Goal: Task Accomplishment & Management: Use online tool/utility

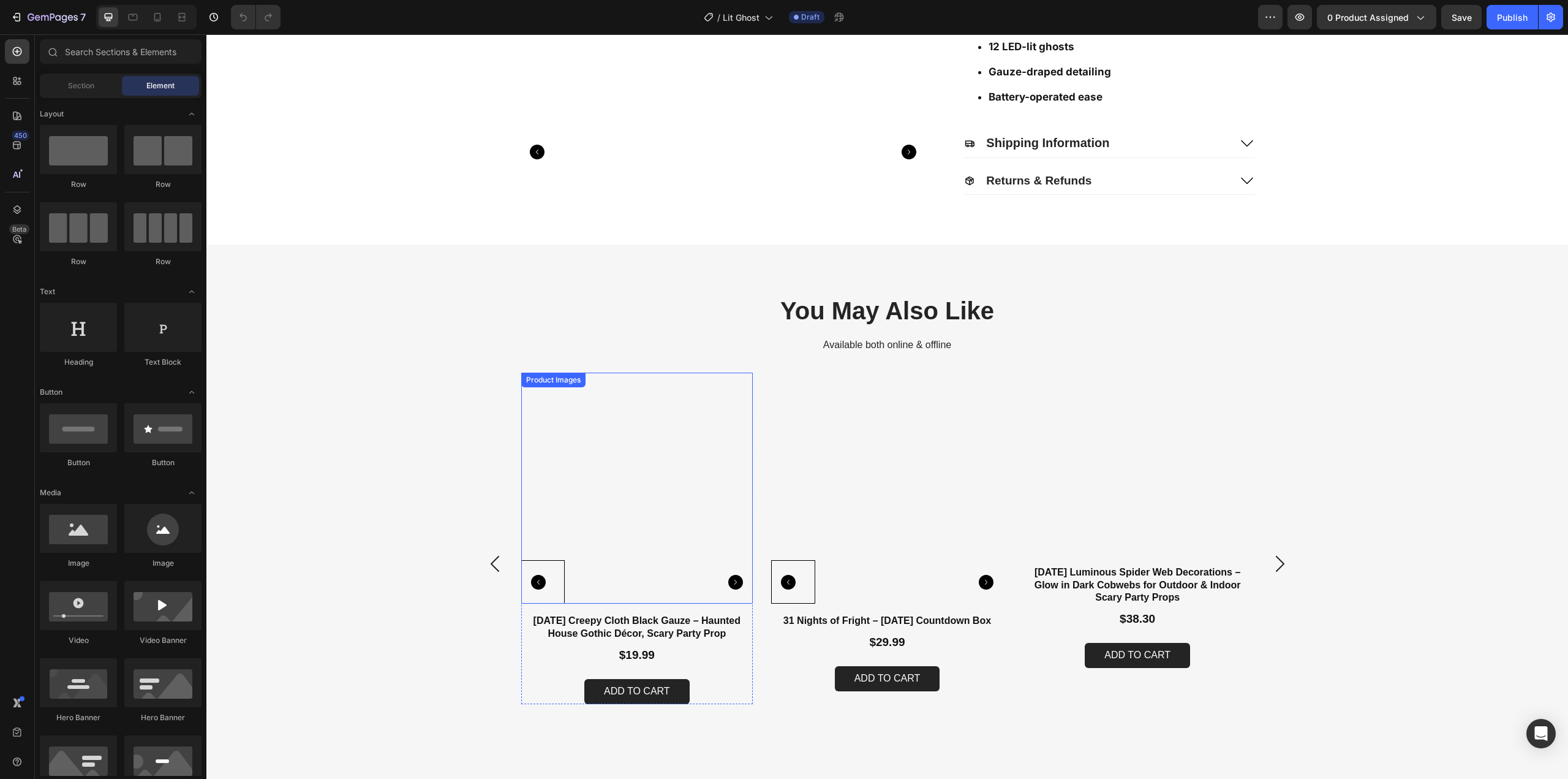
scroll to position [364, 0]
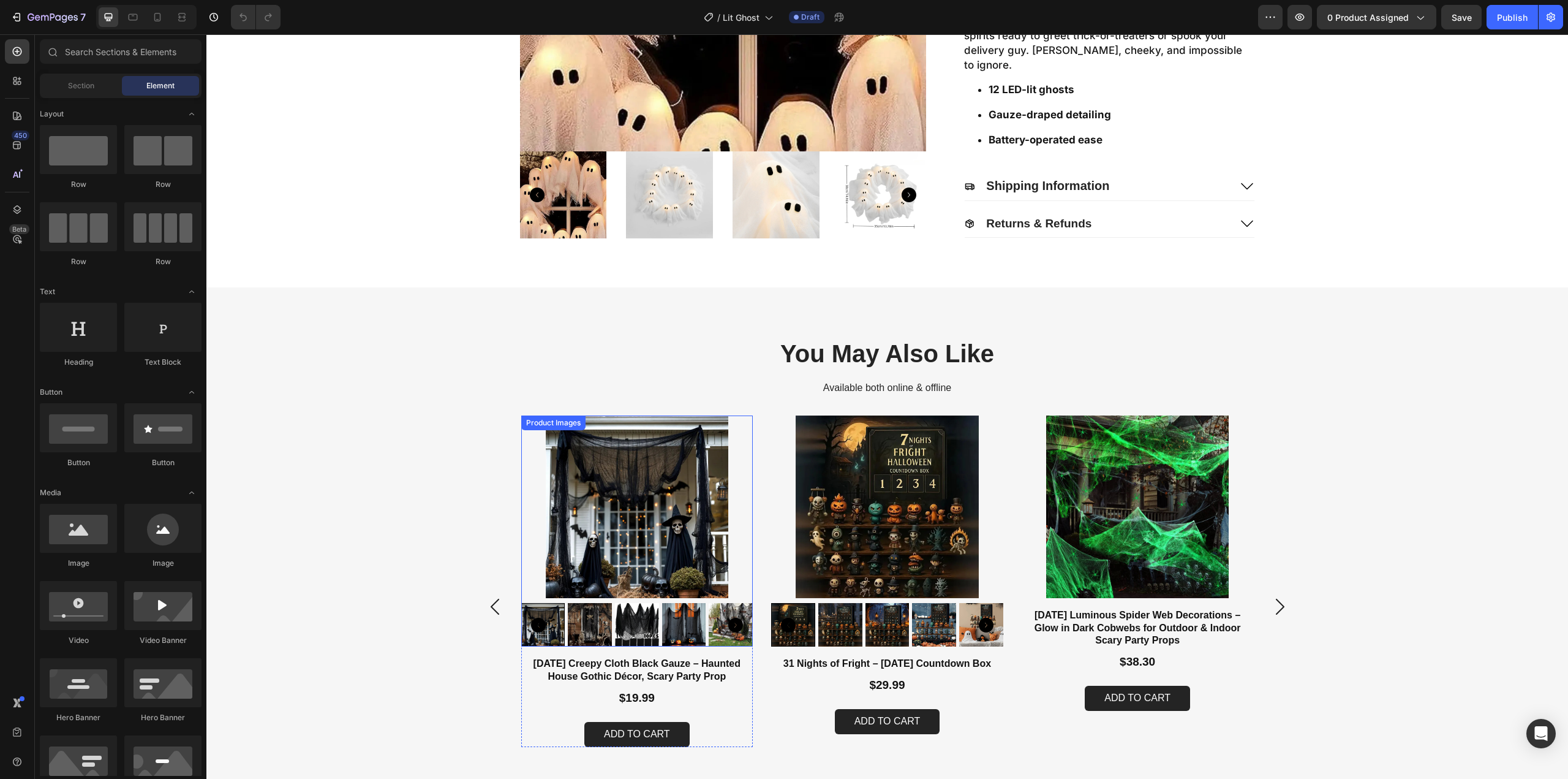
drag, startPoint x: 602, startPoint y: 445, endPoint x: 612, endPoint y: 447, distance: 10.2
click at [602, 445] on img at bounding box center [637, 506] width 232 height 182
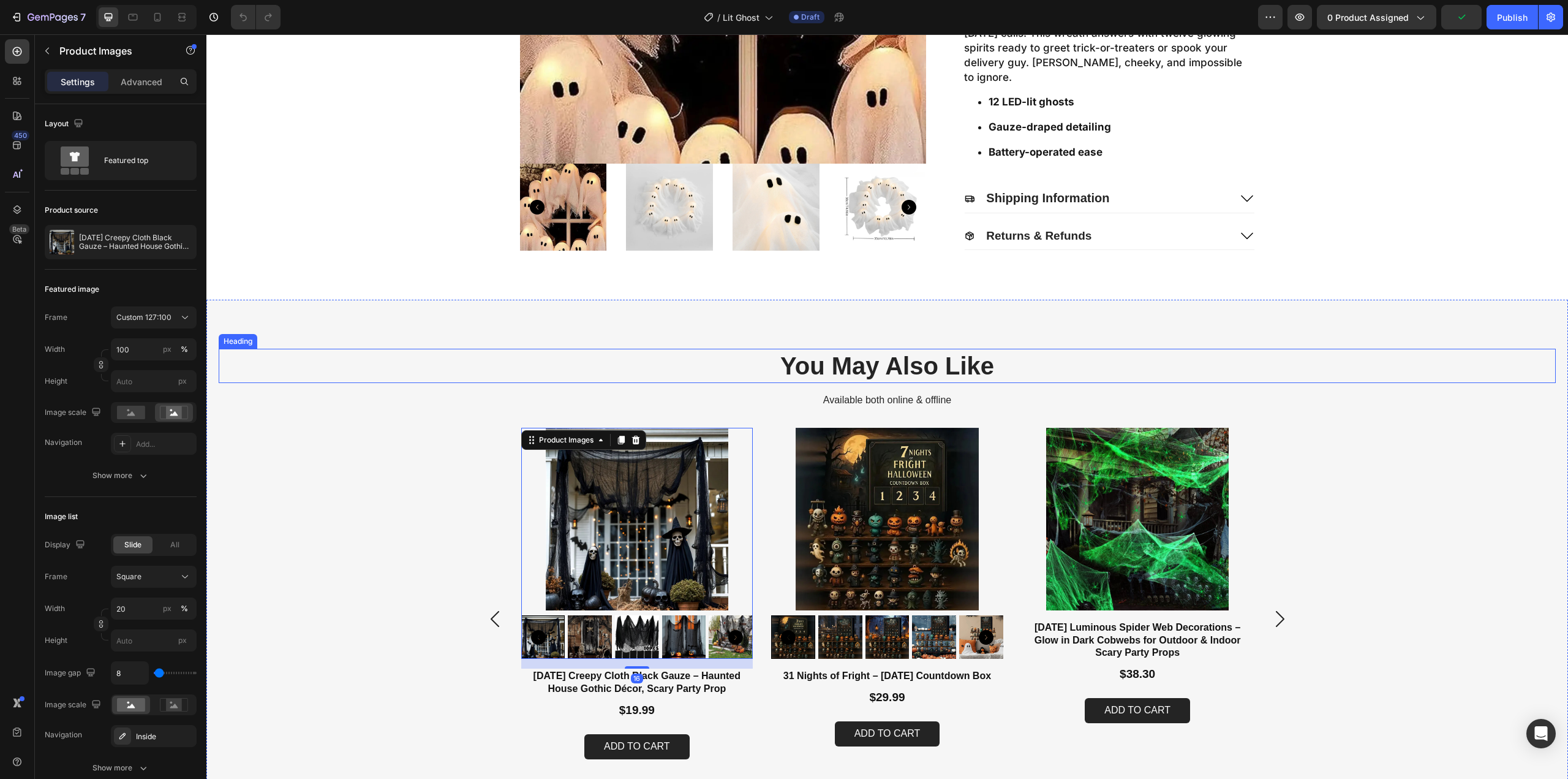
scroll to position [58, 0]
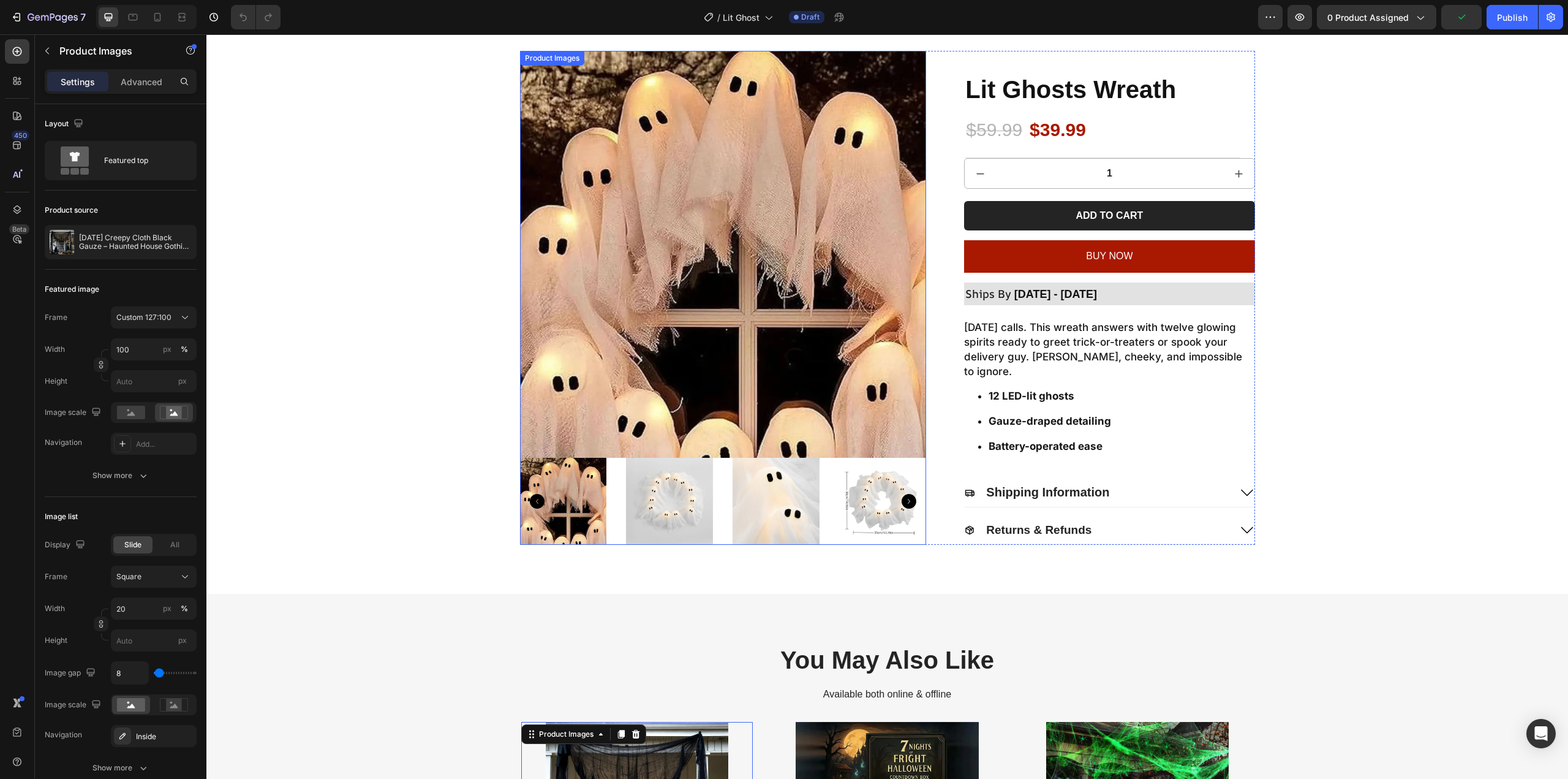
click at [732, 286] on img at bounding box center [723, 254] width 406 height 407
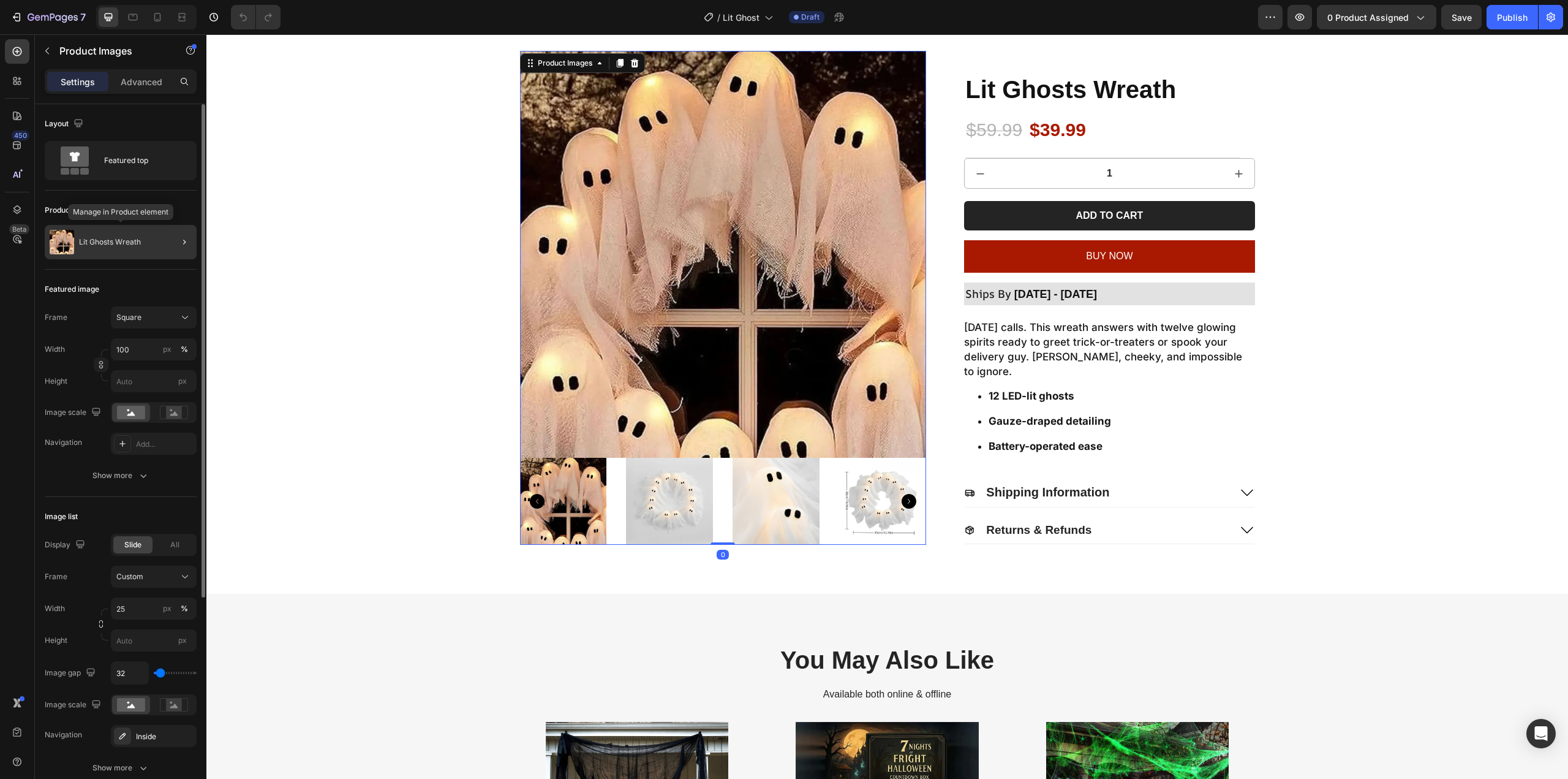
click at [104, 234] on div "Lit Ghosts Wreath" at bounding box center [120, 242] width 152 height 34
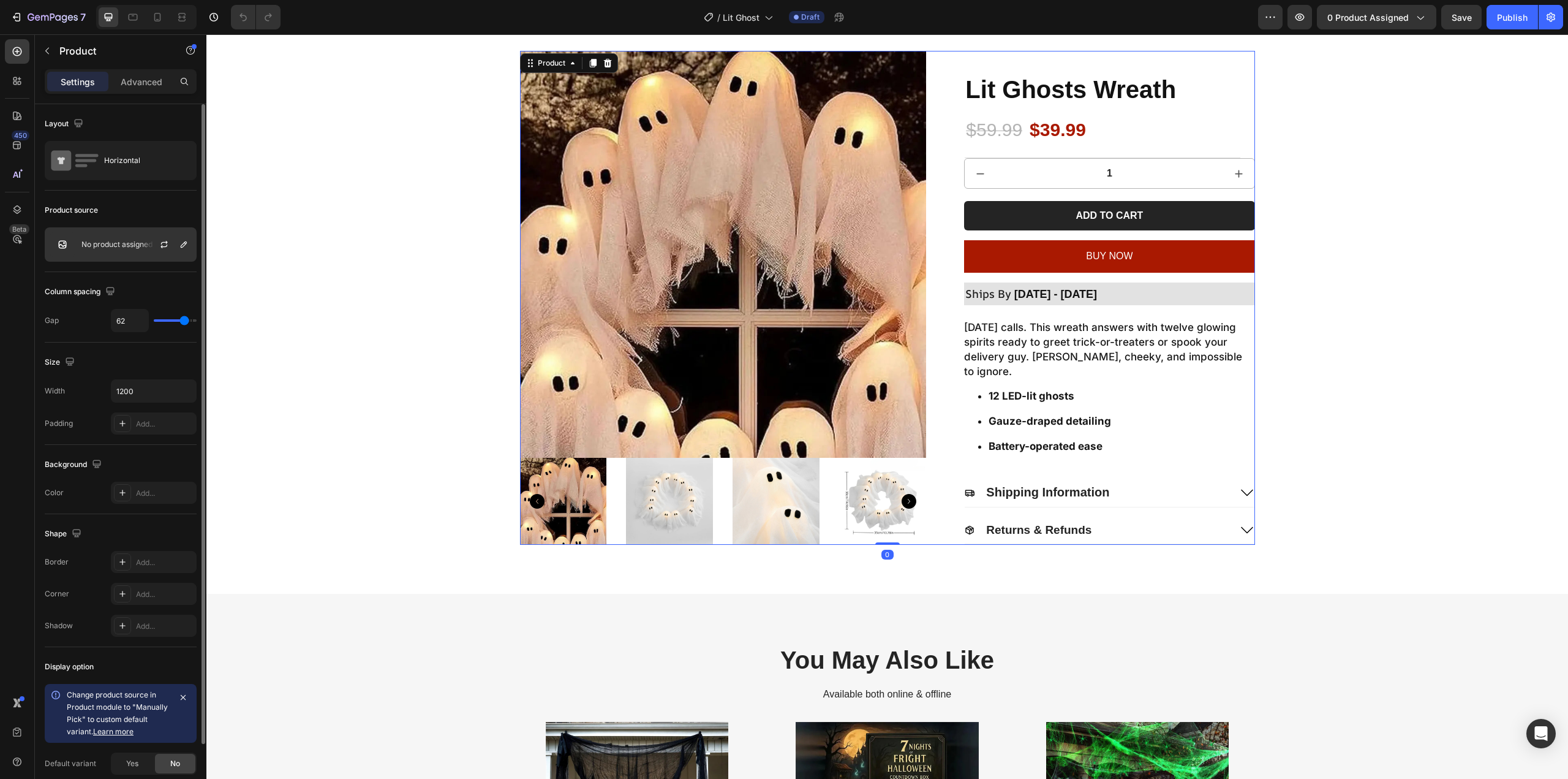
click at [101, 231] on div "No product assigned" at bounding box center [120, 244] width 152 height 34
click at [164, 242] on icon "button" at bounding box center [164, 242] width 7 height 4
click at [96, 244] on p "No product assigned" at bounding box center [117, 244] width 71 height 9
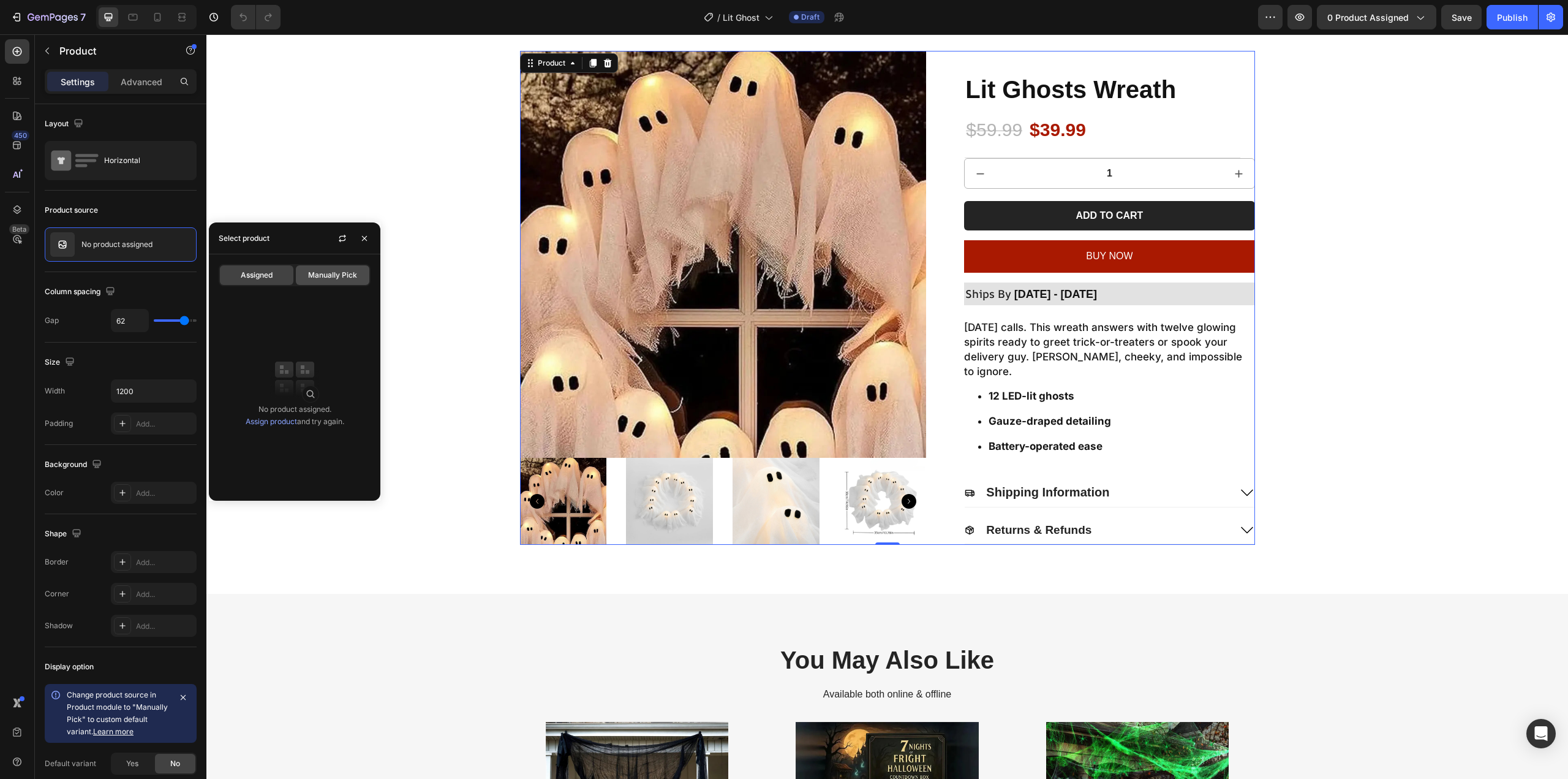
click at [322, 273] on span "Manually Pick" at bounding box center [333, 275] width 49 height 11
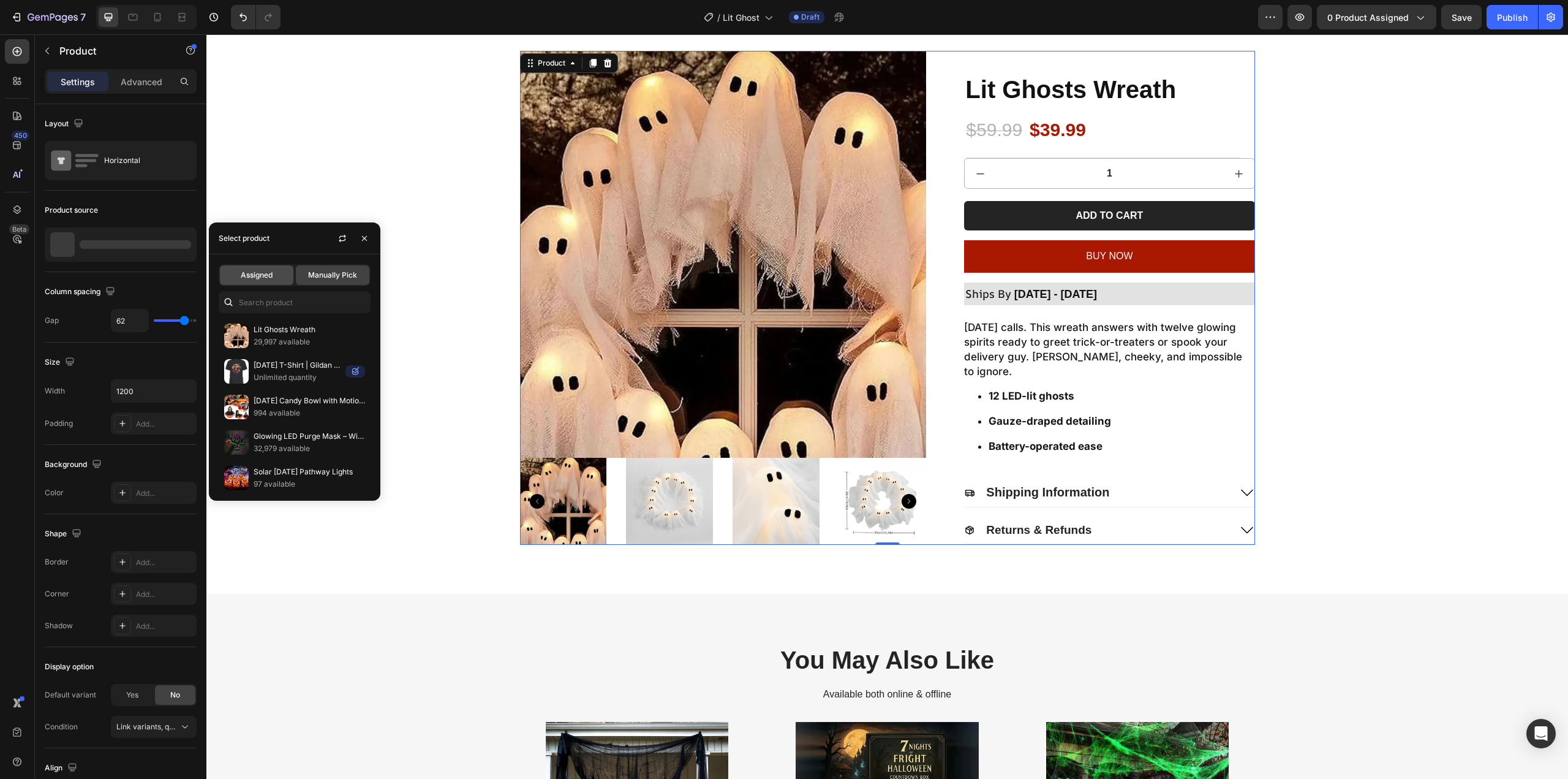
click at [265, 274] on span "Assigned" at bounding box center [257, 275] width 32 height 11
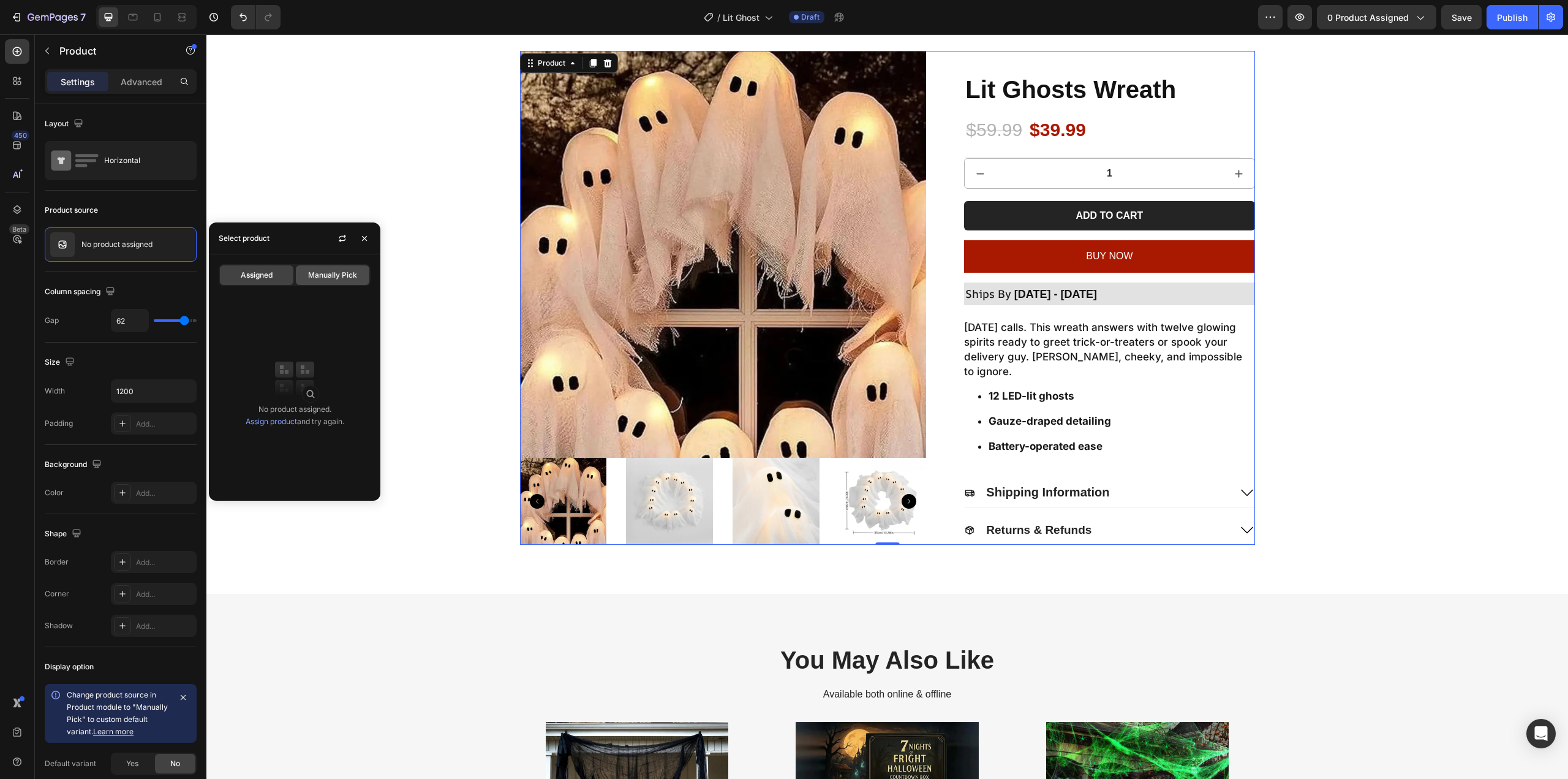
click at [338, 278] on span "Manually Pick" at bounding box center [333, 275] width 49 height 11
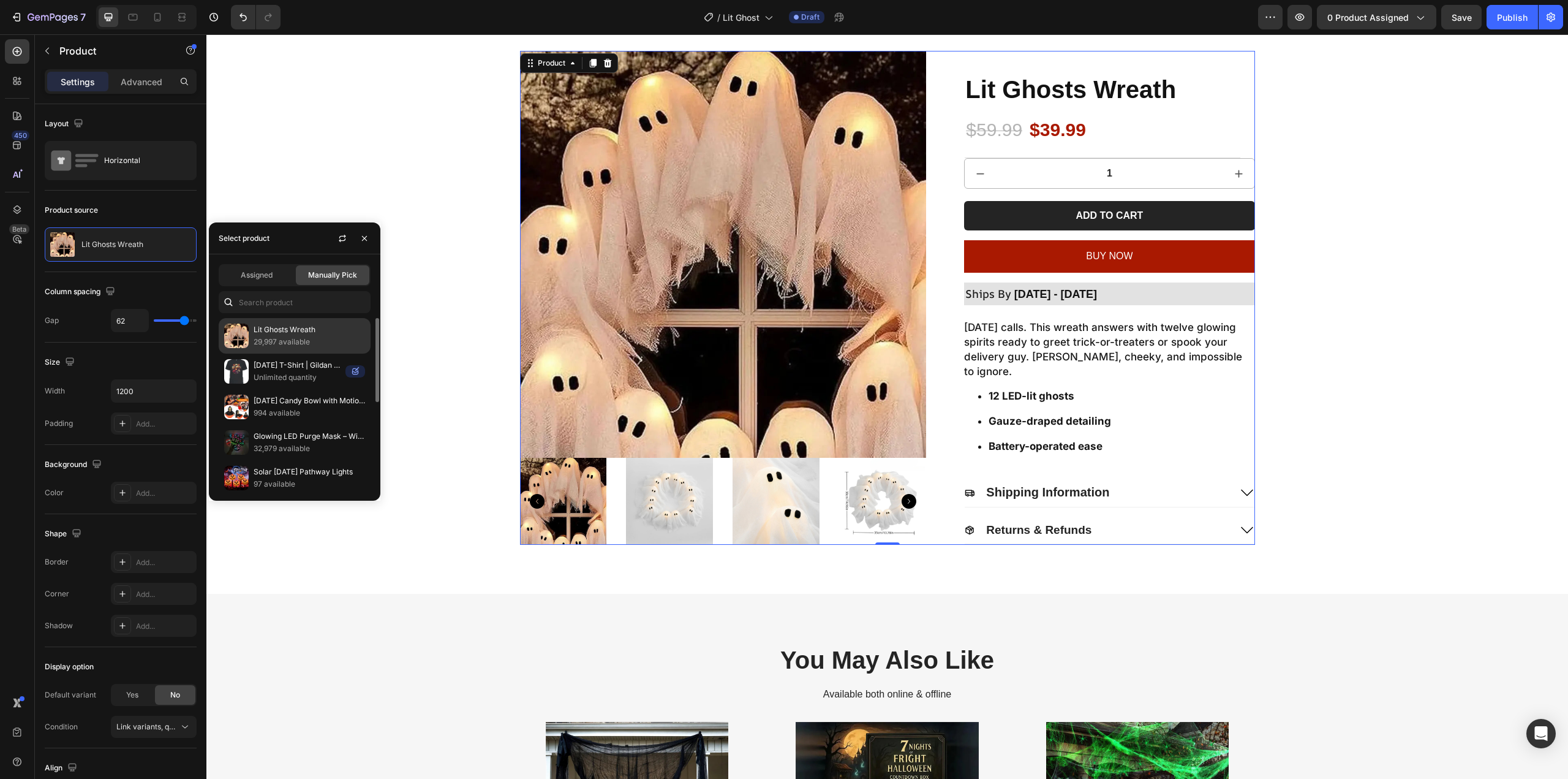
click at [272, 342] on p "29,997 available" at bounding box center [309, 342] width 112 height 12
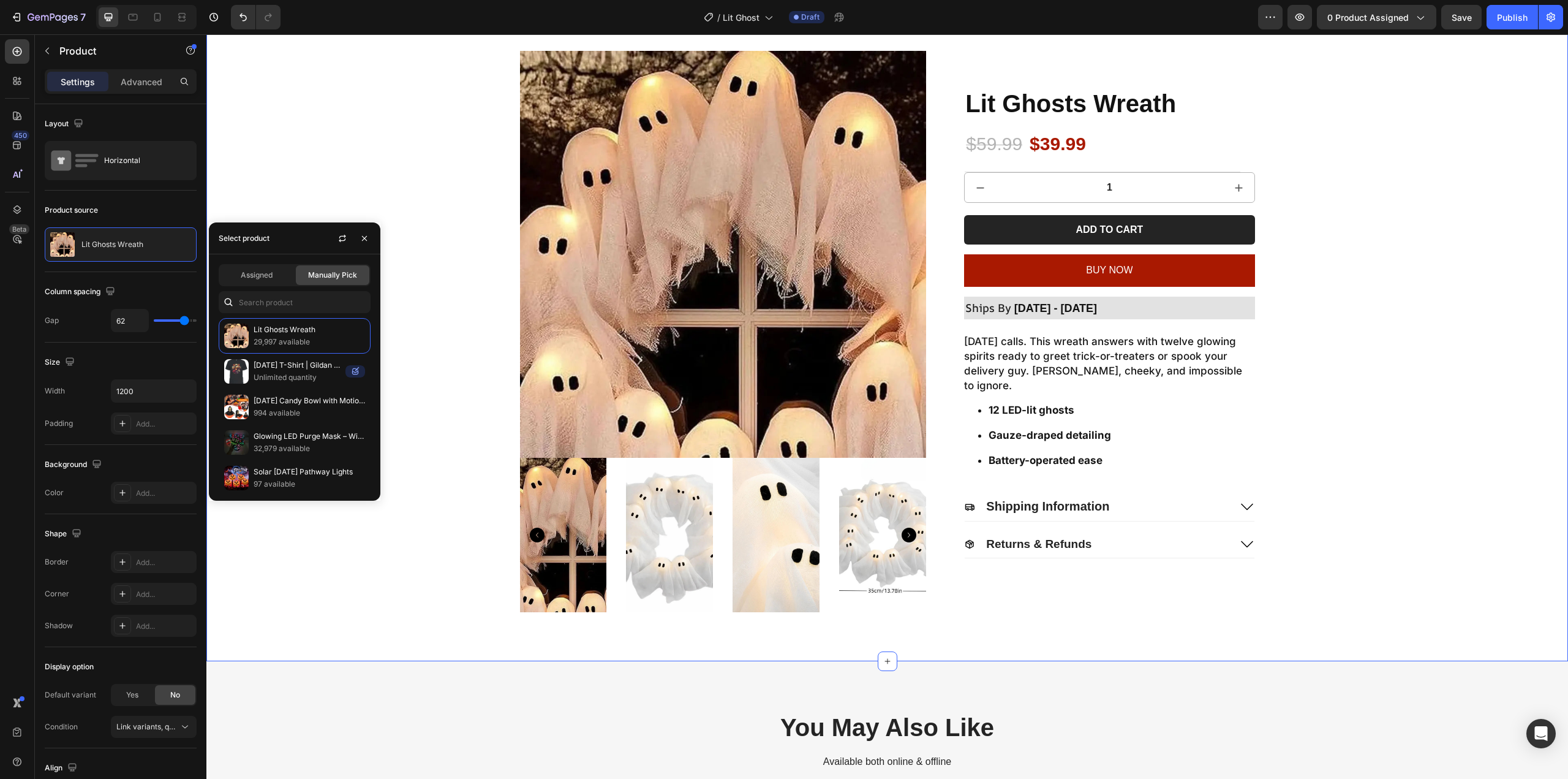
click at [1398, 286] on div "Product Images Lit Ghosts Wreath Product Title $59.99 Product Price Product Pri…" at bounding box center [887, 331] width 1337 height 561
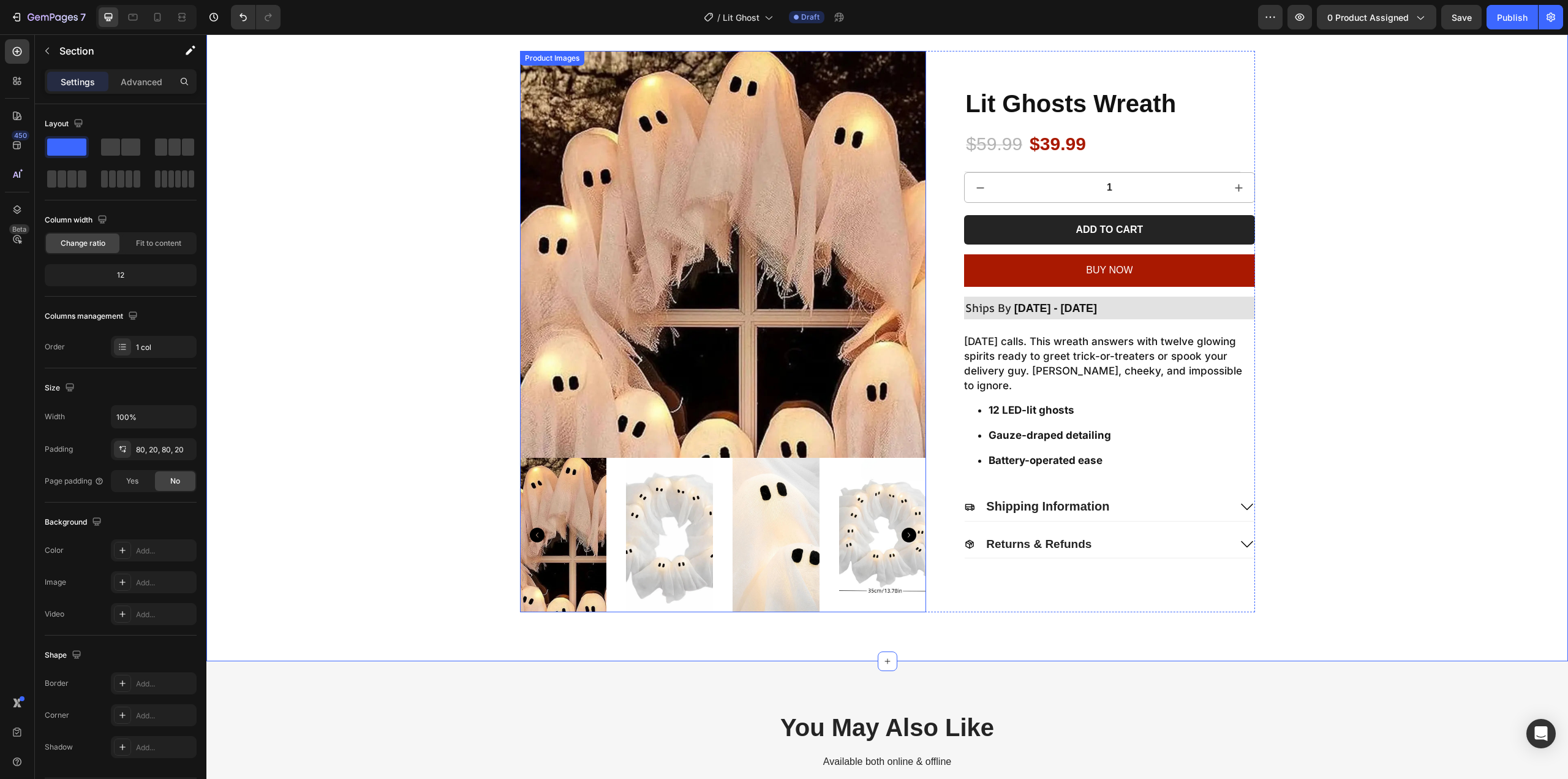
click at [743, 471] on img at bounding box center [776, 534] width 87 height 155
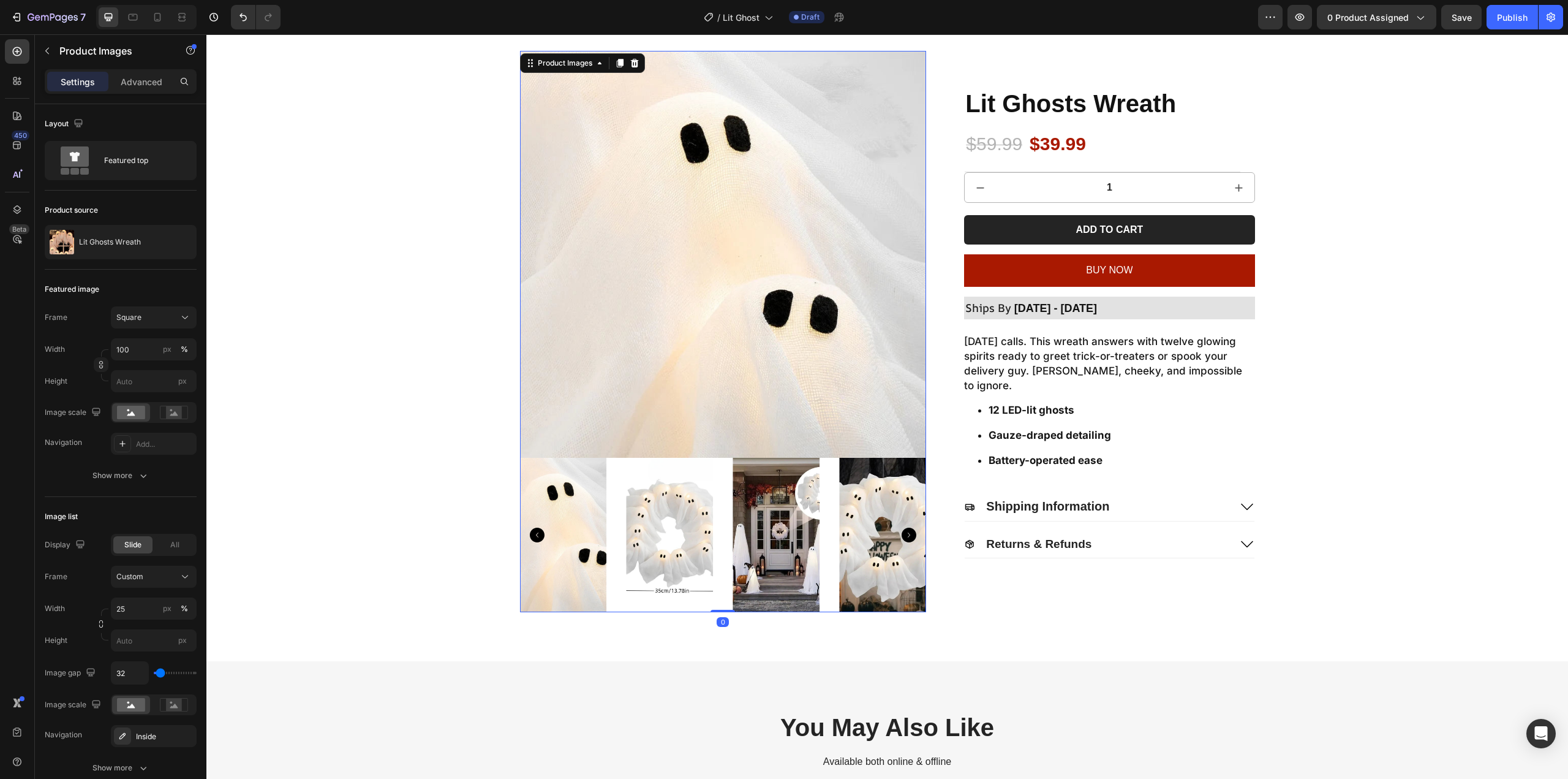
click at [741, 520] on img at bounding box center [776, 534] width 87 height 155
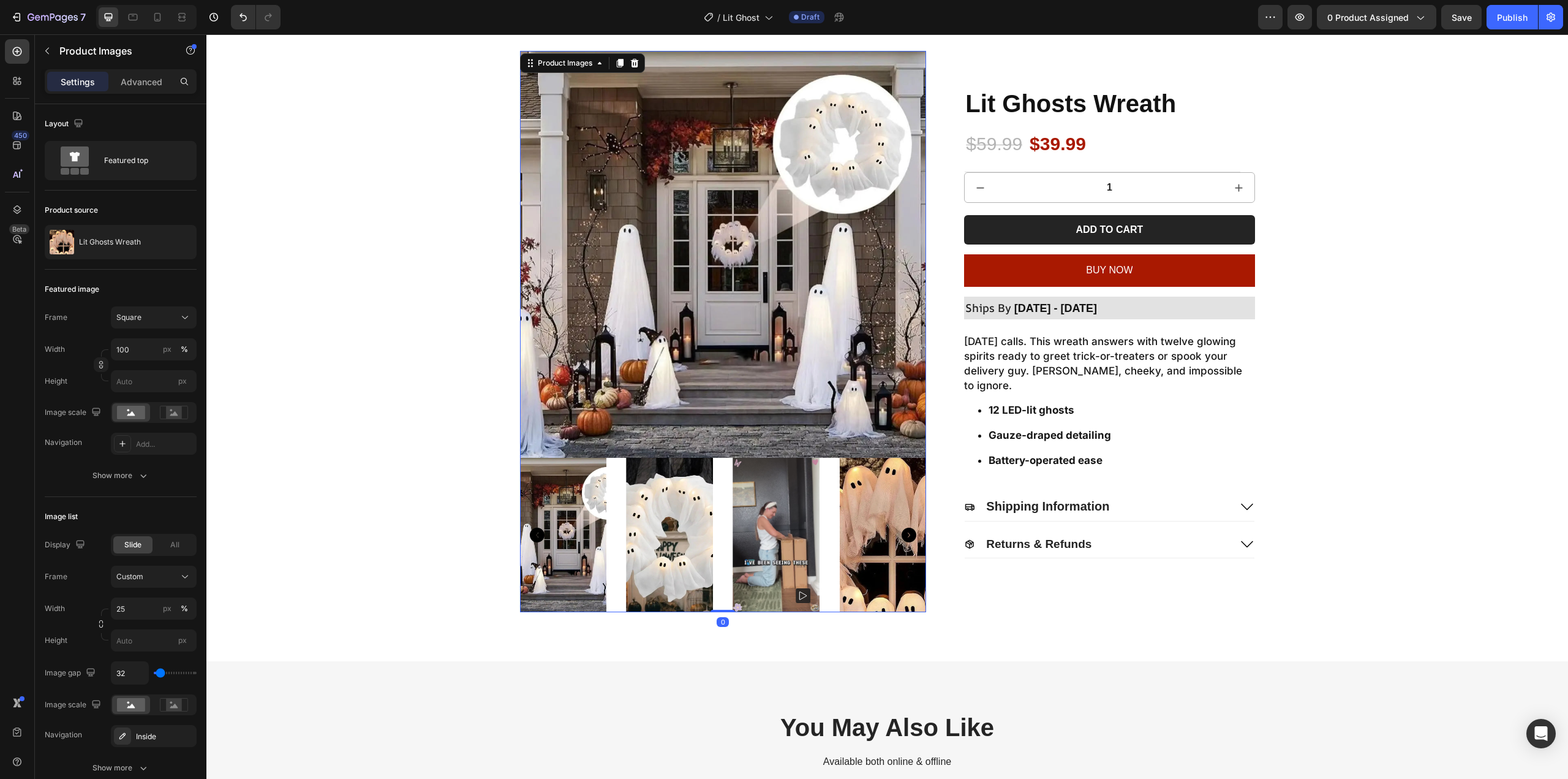
click at [742, 523] on img at bounding box center [776, 534] width 87 height 155
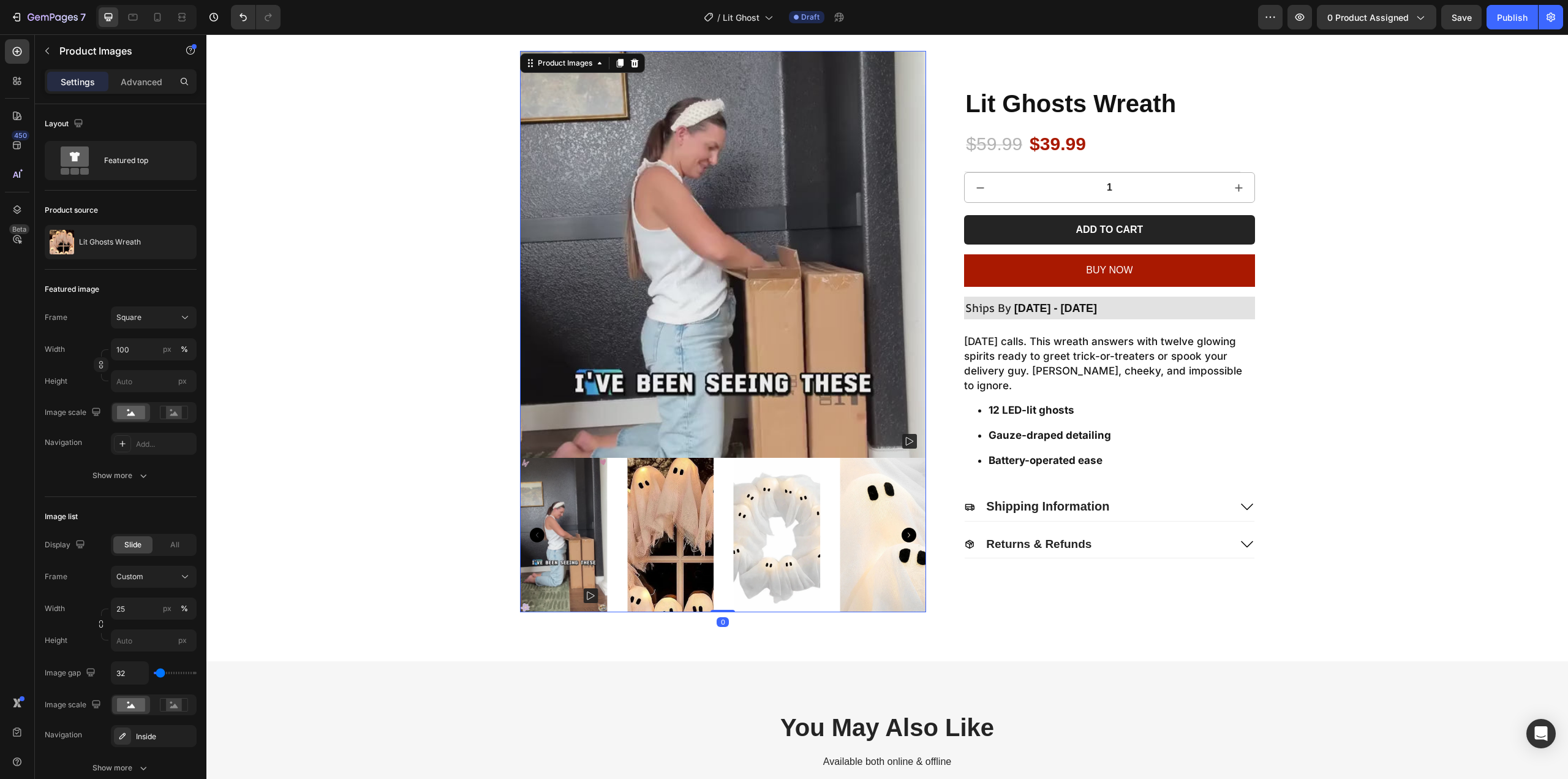
click at [784, 523] on img at bounding box center [777, 534] width 87 height 155
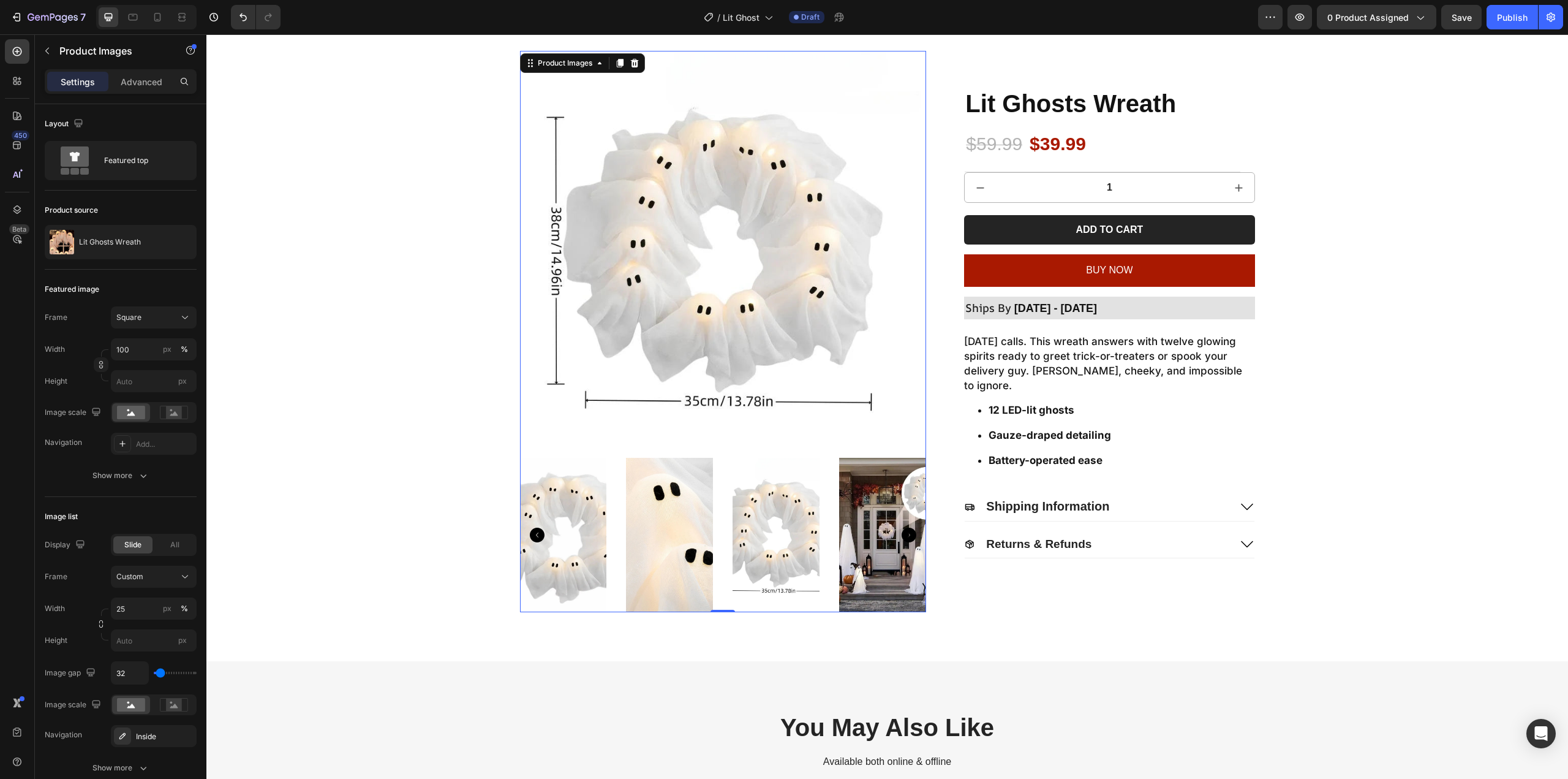
drag, startPoint x: 577, startPoint y: 528, endPoint x: 586, endPoint y: 531, distance: 9.5
click at [577, 529] on img at bounding box center [563, 534] width 87 height 155
click at [592, 535] on img at bounding box center [563, 534] width 87 height 155
click at [574, 541] on img at bounding box center [563, 534] width 87 height 155
drag, startPoint x: 547, startPoint y: 541, endPoint x: 609, endPoint y: 543, distance: 62.0
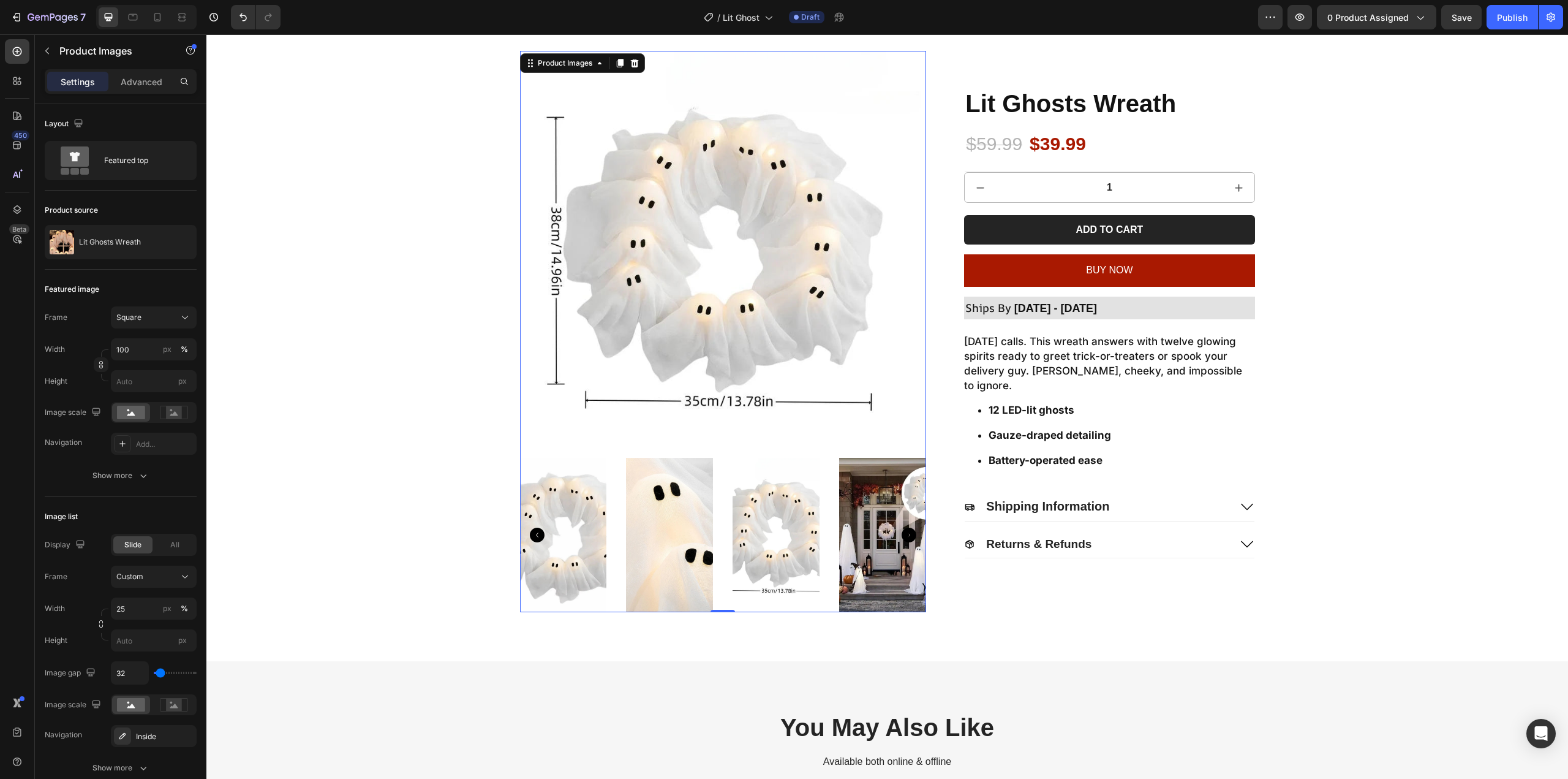
click at [547, 541] on img at bounding box center [563, 534] width 87 height 155
click at [422, 522] on div "Product Images 0 Lit Ghosts Wreath Product Title $59.99 Product Price Product P…" at bounding box center [887, 331] width 1337 height 561
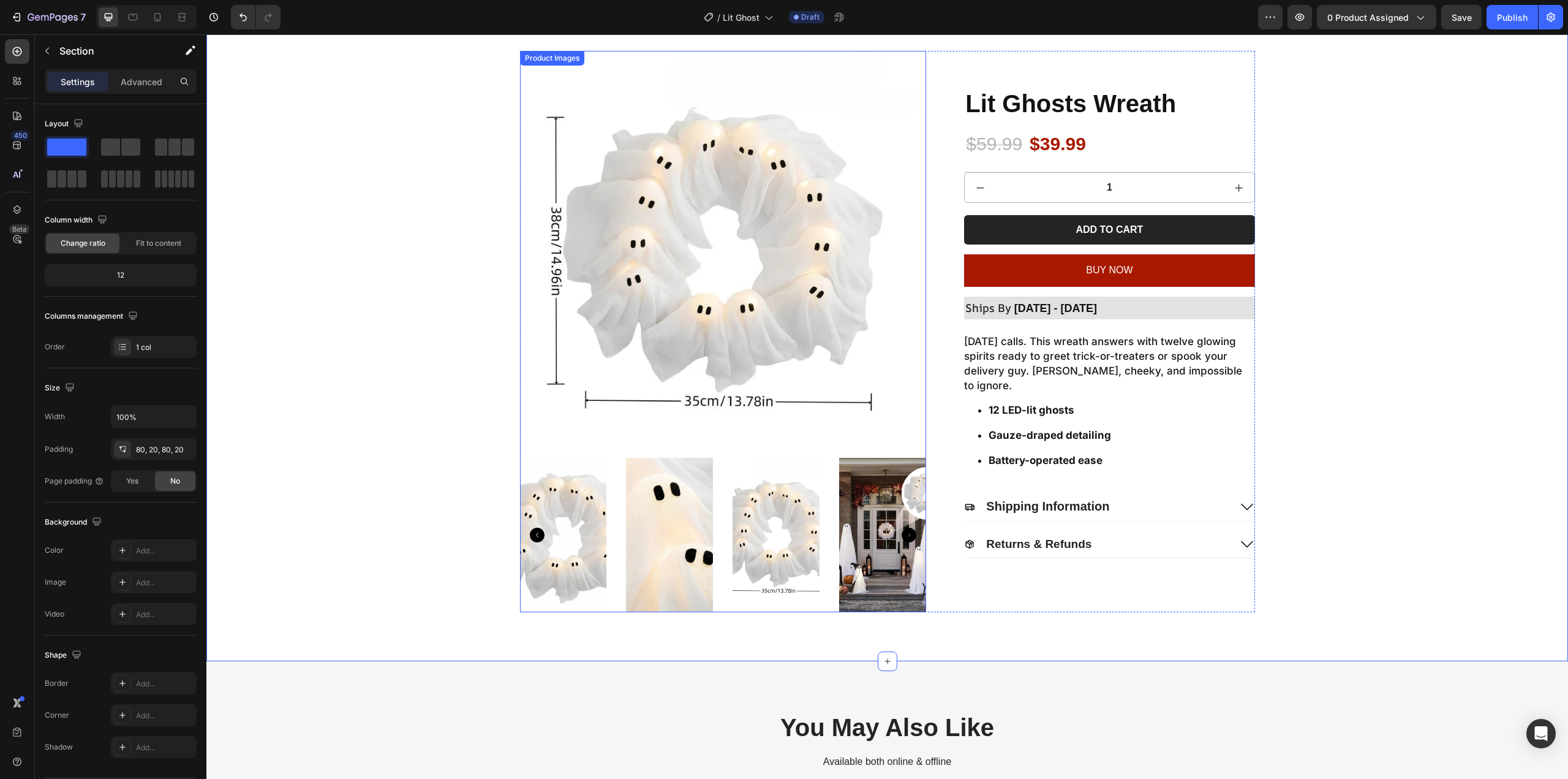
click at [614, 518] on div at bounding box center [723, 534] width 406 height 155
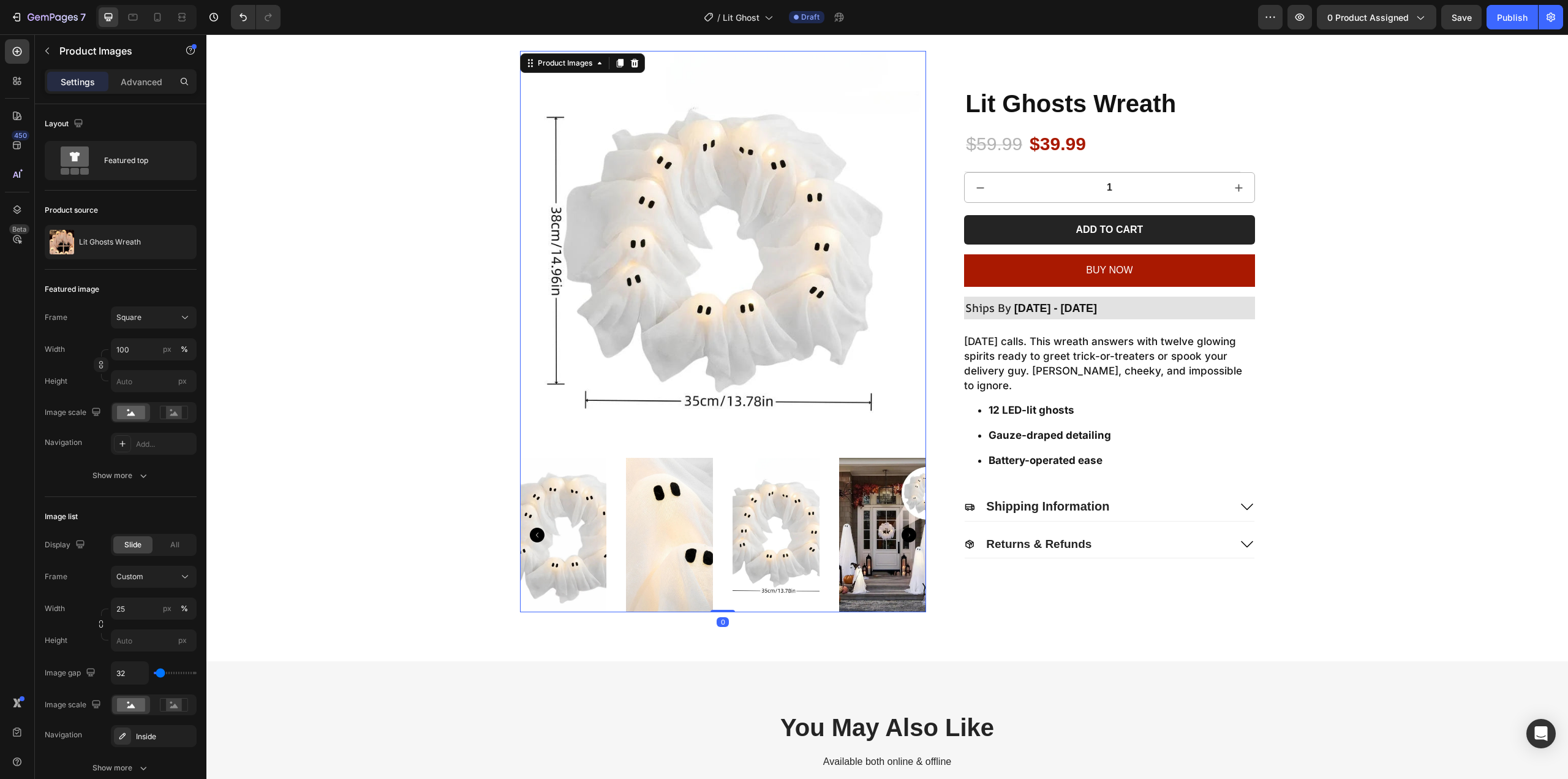
click at [829, 525] on div at bounding box center [723, 534] width 406 height 155
click at [870, 532] on img at bounding box center [883, 534] width 87 height 155
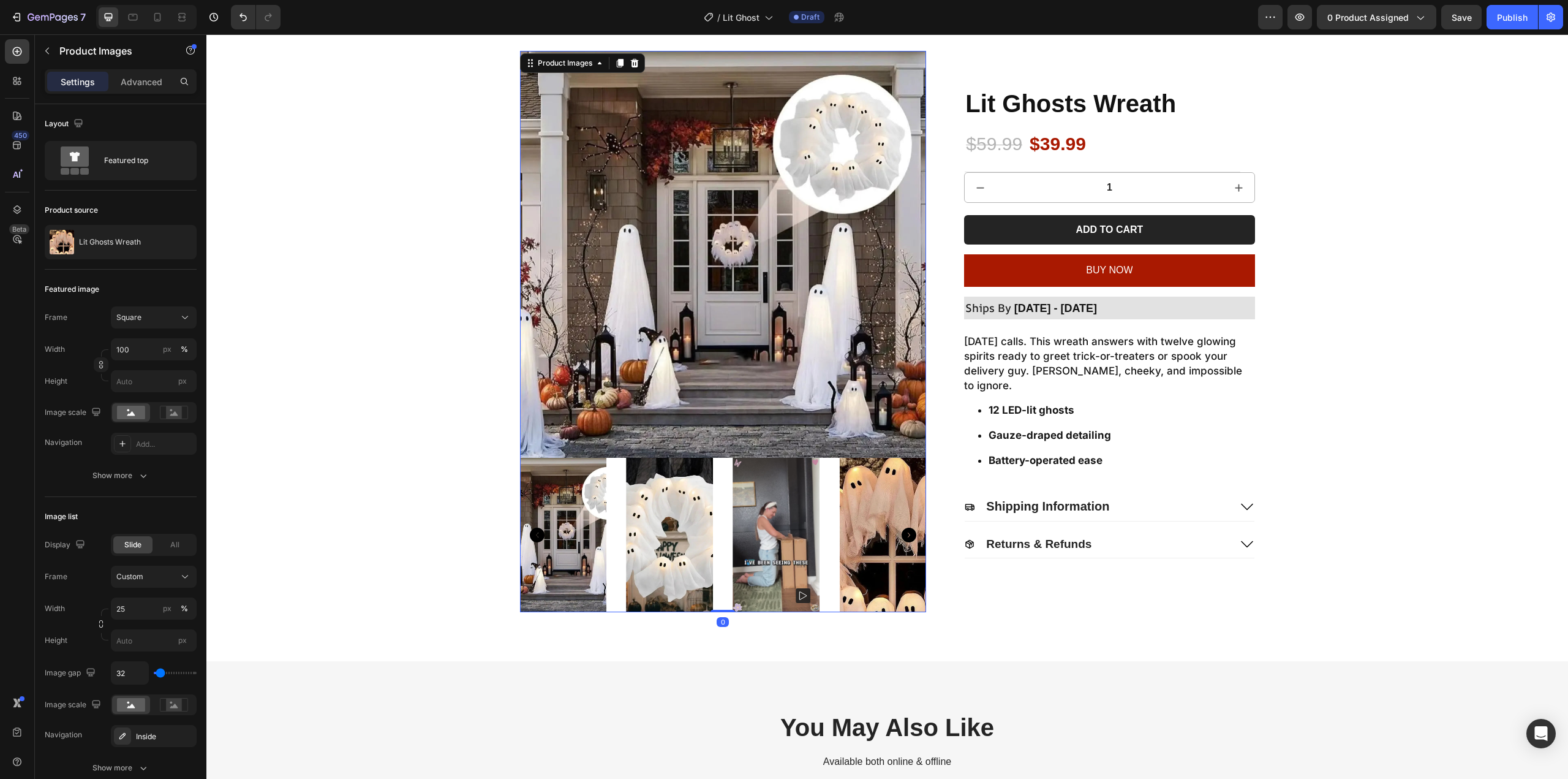
click at [902, 533] on icon "Carousel Next Arrow" at bounding box center [909, 535] width 15 height 15
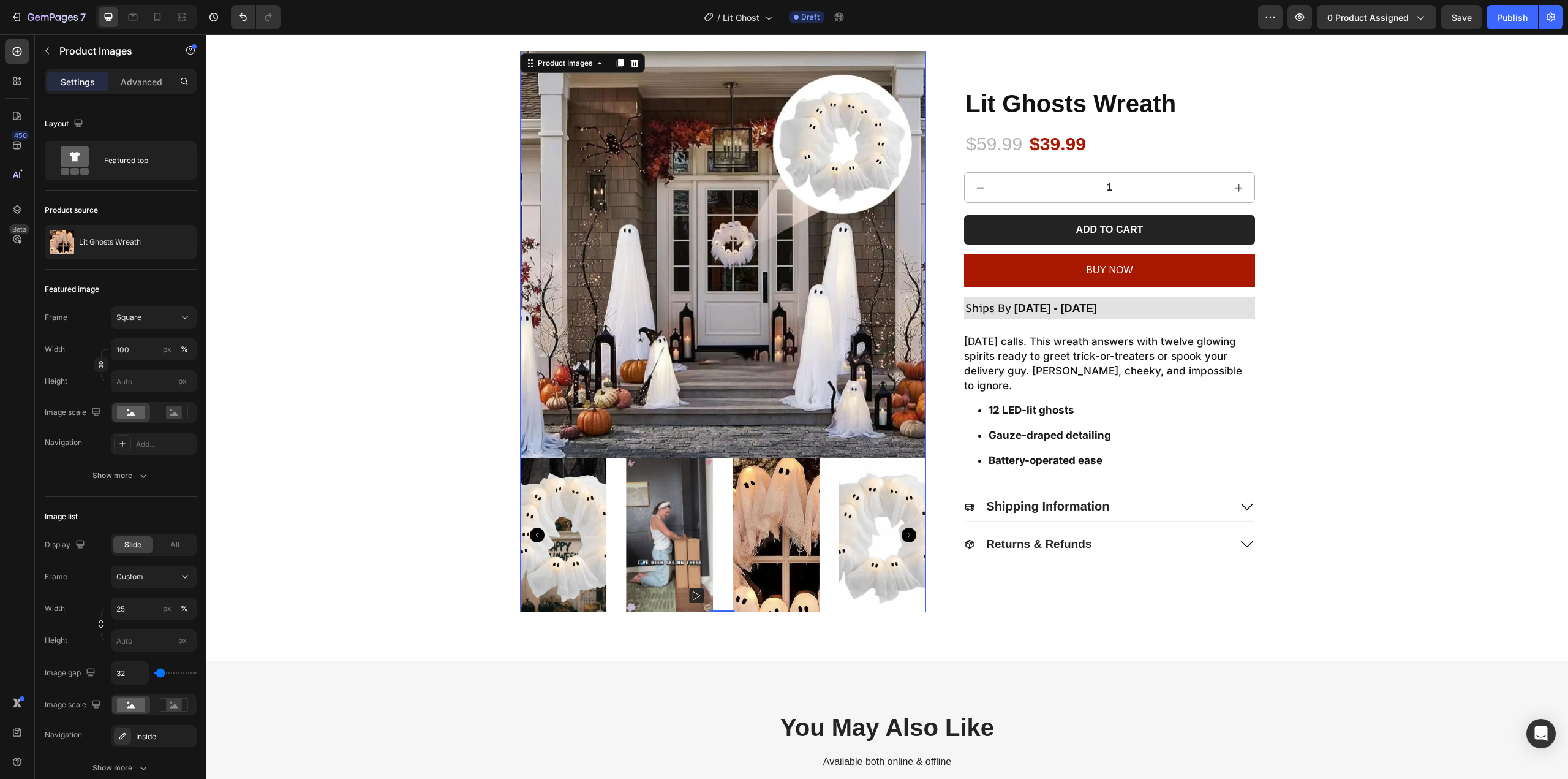
click at [670, 539] on img at bounding box center [670, 534] width 87 height 155
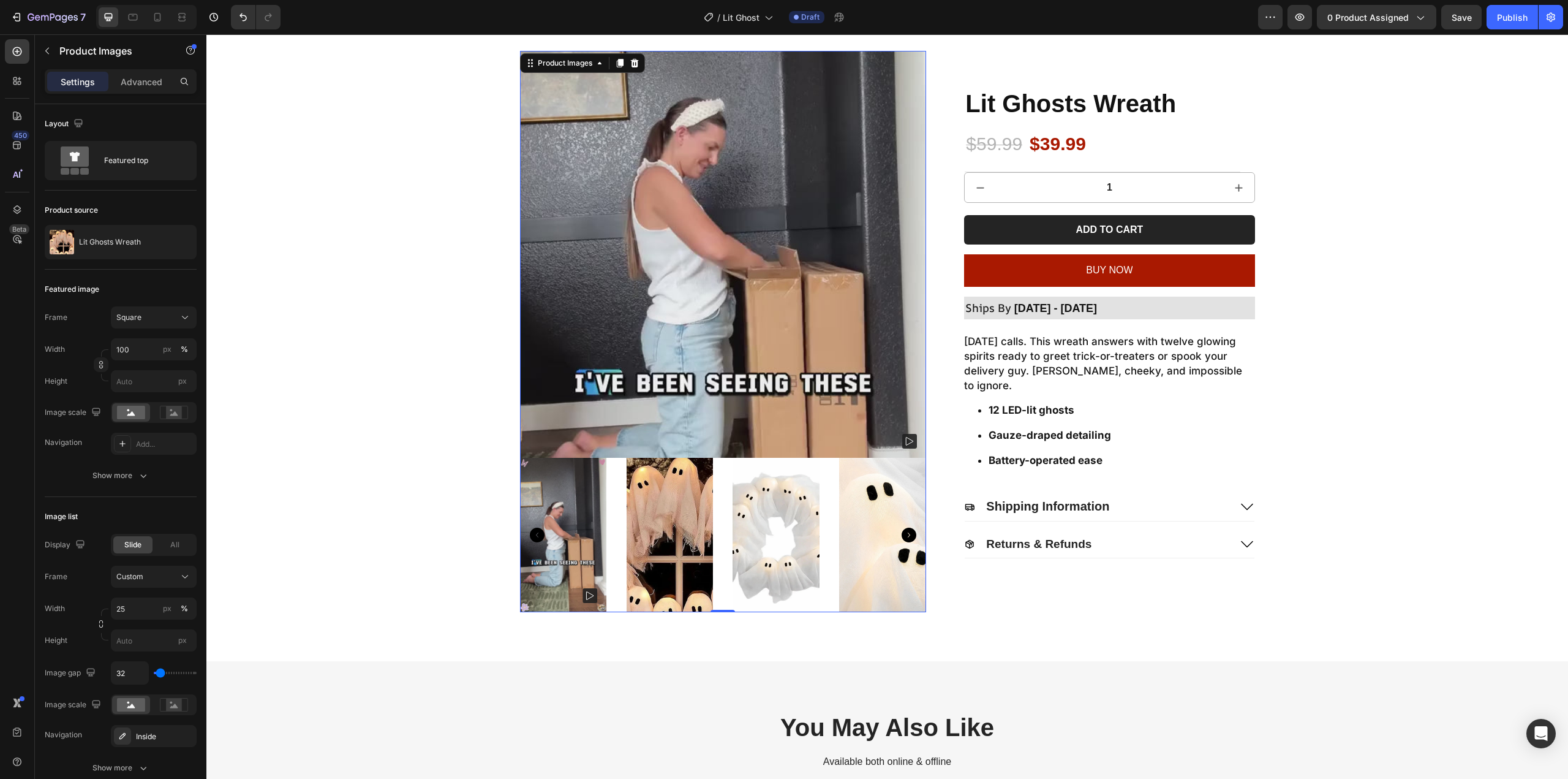
click at [577, 511] on img at bounding box center [563, 534] width 87 height 155
click at [696, 528] on img at bounding box center [670, 534] width 87 height 155
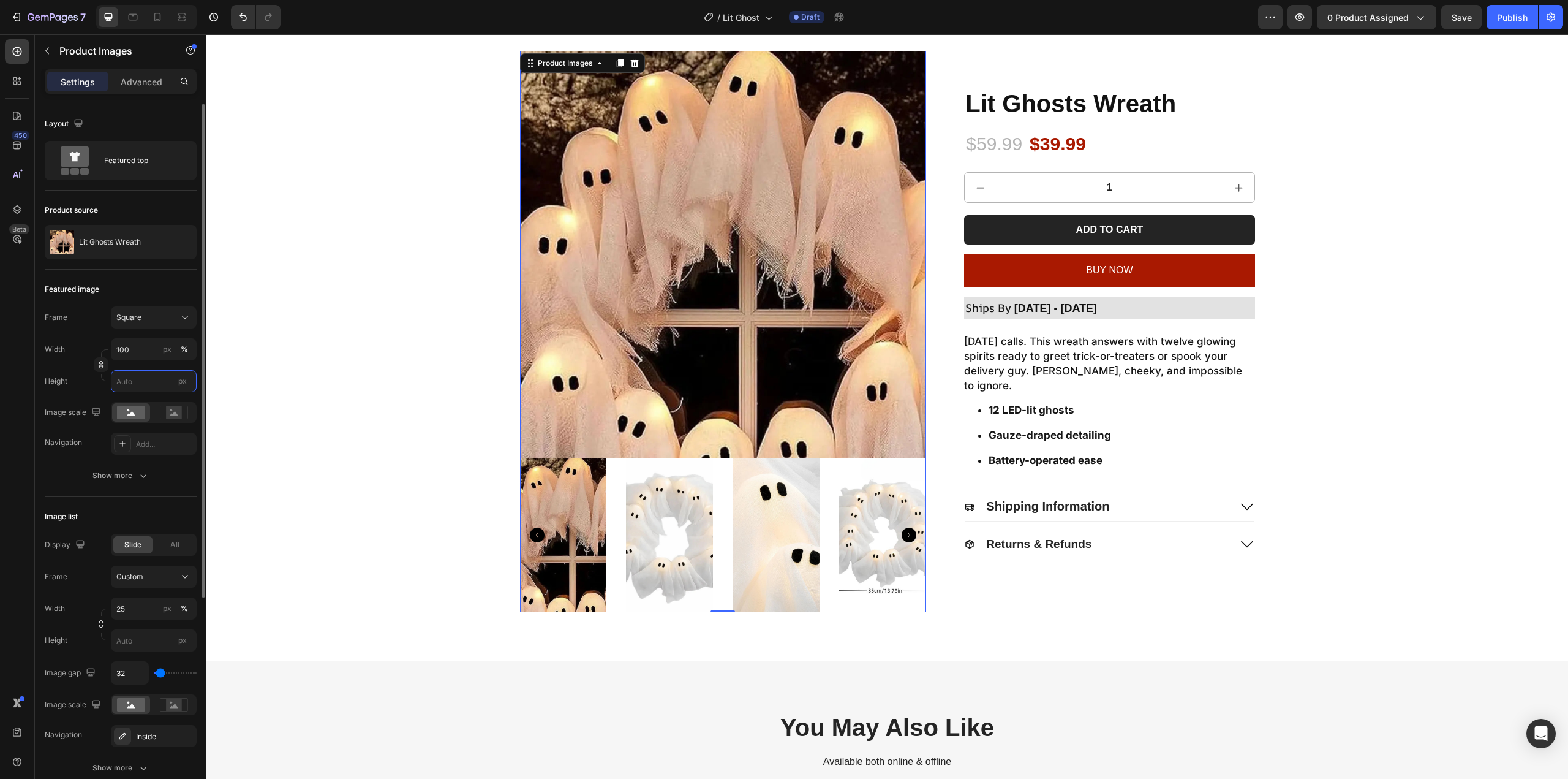
click at [122, 381] on input "px" at bounding box center [154, 381] width 86 height 22
type input "1"
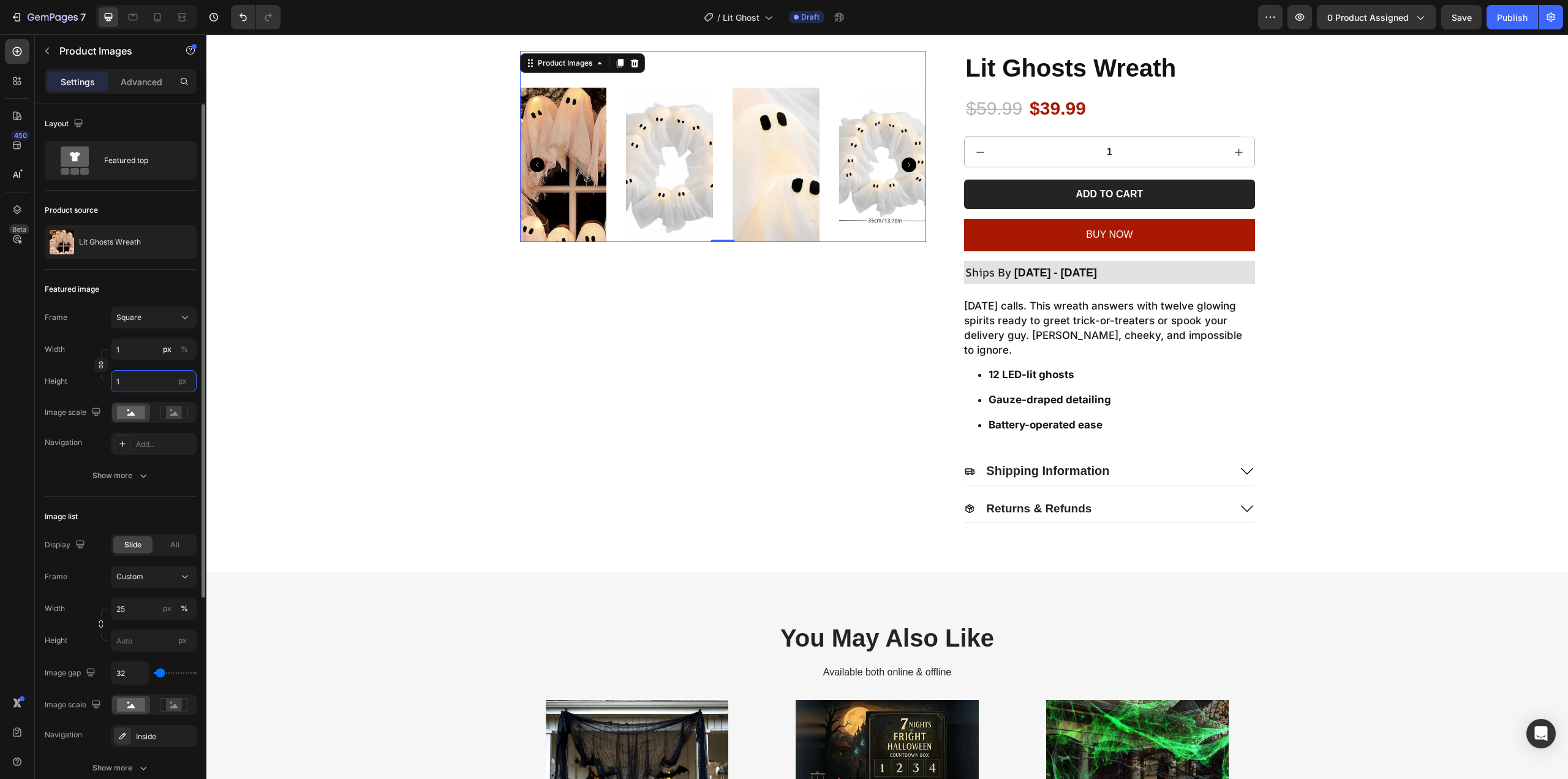
type input "10"
type input "100"
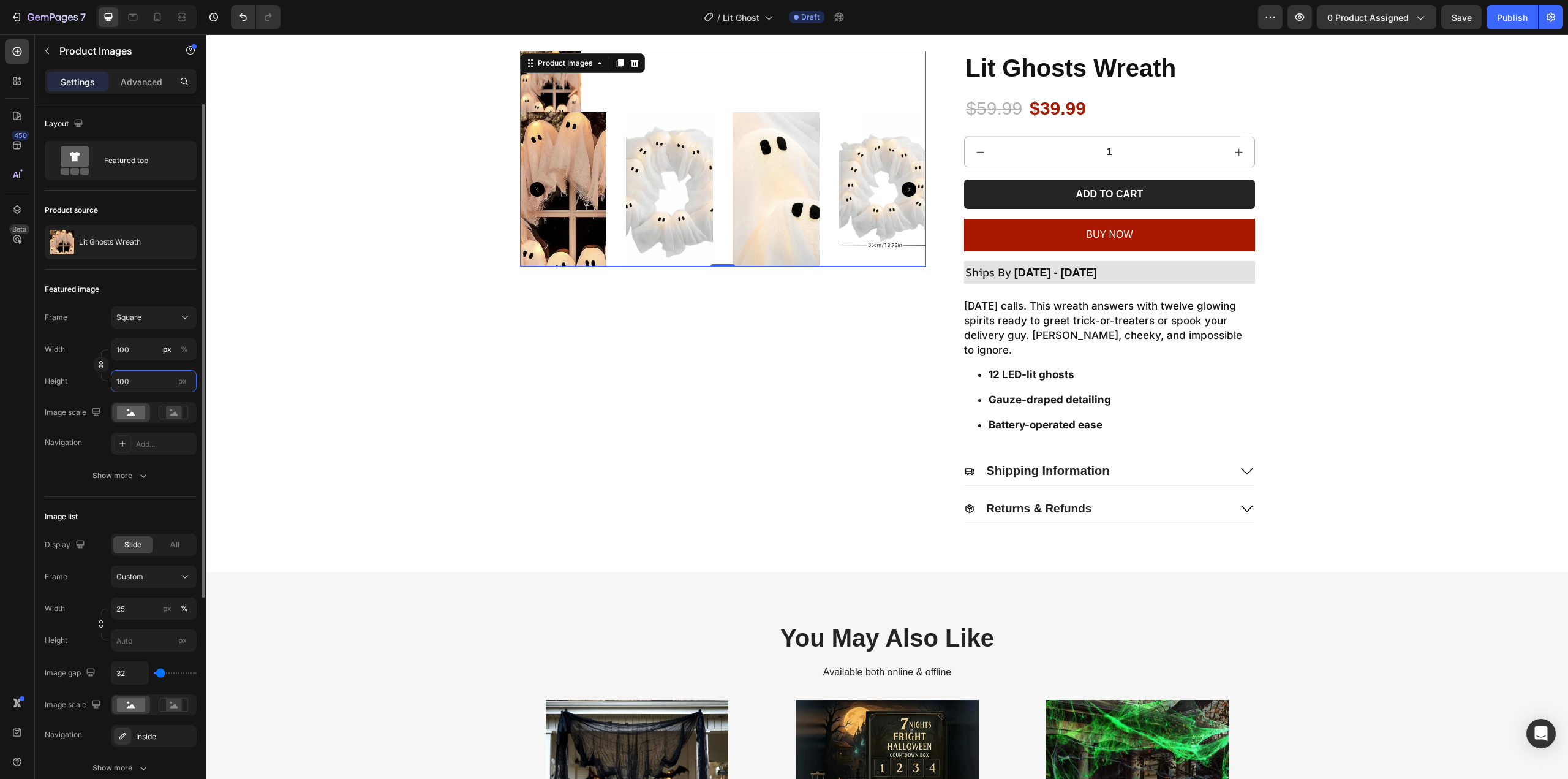
type input "10"
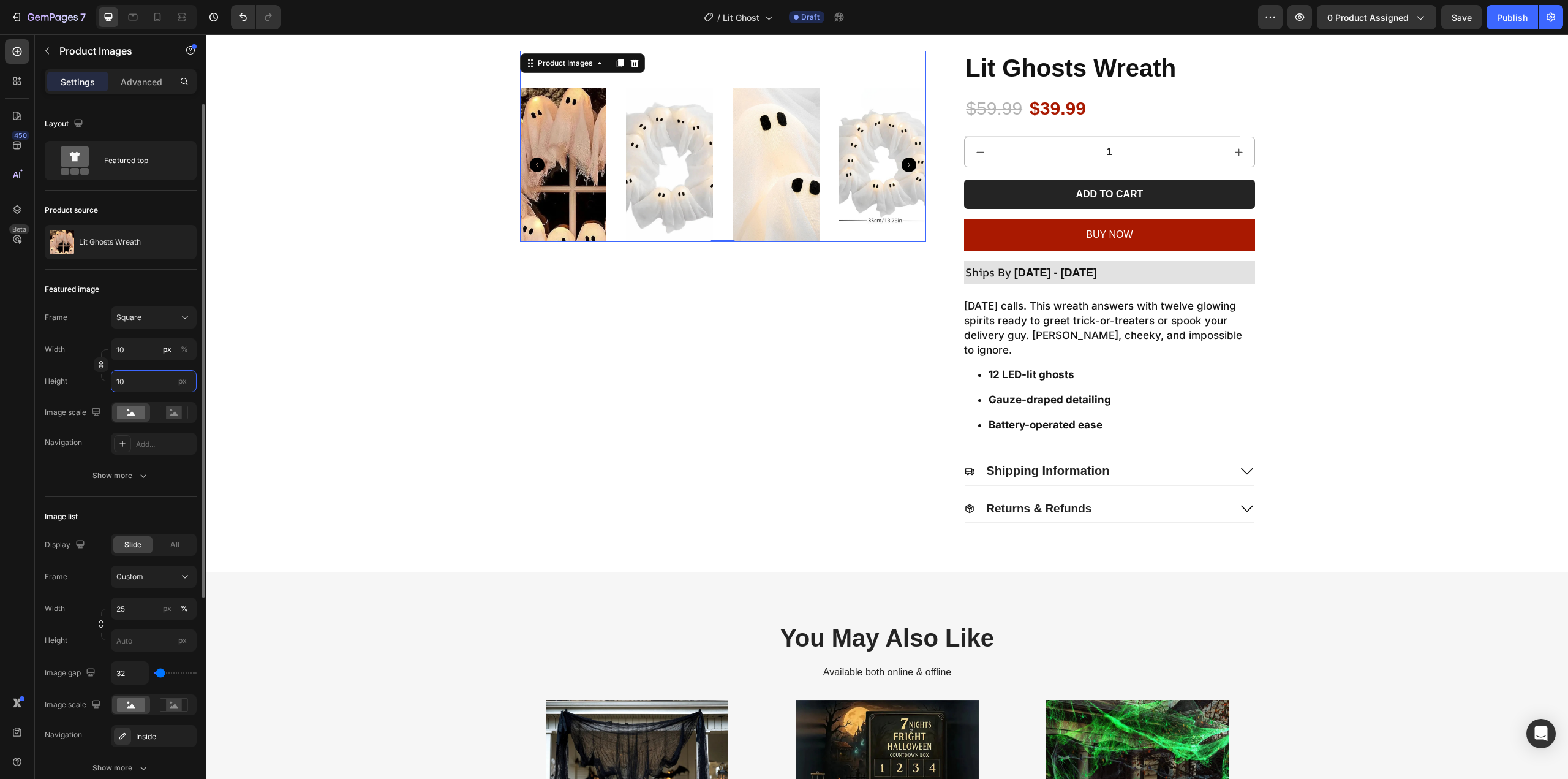
type input "1"
click at [139, 356] on input "1" at bounding box center [154, 349] width 86 height 22
type input "10"
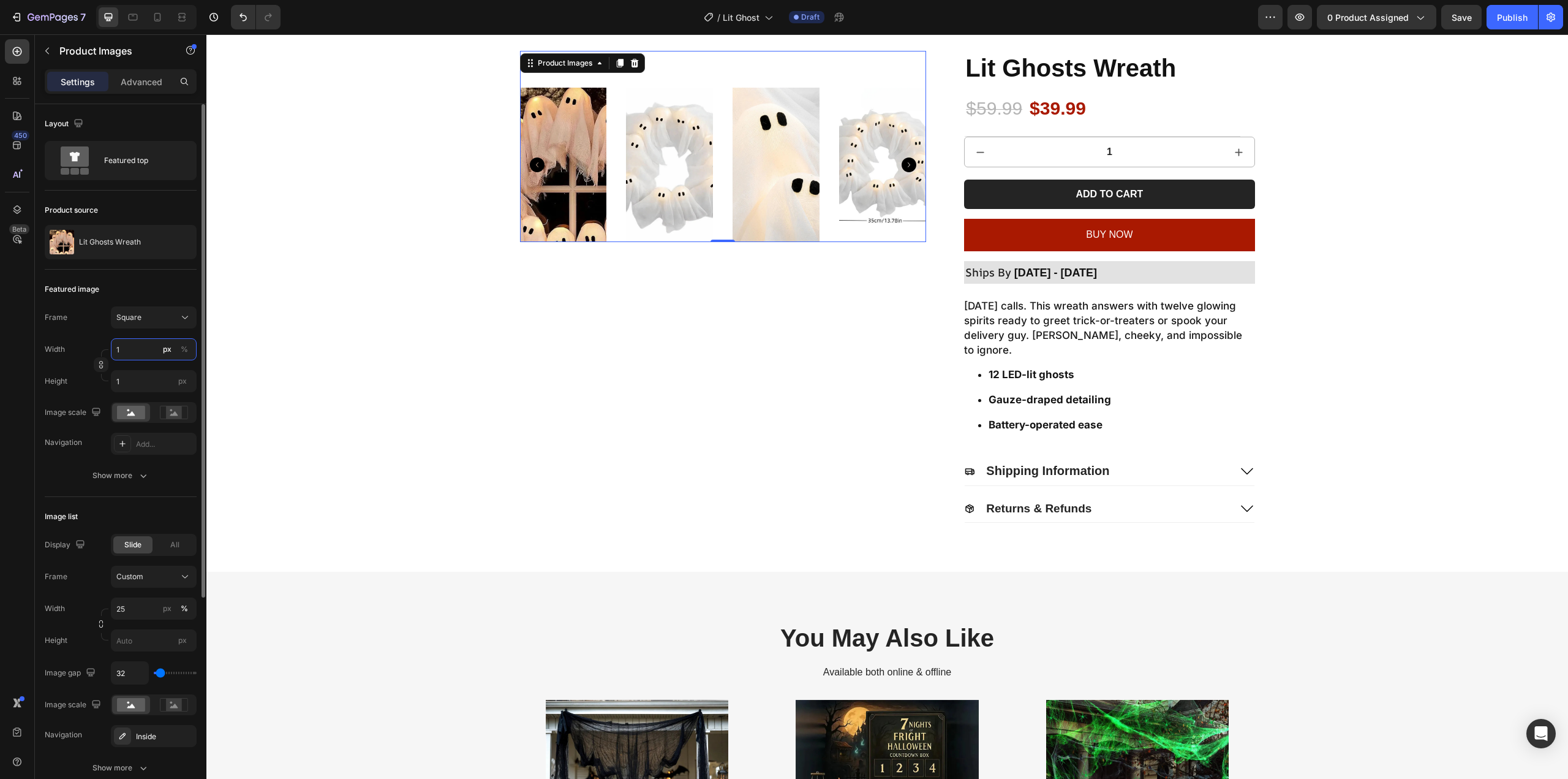
type input "10"
type input "100"
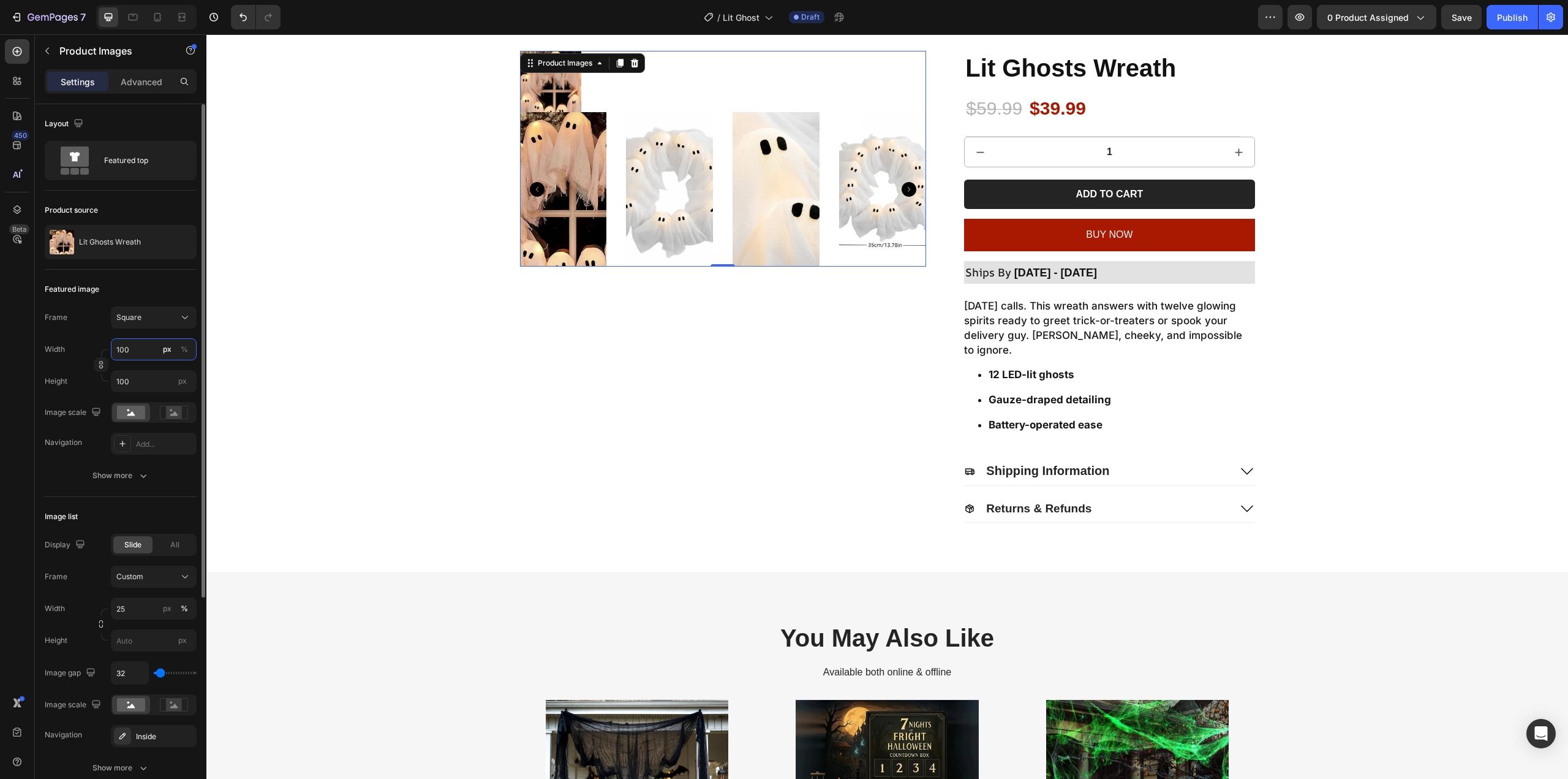
click at [147, 357] on input "100" at bounding box center [154, 349] width 86 height 22
click at [261, 371] on div "Product Images 0 Lit Ghosts Wreath Product Title $59.99 Product Price Product P…" at bounding box center [887, 286] width 1337 height 472
click at [562, 151] on img at bounding box center [563, 189] width 87 height 155
click at [128, 384] on input "100" at bounding box center [154, 381] width 86 height 22
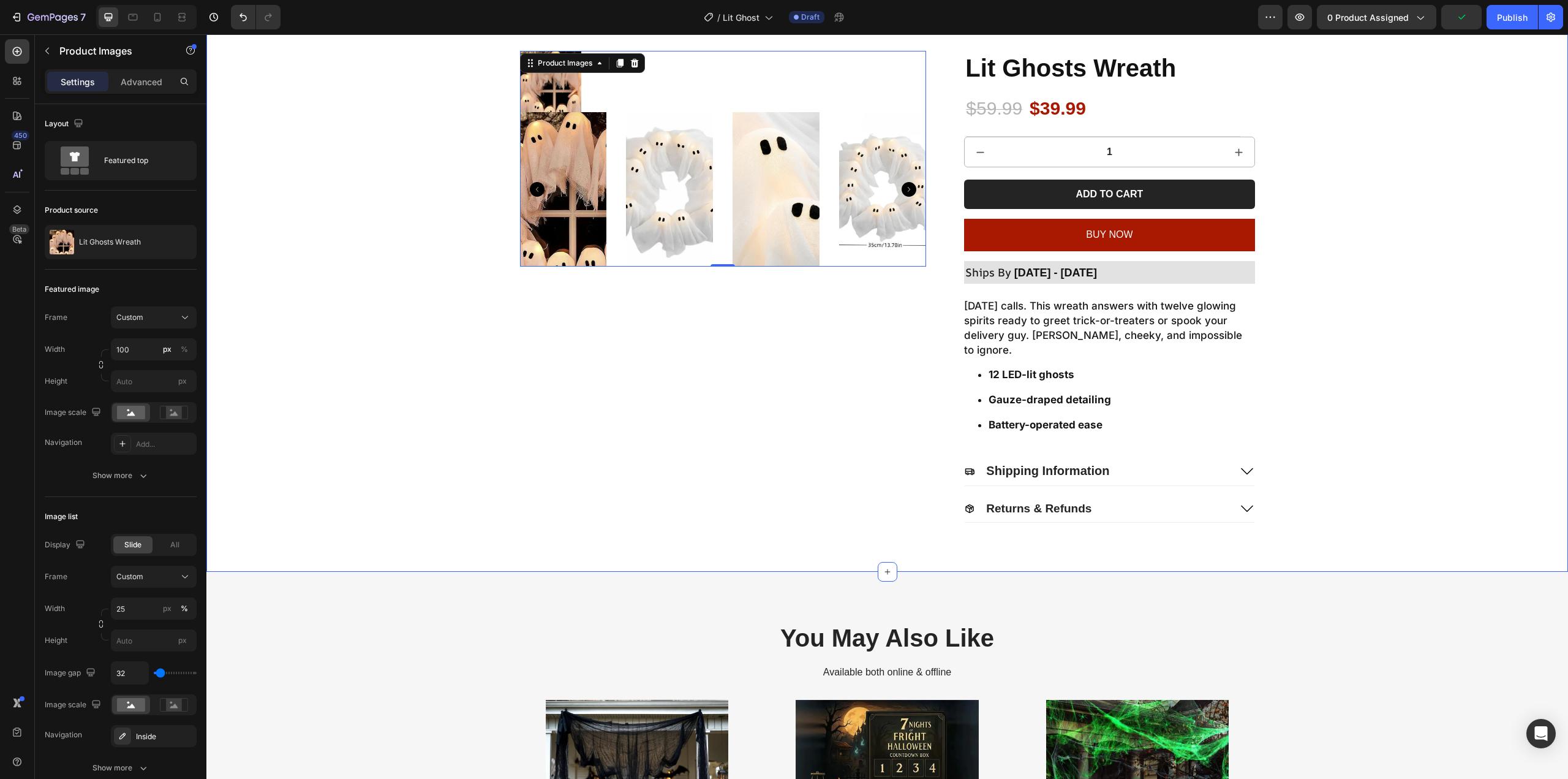
click at [277, 372] on div "Product Images 0 Lit Ghosts Wreath Product Title $59.99 Product Price Product P…" at bounding box center [887, 286] width 1337 height 472
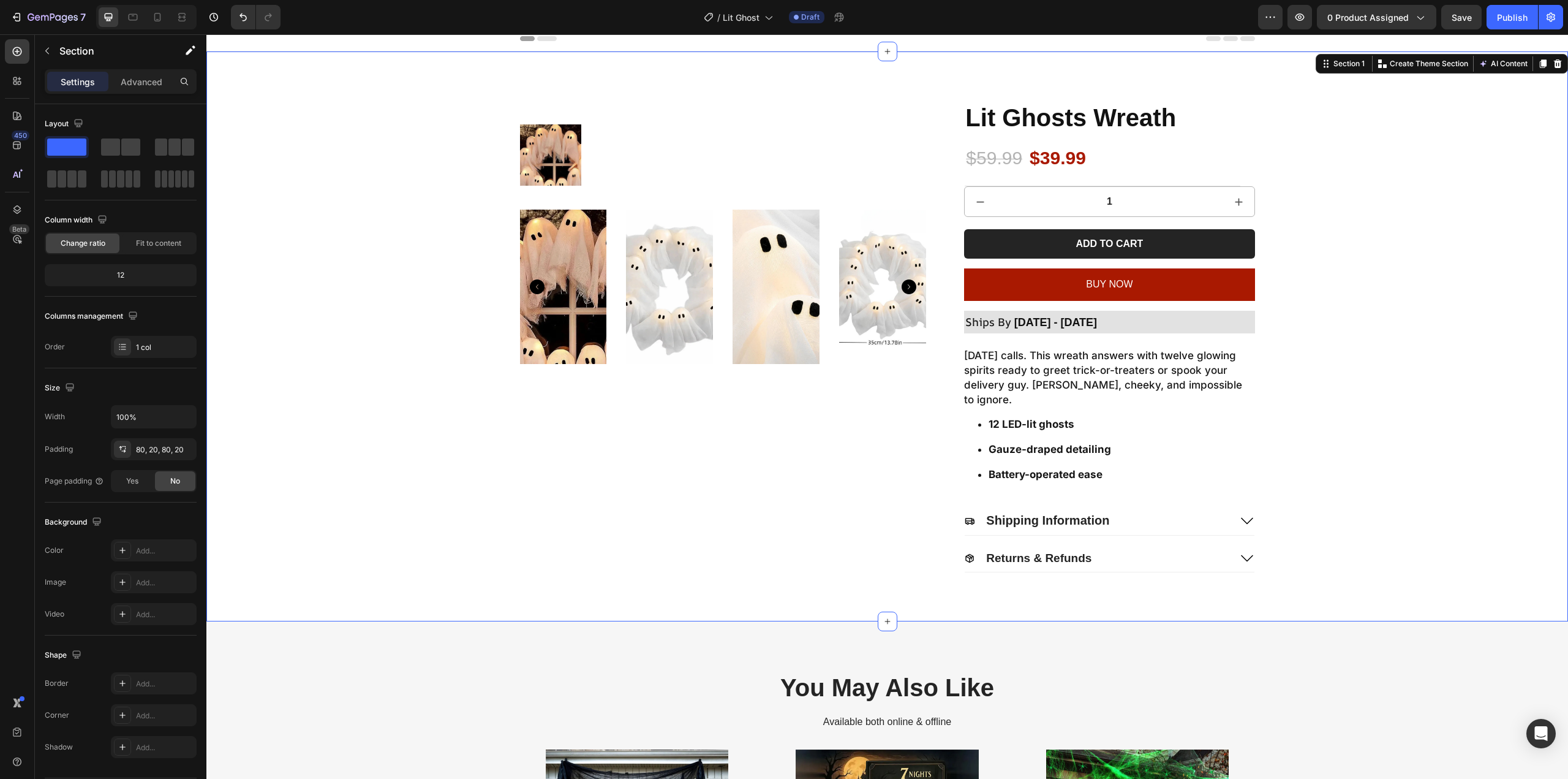
scroll to position [0, 0]
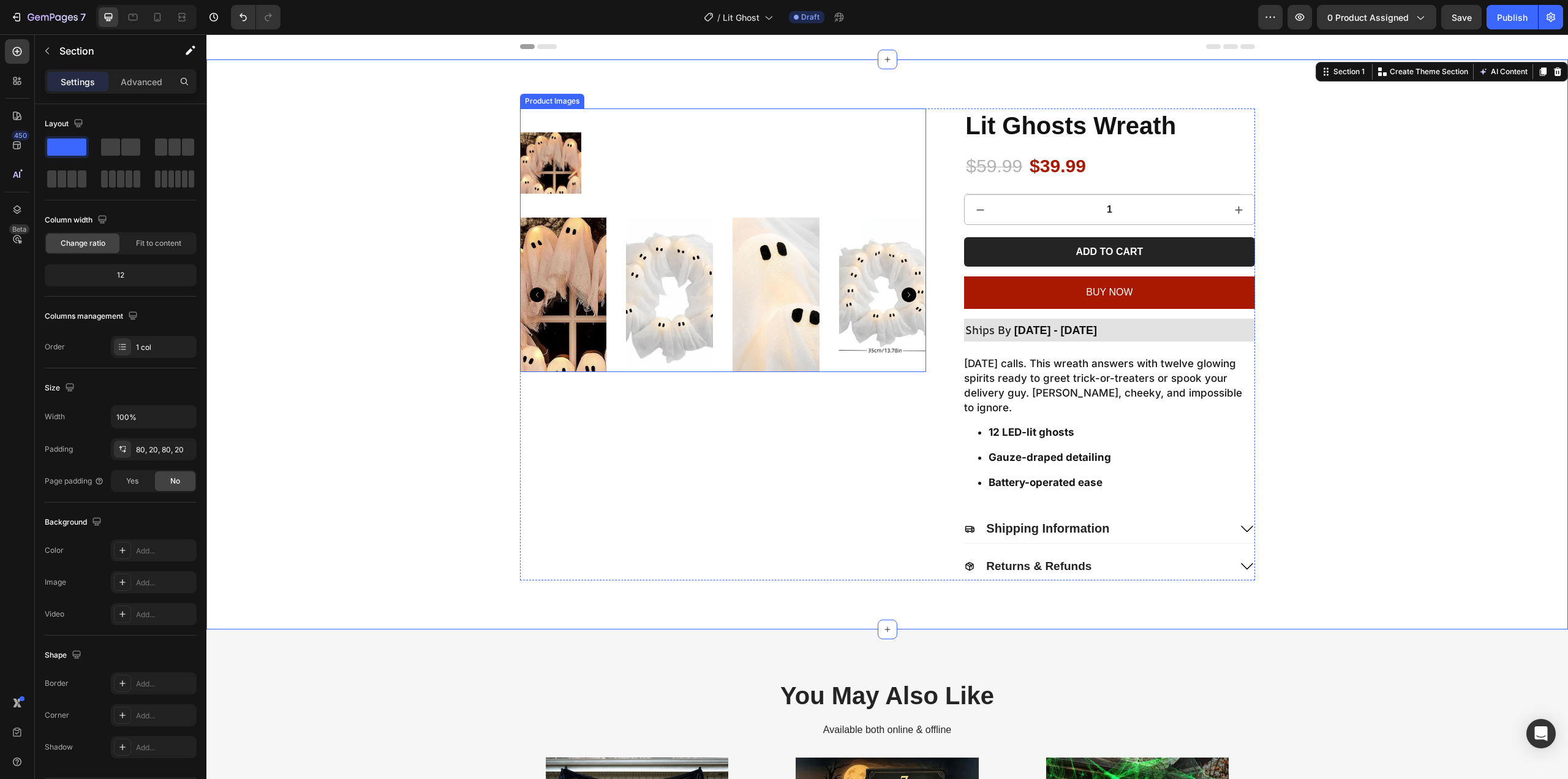
click at [612, 204] on div at bounding box center [723, 163] width 406 height 109
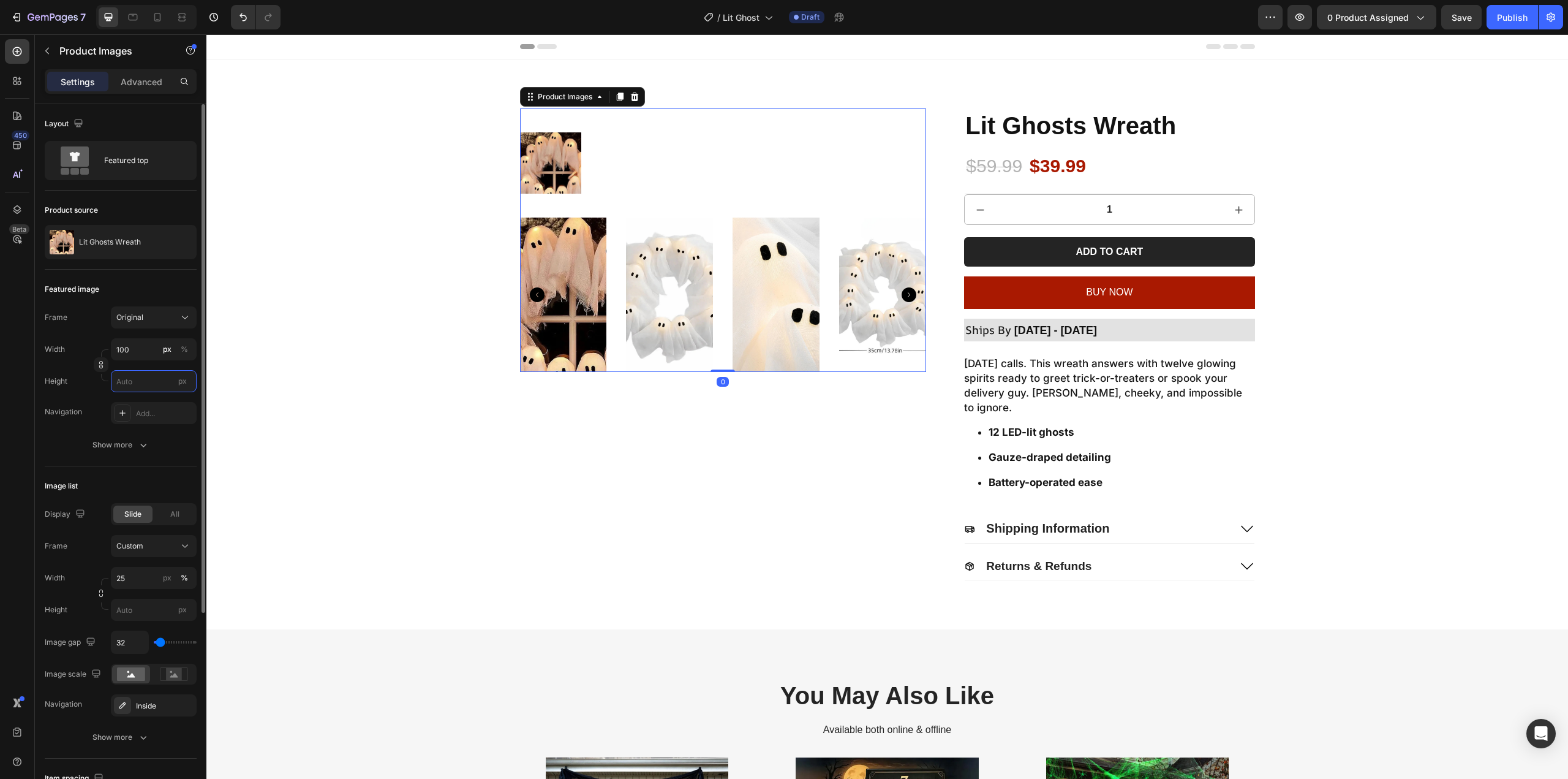
click at [133, 371] on input "px" at bounding box center [154, 381] width 86 height 22
click at [147, 328] on button "Original" at bounding box center [154, 318] width 86 height 22
drag, startPoint x: 163, startPoint y: 347, endPoint x: 41, endPoint y: 357, distance: 122.4
click at [163, 347] on div "Square" at bounding box center [151, 347] width 71 height 12
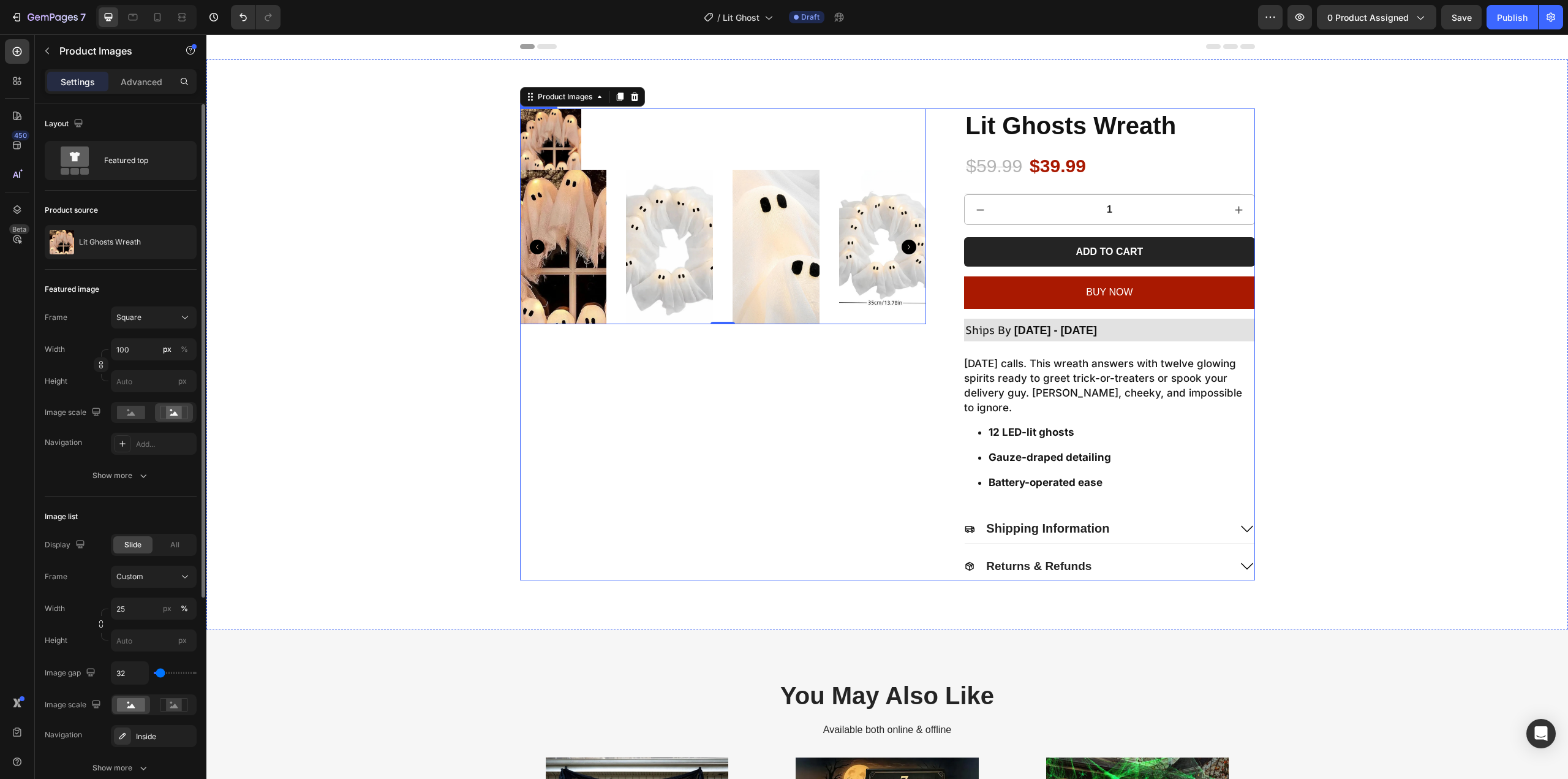
click at [586, 376] on div "Product Images 0" at bounding box center [723, 344] width 406 height 472
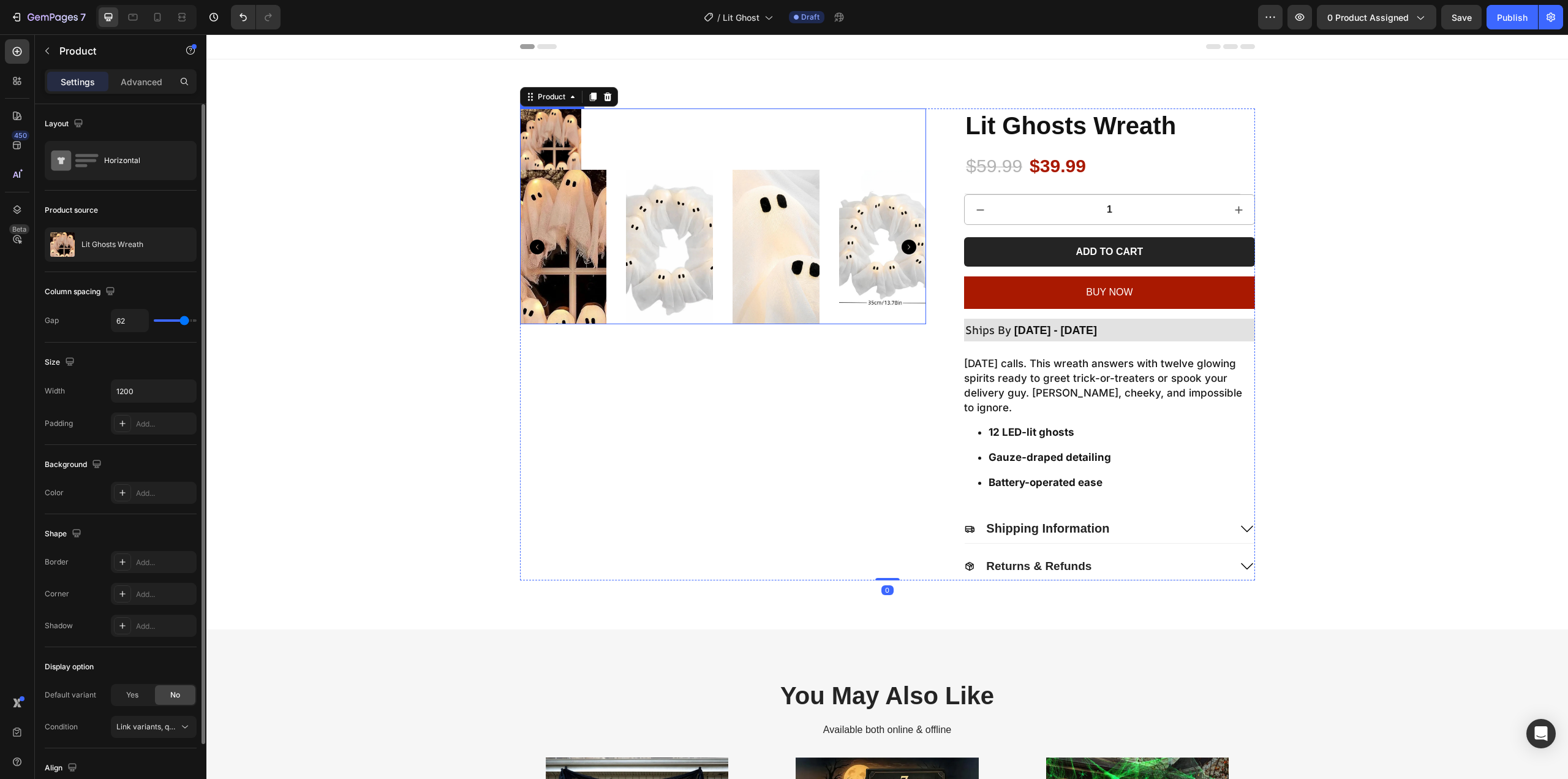
click at [612, 230] on div at bounding box center [723, 246] width 406 height 155
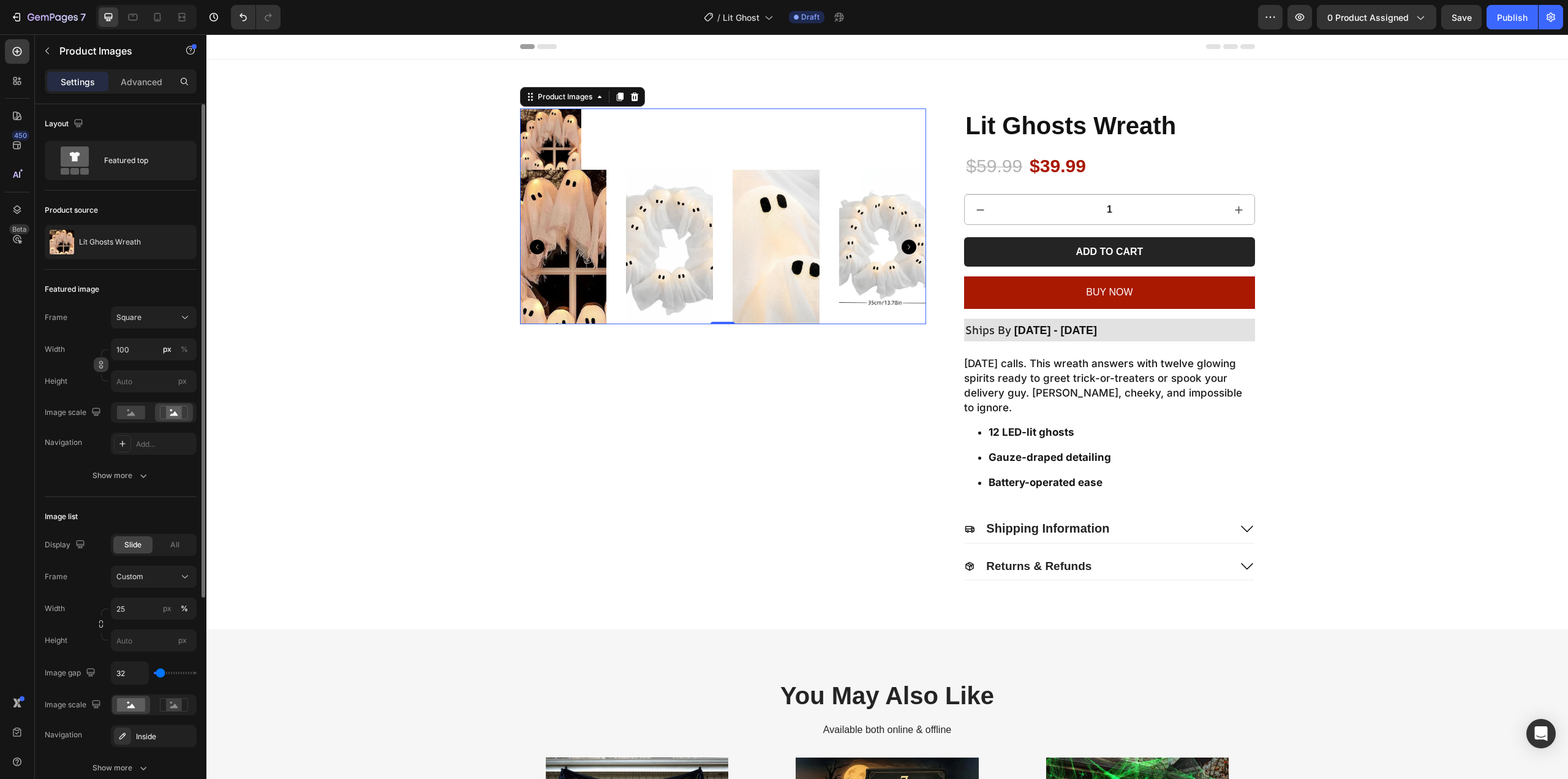
click at [101, 371] on button "button" at bounding box center [101, 365] width 15 height 15
click at [101, 368] on icon "button" at bounding box center [101, 367] width 4 height 3
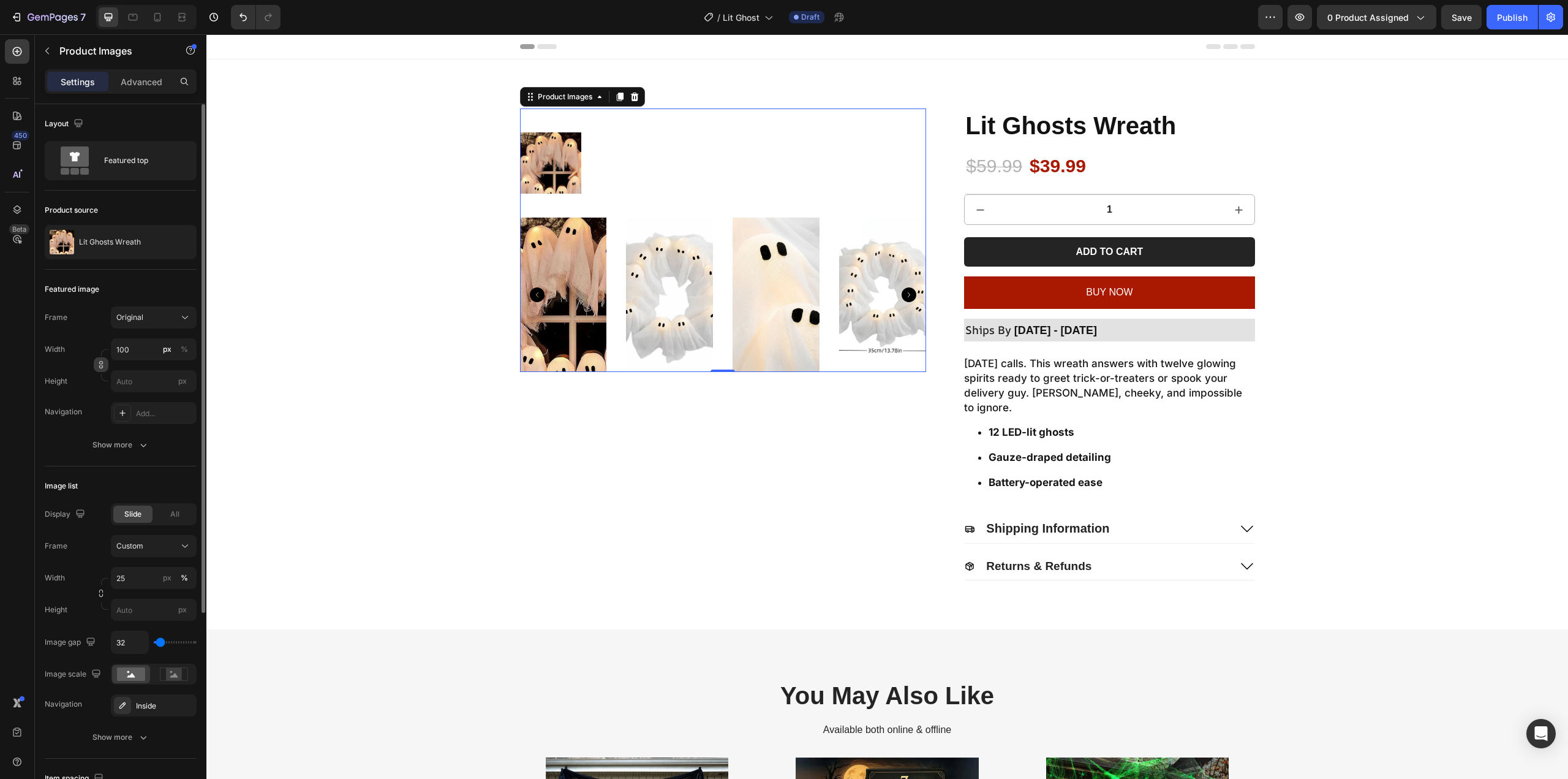
click at [101, 366] on icon "button" at bounding box center [101, 365] width 1 height 4
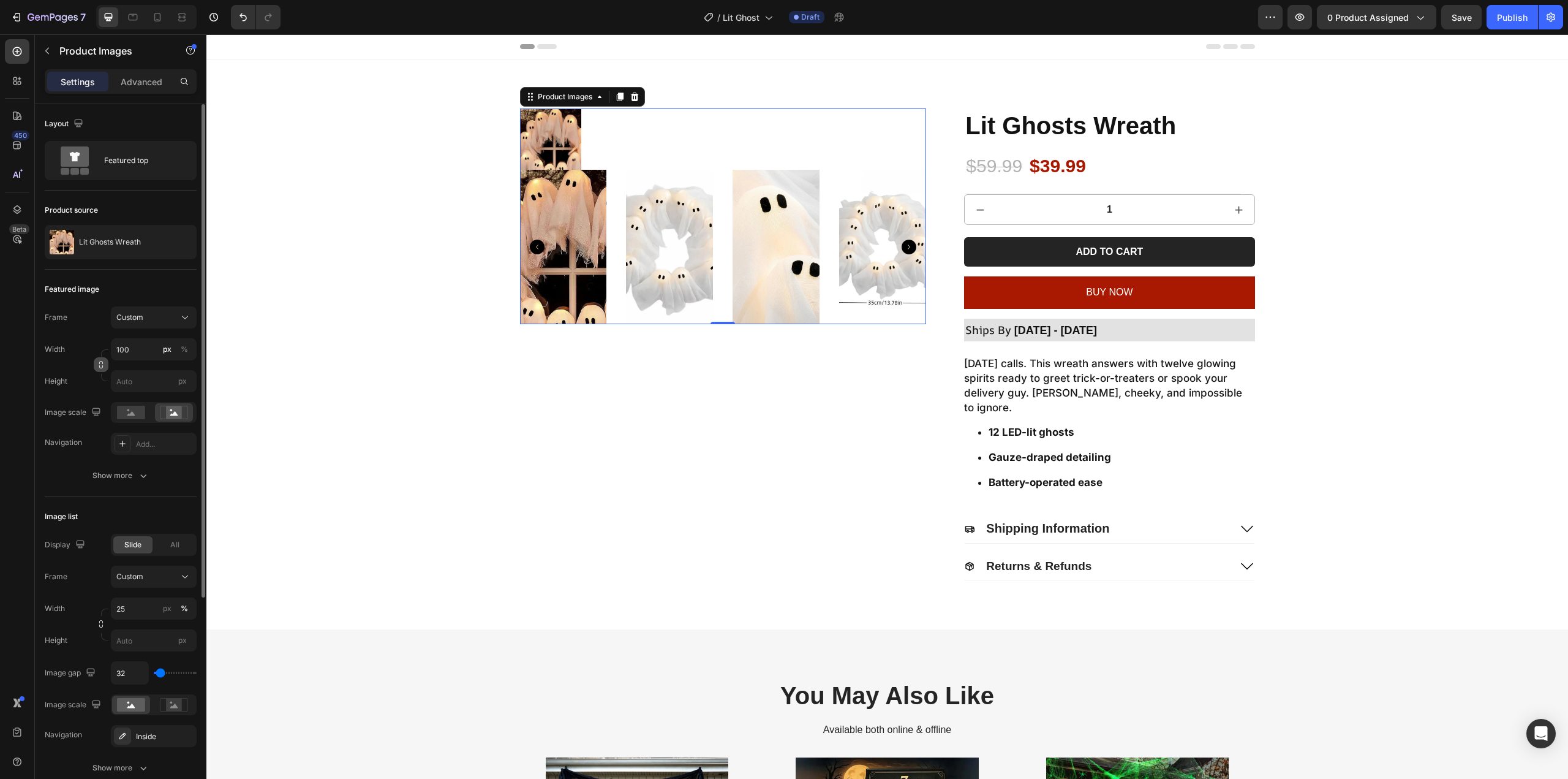
click at [101, 368] on icon "button" at bounding box center [101, 367] width 4 height 3
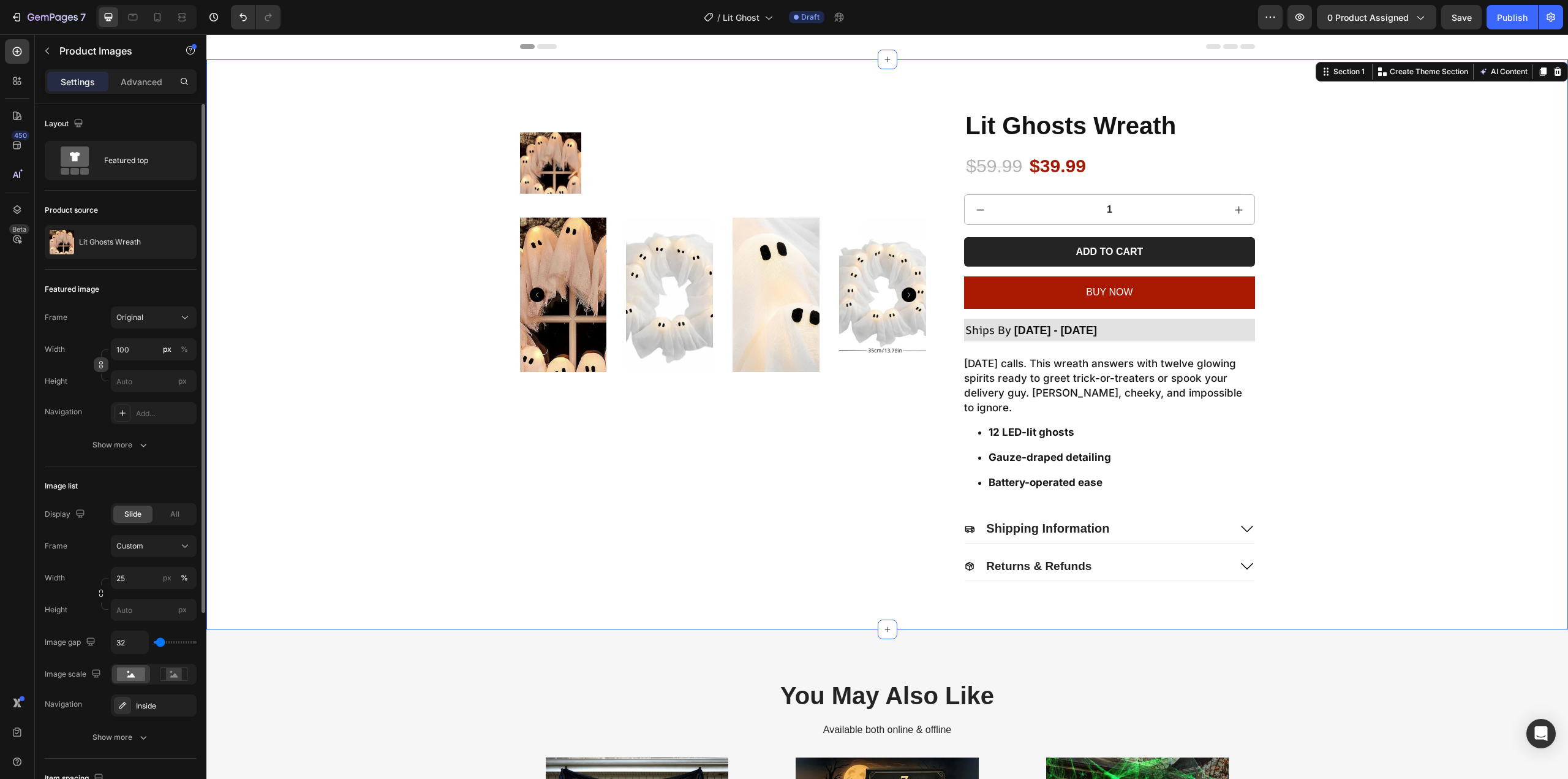
click at [302, 347] on div "Product Images Lit Ghosts Wreath Product Title $59.99 Product Price Product Pri…" at bounding box center [887, 344] width 1337 height 472
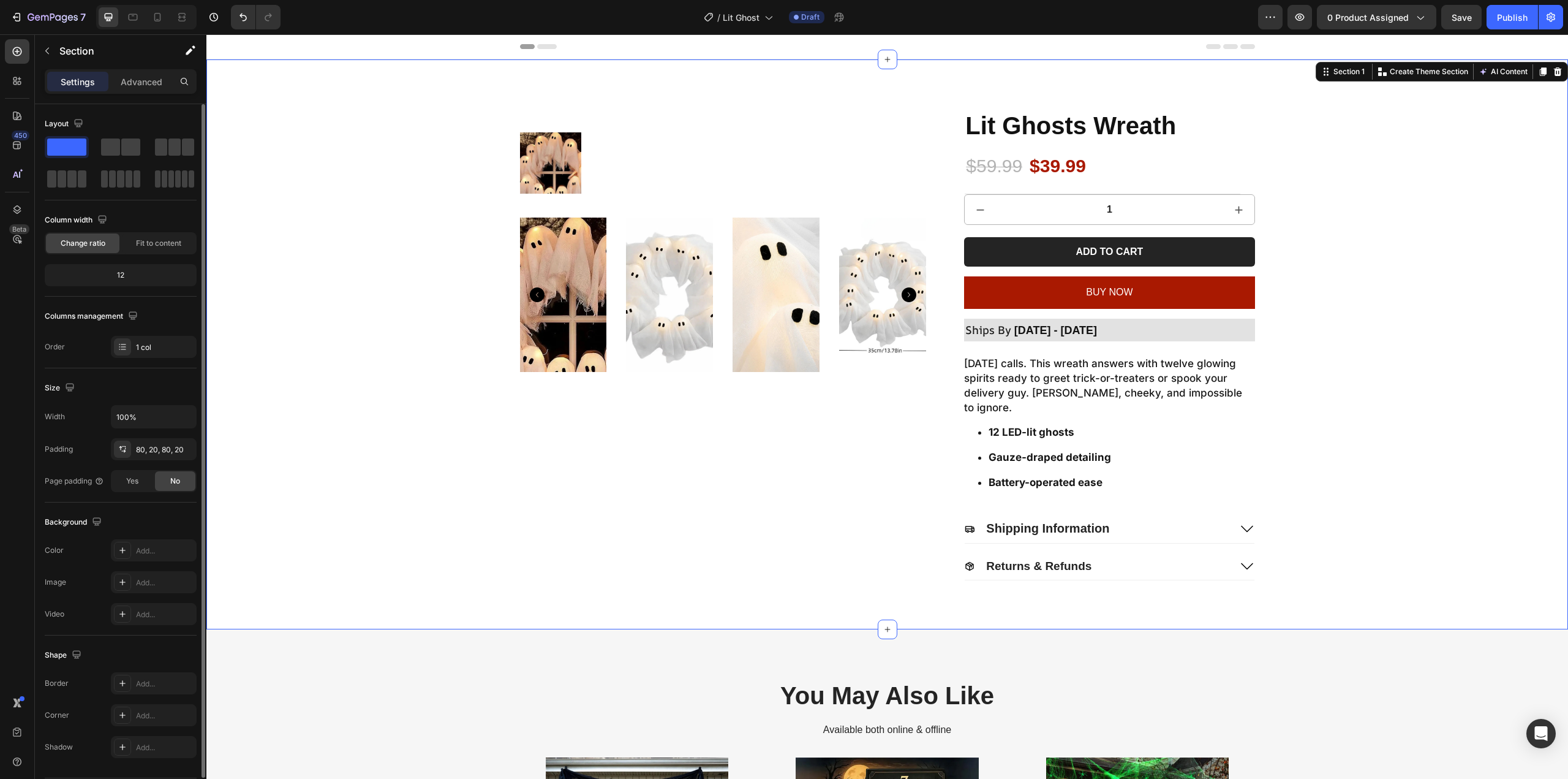
click at [635, 246] on img at bounding box center [670, 294] width 87 height 155
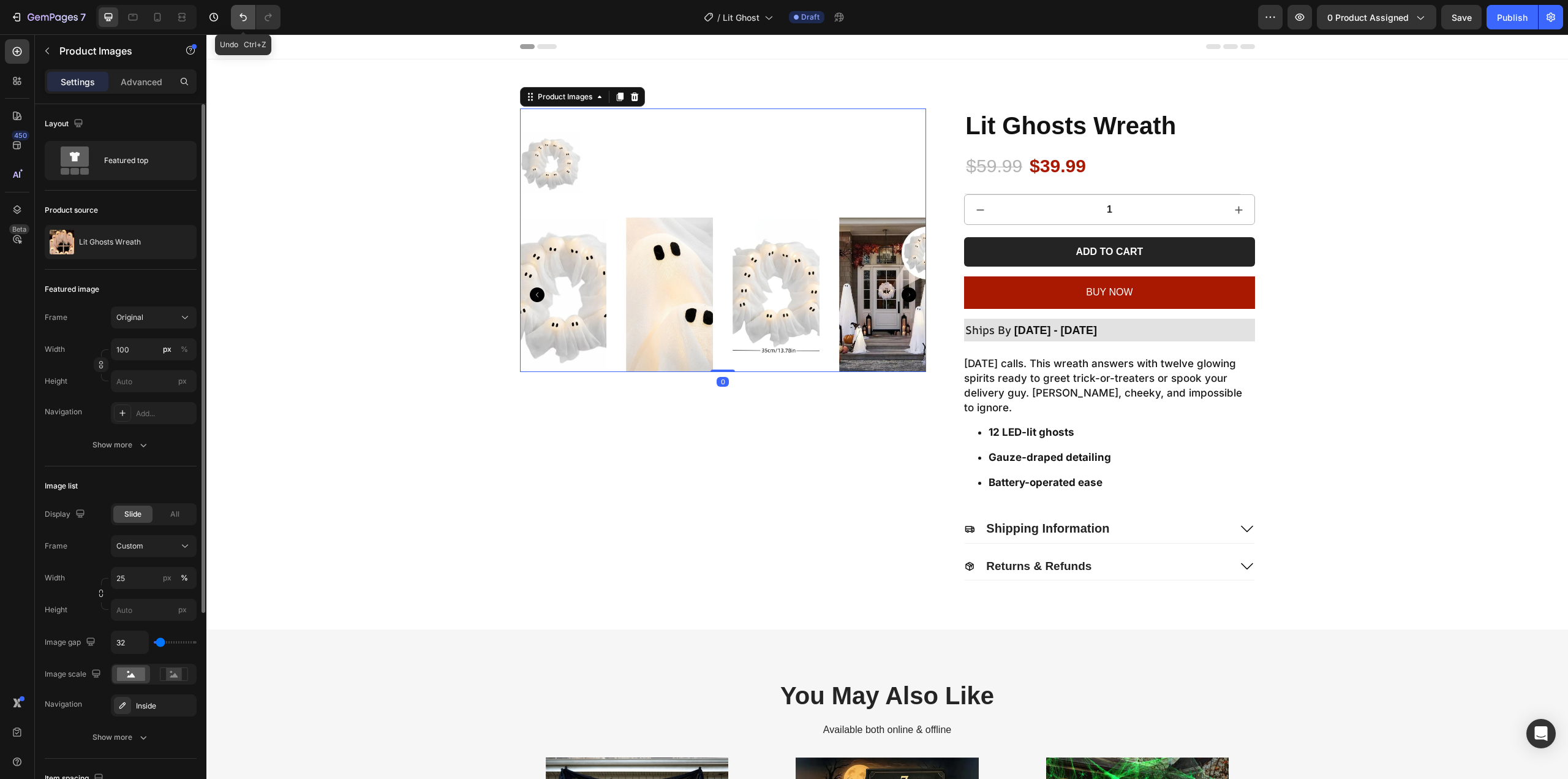
click at [253, 15] on button "Undo/Redo" at bounding box center [242, 17] width 25 height 25
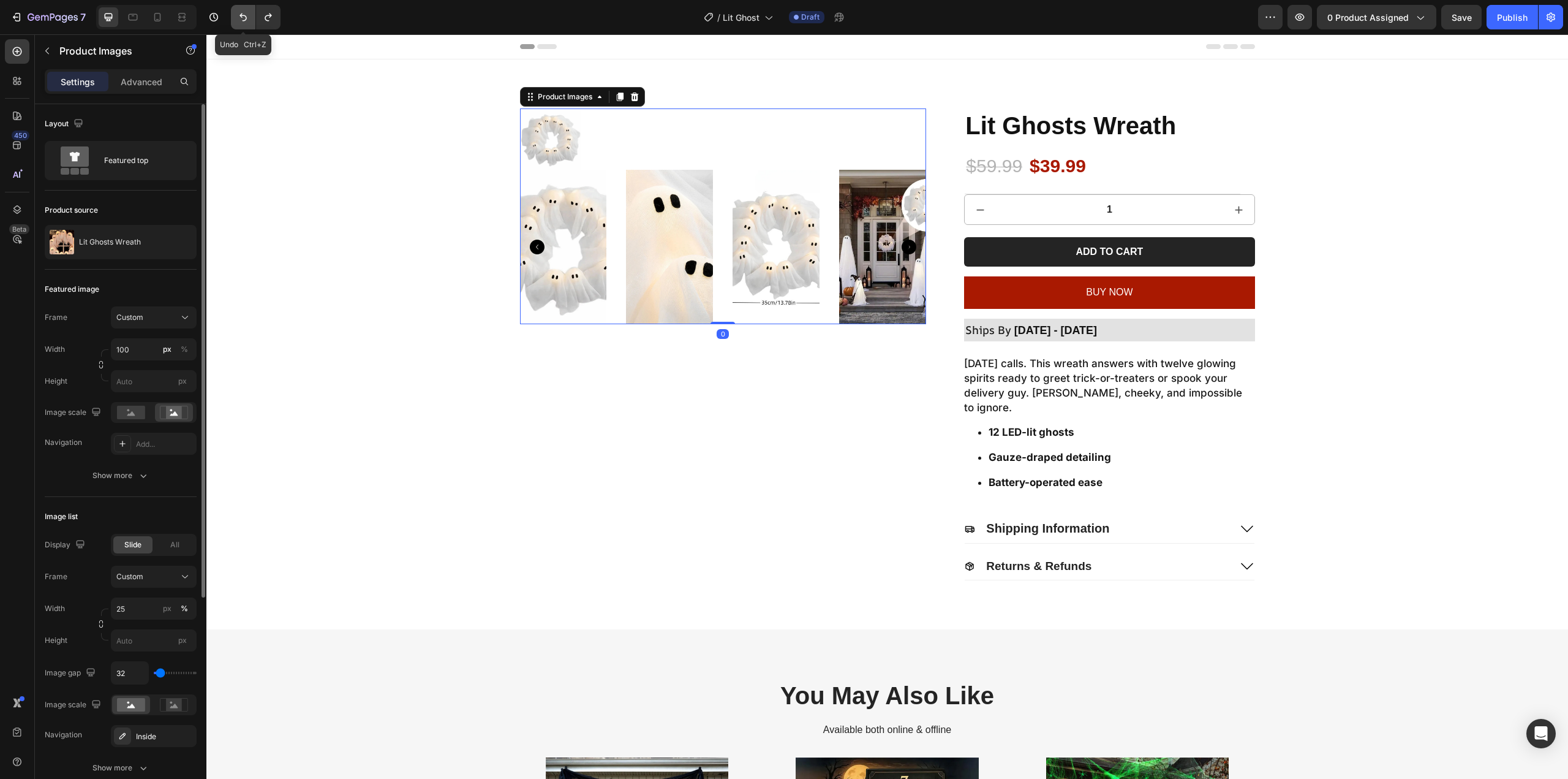
click at [248, 15] on icon "Undo/Redo" at bounding box center [242, 17] width 12 height 12
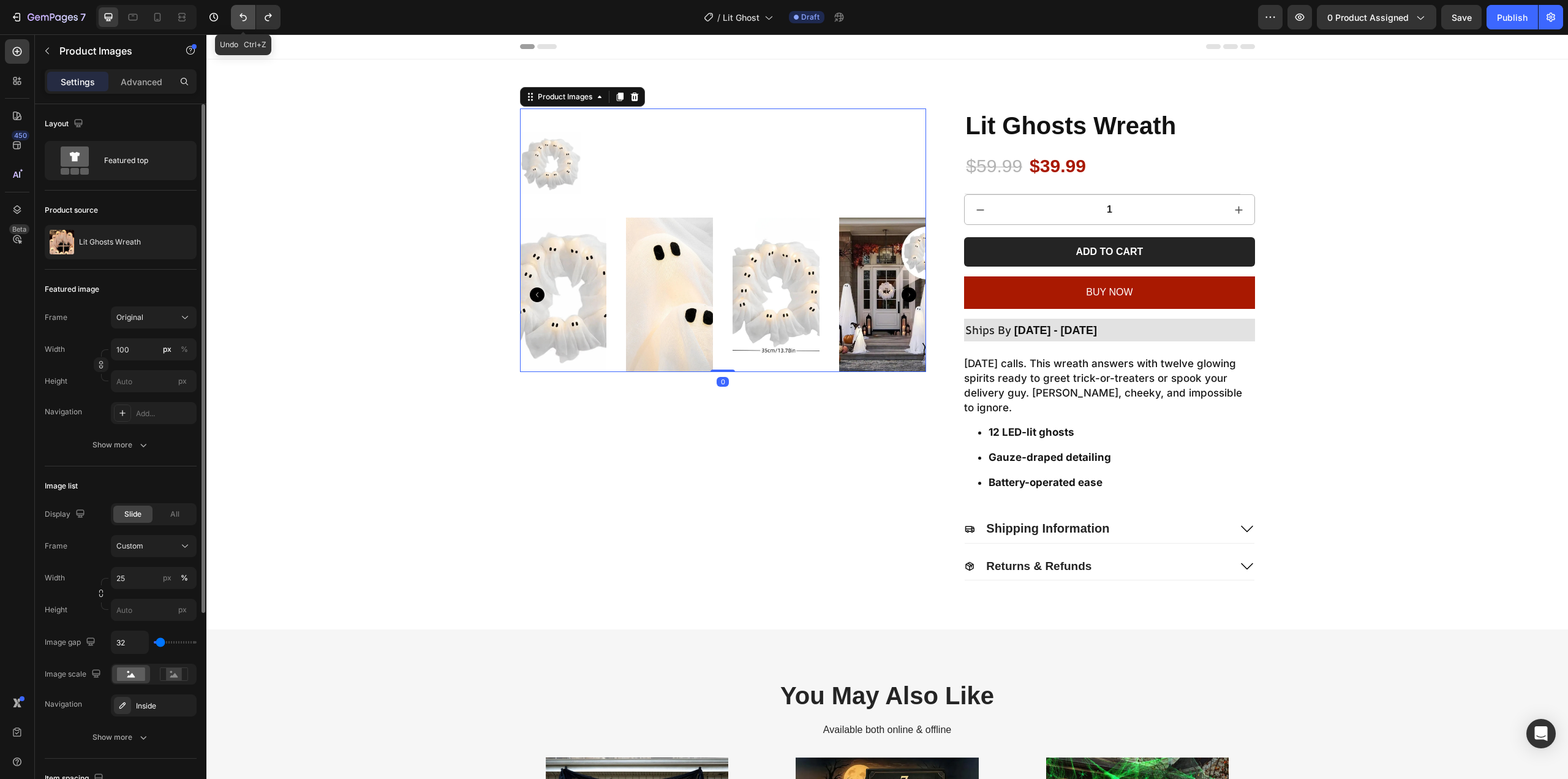
click at [248, 15] on icon "Undo/Redo" at bounding box center [242, 17] width 12 height 12
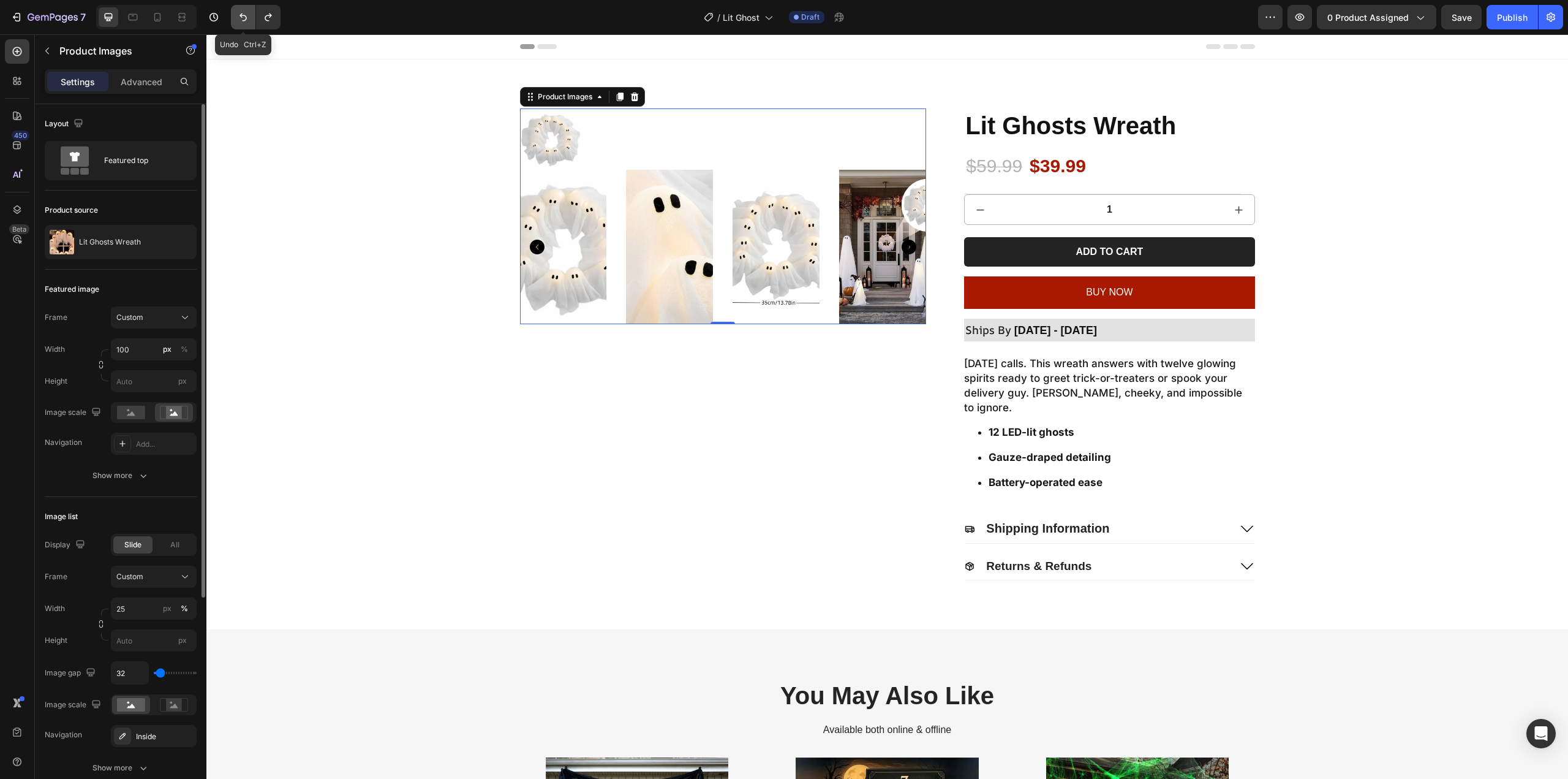
click at [248, 15] on icon "Undo/Redo" at bounding box center [242, 17] width 12 height 12
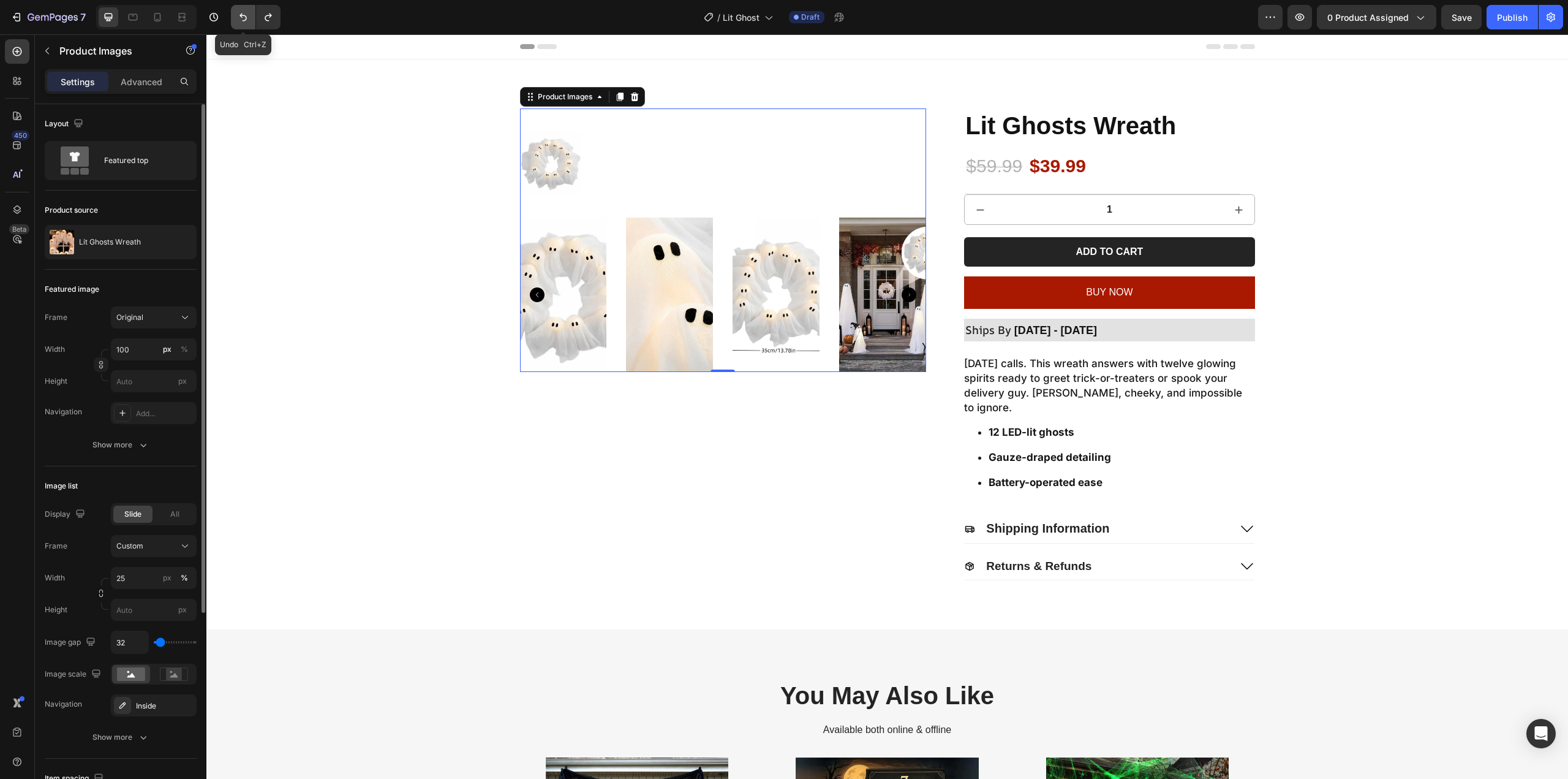
click at [248, 15] on icon "Undo/Redo" at bounding box center [242, 17] width 12 height 12
type input "100"
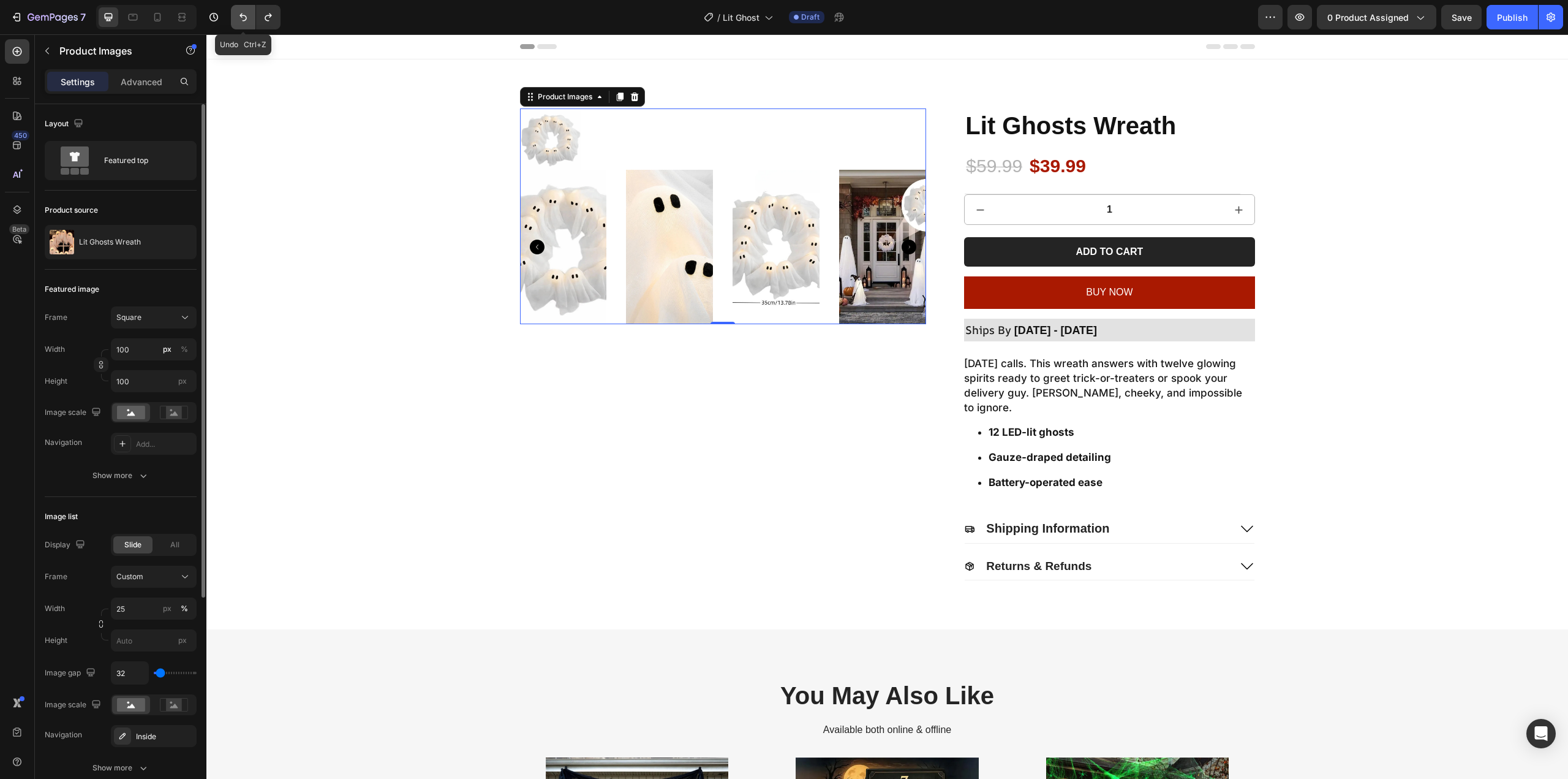
click at [248, 15] on icon "Undo/Redo" at bounding box center [242, 17] width 12 height 12
type input "1"
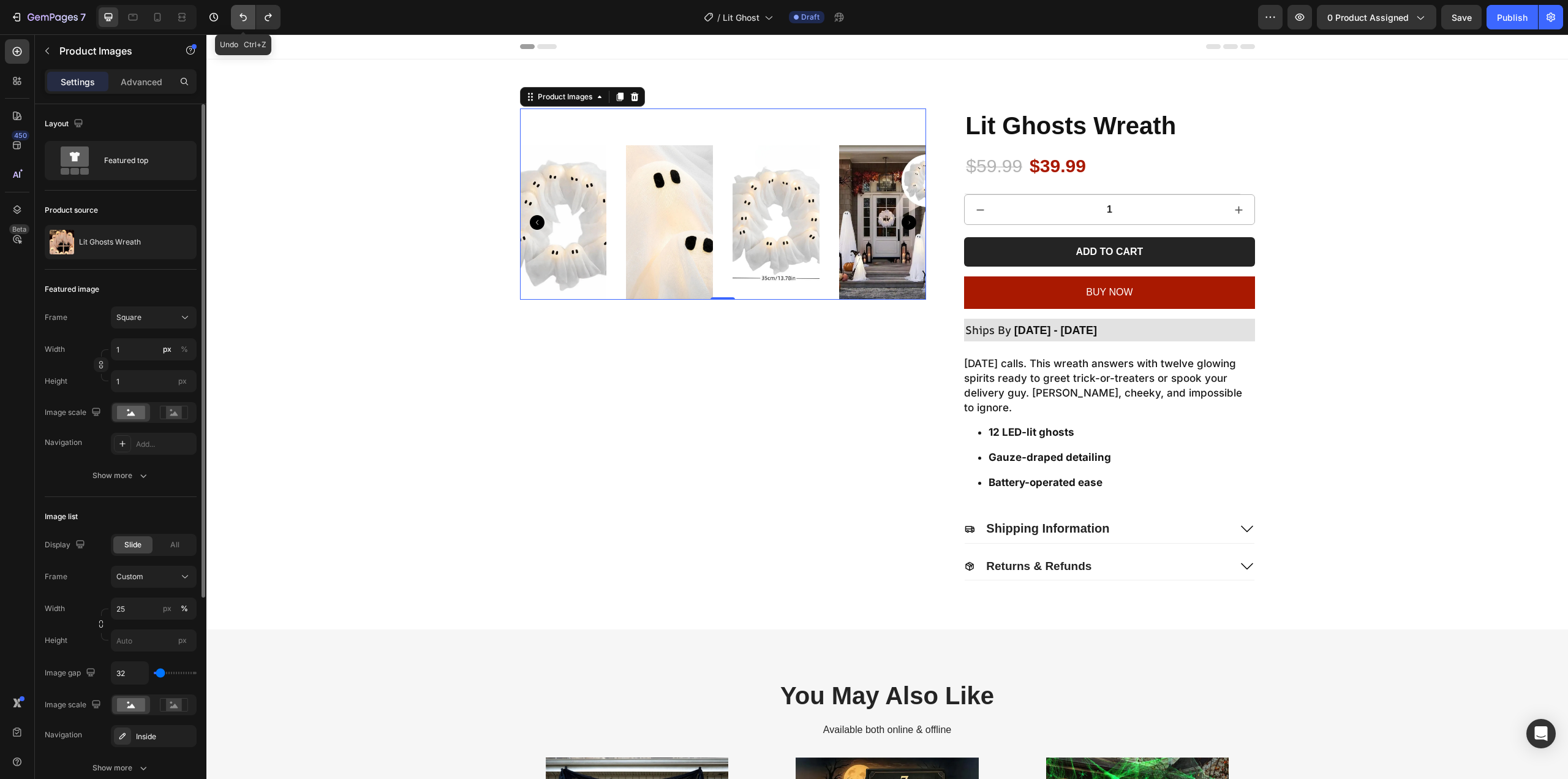
click at [248, 15] on icon "Undo/Redo" at bounding box center [242, 17] width 12 height 12
type input "100"
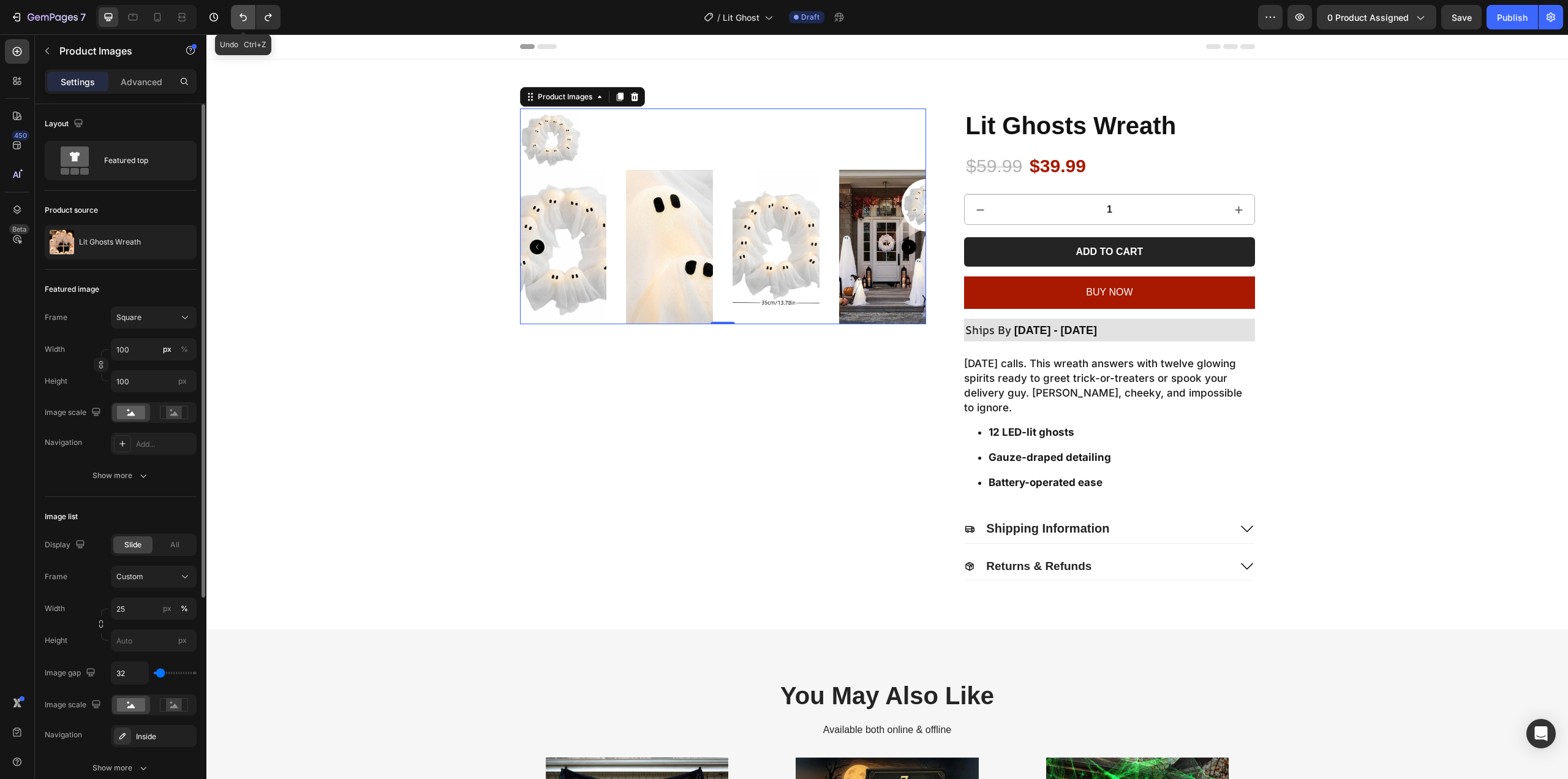
click at [248, 15] on icon "Undo/Redo" at bounding box center [242, 17] width 12 height 12
type input "10"
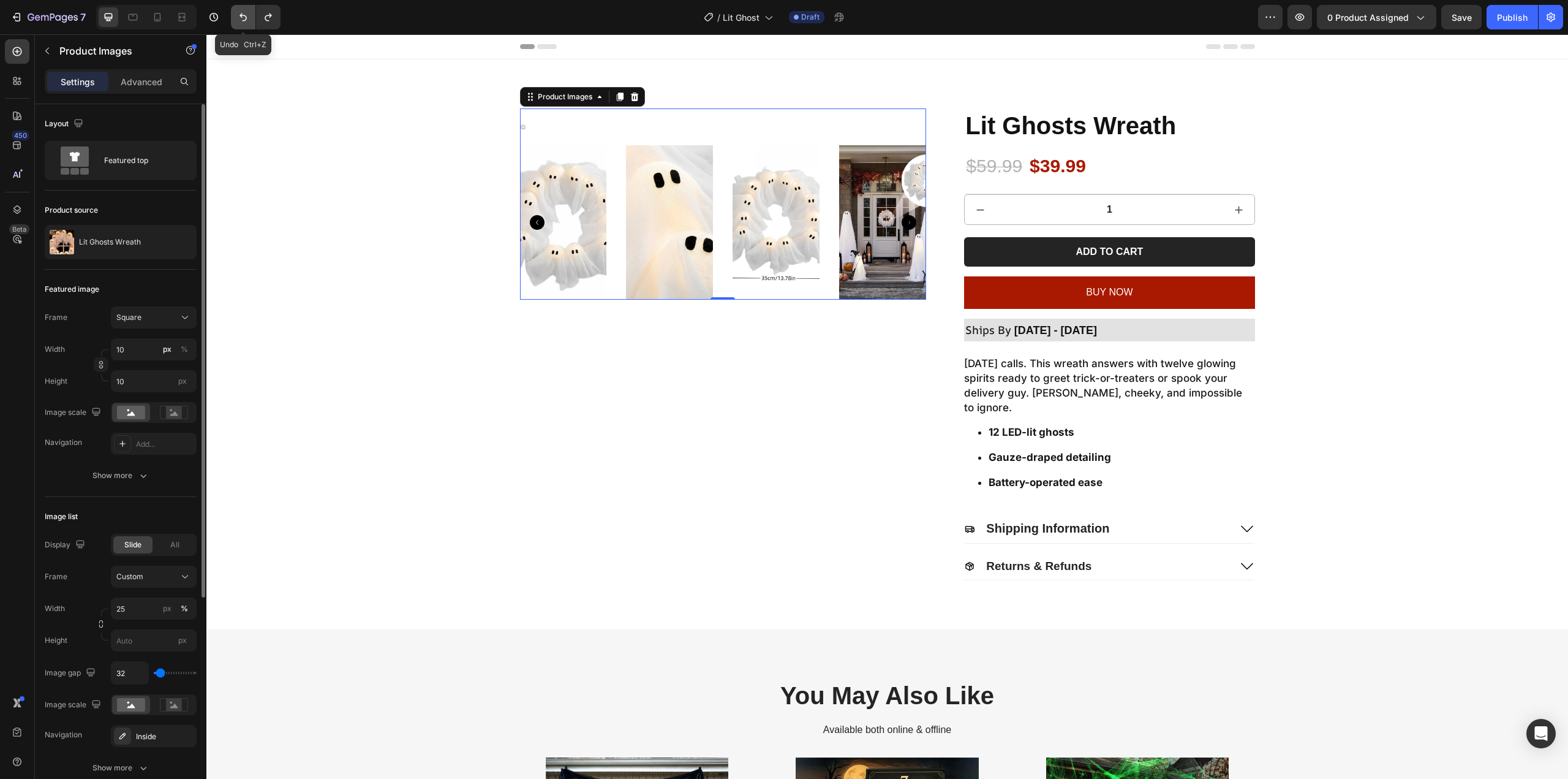
click at [248, 15] on icon "Undo/Redo" at bounding box center [242, 17] width 12 height 12
type input "100"
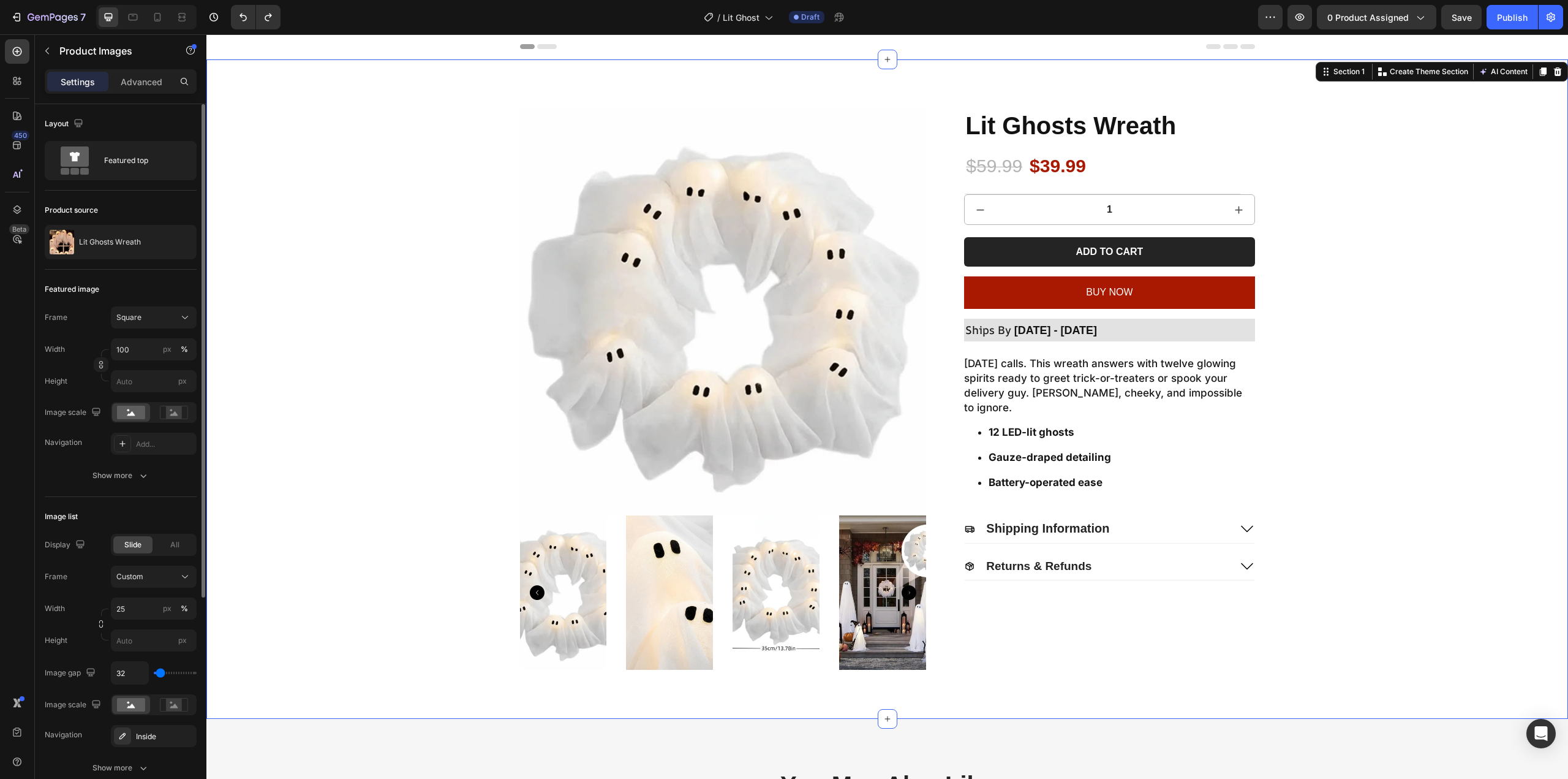
click at [296, 281] on div "Product Images Lit Ghosts Wreath Product Title $59.99 Product Price Product Pri…" at bounding box center [887, 389] width 1337 height 561
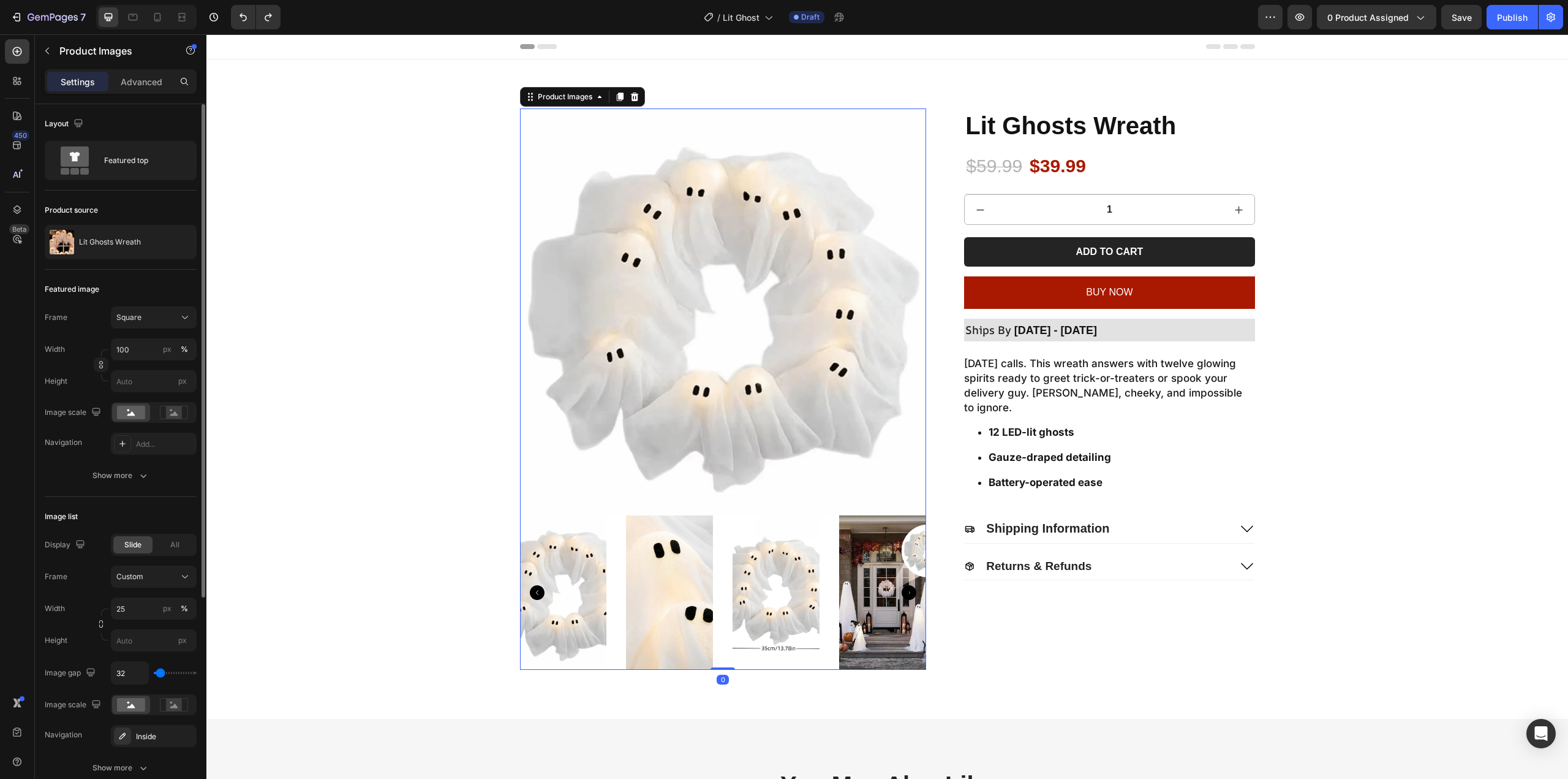
click at [593, 358] on img at bounding box center [723, 311] width 406 height 407
click at [147, 317] on div "Square" at bounding box center [147, 317] width 60 height 11
click at [143, 347] on div "Square" at bounding box center [151, 347] width 71 height 12
click at [131, 465] on button "Show more" at bounding box center [120, 475] width 152 height 22
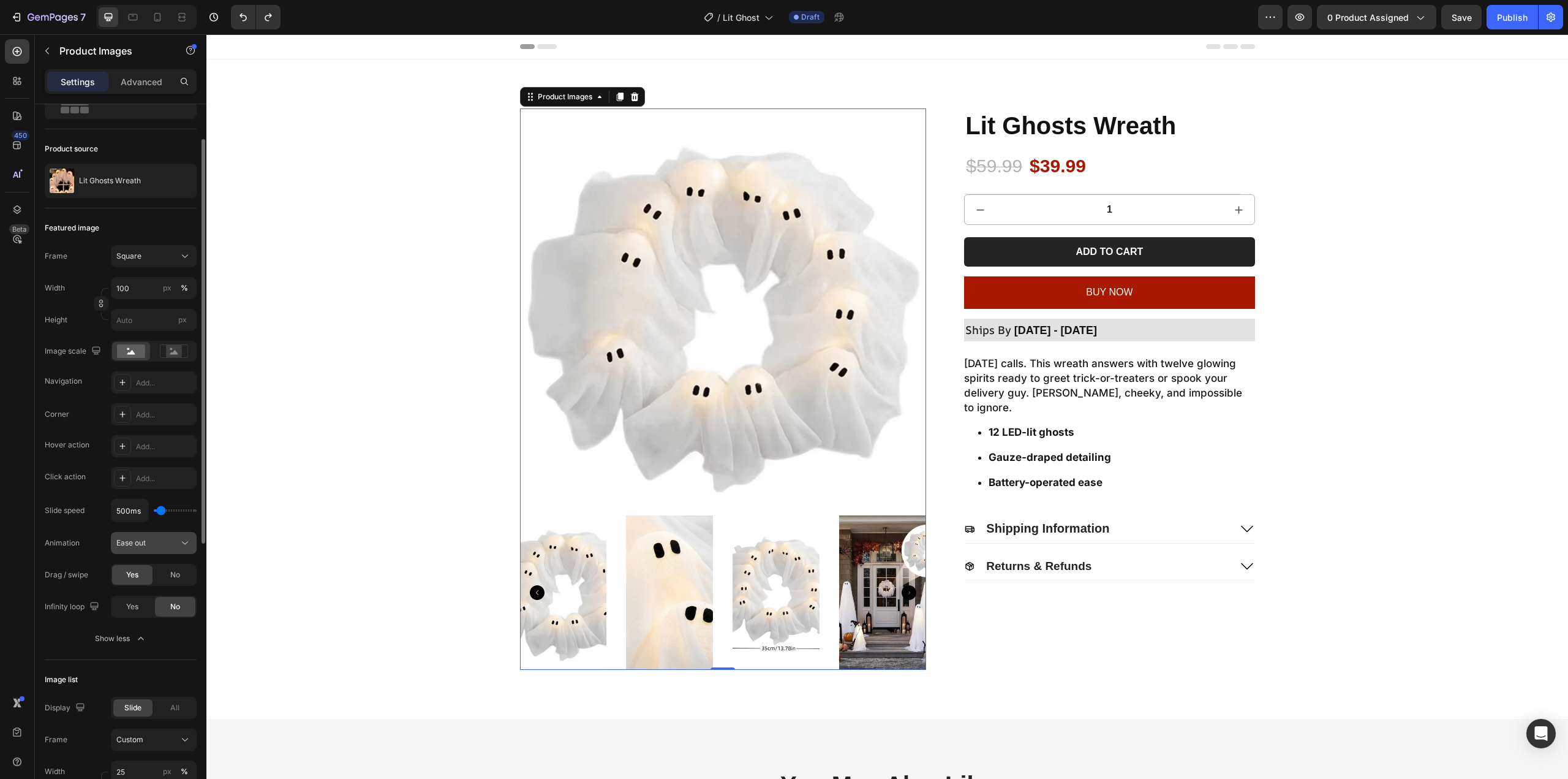
scroll to position [123, 0]
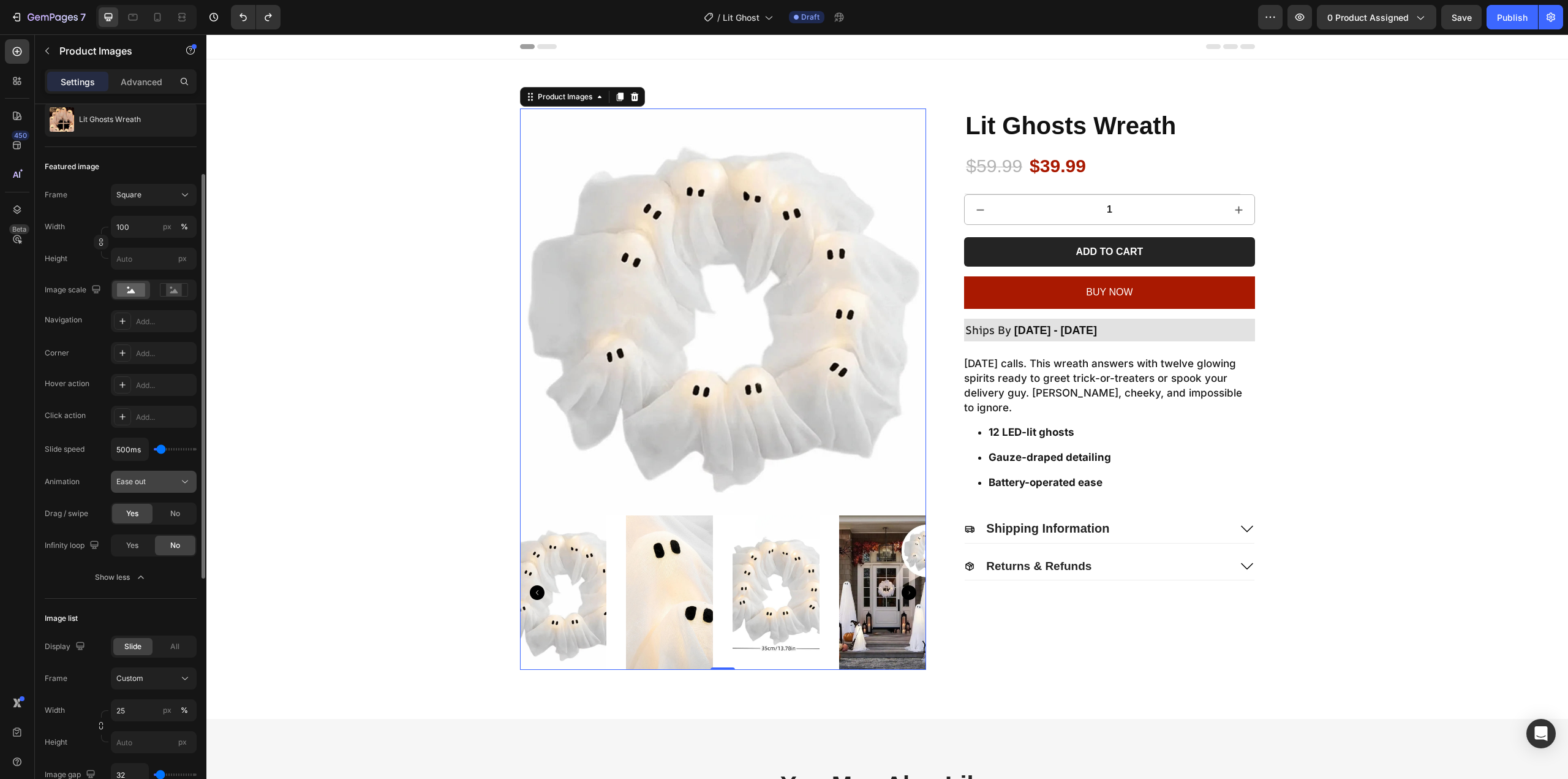
click at [150, 487] on div "Ease out" at bounding box center [147, 482] width 63 height 11
click at [155, 479] on div "Ease out" at bounding box center [147, 482] width 63 height 11
click at [142, 487] on span "Ease out" at bounding box center [131, 482] width 29 height 11
click at [149, 484] on div "Ease out" at bounding box center [147, 482] width 63 height 11
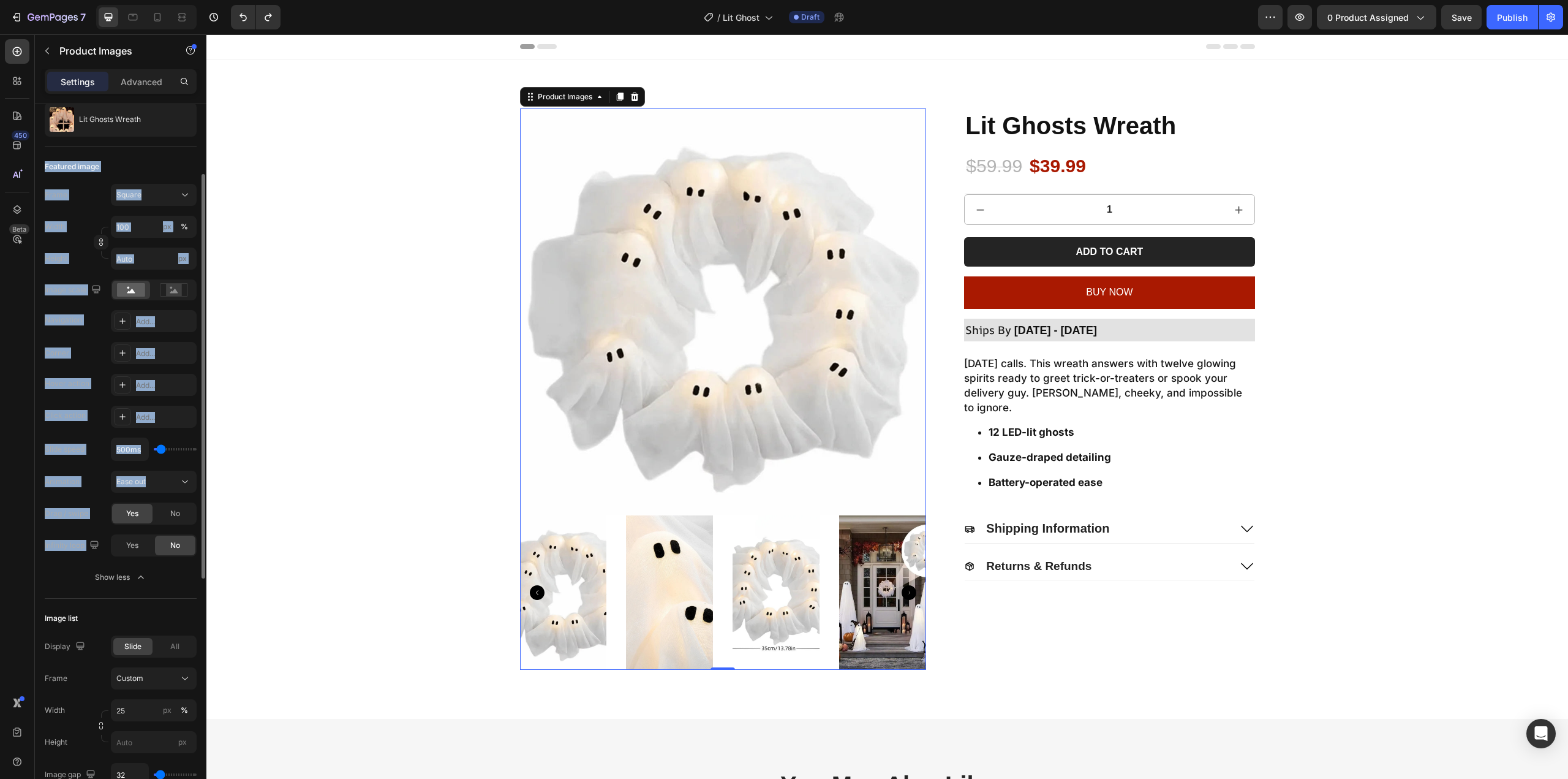
copy div "Featured image Frame Square Width px % Height px Image scale Navigation Add... …"
drag, startPoint x: 44, startPoint y: 161, endPoint x: 109, endPoint y: 549, distance: 393.4
click at [109, 549] on div "Layout Featured top Product source Lit Ghosts Wreath Featured image Frame Squar…" at bounding box center [120, 603] width 171 height 1243
copy div "Featured image Frame Square Width px % Height px Image scale Navigation Add... …"
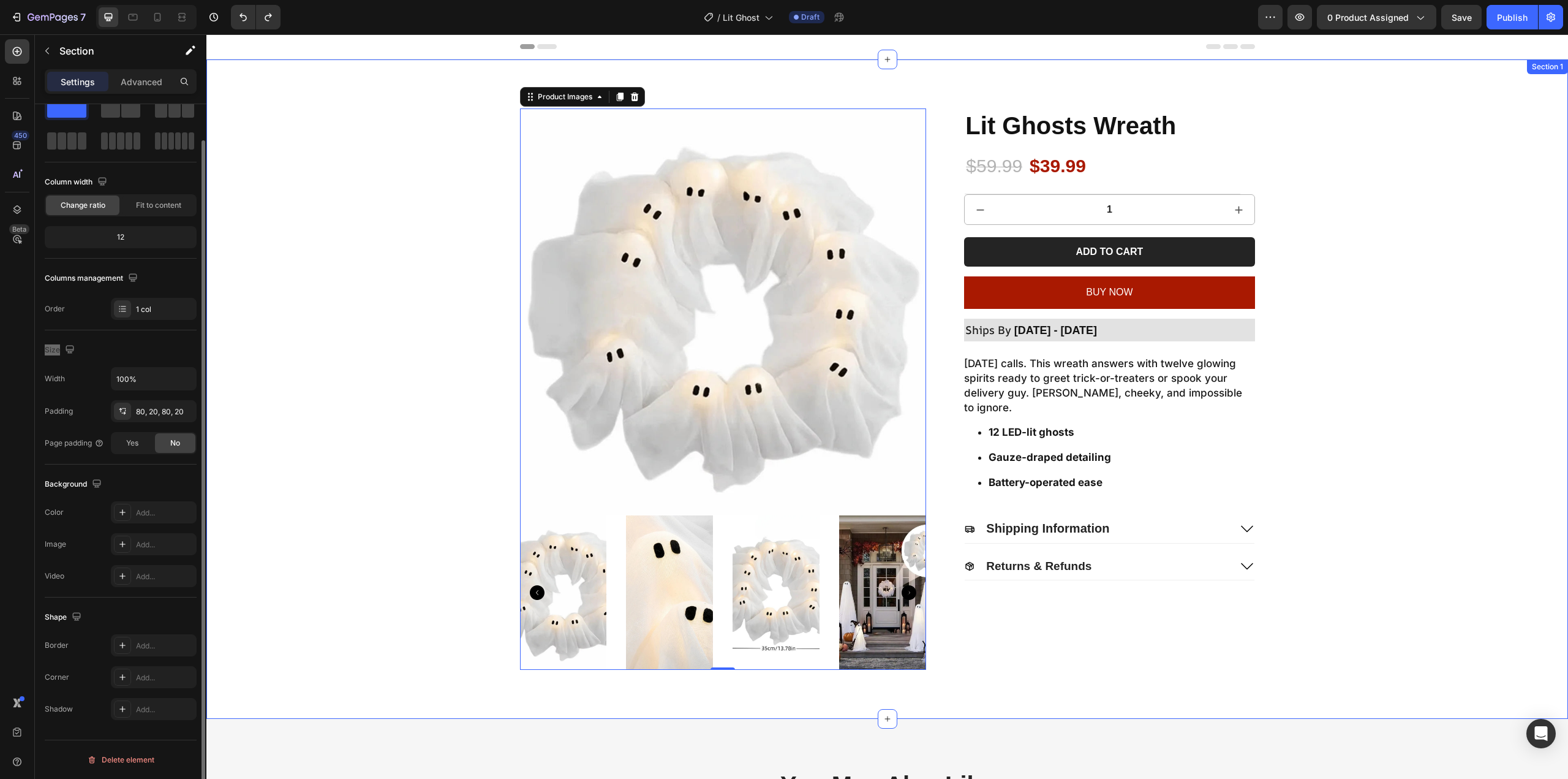
click at [467, 301] on div "Product Images 0 Lit Ghosts Wreath Product Title $59.99 Product Price Product P…" at bounding box center [887, 389] width 1337 height 561
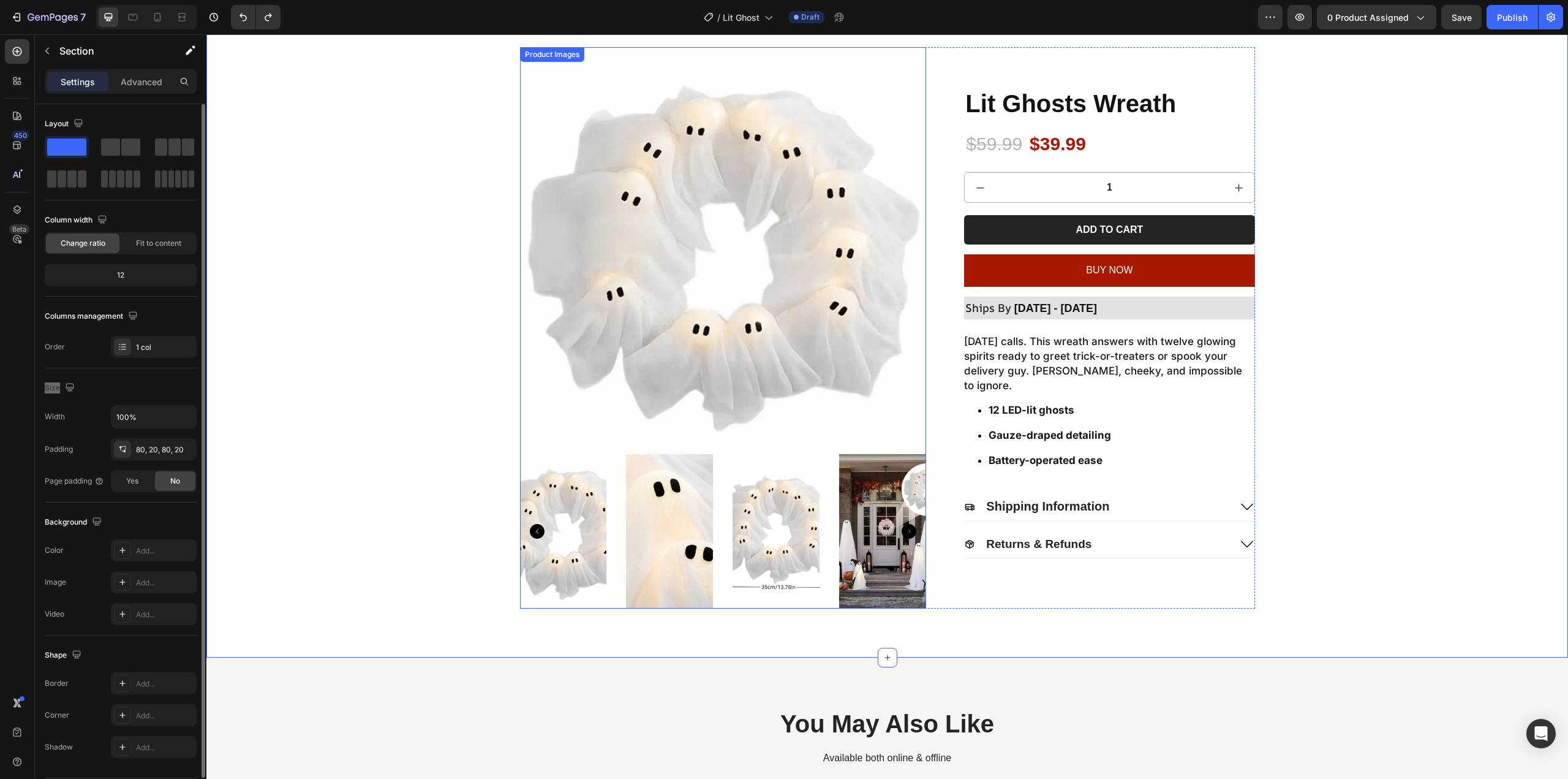
scroll to position [0, 0]
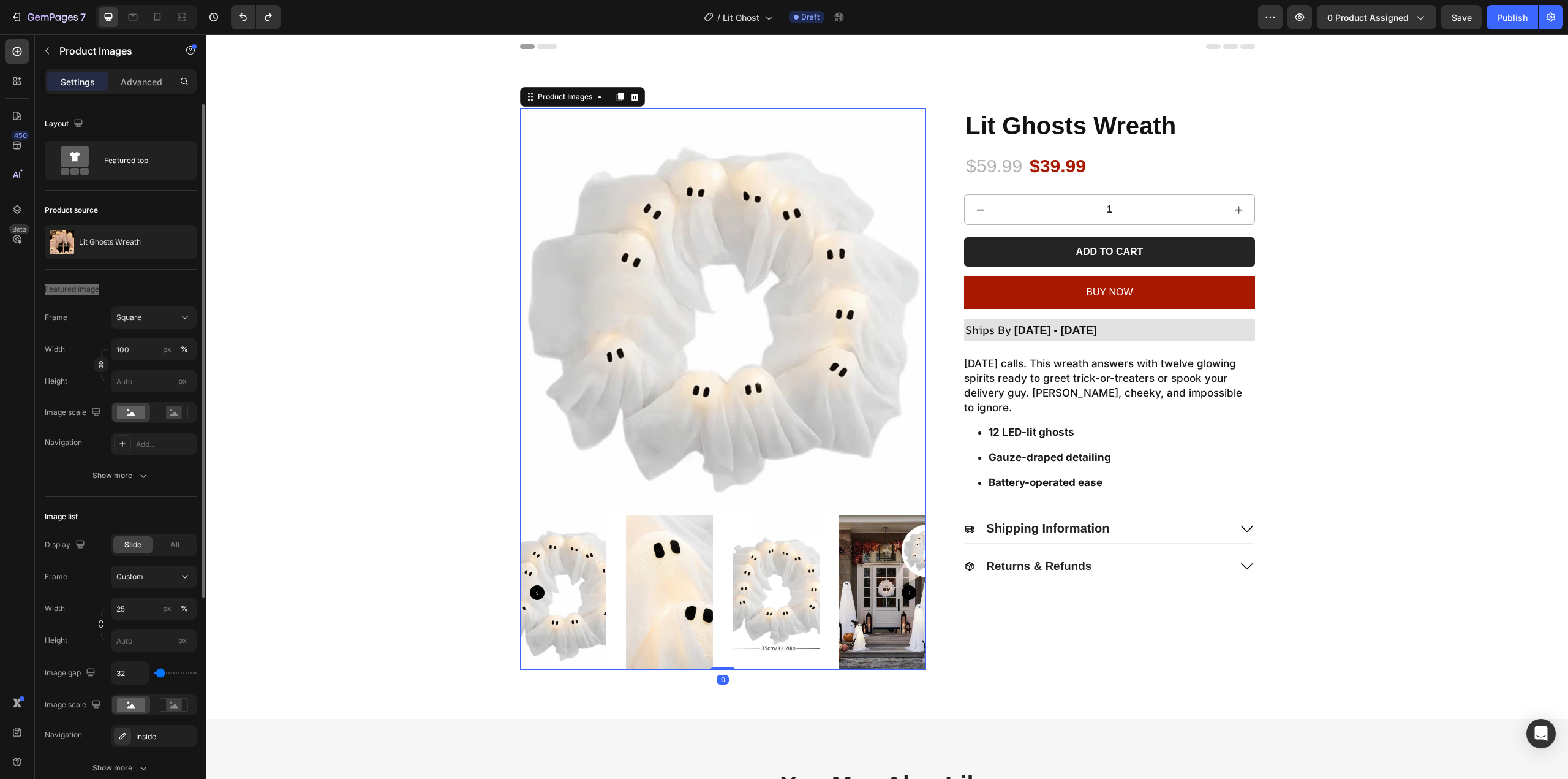
click at [530, 593] on icon "Carousel Back Arrow" at bounding box center [537, 592] width 15 height 15
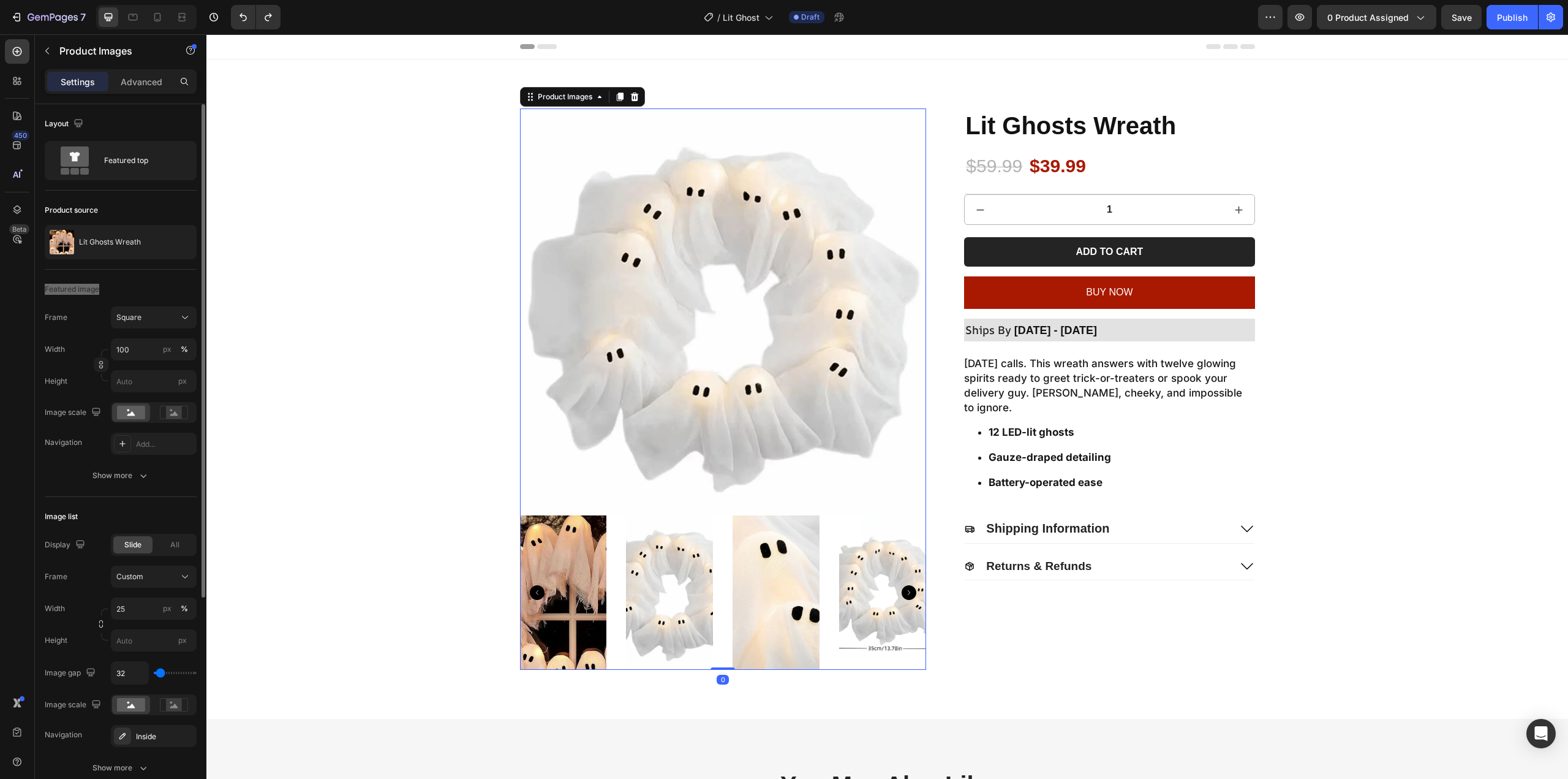
click at [548, 562] on img at bounding box center [563, 592] width 87 height 155
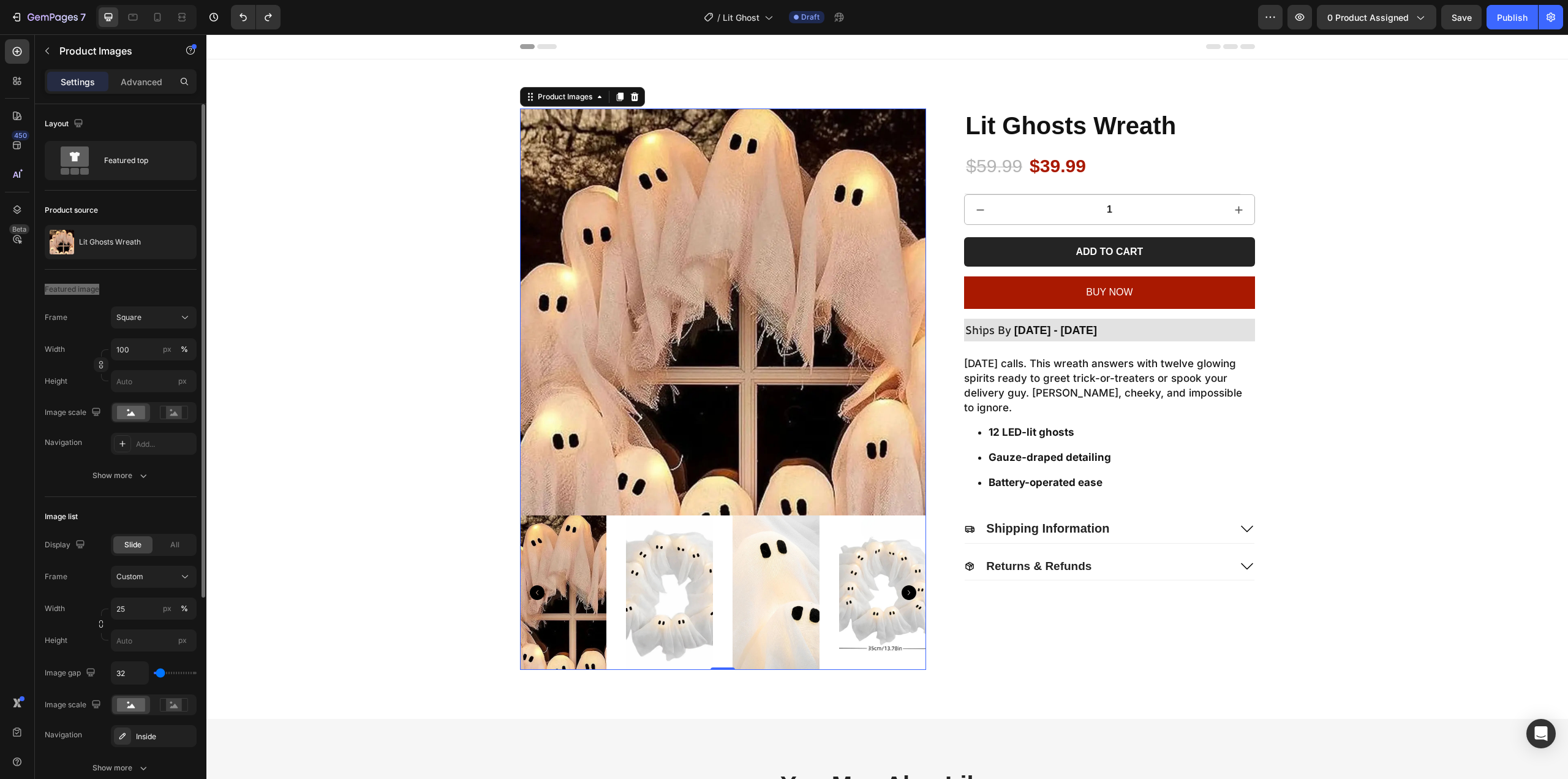
click at [540, 555] on img at bounding box center [563, 592] width 87 height 155
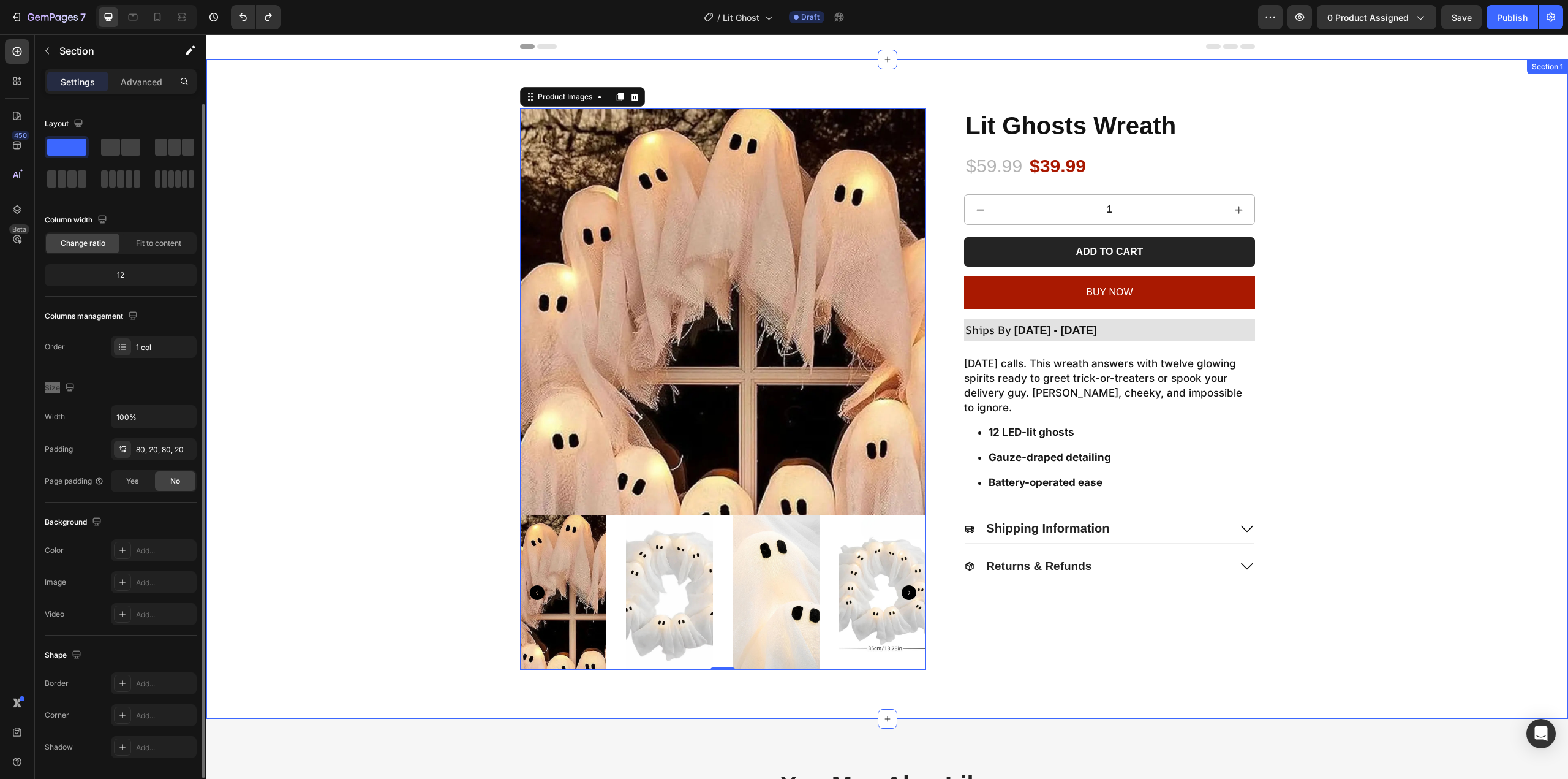
click at [357, 252] on div "Product Images 0 Lit Ghosts Wreath Product Title $59.99 Product Price Product P…" at bounding box center [887, 389] width 1337 height 561
click at [796, 571] on img at bounding box center [776, 592] width 87 height 155
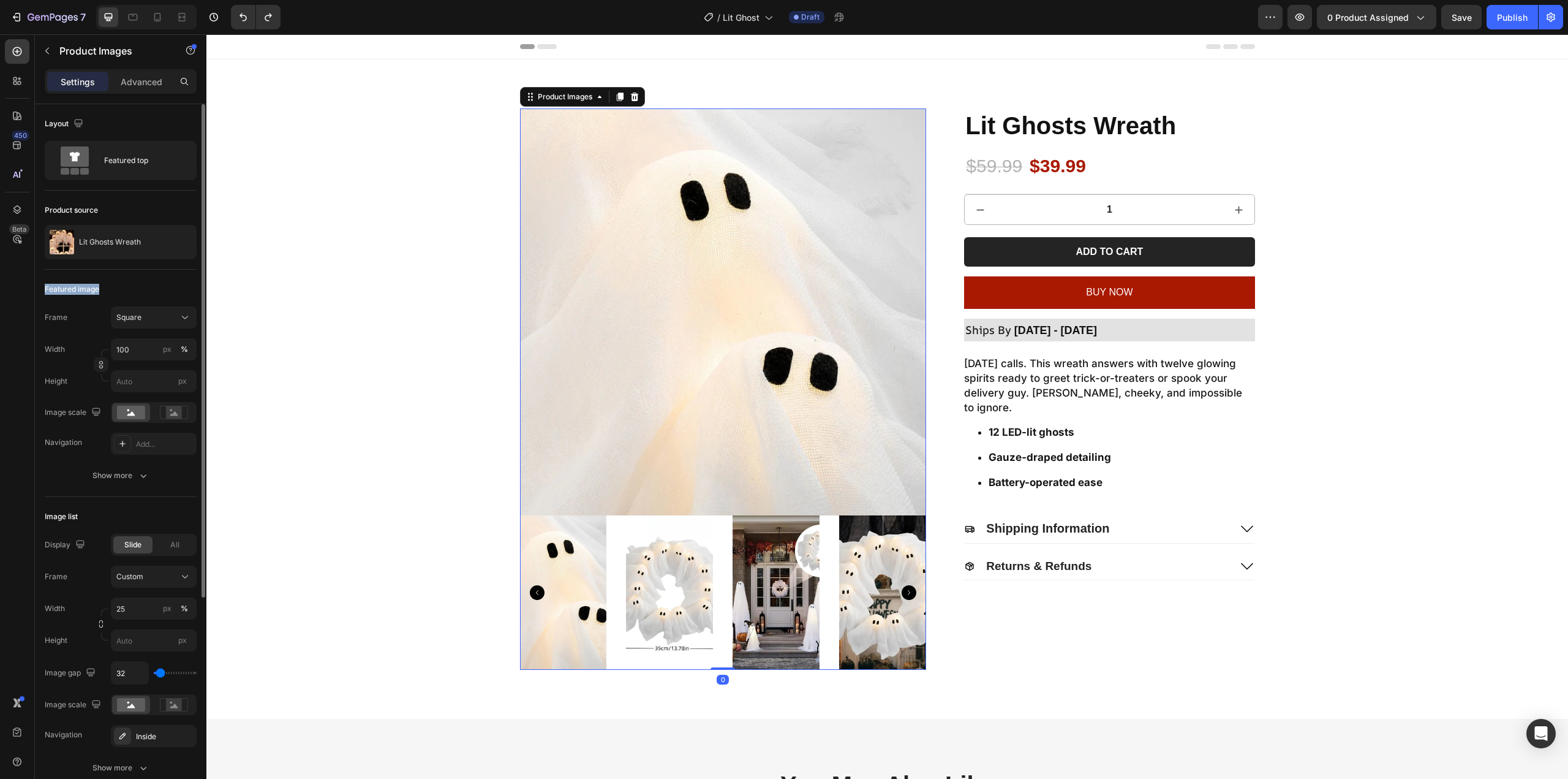
click at [161, 285] on div "Featured image" at bounding box center [120, 289] width 152 height 20
click at [151, 476] on button "Show more" at bounding box center [120, 475] width 152 height 22
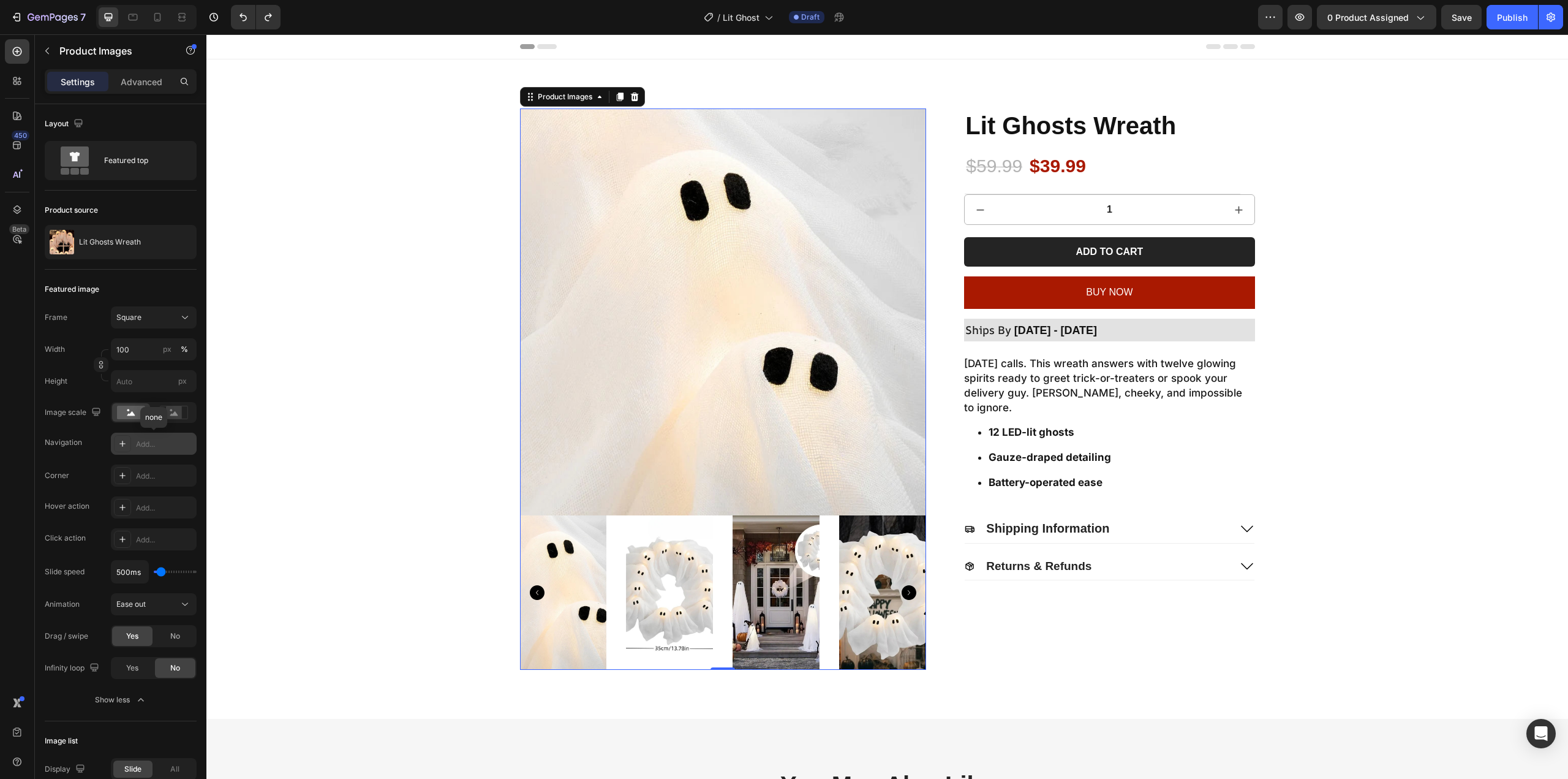
click at [150, 450] on div "Add..." at bounding box center [154, 444] width 86 height 22
click at [139, 472] on div "Add..." at bounding box center [165, 476] width 58 height 11
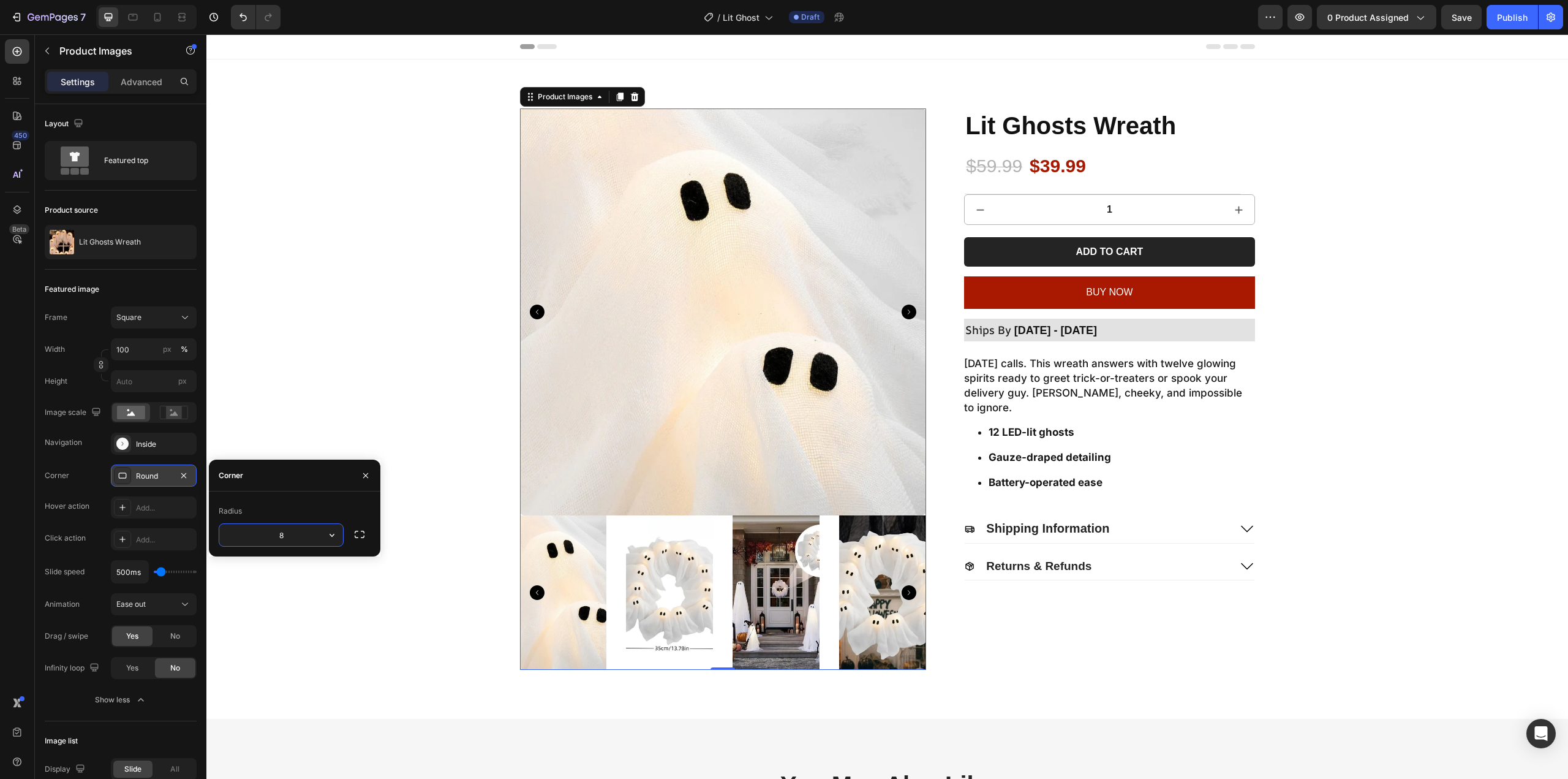
click at [290, 529] on input "8" at bounding box center [281, 535] width 124 height 22
drag, startPoint x: 288, startPoint y: 532, endPoint x: 266, endPoint y: 539, distance: 23.1
click at [266, 539] on input "8" at bounding box center [281, 535] width 124 height 22
type input "1"
type input "80"
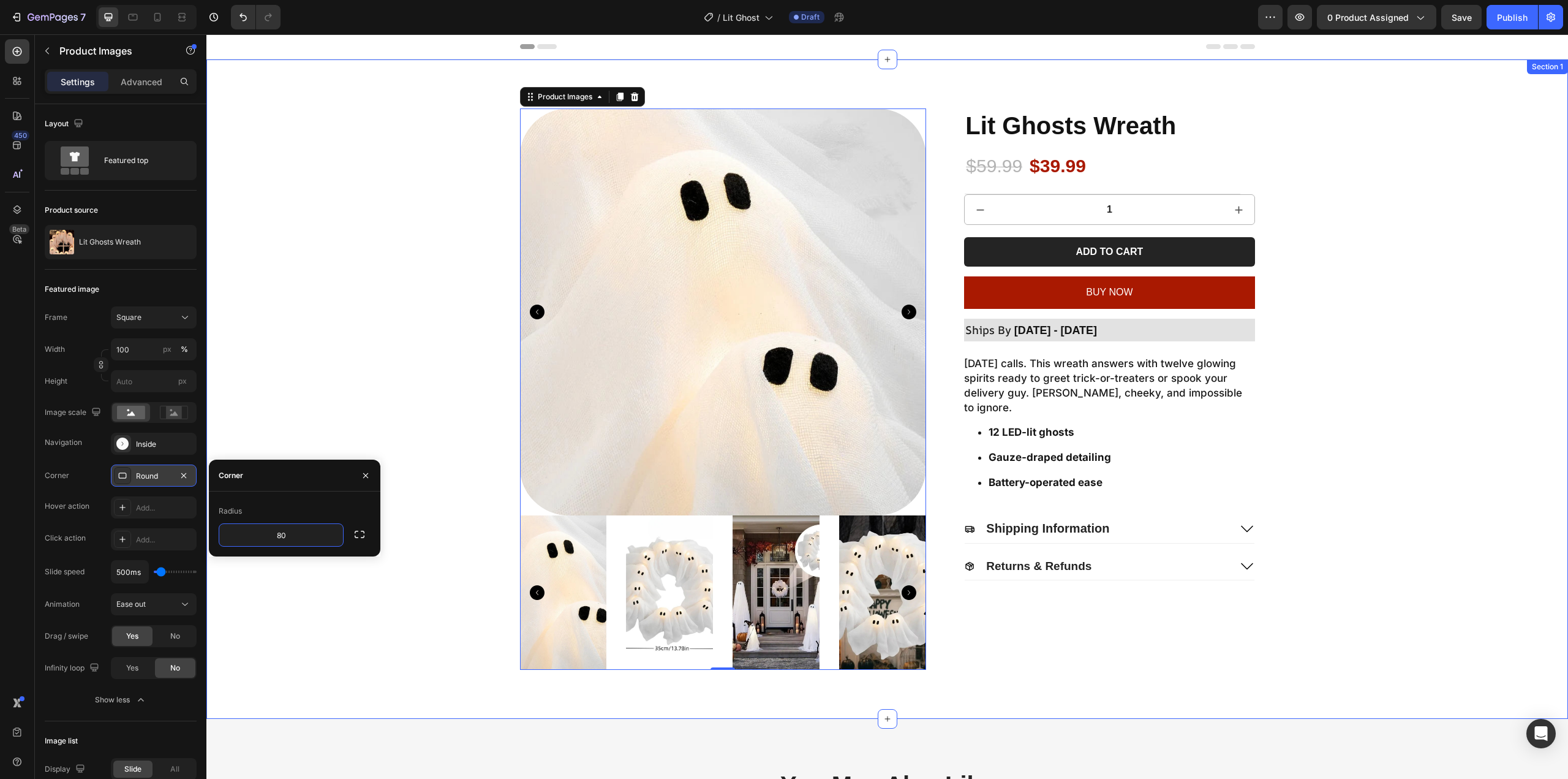
click at [322, 371] on div "Product Images 0 Lit Ghosts Wreath Product Title $59.99 Product Price Product P…" at bounding box center [887, 389] width 1337 height 561
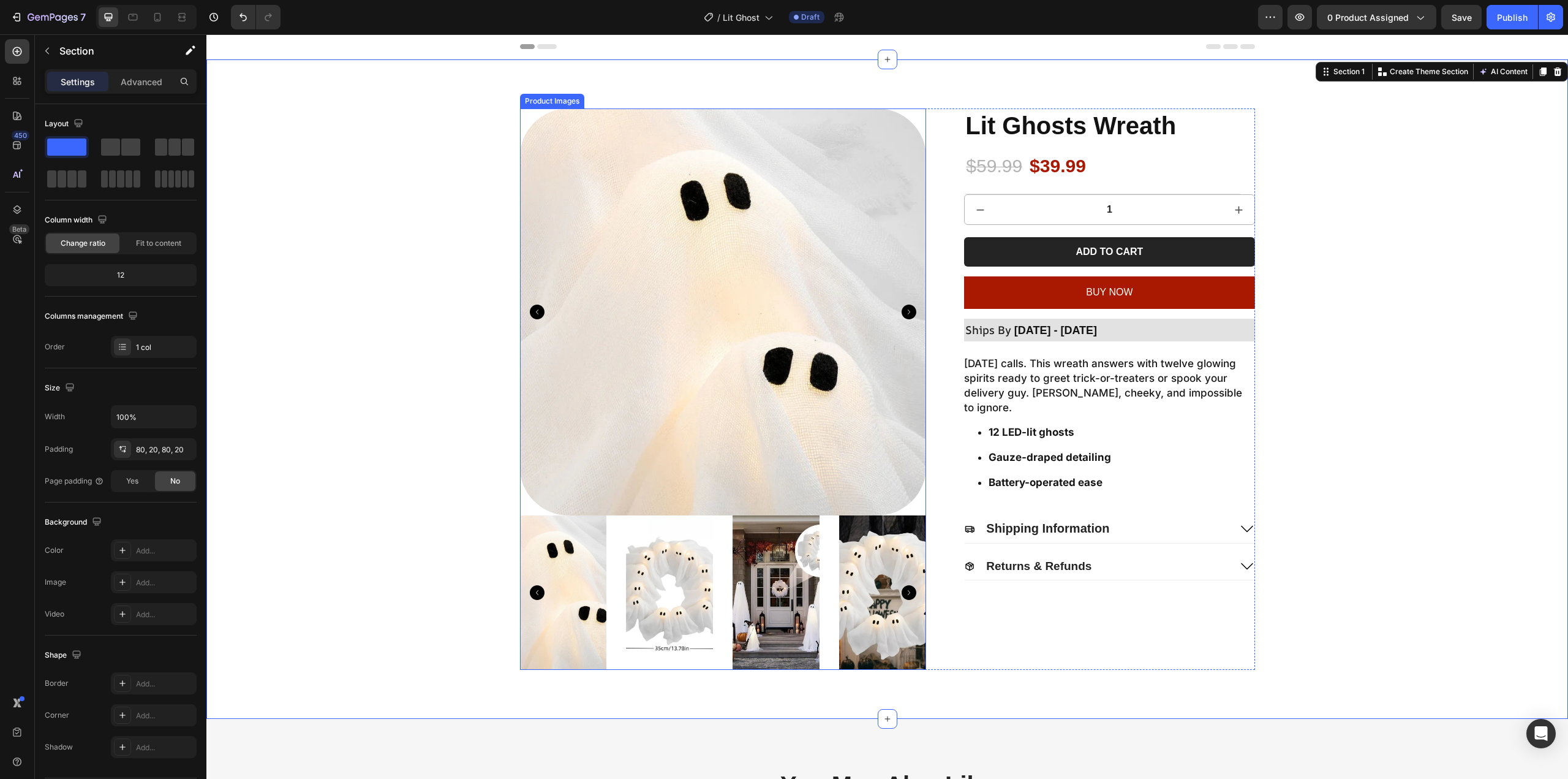
click at [904, 309] on icon "Carousel Next Arrow" at bounding box center [909, 311] width 15 height 15
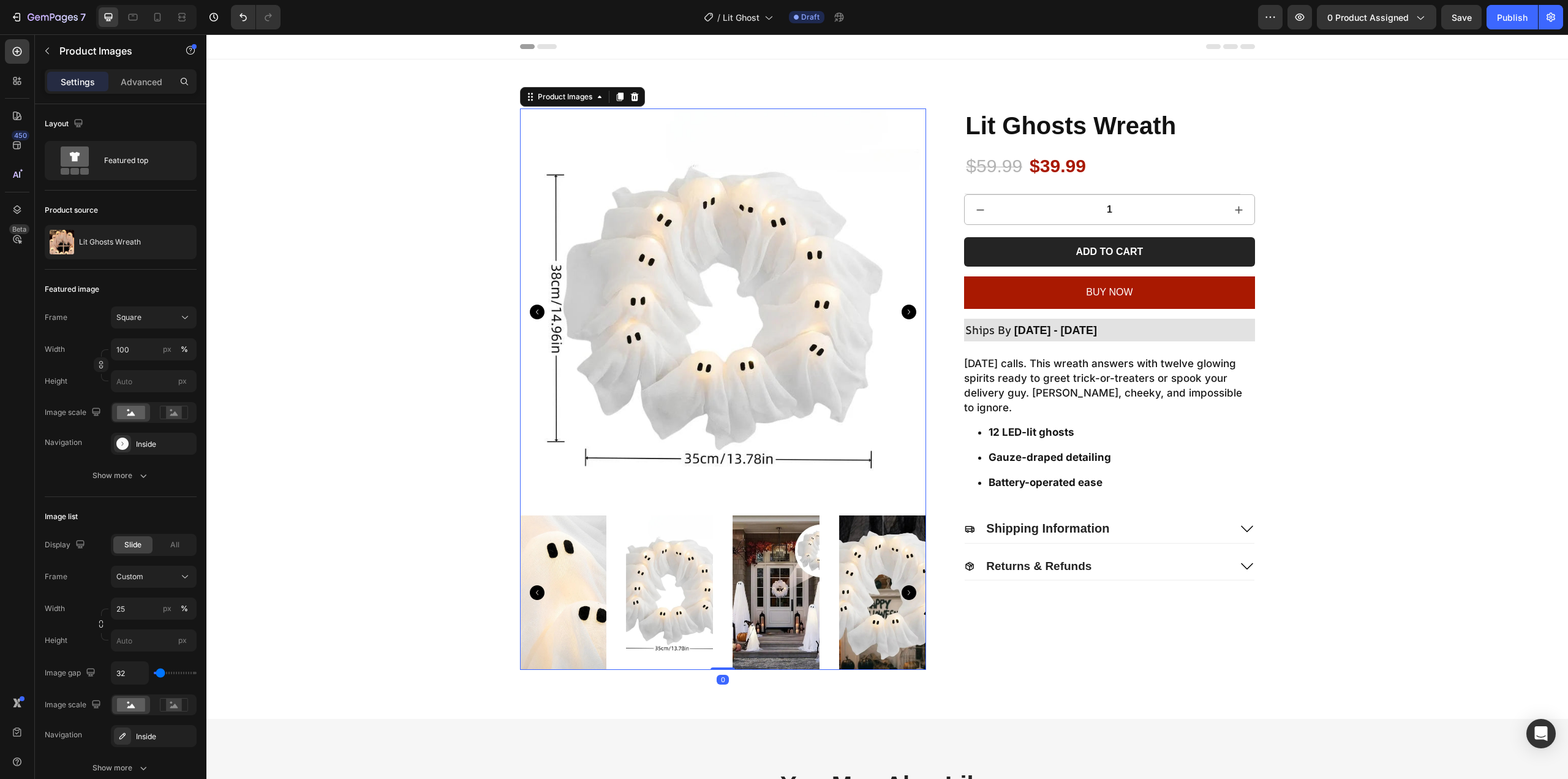
click at [904, 309] on icon "Carousel Next Arrow" at bounding box center [909, 311] width 15 height 15
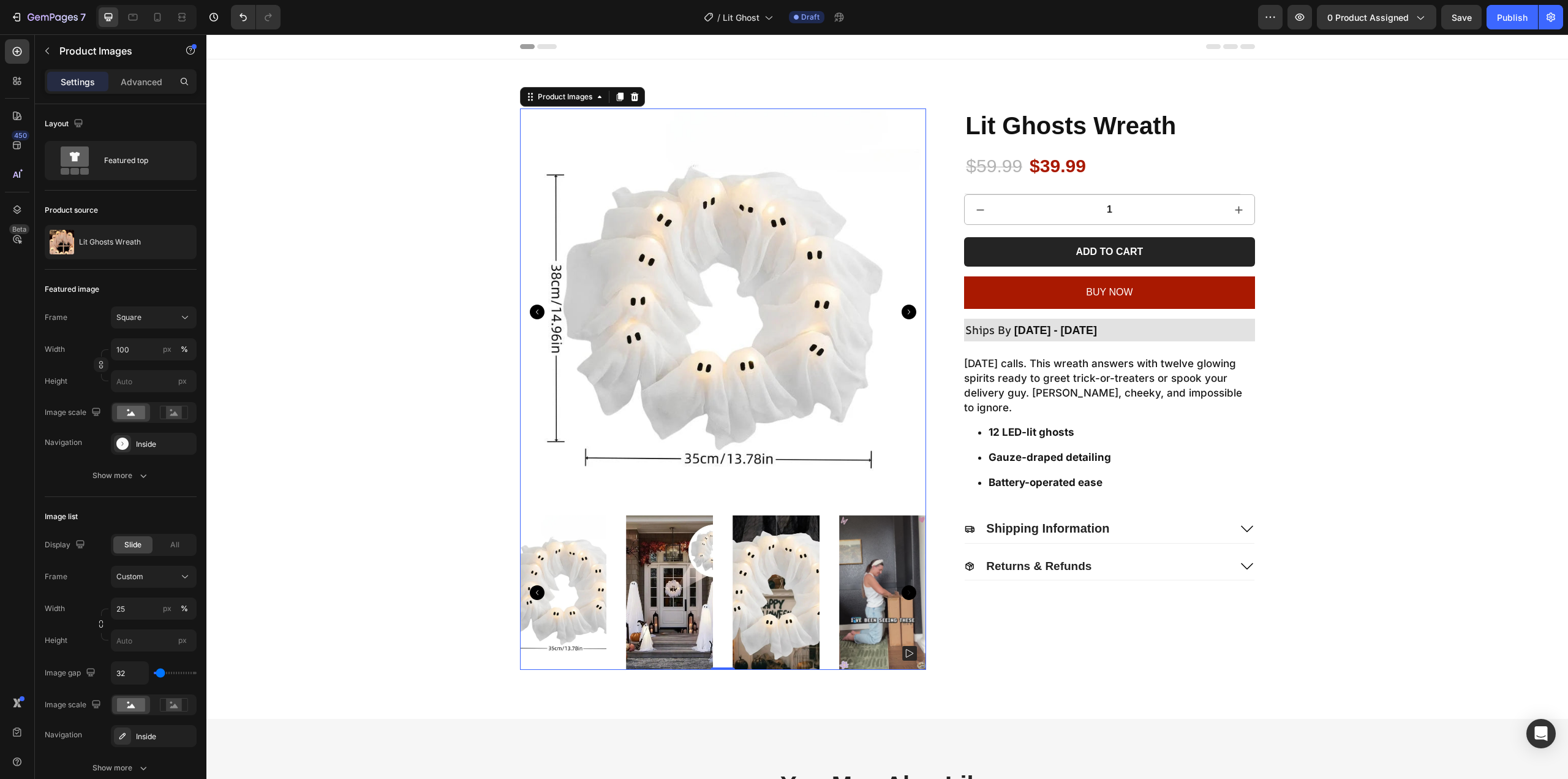
click at [909, 314] on icon "Carousel Next Arrow" at bounding box center [909, 311] width 15 height 15
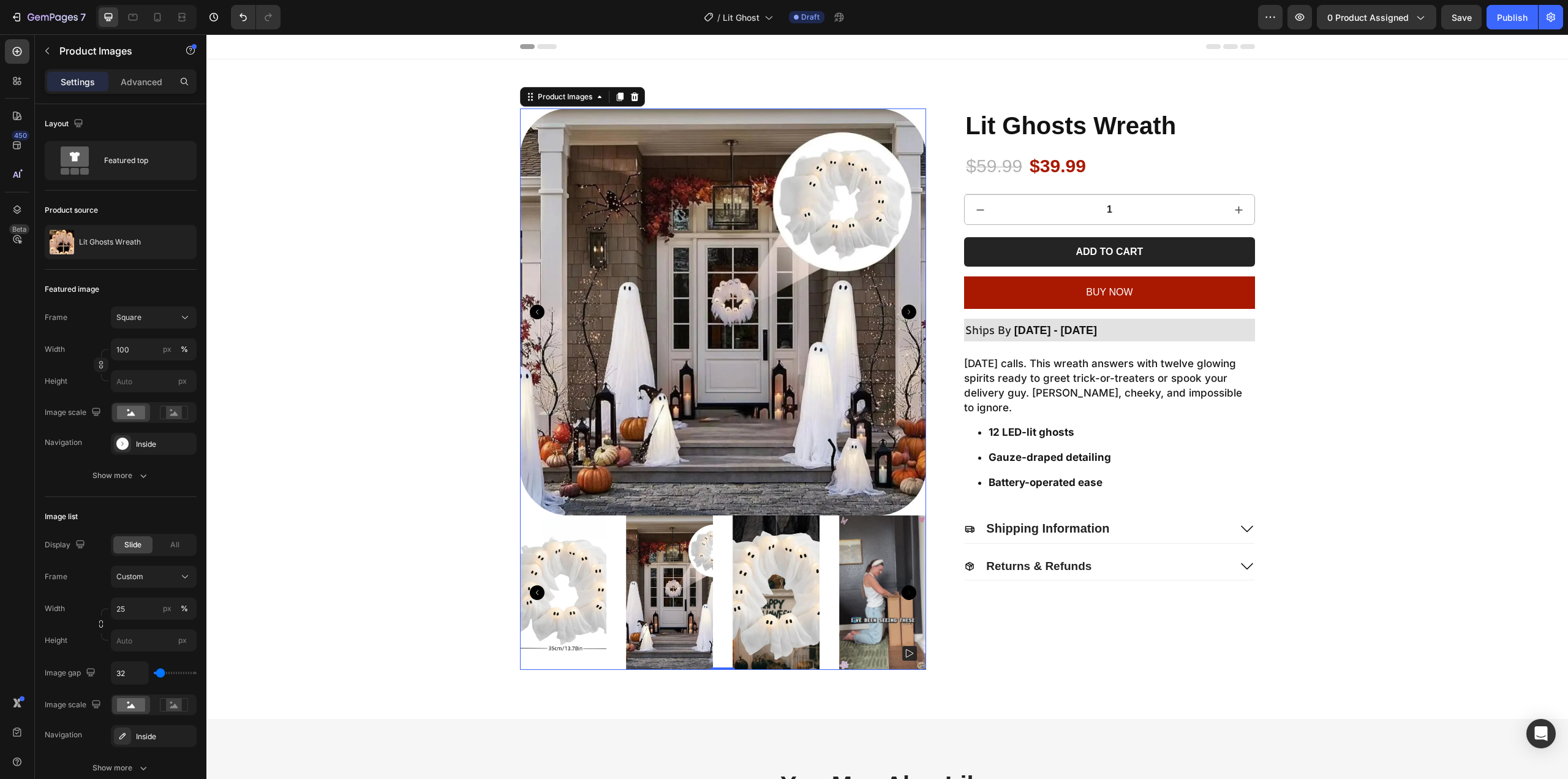
click at [908, 314] on icon "Carousel Next Arrow" at bounding box center [909, 311] width 15 height 15
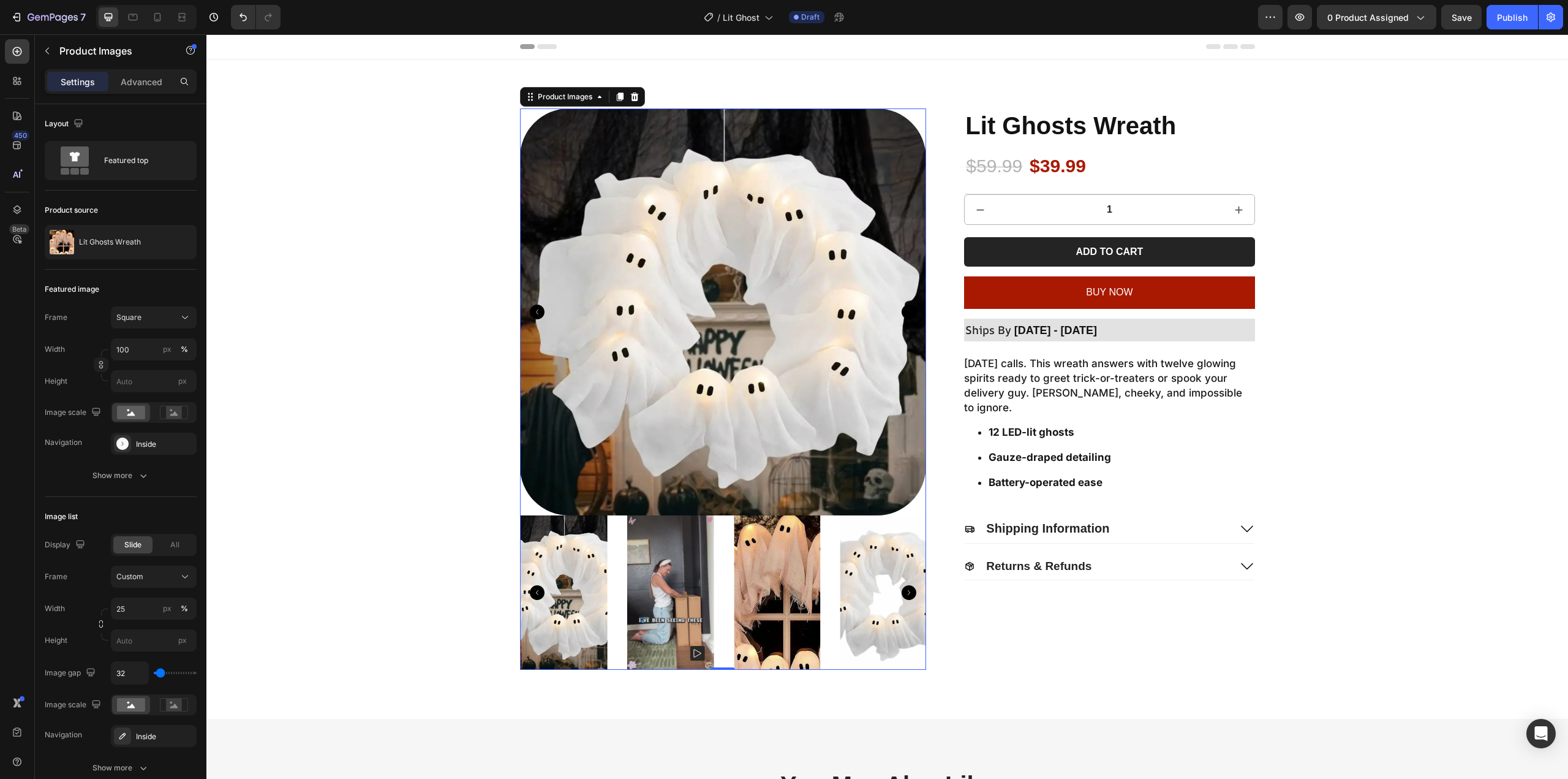
click at [908, 314] on icon "Carousel Next Arrow" at bounding box center [909, 311] width 15 height 15
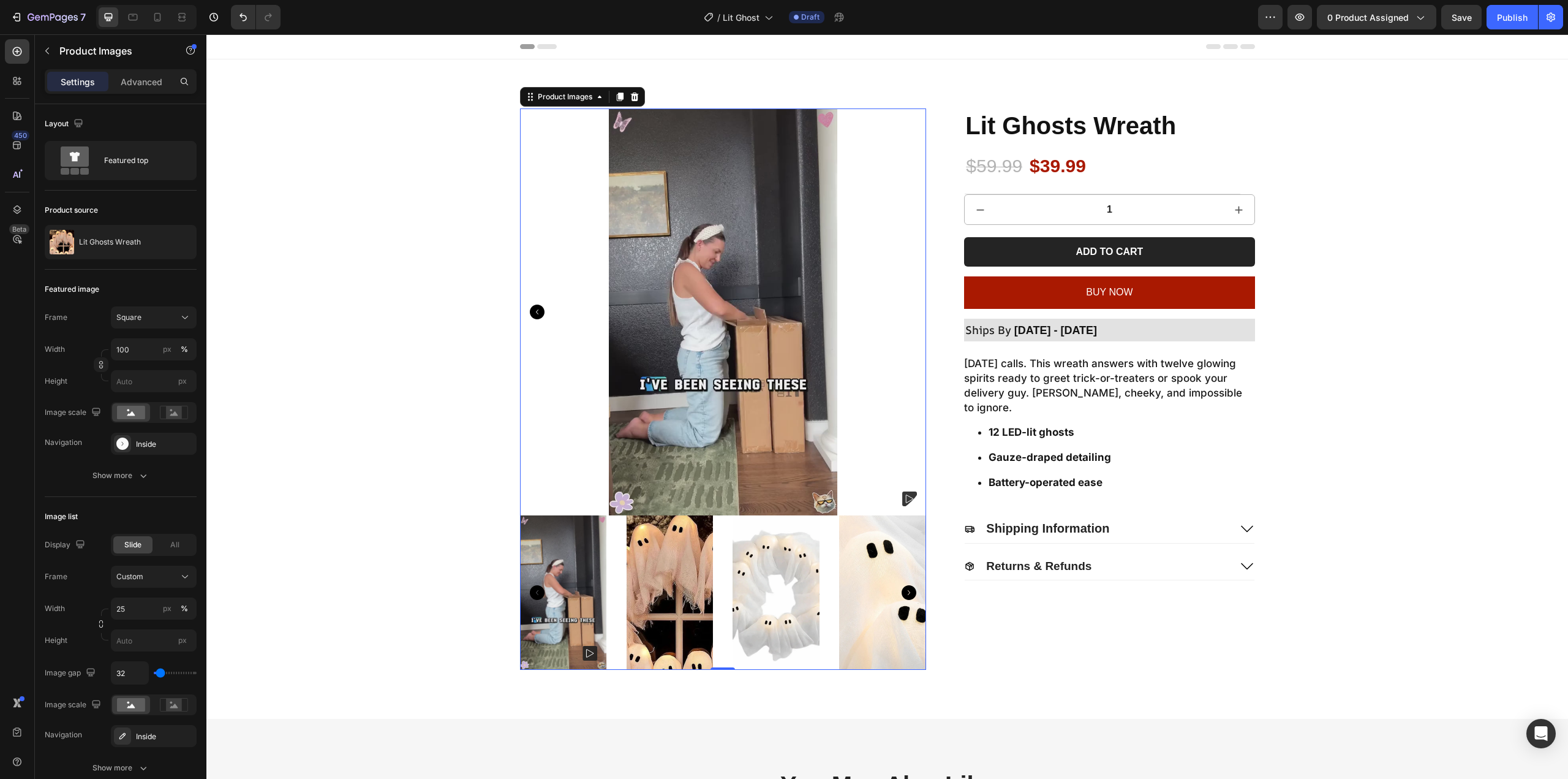
click at [908, 314] on img at bounding box center [723, 311] width 406 height 407
click at [172, 418] on rect at bounding box center [174, 412] width 28 height 13
click at [679, 430] on img at bounding box center [723, 311] width 406 height 407
click at [576, 602] on img at bounding box center [563, 592] width 87 height 155
click at [134, 407] on rect at bounding box center [132, 412] width 29 height 13
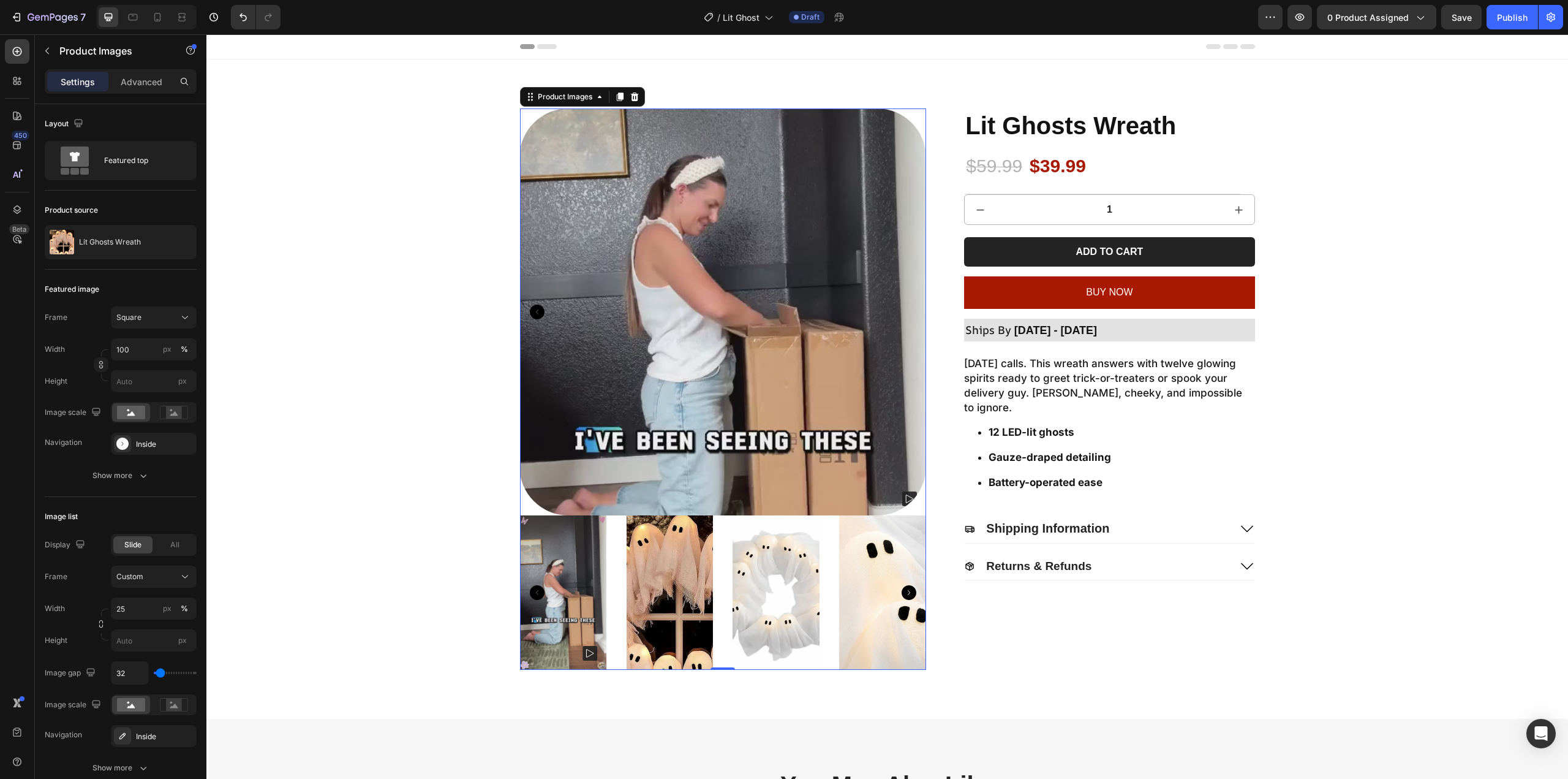
click at [670, 574] on img at bounding box center [670, 592] width 87 height 155
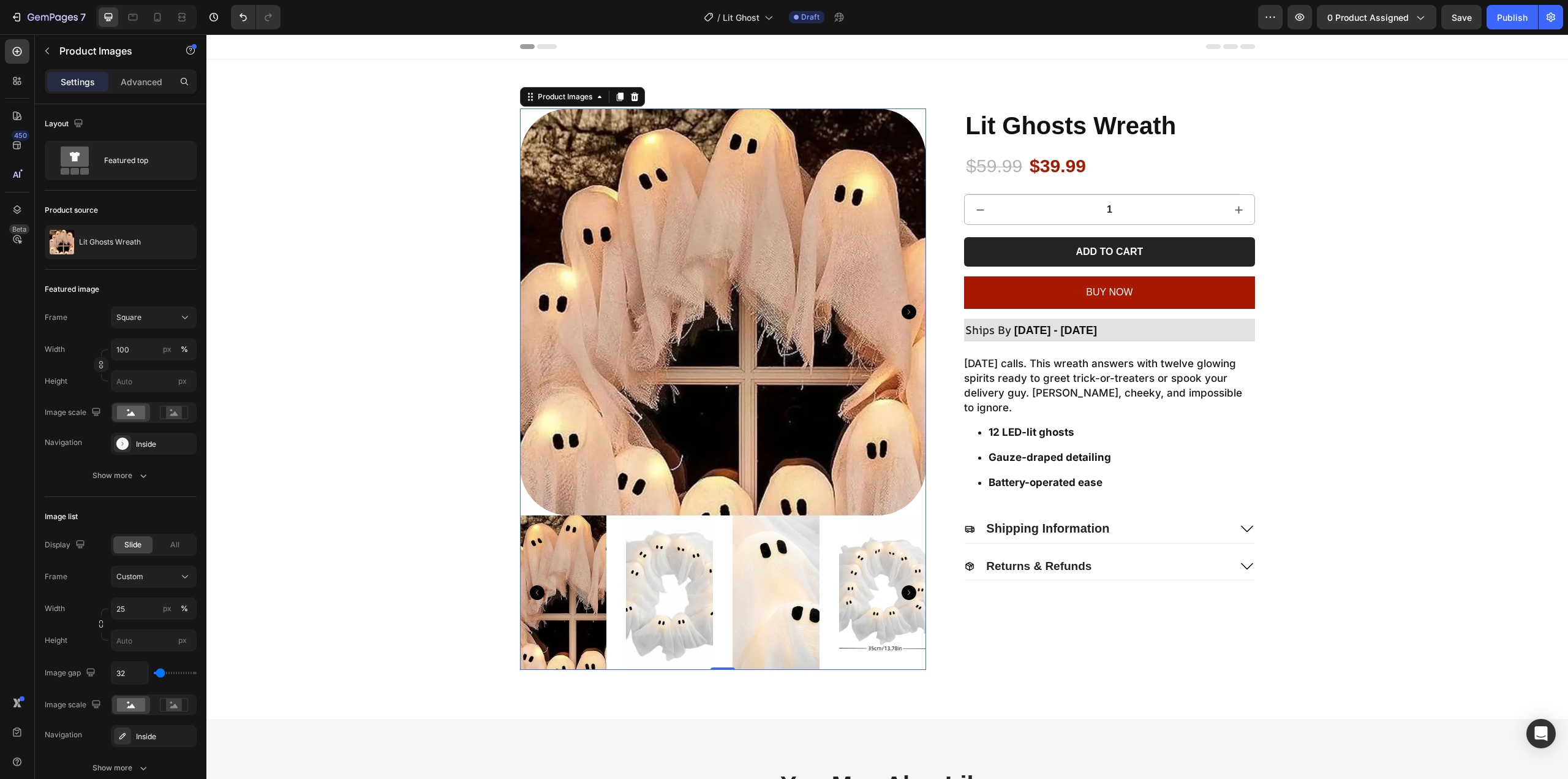
click at [725, 571] on div at bounding box center [723, 592] width 406 height 155
click at [761, 567] on img at bounding box center [776, 592] width 87 height 155
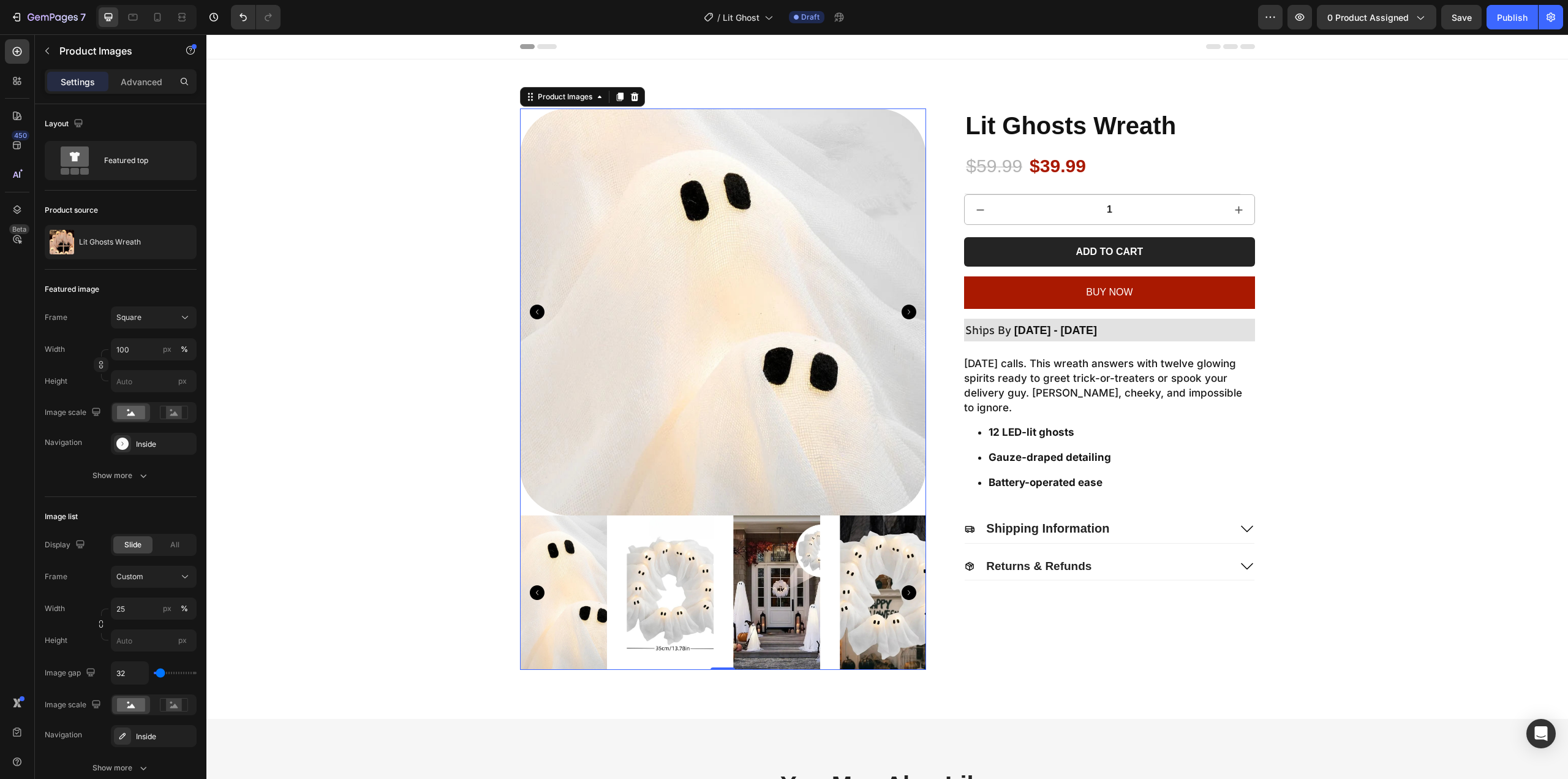
click at [816, 571] on div at bounding box center [723, 592] width 406 height 155
click at [133, 470] on div "Show more" at bounding box center [121, 475] width 57 height 12
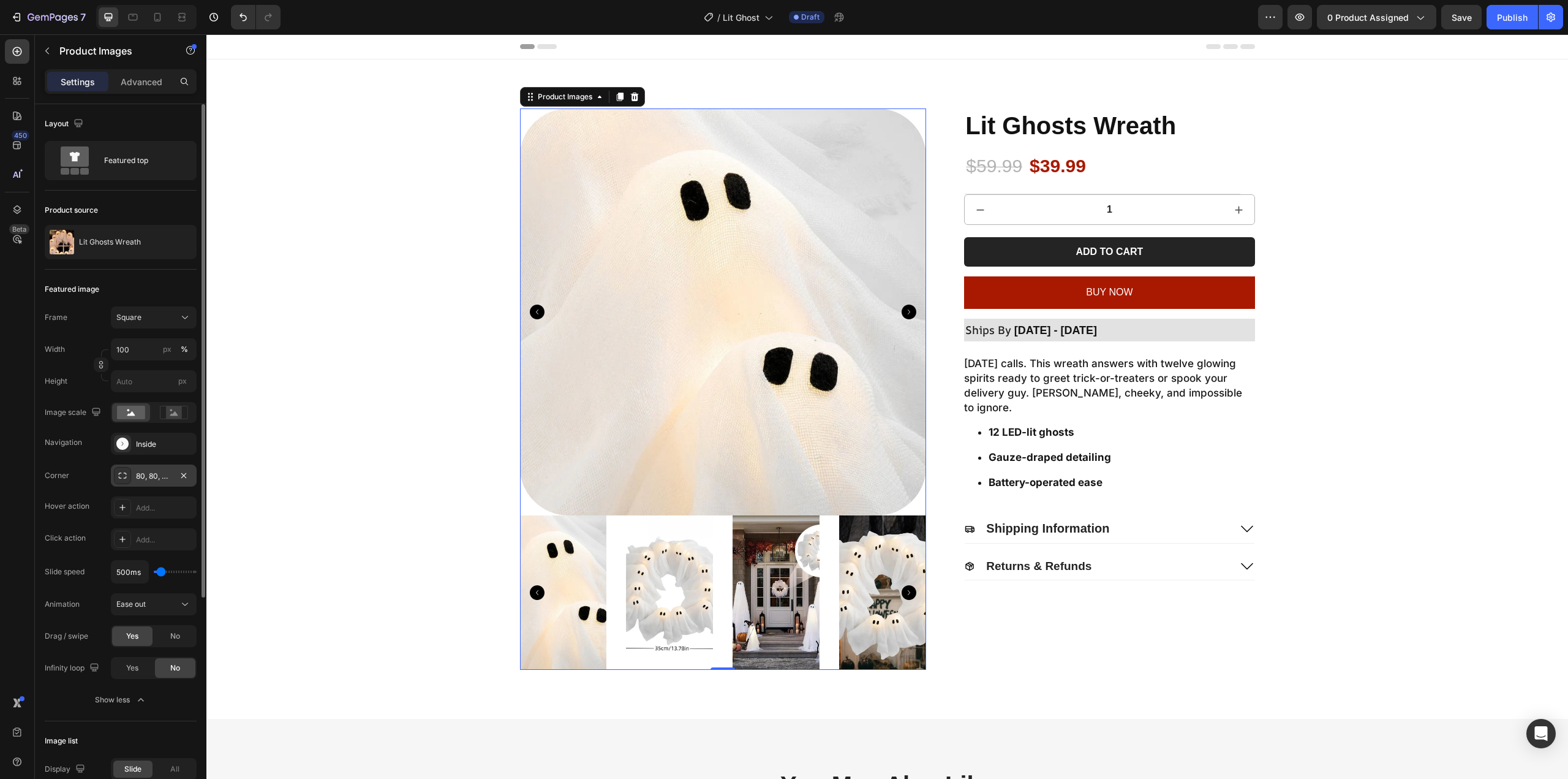
click at [157, 474] on div "80, 80, 80, 80" at bounding box center [154, 476] width 36 height 11
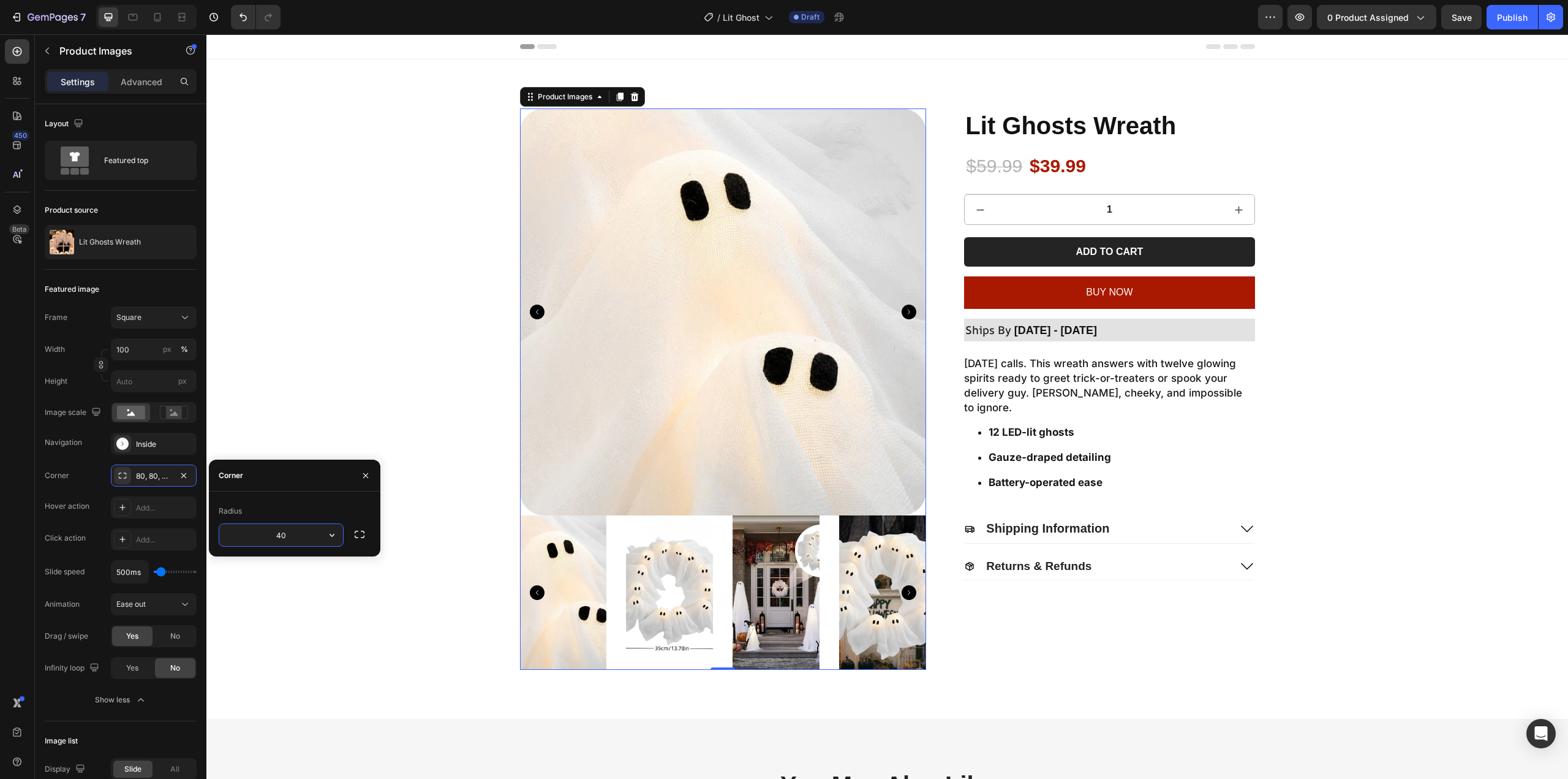
type input "4"
type input "30"
click at [315, 315] on div "Product Images 0 Lit Ghosts Wreath Product Title $59.99 Product Price Product P…" at bounding box center [887, 389] width 1337 height 561
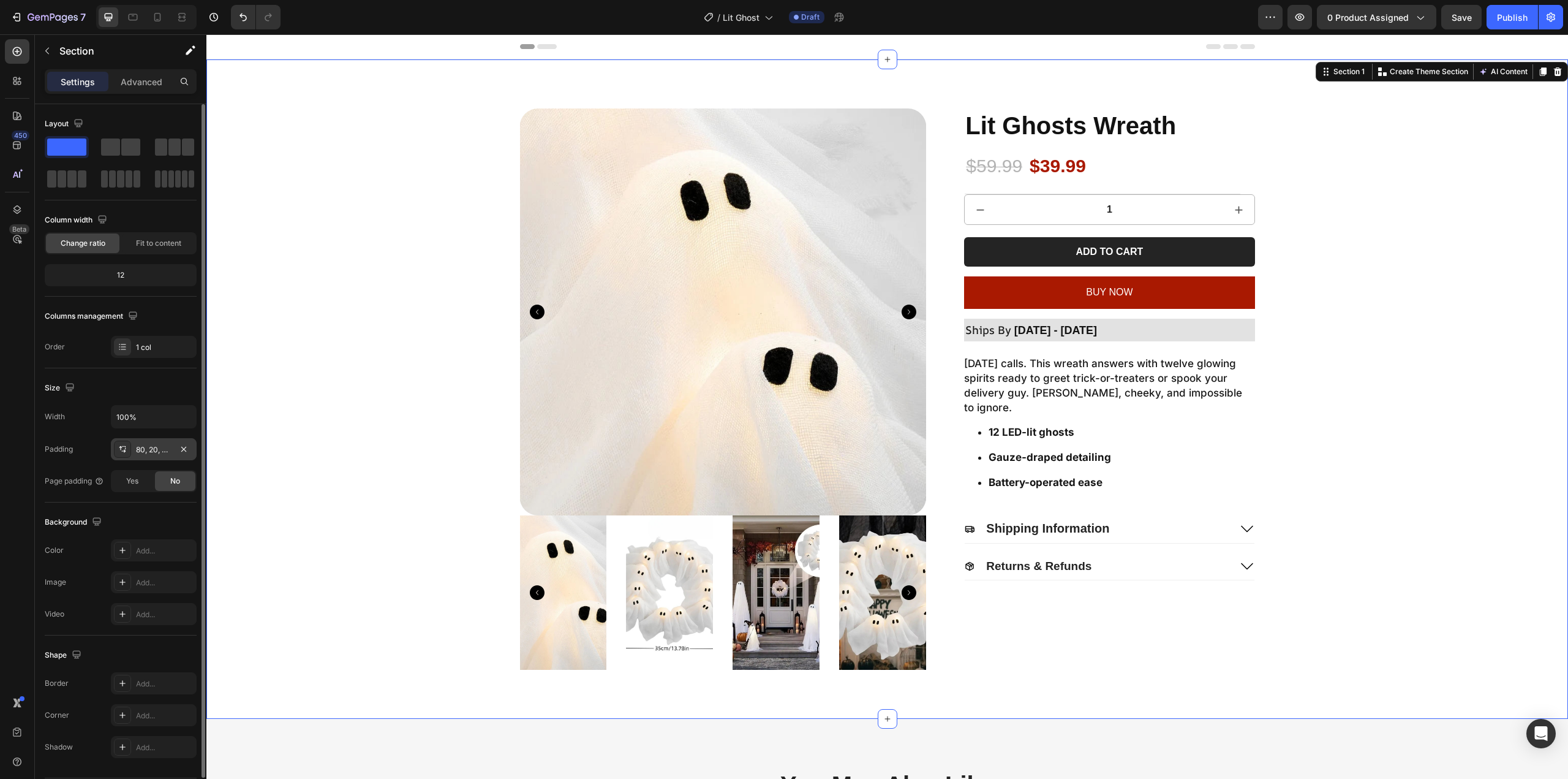
click at [146, 449] on div "80, 20, 80, 20" at bounding box center [154, 449] width 36 height 11
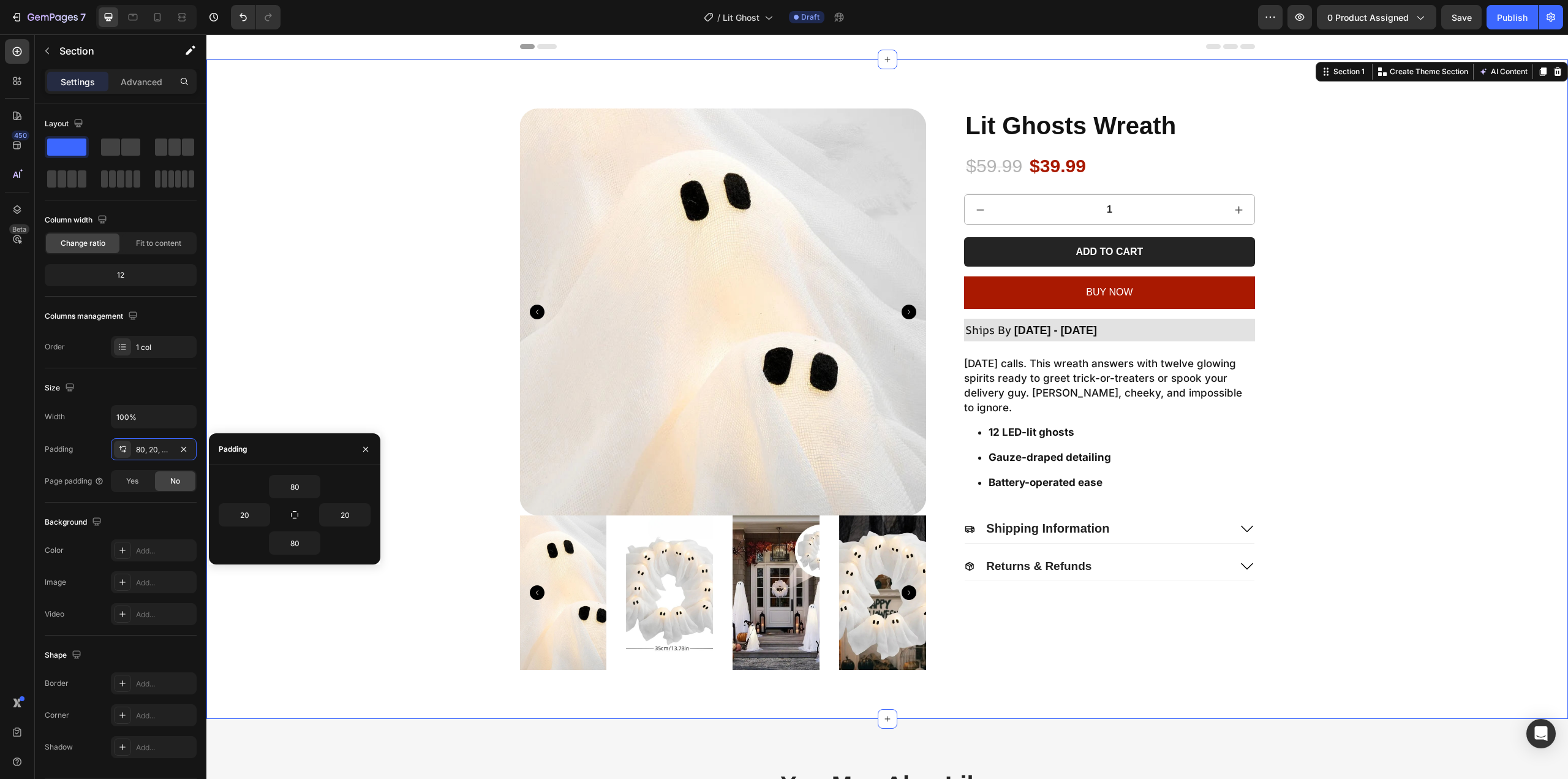
click at [399, 380] on div "Product Images Lit Ghosts Wreath Product Title $59.99 Product Price Product Pri…" at bounding box center [887, 389] width 1337 height 561
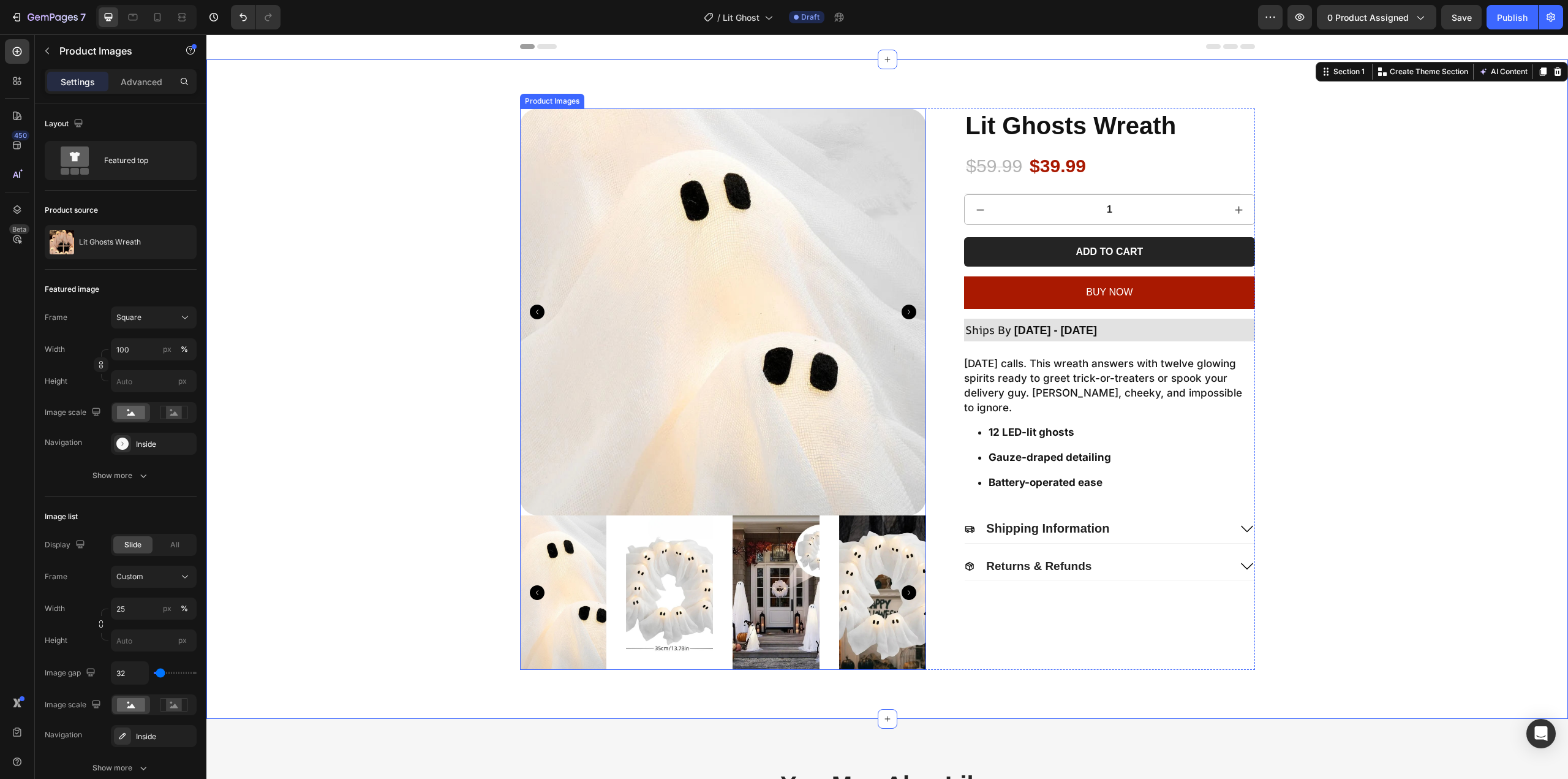
click at [578, 551] on img at bounding box center [563, 592] width 87 height 155
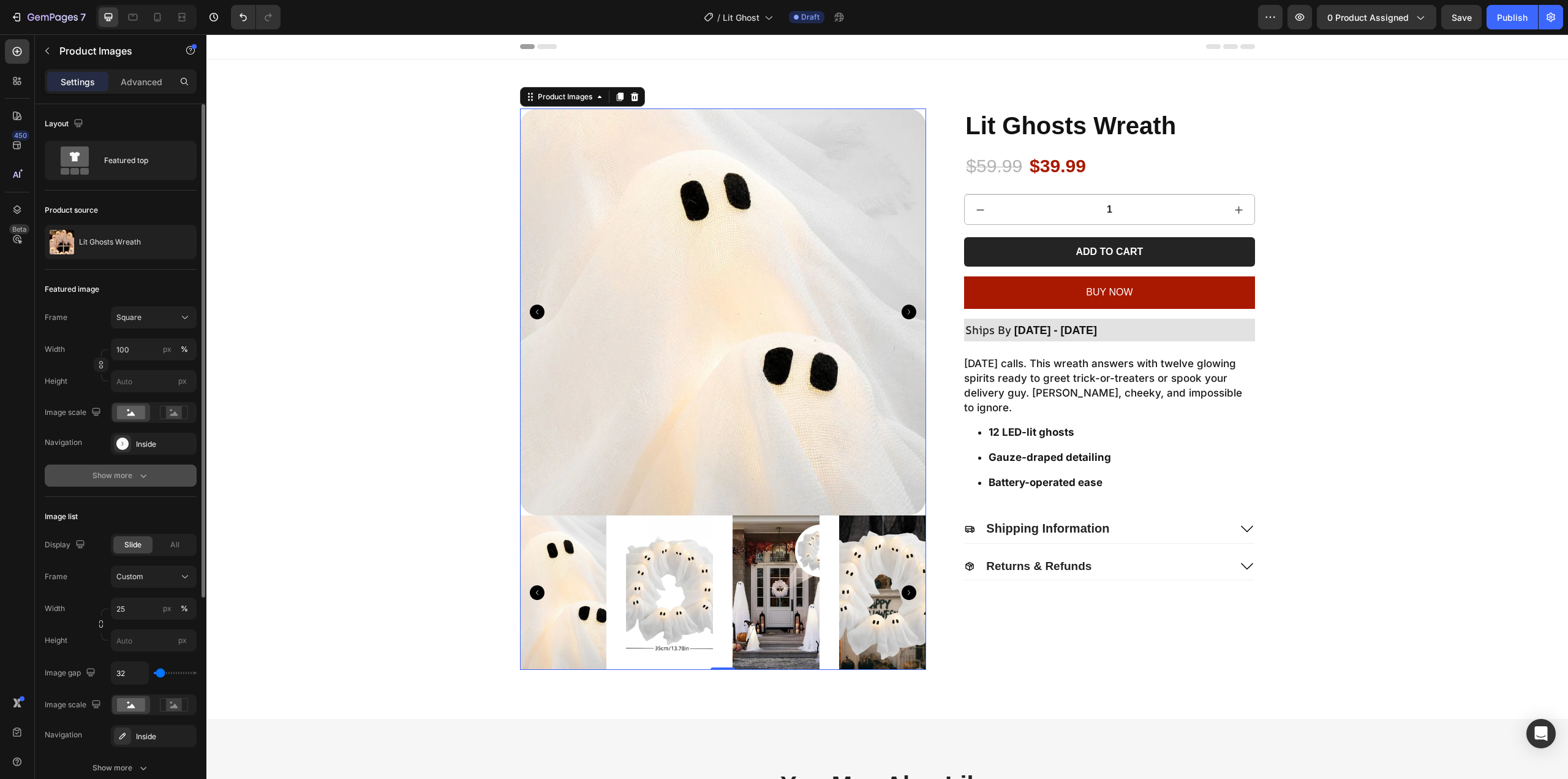
click at [134, 480] on div "Show more" at bounding box center [121, 475] width 57 height 12
click at [149, 474] on div "30, 30, 30, 30" at bounding box center [154, 476] width 36 height 11
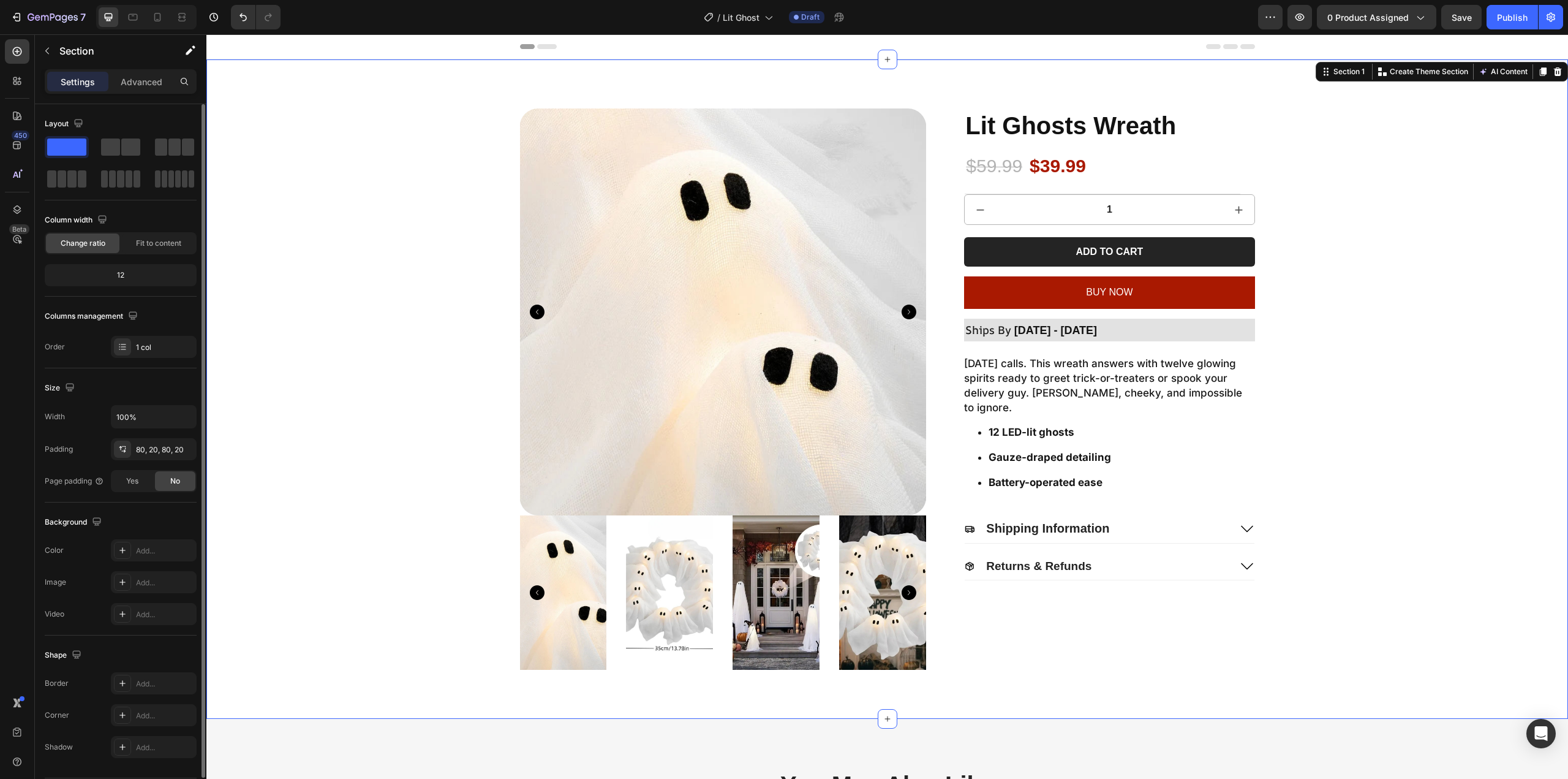
click at [390, 392] on div "Product Images Lit Ghosts Wreath Product Title $59.99 Product Price Product Pri…" at bounding box center [887, 389] width 1337 height 561
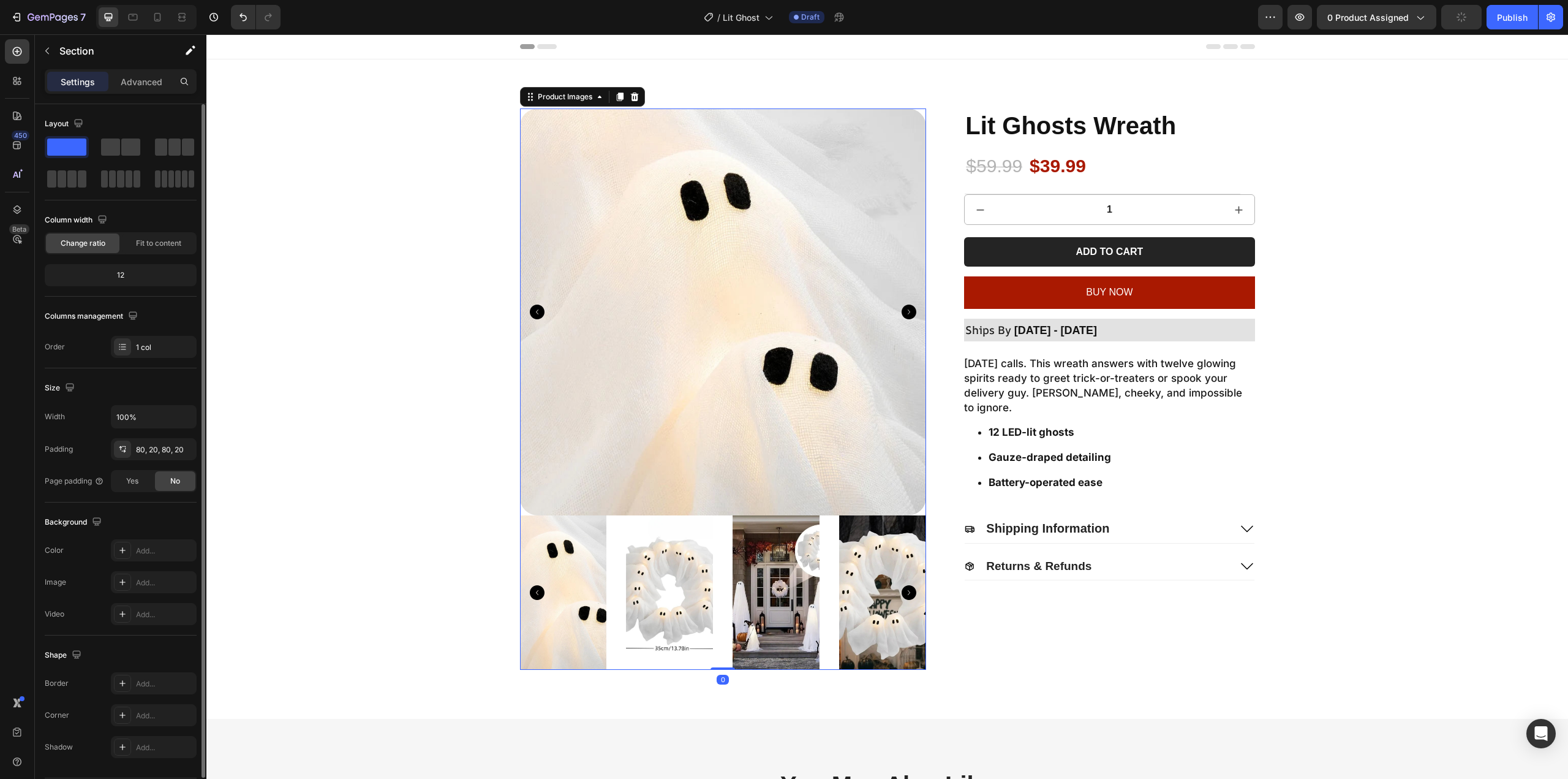
click at [902, 317] on icon "Carousel Next Arrow" at bounding box center [909, 311] width 15 height 15
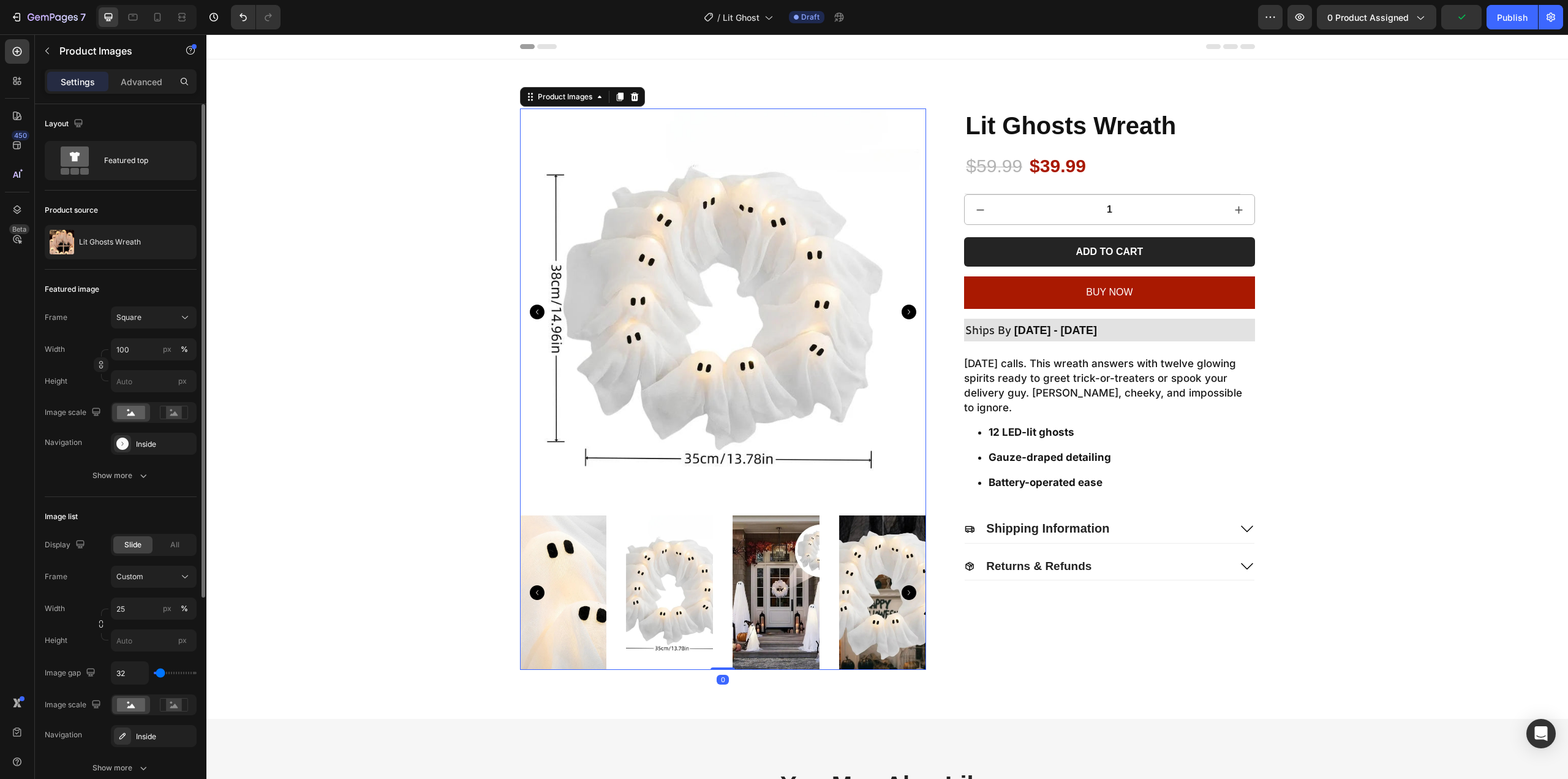
click at [909, 311] on icon "Carousel Next Arrow" at bounding box center [909, 311] width 15 height 15
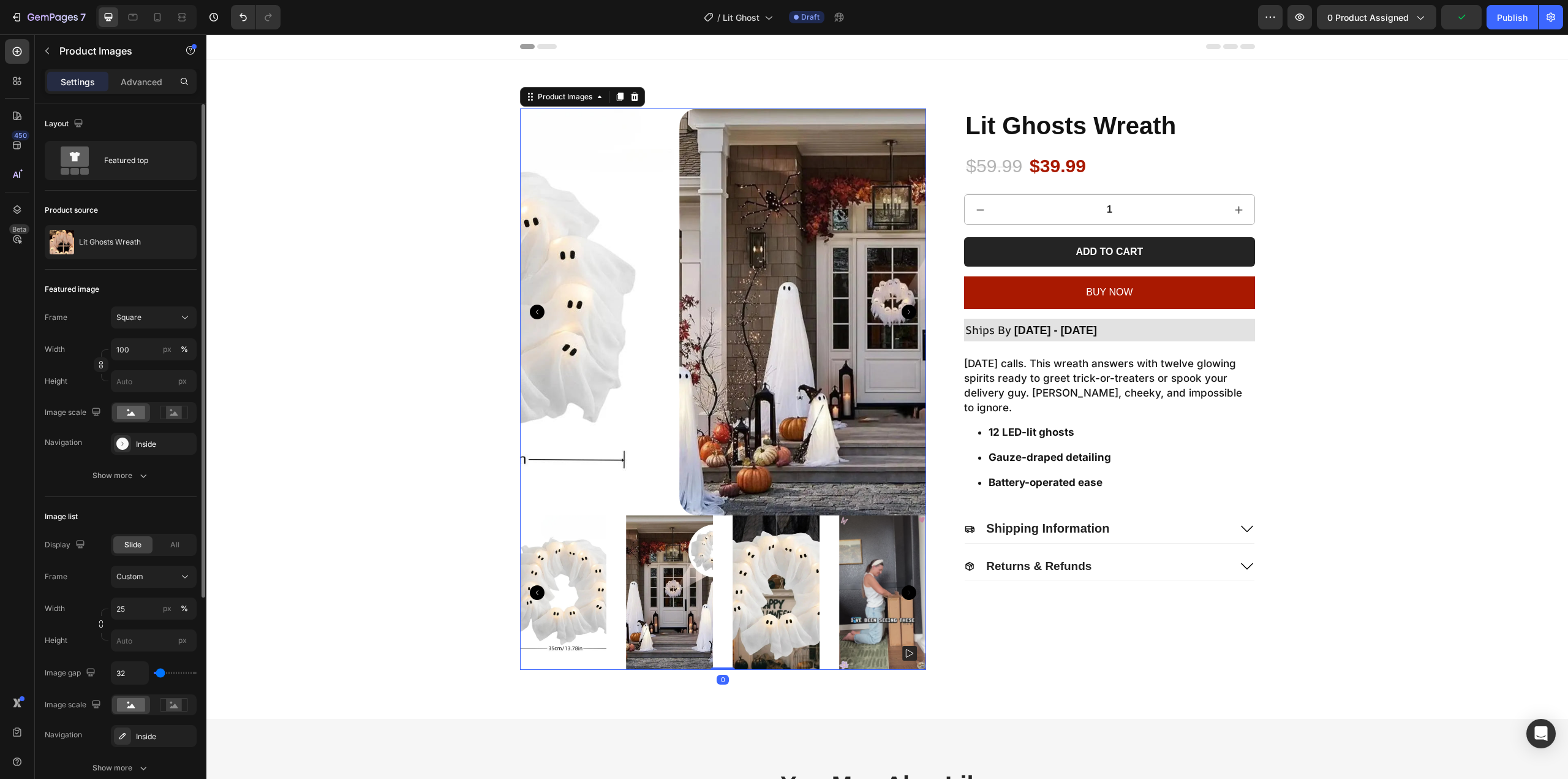
click at [909, 311] on icon "Carousel Next Arrow" at bounding box center [909, 311] width 15 height 15
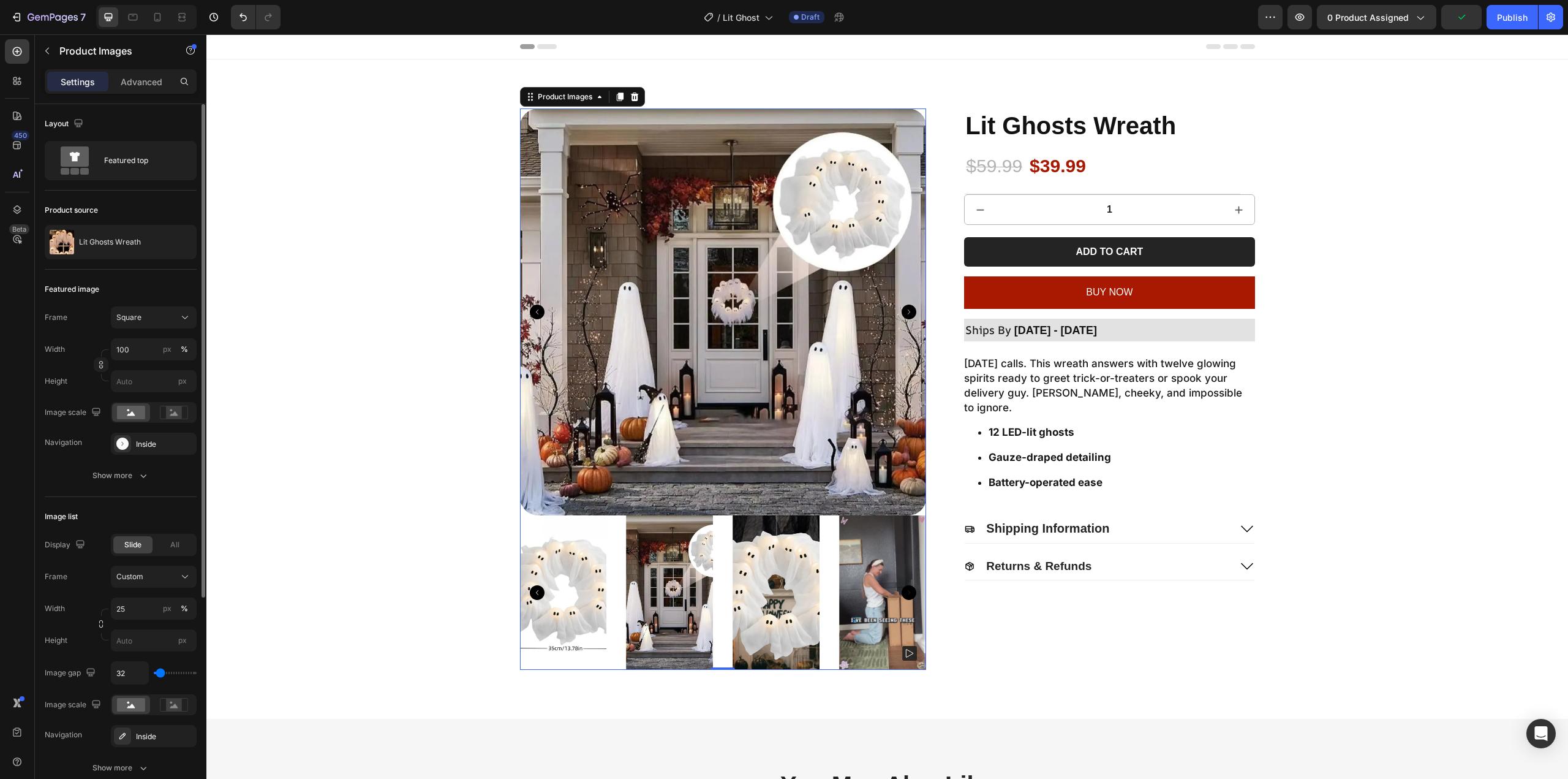
click at [909, 311] on icon "Carousel Next Arrow" at bounding box center [909, 311] width 15 height 15
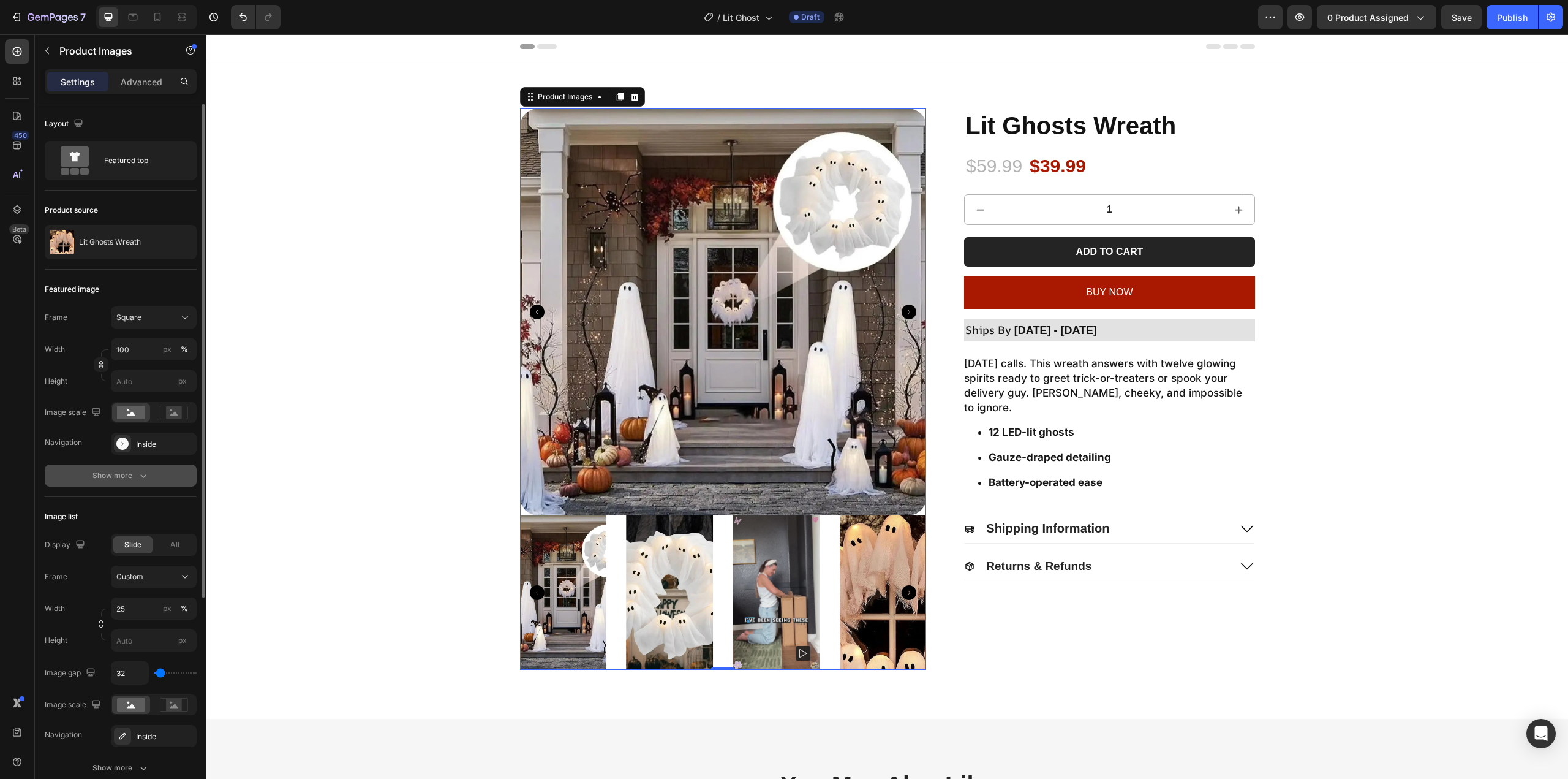
click at [122, 468] on button "Show more" at bounding box center [120, 475] width 152 height 22
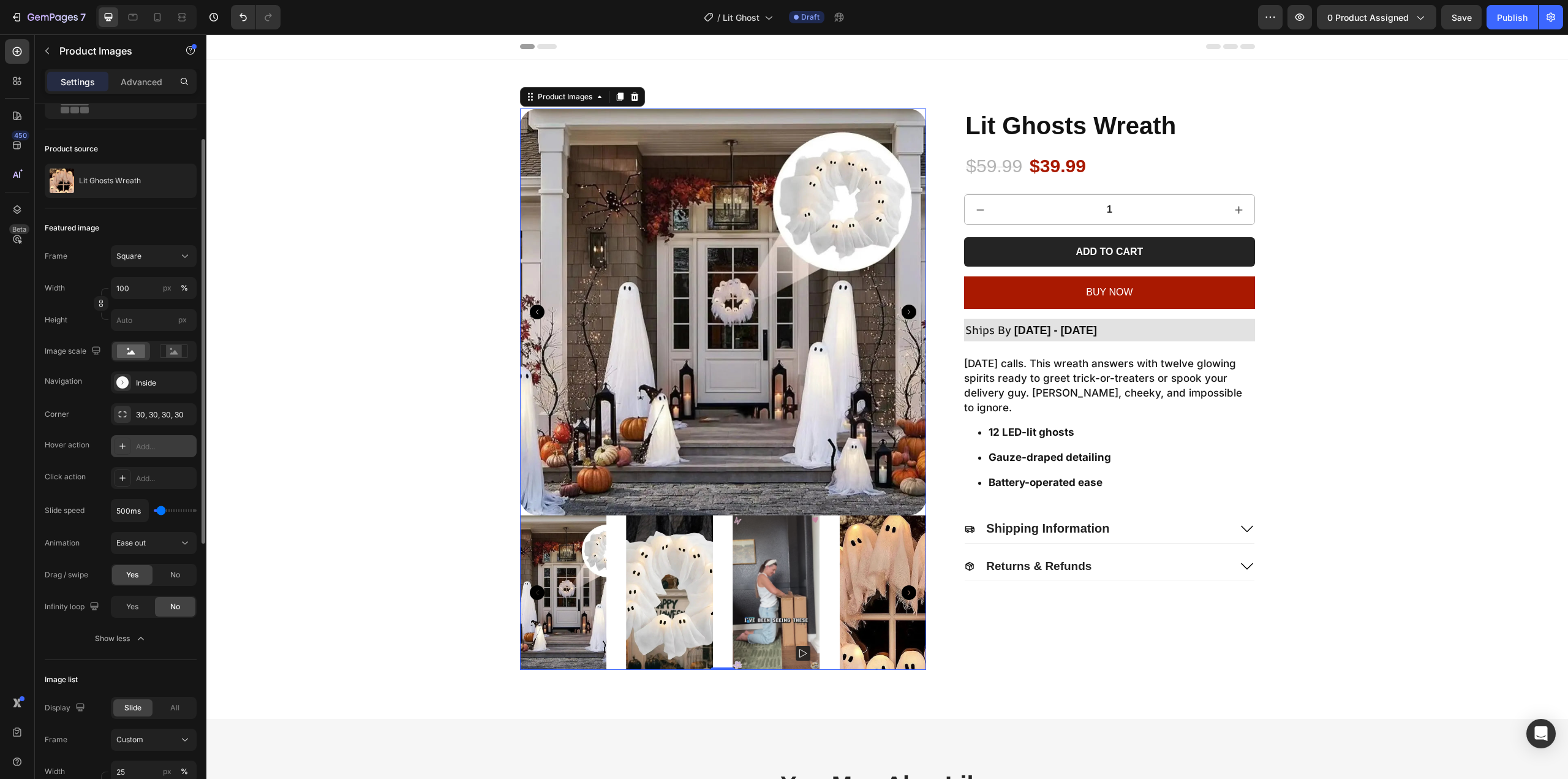
click at [124, 453] on div at bounding box center [123, 446] width 17 height 17
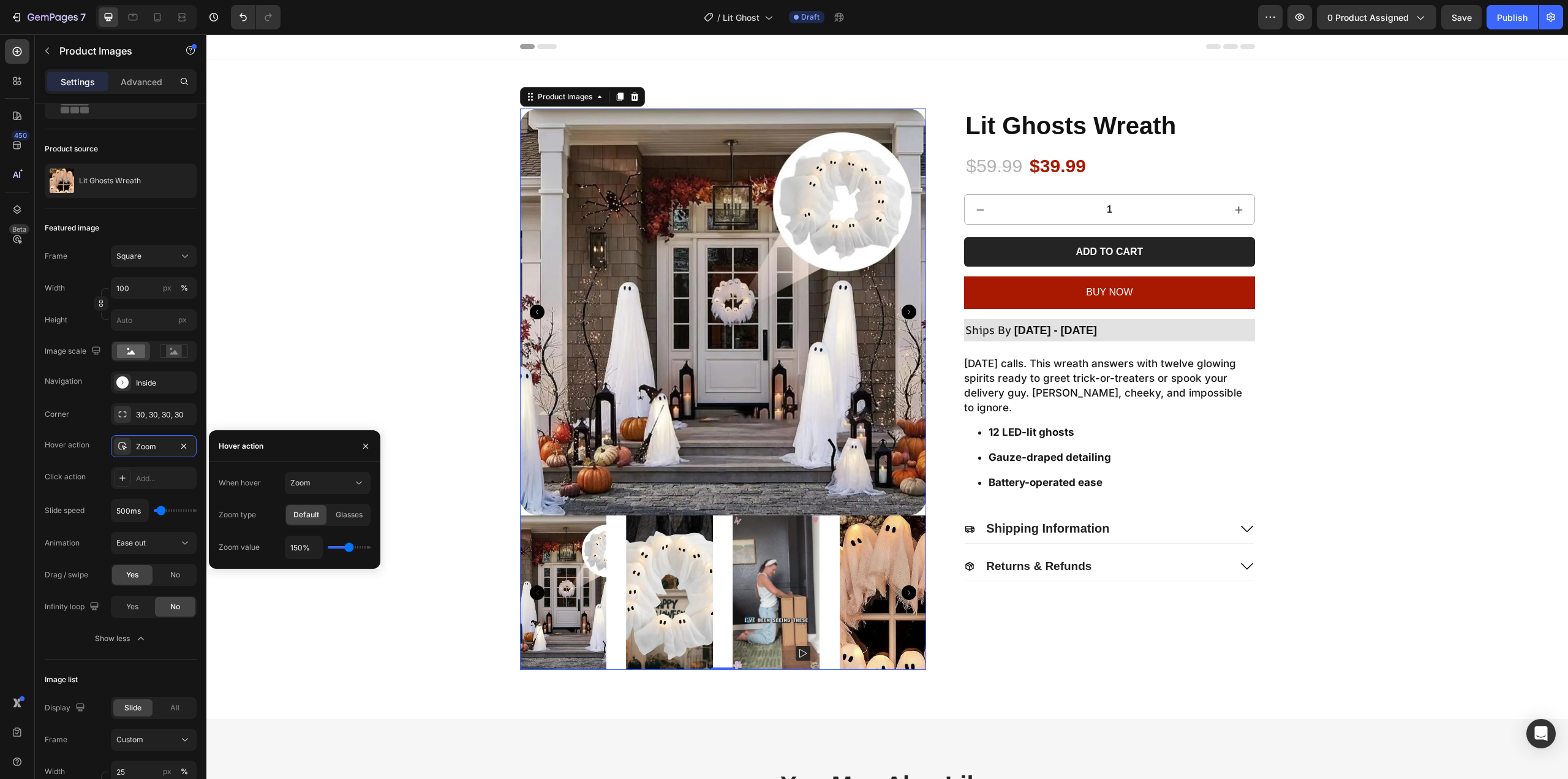
click at [353, 445] on div at bounding box center [365, 445] width 29 height 31
drag, startPoint x: 364, startPoint y: 445, endPoint x: 147, endPoint y: 417, distance: 218.8
click at [364, 445] on icon "button" at bounding box center [365, 446] width 10 height 10
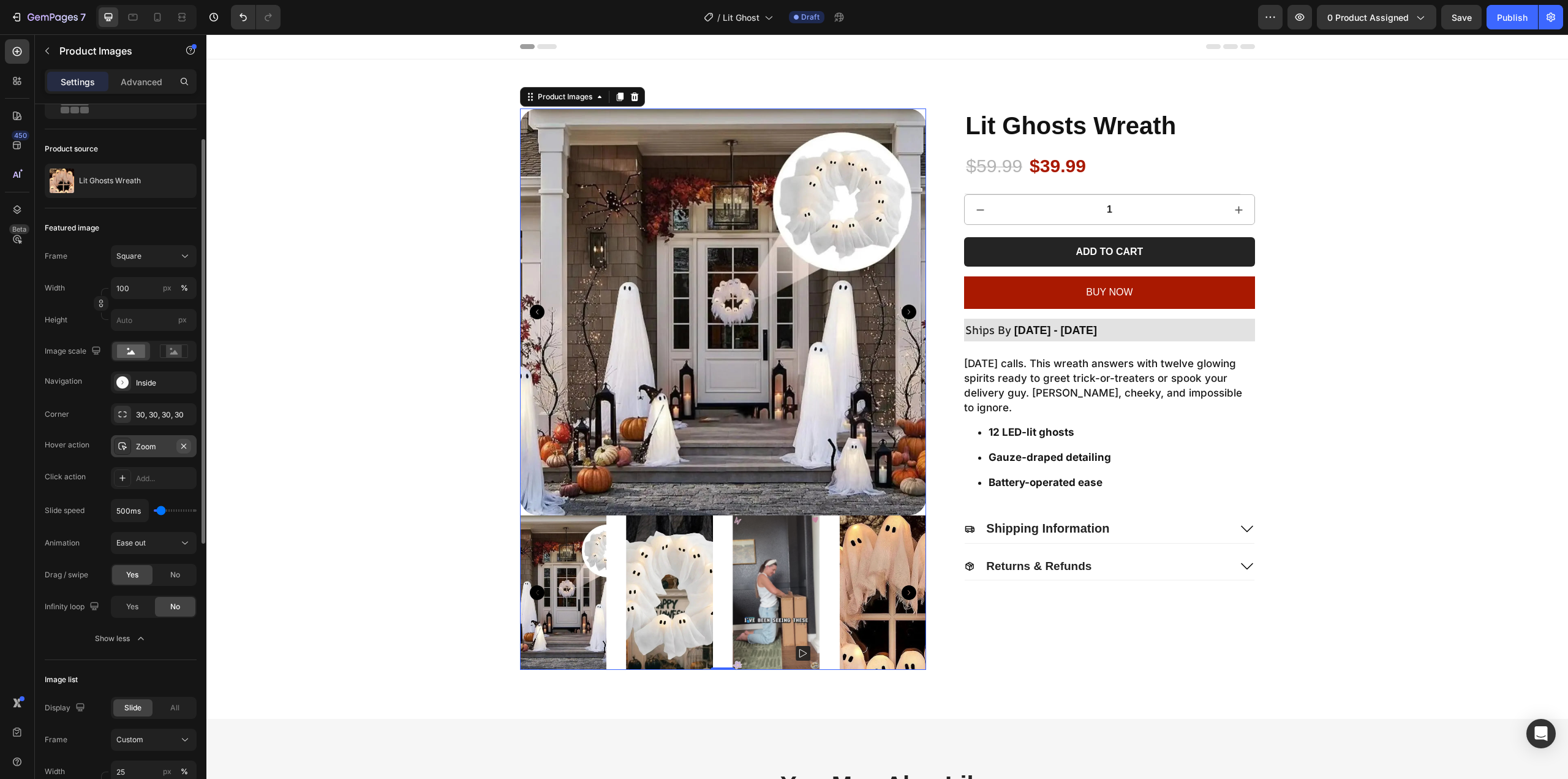
click at [183, 443] on icon "button" at bounding box center [184, 446] width 10 height 10
click at [147, 452] on div "Add..." at bounding box center [165, 447] width 58 height 11
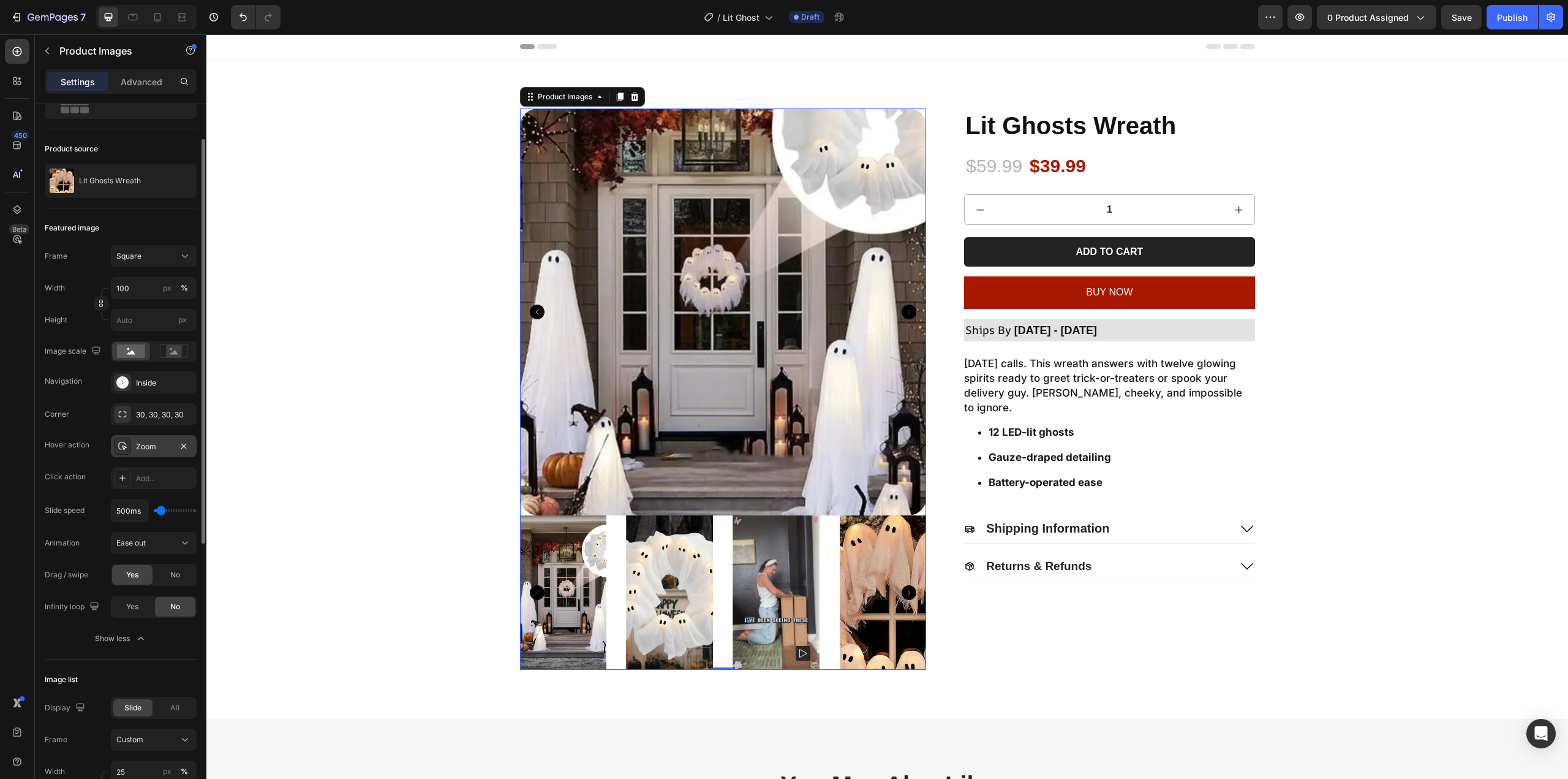
click at [775, 344] on img at bounding box center [723, 311] width 406 height 407
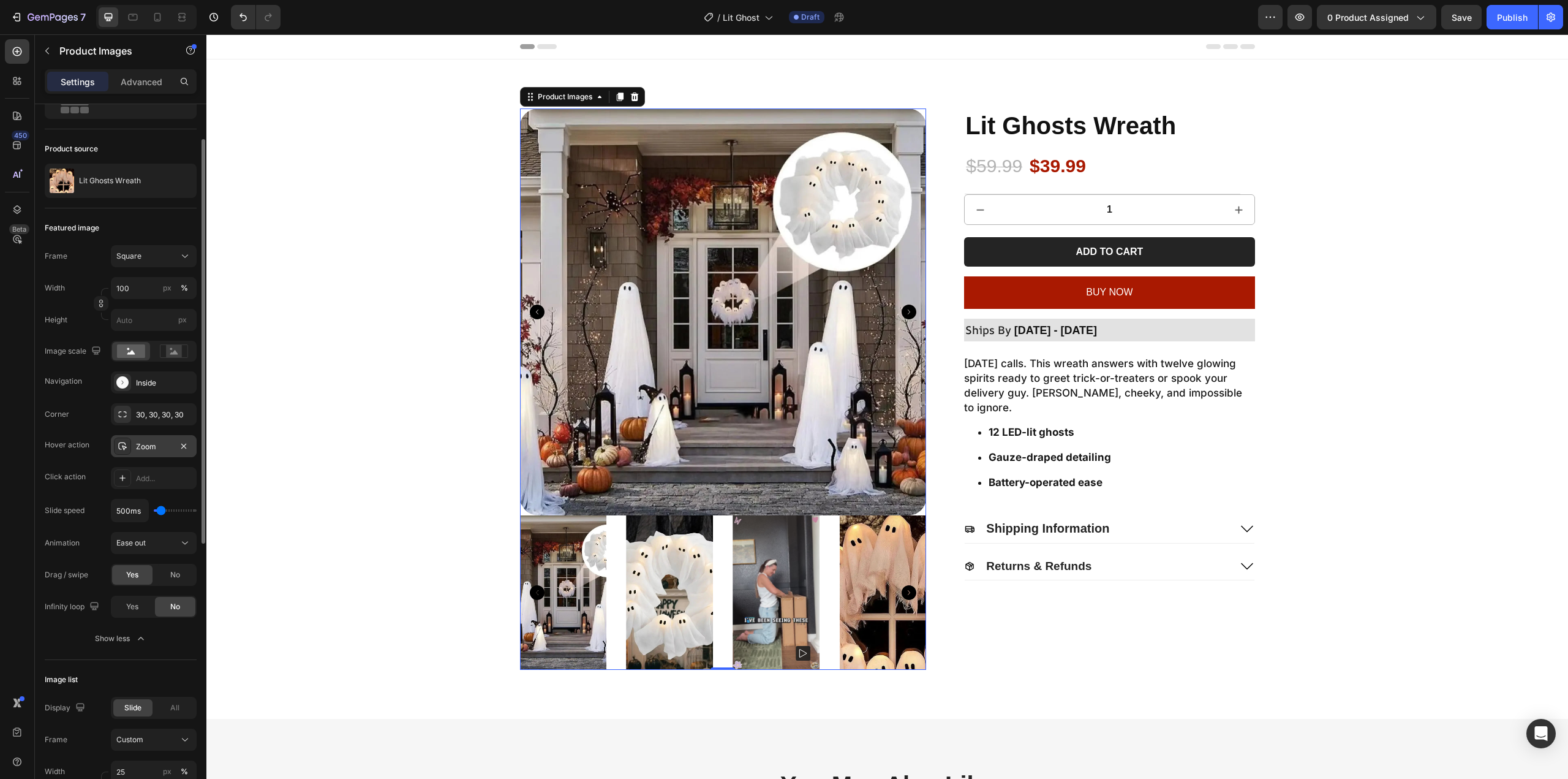
click at [660, 620] on img at bounding box center [670, 592] width 87 height 155
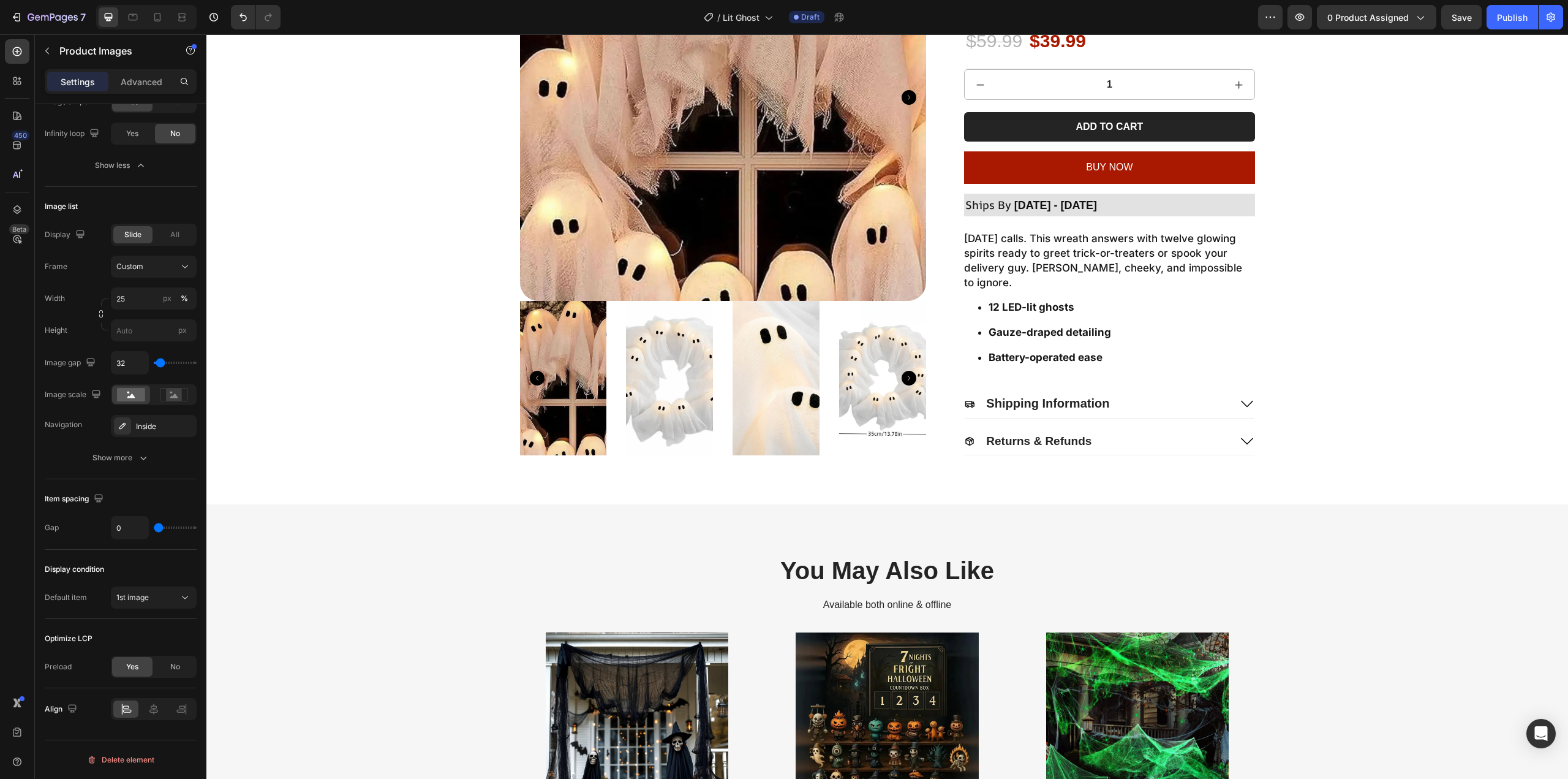
scroll to position [368, 0]
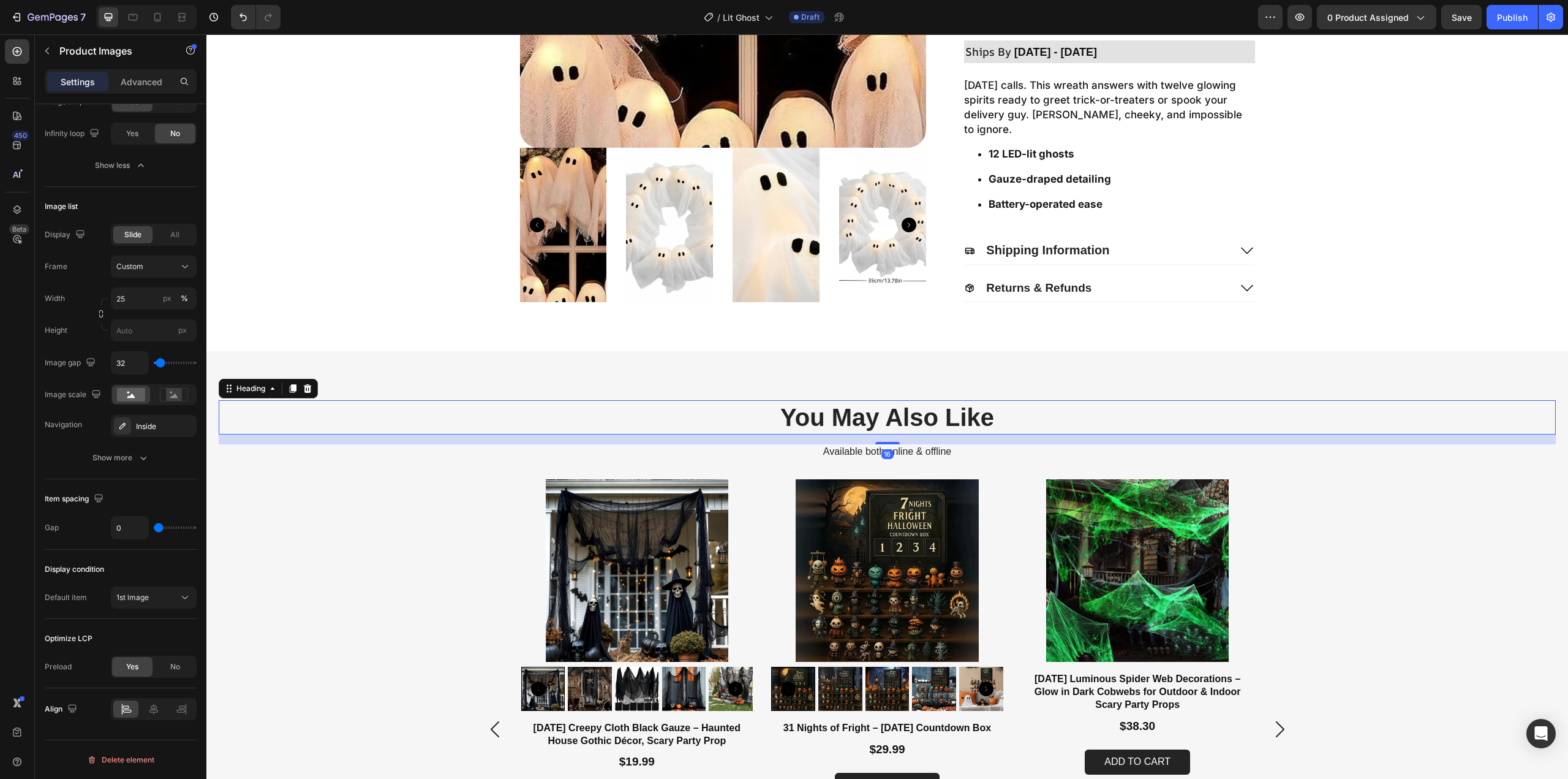
click at [867, 418] on h2 "You May Also Like" at bounding box center [887, 417] width 735 height 34
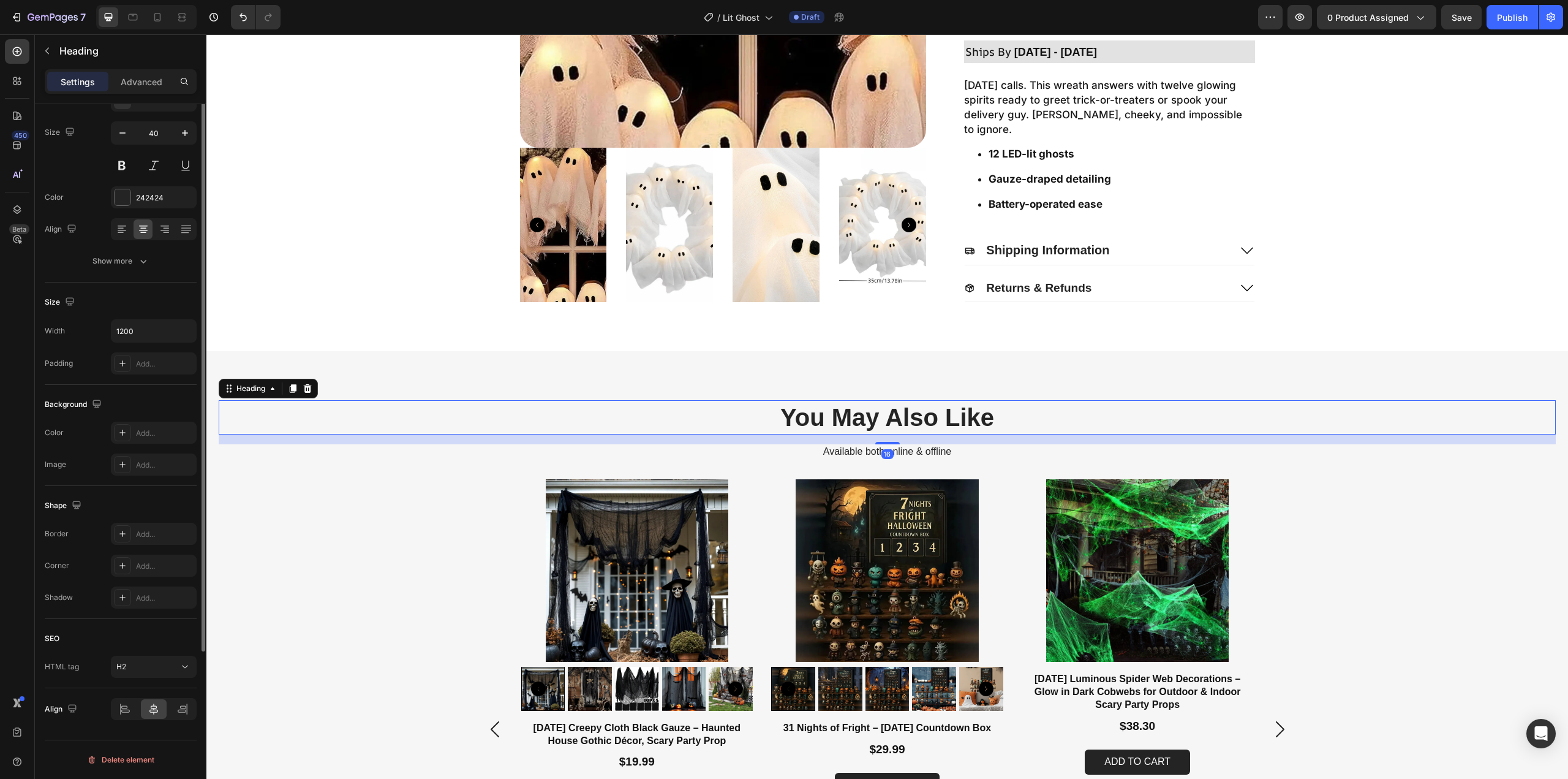
scroll to position [0, 0]
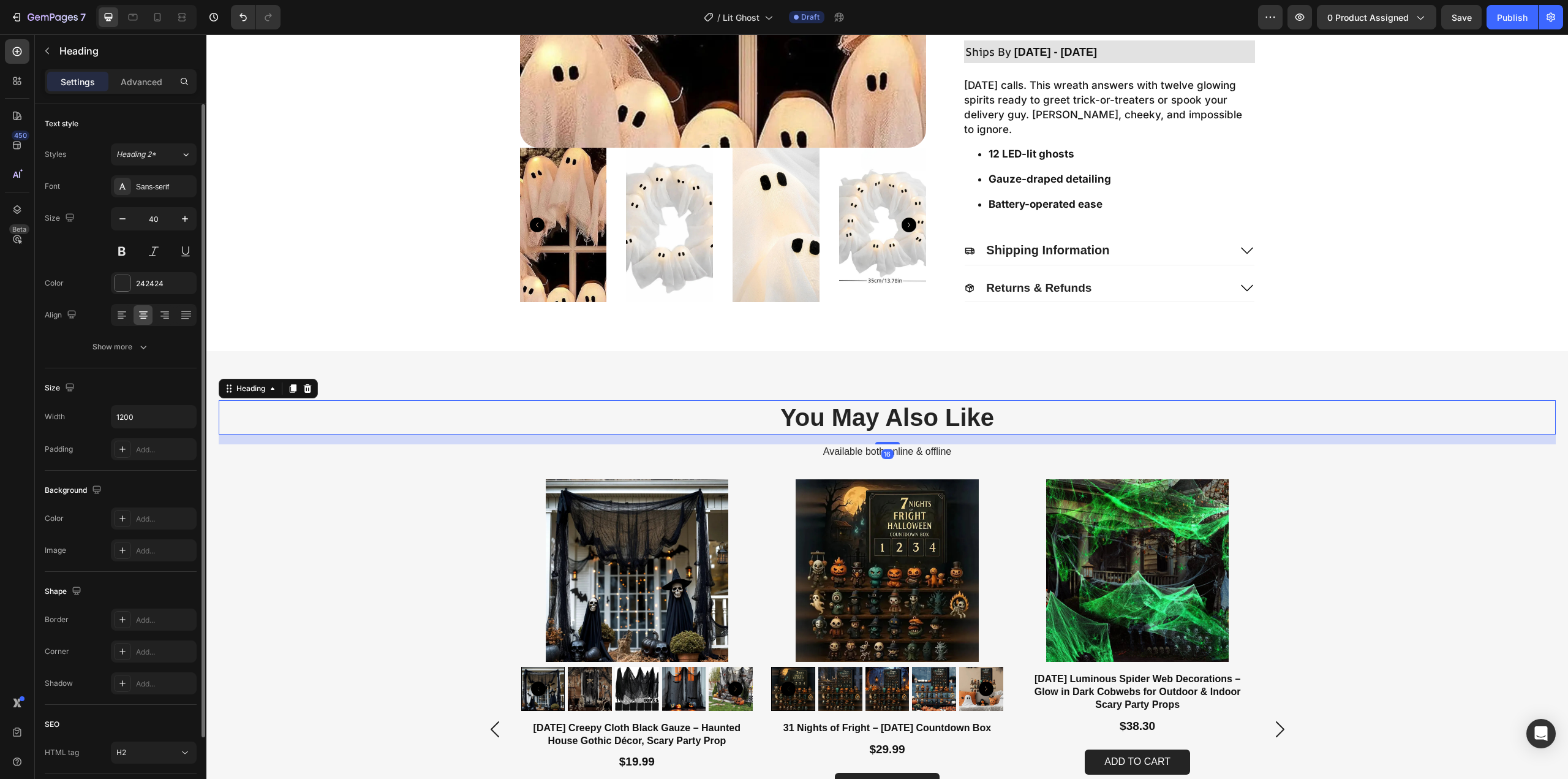
click at [867, 418] on h2 "You May Also Like" at bounding box center [887, 417] width 735 height 34
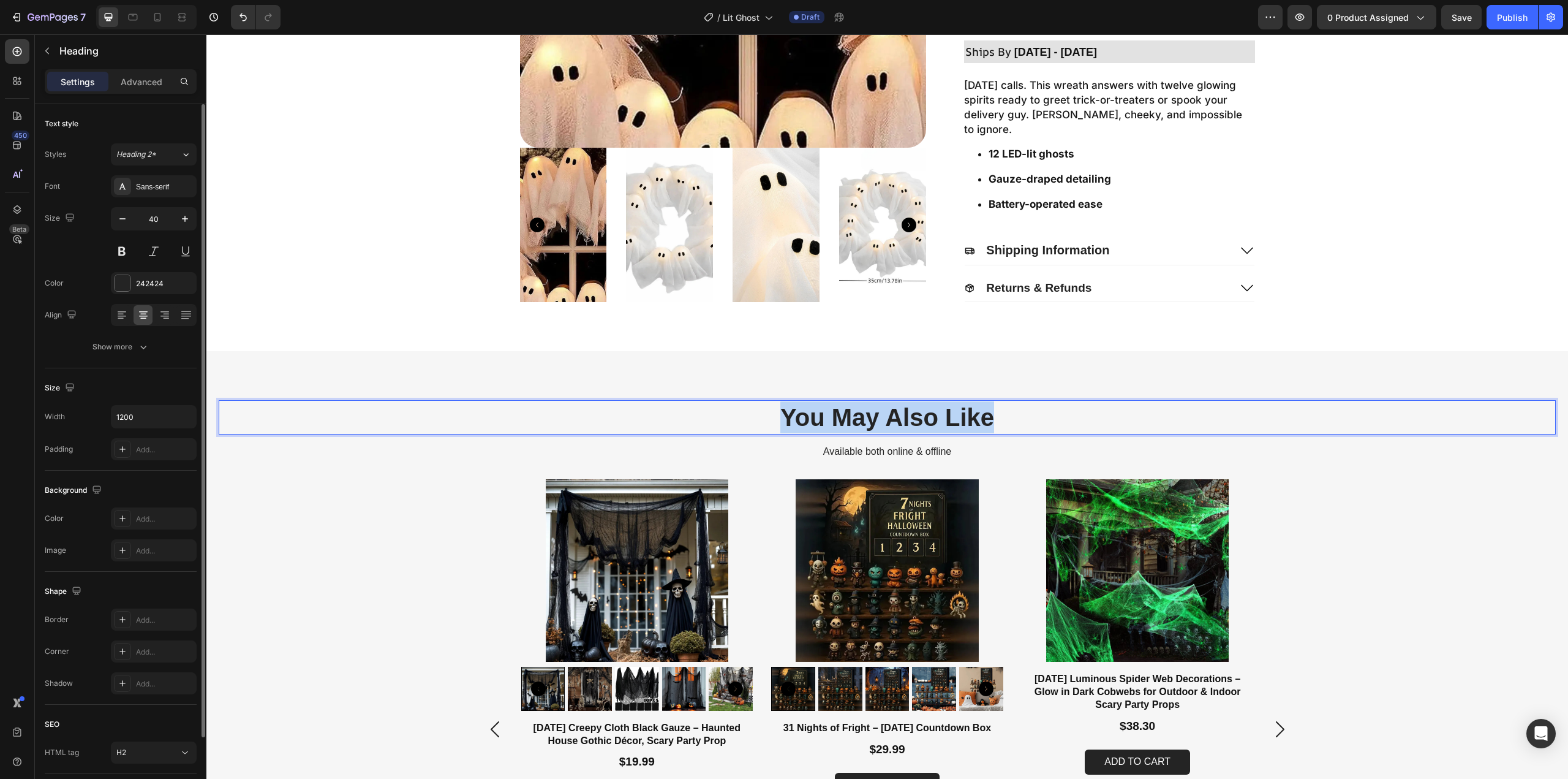
click at [867, 418] on p "You May Also Like" at bounding box center [887, 417] width 733 height 32
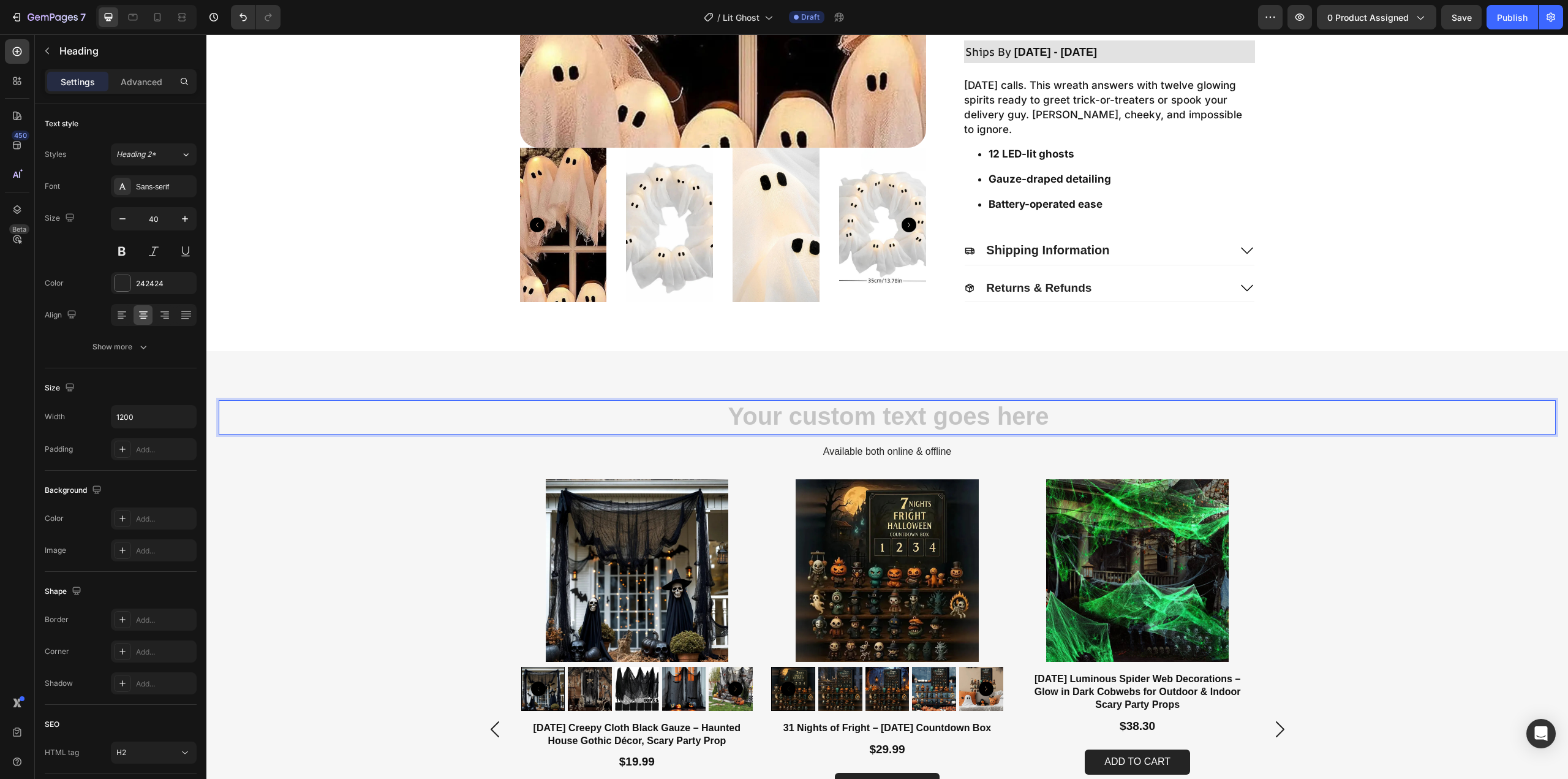
click at [910, 421] on h2 "Rich Text Editor. Editing area: main" at bounding box center [887, 417] width 735 height 34
copy p "✨"
drag, startPoint x: 748, startPoint y: 422, endPoint x: 717, endPoint y: 425, distance: 31.1
click at [682, 426] on p "✨ Special deal just for you" at bounding box center [887, 417] width 733 height 32
click at [1084, 420] on p "✨ Special deal just for you" at bounding box center [887, 417] width 733 height 32
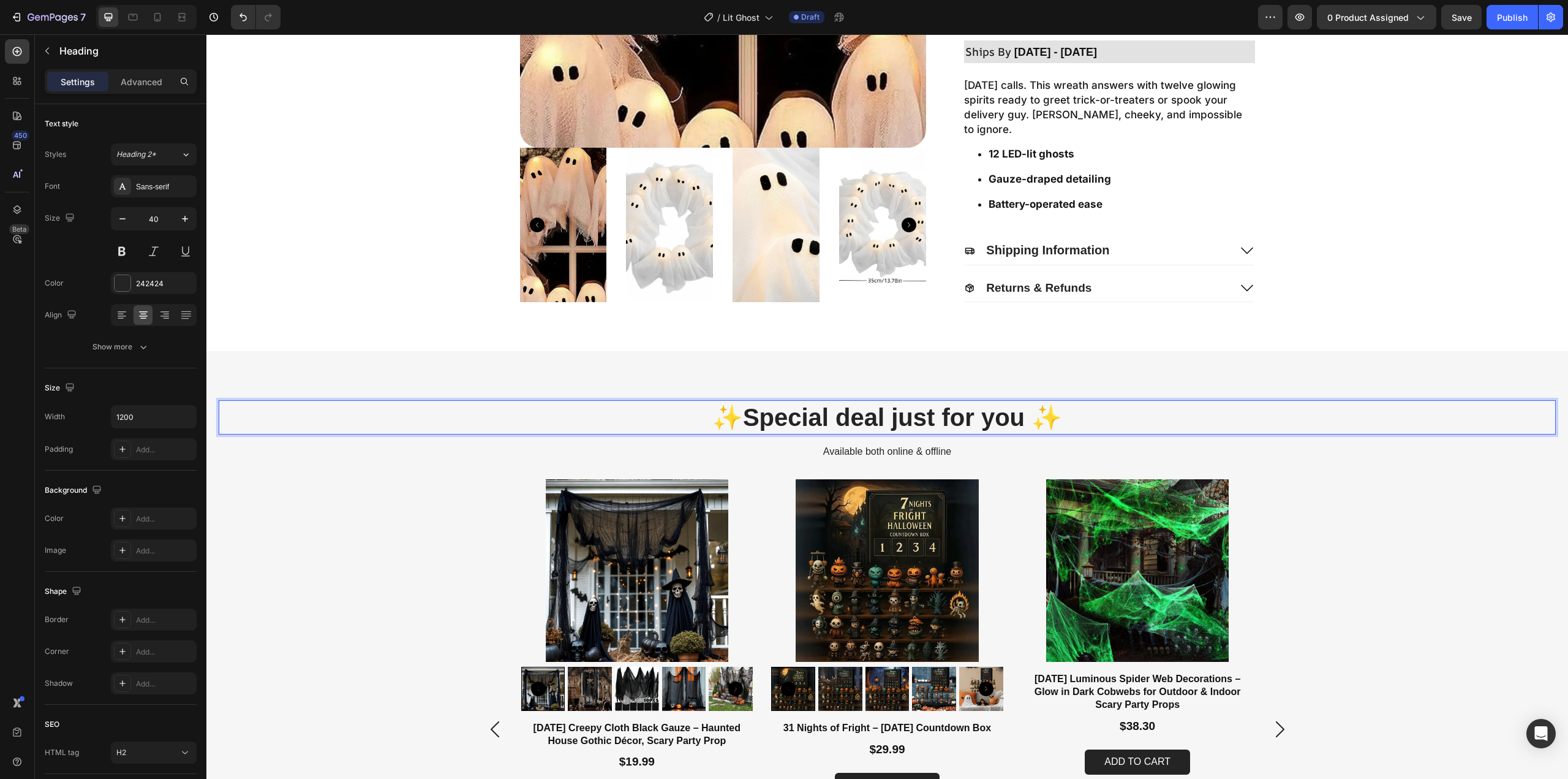
click at [770, 426] on strong "Special deal just for you ✨" at bounding box center [902, 417] width 319 height 27
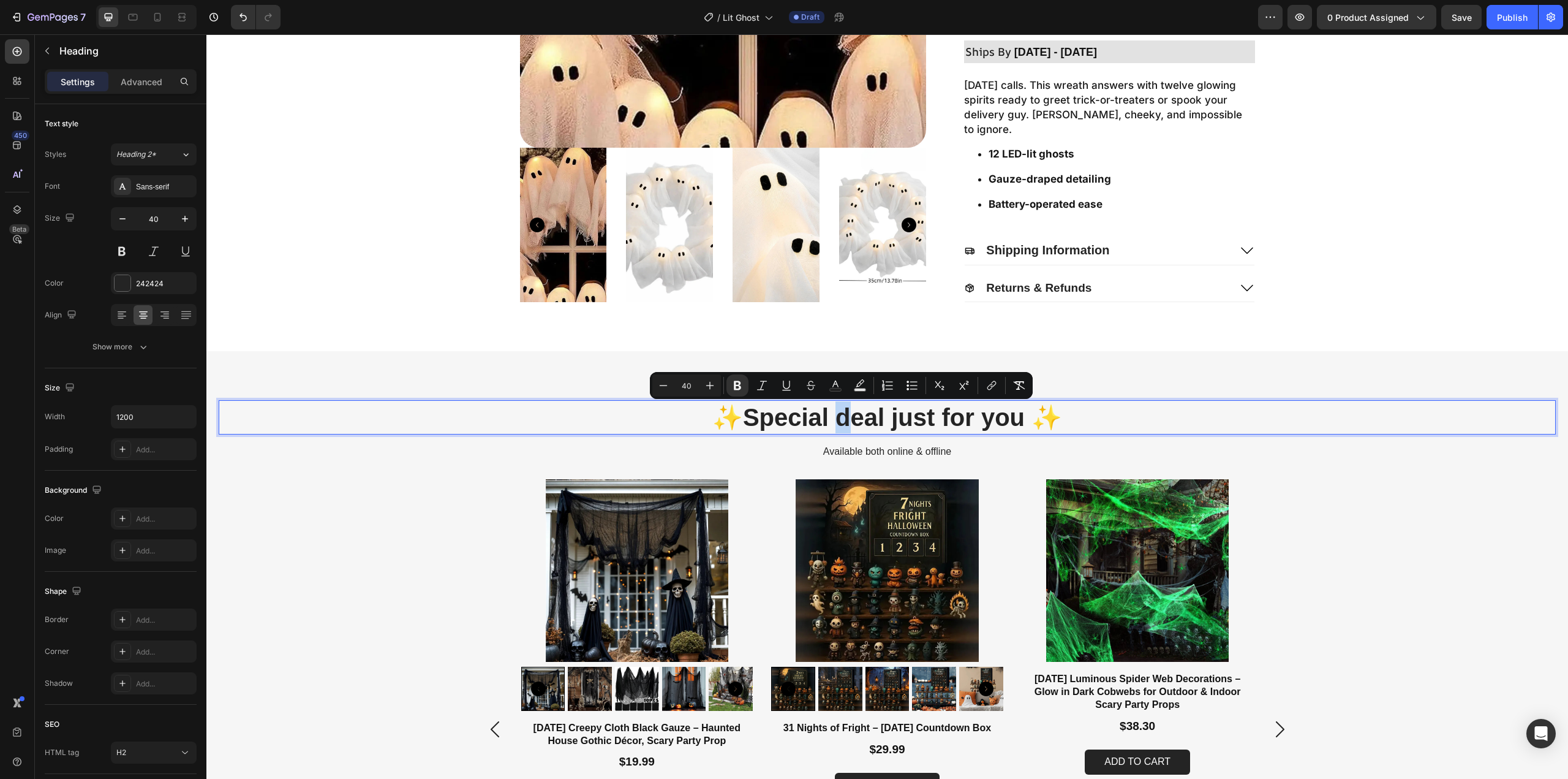
drag, startPoint x: 841, startPoint y: 421, endPoint x: 849, endPoint y: 421, distance: 8.0
click at [849, 421] on strong "Special deal just for you ✨" at bounding box center [902, 417] width 319 height 27
click at [895, 420] on strong "Special Deal just for you ✨" at bounding box center [902, 417] width 322 height 27
drag, startPoint x: 948, startPoint y: 416, endPoint x: 954, endPoint y: 416, distance: 6.0
click at [954, 416] on strong "Special Deal Just for you ✨" at bounding box center [902, 417] width 329 height 27
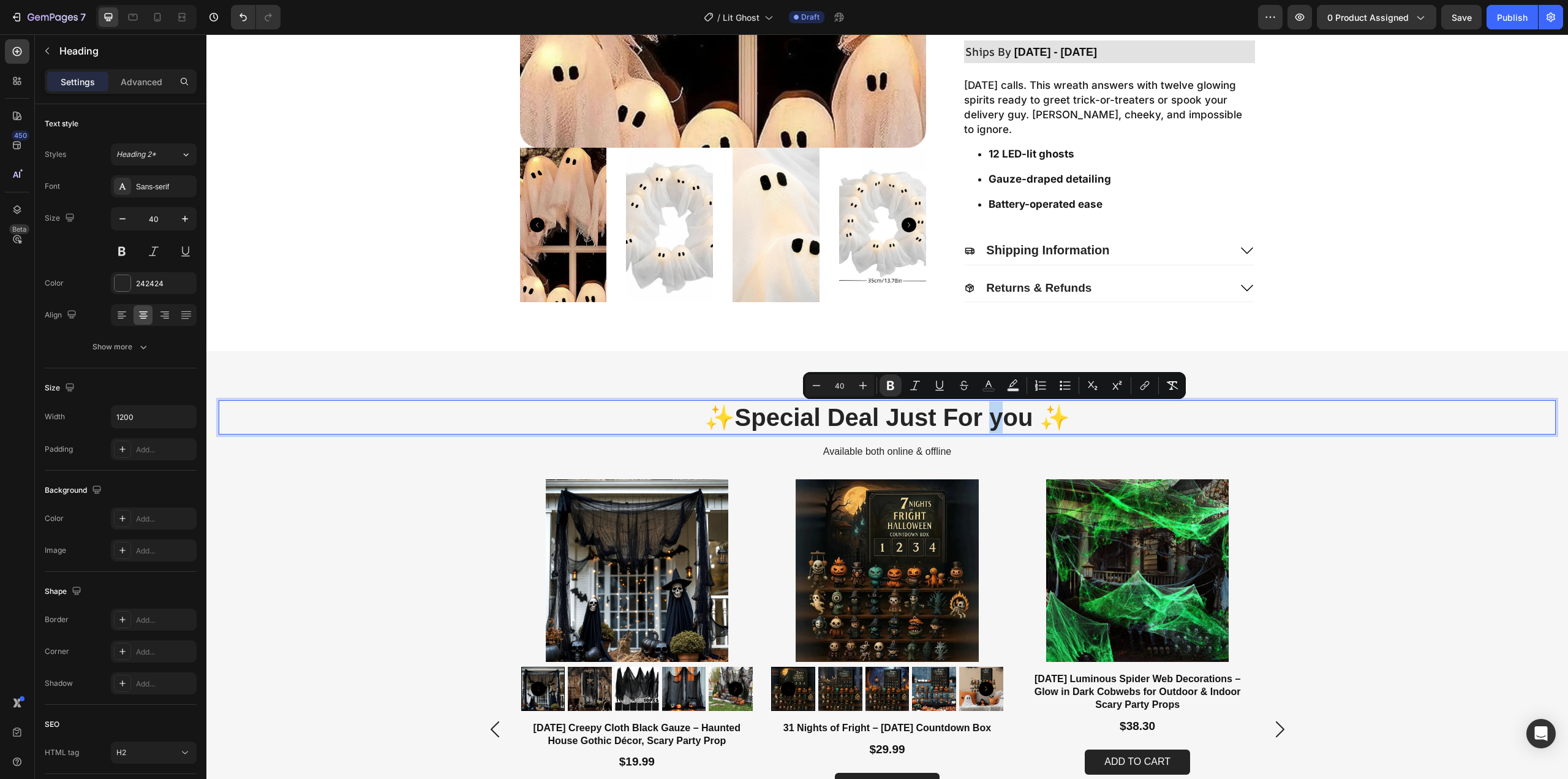
drag, startPoint x: 988, startPoint y: 421, endPoint x: 1005, endPoint y: 425, distance: 17.5
click at [1005, 425] on strong "Special Deal Just For you ✨" at bounding box center [903, 417] width 336 height 27
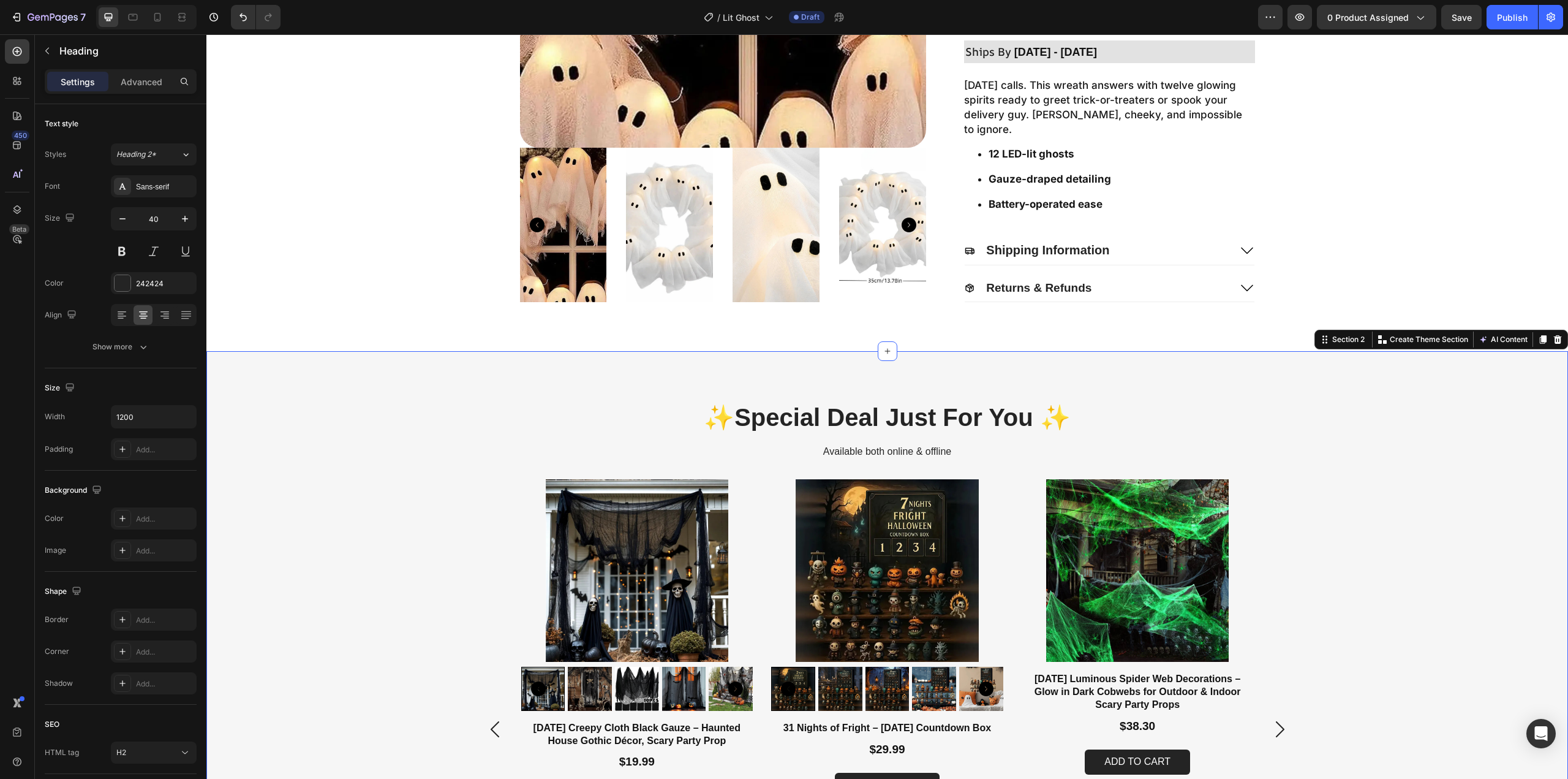
click at [1459, 479] on div "Product Images Halloween Creepy Cloth Black Gauze – Haunted House Gothic Décor,…" at bounding box center [887, 729] width 1337 height 499
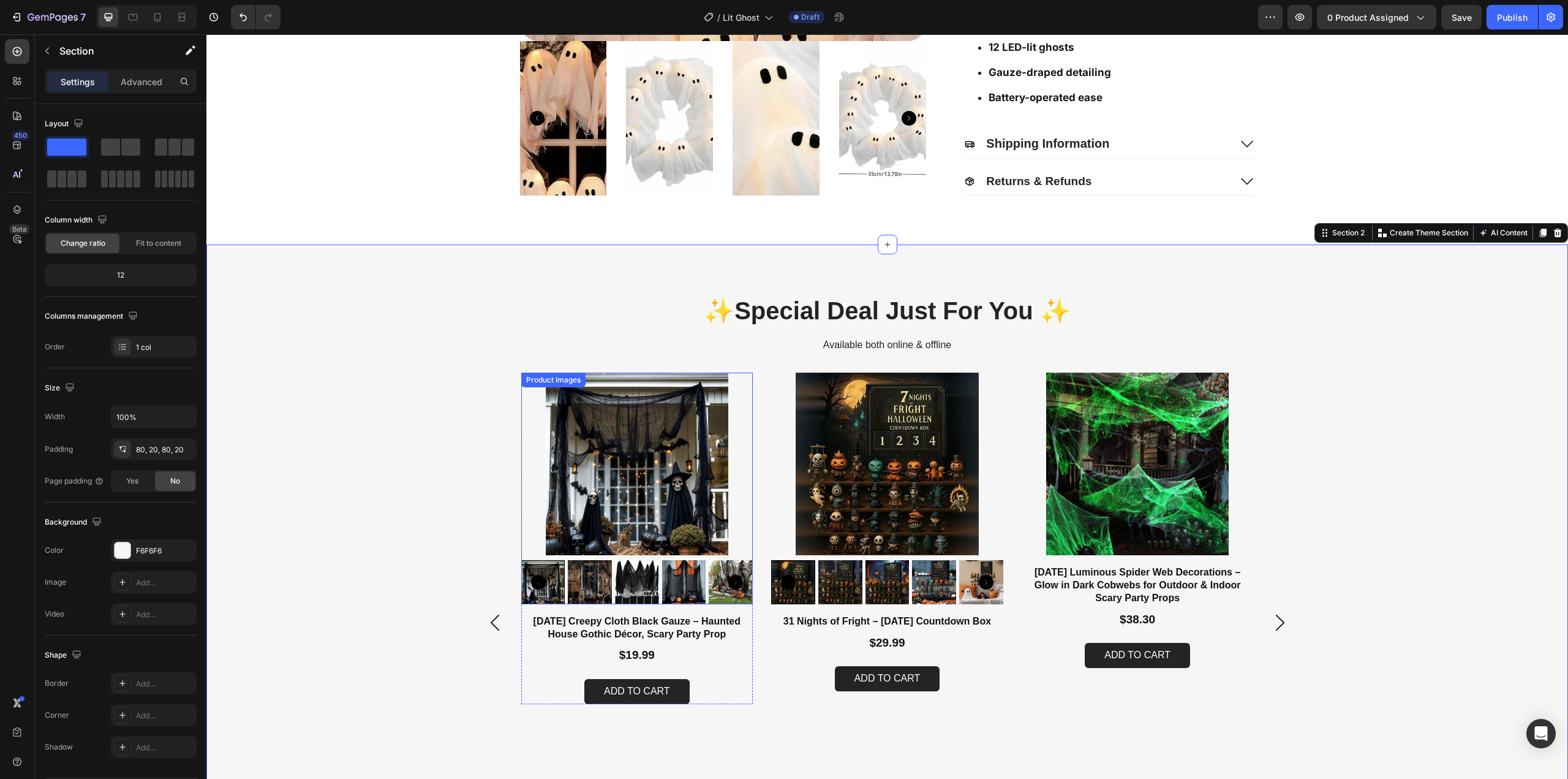
scroll to position [552, 0]
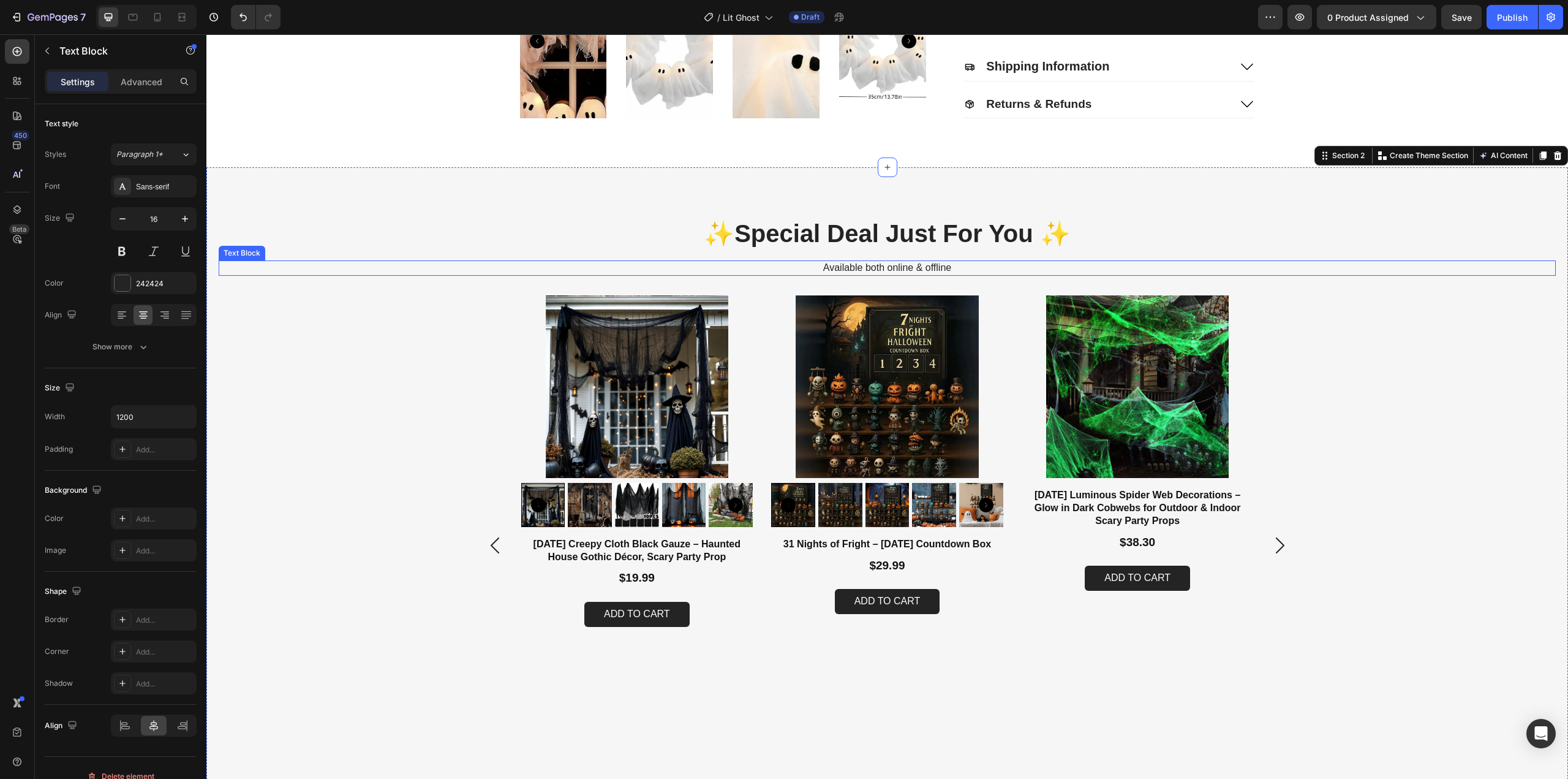
click at [879, 266] on p "Available both online & offline" at bounding box center [887, 268] width 733 height 13
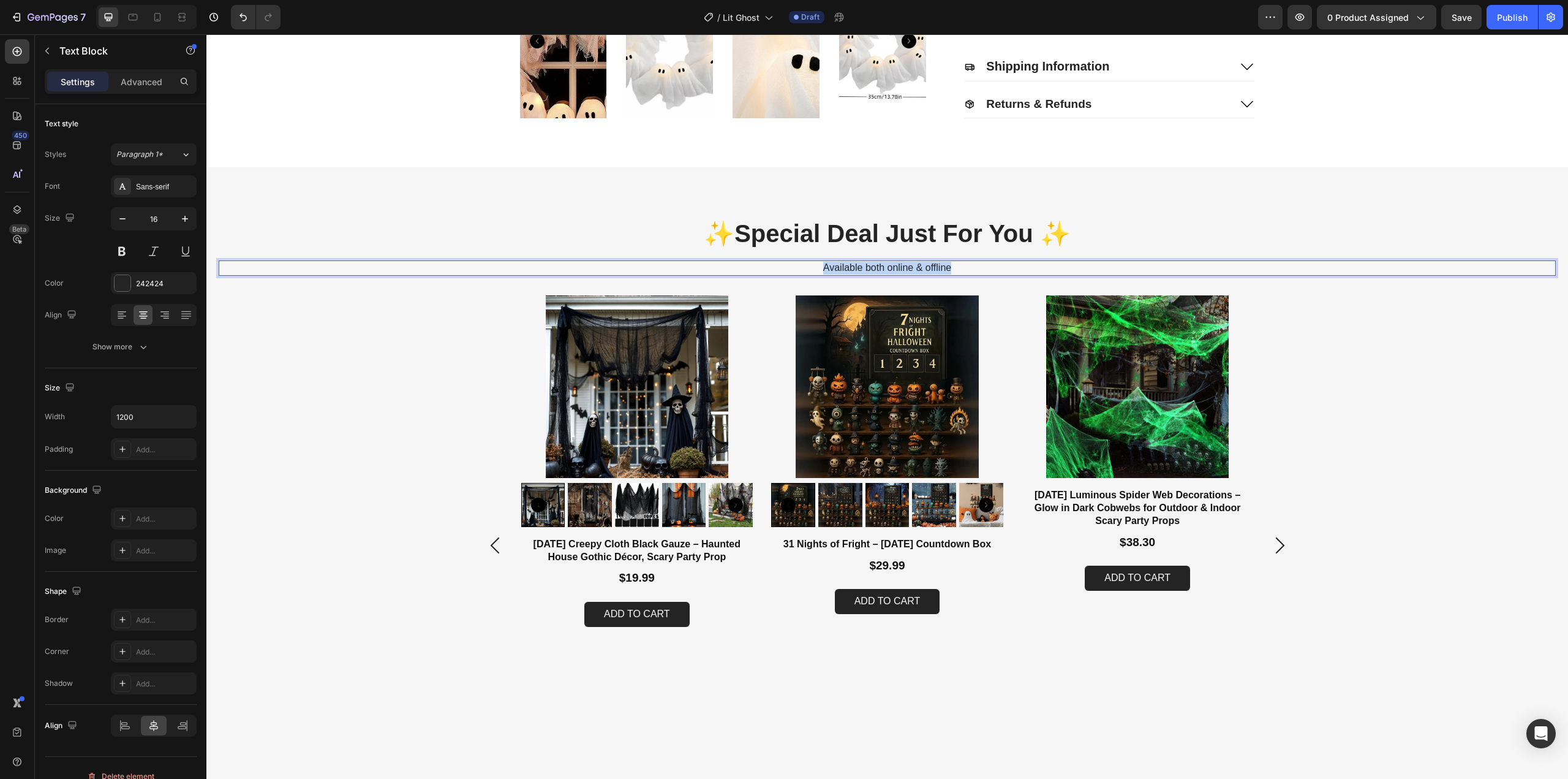
click at [879, 266] on p "Available both online & offline" at bounding box center [887, 268] width 733 height 13
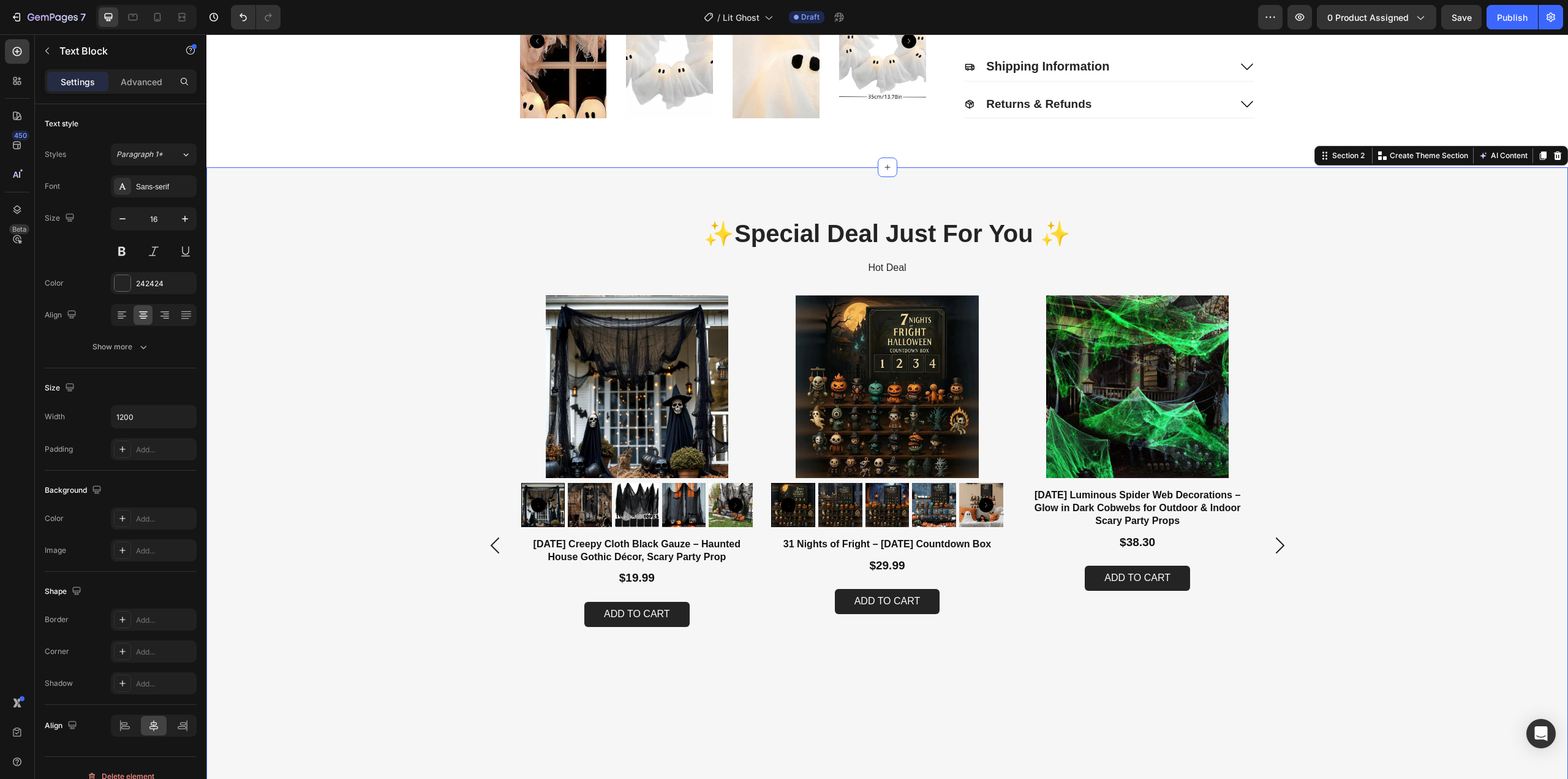
click at [1163, 215] on div "✨ Special Deal Just For You ✨ Heading Hot Deal Text Block Product Images Hallow…" at bounding box center [887, 505] width 1361 height 676
click at [892, 265] on p "Hot Deal" at bounding box center [887, 268] width 733 height 13
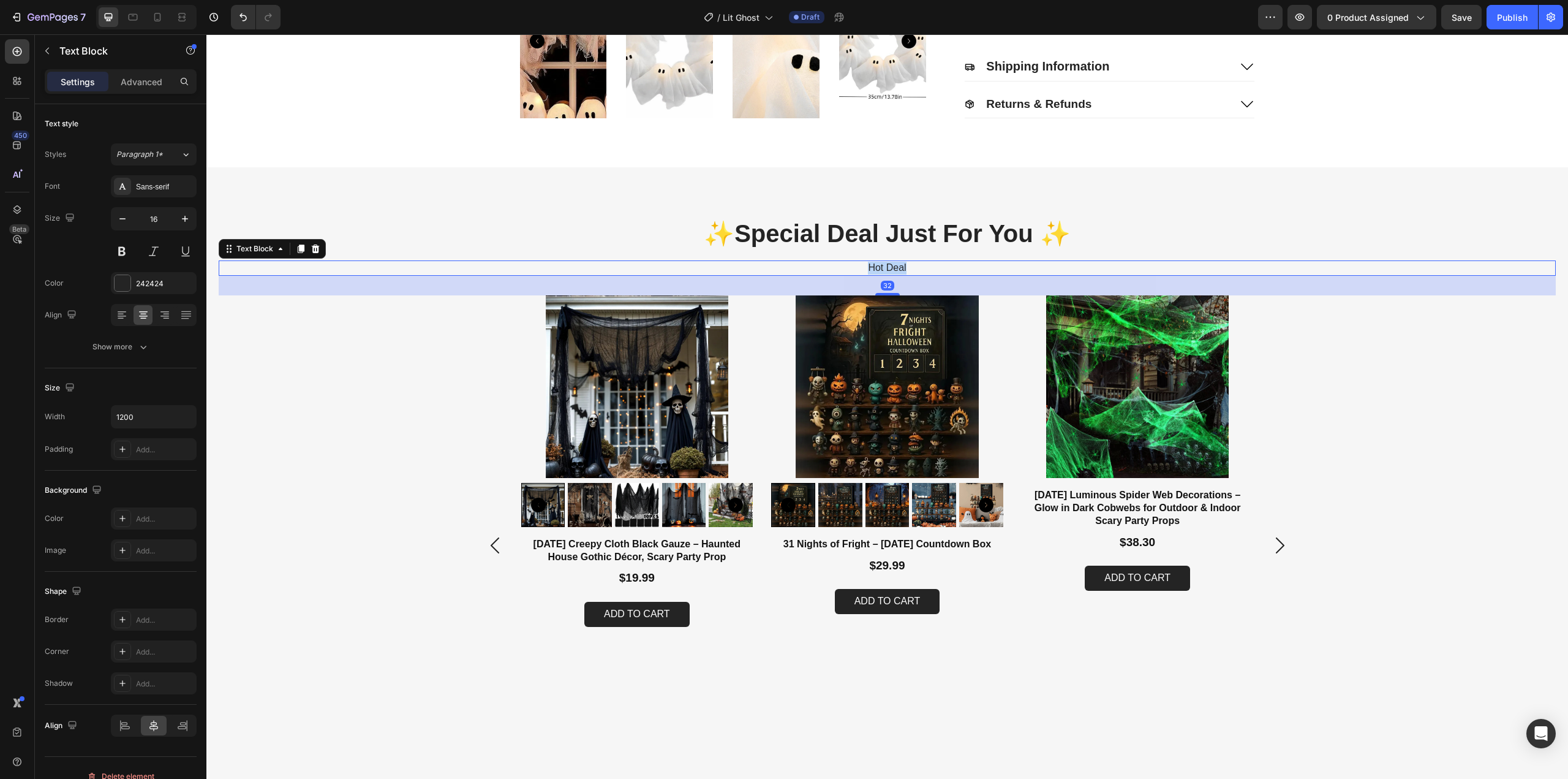
click at [892, 265] on p "Hot Deal" at bounding box center [887, 268] width 733 height 13
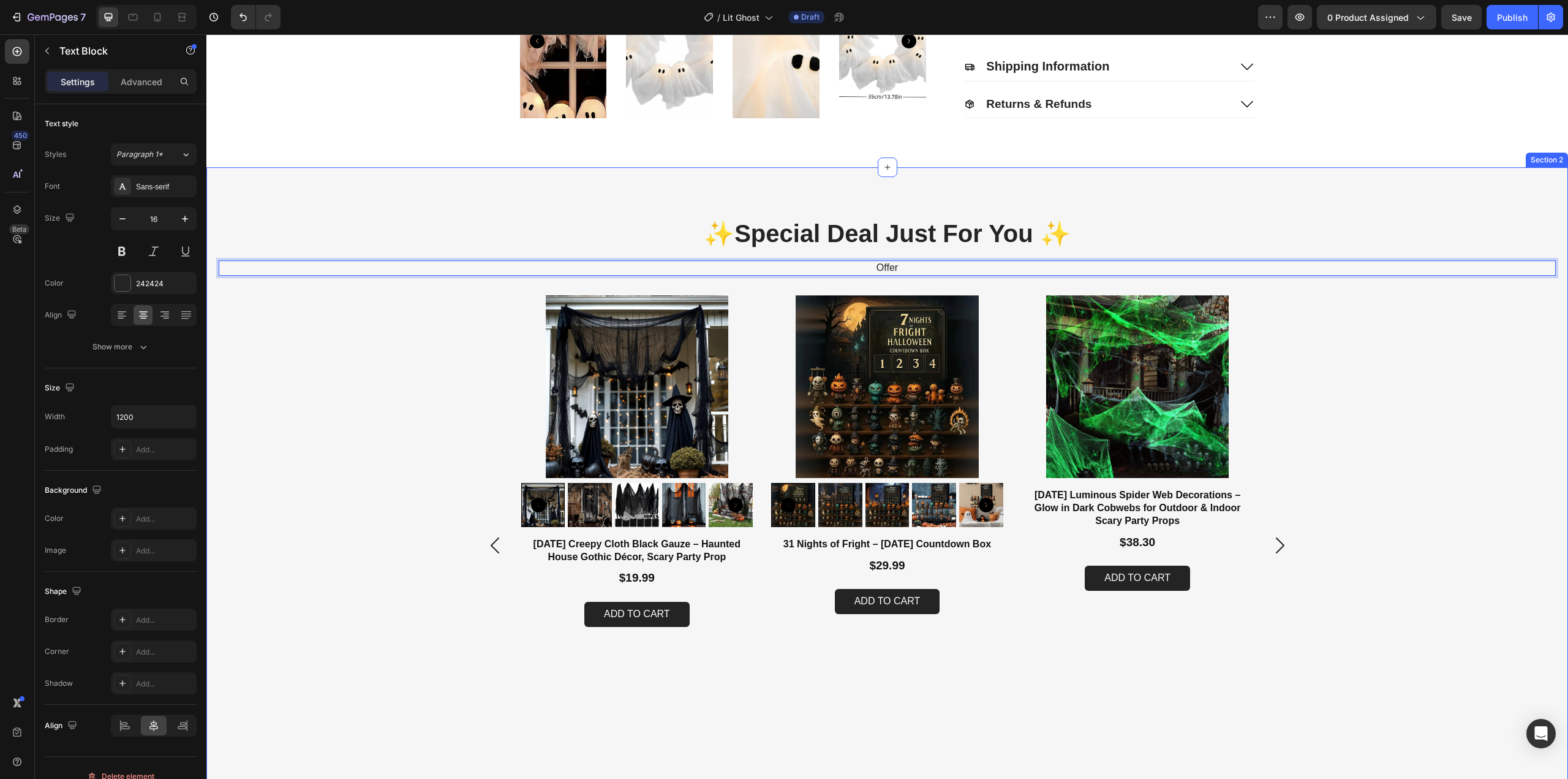
click at [1416, 401] on div "Product Images Halloween Creepy Cloth Black Gauze – Haunted House Gothic Décor,…" at bounding box center [887, 545] width 1337 height 499
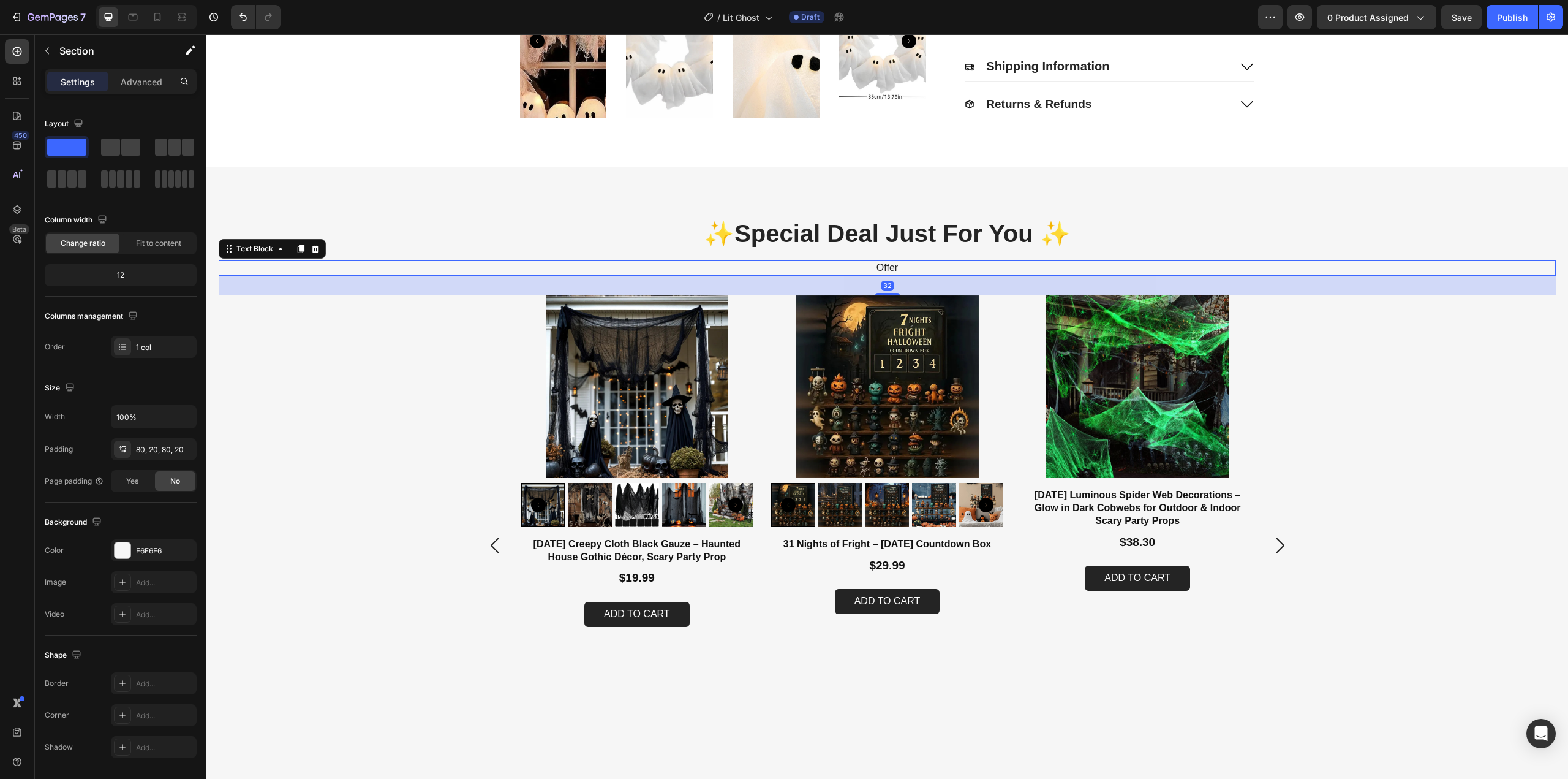
click at [879, 264] on p "Offer" at bounding box center [887, 268] width 733 height 13
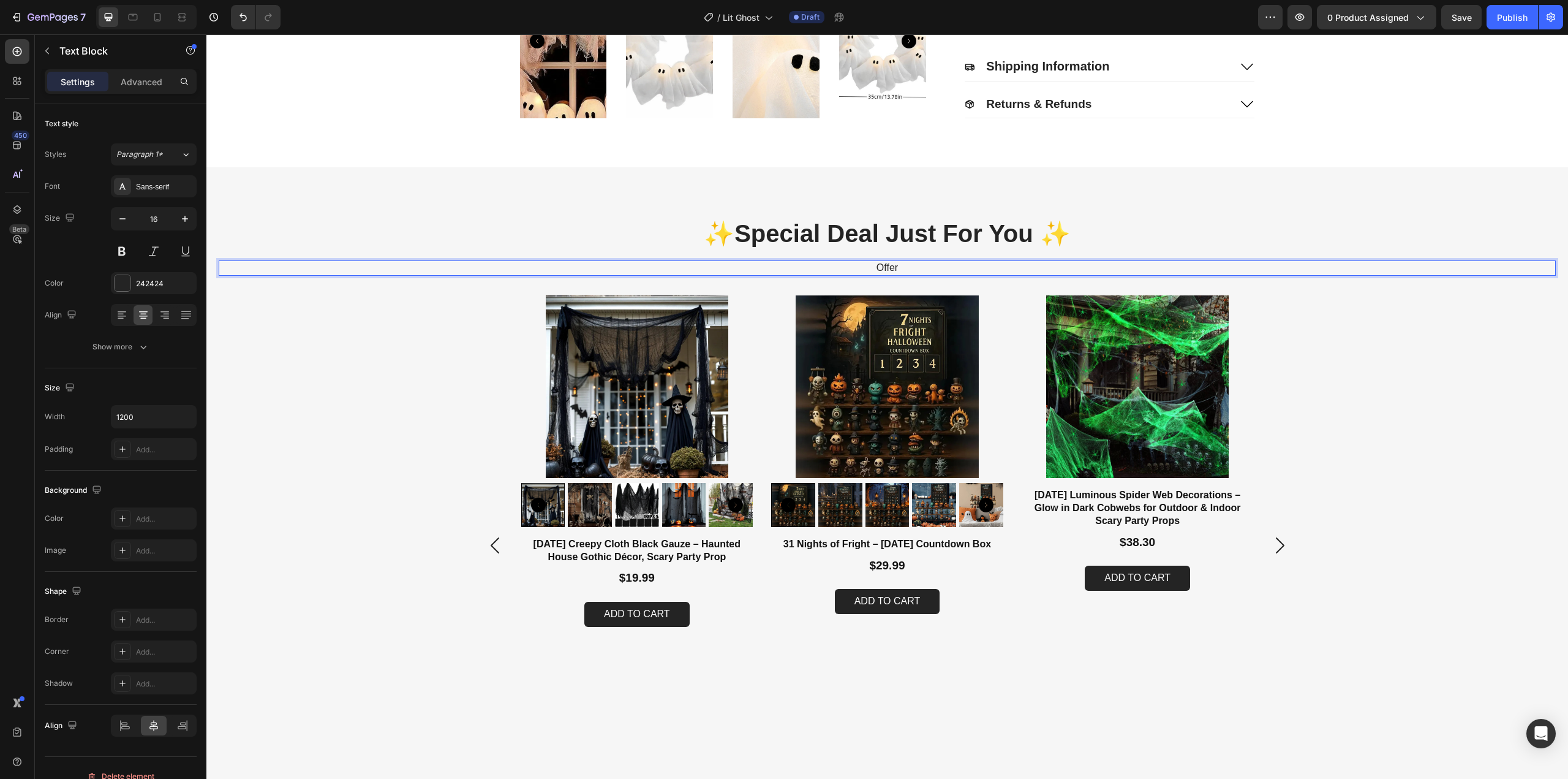
click at [892, 264] on p "Offer" at bounding box center [887, 268] width 733 height 13
click at [920, 271] on p "Offer" at bounding box center [887, 268] width 733 height 13
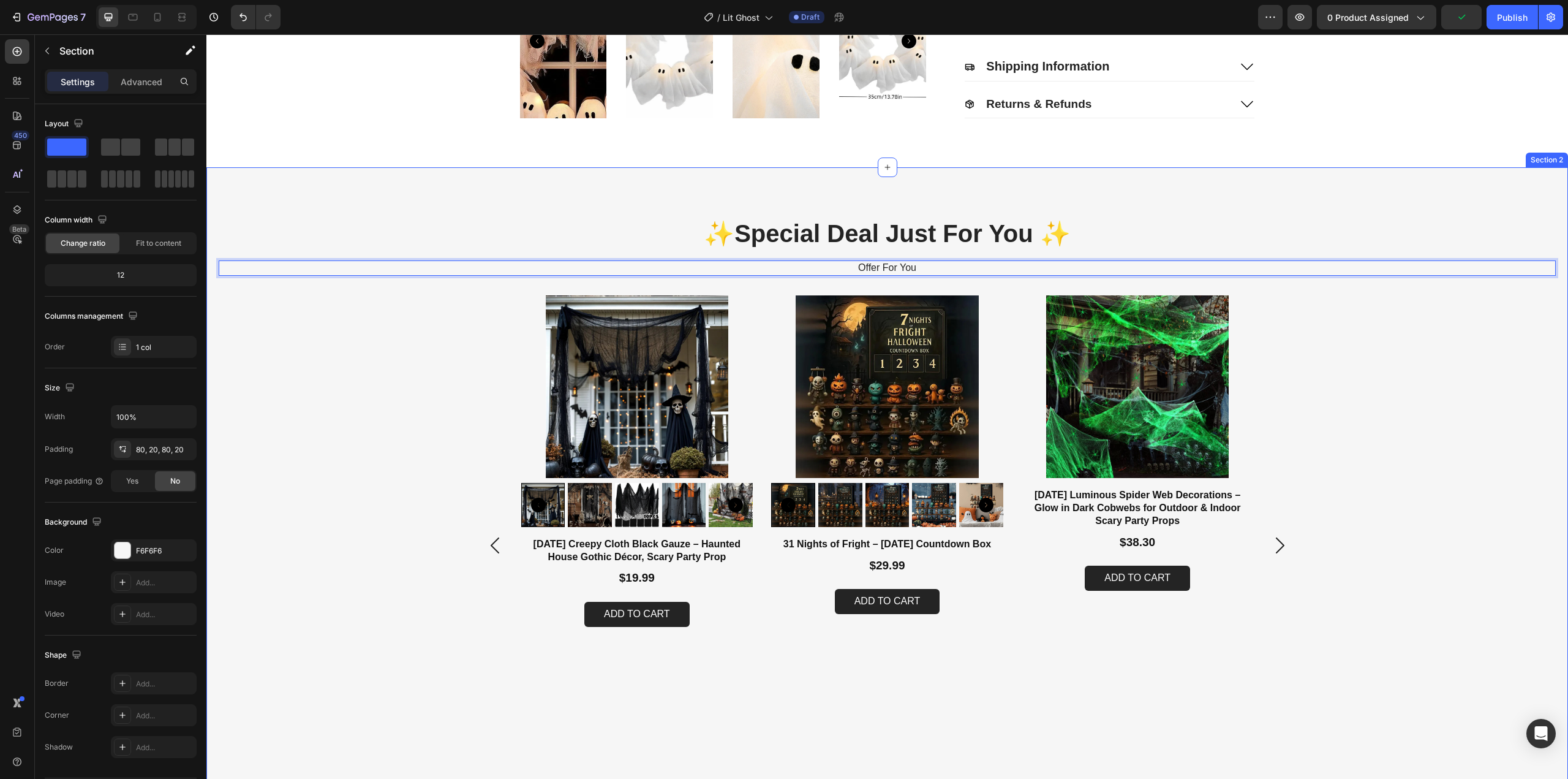
click at [1459, 363] on div "Product Images Halloween Creepy Cloth Black Gauze – Haunted House Gothic Décor,…" at bounding box center [887, 545] width 1337 height 499
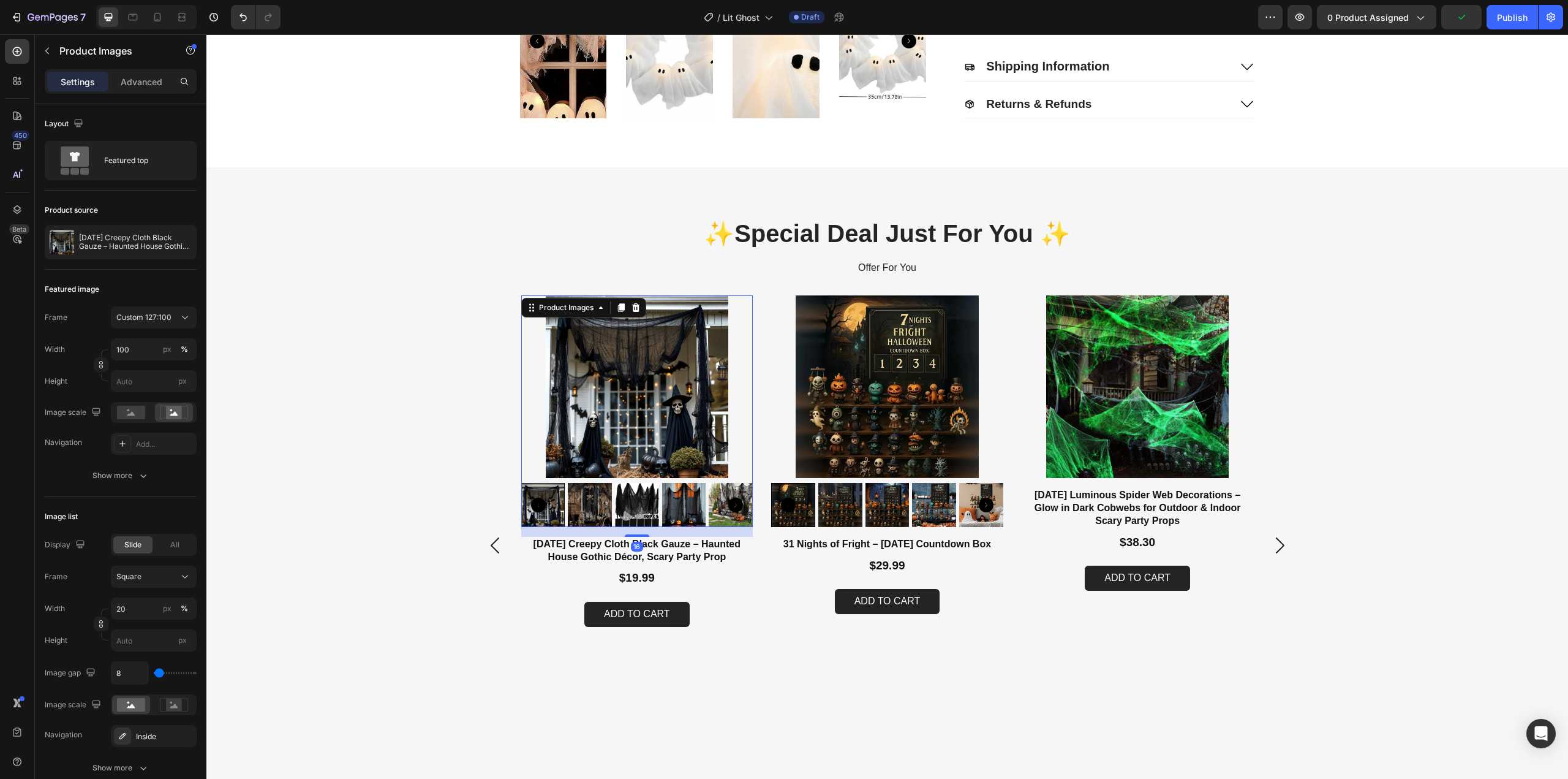
click at [623, 329] on img at bounding box center [637, 387] width 232 height 182
click at [120, 244] on p "Halloween Creepy Cloth Black Gauze – Haunted House Gothic Décor, Scary Party Pr…" at bounding box center [135, 242] width 113 height 17
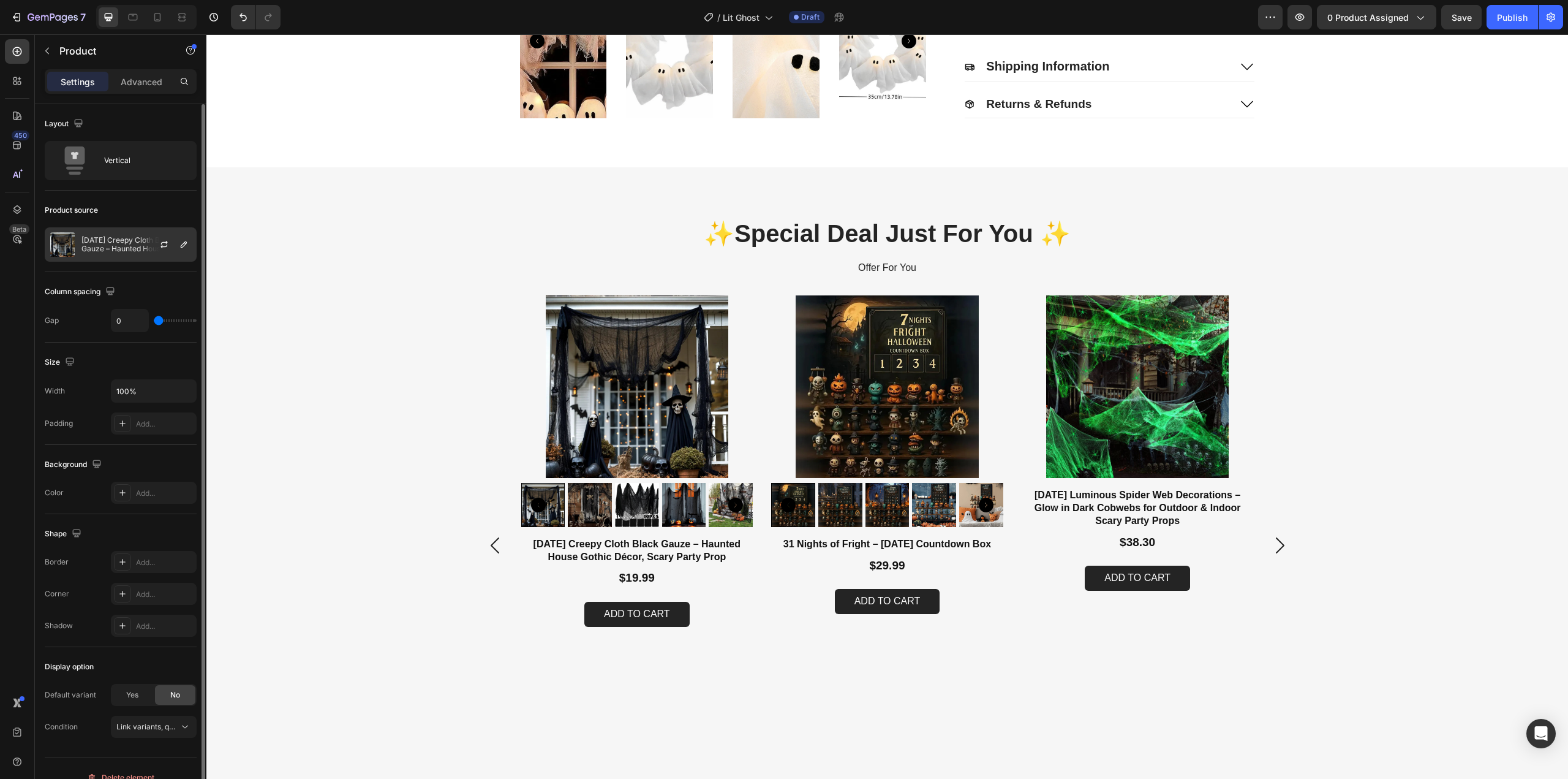
click at [114, 248] on p "Halloween Creepy Cloth Black Gauze – Haunted House Gothic Décor, Scary Party Pr…" at bounding box center [136, 245] width 109 height 17
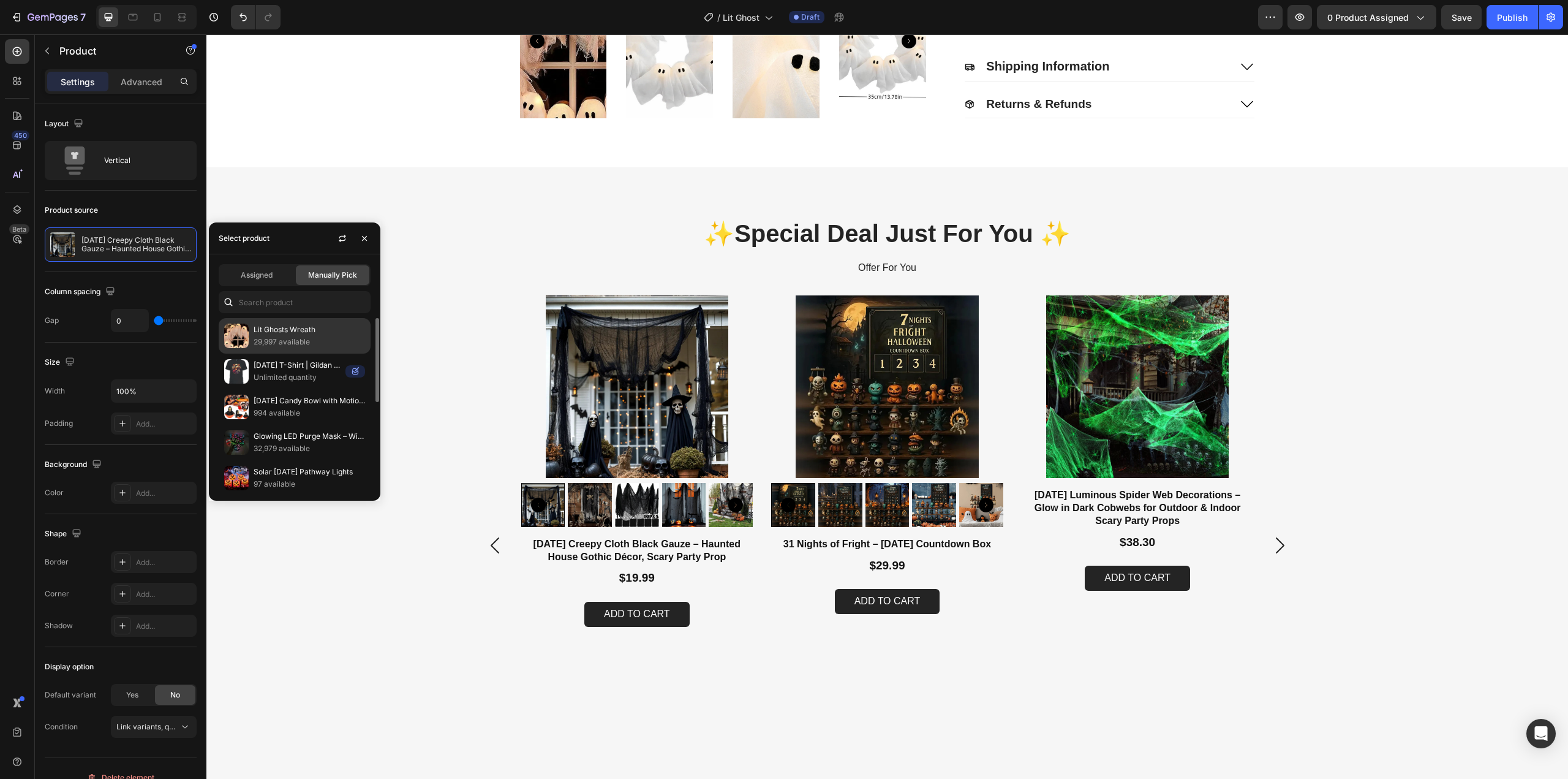
click at [264, 342] on p "29,997 available" at bounding box center [309, 342] width 112 height 12
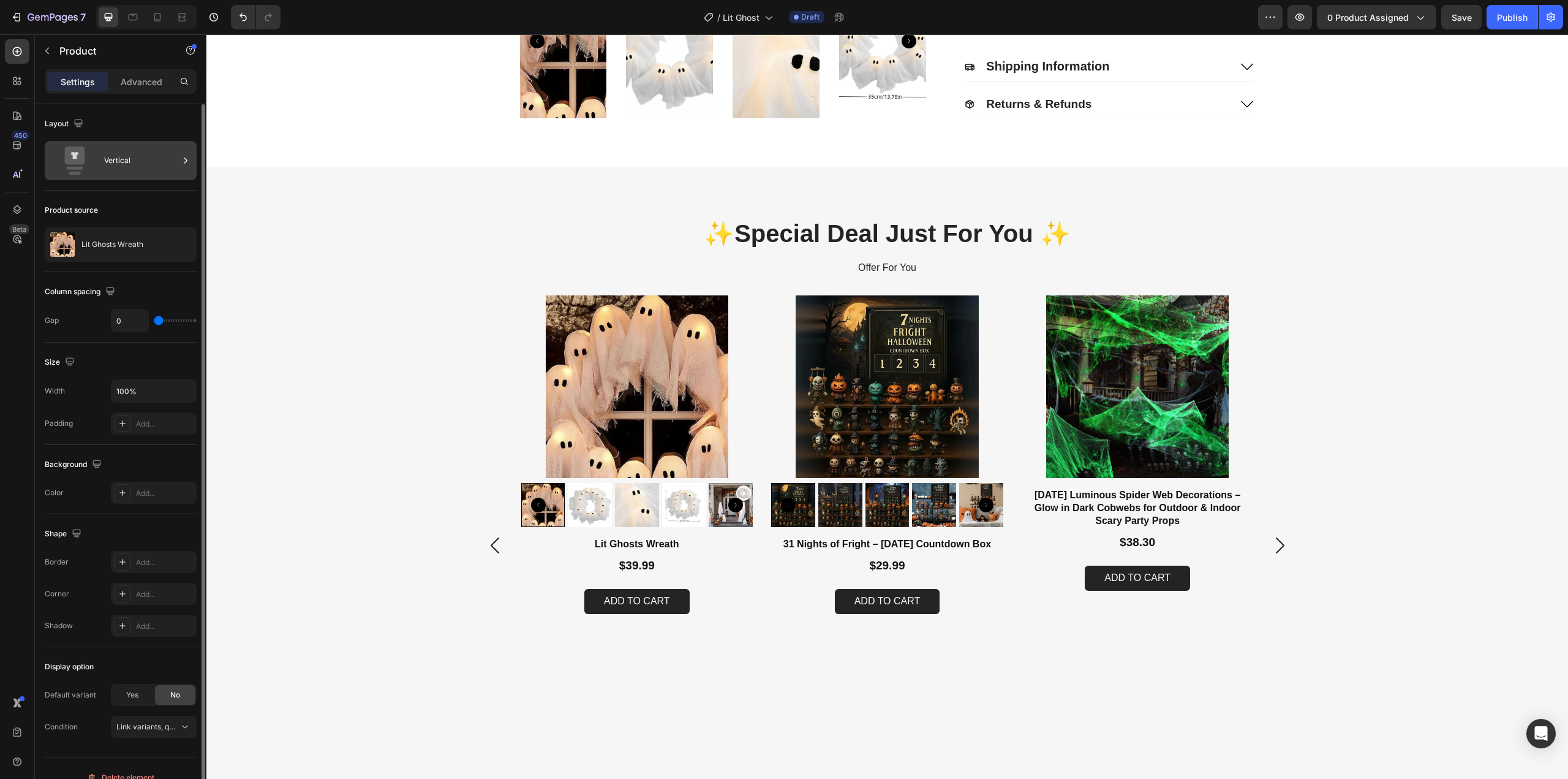
click at [113, 171] on div "Vertical" at bounding box center [141, 161] width 74 height 29
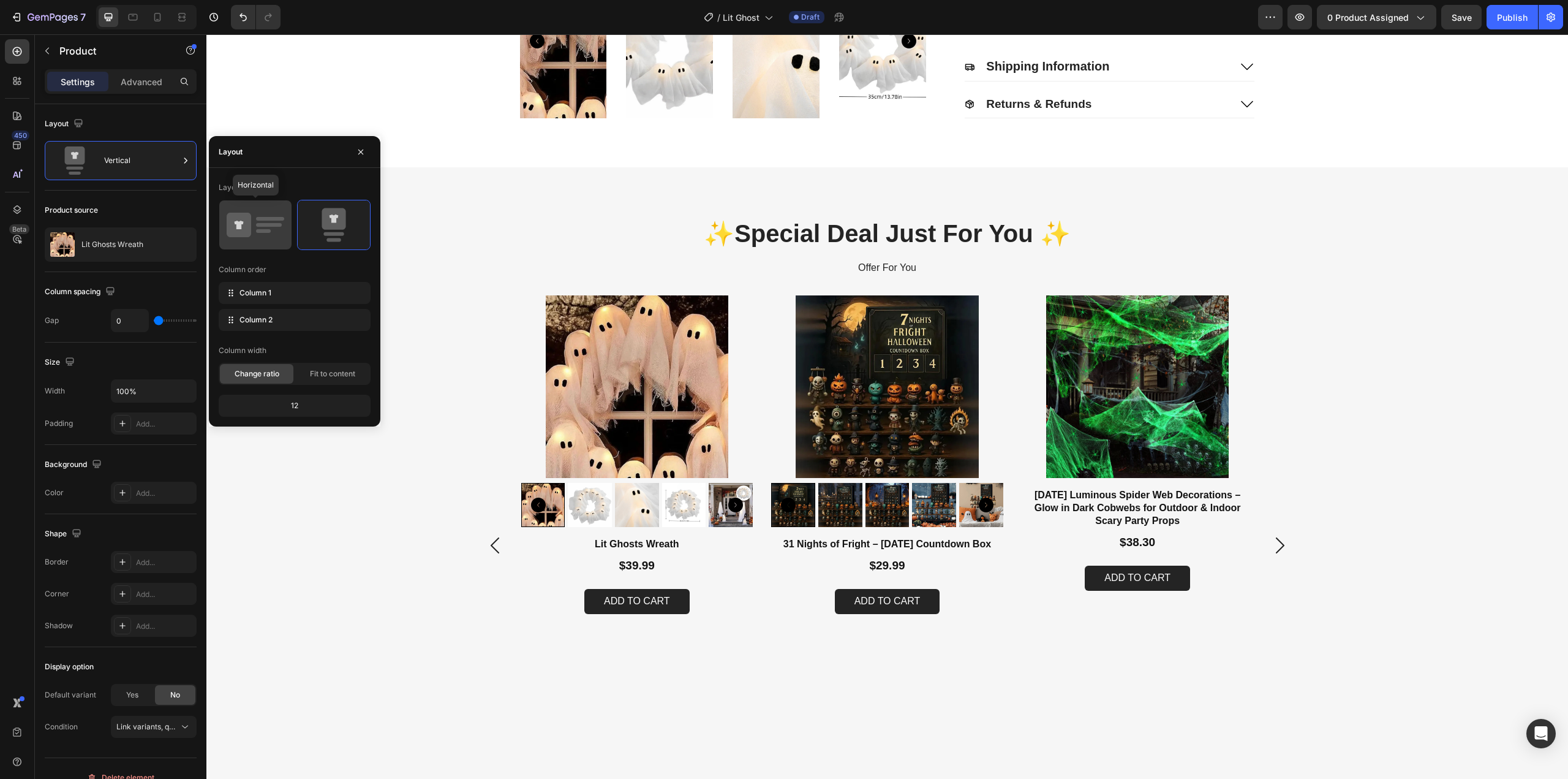
click at [258, 223] on icon at bounding box center [255, 224] width 58 height 34
type input "30"
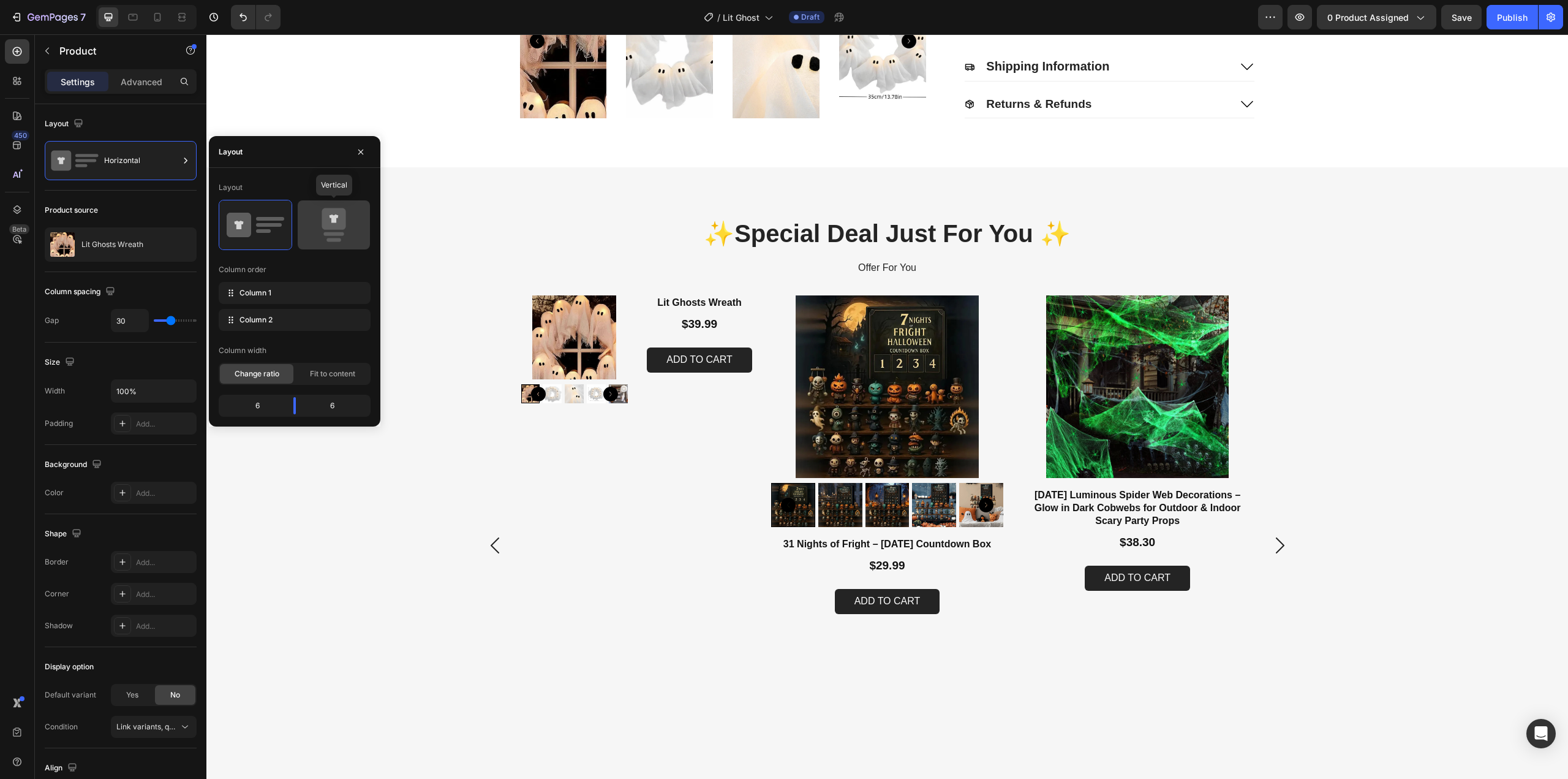
click at [344, 216] on icon at bounding box center [334, 219] width 24 height 21
type input "0"
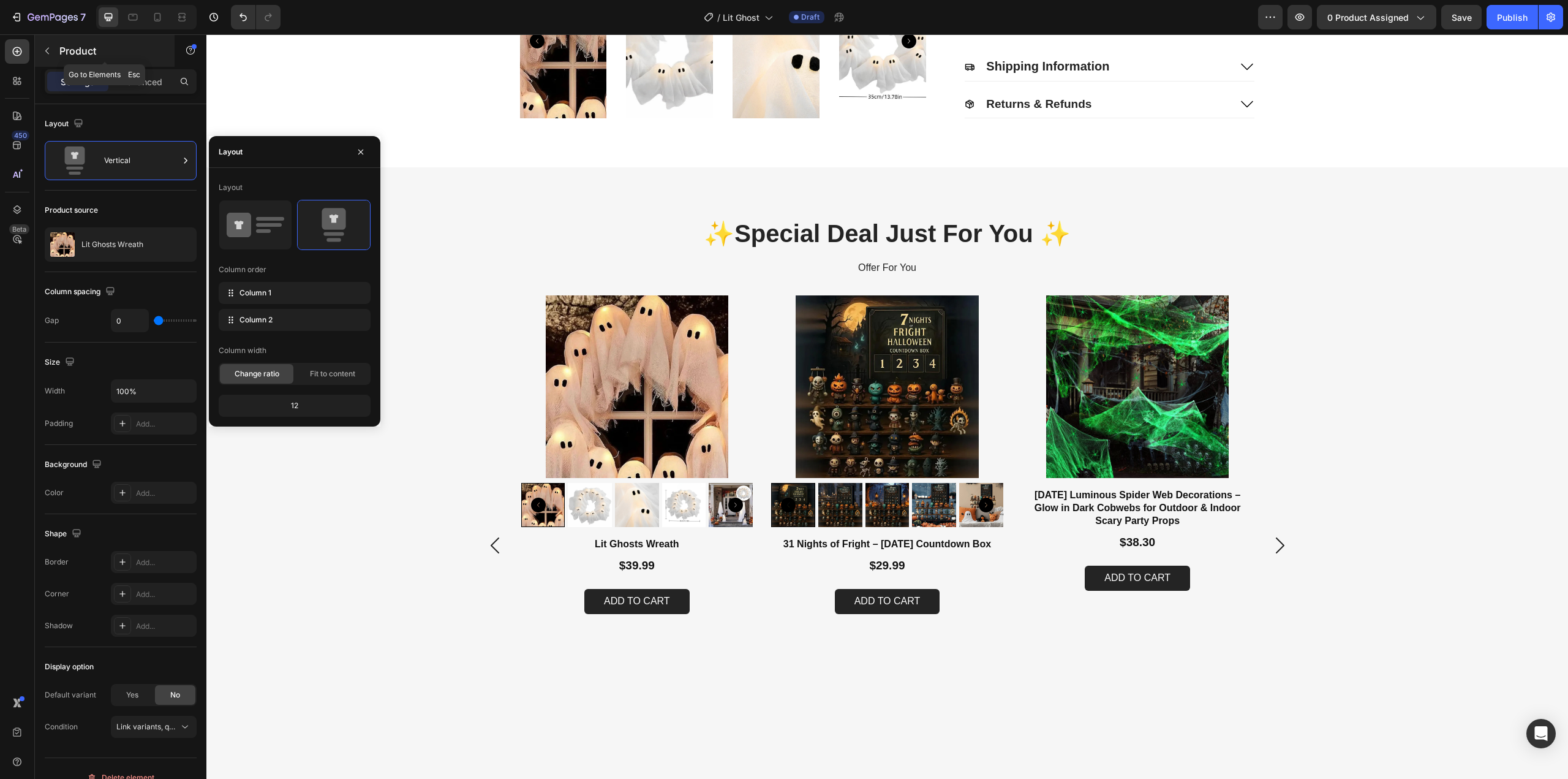
click at [44, 44] on button "button" at bounding box center [47, 51] width 20 height 20
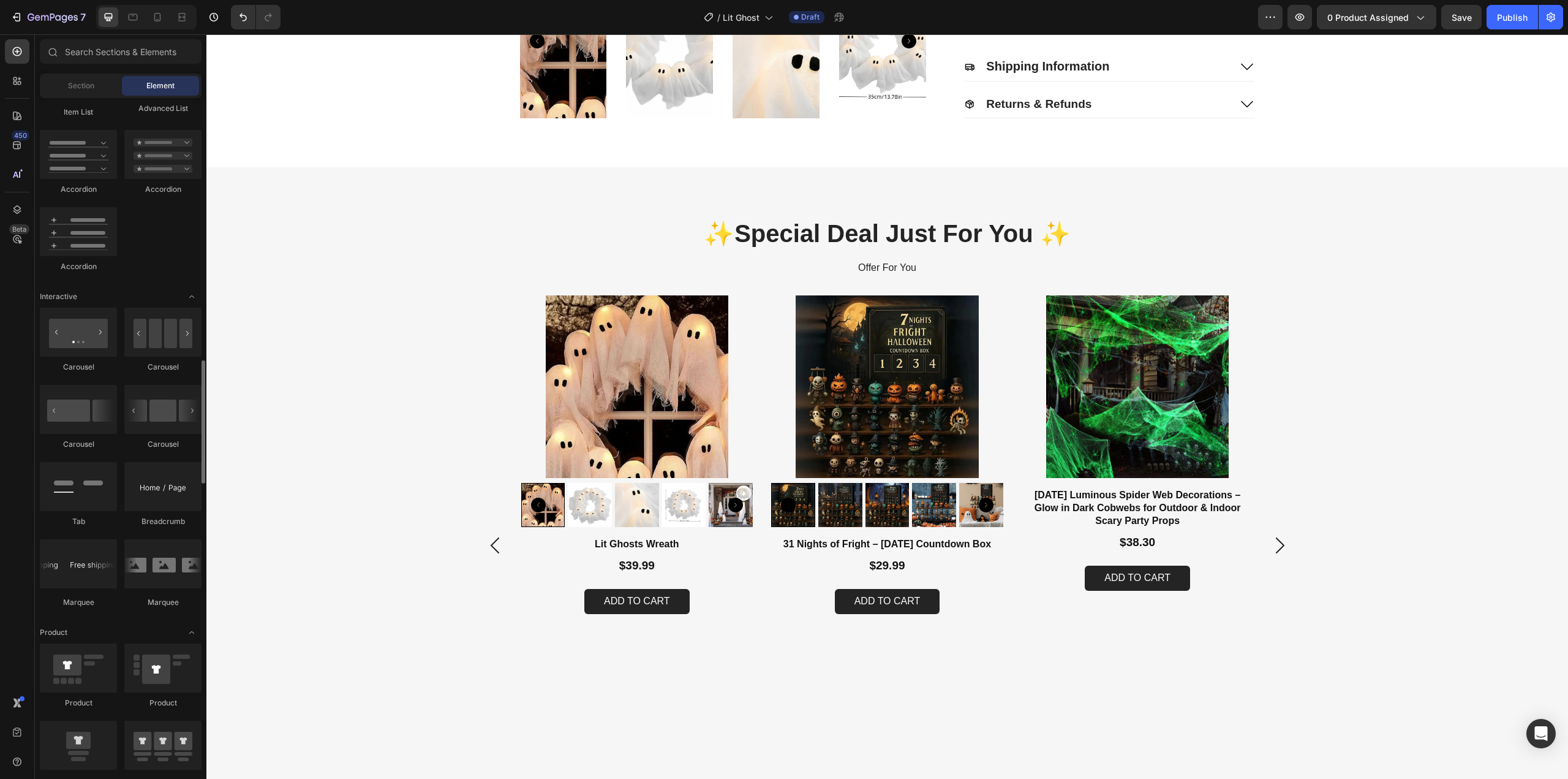
scroll to position [1102, 0]
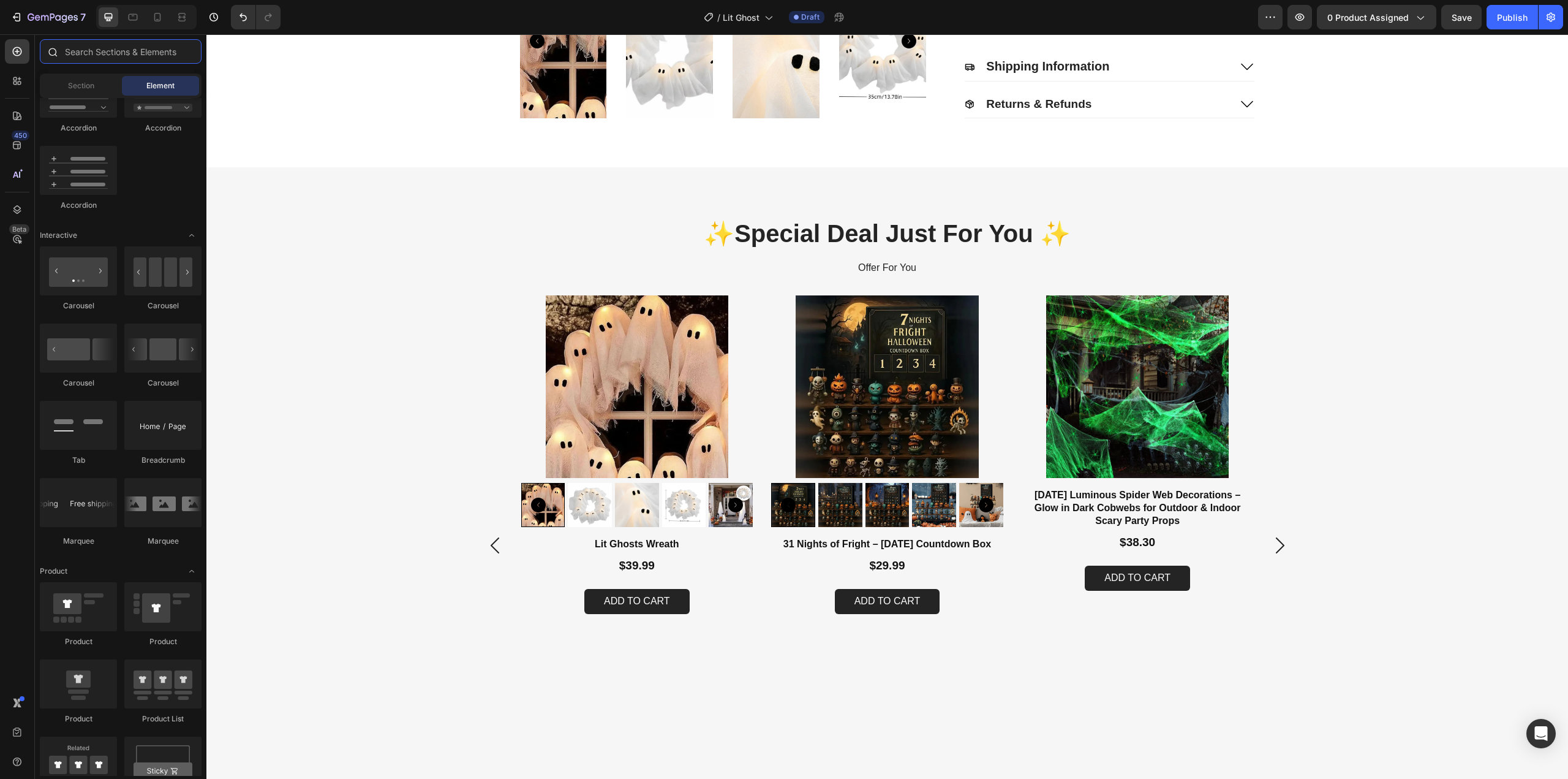
click at [95, 52] on input "text" at bounding box center [120, 51] width 162 height 25
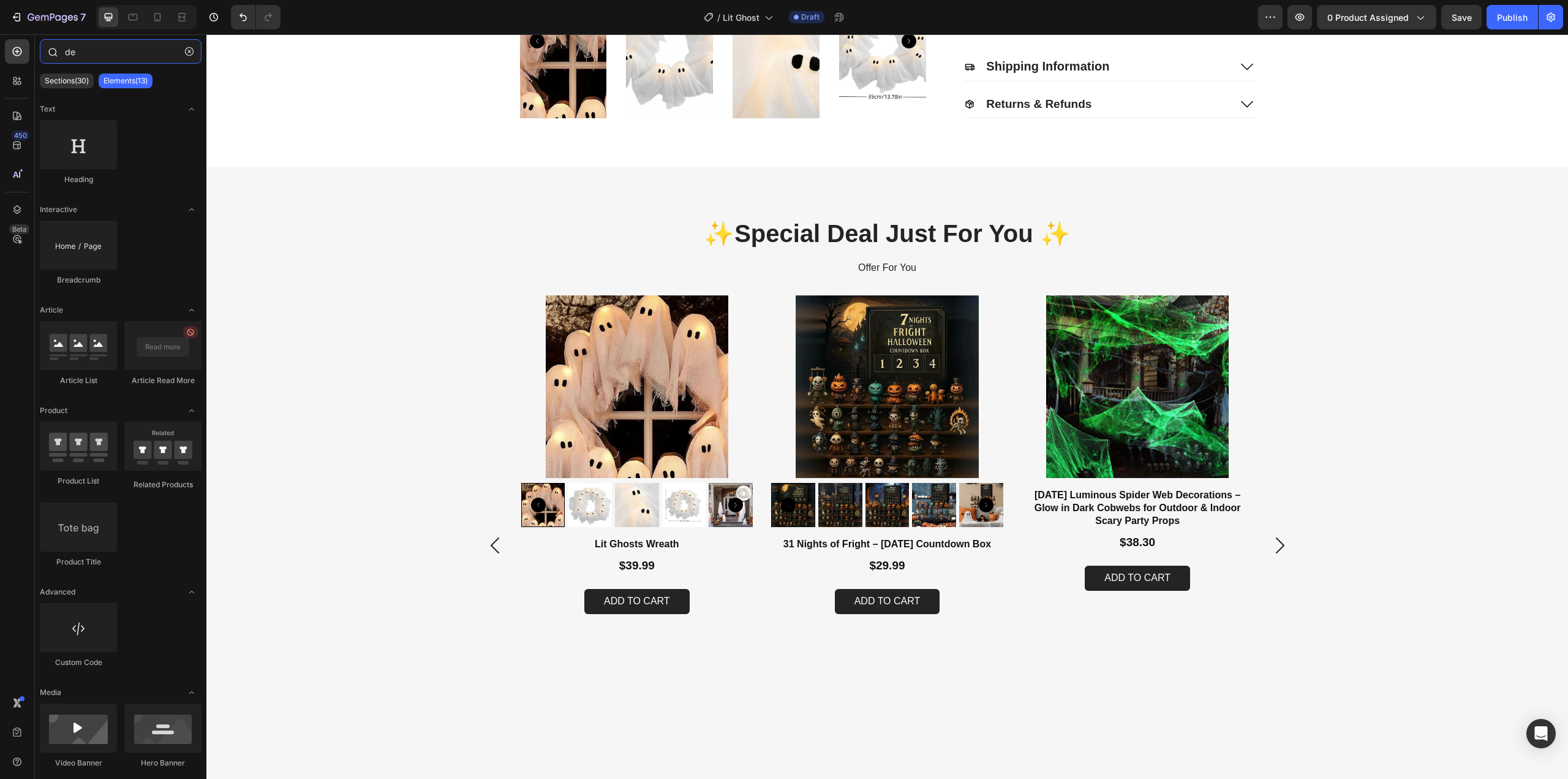
type input "d"
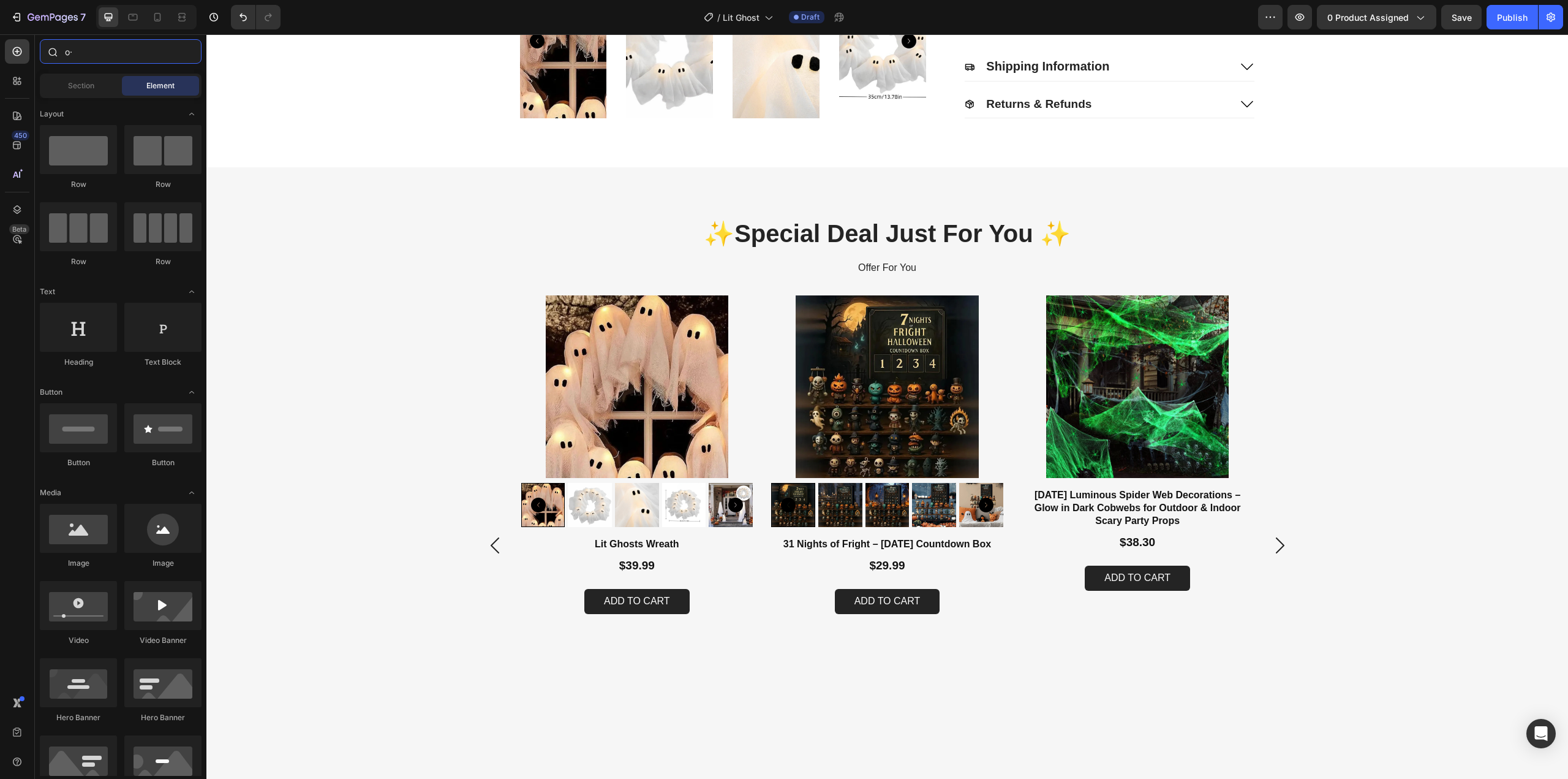
type input "o"
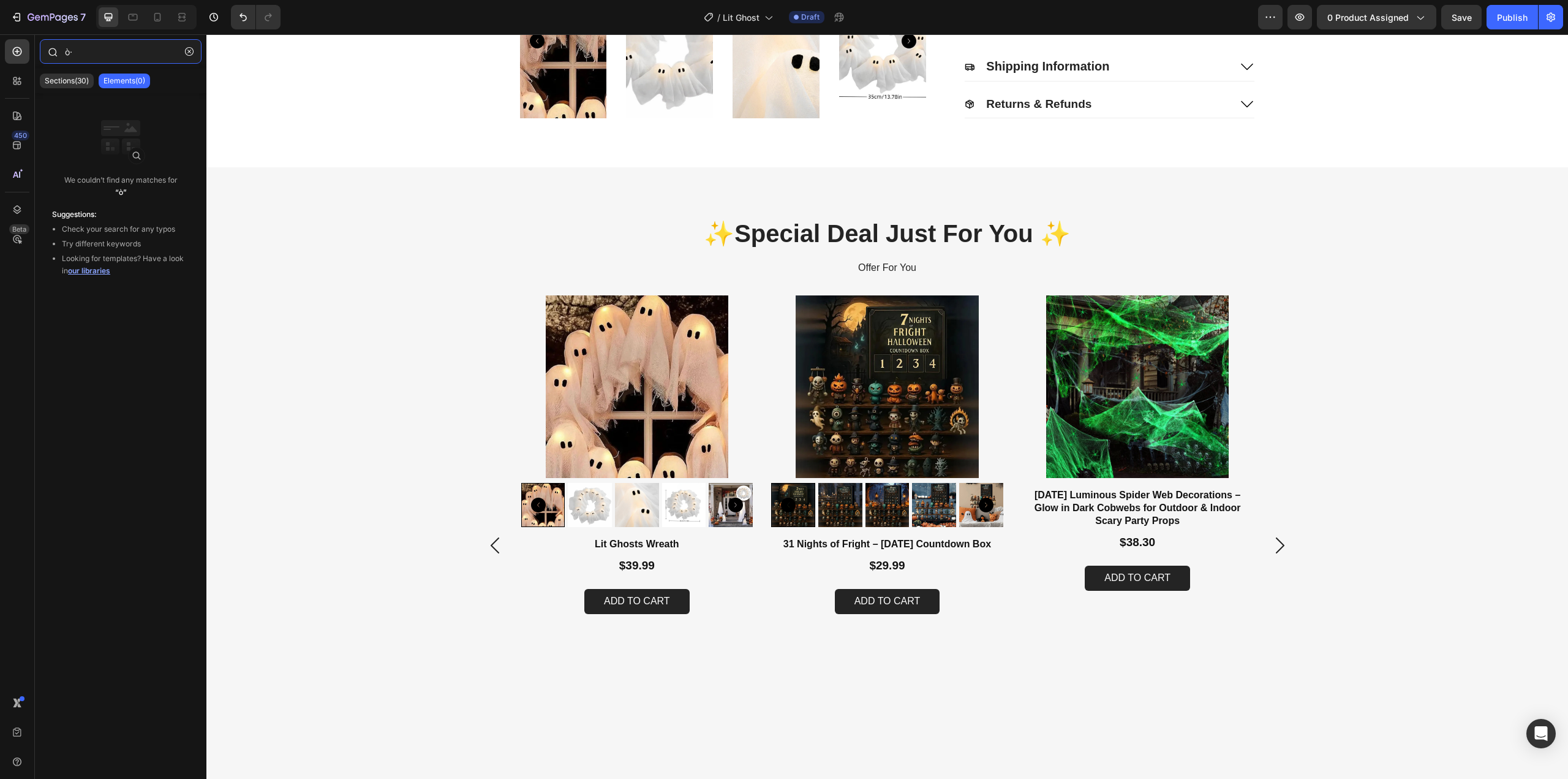
type input "ò"
type input "offer"
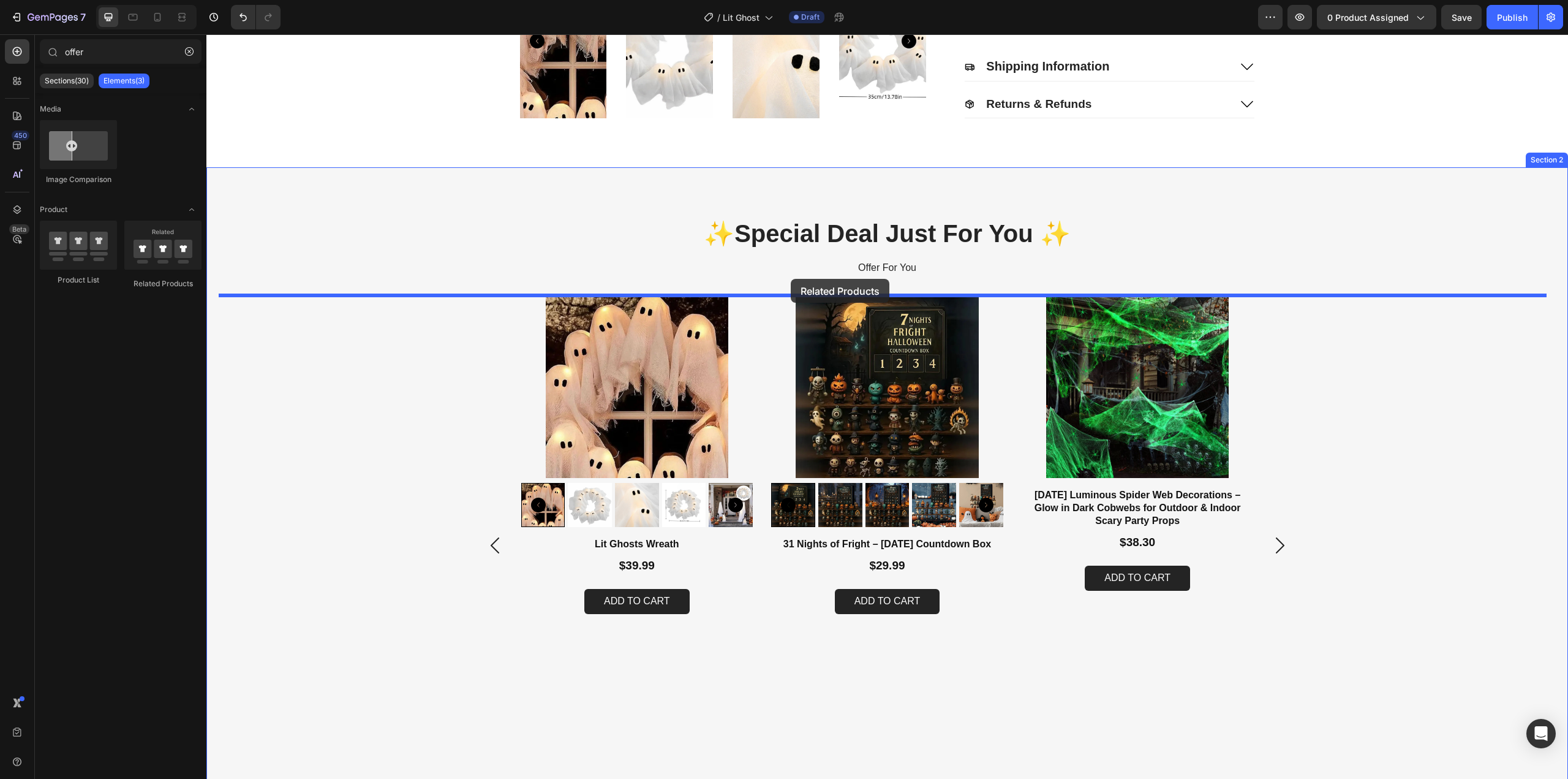
drag, startPoint x: 368, startPoint y: 286, endPoint x: 792, endPoint y: 279, distance: 424.1
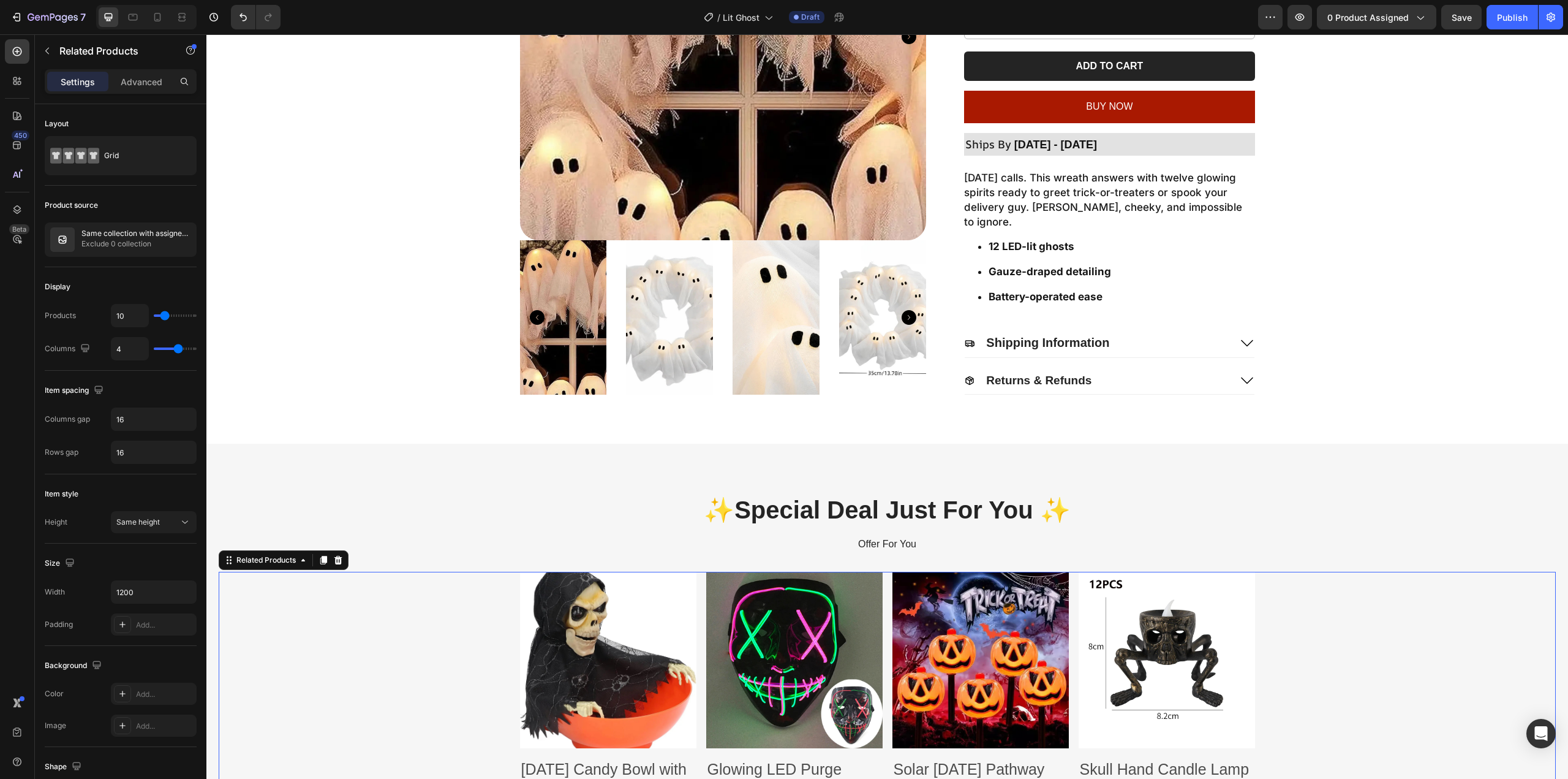
scroll to position [429, 0]
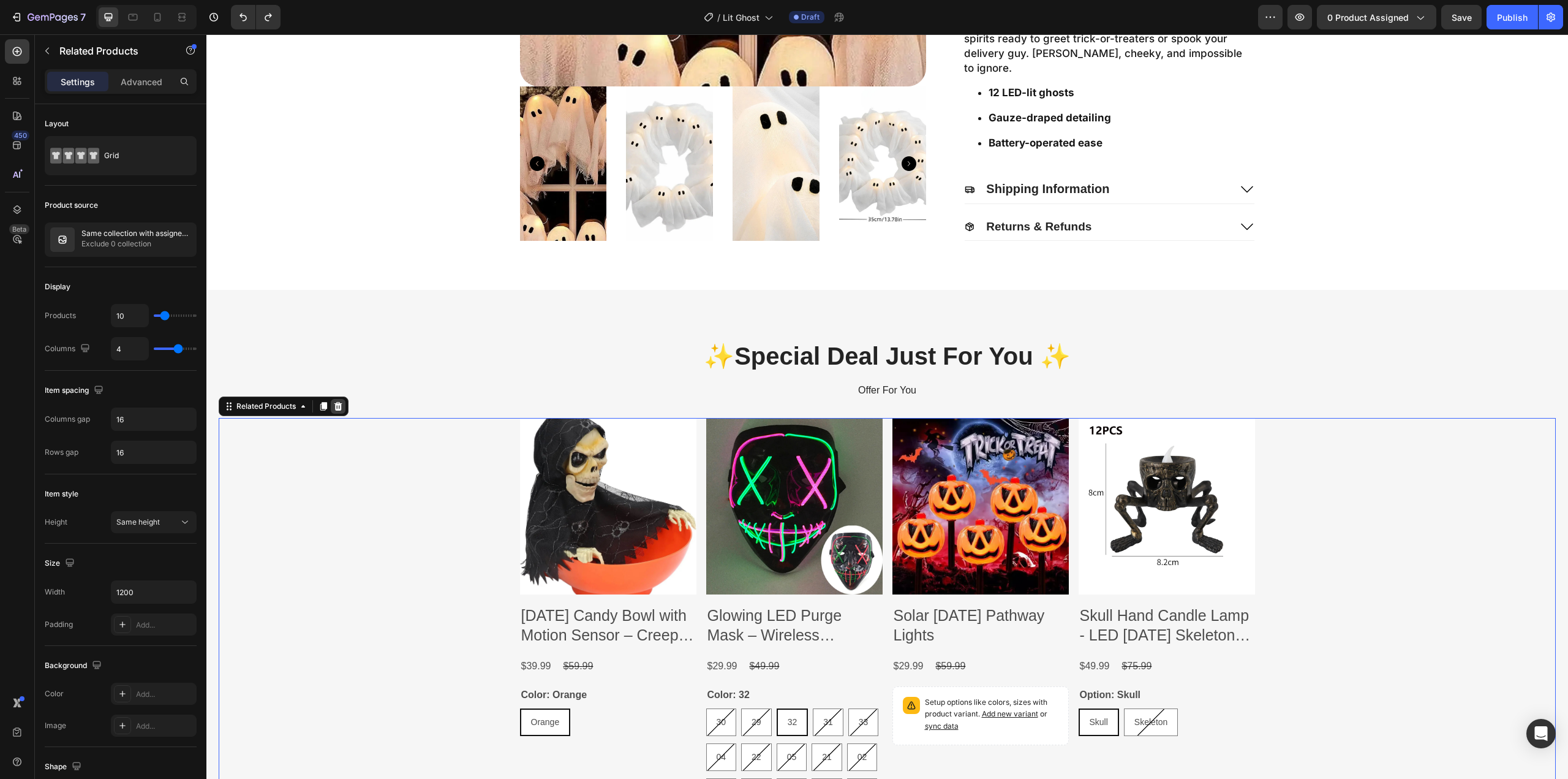
click at [338, 403] on icon at bounding box center [338, 406] width 10 height 10
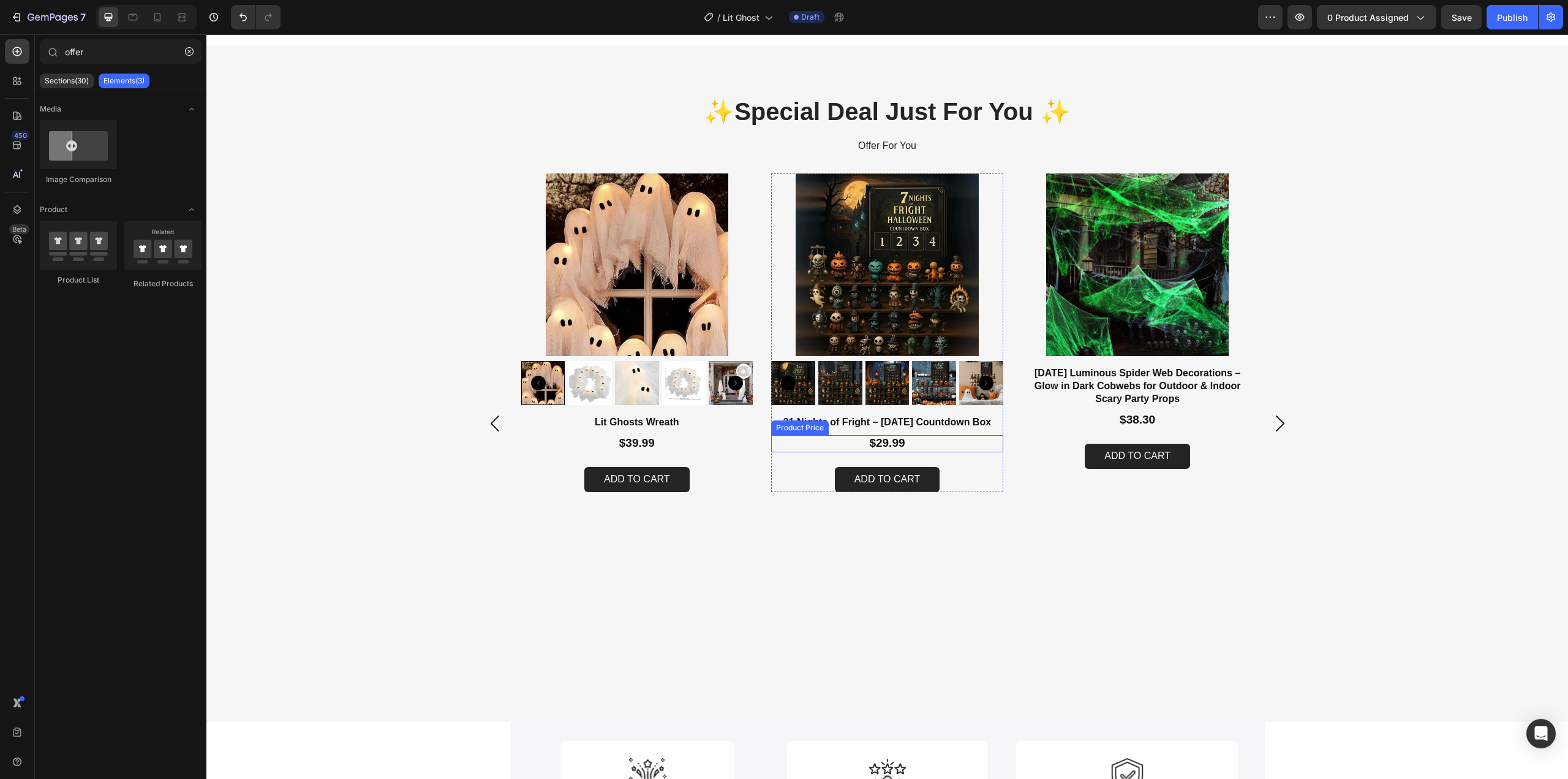
scroll to position [674, 0]
click at [635, 306] on img at bounding box center [637, 264] width 232 height 182
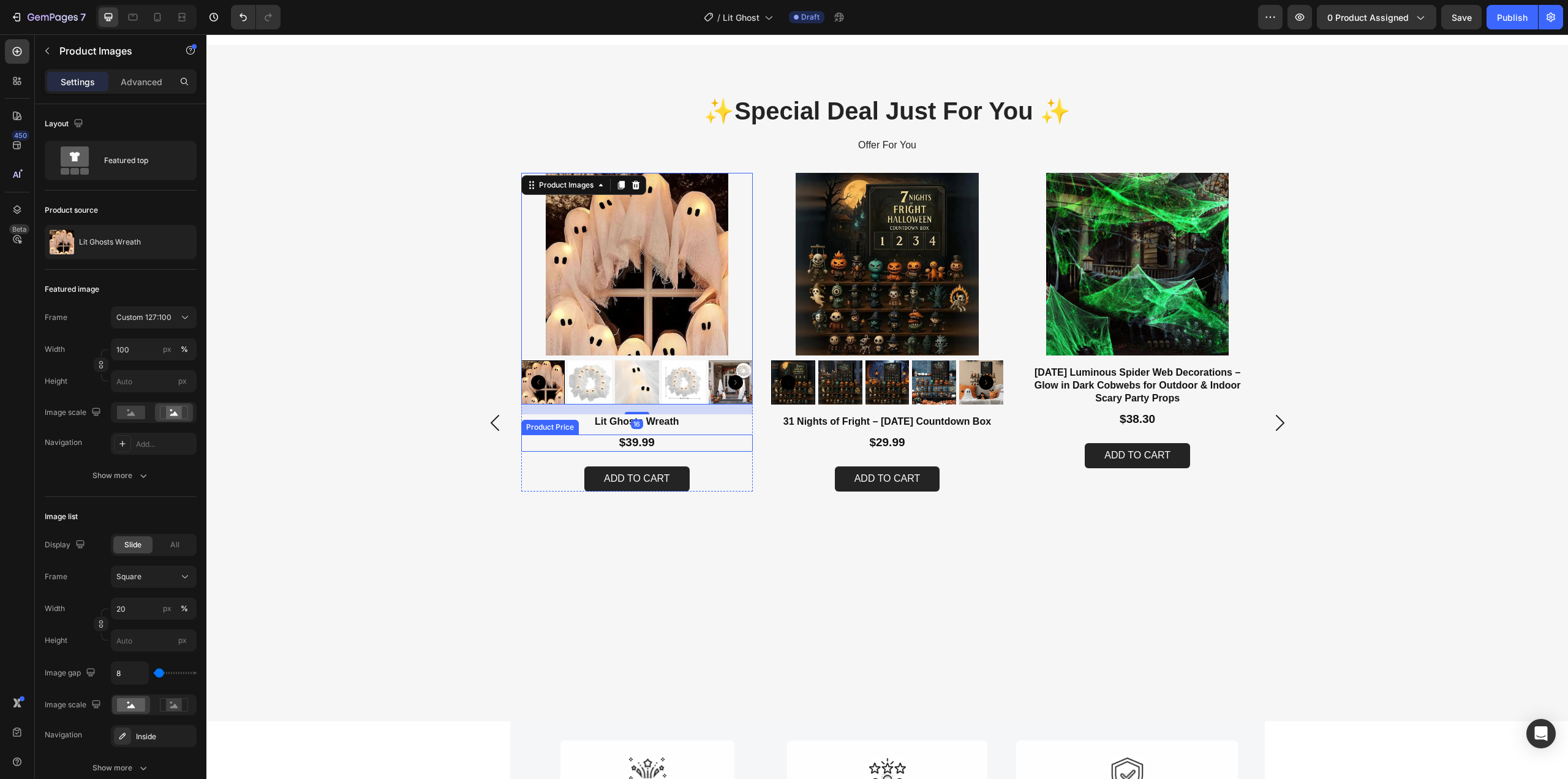
click at [634, 445] on div "$39.99" at bounding box center [637, 443] width 232 height 17
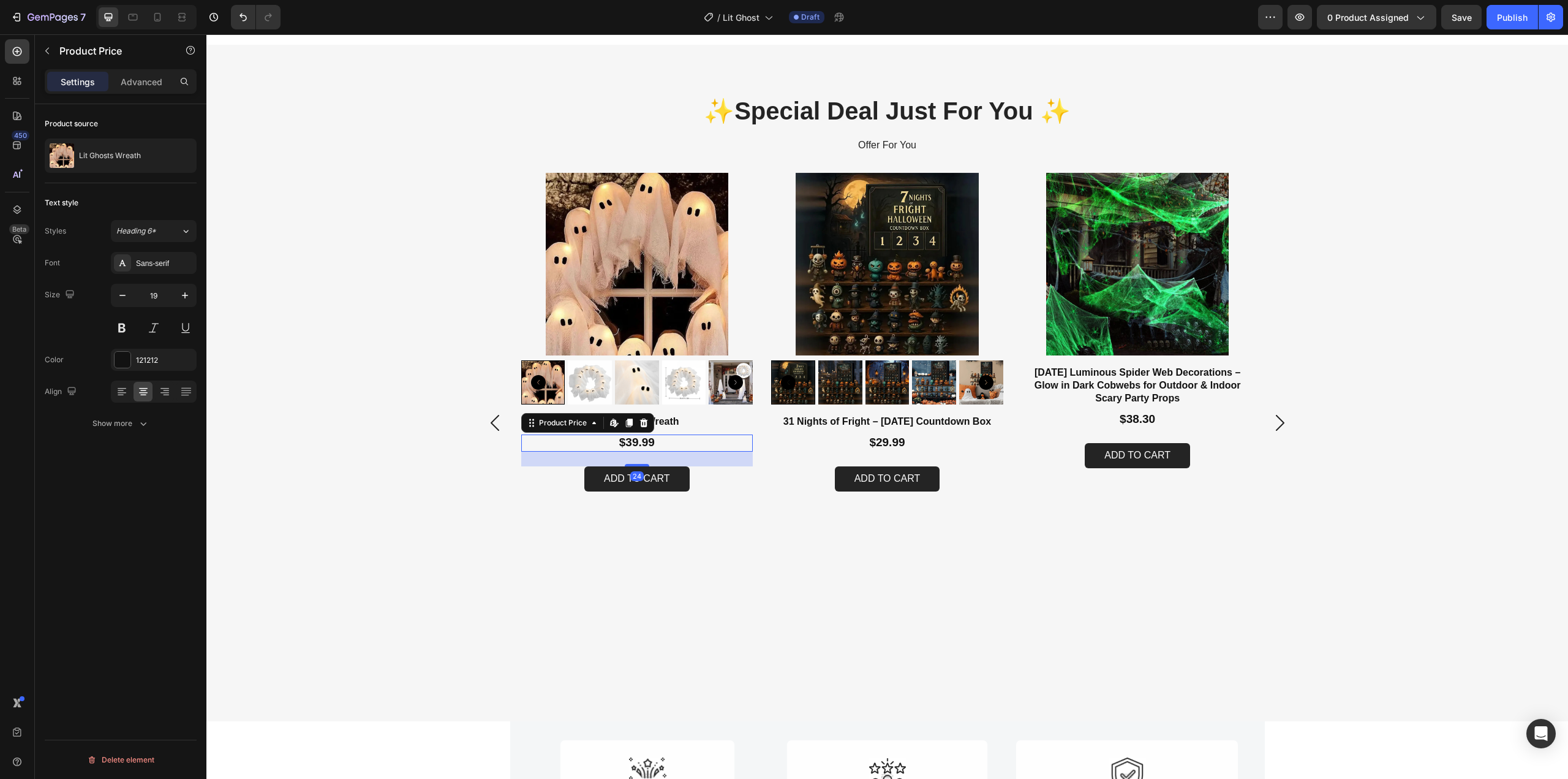
click at [633, 445] on div "$39.99" at bounding box center [637, 443] width 232 height 17
click at [82, 427] on button "Show more" at bounding box center [120, 423] width 152 height 22
click at [395, 487] on div "Product Images Lit Ghosts Wreath Product Title $39.99 Product Price Edit conten…" at bounding box center [887, 422] width 1337 height 499
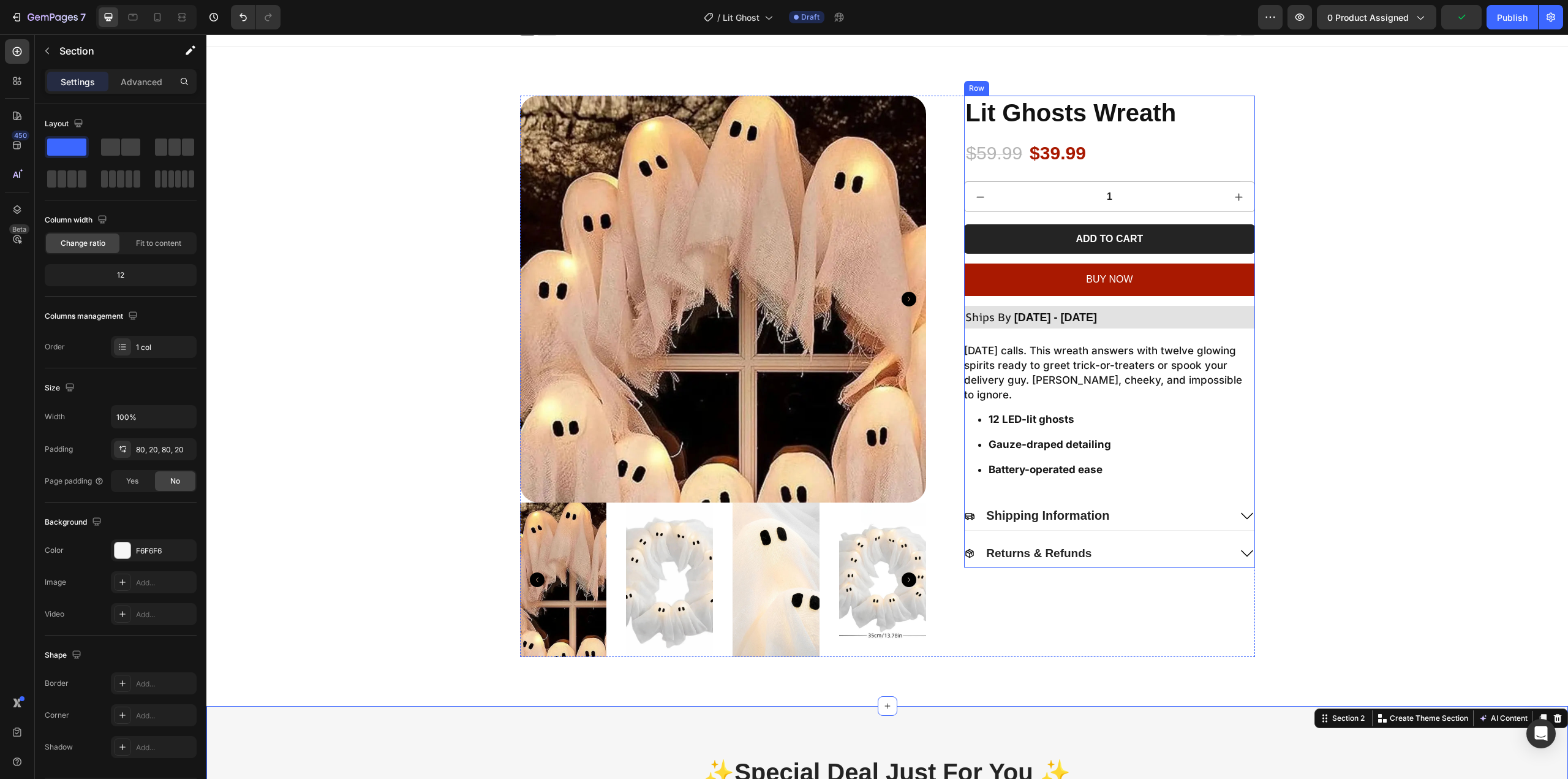
scroll to position [0, 0]
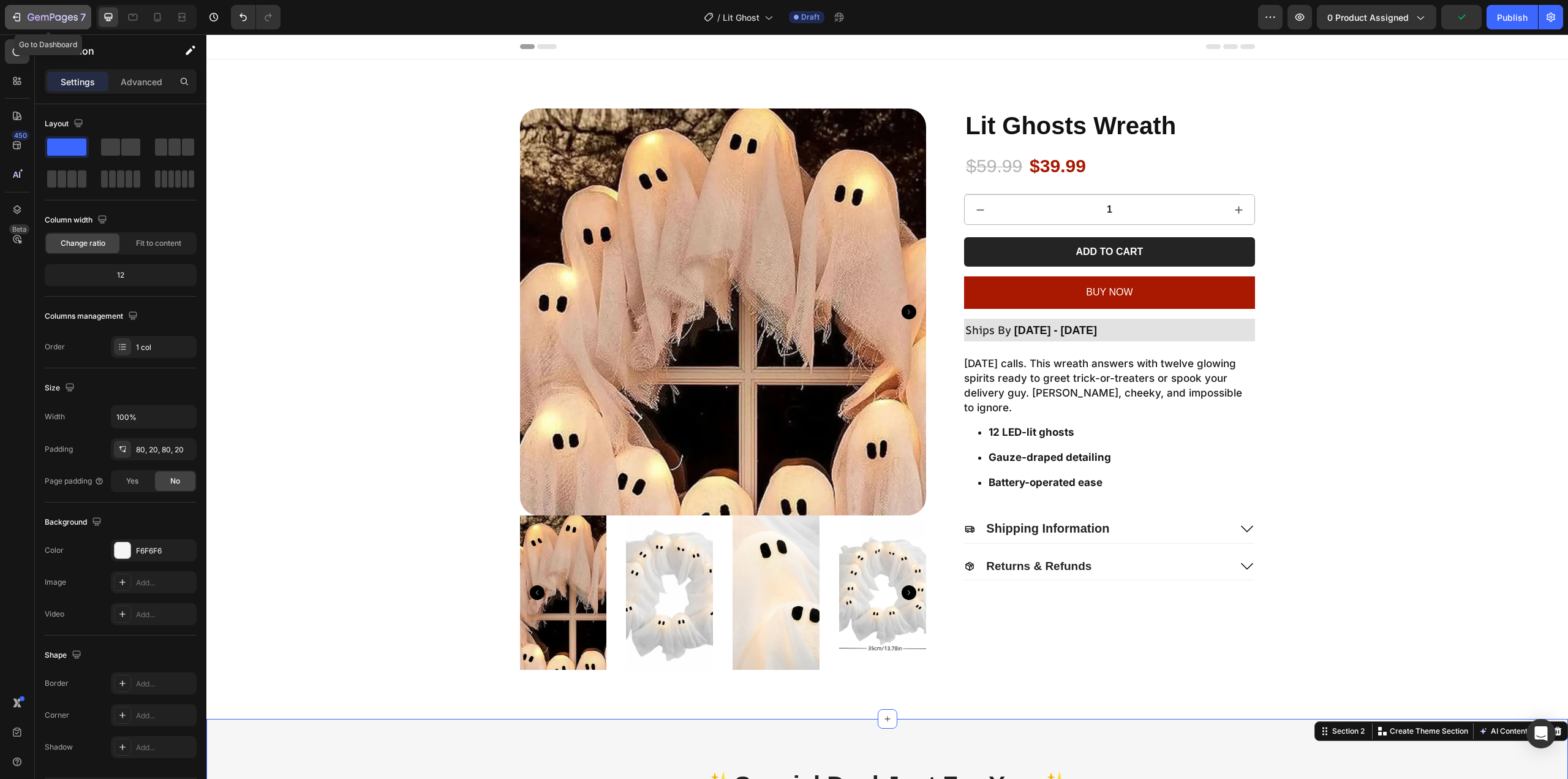
click at [26, 6] on button "7" at bounding box center [48, 17] width 86 height 25
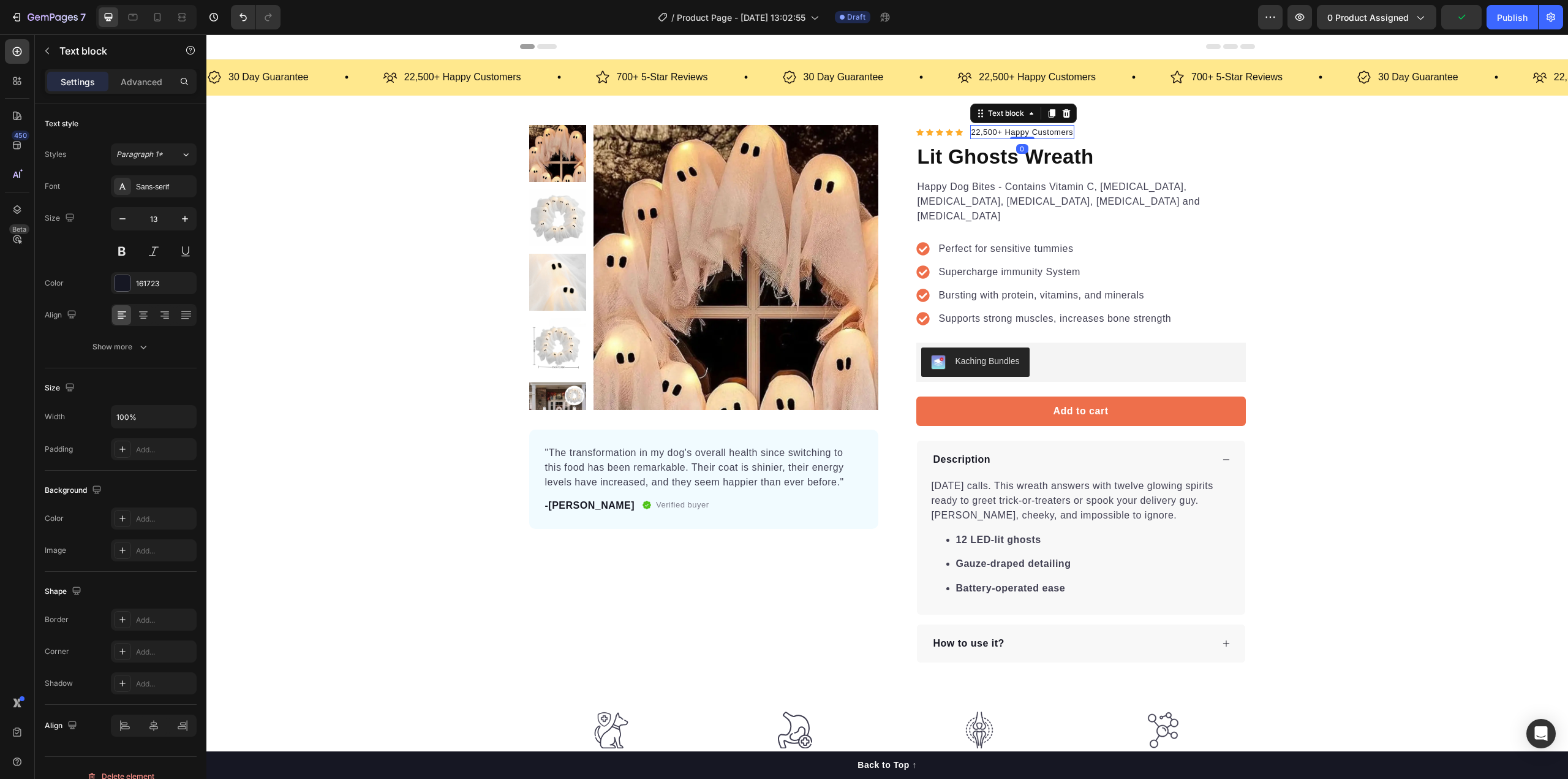
click at [1001, 136] on p "22,500+ Happy Customers" at bounding box center [1022, 132] width 102 height 12
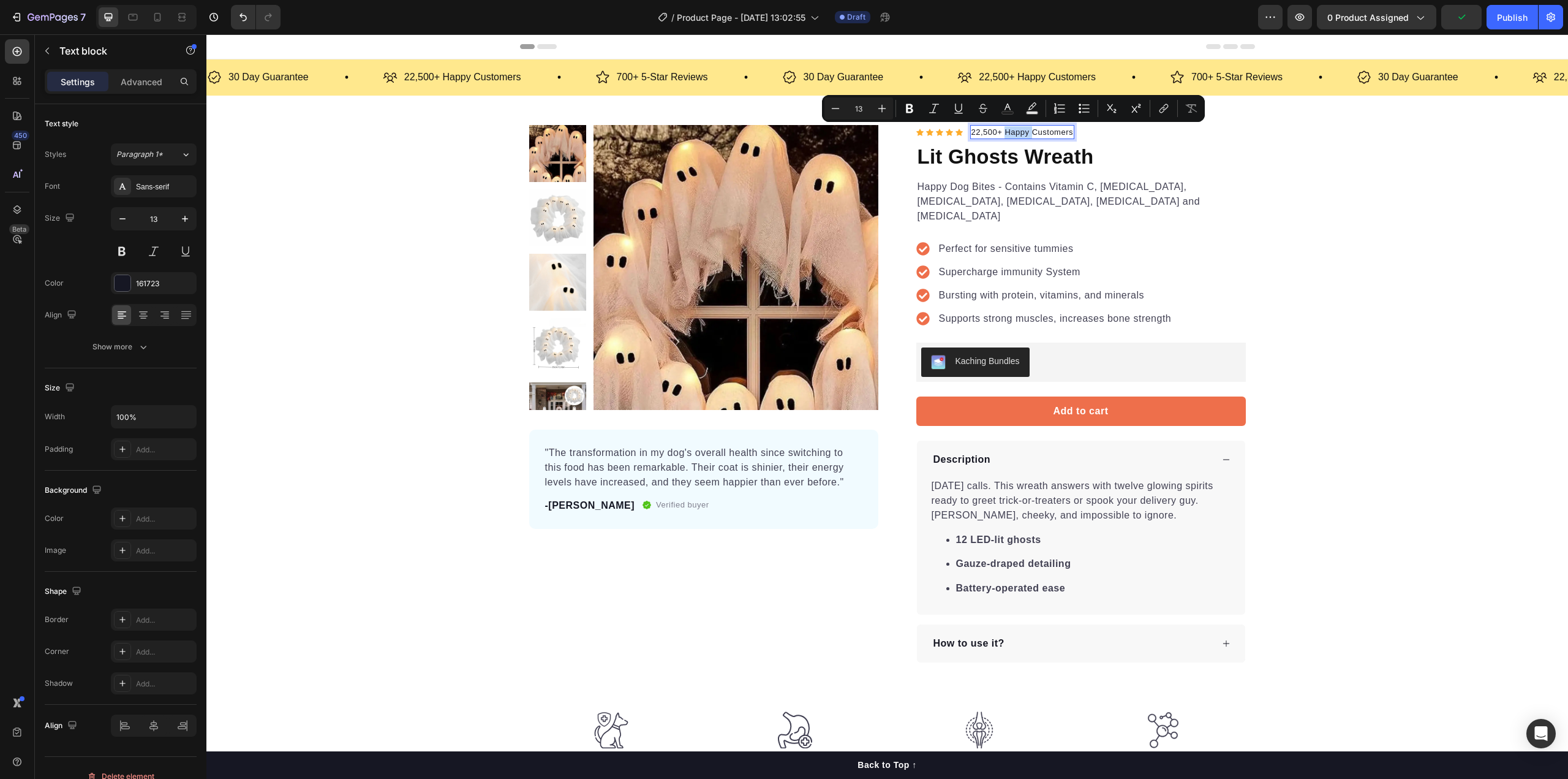
click at [1000, 136] on p "22,500+ Happy Customers" at bounding box center [1022, 132] width 102 height 12
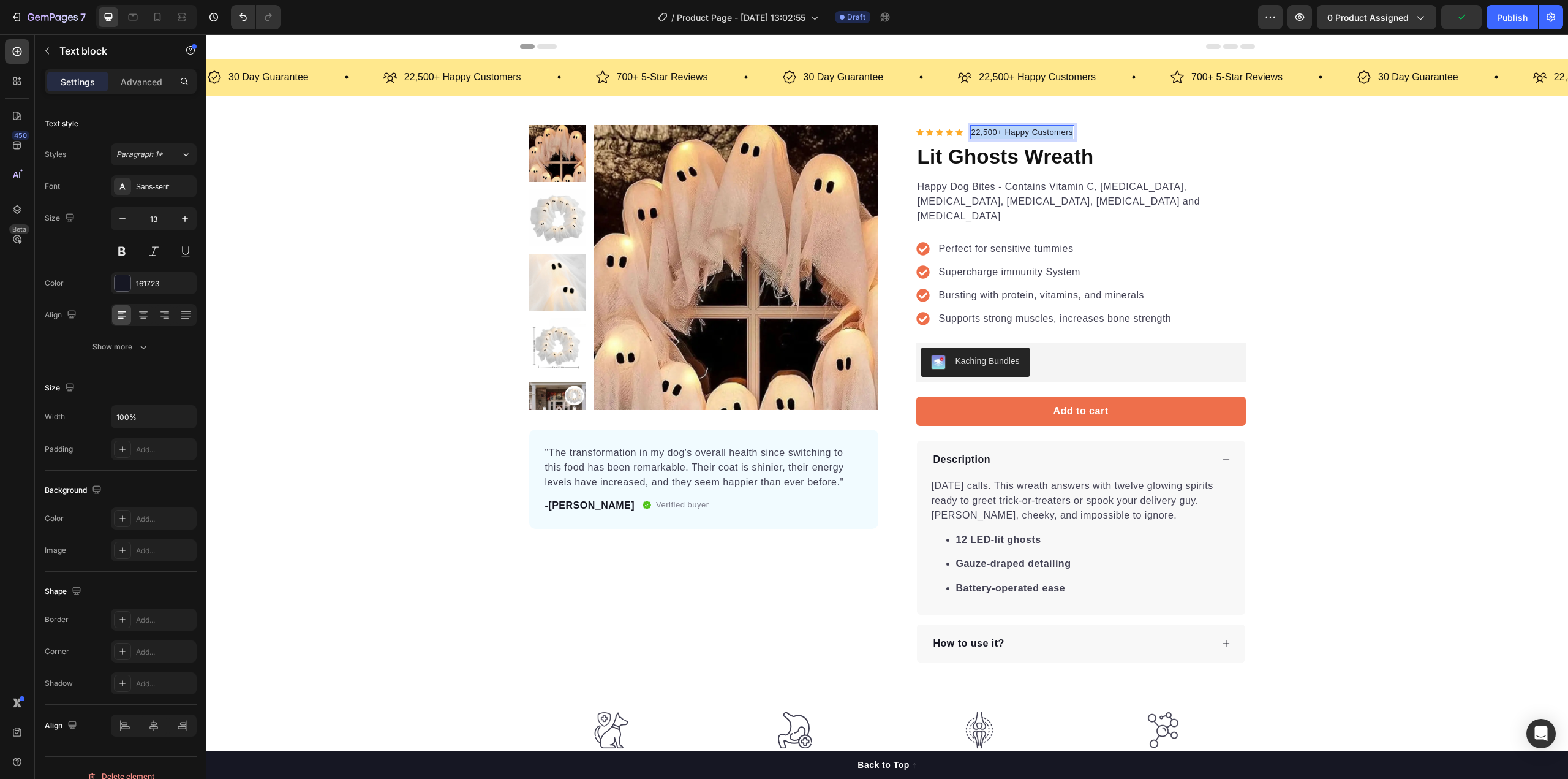
click at [1000, 136] on p "22,500+ Happy Customers" at bounding box center [1022, 132] width 102 height 12
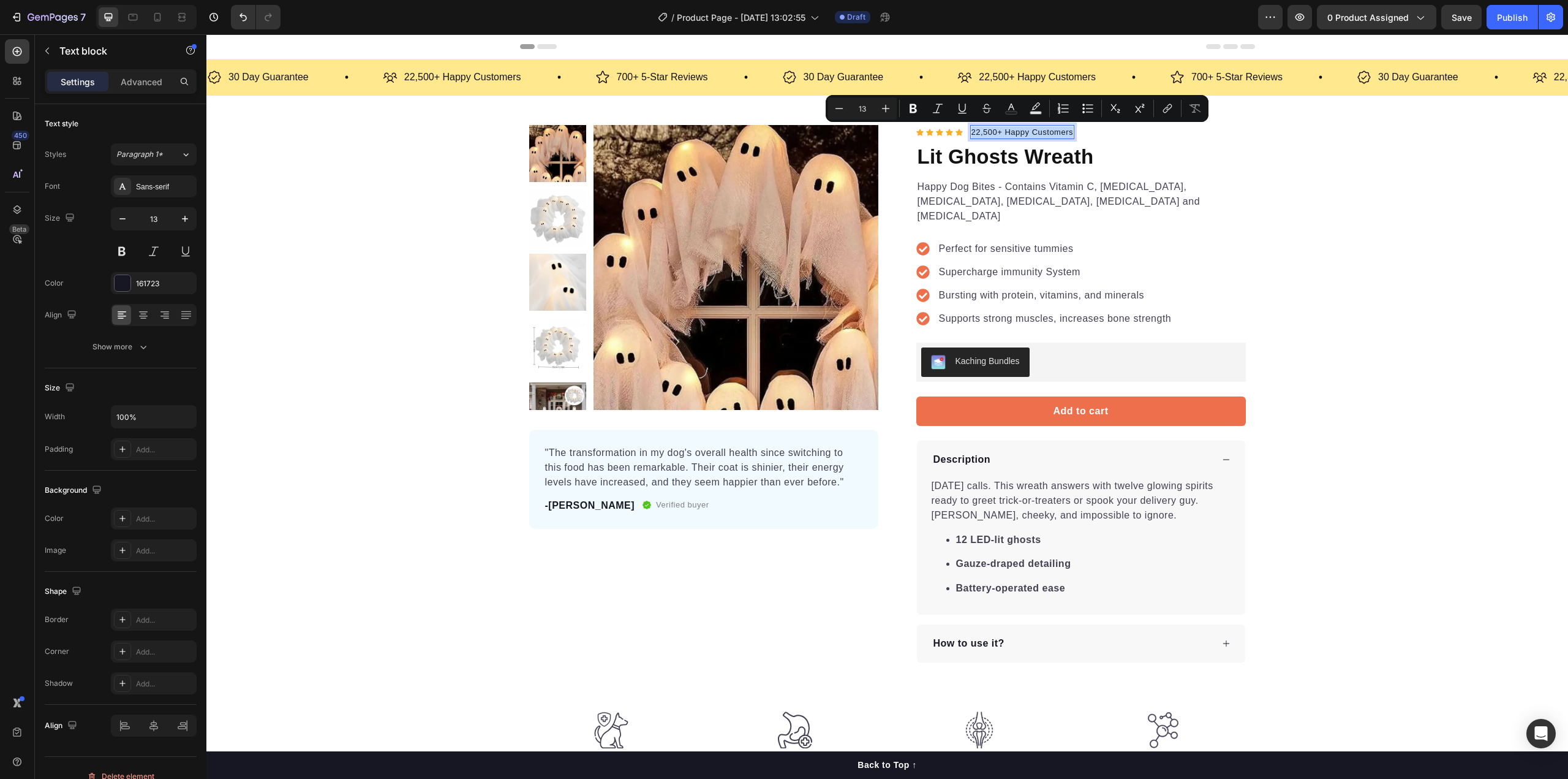
click at [1000, 136] on p "22,500+ Happy Customers" at bounding box center [1022, 132] width 102 height 12
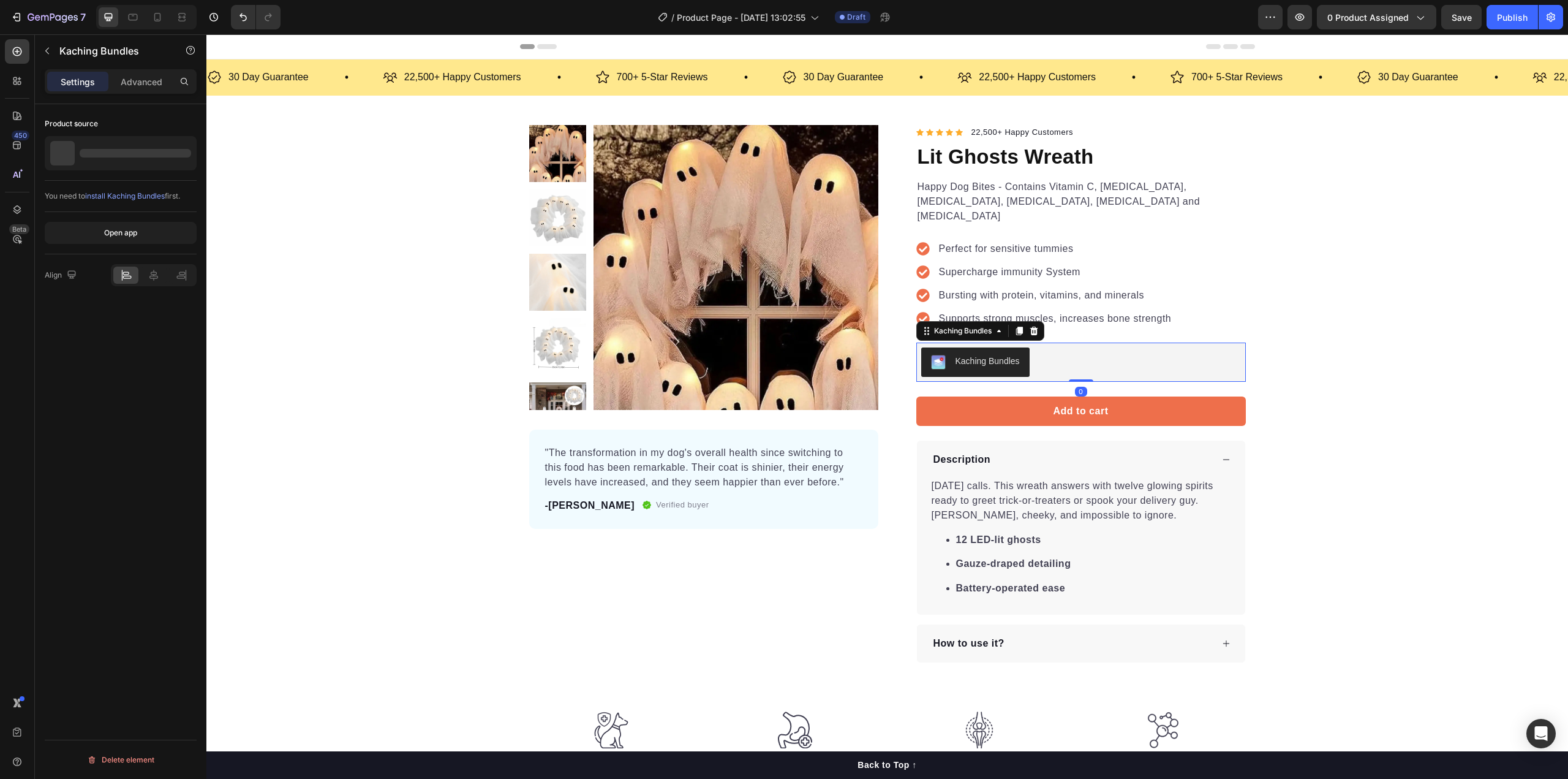
click at [986, 355] on div "Kaching Bundles" at bounding box center [987, 361] width 64 height 13
click at [1001, 355] on div "Kaching Bundles" at bounding box center [987, 361] width 64 height 13
click at [981, 355] on div "Kaching Bundles" at bounding box center [987, 361] width 64 height 13
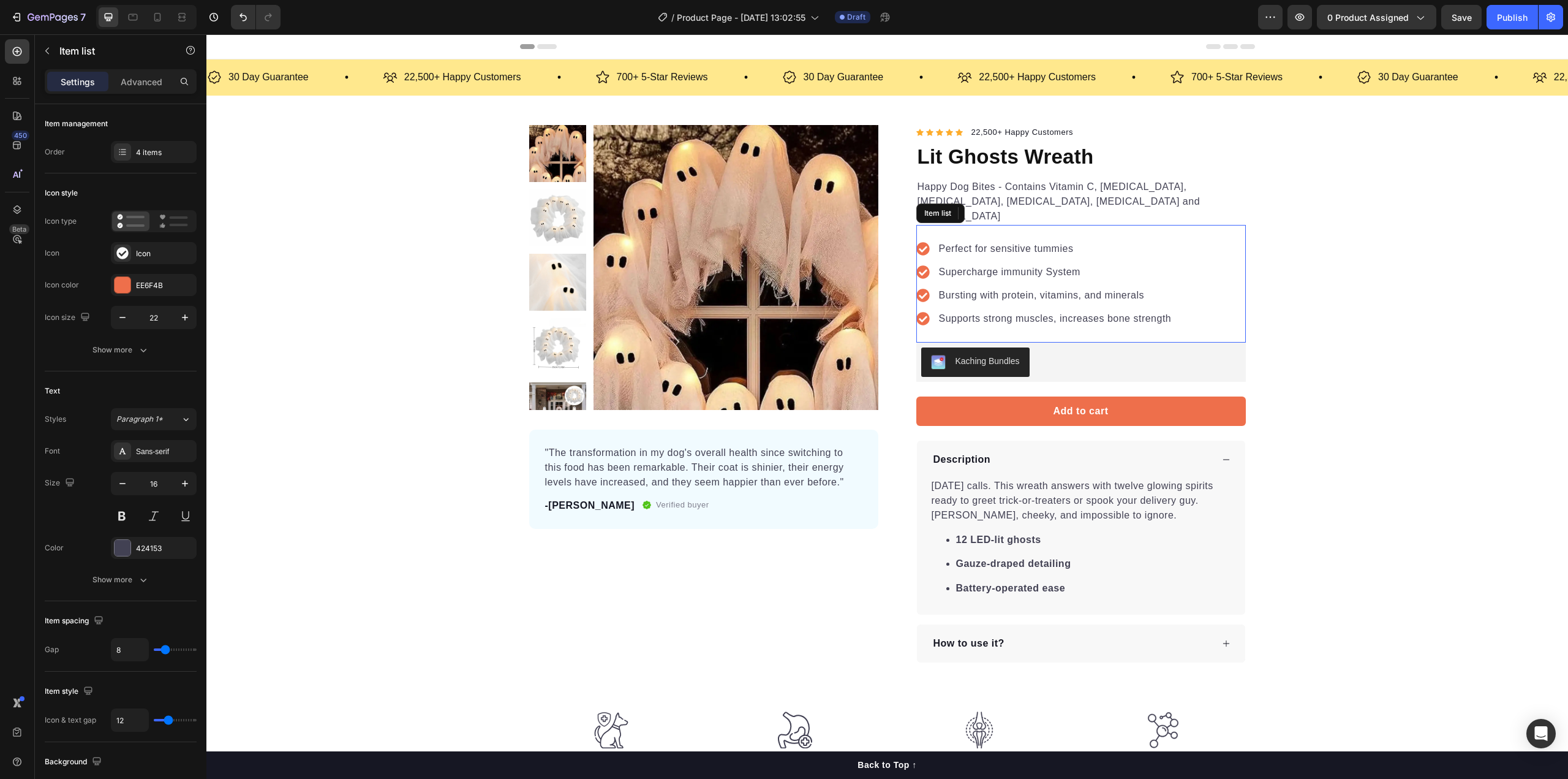
click at [1169, 326] on div "Perfect for sensitive tummies Supercharge immunity System Bursting with protein…" at bounding box center [1081, 284] width 330 height 117
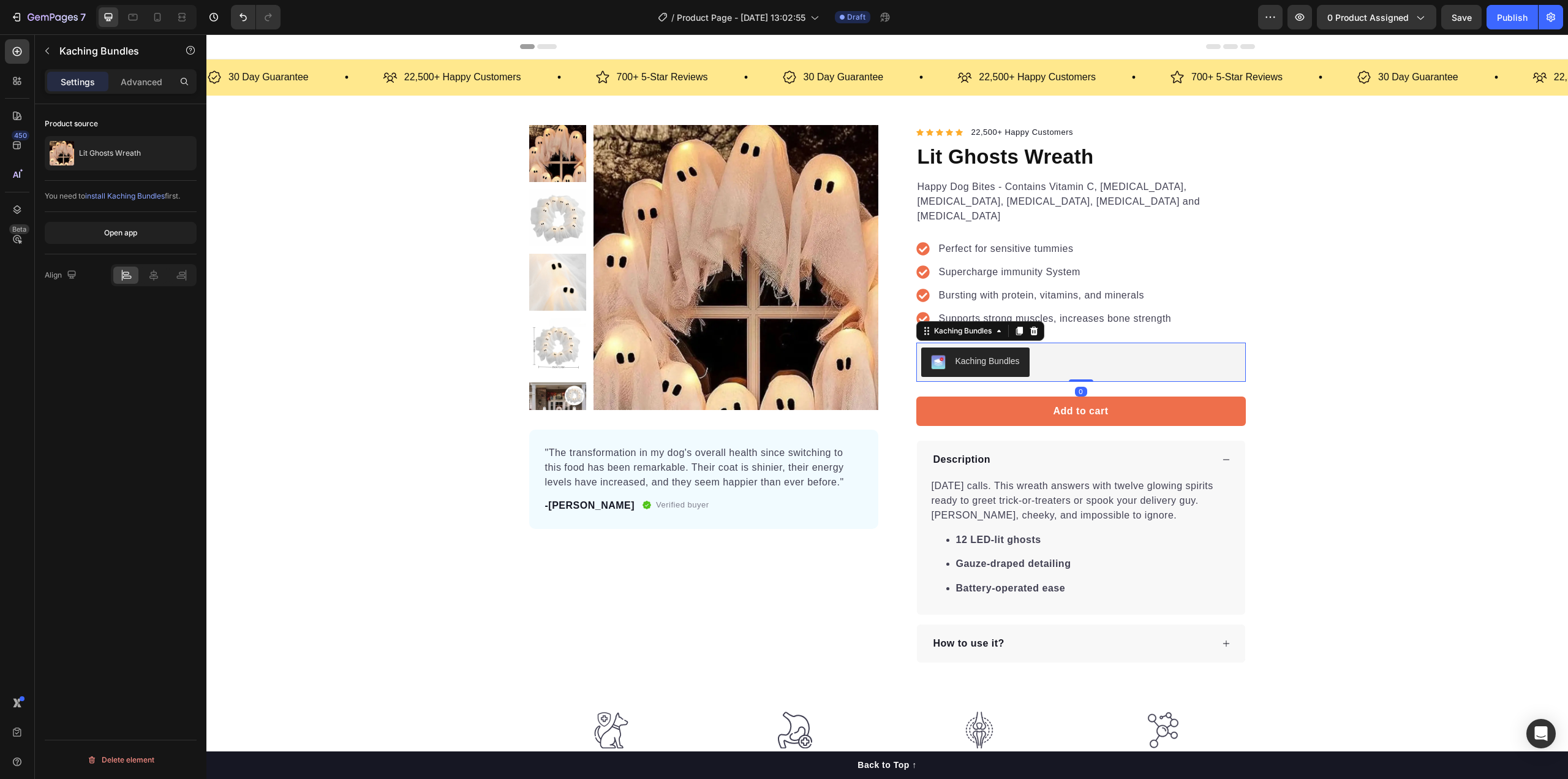
click at [1116, 347] on div "Kaching Bundles" at bounding box center [1082, 361] width 320 height 29
click at [54, 49] on button "button" at bounding box center [47, 51] width 20 height 20
click at [1094, 347] on div "Kaching Bundles" at bounding box center [1082, 361] width 320 height 29
click at [974, 323] on div "Kaching Bundles" at bounding box center [963, 330] width 87 height 15
click at [967, 325] on div "Kaching Bundles" at bounding box center [963, 330] width 63 height 11
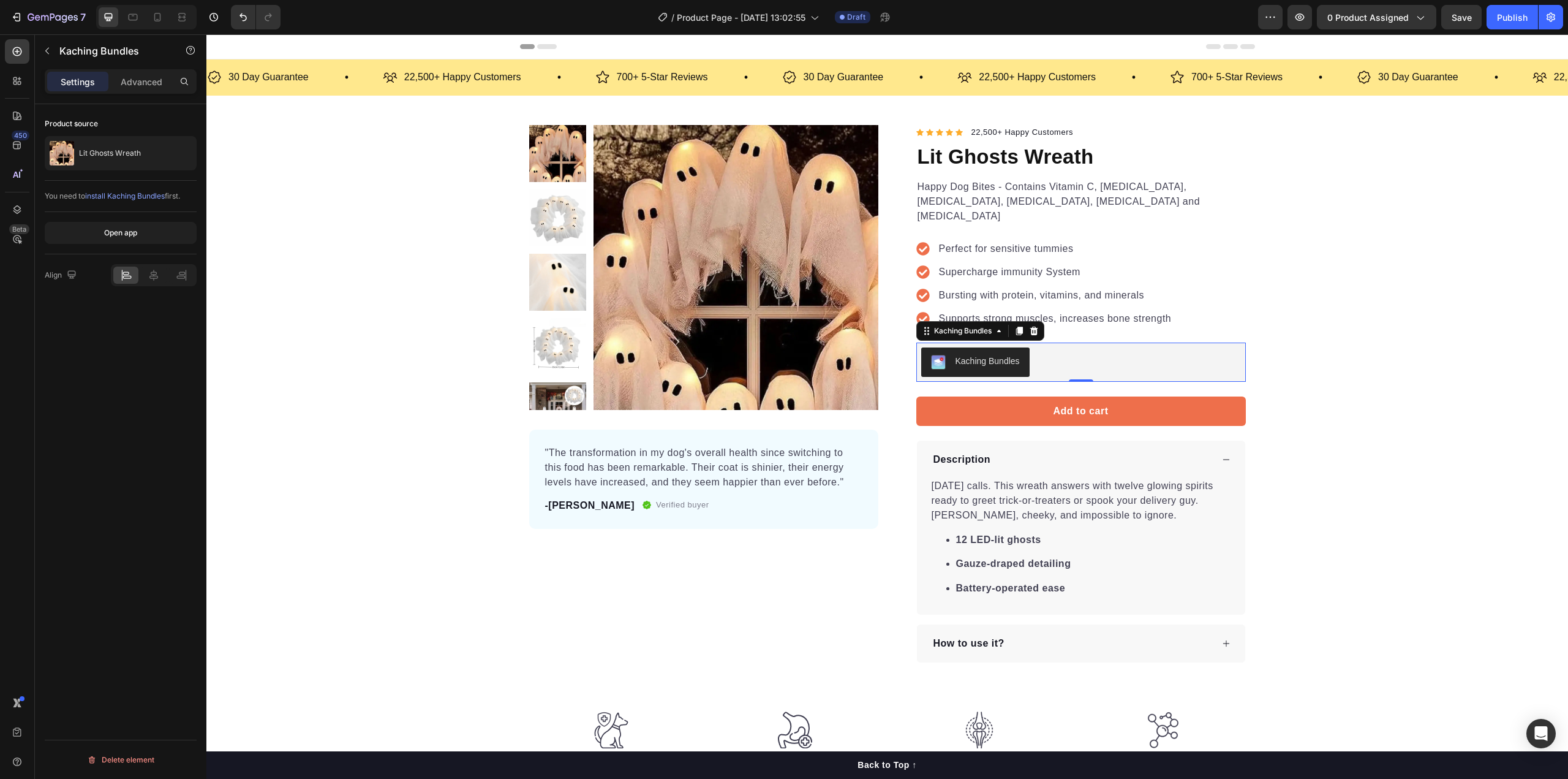
click at [986, 355] on div "Kaching Bundles" at bounding box center [987, 361] width 64 height 13
click at [124, 196] on span "install Kaching Bundles" at bounding box center [124, 196] width 79 height 10
click at [115, 144] on div "Lit Ghosts Wreath" at bounding box center [120, 153] width 152 height 34
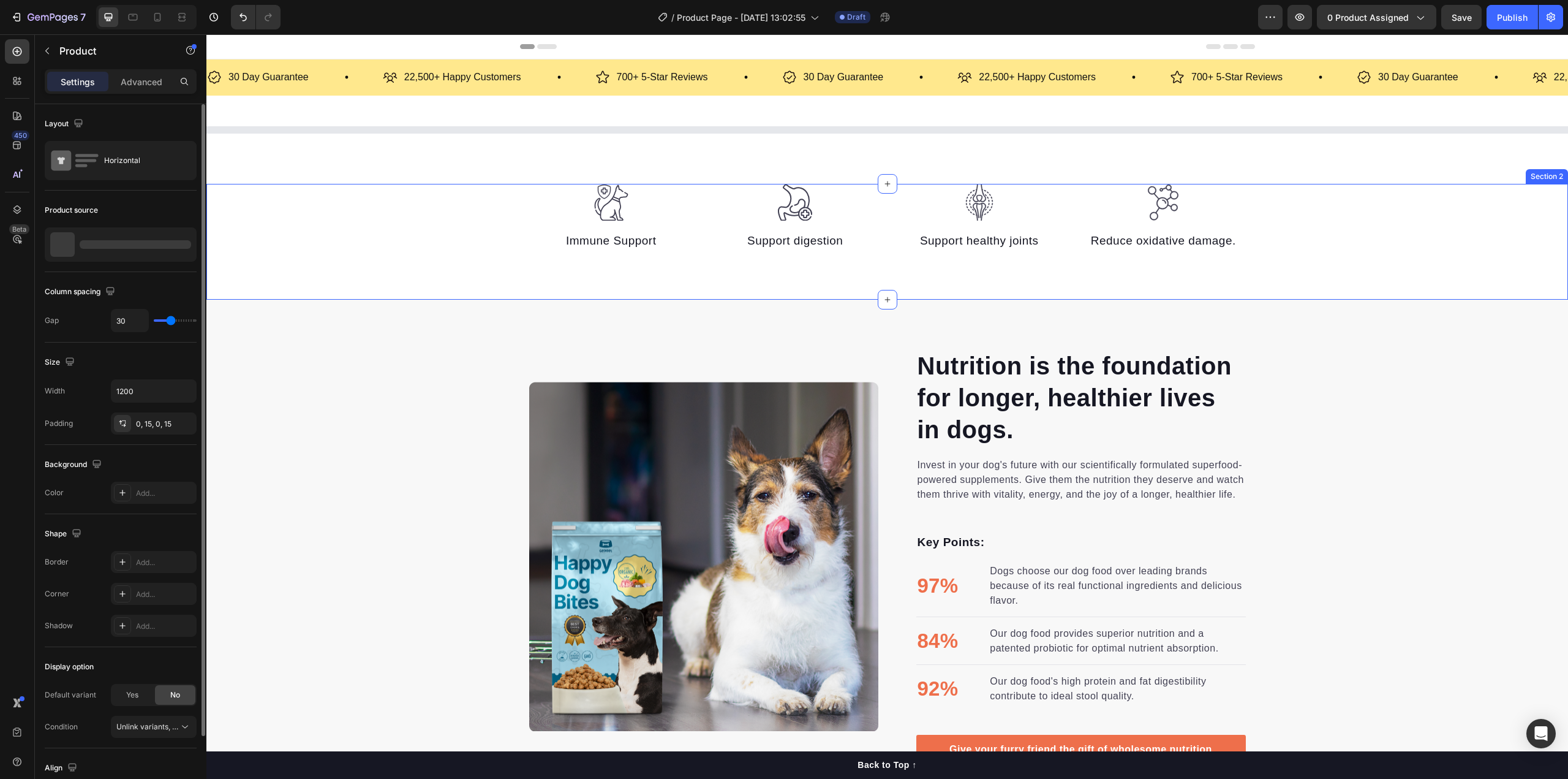
click at [761, 271] on div "Image Immune Support Text block Image Support digestion Text block Image Suppor…" at bounding box center [887, 242] width 1361 height 116
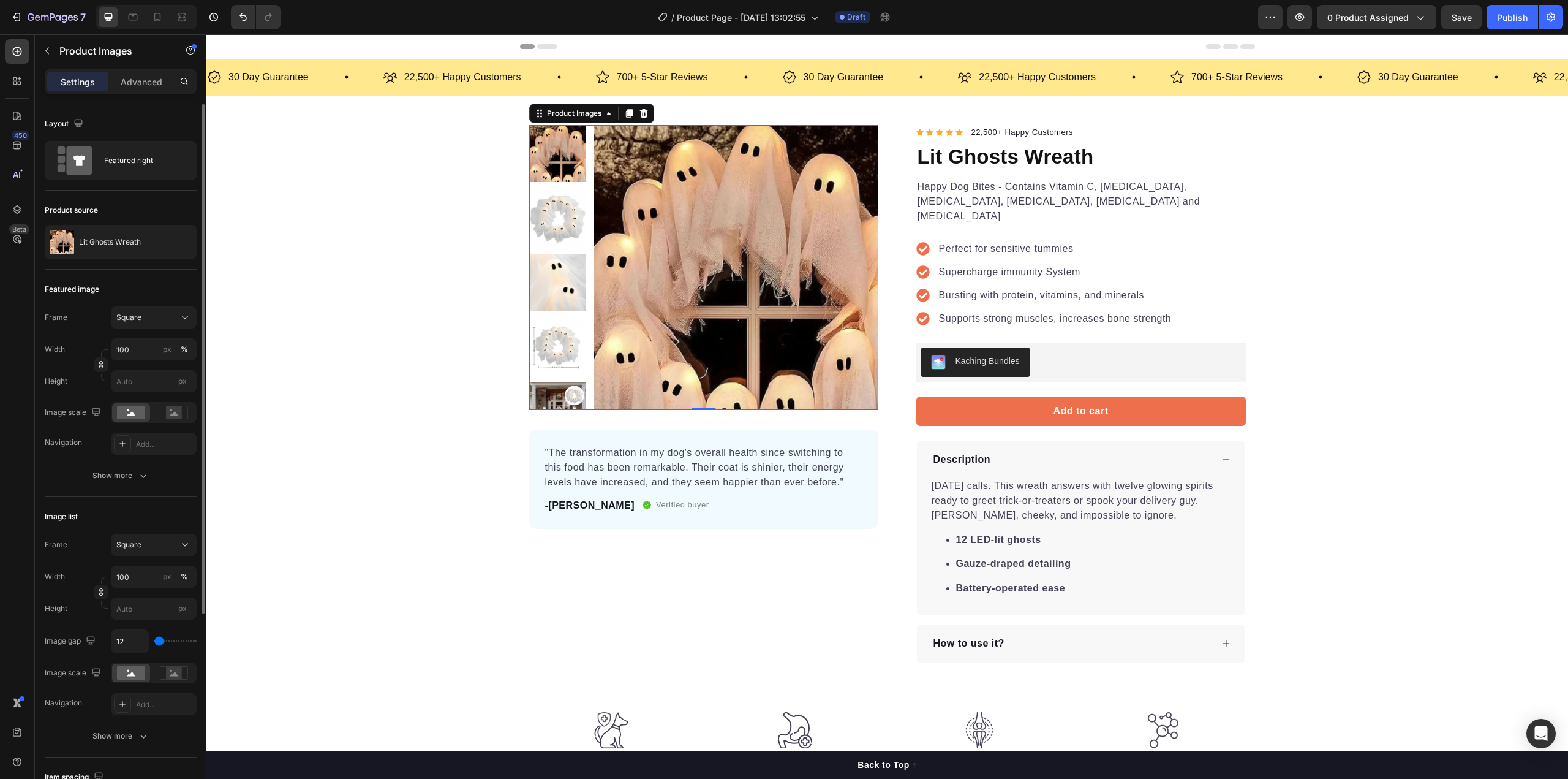
click at [749, 305] on img at bounding box center [735, 267] width 284 height 284
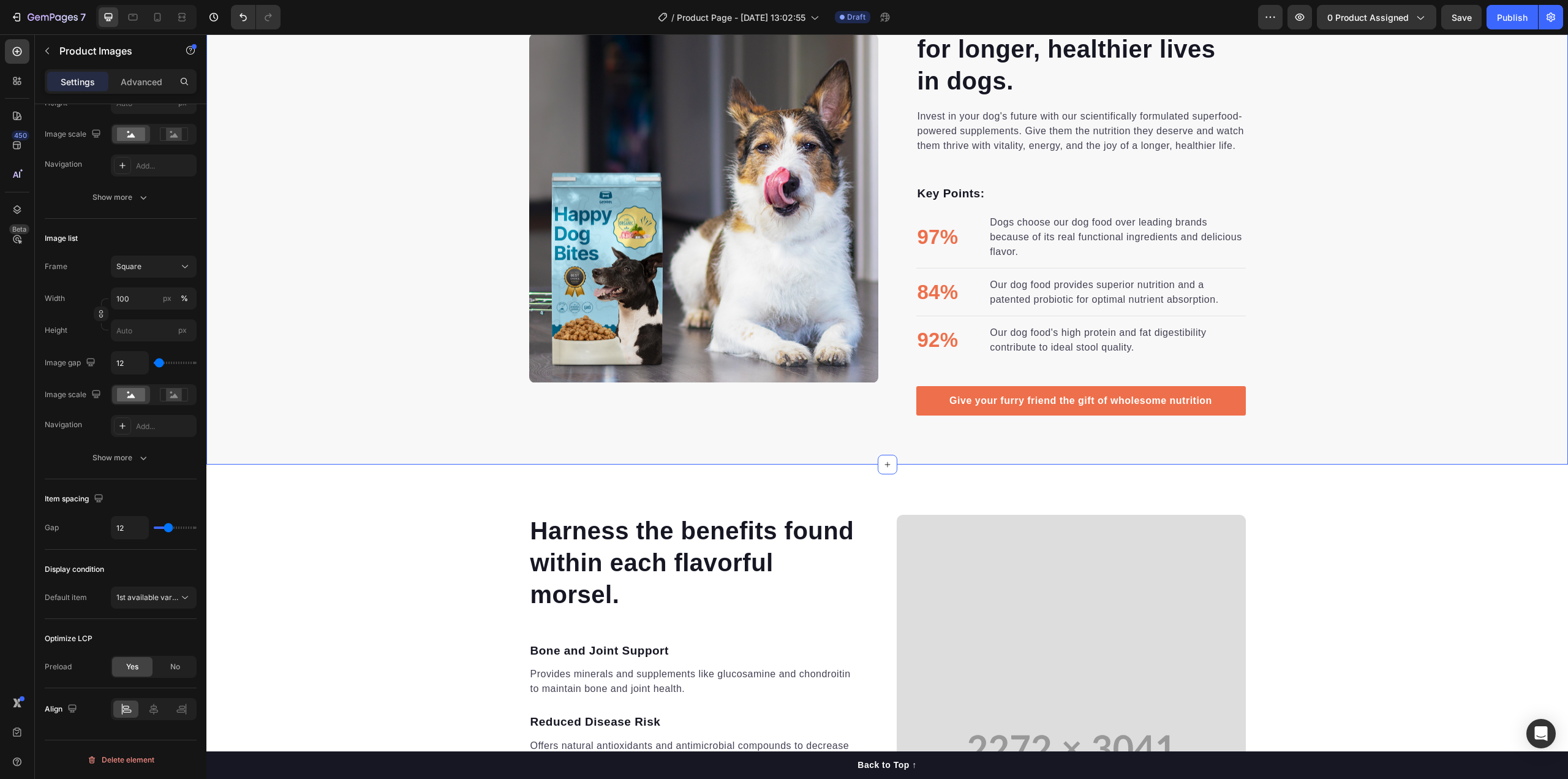
scroll to position [490, 0]
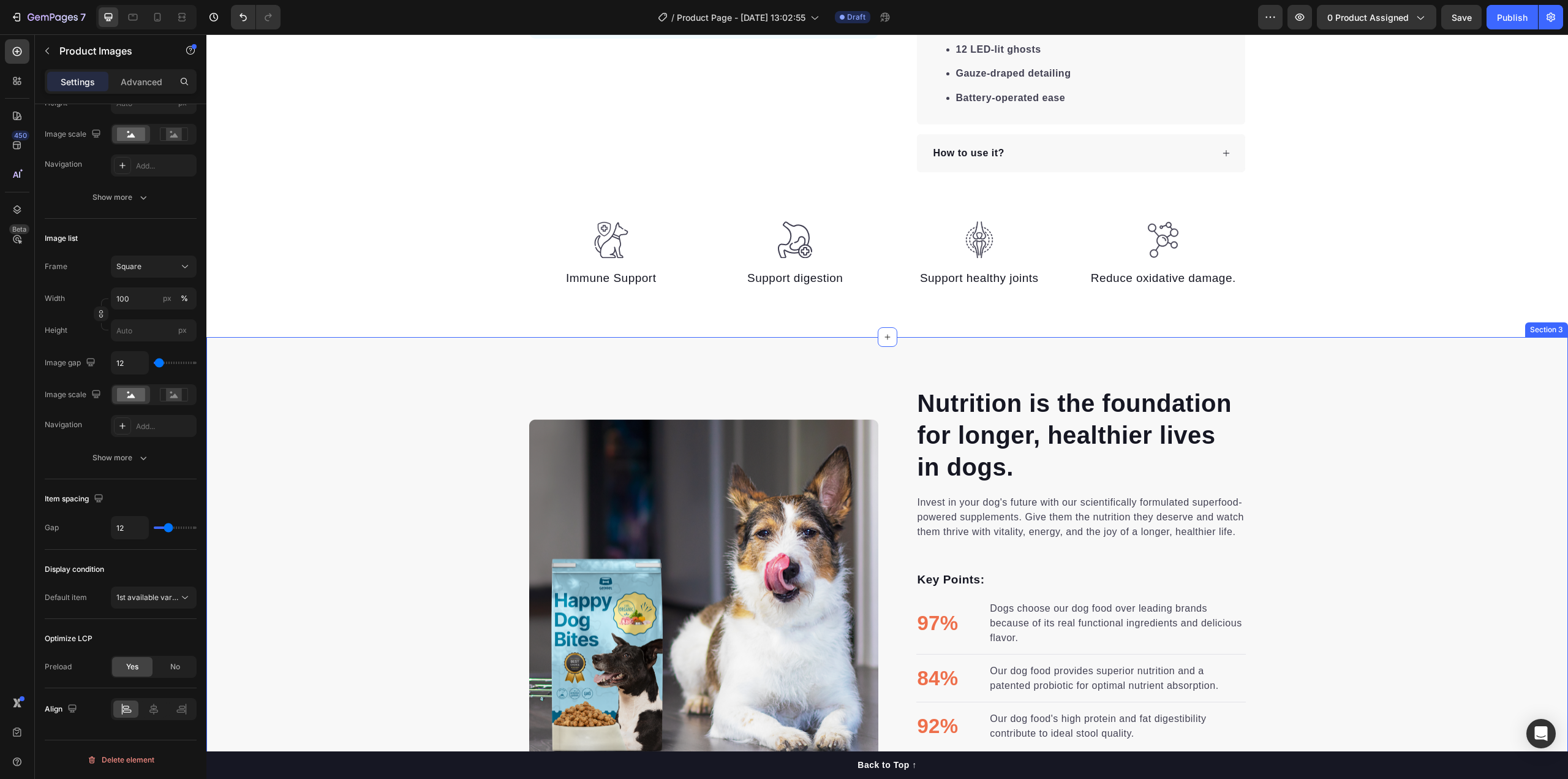
click at [1394, 411] on div "Nutrition is the foundation for longer, healthier lives in dogs. Heading Invest…" at bounding box center [887, 594] width 1361 height 415
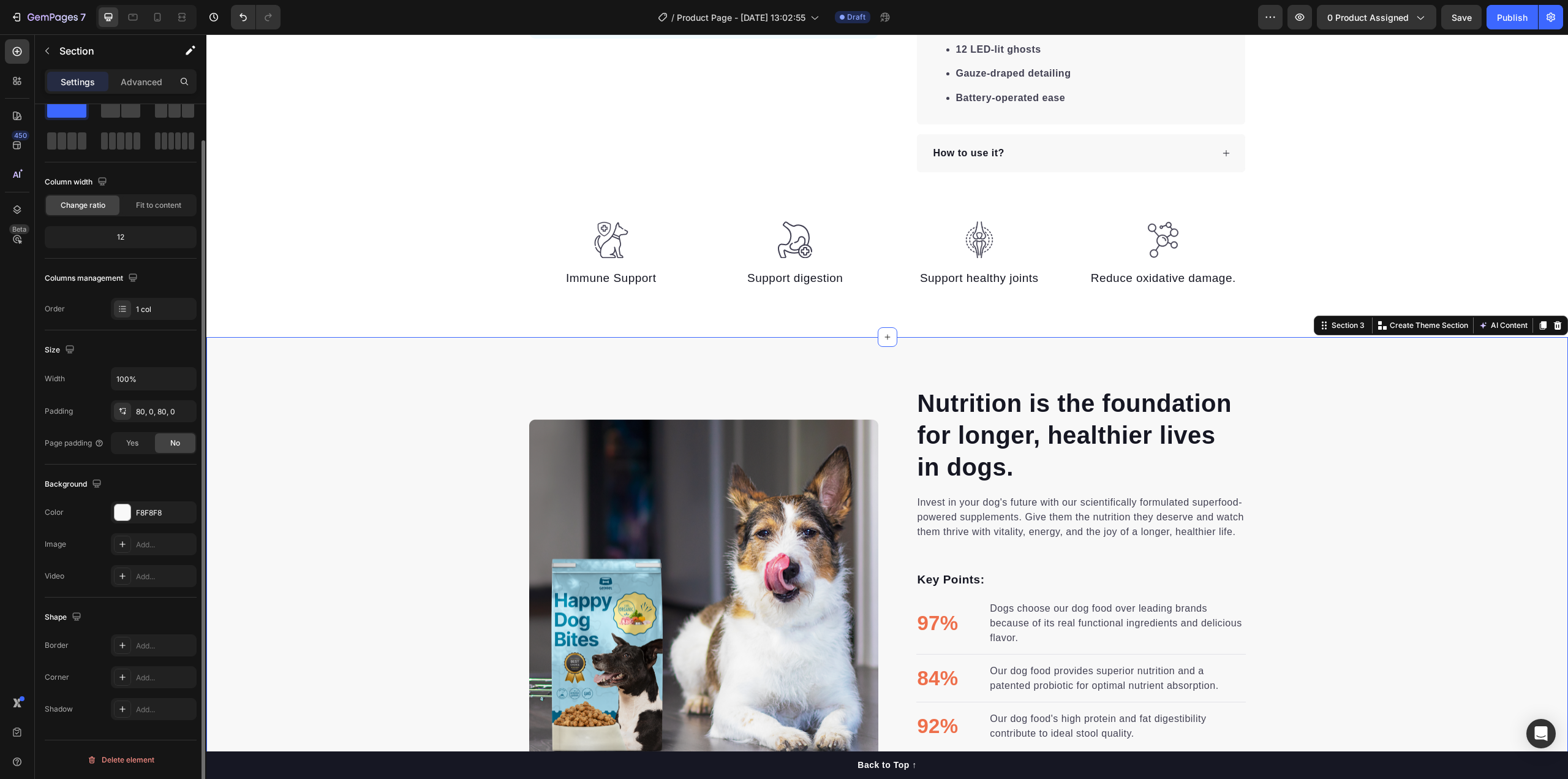
scroll to position [0, 0]
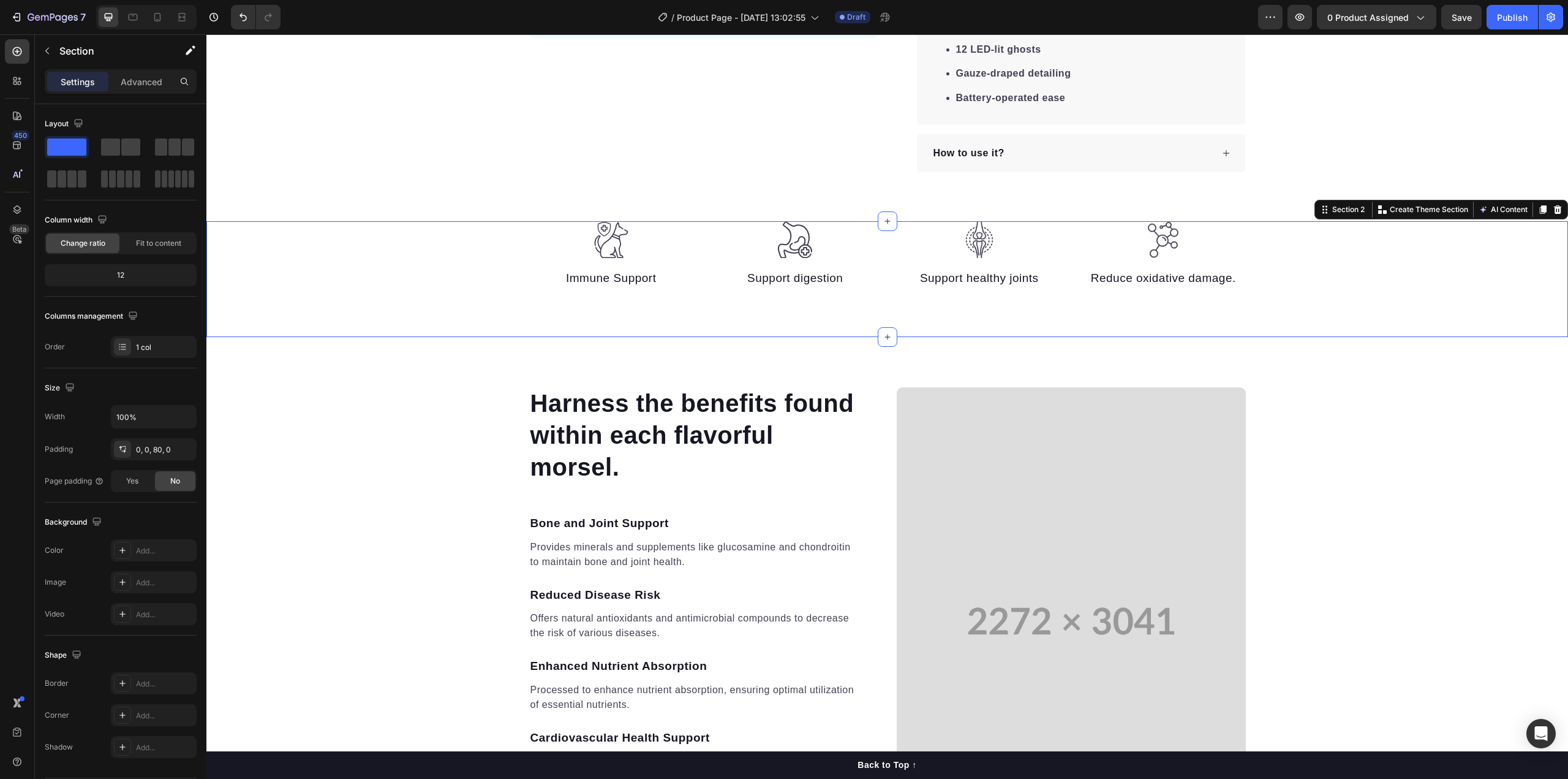
drag, startPoint x: 1327, startPoint y: 255, endPoint x: 1312, endPoint y: 272, distance: 22.7
click at [1327, 256] on div "Image Immune Support Text block Image Support digestion Text block Image Suppor…" at bounding box center [887, 254] width 1361 height 67
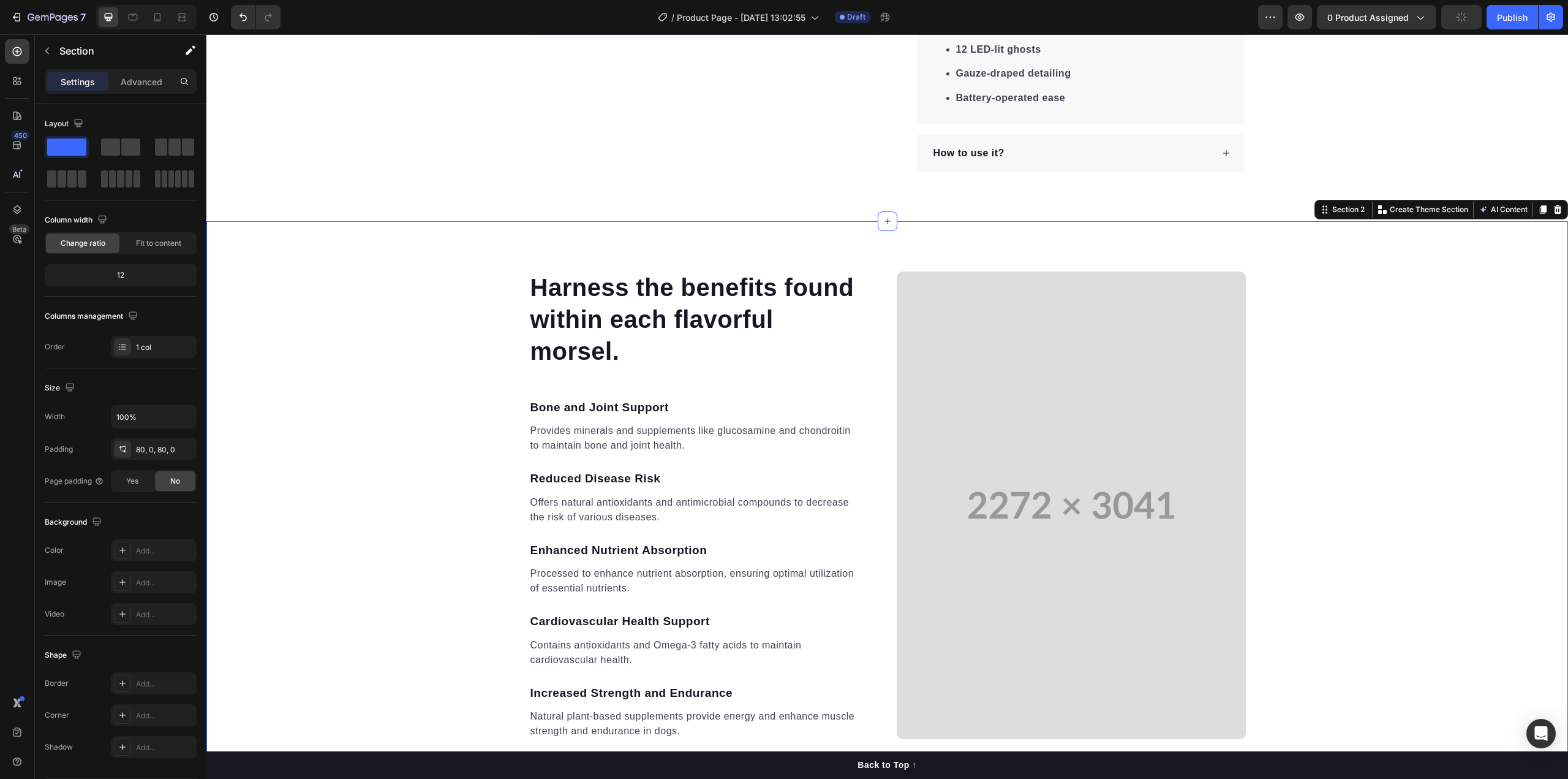
click at [1339, 330] on div "Harness the benefits found within each flavorful morsel. Heading Bone and Joint…" at bounding box center [887, 505] width 1361 height 470
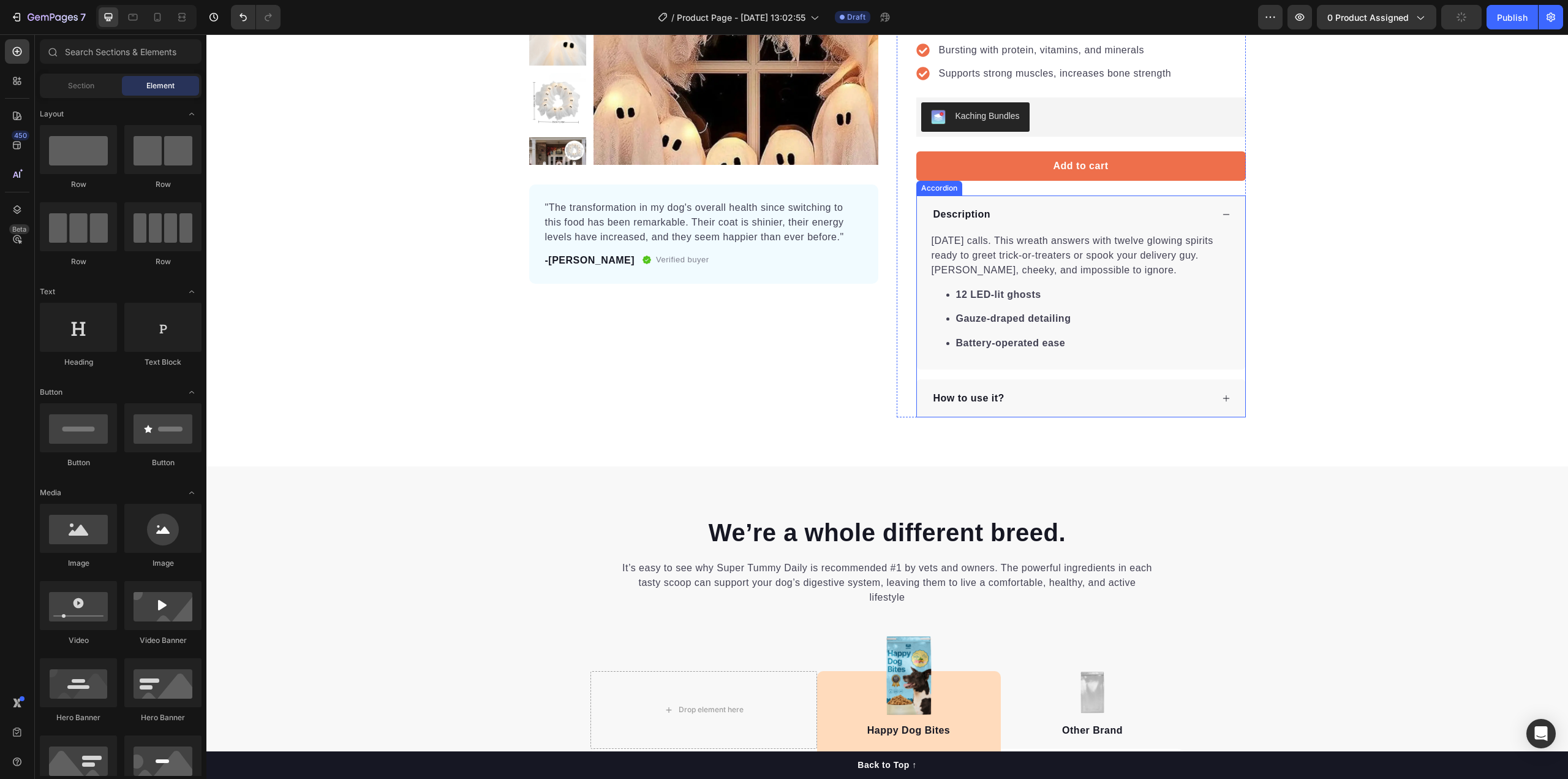
scroll to position [552, 0]
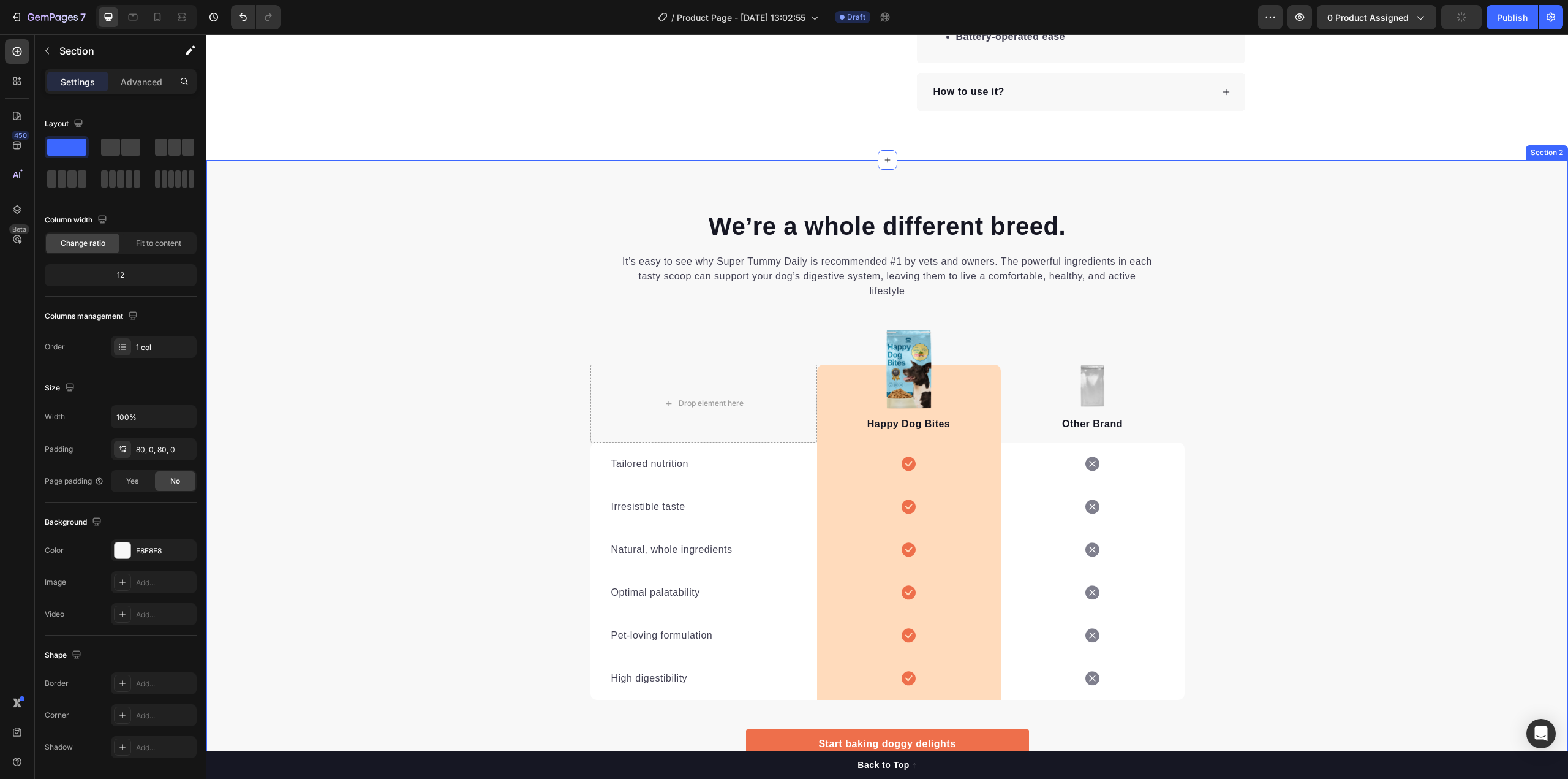
click at [1273, 361] on div "We’re a whole different breed. Heading It’s easy to see why Super Tummy Daily i…" at bounding box center [887, 497] width 1361 height 576
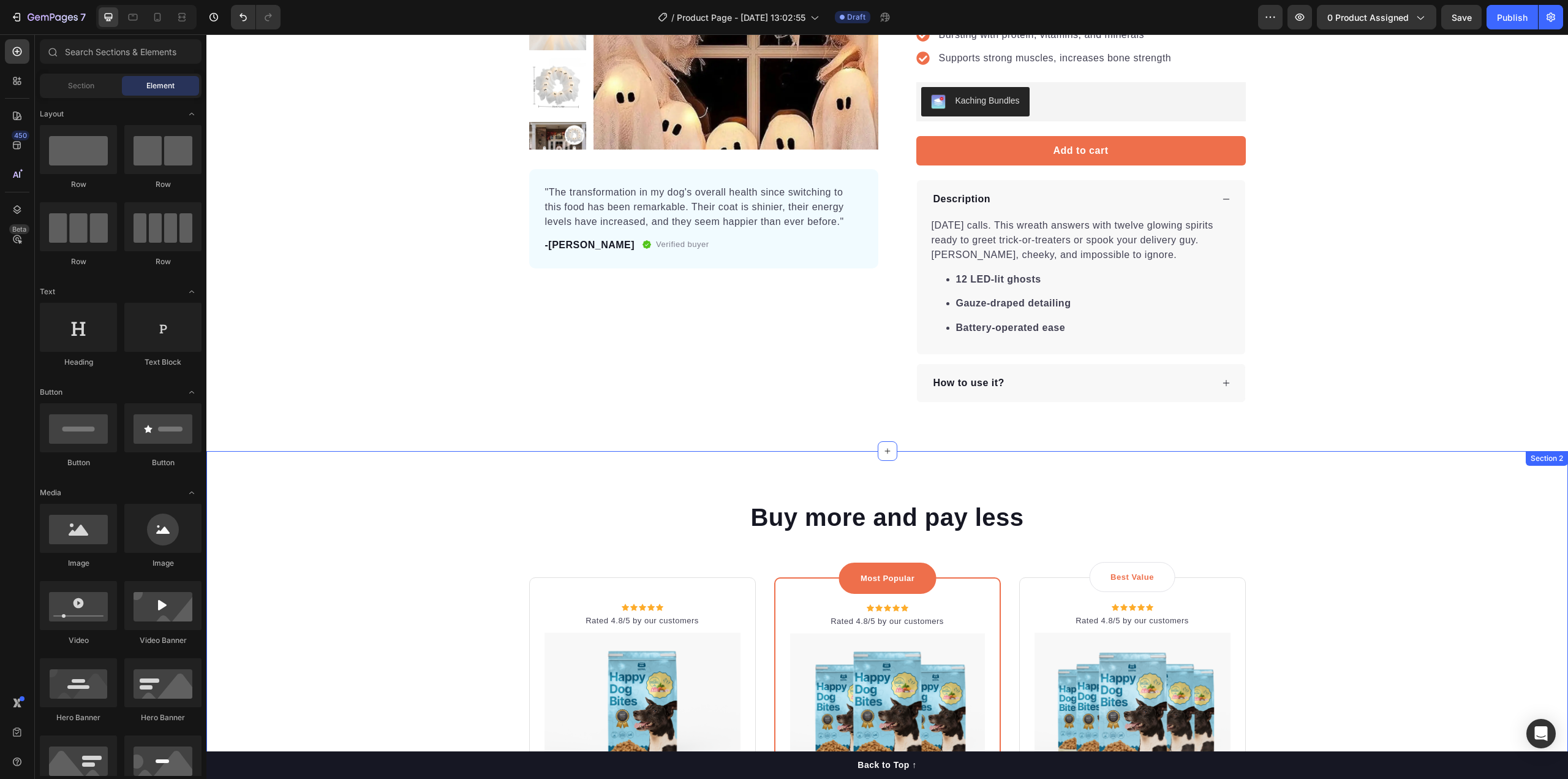
scroll to position [245, 0]
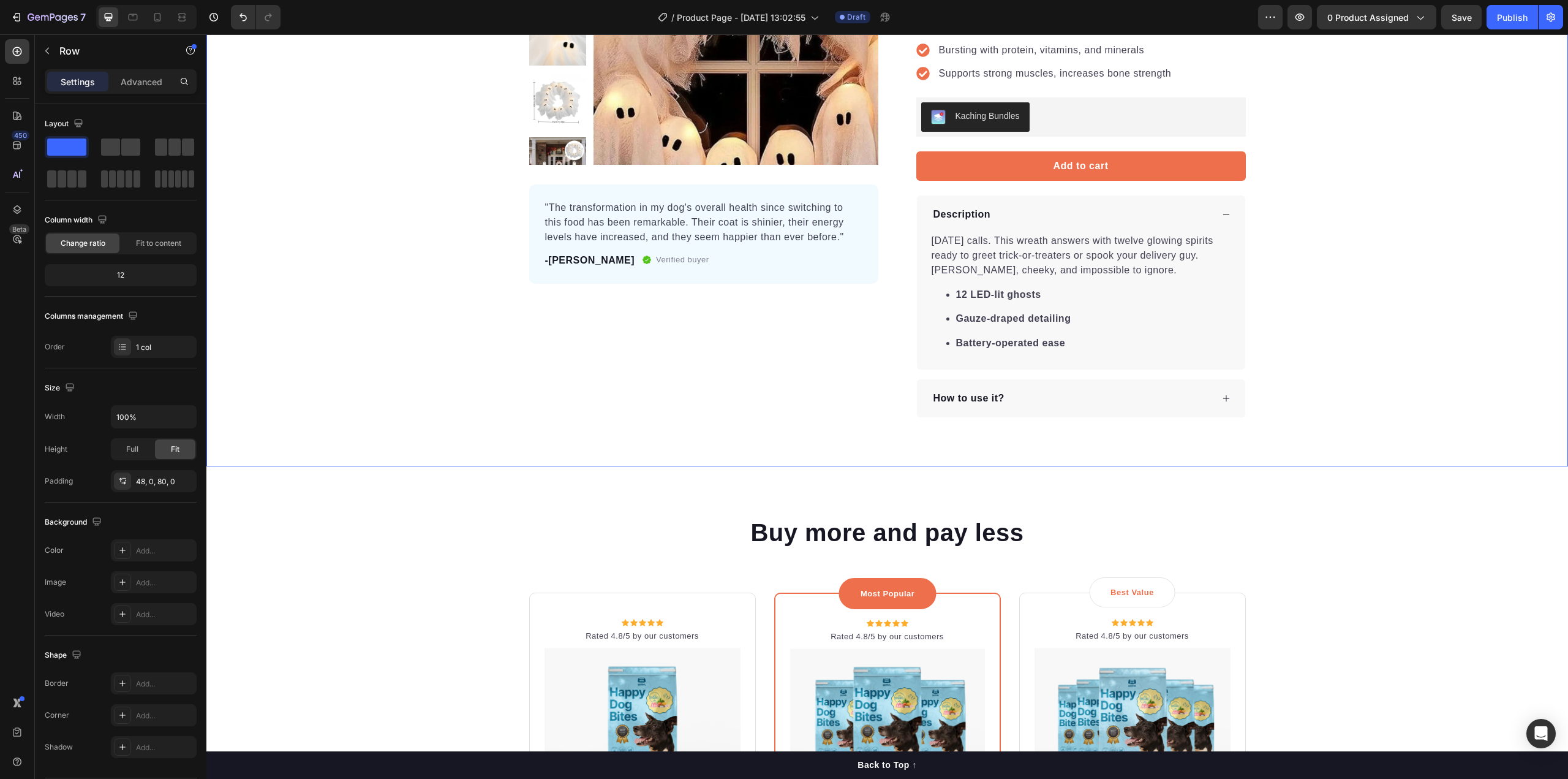
click at [1383, 344] on div "Product Images "The transformation in my dog's overall health since switching t…" at bounding box center [887, 148] width 1361 height 537
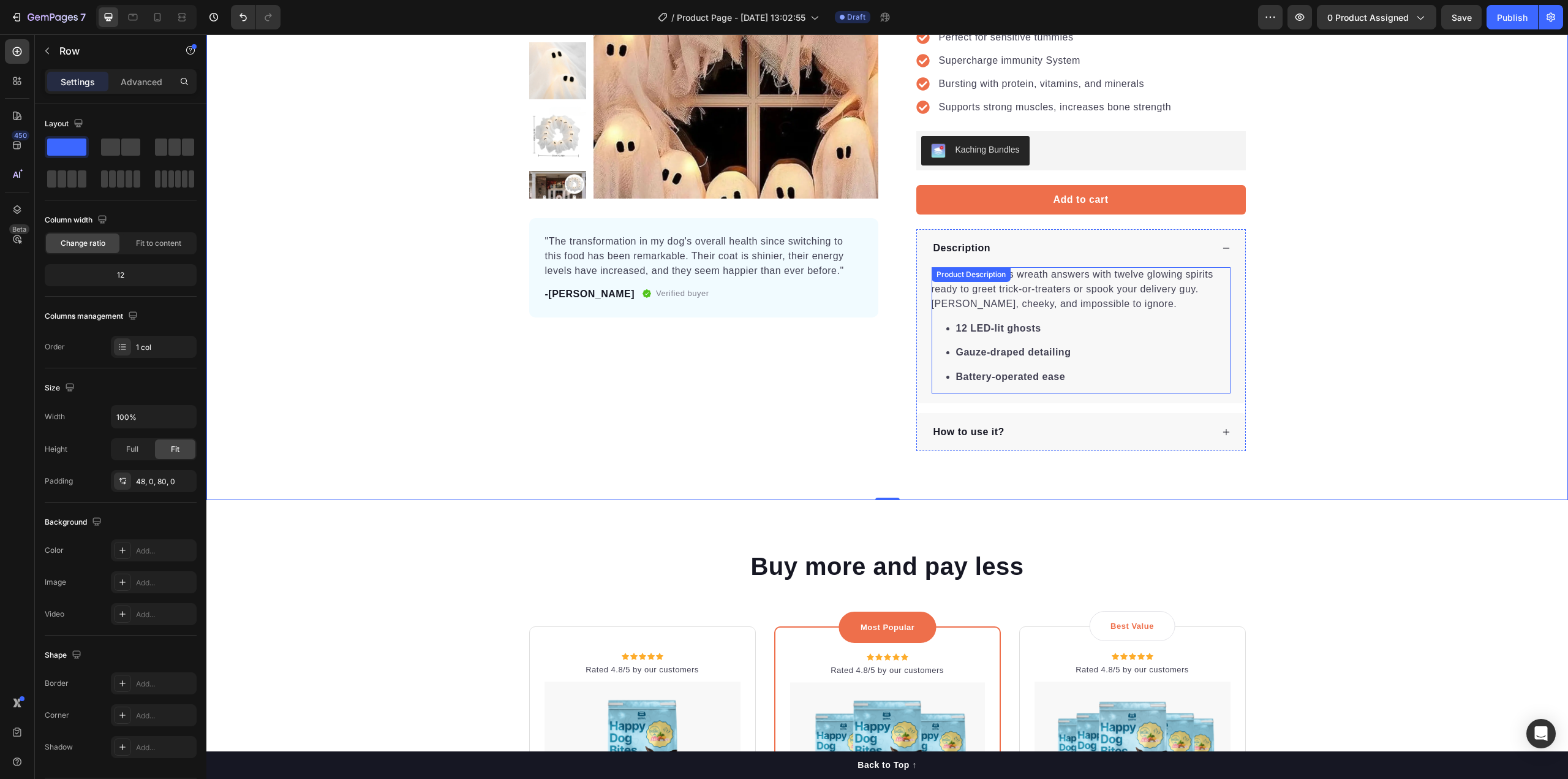
scroll to position [123, 0]
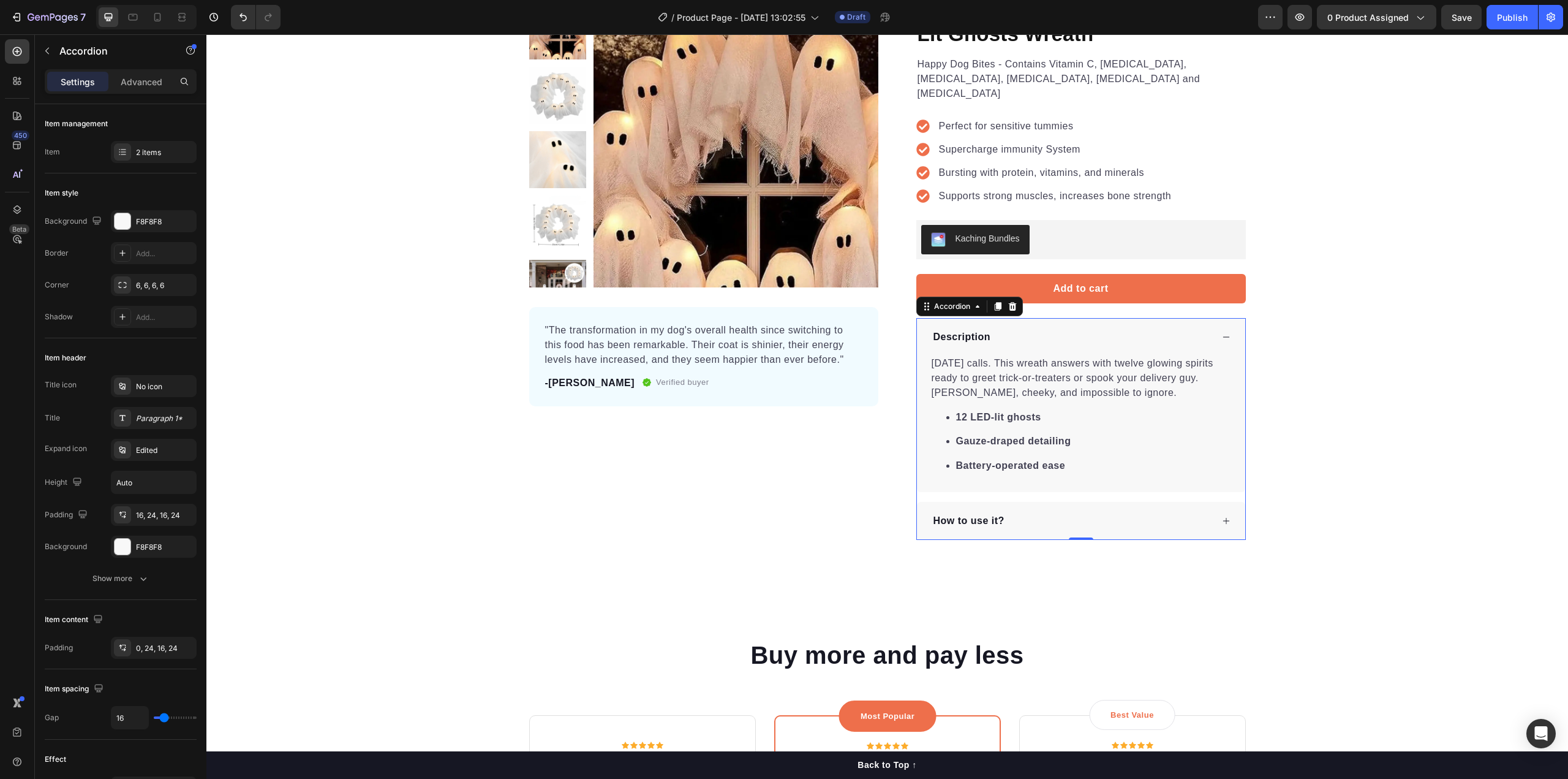
click at [1222, 517] on icon at bounding box center [1226, 521] width 9 height 9
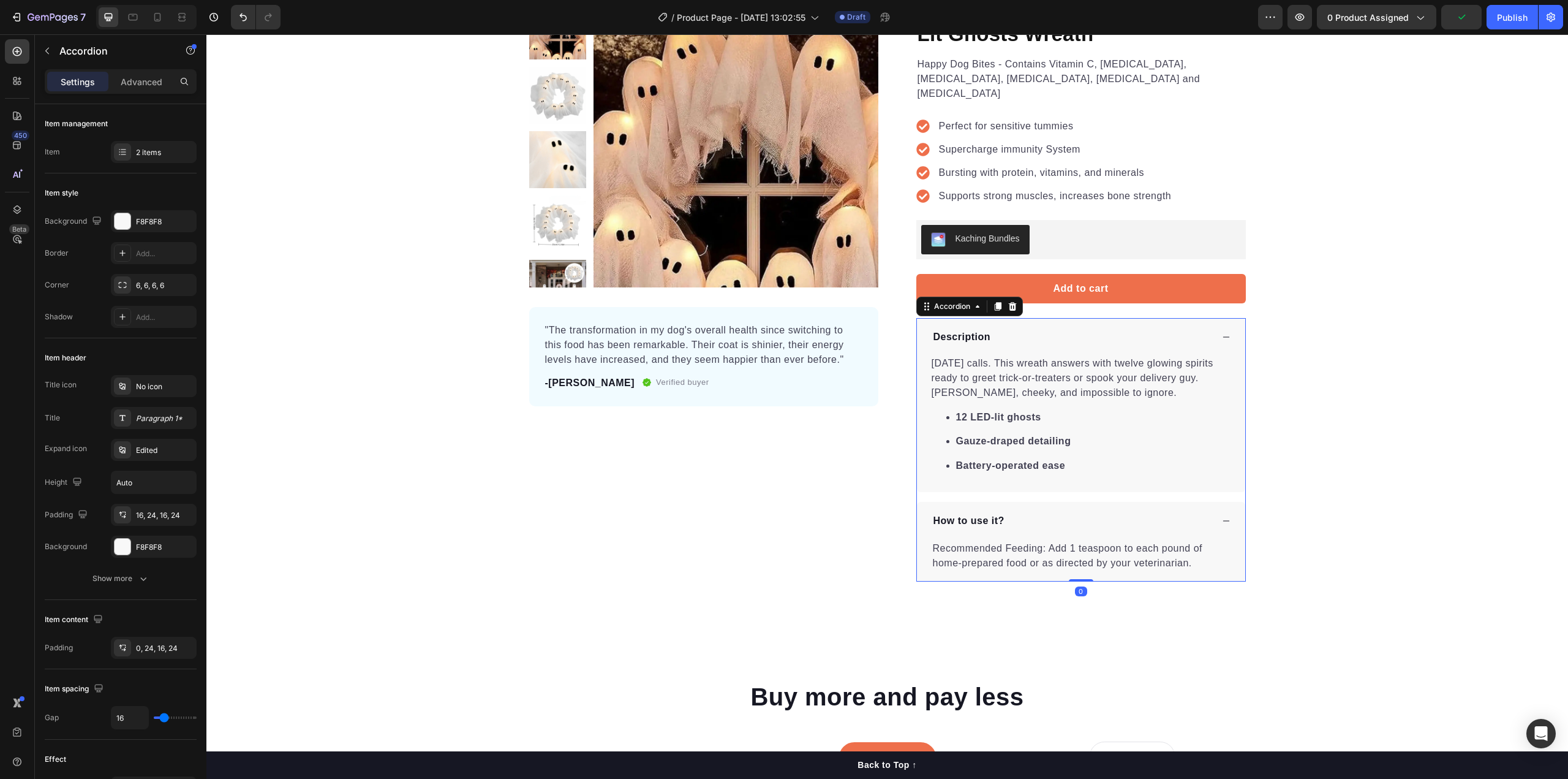
click at [1222, 517] on icon at bounding box center [1226, 521] width 9 height 9
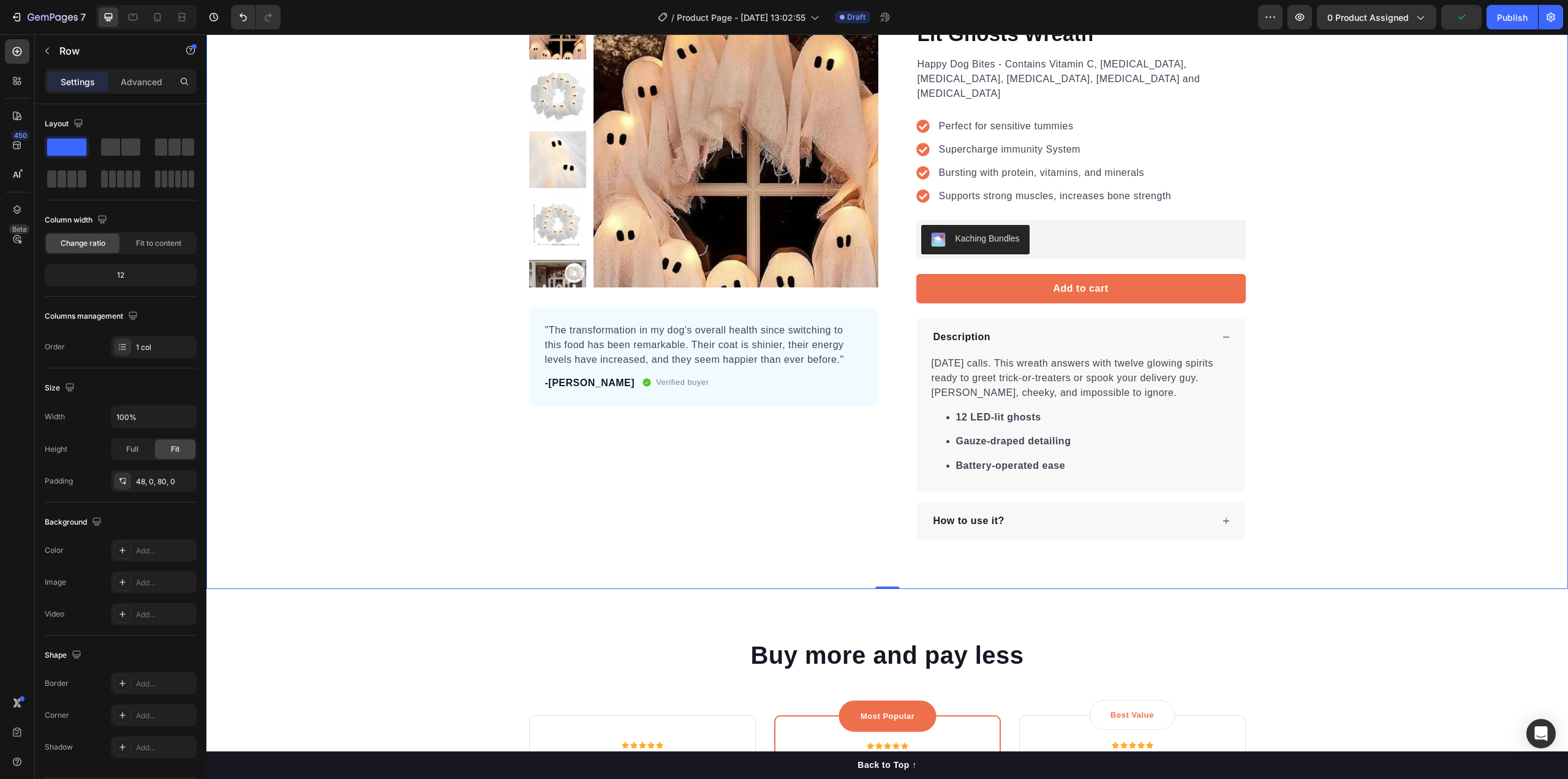
click at [1326, 384] on div "Product Images "The transformation in my dog's overall health since switching t…" at bounding box center [887, 271] width 1361 height 537
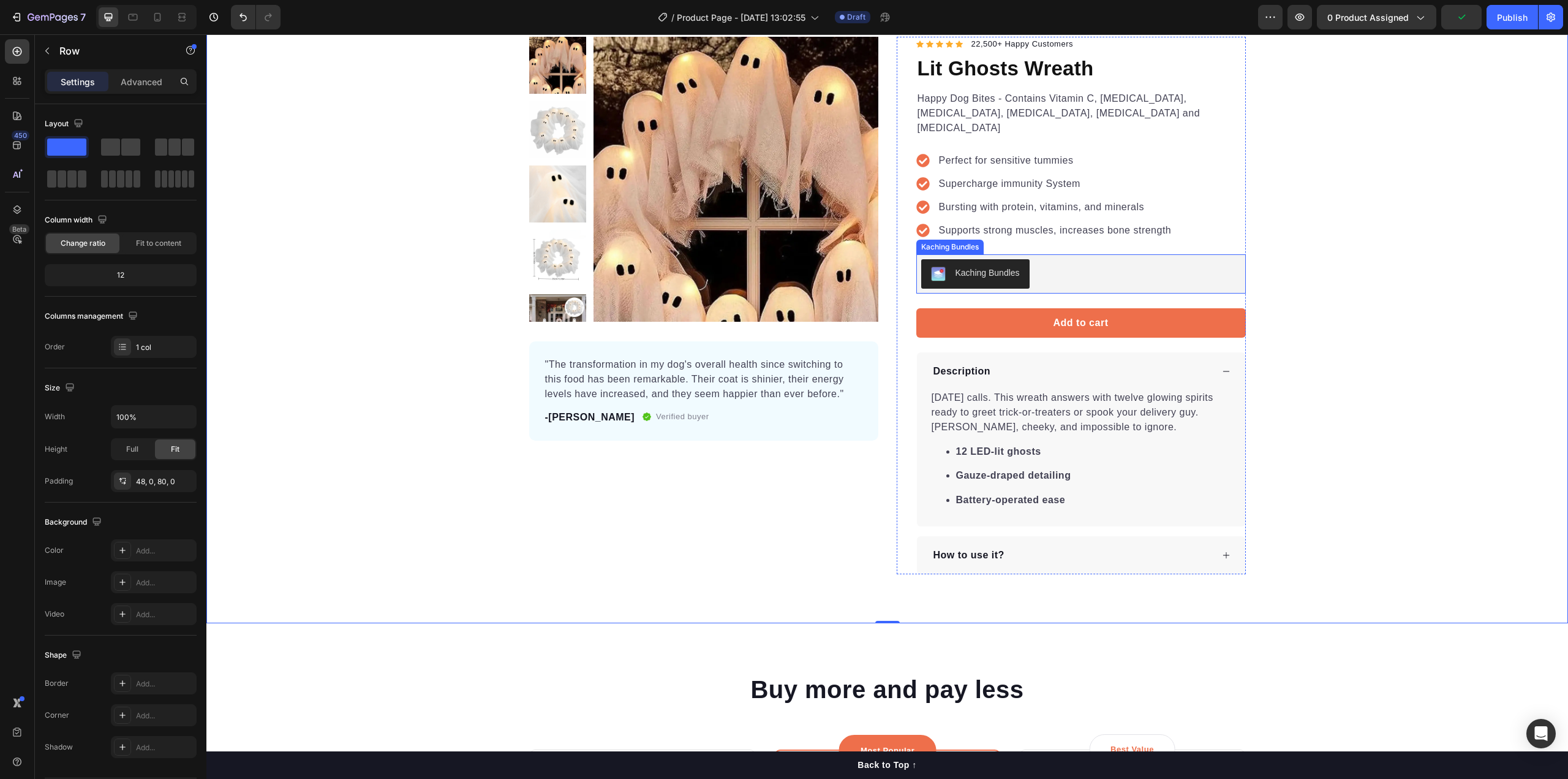
scroll to position [0, 0]
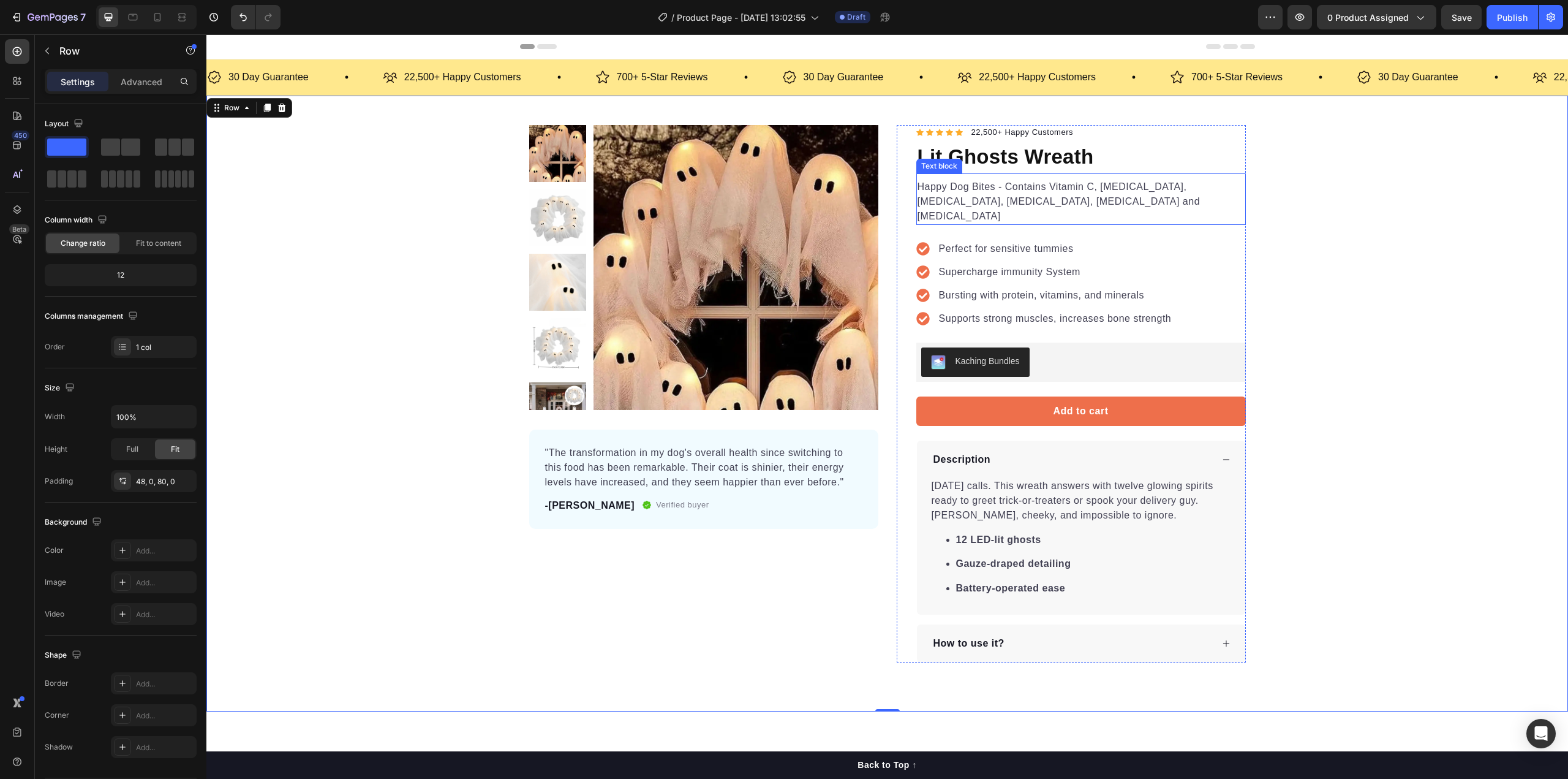
click at [1175, 204] on p "Happy Dog Bites - Contains Vitamin C, [MEDICAL_DATA], Vitamin B2, Vitamin B1, […" at bounding box center [1081, 202] width 327 height 44
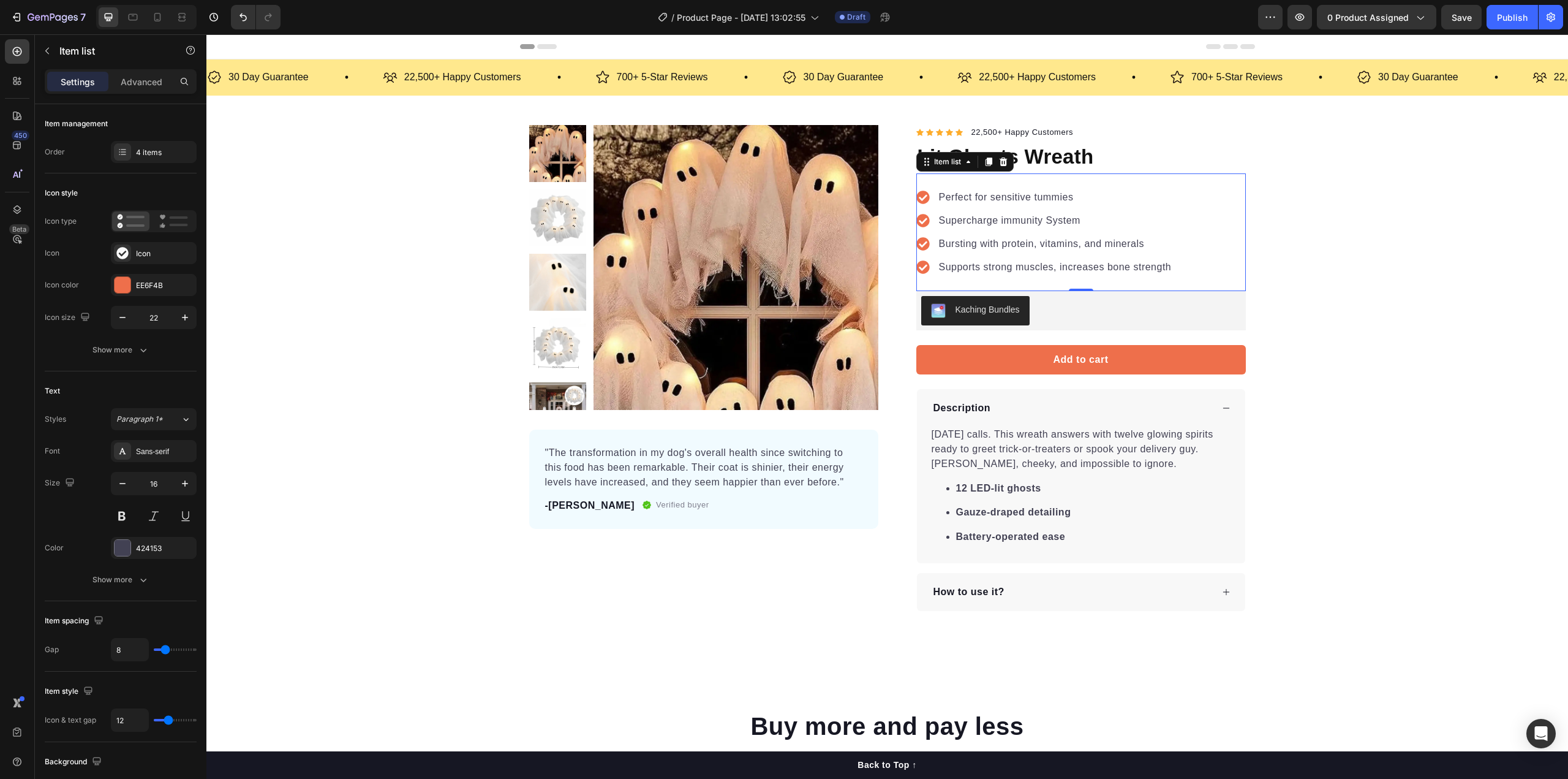
click at [1127, 207] on div "Perfect for sensitive tummies Supercharge immunity System Bursting with protein…" at bounding box center [1044, 231] width 258 height 88
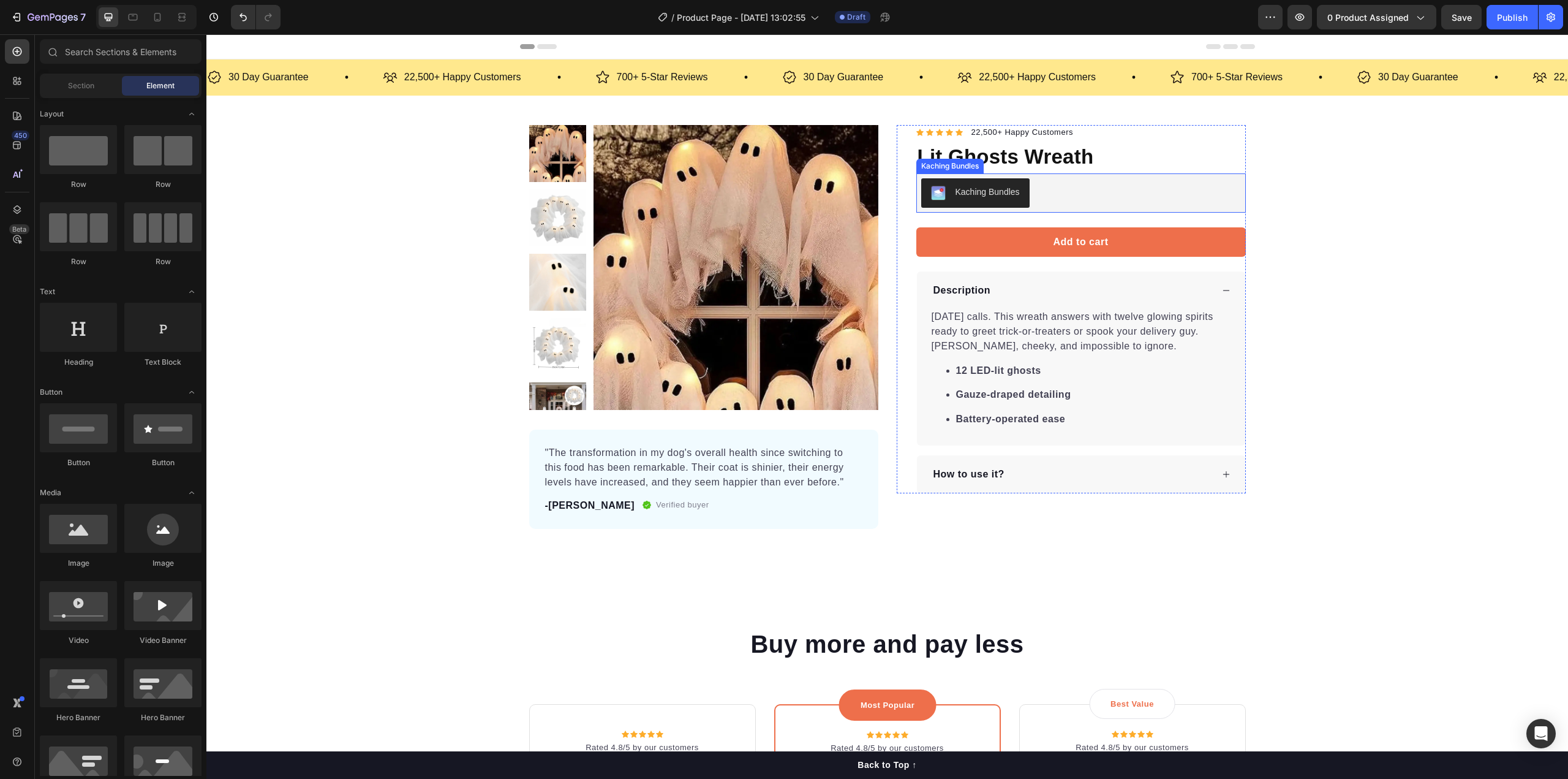
click at [986, 193] on div "Kaching Bundles" at bounding box center [987, 192] width 64 height 13
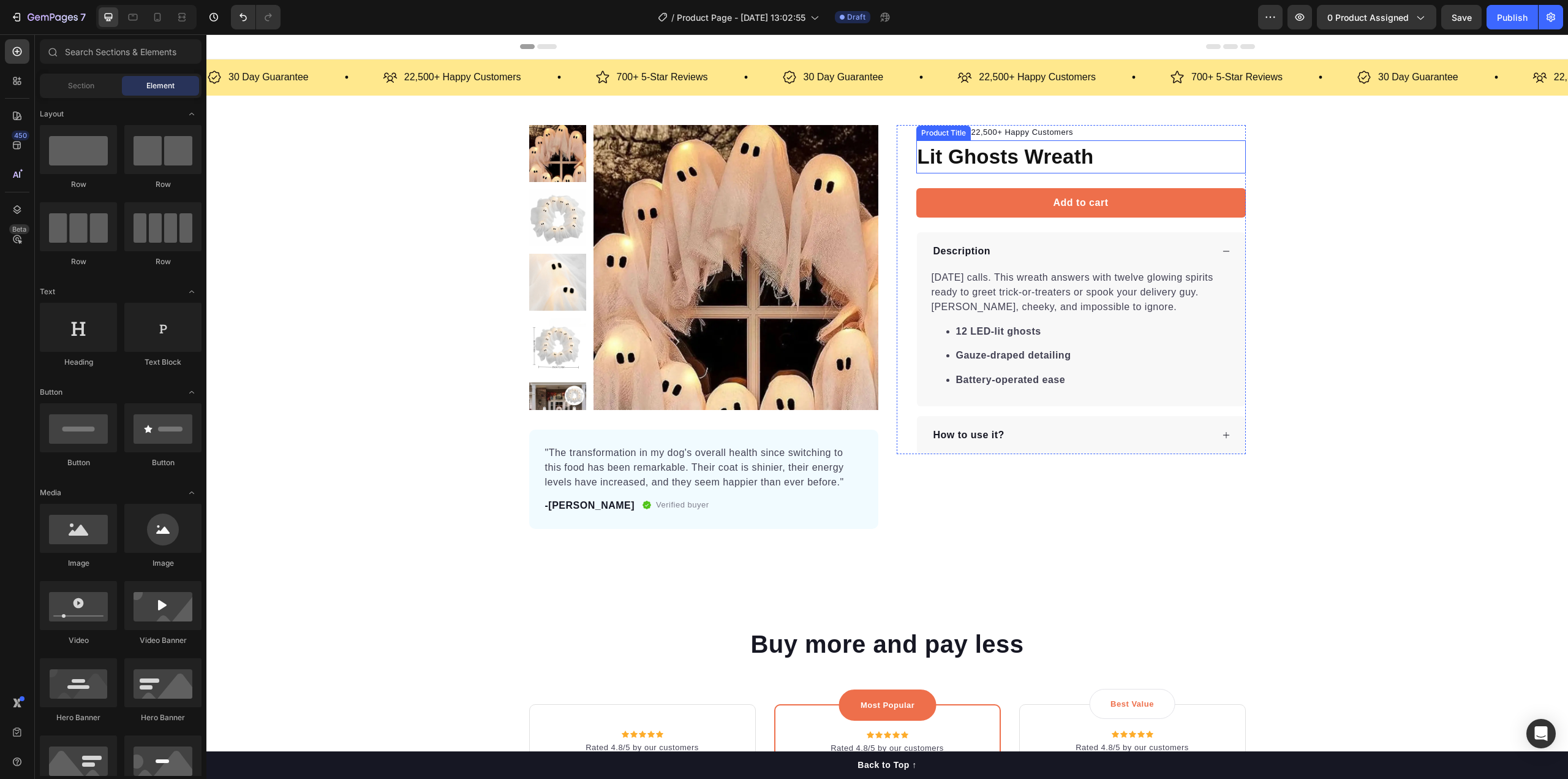
click at [1146, 160] on h1 "Lit Ghosts Wreath" at bounding box center [1081, 157] width 330 height 33
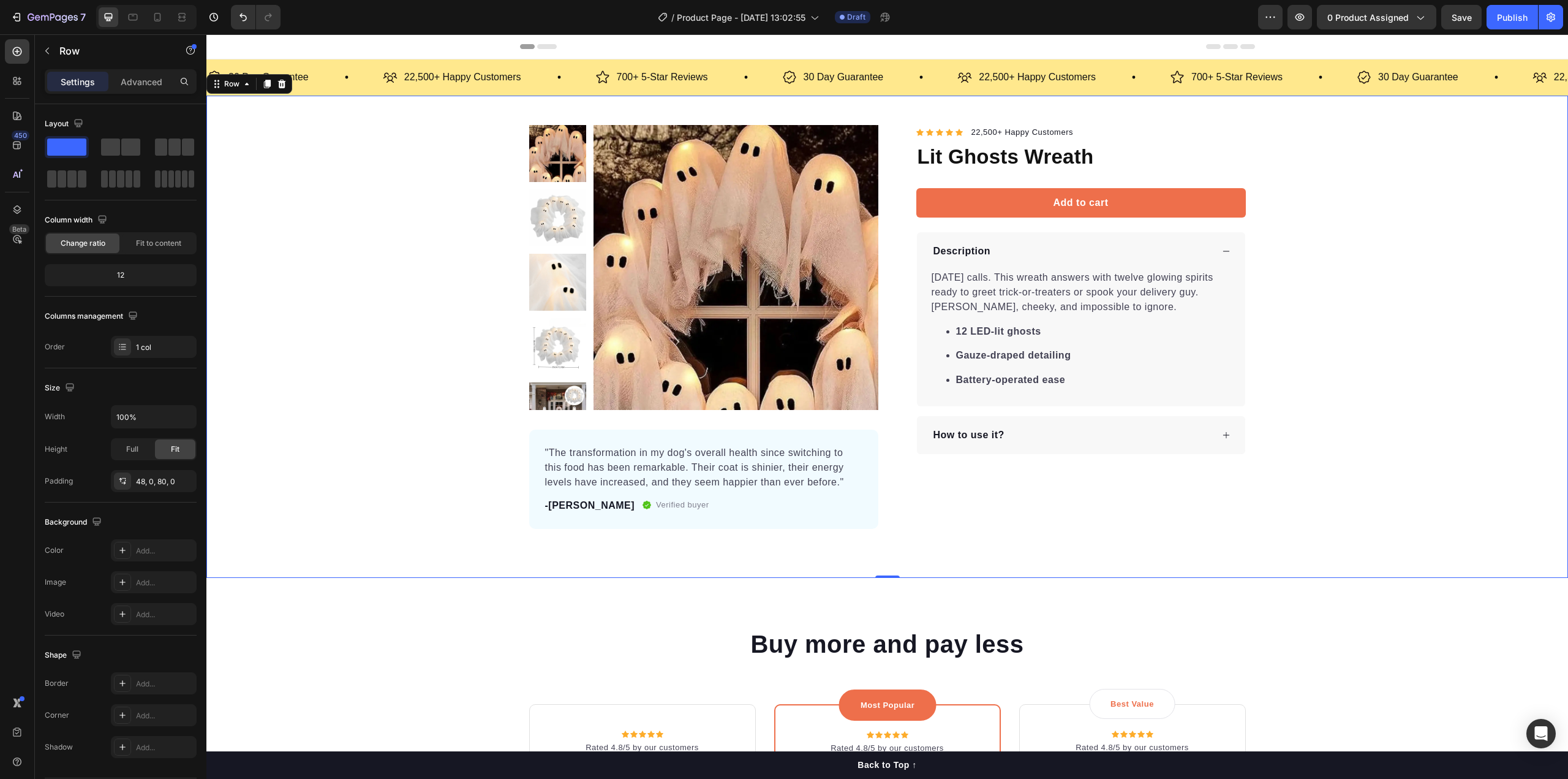
click at [1299, 342] on div "Product Images "The transformation in my dog's overall health since switching t…" at bounding box center [887, 326] width 1361 height 403
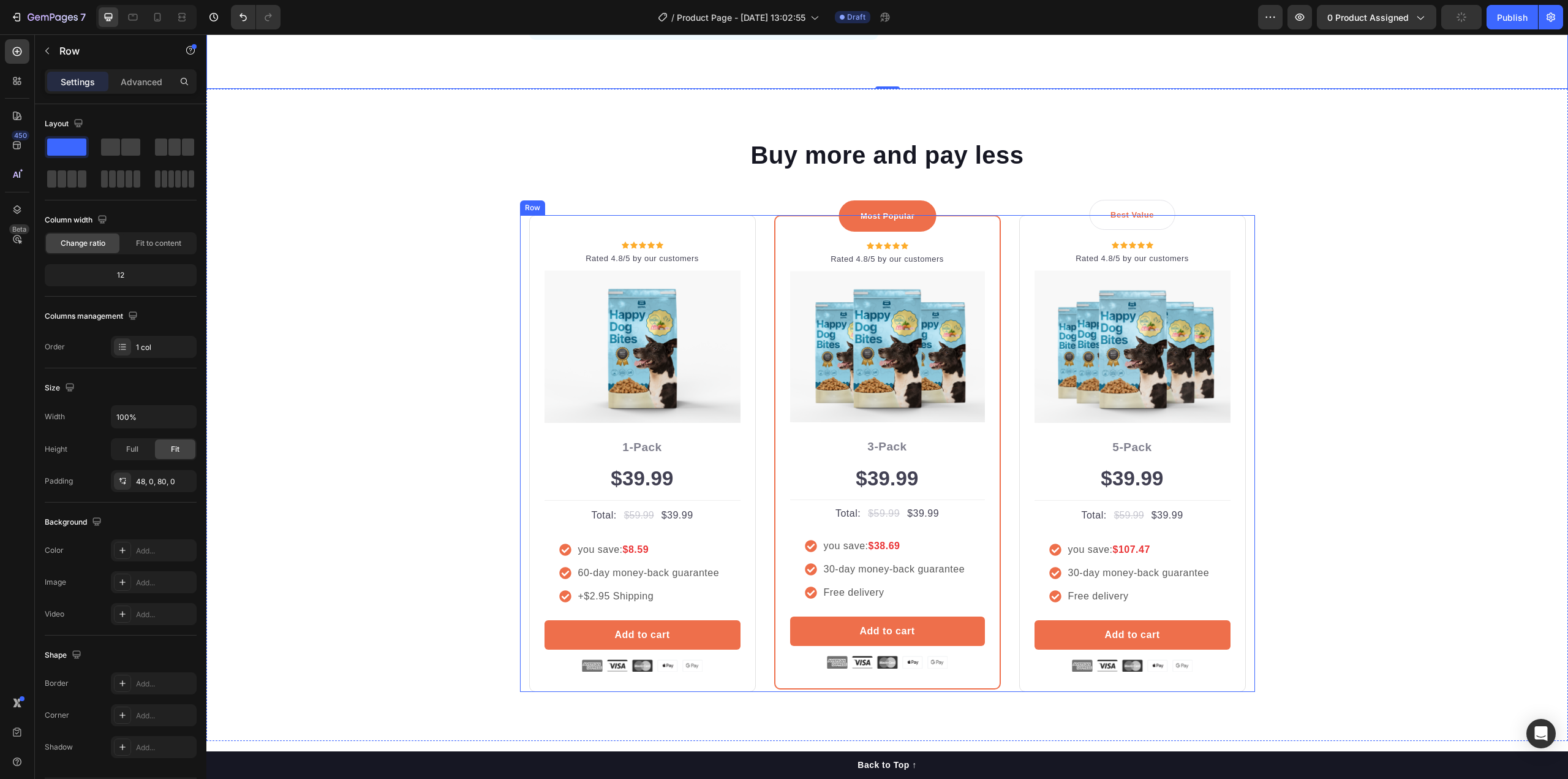
scroll to position [490, 0]
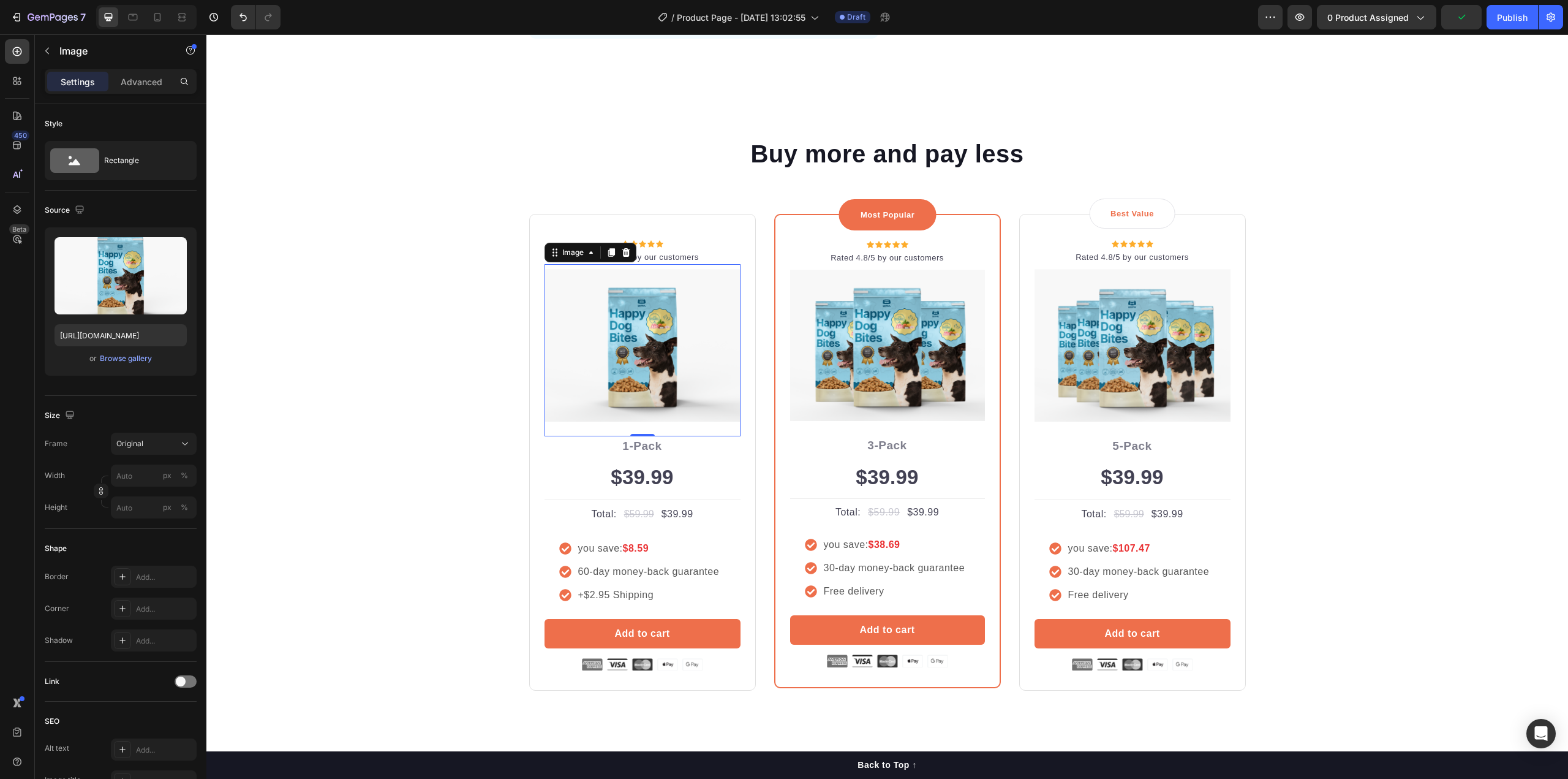
click at [650, 377] on img at bounding box center [642, 345] width 196 height 152
click at [616, 495] on div "Title Line" at bounding box center [642, 498] width 196 height 10
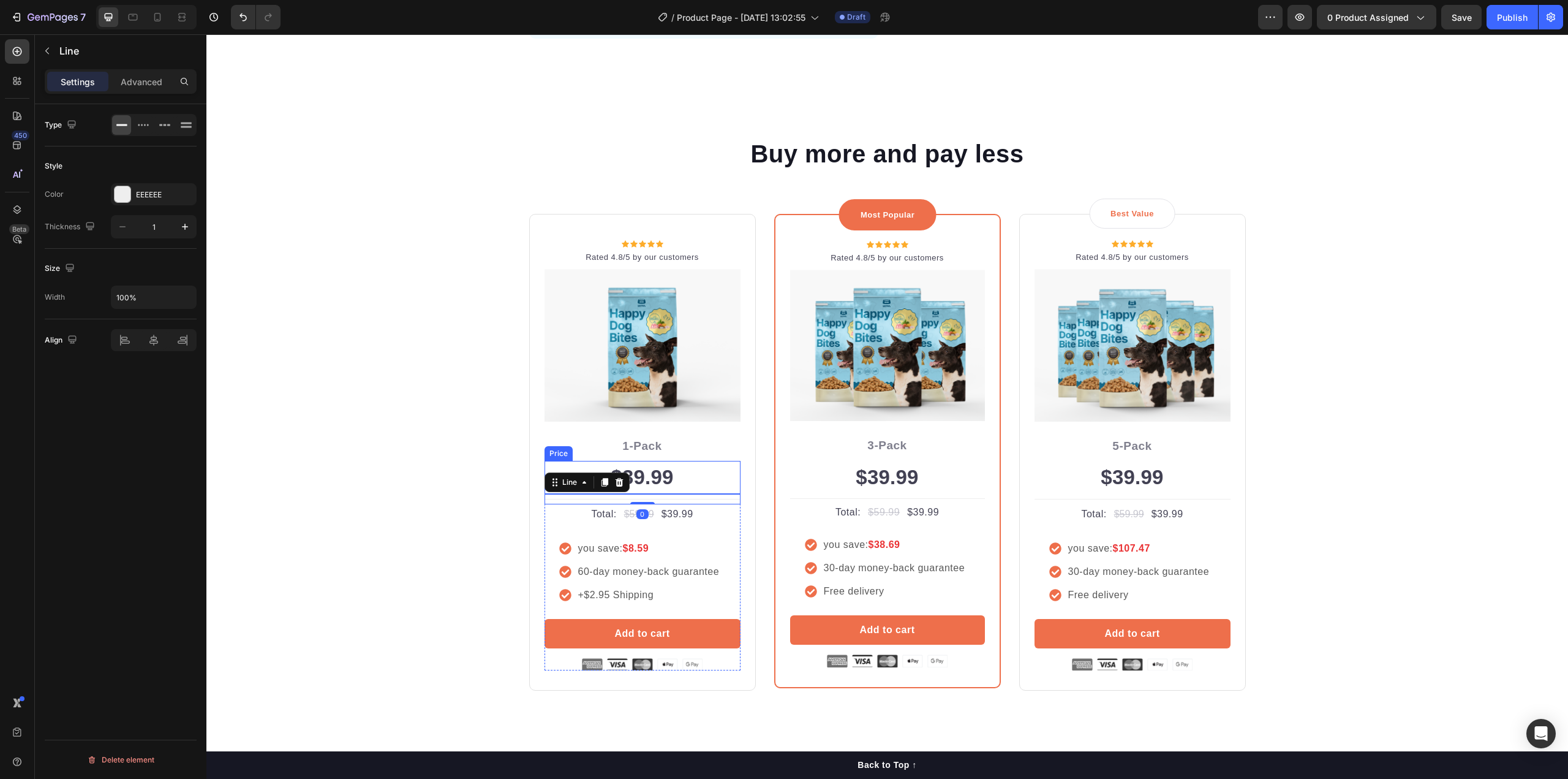
click at [660, 479] on div "$39.99" at bounding box center [642, 477] width 196 height 33
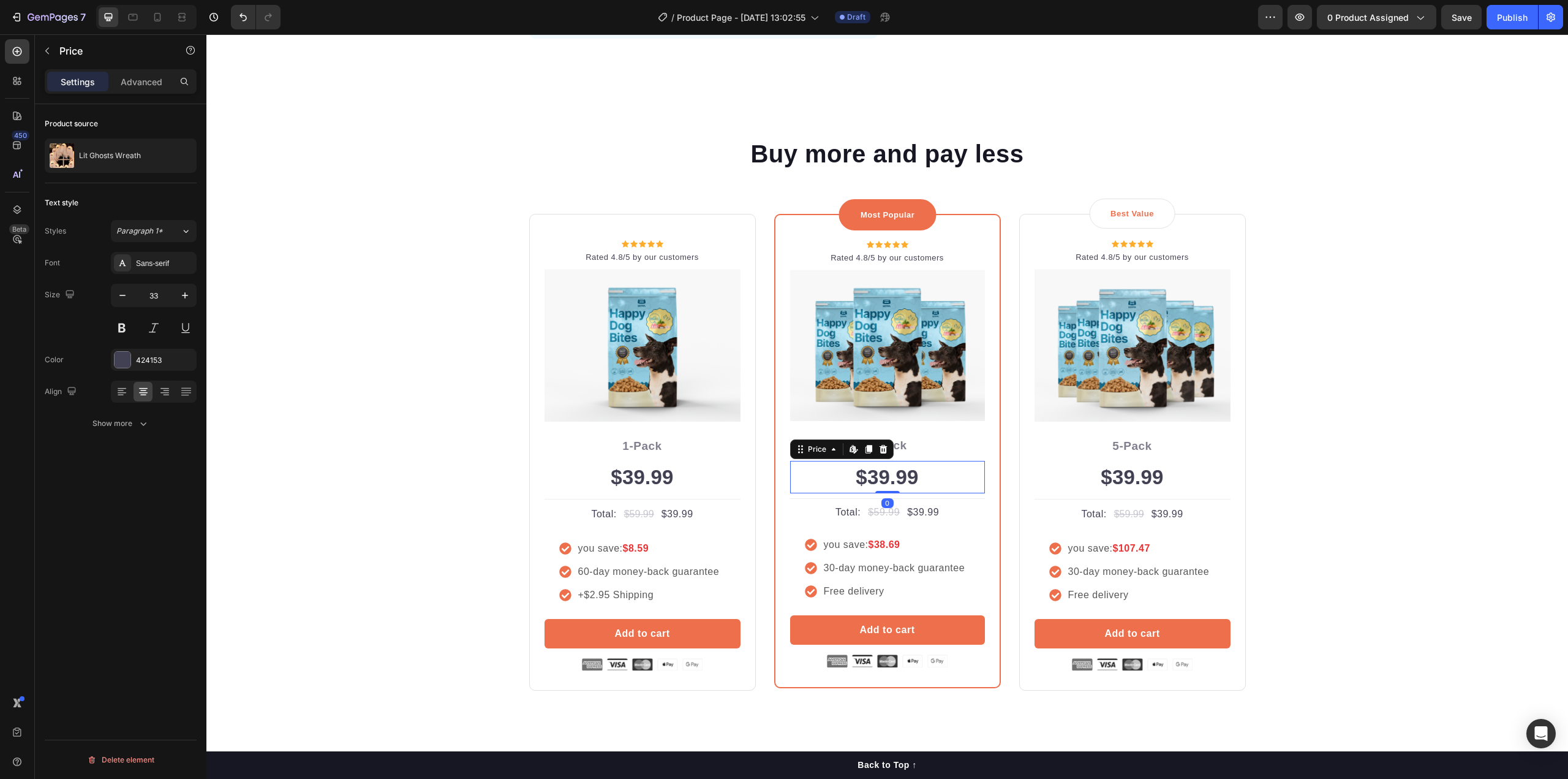
click at [892, 487] on div "$39.99" at bounding box center [887, 477] width 195 height 33
click at [895, 475] on div "$39.99" at bounding box center [887, 477] width 195 height 33
click at [36, 10] on div "7" at bounding box center [56, 17] width 58 height 15
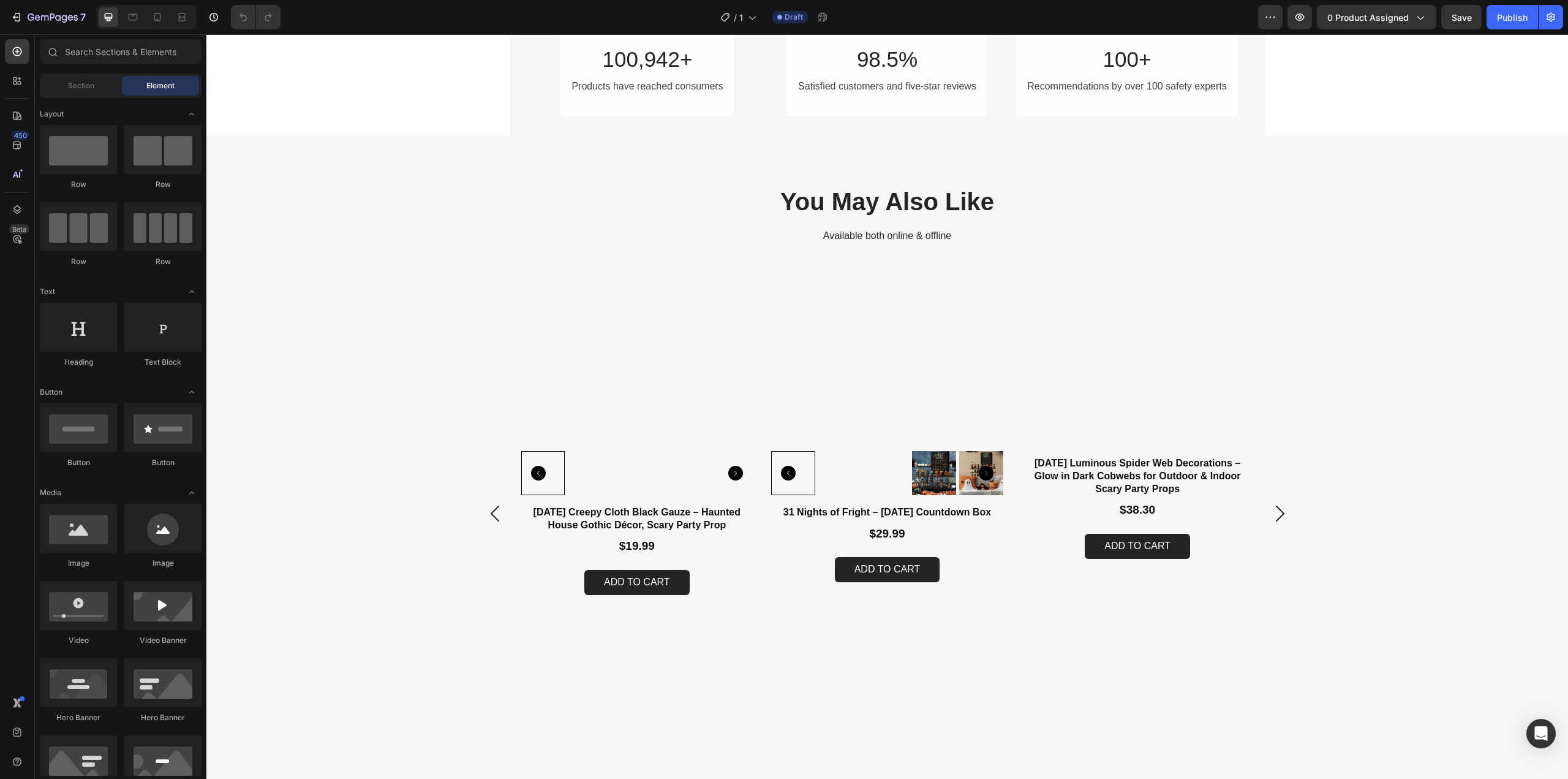
scroll to position [735, 0]
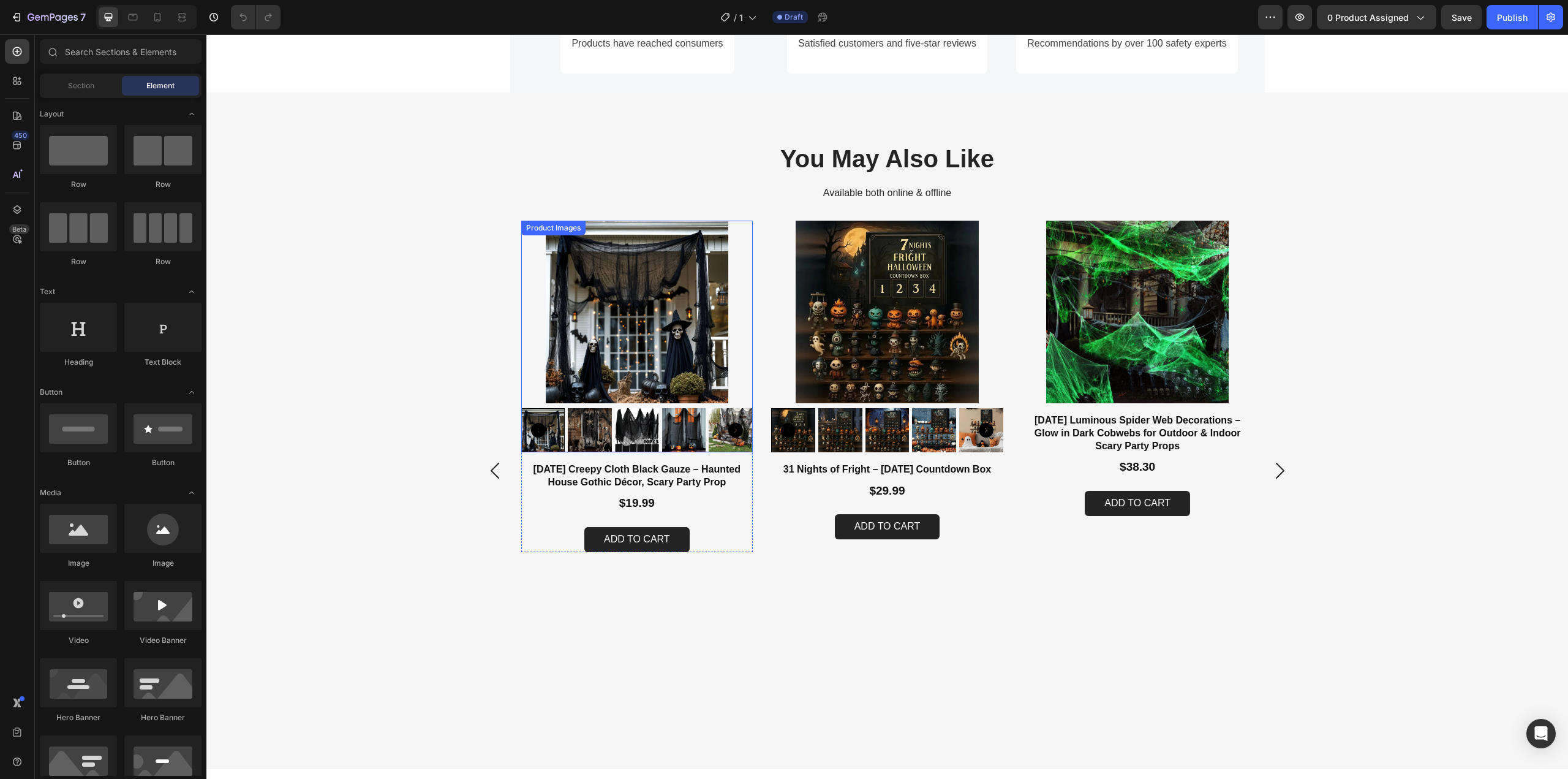
click at [700, 288] on img at bounding box center [637, 311] width 232 height 182
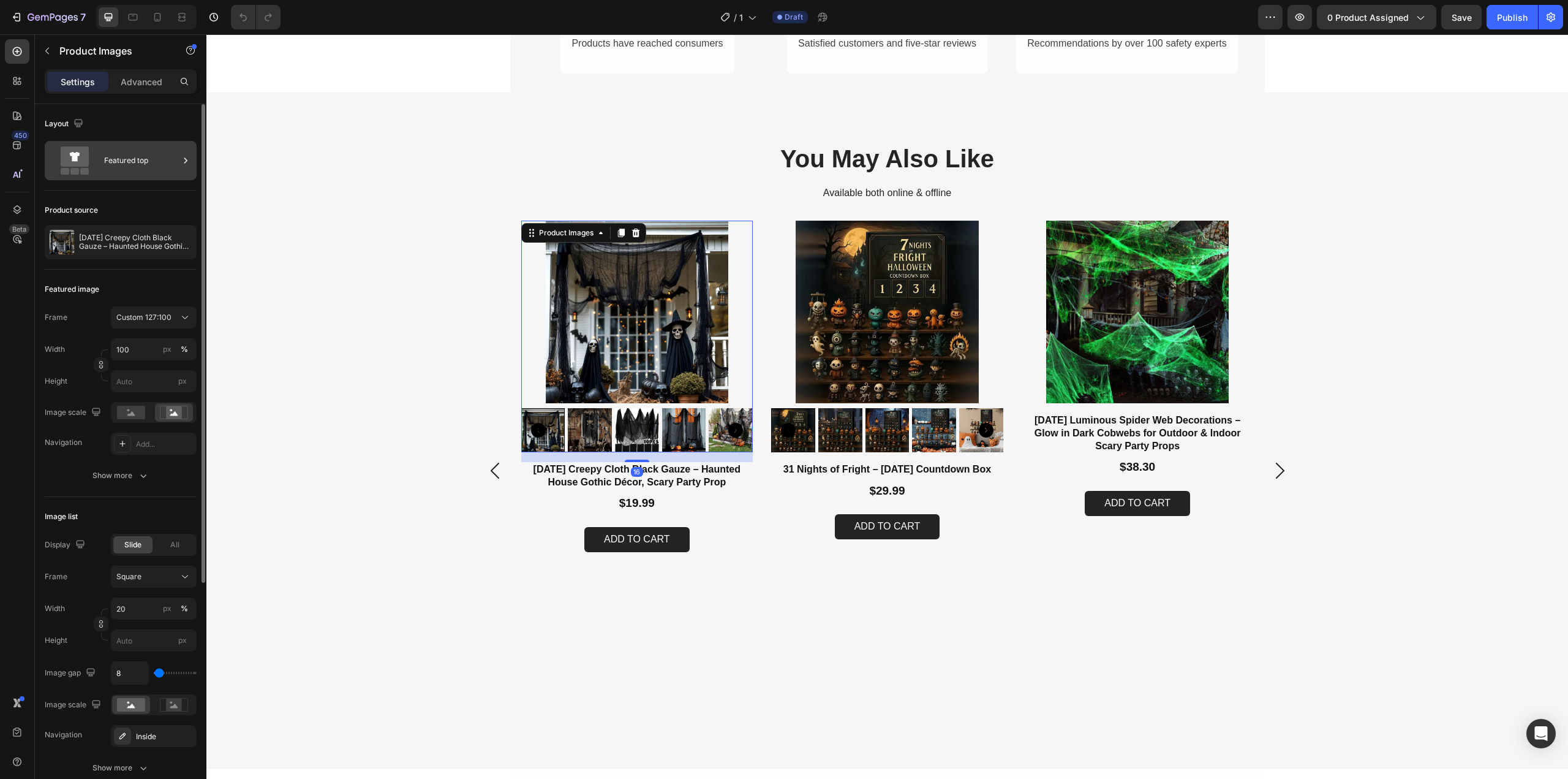
click at [107, 151] on div "Featured top" at bounding box center [141, 161] width 74 height 29
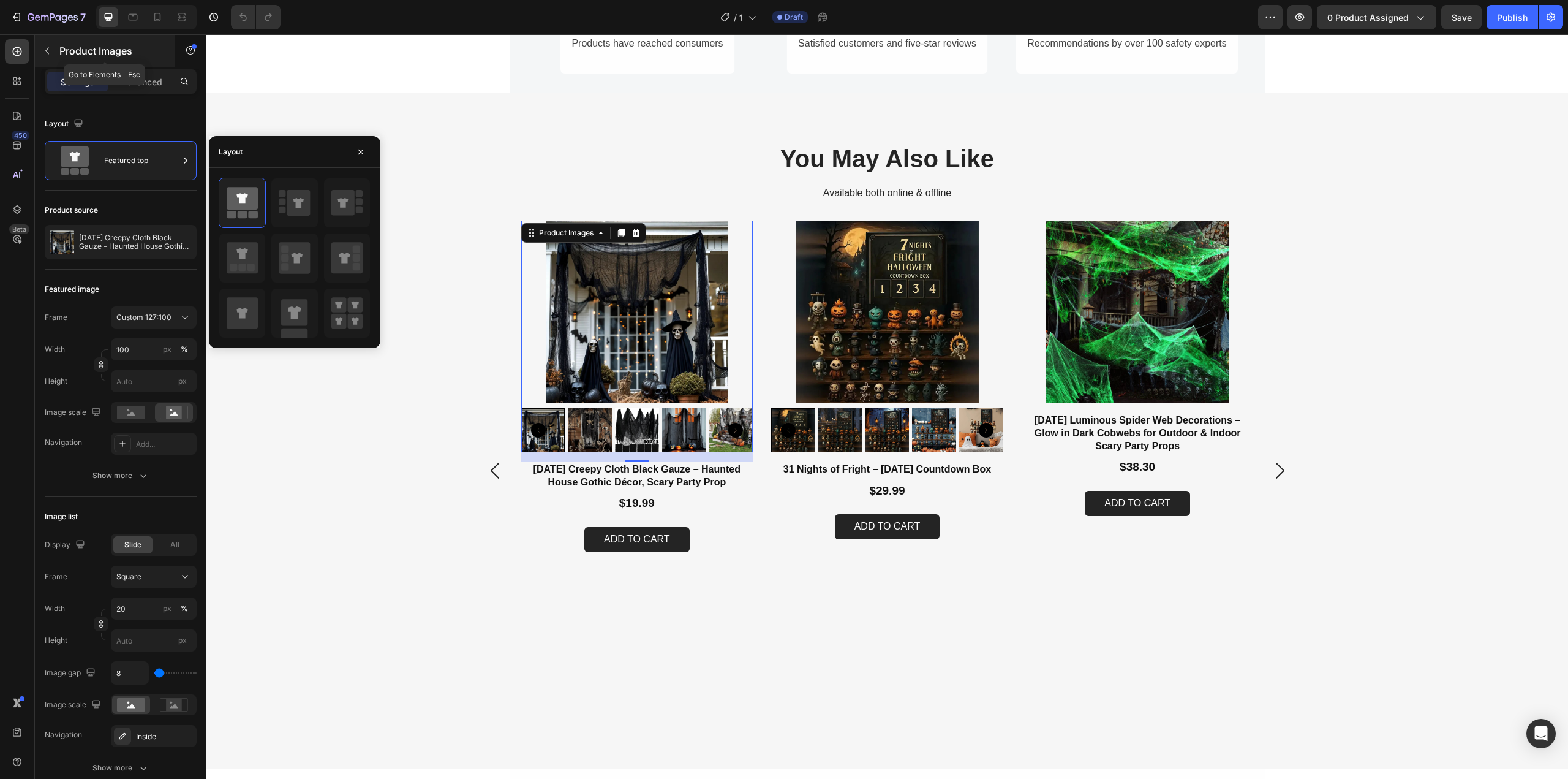
click at [59, 52] on p "Product Images" at bounding box center [111, 51] width 104 height 15
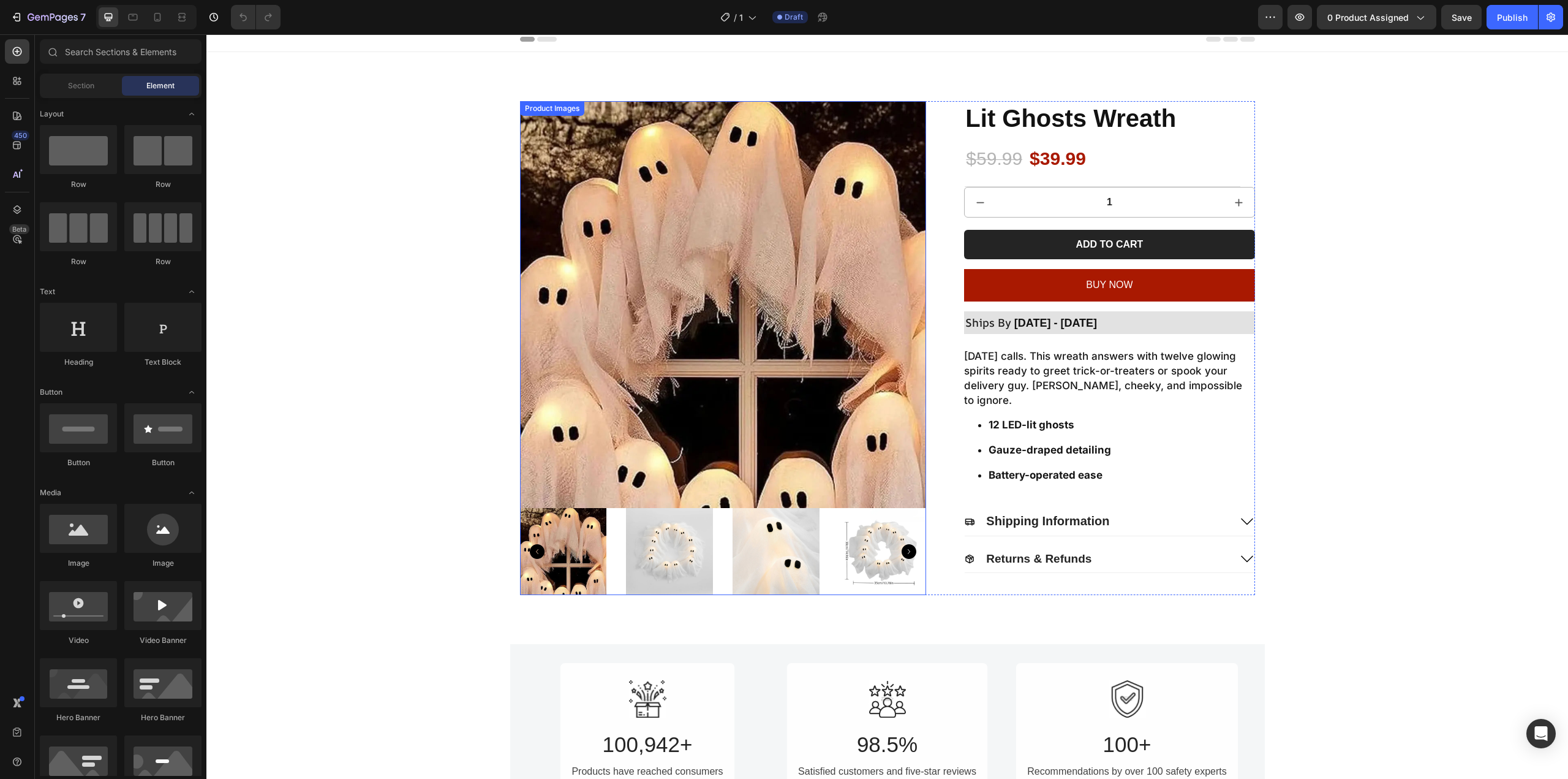
scroll to position [0, 0]
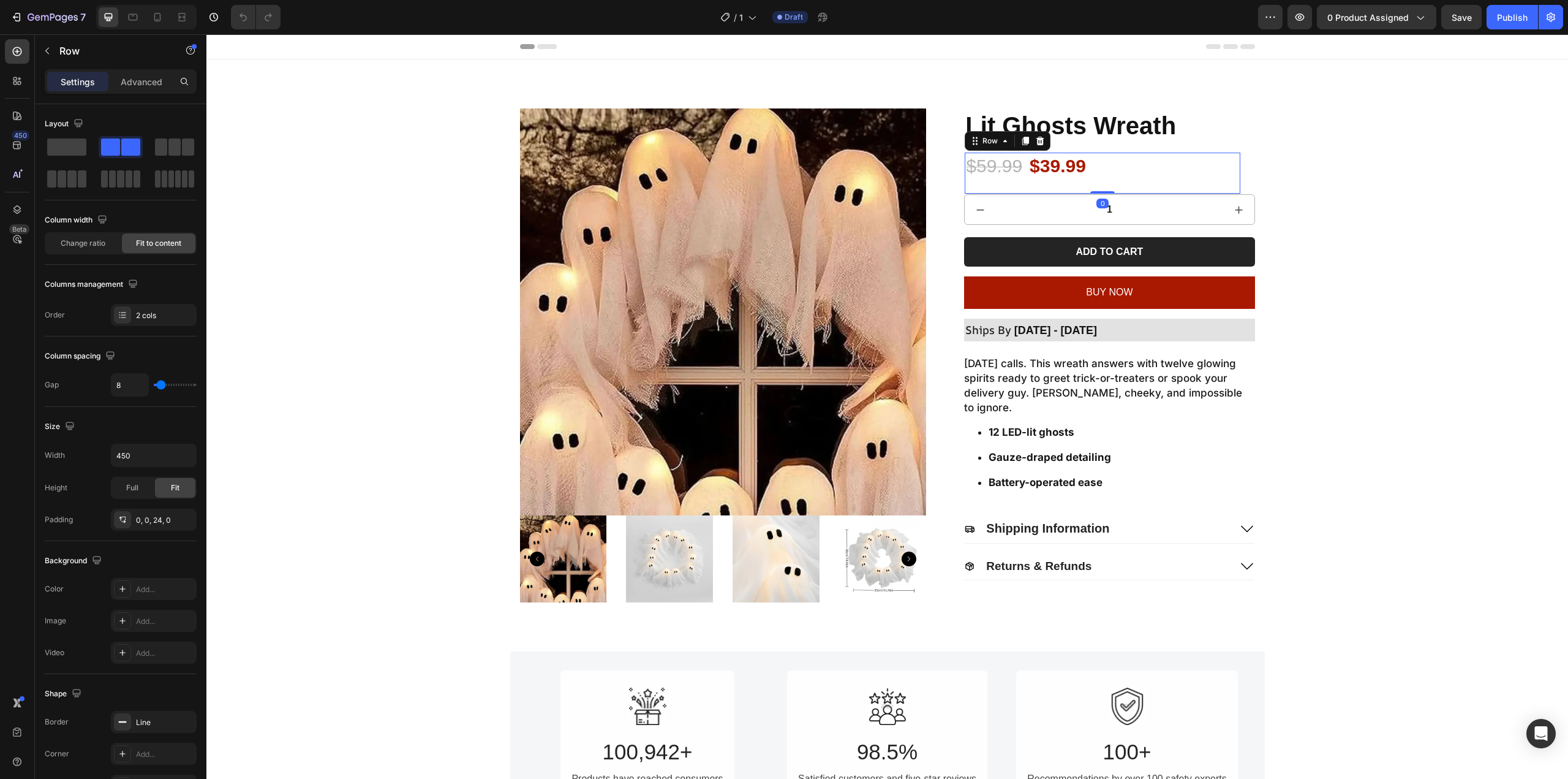
click at [1201, 184] on div "$59.99 Product Price Product Price $39.99 Product Price Product Price Row 0" at bounding box center [1103, 173] width 276 height 42
click at [51, 52] on icon "button" at bounding box center [47, 51] width 10 height 10
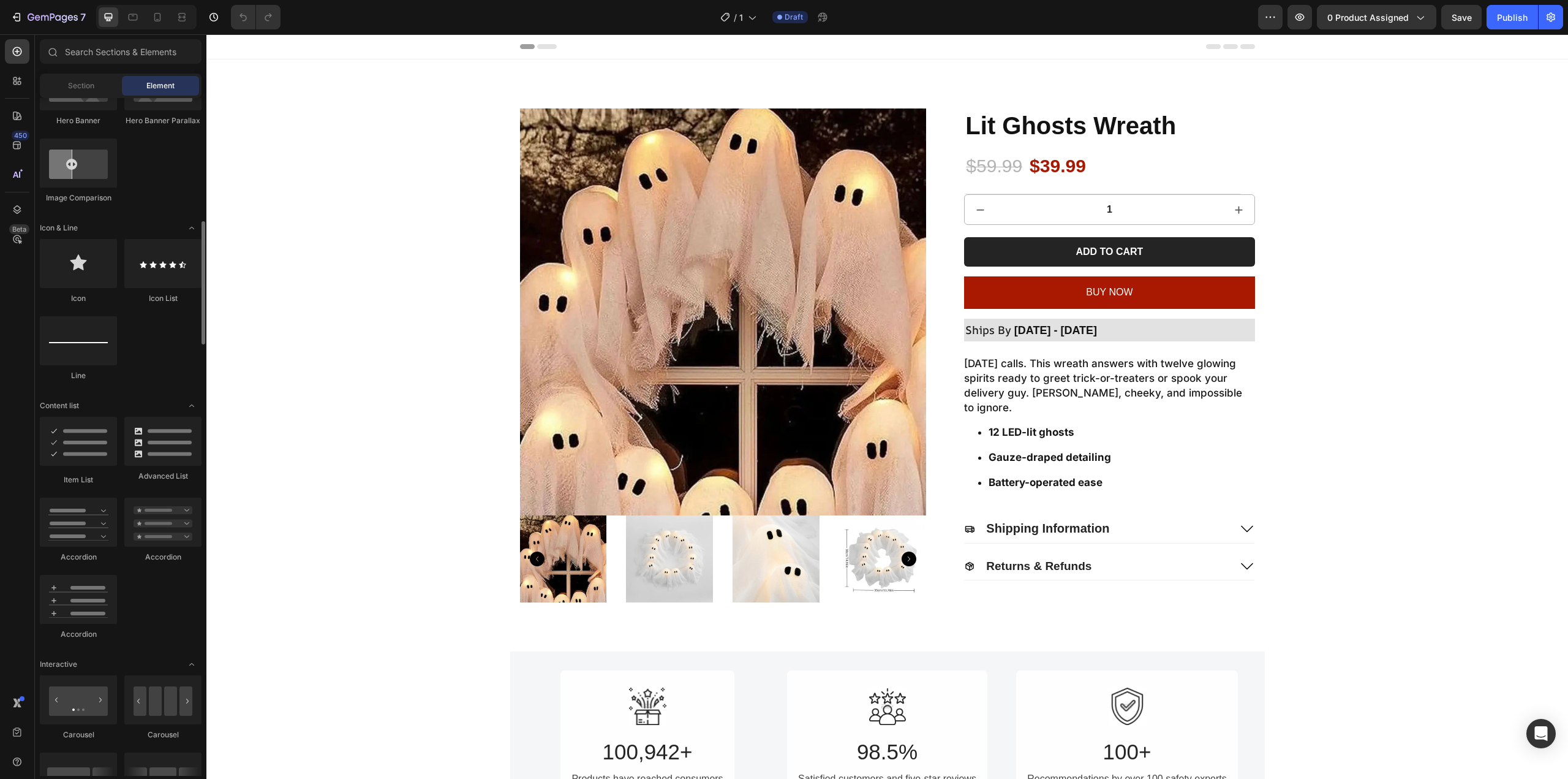
scroll to position [796, 0]
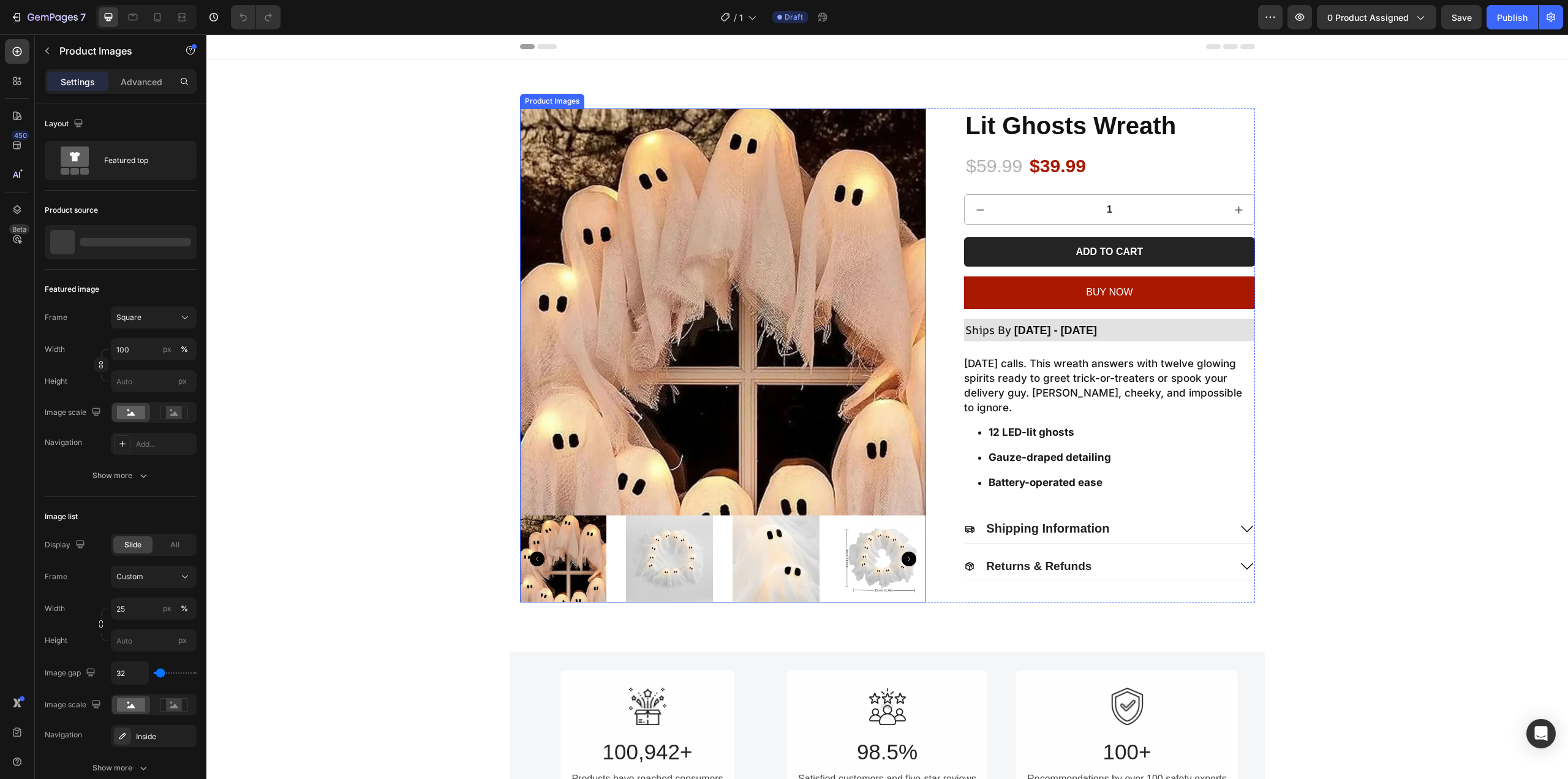
click at [748, 291] on img at bounding box center [723, 311] width 406 height 407
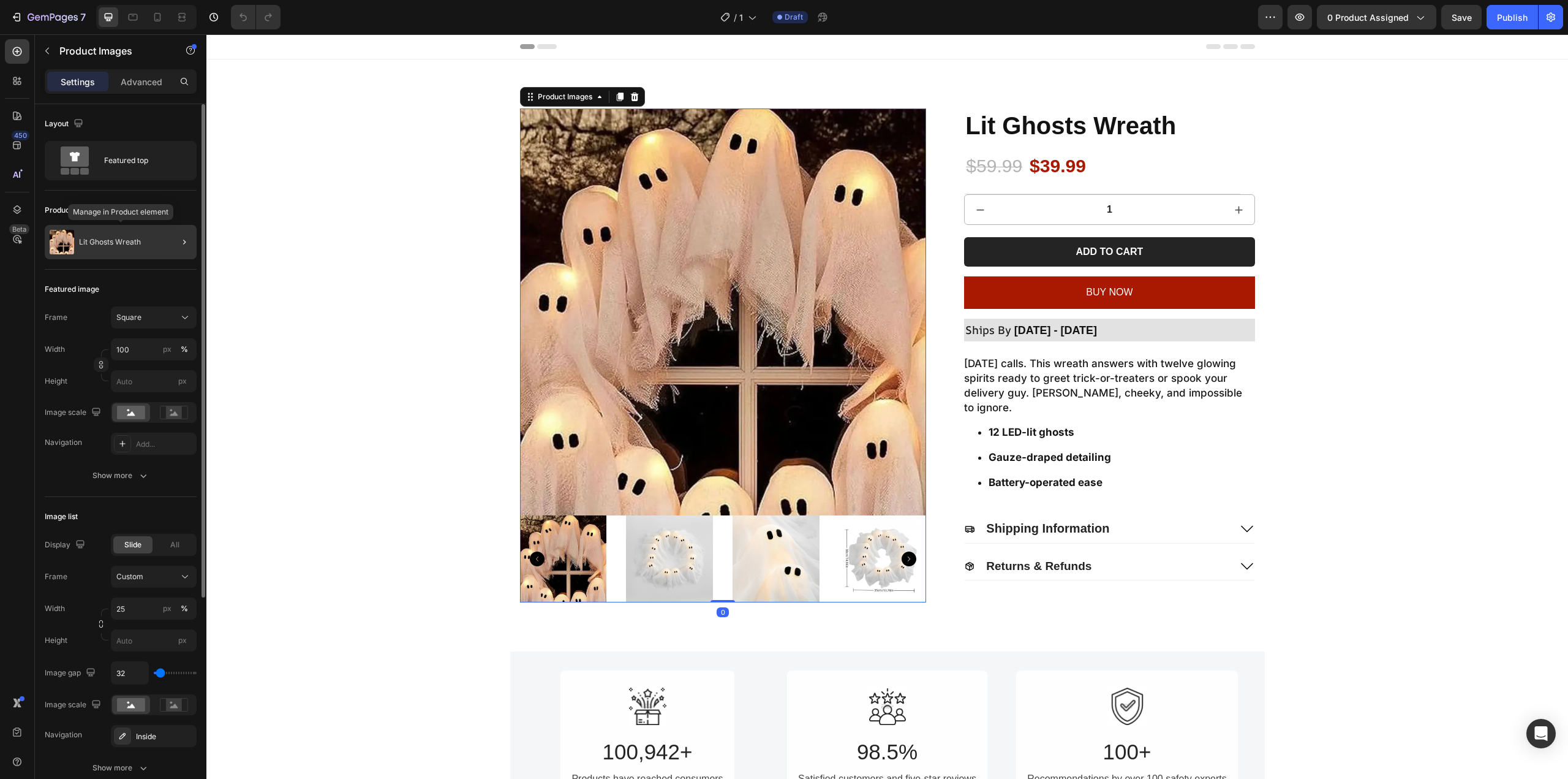
click at [116, 250] on div "Lit Ghosts Wreath" at bounding box center [120, 242] width 152 height 34
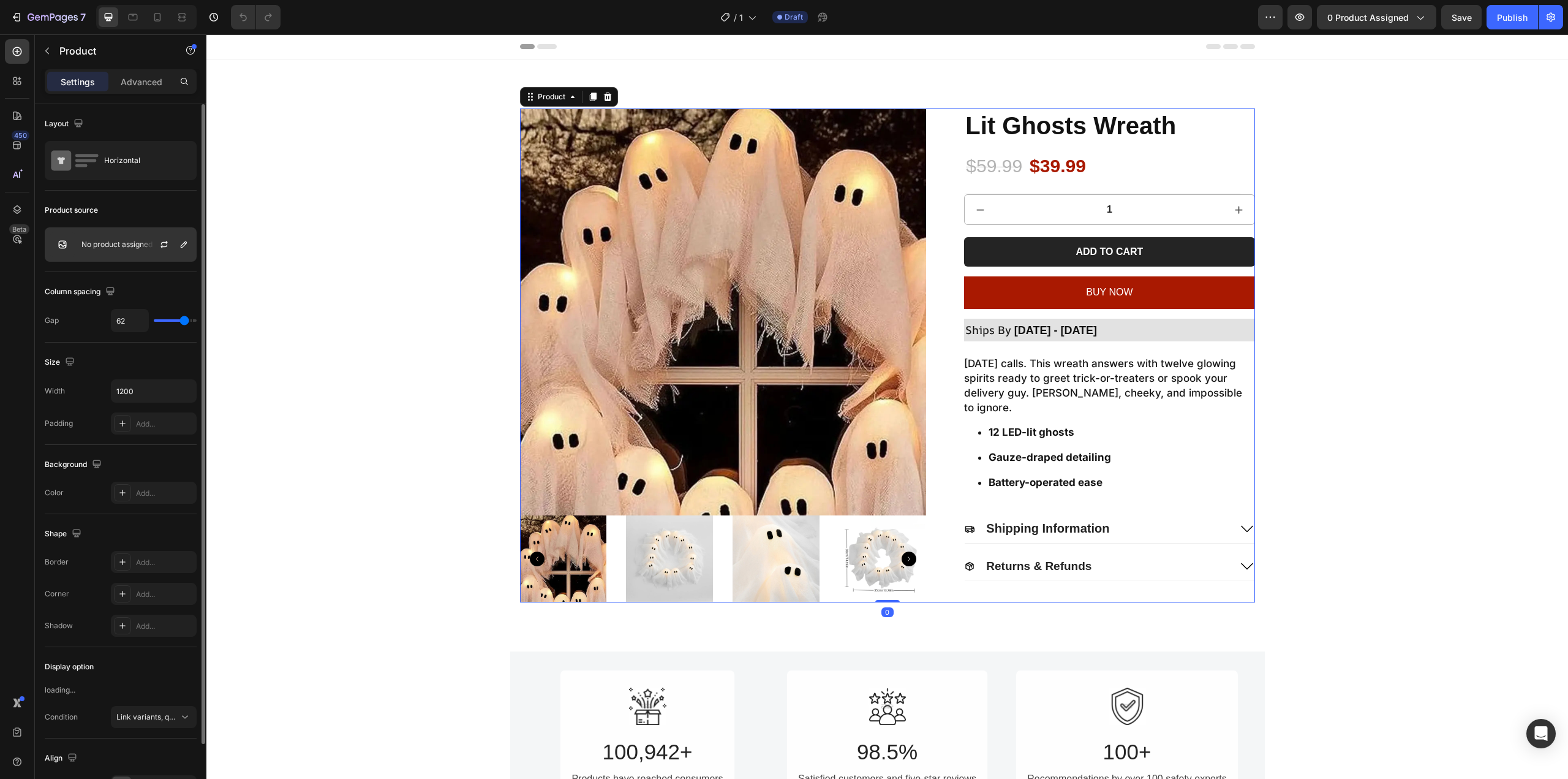
click at [131, 247] on p "No product assigned" at bounding box center [117, 244] width 71 height 9
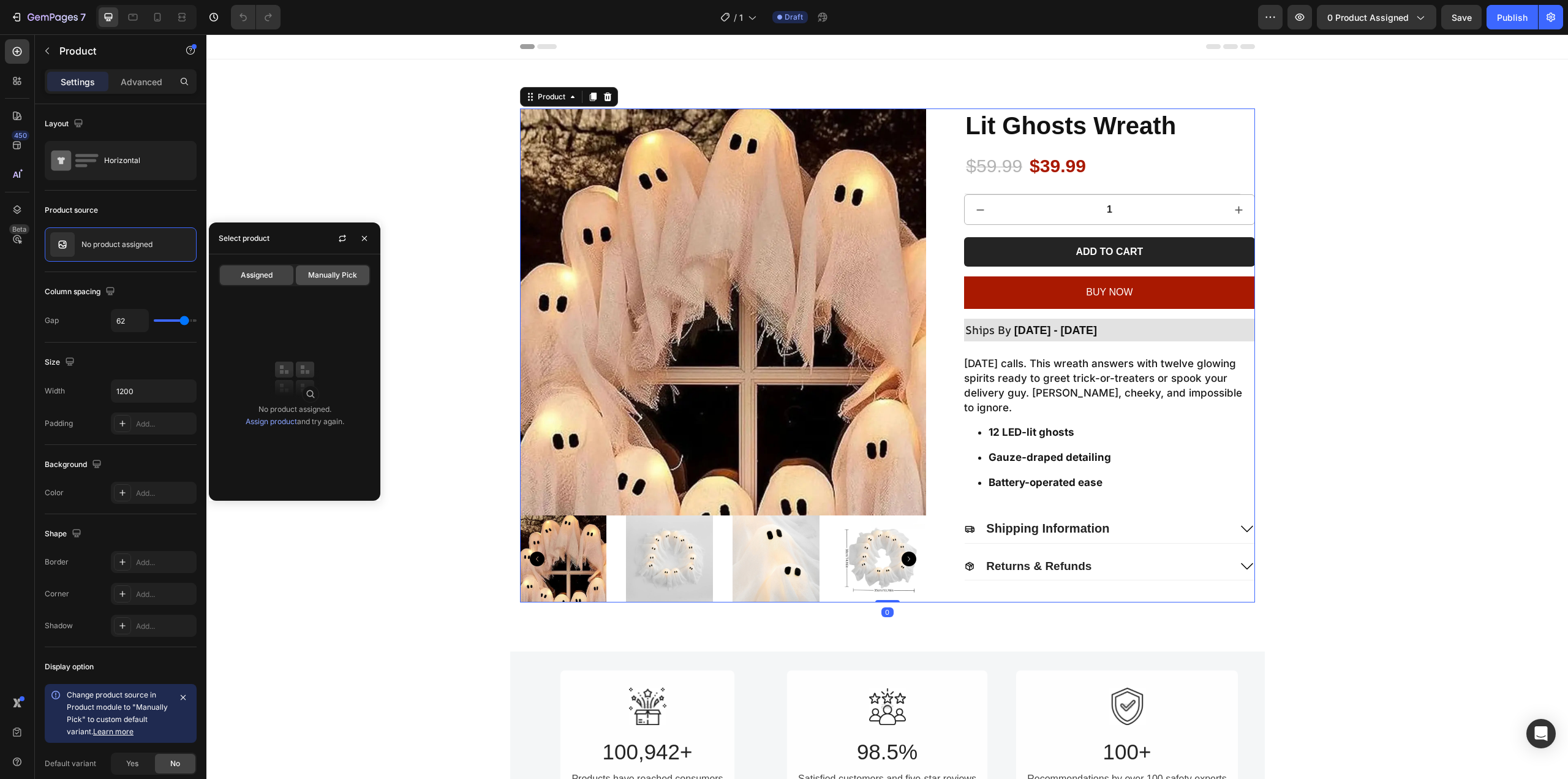
click at [317, 266] on div "Manually Pick" at bounding box center [332, 275] width 74 height 20
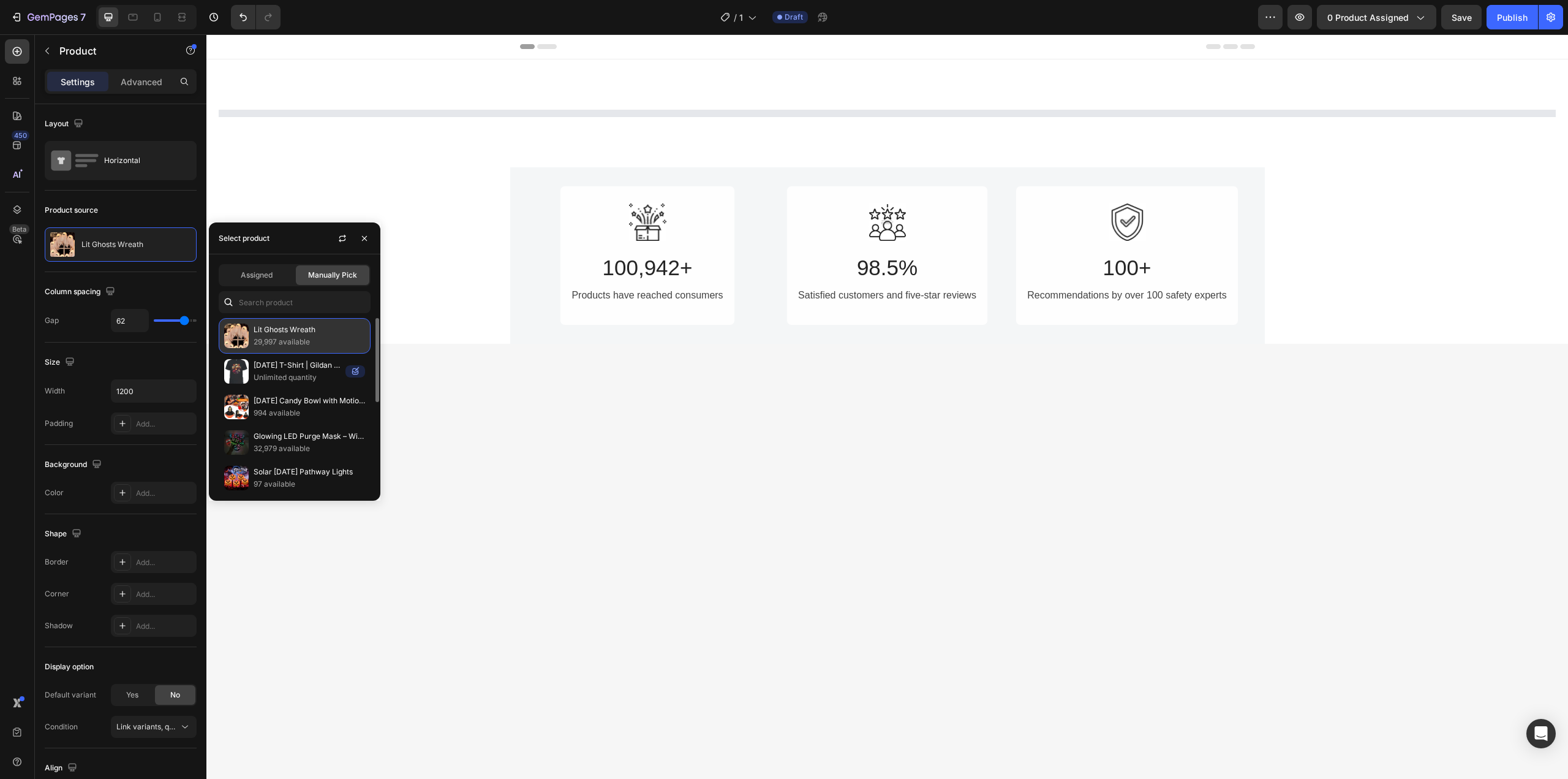
click at [290, 329] on p "Lit Ghosts Wreath" at bounding box center [309, 329] width 112 height 12
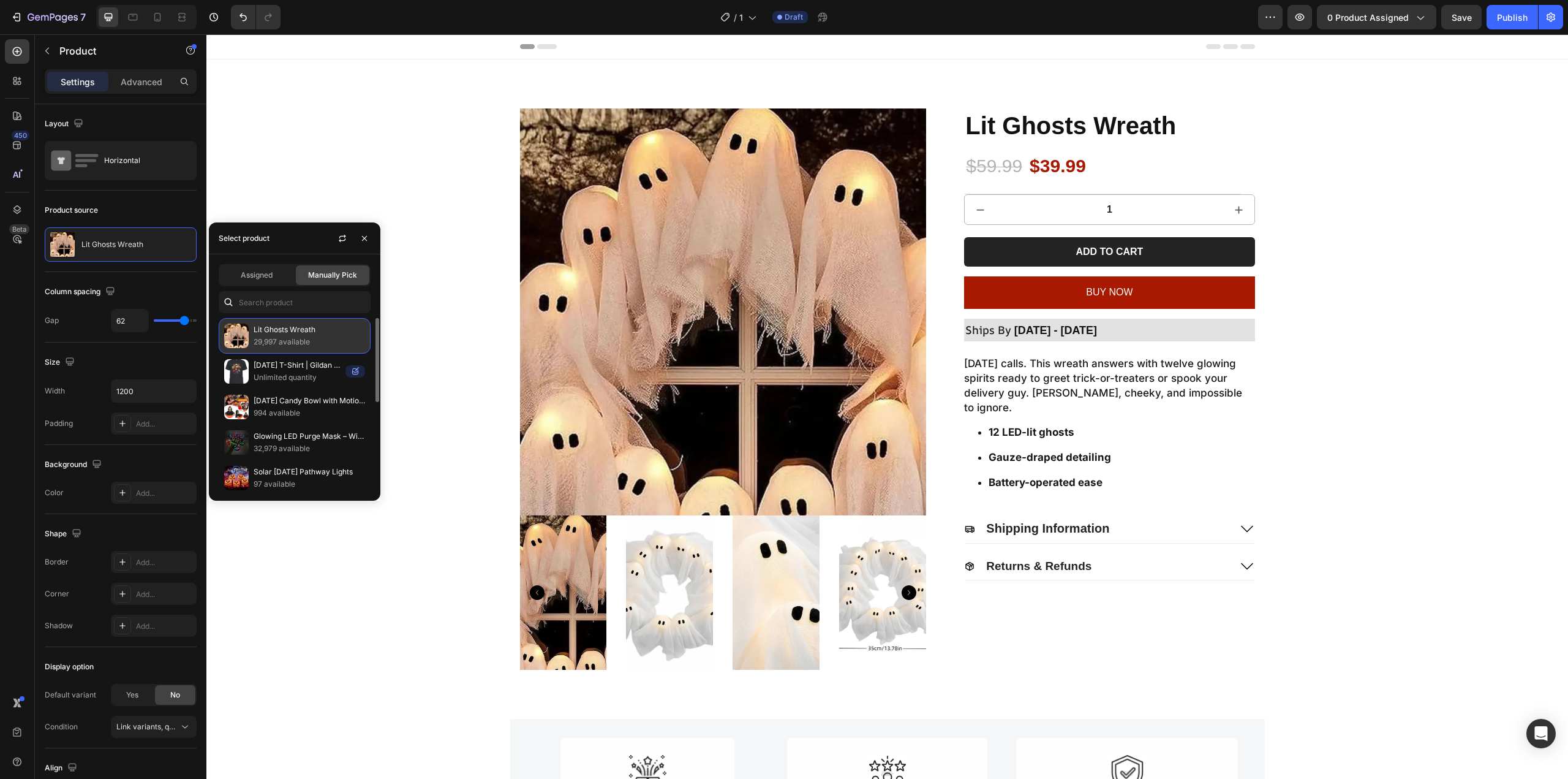
click at [284, 330] on p "Lit Ghosts Wreath" at bounding box center [309, 329] width 112 height 12
click at [260, 338] on p "29,997 available" at bounding box center [309, 342] width 112 height 12
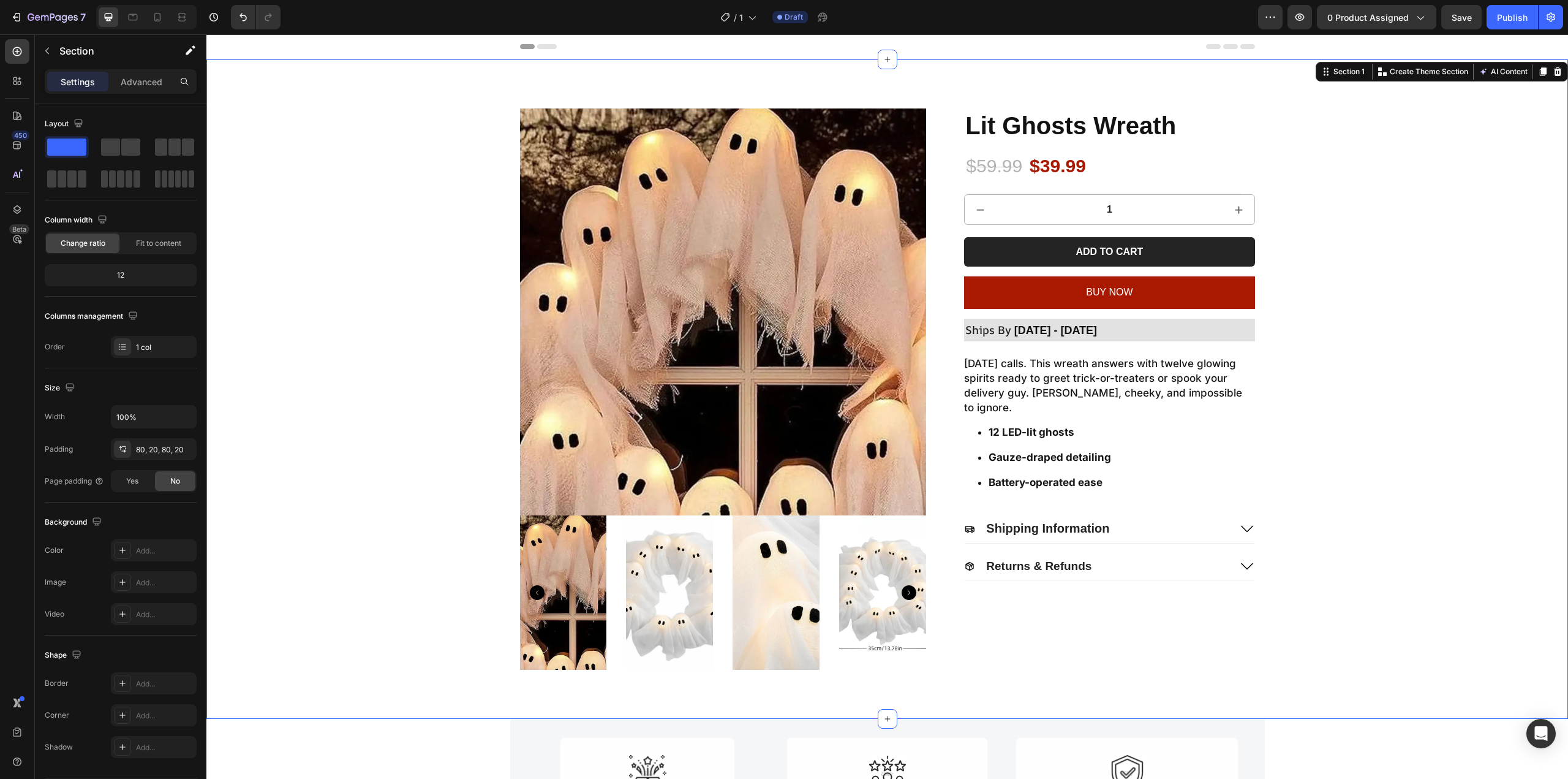
click at [432, 144] on div "Product Images Lit Ghosts Wreath Product Title $59.99 Product Price Product Pri…" at bounding box center [887, 389] width 1337 height 561
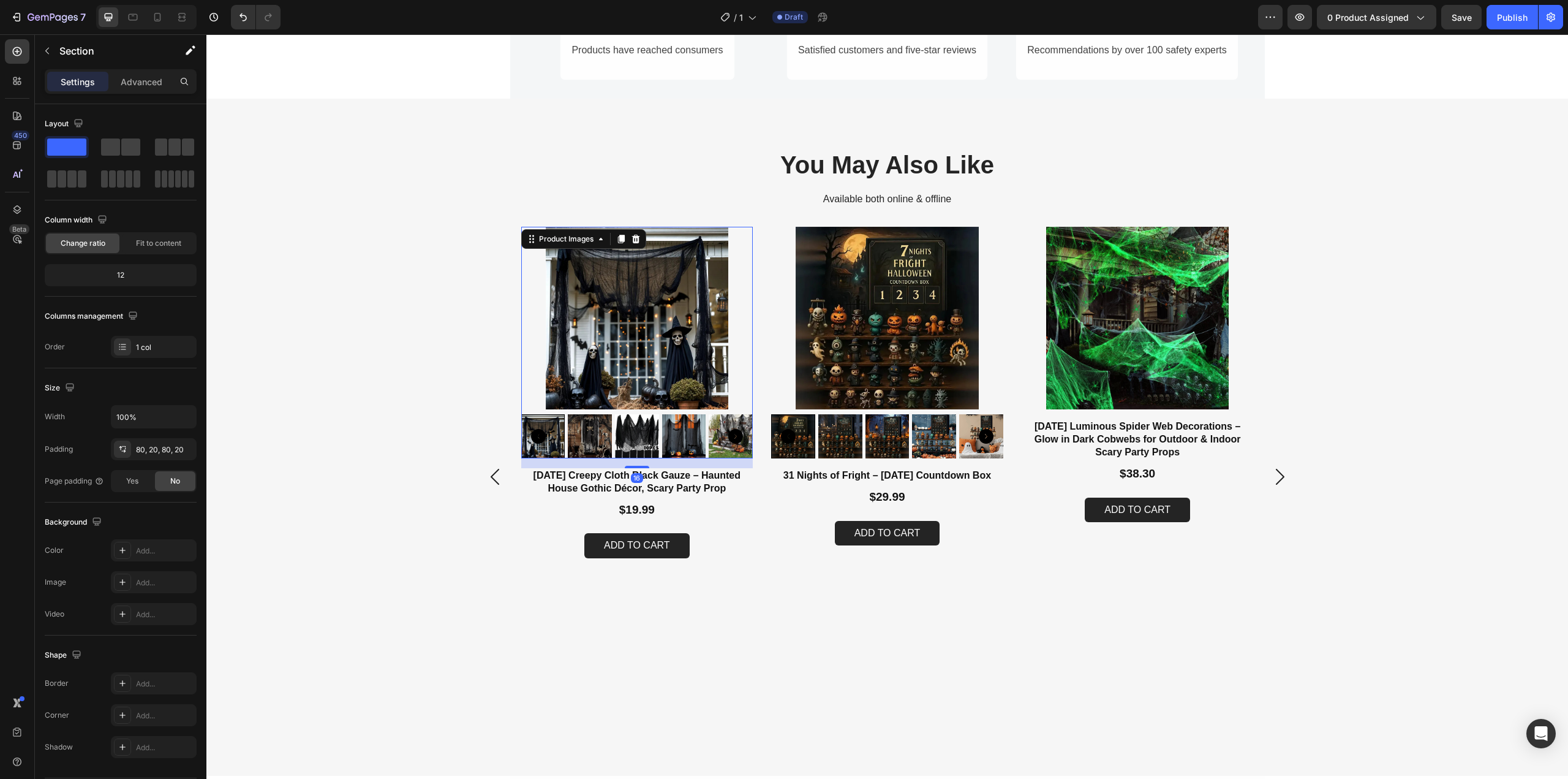
click at [620, 334] on img at bounding box center [637, 318] width 232 height 182
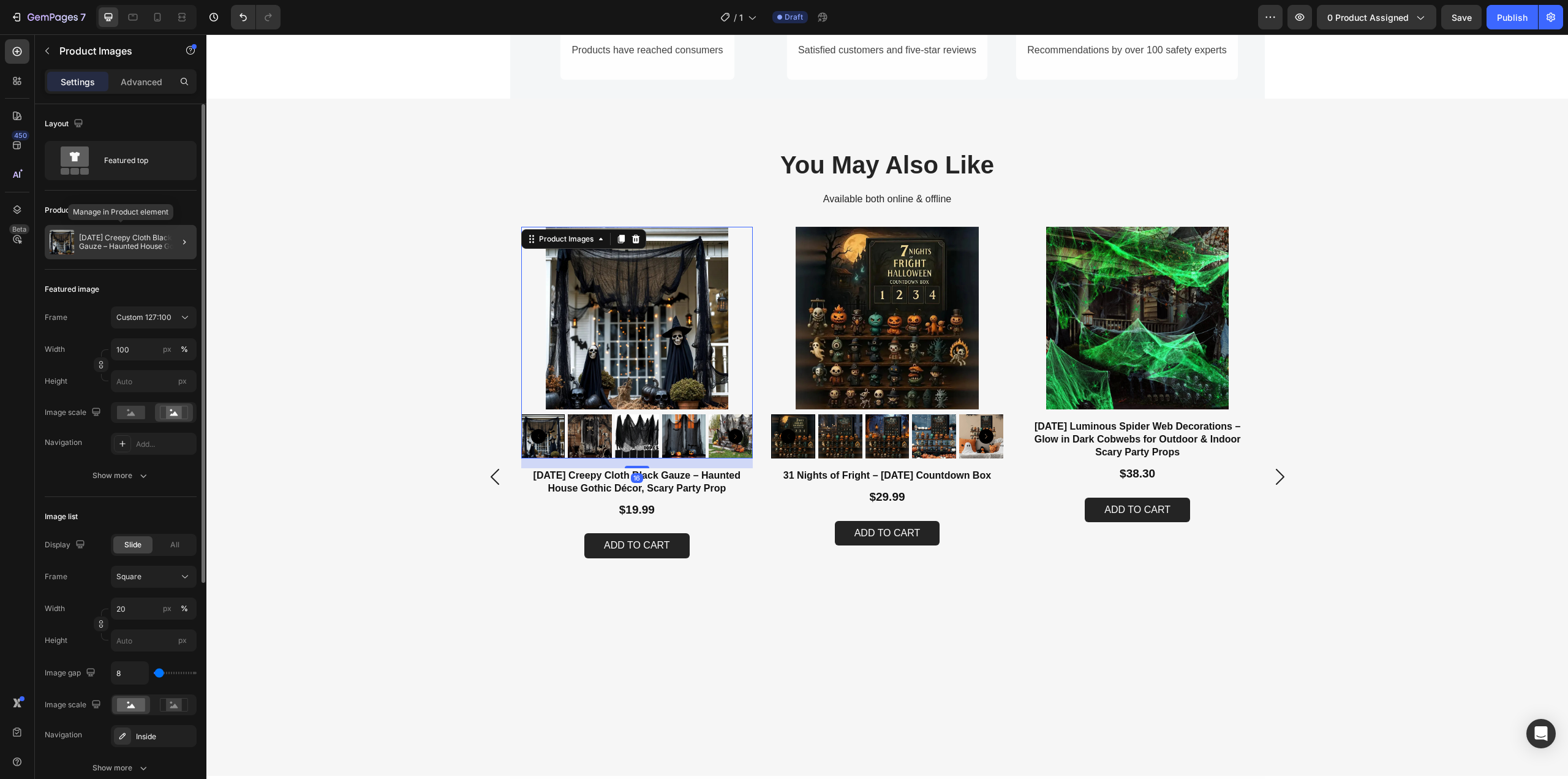
click at [105, 249] on p "Halloween Creepy Cloth Black Gauze – Haunted House Gothic Décor, Scary Party Pr…" at bounding box center [135, 242] width 113 height 17
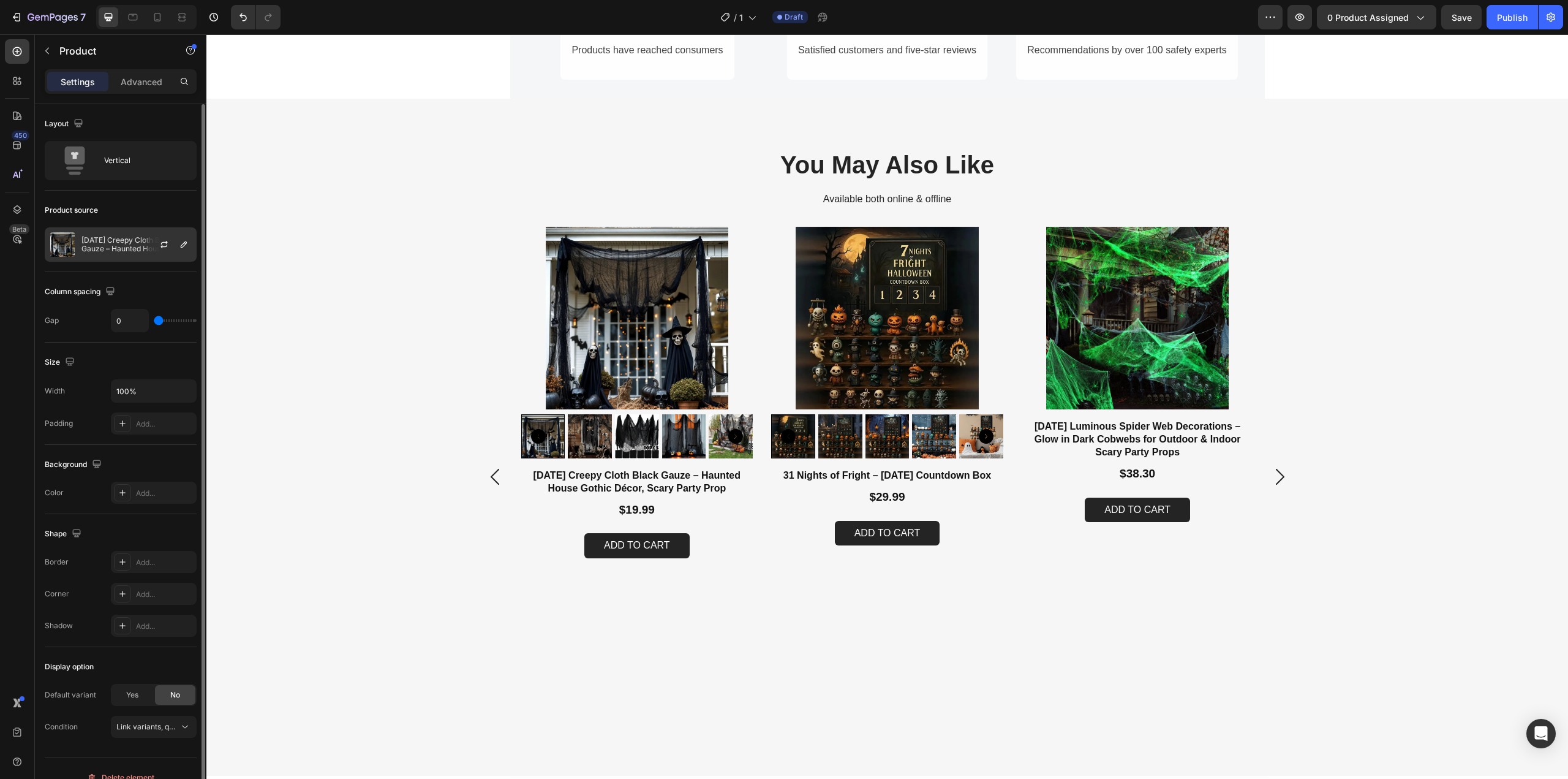
click at [125, 241] on p "Halloween Creepy Cloth Black Gauze – Haunted House Gothic Décor, Scary Party Pr…" at bounding box center [136, 245] width 109 height 17
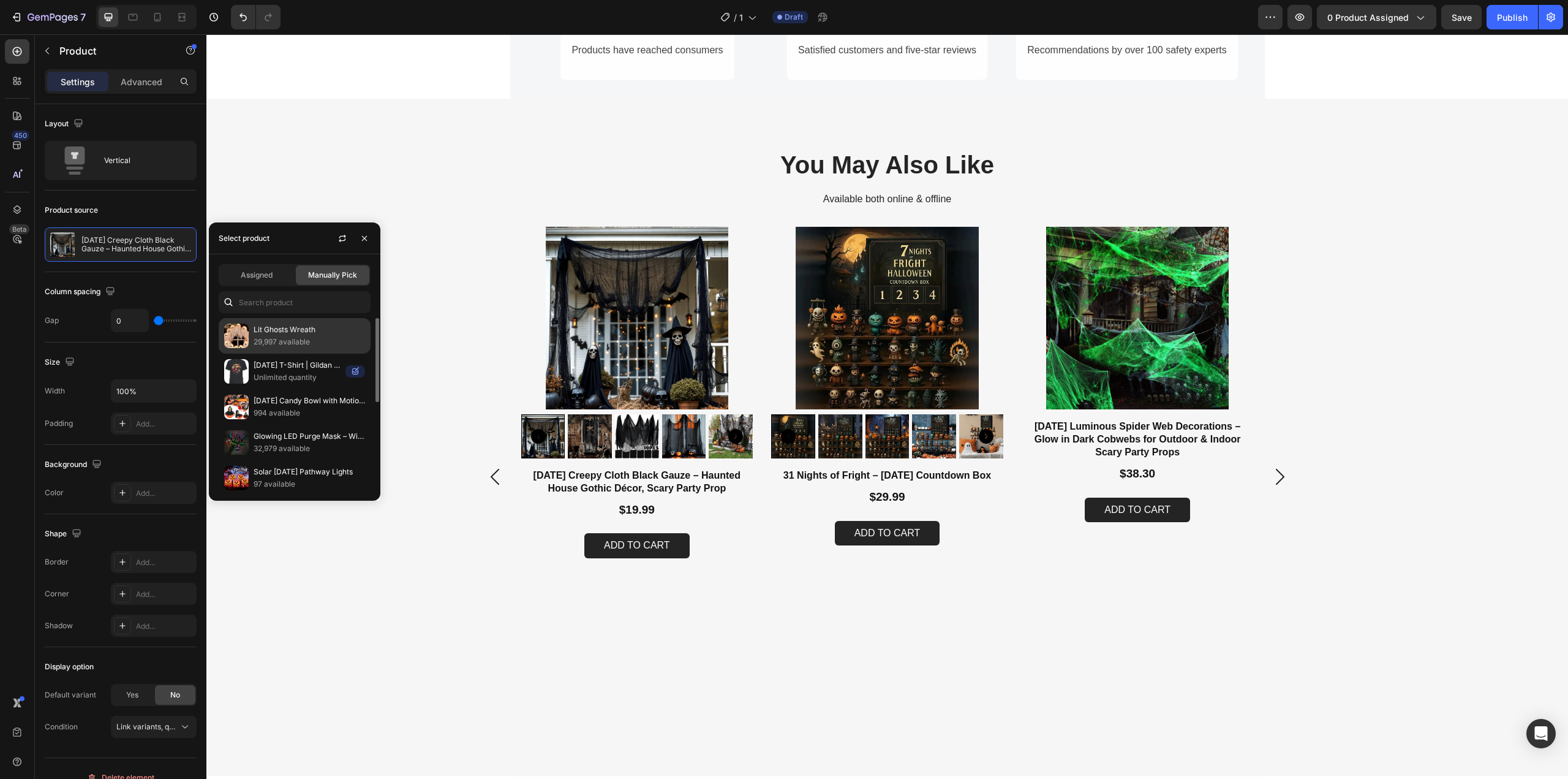
click at [266, 334] on p "Lit Ghosts Wreath" at bounding box center [309, 329] width 112 height 12
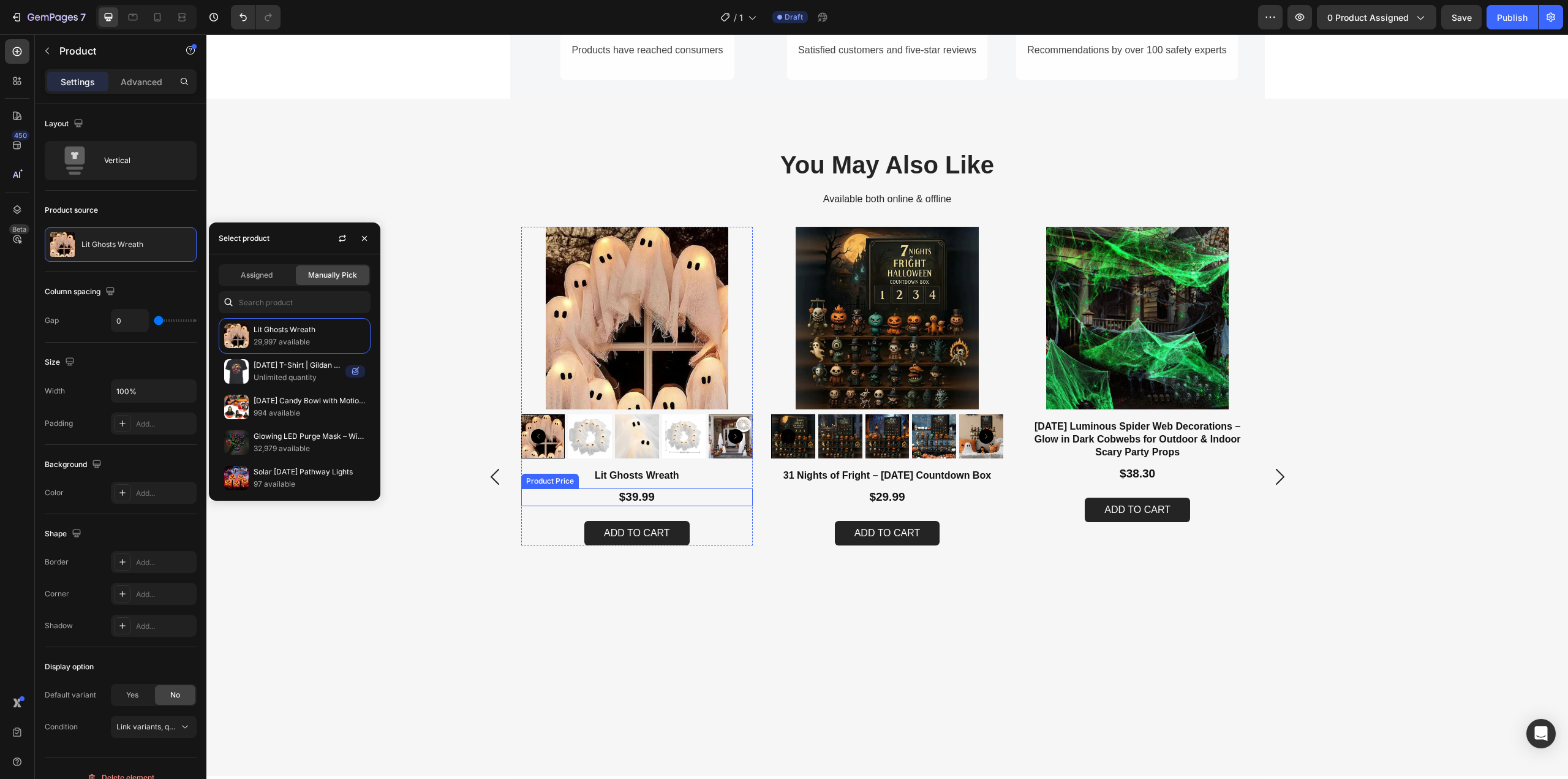
click at [616, 496] on div "$39.99" at bounding box center [637, 497] width 232 height 17
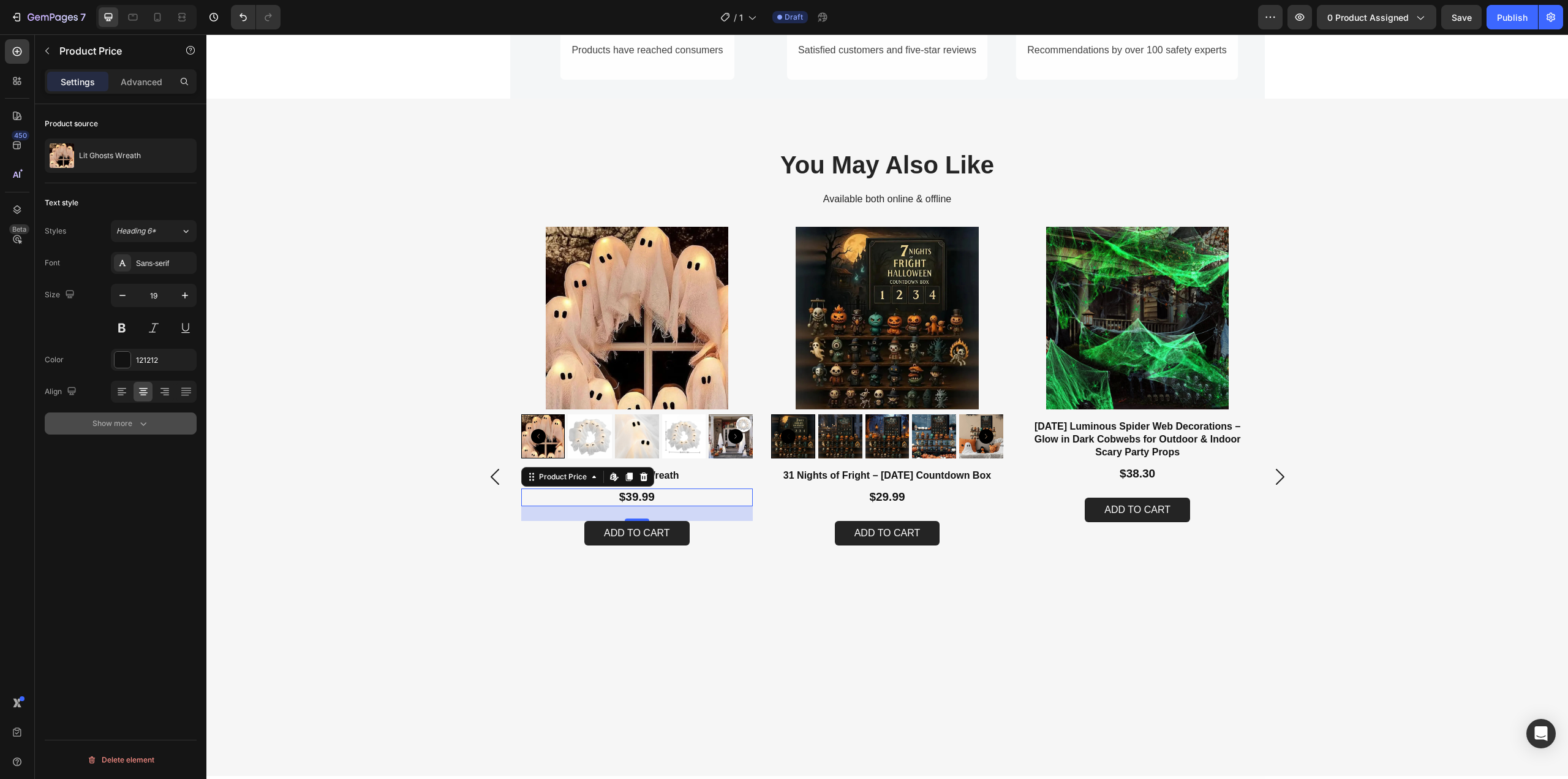
click at [131, 422] on div "Show more" at bounding box center [121, 422] width 57 height 12
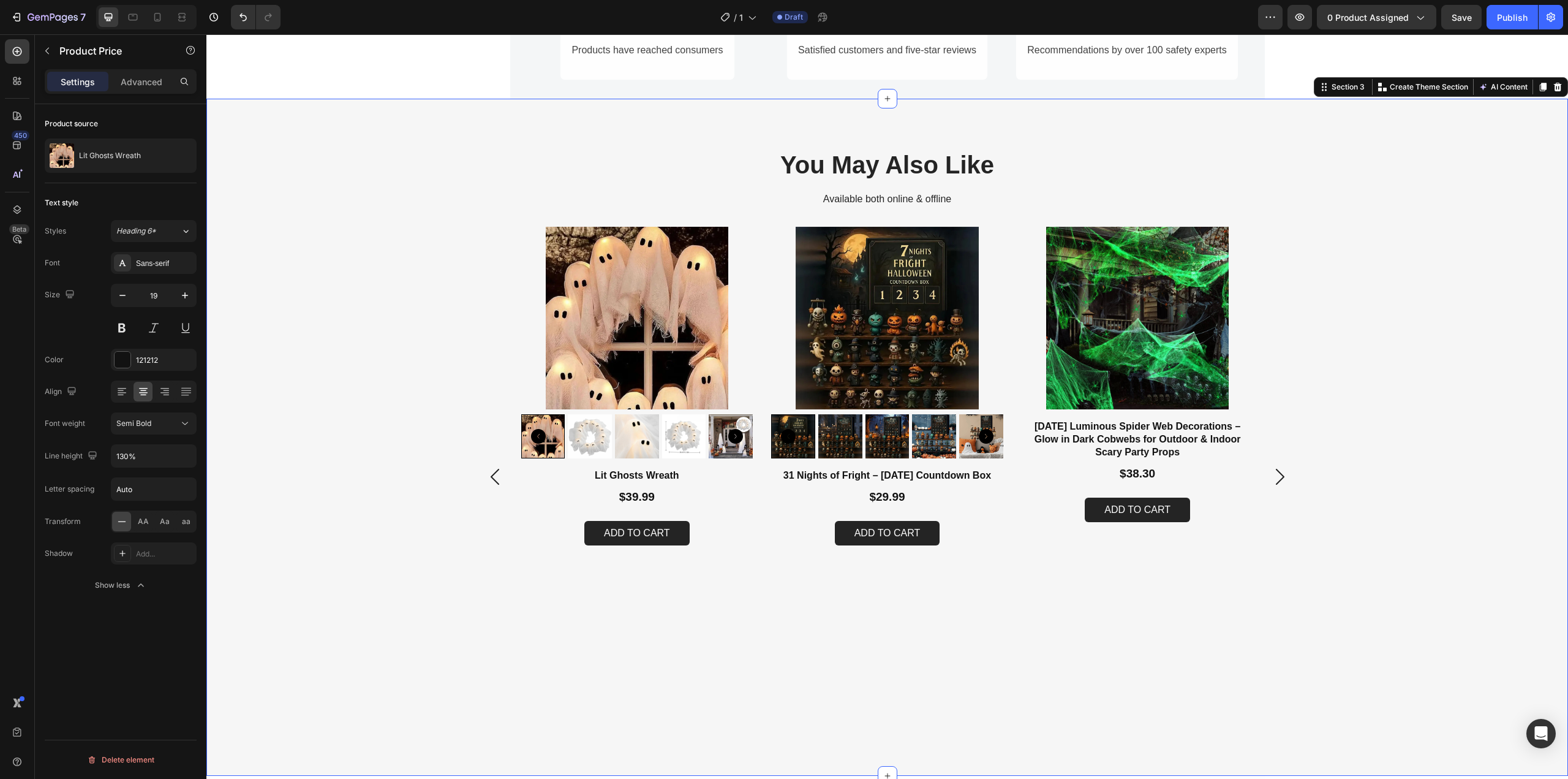
click at [455, 567] on div "Product Images Lit Ghosts Wreath Product Title $39.99 Product Price Product Pri…" at bounding box center [887, 476] width 1337 height 499
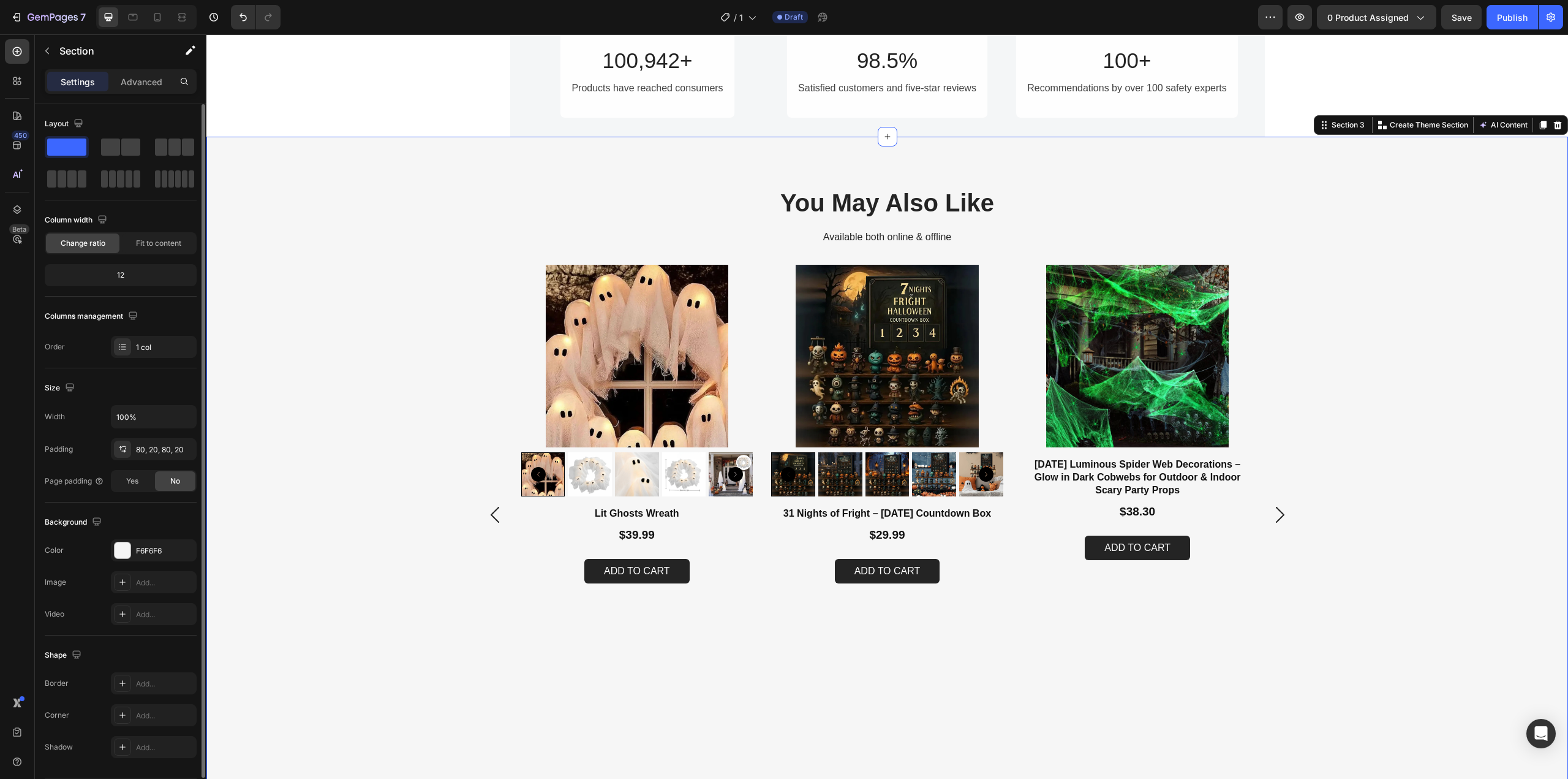
scroll to position [674, 0]
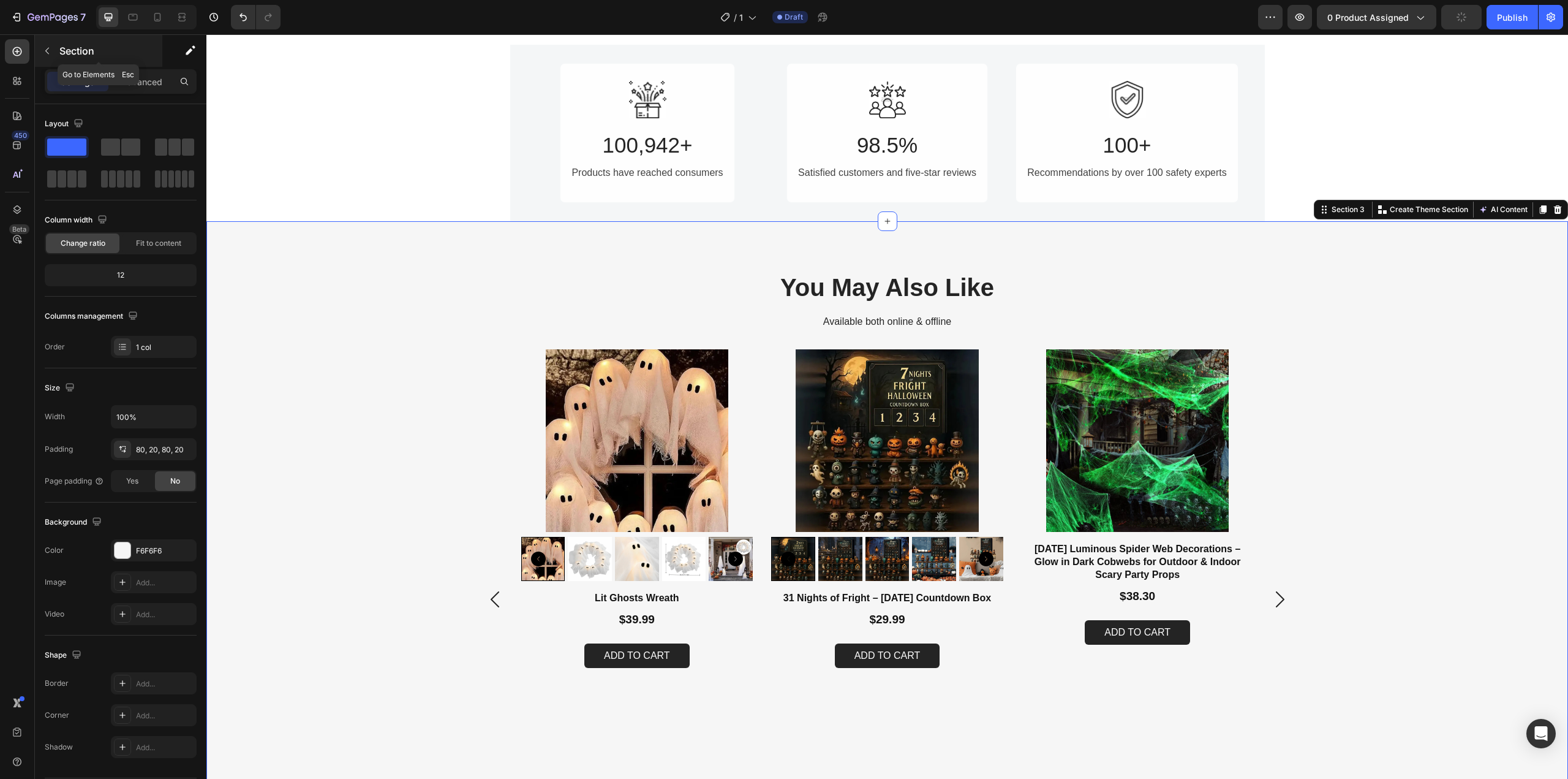
click at [42, 53] on button "button" at bounding box center [47, 51] width 20 height 20
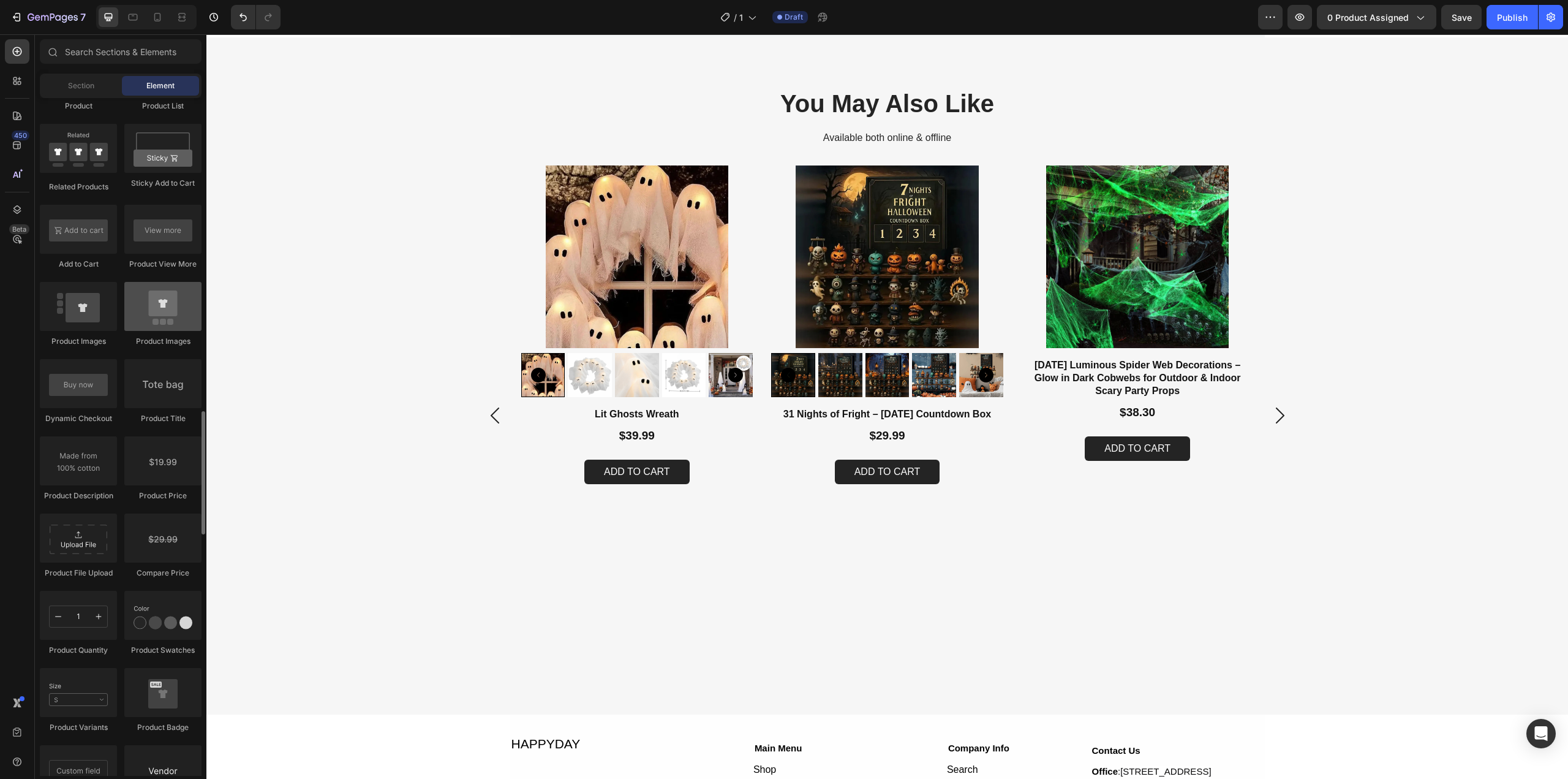
scroll to position [1593, 0]
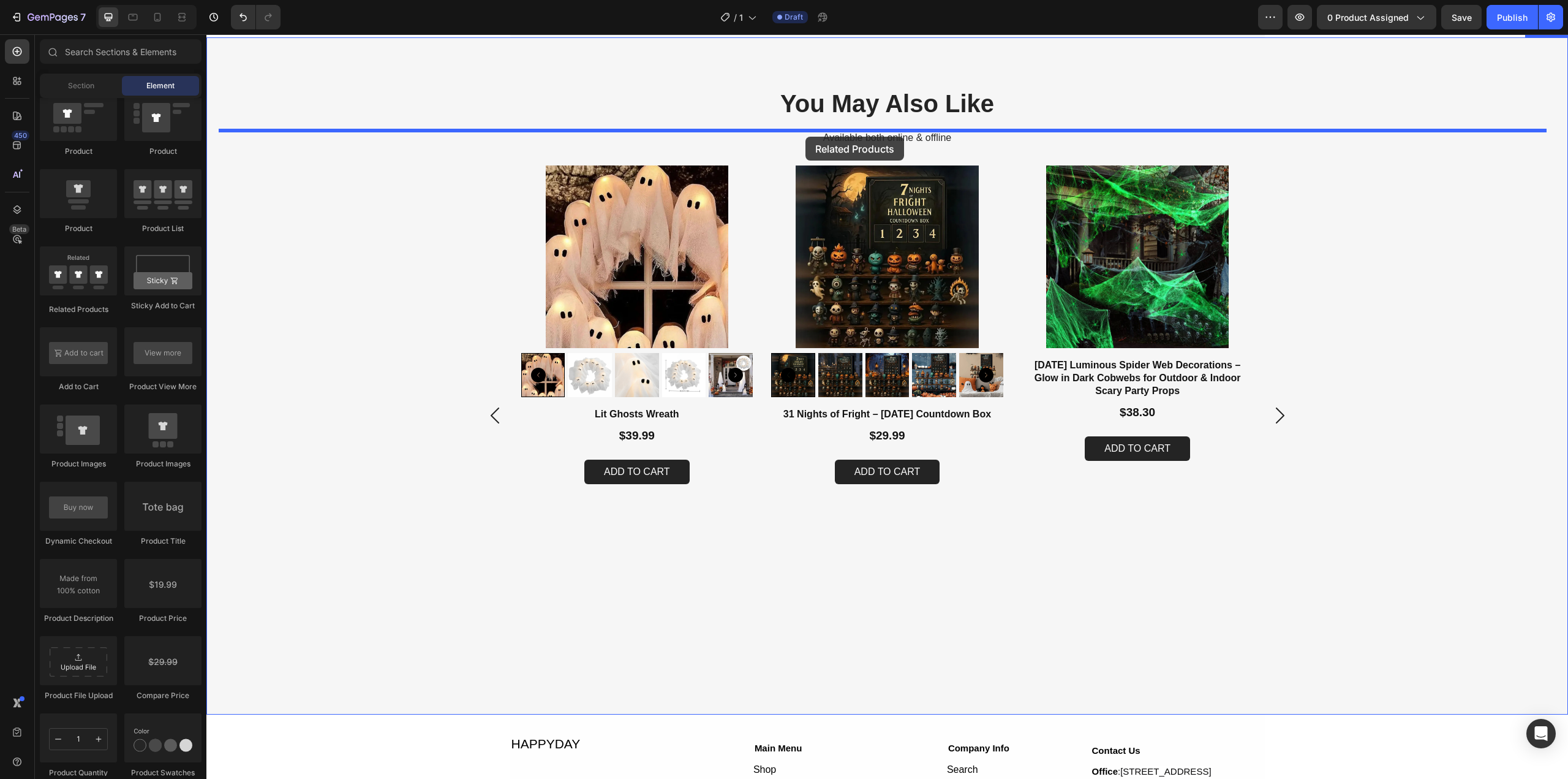
drag, startPoint x: 295, startPoint y: 304, endPoint x: 806, endPoint y: 136, distance: 537.9
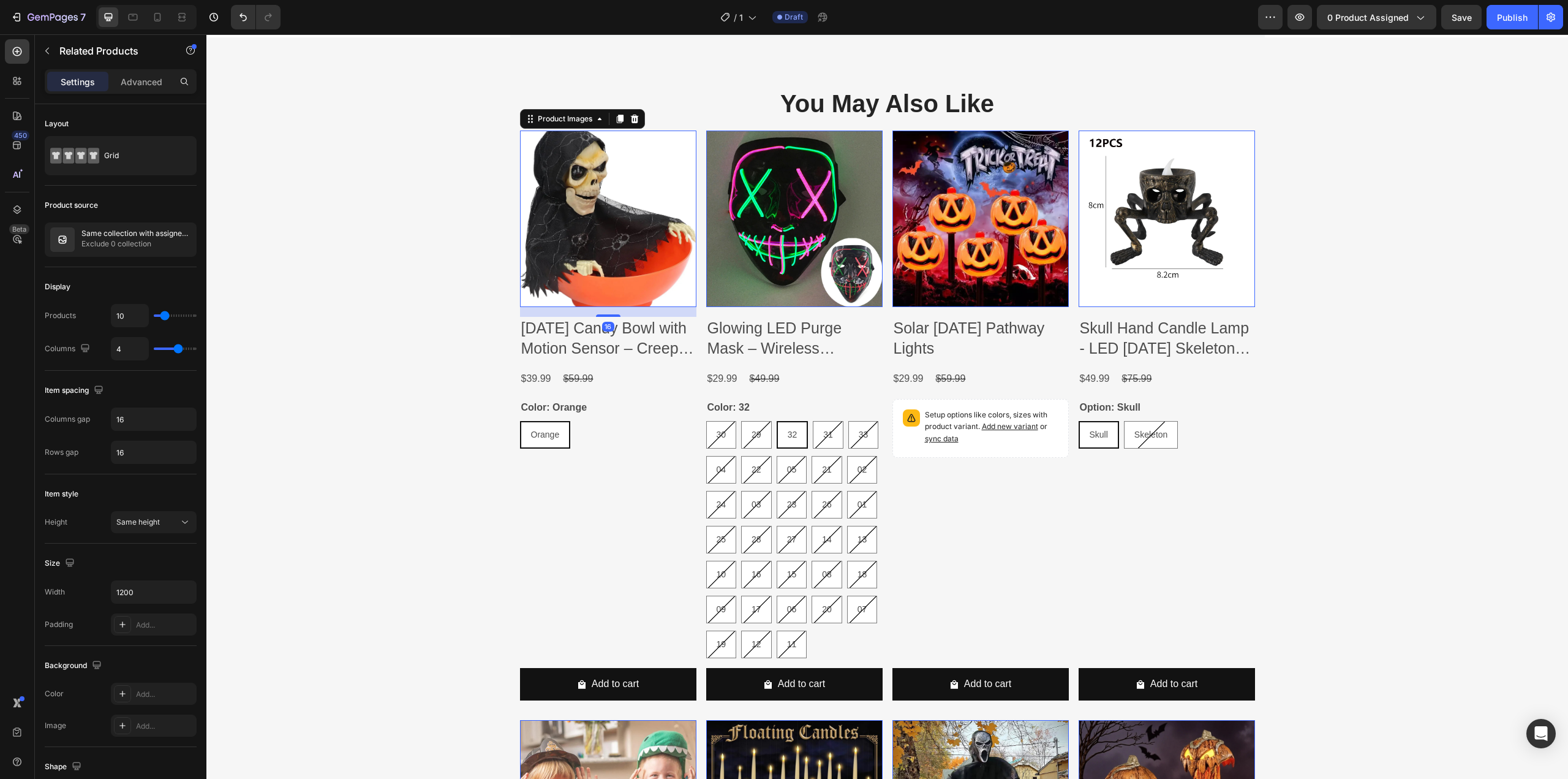
click at [612, 262] on img at bounding box center [608, 219] width 177 height 177
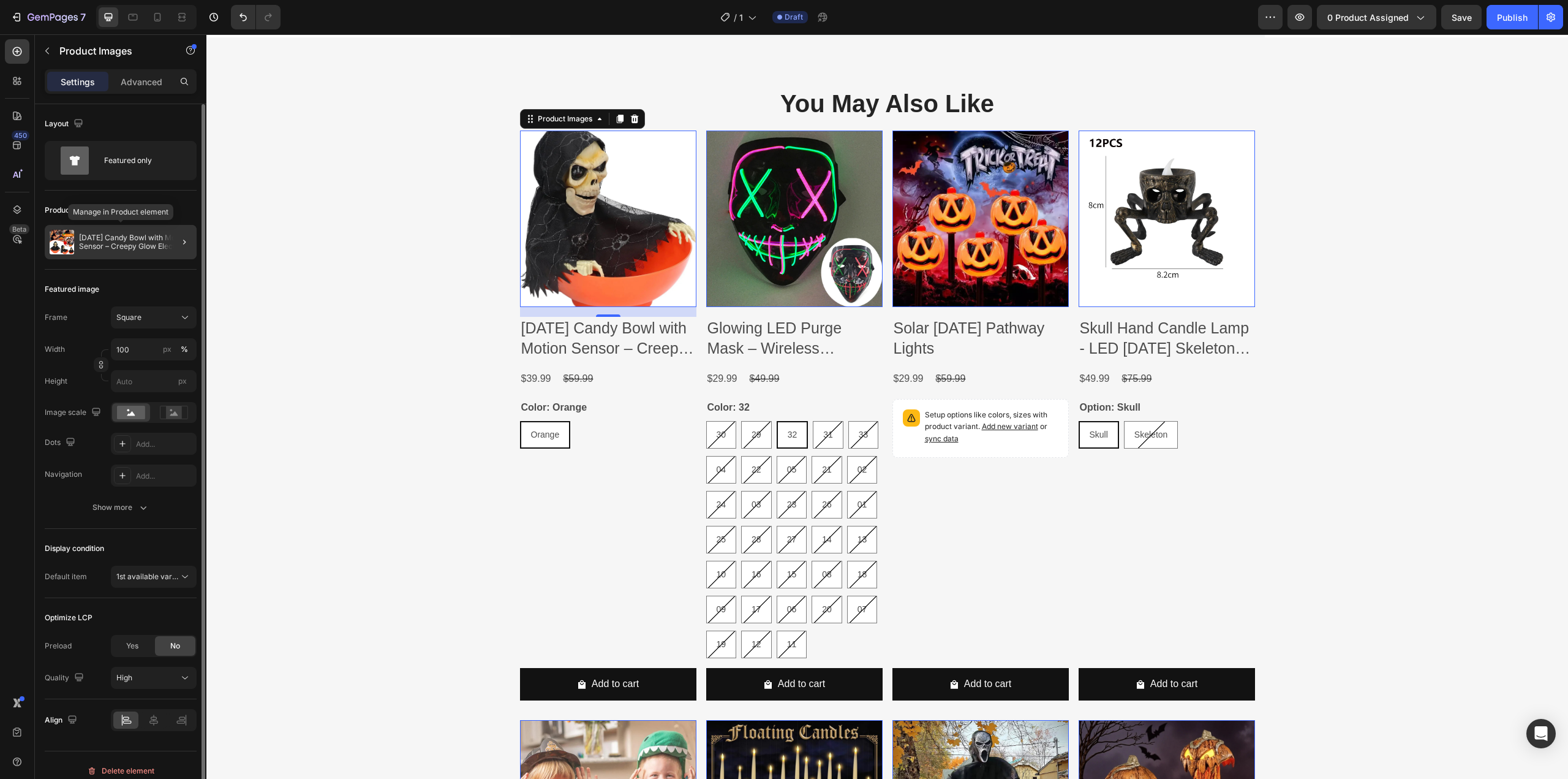
click at [139, 255] on div "[DATE] Candy Bowl with Motion Sensor – Creepy Glow Electric Serving Tray for Tr…" at bounding box center [120, 242] width 152 height 34
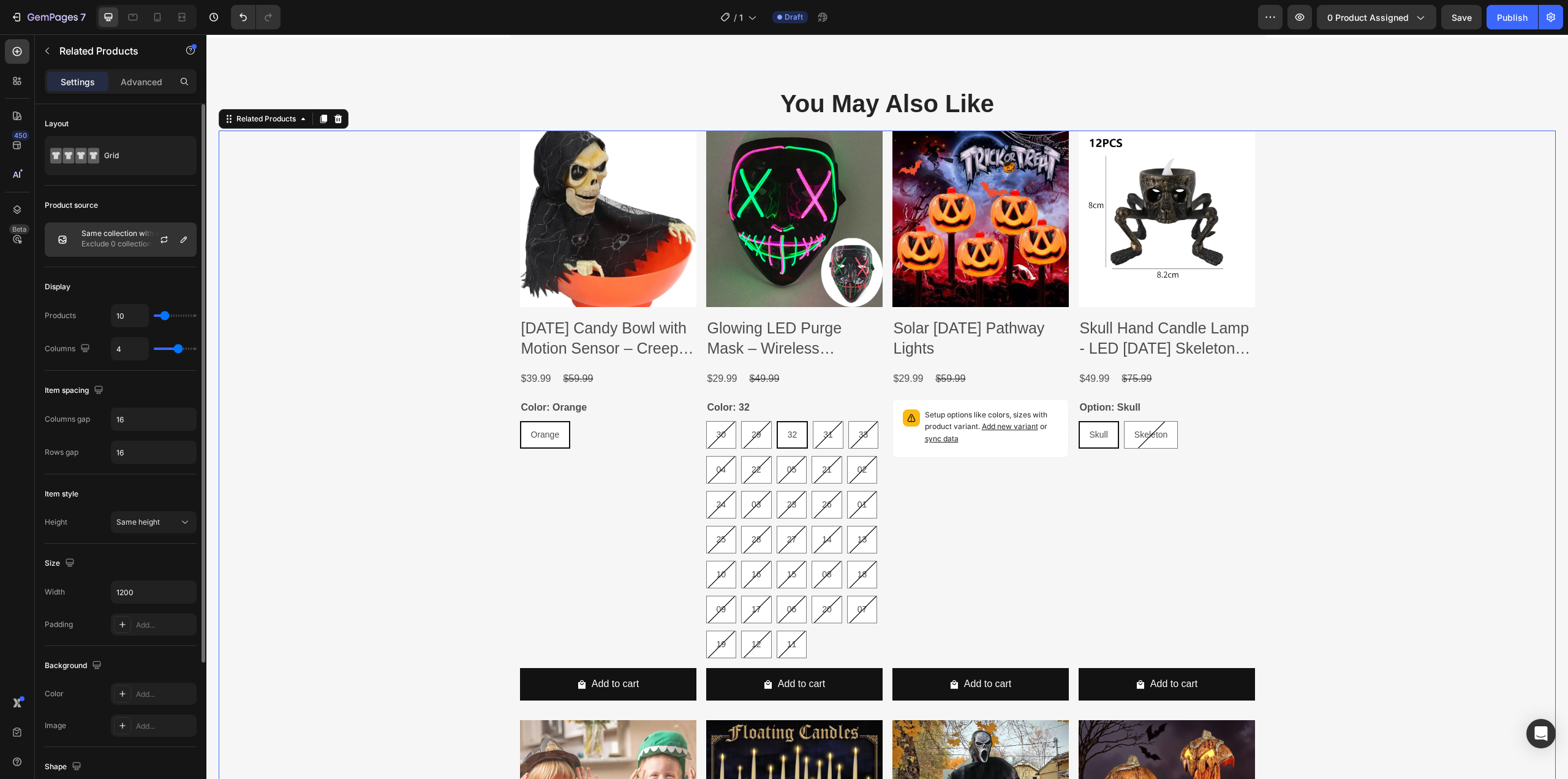
click at [128, 247] on p "Exclude 0 collection" at bounding box center [136, 243] width 109 height 12
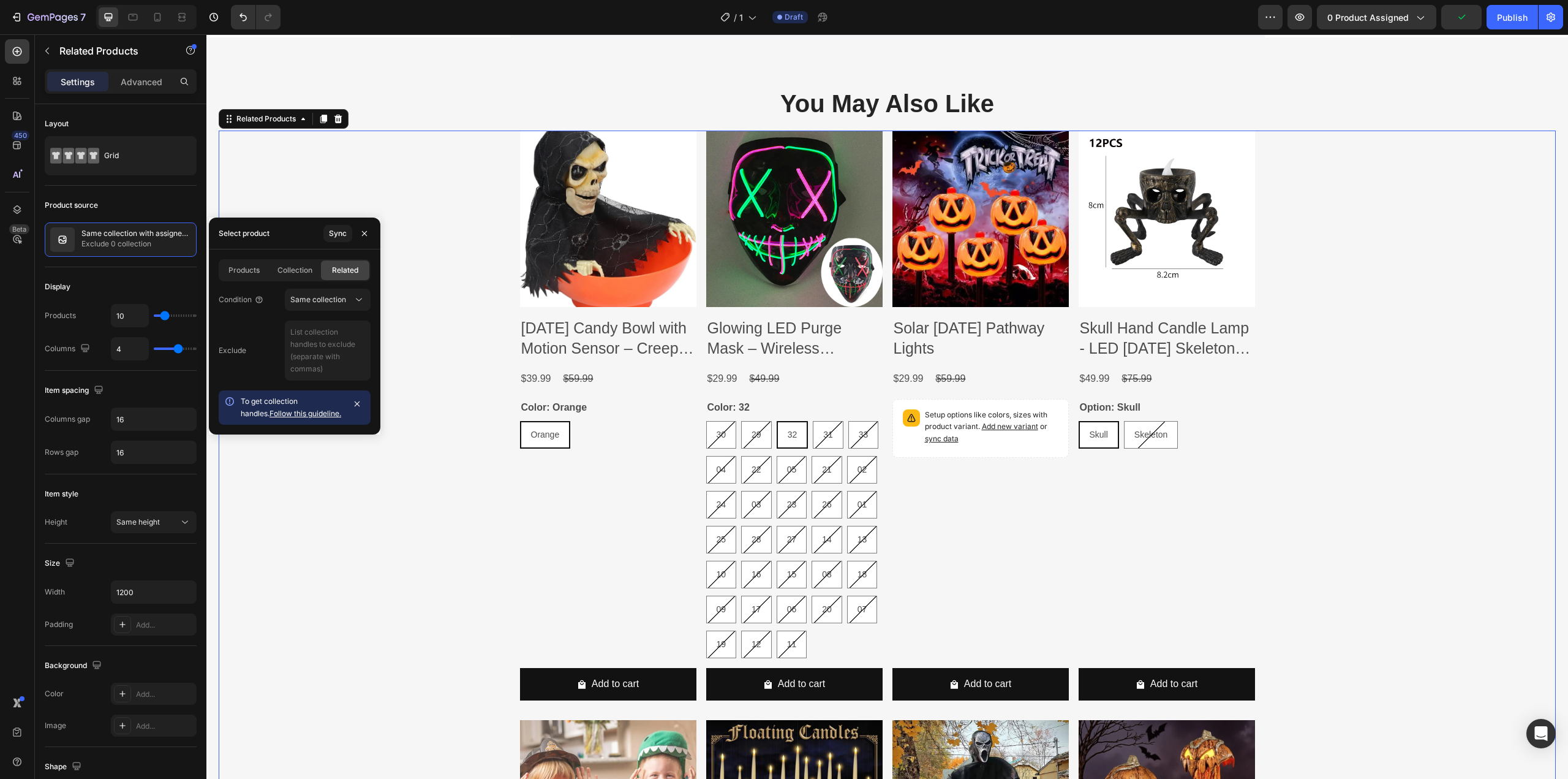
click at [255, 251] on div "Products Collection Related Condition Same collection Exclude To get collection…" at bounding box center [295, 342] width 171 height 185
click at [296, 274] on span "Collection" at bounding box center [295, 270] width 35 height 11
radio input "true"
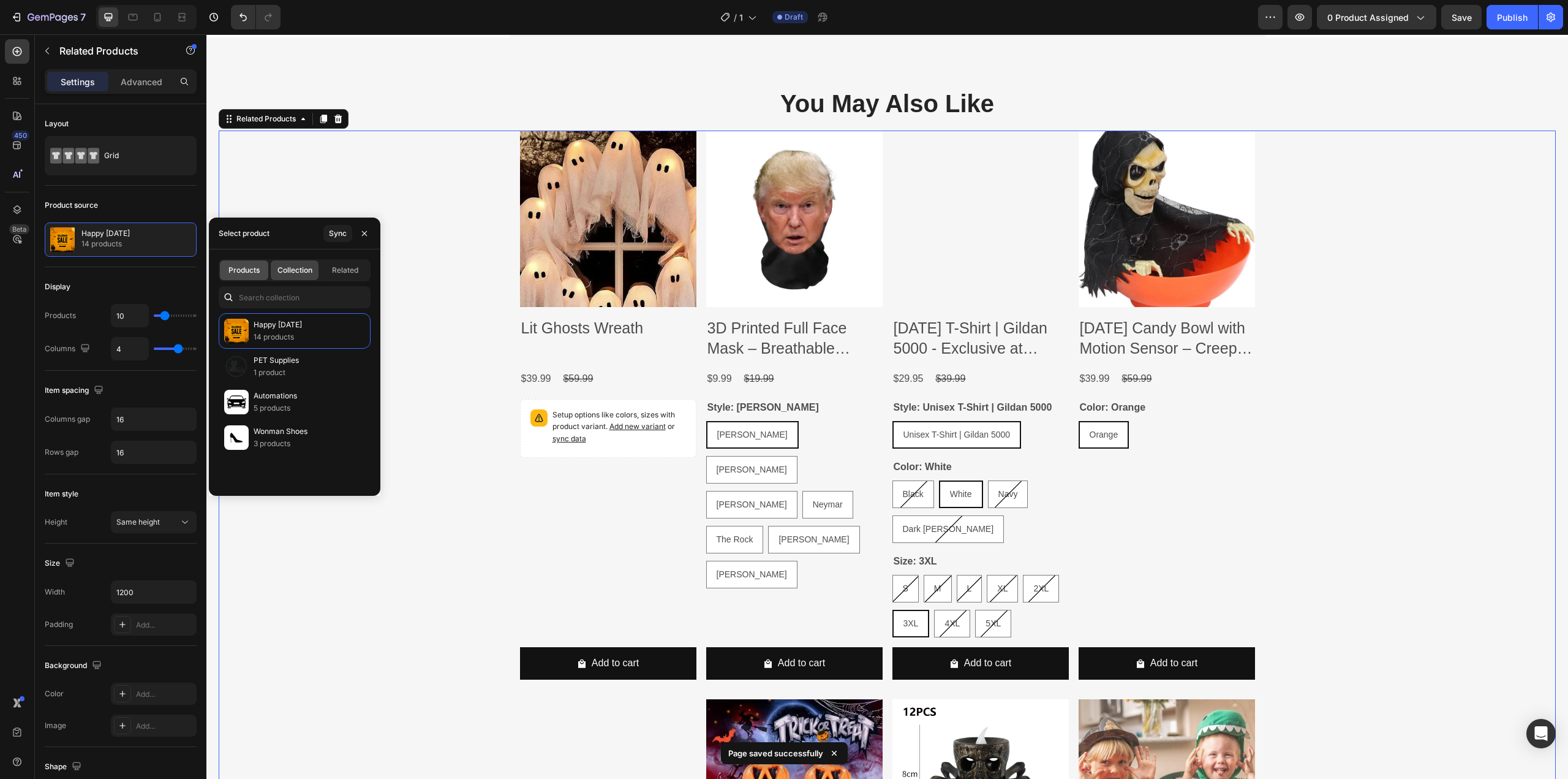
click at [223, 268] on div "Products" at bounding box center [244, 270] width 48 height 20
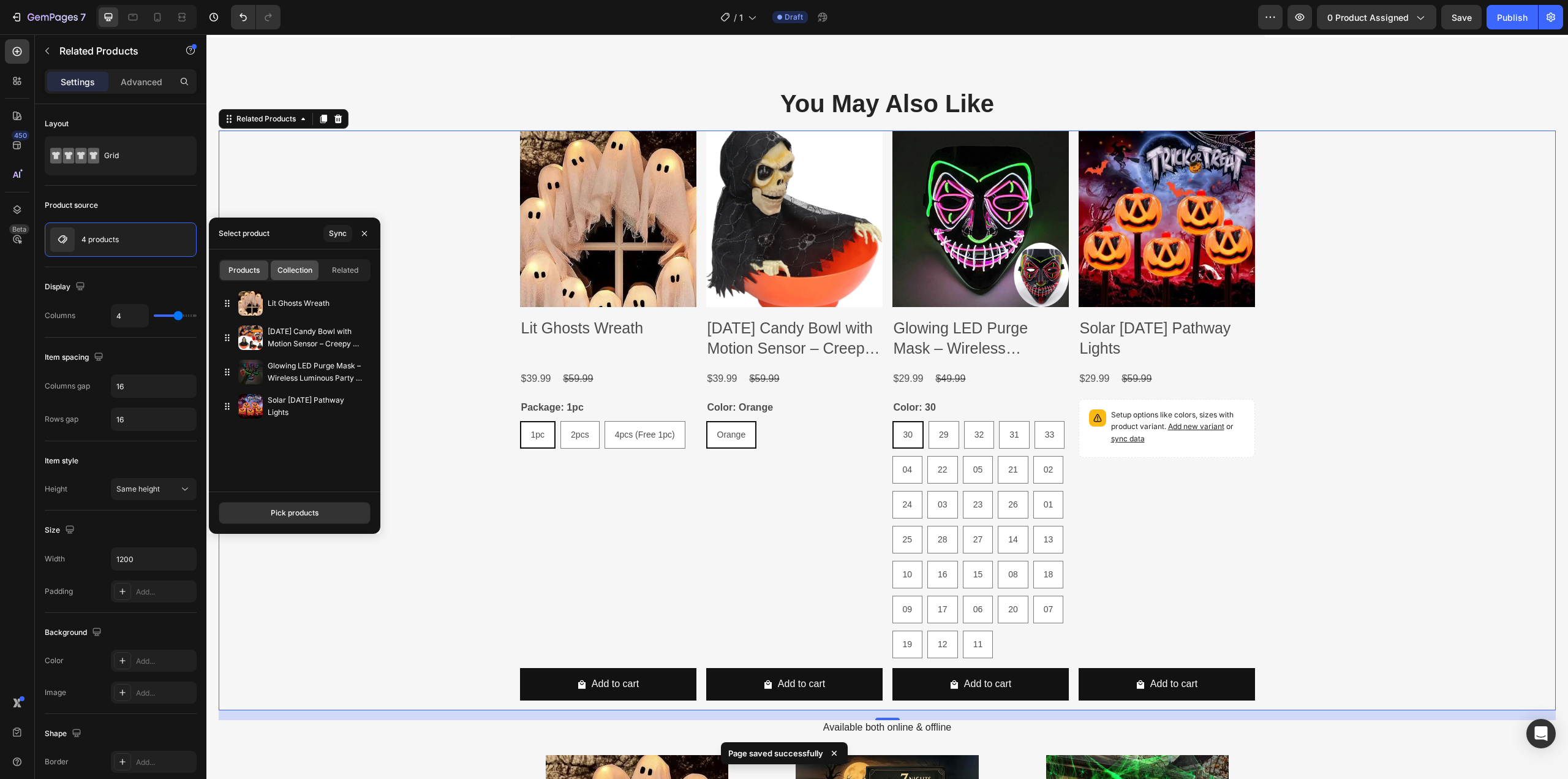
click at [298, 273] on span "Collection" at bounding box center [295, 270] width 35 height 11
type input "10"
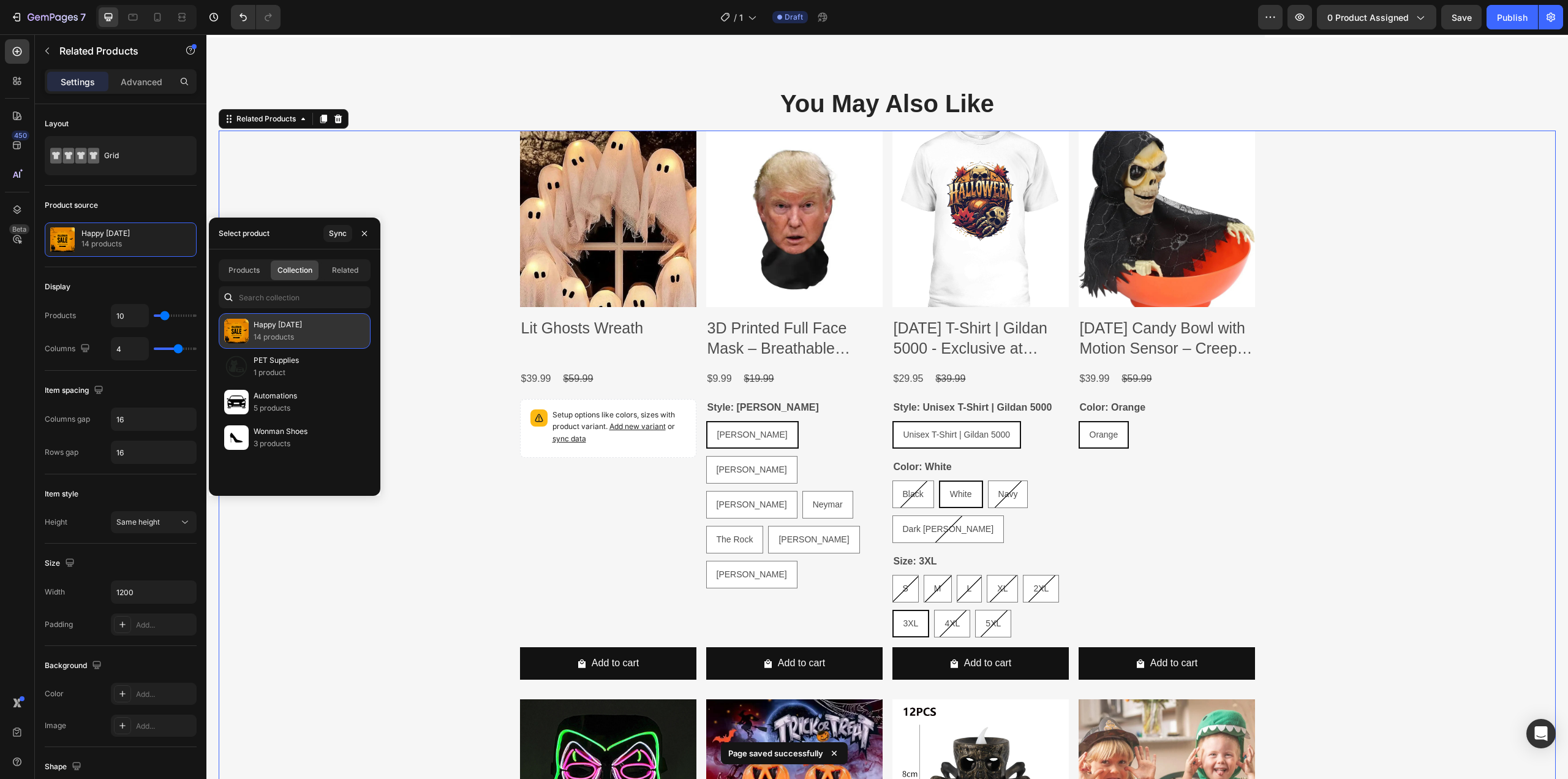
click at [273, 338] on p "14 products" at bounding box center [277, 336] width 48 height 12
click at [343, 277] on div "Related" at bounding box center [345, 270] width 48 height 20
radio input "false"
radio input "true"
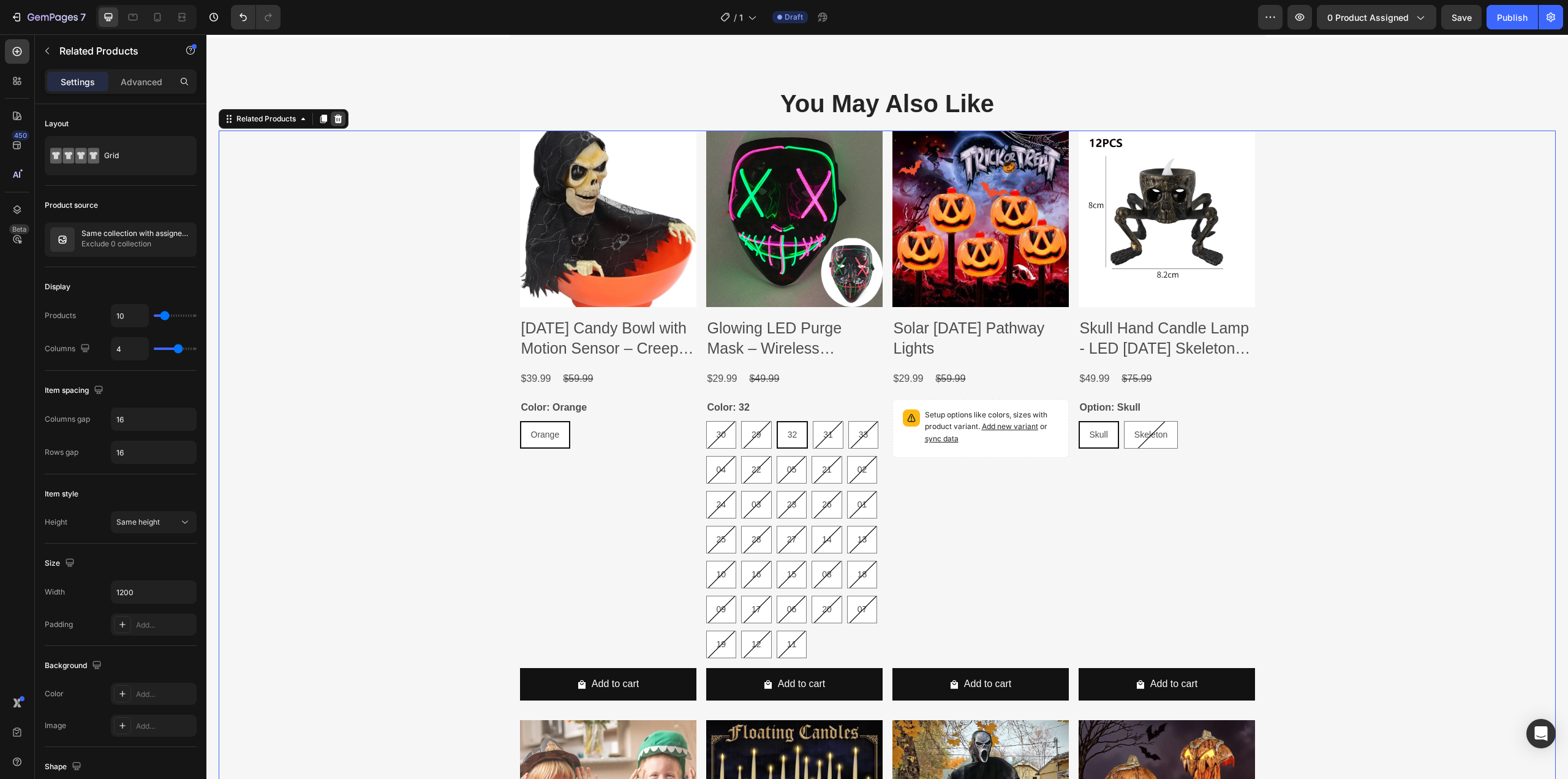
click at [331, 117] on div at bounding box center [338, 119] width 15 height 15
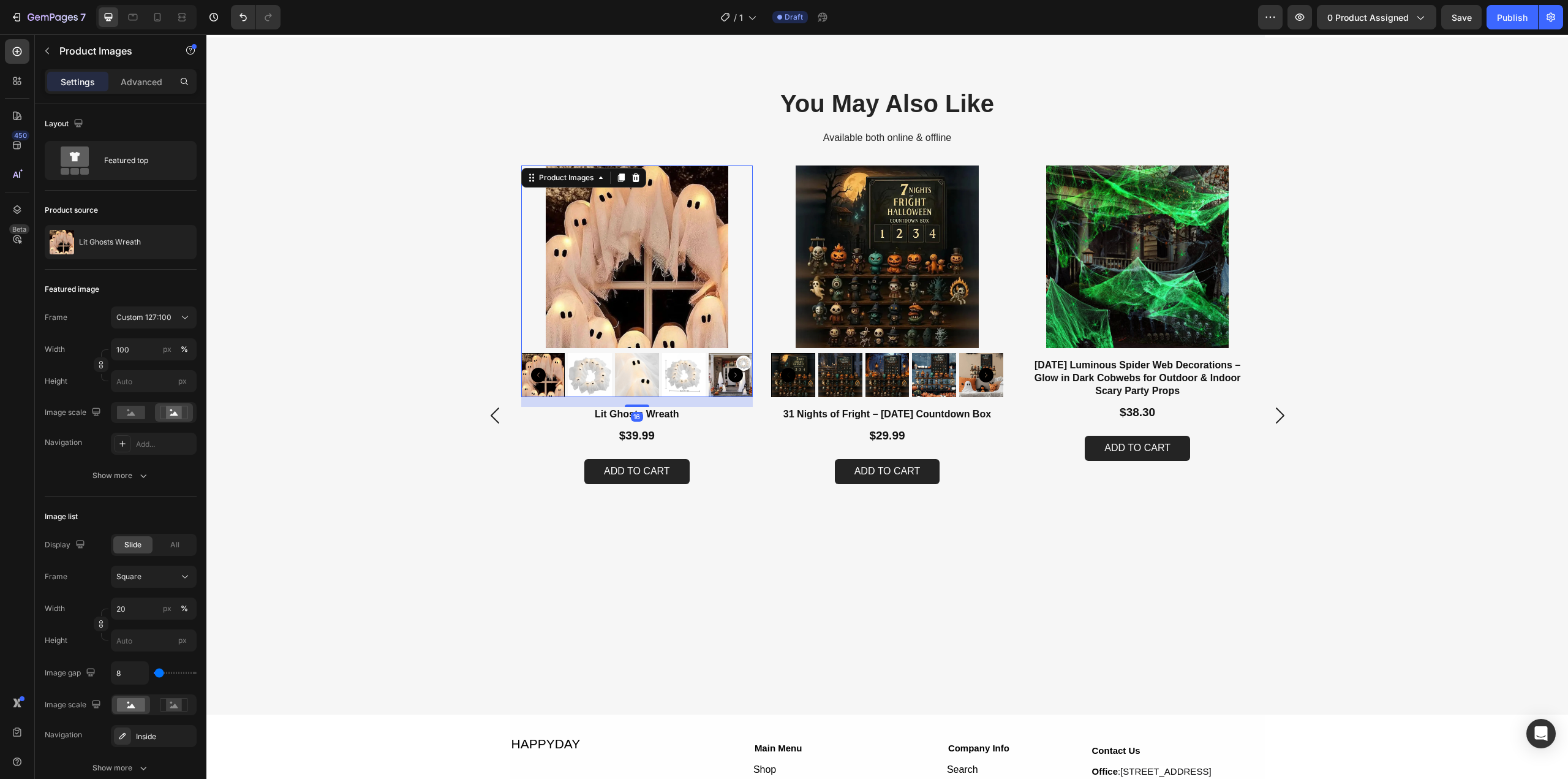
click at [666, 252] on img at bounding box center [637, 257] width 232 height 182
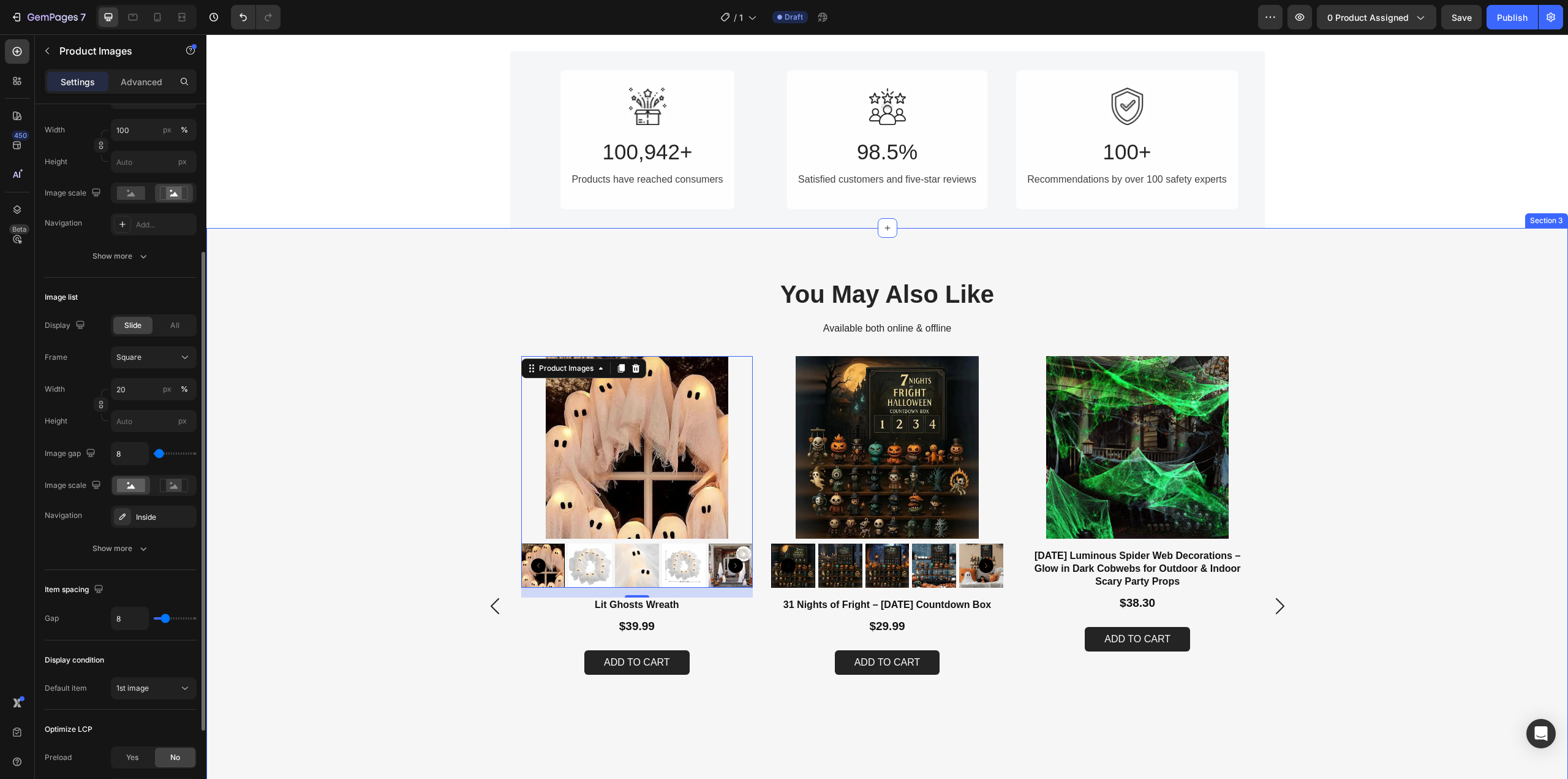
scroll to position [674, 0]
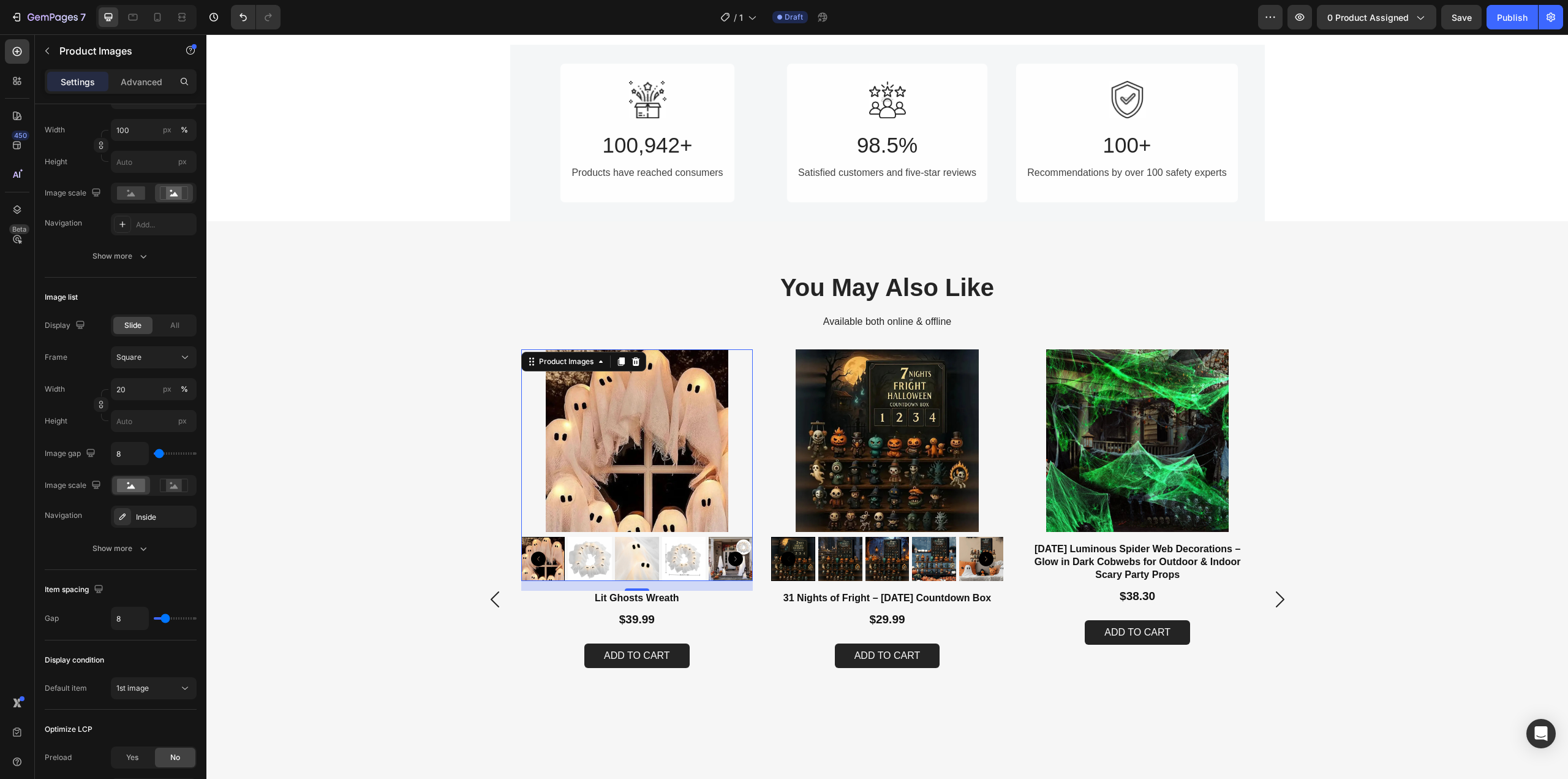
click at [696, 433] on img at bounding box center [637, 441] width 232 height 182
click at [48, 48] on icon "button" at bounding box center [47, 51] width 10 height 10
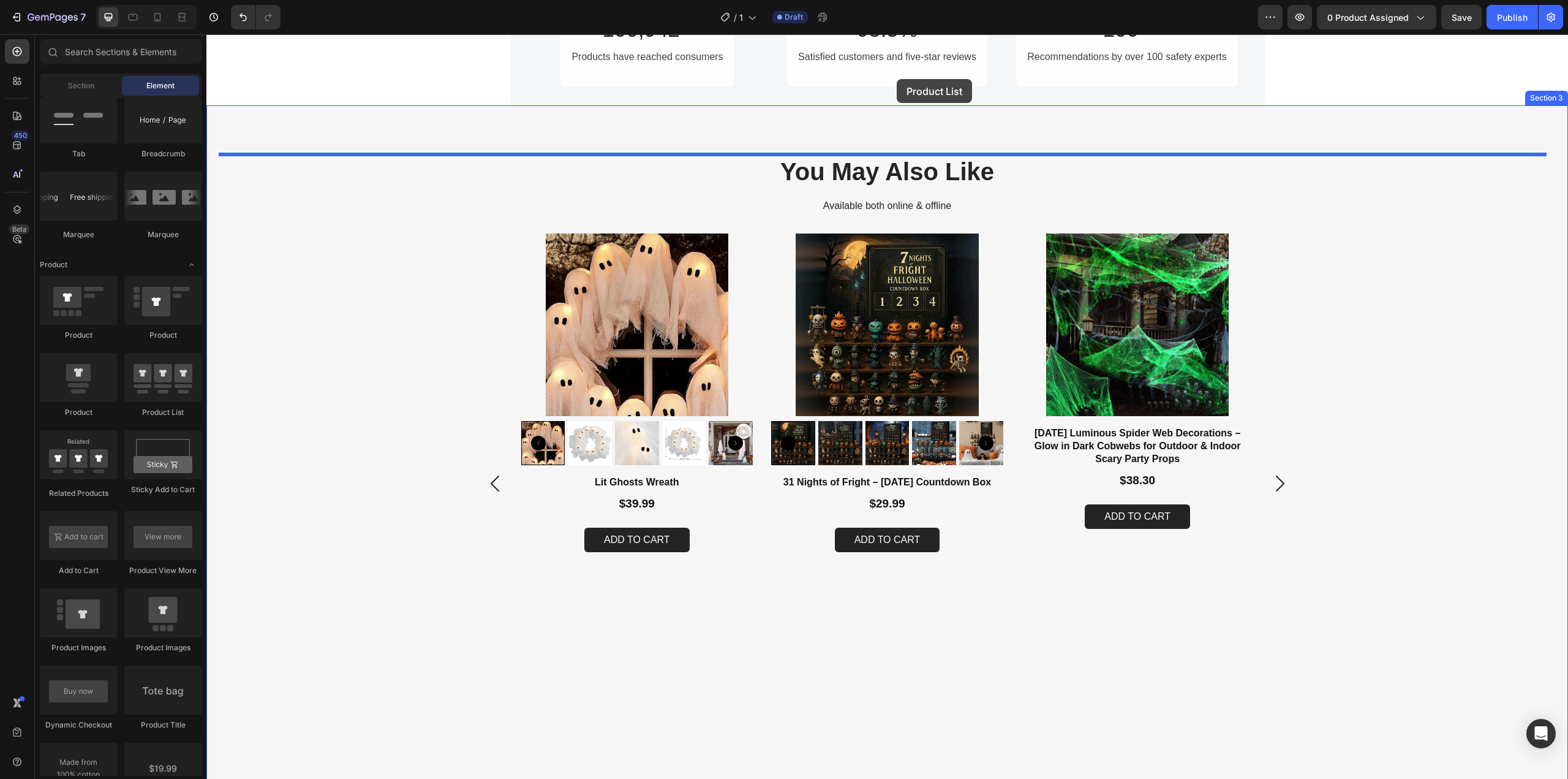
scroll to position [740, 0]
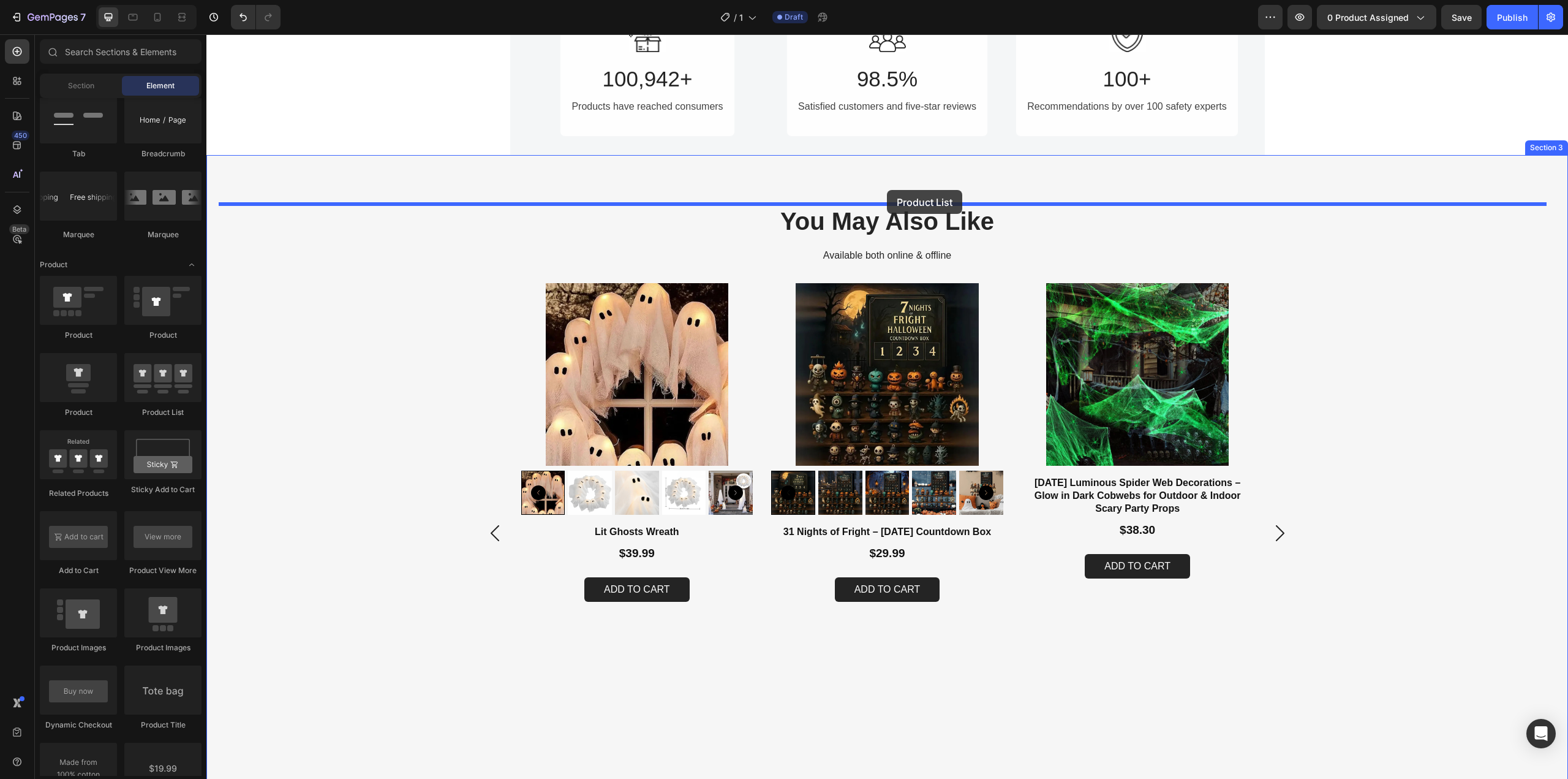
drag, startPoint x: 380, startPoint y: 418, endPoint x: 887, endPoint y: 190, distance: 555.9
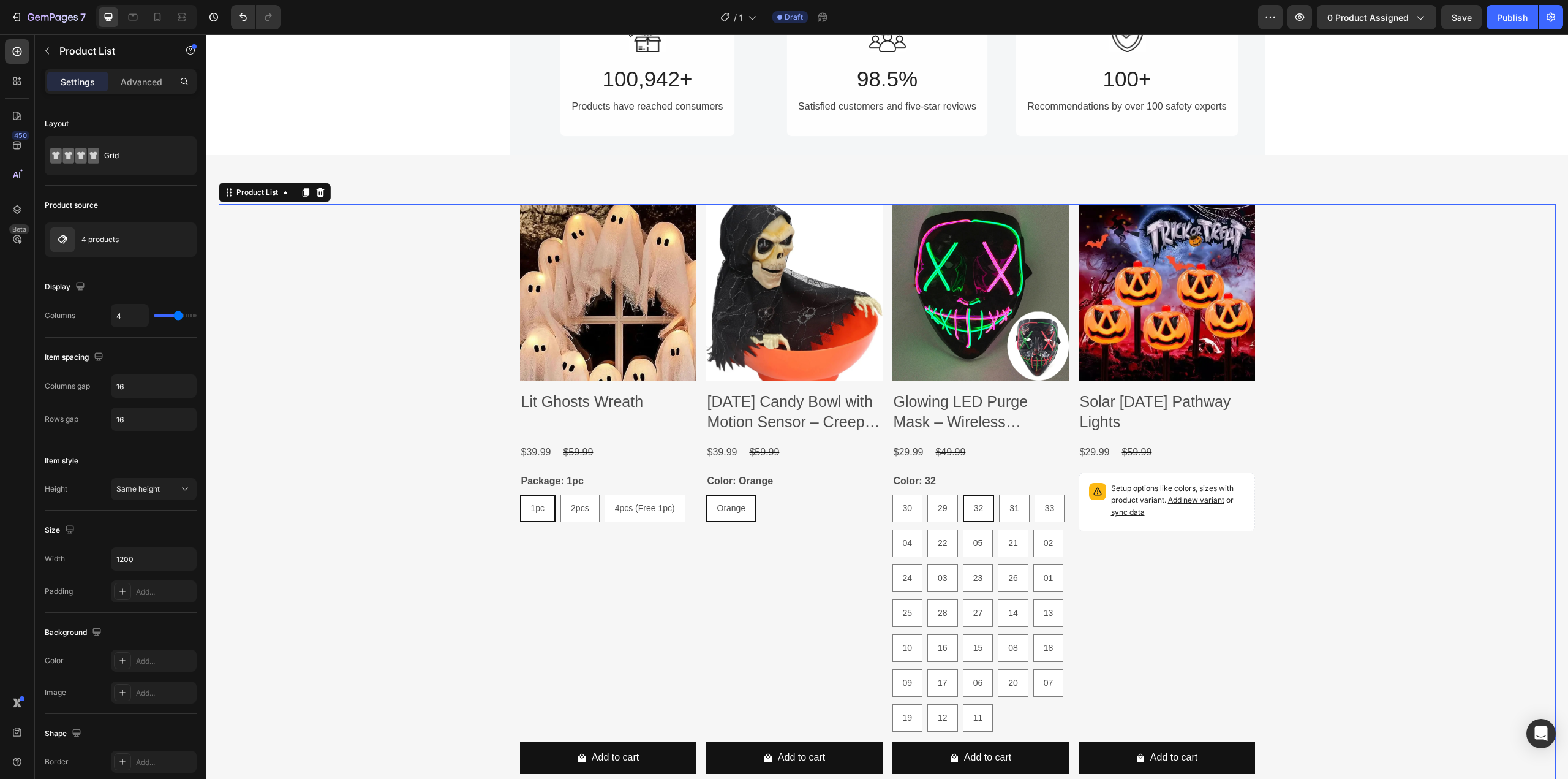
click at [325, 197] on icon at bounding box center [320, 193] width 10 height 10
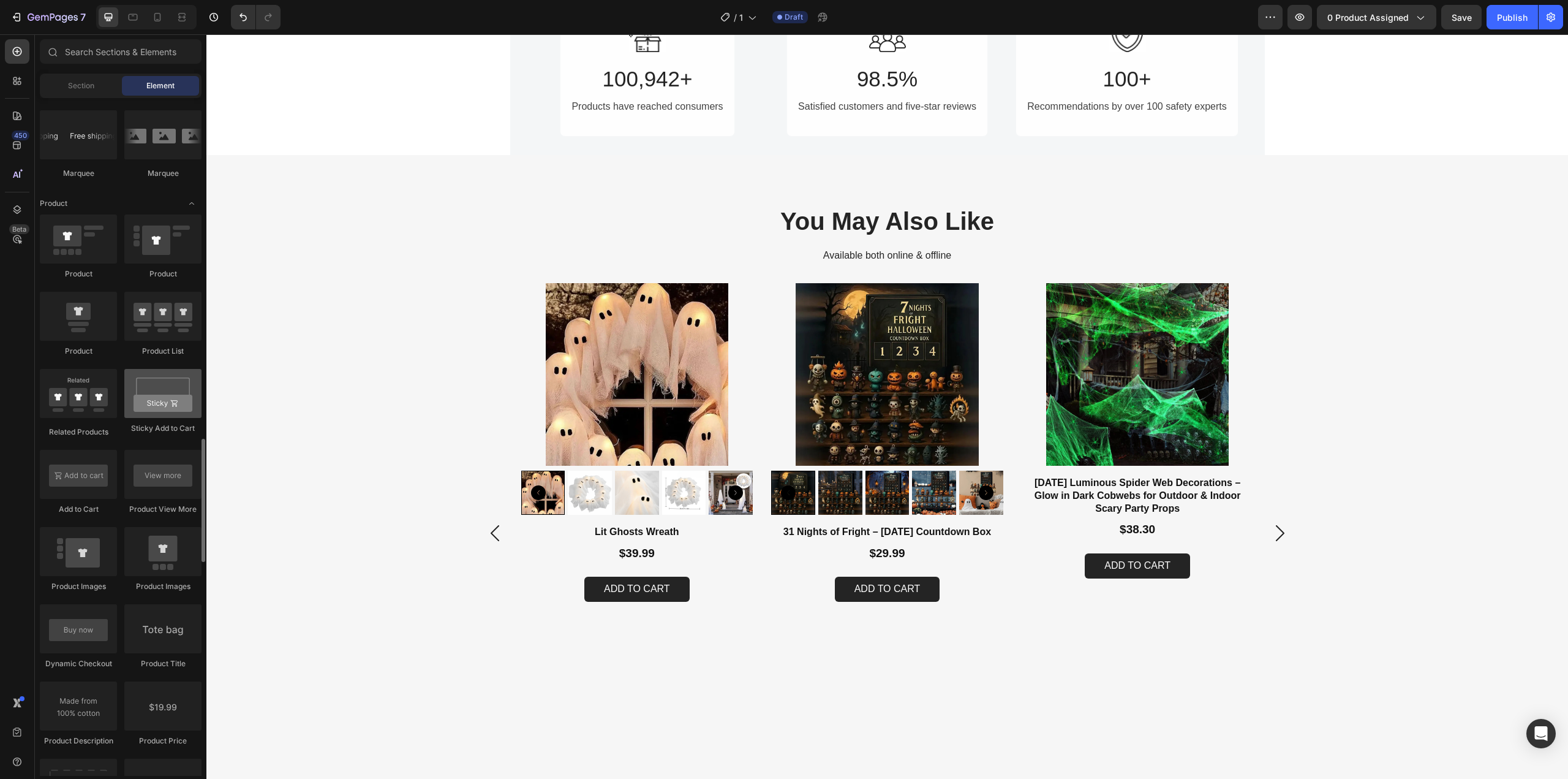
scroll to position [1532, 0]
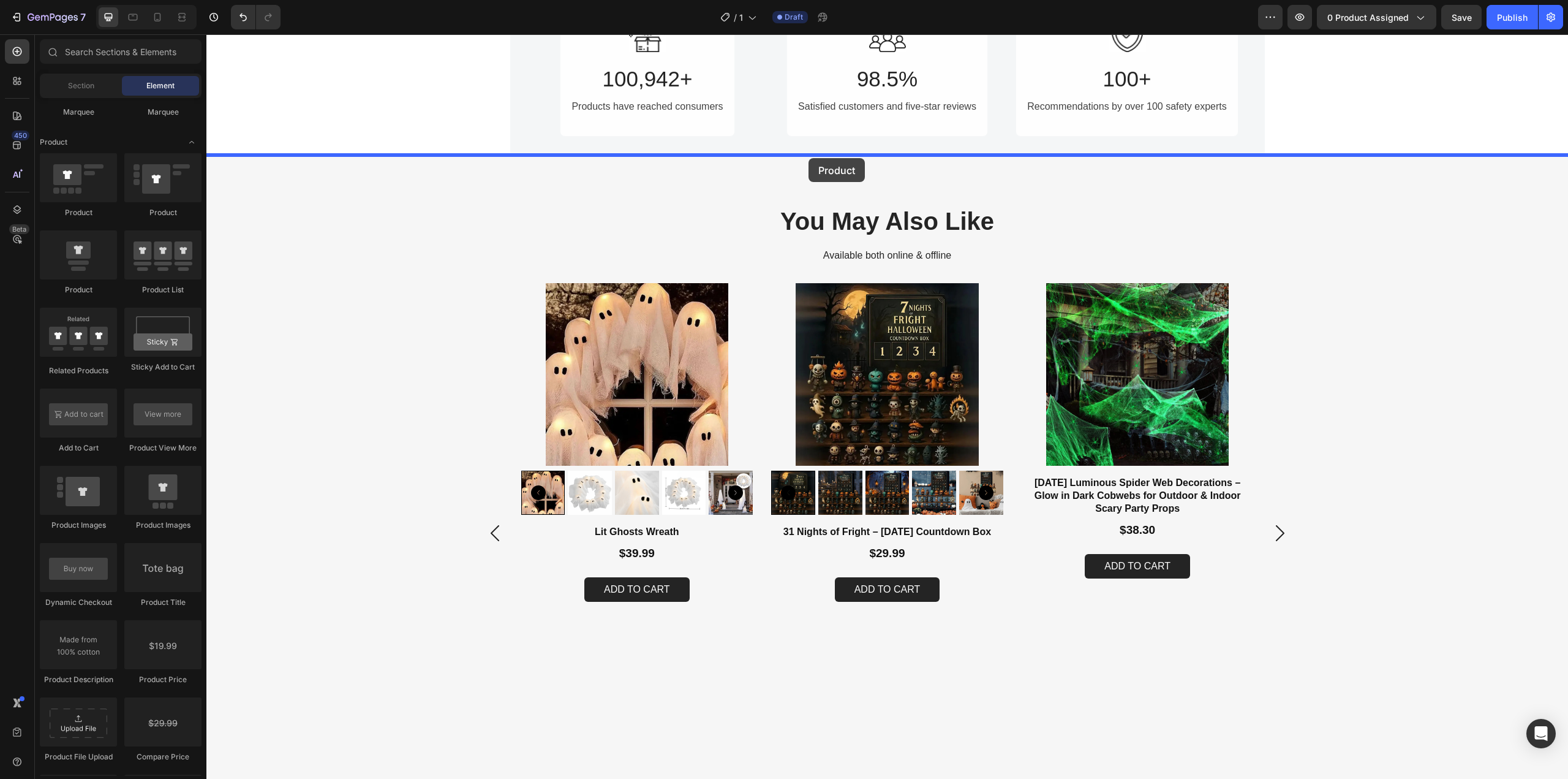
drag, startPoint x: 277, startPoint y: 291, endPoint x: 808, endPoint y: 158, distance: 547.4
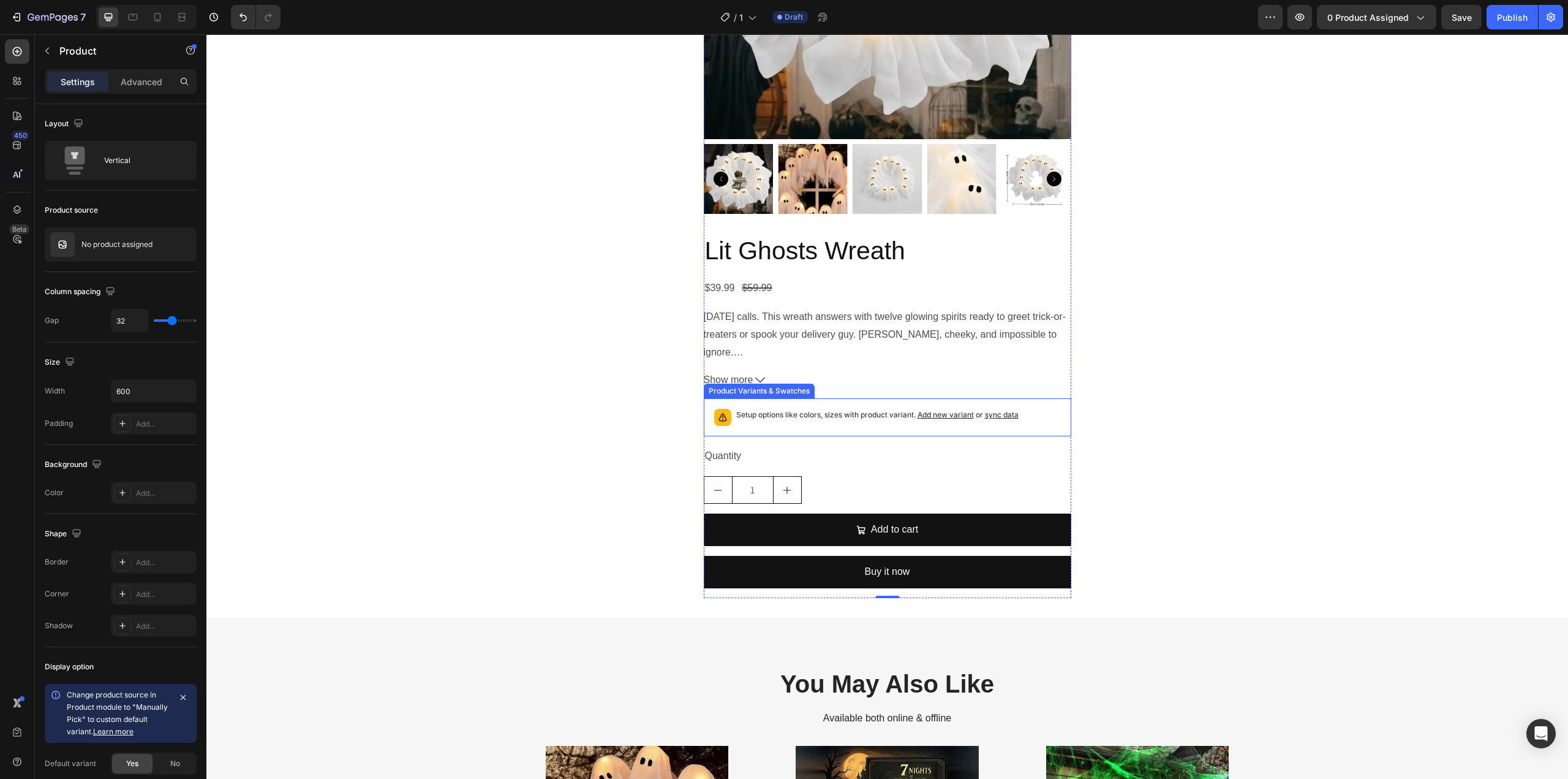
scroll to position [1169, 0]
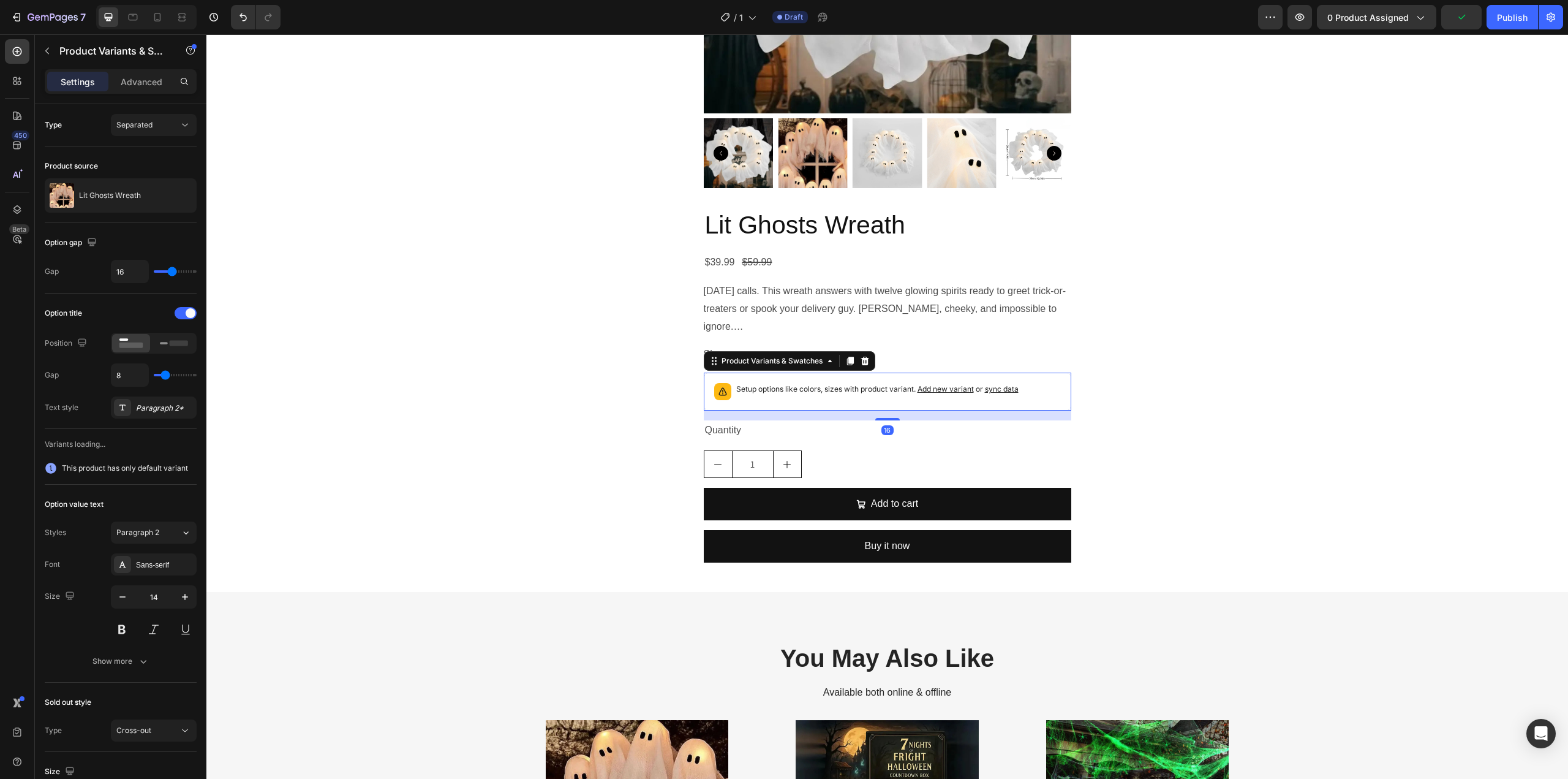
click at [950, 388] on span "Add new variant" at bounding box center [945, 389] width 56 height 10
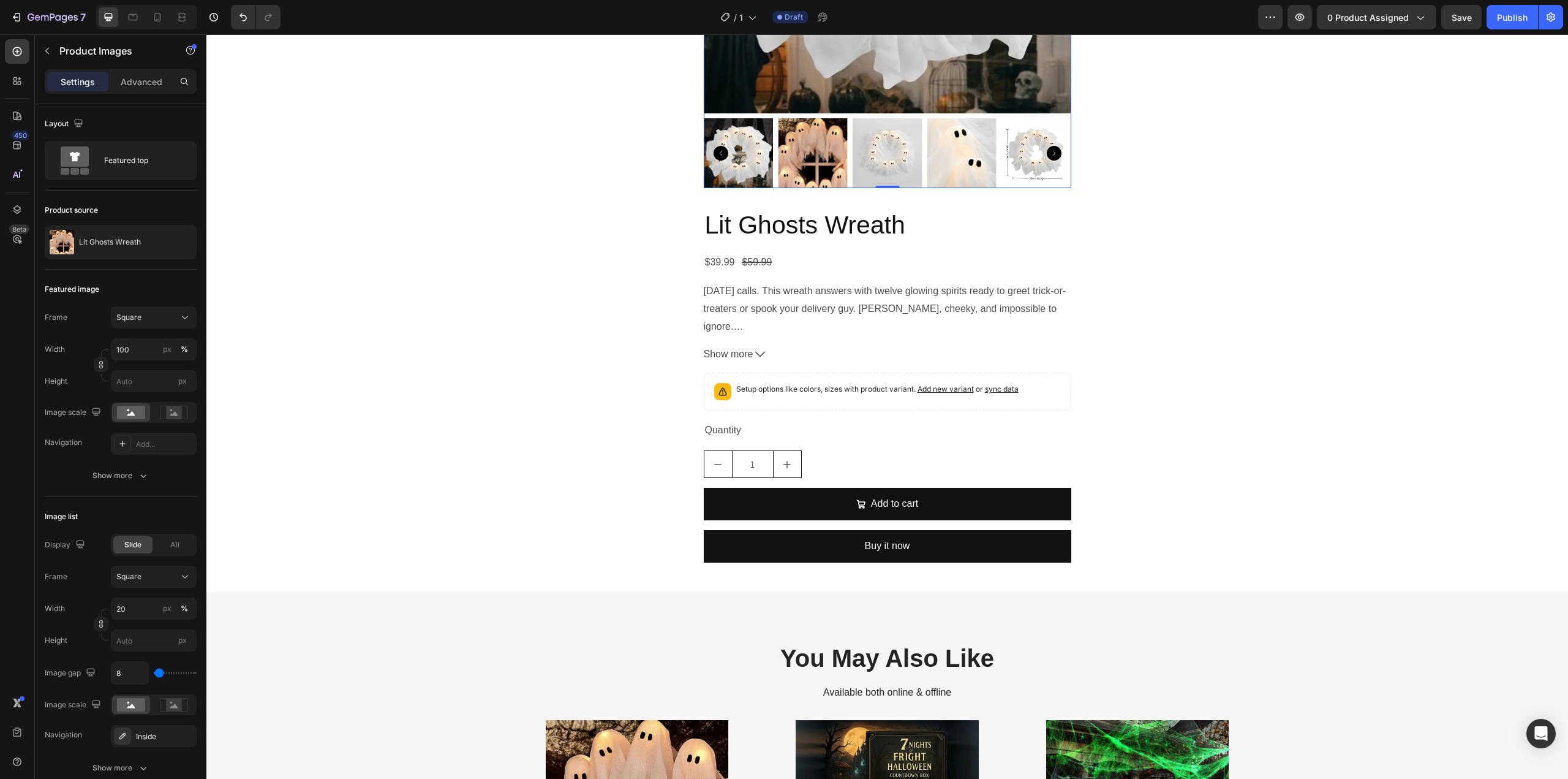
click at [822, 131] on img at bounding box center [813, 153] width 70 height 70
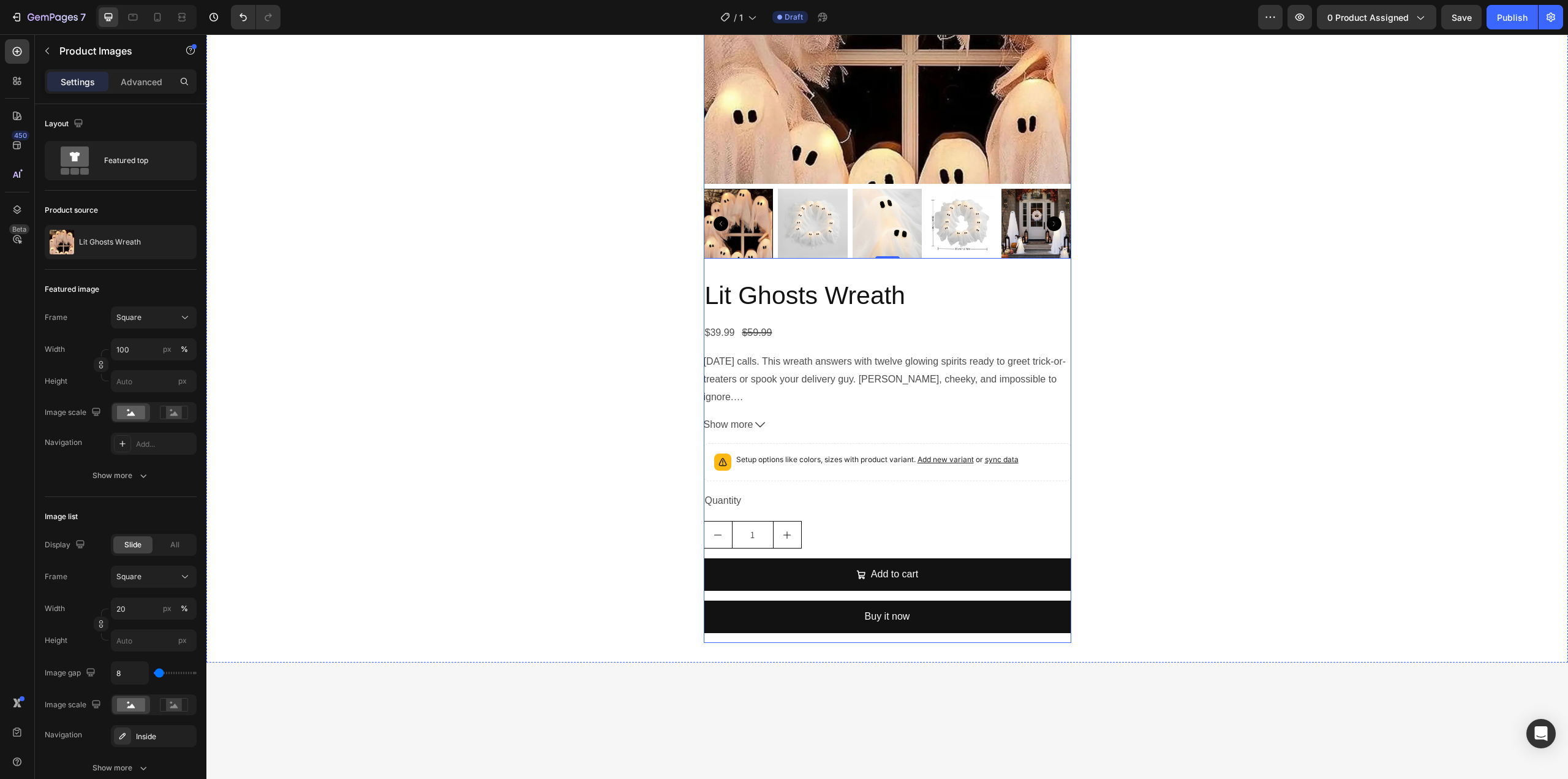
scroll to position [924, 0]
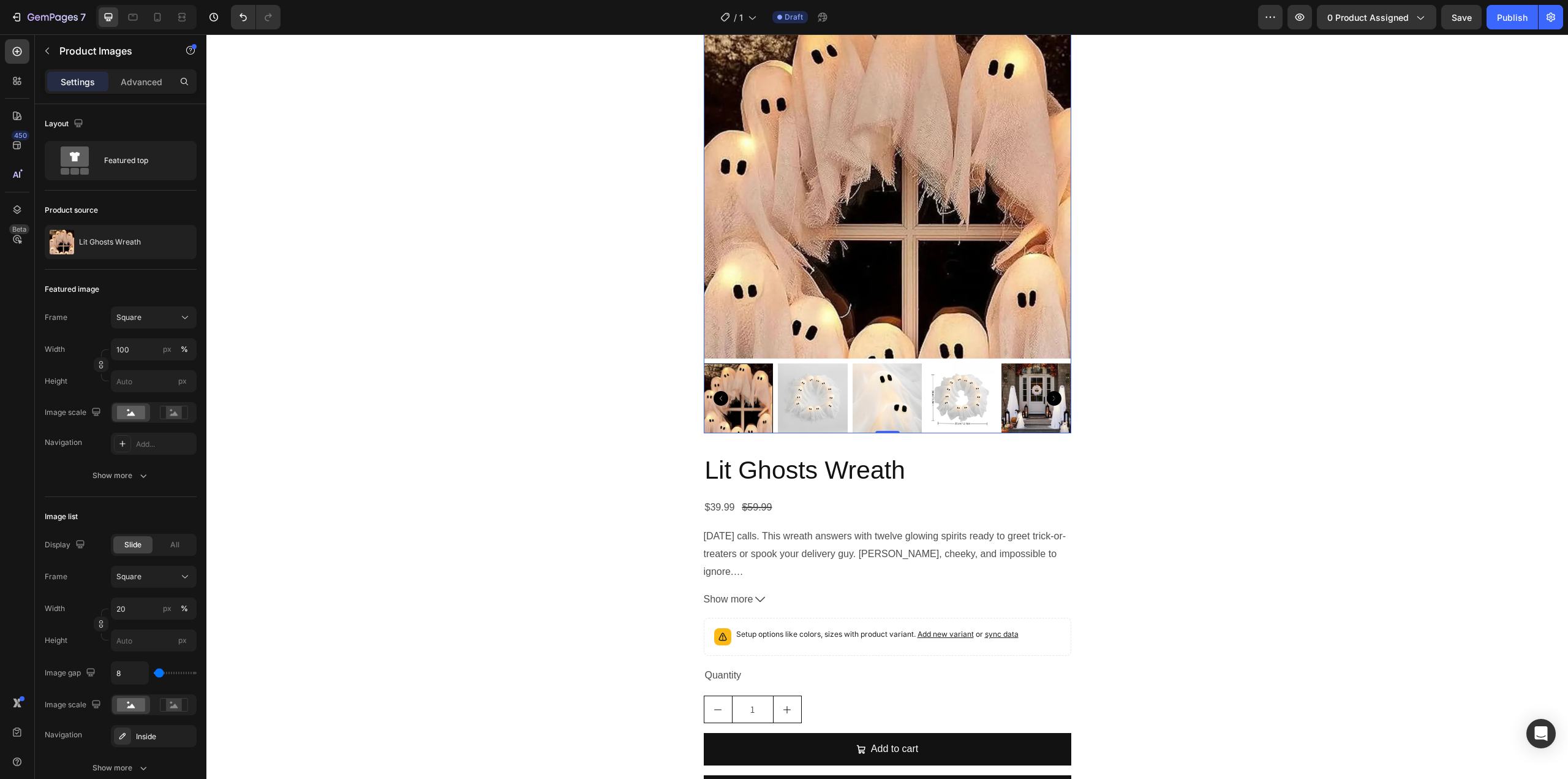
click at [798, 199] on img at bounding box center [887, 174] width 368 height 368
click at [123, 246] on p "Lit Ghosts Wreath" at bounding box center [110, 242] width 62 height 9
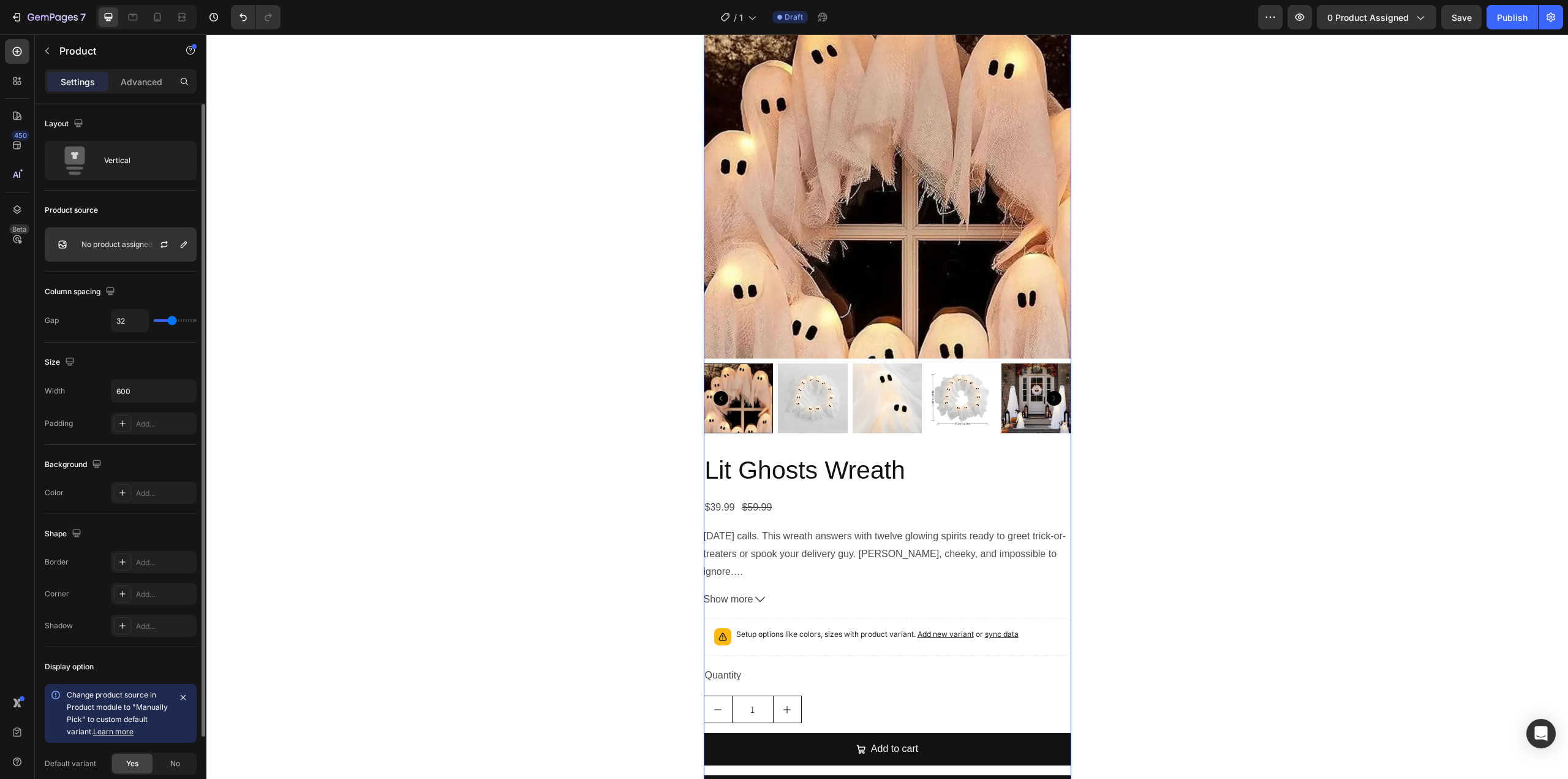
click at [116, 245] on p "No product assigned" at bounding box center [117, 244] width 71 height 9
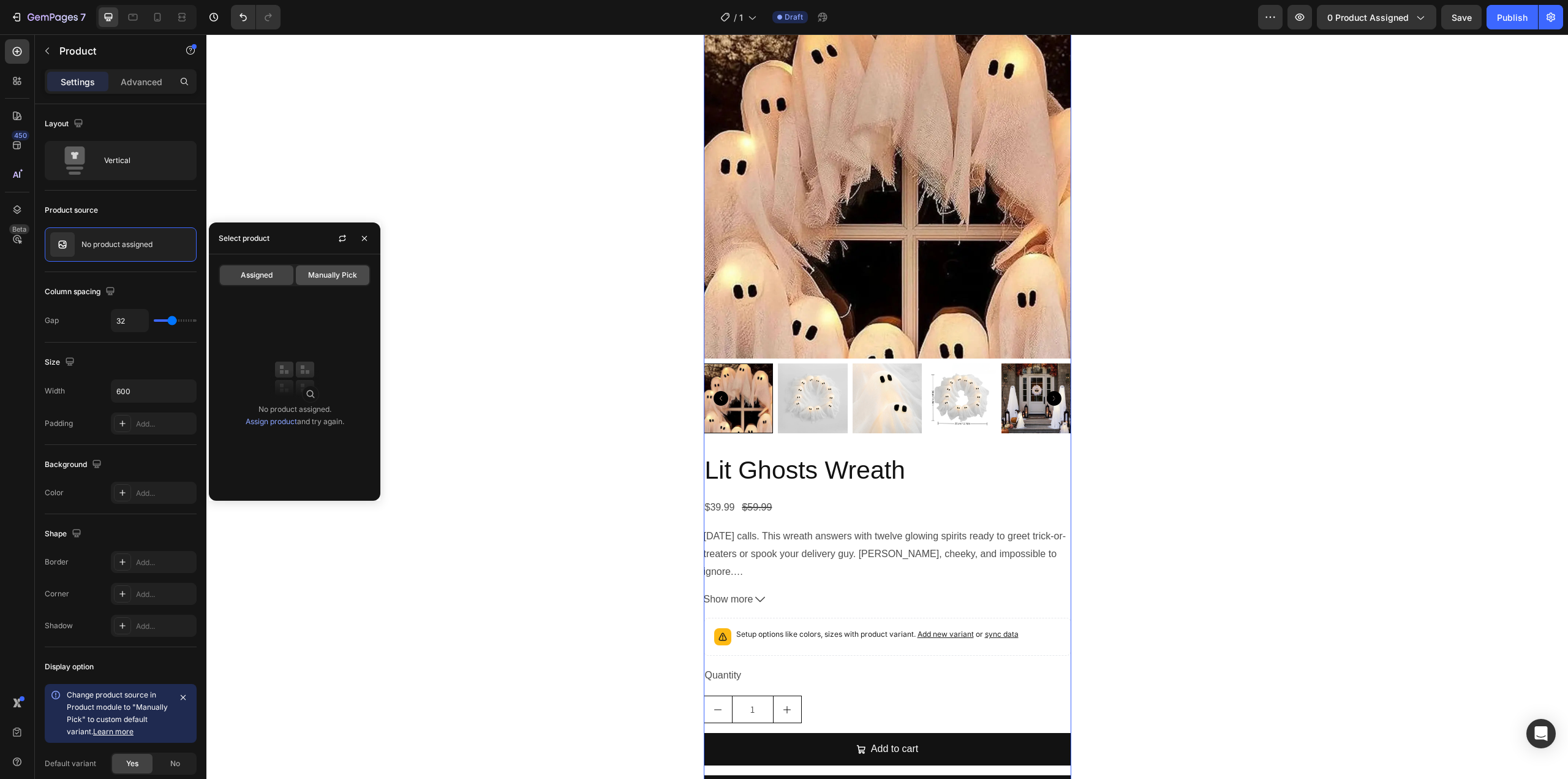
click at [307, 274] on div "Manually Pick" at bounding box center [332, 275] width 74 height 20
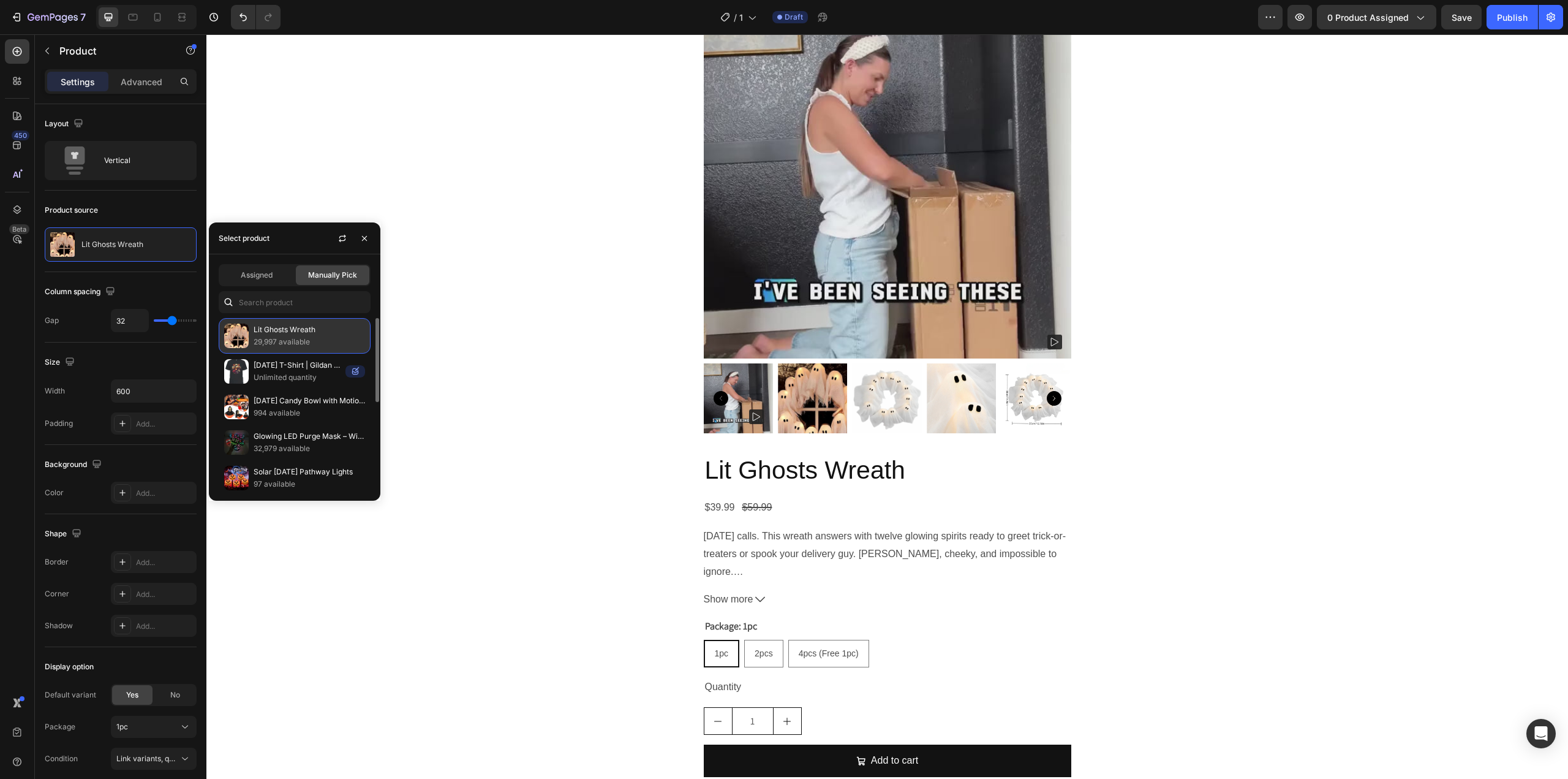
click at [274, 330] on p "Lit Ghosts Wreath" at bounding box center [309, 329] width 112 height 12
click at [264, 336] on p "29,997 available" at bounding box center [309, 342] width 112 height 12
click at [423, 261] on div "Product Images Lit Ghosts Wreath Product Title $39.99 Product Price Product Pri…" at bounding box center [887, 409] width 1361 height 838
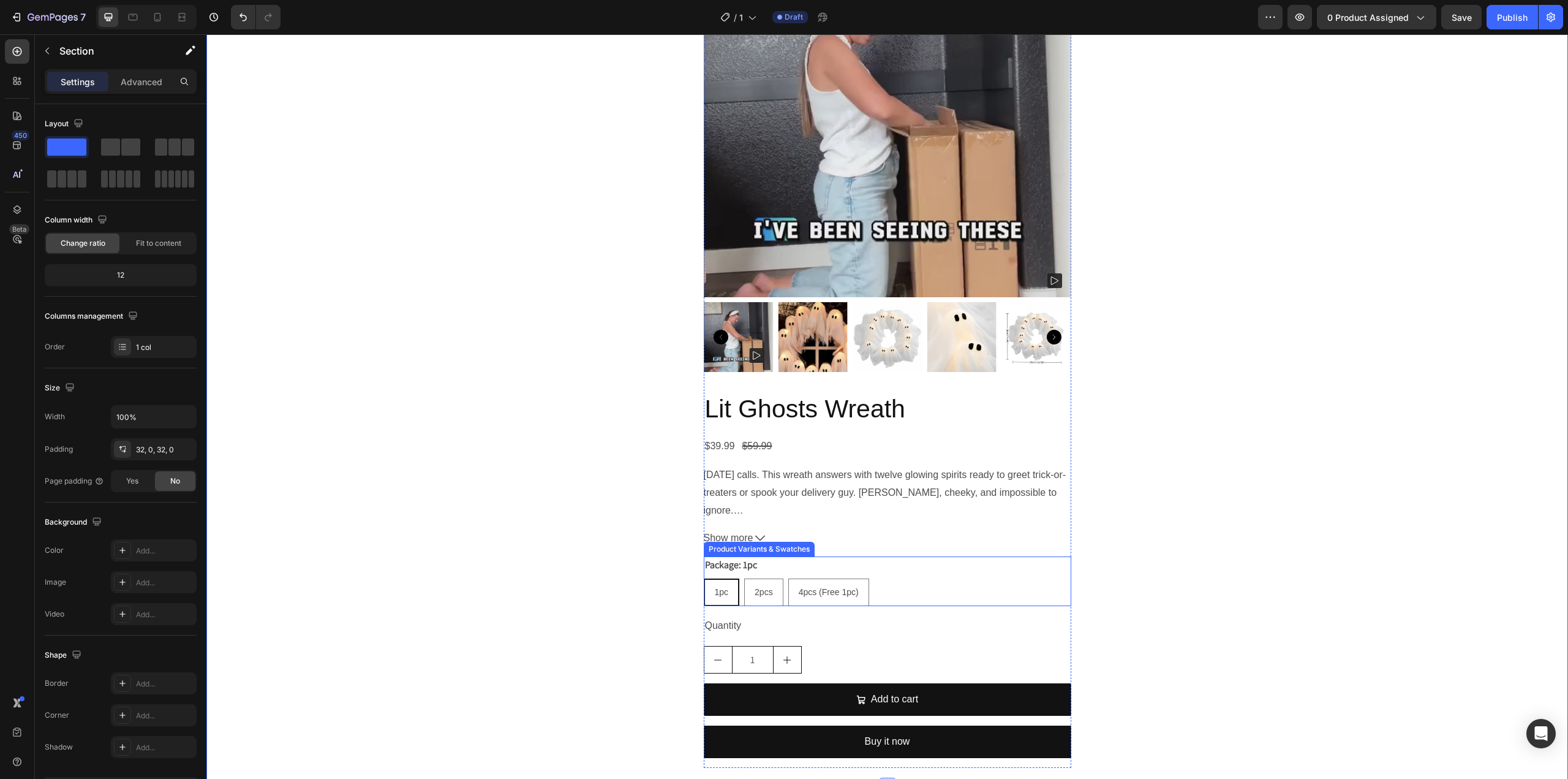
scroll to position [1230, 0]
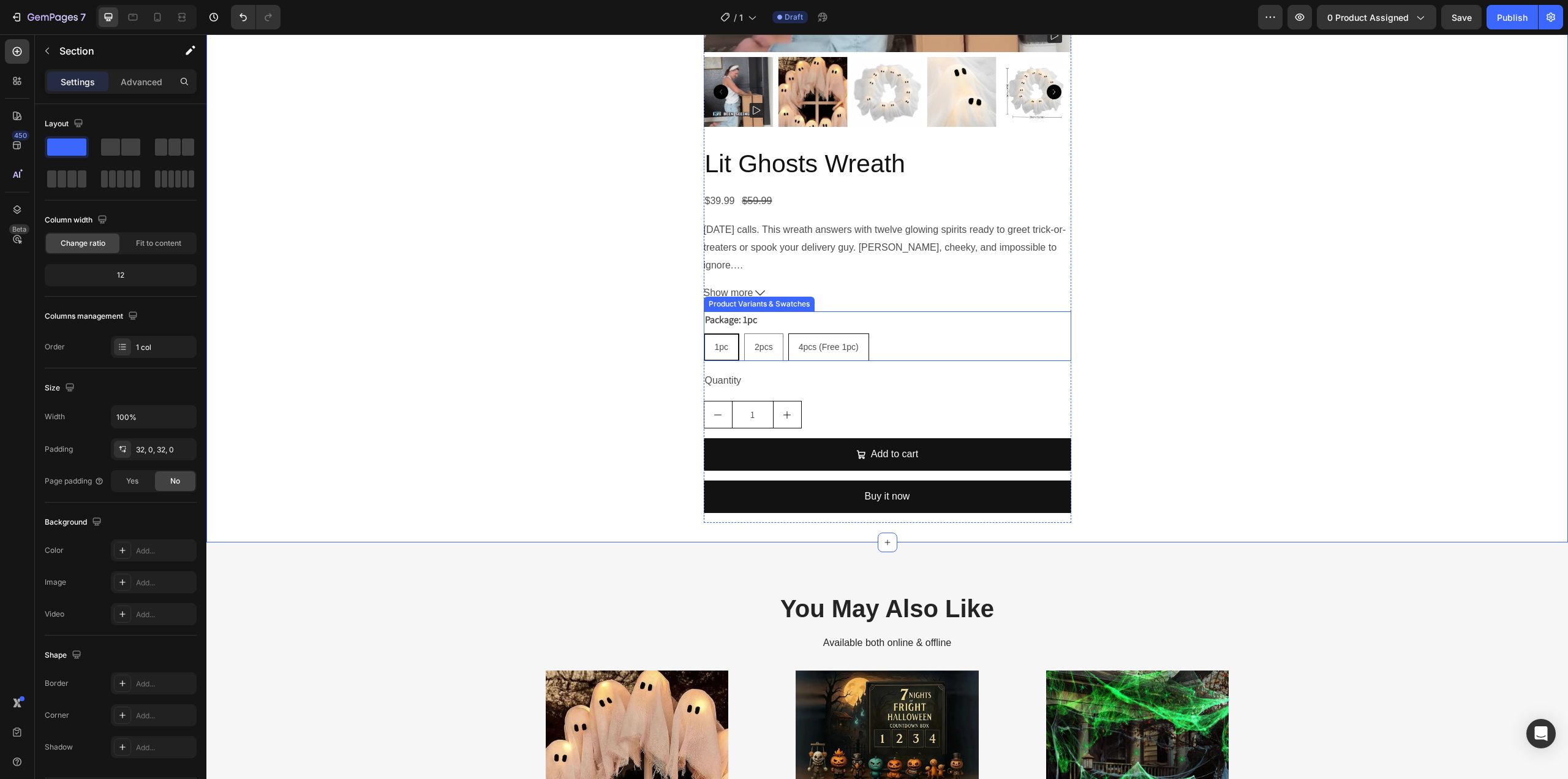
click at [803, 355] on div "4pcs (Free 1pc)" at bounding box center [829, 347] width 79 height 25
click at [788, 334] on input "4pcs (Free 1pc) 4pcs (Free 1pc) 4pcs (Free 1pc)" at bounding box center [788, 333] width 1 height 1
radio input "true"
click at [1497, 318] on div "Product Images Lit Ghosts Wreath Product Title $119.99 Product Price Product Pr…" at bounding box center [887, 103] width 1361 height 838
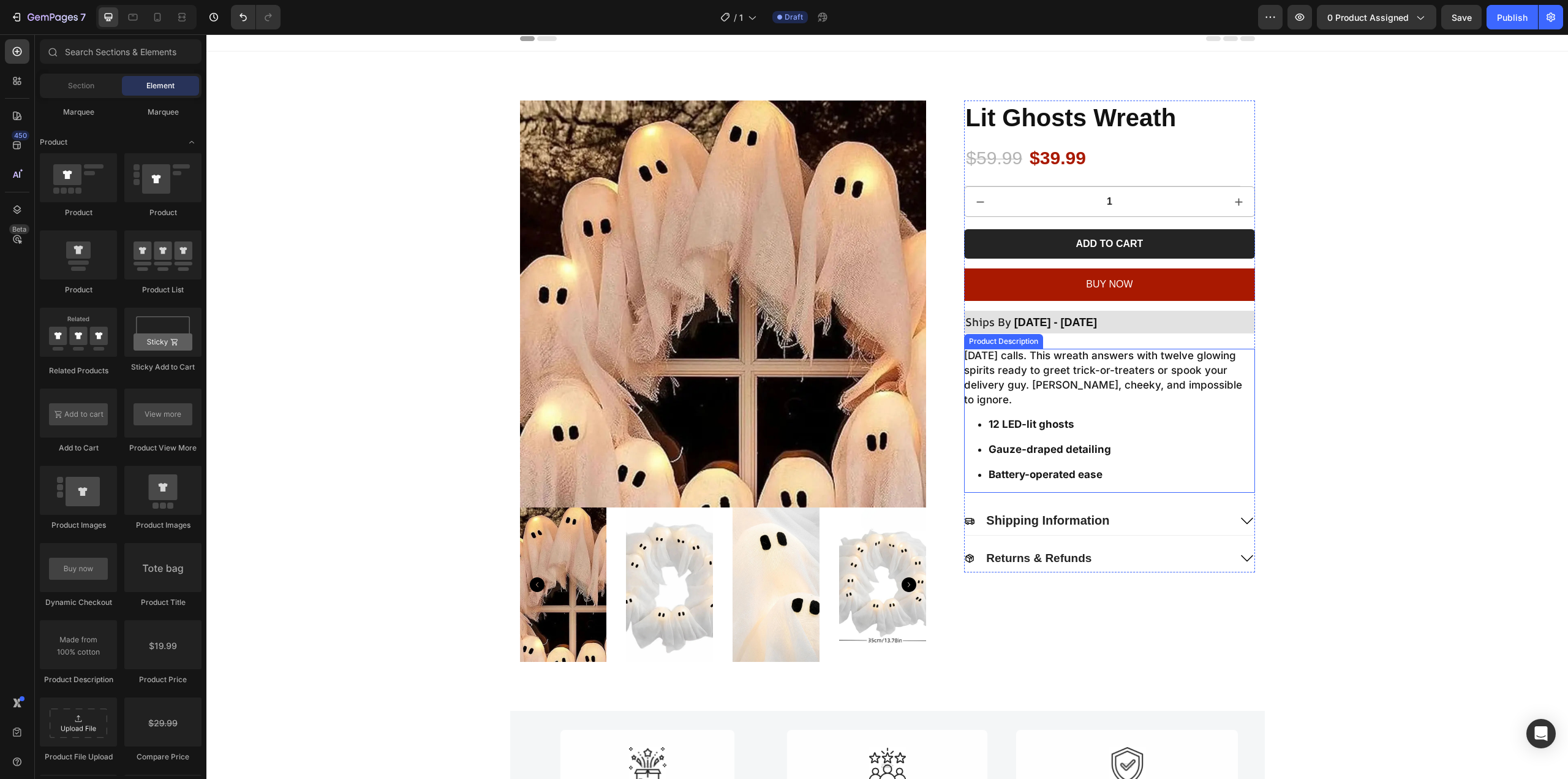
scroll to position [0, 0]
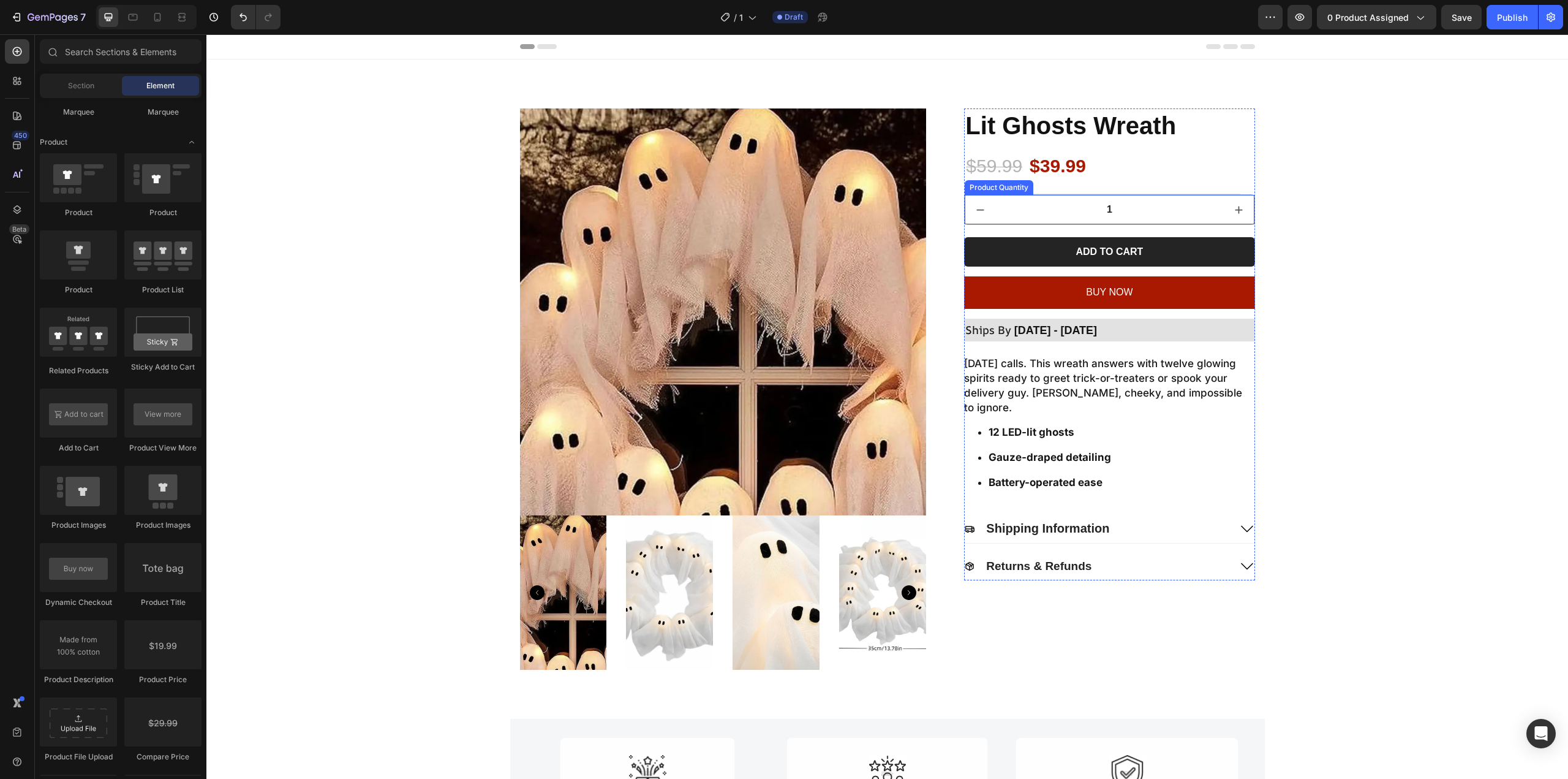
click at [1203, 198] on input "1" at bounding box center [1109, 209] width 228 height 29
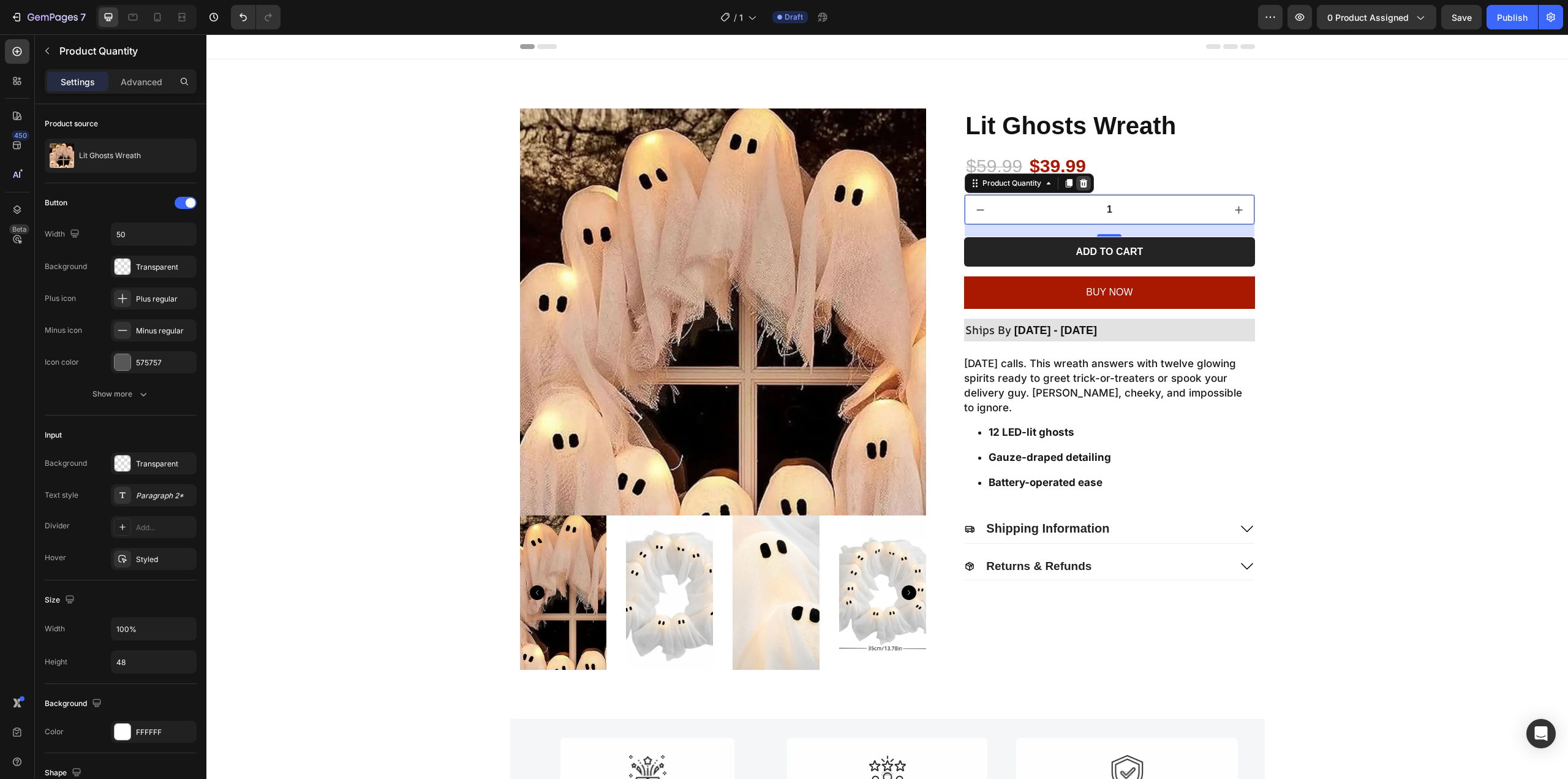
click at [1083, 184] on icon at bounding box center [1084, 183] width 8 height 9
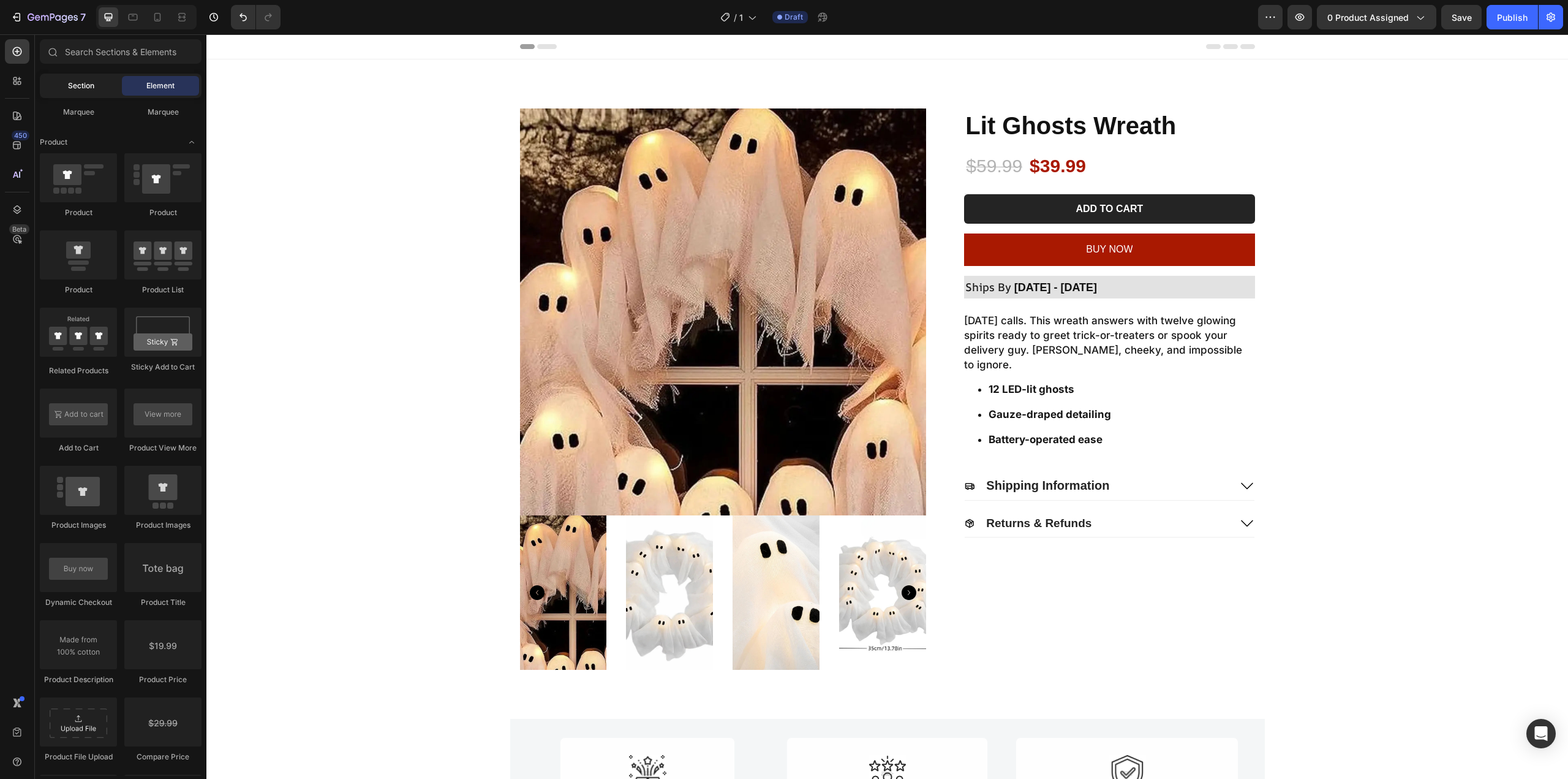
click at [93, 86] on span "Section" at bounding box center [81, 86] width 26 height 11
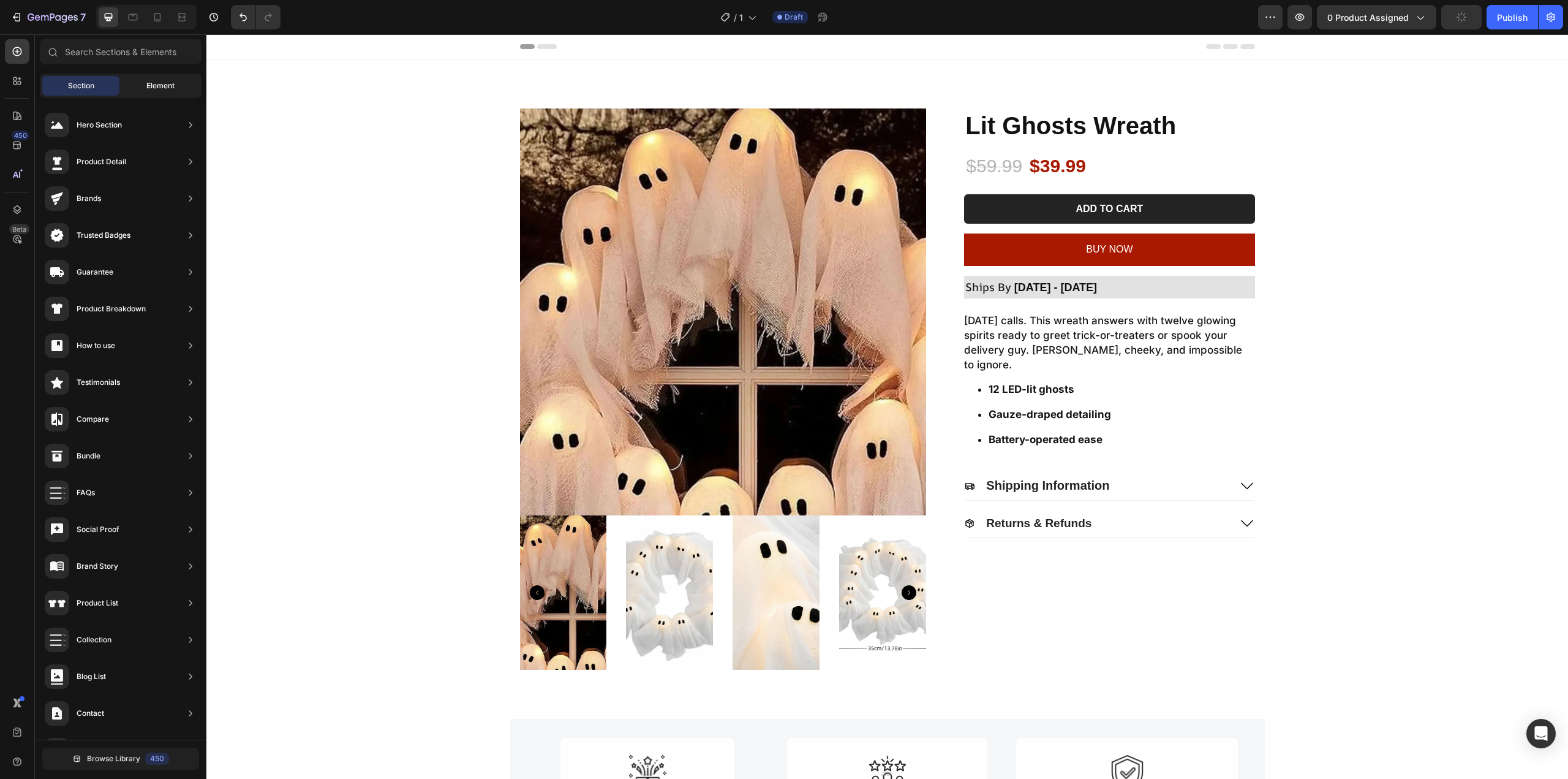
click at [144, 80] on div "Element" at bounding box center [160, 86] width 77 height 20
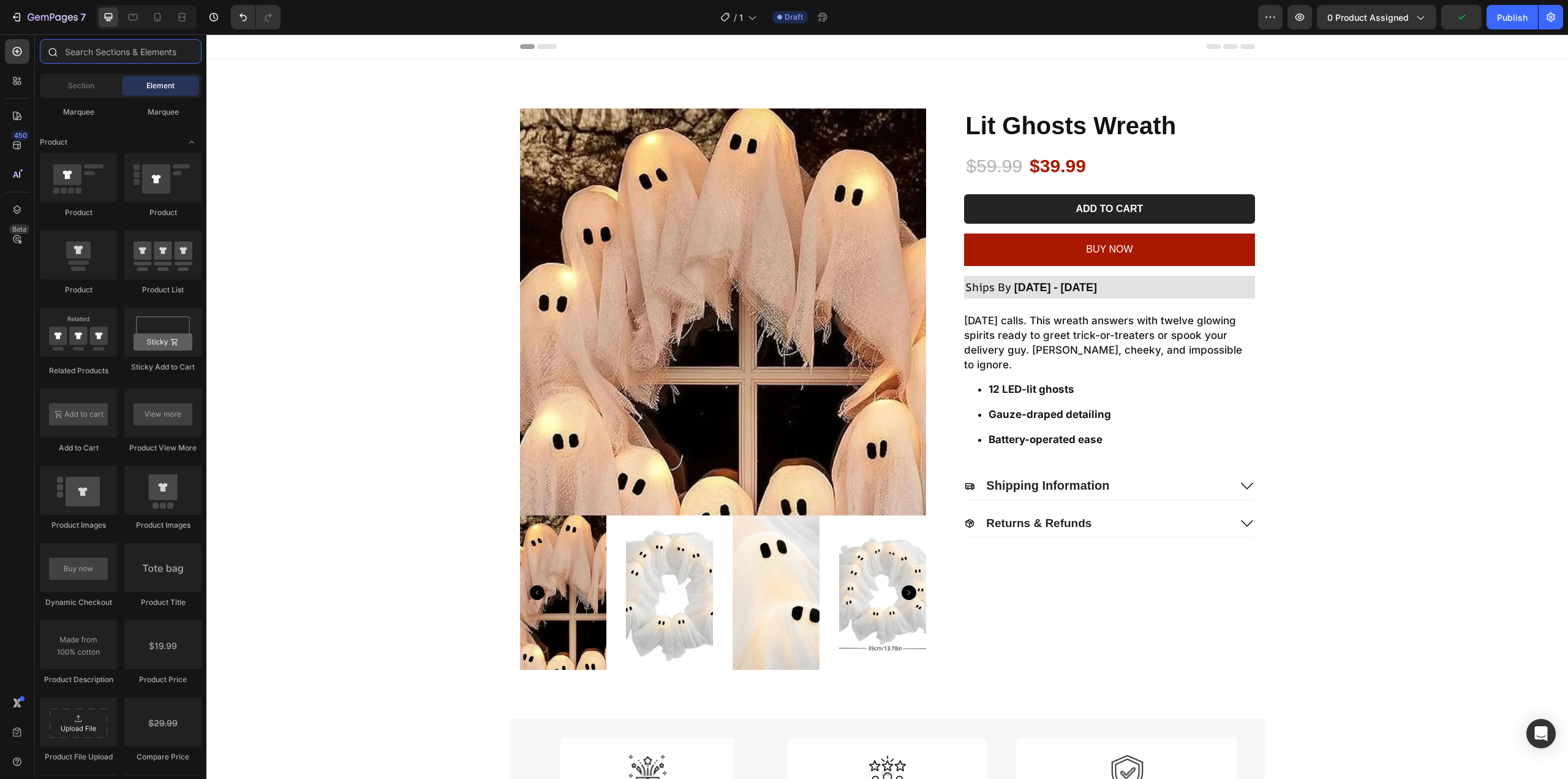
click at [114, 51] on input "text" at bounding box center [120, 51] width 162 height 25
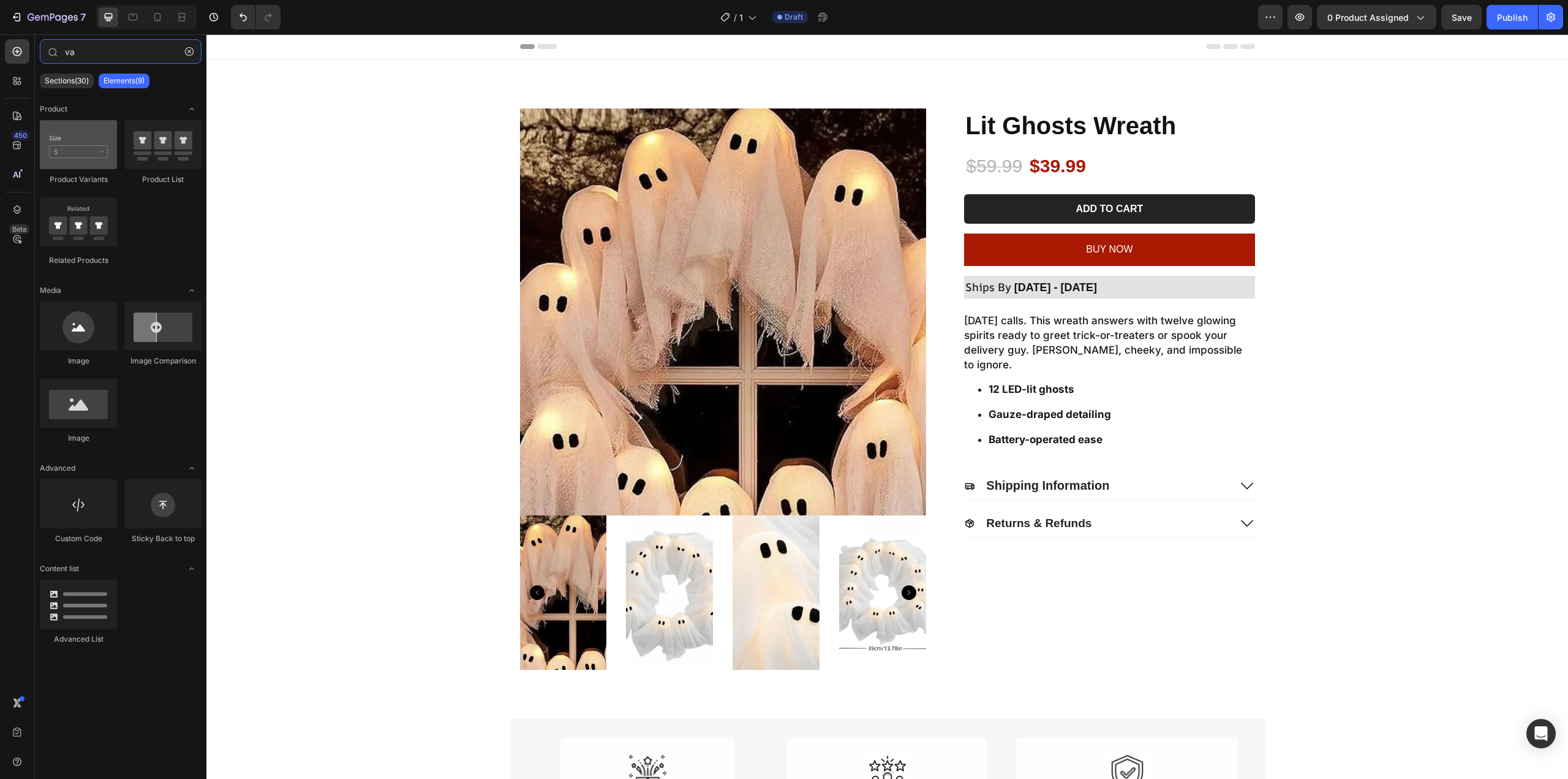
type input "va"
drag, startPoint x: 294, startPoint y: 173, endPoint x: 1062, endPoint y: 188, distance: 768.1
select select "4pcs (Free 1pc)"
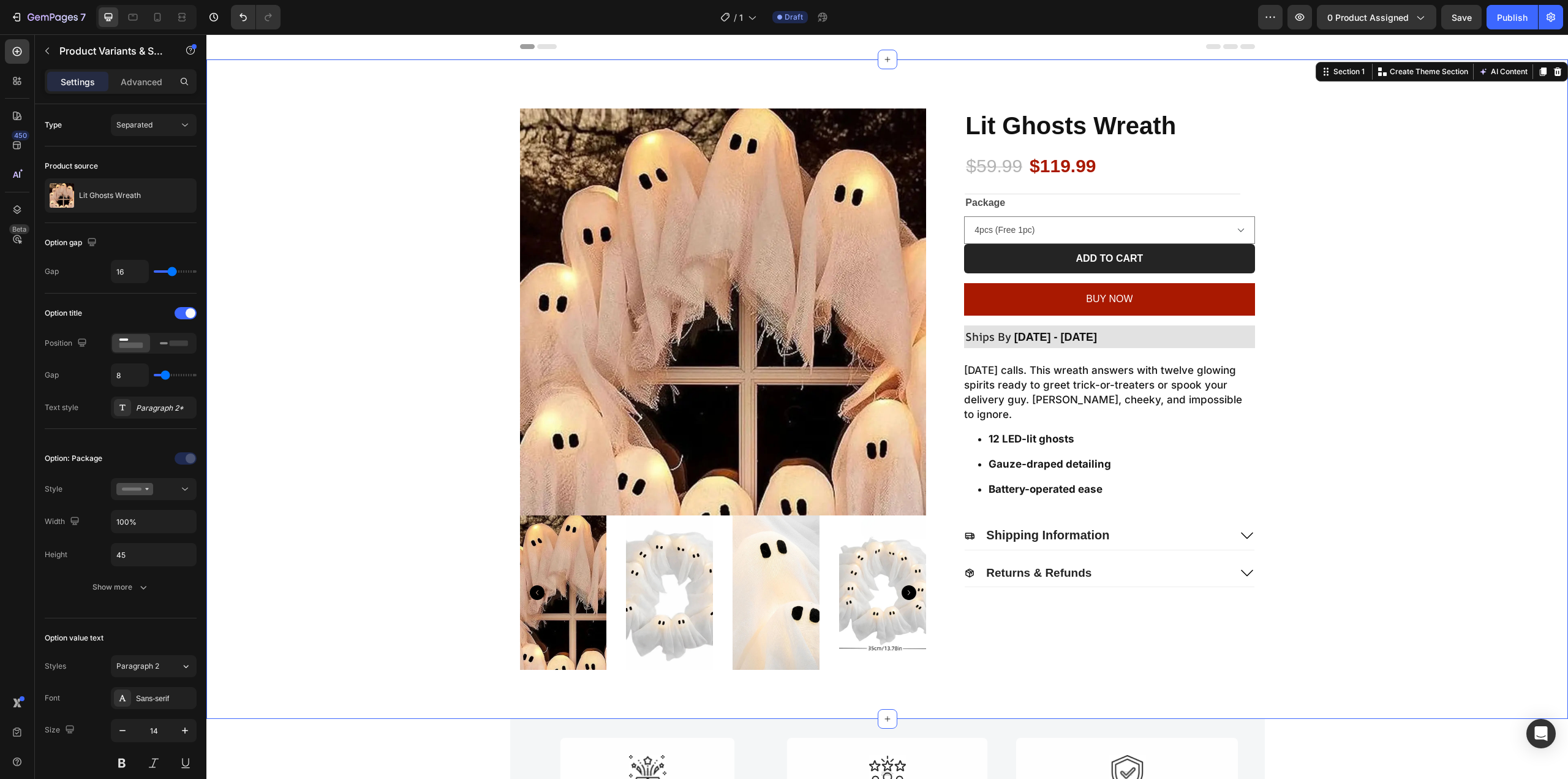
click at [1338, 228] on div "Product Images Lit Ghosts Wreath Product Title $59.99 Product Price Product Pri…" at bounding box center [887, 389] width 1337 height 561
click at [984, 197] on legend "Package" at bounding box center [985, 203] width 42 height 17
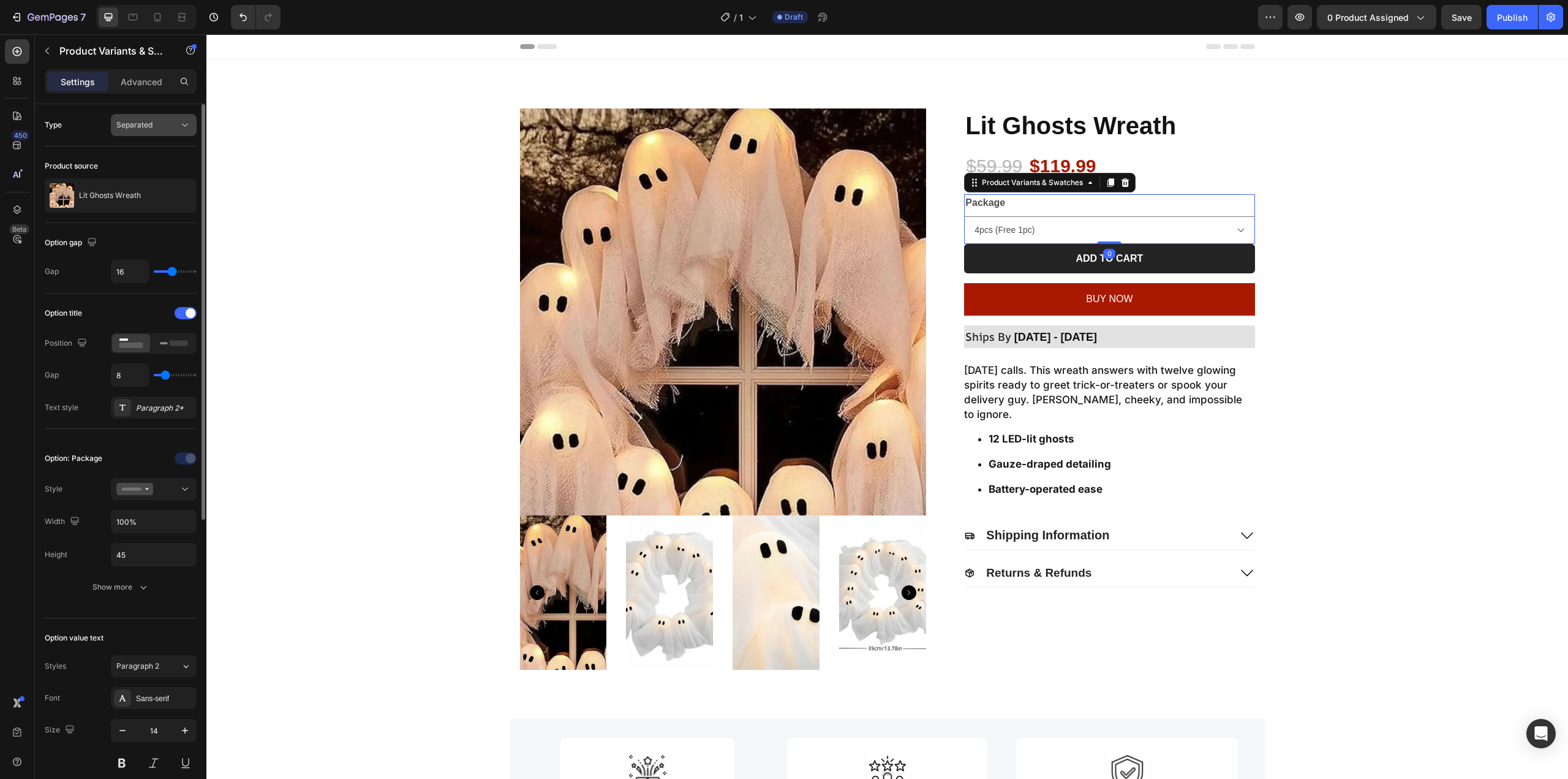
click at [171, 125] on div "Separated" at bounding box center [147, 125] width 63 height 11
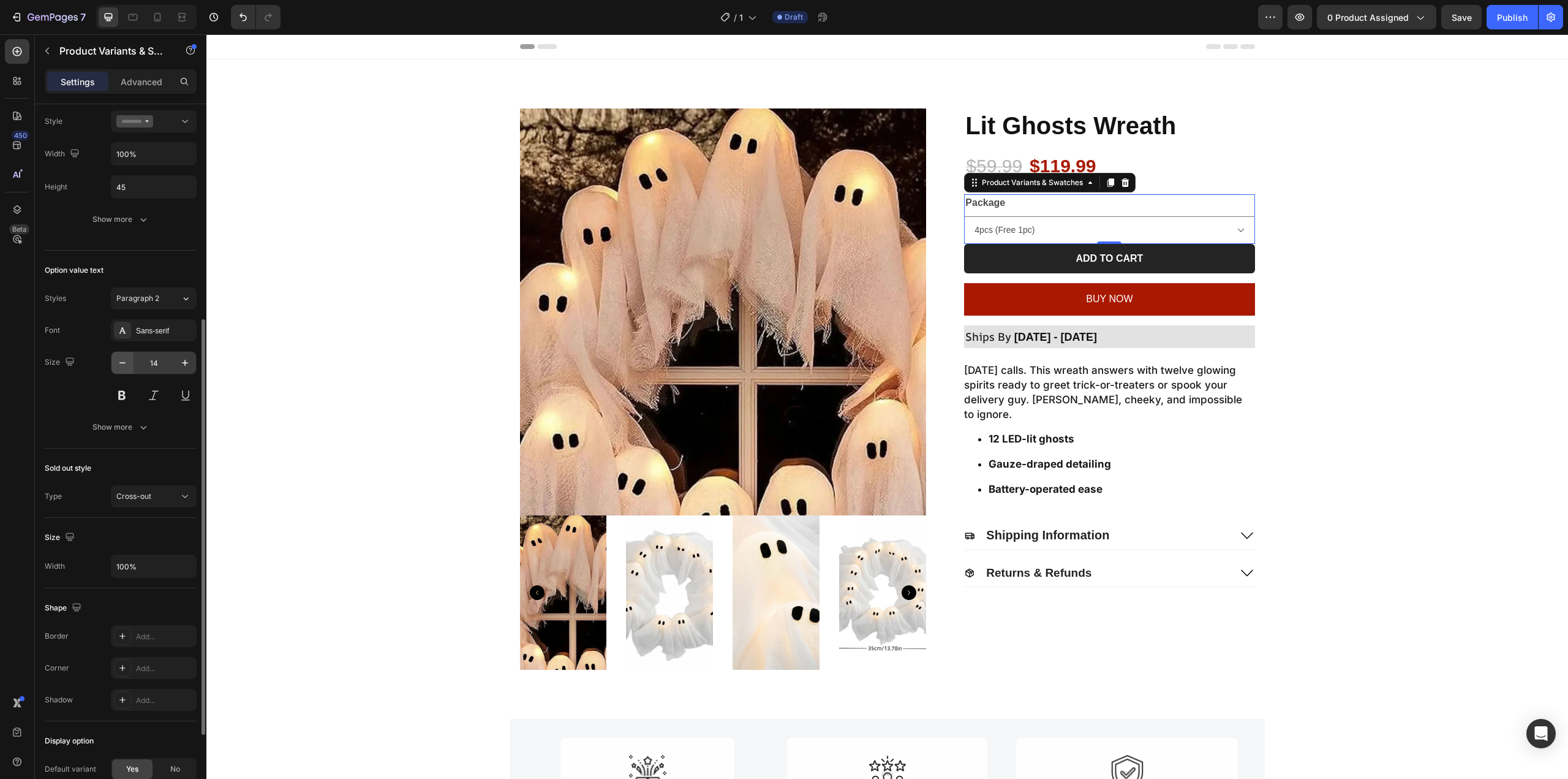
scroll to position [490, 0]
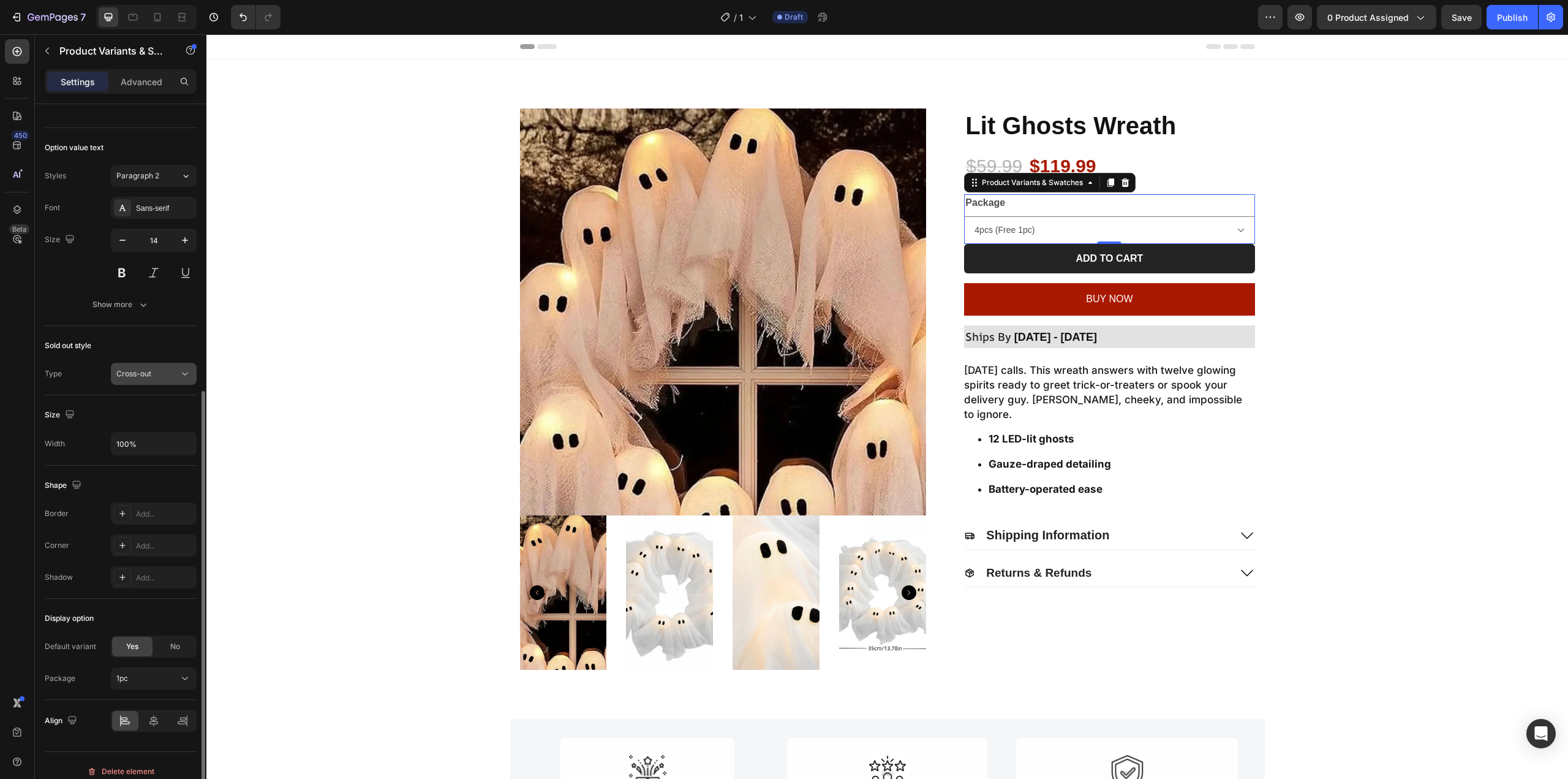
click at [145, 382] on button "Cross-out" at bounding box center [154, 374] width 86 height 22
click at [146, 374] on span "Cross-out" at bounding box center [134, 373] width 35 height 10
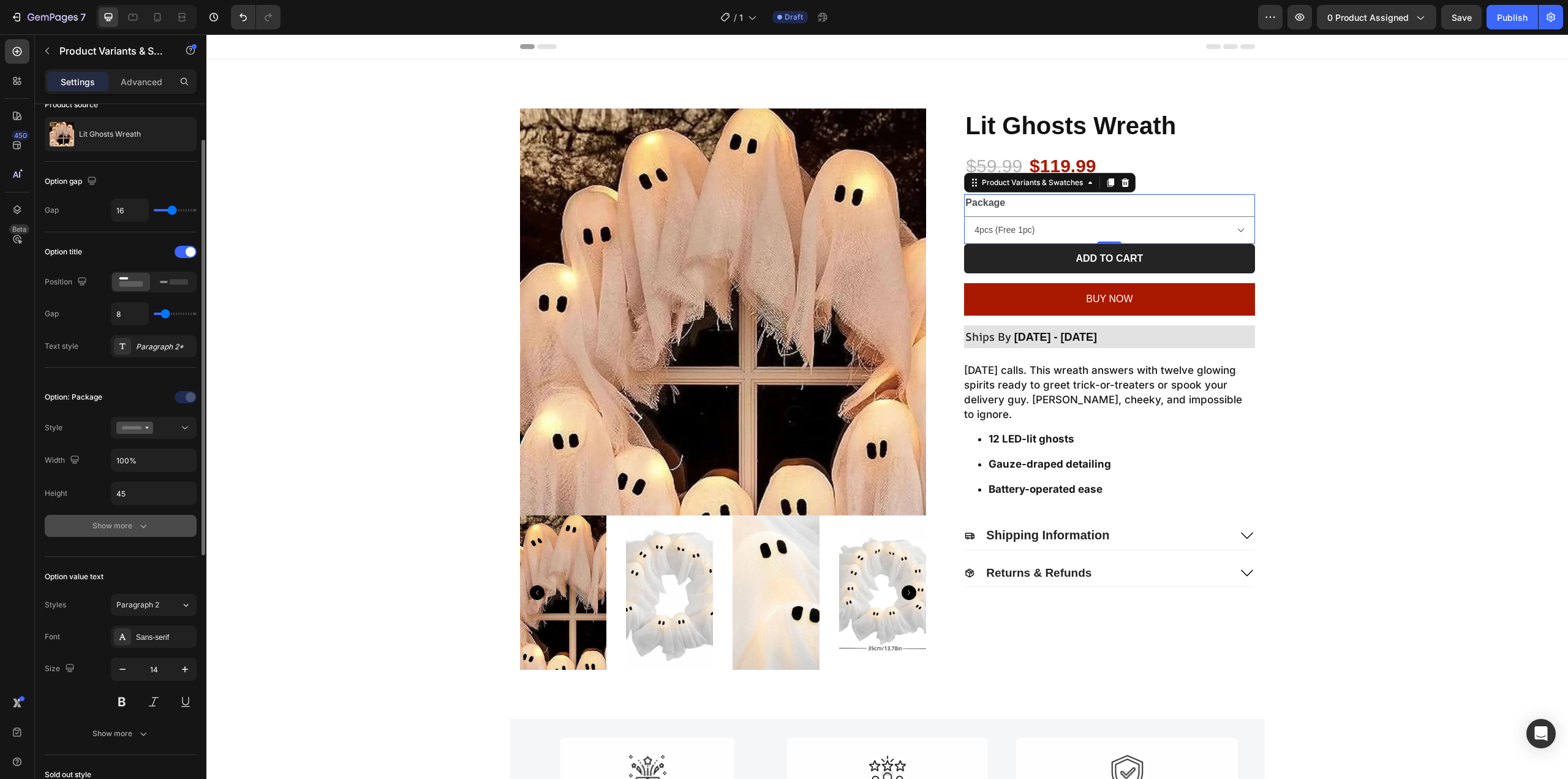
scroll to position [123, 0]
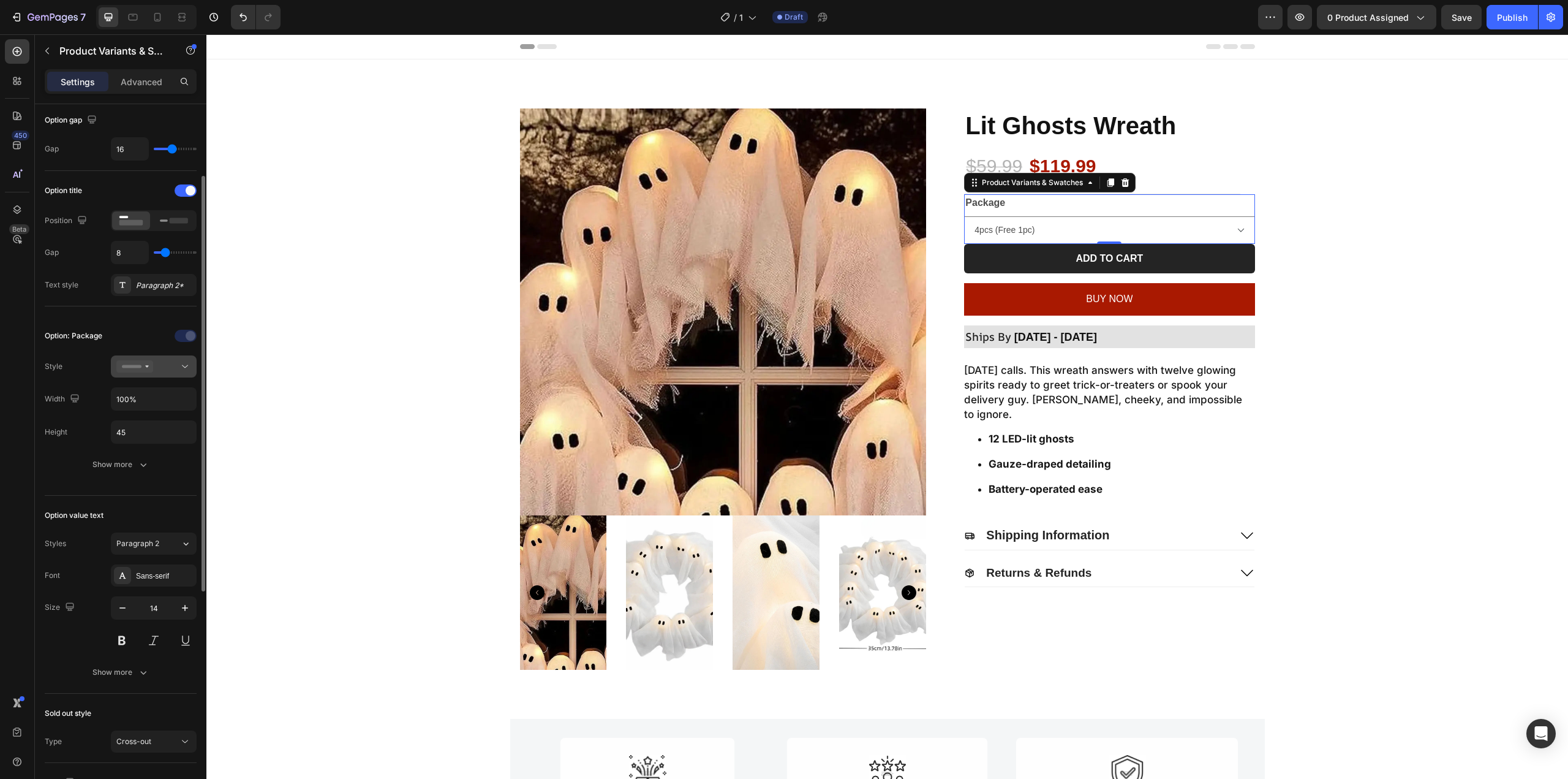
click at [170, 365] on div at bounding box center [154, 366] width 74 height 12
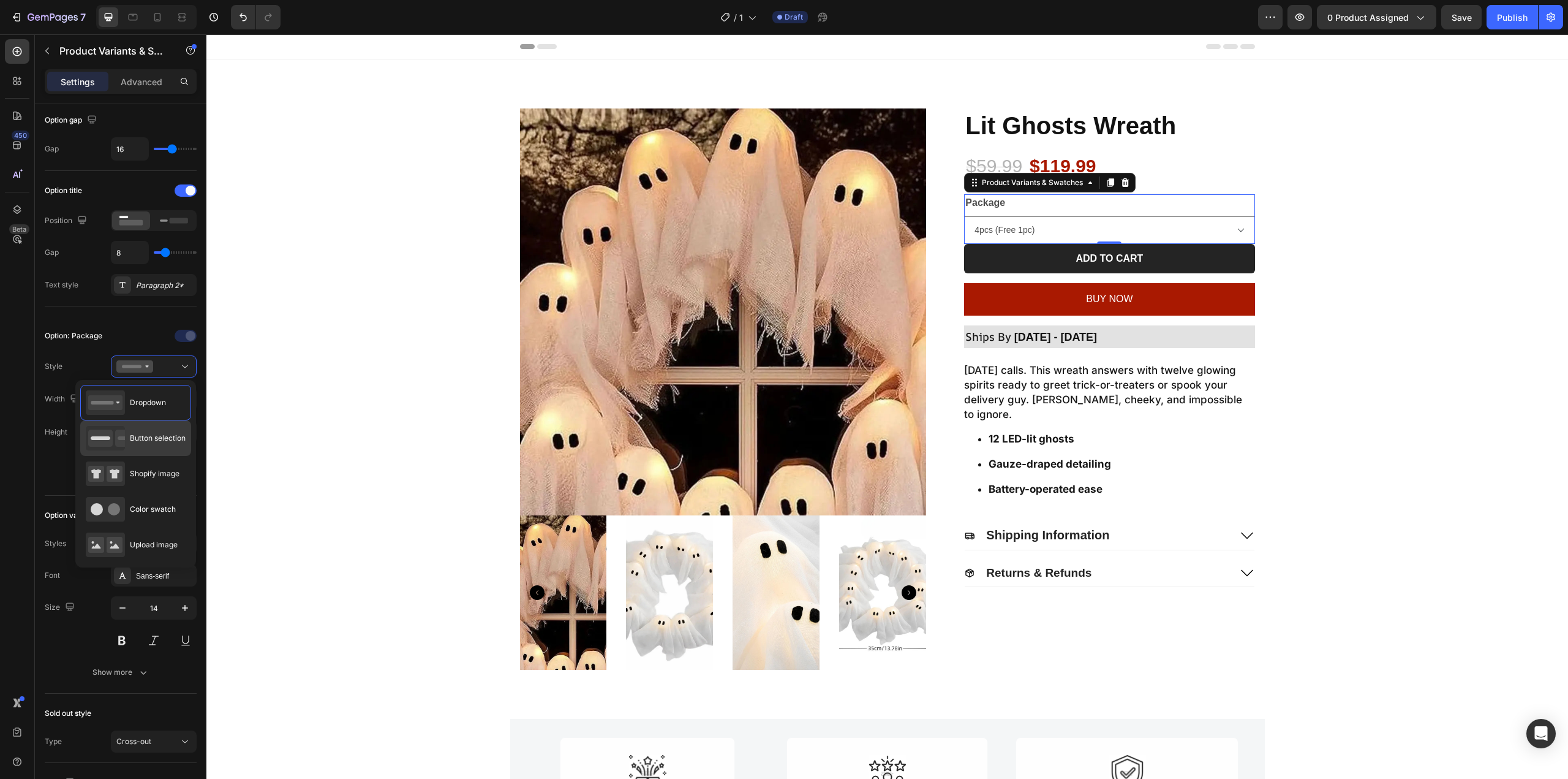
click at [155, 443] on span "Button selection" at bounding box center [158, 438] width 55 height 11
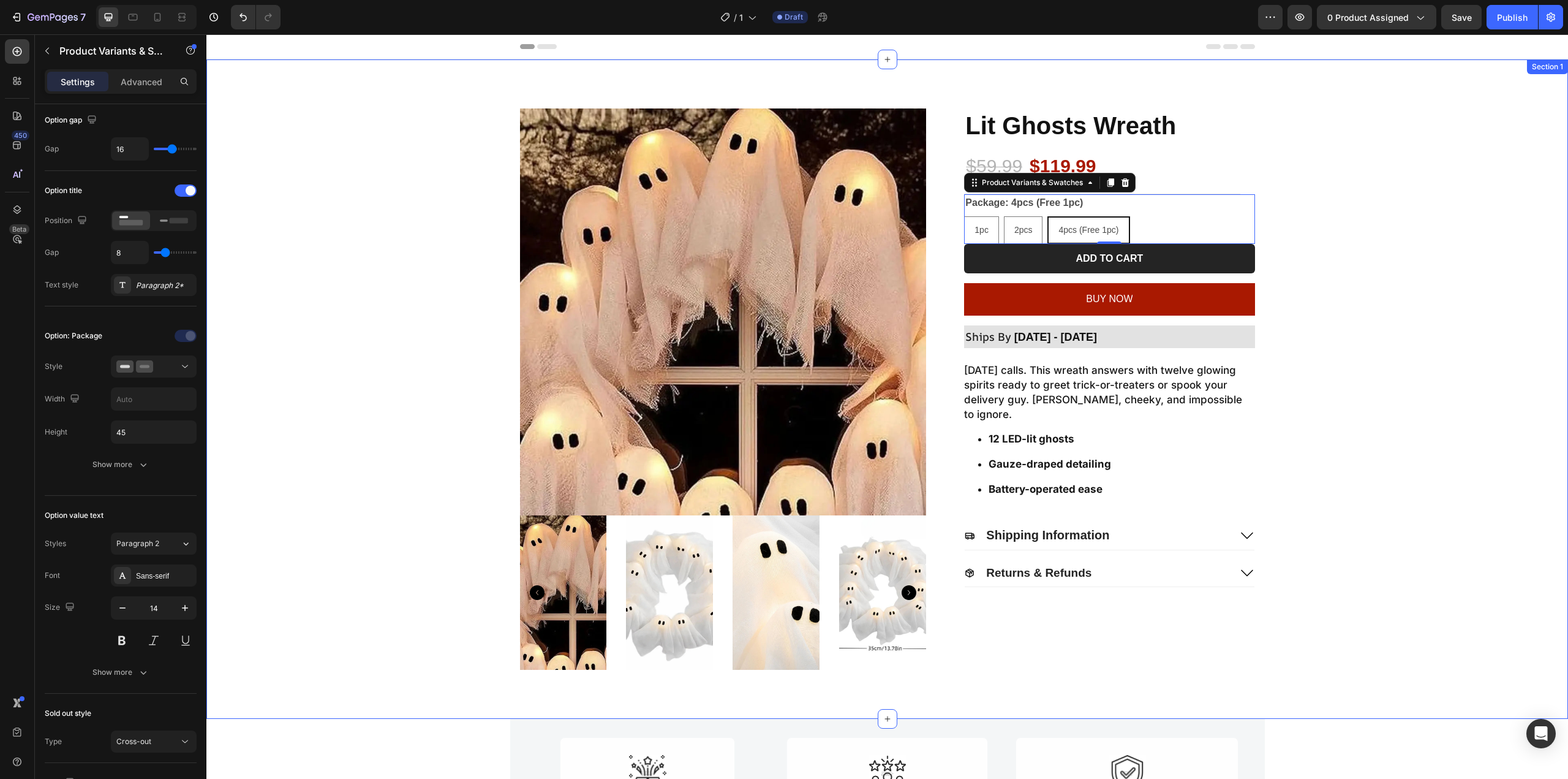
scroll to position [38, 0]
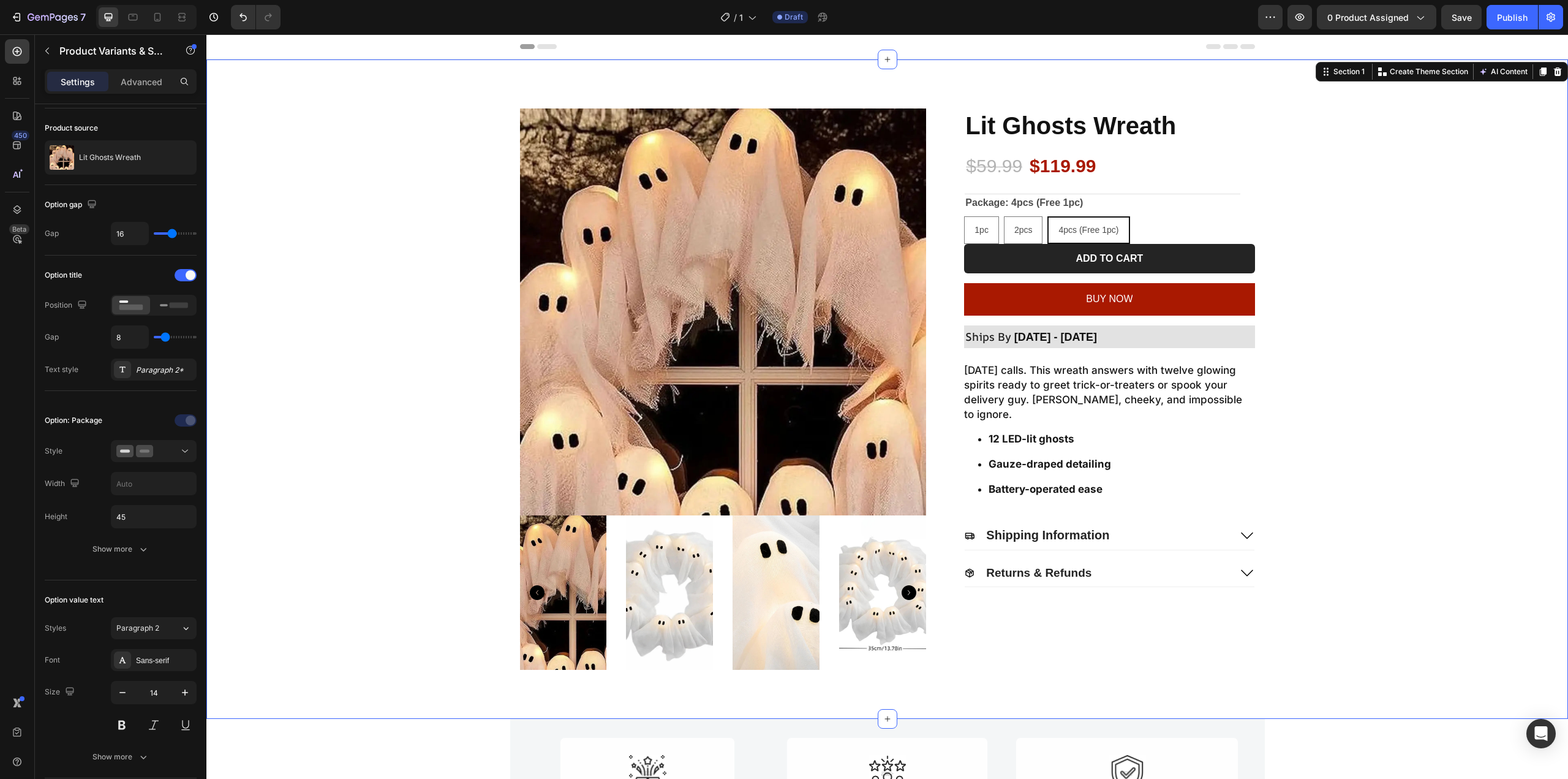
click at [1337, 214] on div "Product Images Lit Ghosts Wreath Product Title $59.99 Product Price Product Pri…" at bounding box center [887, 389] width 1337 height 561
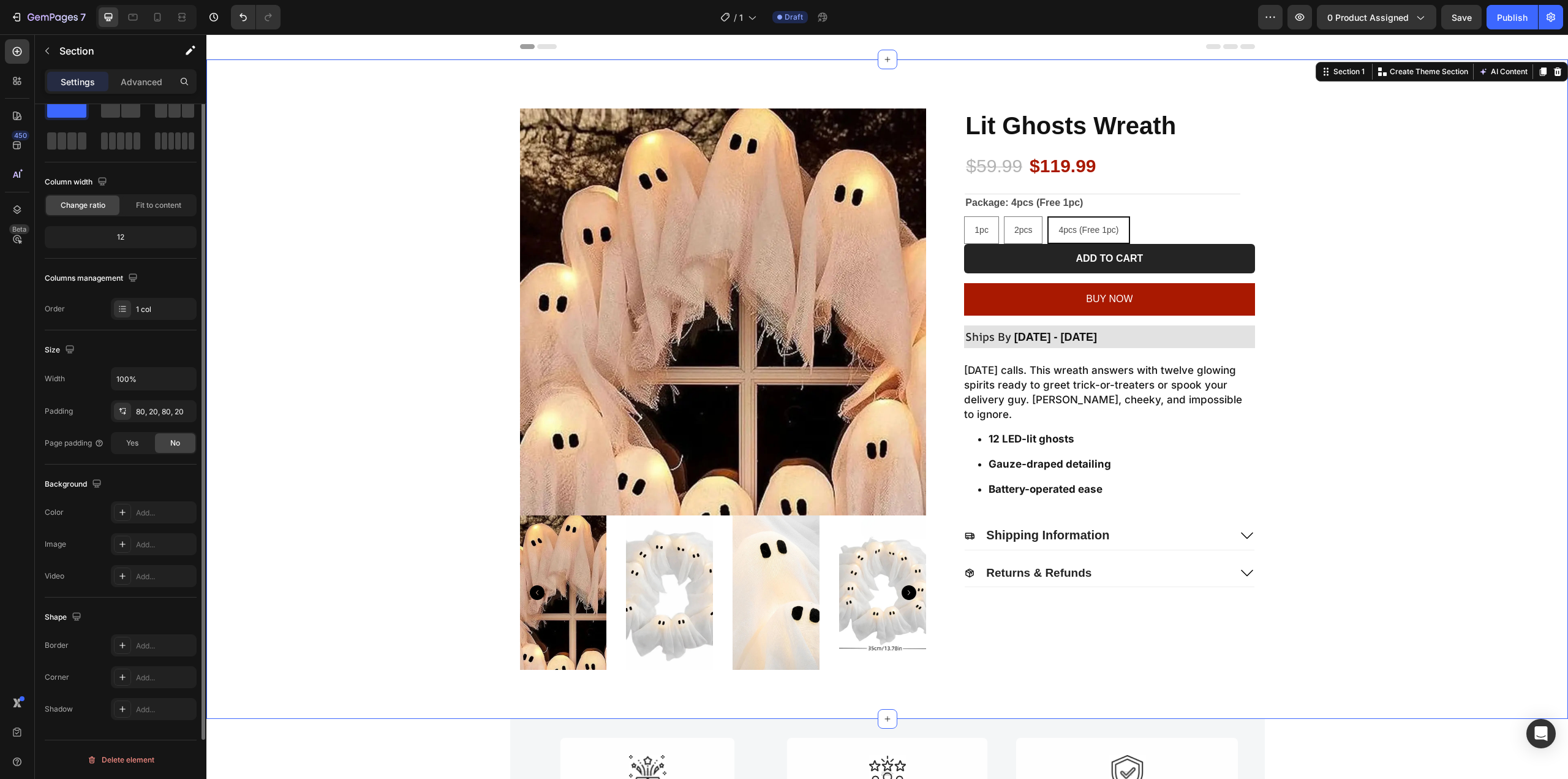
scroll to position [0, 0]
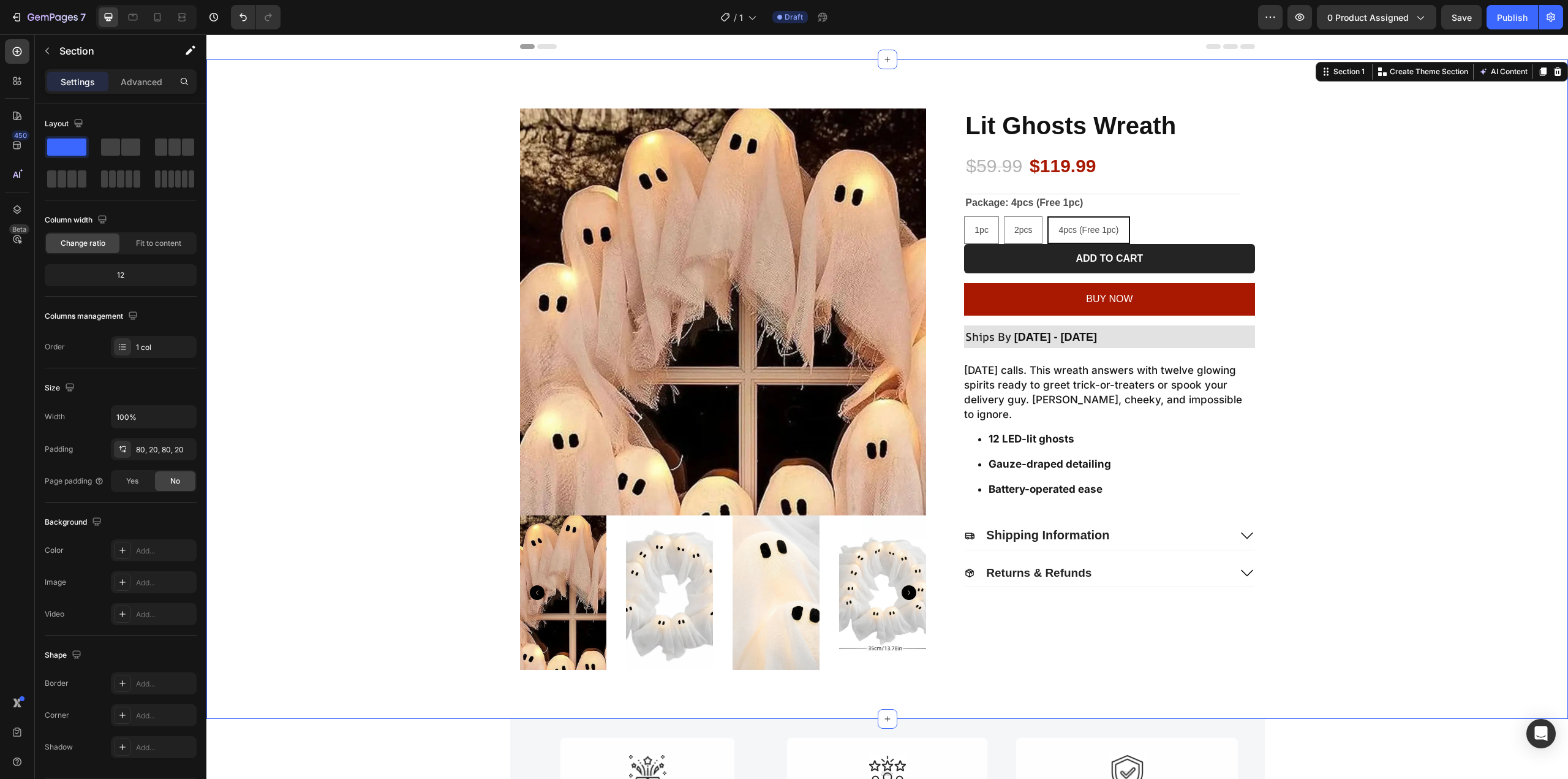
click at [1440, 201] on div "Product Images Lit Ghosts Wreath Product Title $59.99 Product Price Product Pri…" at bounding box center [887, 389] width 1337 height 561
click at [1008, 201] on legend "Package: 4pcs (Free 1pc)" at bounding box center [1024, 203] width 120 height 17
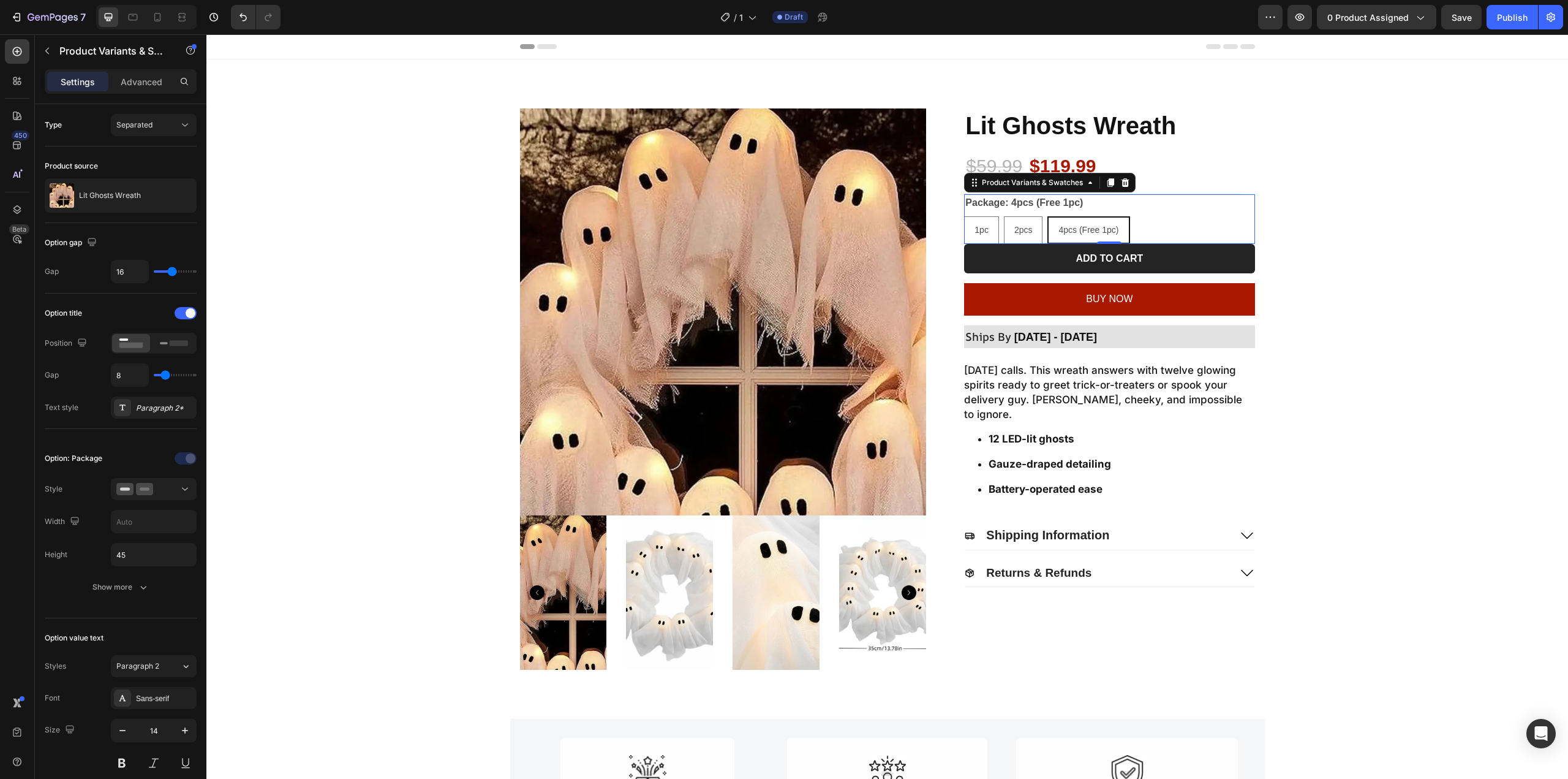
click at [1008, 201] on legend "Package: 4pcs (Free 1pc)" at bounding box center [1024, 203] width 120 height 17
click at [1021, 232] on span "2pcs" at bounding box center [1023, 230] width 18 height 10
click at [1004, 216] on input "2pcs 2pcs 2pcs" at bounding box center [1003, 216] width 1 height 1
radio input "true"
click at [981, 235] on div "1pc" at bounding box center [982, 230] width 34 height 25
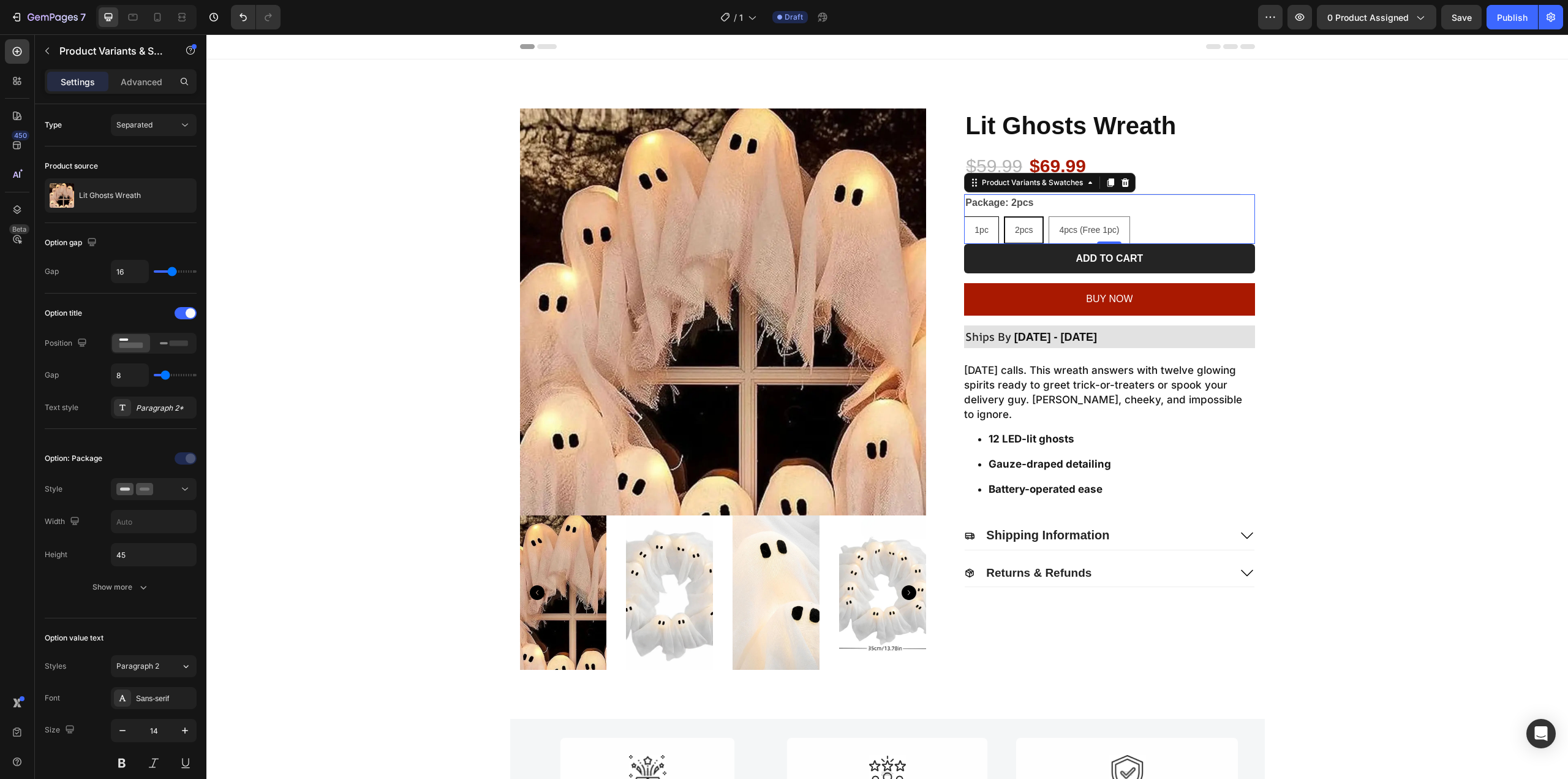
click at [964, 216] on input "1pc 1pc 1pc" at bounding box center [963, 216] width 1 height 1
radio input "true"
click at [1077, 227] on span "4pcs (Free 1pc)" at bounding box center [1089, 230] width 60 height 10
click at [1048, 216] on input "4pcs (Free 1pc) 4pcs (Free 1pc) 4pcs (Free 1pc)" at bounding box center [1048, 216] width 1 height 1
radio input "true"
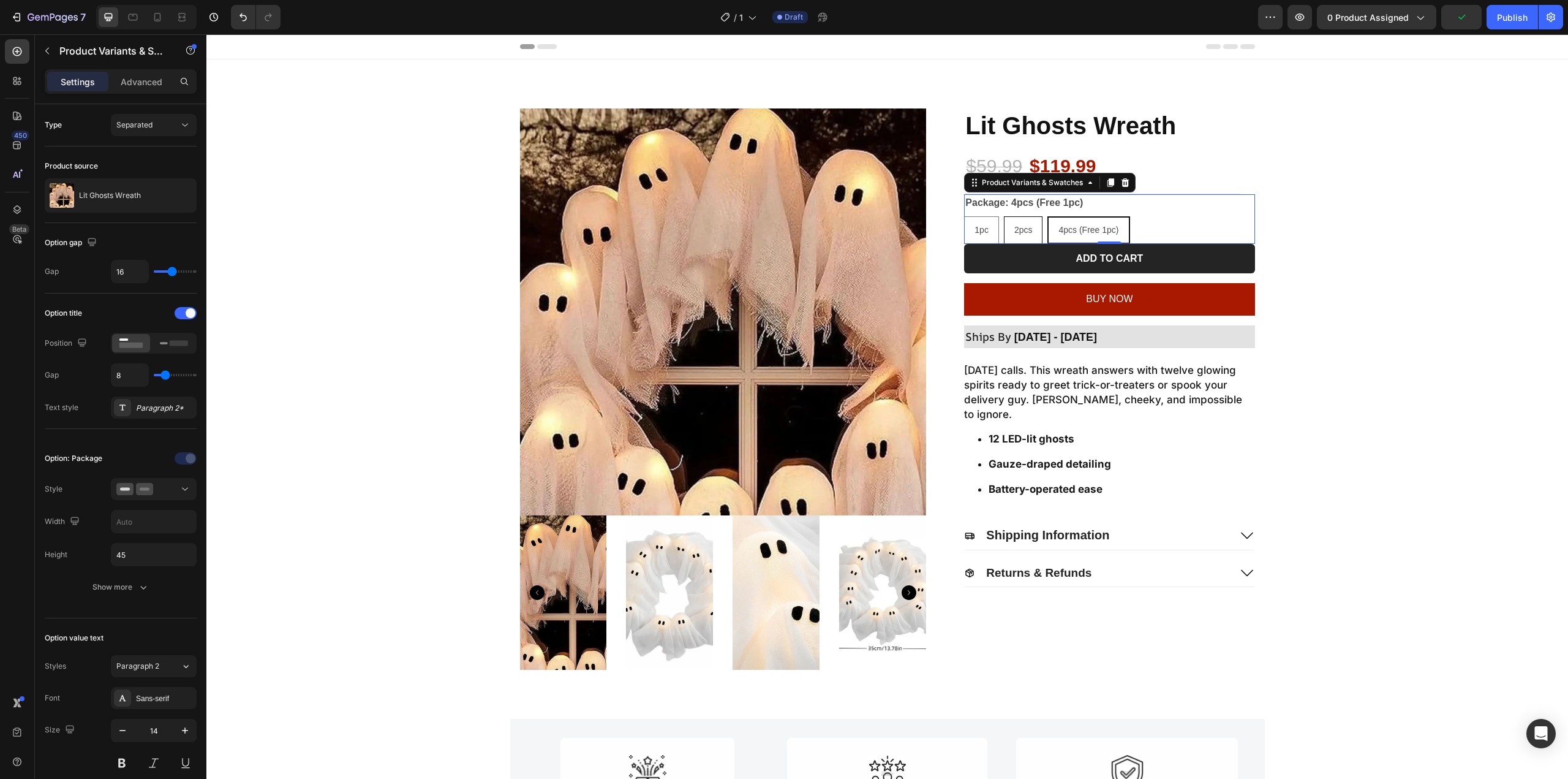
click at [1031, 231] on div "2pcs" at bounding box center [1024, 230] width 38 height 25
click at [1004, 216] on input "2pcs 2pcs 2pcs" at bounding box center [1003, 216] width 1 height 1
radio input "true"
click at [1067, 217] on div "4pcs (Free 1pc)" at bounding box center [1089, 230] width 79 height 25
click at [1048, 216] on input "4pcs (Free 1pc) 4pcs (Free 1pc) 4pcs (Free 1pc)" at bounding box center [1048, 216] width 1 height 1
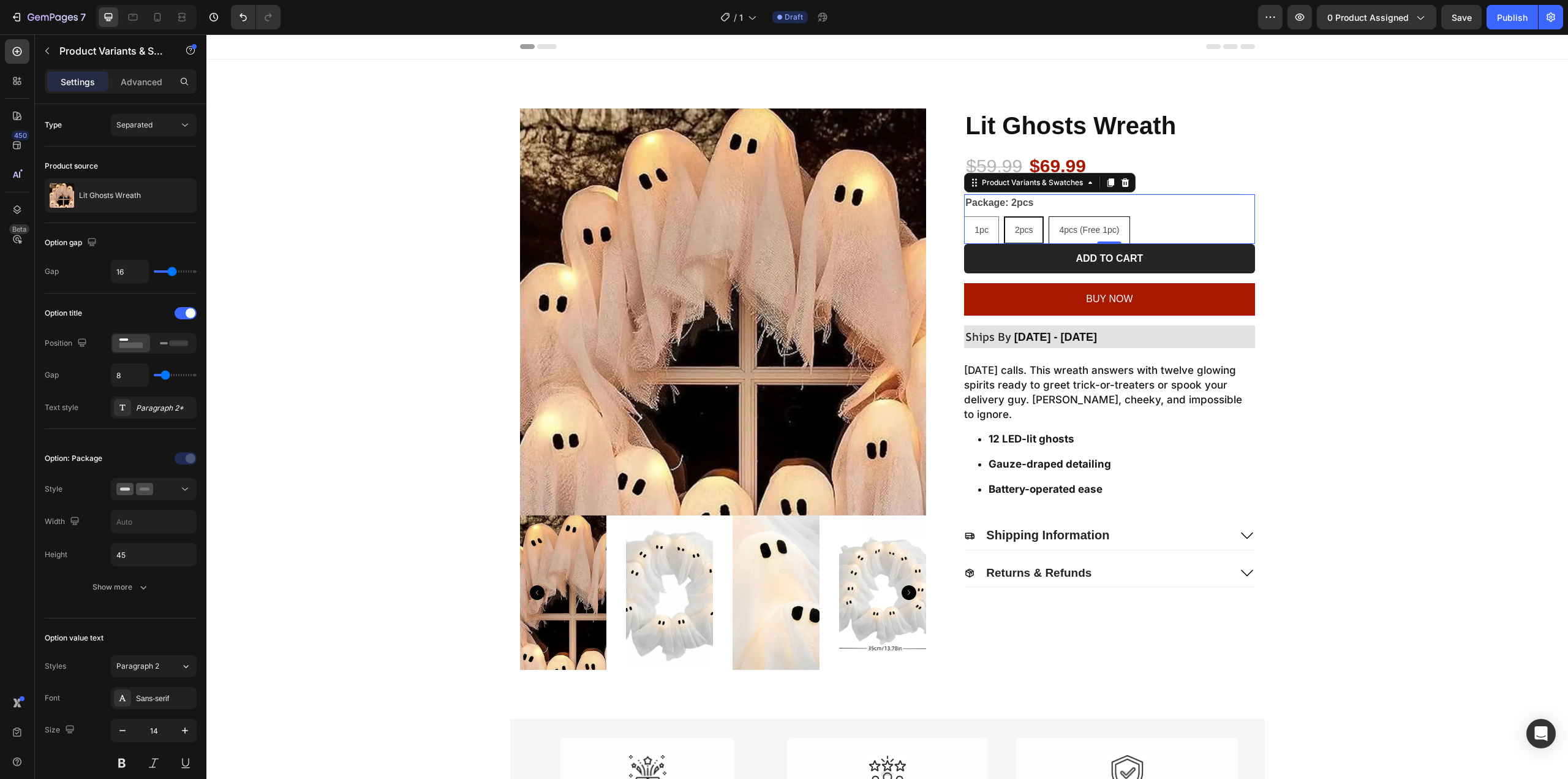
radio input "true"
click at [984, 228] on span "1pc" at bounding box center [982, 230] width 14 height 10
click at [964, 216] on input "1pc 1pc 1pc" at bounding box center [963, 216] width 1 height 1
radio input "true"
click at [1067, 228] on span "4pcs (Free 1pc)" at bounding box center [1089, 230] width 60 height 10
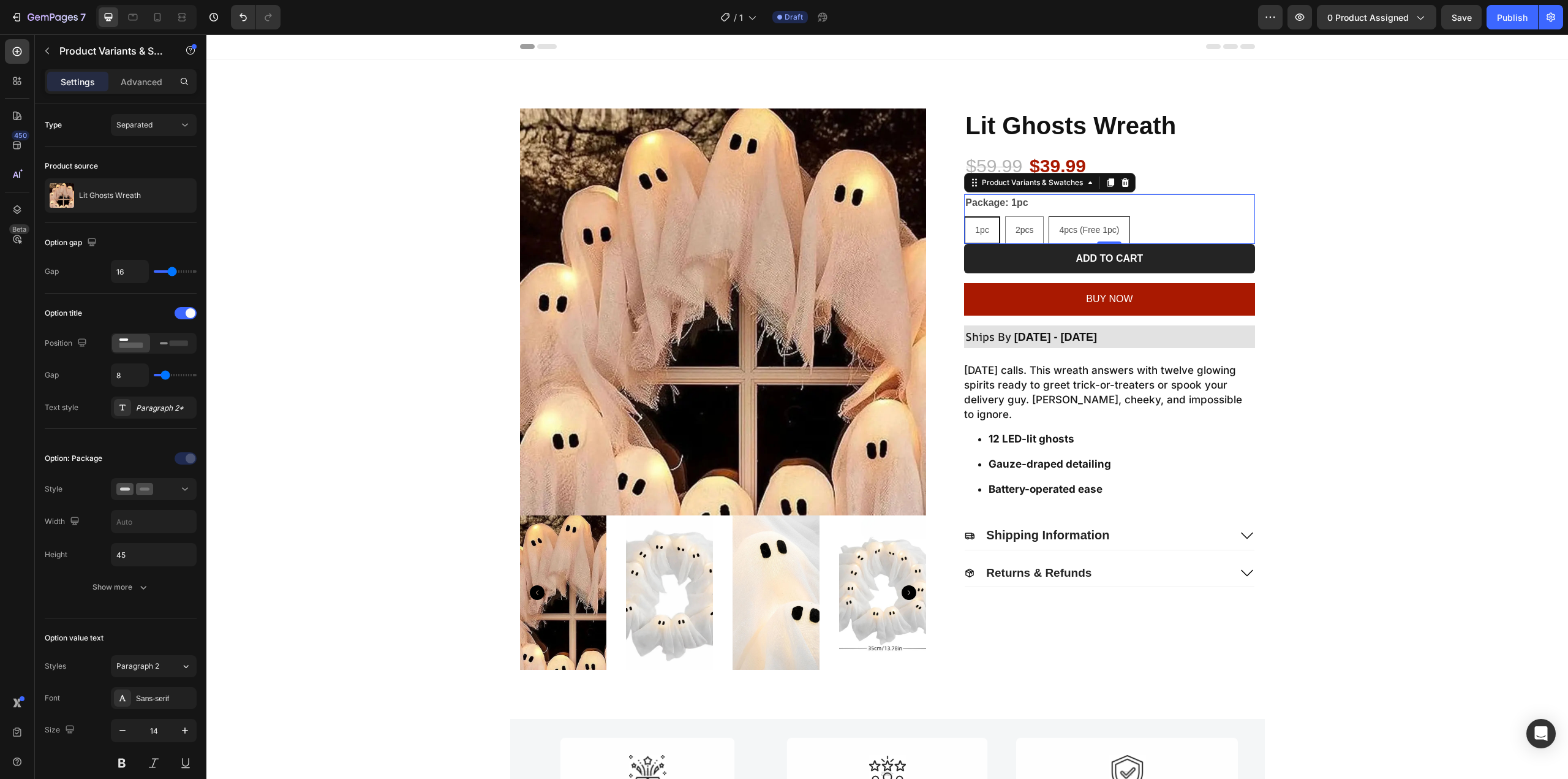
click at [1048, 216] on input "4pcs (Free 1pc) 4pcs (Free 1pc) 4pcs (Free 1pc)" at bounding box center [1048, 216] width 1 height 1
radio input "true"
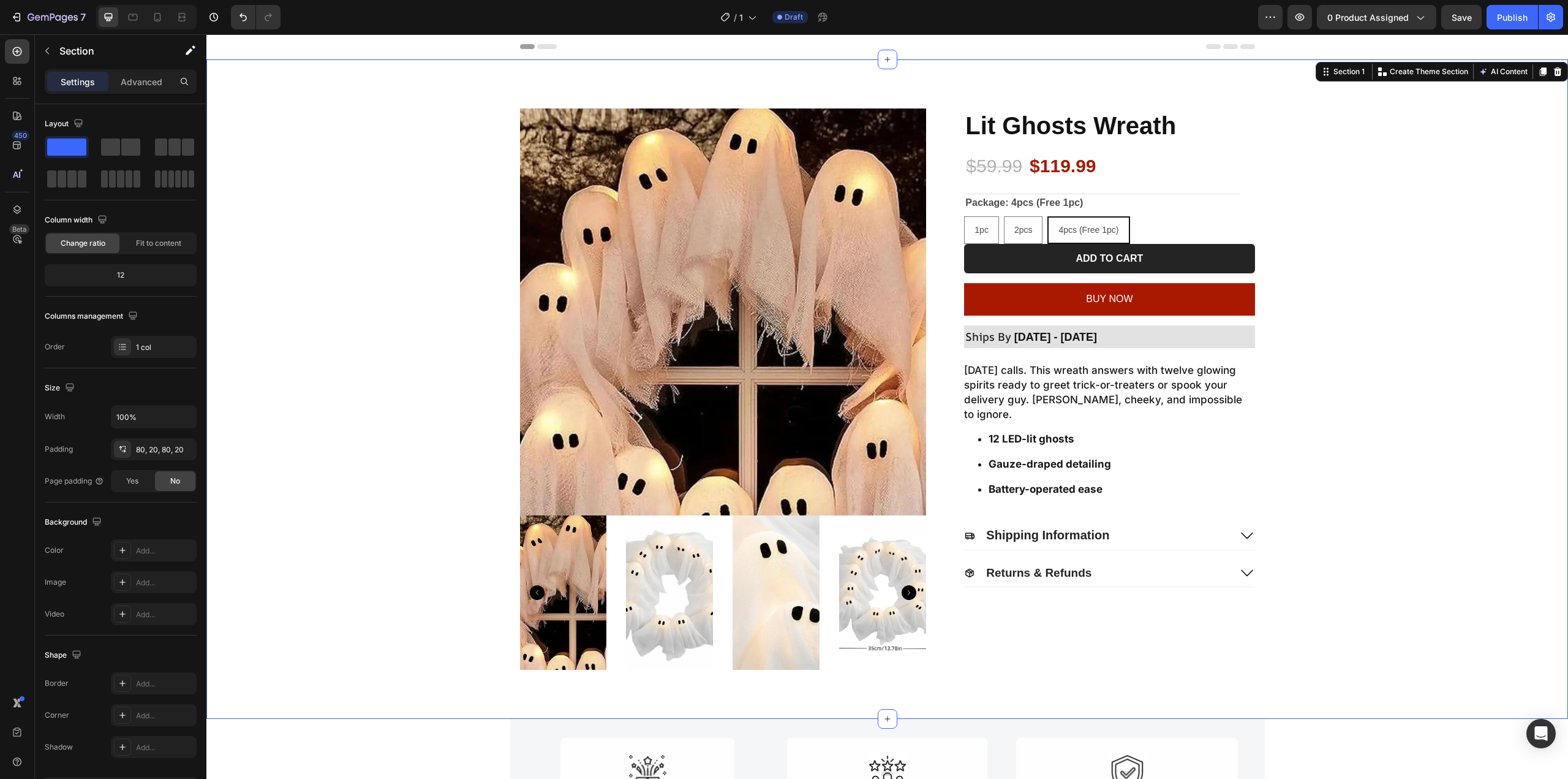
click at [1383, 216] on div "Product Images Lit Ghosts Wreath Product Title $59.99 Product Price Product Pri…" at bounding box center [887, 389] width 1337 height 561
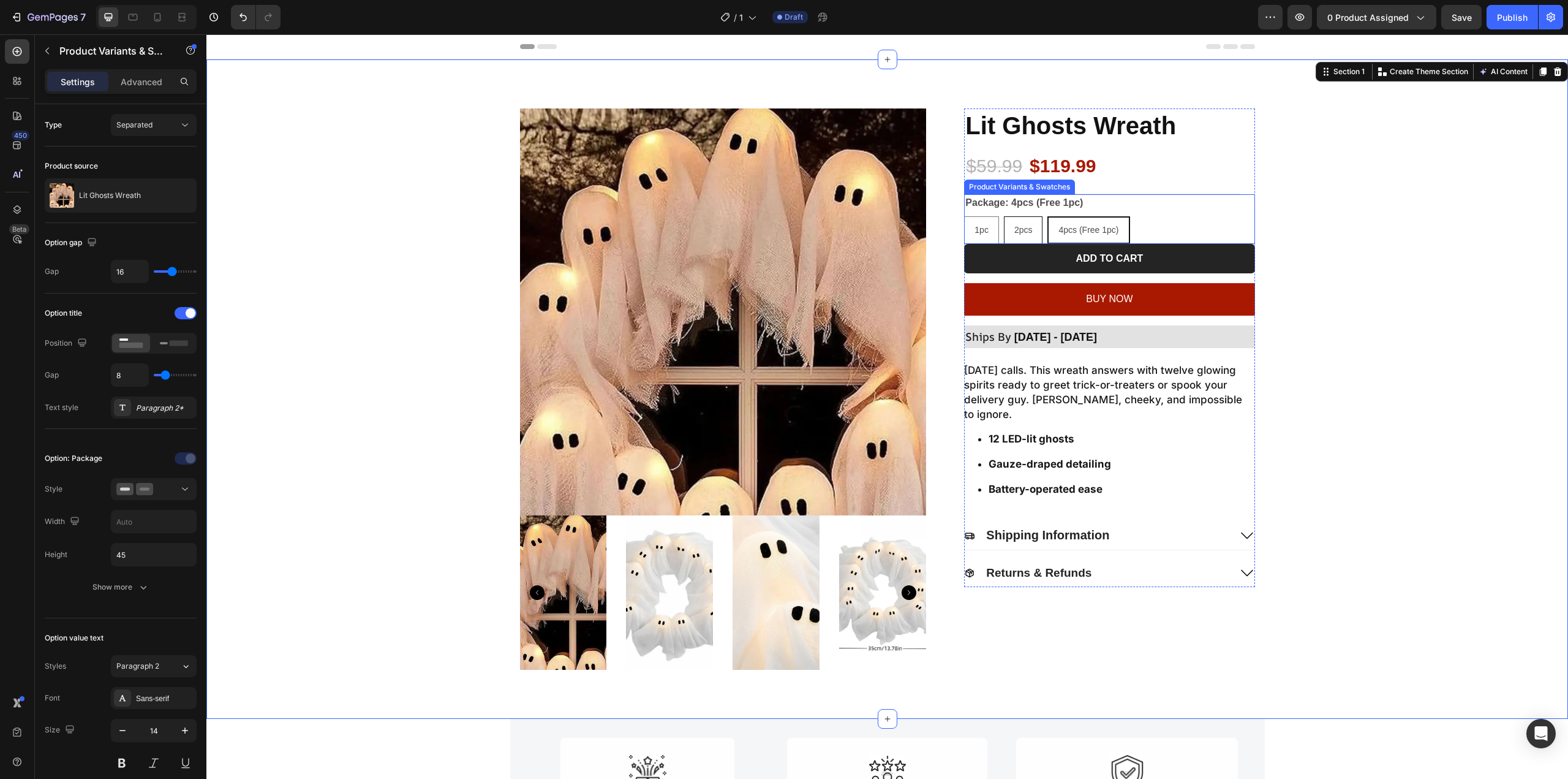
click at [1017, 232] on span "2pcs" at bounding box center [1023, 230] width 18 height 10
click at [1004, 216] on input "2pcs 2pcs 2pcs" at bounding box center [1003, 216] width 1 height 1
radio input "true"
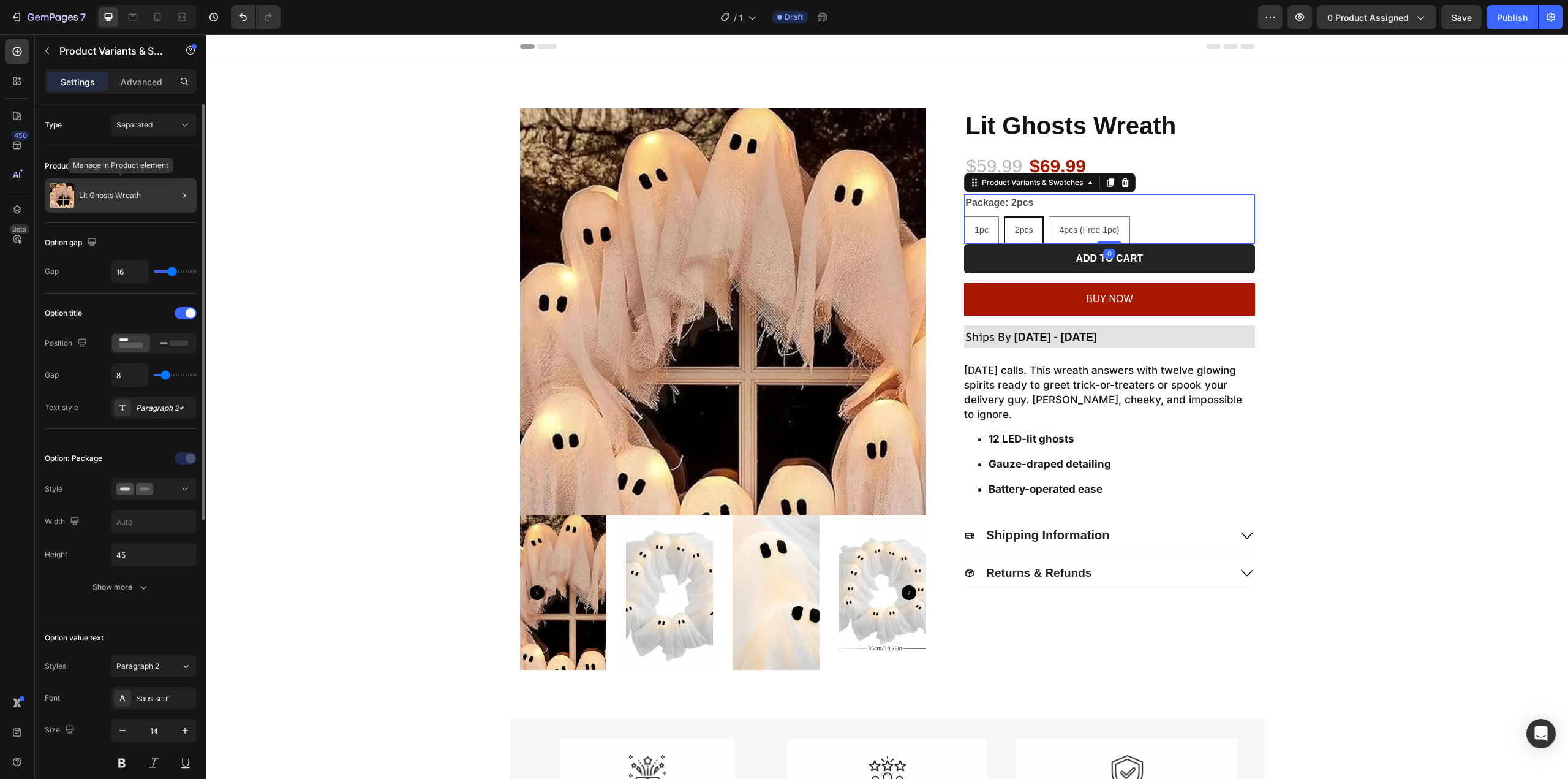
click at [104, 188] on div "Lit Ghosts Wreath" at bounding box center [120, 195] width 152 height 34
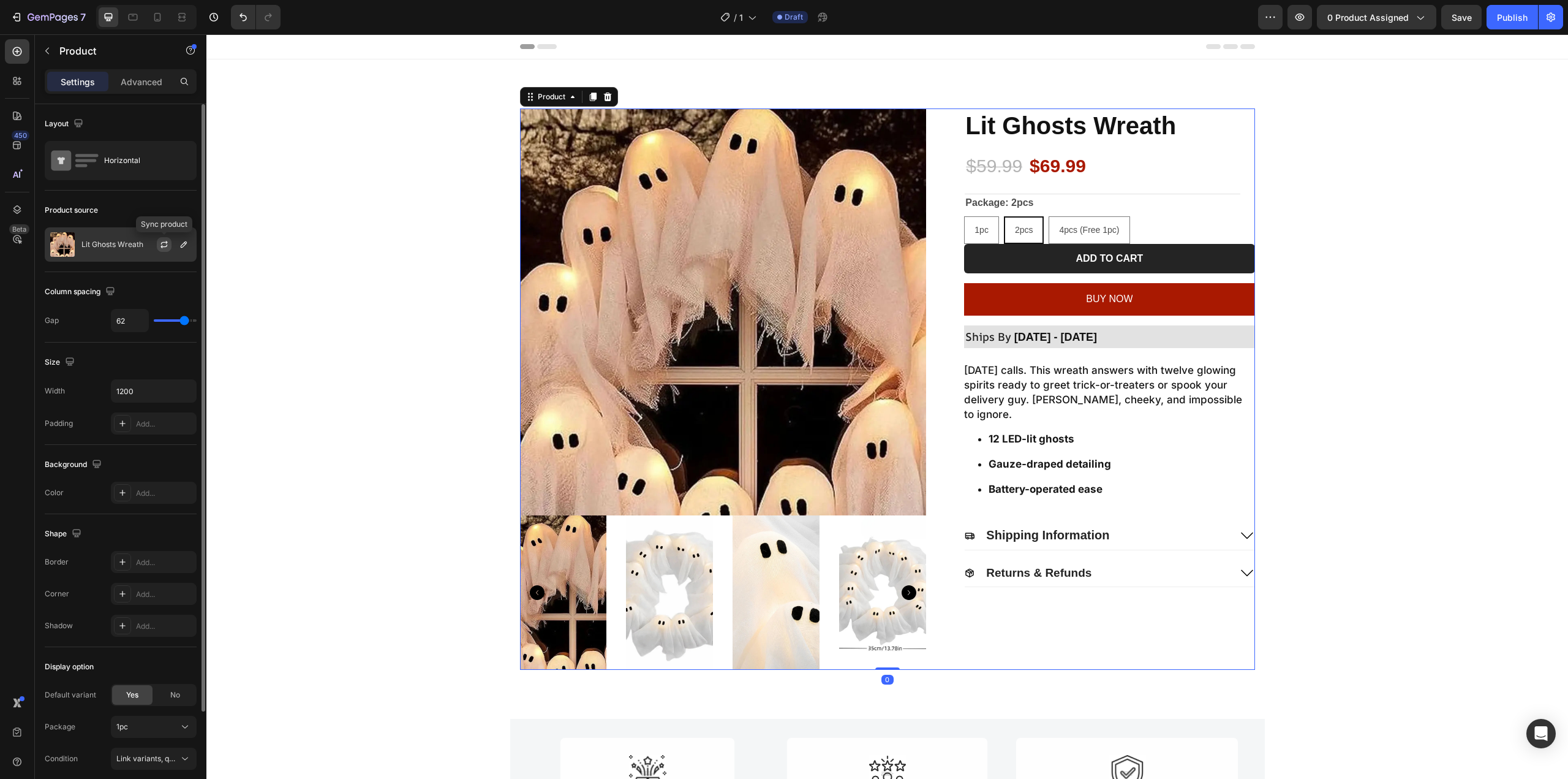
click at [167, 242] on icon "button" at bounding box center [164, 244] width 10 height 10
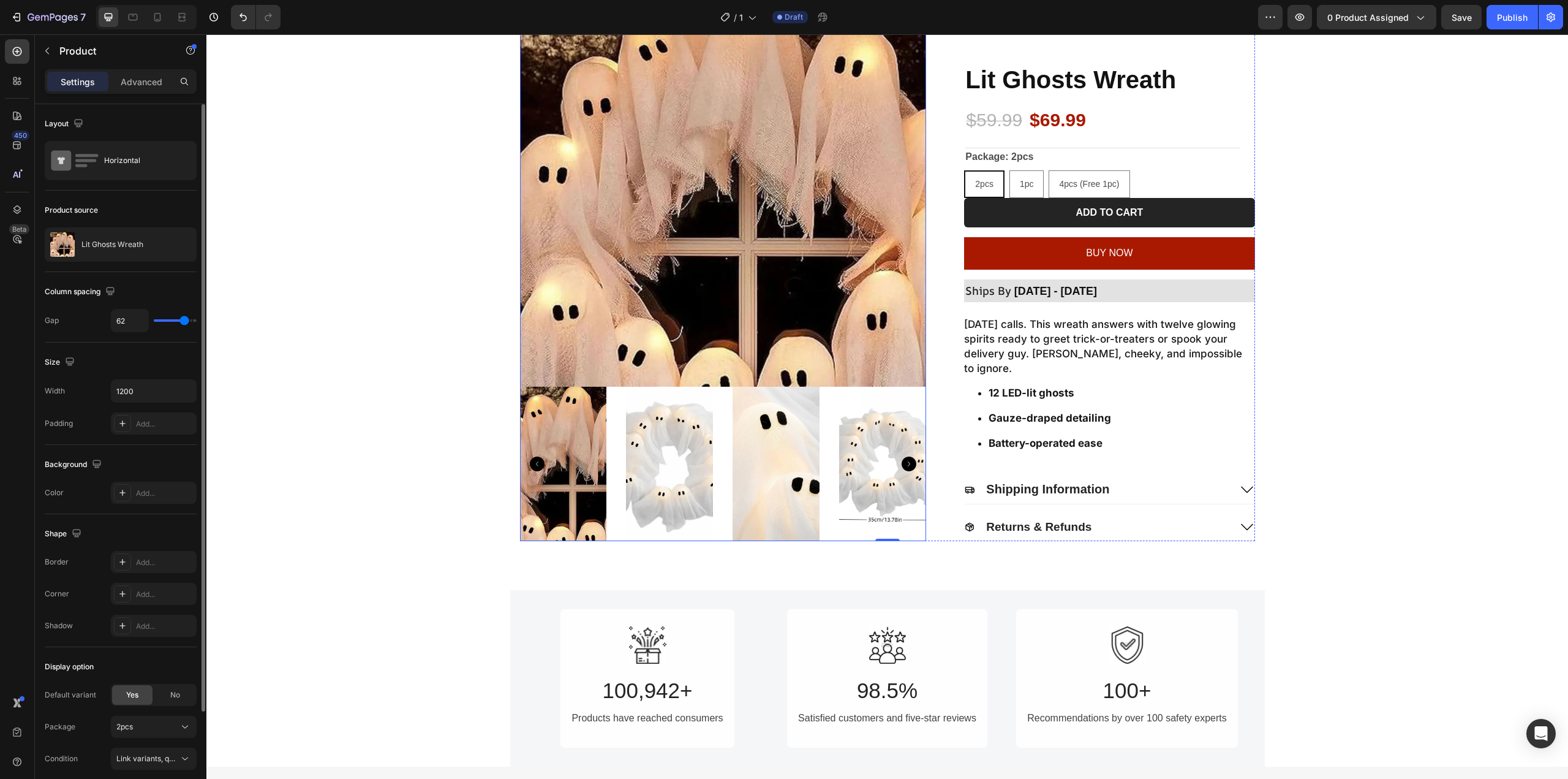
scroll to position [61, 0]
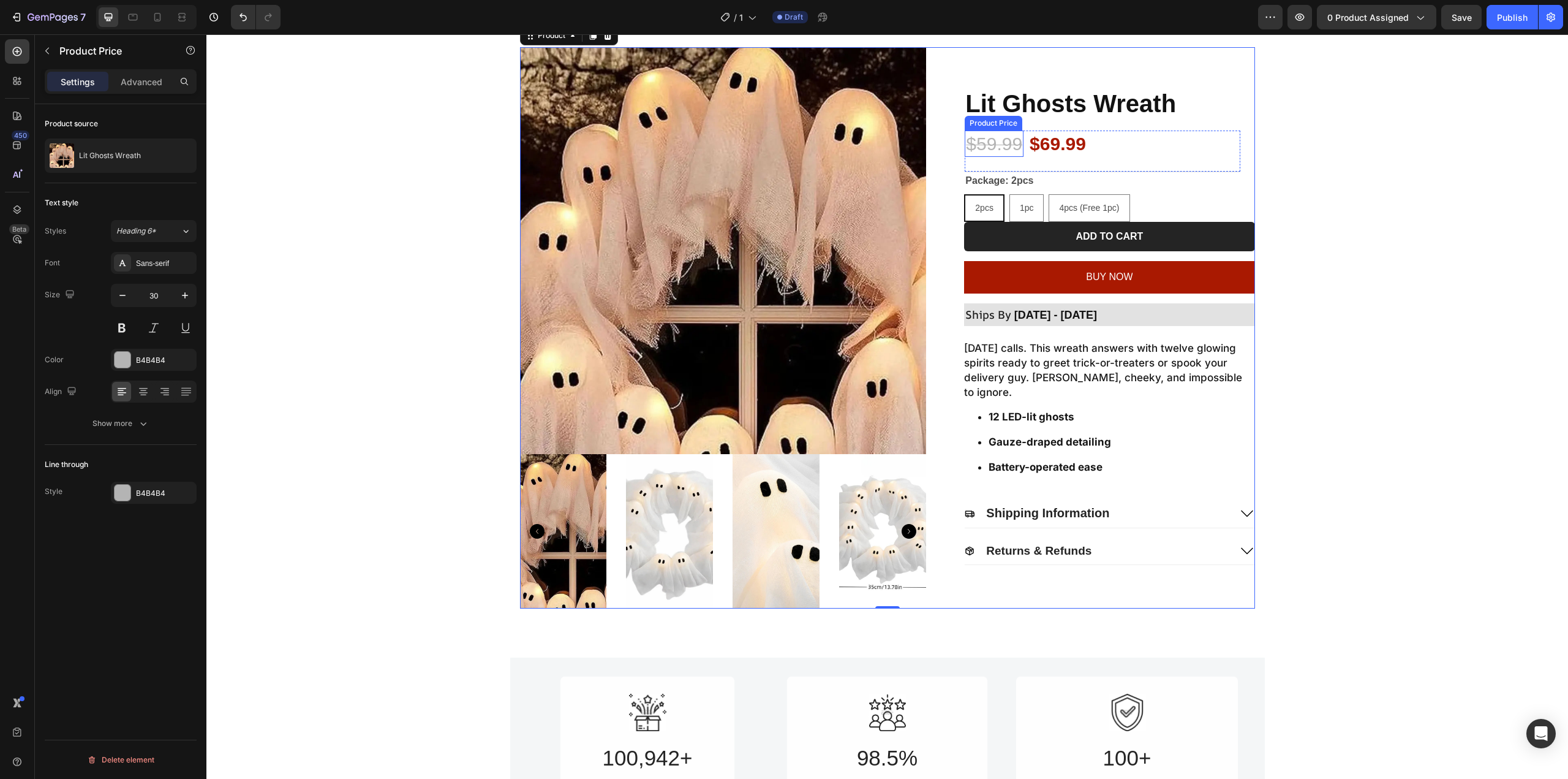
click at [994, 144] on div "$59.99" at bounding box center [994, 143] width 59 height 26
click at [994, 120] on div "Product Price" at bounding box center [1006, 119] width 52 height 11
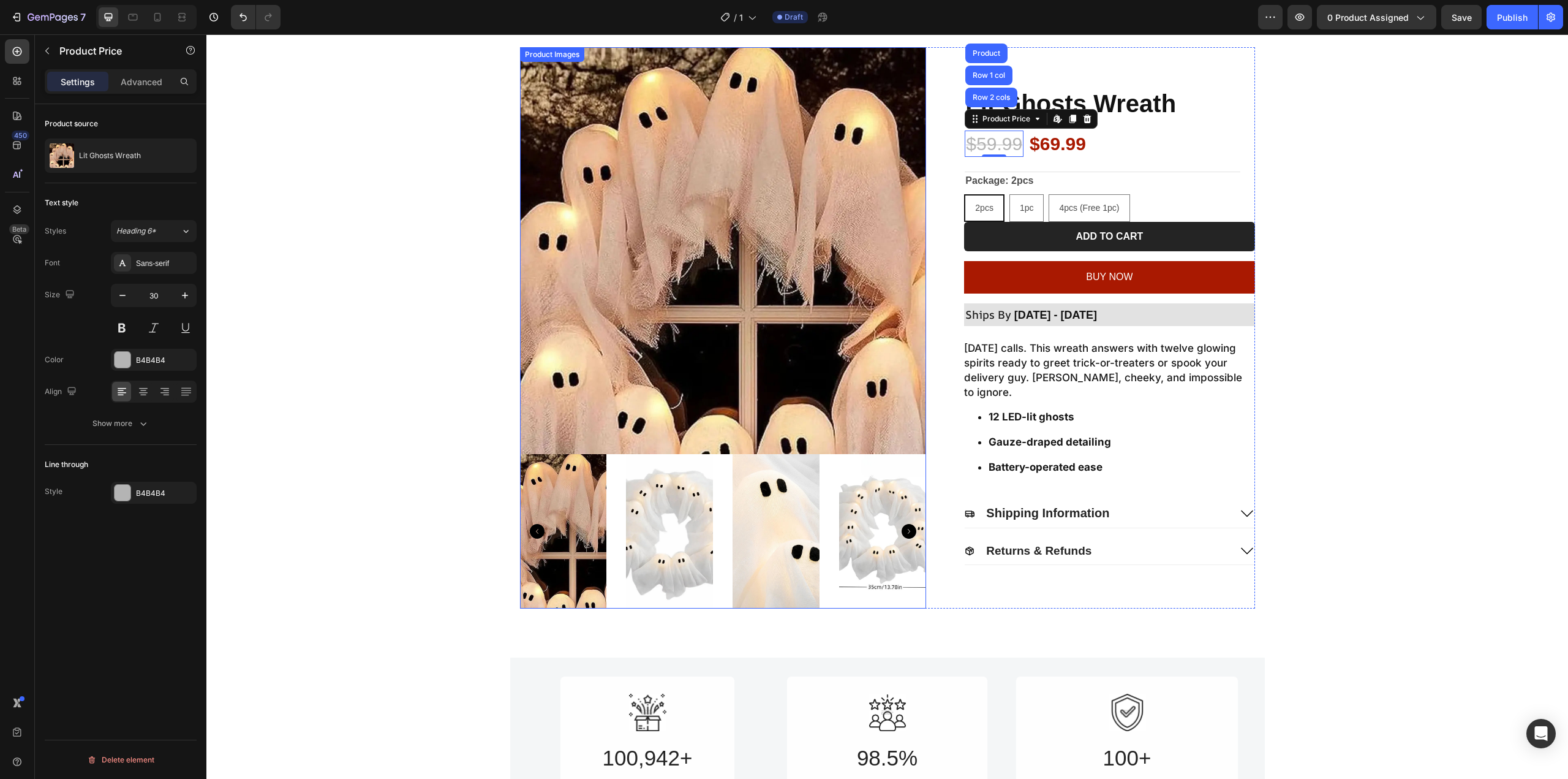
click at [825, 170] on img at bounding box center [723, 250] width 406 height 407
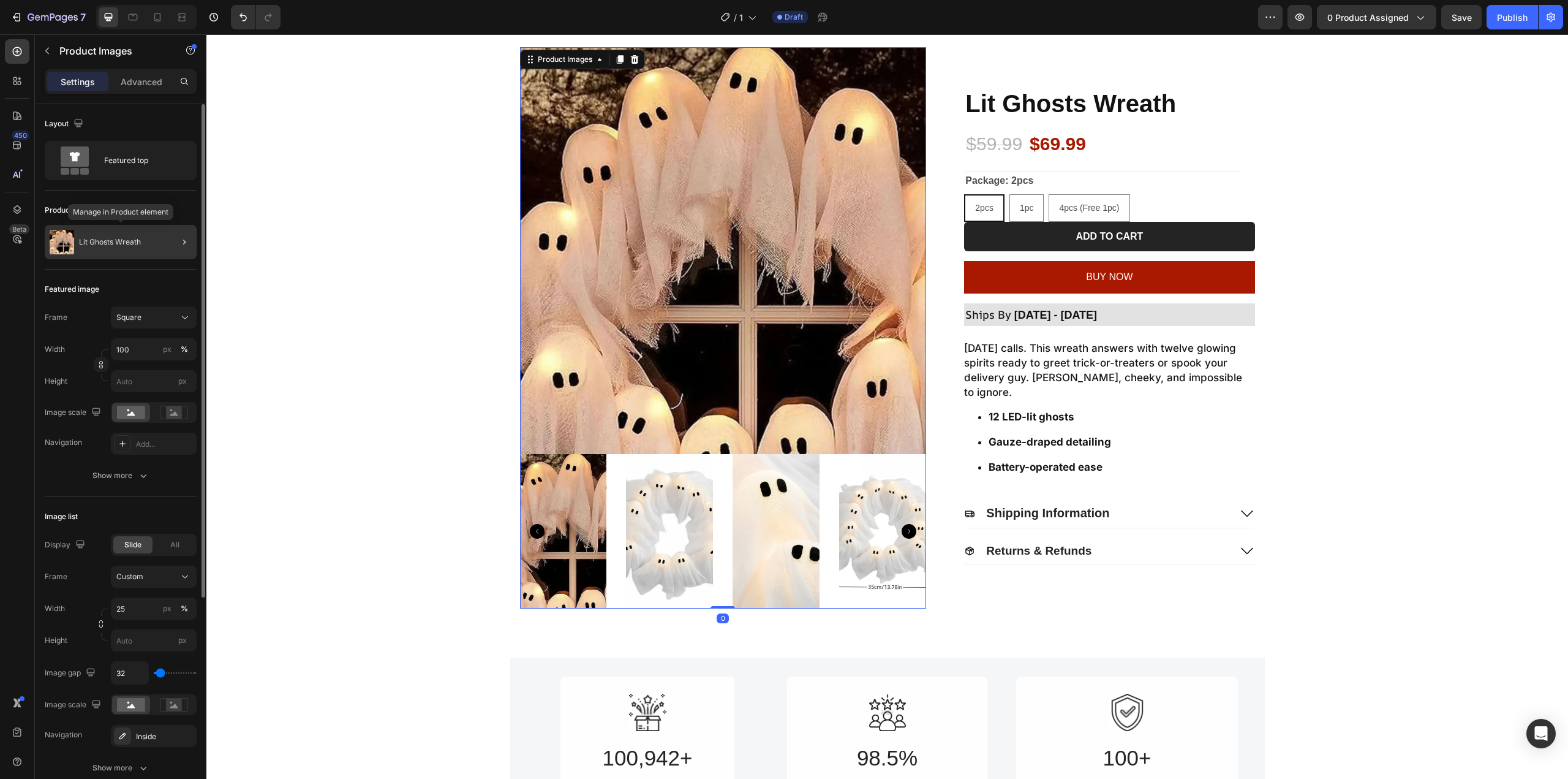
click at [113, 243] on p "Lit Ghosts Wreath" at bounding box center [110, 242] width 62 height 9
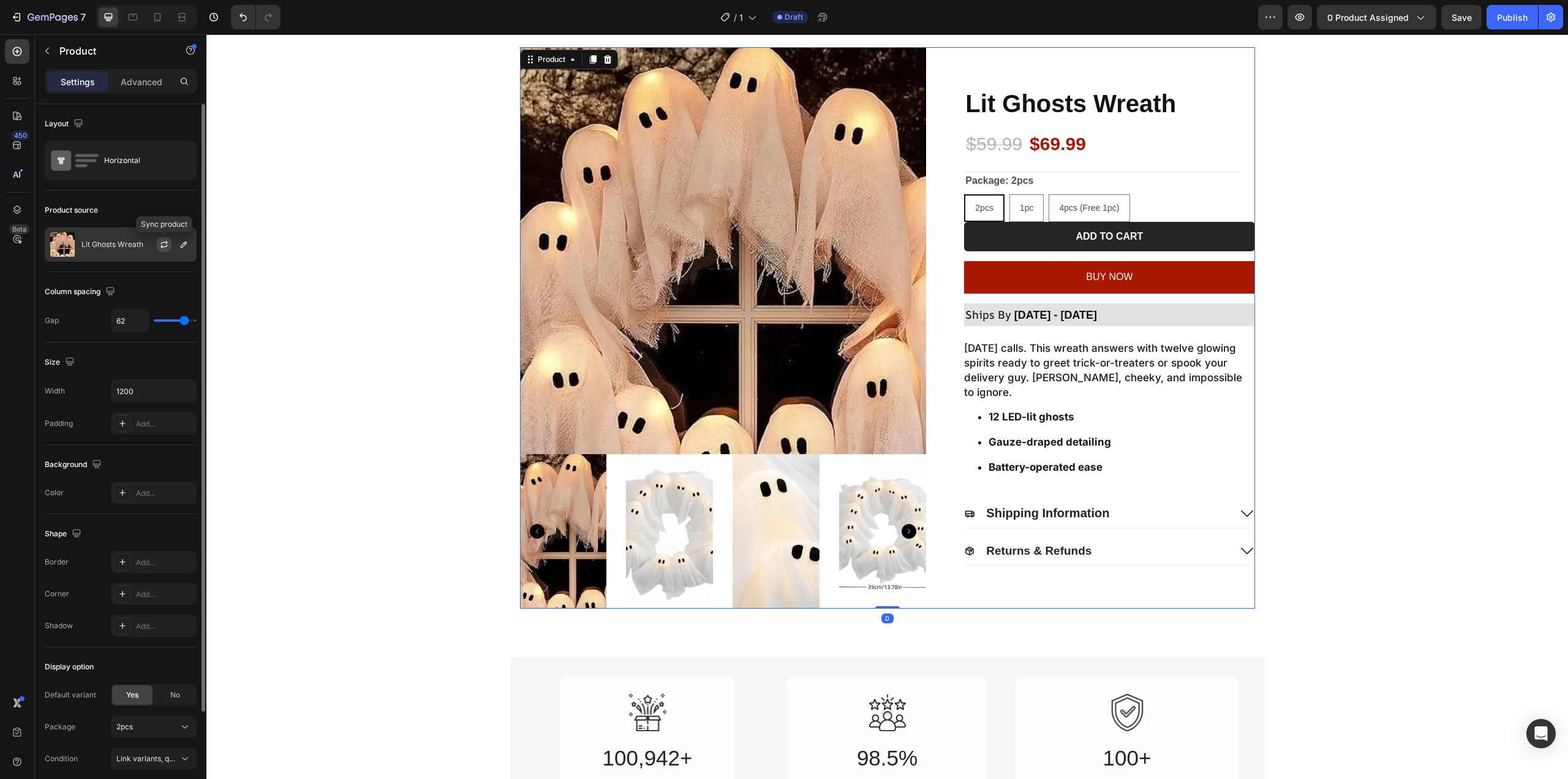
click at [165, 245] on icon "button" at bounding box center [164, 244] width 10 height 10
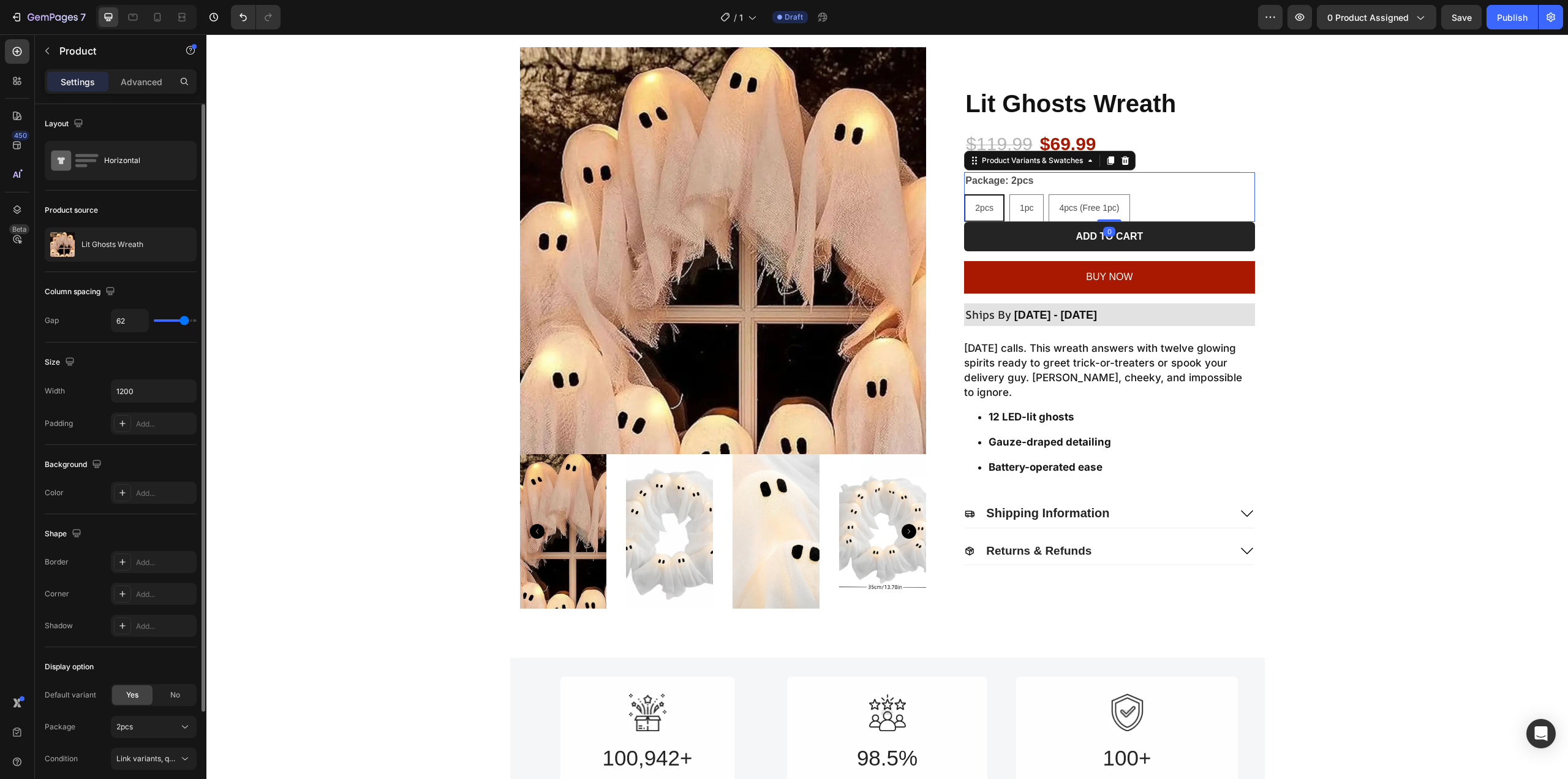
click at [1157, 209] on div "2pcs 2pcs 2pcs 1pc 1pc 1pc 4pcs (Free 1pc) 4pcs (Free 1pc) 4pcs (Free 1pc)" at bounding box center [1109, 208] width 290 height 28
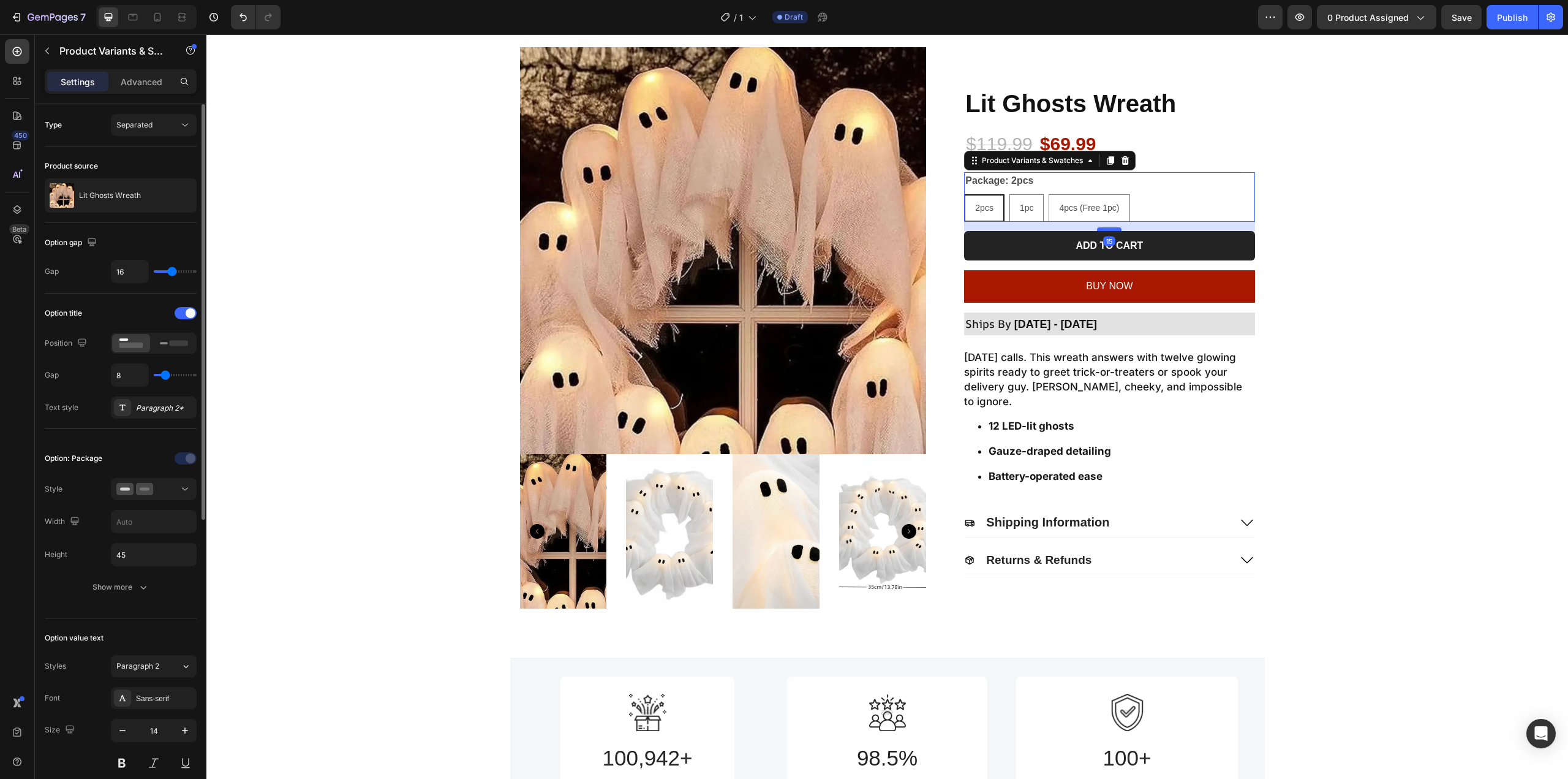
drag, startPoint x: 1103, startPoint y: 219, endPoint x: 1102, endPoint y: 228, distance: 9.1
click at [1102, 228] on div at bounding box center [1109, 229] width 25 height 4
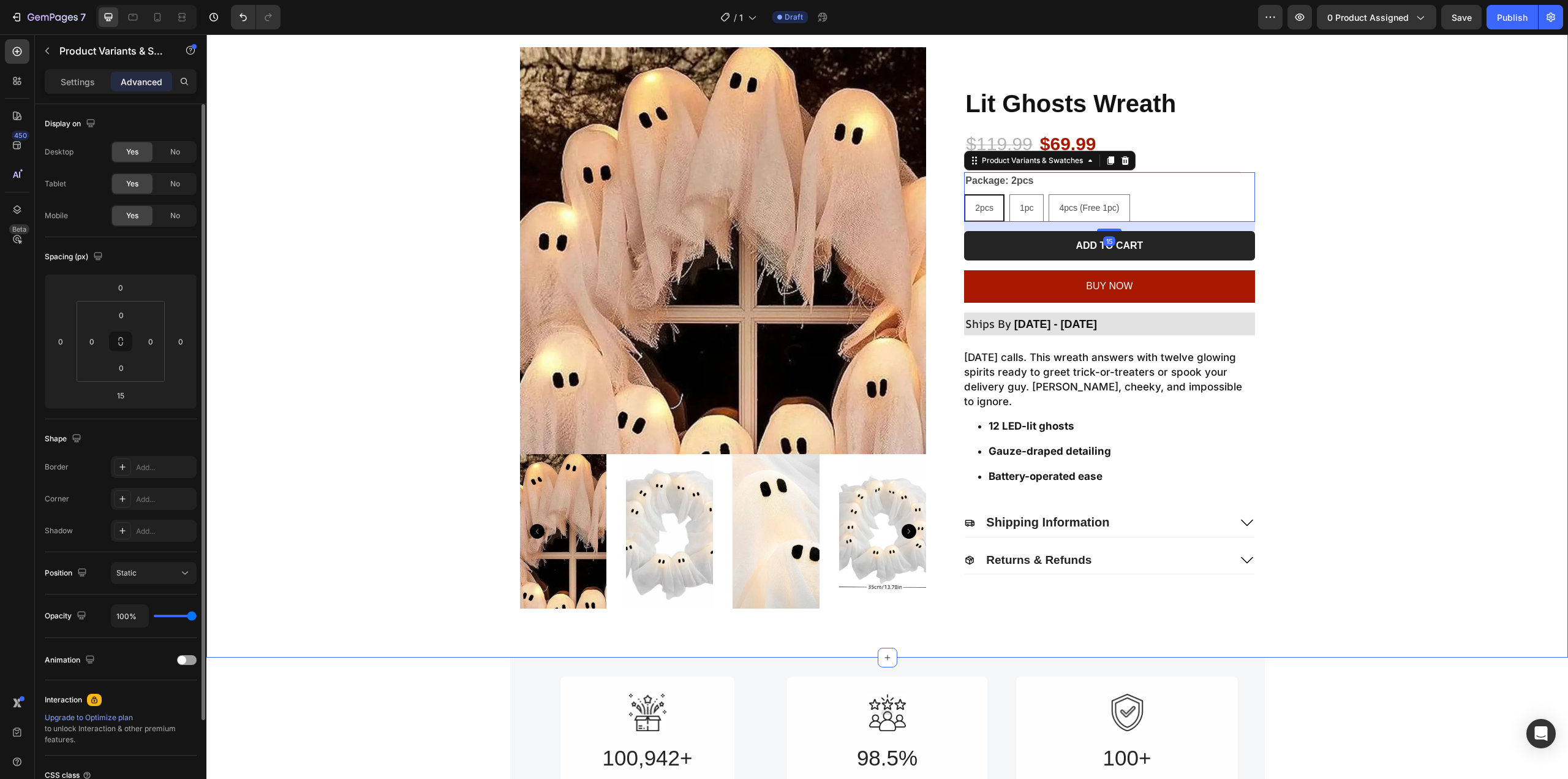
click at [1292, 234] on div "Product Images Lit Ghosts Wreath Product Title $119.99 Product Price Product Pr…" at bounding box center [887, 328] width 1337 height 561
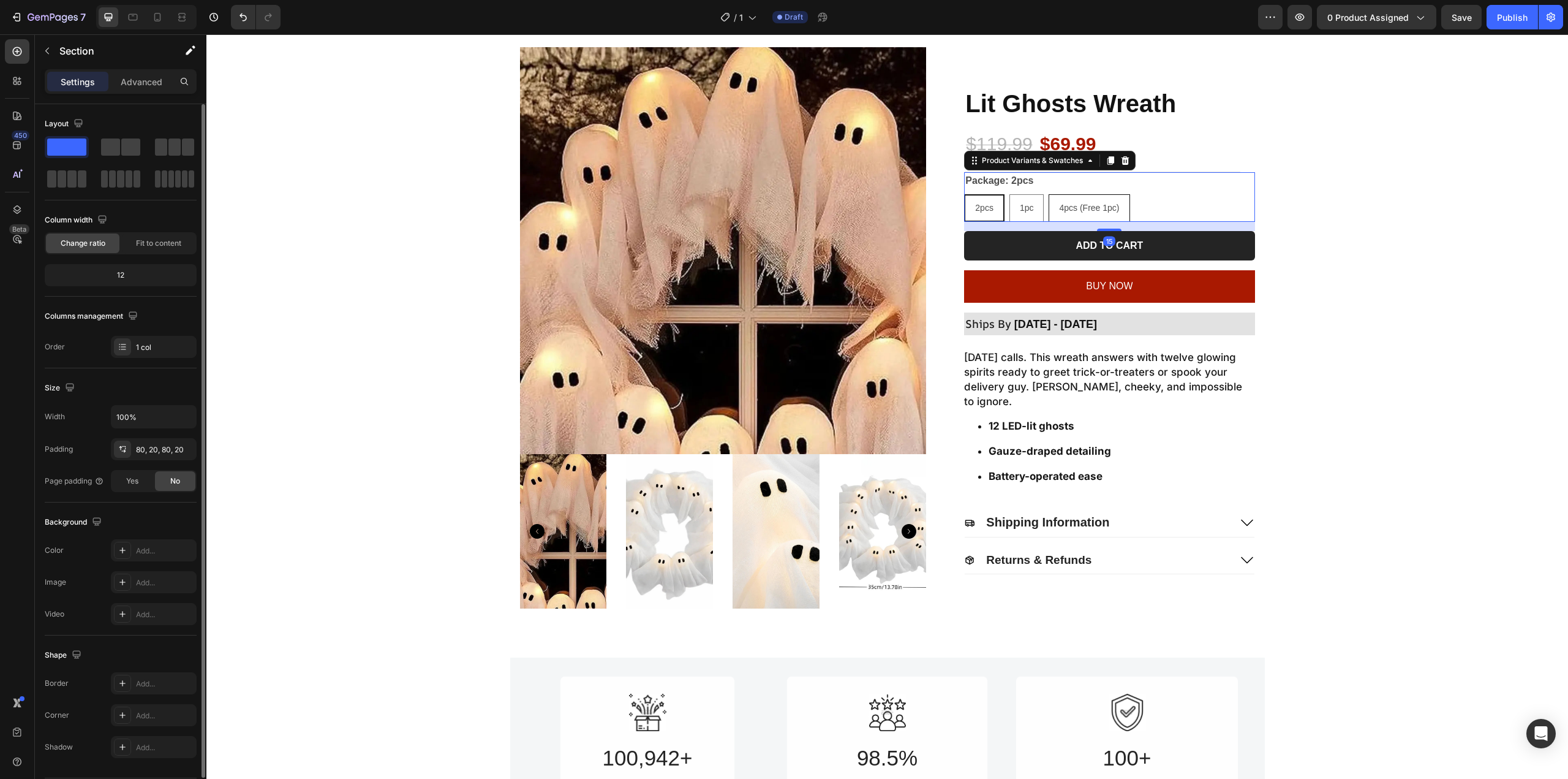
click at [1081, 203] on span "4pcs (Free 1pc)" at bounding box center [1089, 208] width 60 height 10
click at [1048, 194] on input "4pcs (Free 1pc) 4pcs (Free 1pc) 4pcs (Free 1pc)" at bounding box center [1048, 193] width 1 height 1
radio input "true"
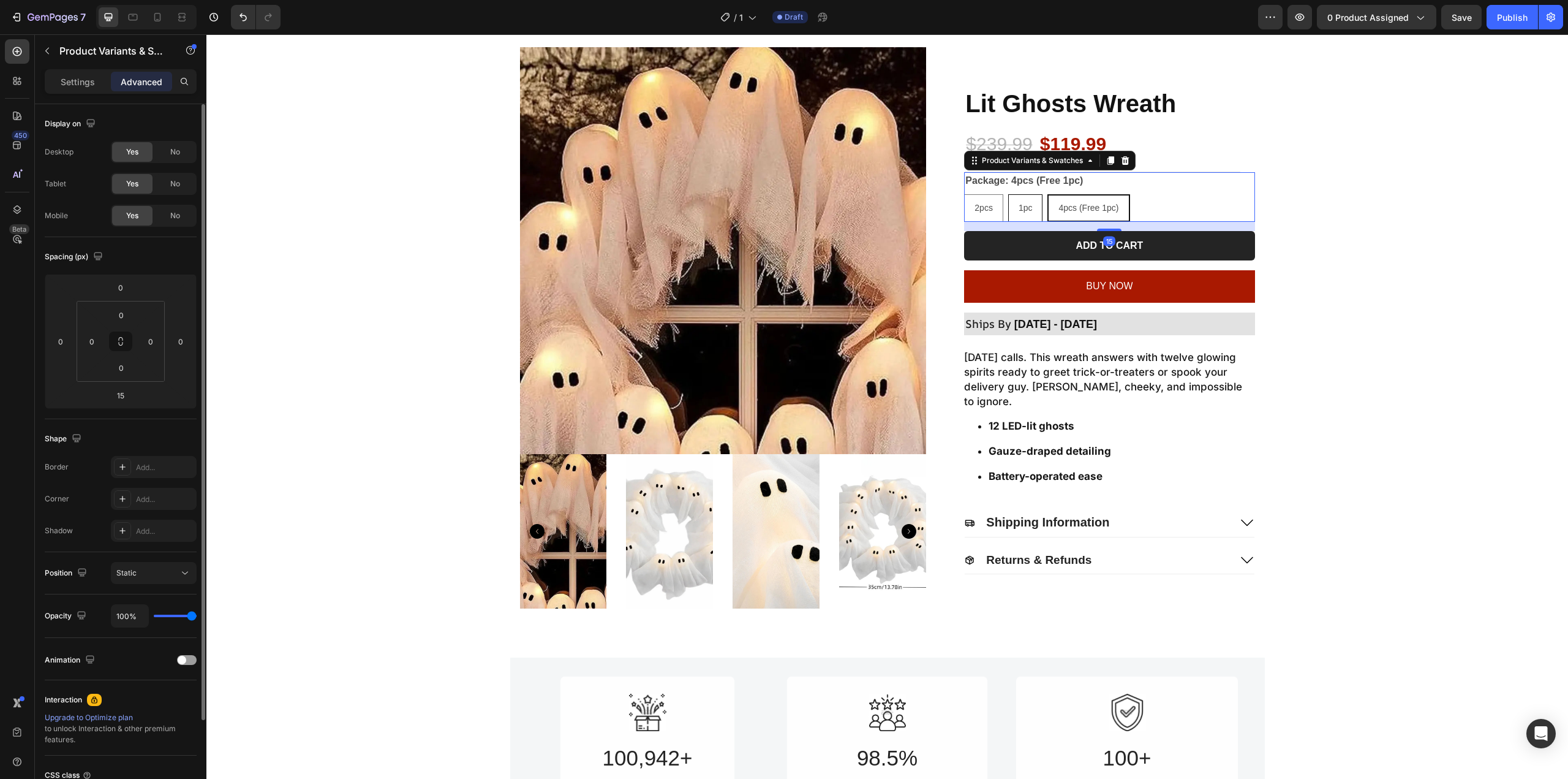
click at [1013, 201] on div "1pc" at bounding box center [1025, 208] width 34 height 25
click at [1008, 194] on input "1pc 1pc 1pc" at bounding box center [1008, 193] width 1 height 1
radio input "true"
click at [975, 207] on span "2pcs" at bounding box center [983, 208] width 18 height 10
click at [964, 194] on input "2pcs 2pcs 2pcs" at bounding box center [963, 193] width 1 height 1
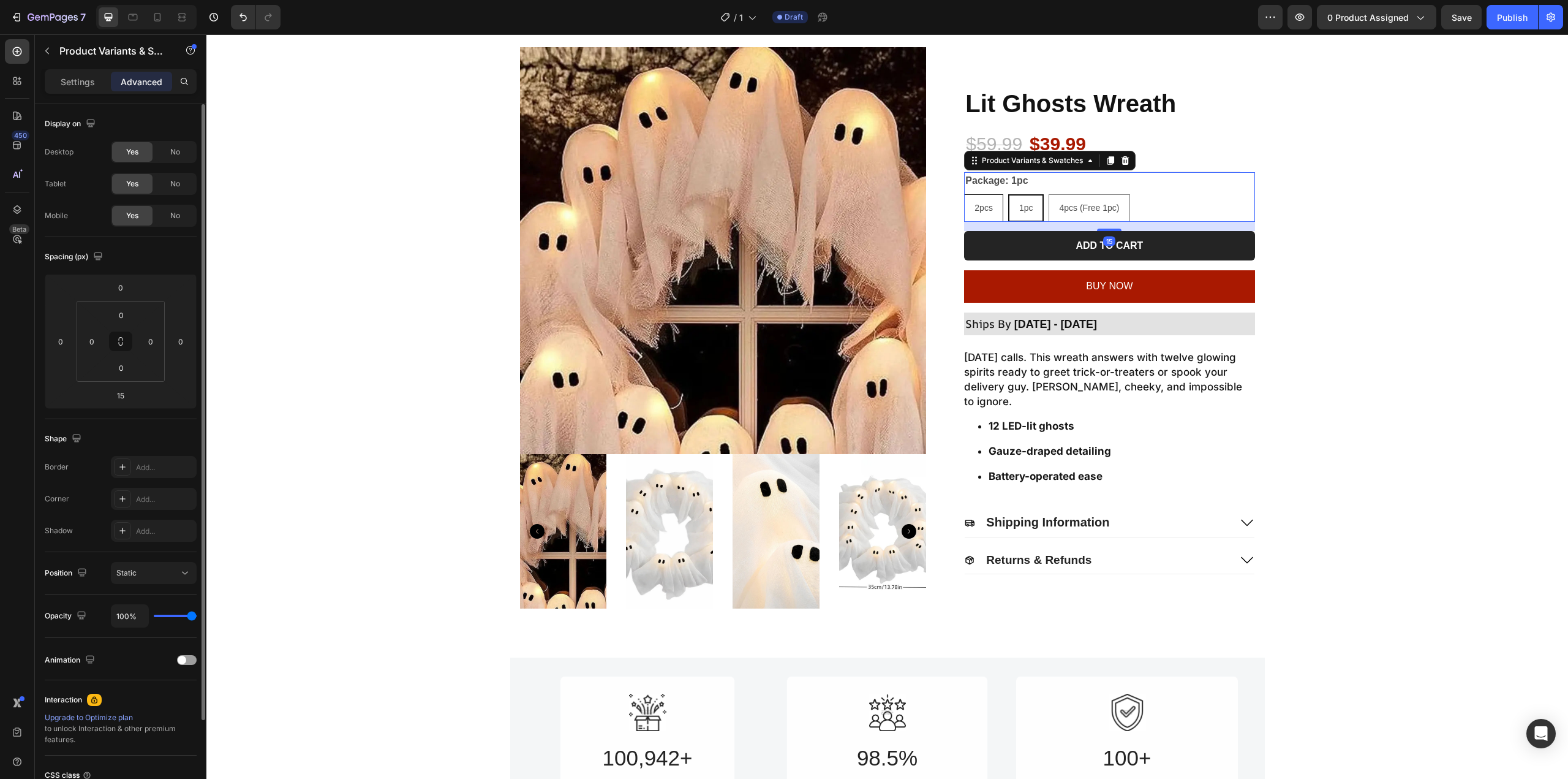
radio input "true"
click at [1059, 206] on span "4pcs (Free 1pc)" at bounding box center [1089, 208] width 60 height 10
click at [1048, 194] on input "4pcs (Free 1pc) 4pcs (Free 1pc) 4pcs (Free 1pc)" at bounding box center [1048, 193] width 1 height 1
radio input "true"
click at [1000, 208] on div "2pcs 2pcs 2pcs 1pc 1pc 1pc 4pcs (Free 1pc) 4pcs (Free 1pc) 4pcs (Free 1pc)" at bounding box center [1109, 208] width 290 height 28
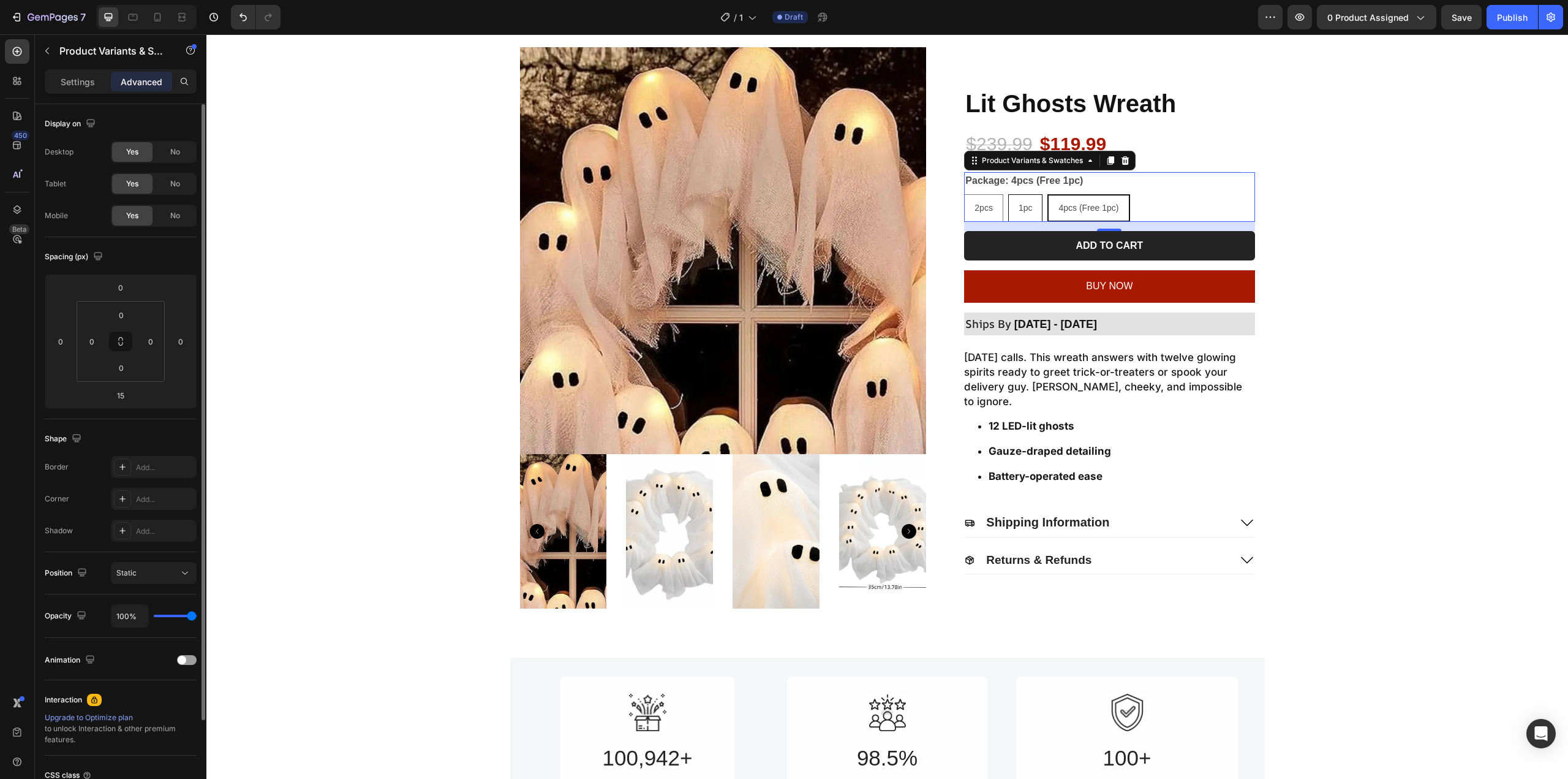
click at [1019, 212] on span "1pc" at bounding box center [1026, 208] width 14 height 10
click at [1008, 194] on input "1pc 1pc 1pc" at bounding box center [1008, 193] width 1 height 1
radio input "true"
click at [1055, 214] on div "4pcs (Free 1pc)" at bounding box center [1089, 208] width 79 height 25
click at [1048, 194] on input "4pcs (Free 1pc) 4pcs (Free 1pc) 4pcs (Free 1pc)" at bounding box center [1048, 193] width 1 height 1
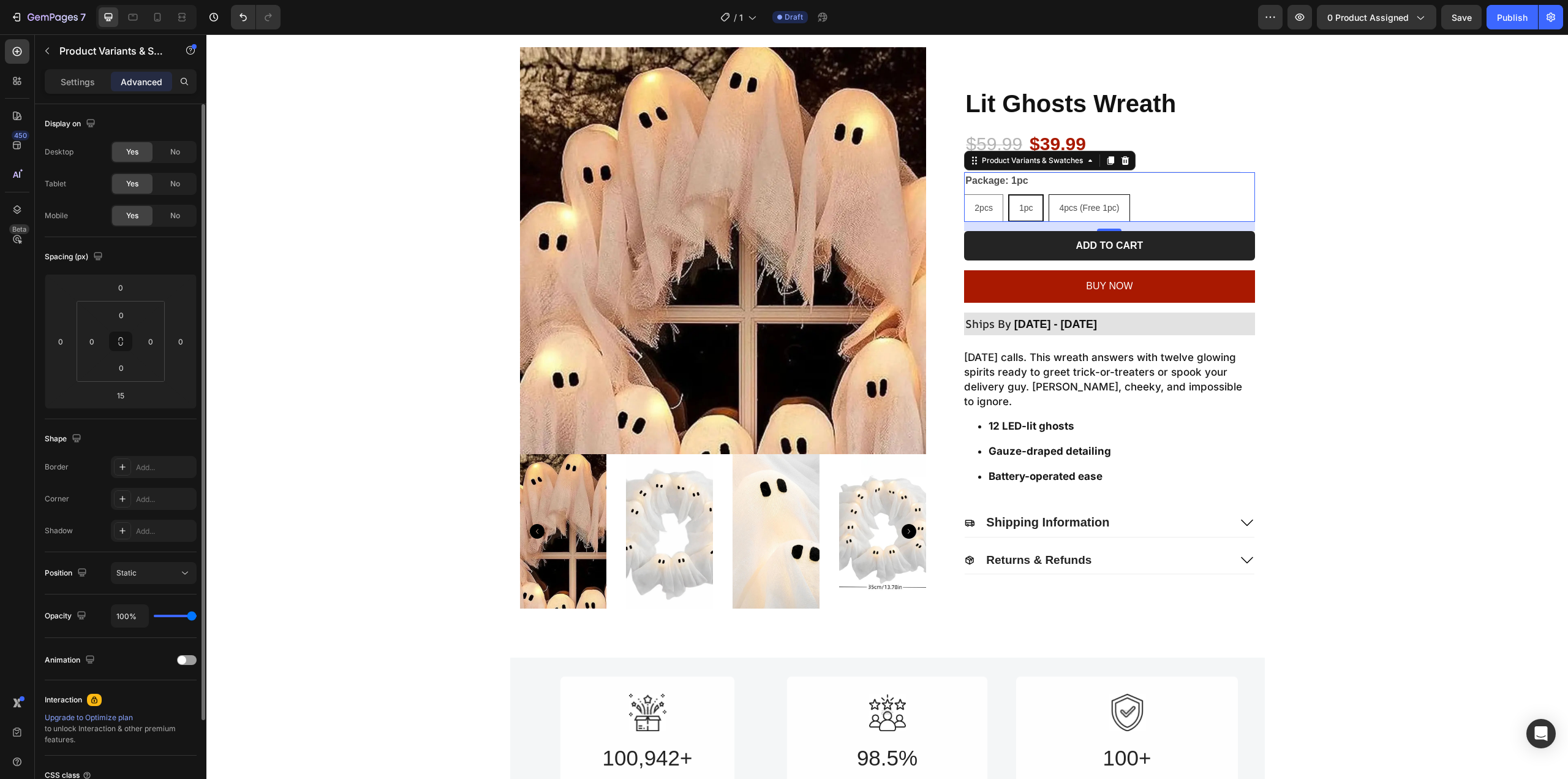
radio input "true"
click at [1165, 178] on div "Package: 4pcs (Free 1pc) 2pcs 2pcs 2pcs 1pc 1pc 1pc 4pcs (Free 1pc) 4pcs (Free …" at bounding box center [1109, 197] width 290 height 50
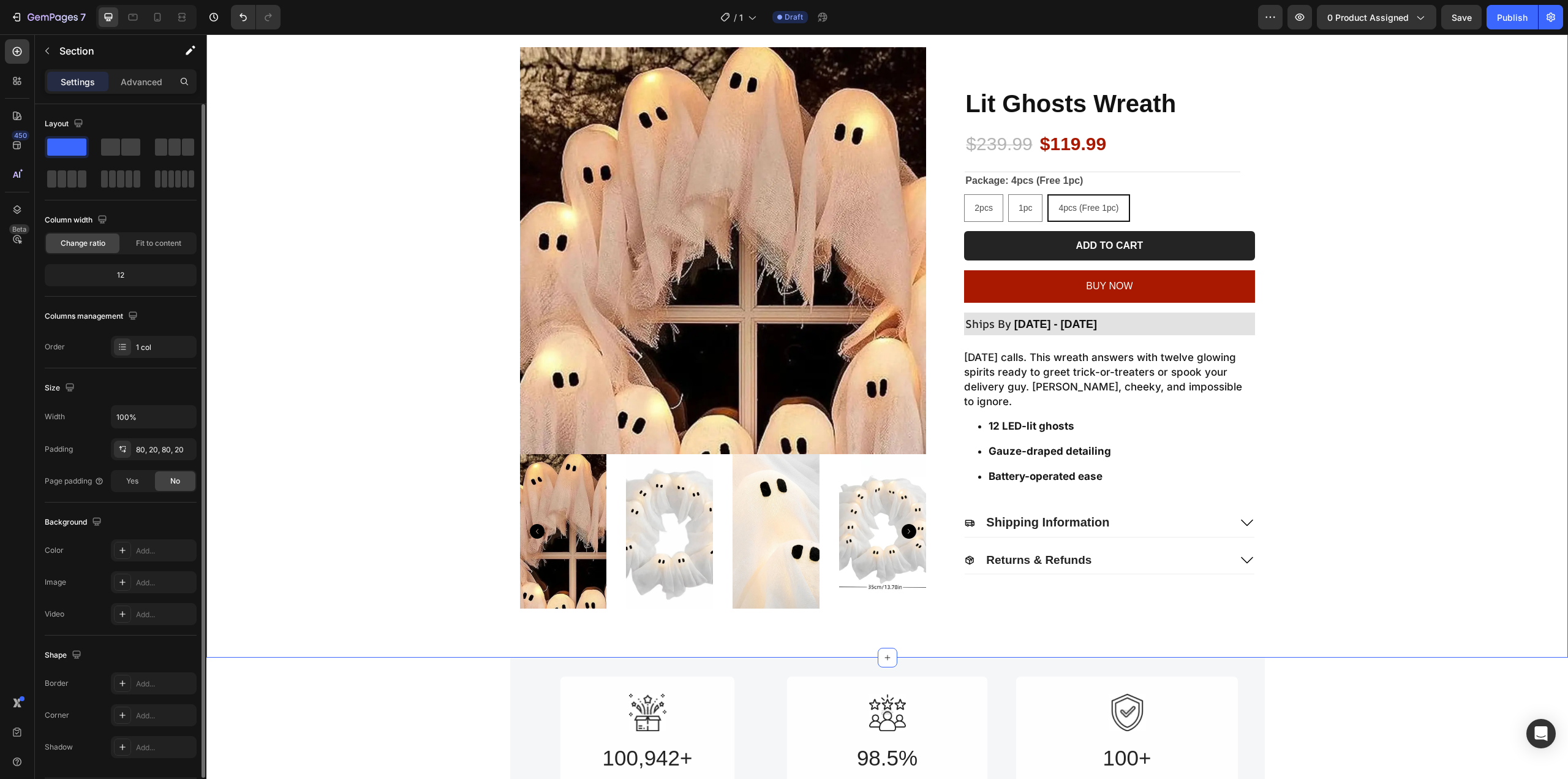
click at [1357, 176] on div "Product Images Lit Ghosts Wreath Product Title $239.99 Product Price Product Pr…" at bounding box center [887, 328] width 1337 height 561
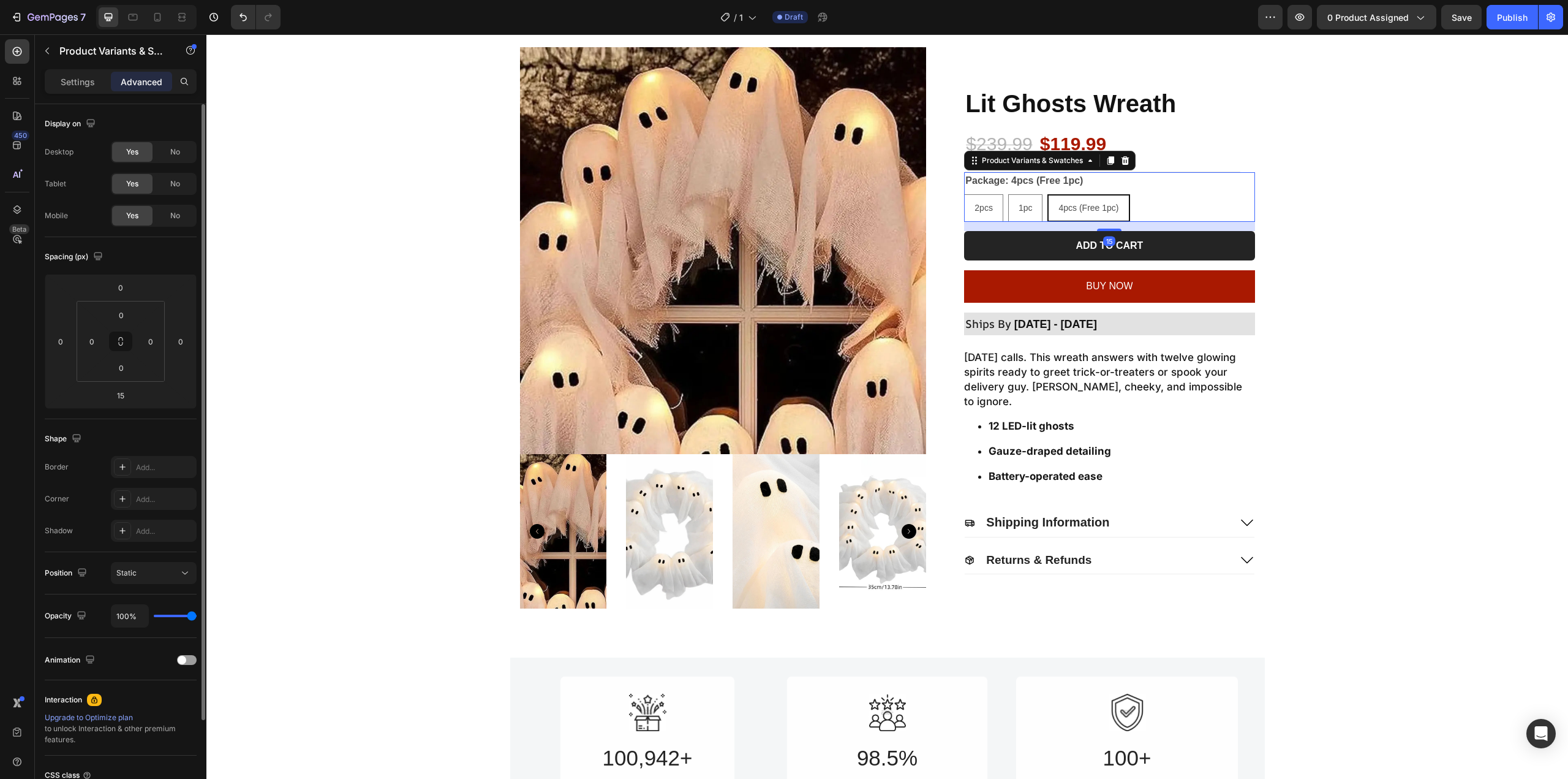
click at [1173, 185] on div "Package: 4pcs (Free 1pc) 2pcs 2pcs 2pcs 1pc 1pc 1pc 4pcs (Free 1pc) 4pcs (Free …" at bounding box center [1109, 197] width 290 height 50
click at [82, 81] on p "Settings" at bounding box center [78, 82] width 34 height 13
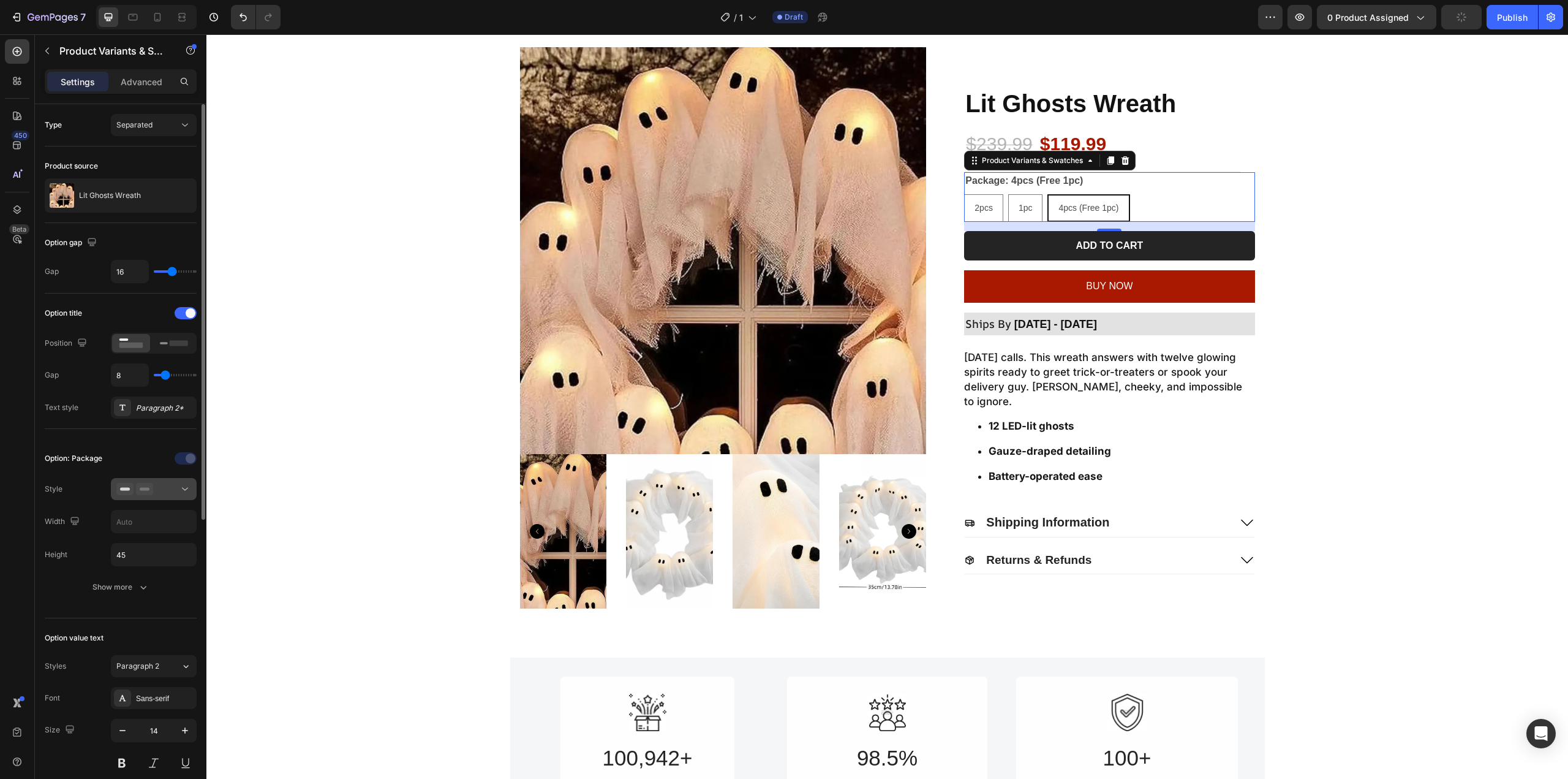
click at [139, 495] on icon at bounding box center [145, 488] width 17 height 12
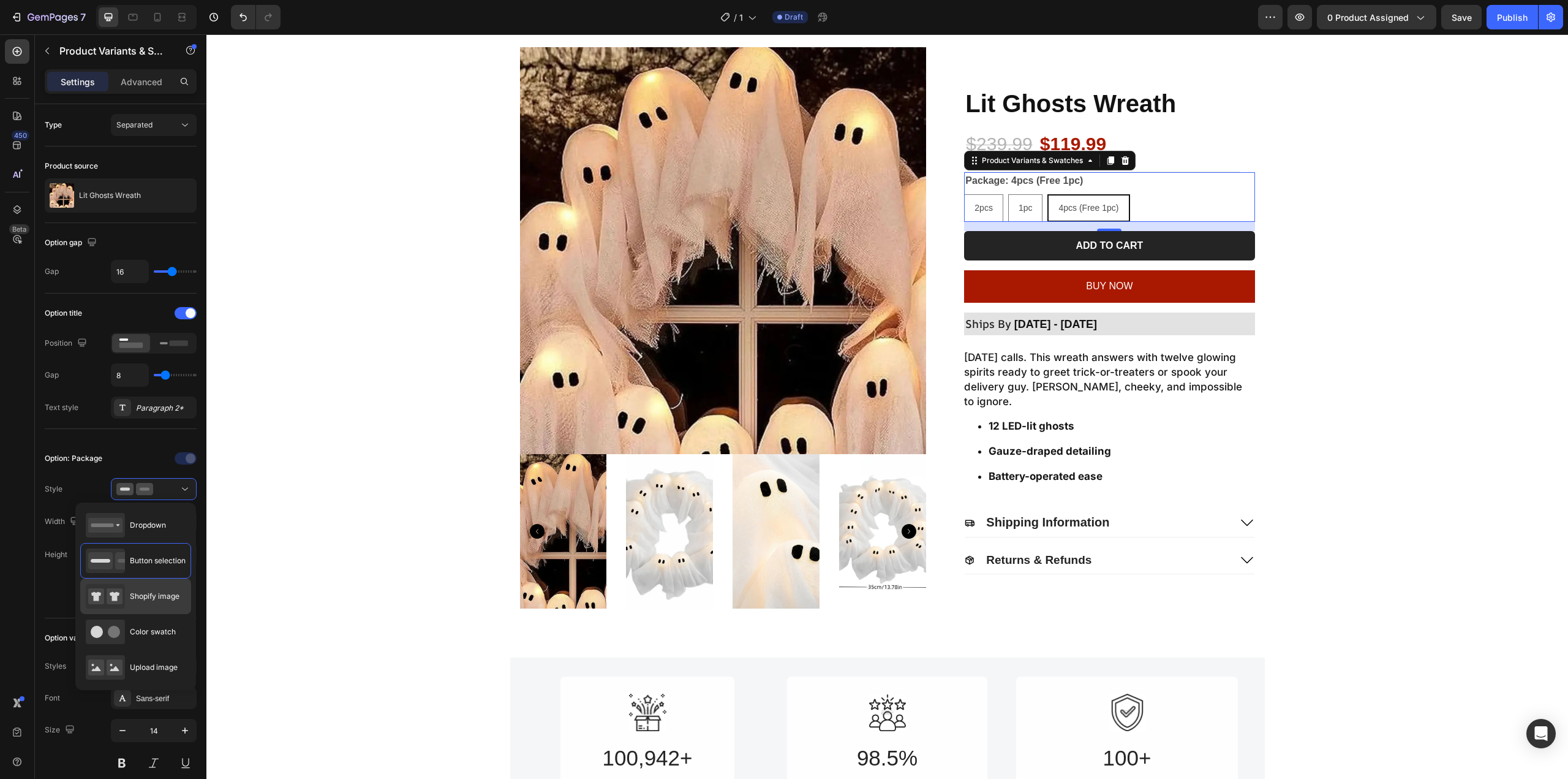
click at [150, 601] on span "Shopify image" at bounding box center [155, 596] width 50 height 11
type input "64"
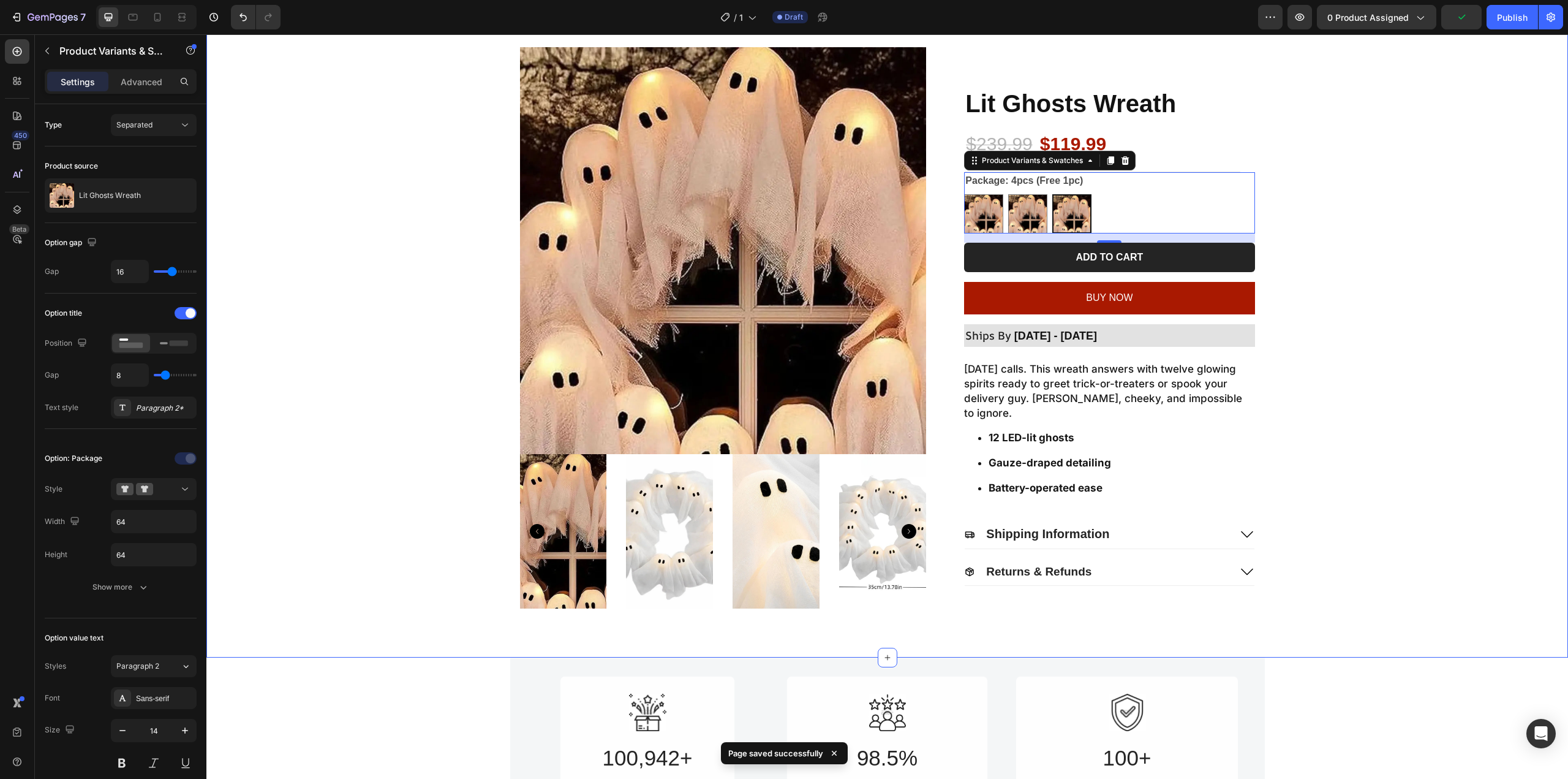
click at [1345, 223] on div "Product Images Lit Ghosts Wreath Product Title $239.99 Product Price Product Pr…" at bounding box center [887, 328] width 1337 height 561
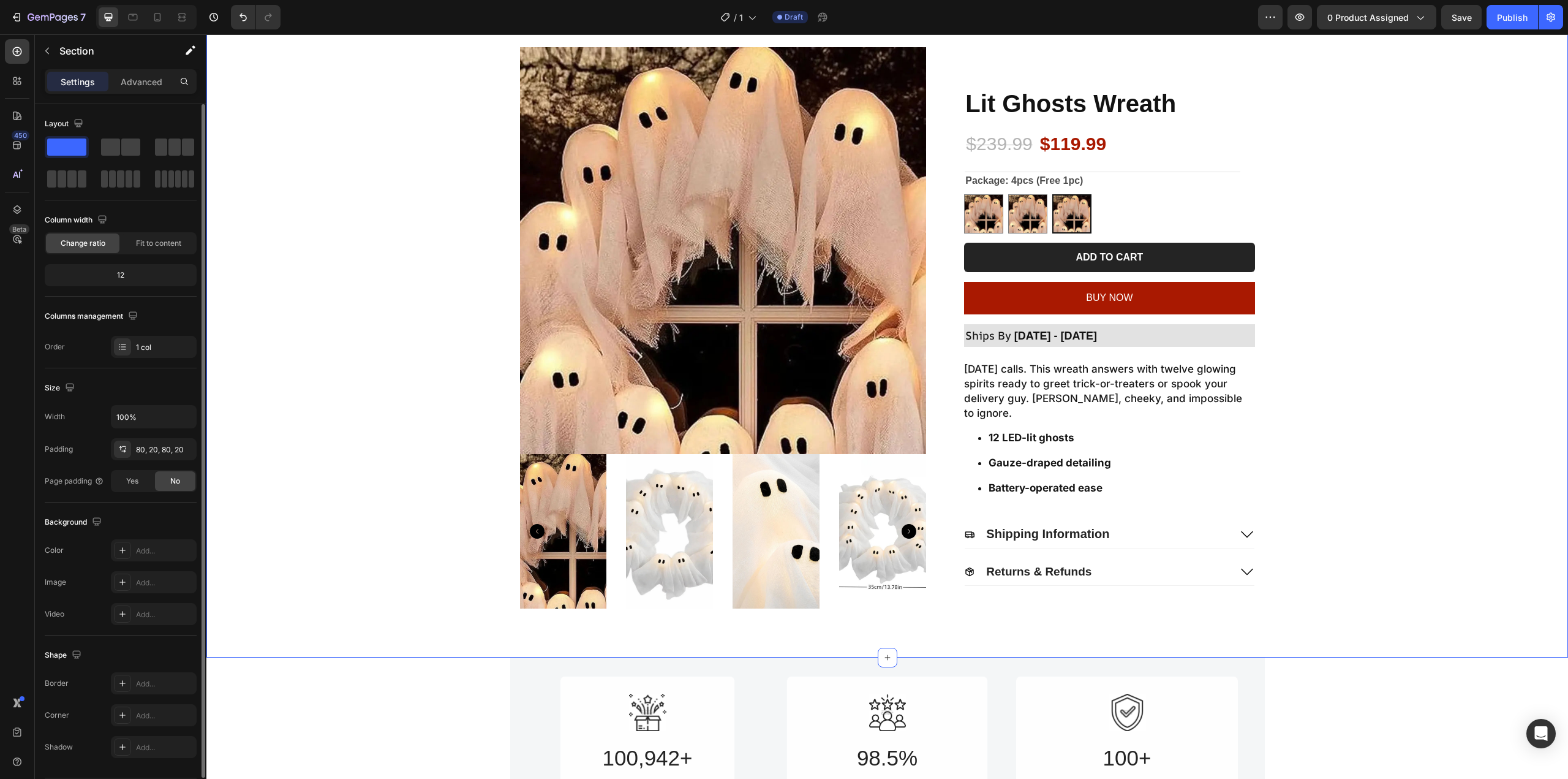
scroll to position [38, 0]
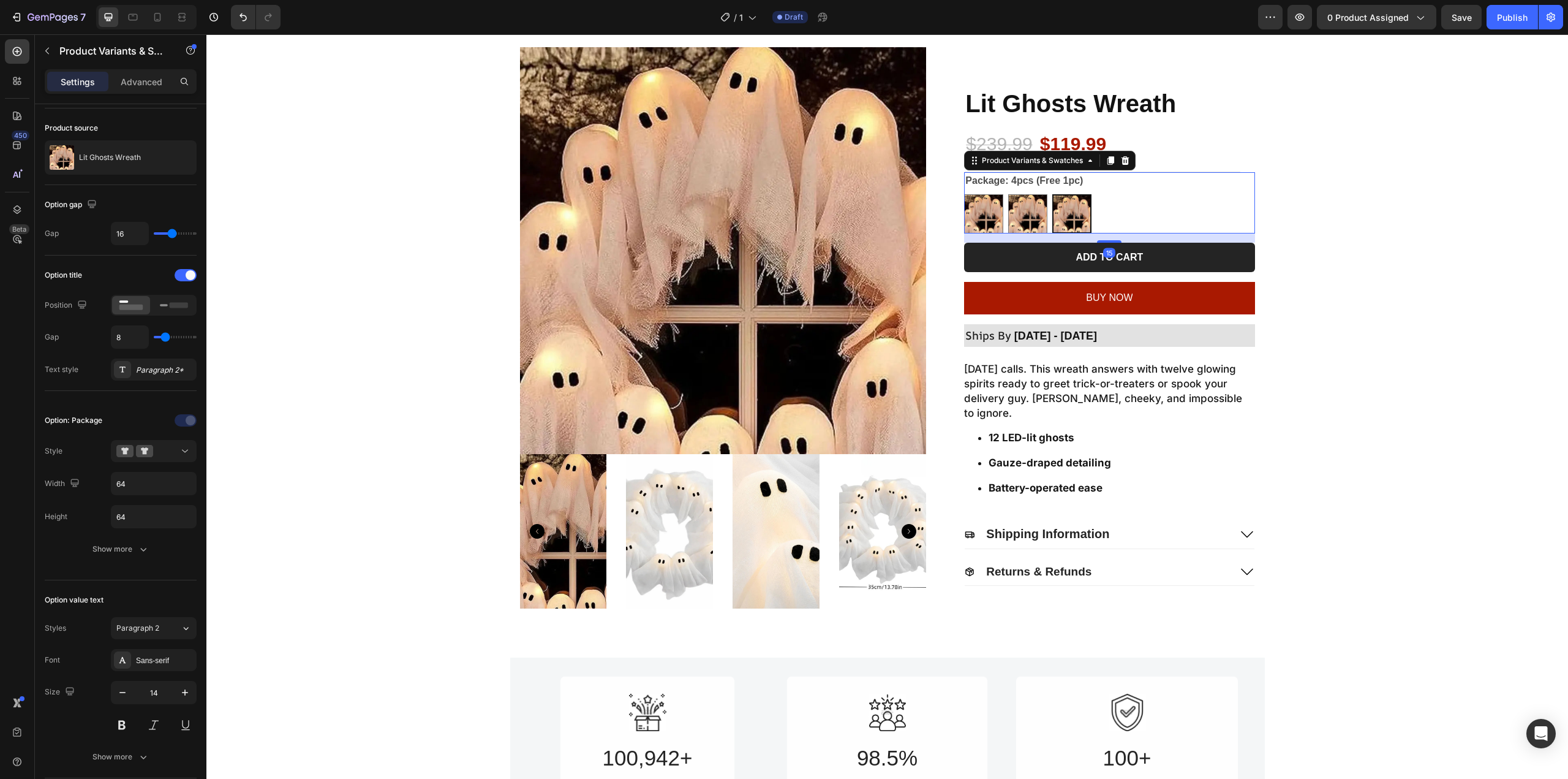
click at [1130, 212] on div "2pcs 2pcs 1pc 1pc 4pcs (Free 1pc) 4pcs (Free 1pc)" at bounding box center [1109, 213] width 290 height 39
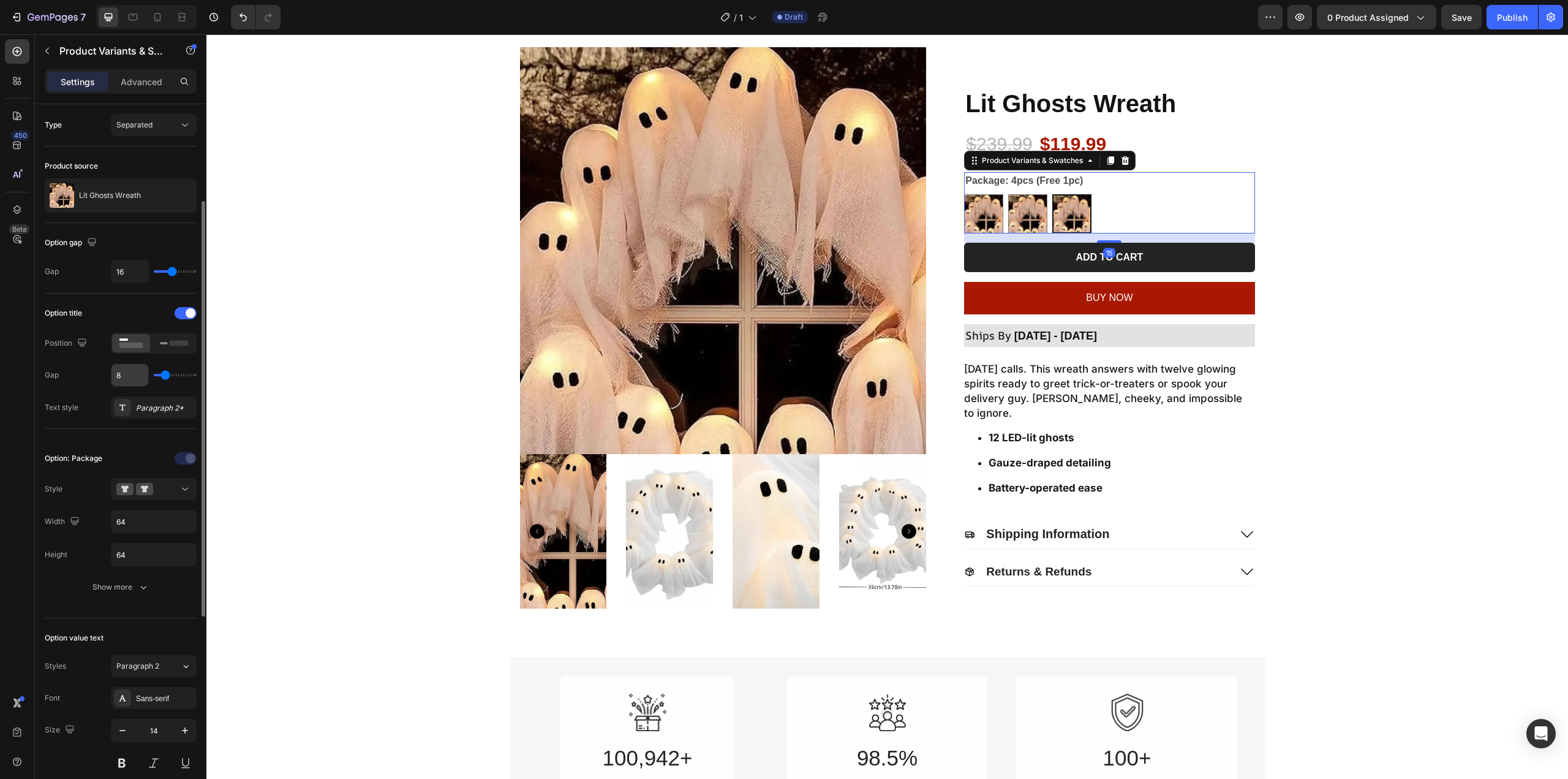
scroll to position [61, 0]
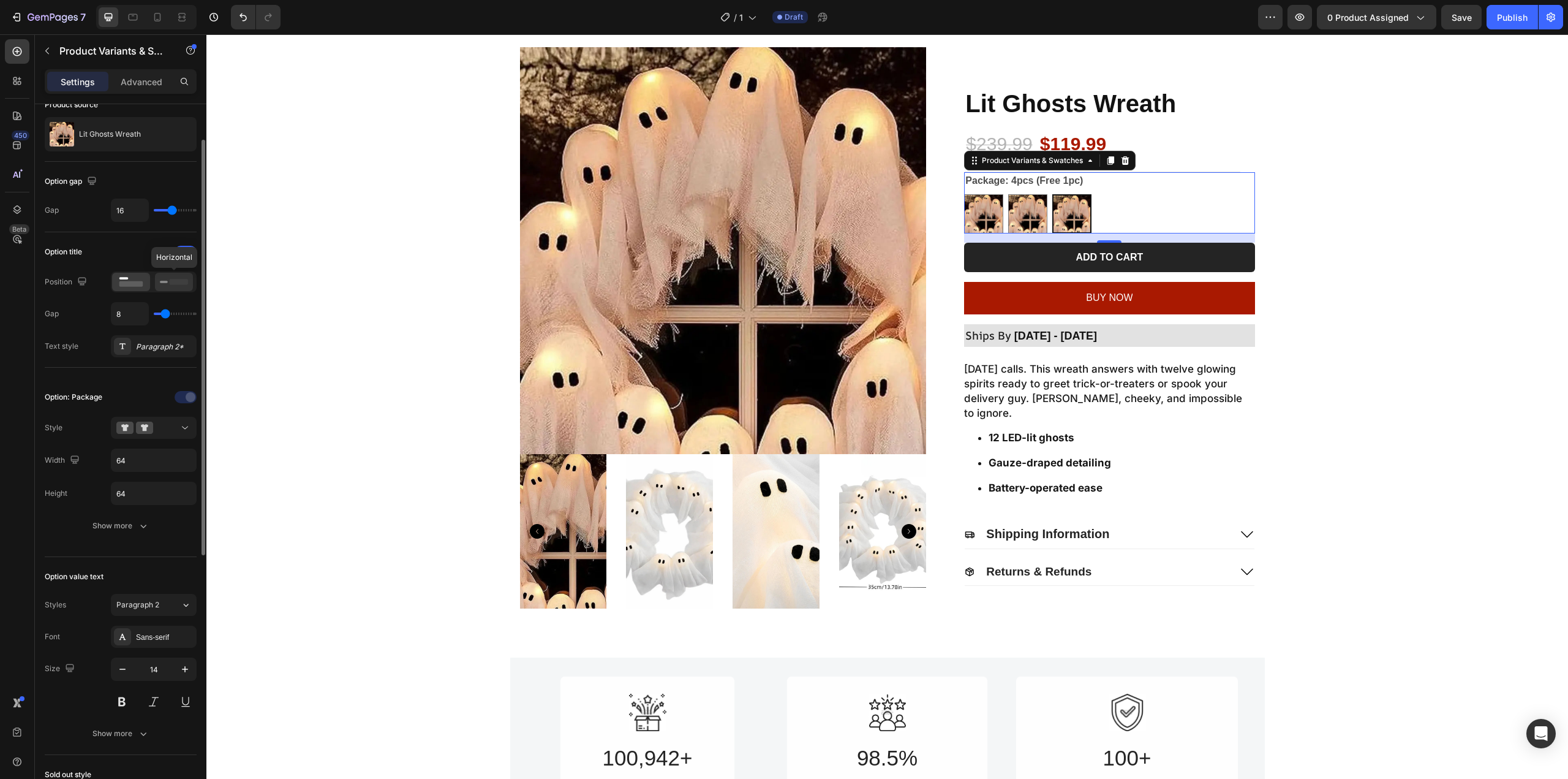
click at [164, 282] on rect at bounding box center [164, 281] width 8 height 2
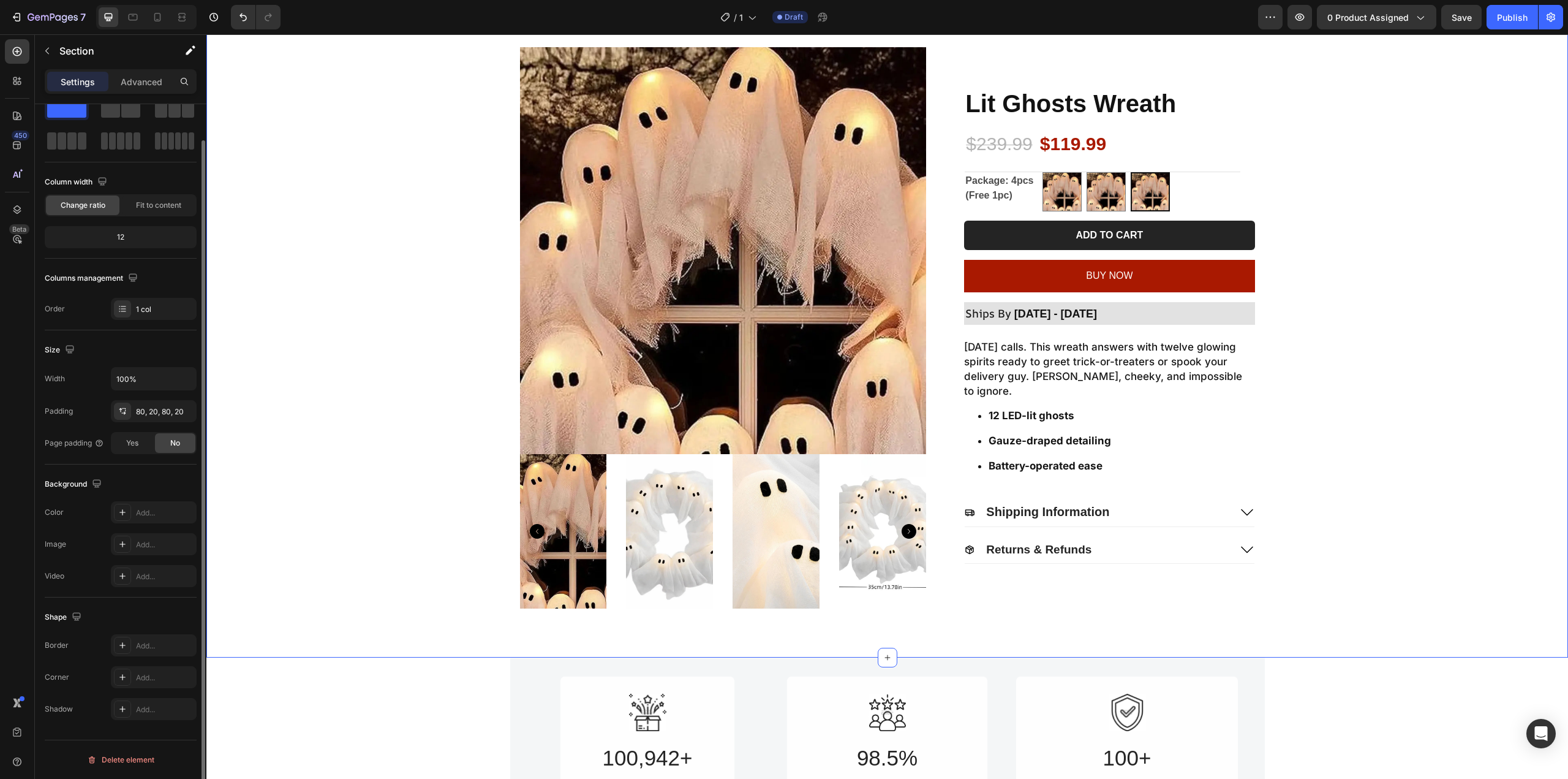
scroll to position [0, 0]
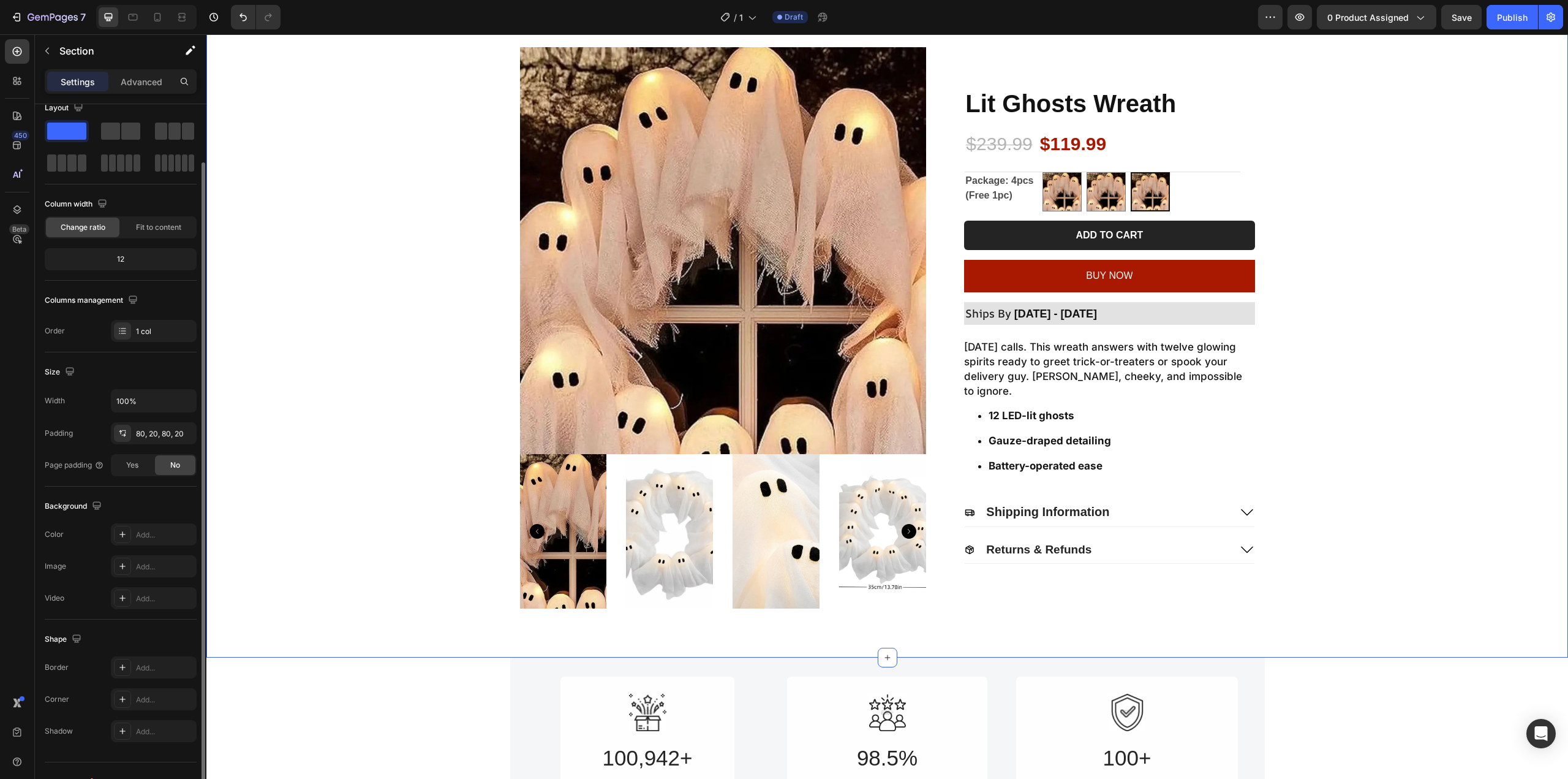
click at [1355, 164] on div "Product Images Lit Ghosts Wreath Product Title $239.99 Product Price Product Pr…" at bounding box center [887, 328] width 1337 height 561
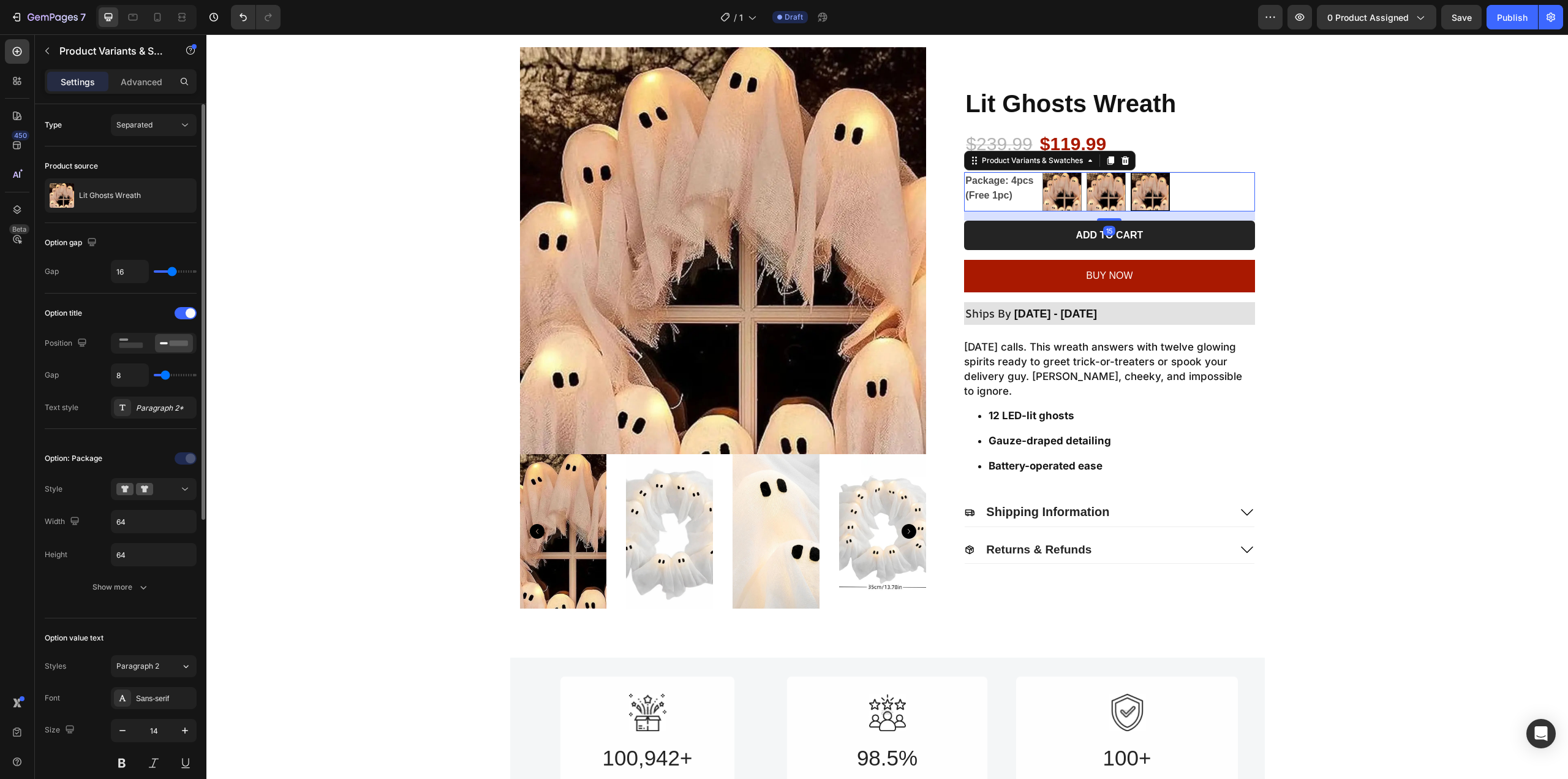
click at [1139, 190] on img at bounding box center [1150, 192] width 36 height 36
click at [1131, 172] on input "4pcs (Free 1pc) 4pcs (Free 1pc)" at bounding box center [1130, 171] width 1 height 1
click at [1092, 193] on img at bounding box center [1106, 192] width 38 height 38
click at [1086, 172] on input "1pc 1pc" at bounding box center [1086, 171] width 1 height 1
radio input "true"
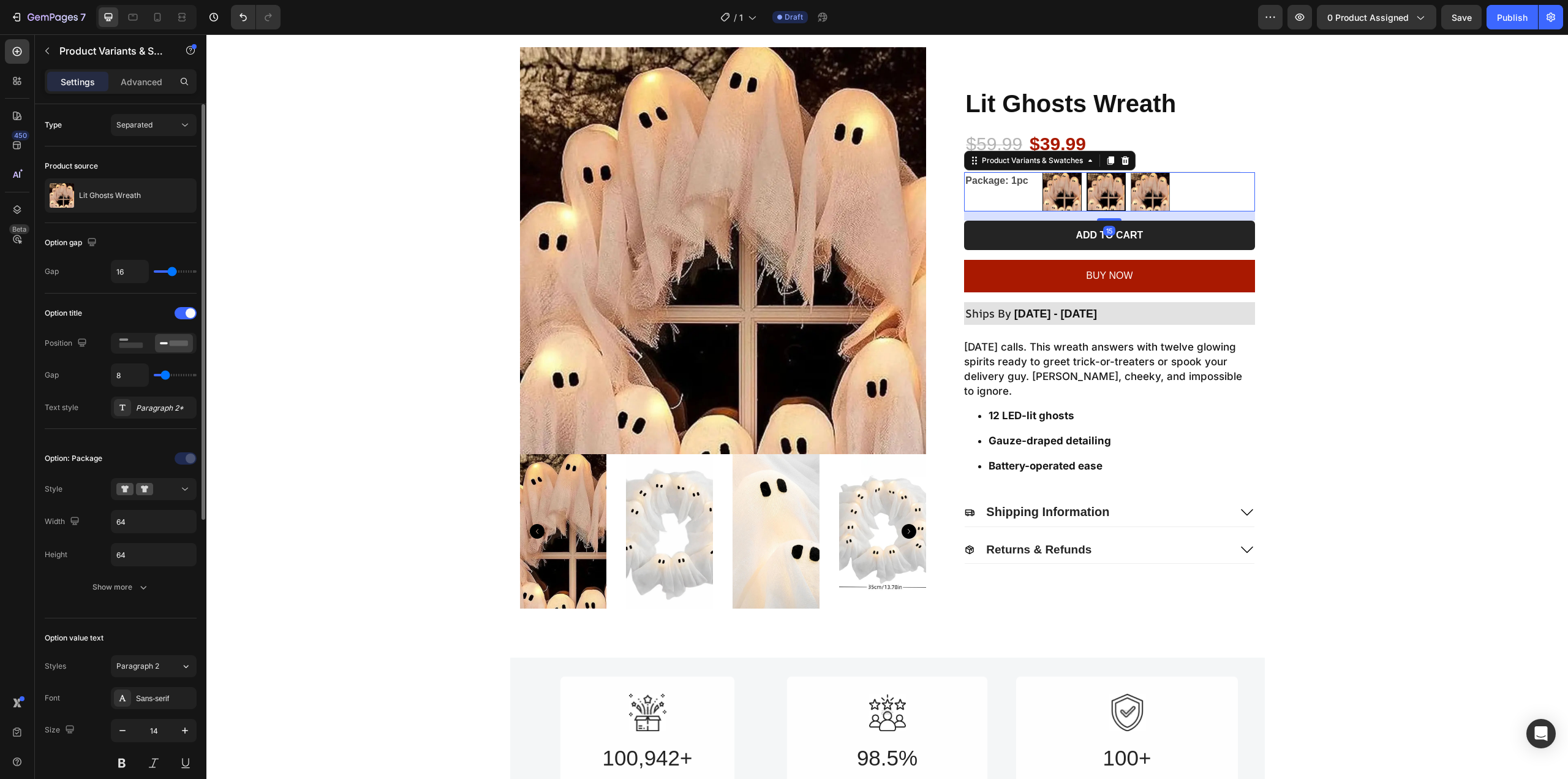
click at [1054, 197] on img at bounding box center [1063, 192] width 38 height 38
click at [1043, 172] on input "2pcs 2pcs" at bounding box center [1042, 171] width 1 height 1
radio input "true"
click at [1154, 188] on img at bounding box center [1150, 192] width 38 height 38
click at [1131, 172] on input "4pcs (Free 1pc) 4pcs (Free 1pc)" at bounding box center [1130, 171] width 1 height 1
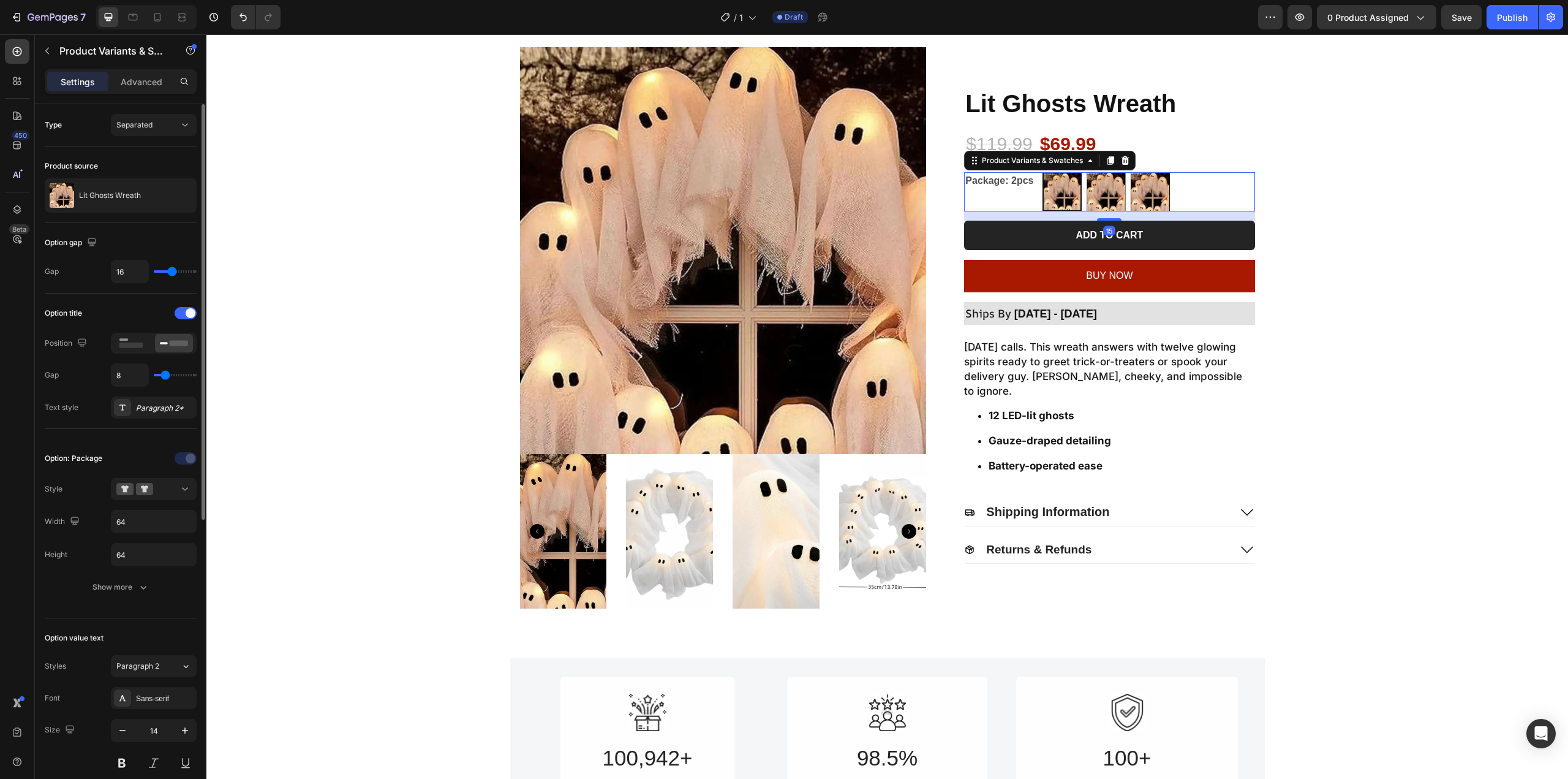
radio input "true"
click at [1089, 191] on img at bounding box center [1106, 192] width 38 height 38
click at [1086, 172] on input "1pc 1pc" at bounding box center [1086, 171] width 1 height 1
radio input "true"
click at [1056, 193] on img at bounding box center [1063, 192] width 38 height 38
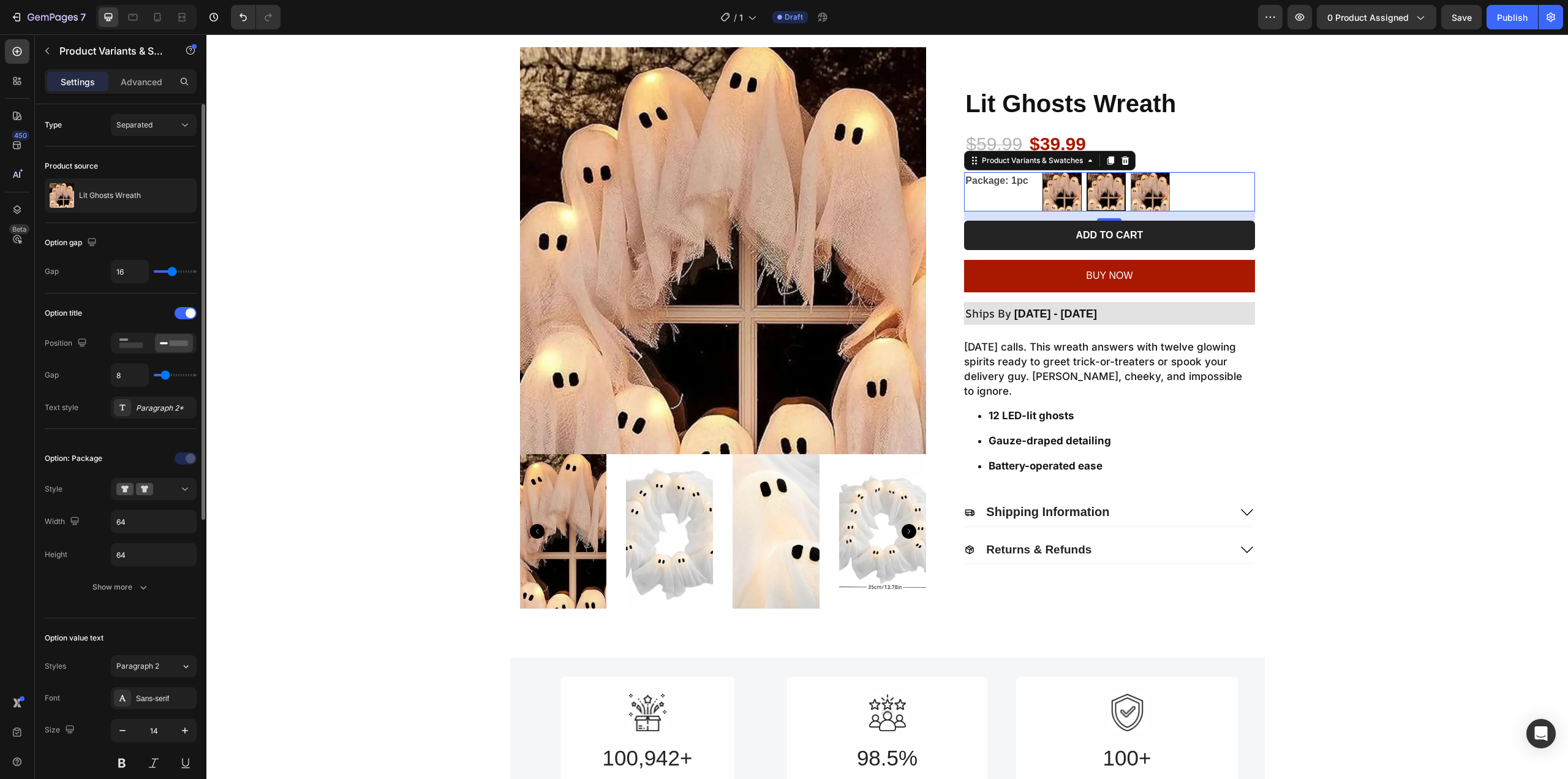
click at [1043, 172] on input "2pcs 2pcs" at bounding box center [1042, 171] width 1 height 1
radio input "true"
click at [1131, 189] on img at bounding box center [1150, 192] width 38 height 38
click at [1130, 172] on input "4pcs (Free 1pc) 4pcs (Free 1pc)" at bounding box center [1130, 171] width 1 height 1
radio input "true"
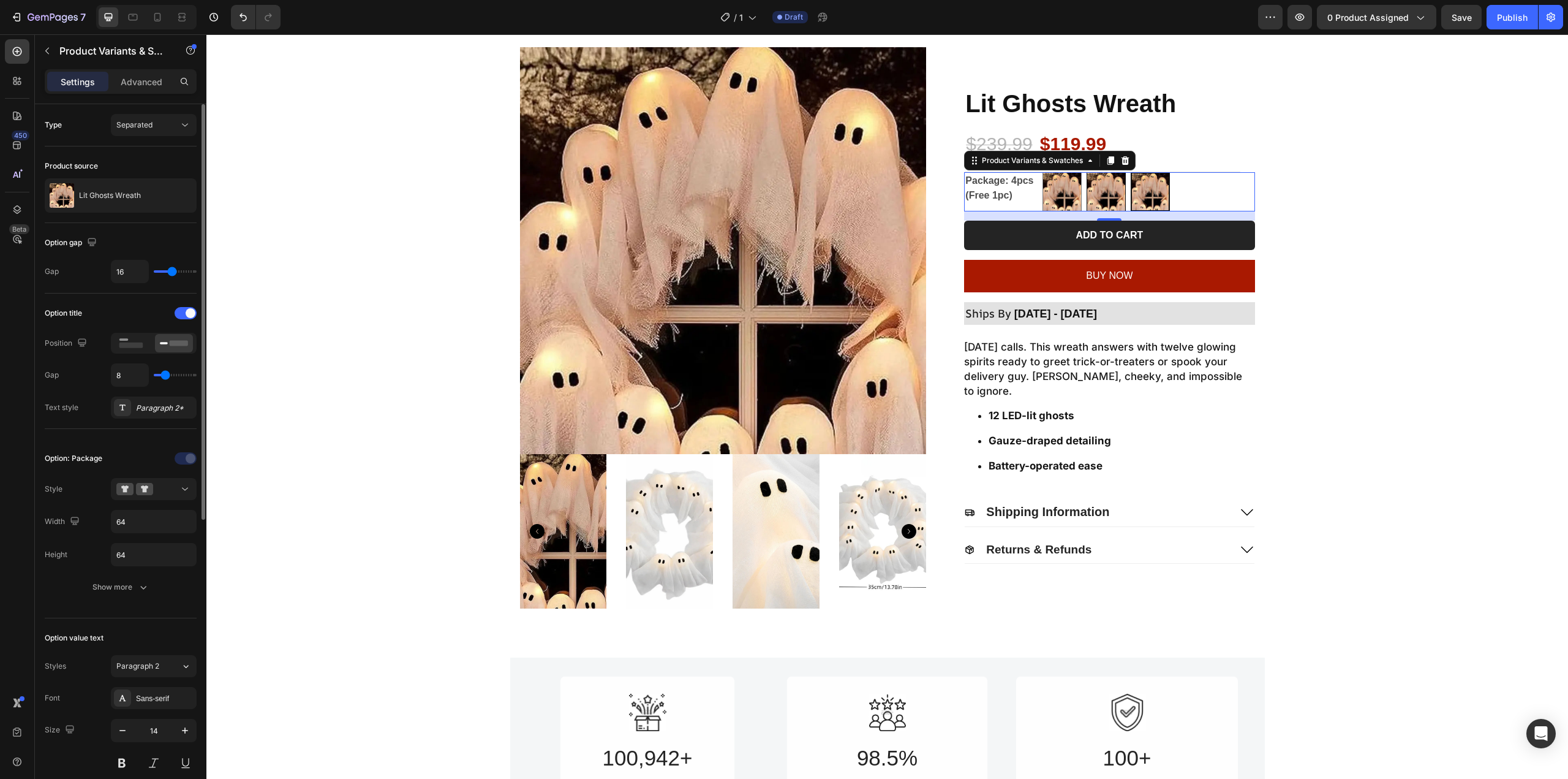
click at [1096, 196] on img at bounding box center [1106, 192] width 38 height 38
click at [1086, 172] on input "1pc 1pc" at bounding box center [1086, 171] width 1 height 1
radio input "true"
click at [1074, 193] on img at bounding box center [1063, 192] width 38 height 38
click at [1043, 172] on input "2pcs 2pcs" at bounding box center [1042, 171] width 1 height 1
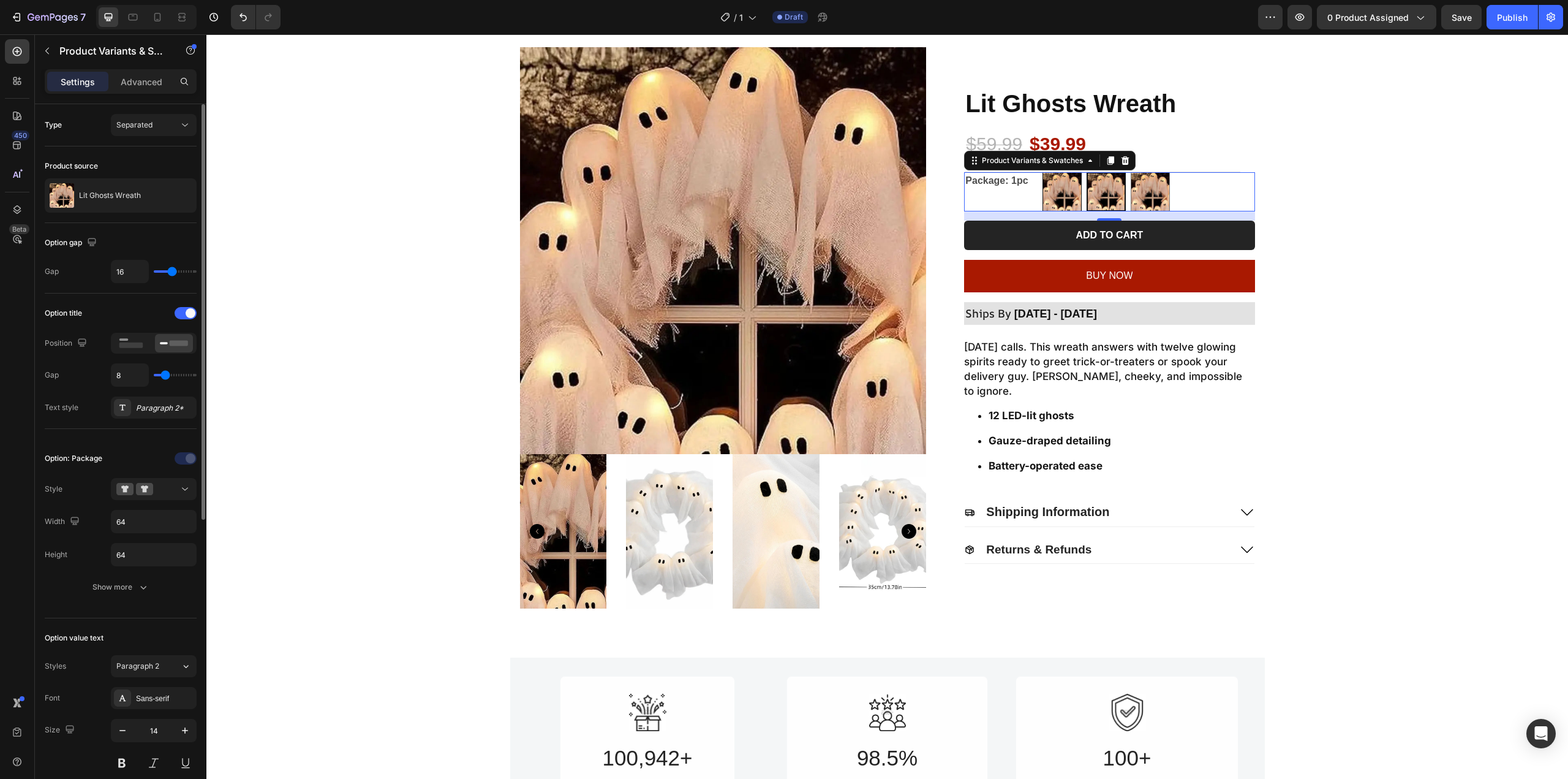
radio input "true"
click at [1062, 195] on img at bounding box center [1062, 192] width 36 height 36
click at [1043, 172] on input "2pcs 2pcs" at bounding box center [1042, 171] width 1 height 1
click at [1094, 193] on img at bounding box center [1106, 192] width 38 height 38
click at [1086, 172] on input "1pc 1pc" at bounding box center [1086, 171] width 1 height 1
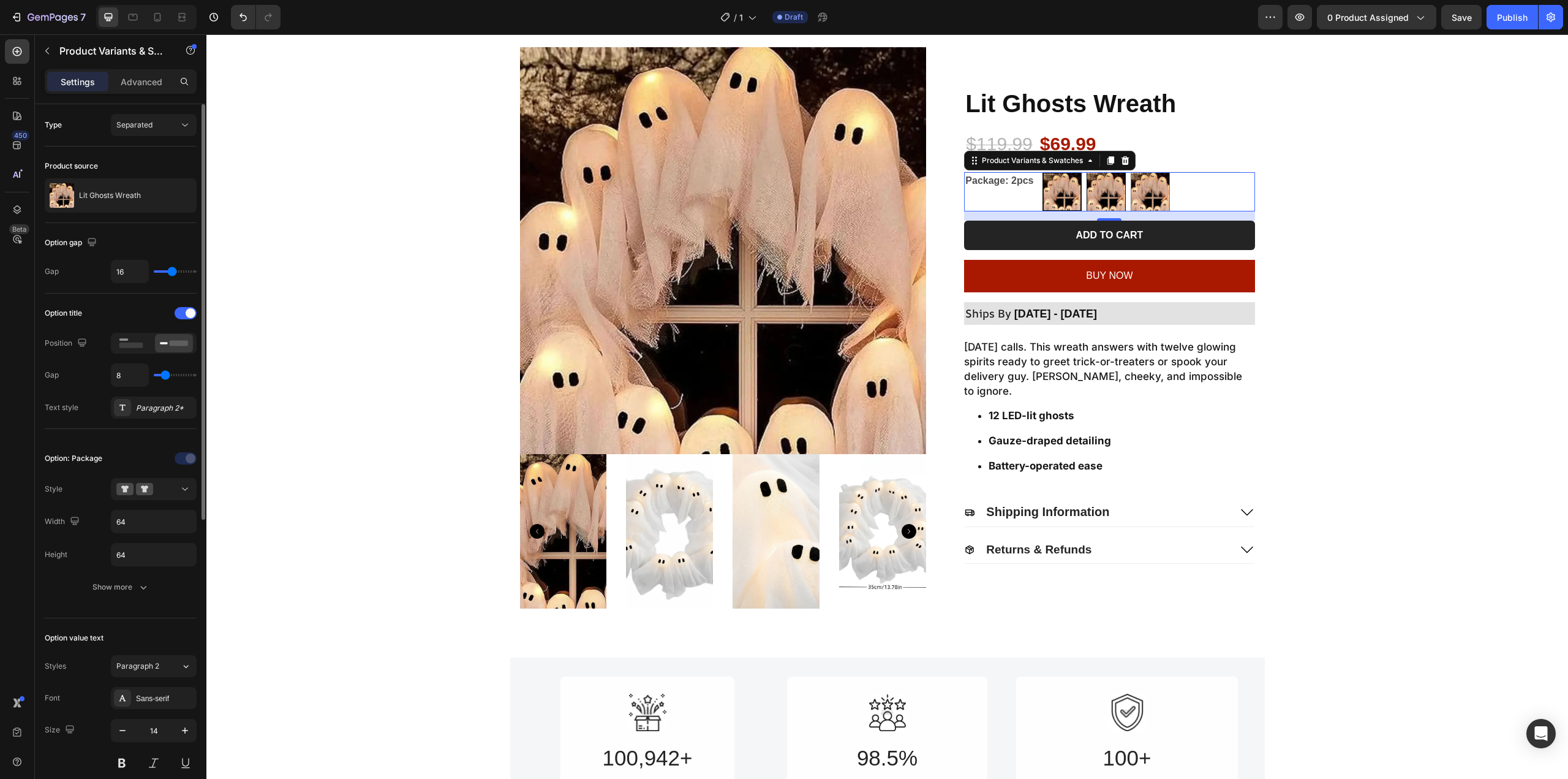
radio input "true"
click at [1151, 191] on img at bounding box center [1150, 192] width 38 height 38
click at [1131, 172] on input "4pcs (Free 1pc) 4pcs (Free 1pc)" at bounding box center [1130, 171] width 1 height 1
radio input "true"
click at [1339, 188] on div "Product Images Lit Ghosts Wreath Product Title $239.99 Product Price Product Pr…" at bounding box center [887, 328] width 1337 height 561
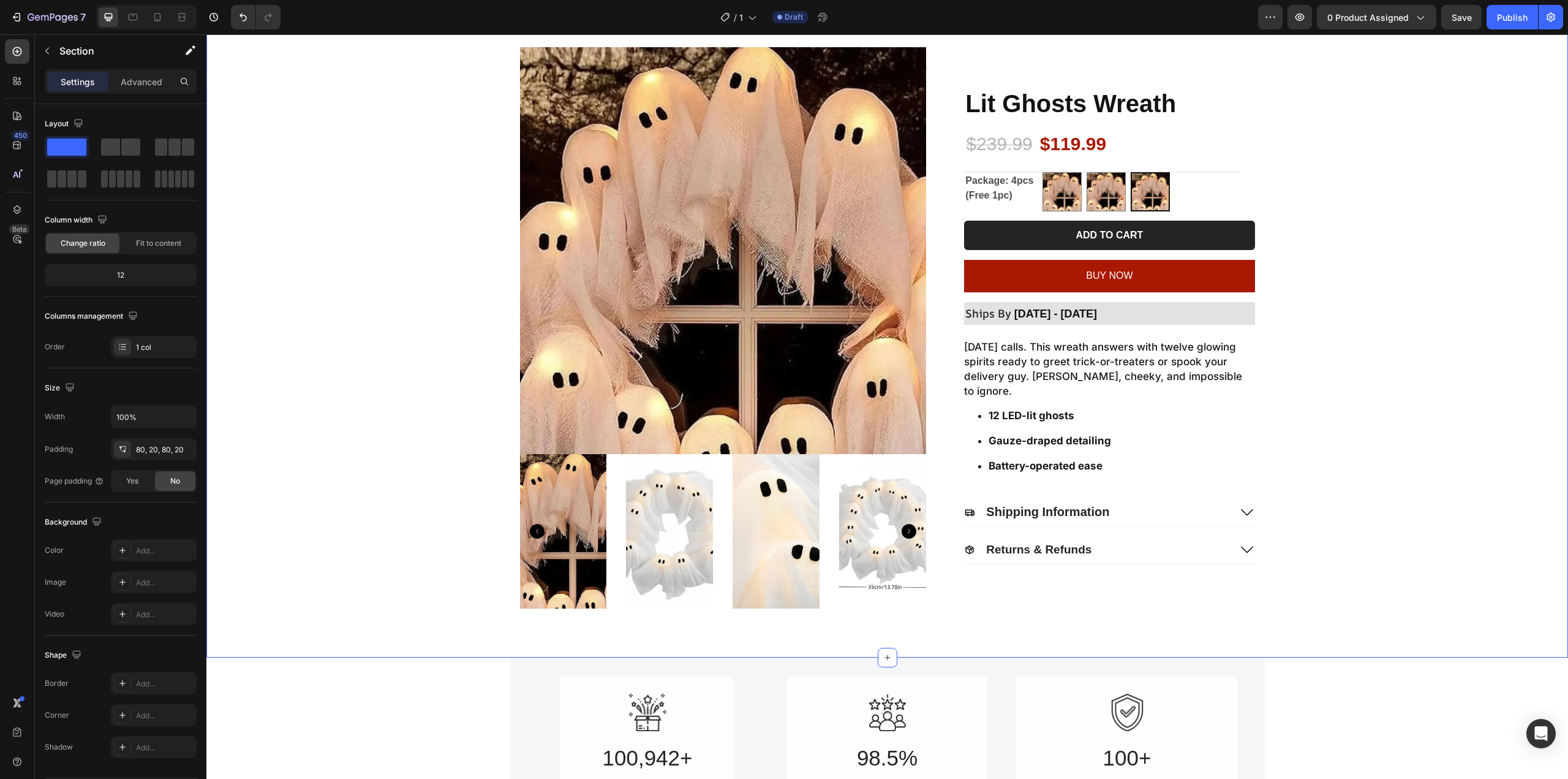
click at [1345, 217] on div "Product Images Lit Ghosts Wreath Product Title $239.99 Product Price Product Pr…" at bounding box center [887, 328] width 1337 height 561
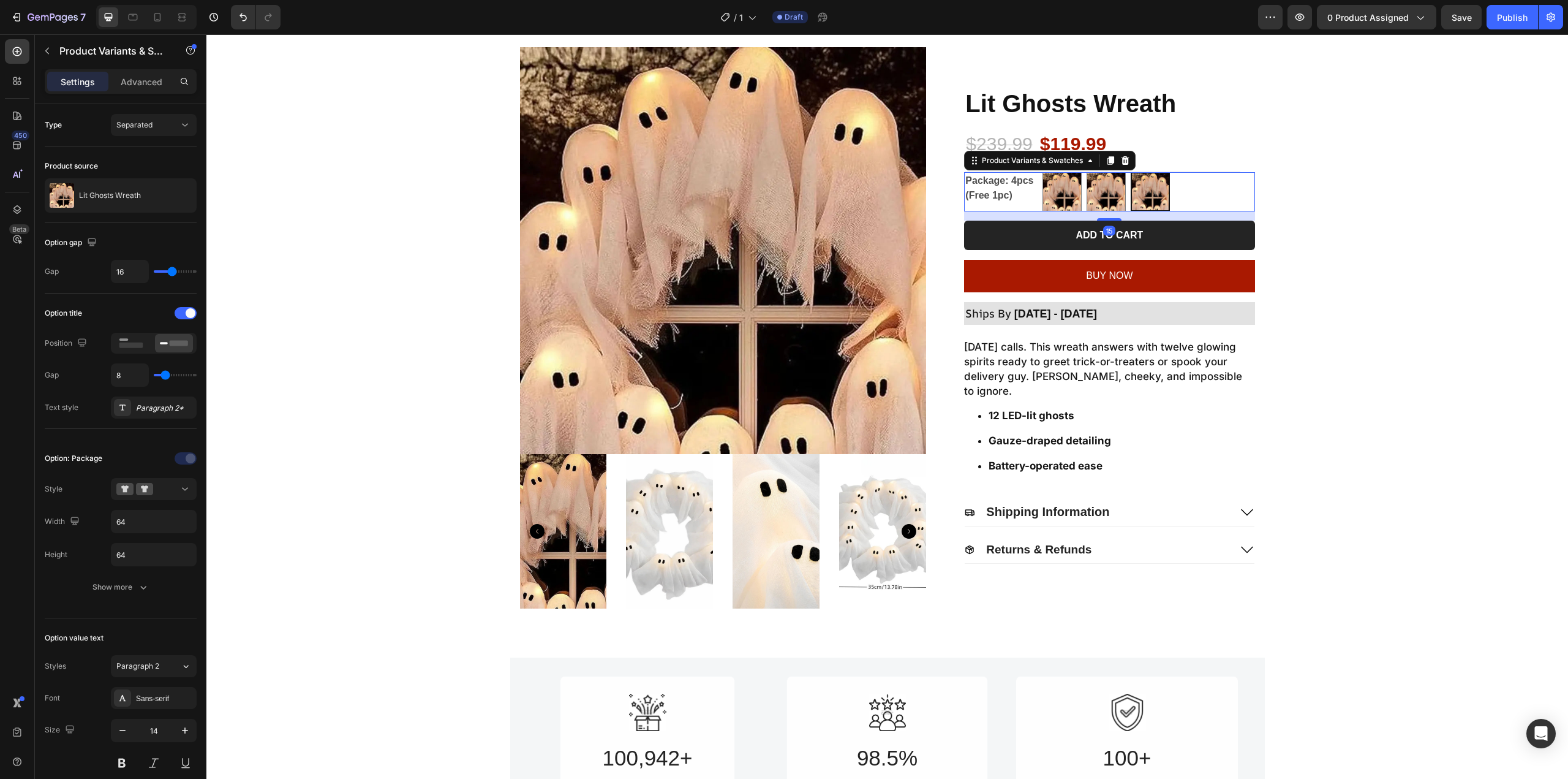
click at [967, 178] on legend "Package: 4pcs (Free 1pc)" at bounding box center [1001, 188] width 74 height 32
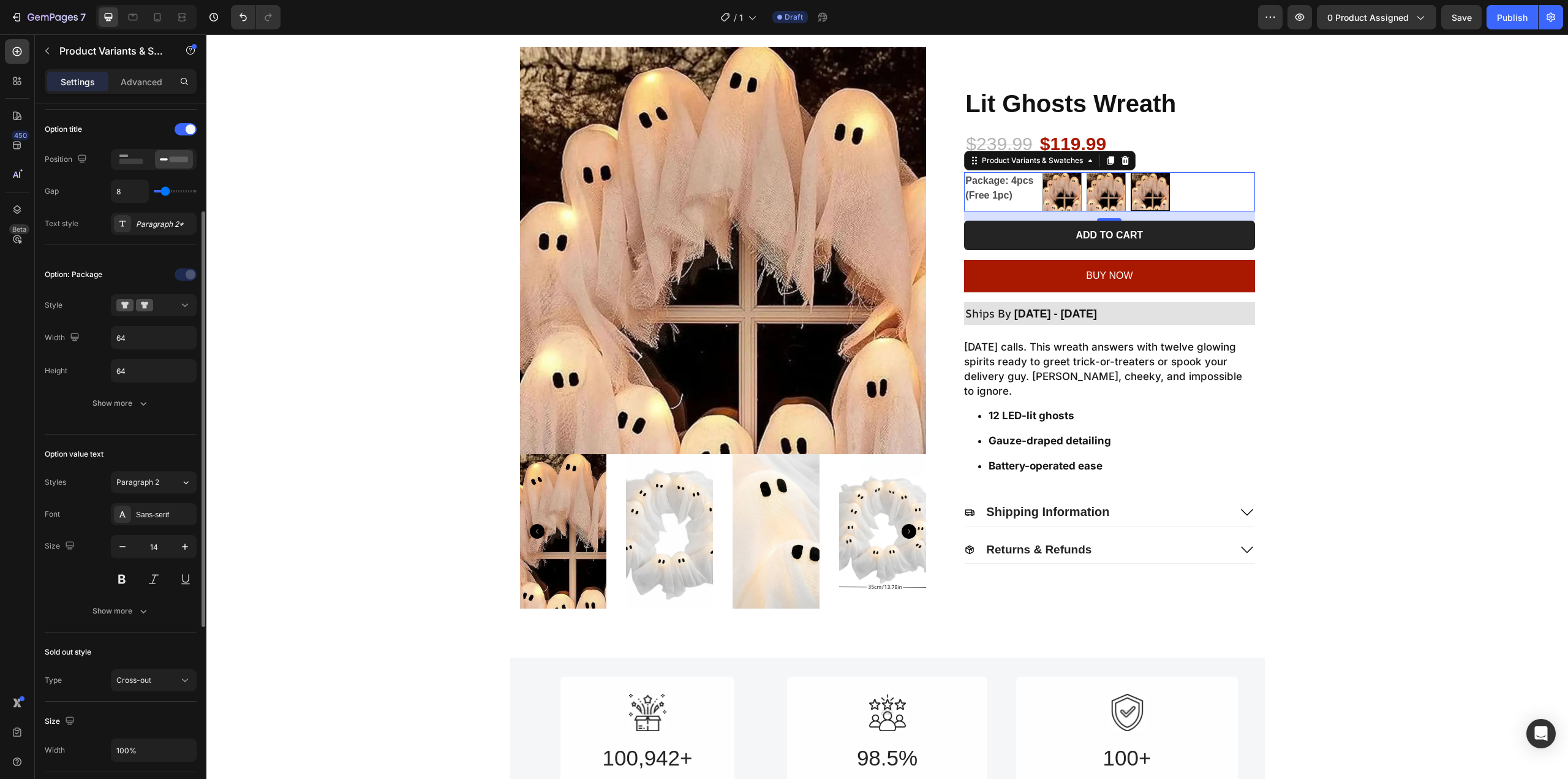
scroll to position [245, 0]
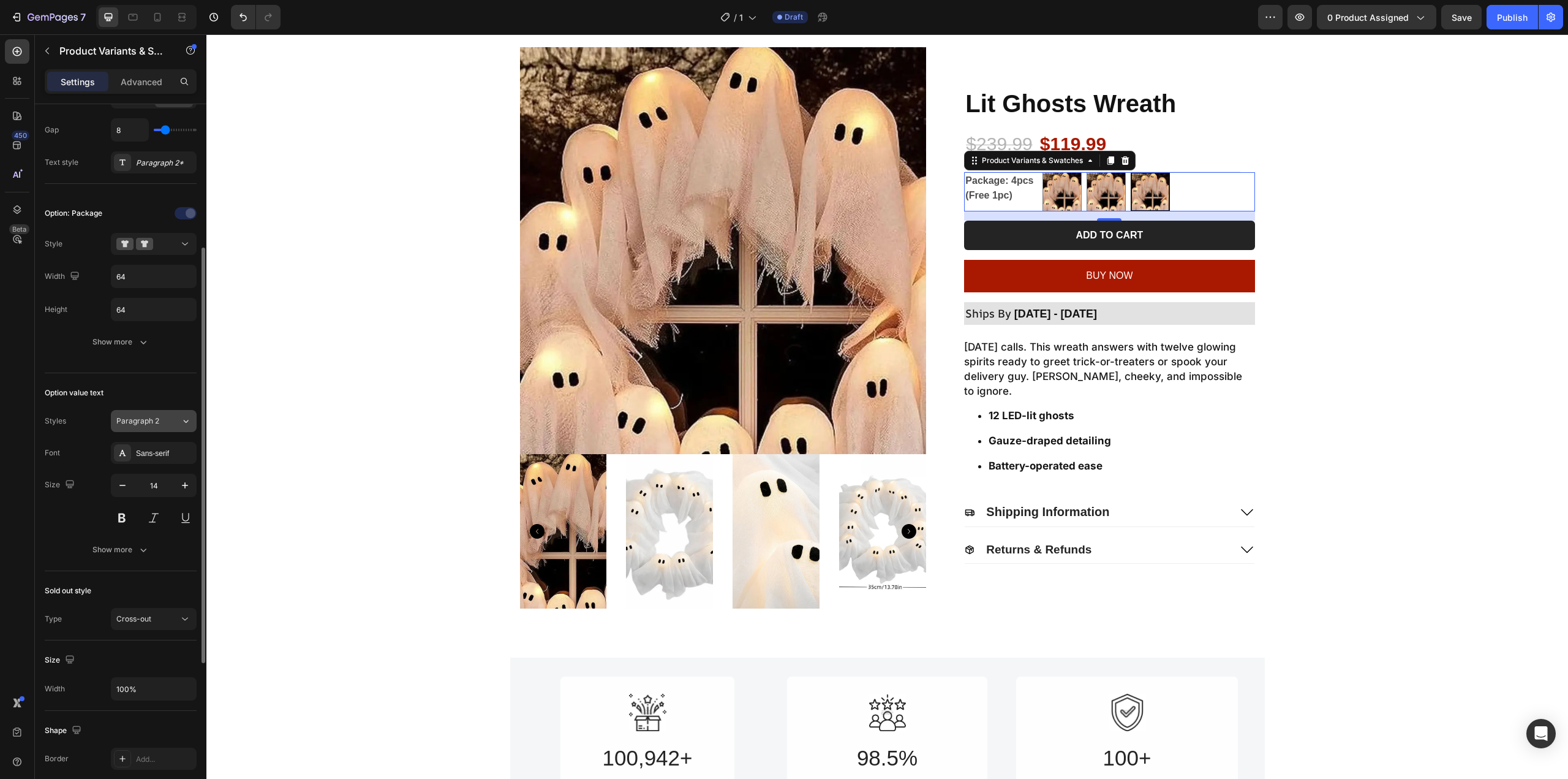
click at [152, 429] on button "Paragraph 2" at bounding box center [154, 421] width 86 height 22
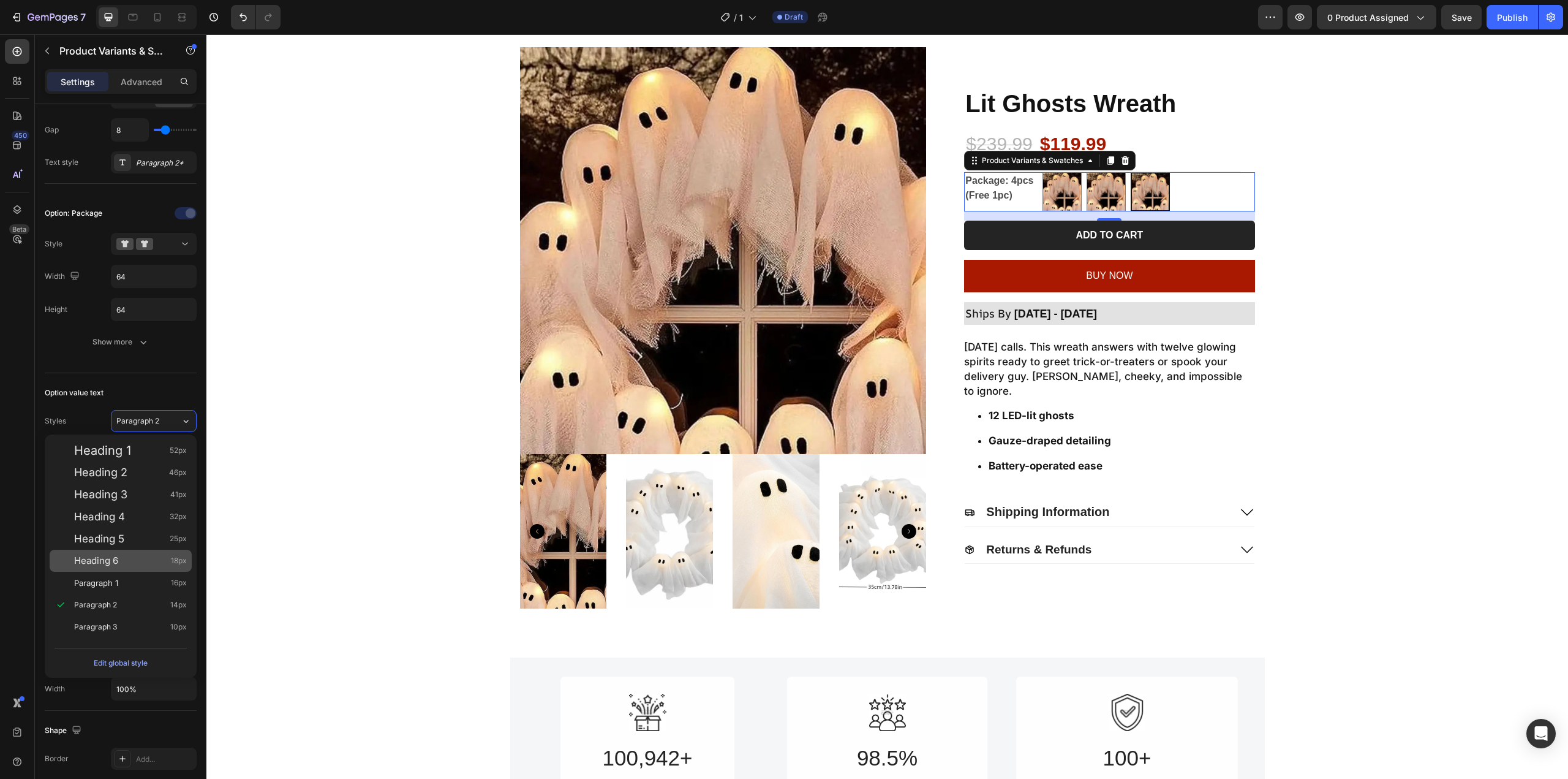
click at [107, 568] on div "Heading 6 18px" at bounding box center [120, 560] width 142 height 22
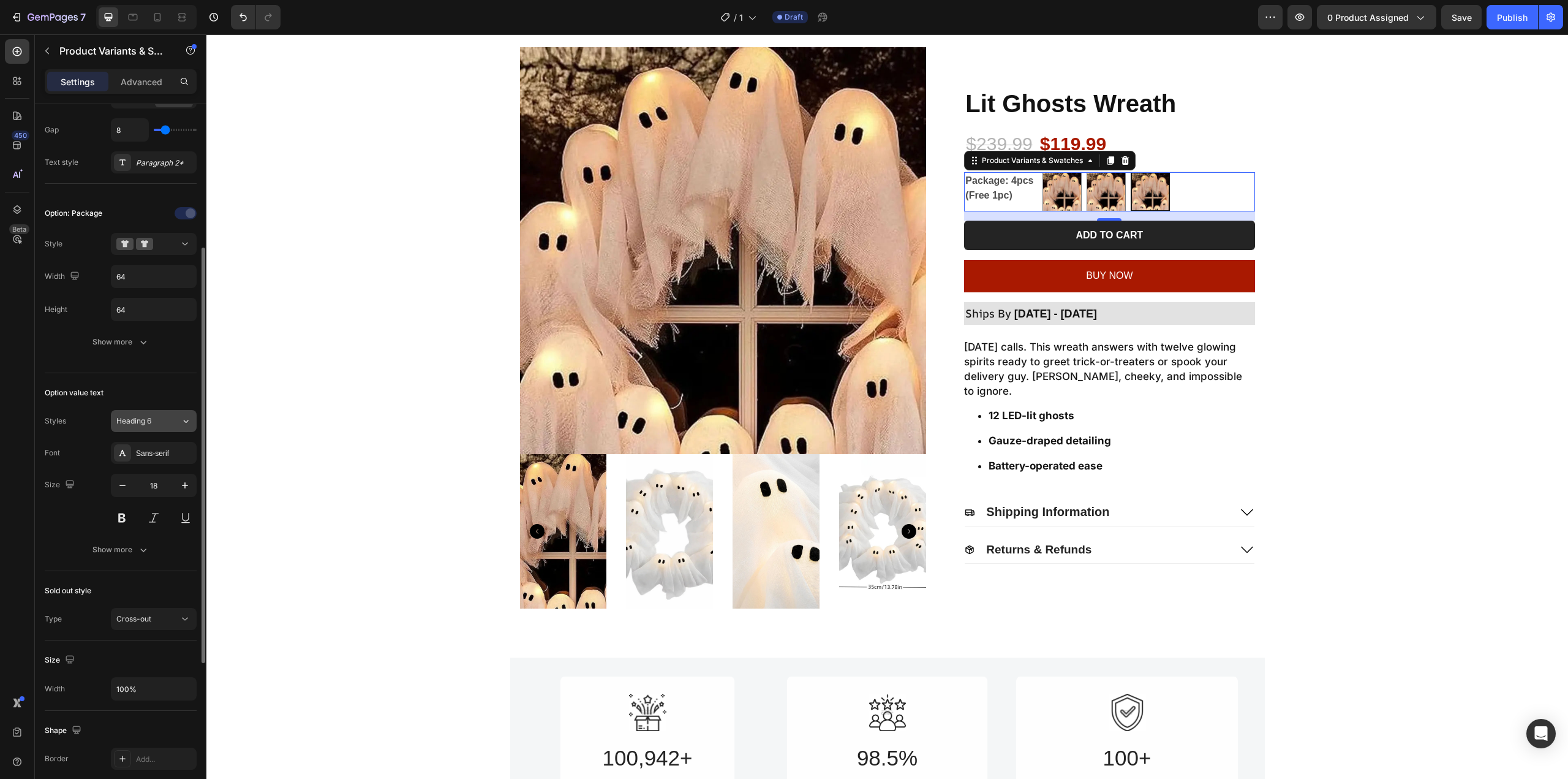
click at [186, 422] on icon at bounding box center [186, 422] width 5 height 3
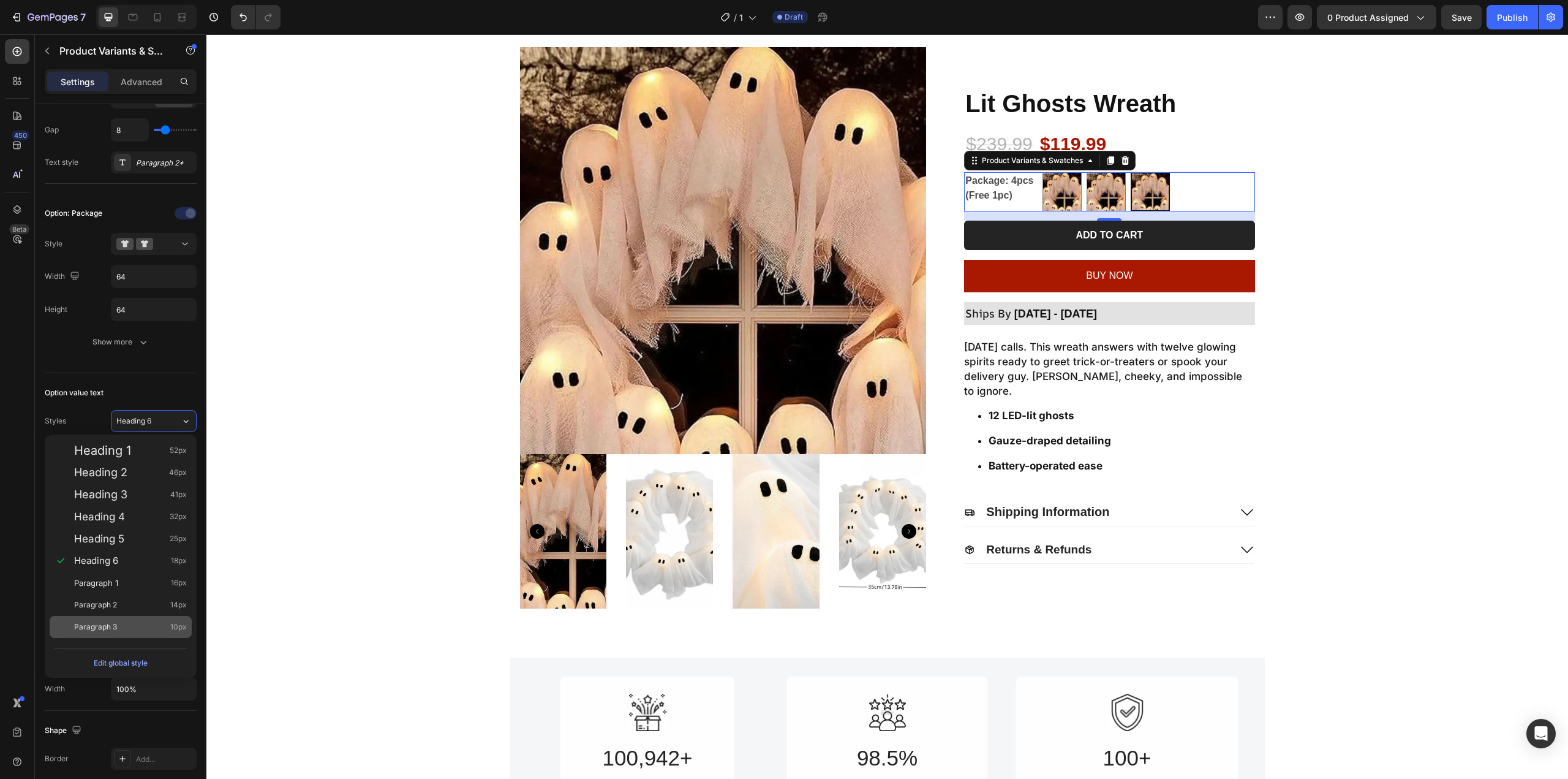
drag, startPoint x: 113, startPoint y: 624, endPoint x: 23, endPoint y: 556, distance: 112.8
click at [113, 624] on span "Paragraph 3" at bounding box center [96, 626] width 43 height 12
type input "10"
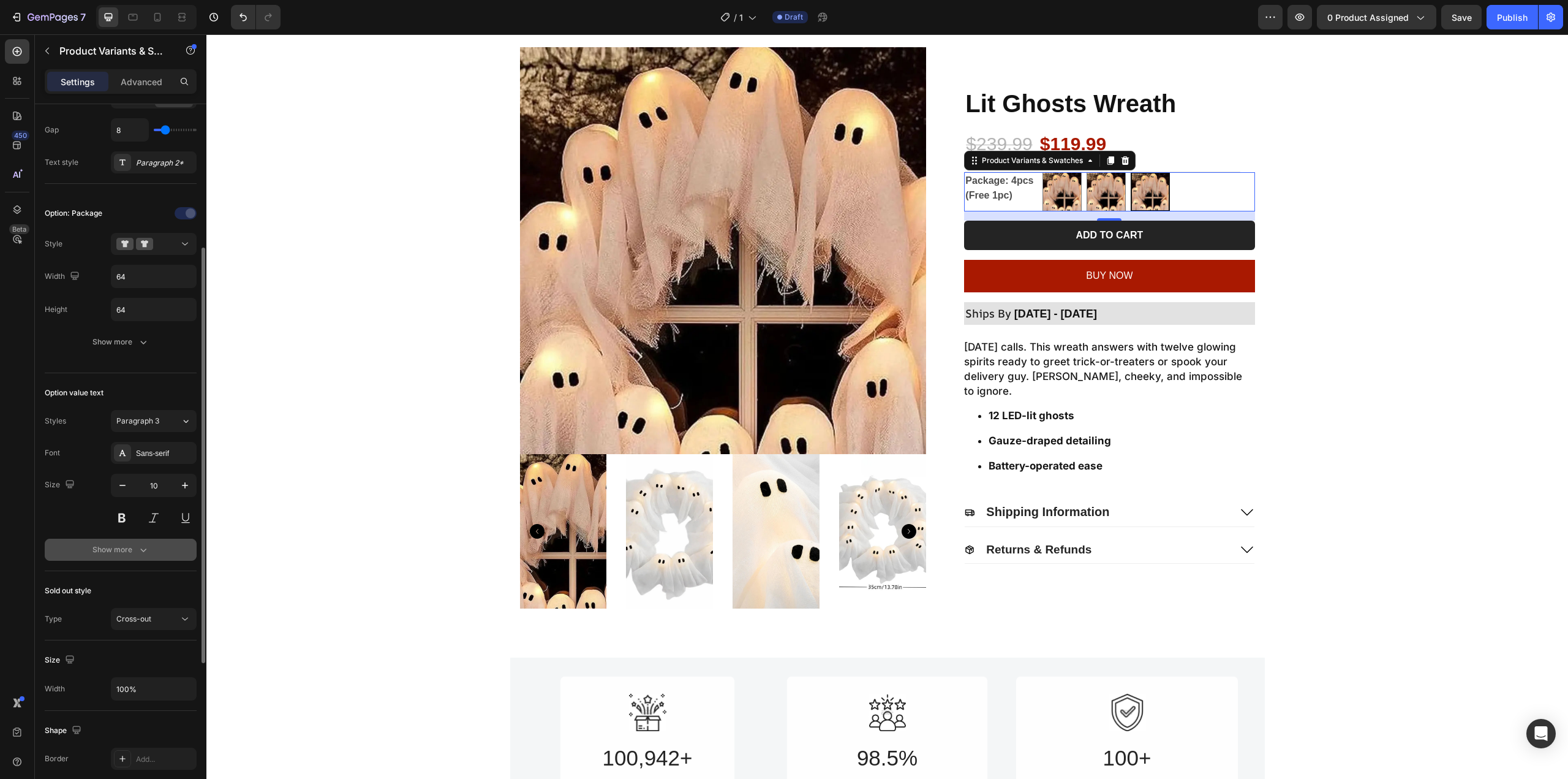
click at [121, 547] on div "Show more" at bounding box center [121, 549] width 57 height 12
click at [125, 521] on button at bounding box center [122, 517] width 22 height 22
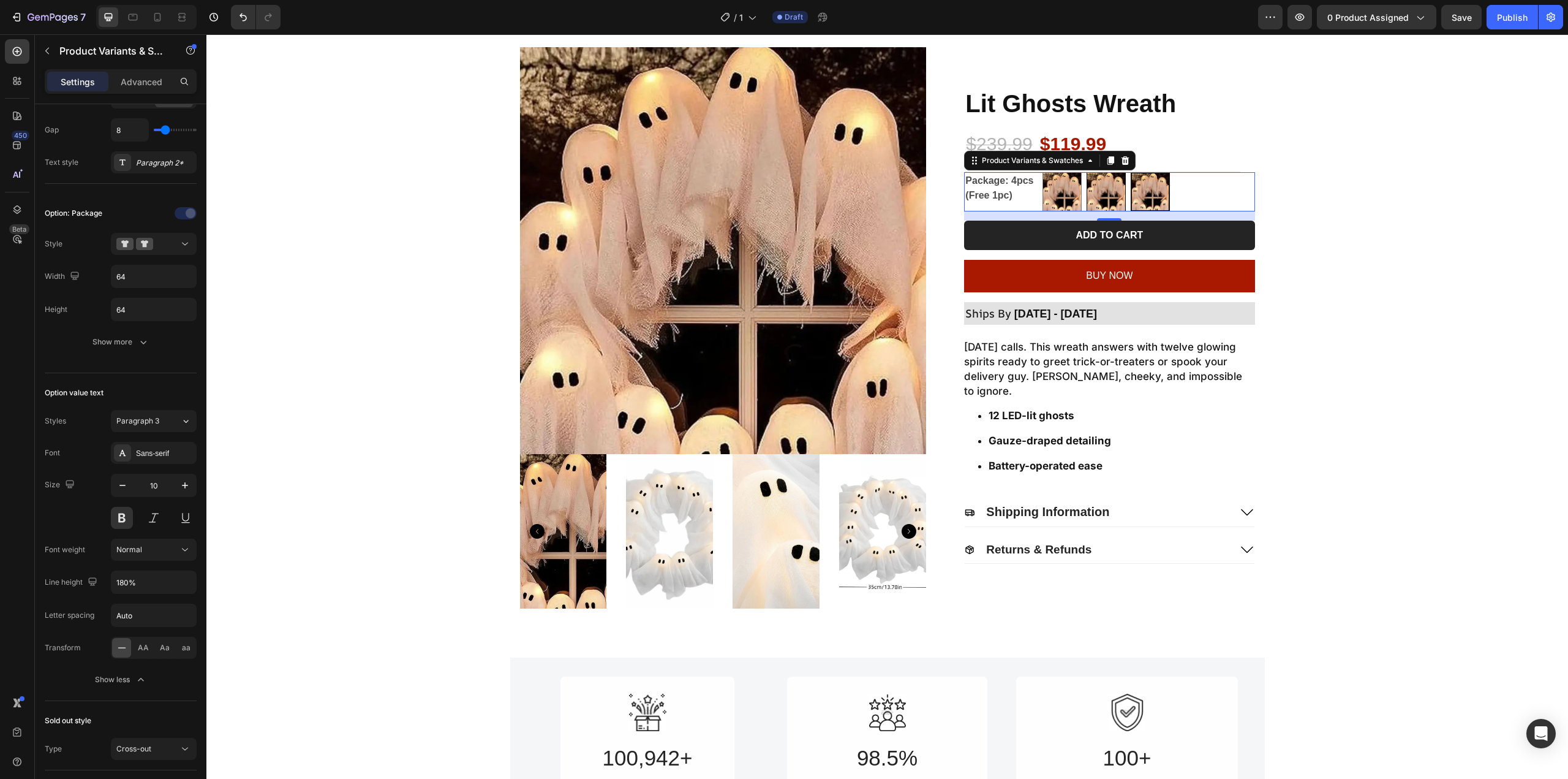
click at [1099, 198] on img at bounding box center [1106, 192] width 38 height 38
click at [1086, 172] on input "1pc 1pc" at bounding box center [1086, 171] width 1 height 1
radio input "true"
click at [1065, 197] on img at bounding box center [1063, 192] width 38 height 38
click at [1043, 172] on input "2pcs 2pcs" at bounding box center [1042, 171] width 1 height 1
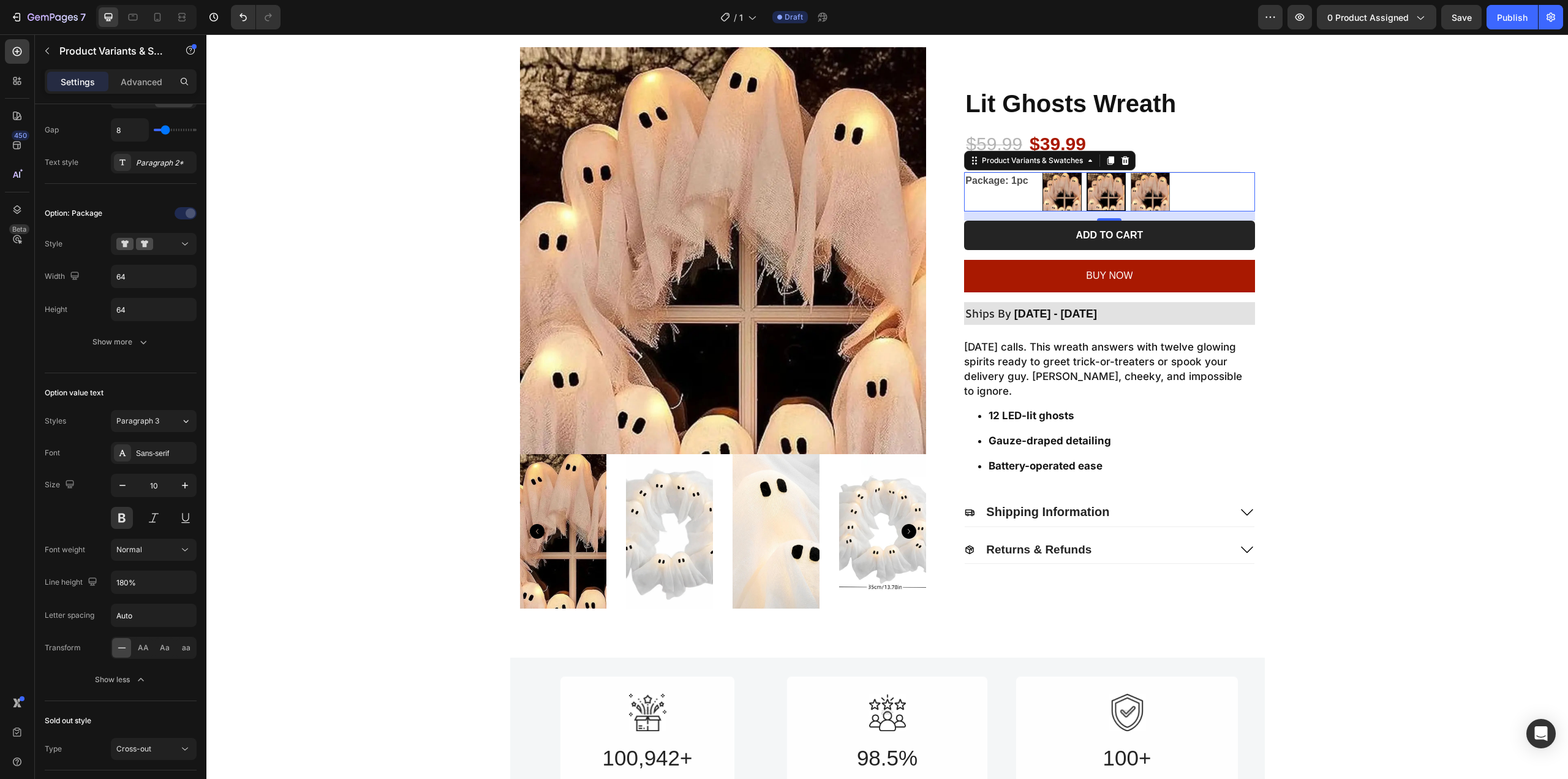
radio input "true"
click at [1118, 193] on img at bounding box center [1106, 192] width 38 height 38
click at [1086, 172] on input "1pc 1pc" at bounding box center [1086, 171] width 1 height 1
radio input "true"
click at [1139, 195] on img at bounding box center [1150, 192] width 38 height 38
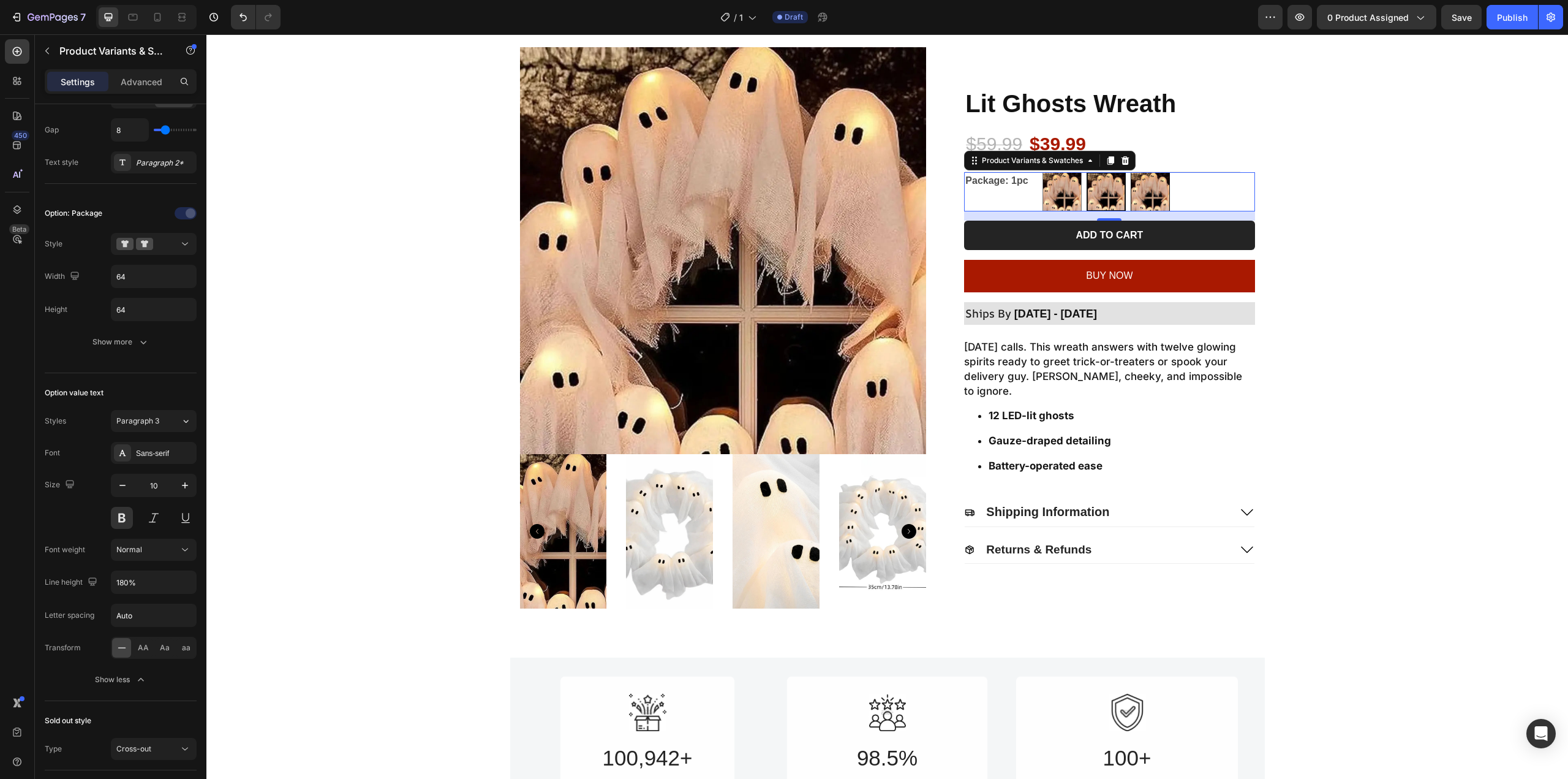
click at [1131, 172] on input "4pcs (Free 1pc) 4pcs (Free 1pc)" at bounding box center [1130, 171] width 1 height 1
radio input "true"
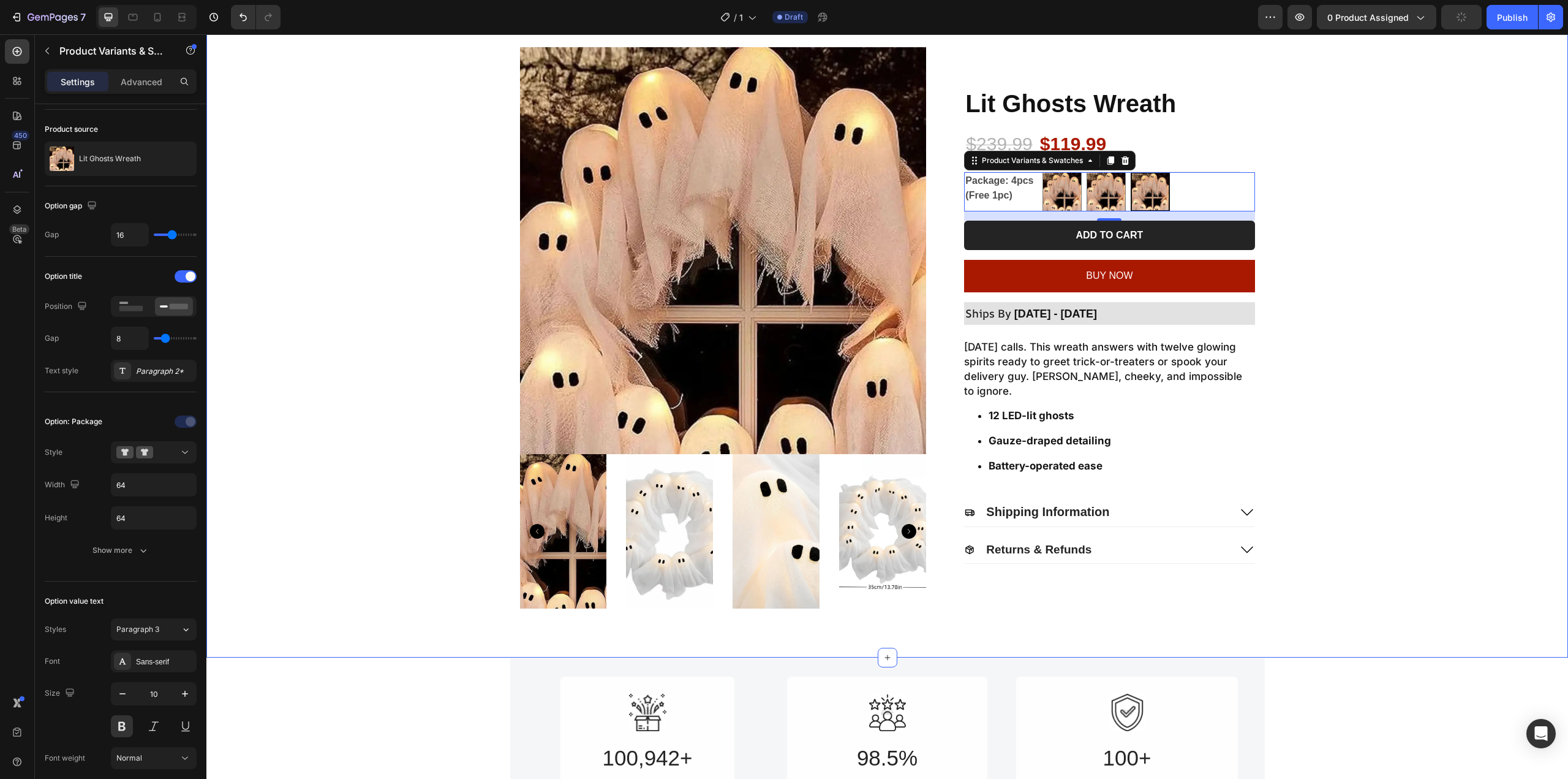
click at [1343, 215] on div "Product Images Lit Ghosts Wreath Product Title $239.99 Product Price Product Pr…" at bounding box center [887, 328] width 1337 height 561
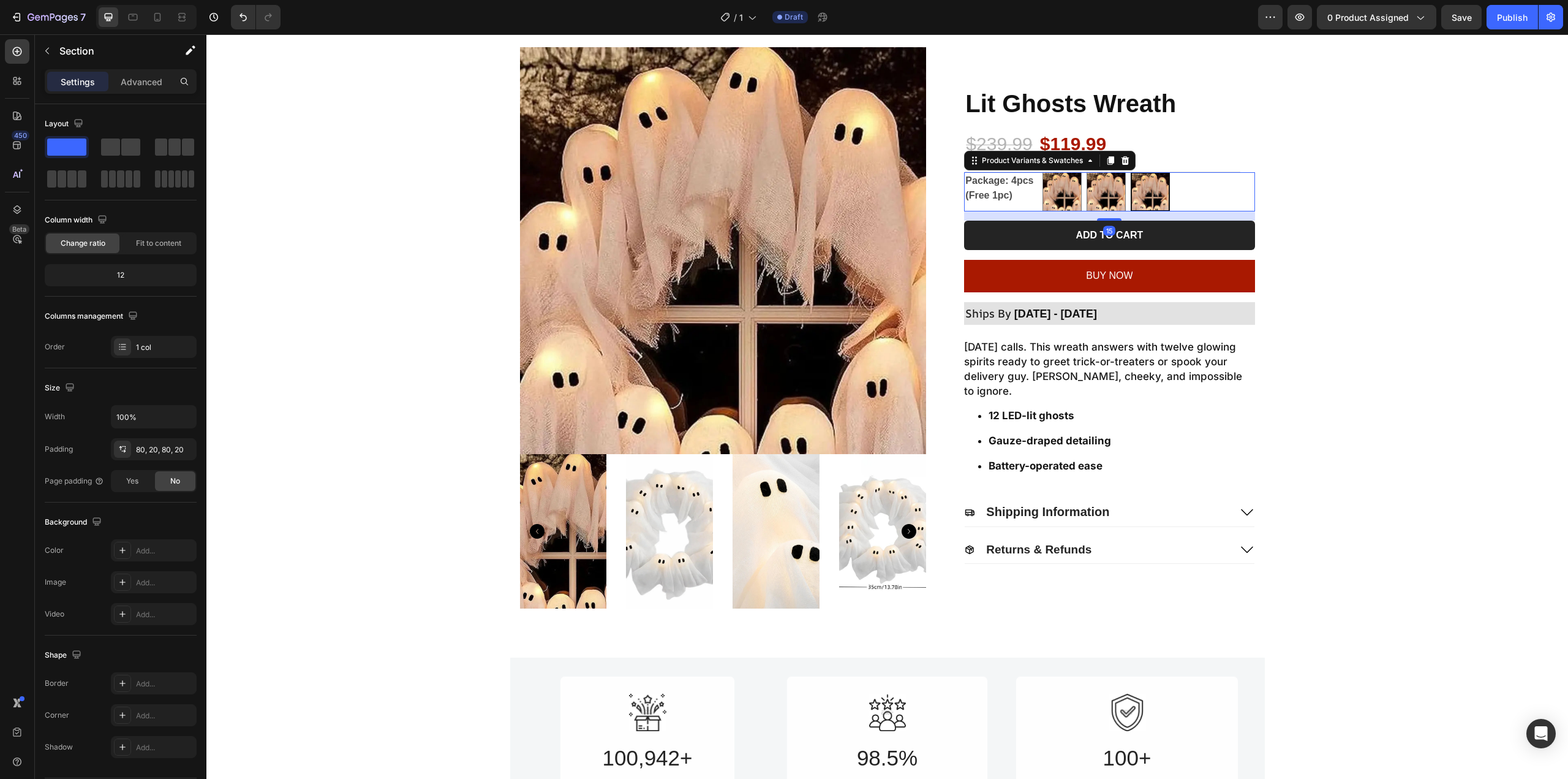
click at [1206, 204] on div "2pcs 2pcs 1pc 1pc 4pcs (Free 1pc) 4pcs (Free 1pc)" at bounding box center [1148, 191] width 212 height 39
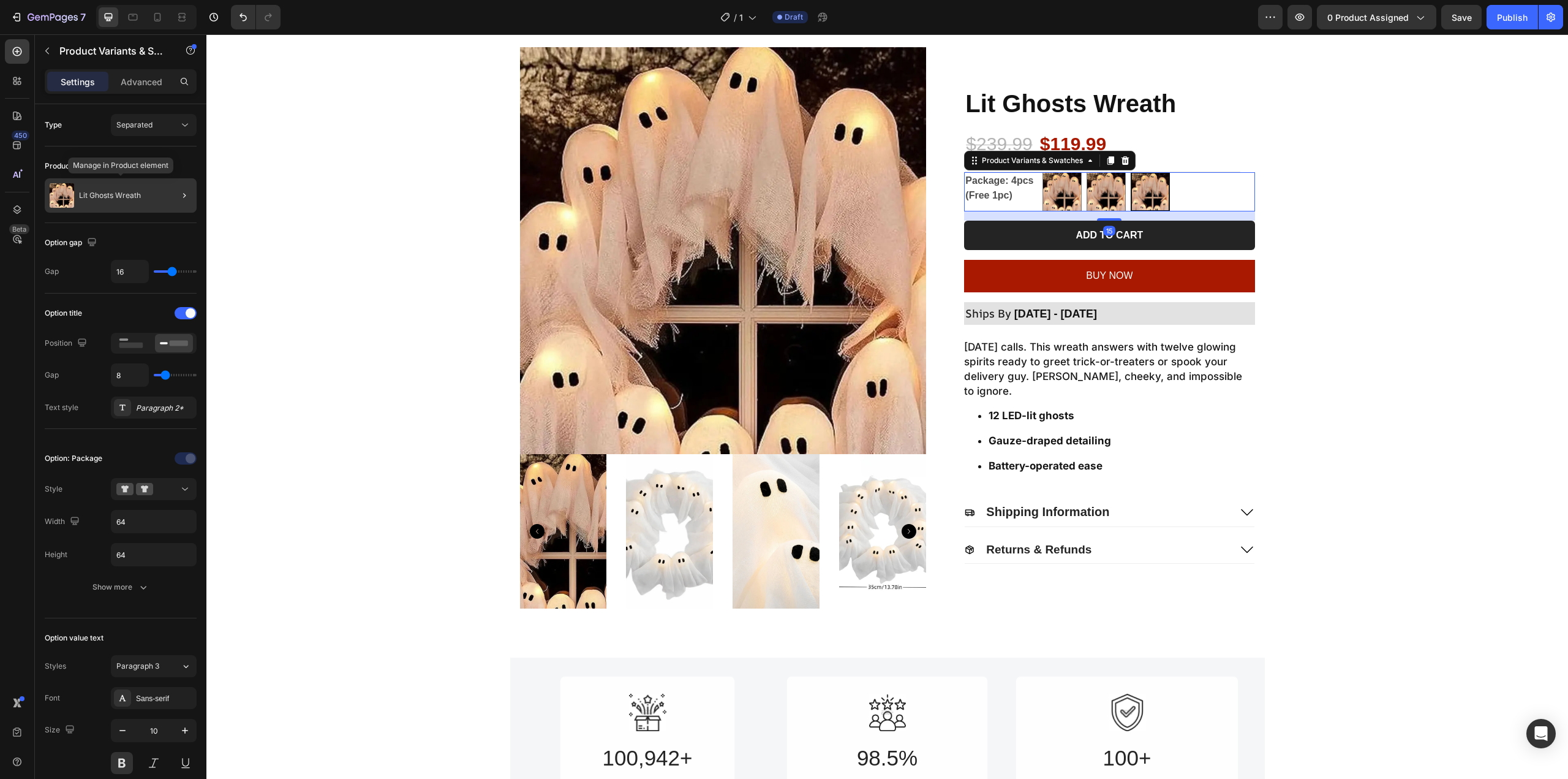
click at [129, 193] on p "Lit Ghosts Wreath" at bounding box center [110, 195] width 62 height 9
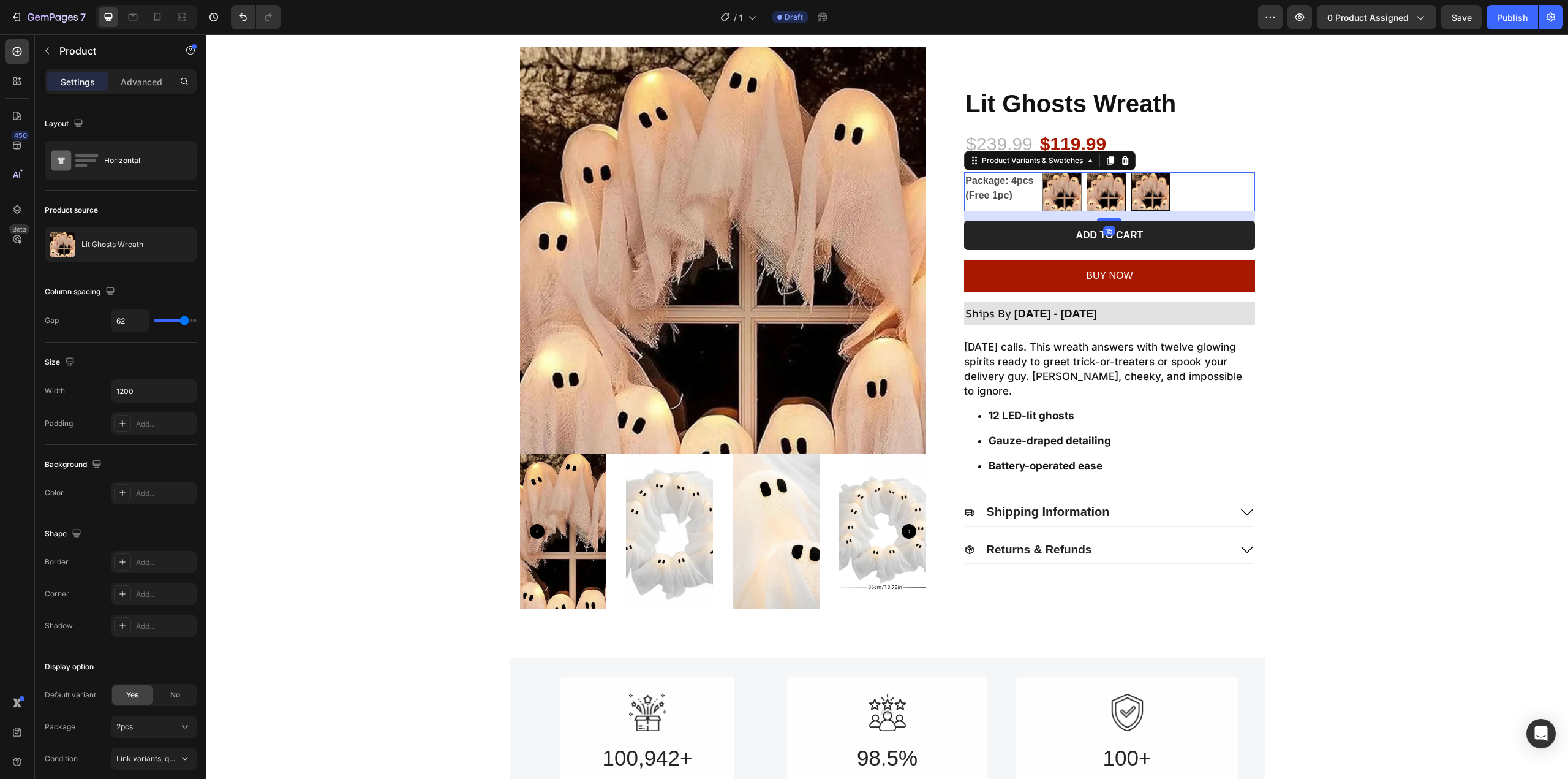
click at [1095, 193] on img at bounding box center [1106, 192] width 38 height 38
click at [1086, 172] on input "1pc 1pc" at bounding box center [1086, 171] width 1 height 1
radio input "true"
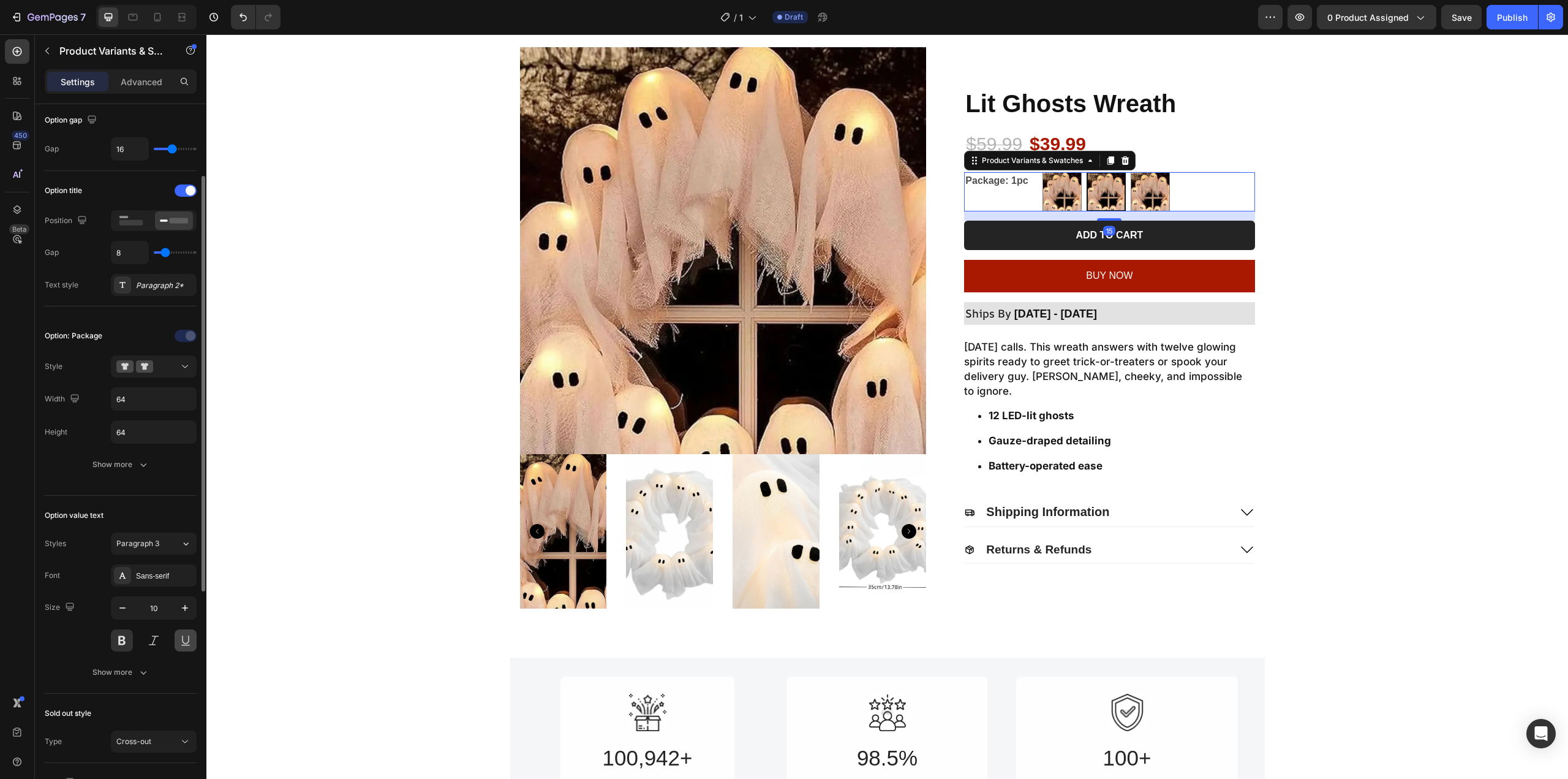
scroll to position [307, 0]
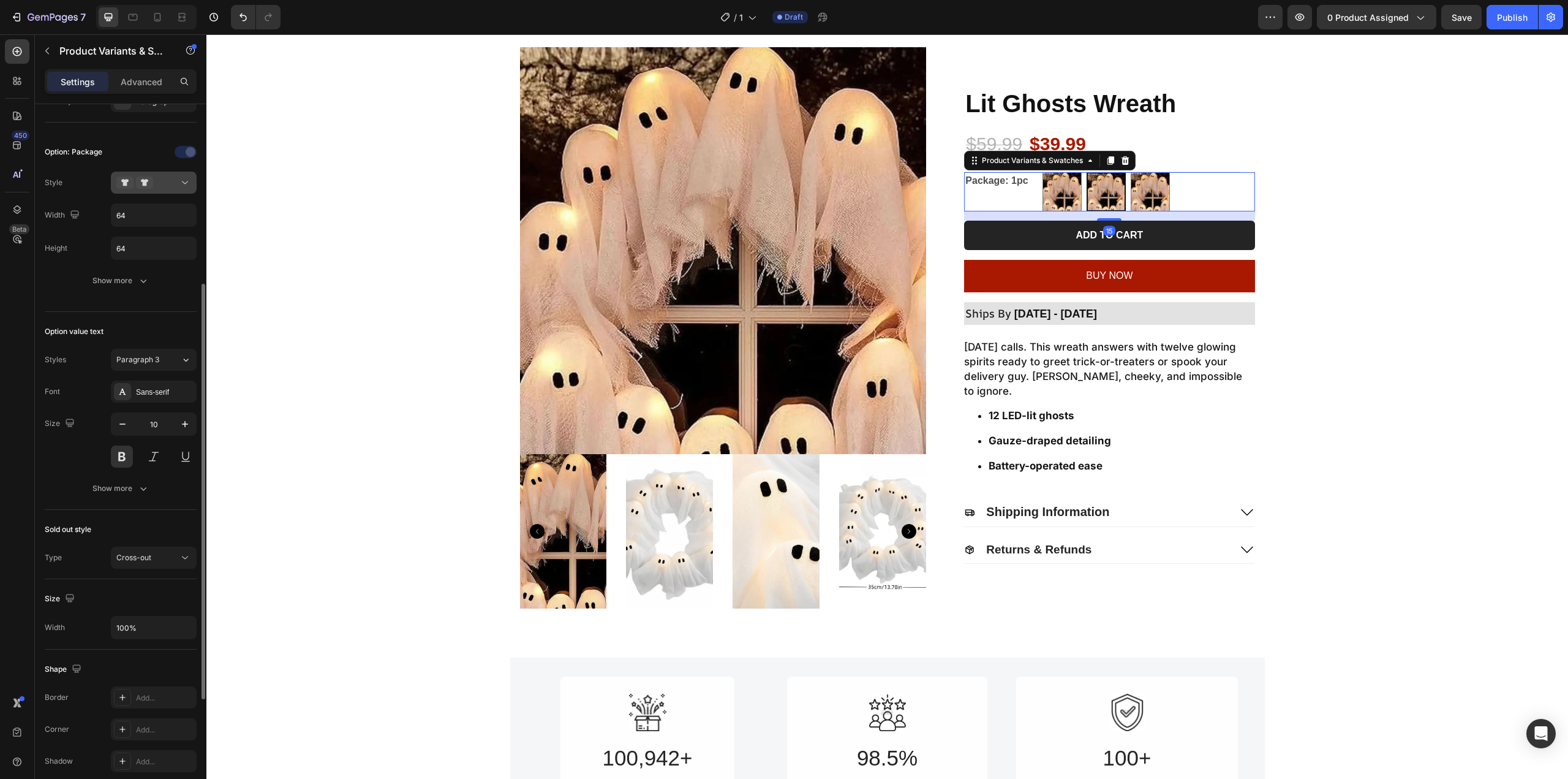
click at [158, 179] on div at bounding box center [154, 182] width 74 height 12
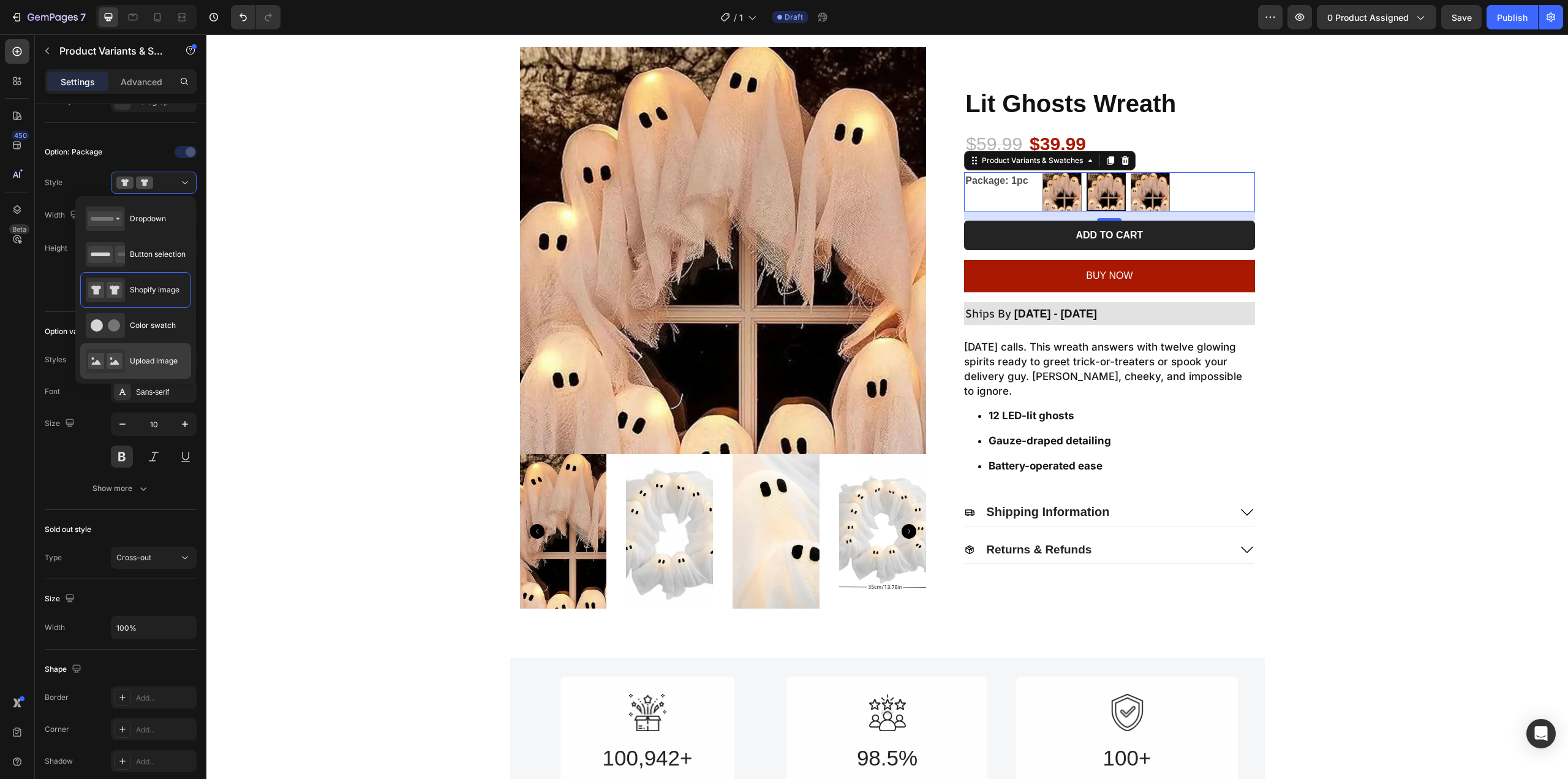
click at [154, 363] on span "Upload image" at bounding box center [154, 361] width 48 height 11
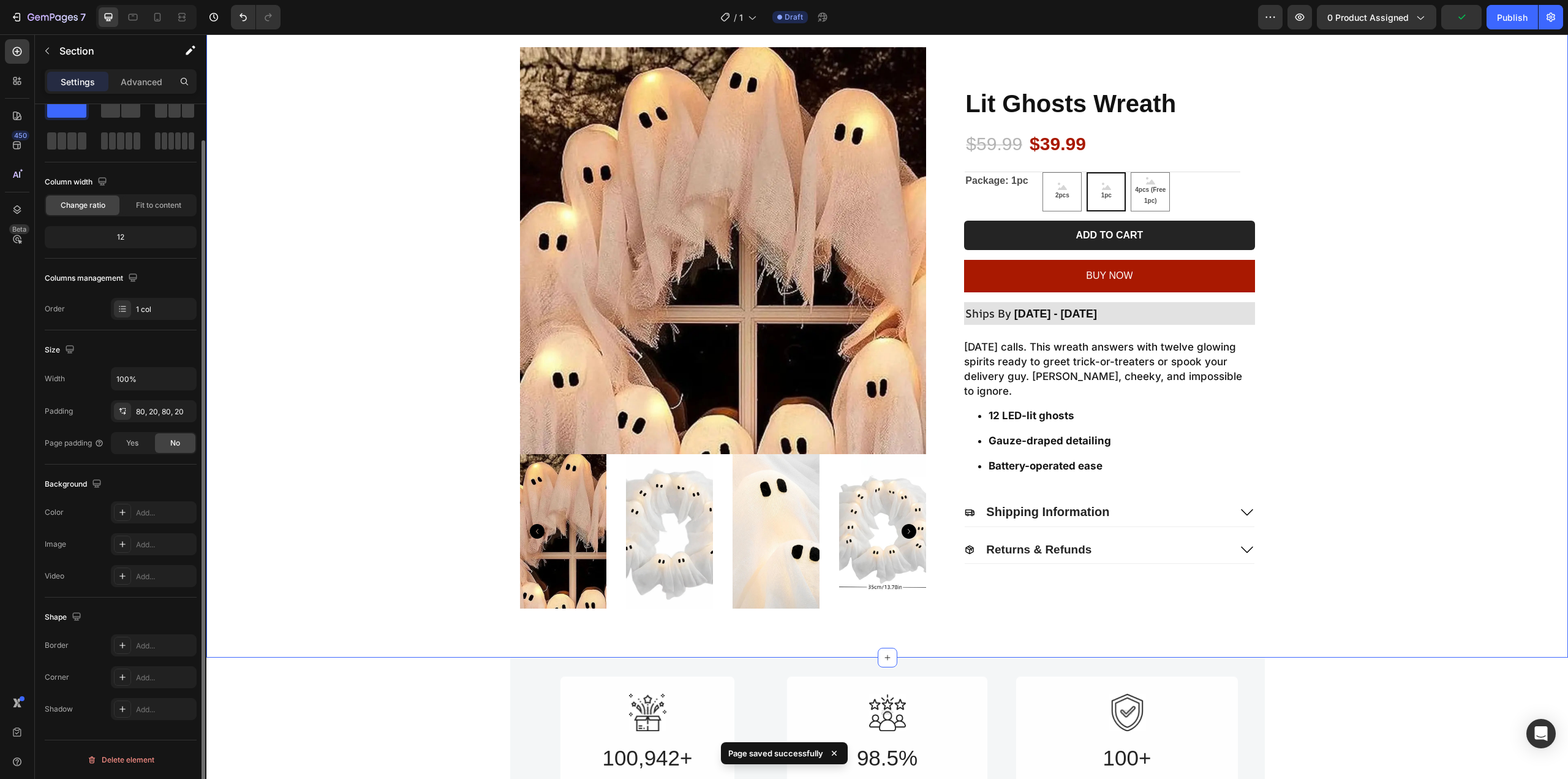
scroll to position [0, 0]
click at [1317, 169] on div "Product Images Lit Ghosts Wreath Product Title $59.99 Product Price Product Pri…" at bounding box center [887, 328] width 1337 height 561
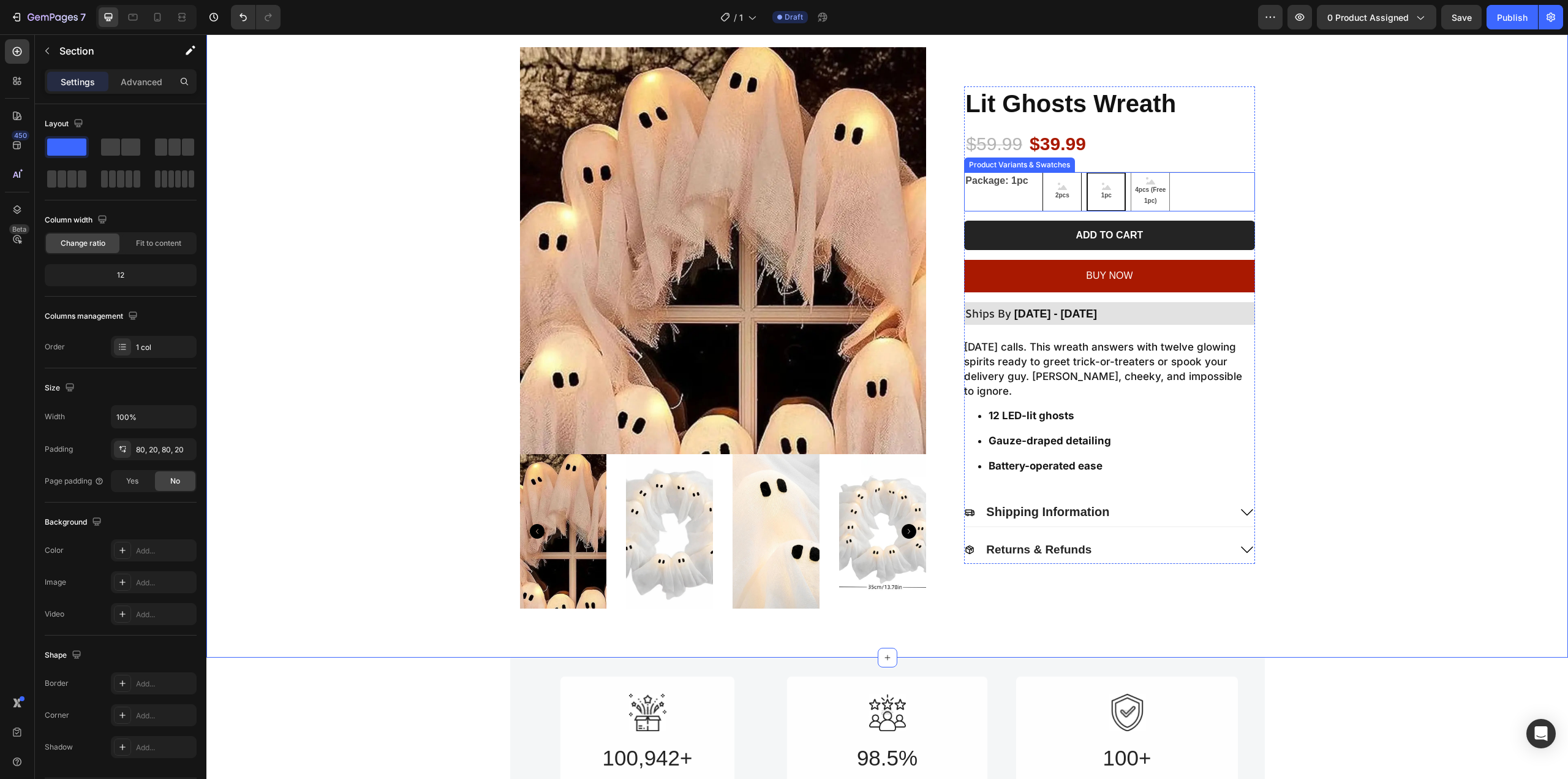
click at [1060, 191] on span "2pcs" at bounding box center [1063, 196] width 19 height 11
click at [1043, 172] on input "2pcs 2pcs 2pcs" at bounding box center [1042, 171] width 1 height 1
radio input "true"
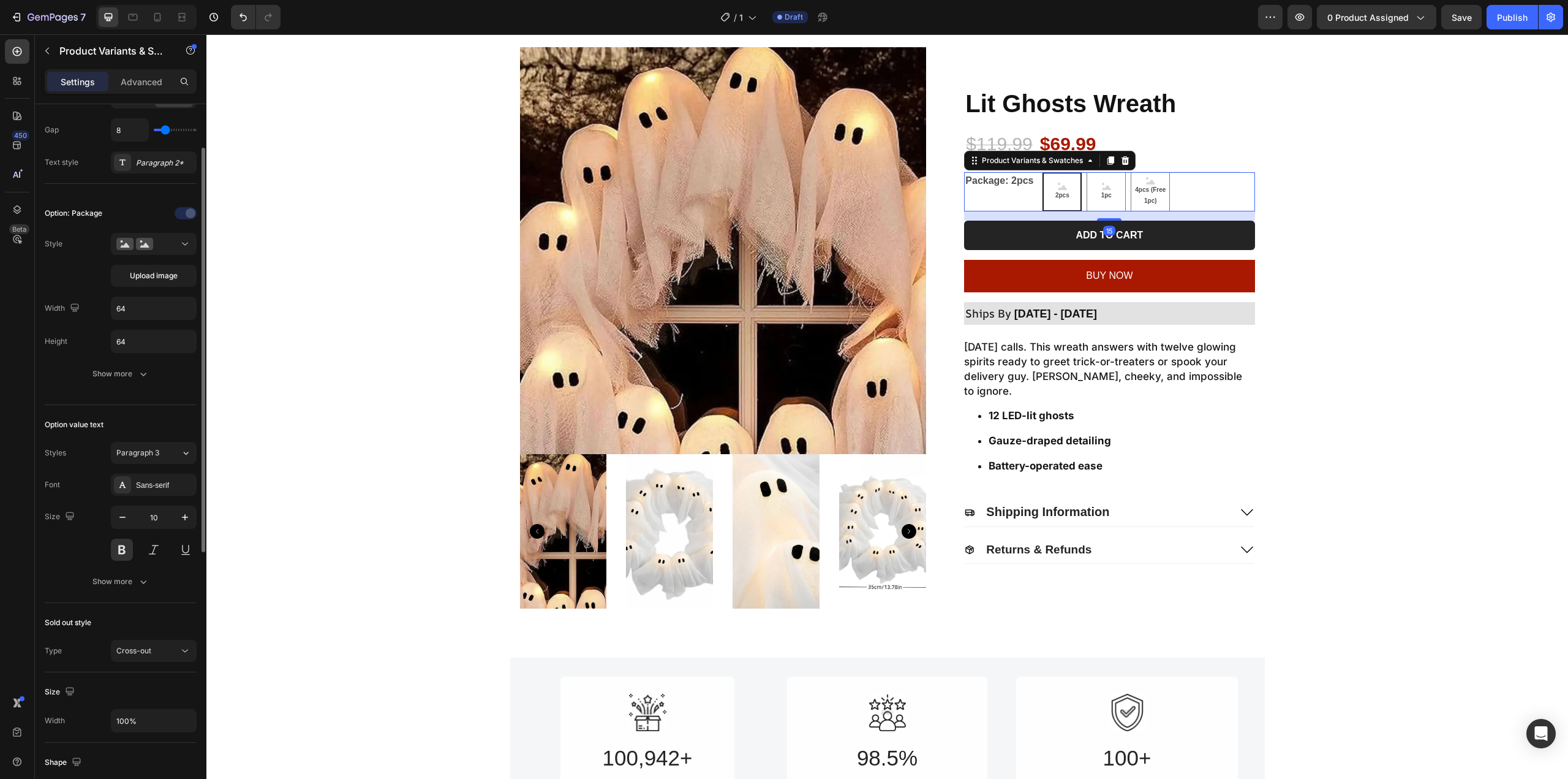
scroll to position [184, 0]
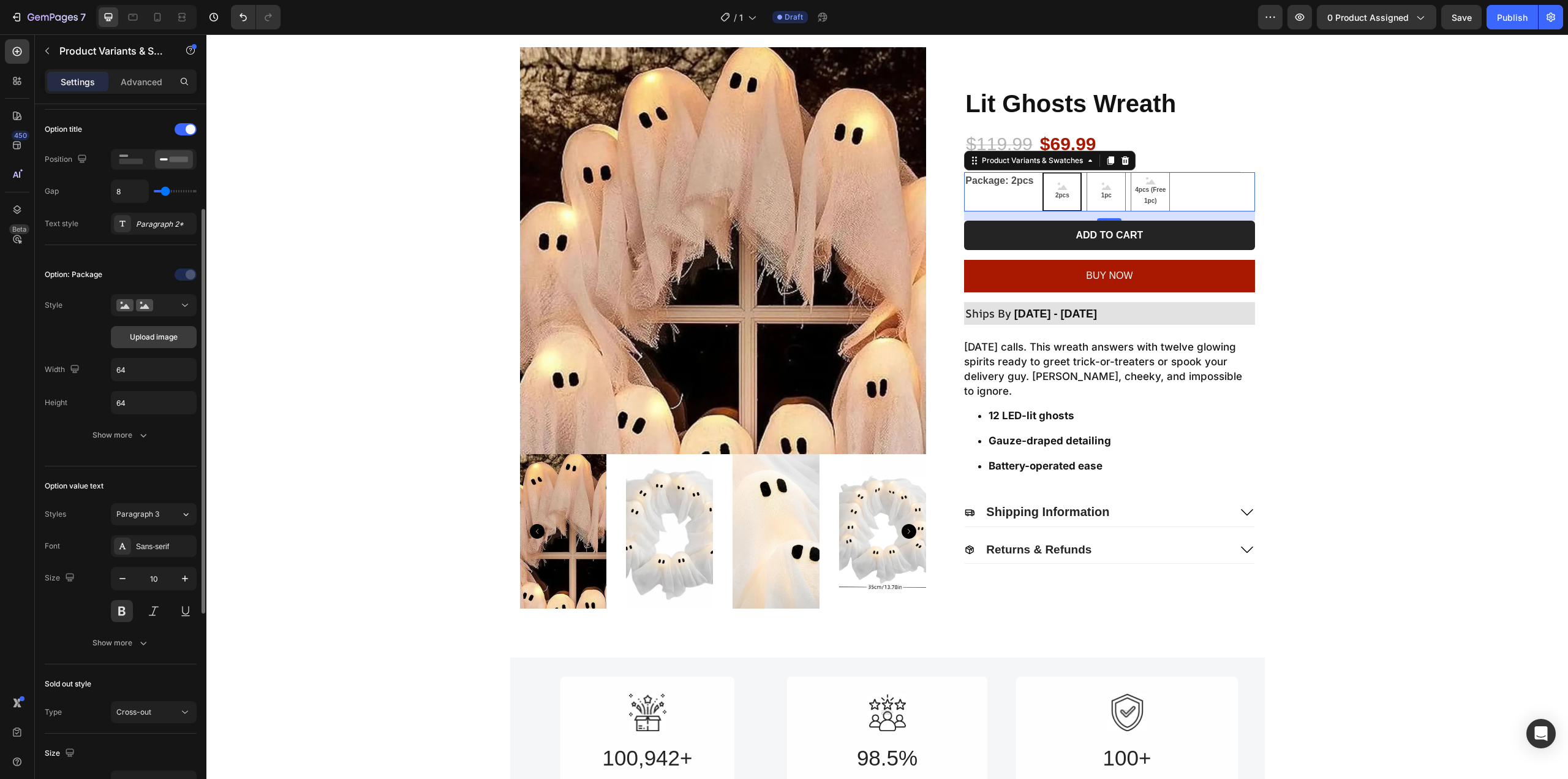
click at [132, 338] on span "Upload image" at bounding box center [154, 337] width 48 height 11
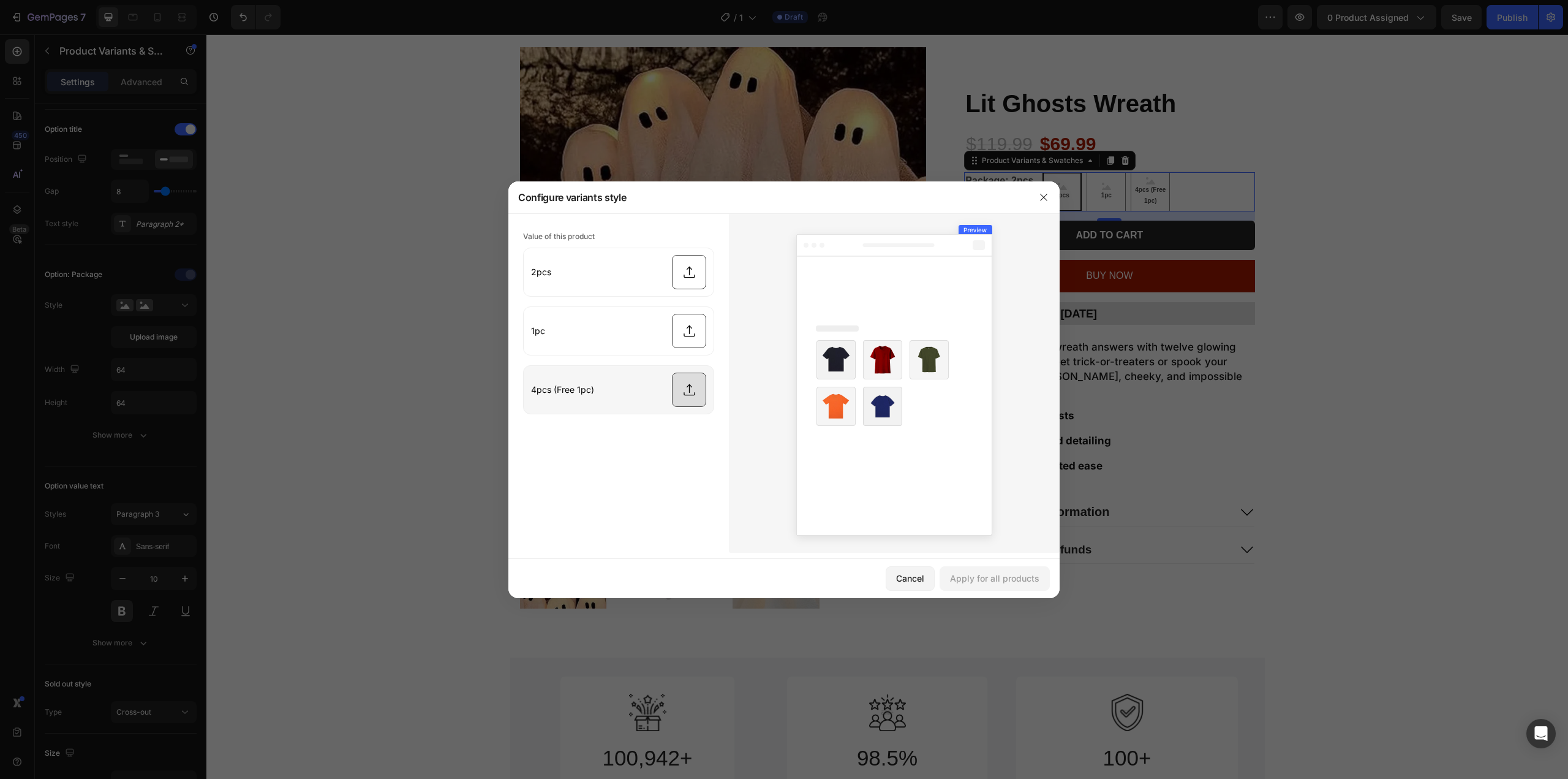
click at [696, 383] on input "file" at bounding box center [619, 390] width 190 height 48
type input "C:\fakepath\1 (4).png"
click at [695, 327] on input "file" at bounding box center [619, 330] width 190 height 48
click at [686, 342] on input "file" at bounding box center [619, 330] width 190 height 48
type input "C:\fakepath\1 (1).png"
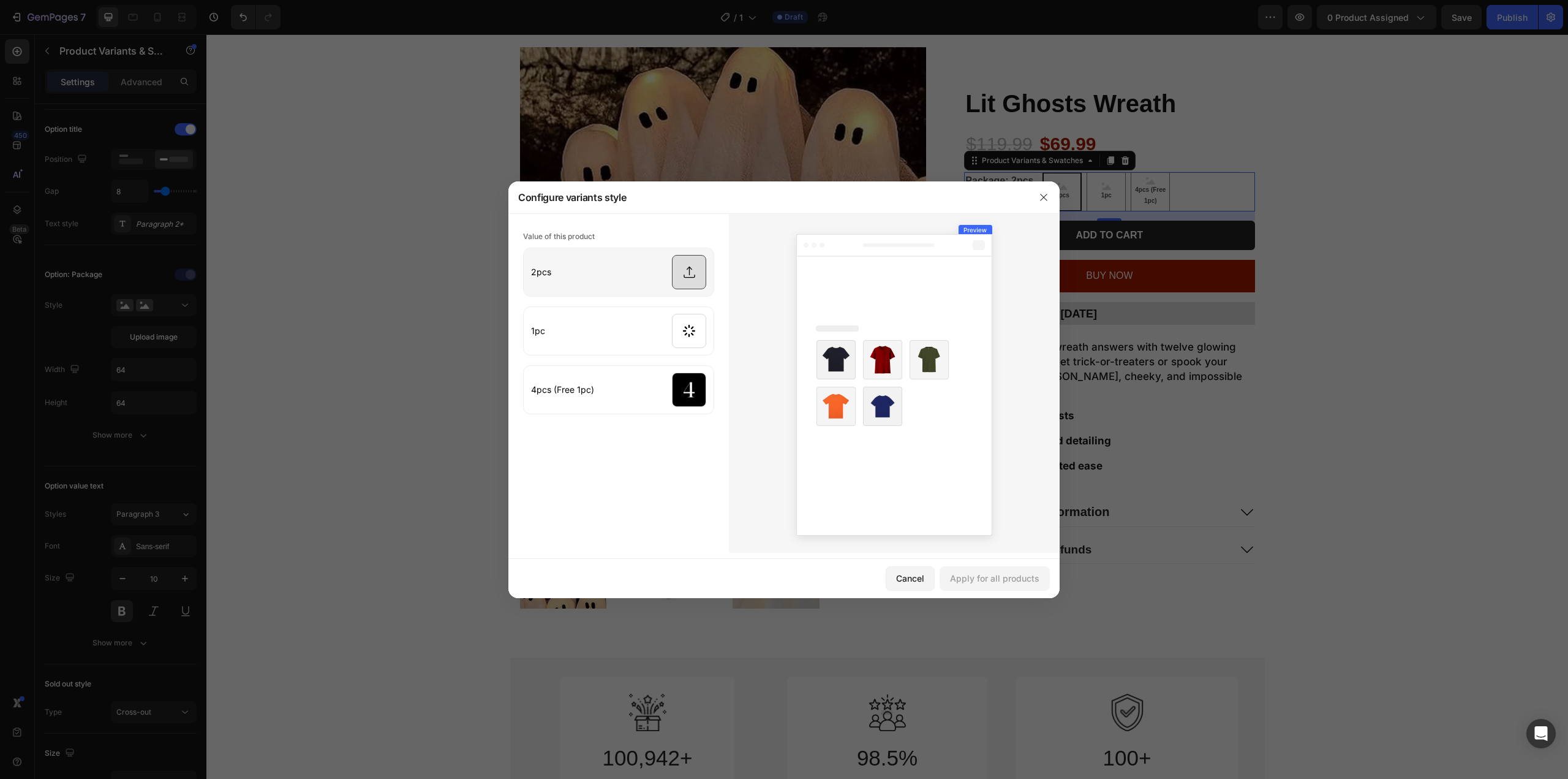
click at [689, 258] on input "file" at bounding box center [619, 272] width 190 height 48
type input "C:\fakepath\1.png"
drag, startPoint x: 994, startPoint y: 579, endPoint x: 938, endPoint y: 530, distance: 74.4
click at [994, 579] on div "Apply for all products" at bounding box center [994, 578] width 90 height 13
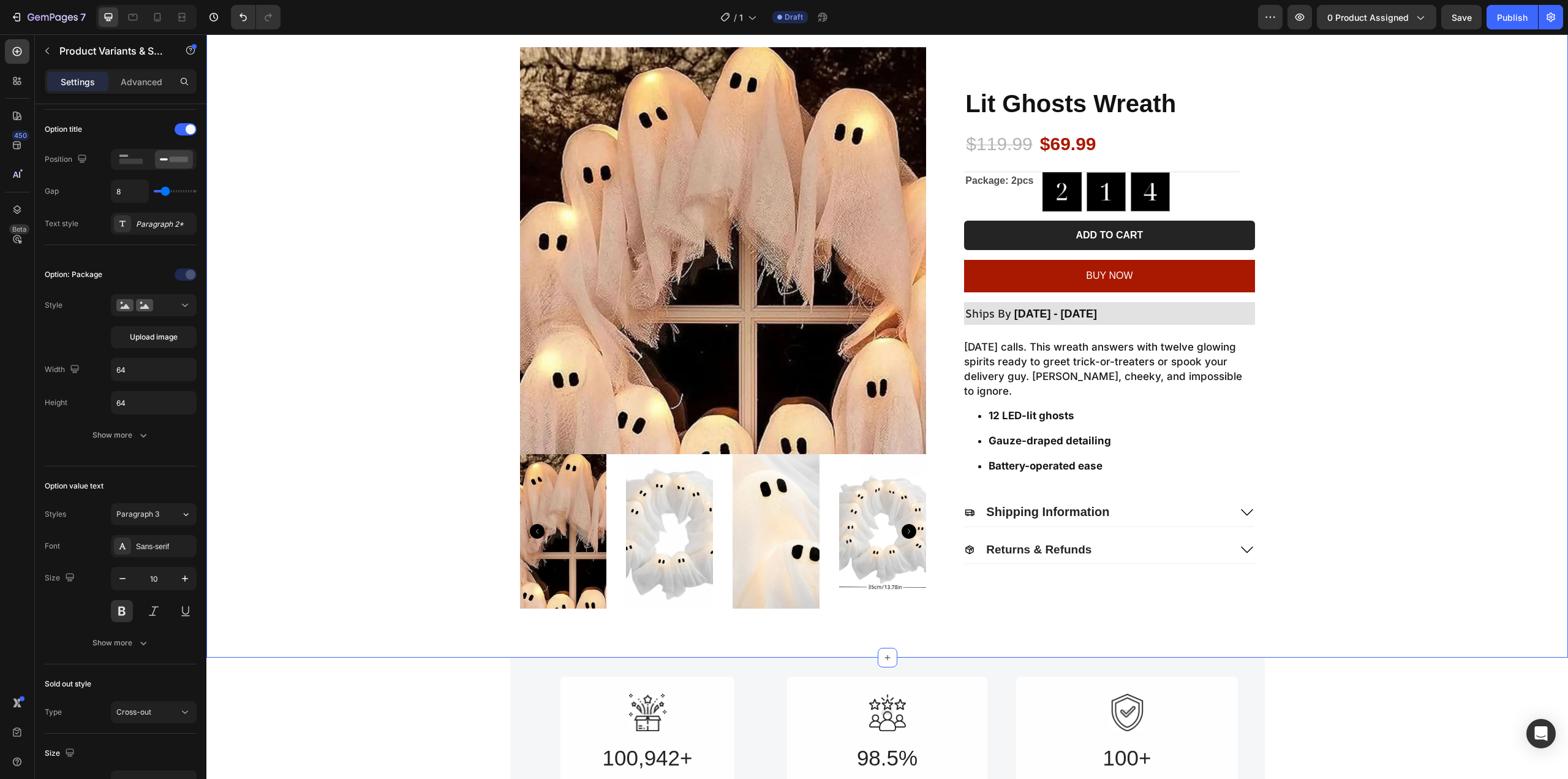
scroll to position [0, 0]
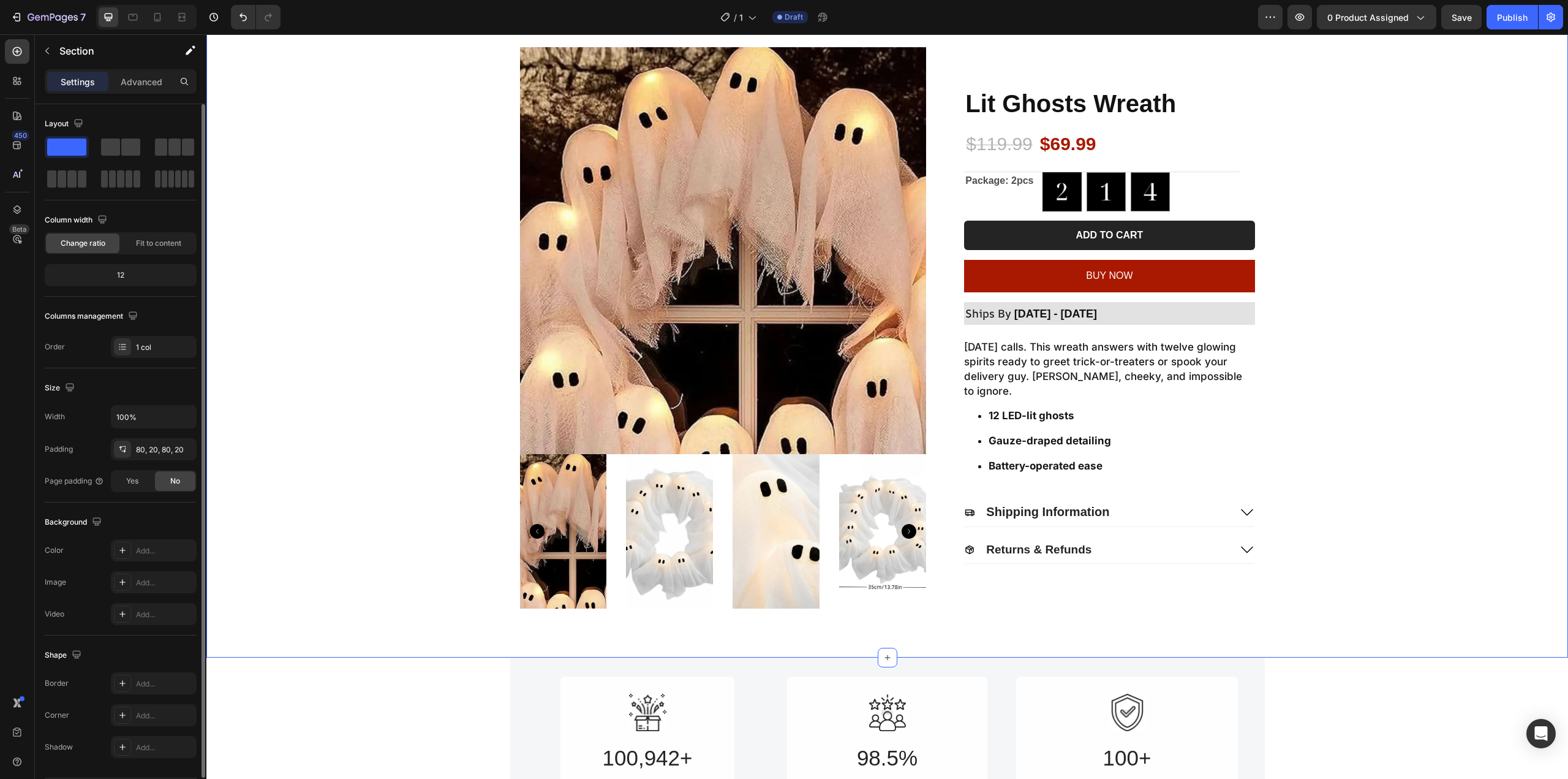
click at [1380, 309] on div "Product Images Lit Ghosts Wreath Product Title $119.99 Product Price Product Pr…" at bounding box center [887, 328] width 1337 height 561
click at [1140, 190] on img at bounding box center [1150, 192] width 38 height 38
click at [1131, 172] on input "4pcs (Free 1pc) 4pcs (Free 1pc)" at bounding box center [1130, 171] width 1 height 1
radio input "true"
click at [1385, 178] on div "Product Images Lit Ghosts Wreath Product Title $239.99 Product Price Product Pr…" at bounding box center [887, 328] width 1337 height 561
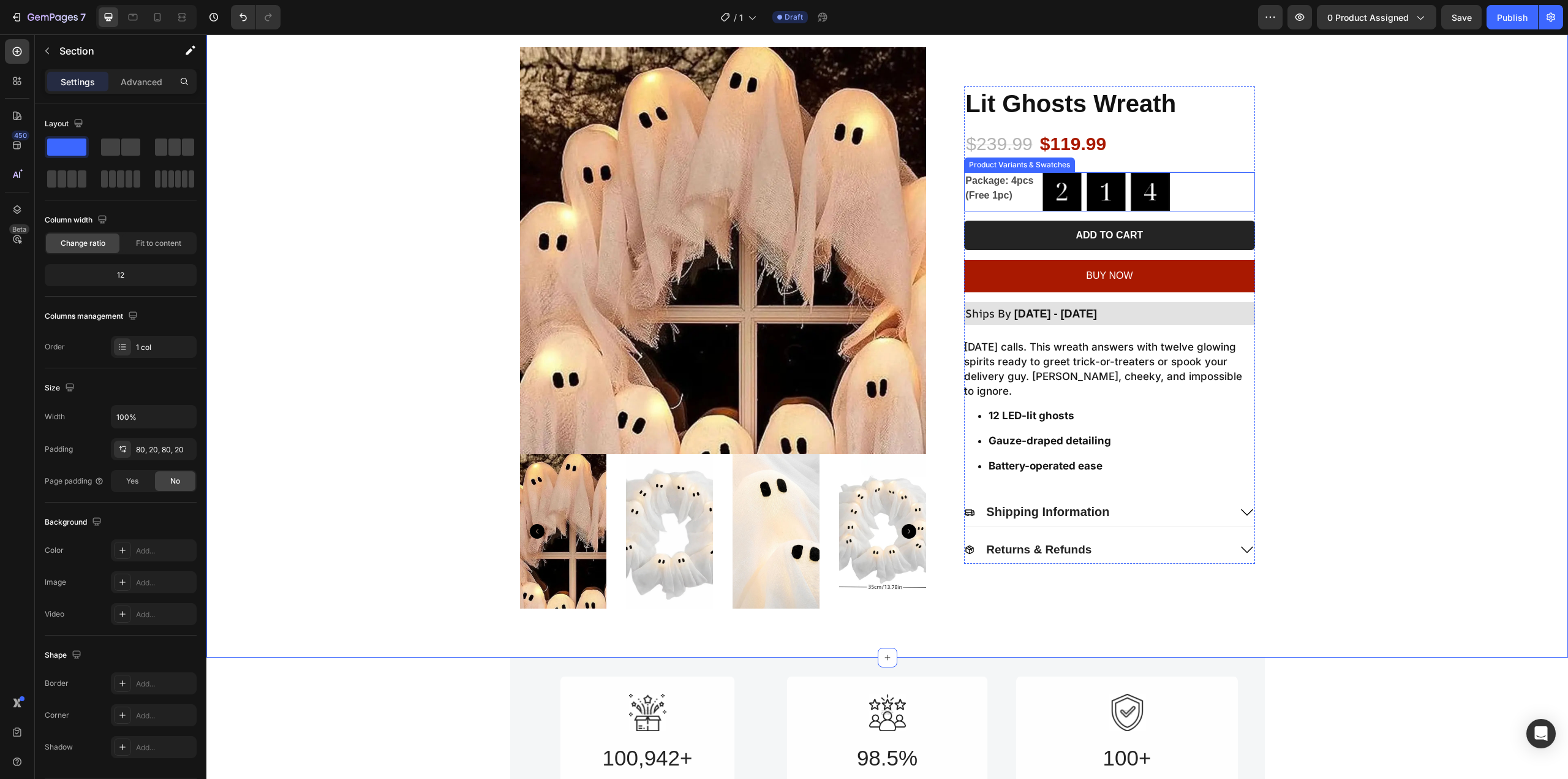
click at [990, 180] on legend "Package: 4pcs (Free 1pc)" at bounding box center [1001, 188] width 74 height 32
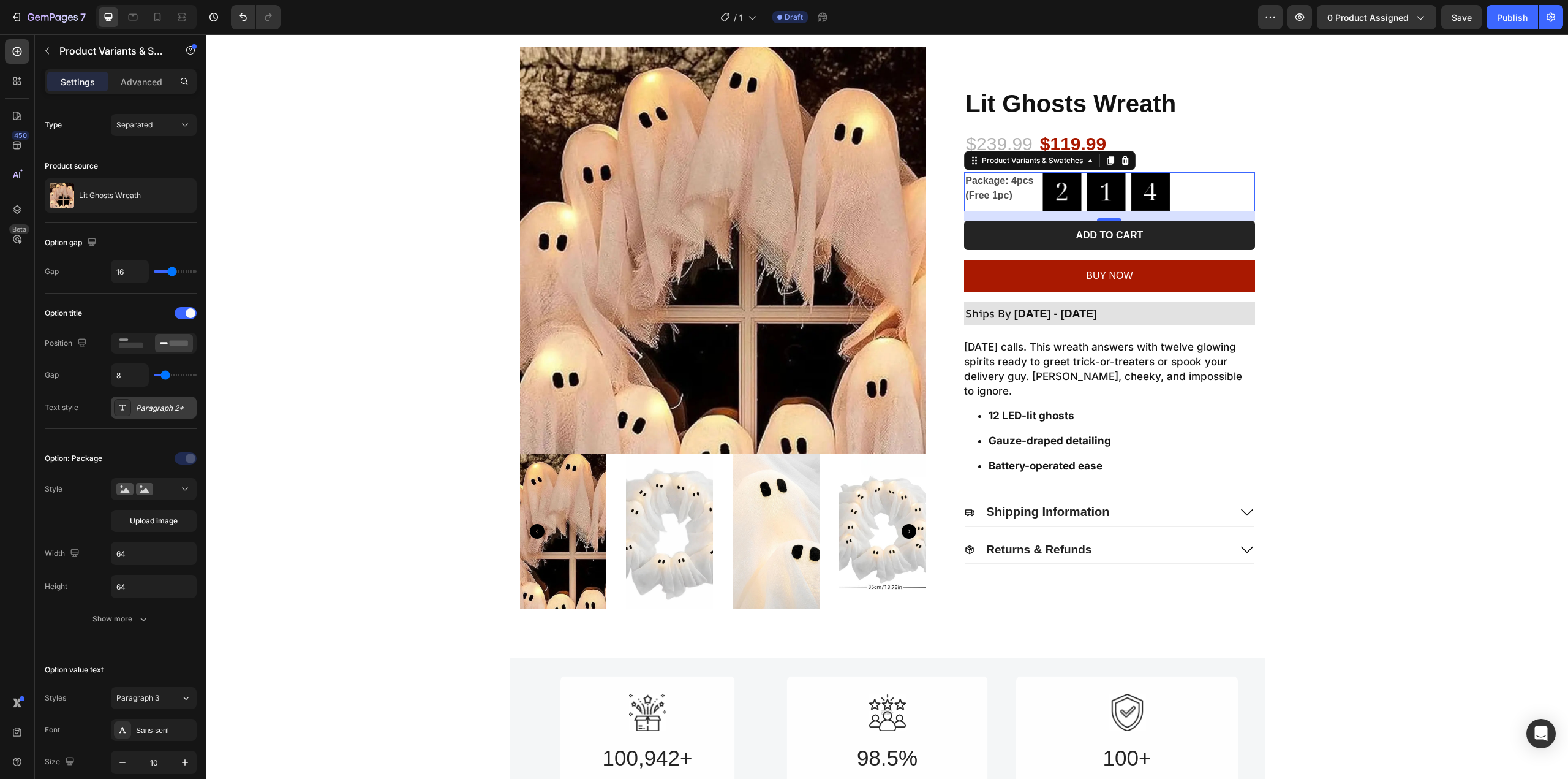
click at [129, 401] on div at bounding box center [123, 407] width 17 height 17
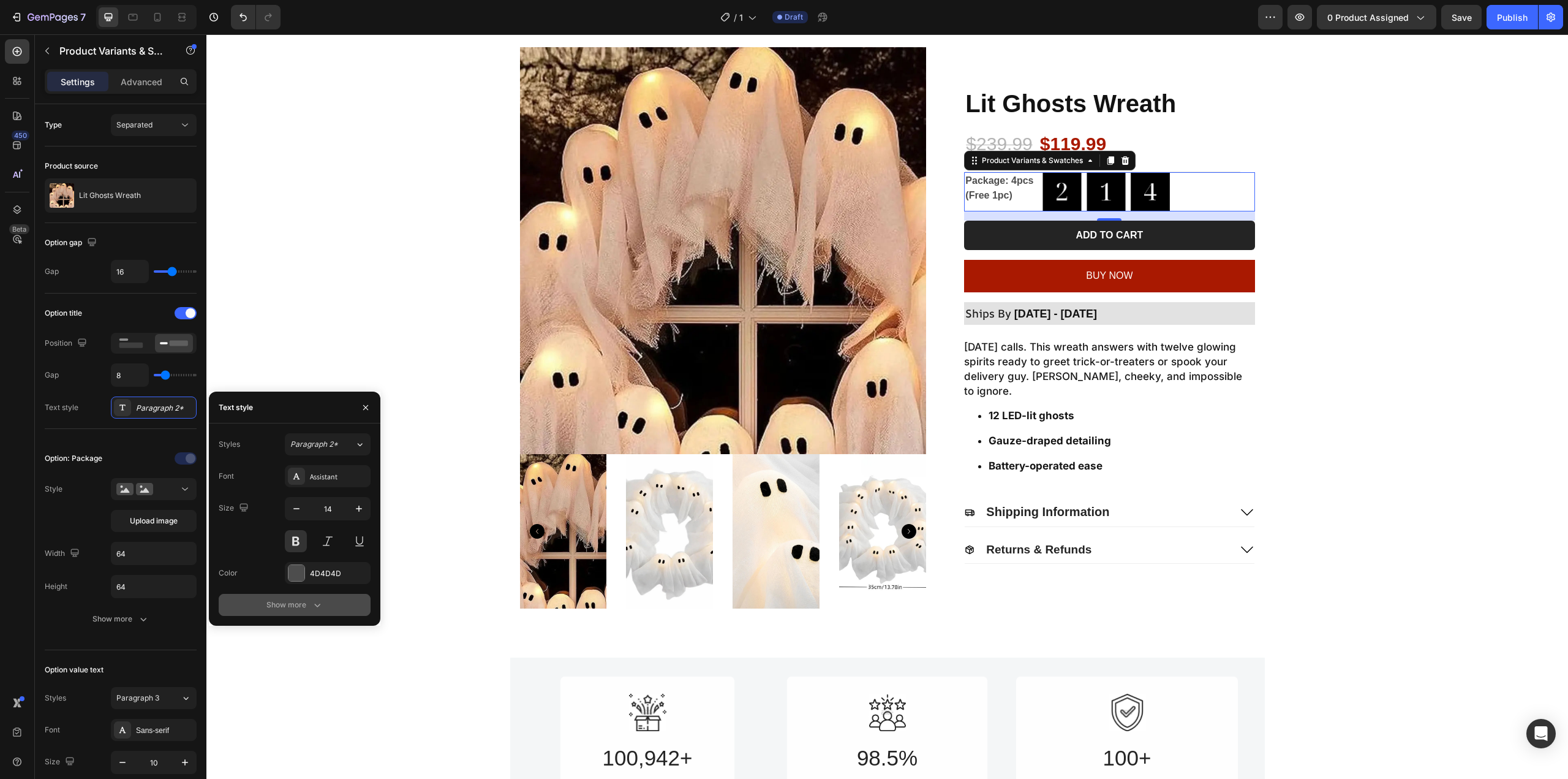
click at [304, 598] on button "Show more" at bounding box center [295, 605] width 152 height 22
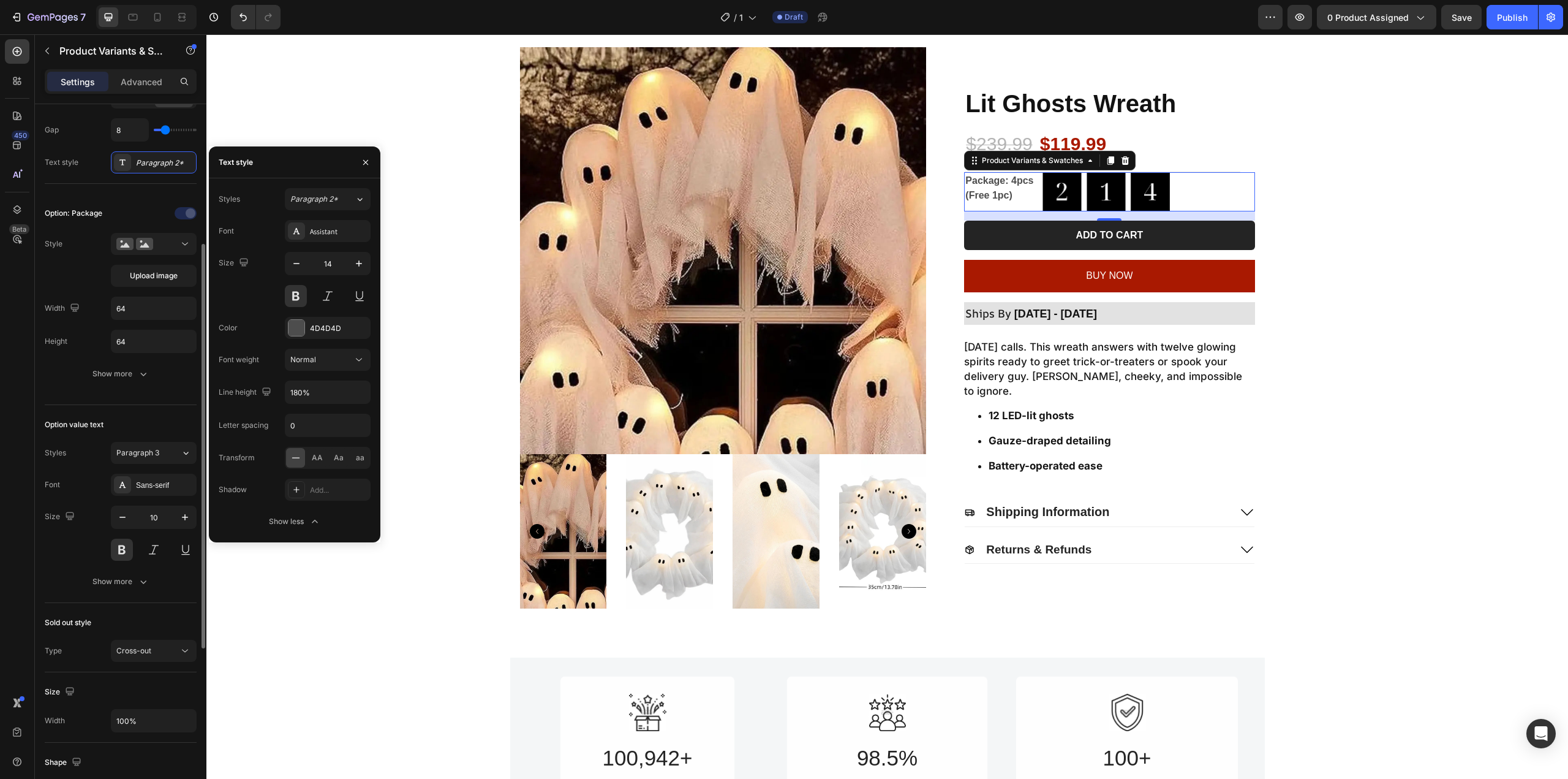
scroll to position [368, 0]
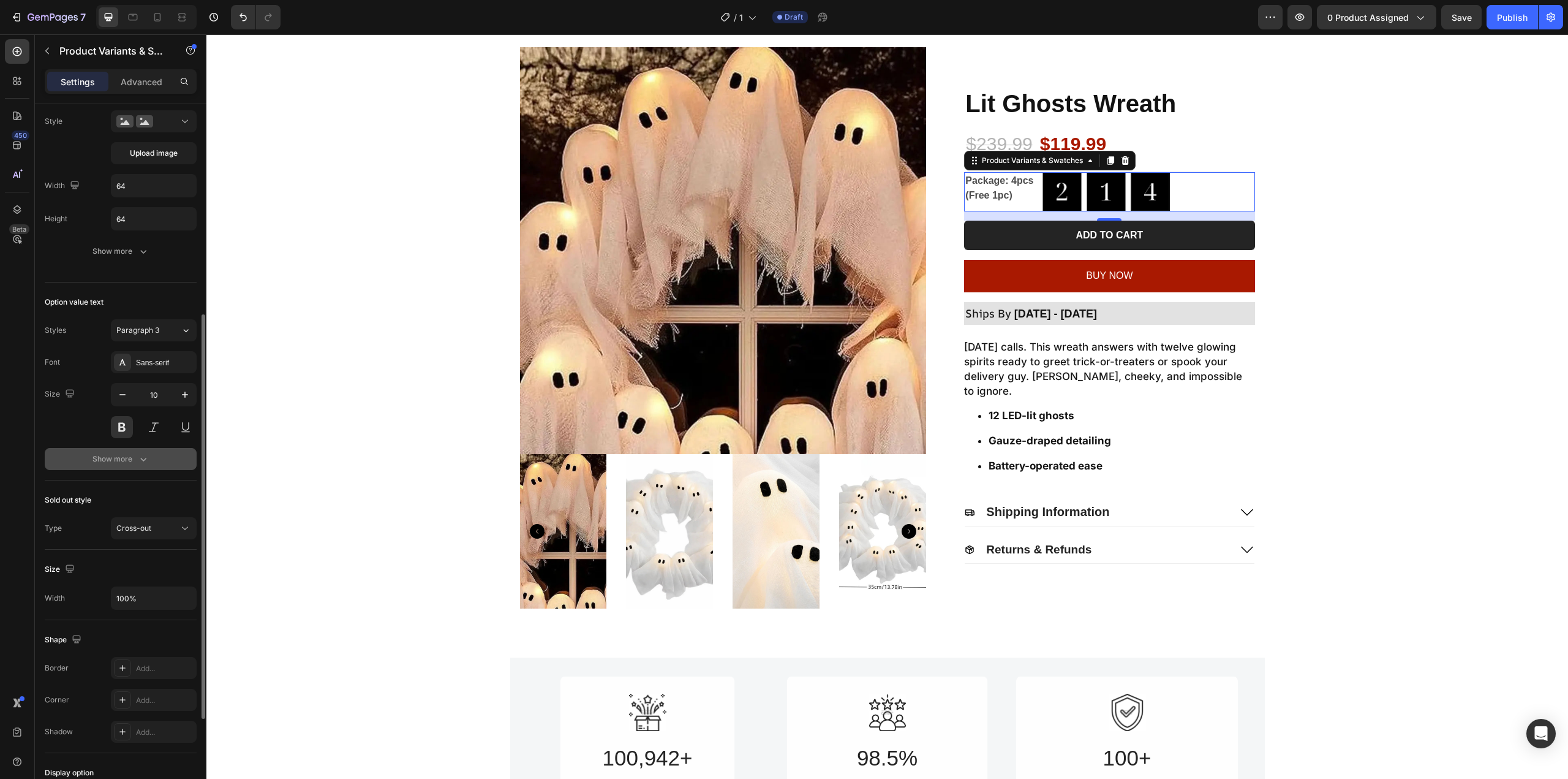
click at [124, 468] on button "Show more" at bounding box center [120, 459] width 152 height 22
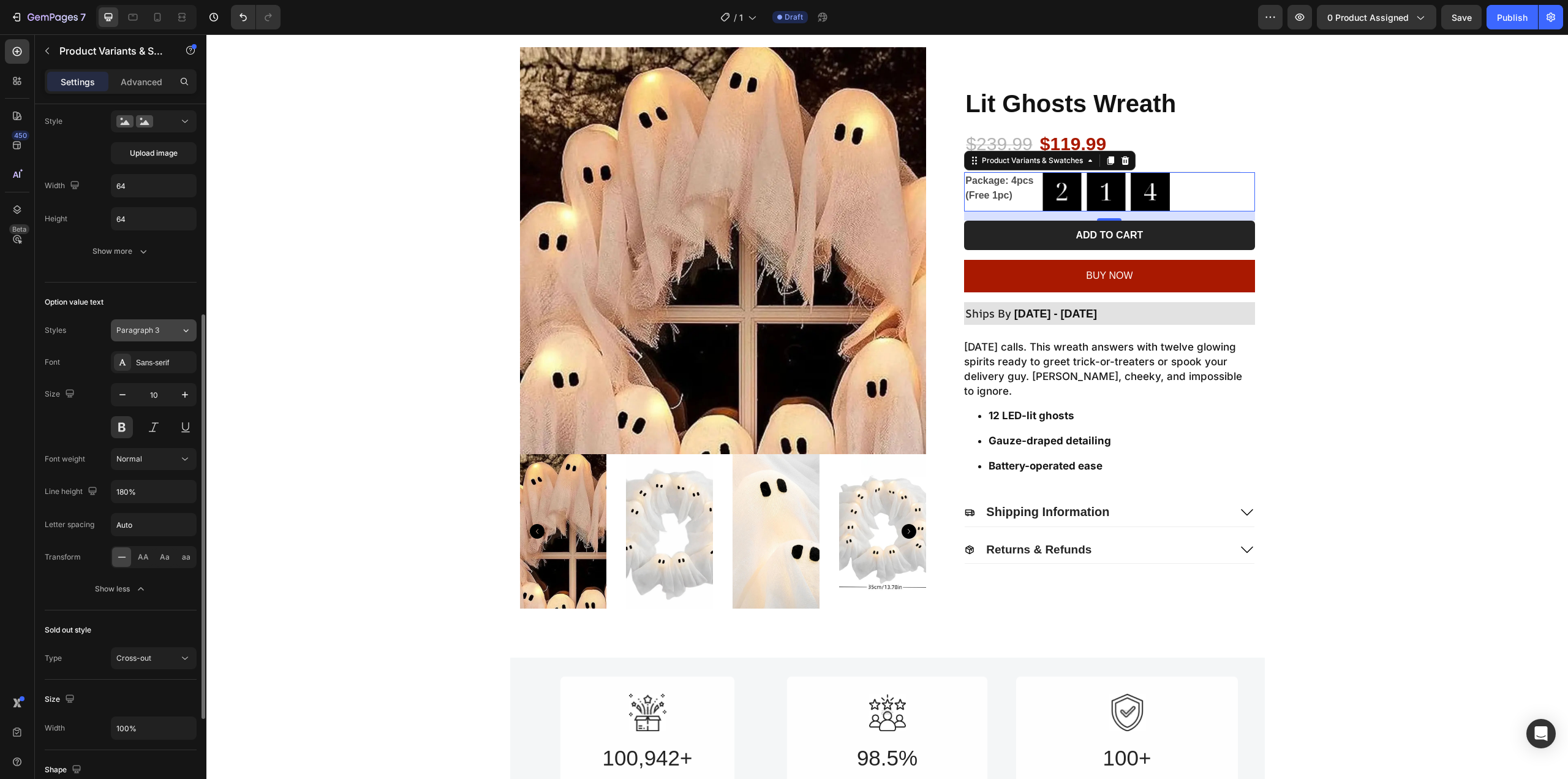
click at [158, 338] on button "Paragraph 3" at bounding box center [154, 330] width 86 height 22
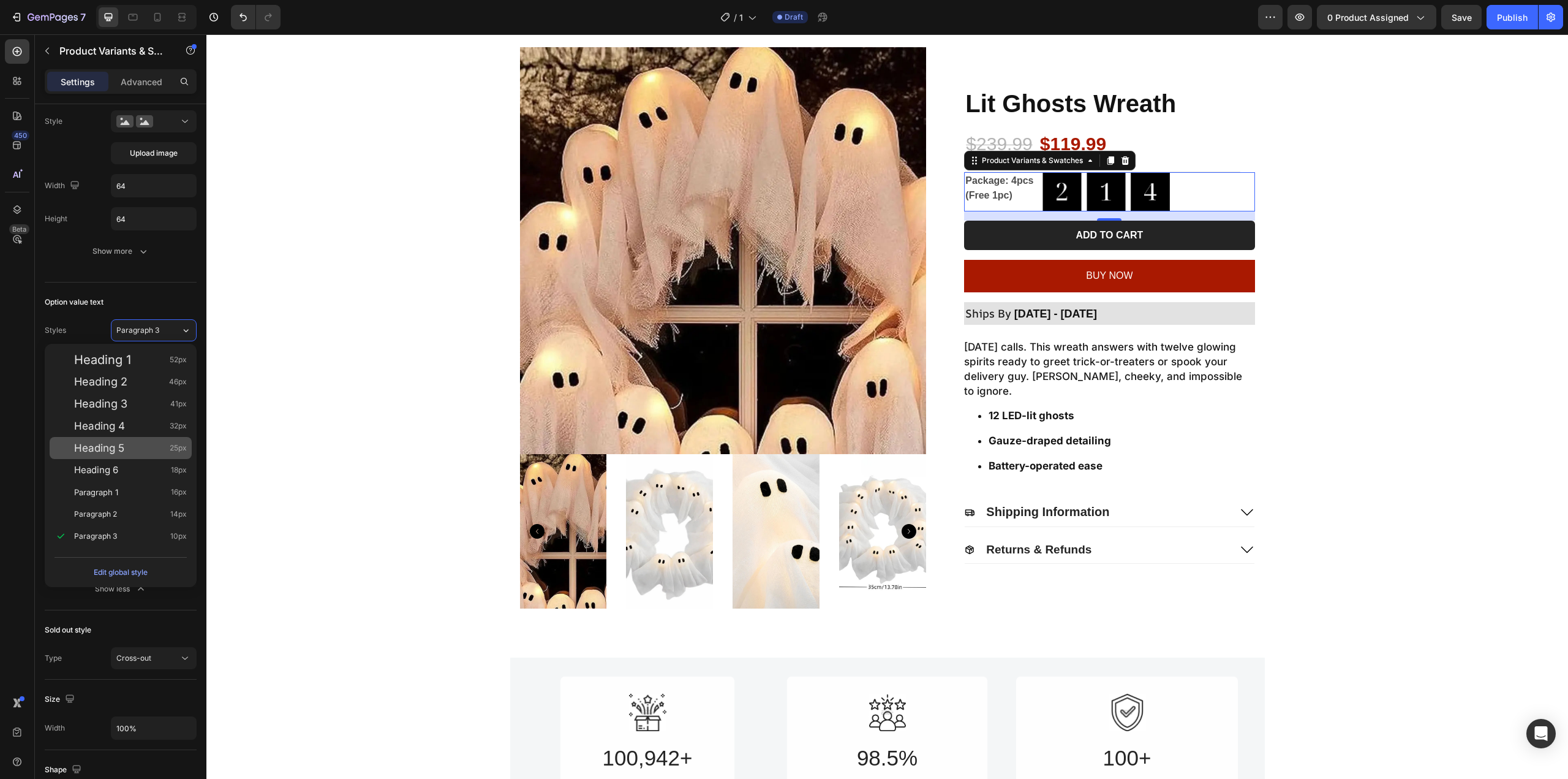
click at [123, 444] on span "Heading 5" at bounding box center [99, 447] width 50 height 12
type input "25"
type input "130%"
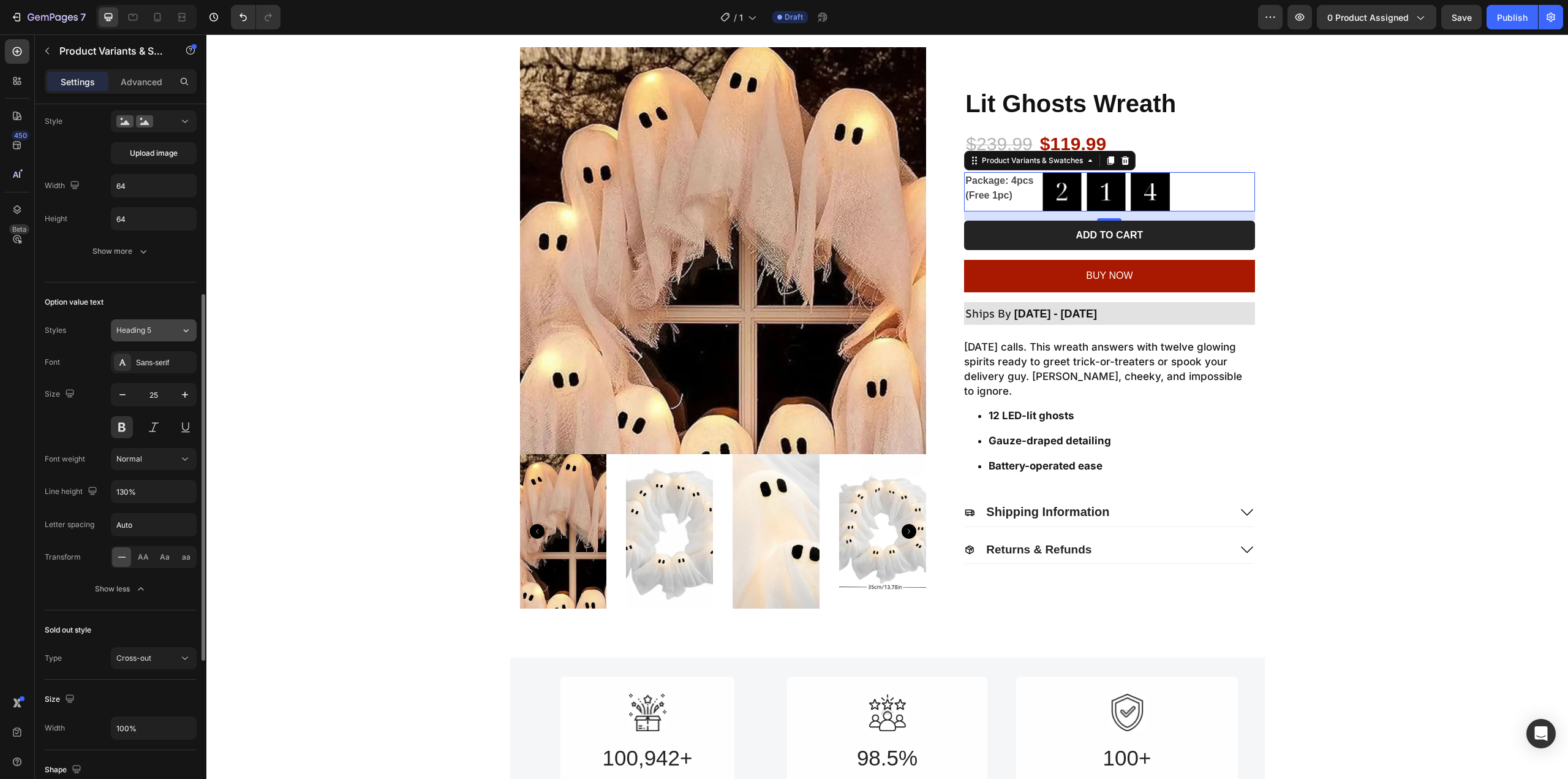
click at [142, 326] on span "Heading 5" at bounding box center [134, 330] width 35 height 11
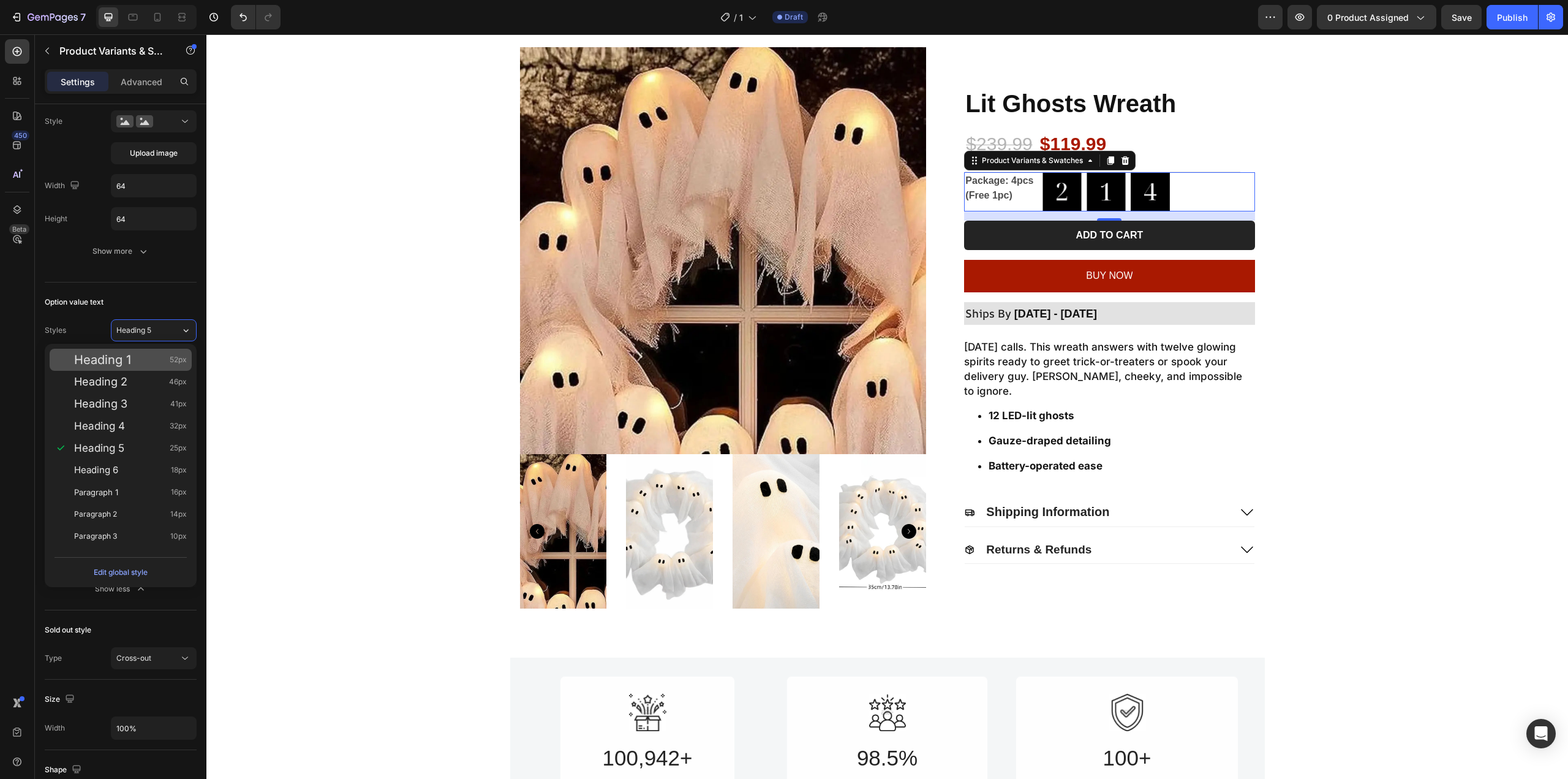
click at [145, 353] on div "Heading 1 52px" at bounding box center [120, 360] width 142 height 22
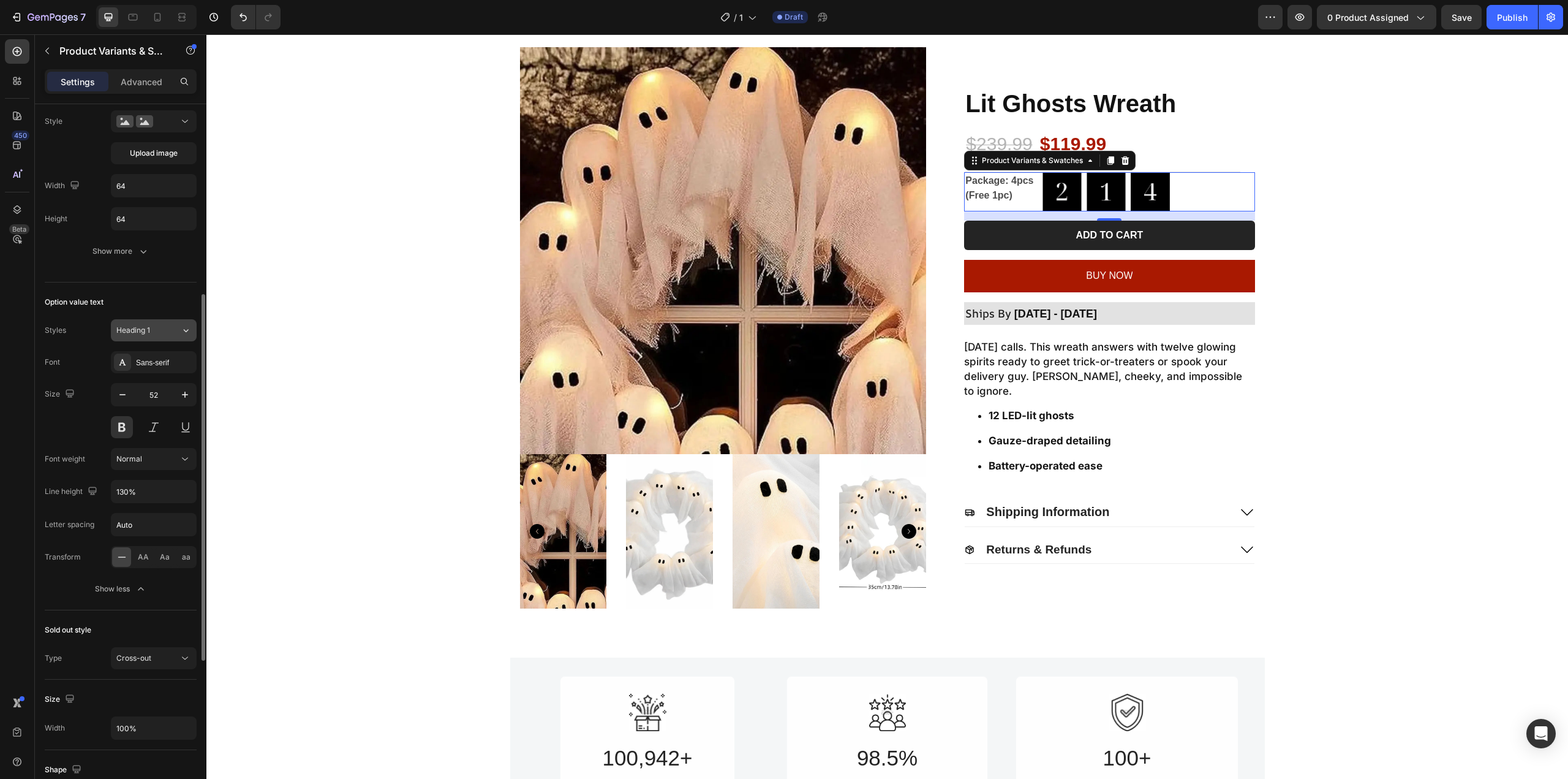
click at [150, 336] on span "Heading 1" at bounding box center [133, 330] width 34 height 11
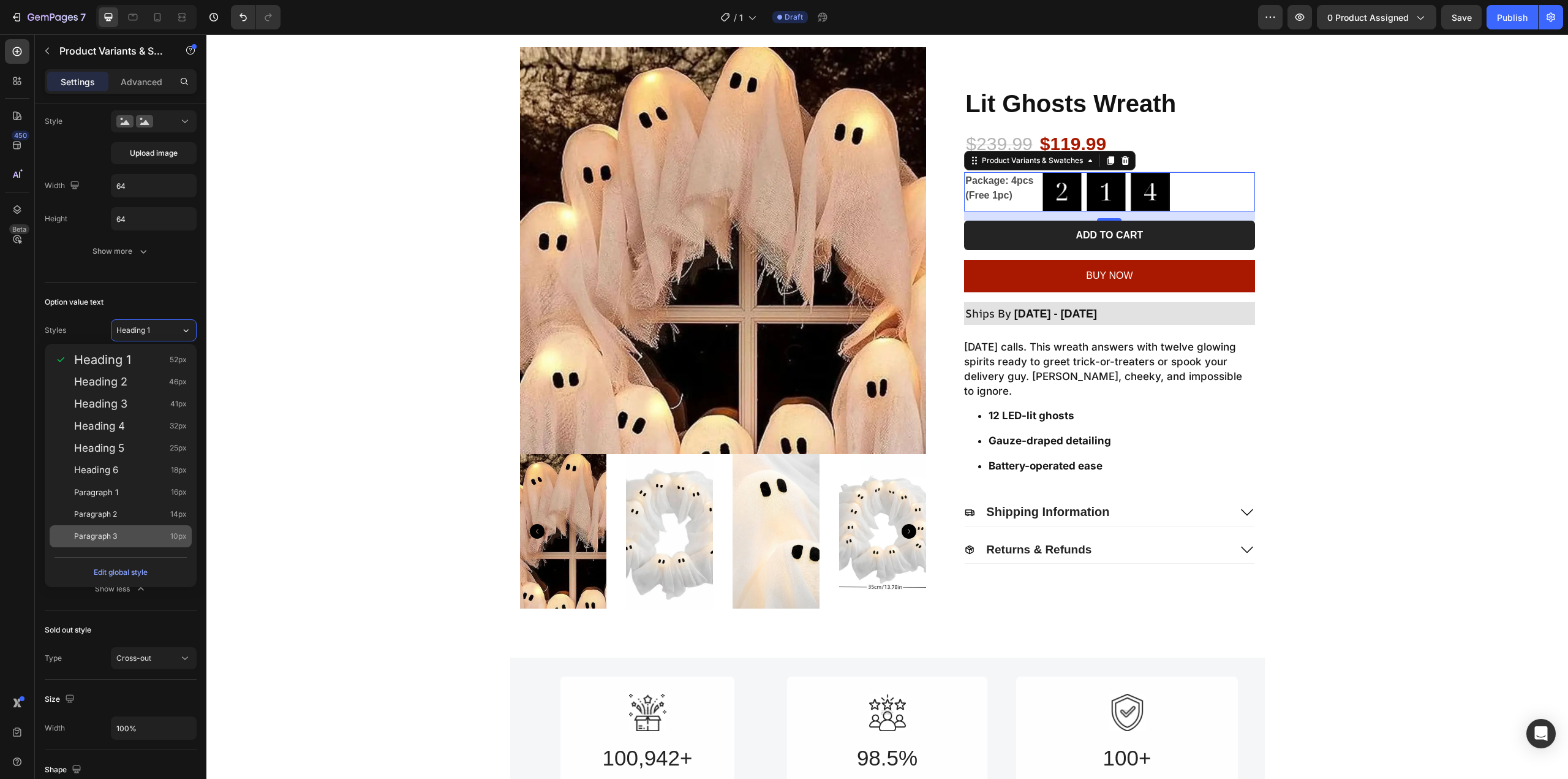
click at [120, 525] on div "Paragraph 3 10px" at bounding box center [120, 537] width 142 height 22
type input "10"
type input "180%"
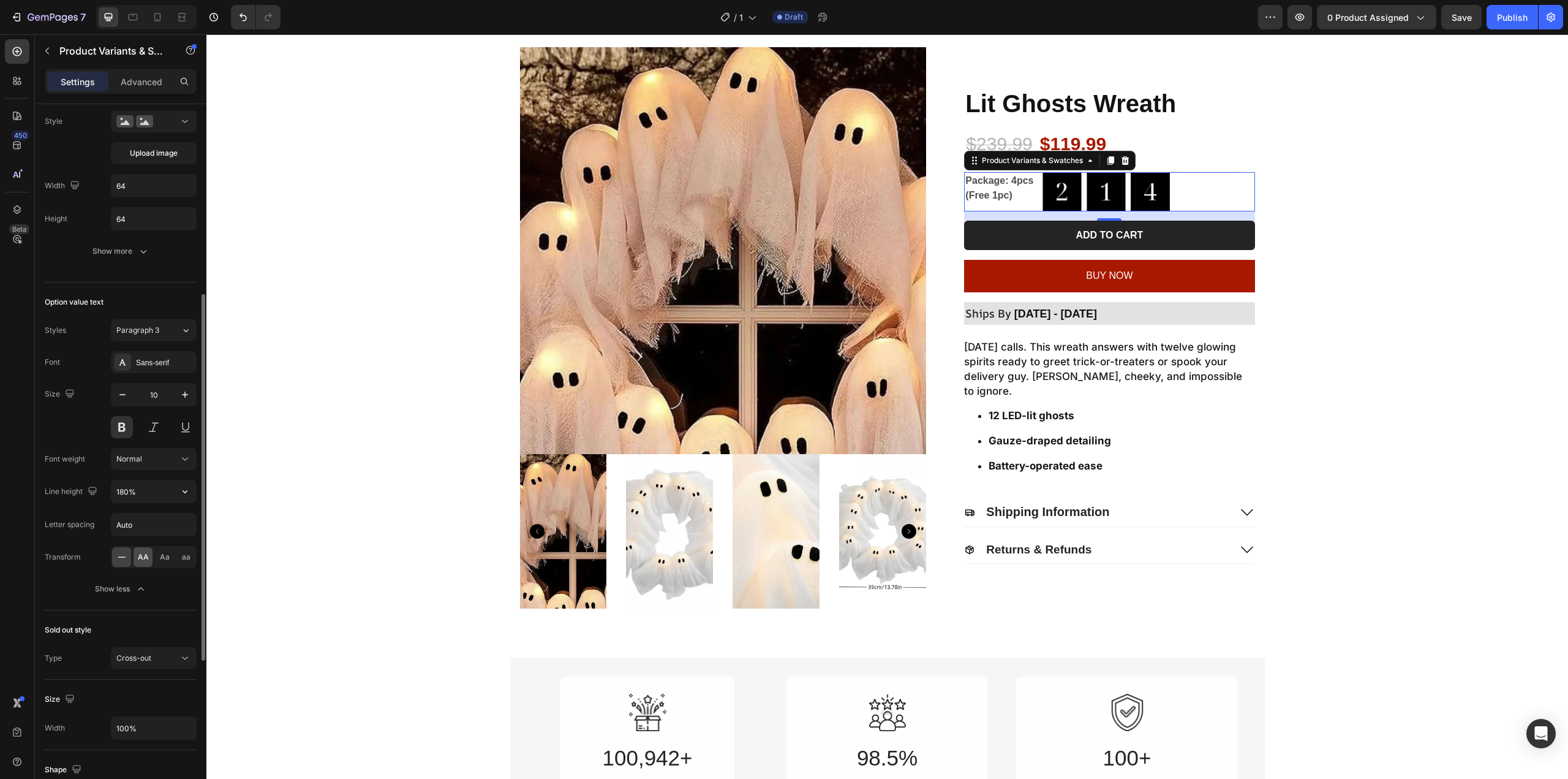
scroll to position [429, 0]
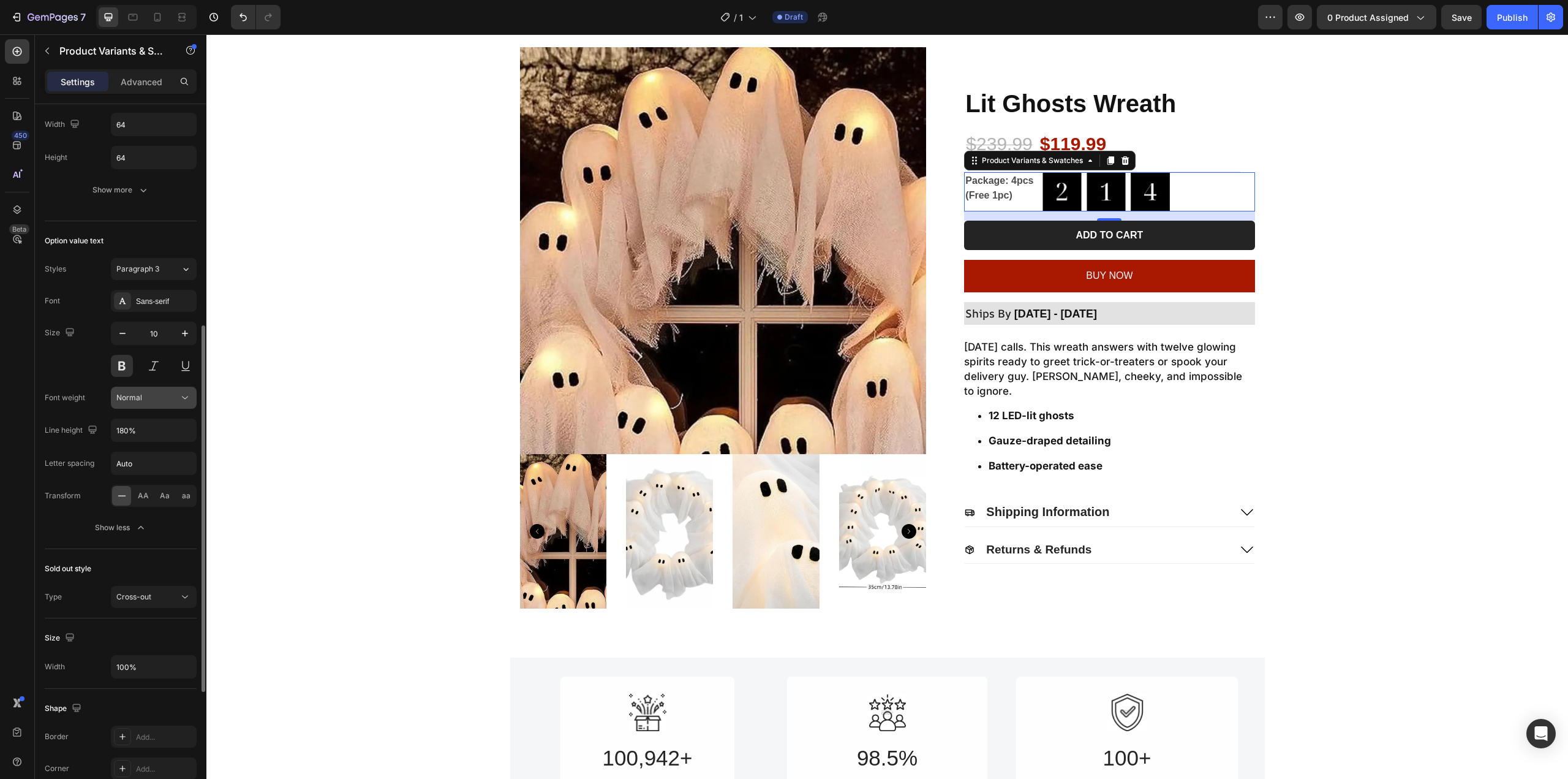
click at [152, 407] on button "Normal" at bounding box center [154, 398] width 86 height 22
click at [158, 391] on button "Normal" at bounding box center [154, 398] width 86 height 22
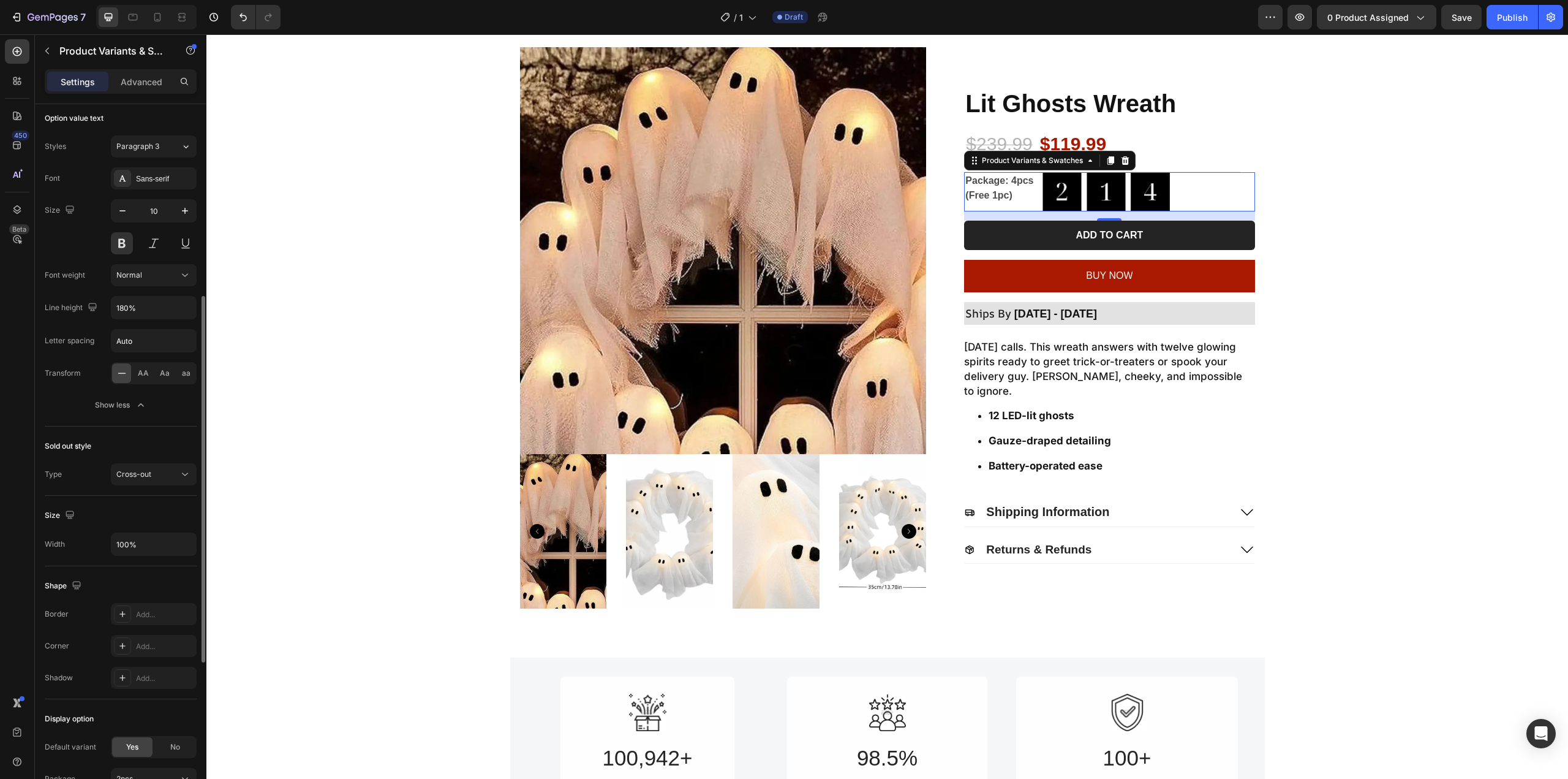
scroll to position [663, 0]
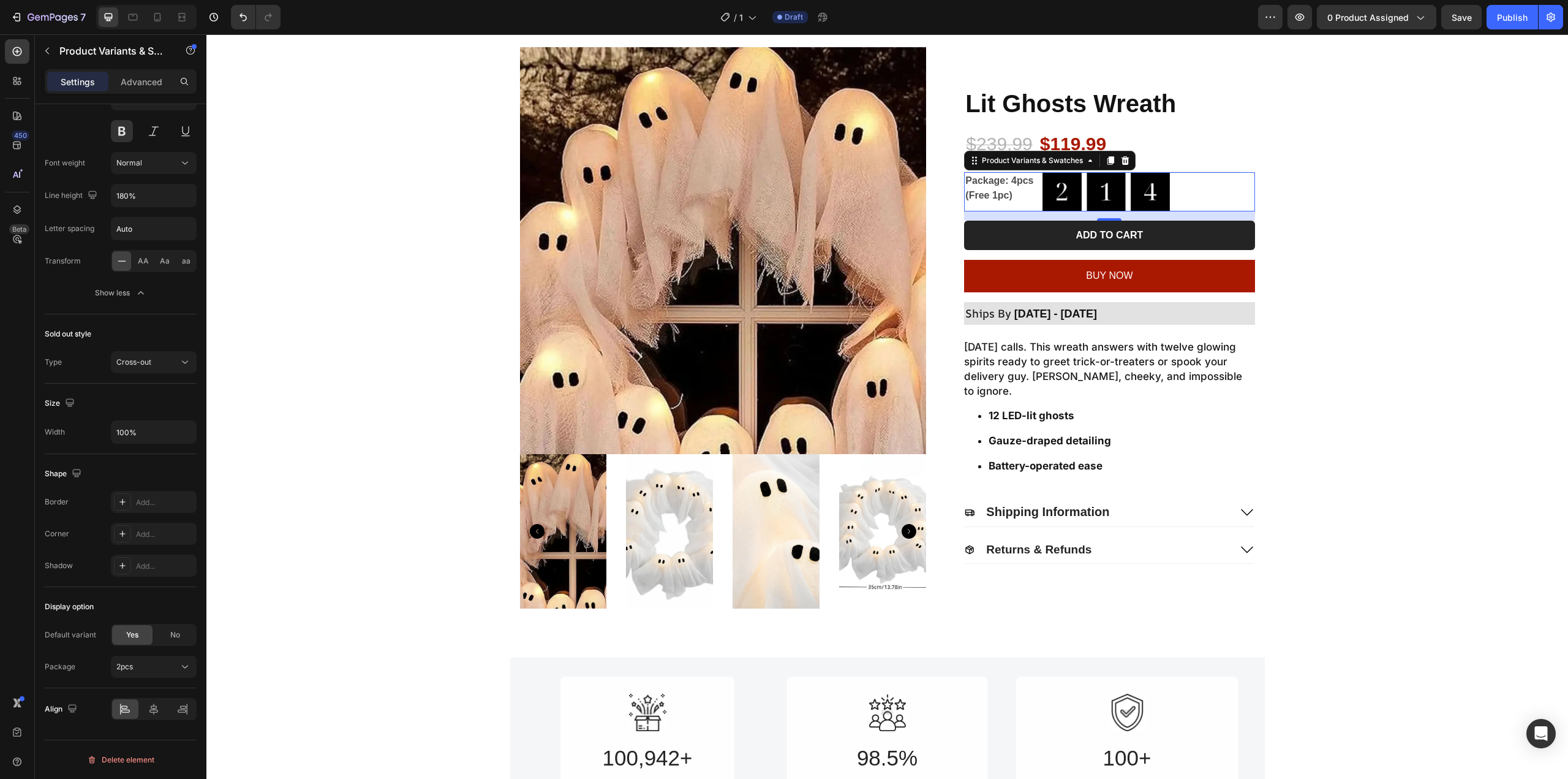
click at [1069, 188] on img at bounding box center [1063, 192] width 38 height 38
click at [1043, 172] on input "2pcs 2pcs" at bounding box center [1042, 171] width 1 height 1
radio input "true"
click at [1107, 192] on img at bounding box center [1106, 192] width 38 height 38
click at [1086, 172] on input "1pc 1pc" at bounding box center [1086, 171] width 1 height 1
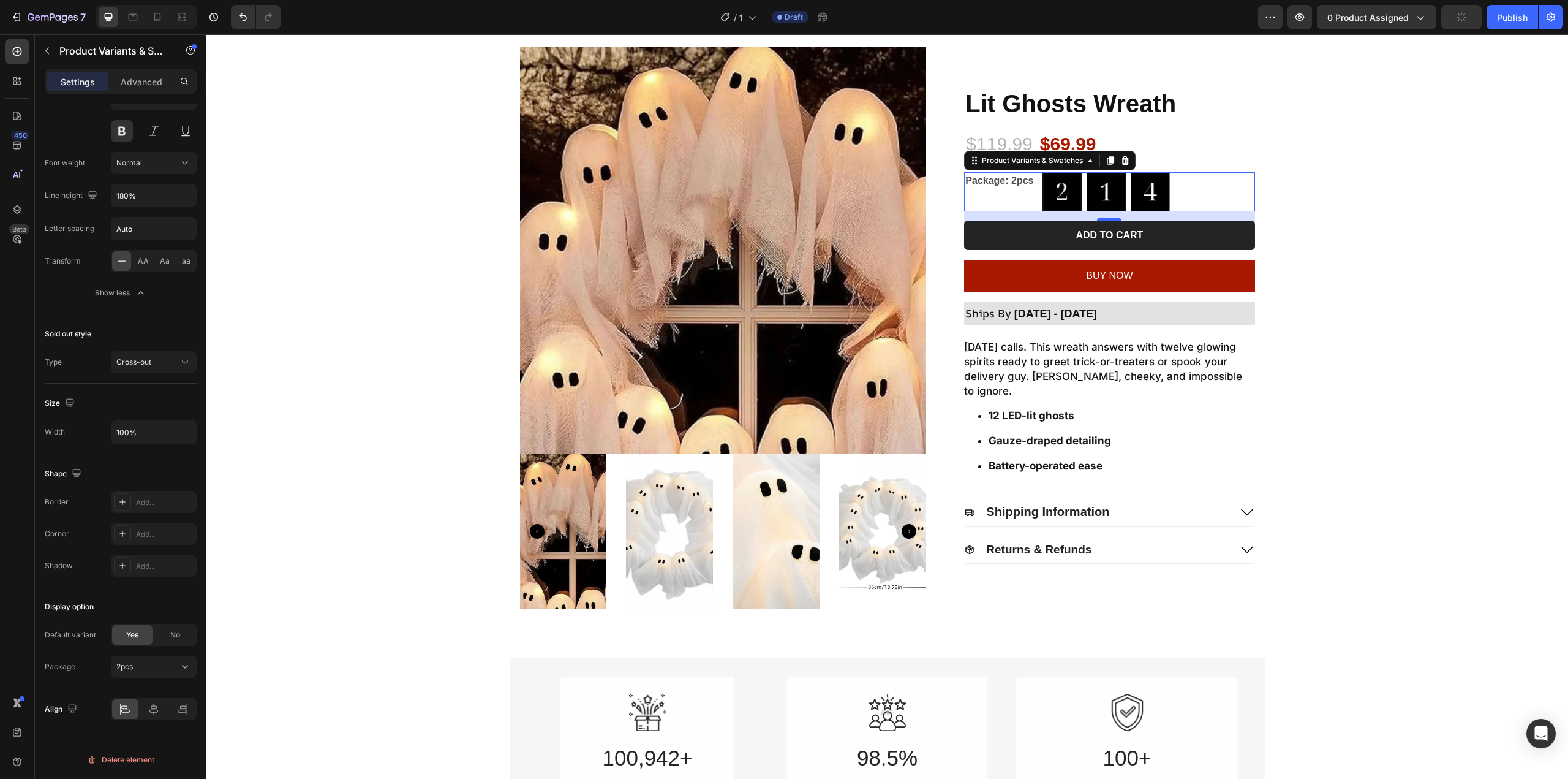
radio input "true"
click at [1144, 190] on img at bounding box center [1150, 192] width 38 height 38
click at [1131, 172] on input "4pcs (Free 1pc) 4pcs (Free 1pc)" at bounding box center [1130, 171] width 1 height 1
radio input "true"
click at [1047, 191] on img at bounding box center [1063, 192] width 38 height 38
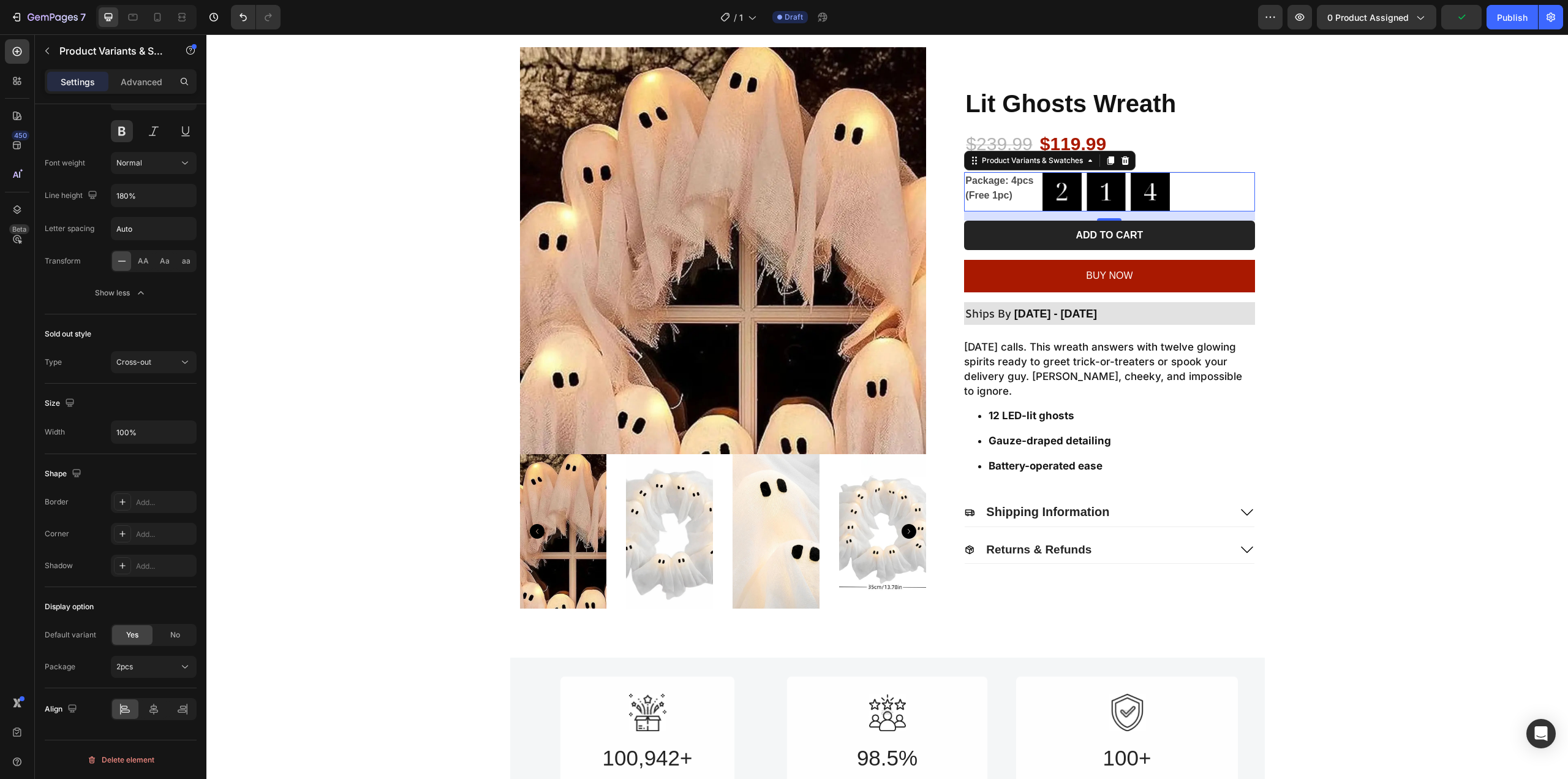
click at [1043, 172] on input "2pcs 2pcs" at bounding box center [1042, 171] width 1 height 1
radio input "true"
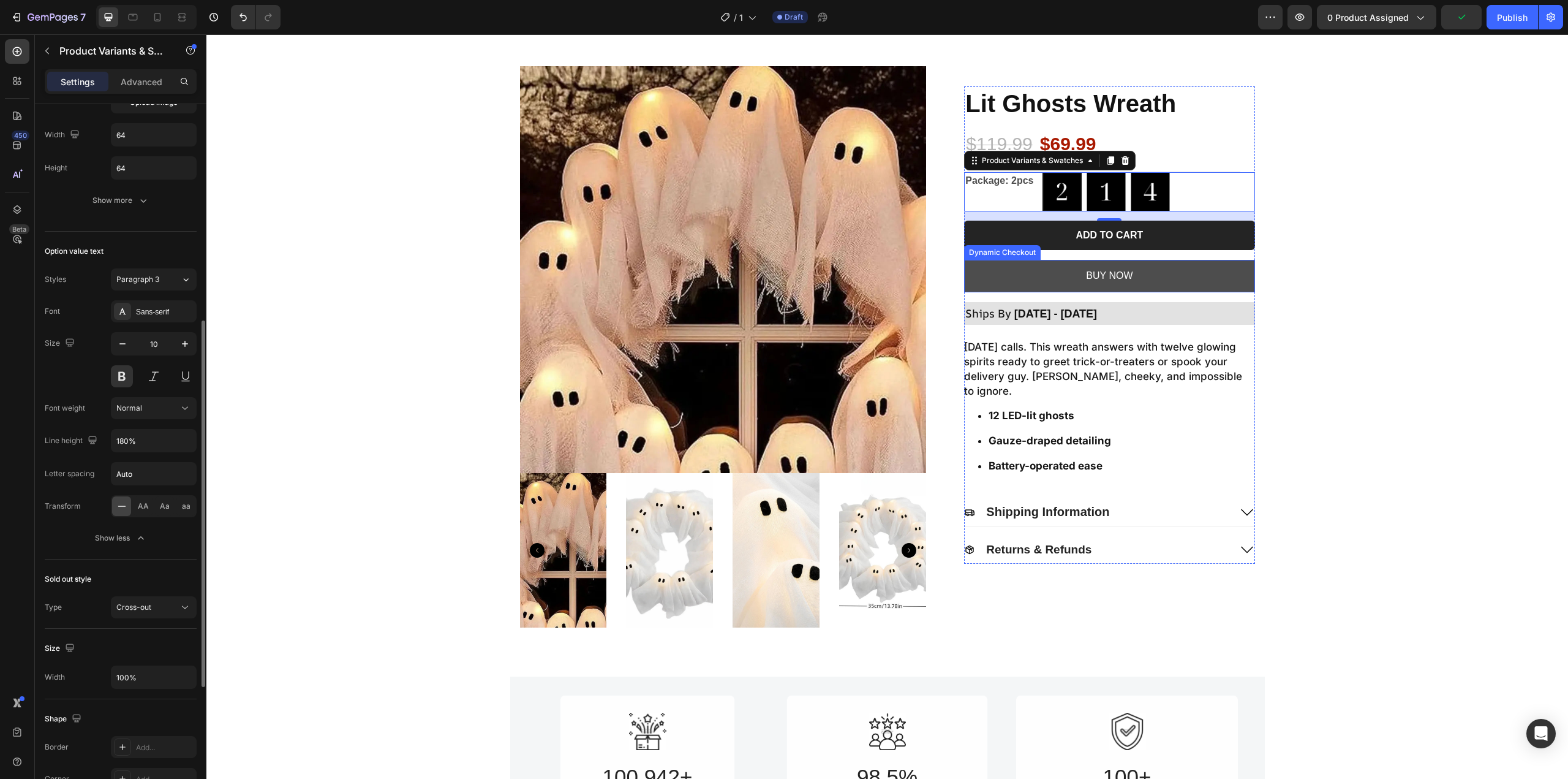
scroll to position [0, 0]
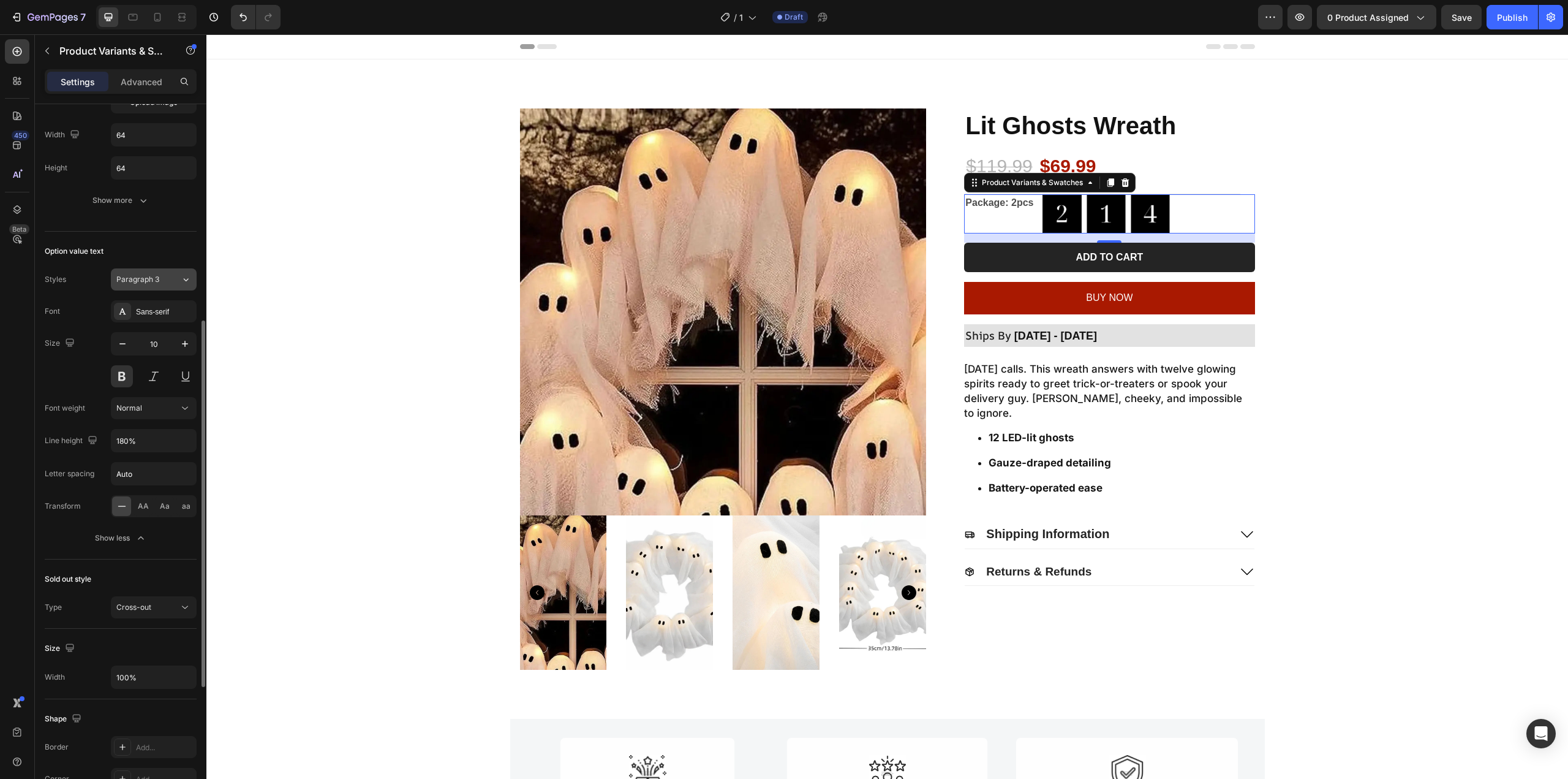
click at [155, 274] on span "Paragraph 3" at bounding box center [138, 280] width 43 height 11
click at [193, 239] on div "Option value text Styles Paragraph 3 Font Sans-serif Size 10 Font weight Normal…" at bounding box center [120, 395] width 152 height 328
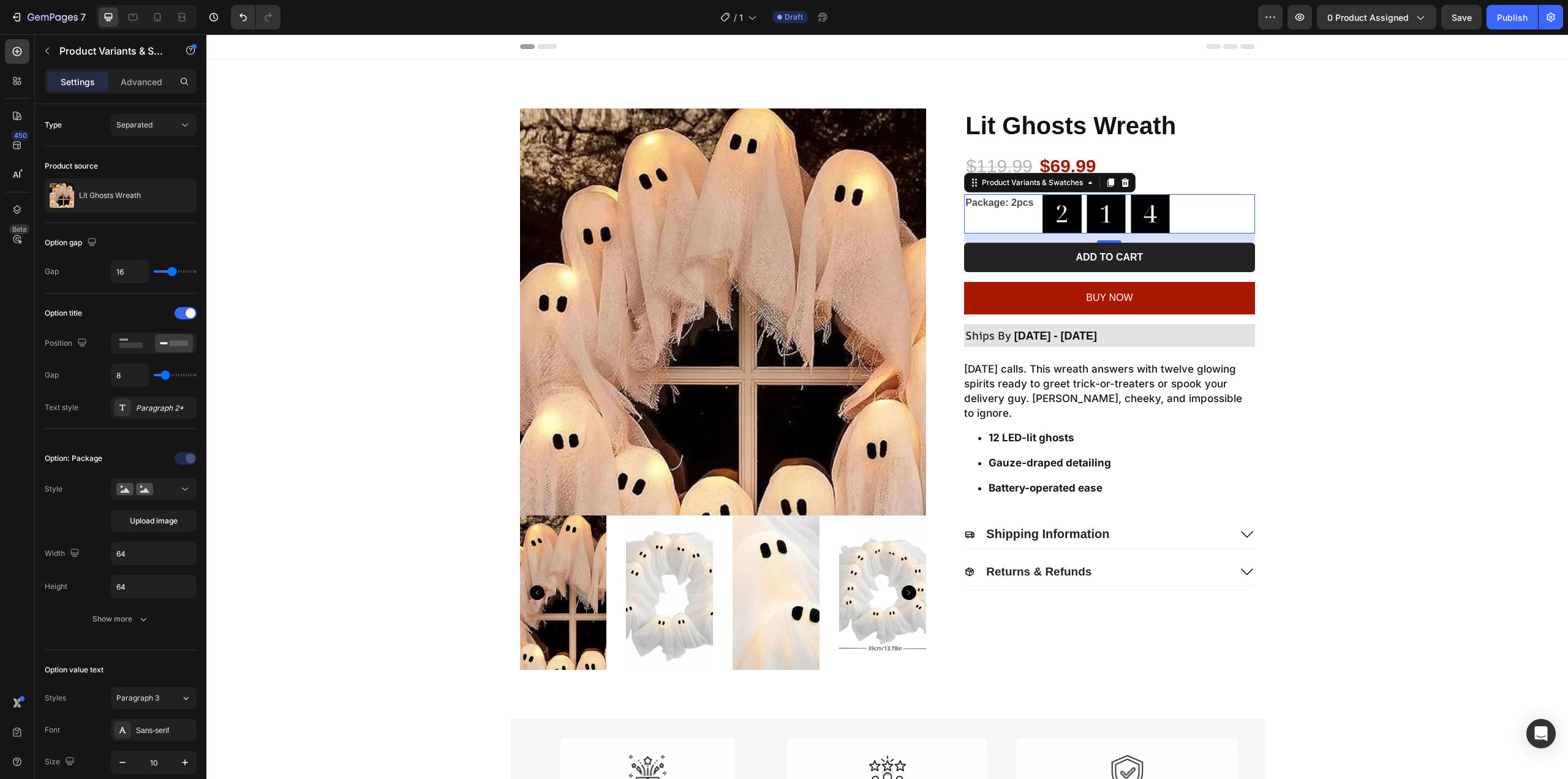
click at [1225, 217] on div "2pcs 2pcs 1pc 1pc 4pcs (Free 1pc) 4pcs (Free 1pc)" at bounding box center [1148, 213] width 212 height 39
type input "52"
type input "130%"
click at [250, 25] on button "Undo/Redo" at bounding box center [242, 17] width 25 height 25
click at [247, 21] on icon "Undo/Redo" at bounding box center [242, 17] width 12 height 12
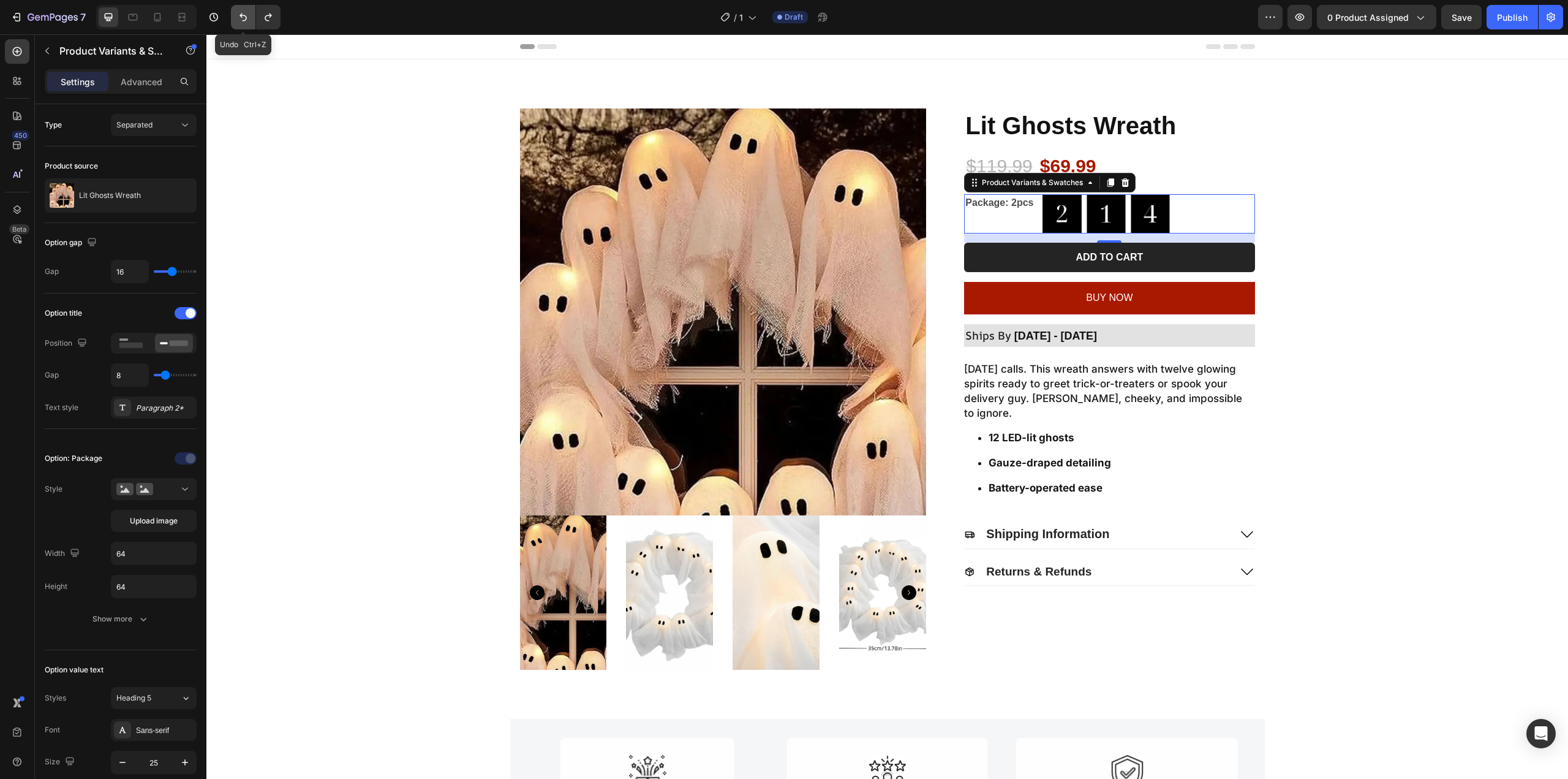
type input "10"
type input "180%"
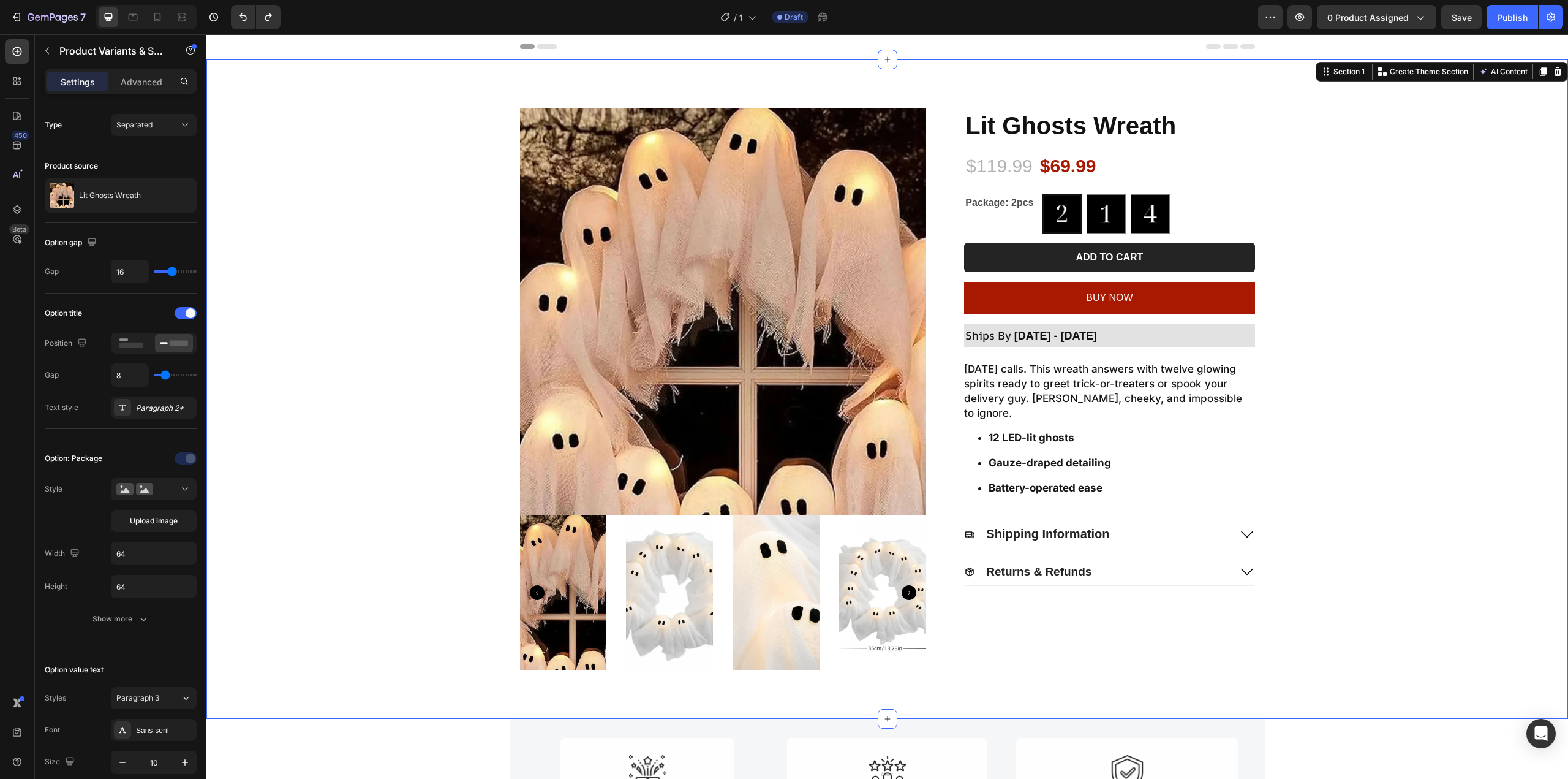
click at [284, 121] on div "Product Images Lit Ghosts Wreath Product Title $119.99 Product Price Product Pr…" at bounding box center [887, 389] width 1337 height 561
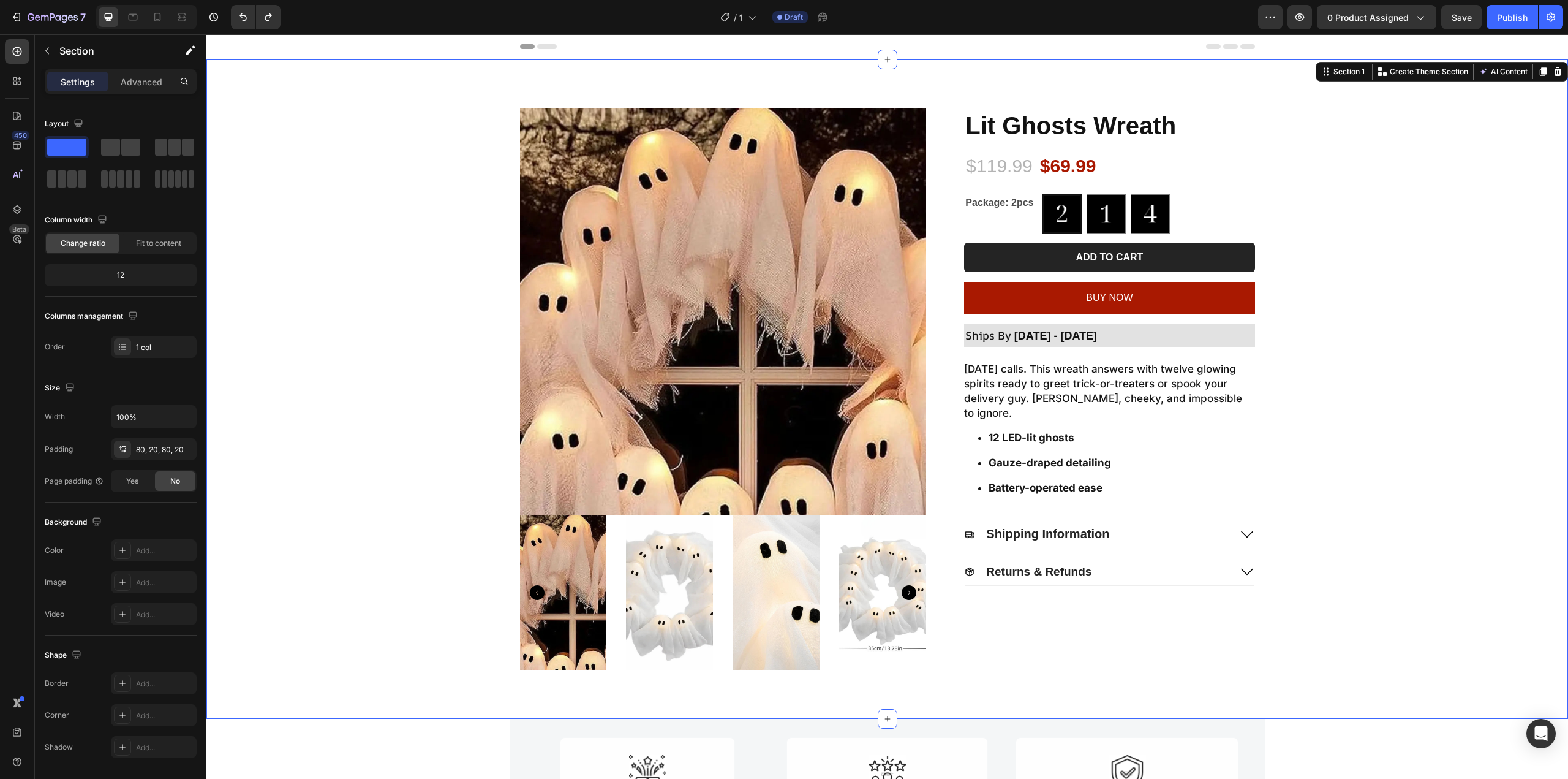
click at [1408, 176] on div "Product Images Lit Ghosts Wreath Product Title $119.99 Product Price Product Pr…" at bounding box center [887, 389] width 1337 height 561
click at [249, 27] on button "Undo/Redo" at bounding box center [242, 17] width 25 height 25
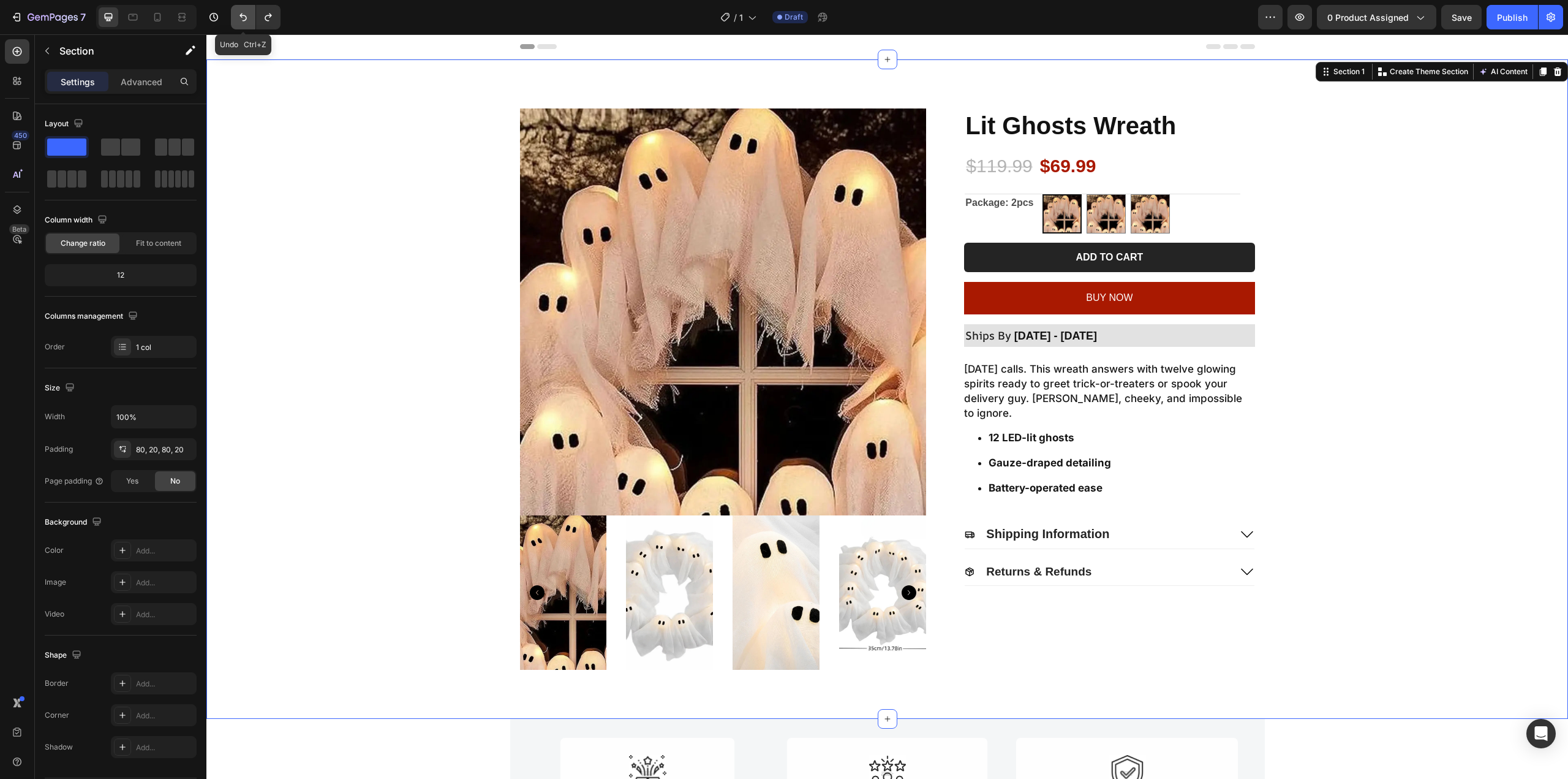
click at [249, 27] on button "Undo/Redo" at bounding box center [242, 17] width 25 height 25
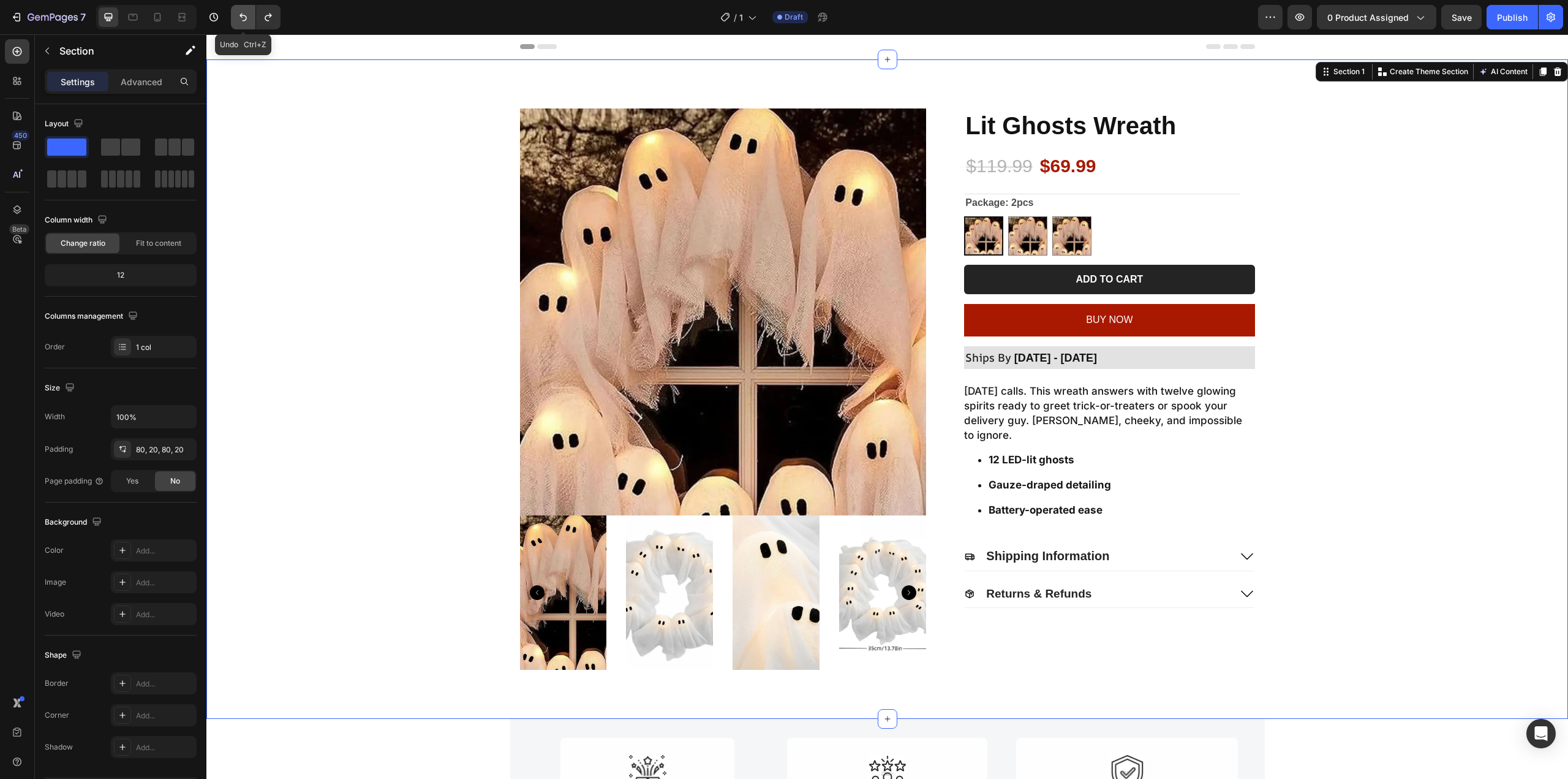
click at [243, 13] on icon "Undo/Redo" at bounding box center [242, 17] width 12 height 12
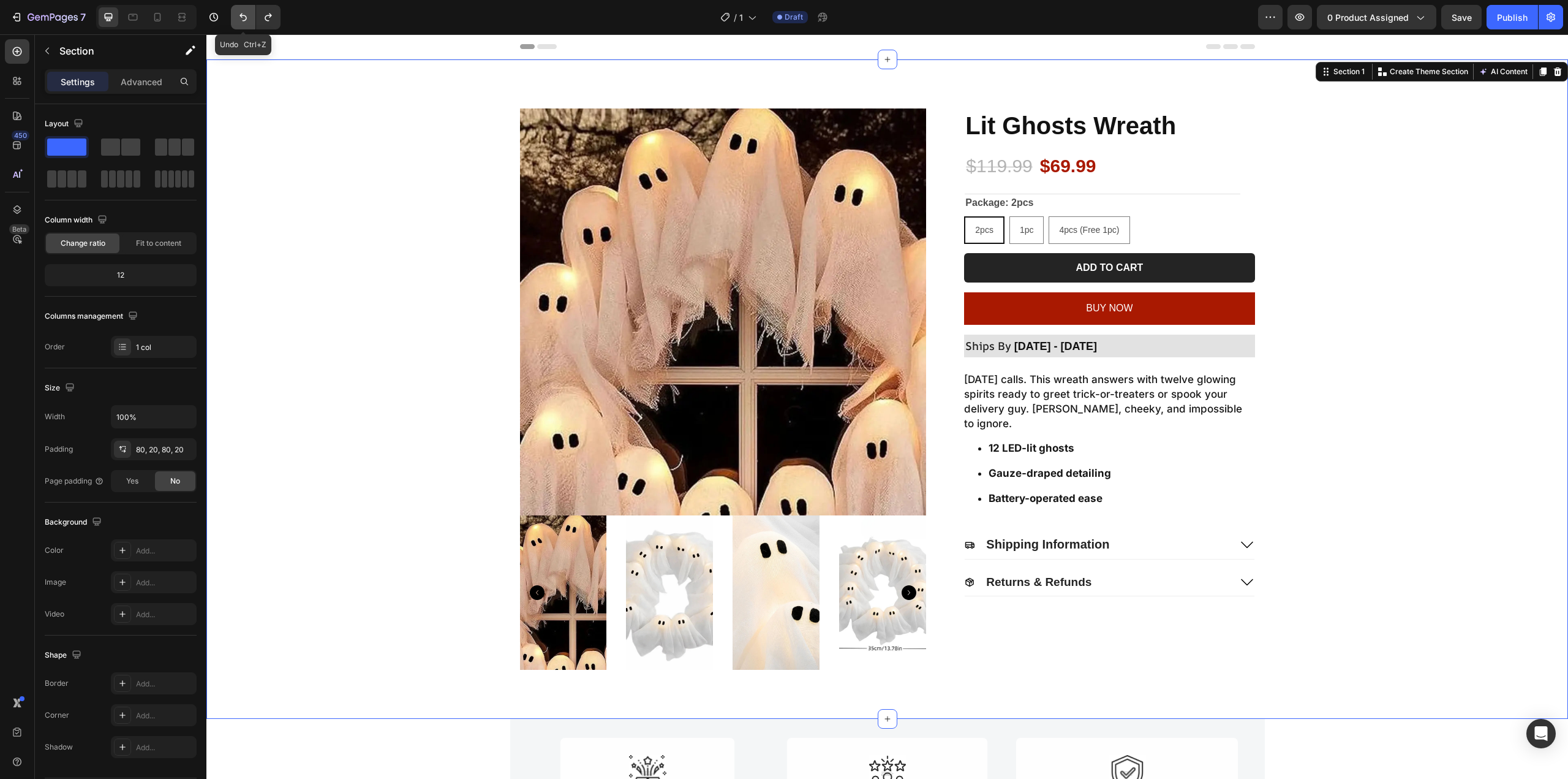
click at [243, 13] on icon "Undo/Redo" at bounding box center [242, 17] width 12 height 12
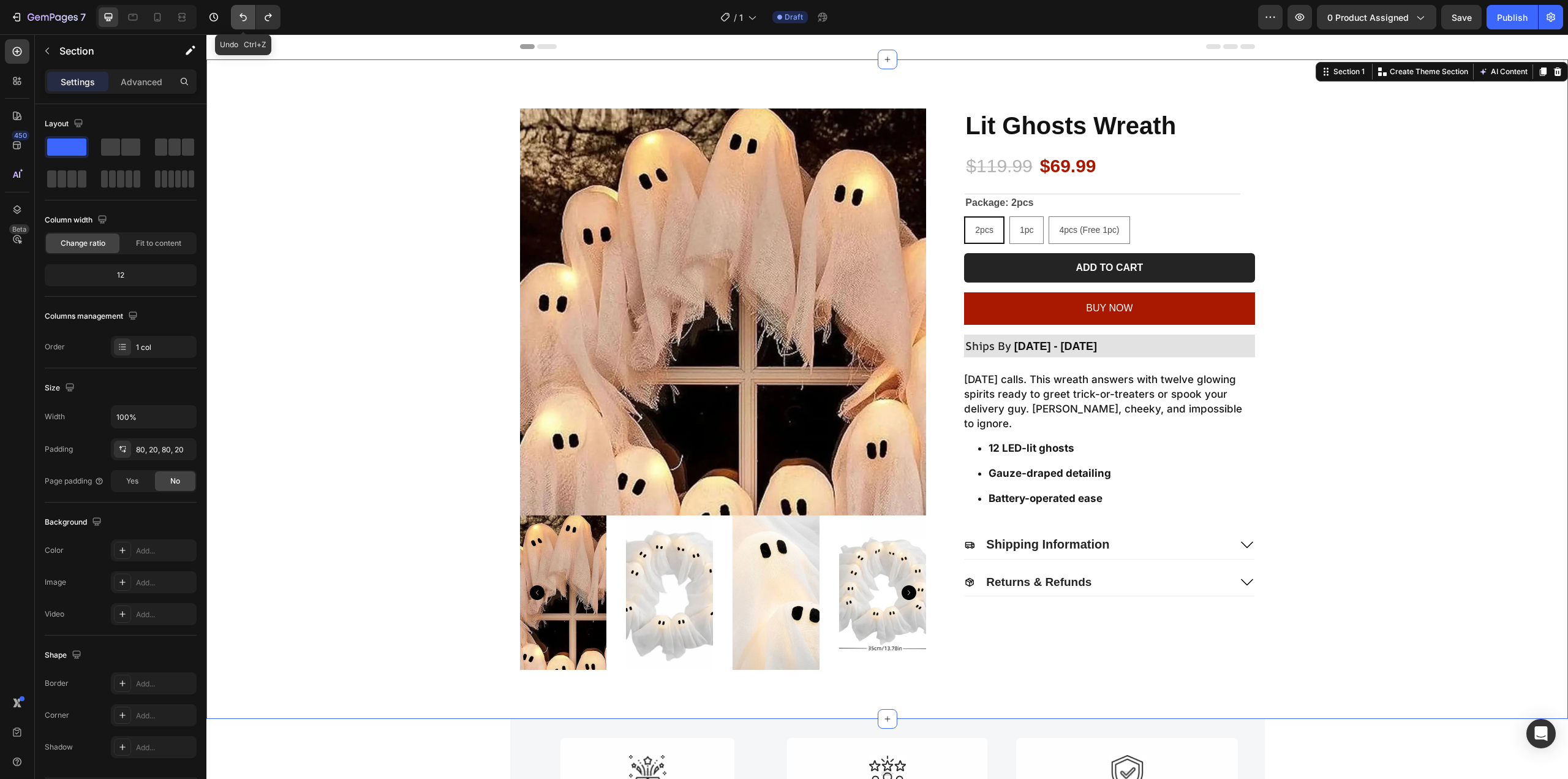
click at [243, 13] on icon "Undo/Redo" at bounding box center [242, 17] width 12 height 12
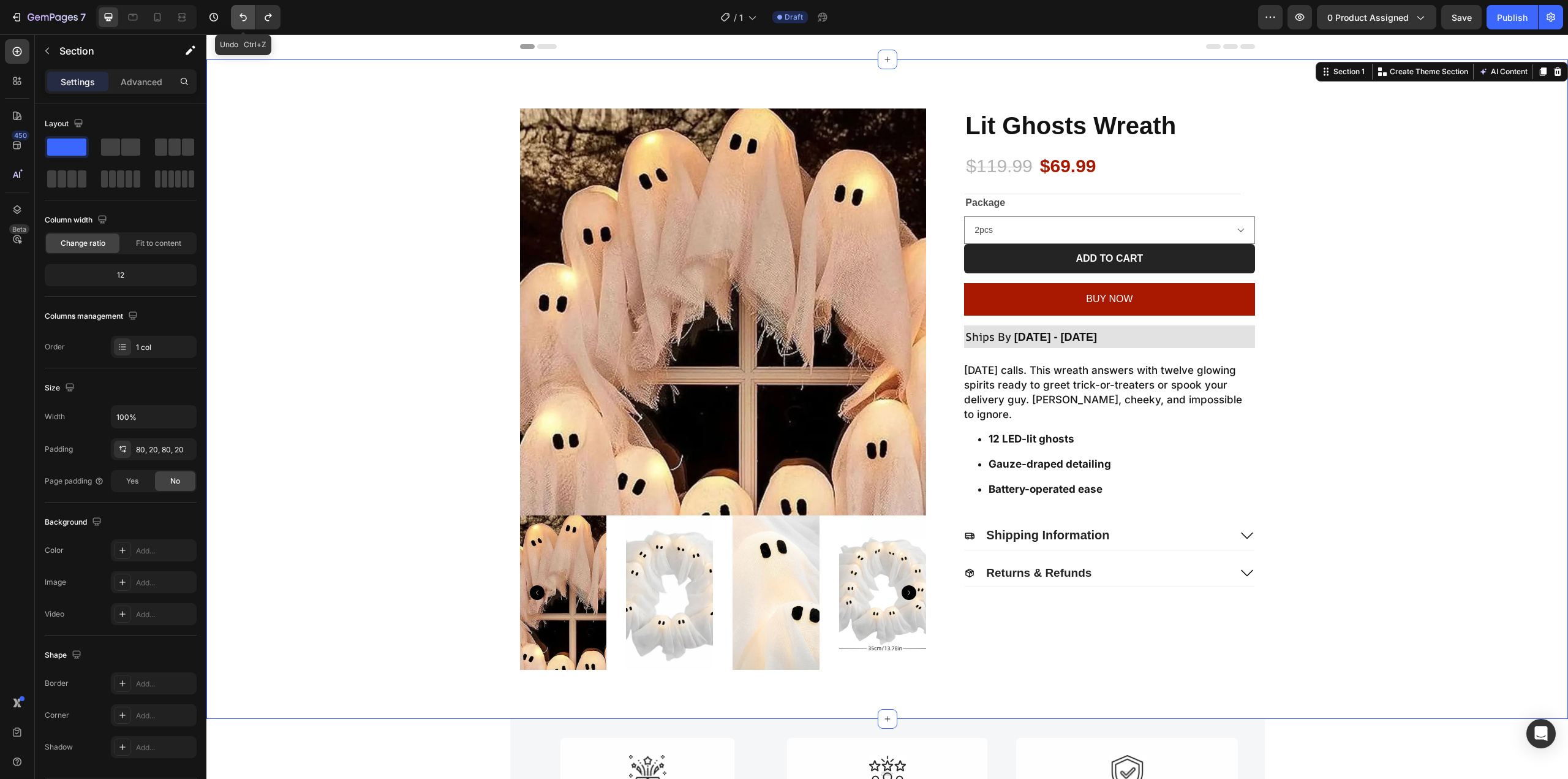
click at [243, 13] on icon "Undo/Redo" at bounding box center [242, 17] width 12 height 12
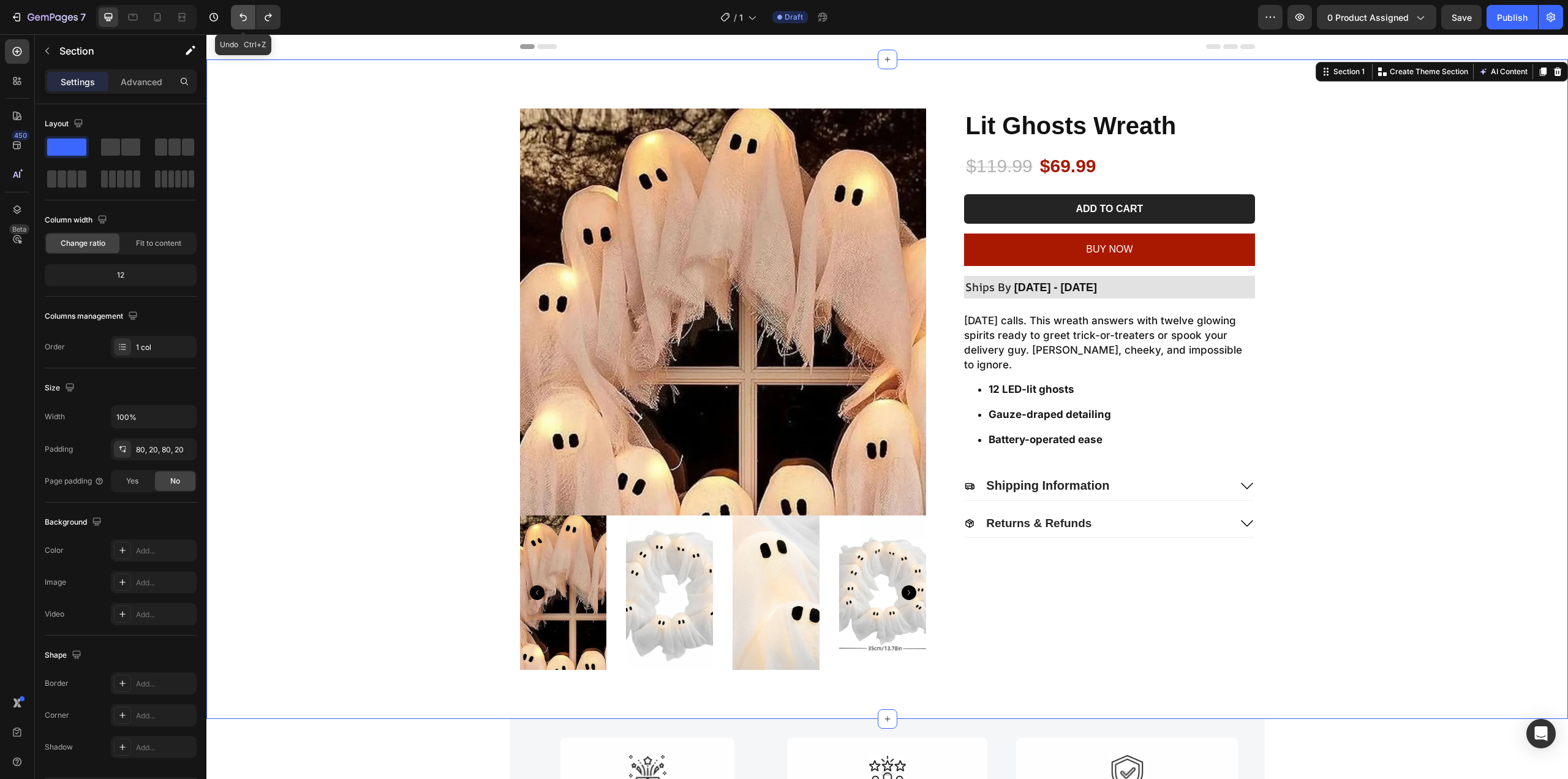
click at [243, 13] on icon "Undo/Redo" at bounding box center [242, 17] width 12 height 12
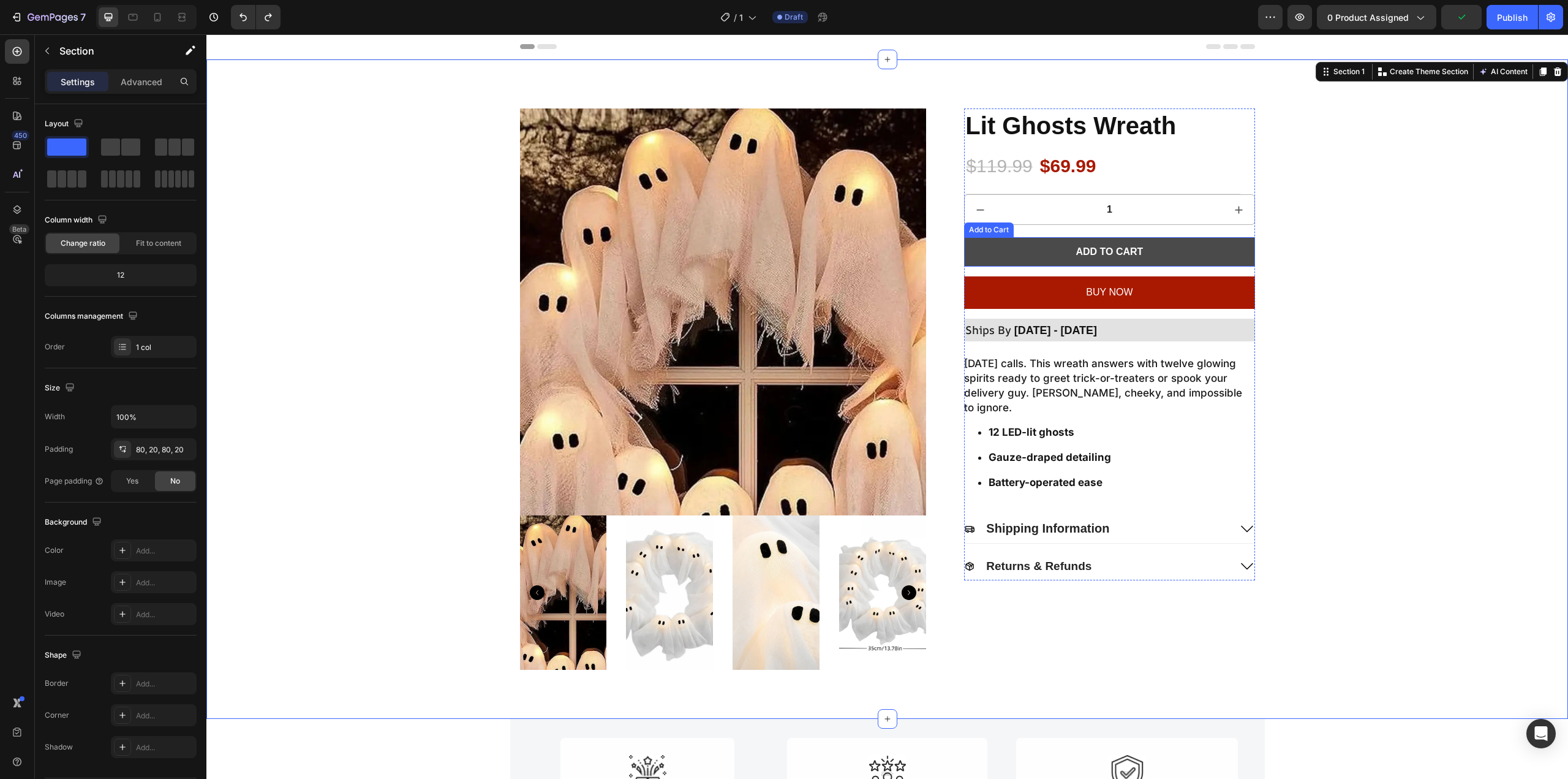
click at [1202, 253] on button "Add to cart" at bounding box center [1109, 251] width 290 height 29
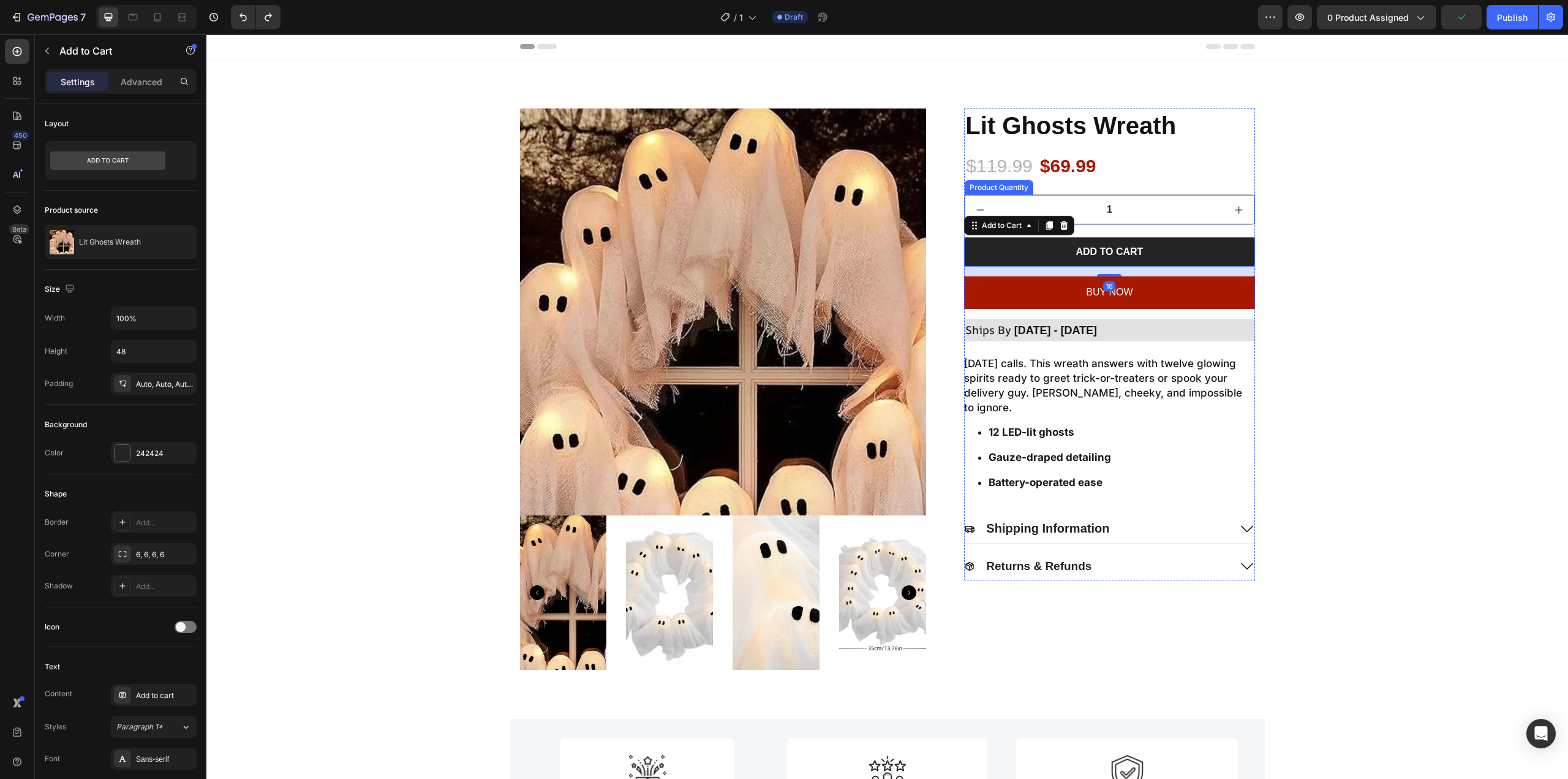
click at [1356, 203] on div "Product Images Lit Ghosts Wreath Product Title $119.99 Product Price Product Pr…" at bounding box center [887, 389] width 1337 height 561
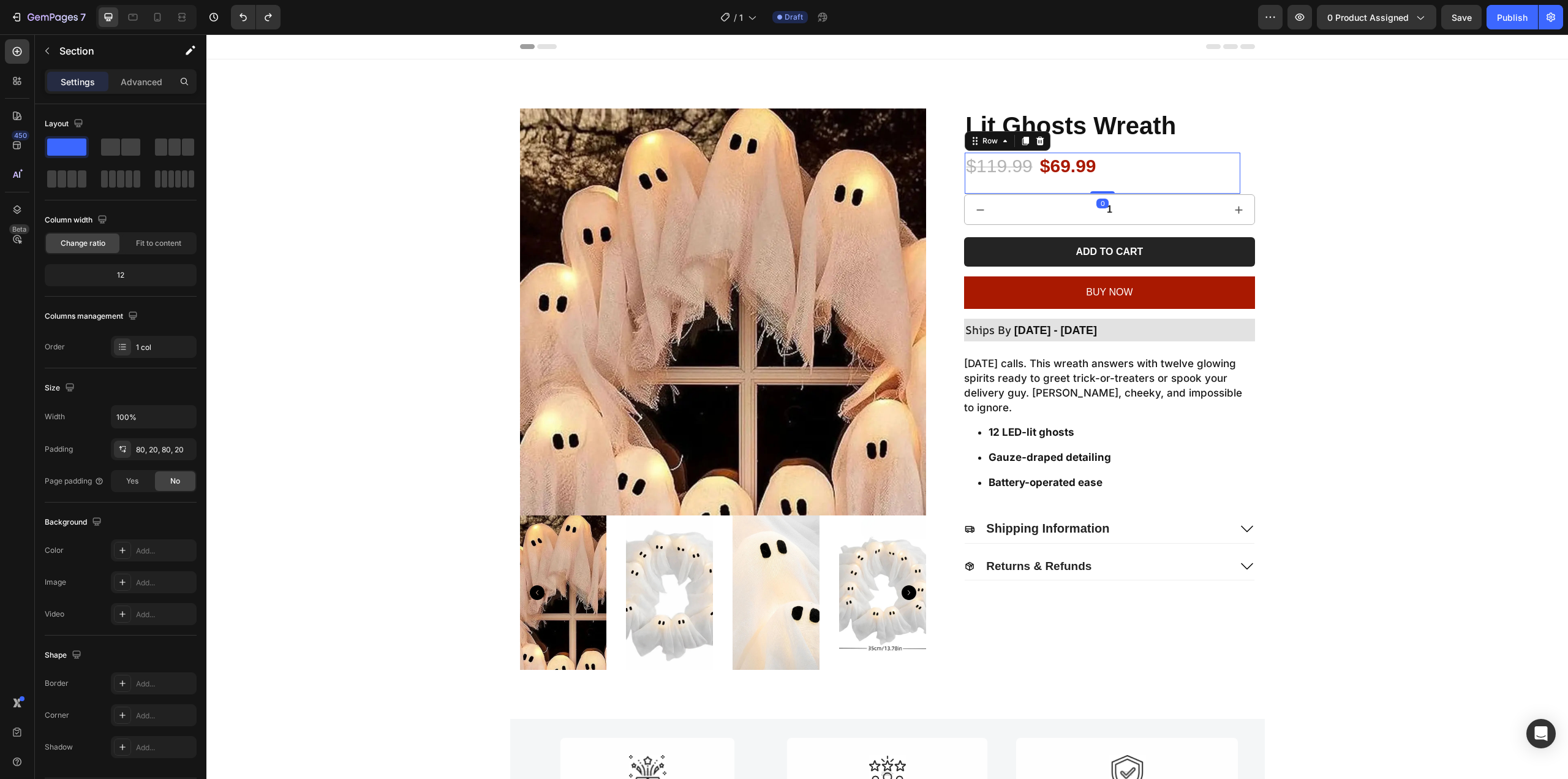
click at [1192, 170] on div "$119.99 Product Price Product Price $69.99 Product Price Product Price Row 0" at bounding box center [1103, 173] width 276 height 42
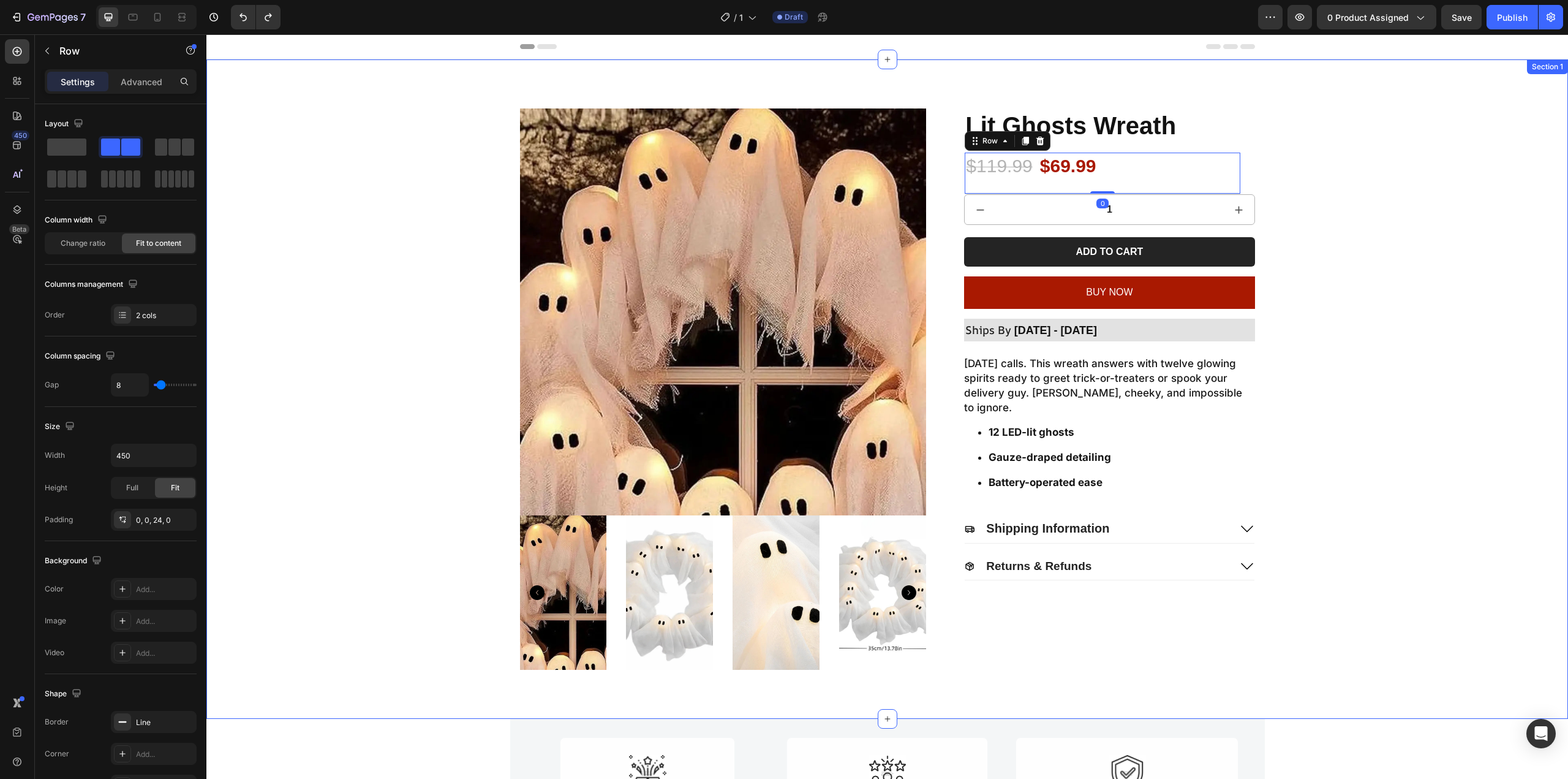
click at [1330, 190] on div "Product Images Lit Ghosts Wreath Product Title $119.99 Product Price Product Pr…" at bounding box center [887, 389] width 1337 height 561
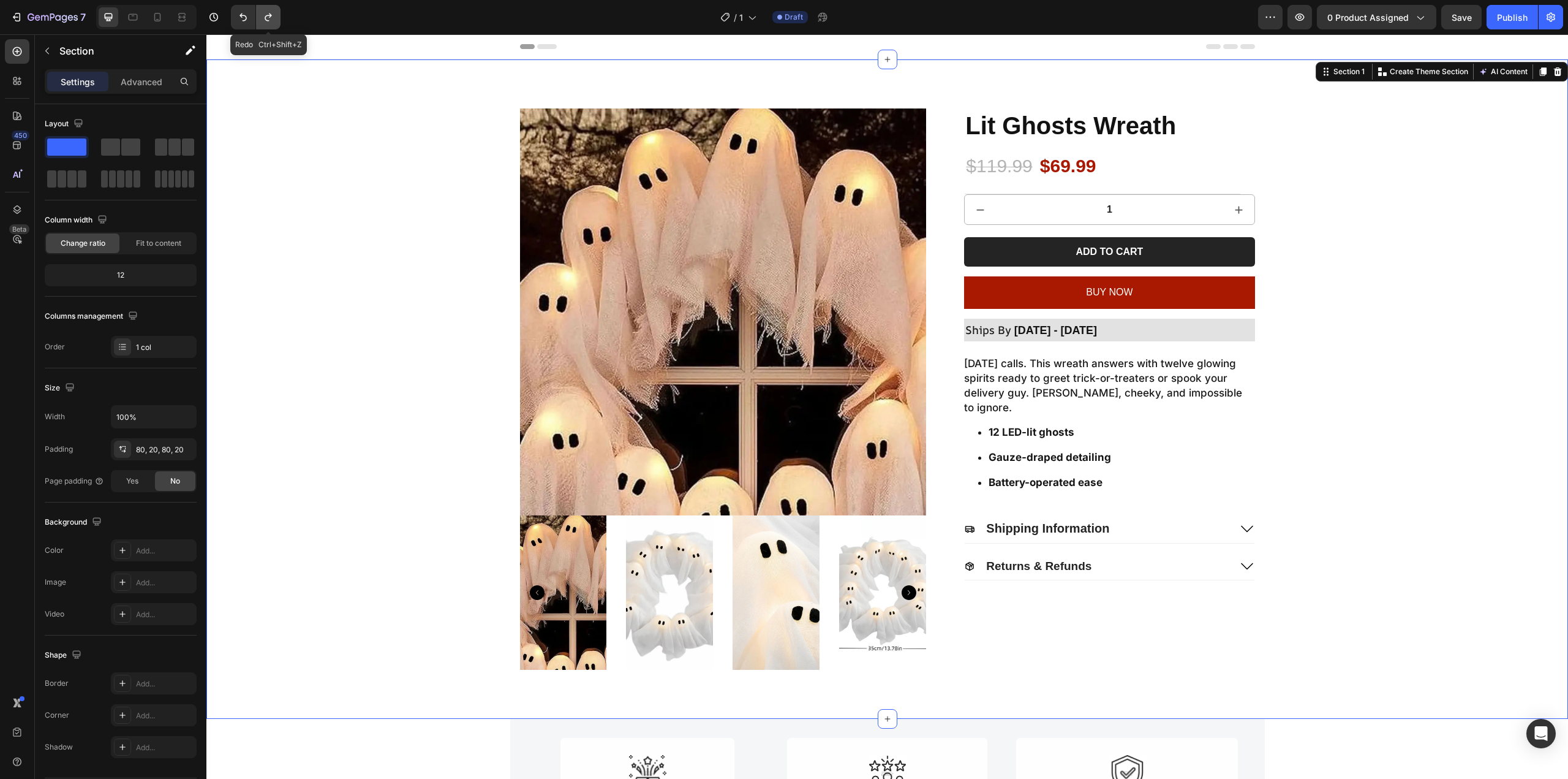
click at [266, 25] on button "Undo/Redo" at bounding box center [268, 17] width 25 height 25
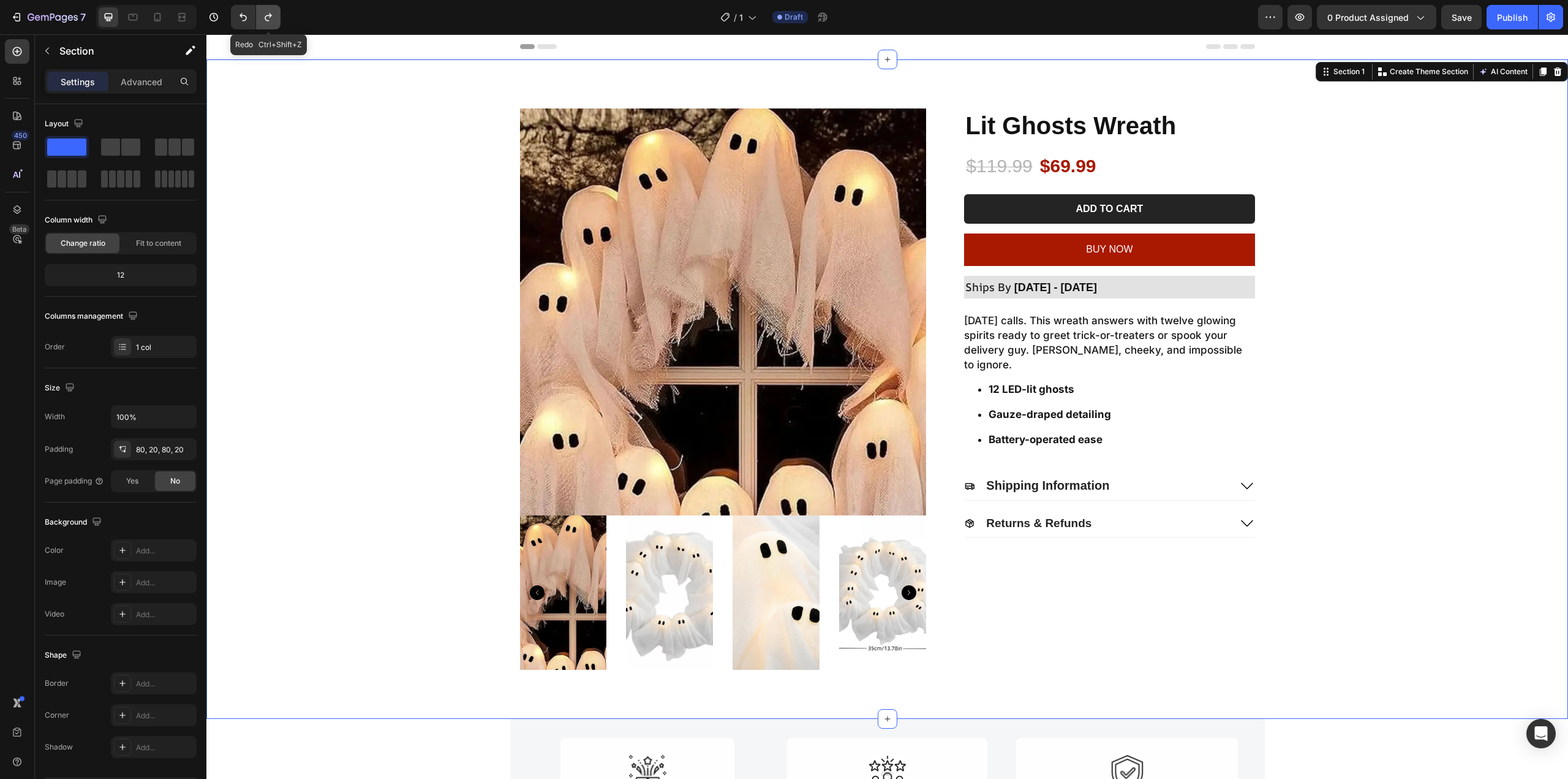
click at [266, 25] on button "Undo/Redo" at bounding box center [268, 17] width 25 height 25
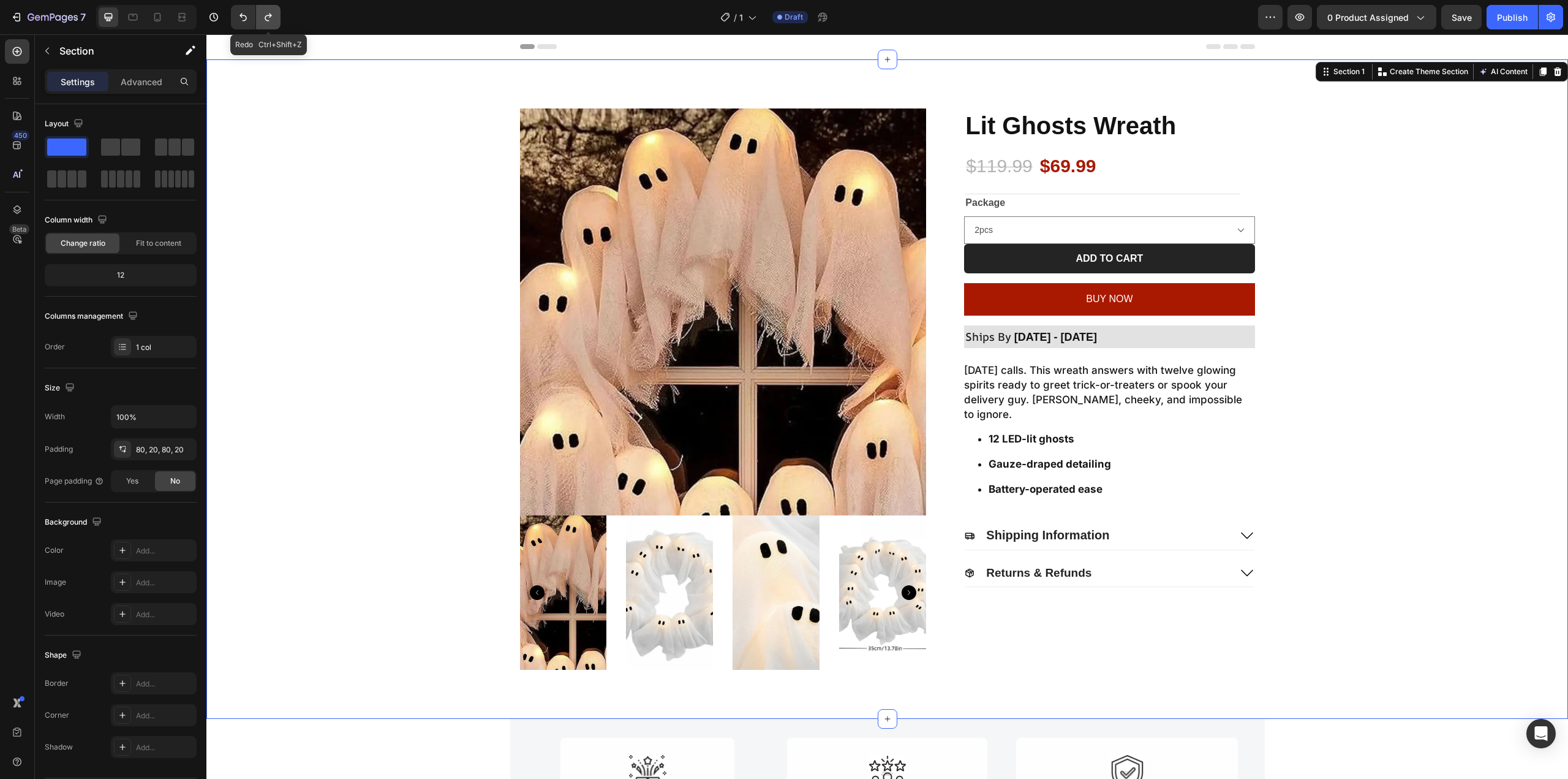
click at [266, 25] on button "Undo/Redo" at bounding box center [268, 17] width 25 height 25
click at [984, 234] on select "2pcs 1pc 4pcs (Free 1pc)" at bounding box center [1109, 230] width 290 height 28
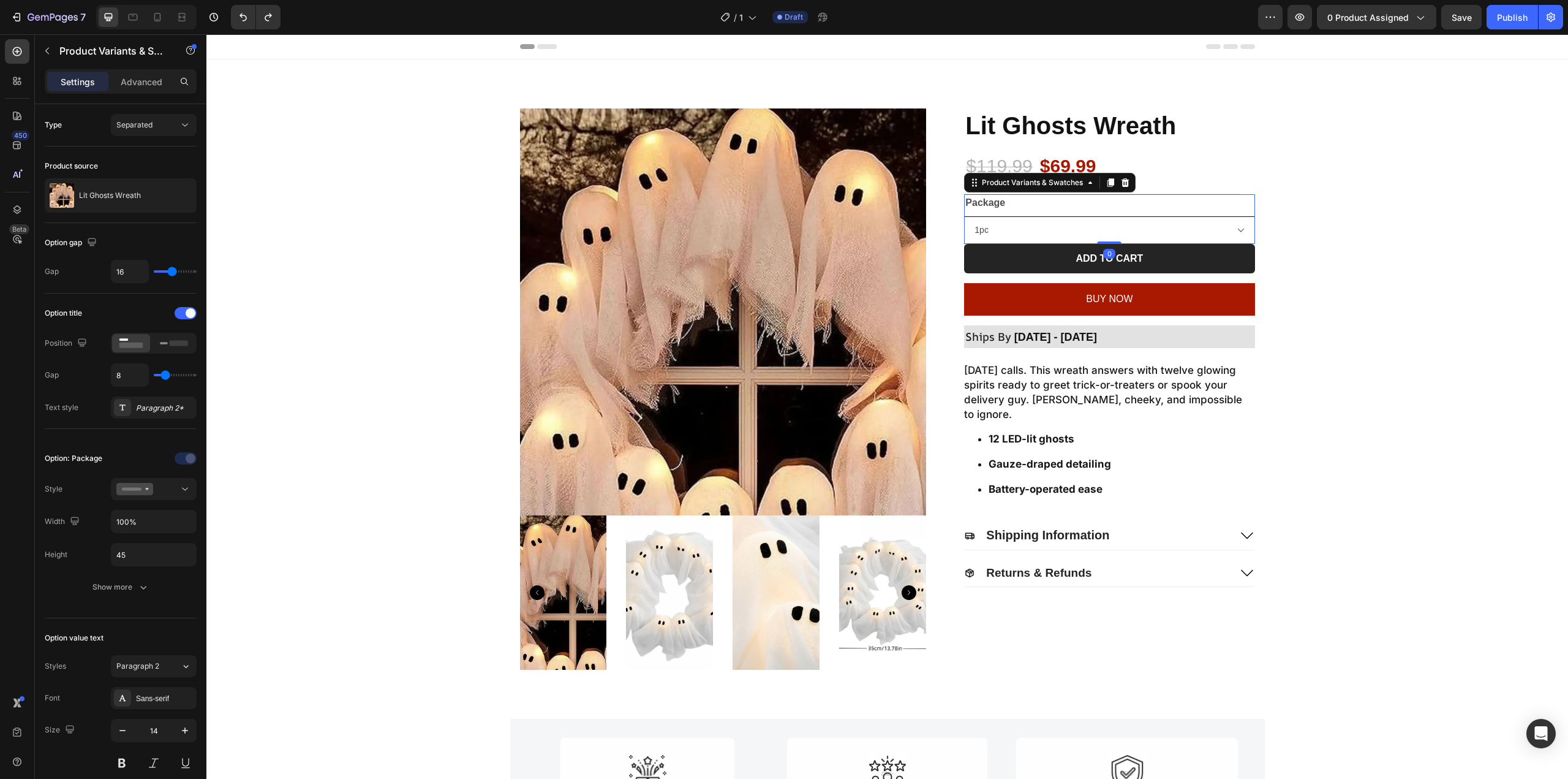
click at [964, 216] on select "2pcs 1pc 4pcs (Free 1pc)" at bounding box center [1109, 230] width 290 height 28
select select "1pc"
click at [1180, 210] on div "Package 2pcs 1pc 4pcs (Free 1pc)" at bounding box center [1109, 219] width 290 height 50
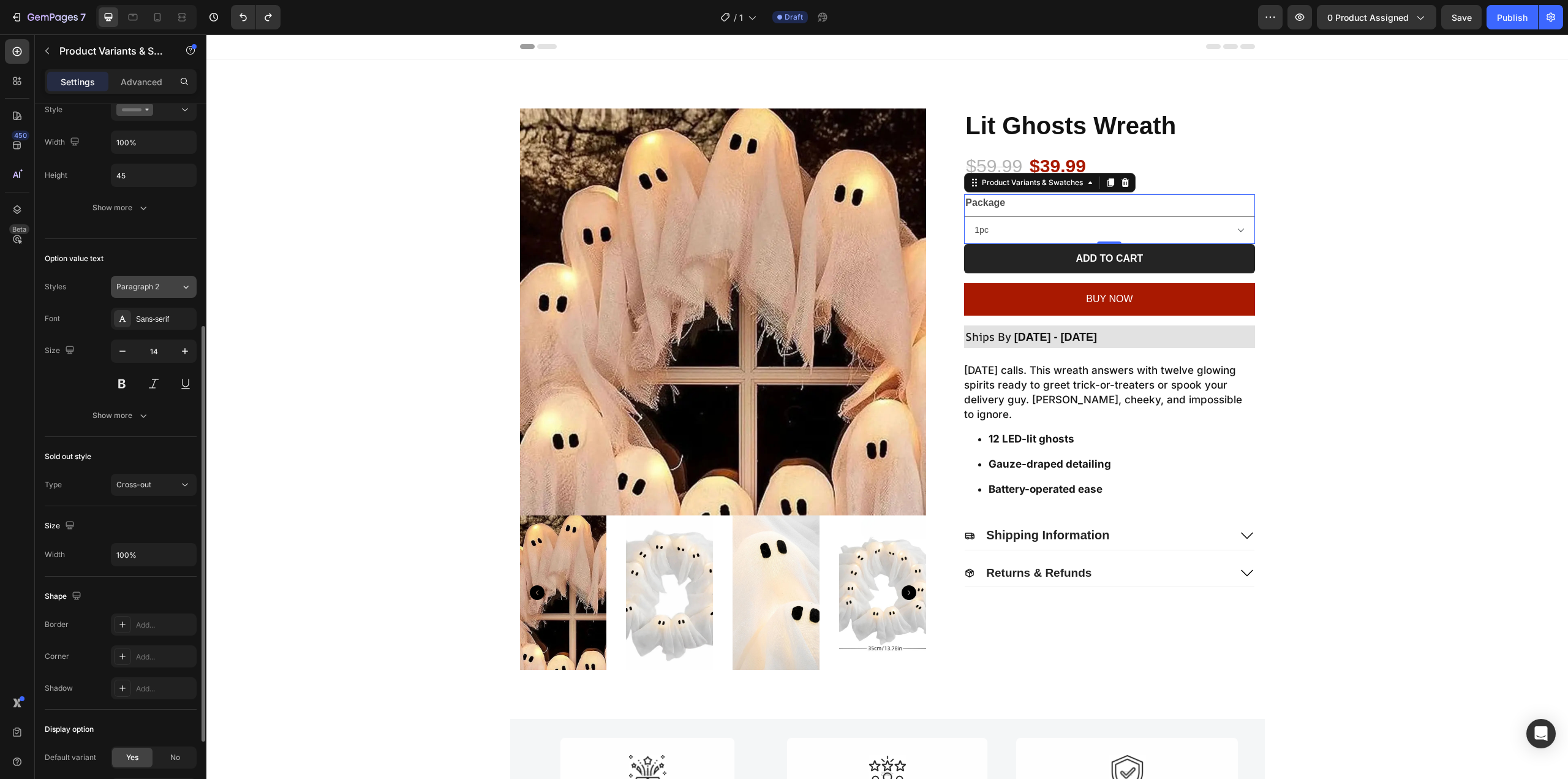
scroll to position [257, 0]
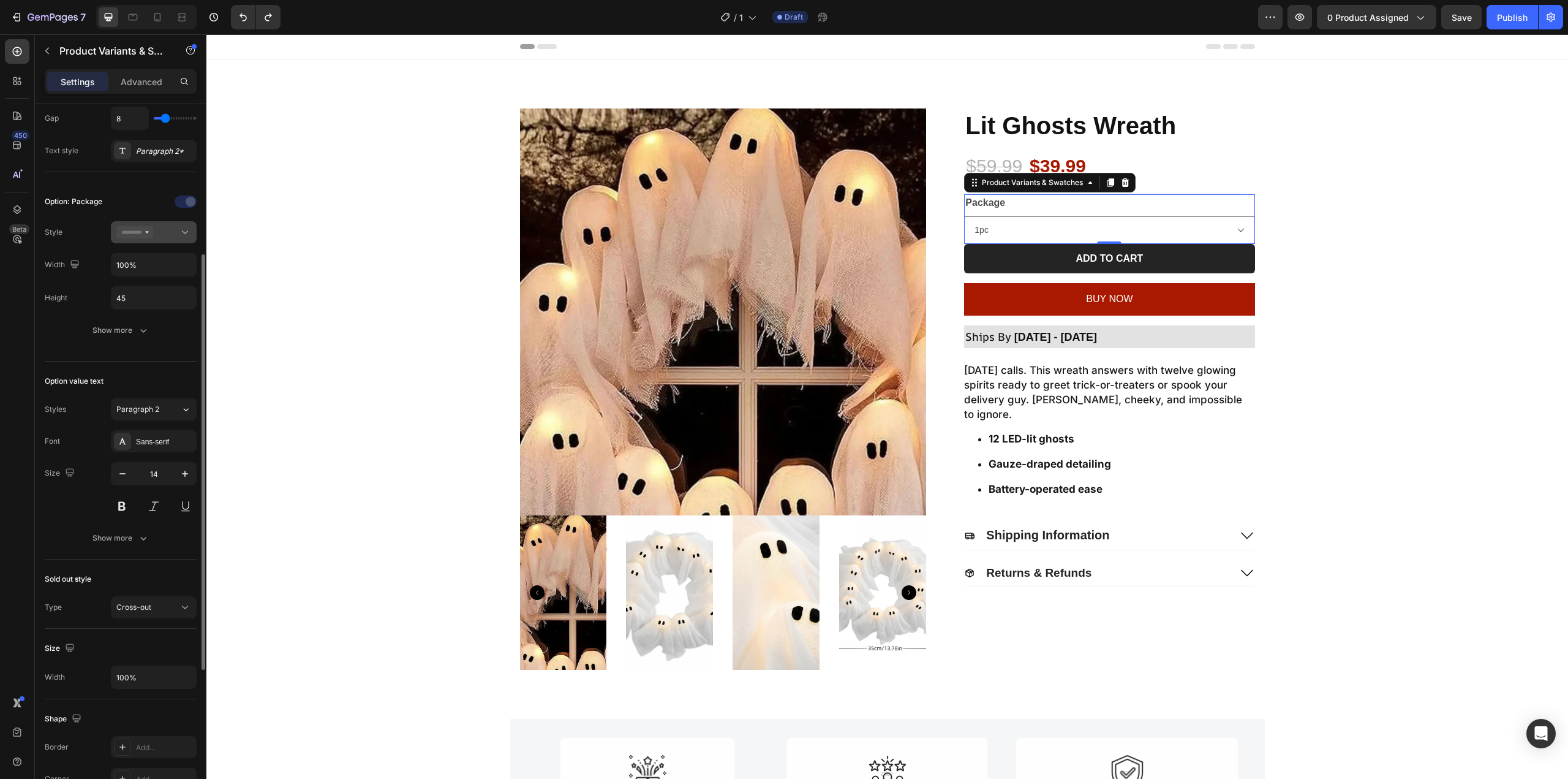
click at [124, 242] on button at bounding box center [154, 232] width 86 height 22
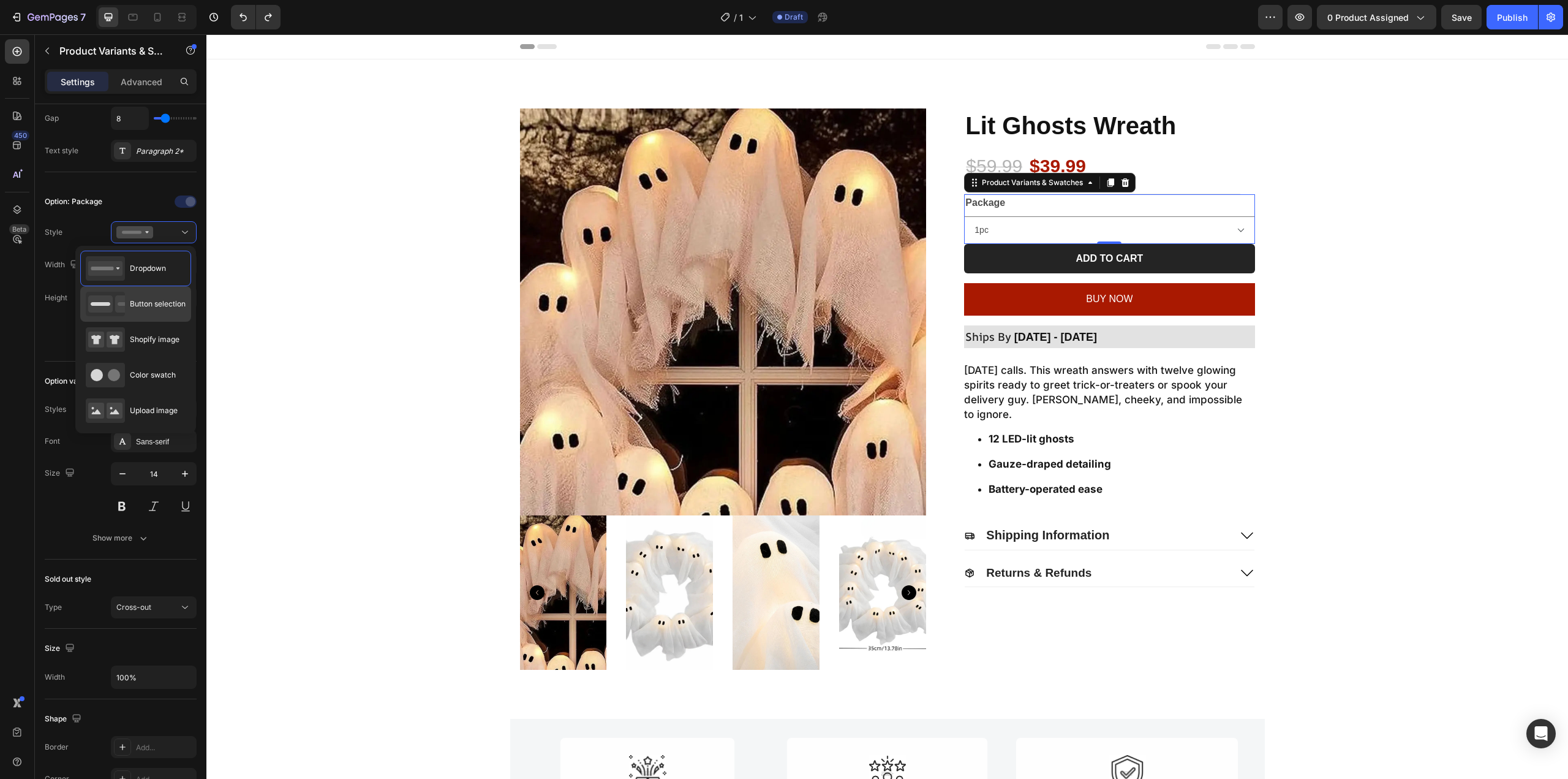
click at [171, 309] on span "Button selection" at bounding box center [158, 304] width 55 height 11
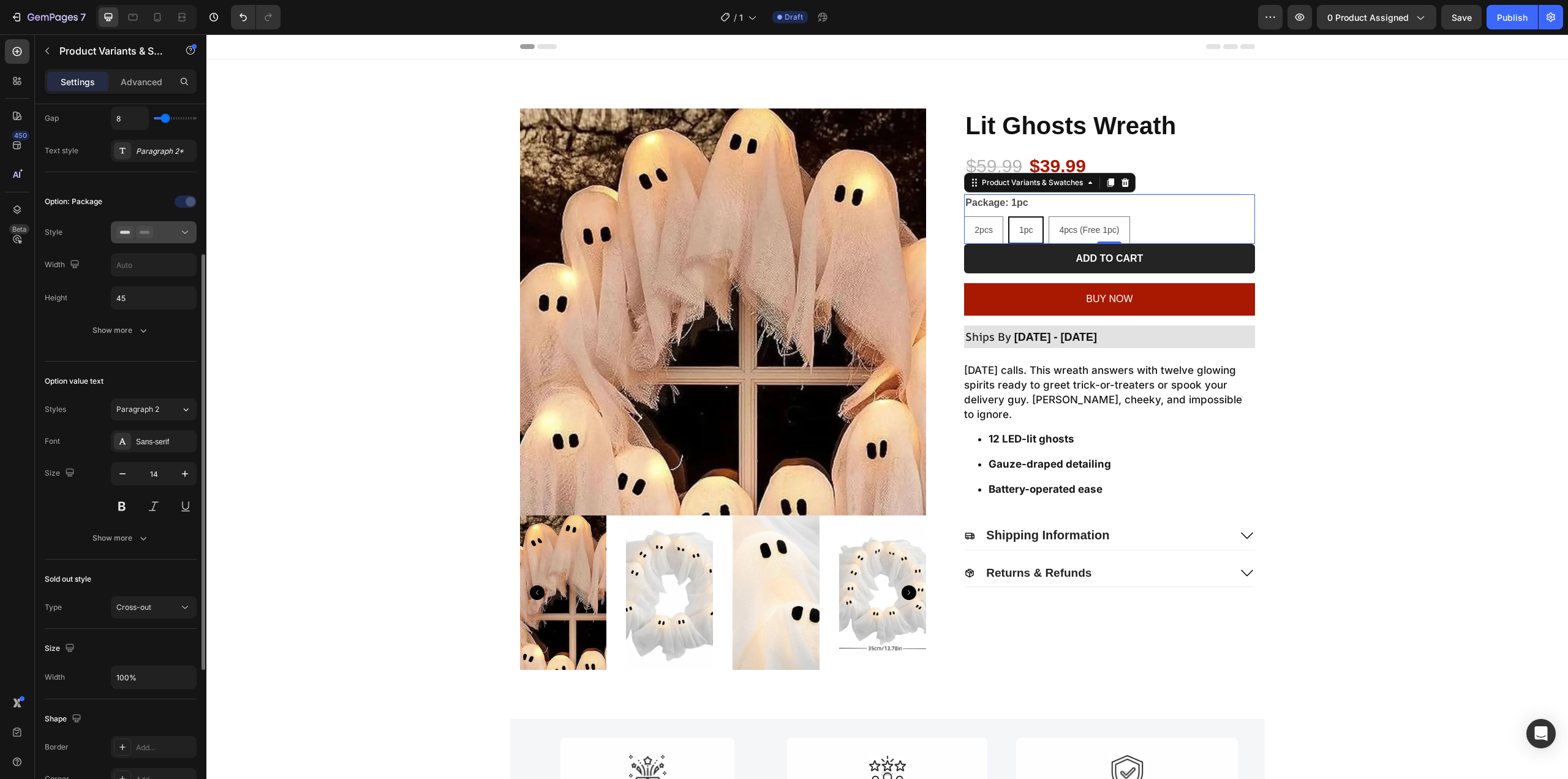
click at [158, 236] on div at bounding box center [154, 231] width 74 height 12
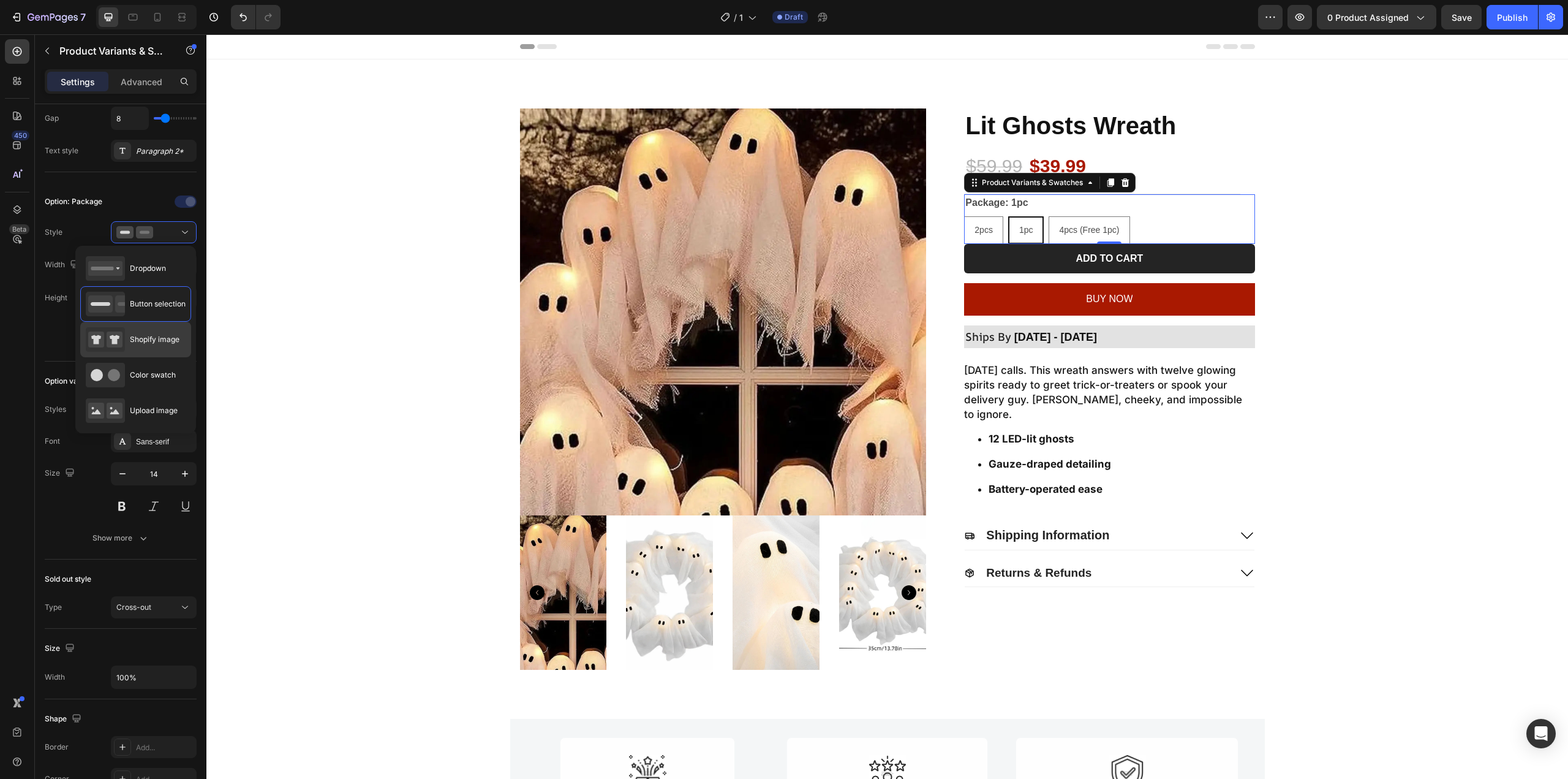
drag, startPoint x: 151, startPoint y: 347, endPoint x: 219, endPoint y: 296, distance: 85.0
click at [151, 347] on div "Shopify image" at bounding box center [132, 339] width 93 height 25
type input "64"
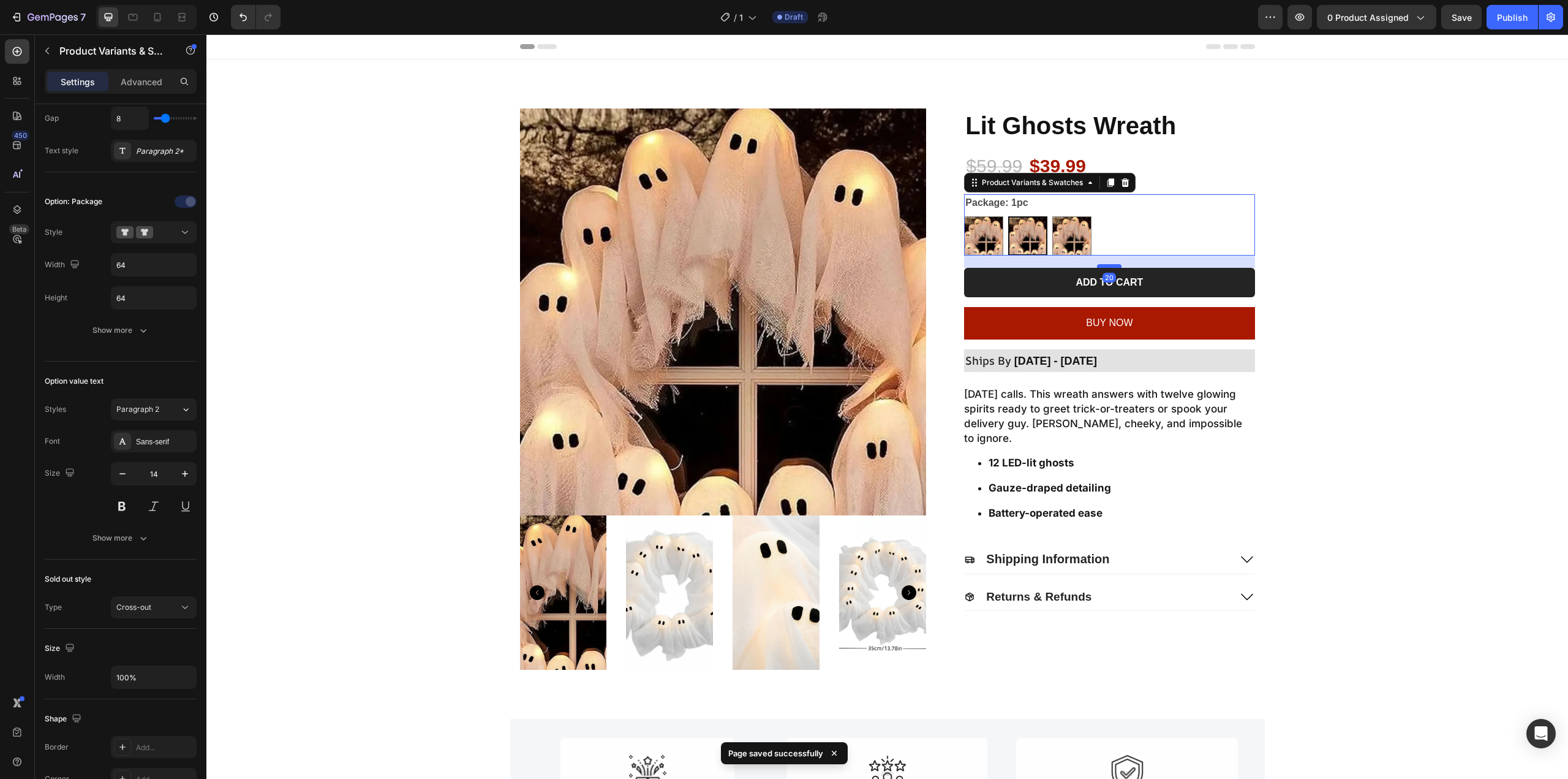
drag, startPoint x: 1100, startPoint y: 253, endPoint x: 1094, endPoint y: 265, distance: 13.4
click at [1097, 265] on div at bounding box center [1109, 265] width 25 height 4
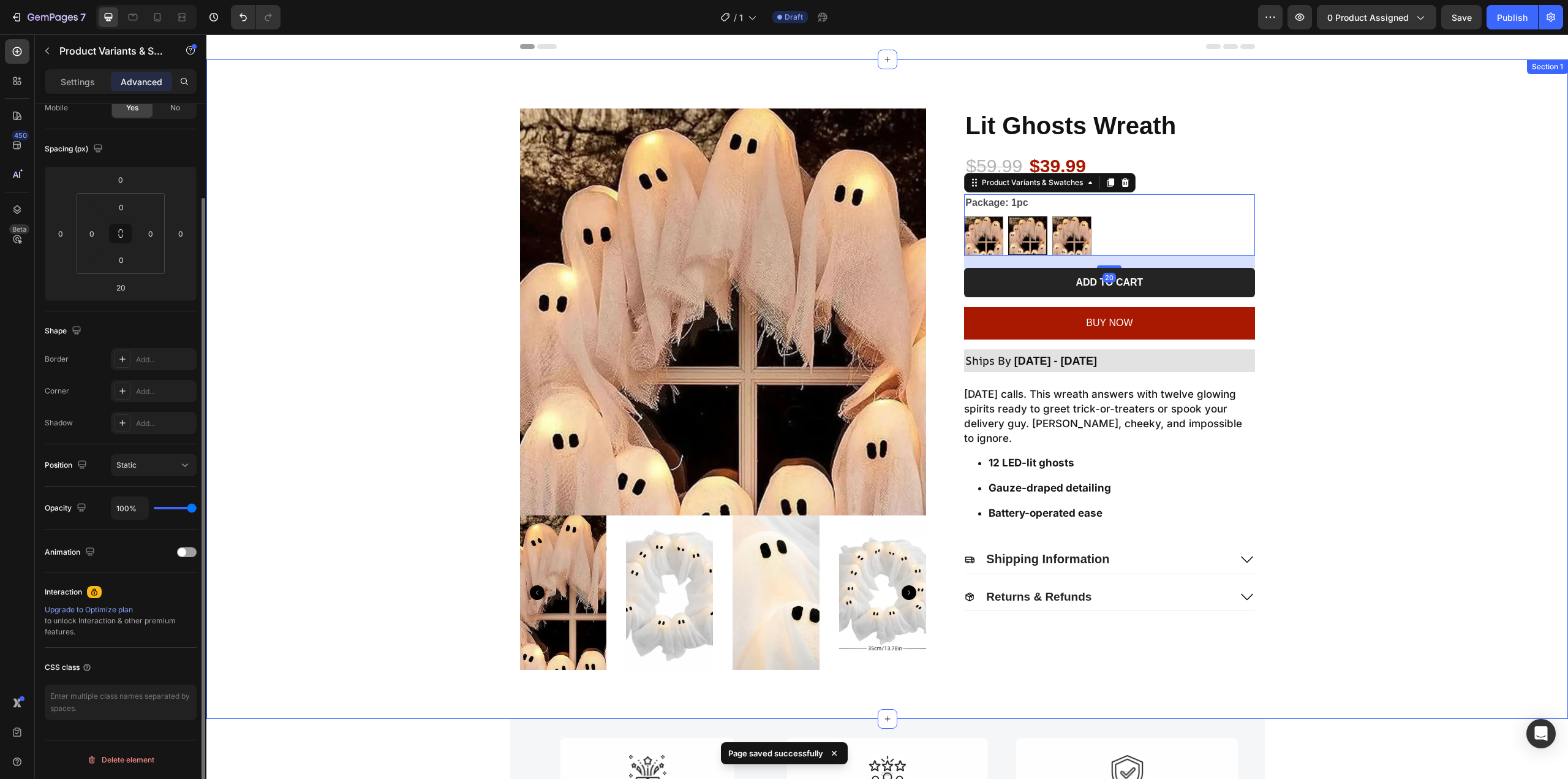
click at [1471, 245] on div "Product Images Lit Ghosts Wreath Product Title $59.99 Product Price Product Pri…" at bounding box center [887, 389] width 1337 height 561
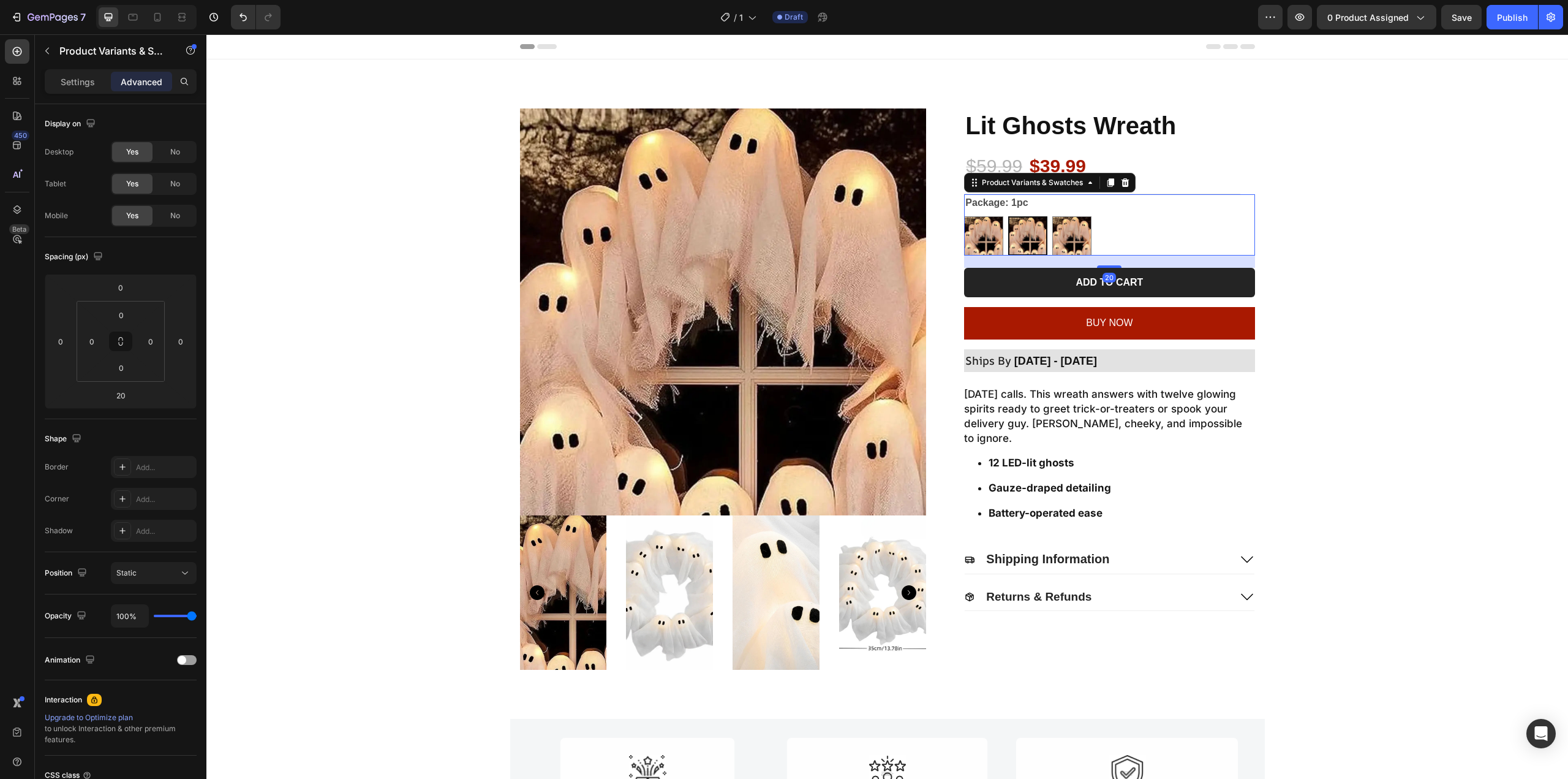
click at [975, 204] on legend "Package: 1pc" at bounding box center [997, 203] width 65 height 17
click at [77, 75] on p "Settings" at bounding box center [78, 82] width 34 height 13
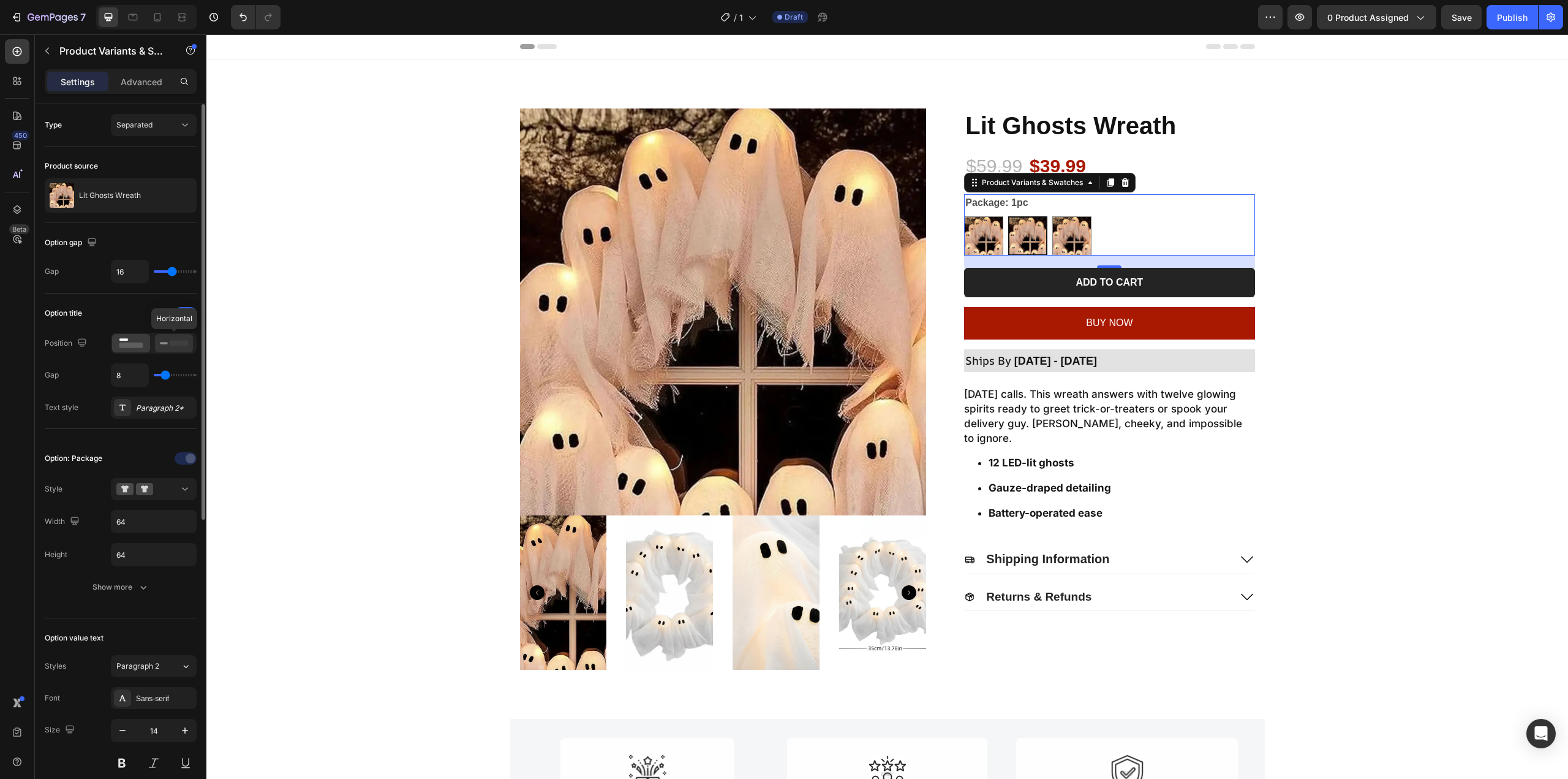
click at [166, 346] on icon at bounding box center [174, 342] width 29 height 13
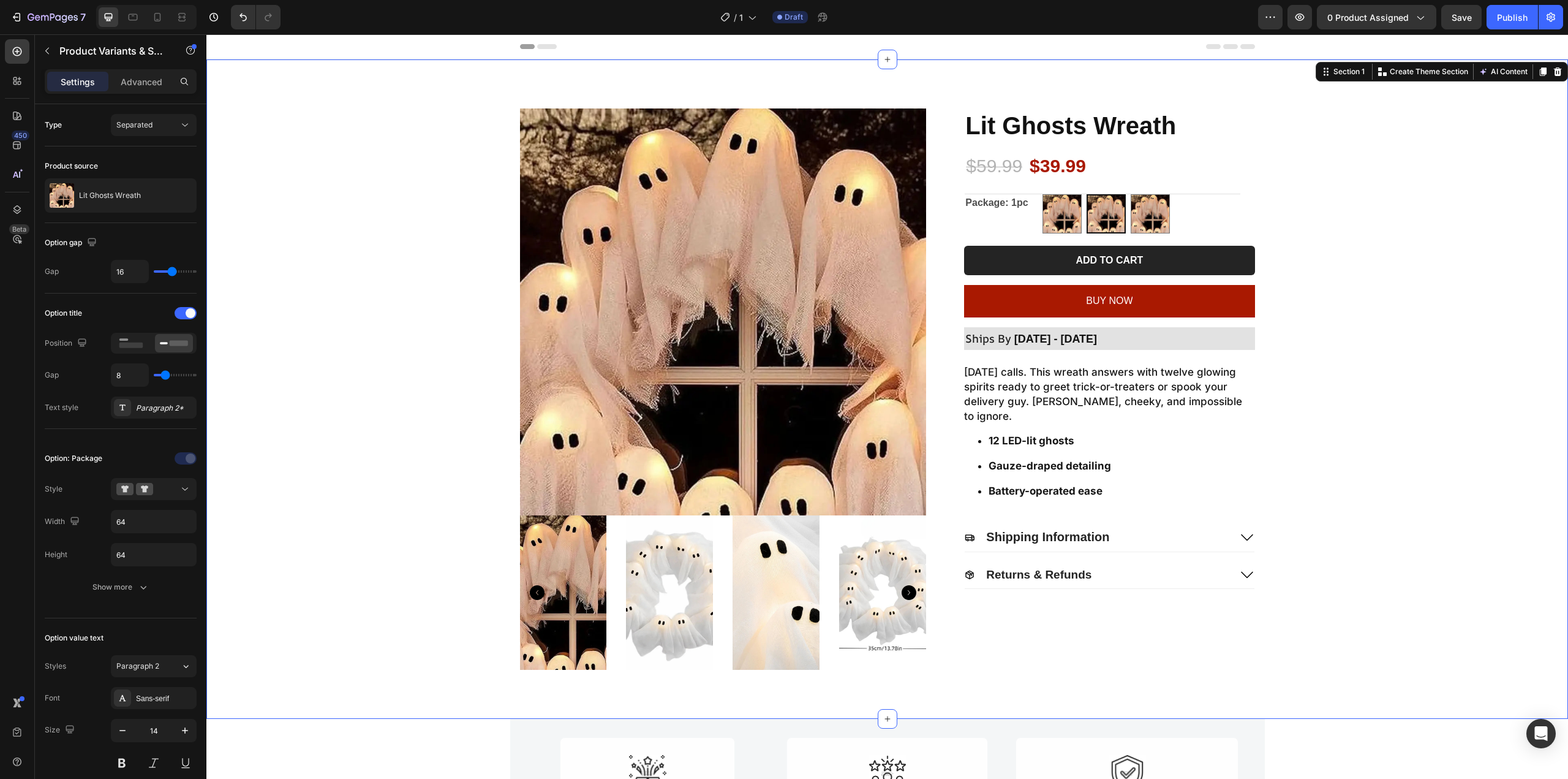
click at [1394, 215] on div "Product Images Lit Ghosts Wreath Product Title $59.99 Product Price Product Pri…" at bounding box center [887, 389] width 1337 height 561
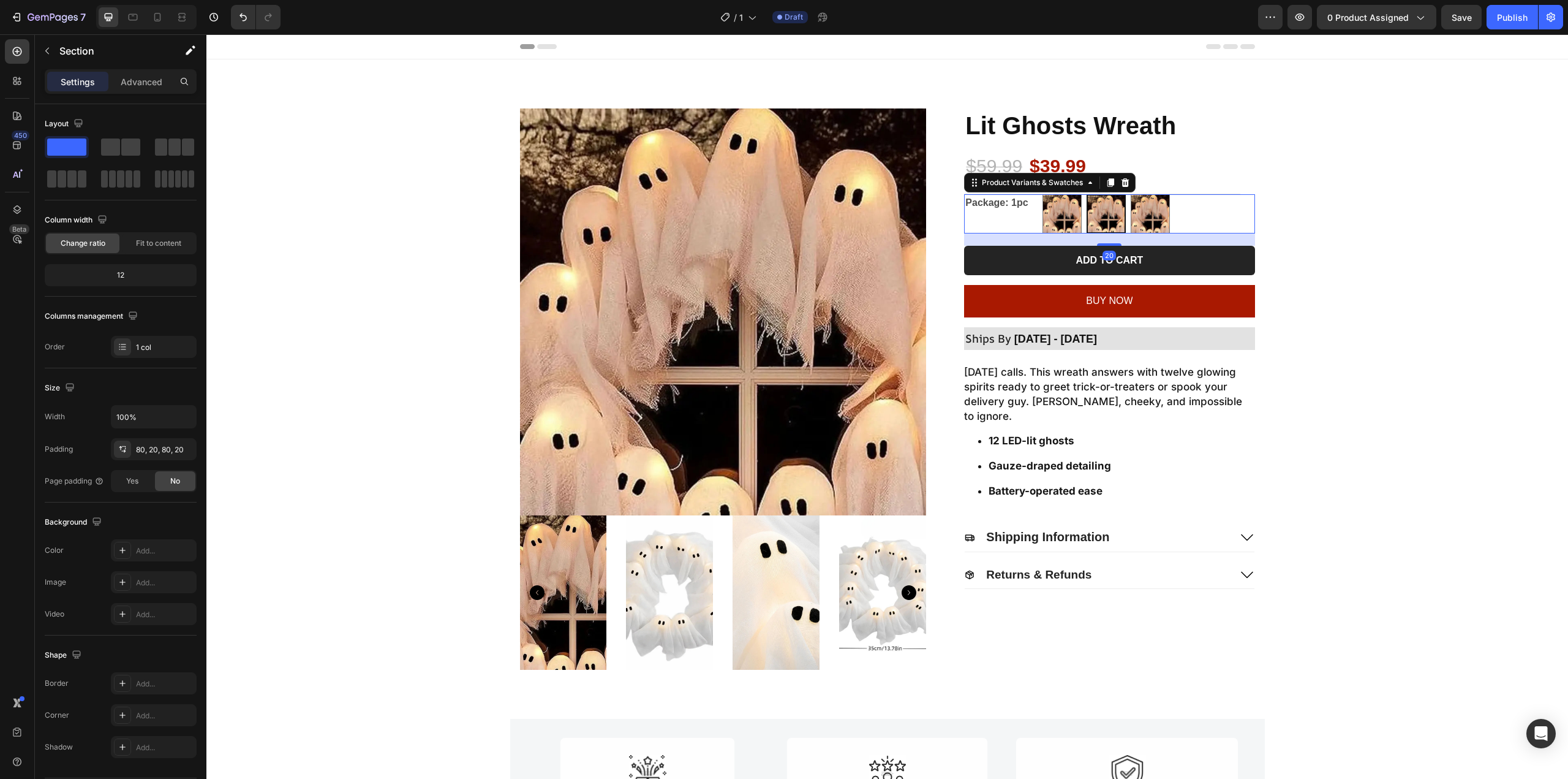
click at [1234, 207] on div "2pcs 2pcs 1pc 1pc 4pcs (Free 1pc) 4pcs (Free 1pc)" at bounding box center [1148, 213] width 212 height 39
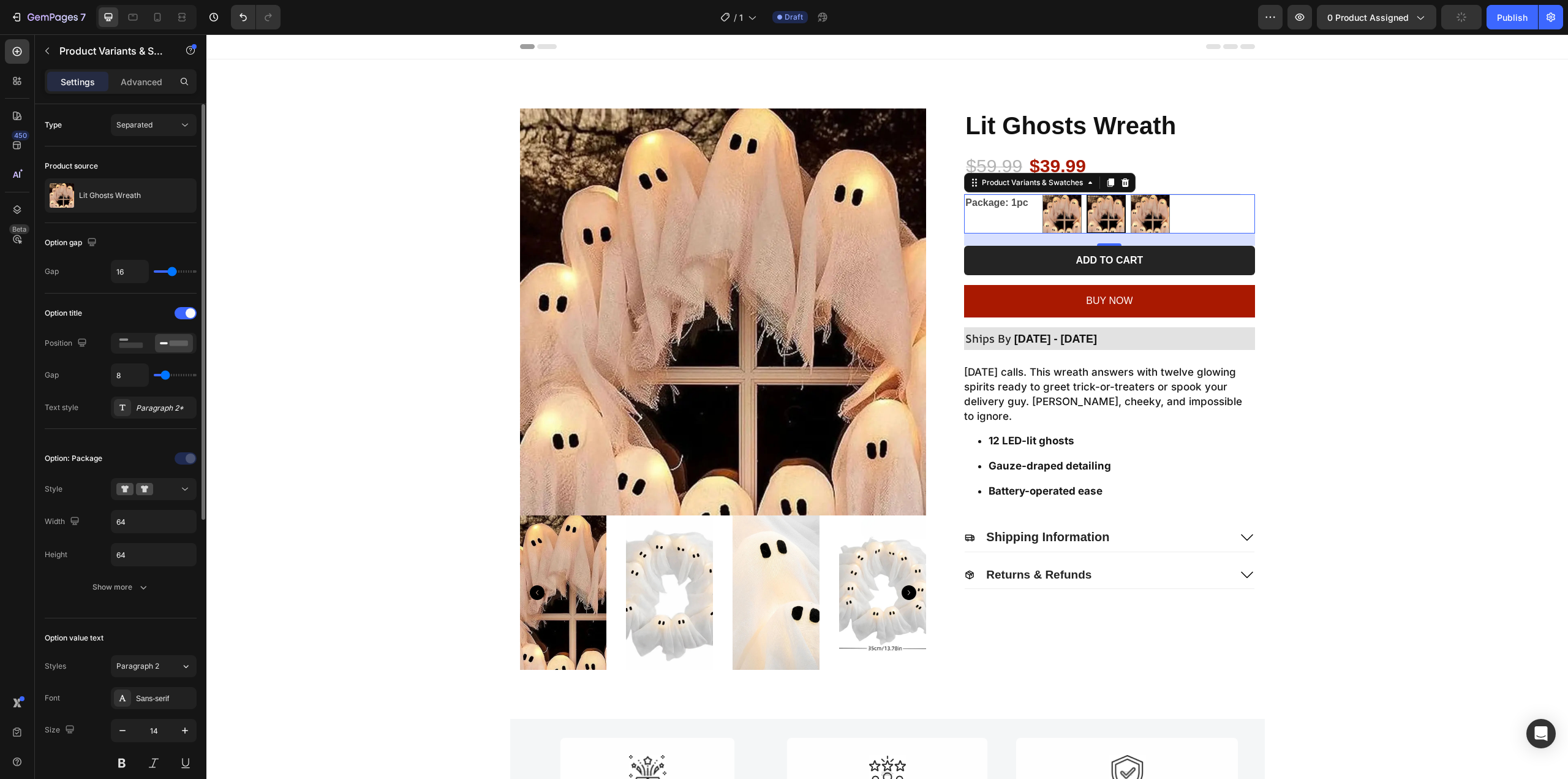
type input "4"
type input "5"
type input "6"
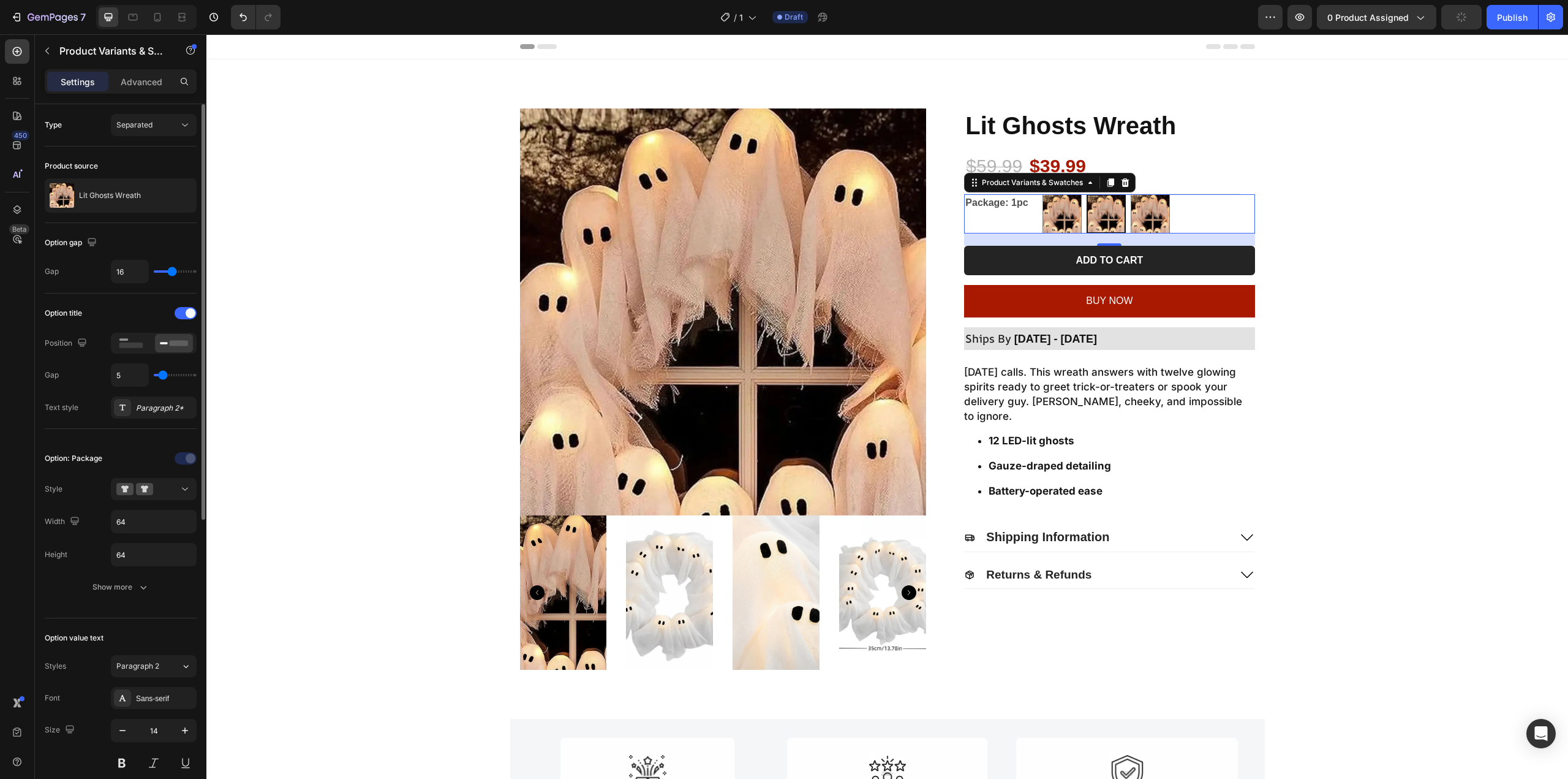
type input "6"
type input "7"
type input "8"
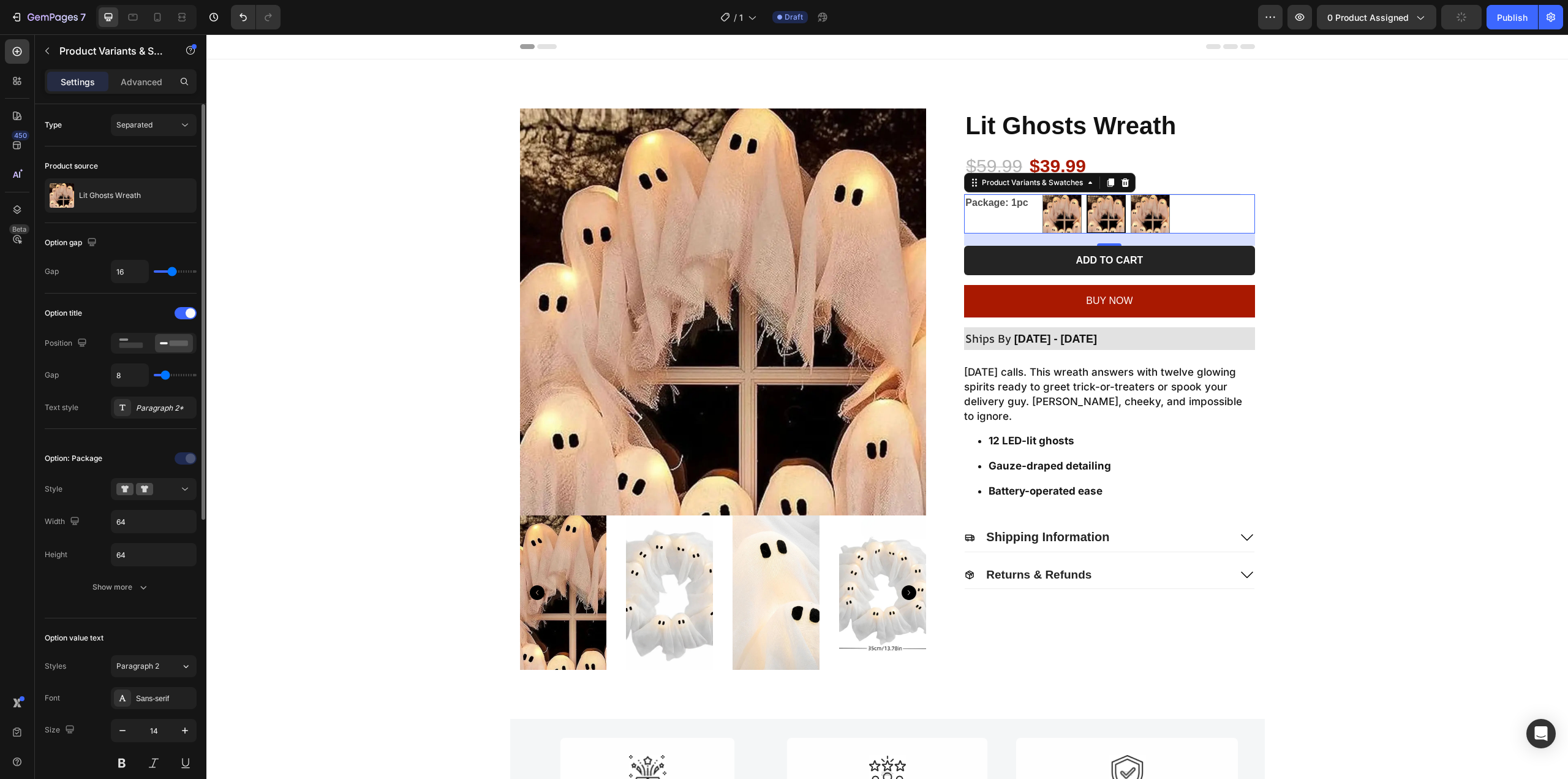
type input "9"
type input "10"
type input "12"
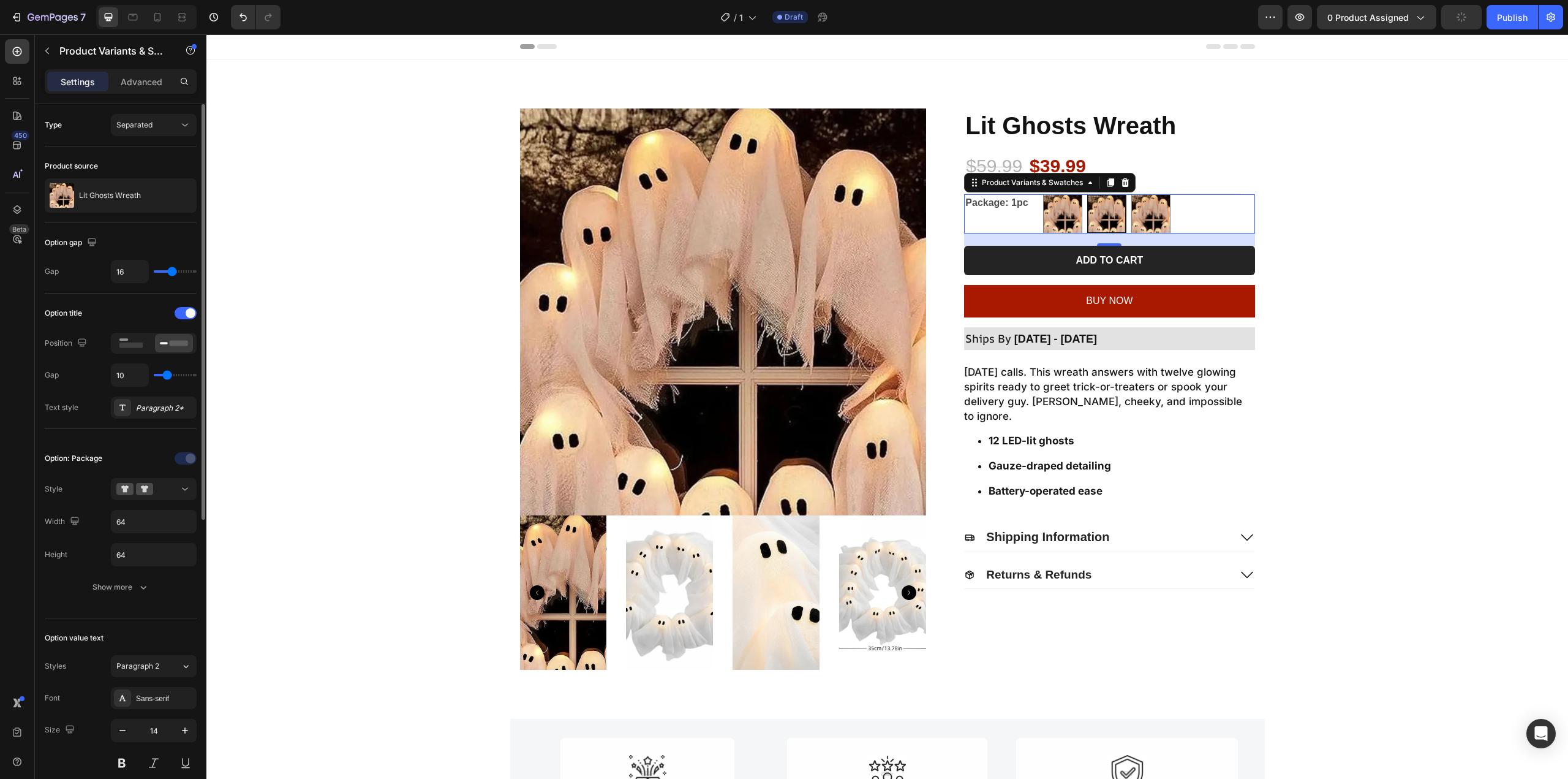
type input "12"
type input "14"
type input "15"
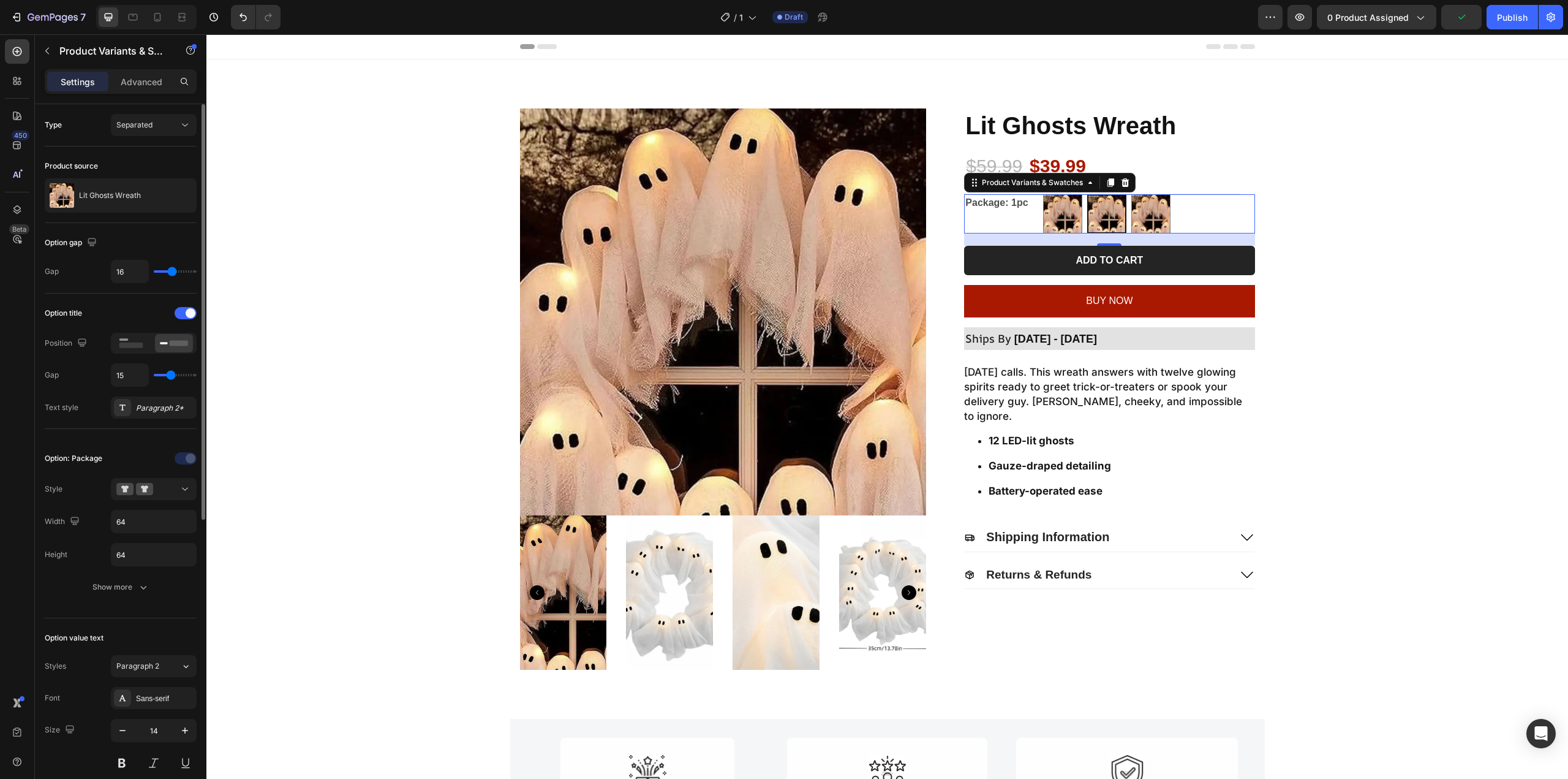
type input "16"
type input "19"
type input "21"
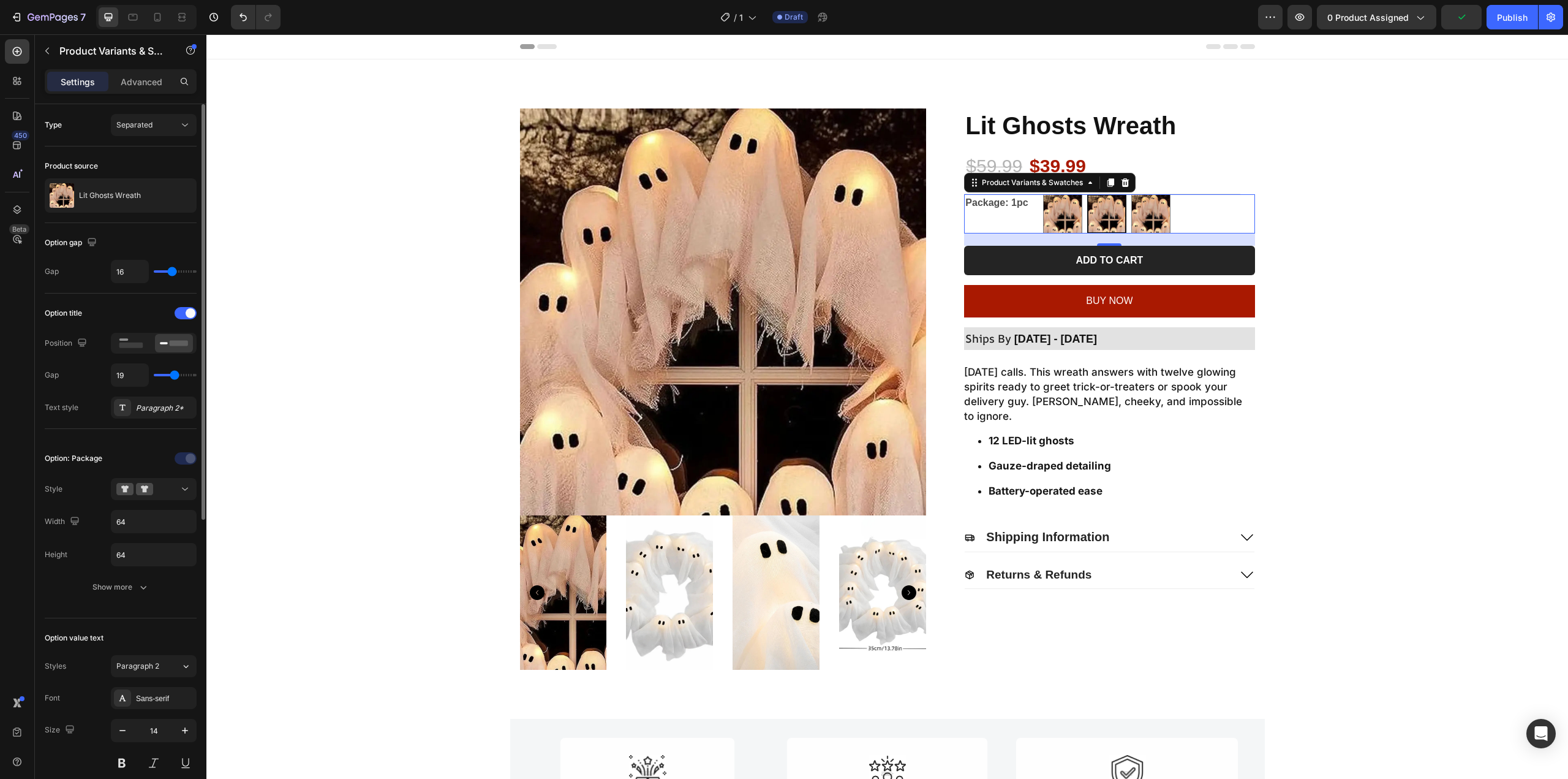
type input "21"
type input "22"
type input "24"
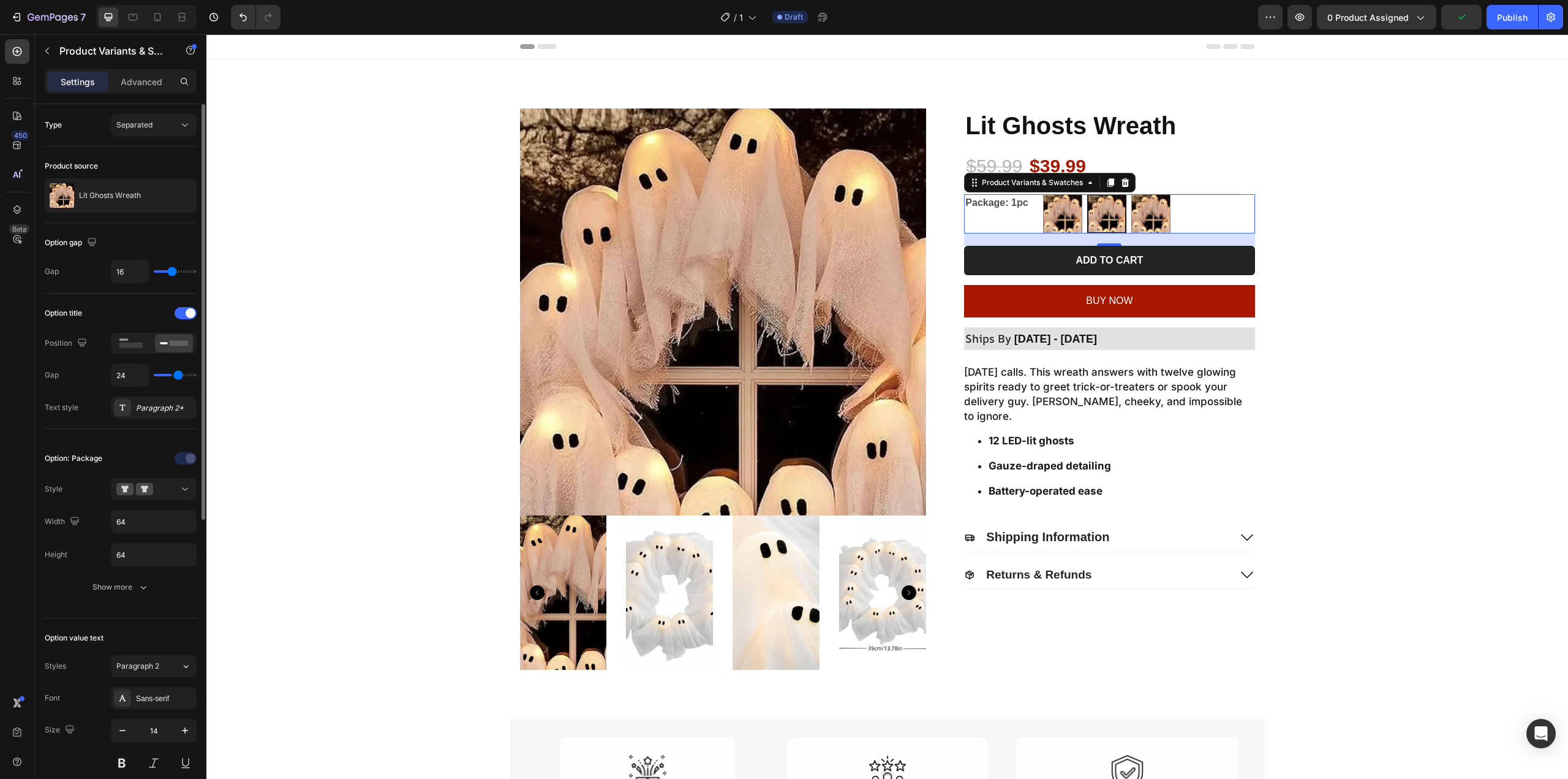
type input "26"
type input "27"
type input "29"
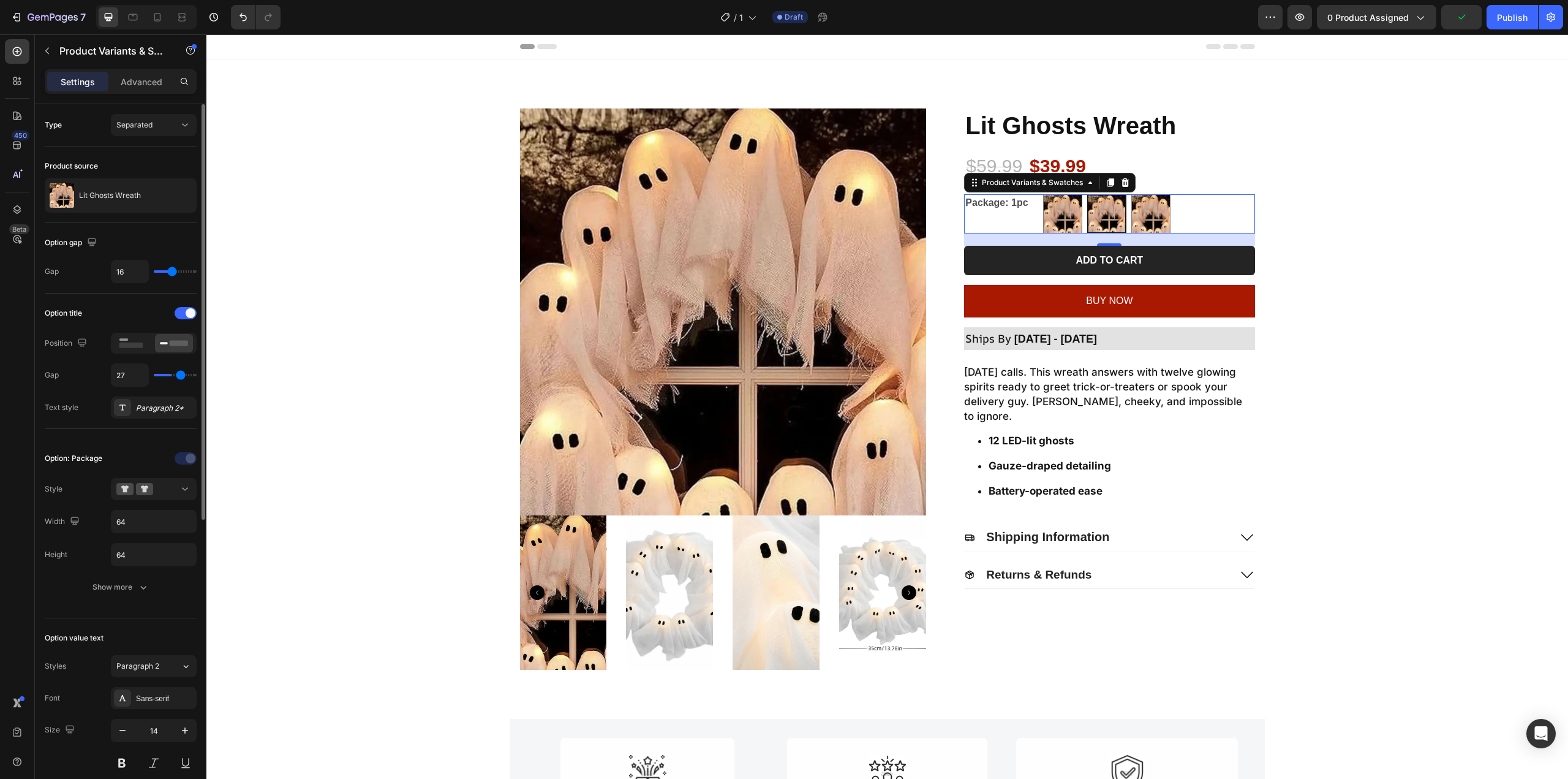
type input "29"
type input "30"
type input "31"
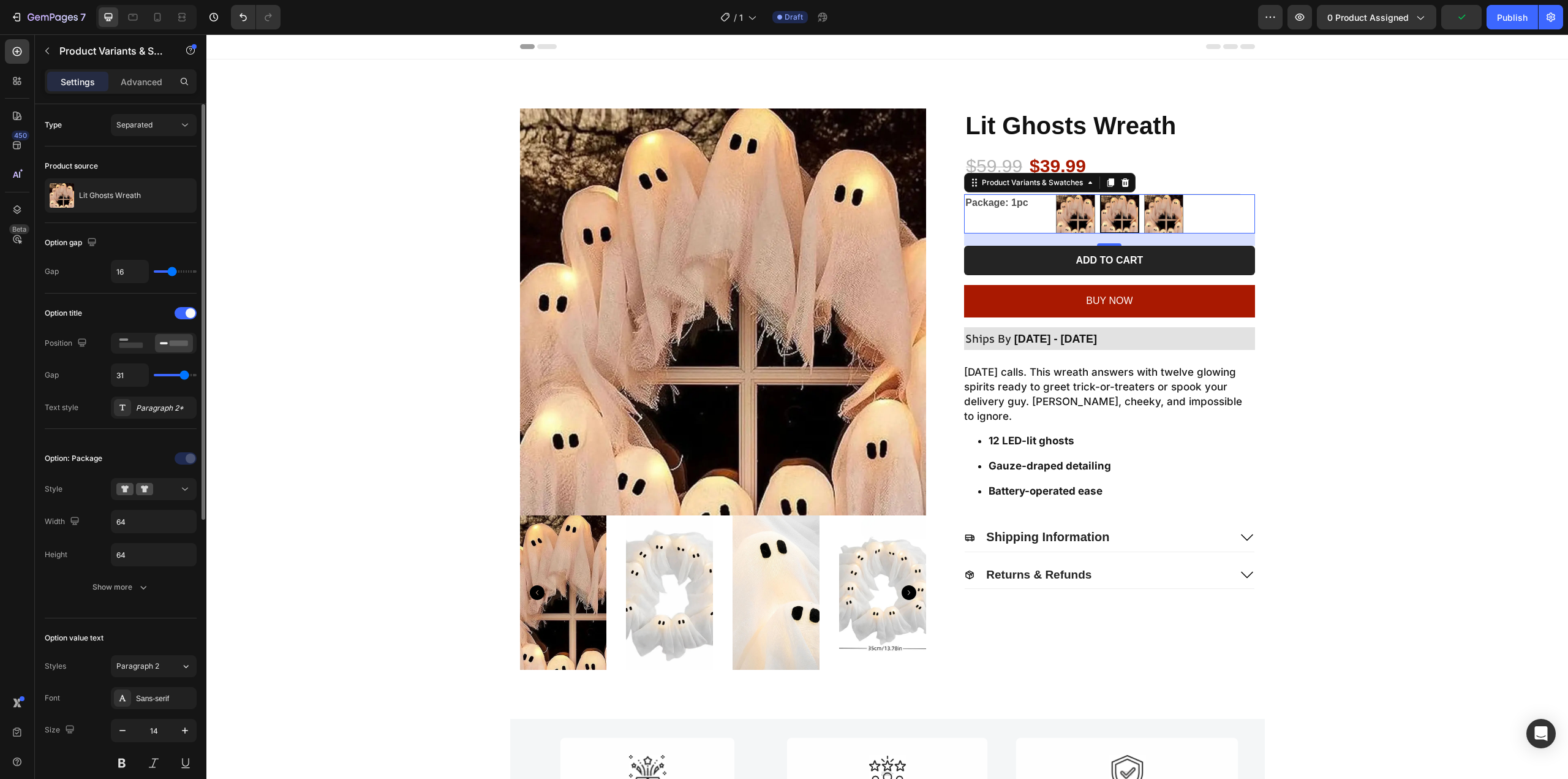
type input "33"
type input "34"
type input "39"
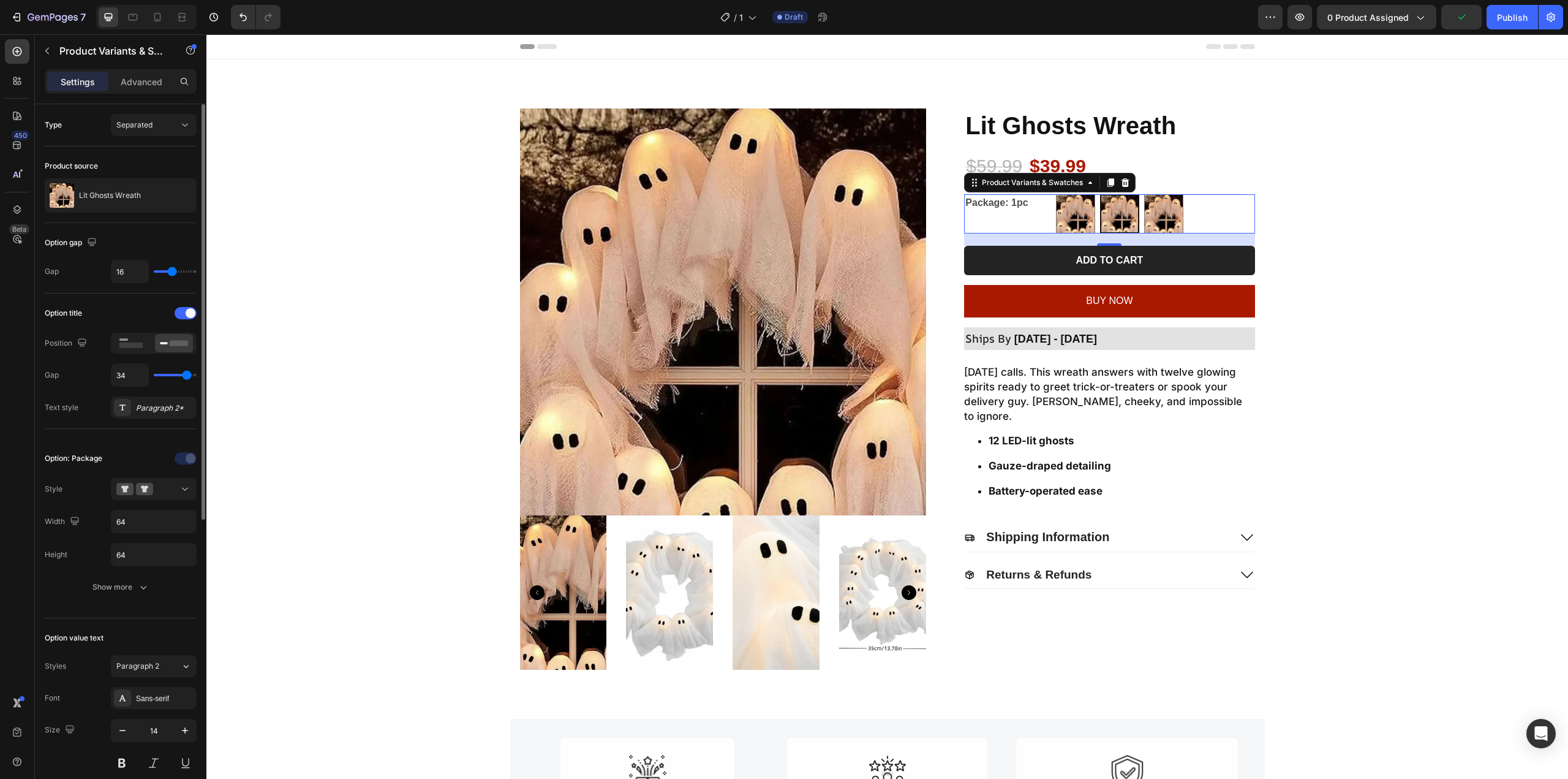
type input "39"
type input "40"
type input "39"
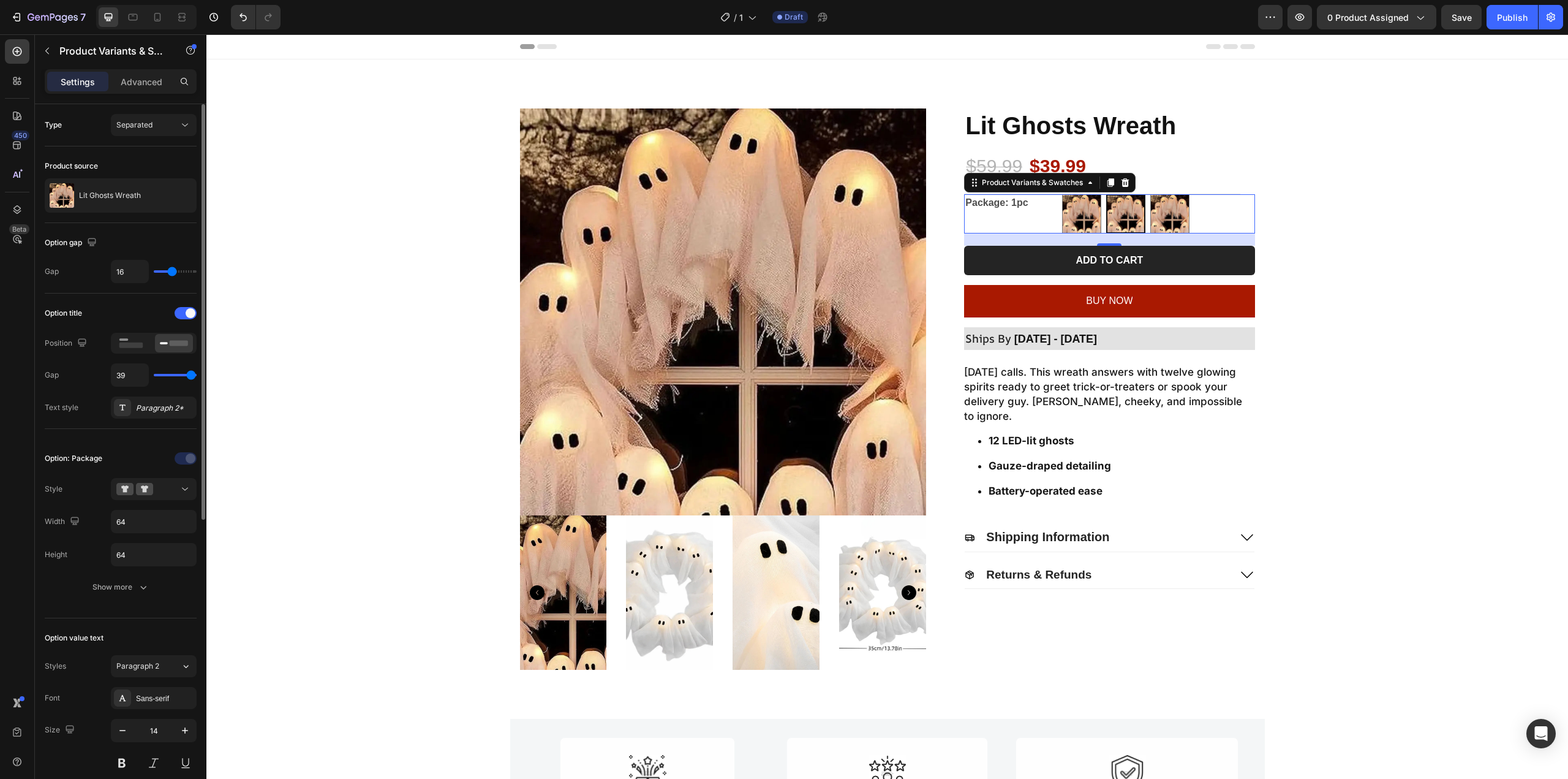
type input "38"
type input "37"
type input "36"
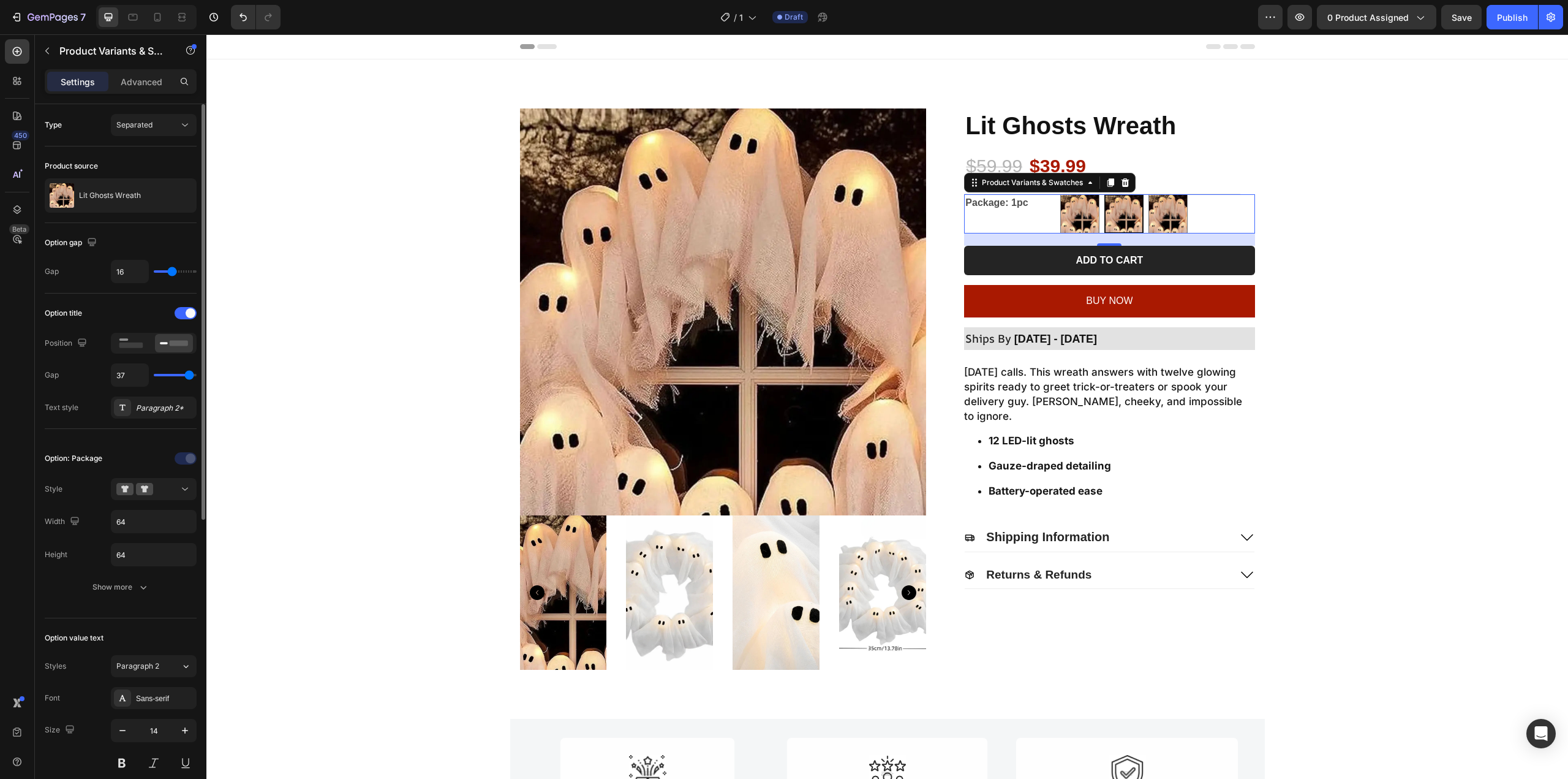
type input "36"
type input "35"
type input "28"
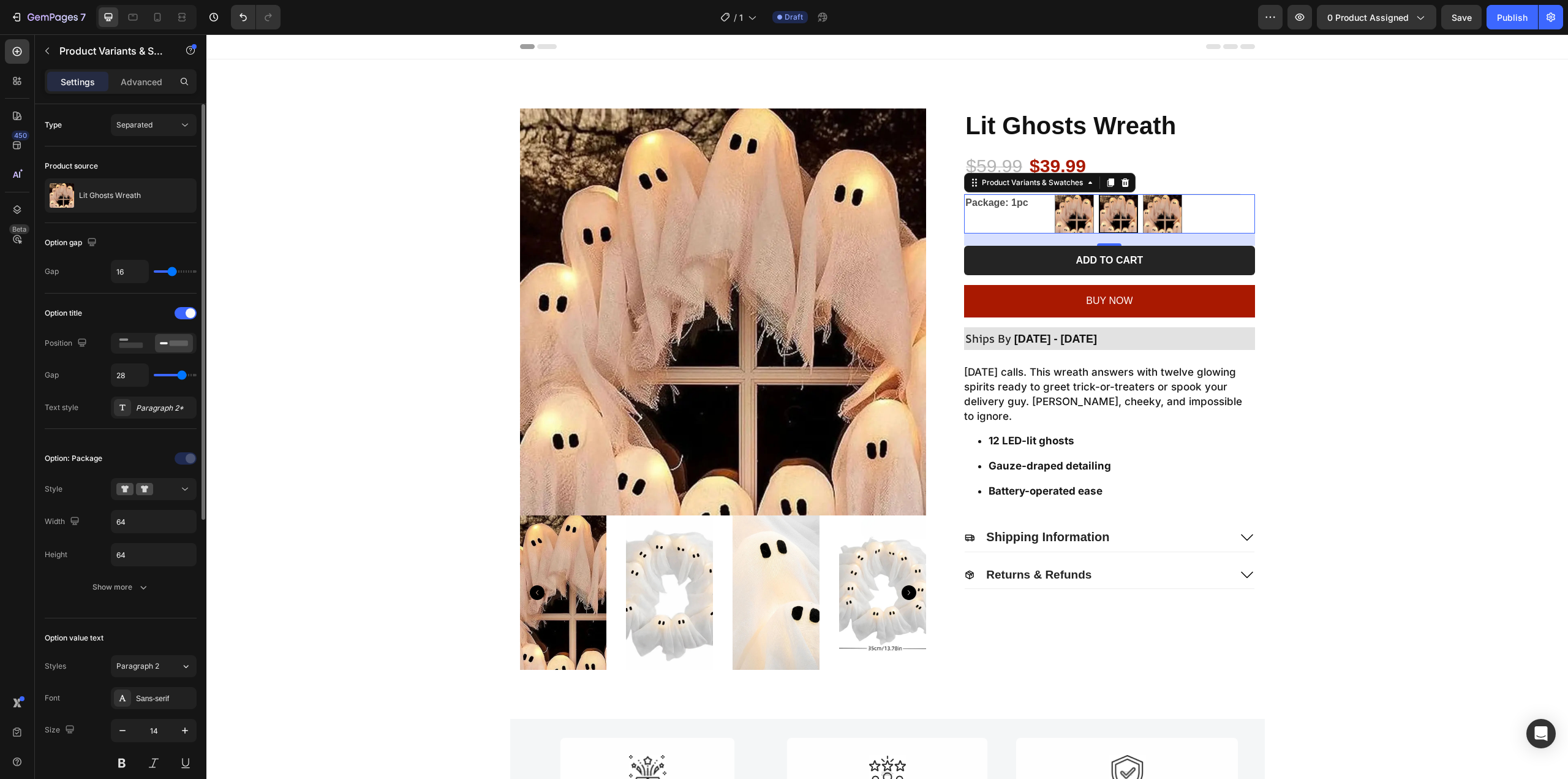
type input "27"
type input "25"
type input "24"
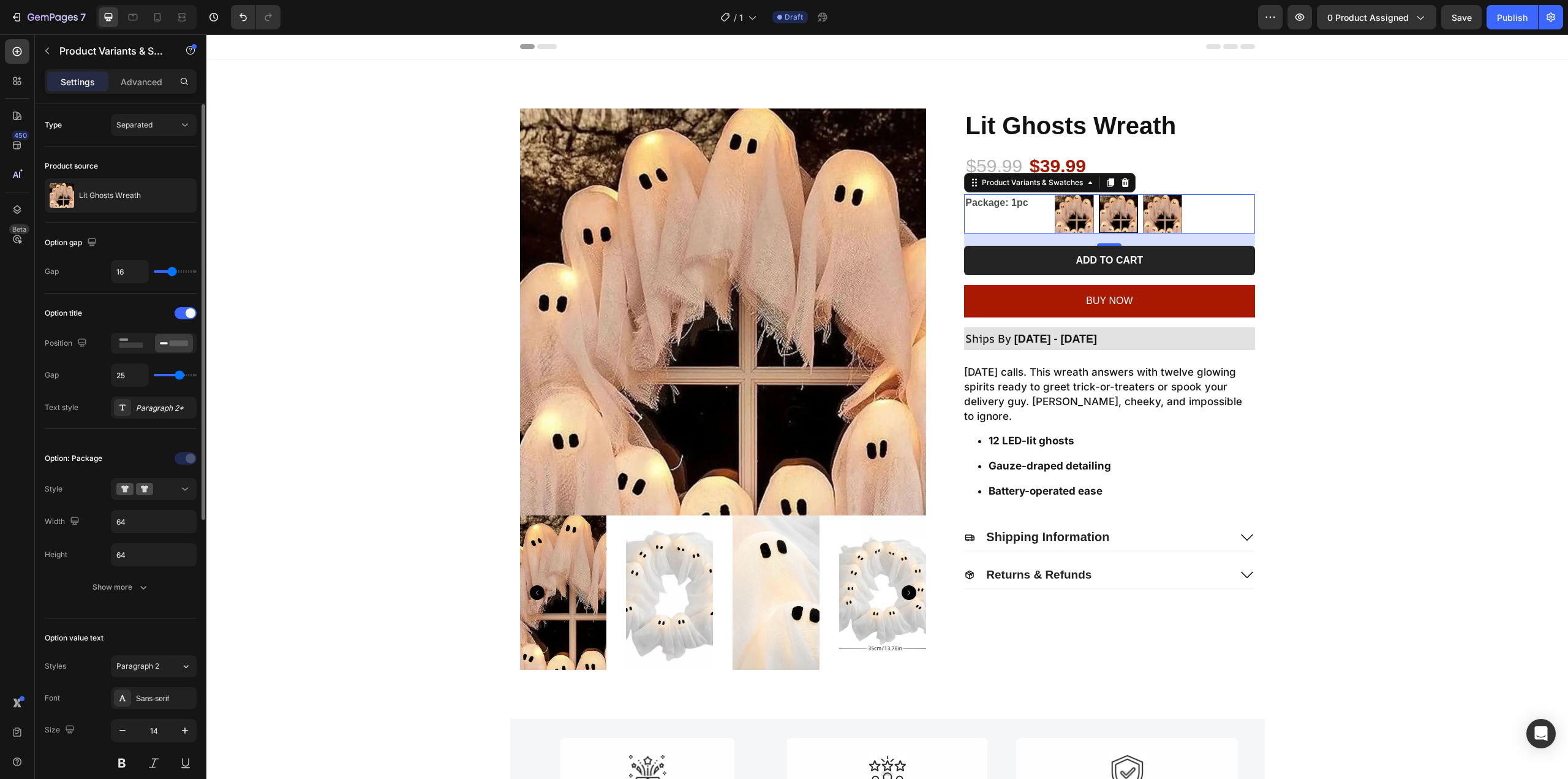
type input "24"
type input "23"
type input "19"
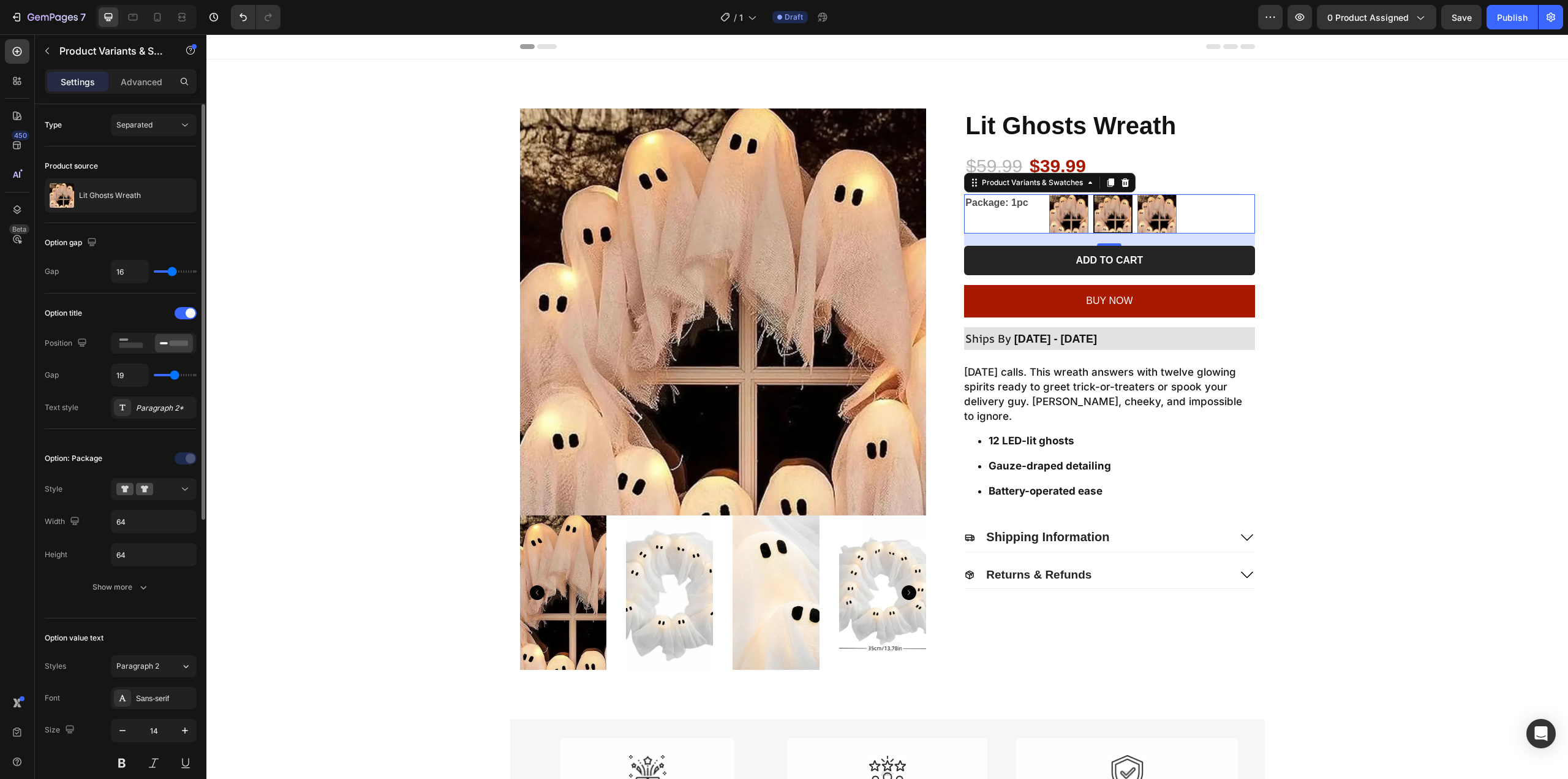
type input "18"
type input "19"
type input "20"
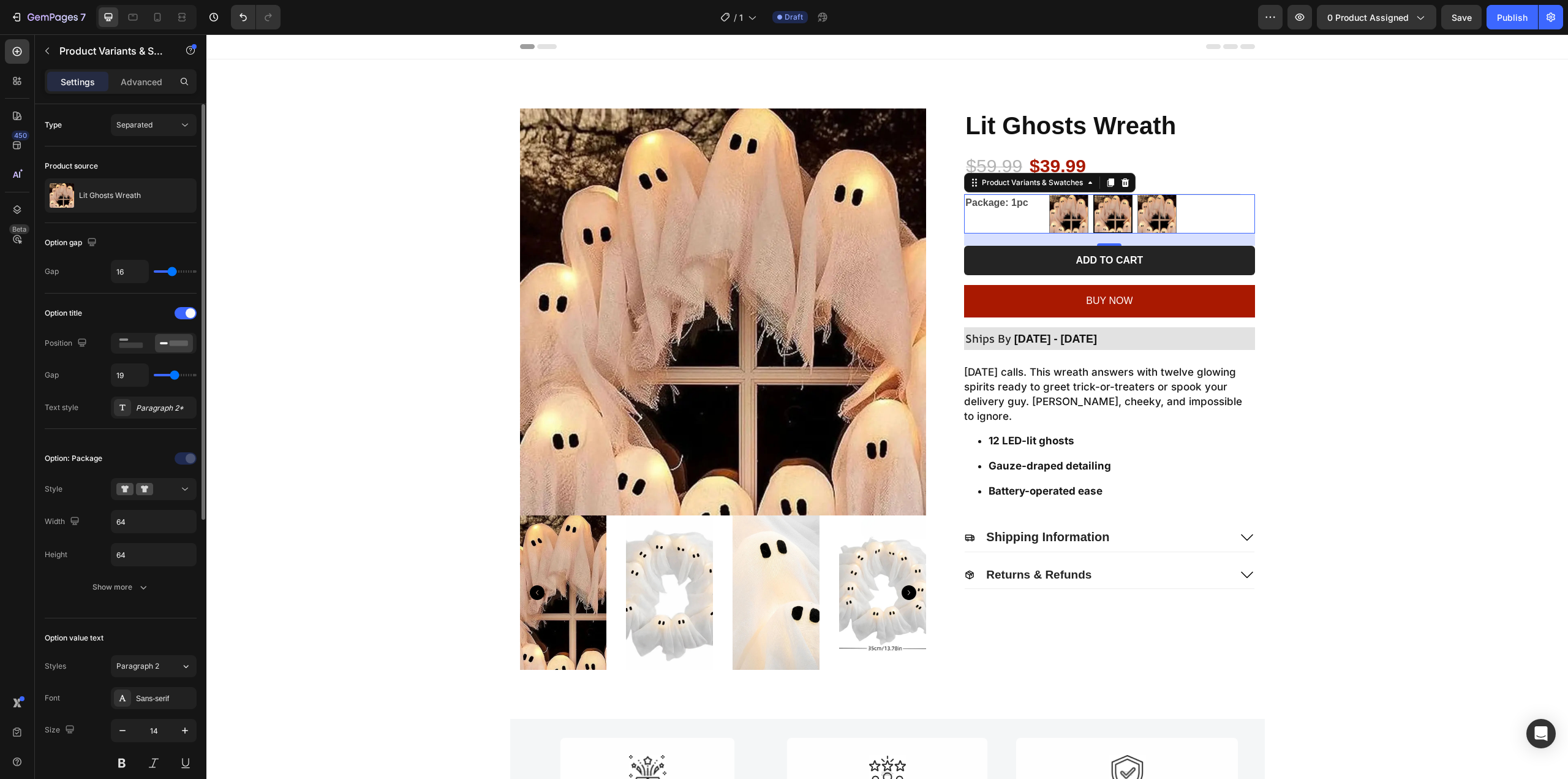
type input "20"
type input "21"
type input "20"
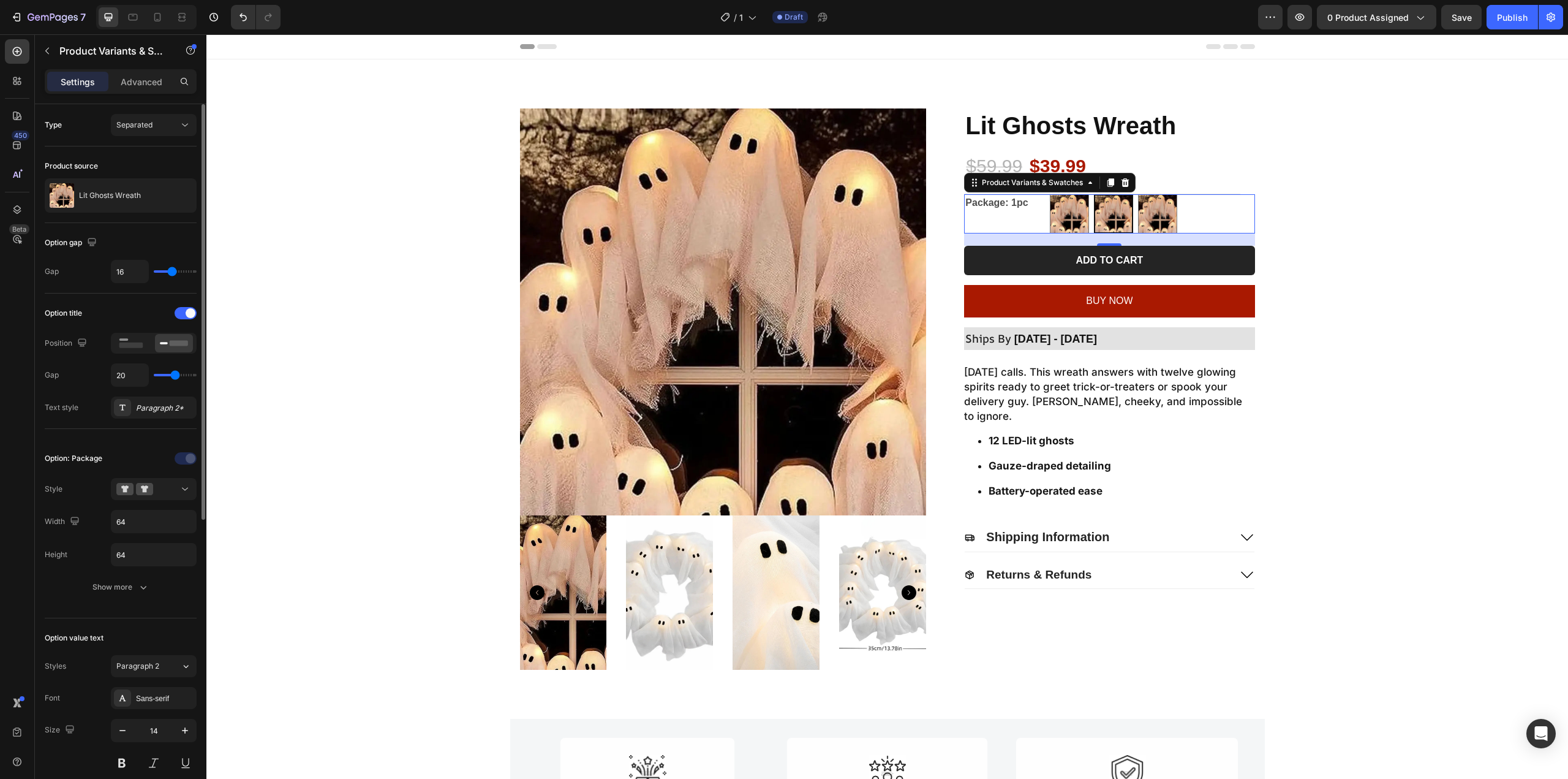
type input "19"
type input "20"
type input "21"
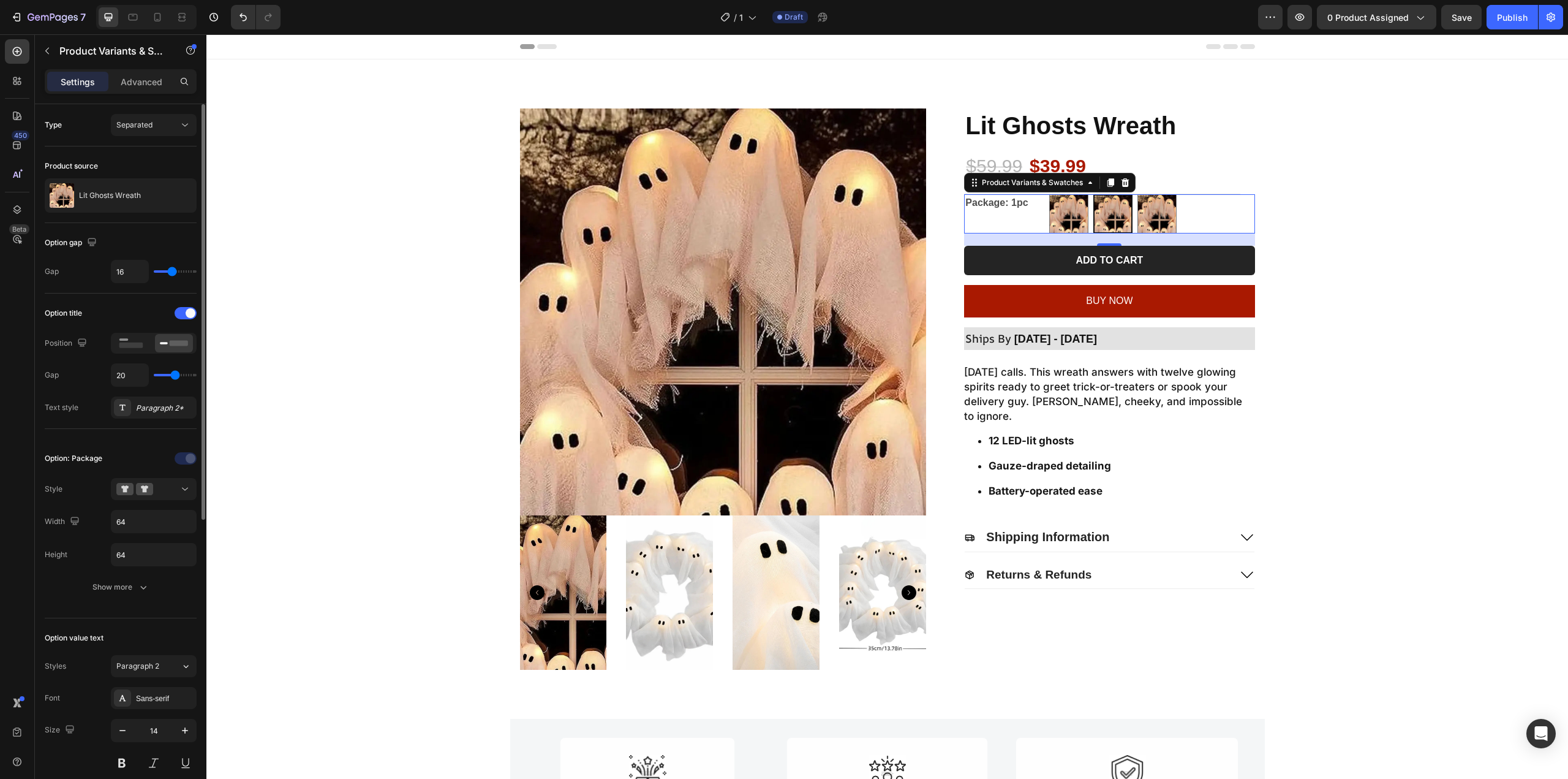
type input "21"
type input "20"
type input "19"
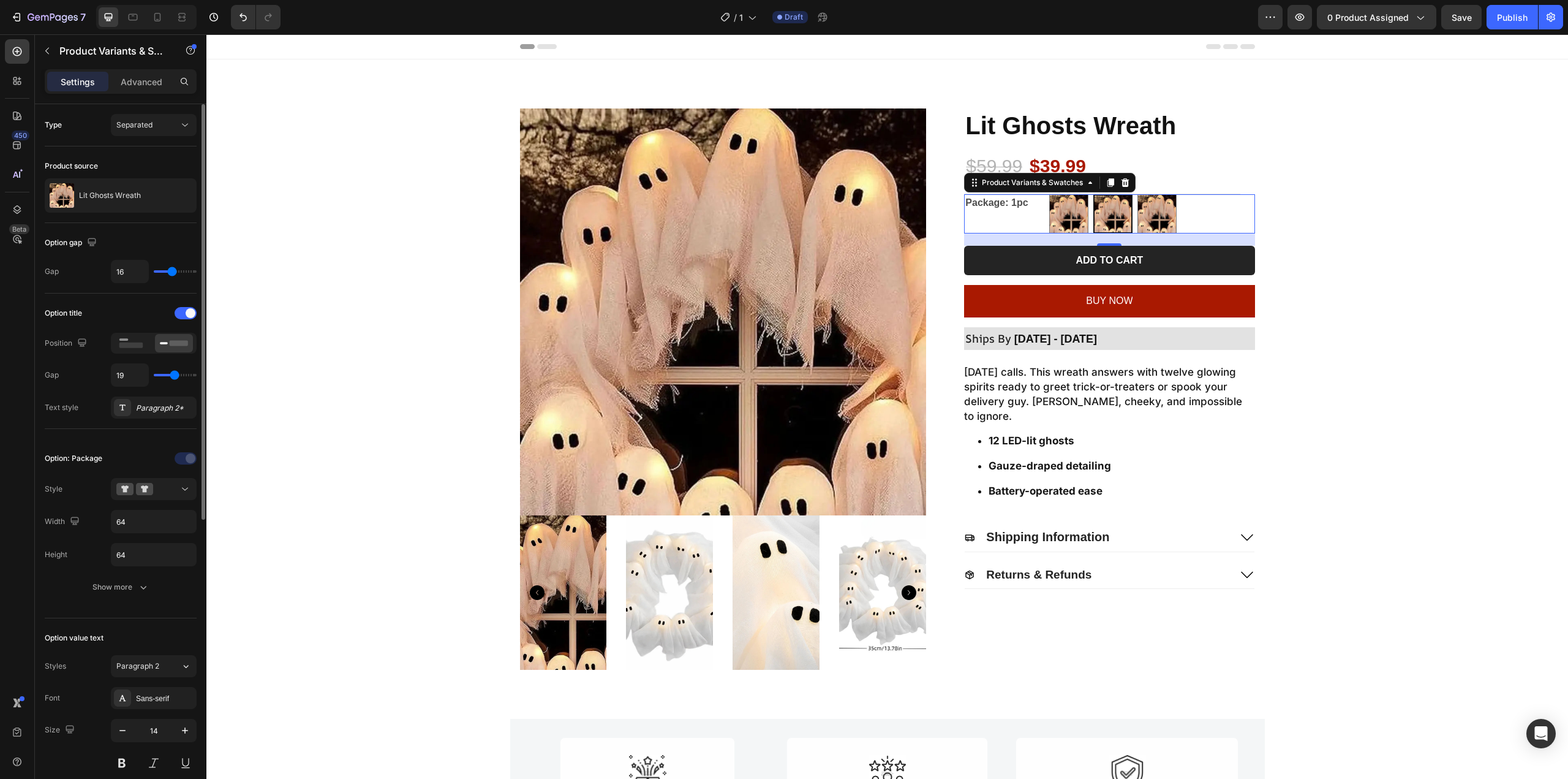
type input "20"
type input "21"
type input "20"
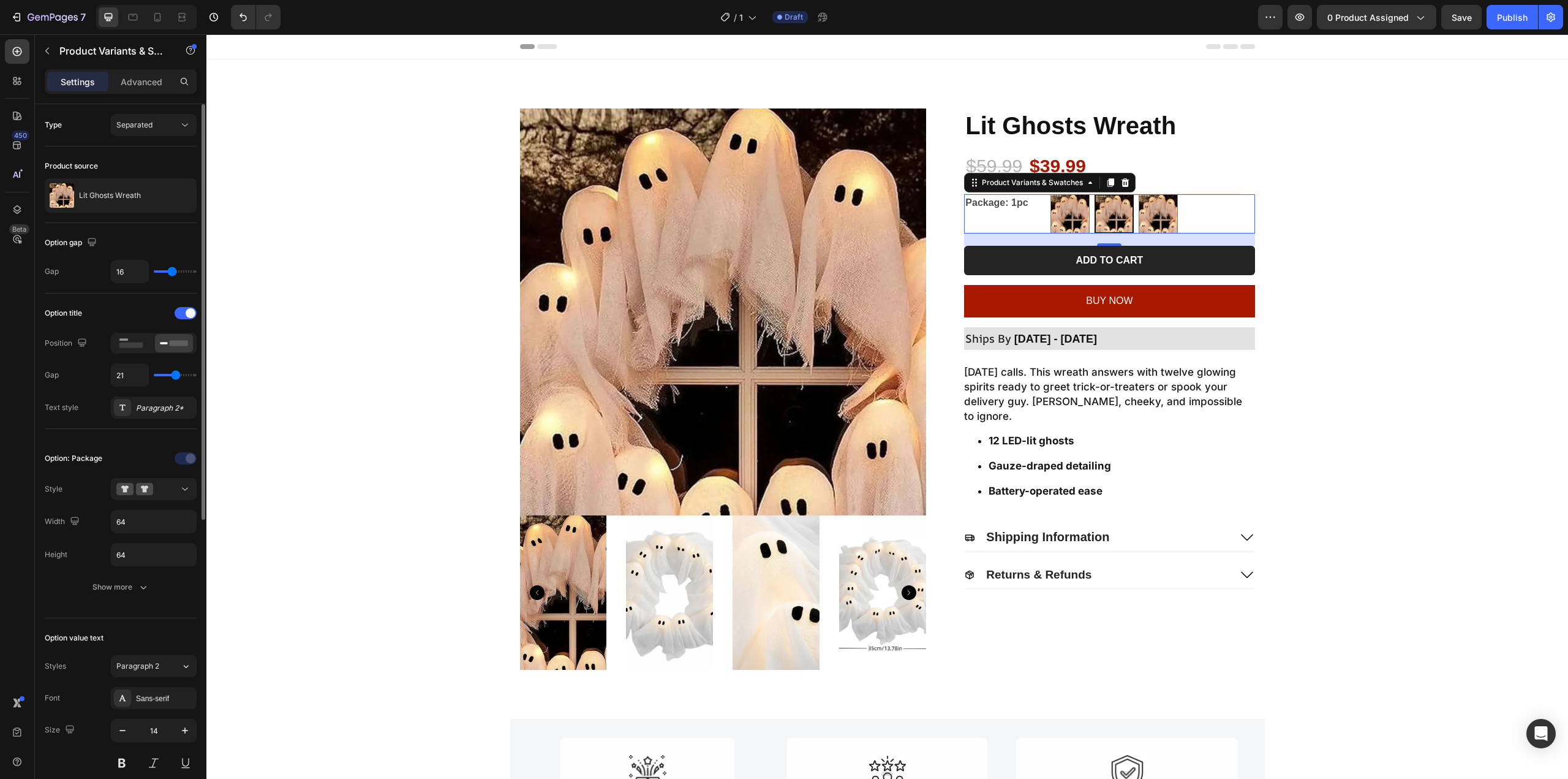
type input "20"
type input "19"
drag, startPoint x: 161, startPoint y: 373, endPoint x: 174, endPoint y: 366, distance: 14.8
type input "19"
click at [174, 374] on input "range" at bounding box center [175, 375] width 43 height 2
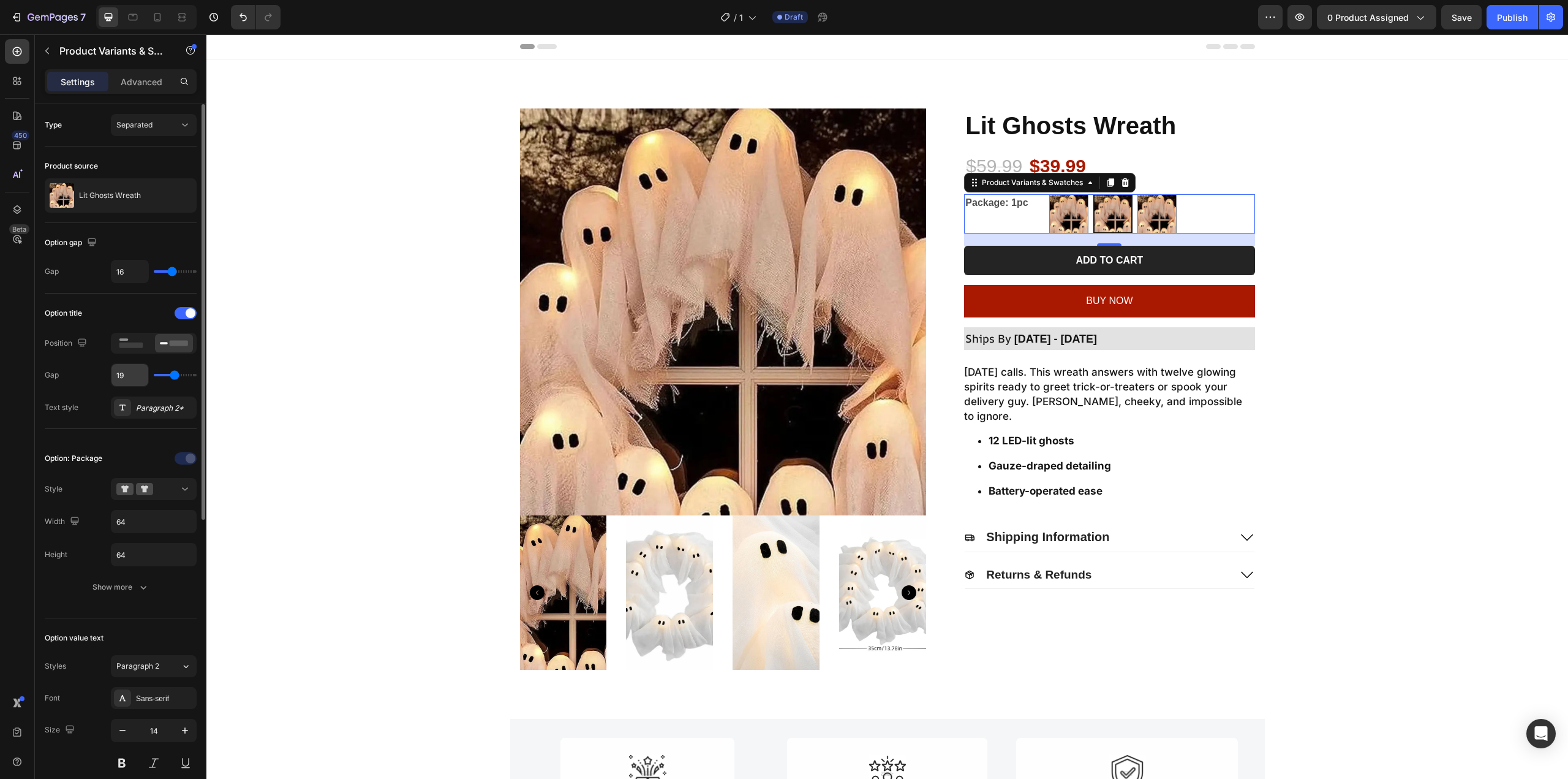
click at [143, 371] on input "19" at bounding box center [130, 375] width 36 height 22
type input "2"
type input "20"
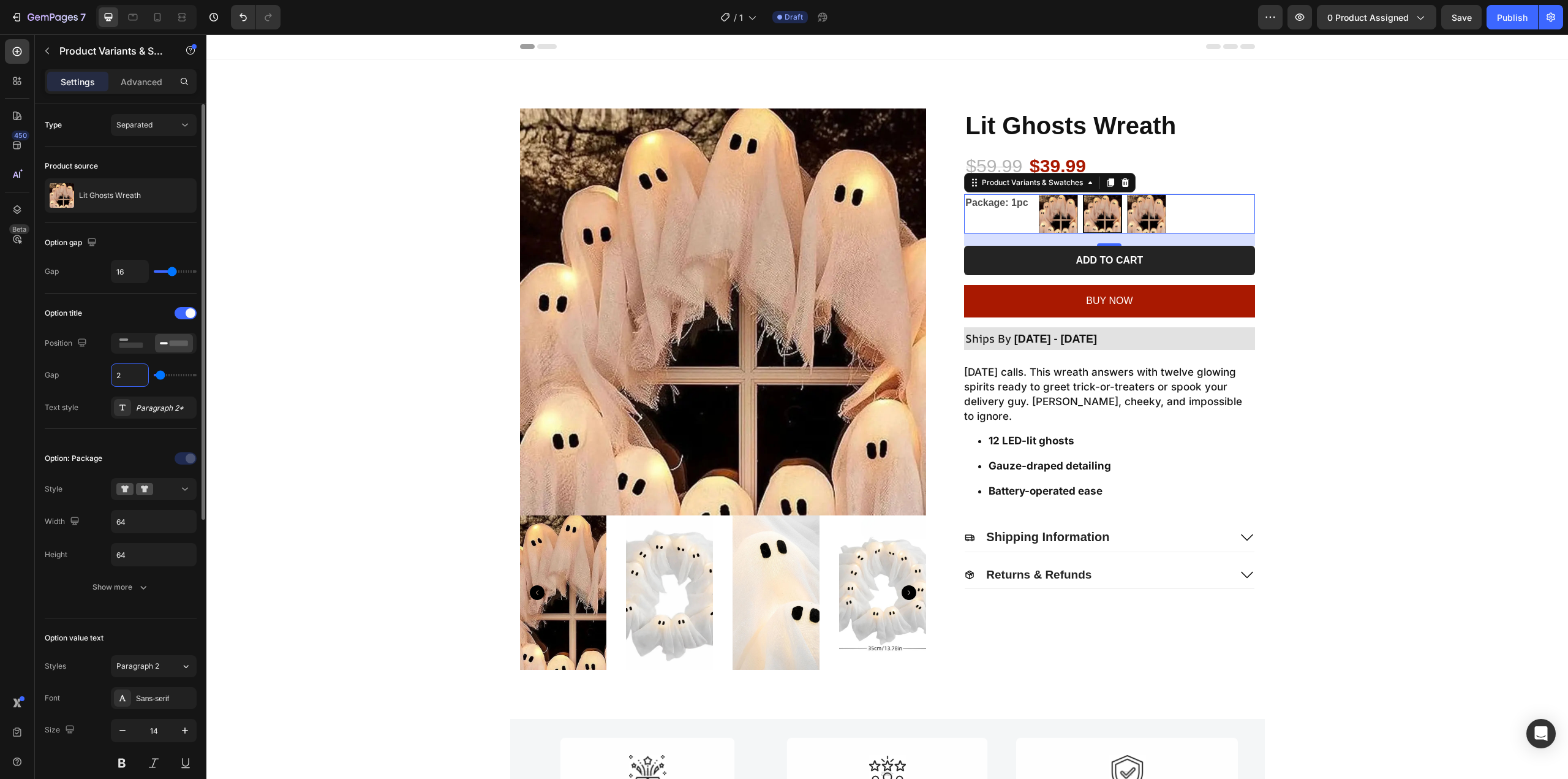
type input "20"
click at [141, 414] on div "Paragraph 2*" at bounding box center [154, 407] width 86 height 22
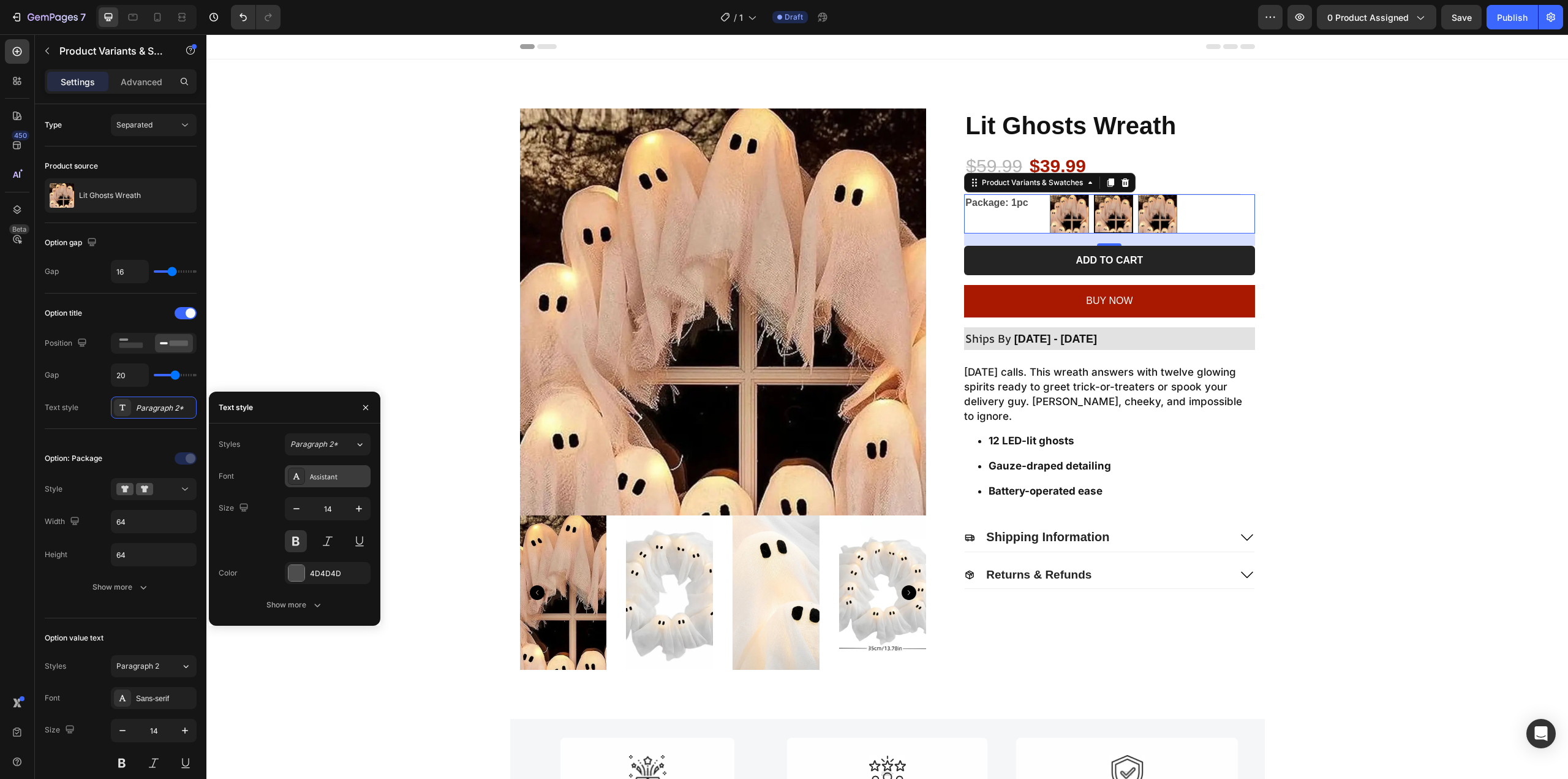
click at [336, 468] on div "Assistant" at bounding box center [327, 476] width 86 height 22
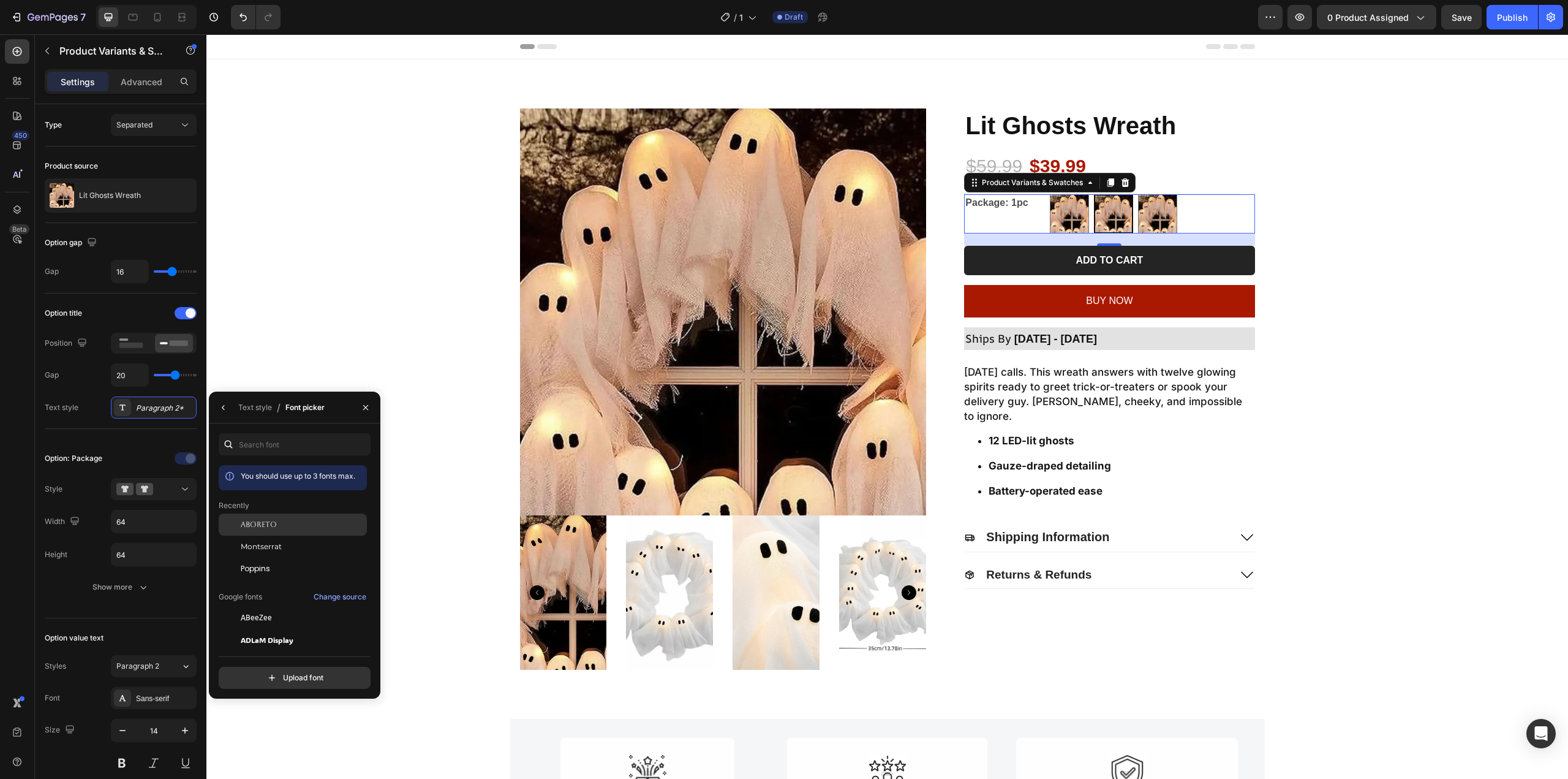
click at [258, 520] on span "Aboreto" at bounding box center [259, 525] width 36 height 11
click at [157, 426] on div "Option title Position Gap 20 Text style Paragraph 2*" at bounding box center [120, 361] width 152 height 136
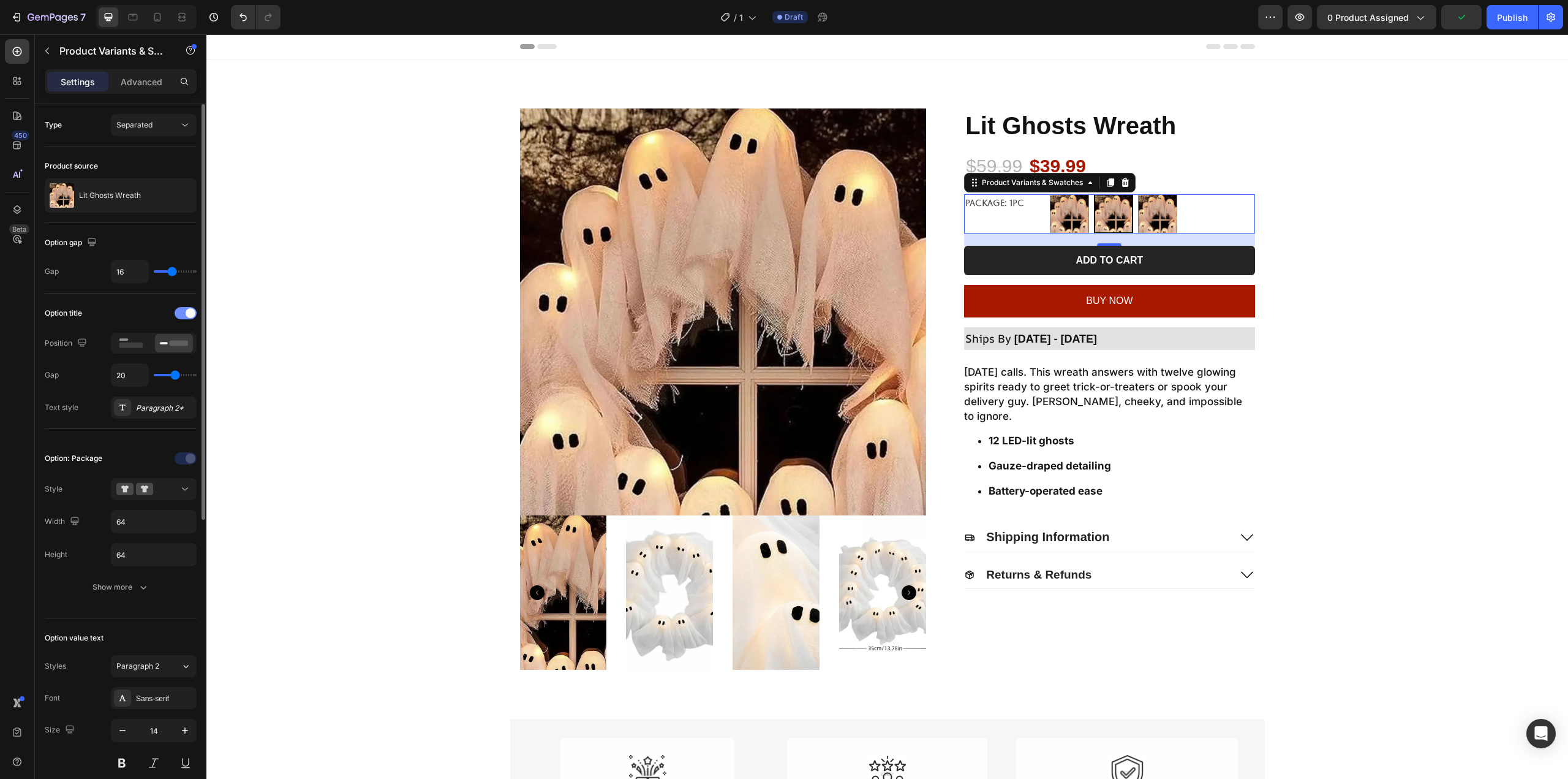
click at [192, 312] on span at bounding box center [190, 313] width 10 height 10
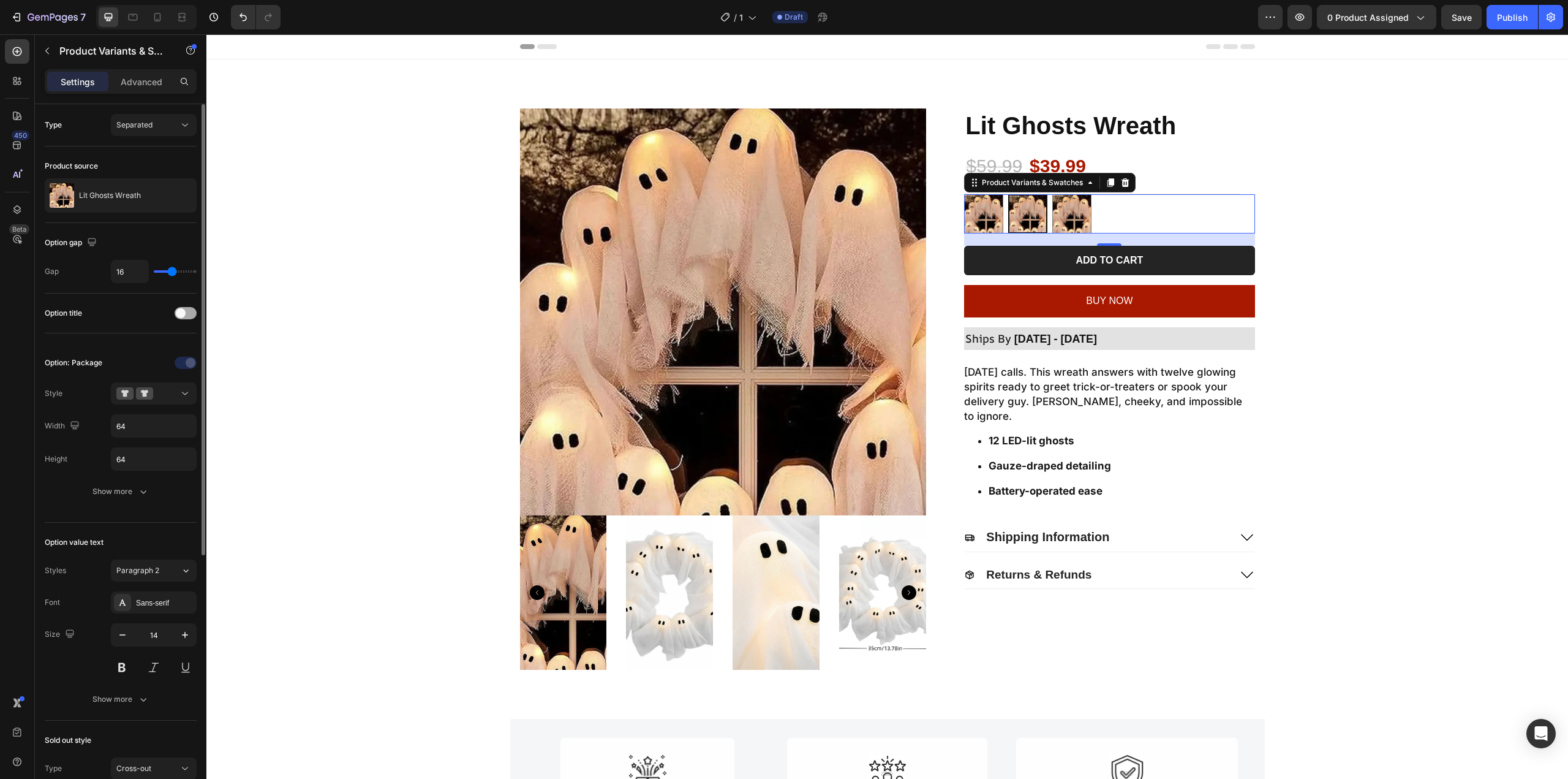
click at [188, 309] on div at bounding box center [185, 312] width 22 height 12
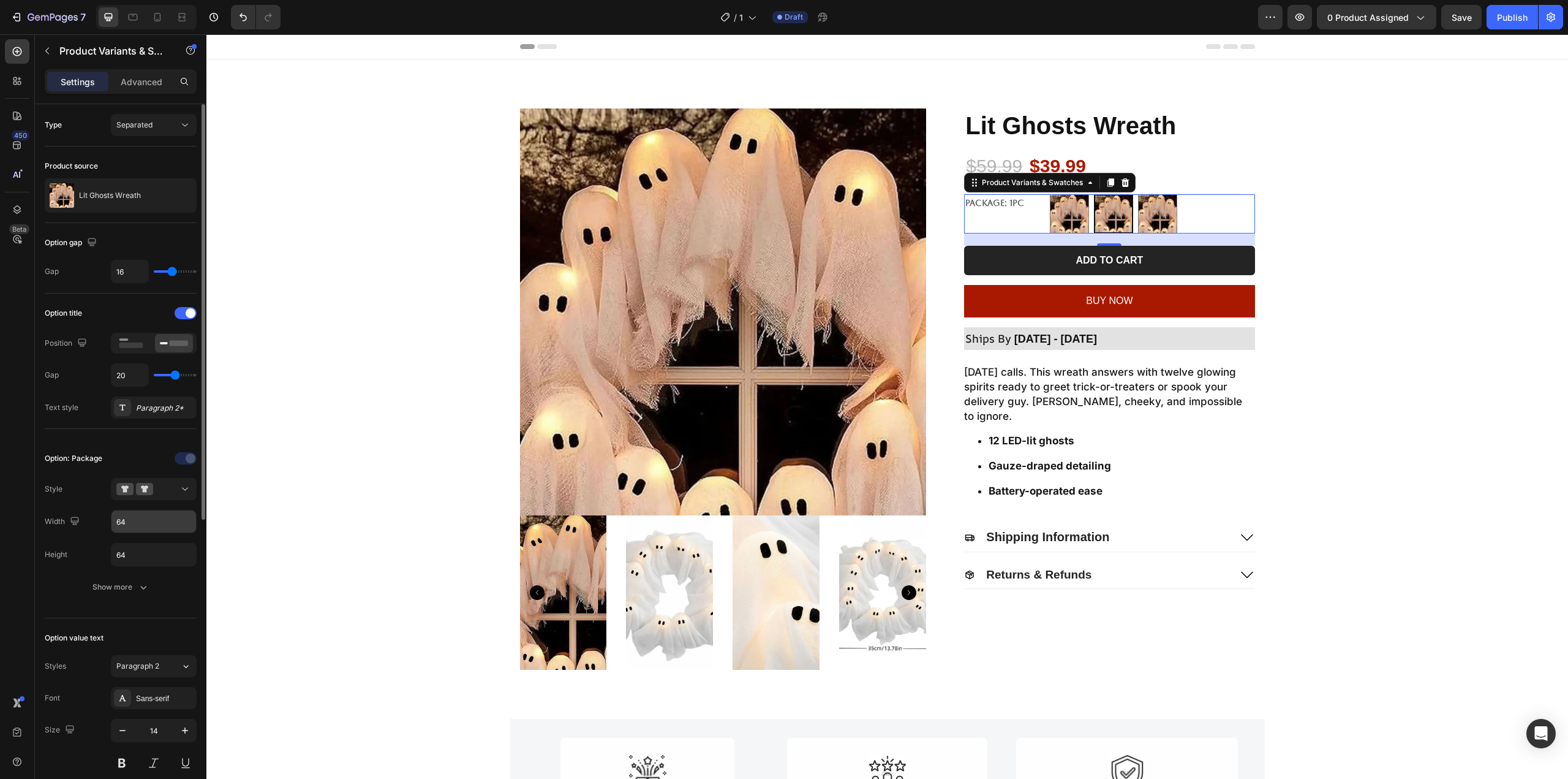
click at [144, 529] on input "64" at bounding box center [154, 521] width 85 height 22
type input "3"
type input "50"
click at [163, 550] on input "64" at bounding box center [154, 555] width 85 height 22
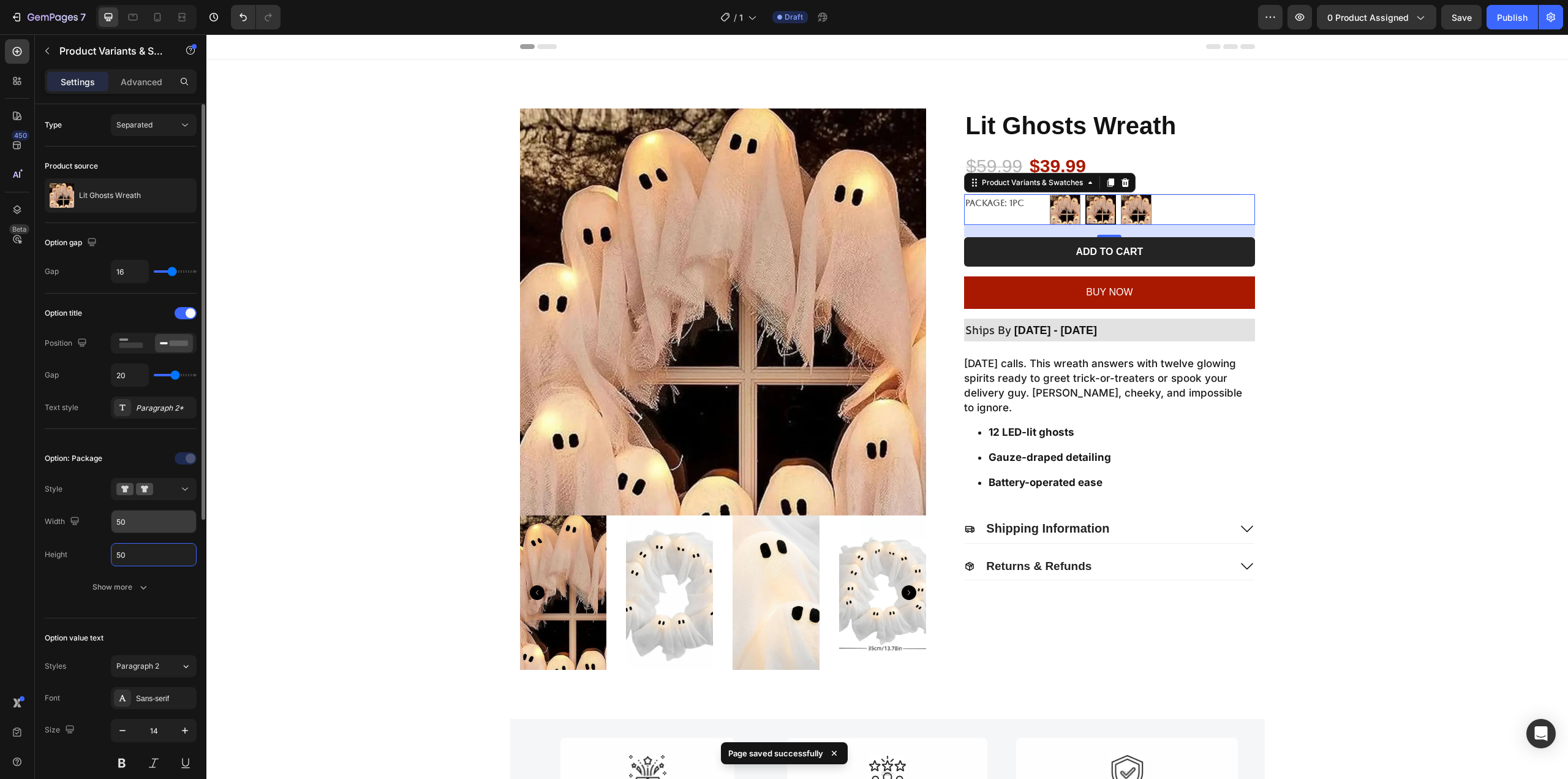
type input "50"
click at [143, 525] on input "50" at bounding box center [154, 521] width 85 height 22
type input "60"
click at [153, 540] on div "Option: Package Style Width 60 Height 50 Show more" at bounding box center [120, 523] width 152 height 150
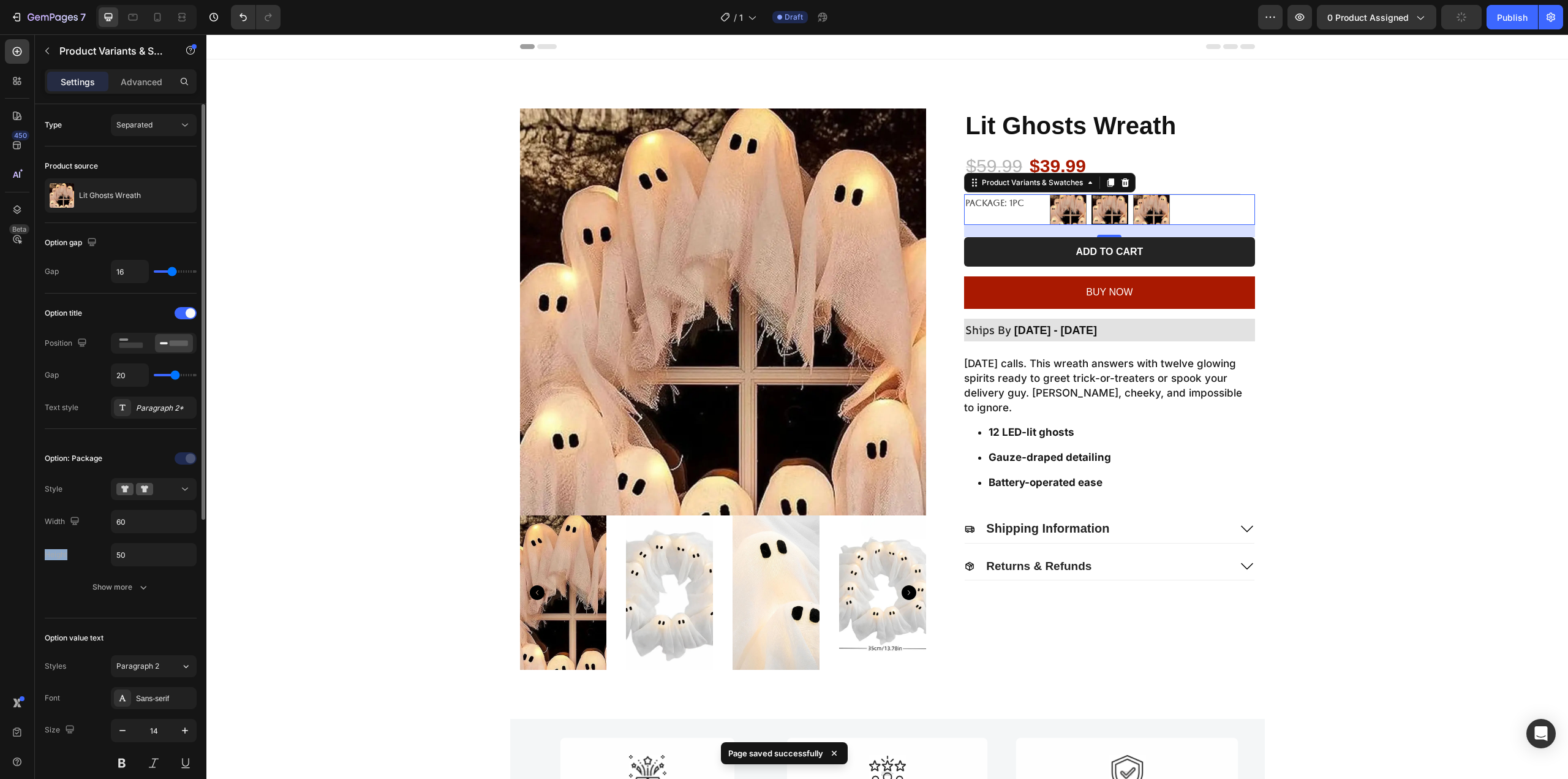
click at [153, 540] on div "Option: Package Style Width 60 Height 50 Show more" at bounding box center [120, 523] width 152 height 150
click at [152, 547] on input "50" at bounding box center [154, 555] width 85 height 22
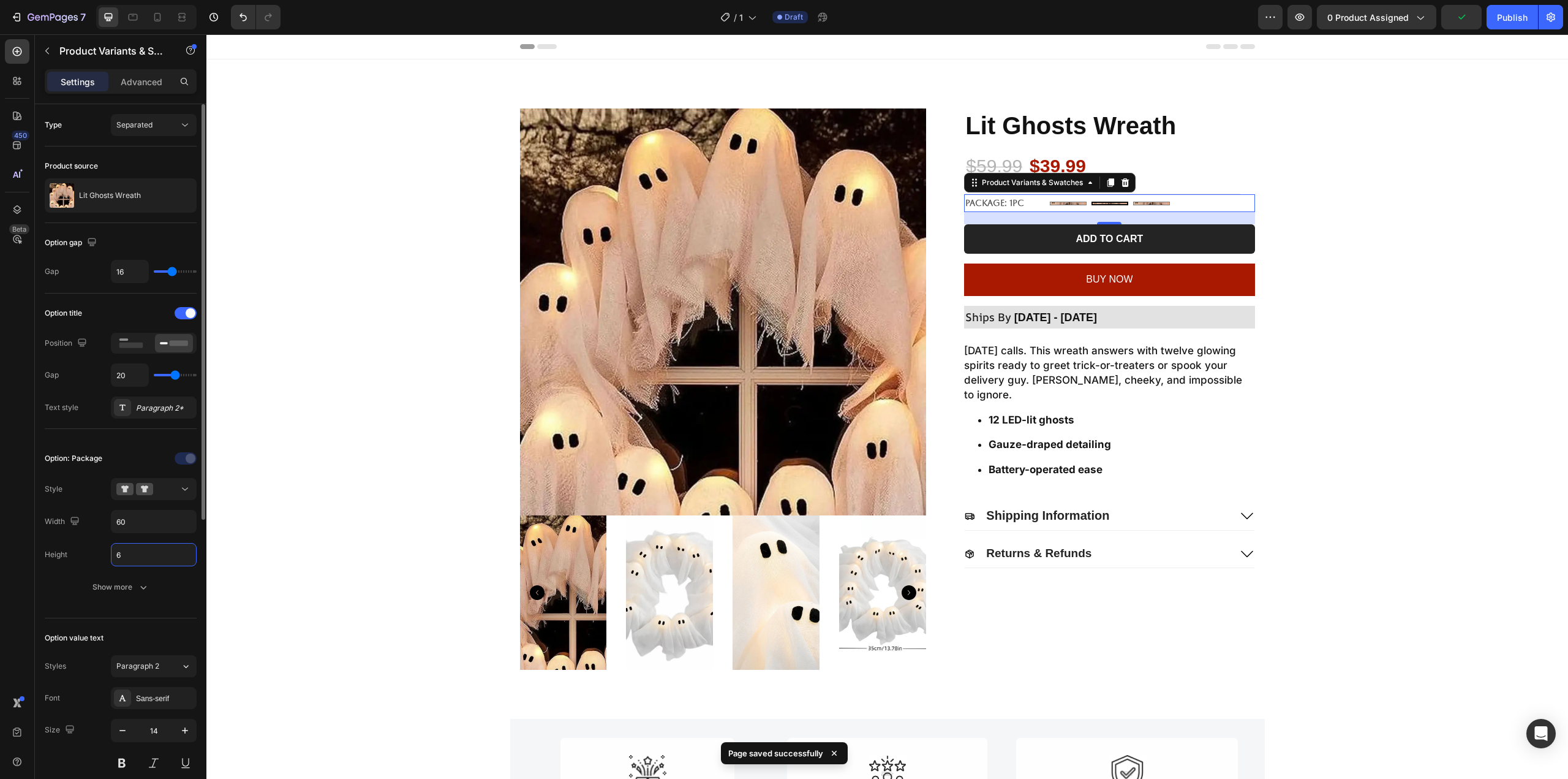
type input "60"
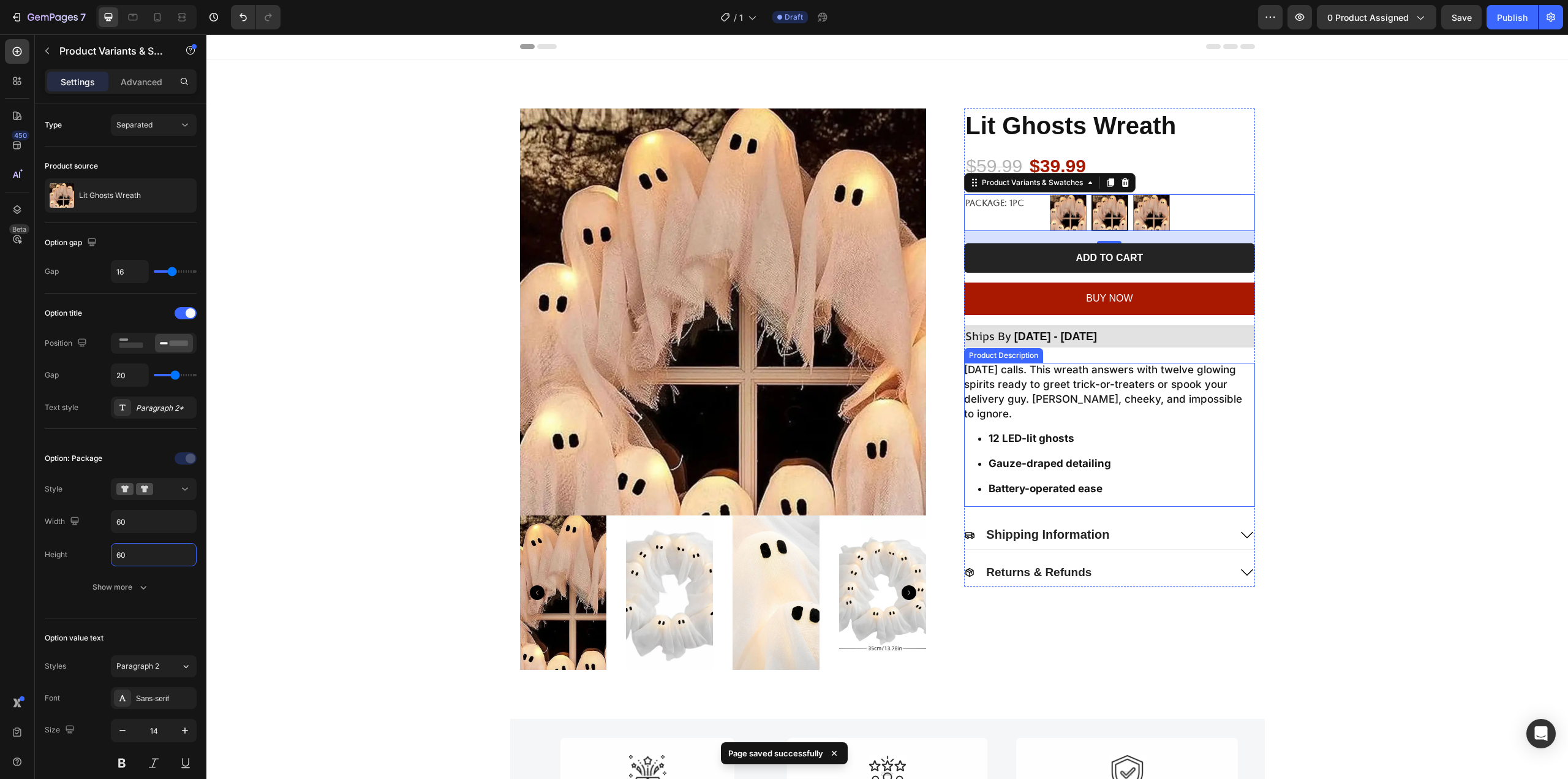
click at [1324, 239] on div "Product Images Lit Ghosts Wreath Product Title $59.99 Product Price Product Pri…" at bounding box center [887, 389] width 1337 height 561
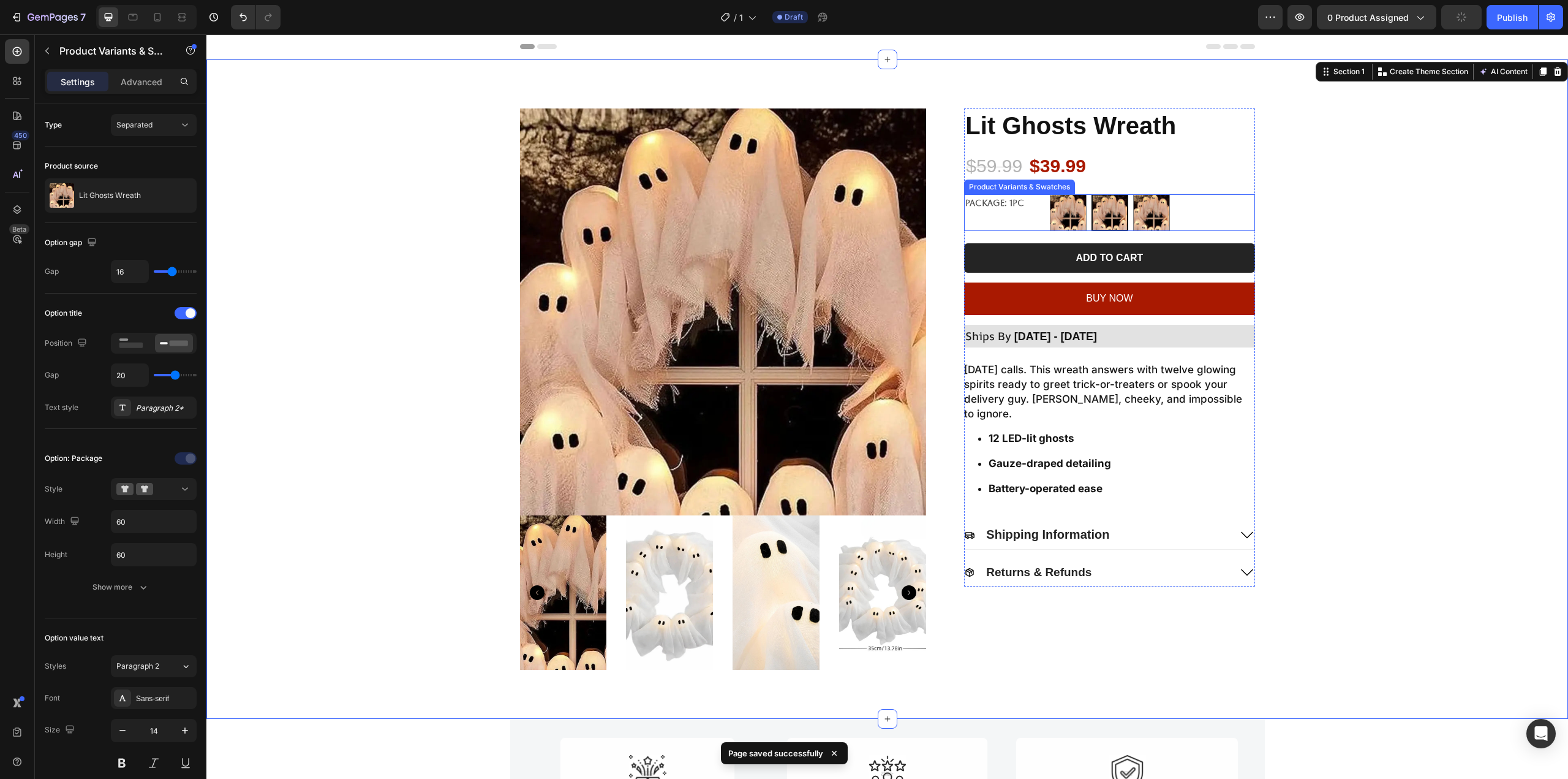
click at [976, 203] on legend "Package: 1pc" at bounding box center [1001, 203] width 74 height 17
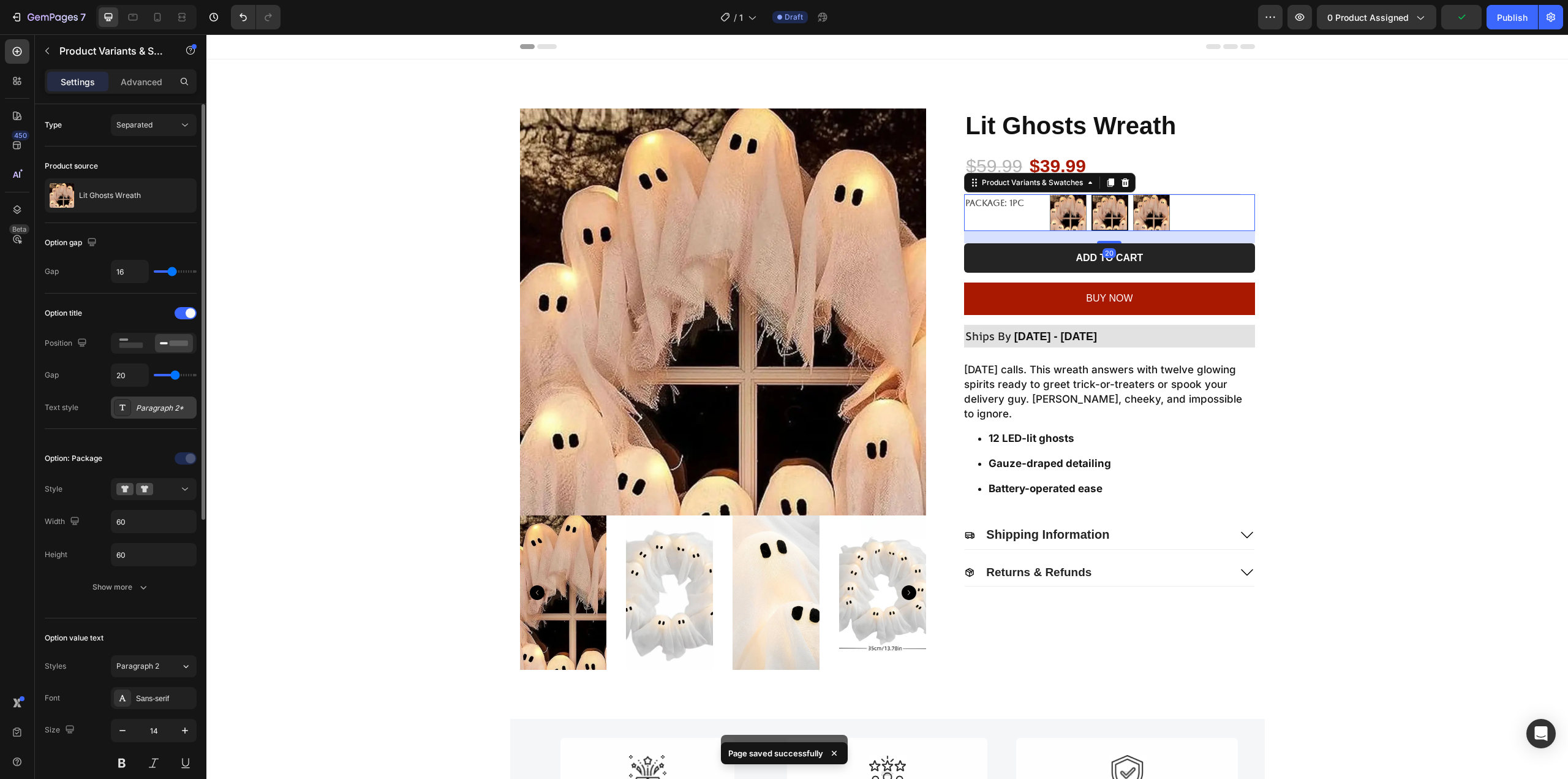
click at [166, 411] on div "Paragraph 2*" at bounding box center [165, 408] width 58 height 11
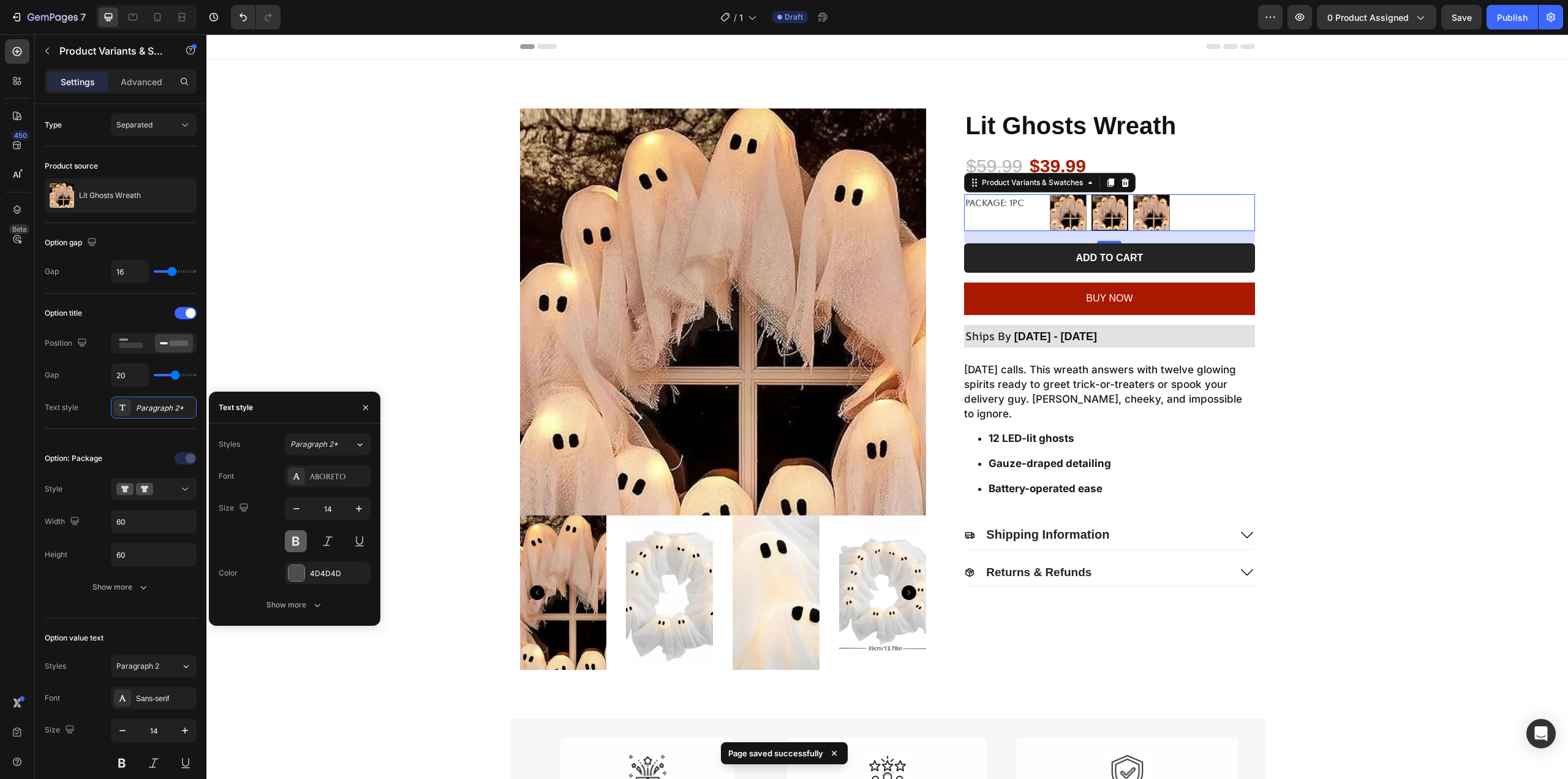
click at [299, 543] on button at bounding box center [296, 541] width 22 height 22
click at [311, 570] on div "4D4D4D" at bounding box center [327, 574] width 36 height 11
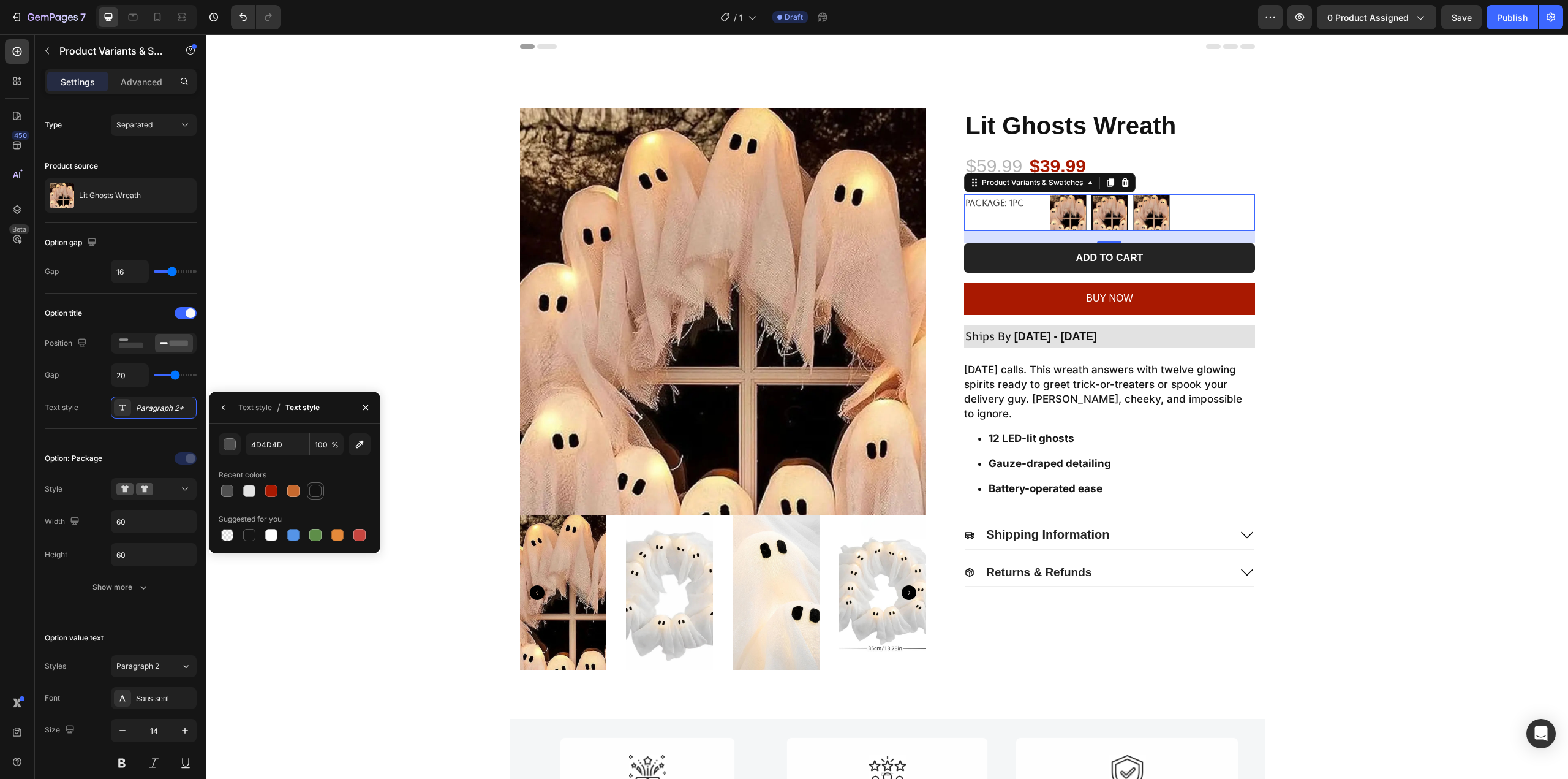
click at [322, 494] on div at bounding box center [315, 491] width 17 height 17
click at [278, 491] on div at bounding box center [271, 491] width 15 height 15
click at [311, 488] on div at bounding box center [315, 490] width 12 height 12
type input "121212"
click at [224, 407] on icon "button" at bounding box center [223, 407] width 10 height 10
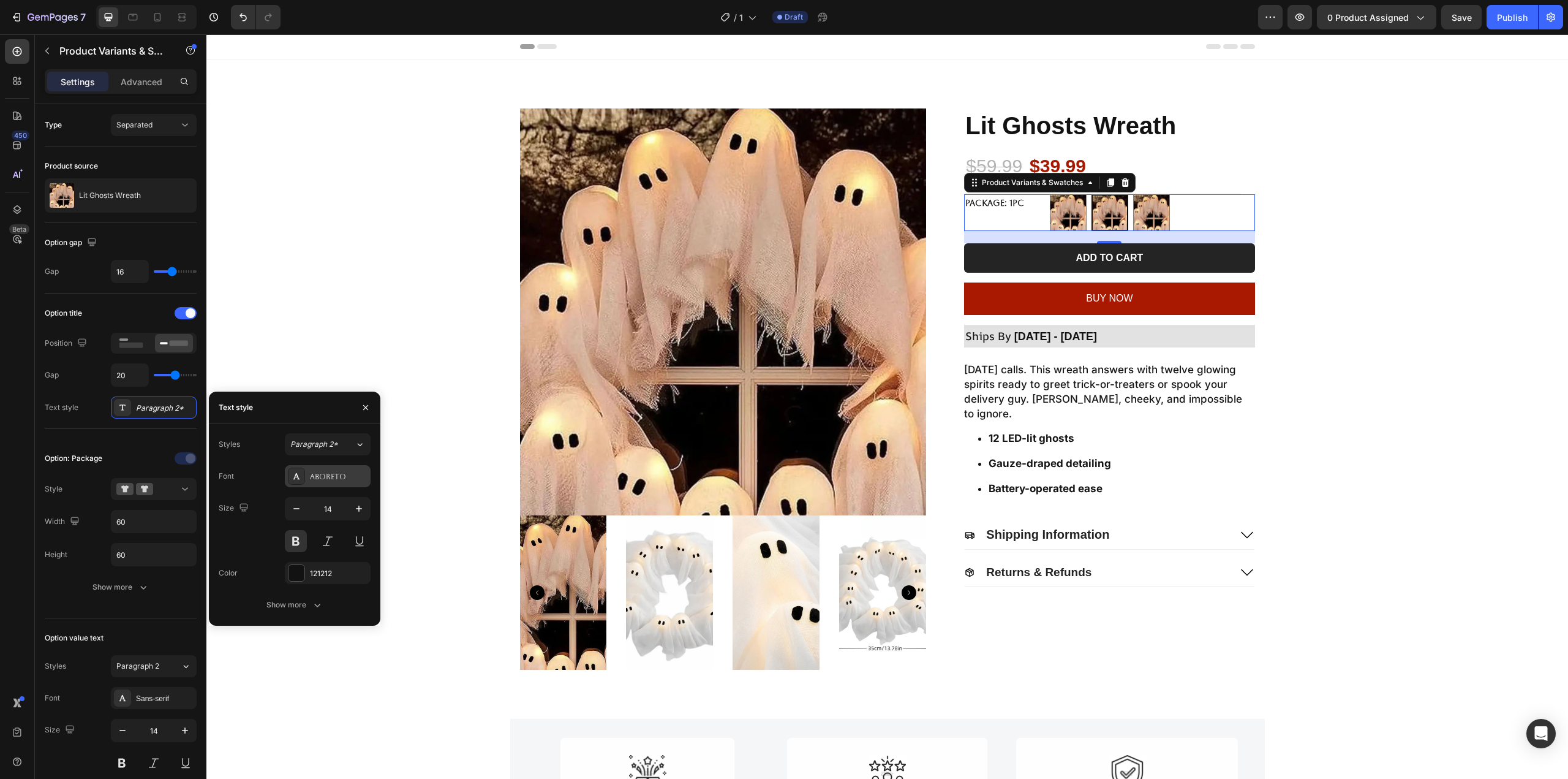
click at [330, 472] on div "Aboreto" at bounding box center [338, 476] width 58 height 11
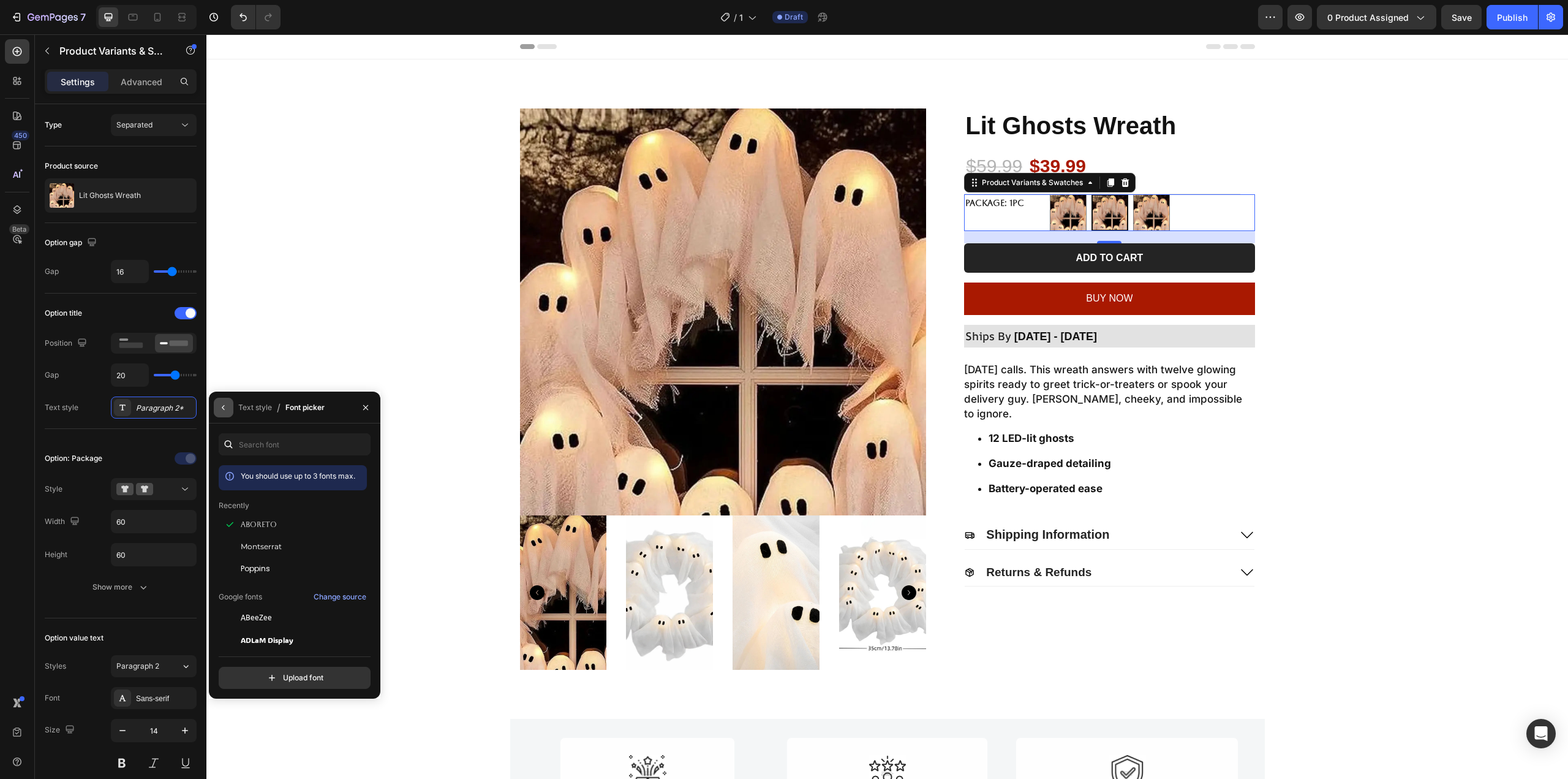
click at [225, 401] on button "button" at bounding box center [223, 407] width 20 height 20
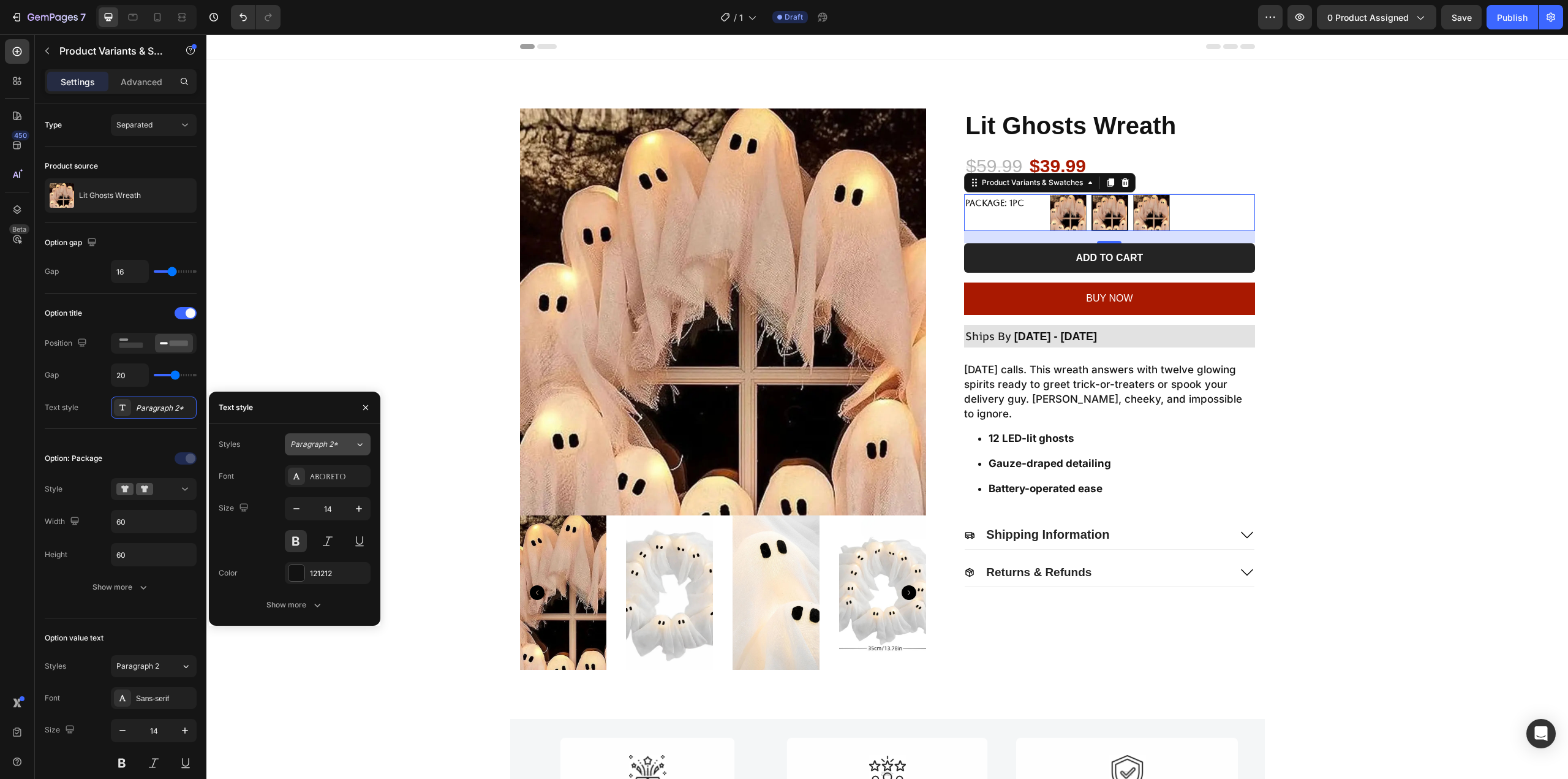
click at [311, 439] on span "Paragraph 2*" at bounding box center [314, 445] width 48 height 11
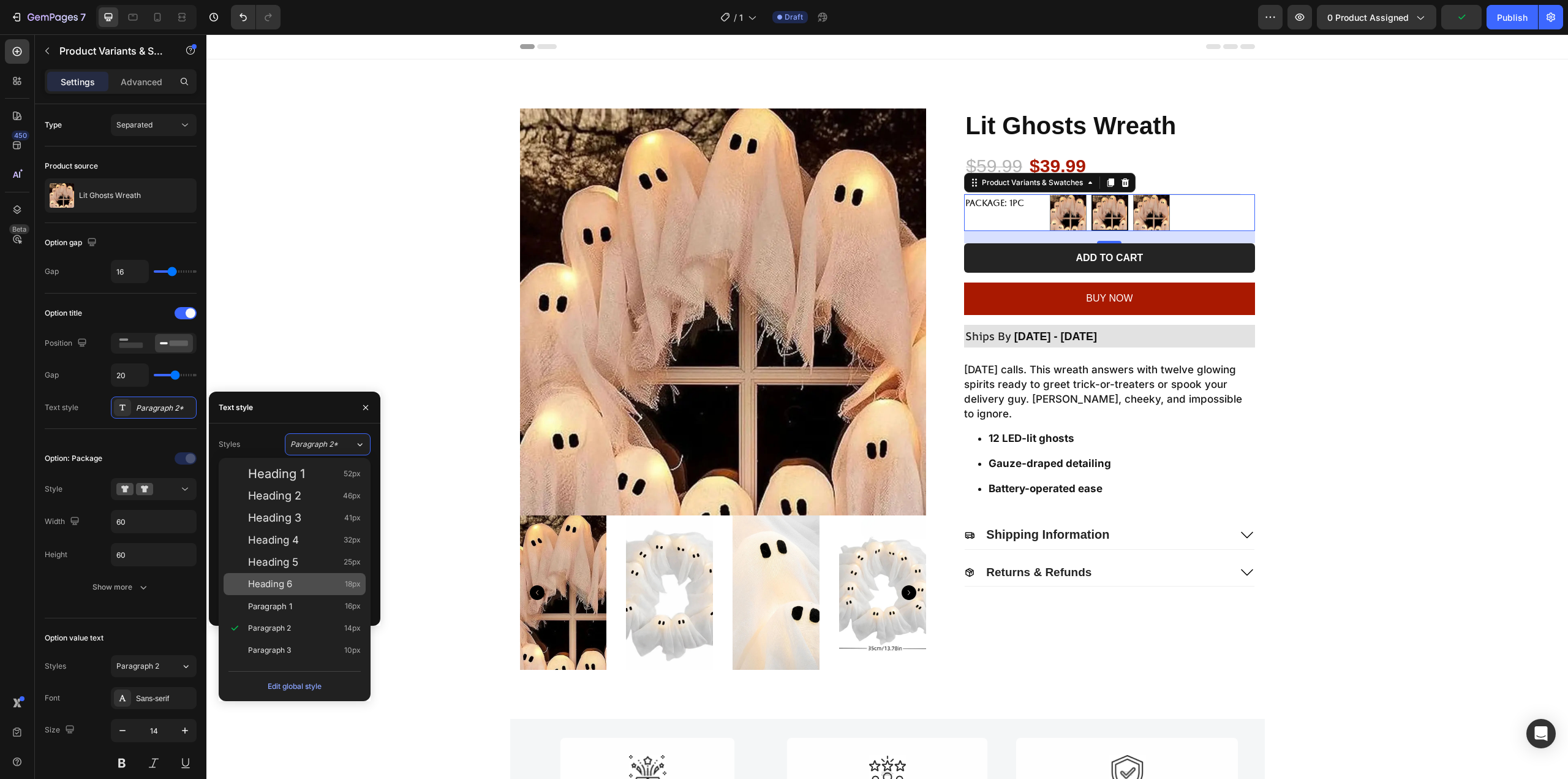
click at [292, 588] on span "Heading 6" at bounding box center [270, 583] width 44 height 12
type input "18"
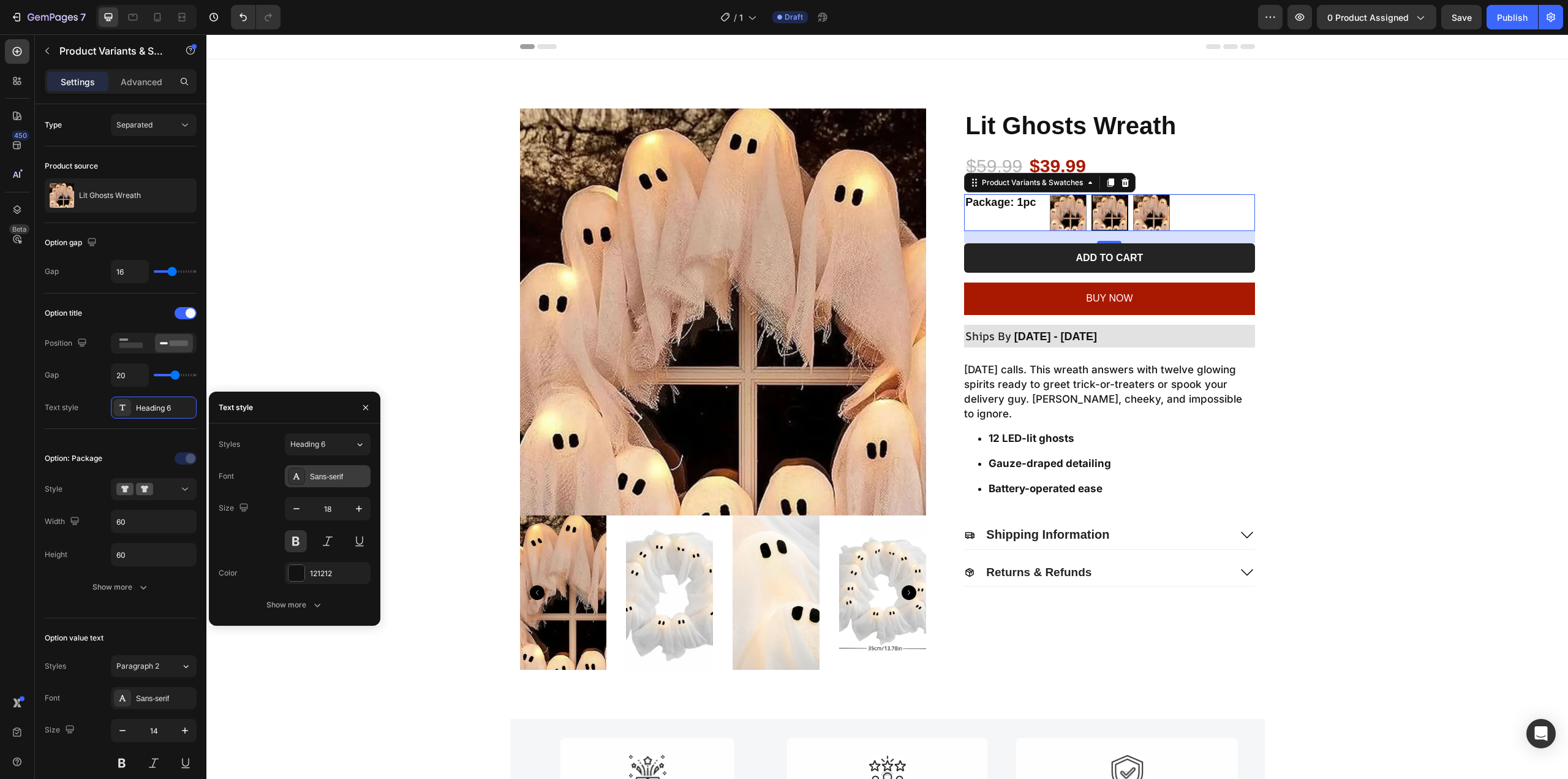
click at [320, 477] on div "Sans-serif" at bounding box center [338, 476] width 58 height 11
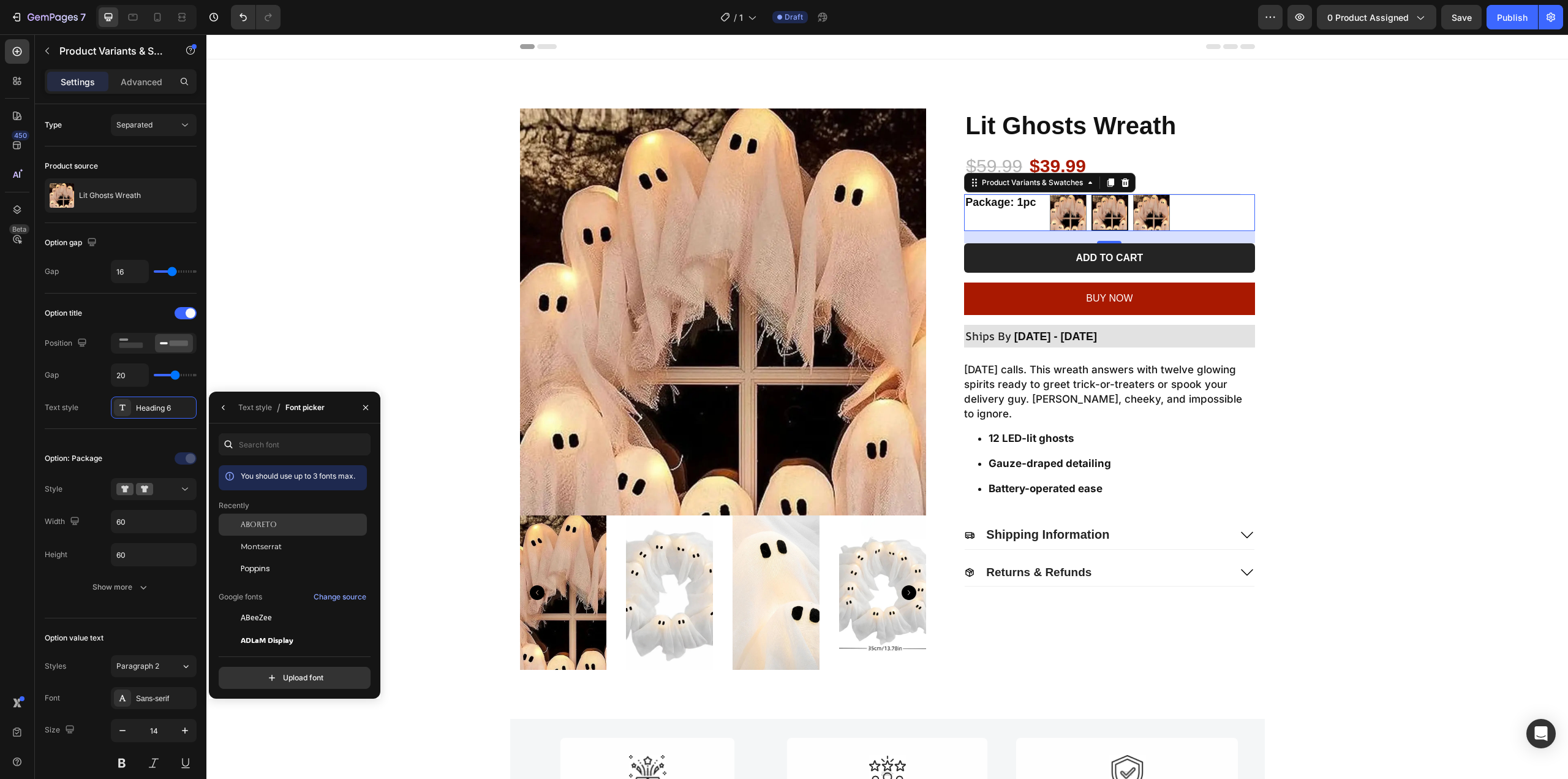
click at [274, 522] on span "Aboreto" at bounding box center [259, 525] width 36 height 11
click at [224, 406] on icon "button" at bounding box center [223, 407] width 2 height 5
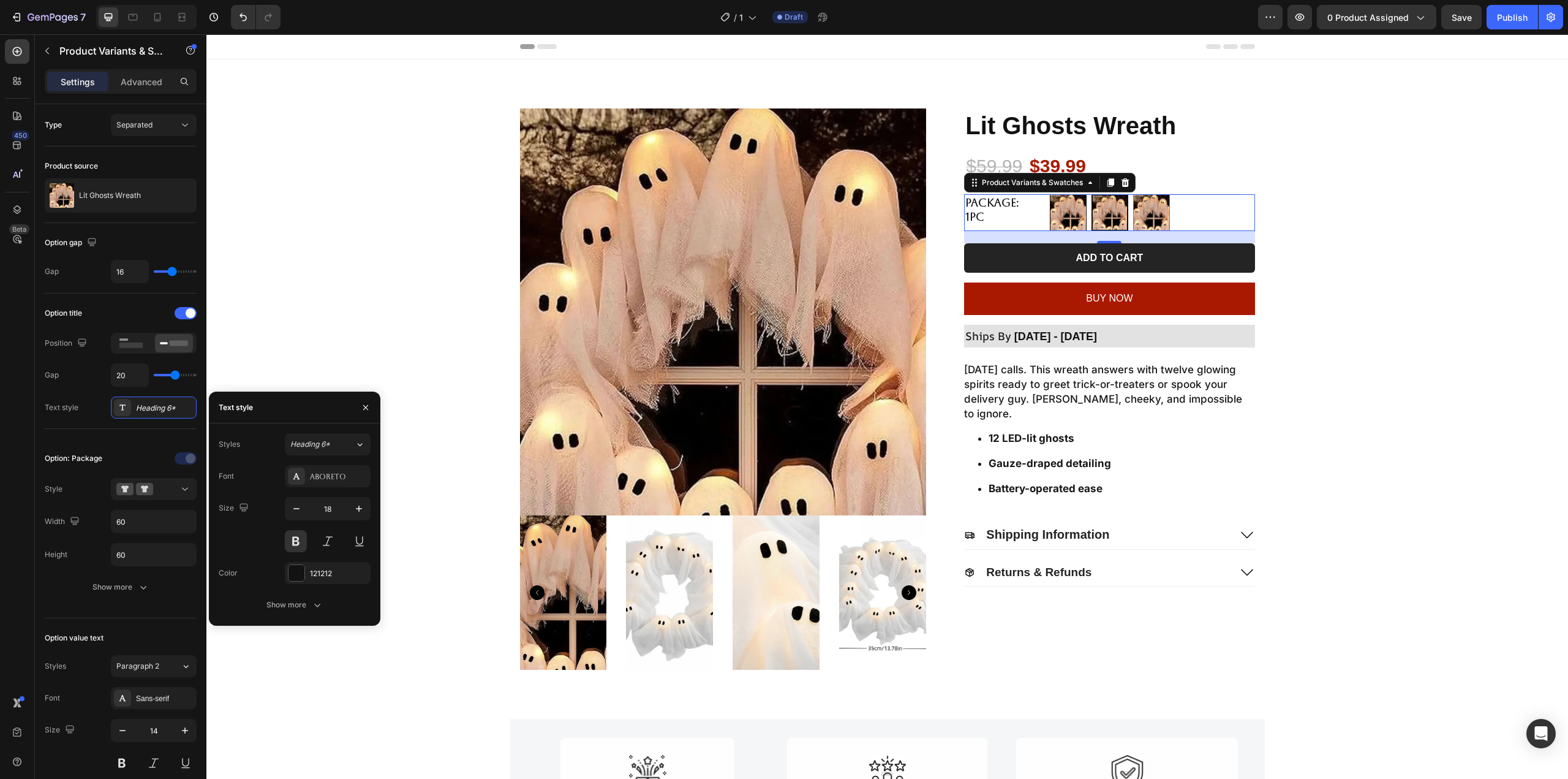
click at [1057, 215] on img at bounding box center [1068, 212] width 36 height 36
click at [1050, 194] on input "2pcs 2pcs" at bounding box center [1049, 193] width 1 height 1
radio input "true"
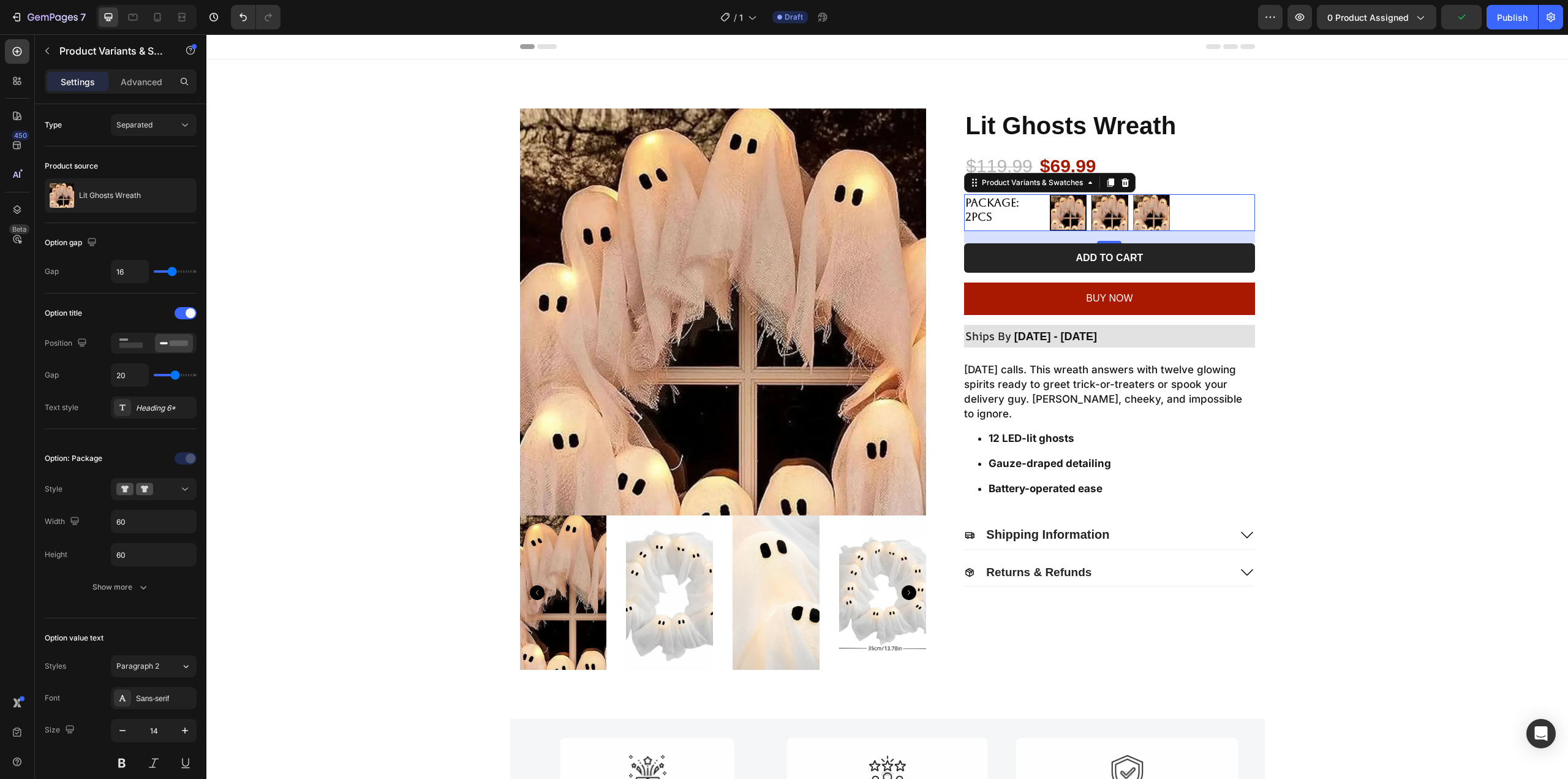
click at [1107, 212] on img at bounding box center [1109, 212] width 36 height 36
click at [1092, 194] on input "1pc 1pc" at bounding box center [1091, 193] width 1 height 1
radio input "true"
click at [1139, 205] on img at bounding box center [1151, 212] width 36 height 36
click at [1133, 194] on input "4pcs (Free 1pc) 4pcs (Free 1pc)" at bounding box center [1132, 193] width 1 height 1
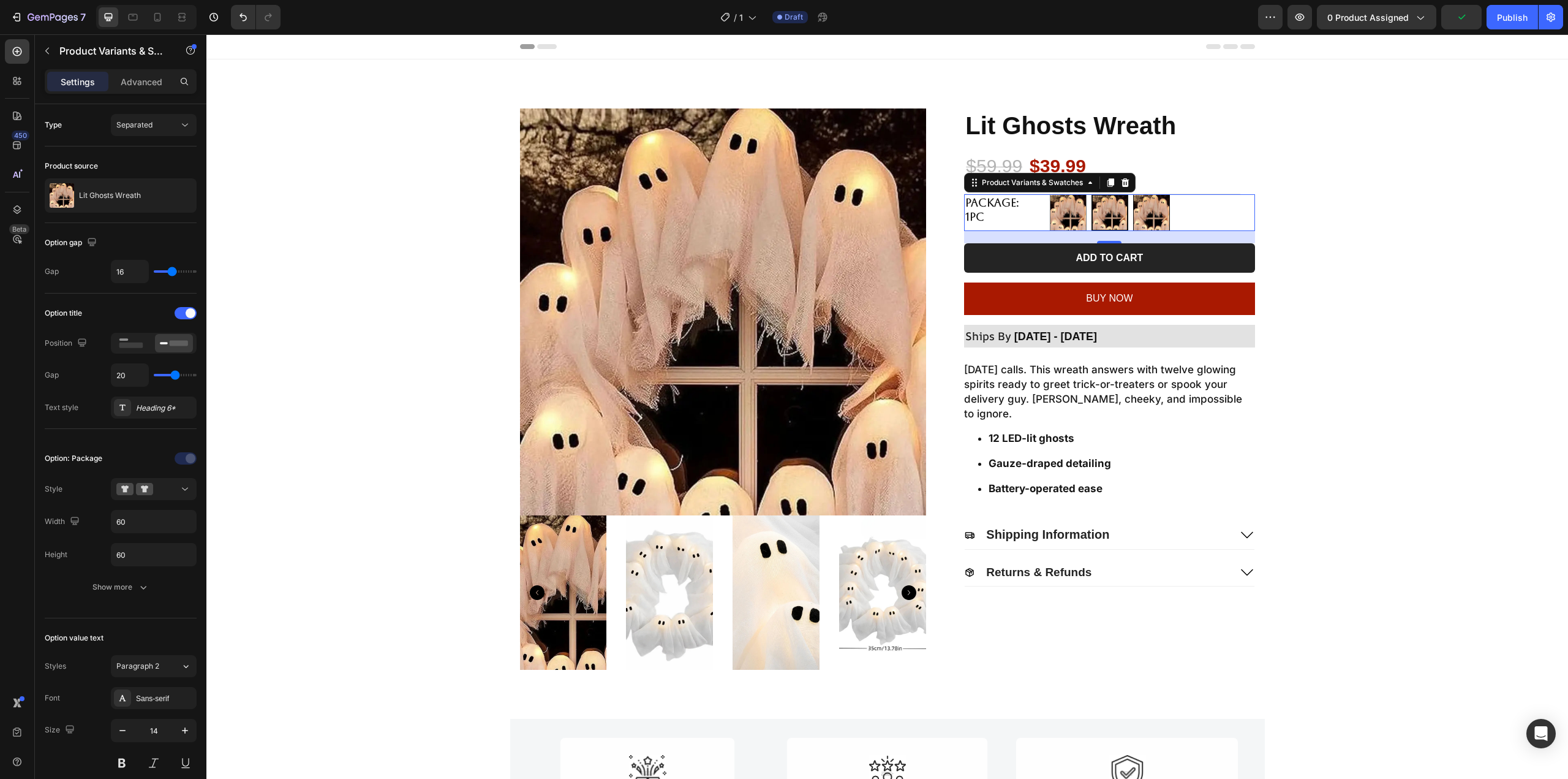
radio input "true"
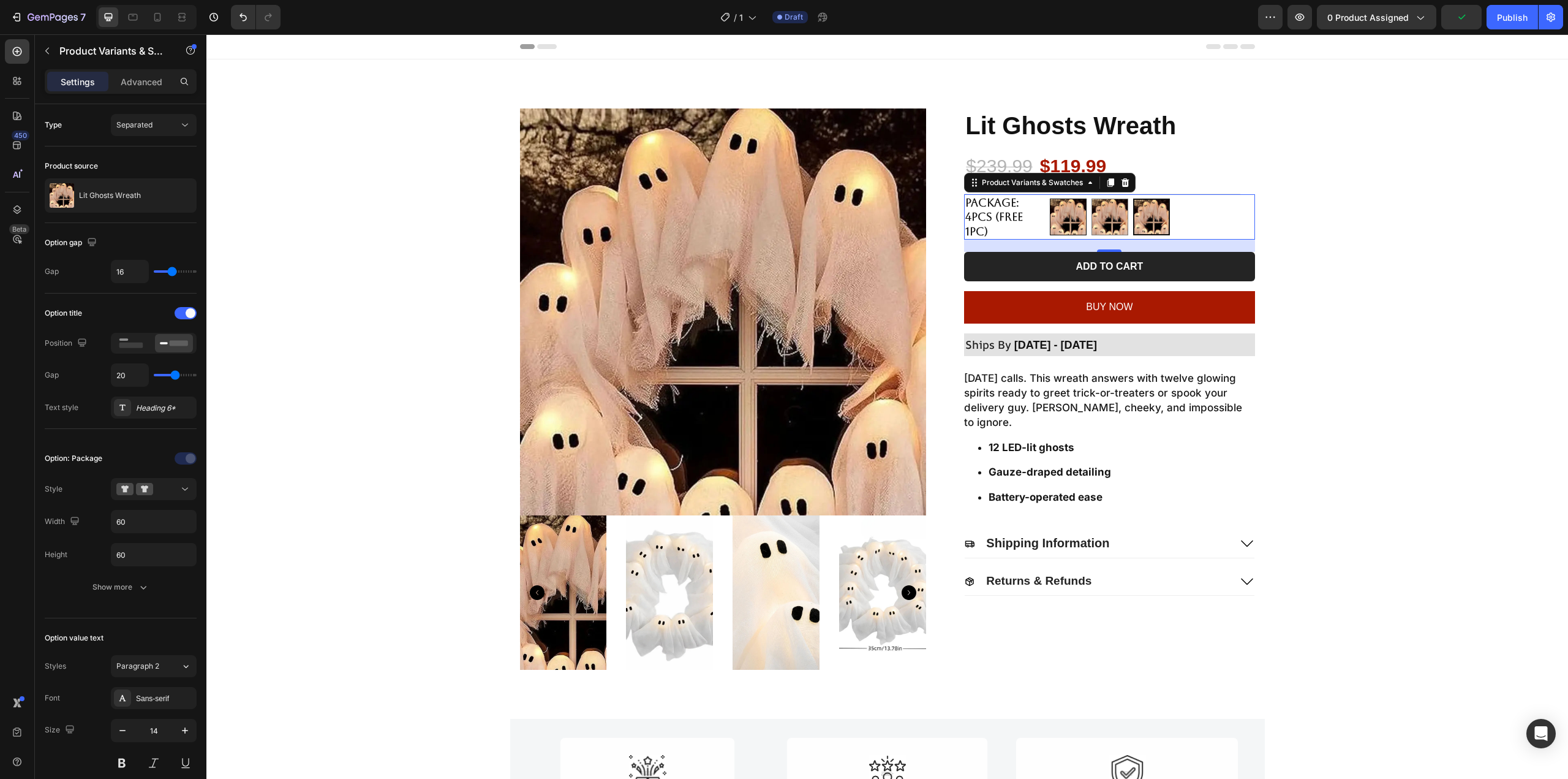
click at [1051, 211] on img at bounding box center [1068, 216] width 36 height 36
click at [1049, 198] on input "2pcs 2pcs" at bounding box center [1049, 198] width 1 height 1
radio input "true"
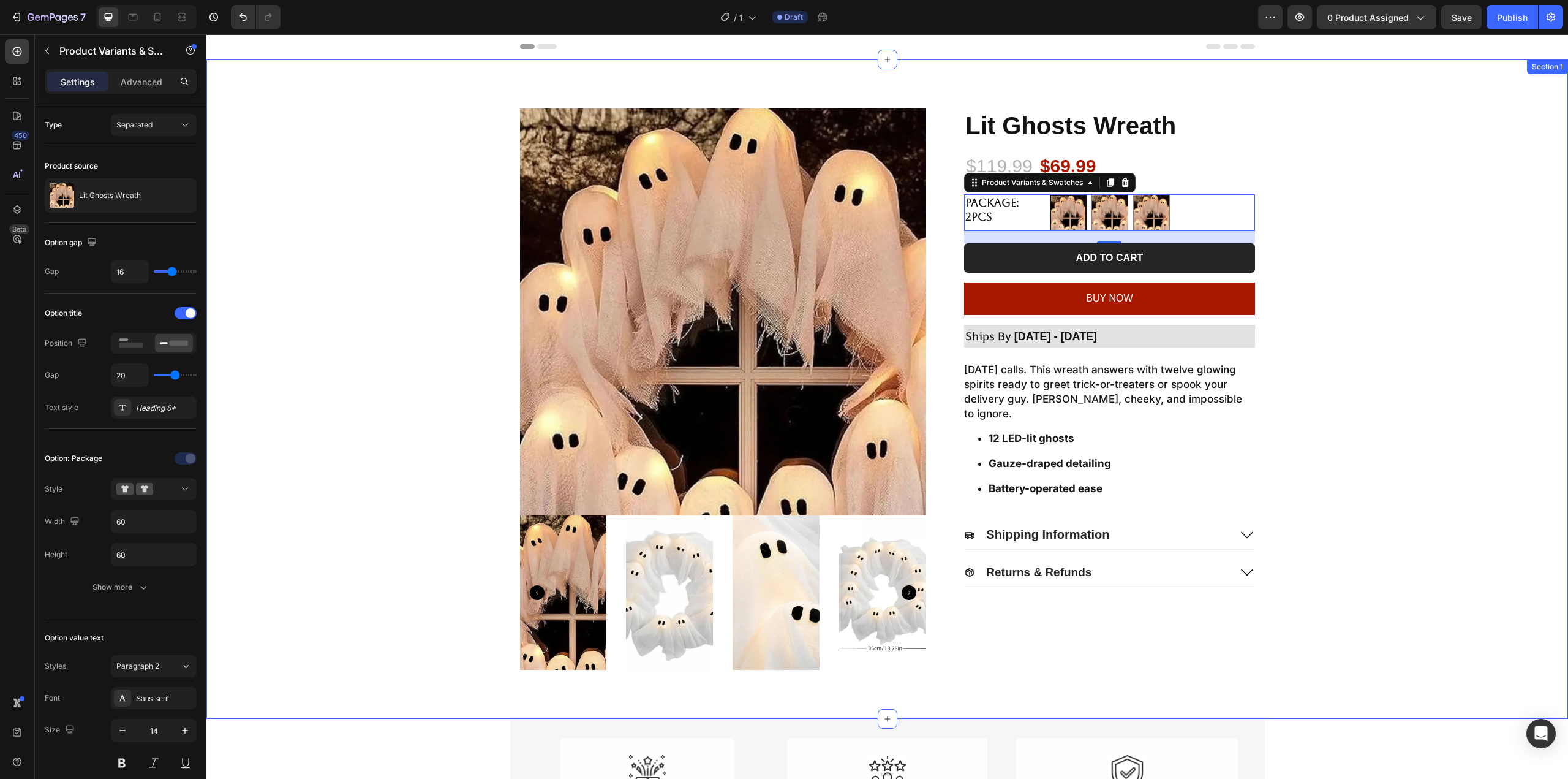
click at [1363, 185] on div "Product Images Lit Ghosts Wreath Product Title $119.99 Product Price Product Pr…" at bounding box center [887, 389] width 1337 height 561
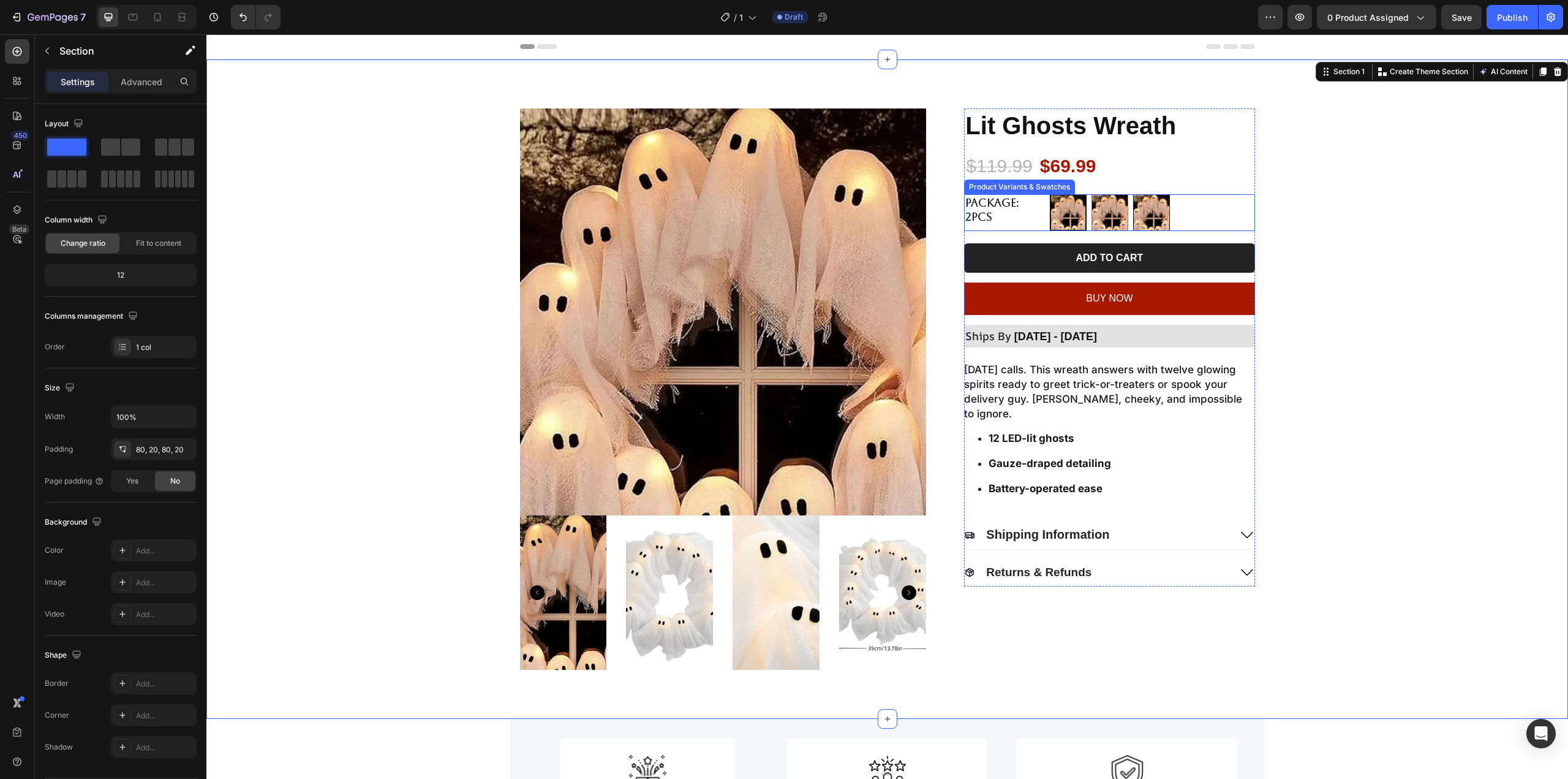
click at [1157, 217] on img at bounding box center [1151, 212] width 36 height 36
click at [1133, 194] on input "4pcs (Free 1pc) 4pcs (Free 1pc)" at bounding box center [1132, 193] width 1 height 1
radio input "true"
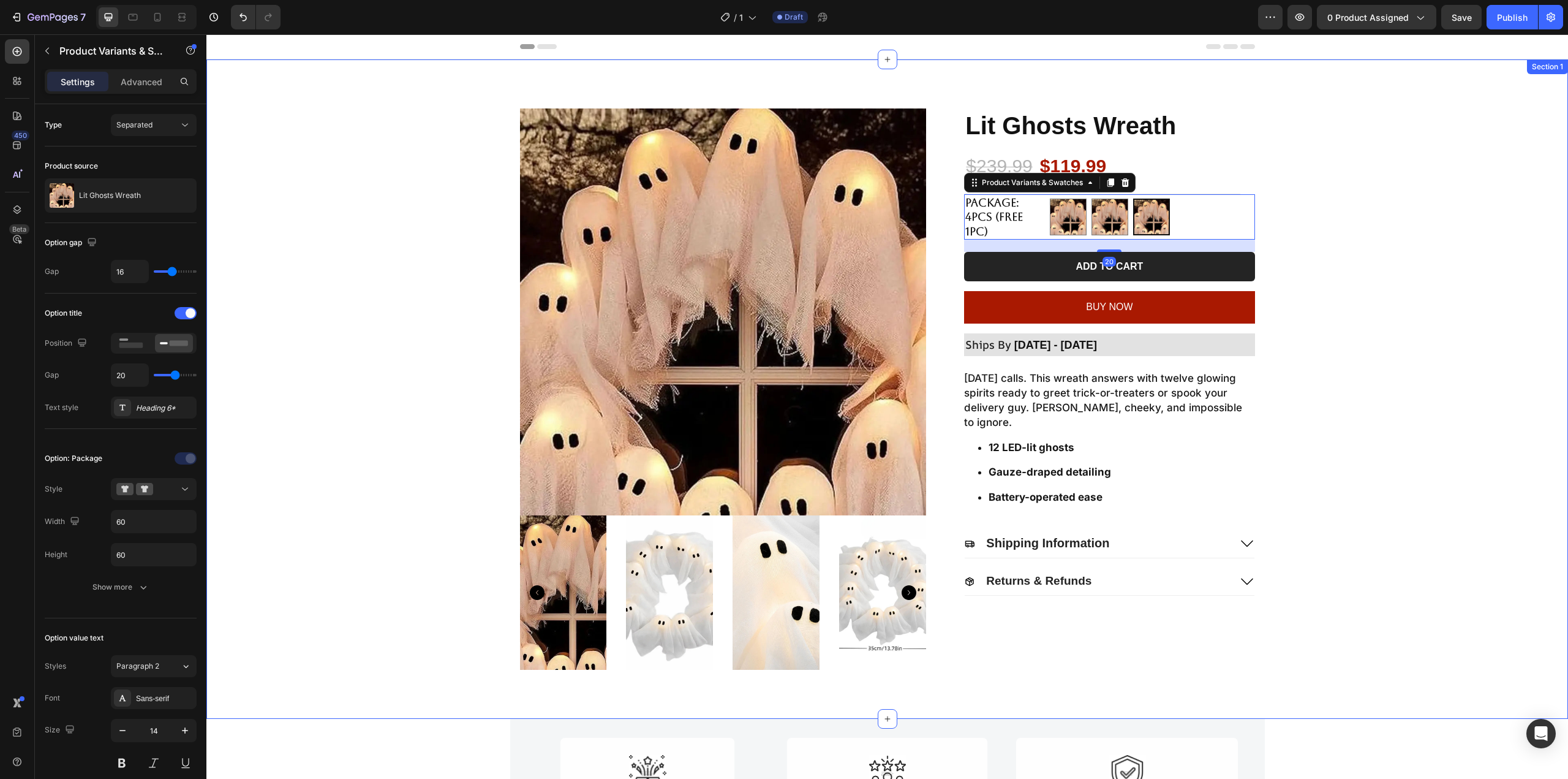
click at [1345, 180] on div "Product Images Lit Ghosts Wreath Product Title $239.99 Product Price Product Pr…" at bounding box center [887, 389] width 1337 height 561
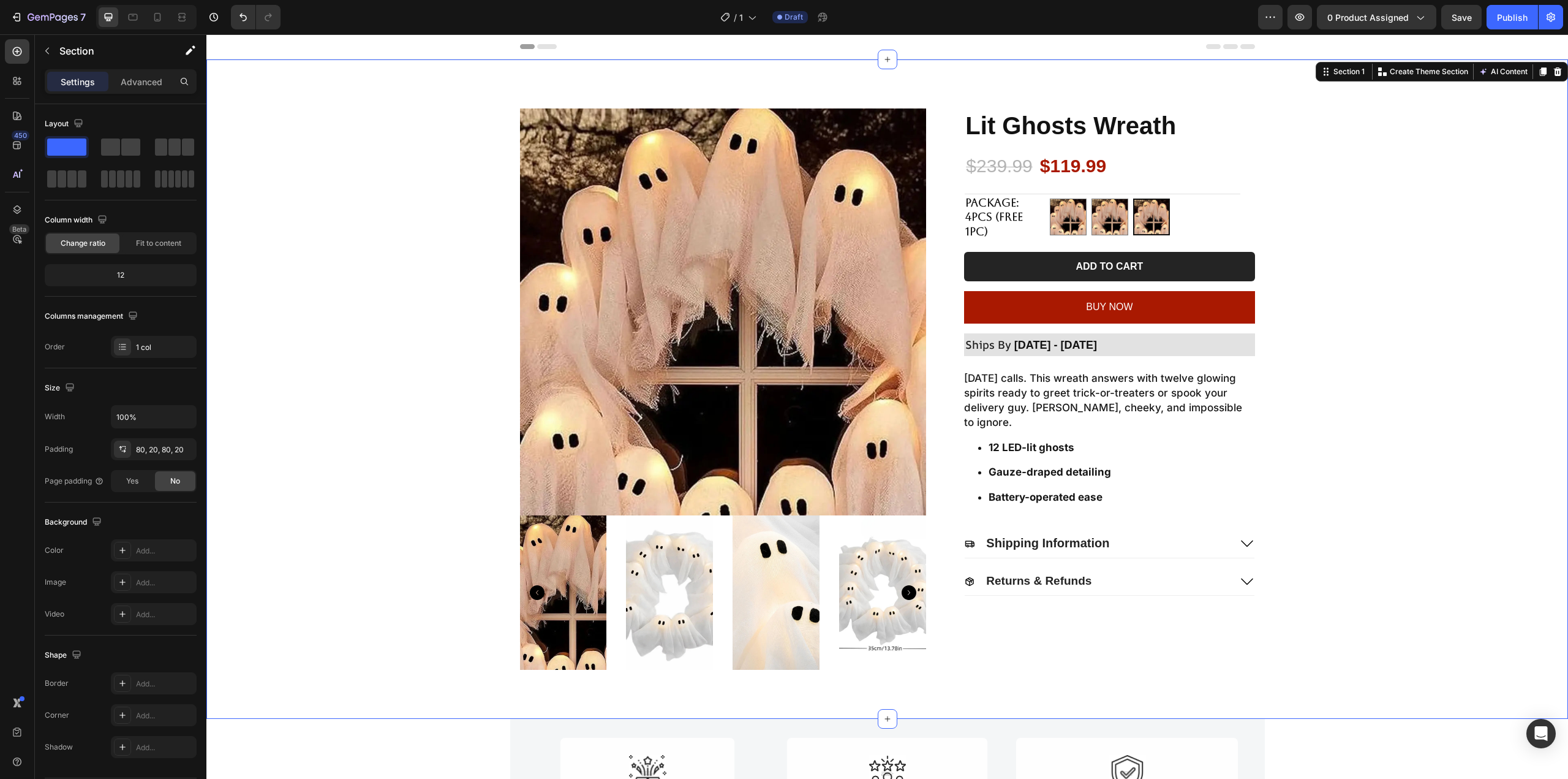
click at [1424, 242] on div "Product Images Lit Ghosts Wreath Product Title $239.99 Product Price Product Pr…" at bounding box center [887, 389] width 1337 height 561
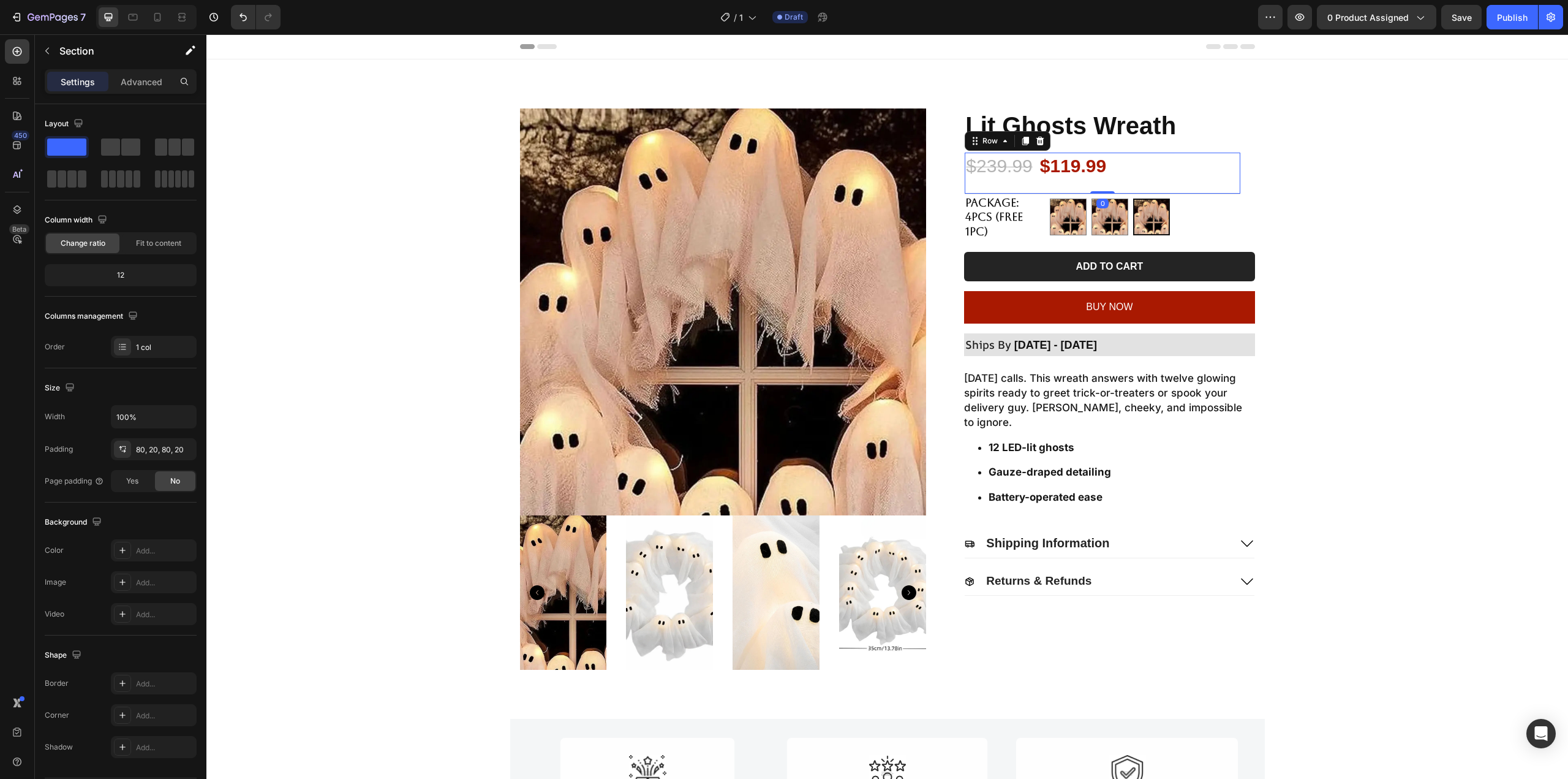
click at [1185, 180] on div "$239.99 Product Price Product Price $119.99 Product Price Product Price Row 0" at bounding box center [1103, 173] width 276 height 42
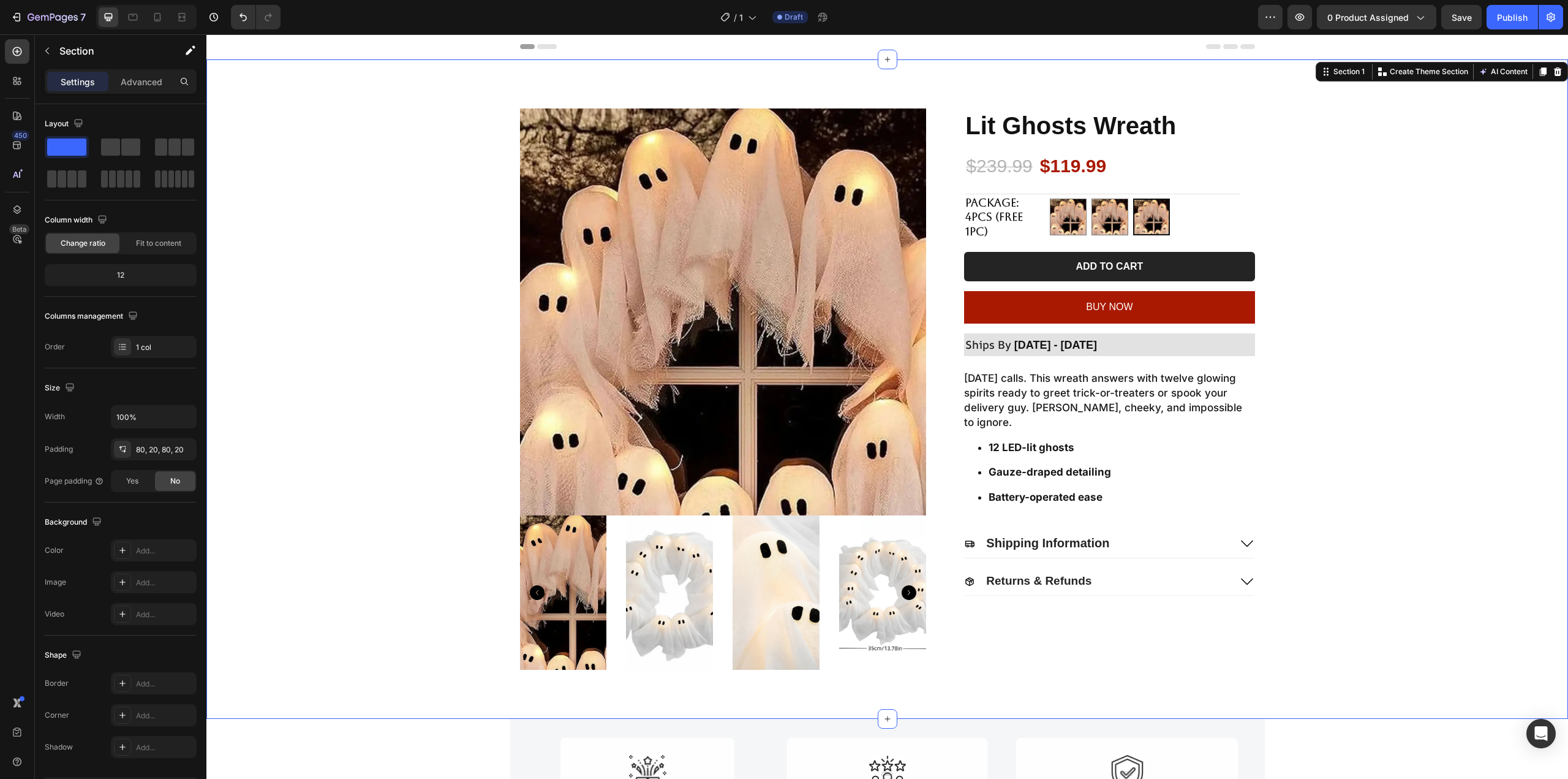
click at [1325, 167] on div "Product Images Lit Ghosts Wreath Product Title $239.99 Product Price Product Pr…" at bounding box center [887, 389] width 1337 height 561
click at [1092, 220] on div at bounding box center [1110, 216] width 36 height 36
click at [1091, 198] on input "1pc 1pc" at bounding box center [1091, 198] width 1 height 1
radio input "true"
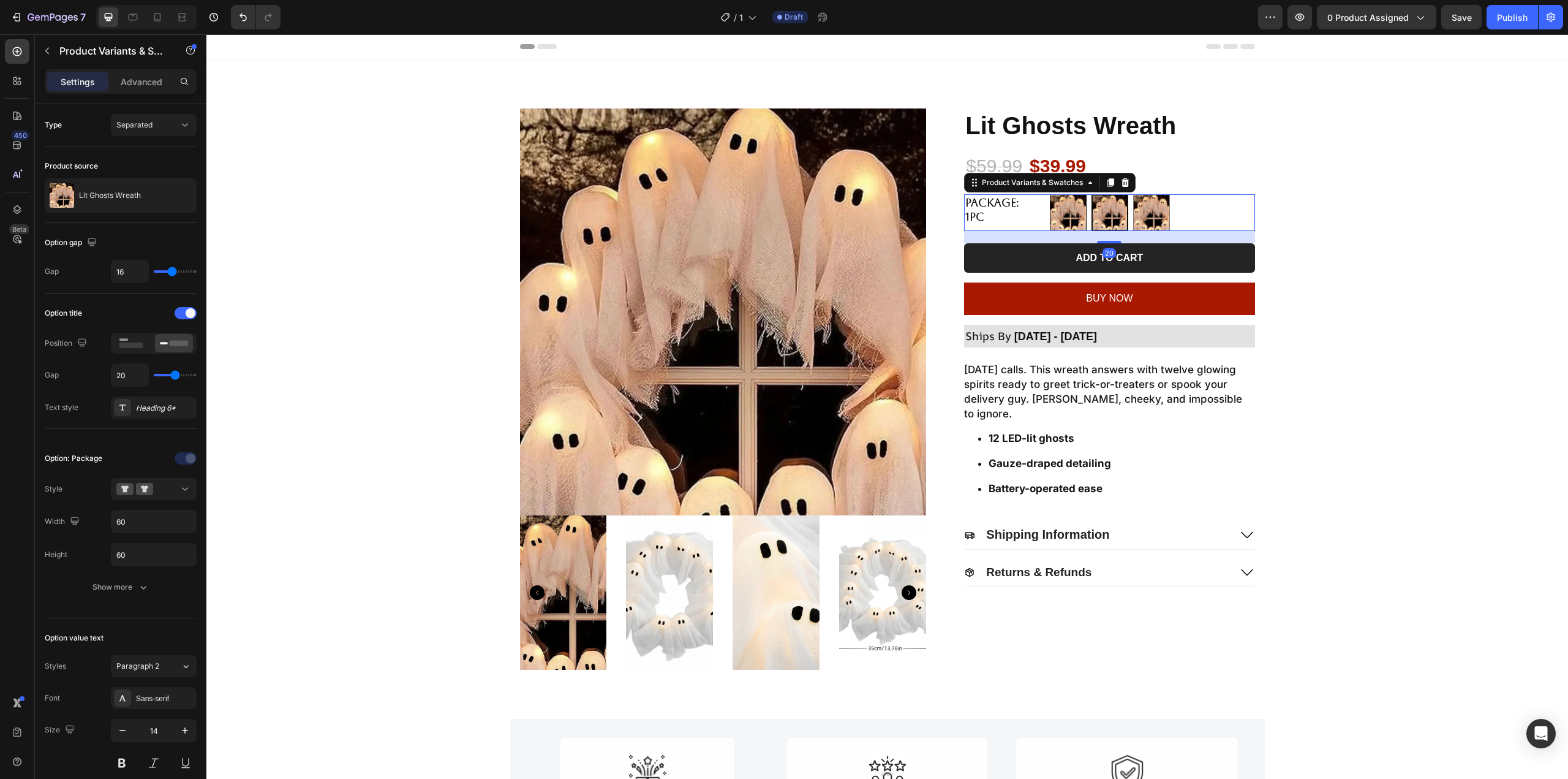
click at [1080, 210] on img at bounding box center [1068, 212] width 36 height 36
click at [1050, 194] on input "2pcs 2pcs" at bounding box center [1049, 193] width 1 height 1
radio input "true"
click at [1142, 215] on img at bounding box center [1151, 212] width 36 height 36
click at [1133, 194] on input "4pcs (Free 1pc) 4pcs (Free 1pc)" at bounding box center [1132, 193] width 1 height 1
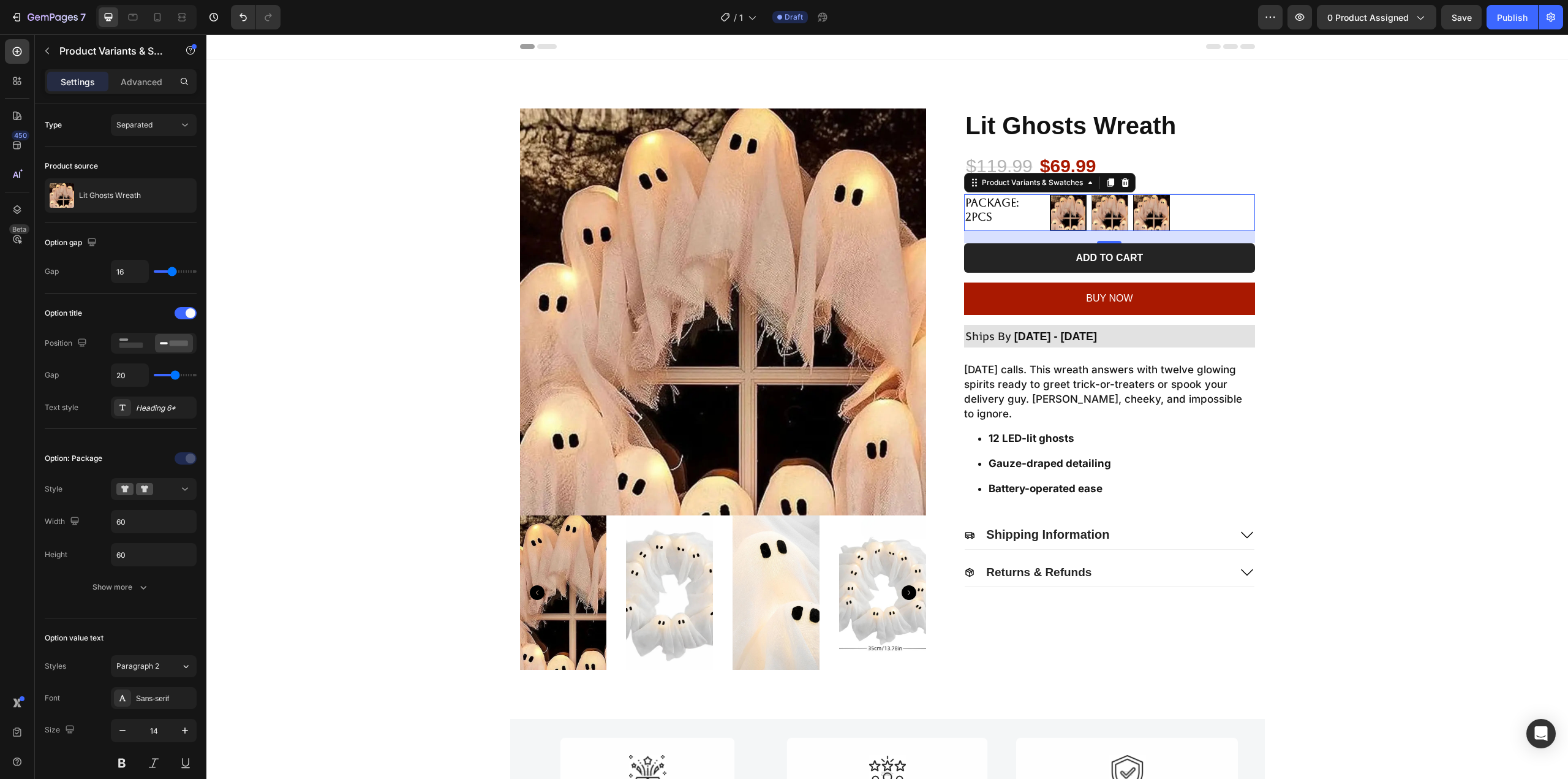
radio input "true"
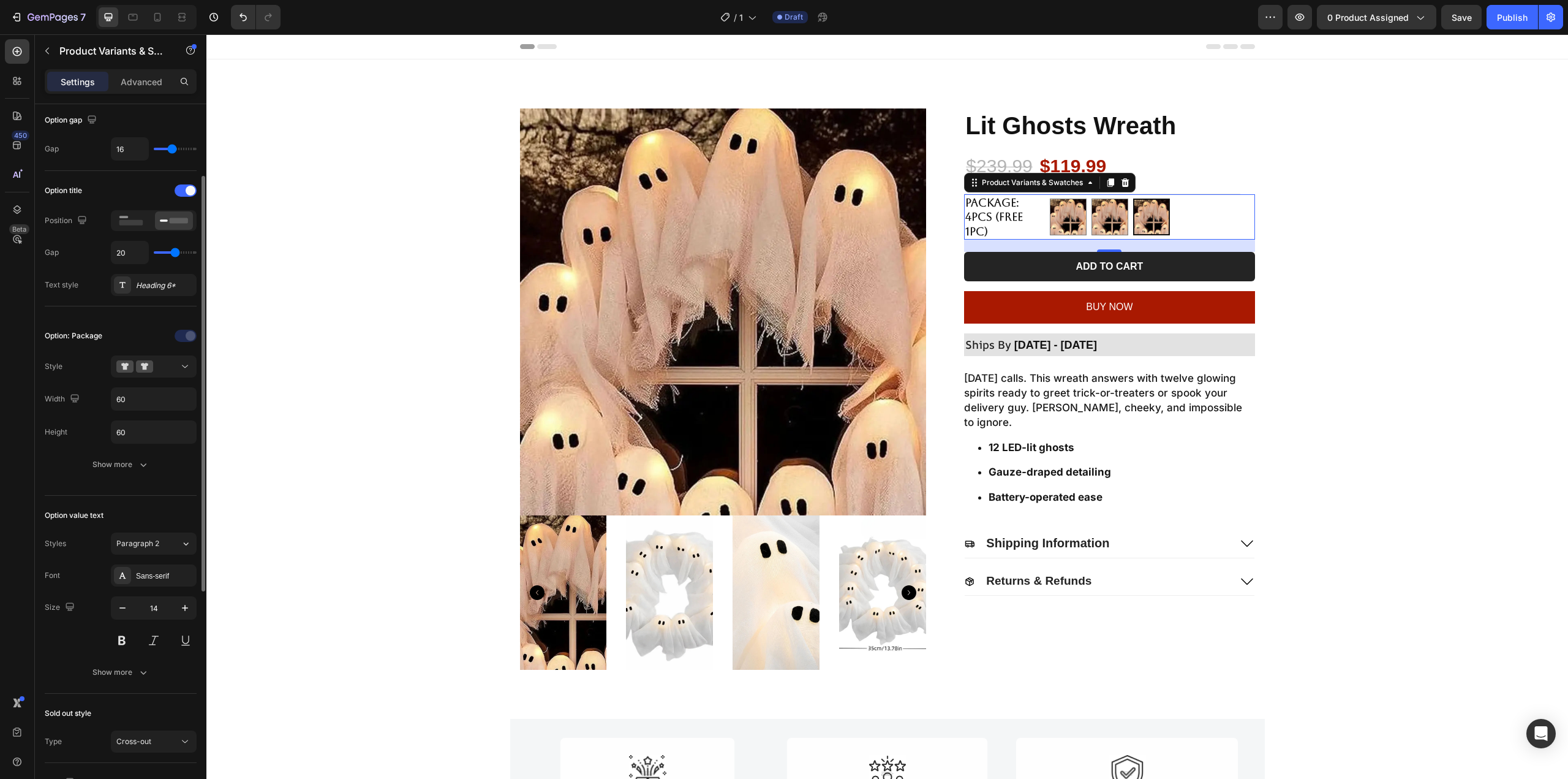
scroll to position [245, 0]
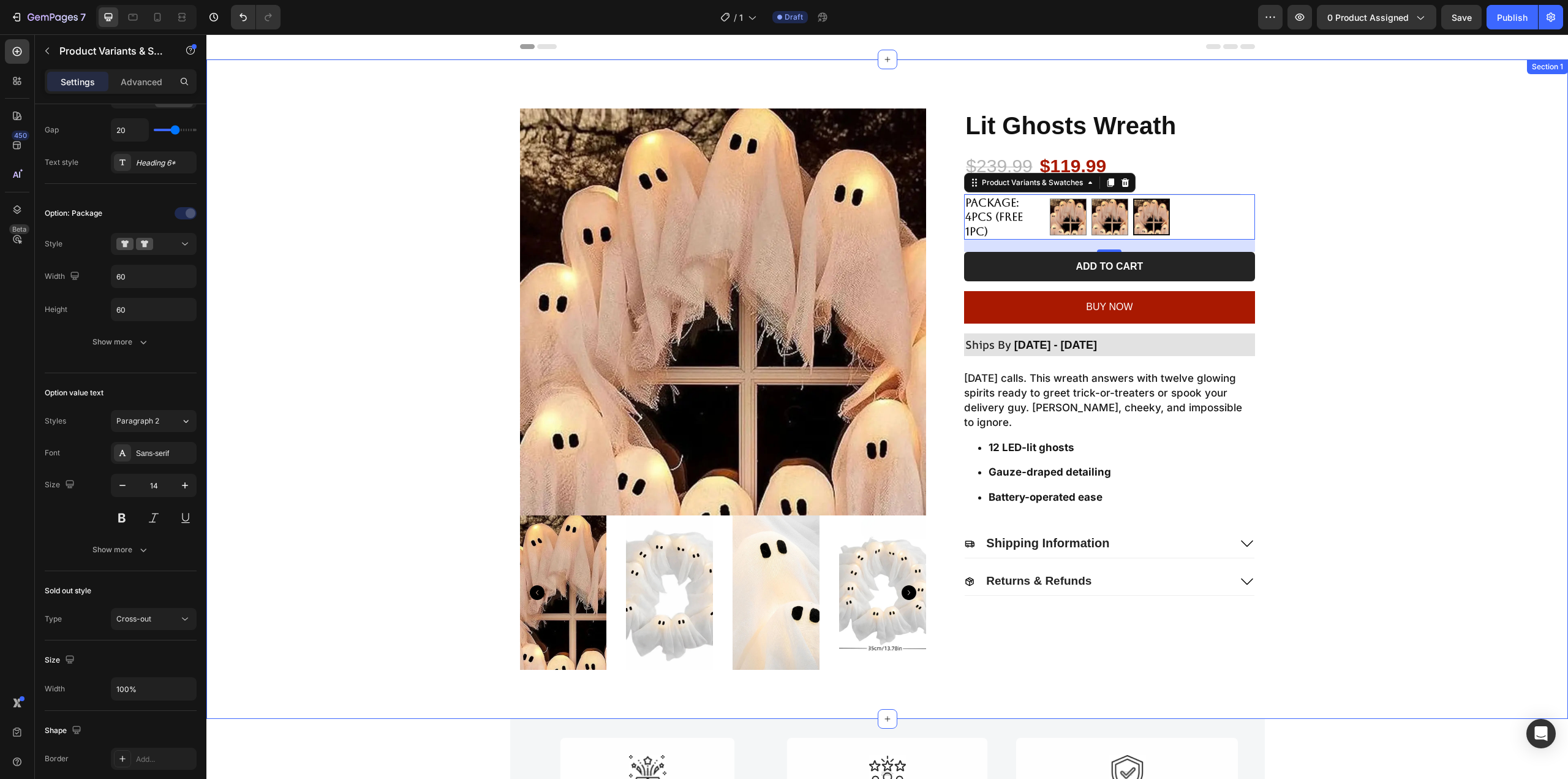
click at [1336, 212] on div "Product Images Lit Ghosts Wreath Product Title $239.99 Product Price Product Pr…" at bounding box center [887, 389] width 1337 height 561
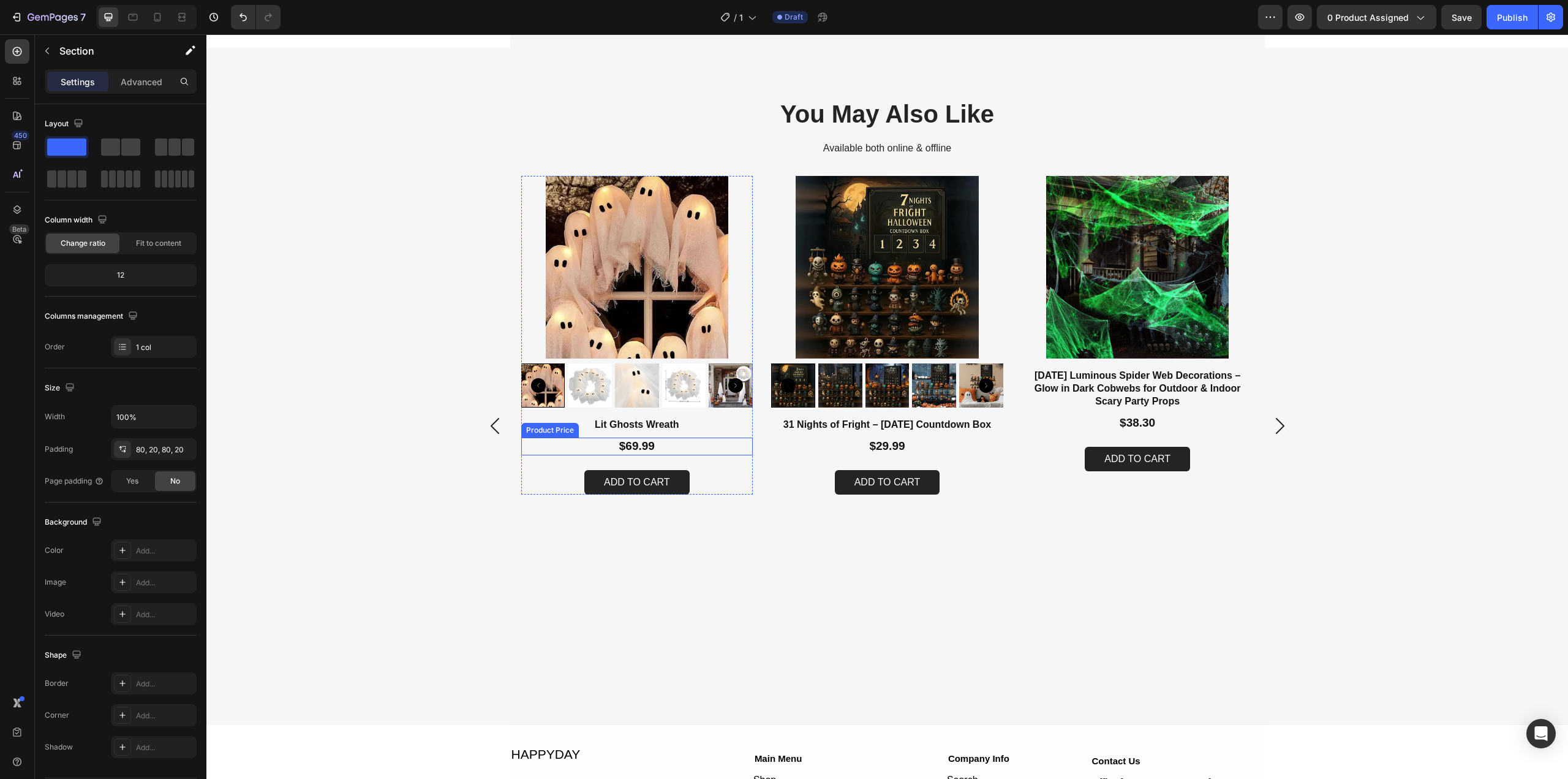
scroll to position [796, 0]
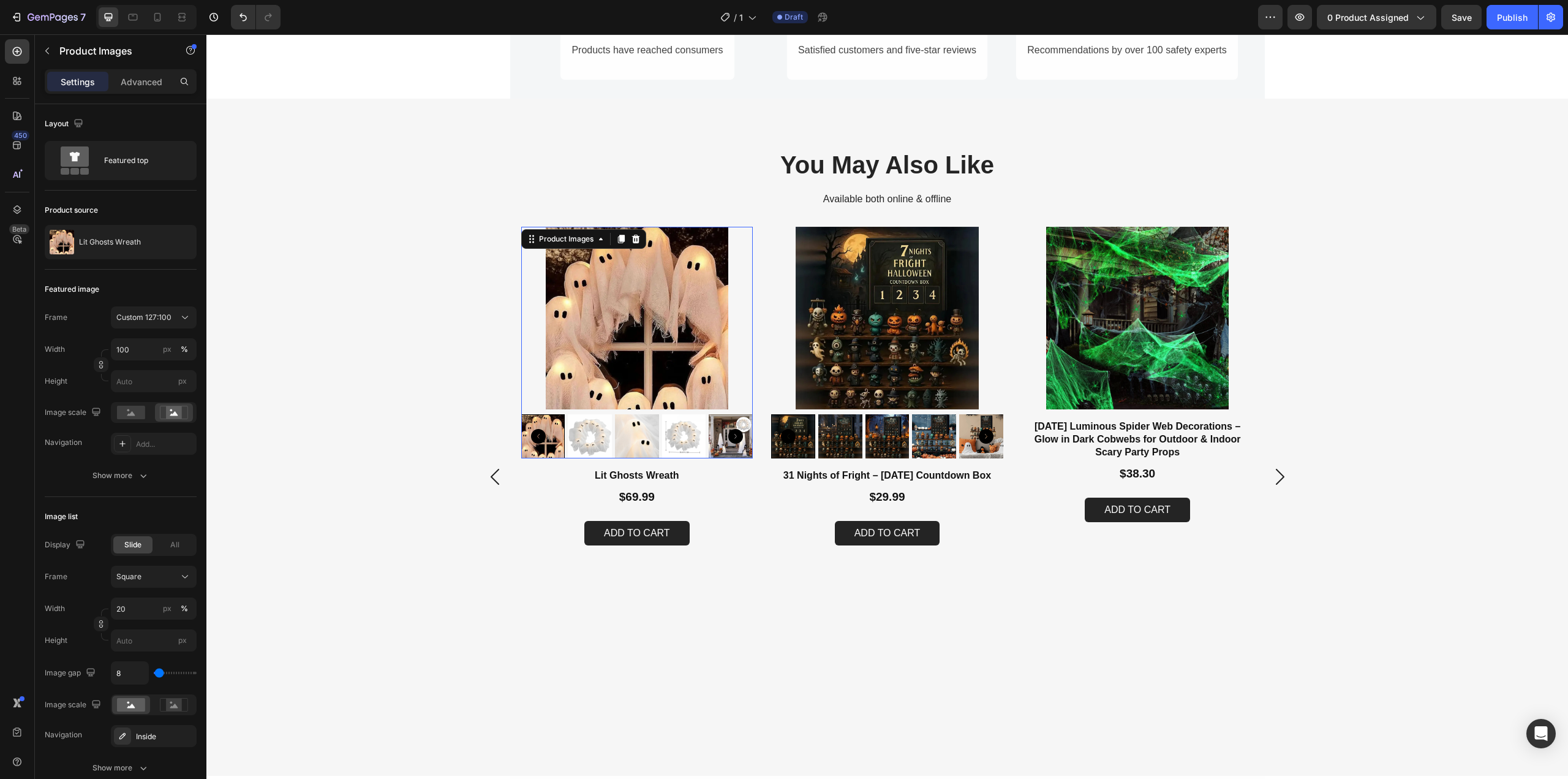
click at [643, 341] on img at bounding box center [637, 318] width 232 height 182
click at [96, 170] on icon at bounding box center [74, 161] width 49 height 29
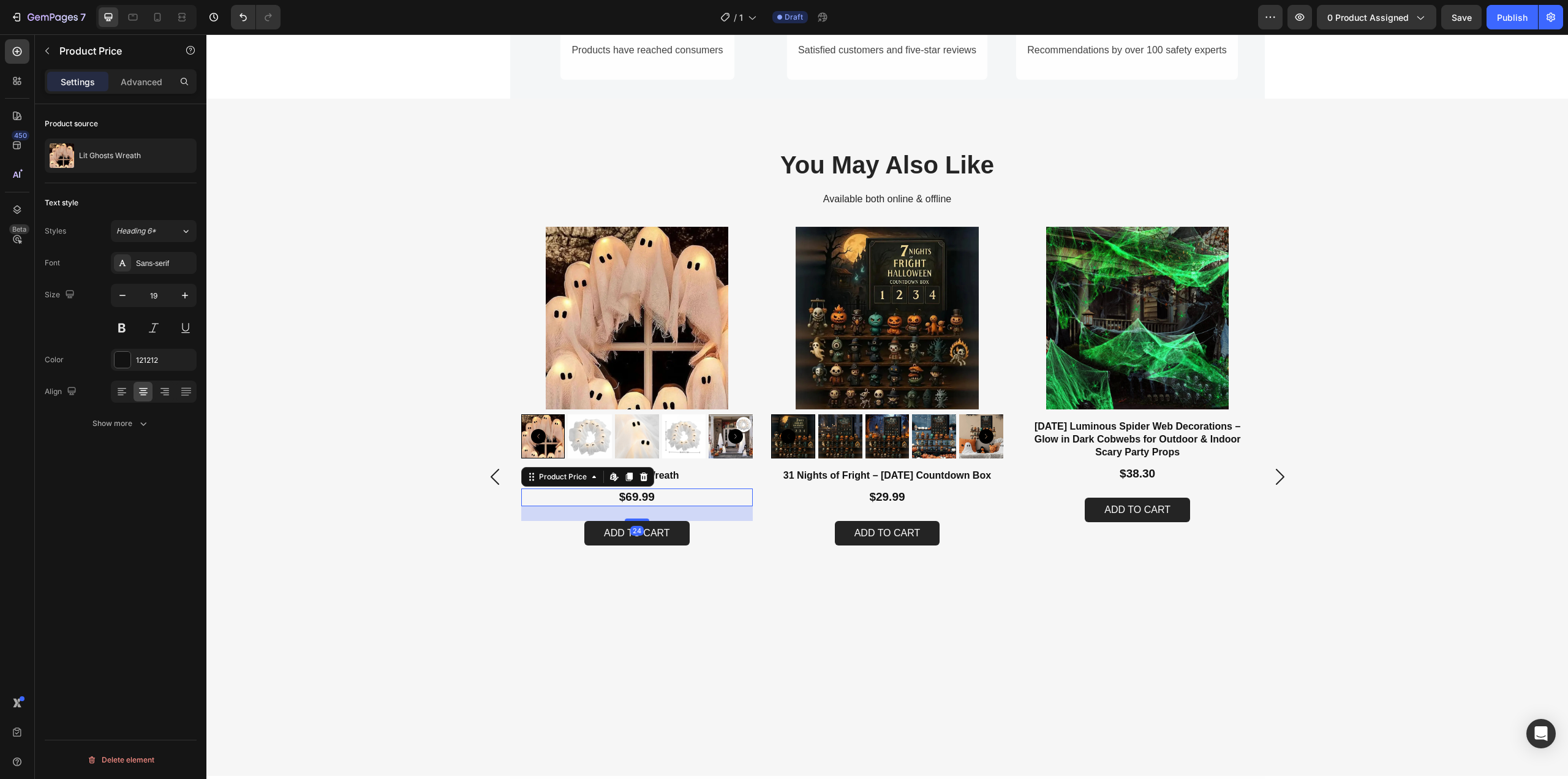
click at [616, 497] on div "$69.99" at bounding box center [637, 497] width 232 height 17
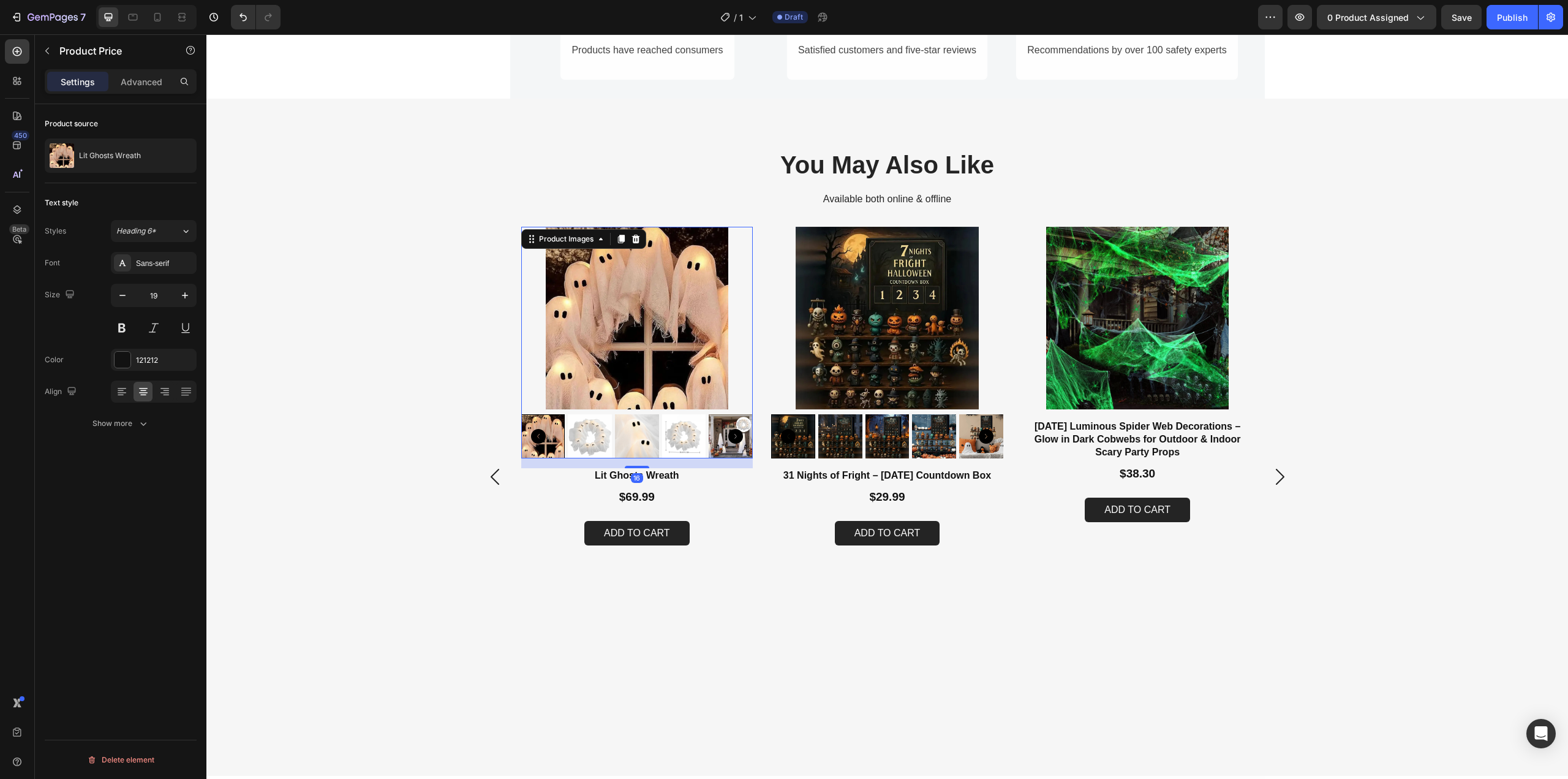
click at [671, 315] on img at bounding box center [637, 318] width 232 height 182
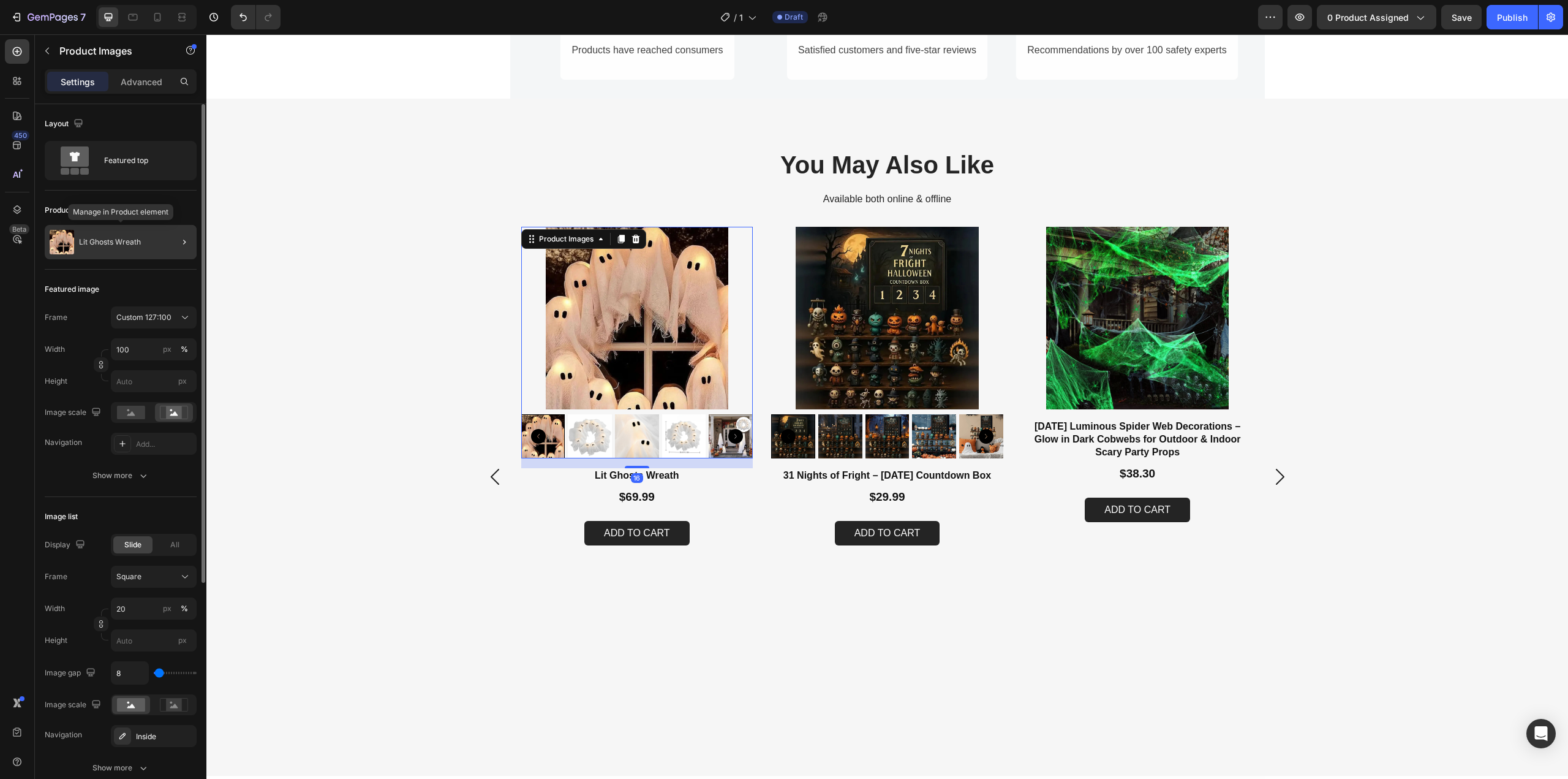
click at [109, 237] on div "Lit Ghosts Wreath" at bounding box center [120, 242] width 152 height 34
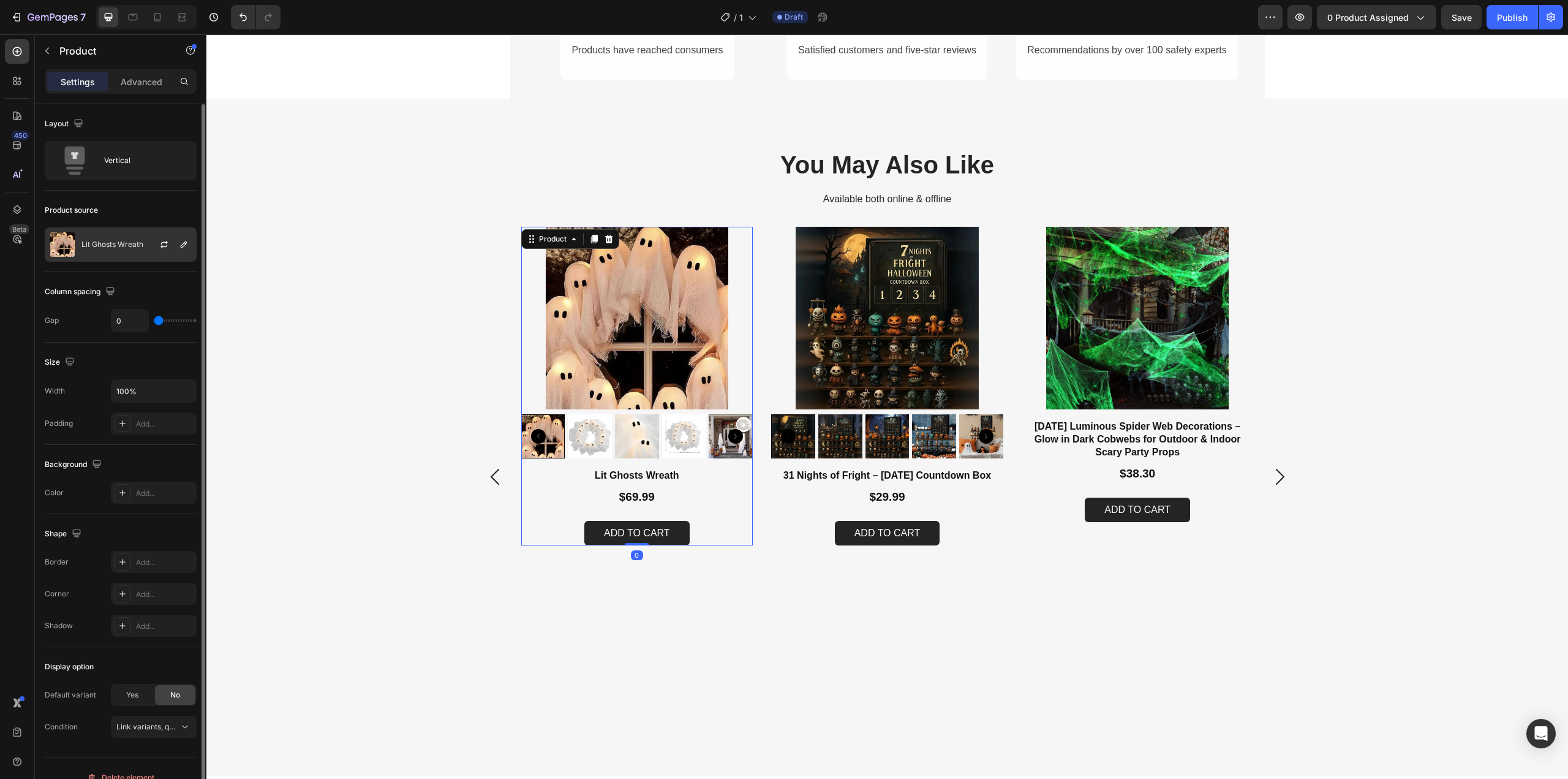
click at [120, 238] on div "Lit Ghosts Wreath" at bounding box center [120, 244] width 152 height 34
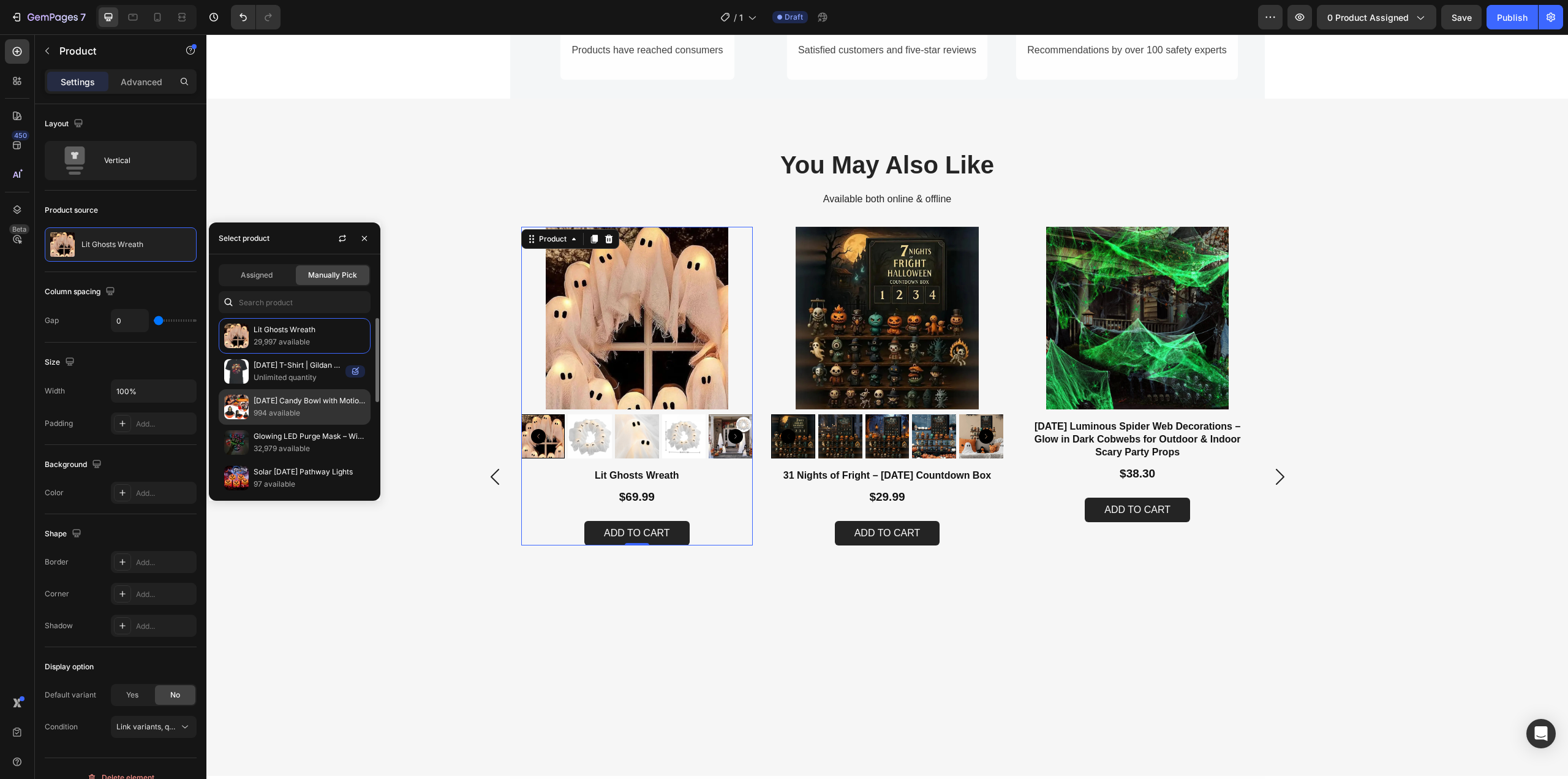
click at [278, 411] on p "994 available" at bounding box center [309, 412] width 112 height 12
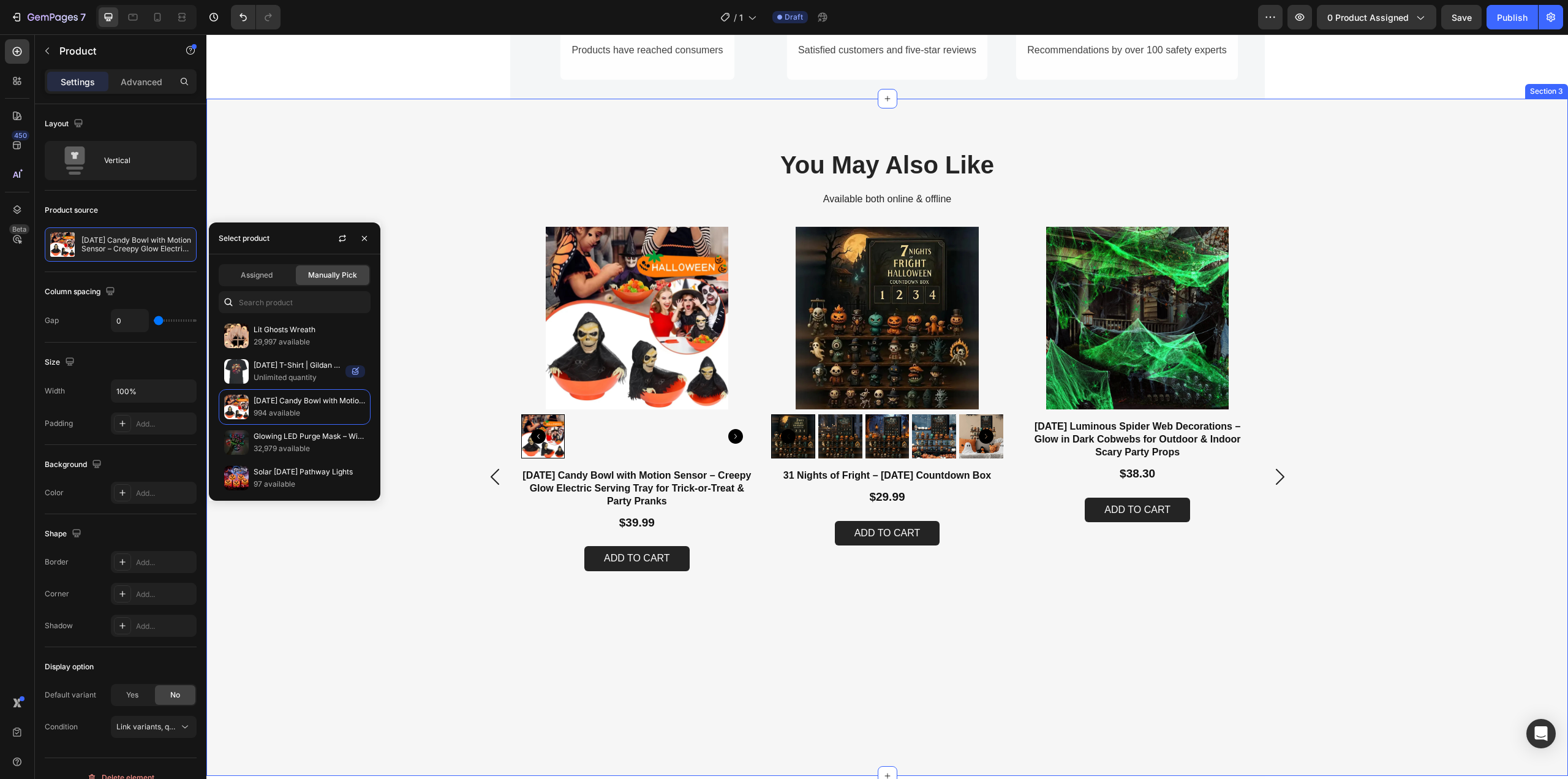
click at [408, 584] on div "Product Images Halloween Candy Bowl with Motion Sensor – Creepy Glow Electric S…" at bounding box center [887, 476] width 1337 height 499
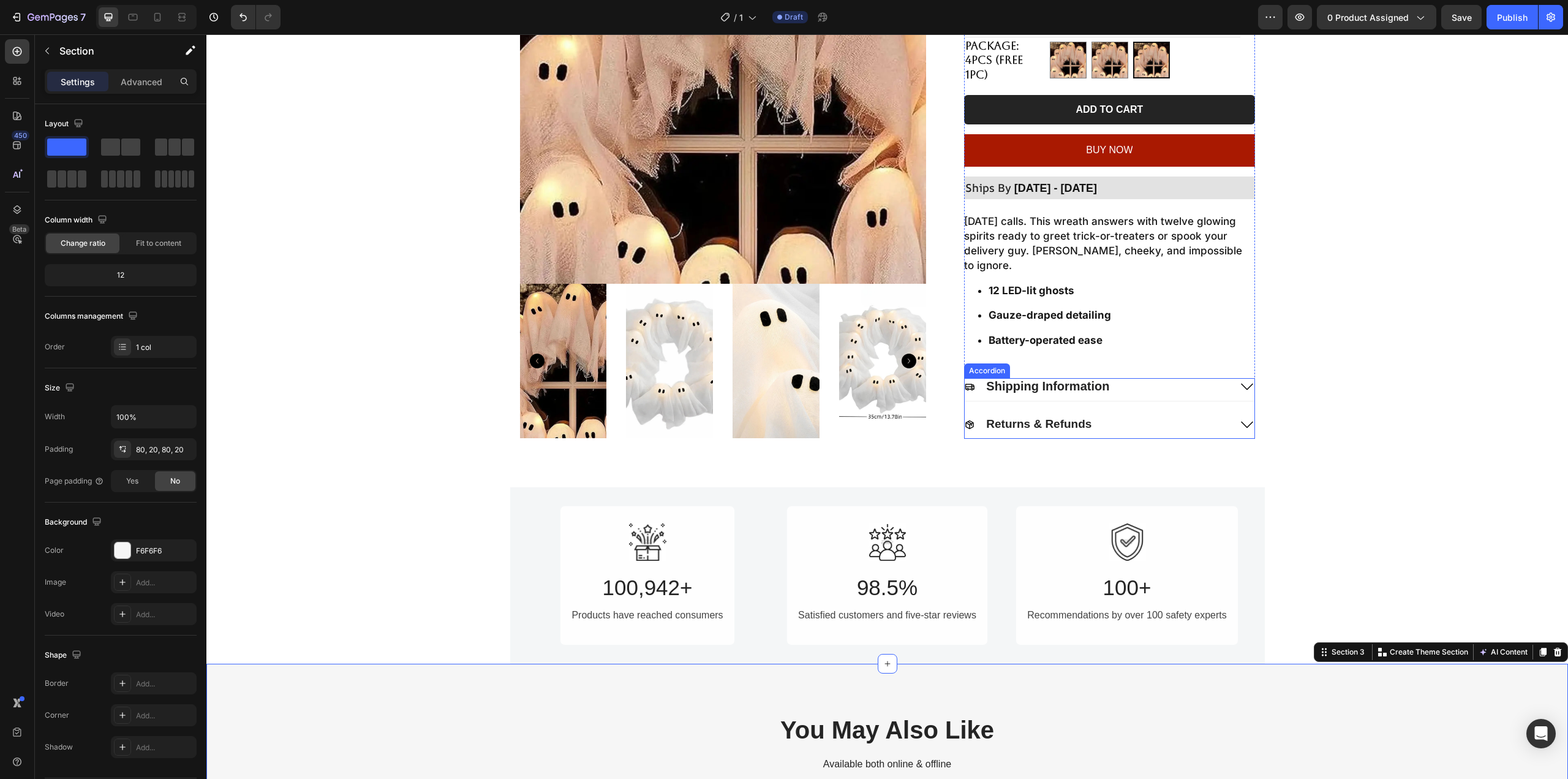
scroll to position [123, 0]
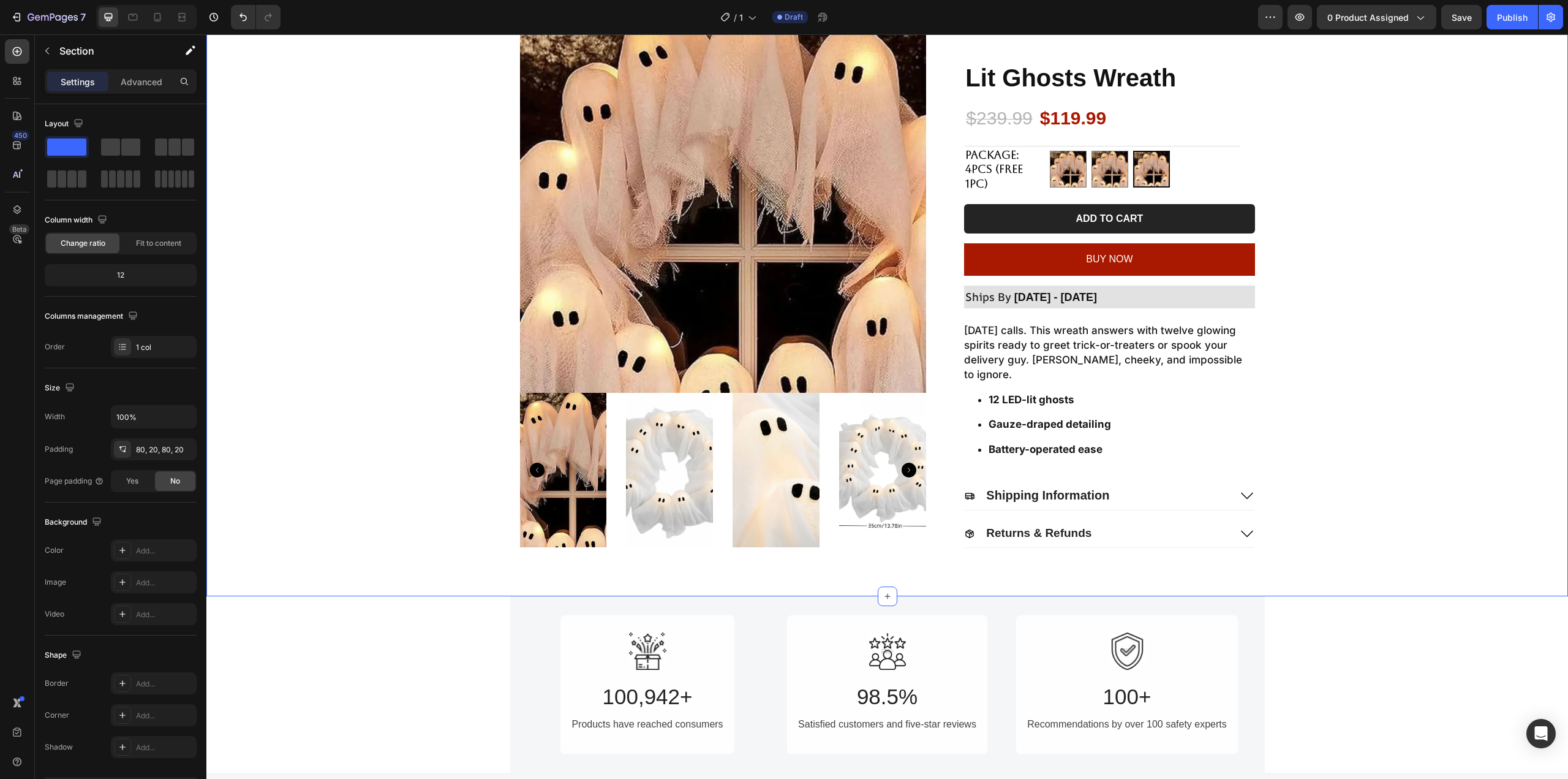
click at [1349, 216] on div "Product Images Lit Ghosts Wreath Product Title $239.99 Product Price Product Pr…" at bounding box center [887, 266] width 1337 height 561
click at [1119, 182] on img at bounding box center [1109, 169] width 36 height 36
click at [1092, 151] on input "1pc 1pc" at bounding box center [1091, 150] width 1 height 1
radio input "true"
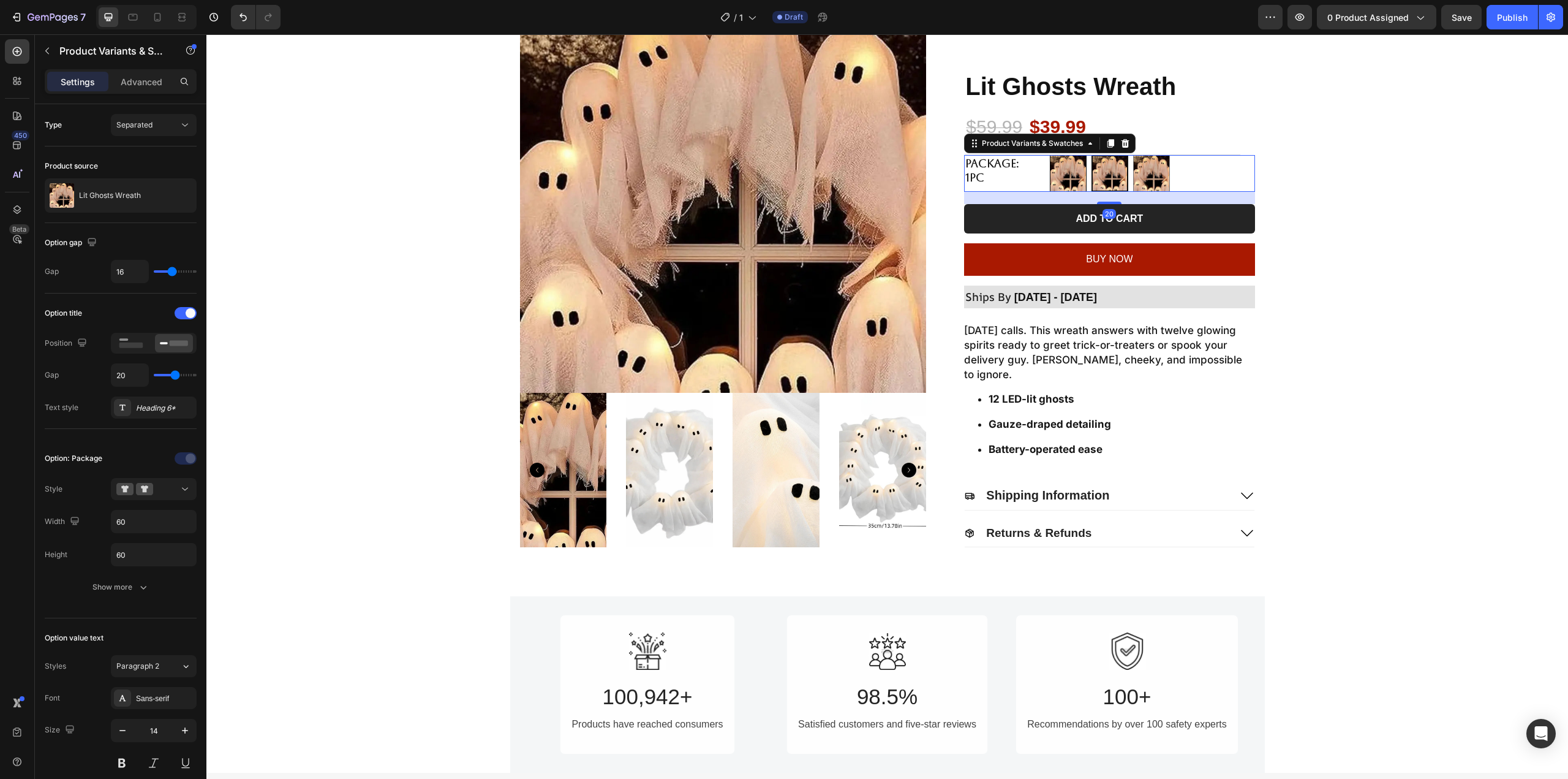
click at [1054, 181] on img at bounding box center [1068, 173] width 36 height 36
click at [1050, 155] on input "2pcs 2pcs" at bounding box center [1049, 155] width 1 height 1
radio input "true"
click at [1118, 182] on img at bounding box center [1109, 173] width 36 height 36
click at [1092, 155] on input "1pc 1pc" at bounding box center [1091, 155] width 1 height 1
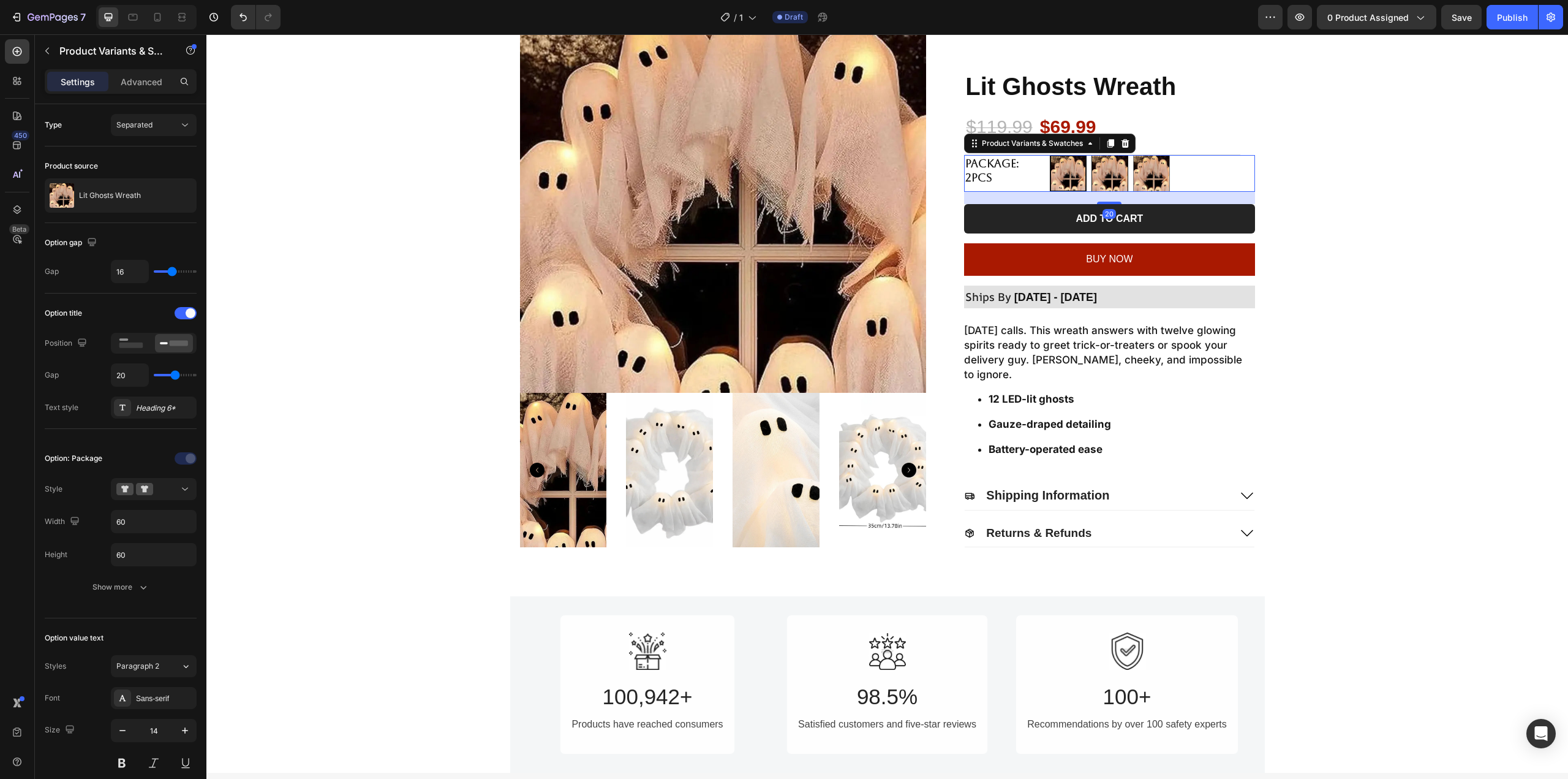
radio input "true"
click at [1140, 181] on img at bounding box center [1151, 173] width 36 height 36
click at [1133, 155] on input "4pcs (Free 1pc) 4pcs (Free 1pc)" at bounding box center [1132, 155] width 1 height 1
radio input "true"
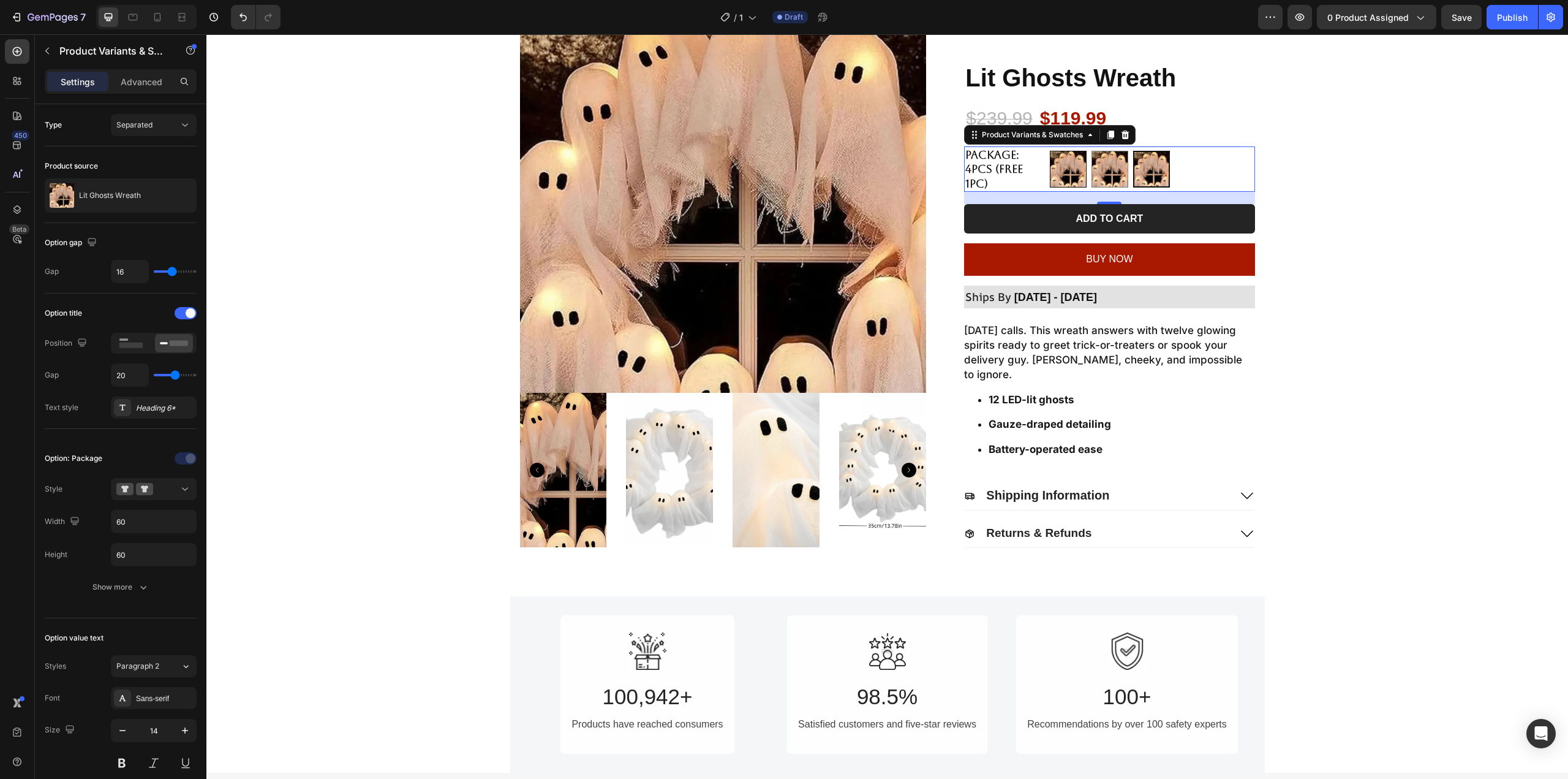
click at [1073, 181] on img at bounding box center [1068, 169] width 36 height 36
click at [1050, 151] on input "2pcs 2pcs" at bounding box center [1049, 150] width 1 height 1
radio input "true"
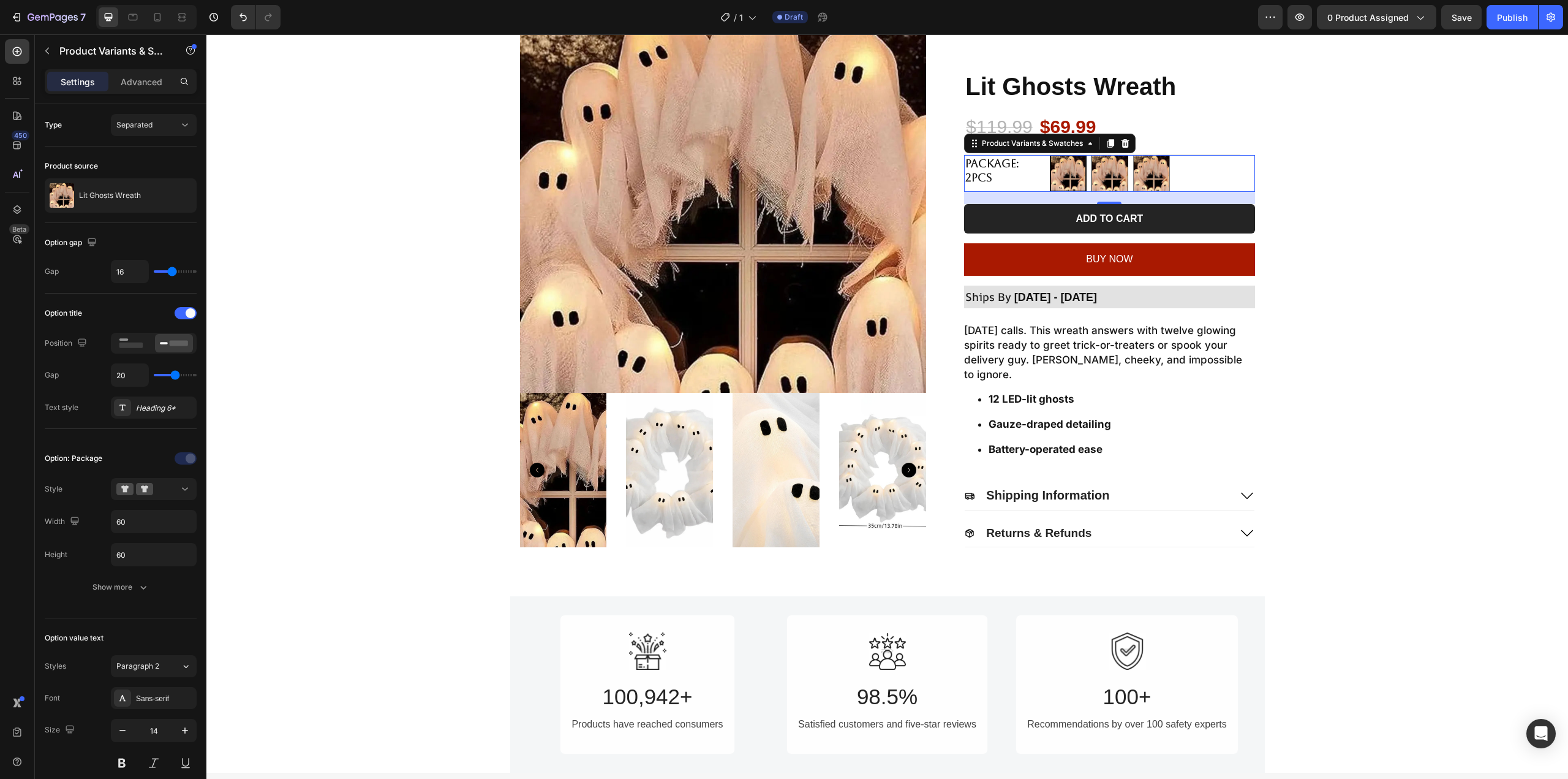
click at [1110, 191] on img at bounding box center [1109, 173] width 36 height 36
click at [1092, 155] on input "1pc 1pc" at bounding box center [1091, 155] width 1 height 1
radio input "true"
click at [1159, 186] on img at bounding box center [1151, 173] width 36 height 36
click at [1133, 155] on input "4pcs (Free 1pc) 4pcs (Free 1pc)" at bounding box center [1132, 155] width 1 height 1
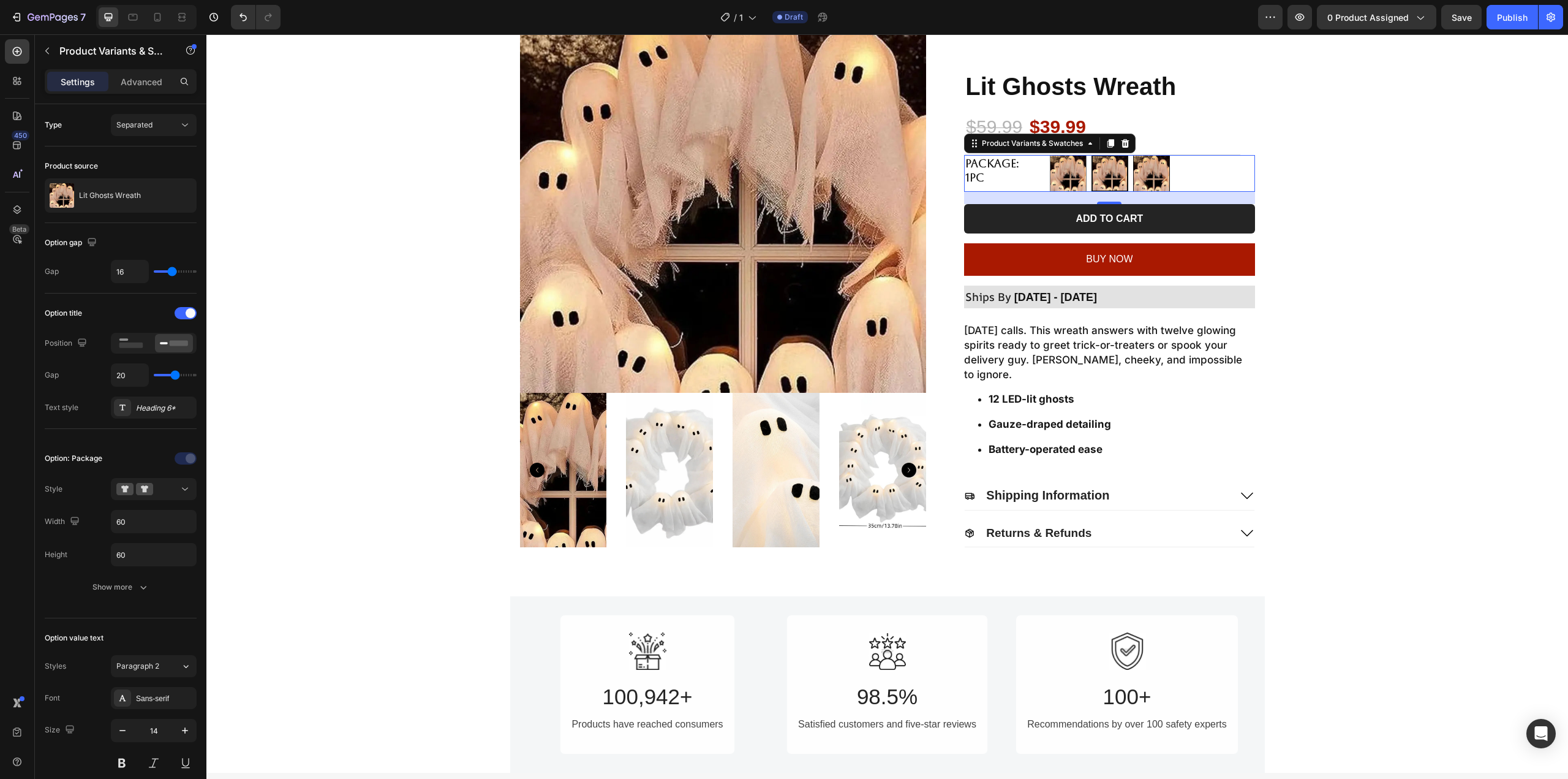
radio input "true"
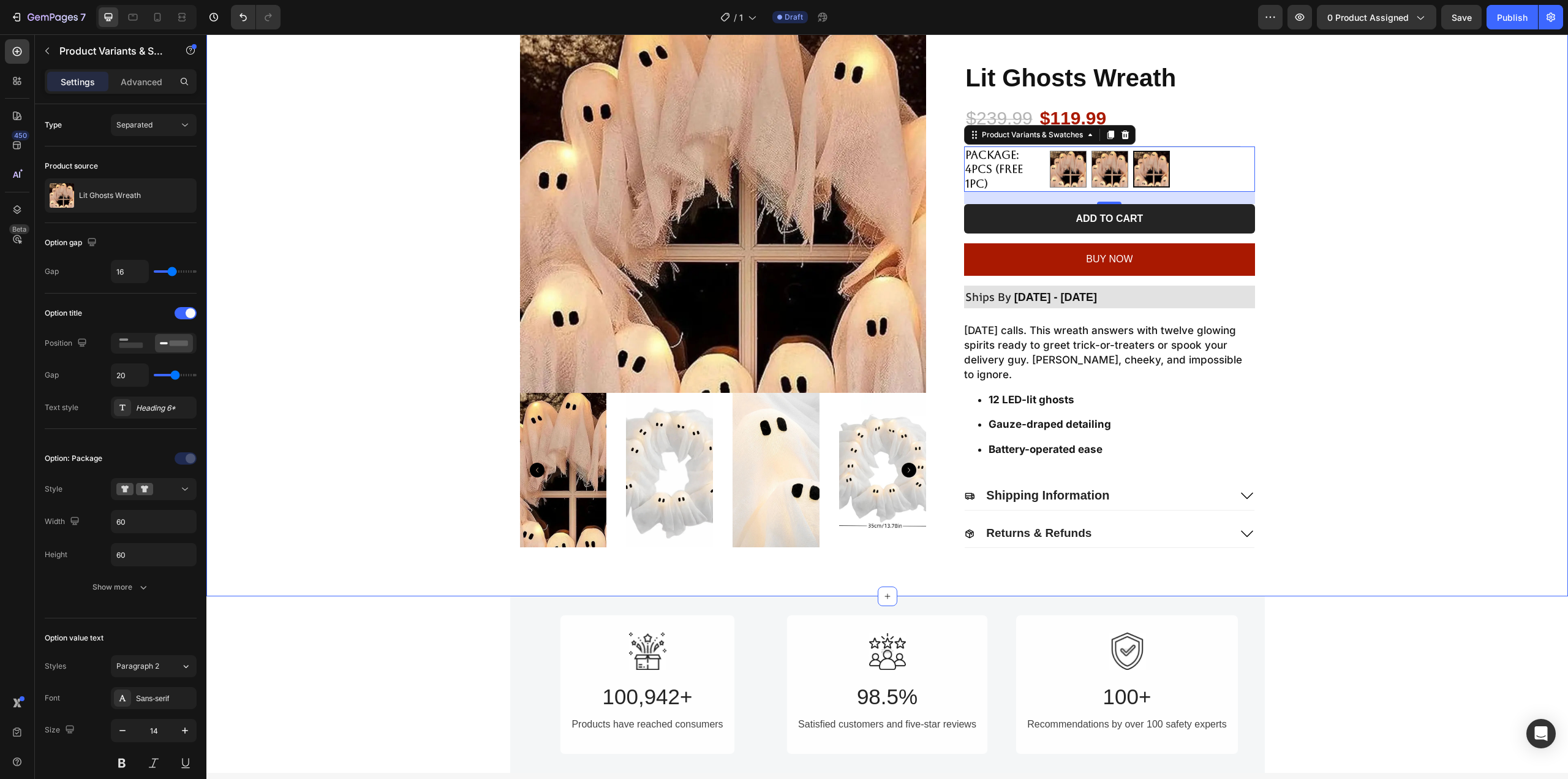
click at [1383, 178] on div "Product Images Lit Ghosts Wreath Product Title $239.99 Product Price Product Pr…" at bounding box center [887, 266] width 1337 height 561
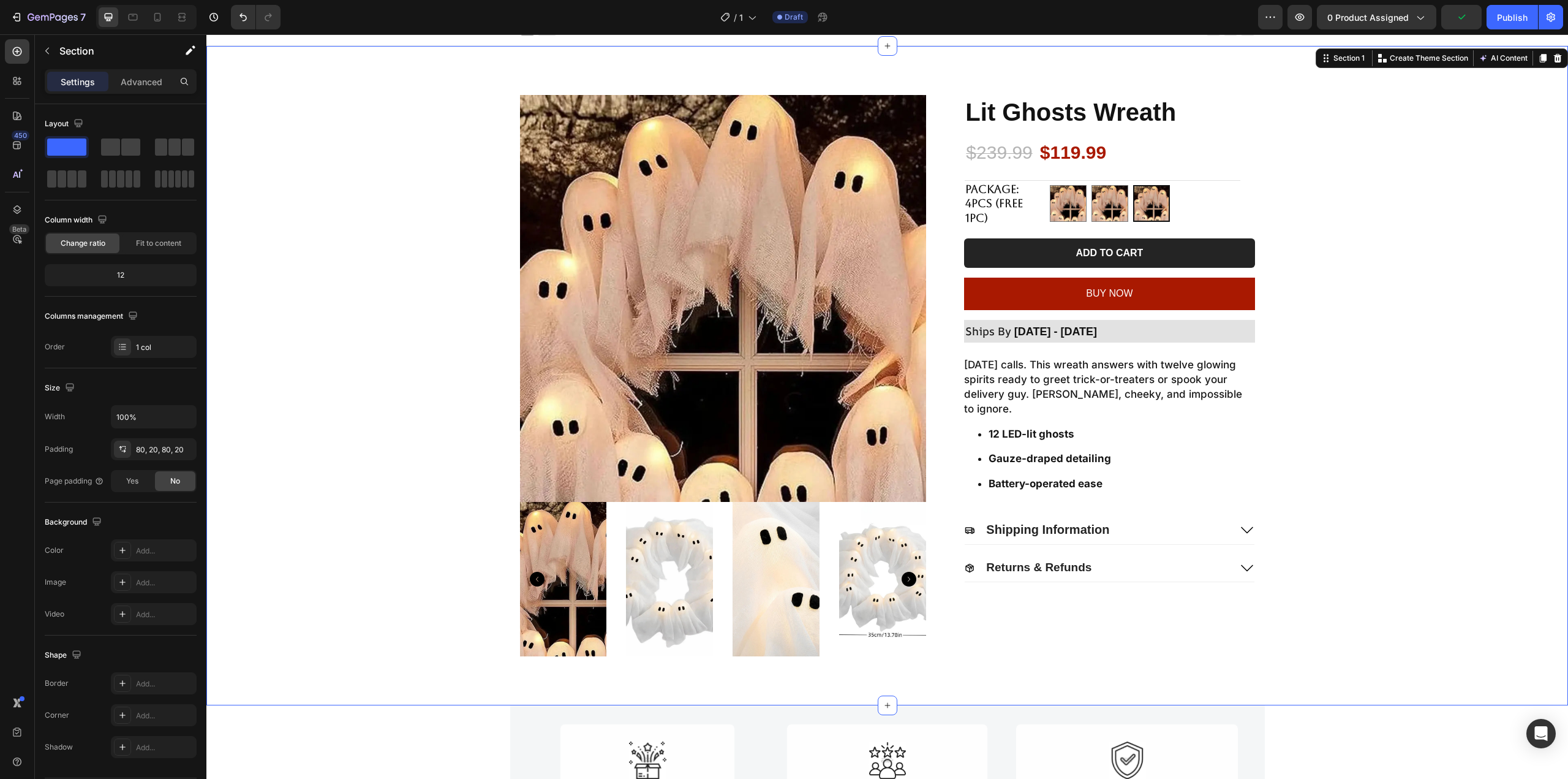
scroll to position [0, 0]
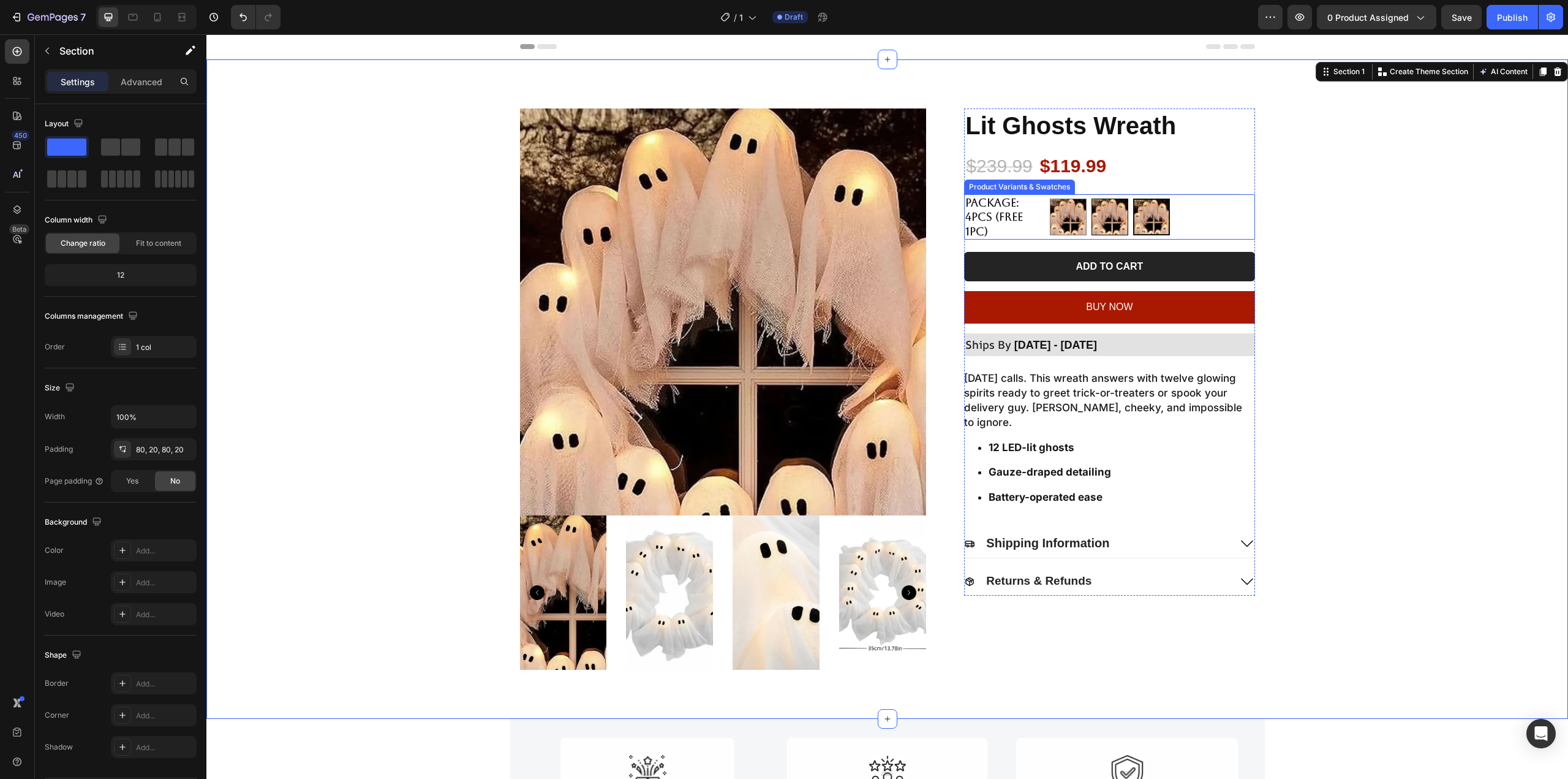
click at [1109, 214] on img at bounding box center [1109, 216] width 36 height 36
click at [1092, 198] on input "1pc 1pc" at bounding box center [1091, 198] width 1 height 1
radio input "true"
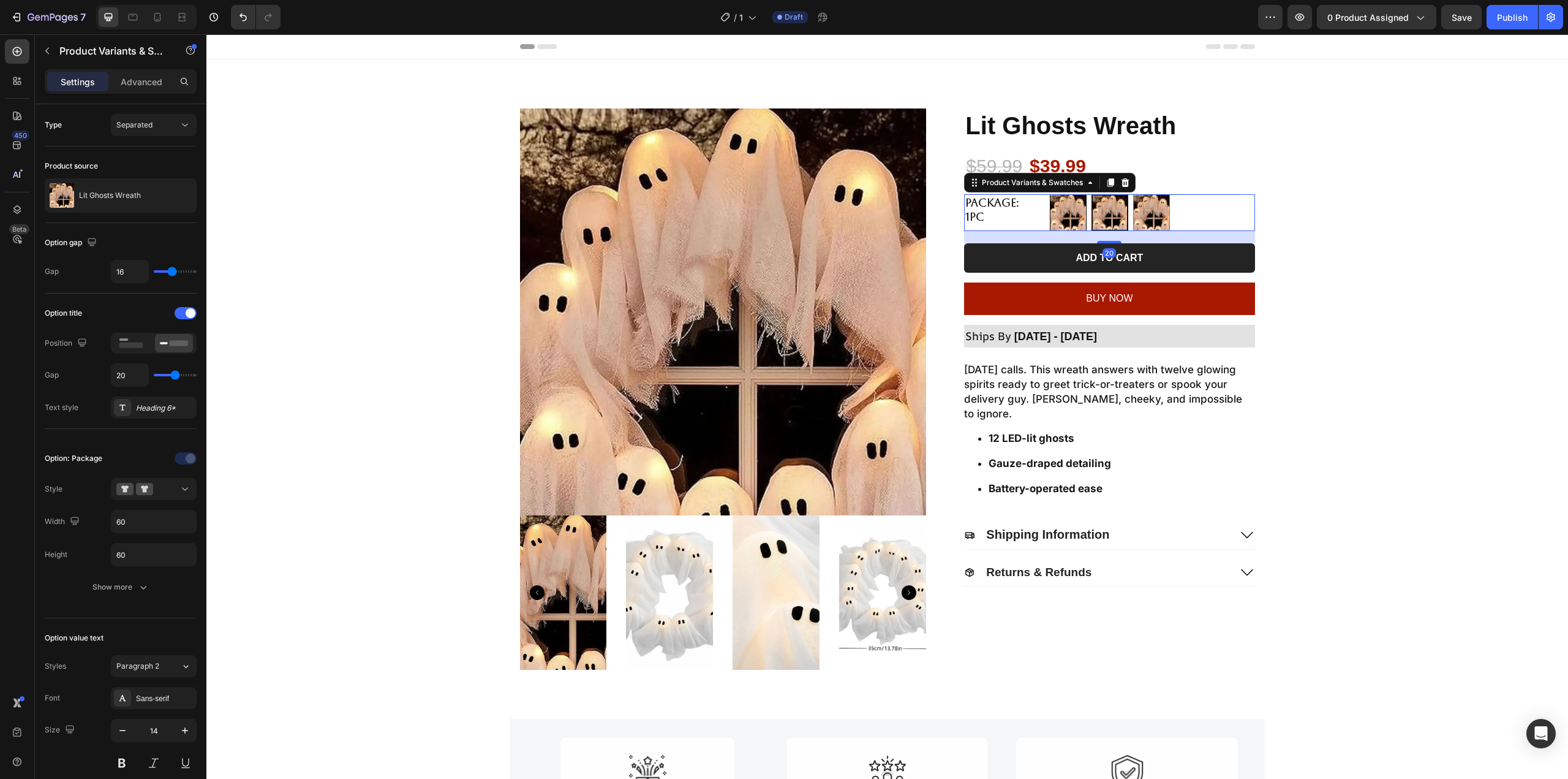
click at [1065, 212] on img at bounding box center [1068, 212] width 36 height 36
click at [1050, 194] on input "2pcs 2pcs" at bounding box center [1049, 193] width 1 height 1
radio input "true"
click at [1105, 216] on img at bounding box center [1109, 212] width 36 height 36
click at [1092, 194] on input "1pc 1pc" at bounding box center [1091, 193] width 1 height 1
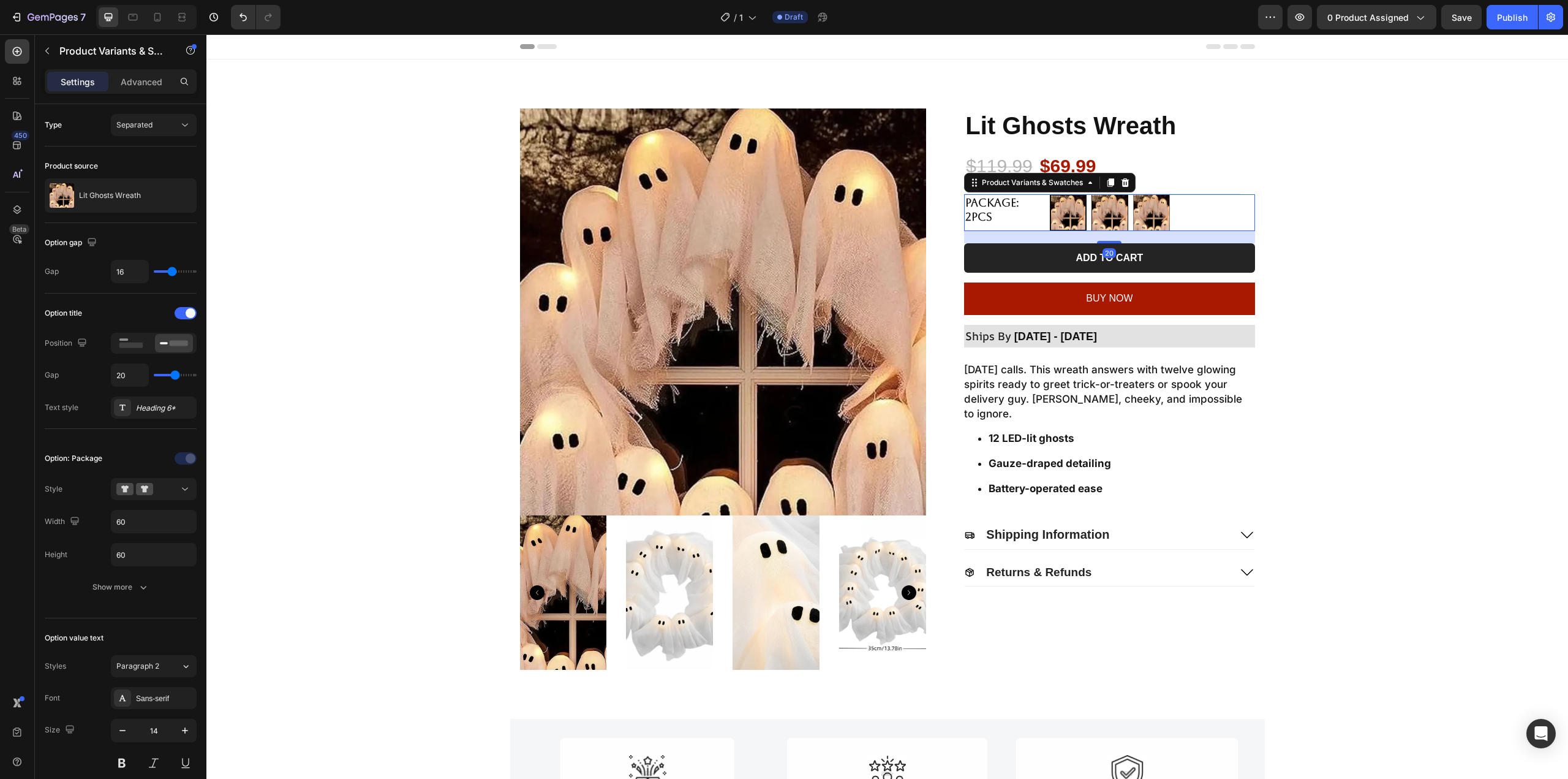
radio input "true"
click at [1154, 217] on img at bounding box center [1151, 212] width 36 height 36
click at [1133, 194] on input "4pcs (Free 1pc) 4pcs (Free 1pc)" at bounding box center [1132, 193] width 1 height 1
radio input "true"
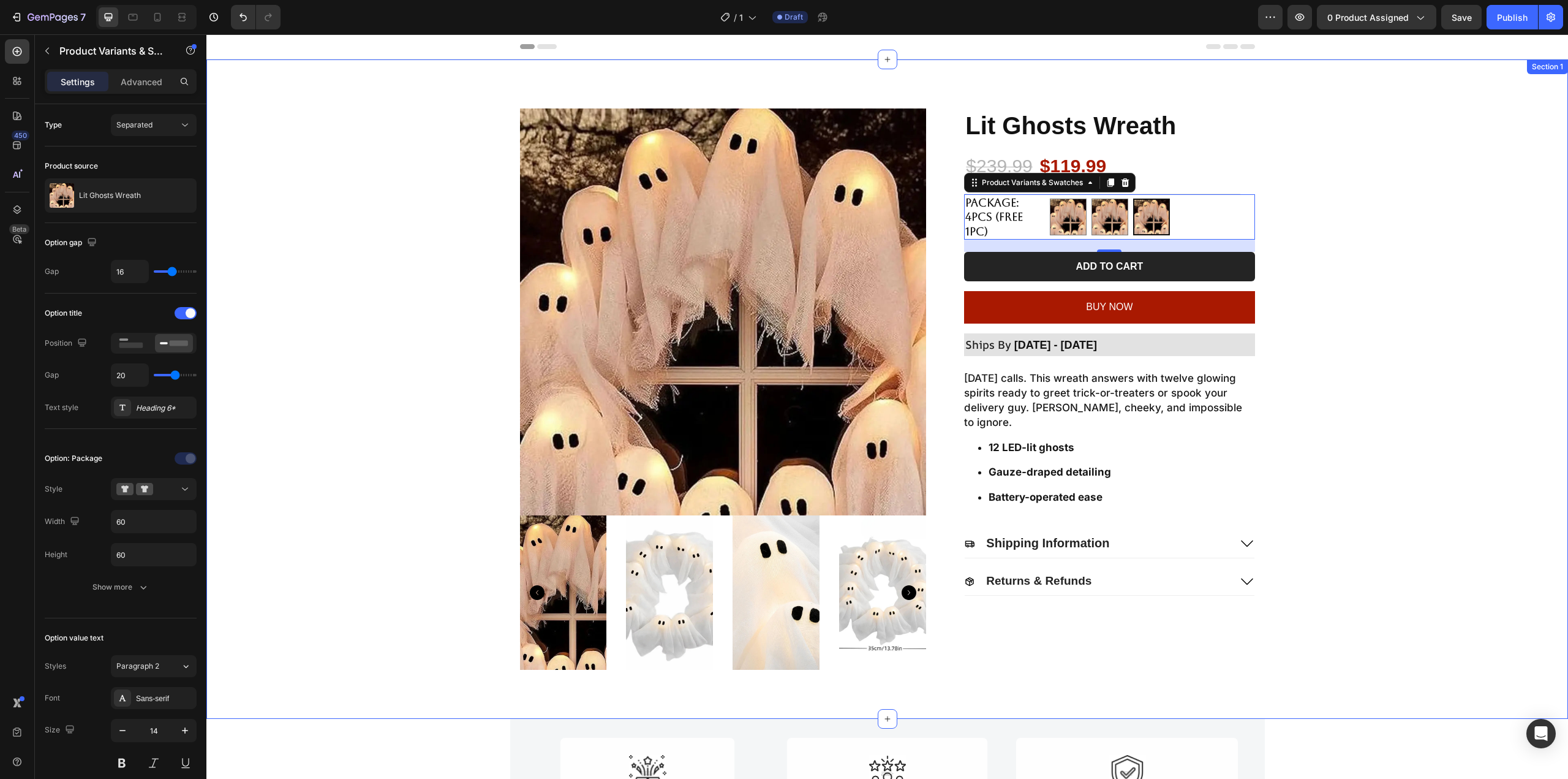
click at [1341, 210] on div "Product Images Lit Ghosts Wreath Product Title $239.99 Product Price Product Pr…" at bounding box center [887, 389] width 1337 height 561
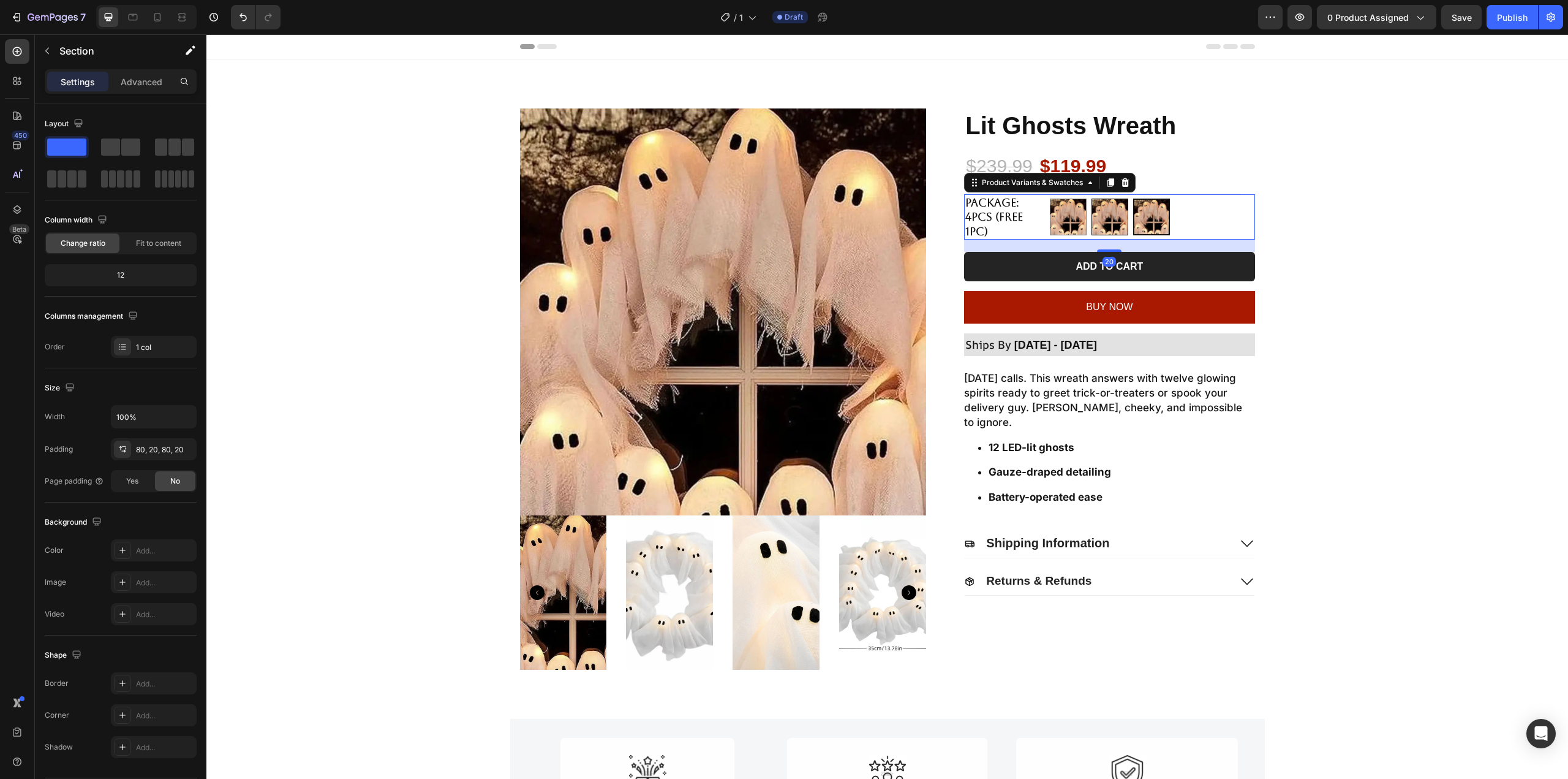
click at [1094, 217] on img at bounding box center [1109, 216] width 36 height 36
click at [1092, 198] on input "1pc 1pc" at bounding box center [1091, 198] width 1 height 1
radio input "true"
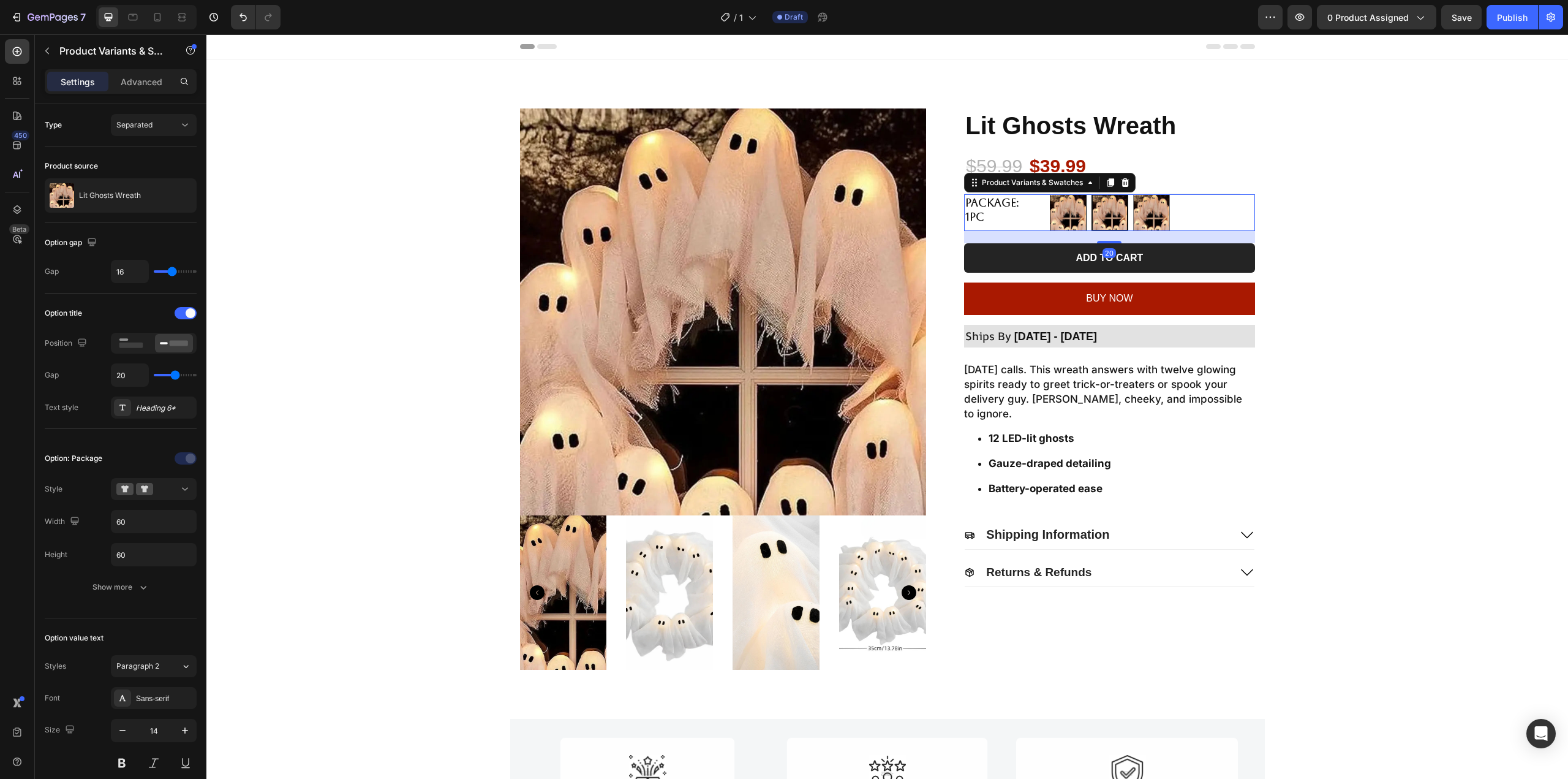
click at [1057, 213] on img at bounding box center [1068, 212] width 36 height 36
click at [1050, 194] on input "2pcs 2pcs" at bounding box center [1049, 193] width 1 height 1
radio input "true"
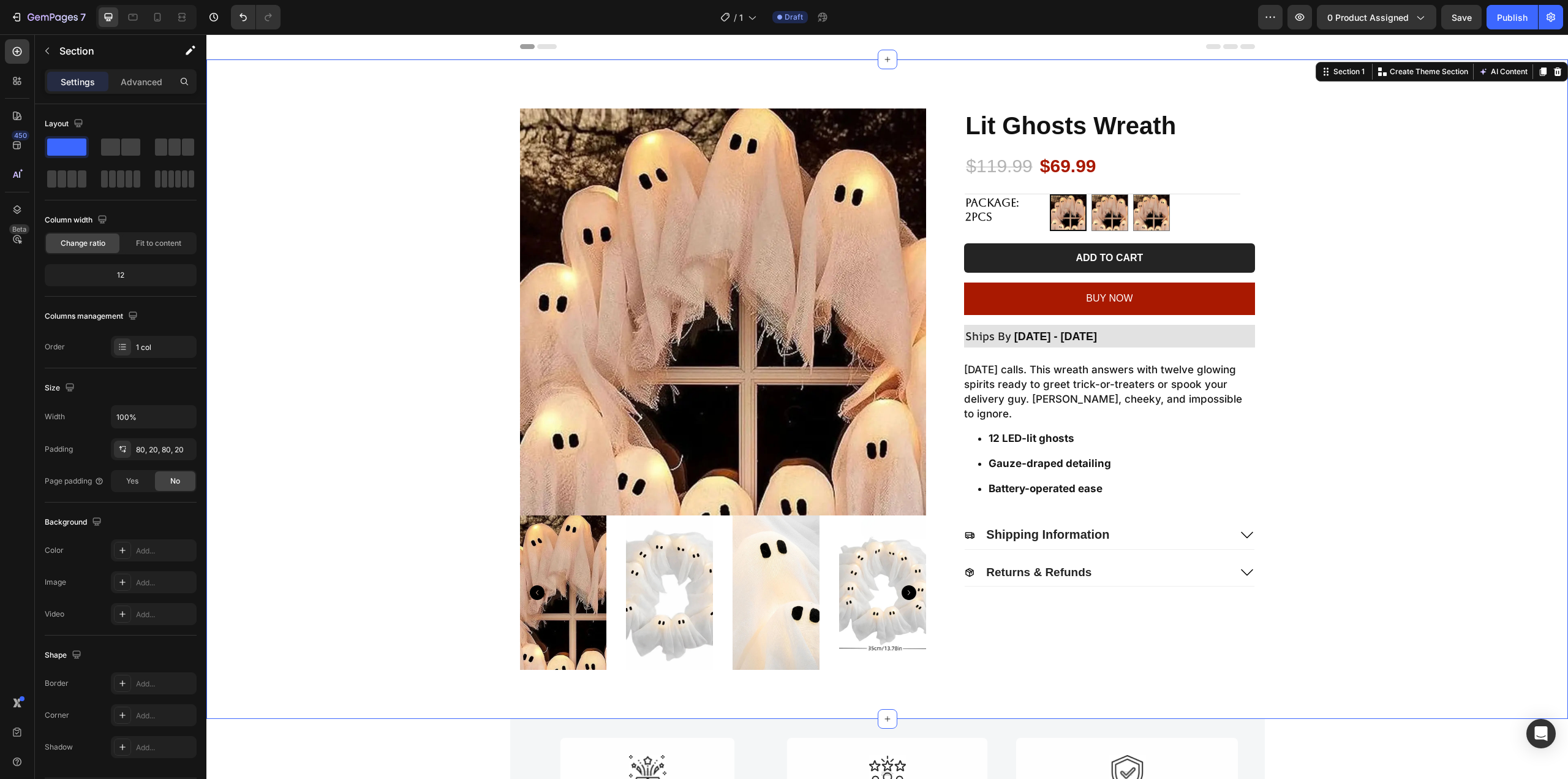
click at [1354, 218] on div "Product Images Lit Ghosts Wreath Product Title $119.99 Product Price Product Pr…" at bounding box center [887, 389] width 1337 height 561
click at [1100, 223] on img at bounding box center [1109, 212] width 36 height 36
click at [1092, 194] on input "1pc 1pc" at bounding box center [1091, 193] width 1 height 1
radio input "true"
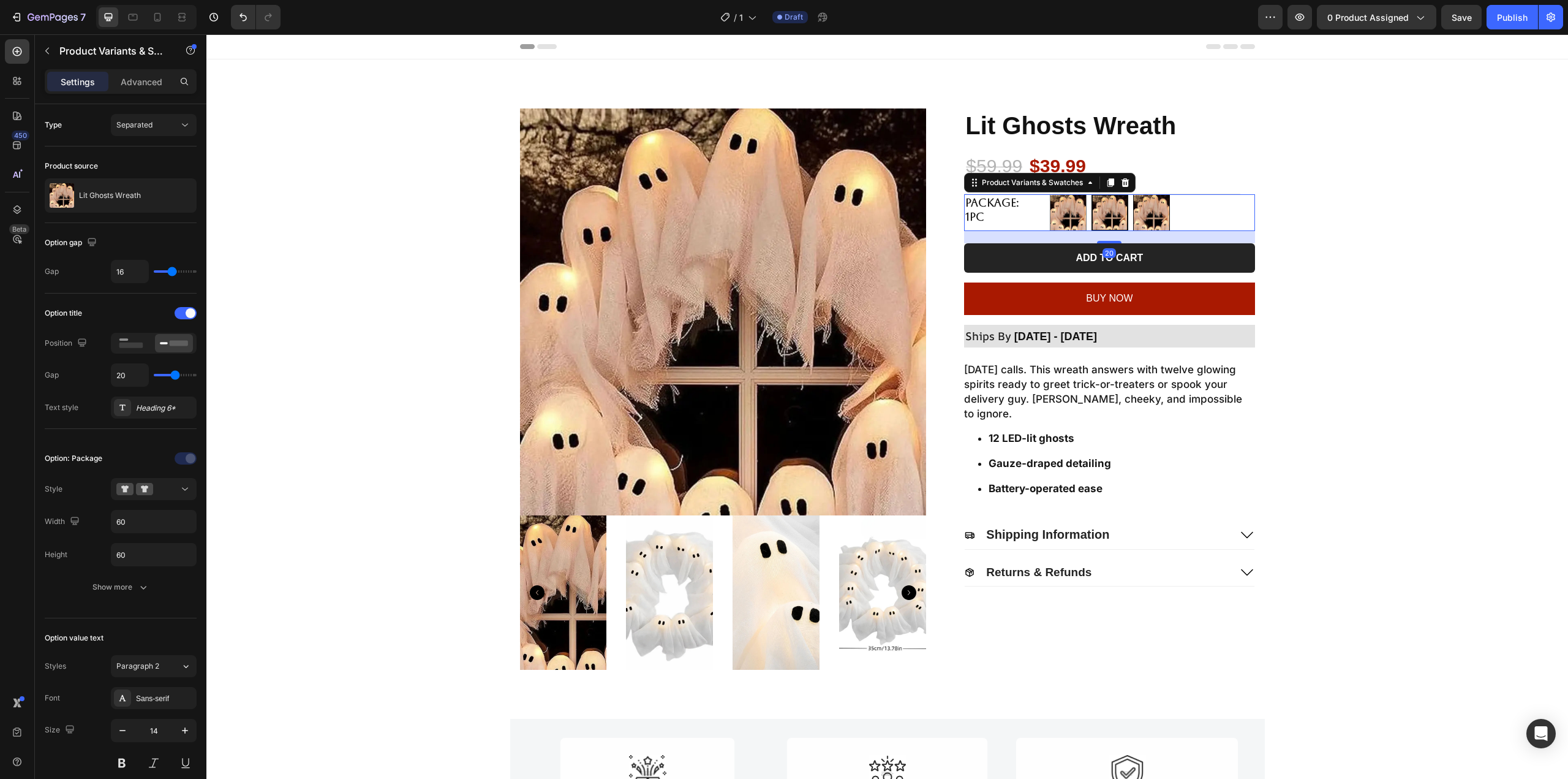
click at [1158, 216] on img at bounding box center [1151, 212] width 36 height 36
click at [1133, 194] on input "4pcs (Free 1pc) 4pcs (Free 1pc)" at bounding box center [1132, 193] width 1 height 1
radio input "true"
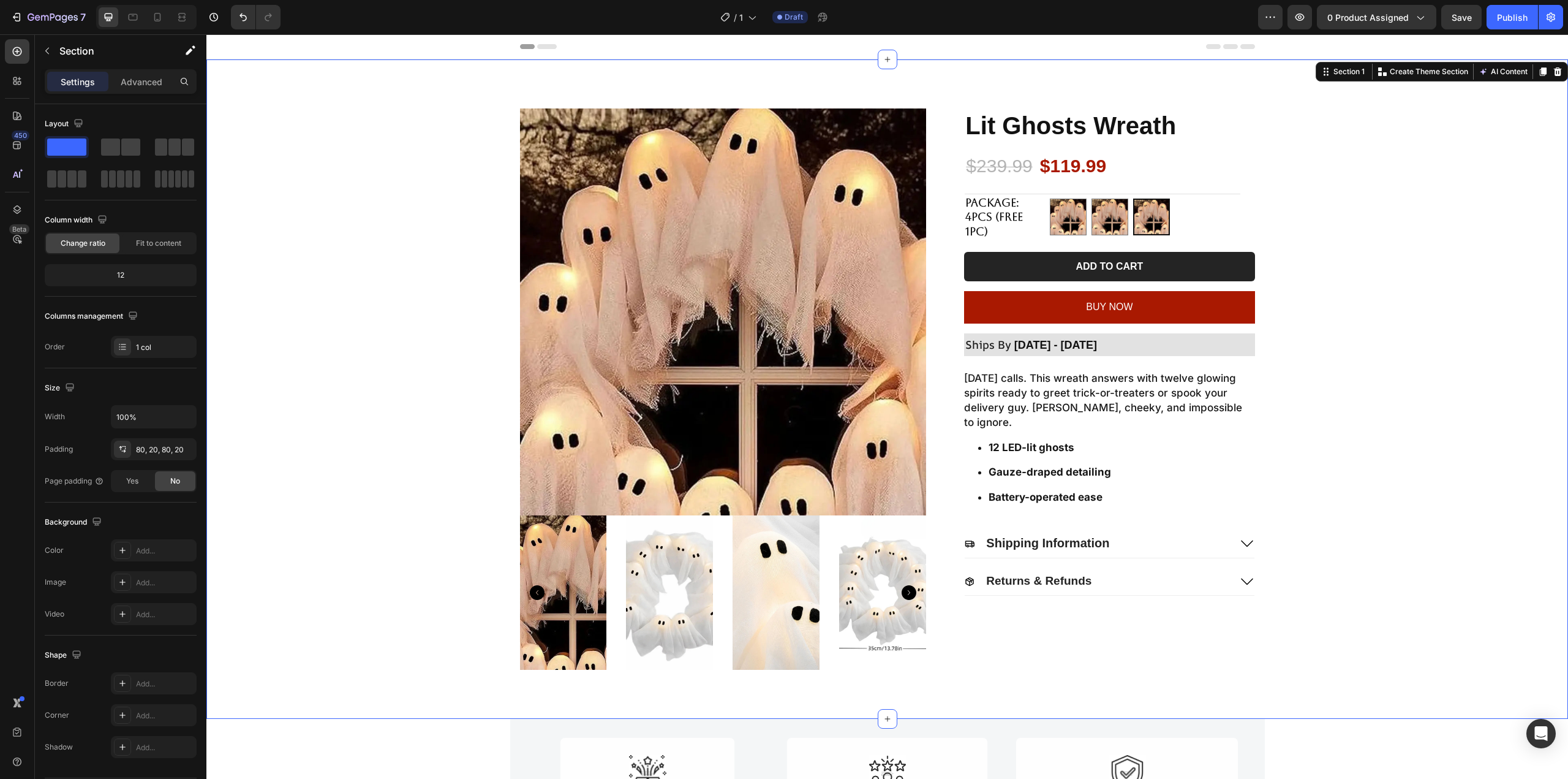
click at [1330, 212] on div "Product Images Lit Ghosts Wreath Product Title $239.99 Product Price Product Pr…" at bounding box center [887, 389] width 1337 height 561
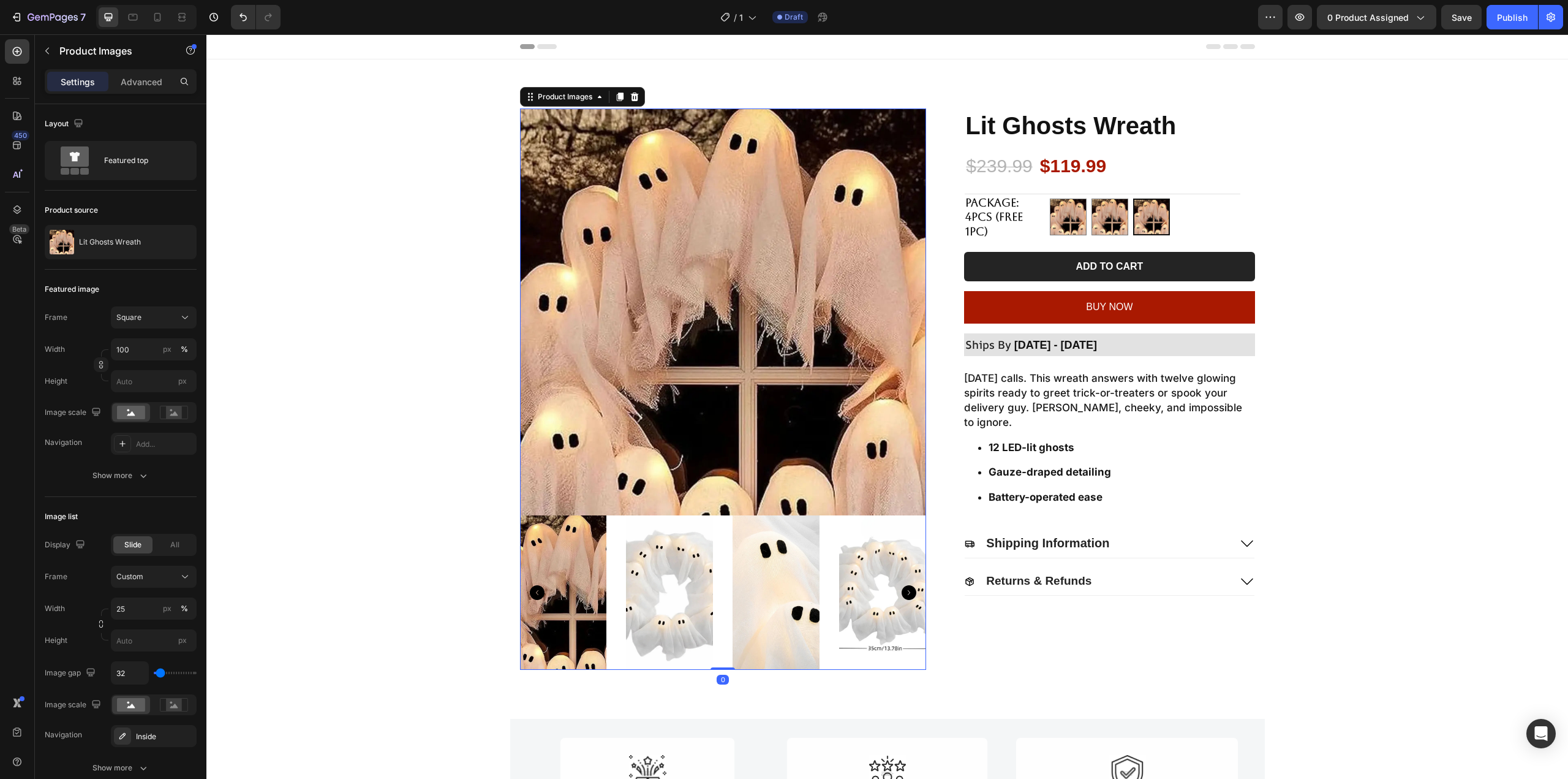
click at [721, 293] on img at bounding box center [723, 311] width 406 height 407
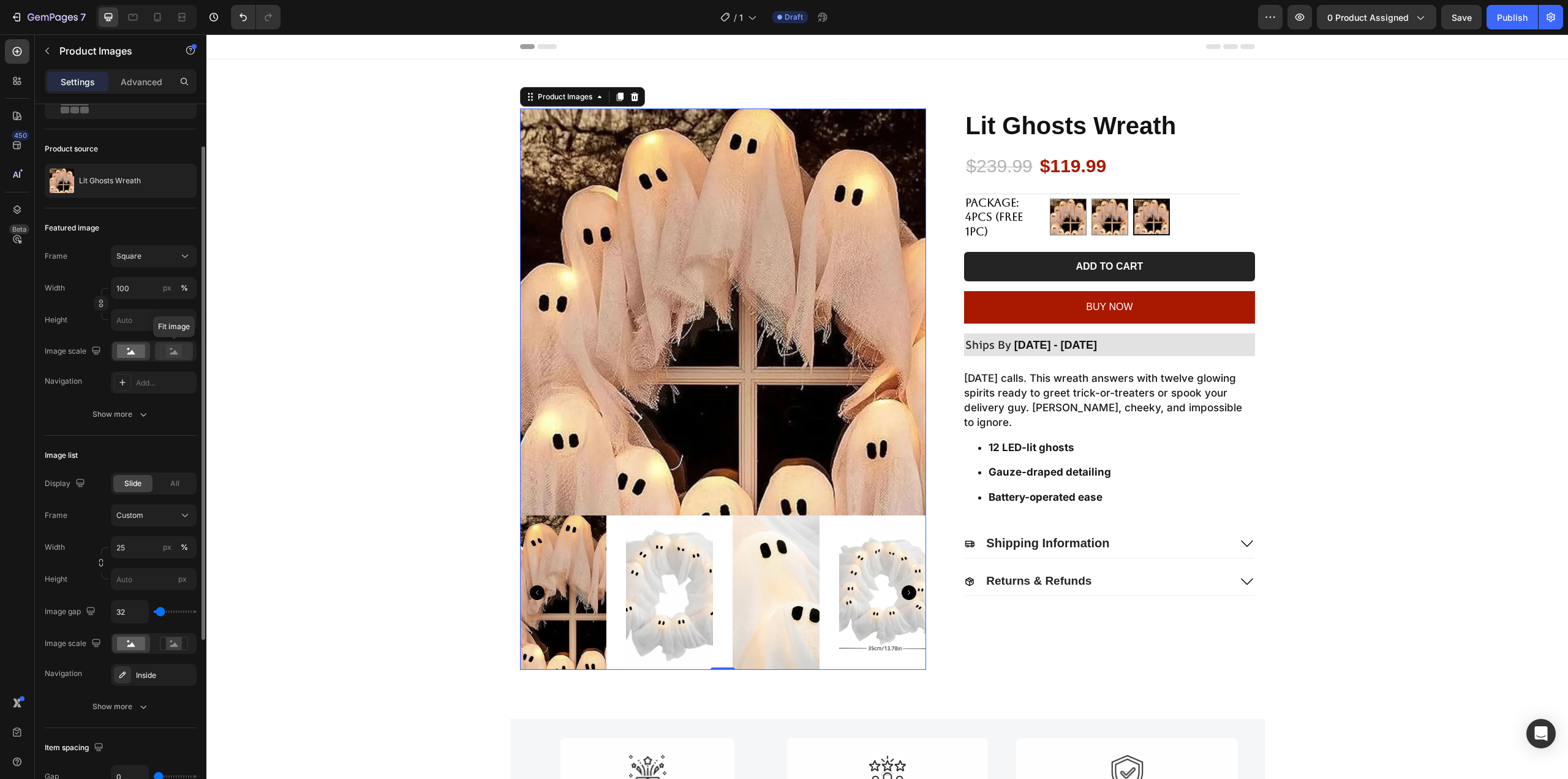
click at [170, 356] on rect at bounding box center [174, 350] width 16 height 12
click at [131, 344] on rect at bounding box center [132, 350] width 29 height 13
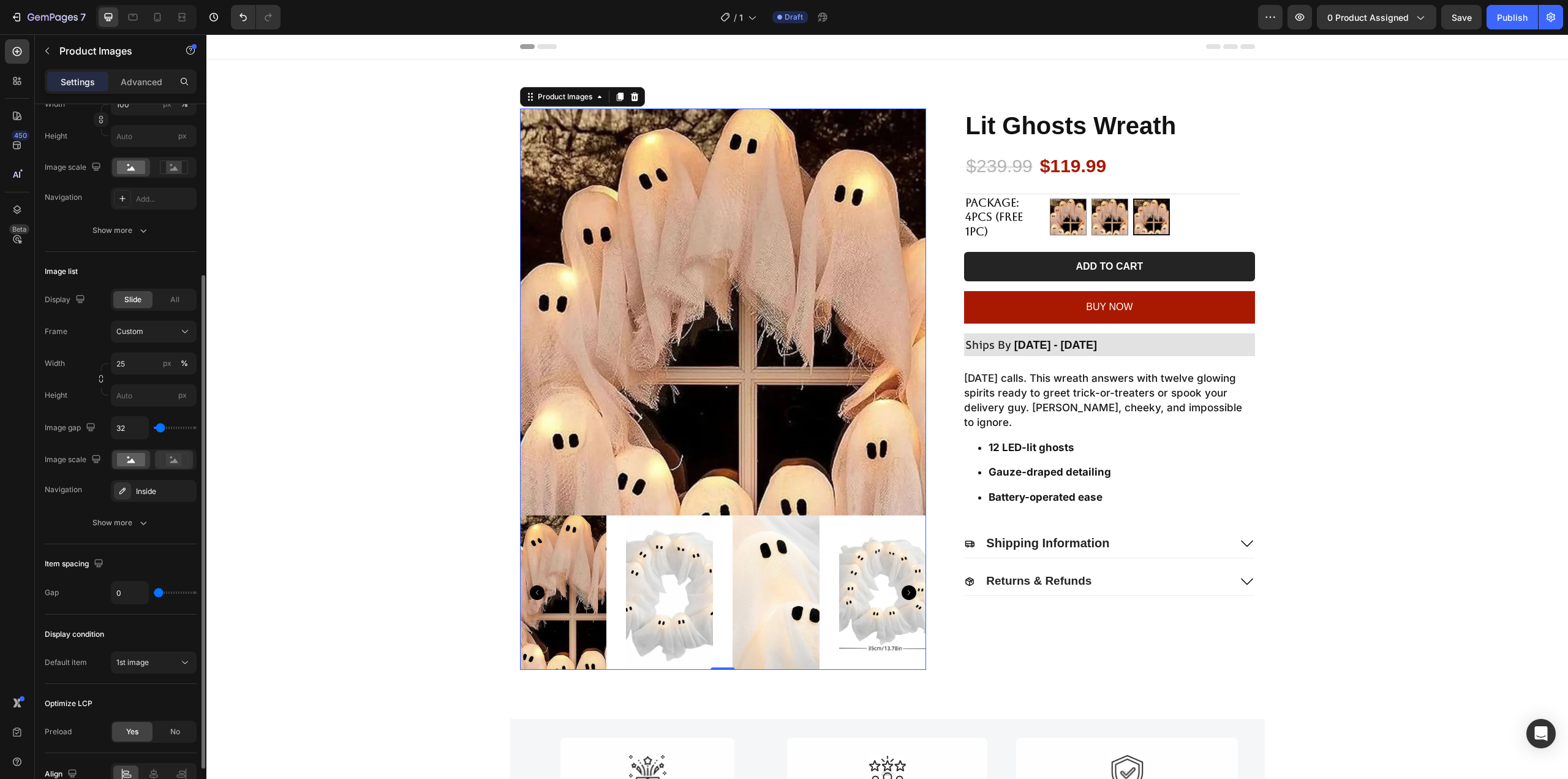
scroll to position [310, 0]
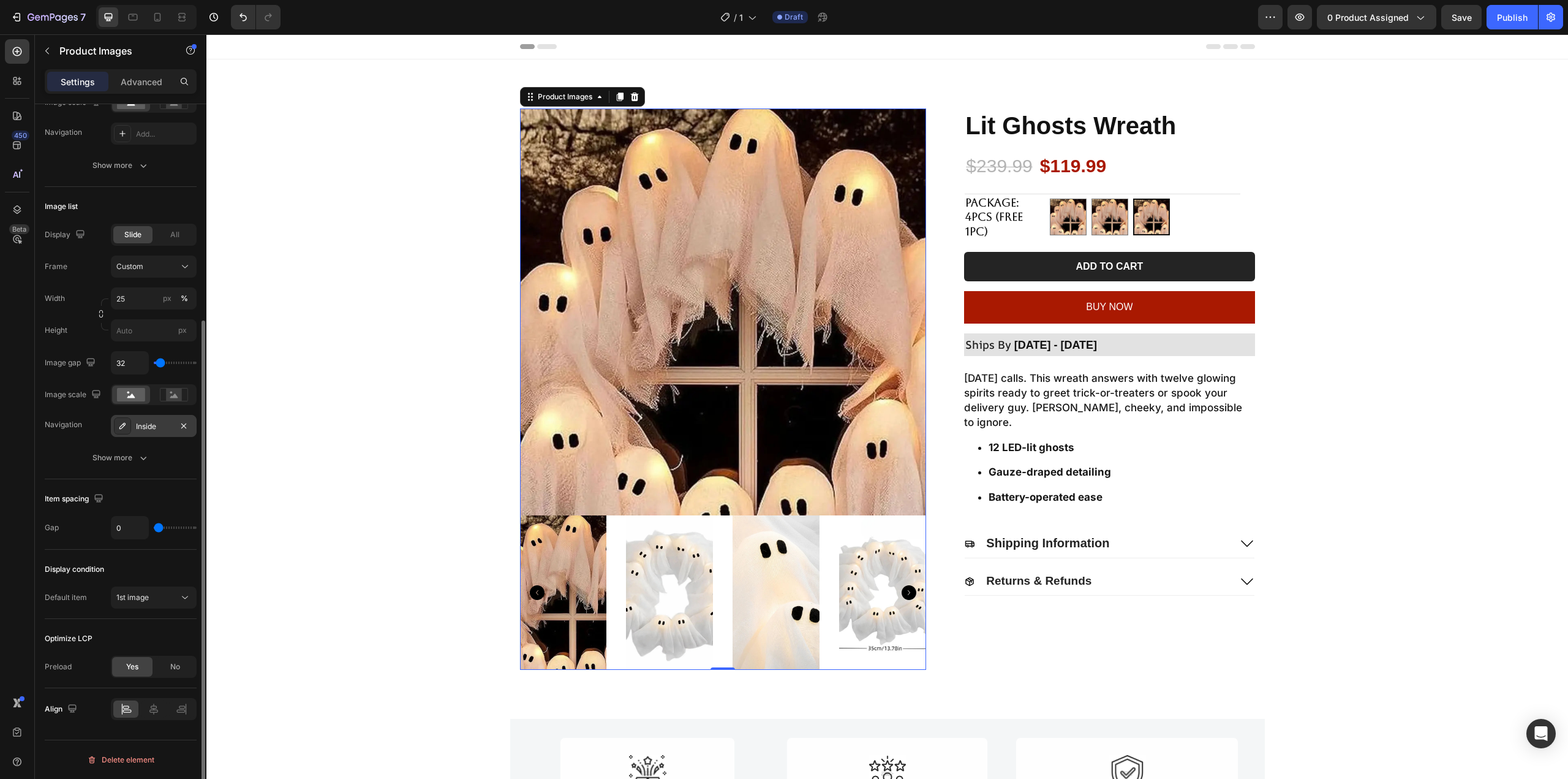
click at [145, 433] on div "Inside" at bounding box center [154, 426] width 86 height 22
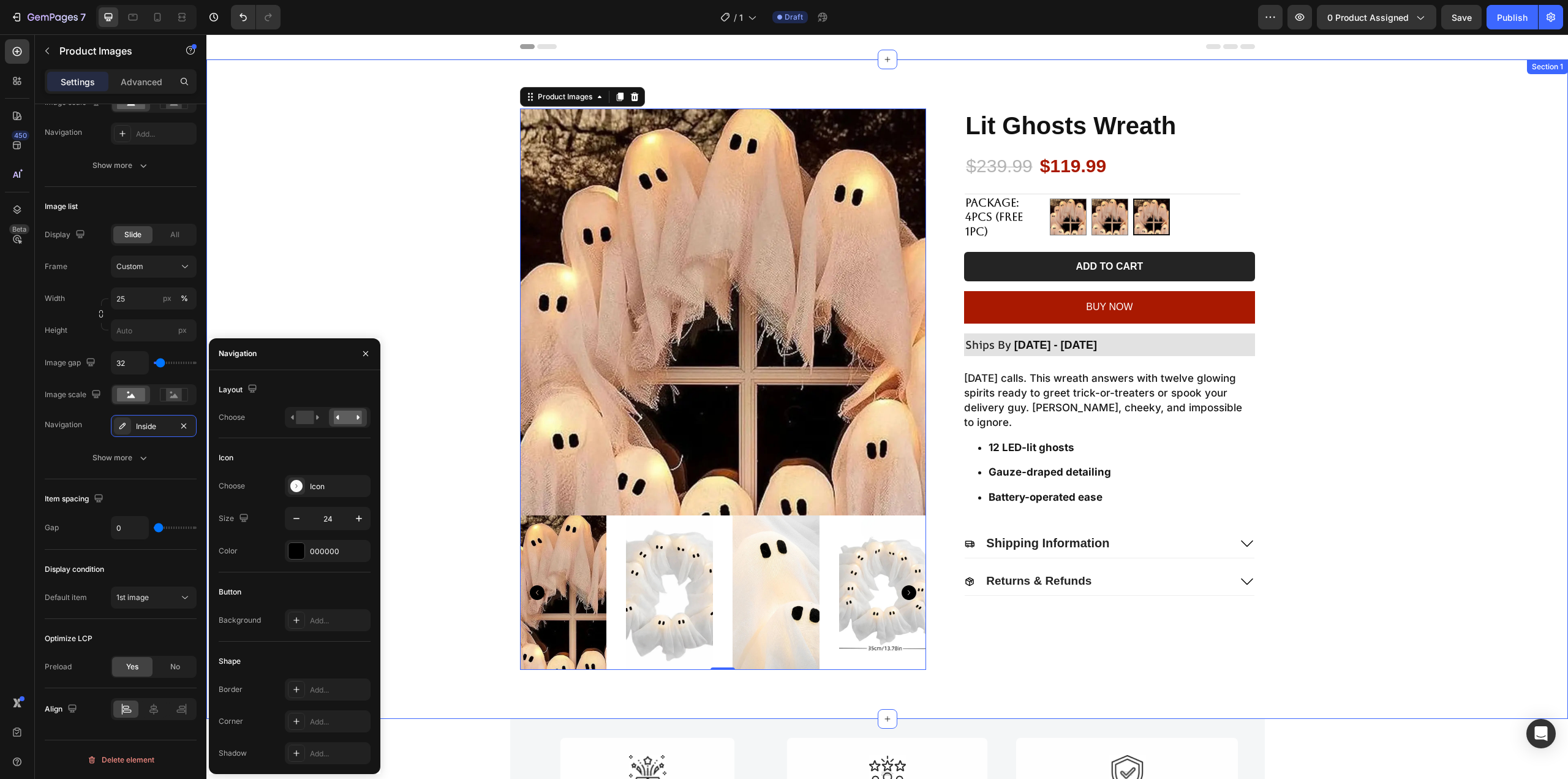
click at [353, 244] on div "Product Images 0 Lit Ghosts Wreath Product Title $239.99 Product Price Product …" at bounding box center [887, 389] width 1337 height 561
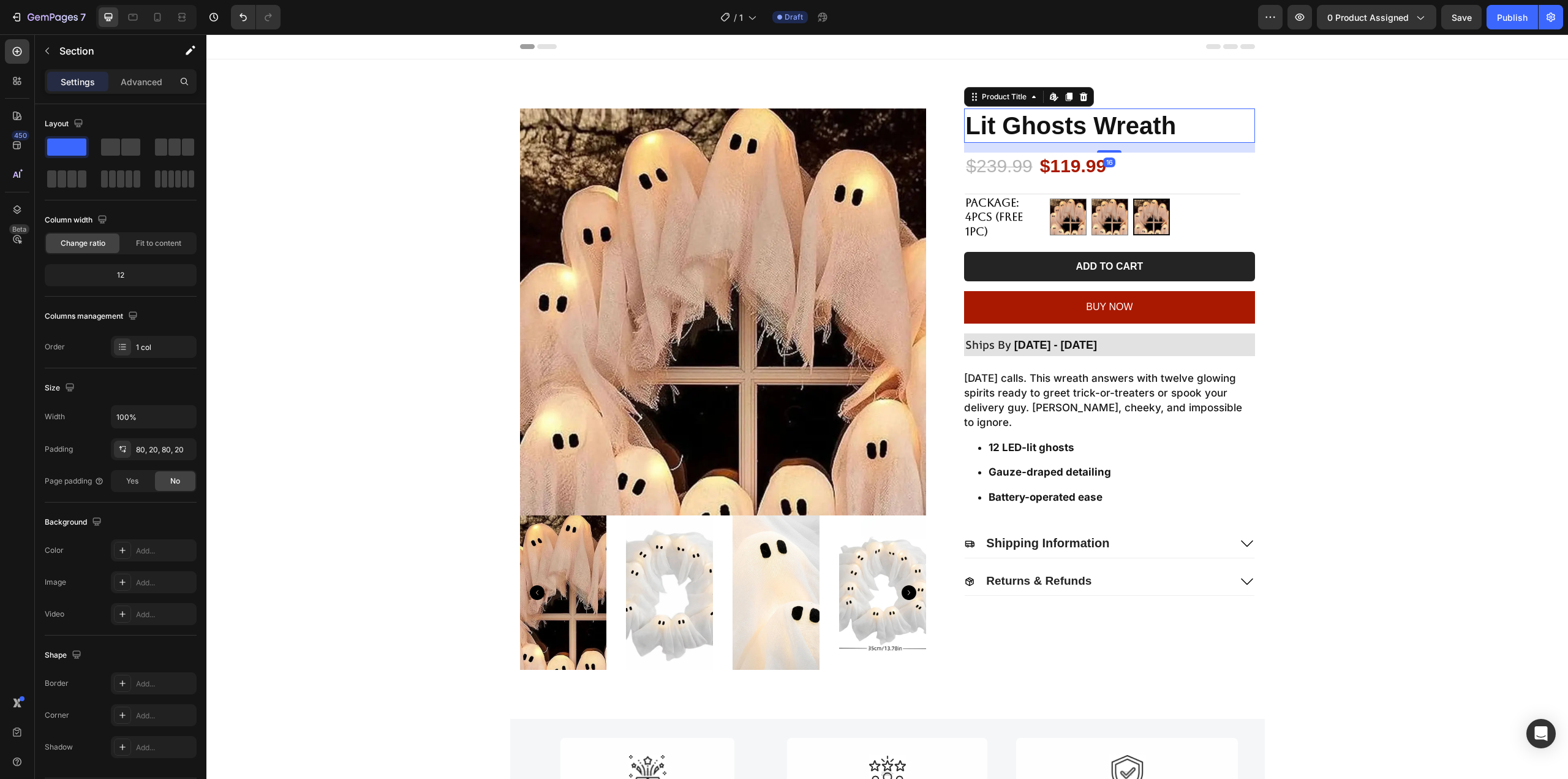
click at [1123, 142] on h1 "Lit Ghosts Wreath" at bounding box center [1109, 125] width 290 height 34
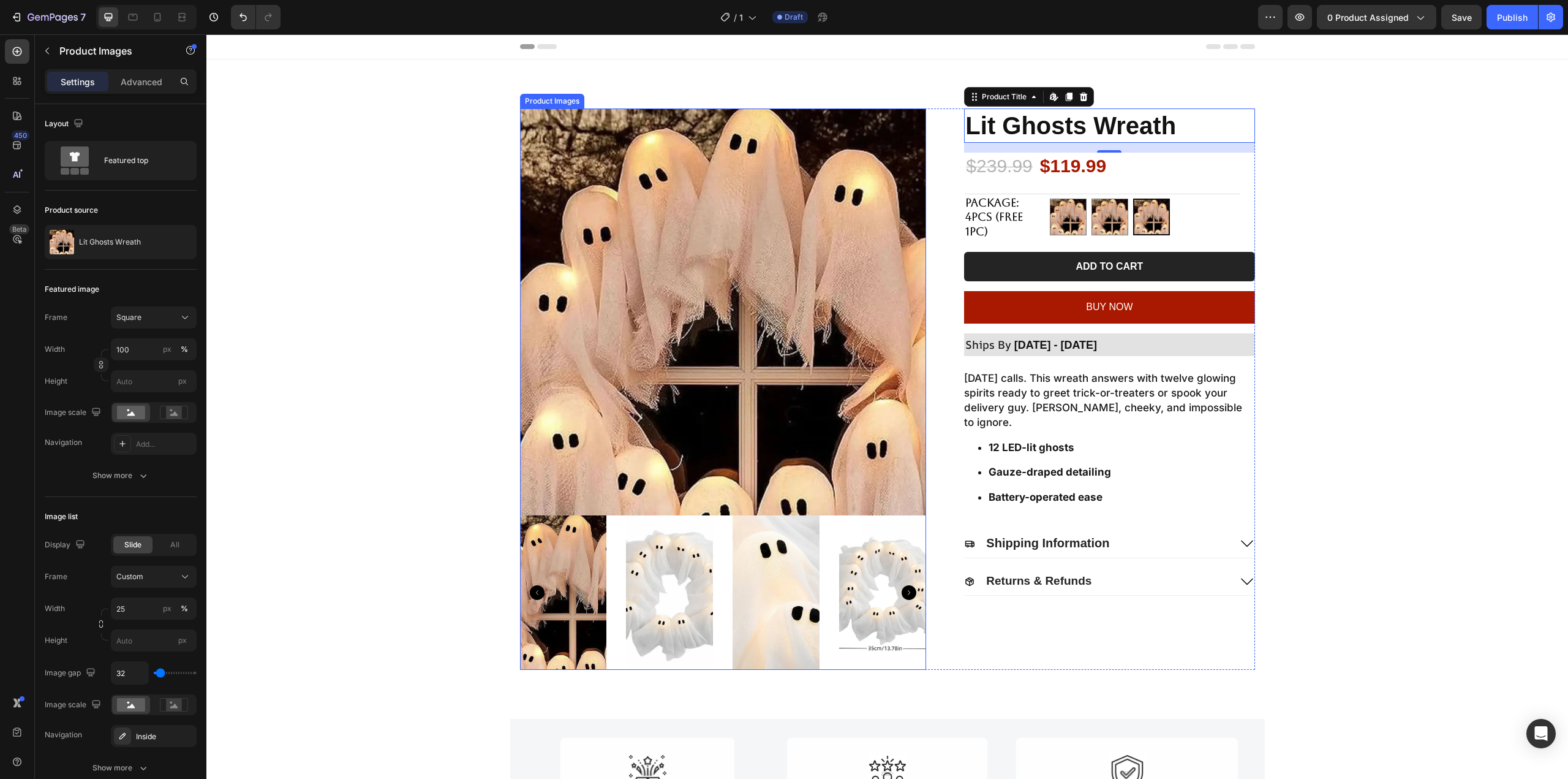
click at [814, 268] on img at bounding box center [723, 311] width 406 height 407
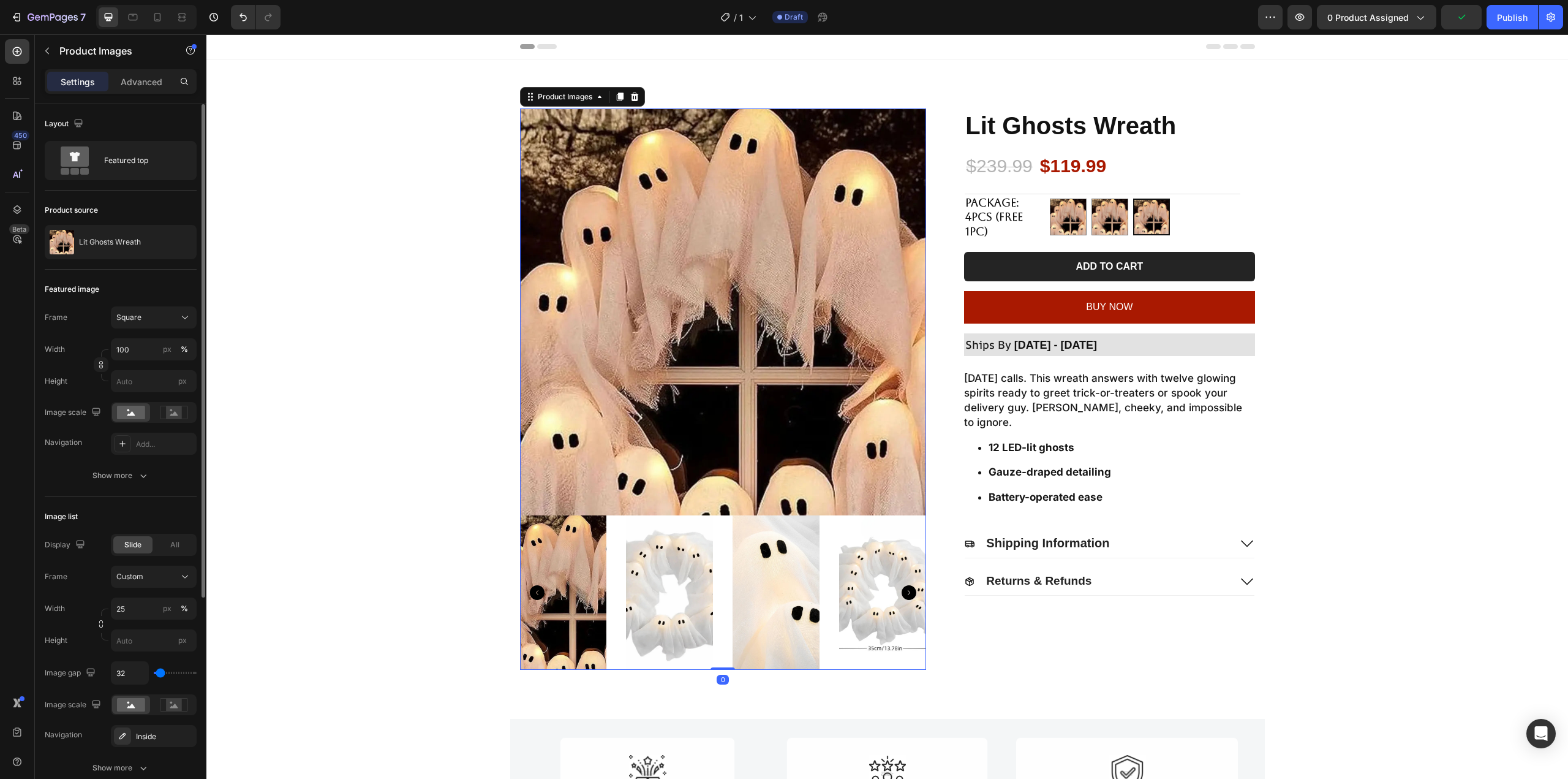
click at [135, 459] on div "Frame Square Width 100 px % Height px Image scale Navigation Add... Show more" at bounding box center [120, 396] width 152 height 180
click at [134, 471] on div "Show more" at bounding box center [121, 475] width 57 height 12
click at [134, 478] on div "Add..." at bounding box center [154, 475] width 86 height 22
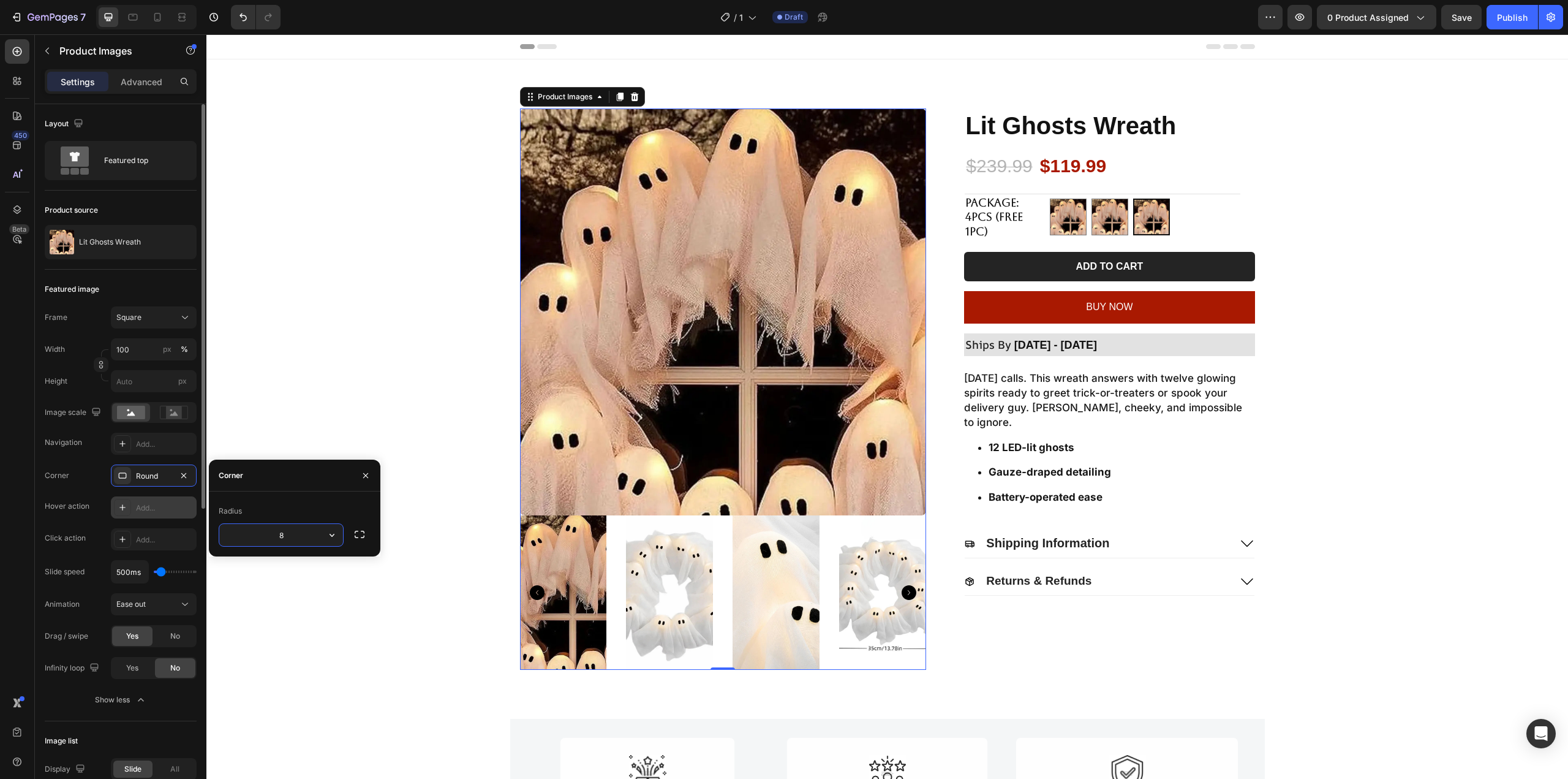
click at [136, 511] on div "Add..." at bounding box center [165, 508] width 58 height 11
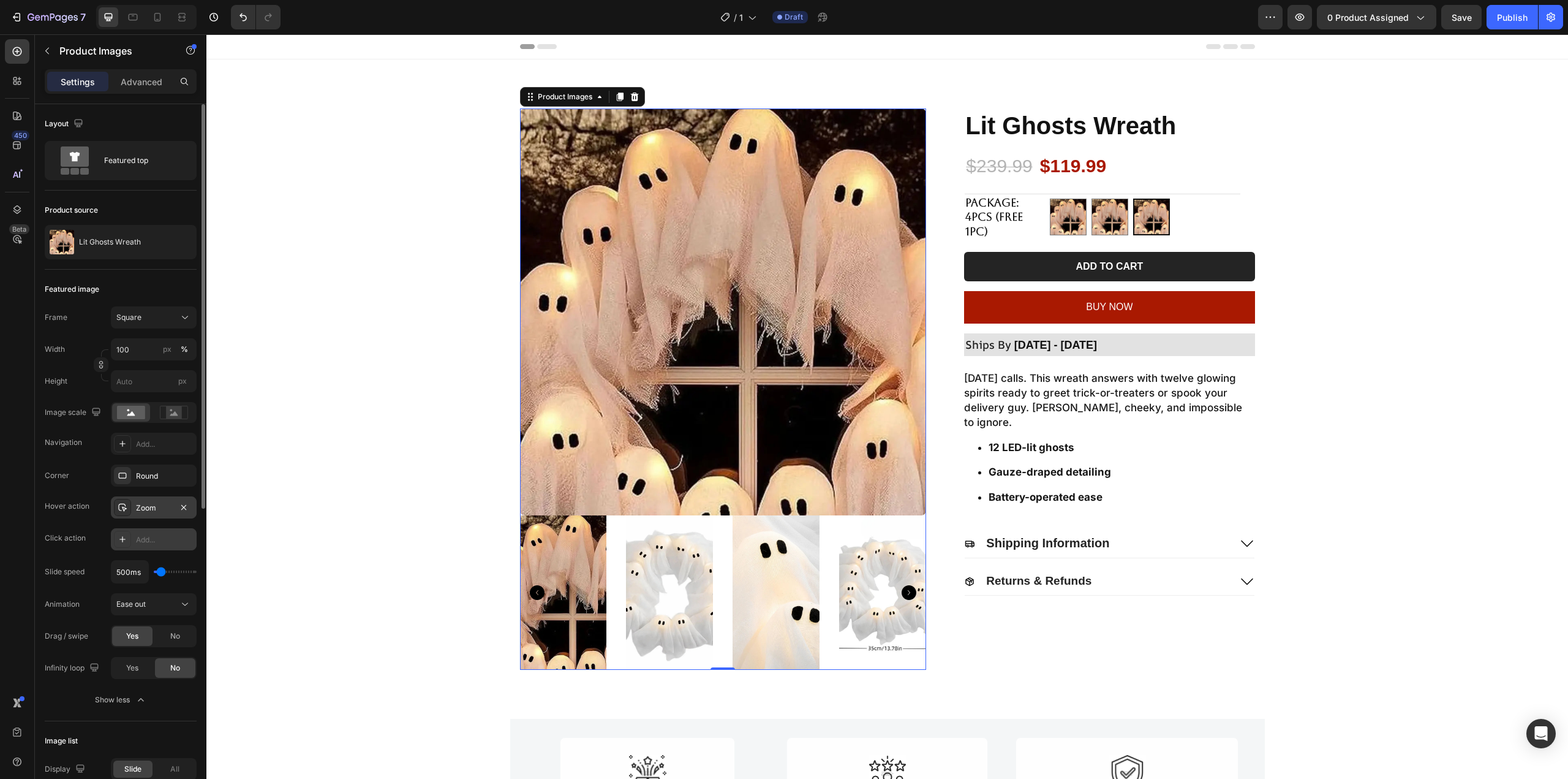
drag, startPoint x: 135, startPoint y: 528, endPoint x: 176, endPoint y: 544, distance: 44.0
click at [135, 528] on div "Add..." at bounding box center [154, 539] width 86 height 22
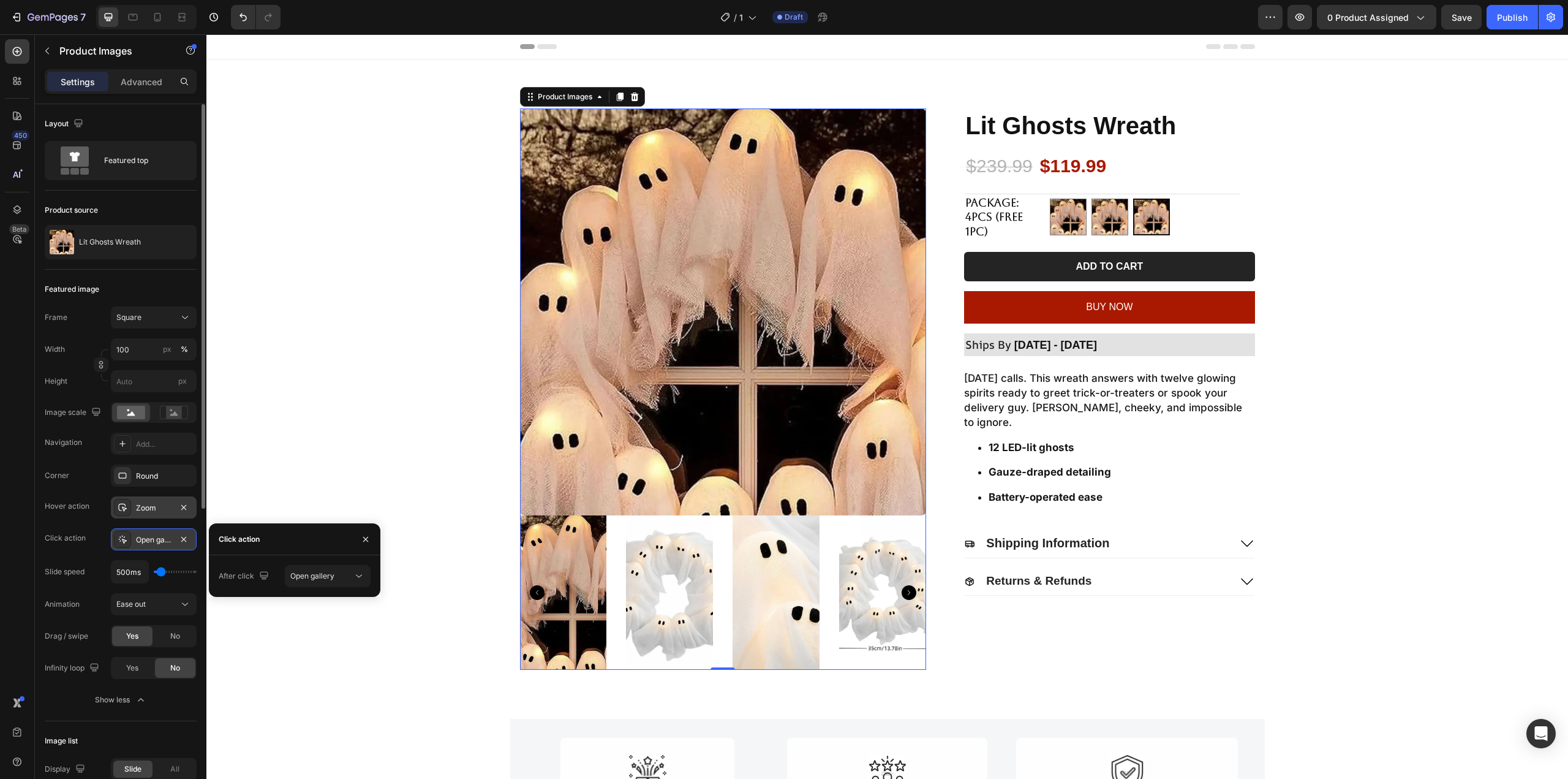
click at [135, 537] on div "Open gallery" at bounding box center [154, 539] width 86 height 22
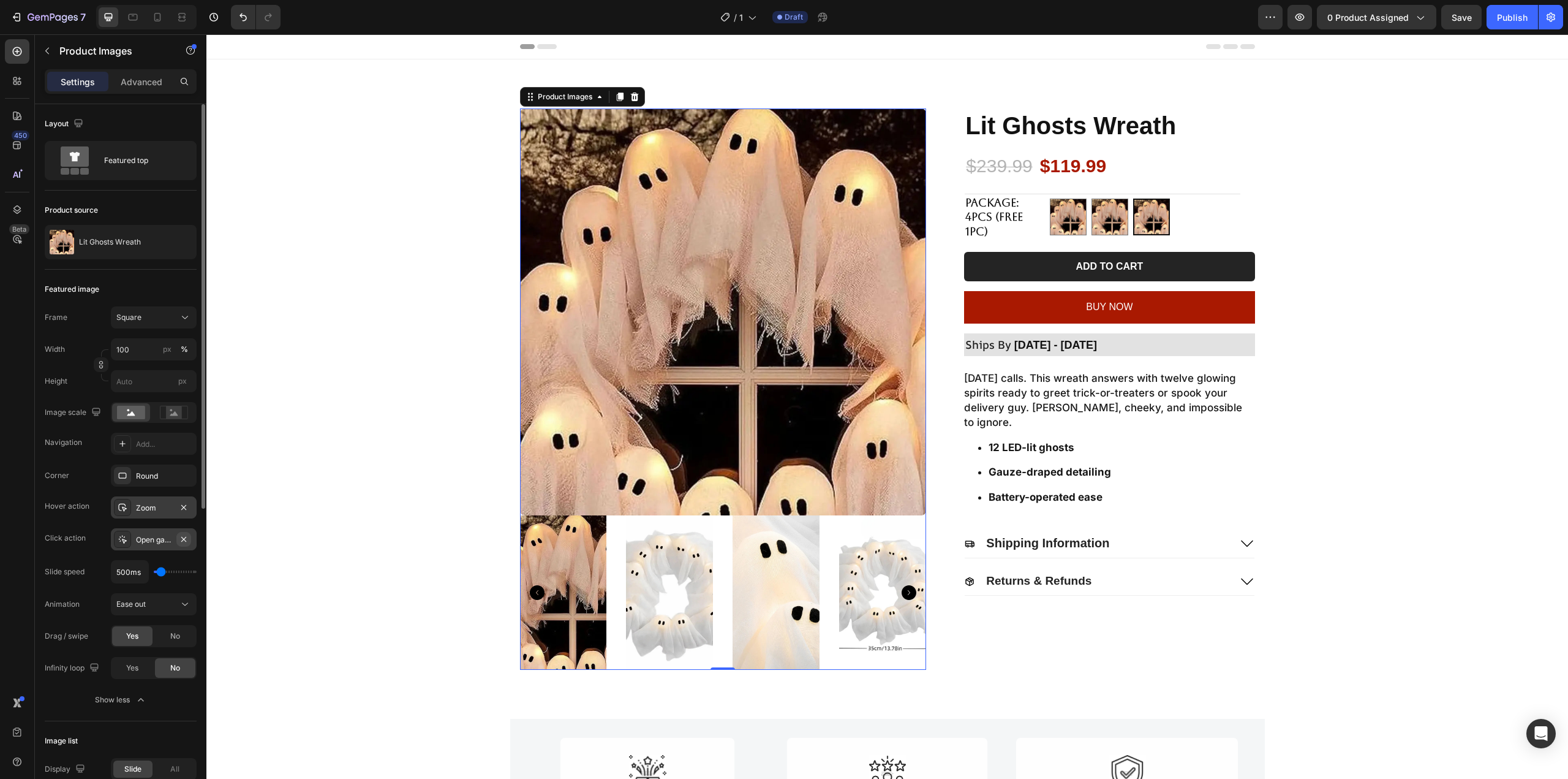
click at [180, 539] on icon "button" at bounding box center [184, 539] width 10 height 10
click at [152, 508] on div "Zoom" at bounding box center [154, 508] width 36 height 11
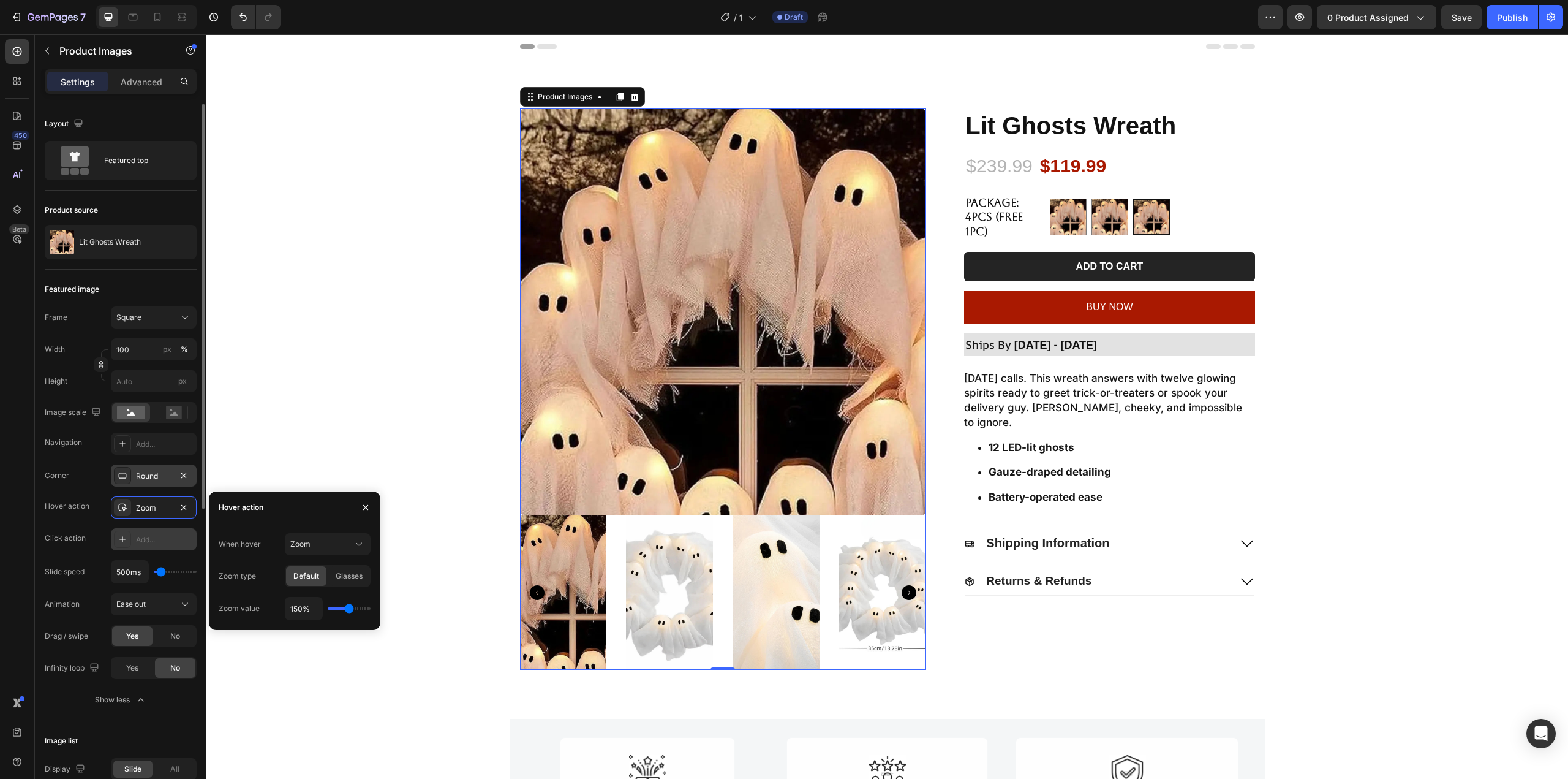
click at [147, 477] on div "Round" at bounding box center [154, 476] width 36 height 11
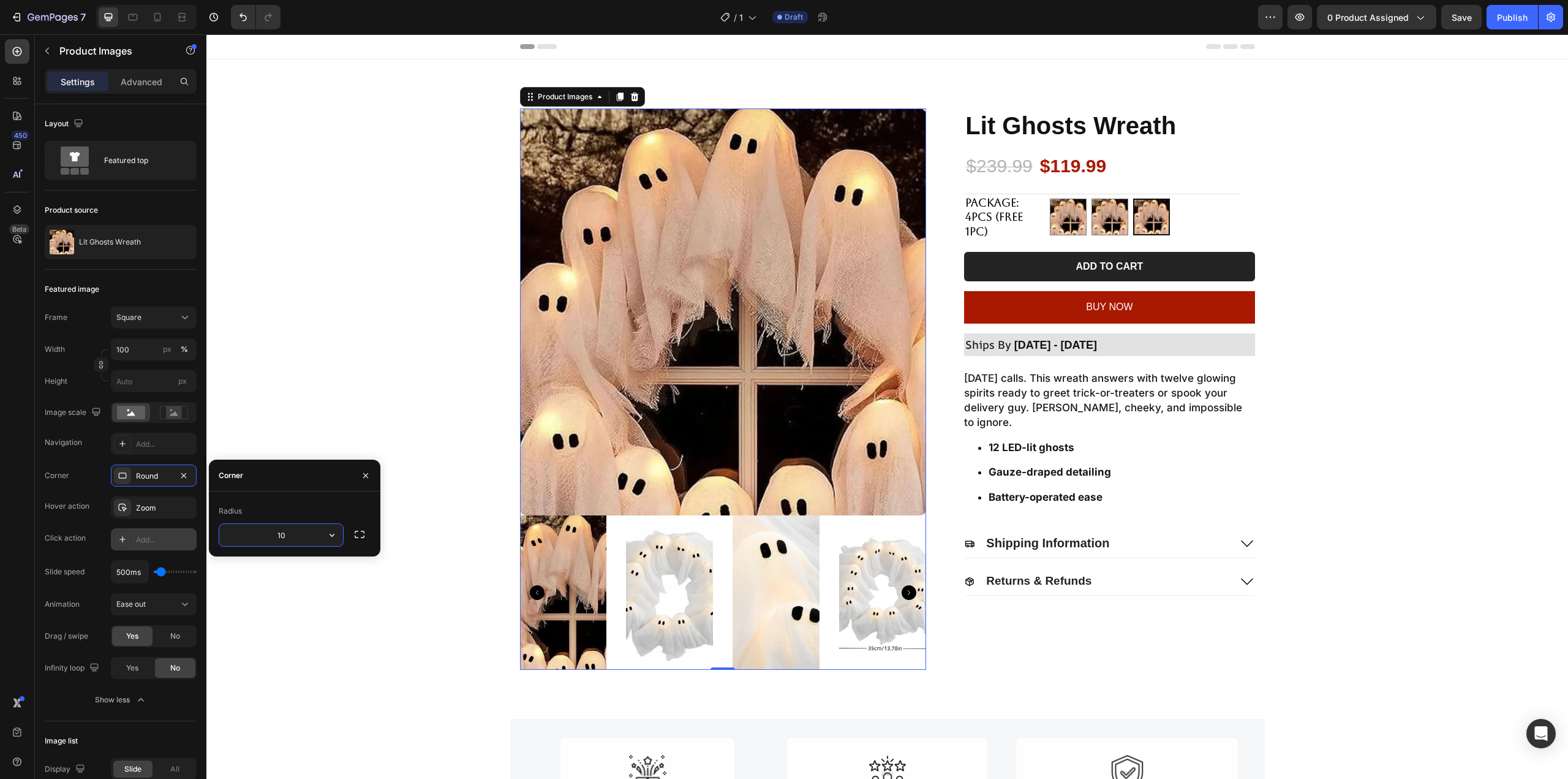
type input "1"
type input "20"
click at [334, 414] on div "Product Images 0 Lit Ghosts Wreath Product Title $239.99 Product Price Product …" at bounding box center [887, 389] width 1337 height 561
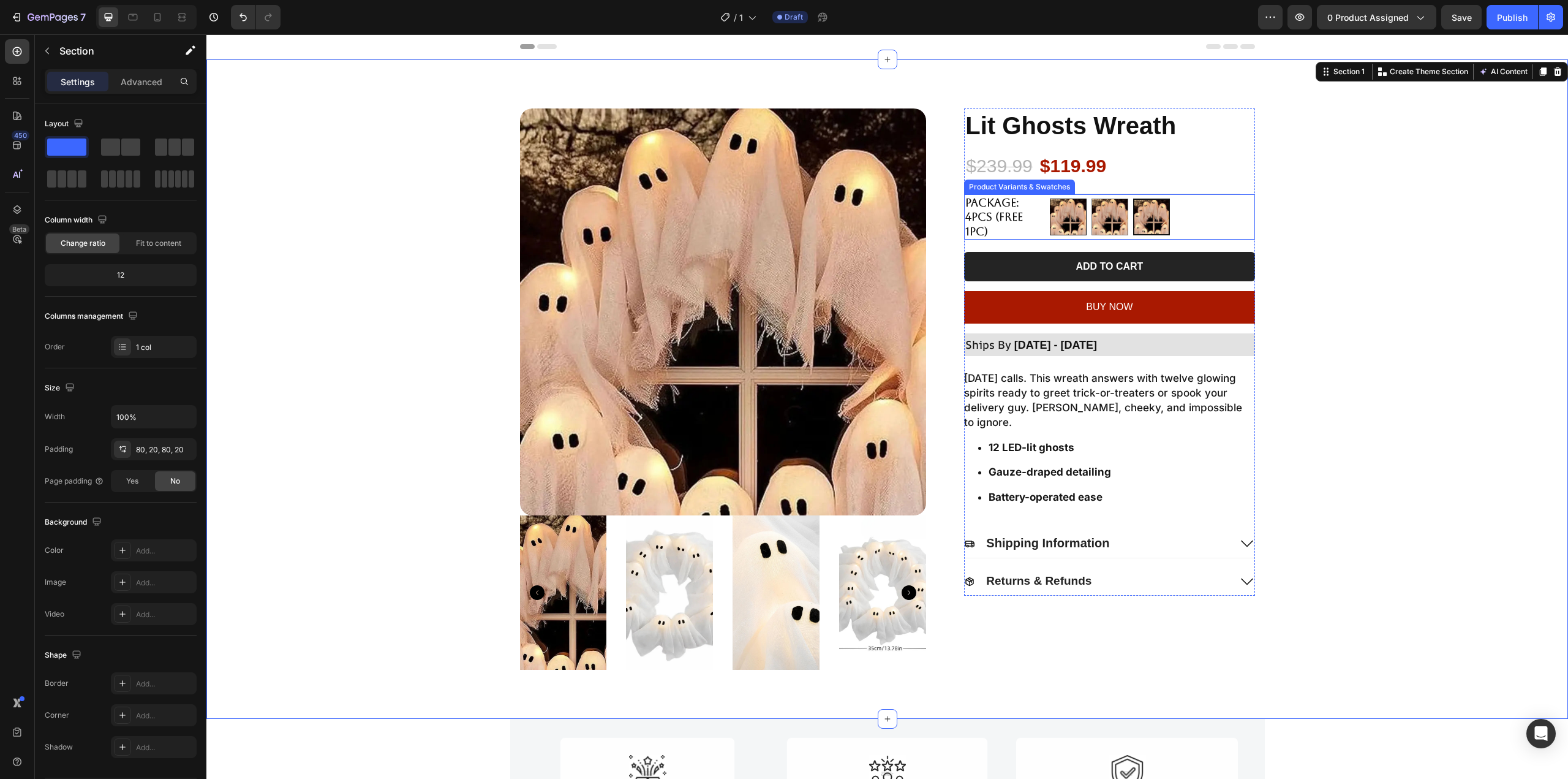
click at [1069, 217] on img at bounding box center [1068, 216] width 36 height 36
click at [1050, 198] on input "2pcs 2pcs" at bounding box center [1049, 198] width 1 height 1
radio input "true"
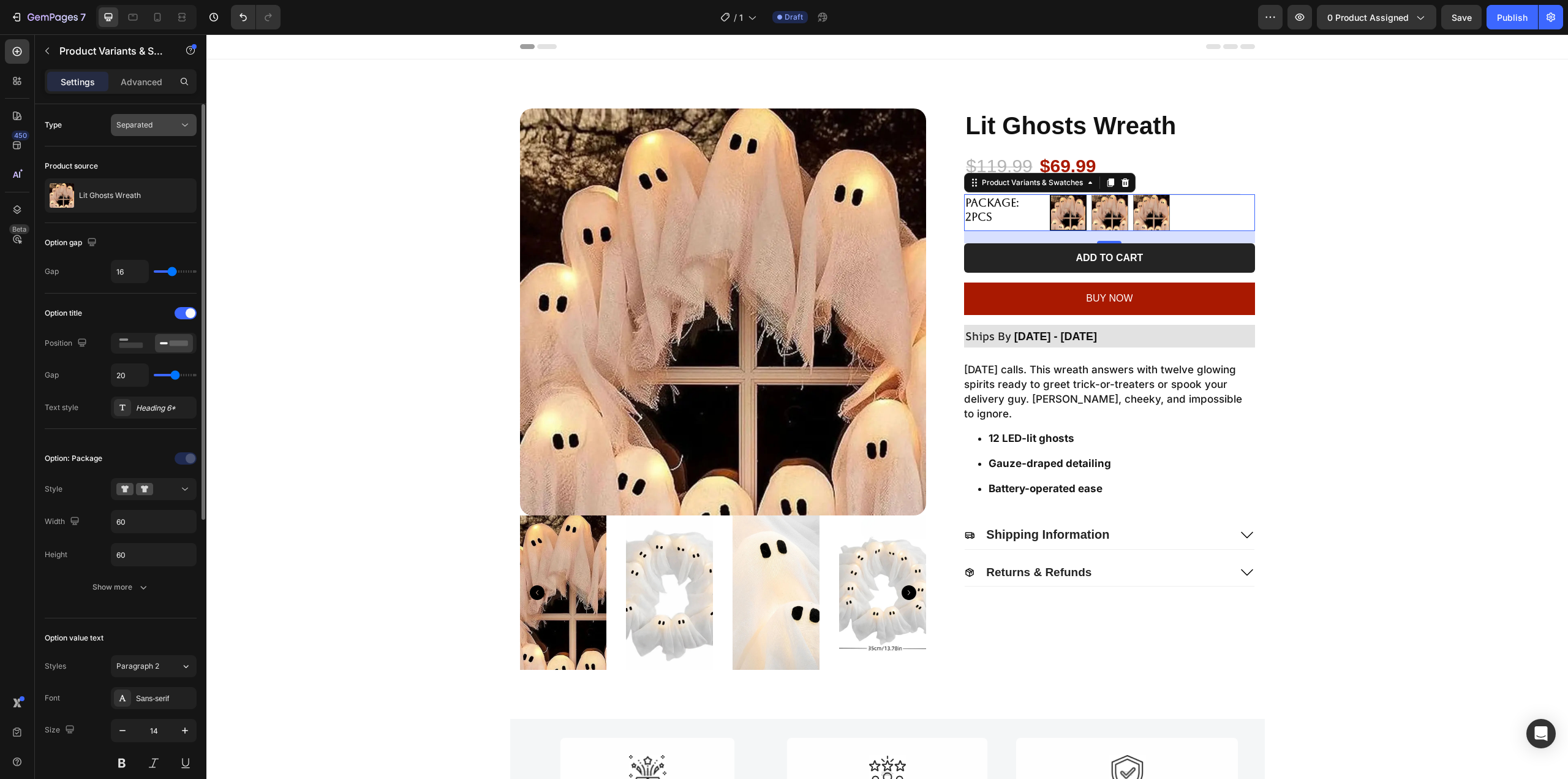
click at [163, 123] on div "Separated" at bounding box center [147, 125] width 63 height 11
click at [150, 179] on p "Combine" at bounding box center [151, 178] width 70 height 11
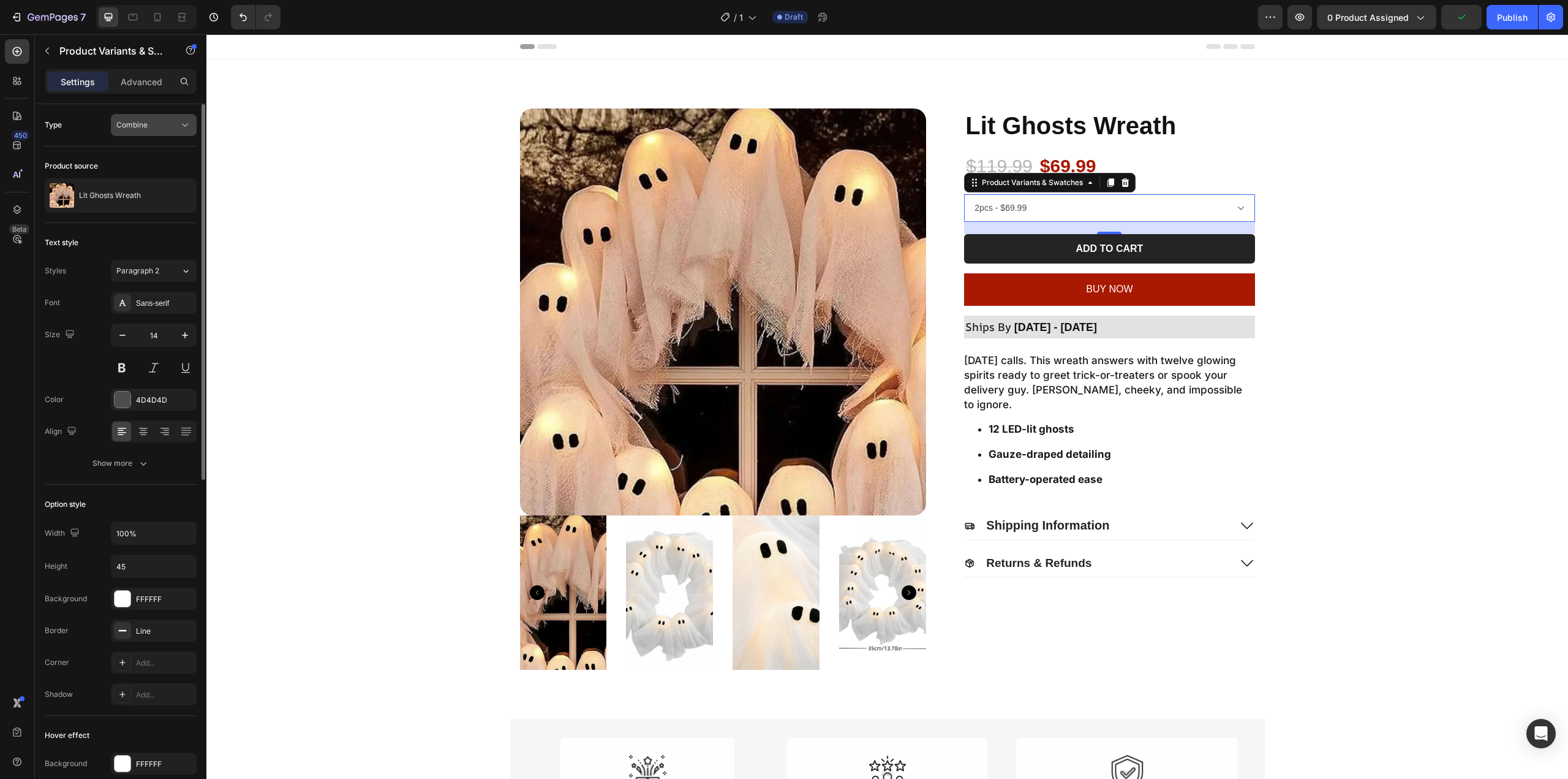
click at [152, 132] on button "Combine" at bounding box center [154, 125] width 86 height 22
click at [1062, 208] on select "2pcs - $69.99 1pc - $39.99 4pcs (Free 1pc) - $119.99" at bounding box center [1109, 208] width 290 height 28
click at [1051, 212] on select "2pcs - $69.99 1pc - $39.99 4pcs (Free 1pc) - $119.99" at bounding box center [1109, 208] width 290 height 28
click at [1043, 209] on select "2pcs - $69.99 1pc - $39.99 4pcs (Free 1pc) - $119.99" at bounding box center [1109, 208] width 290 height 28
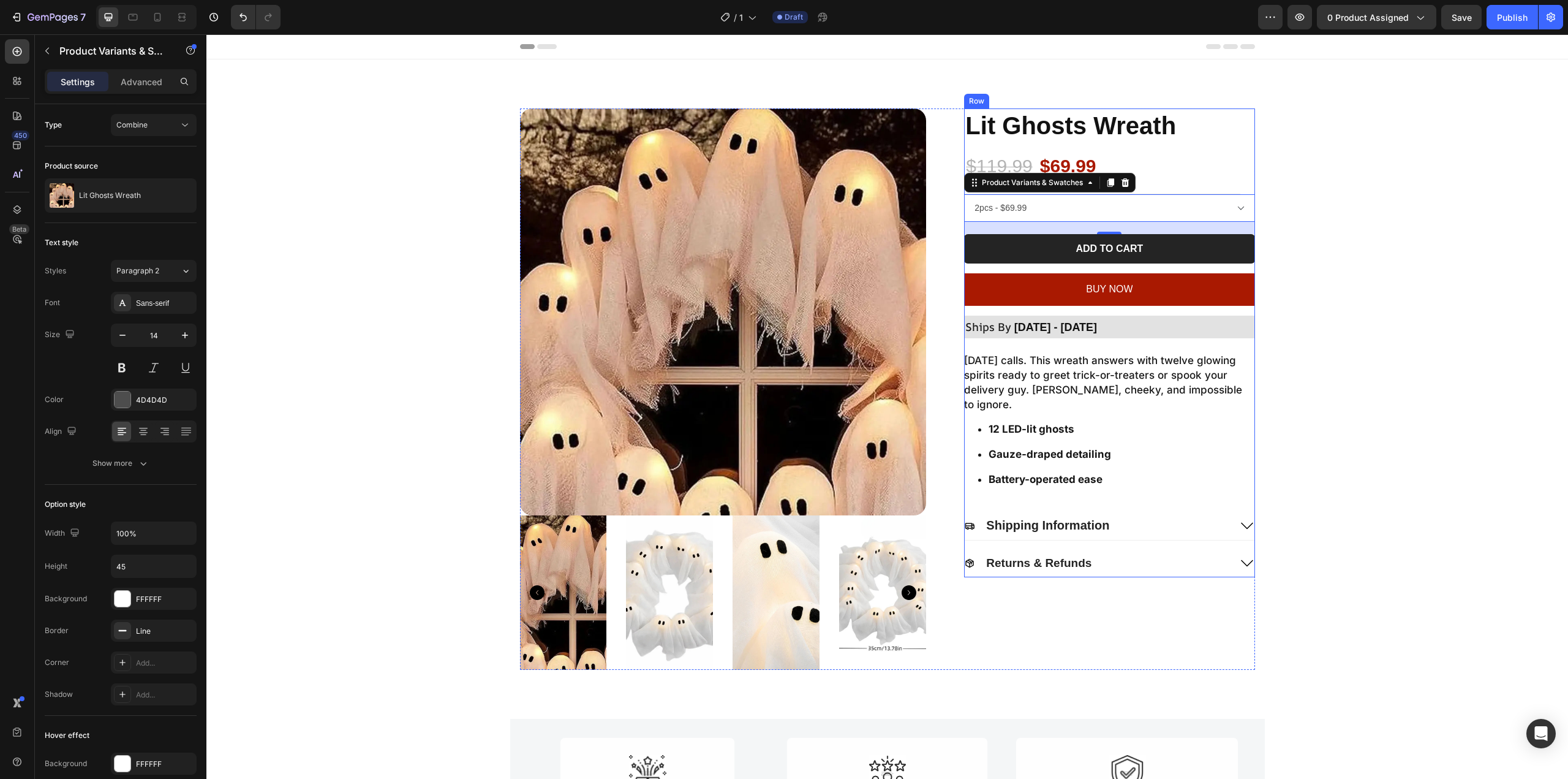
select select "581740868461986796"
click at [964, 194] on select "2pcs - $69.99 1pc - $39.99 4pcs (Free 1pc) - $119.99" at bounding box center [1109, 208] width 290 height 28
click at [1040, 207] on select "2pcs - $69.99 1pc - $39.99 4pcs (Free 1pc) - $119.99" at bounding box center [1109, 208] width 290 height 28
click at [1064, 217] on select "2pcs - $69.99 1pc - $39.99 4pcs (Free 1pc) - $119.99" at bounding box center [1109, 208] width 290 height 28
click at [156, 127] on div "Combine" at bounding box center [147, 125] width 63 height 11
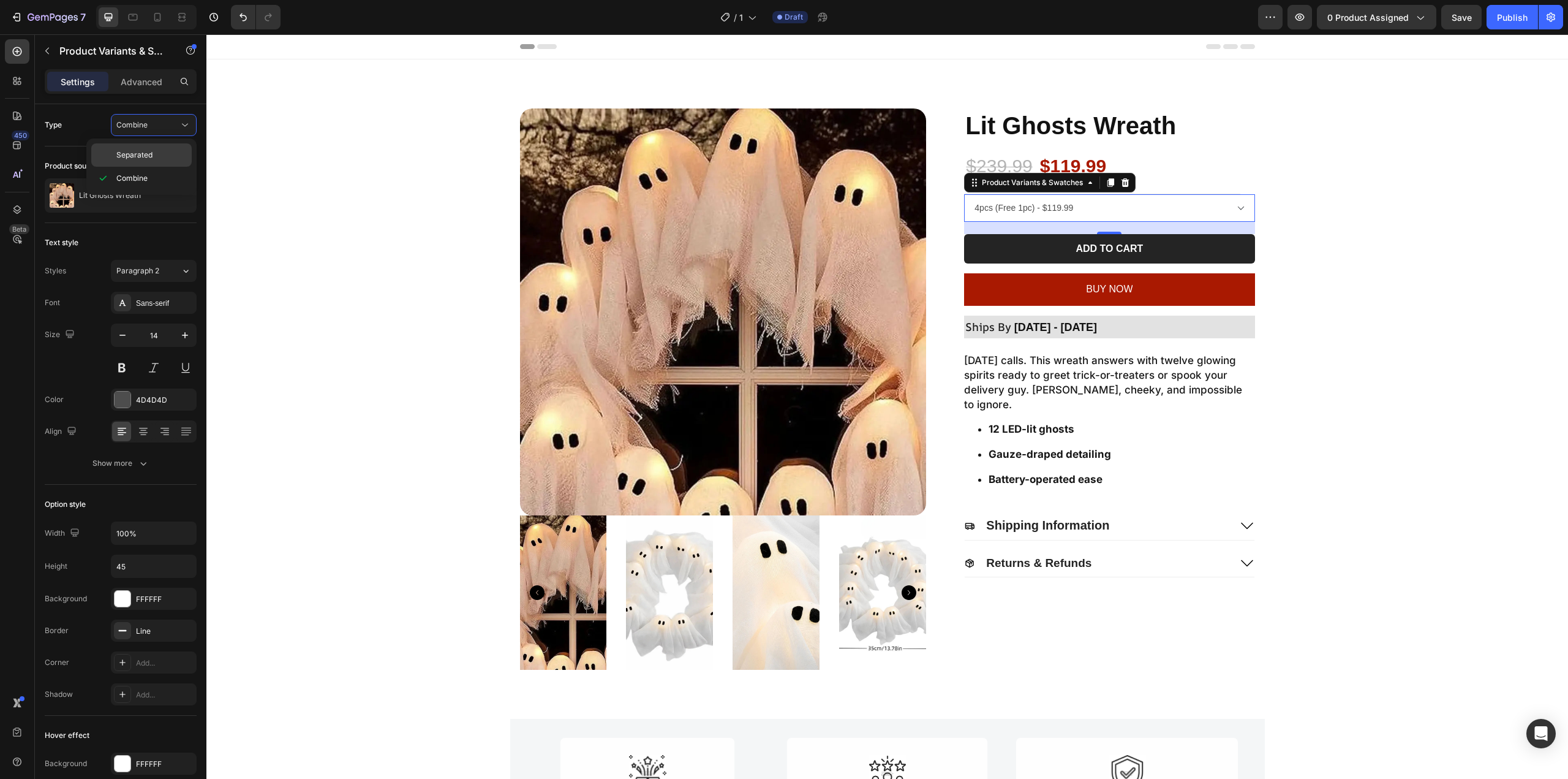
click at [123, 147] on div "Separated" at bounding box center [141, 155] width 101 height 23
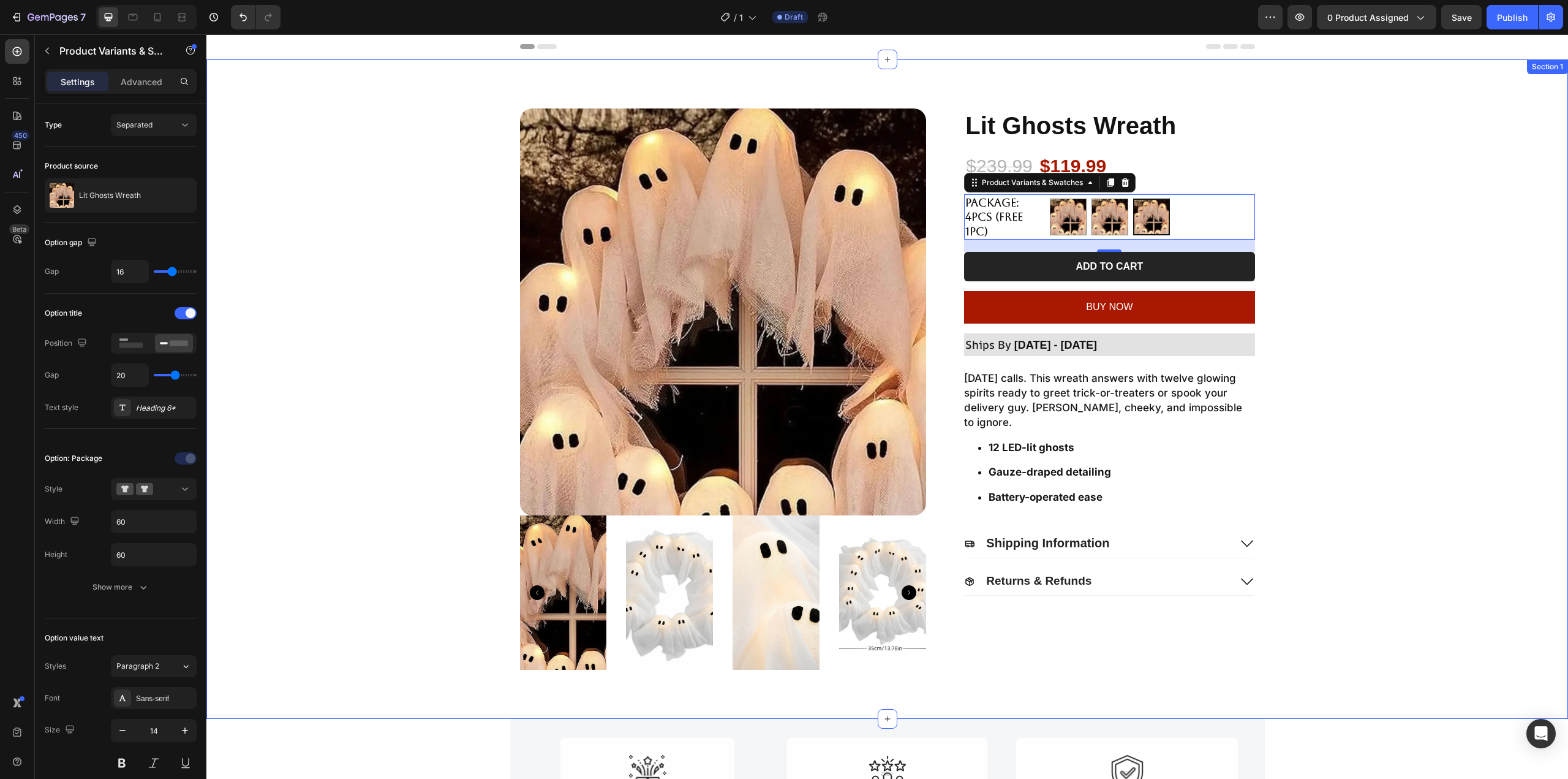
click at [1413, 212] on div "Product Images Lit Ghosts Wreath Product Title $239.99 Product Price Product Pr…" at bounding box center [887, 389] width 1337 height 561
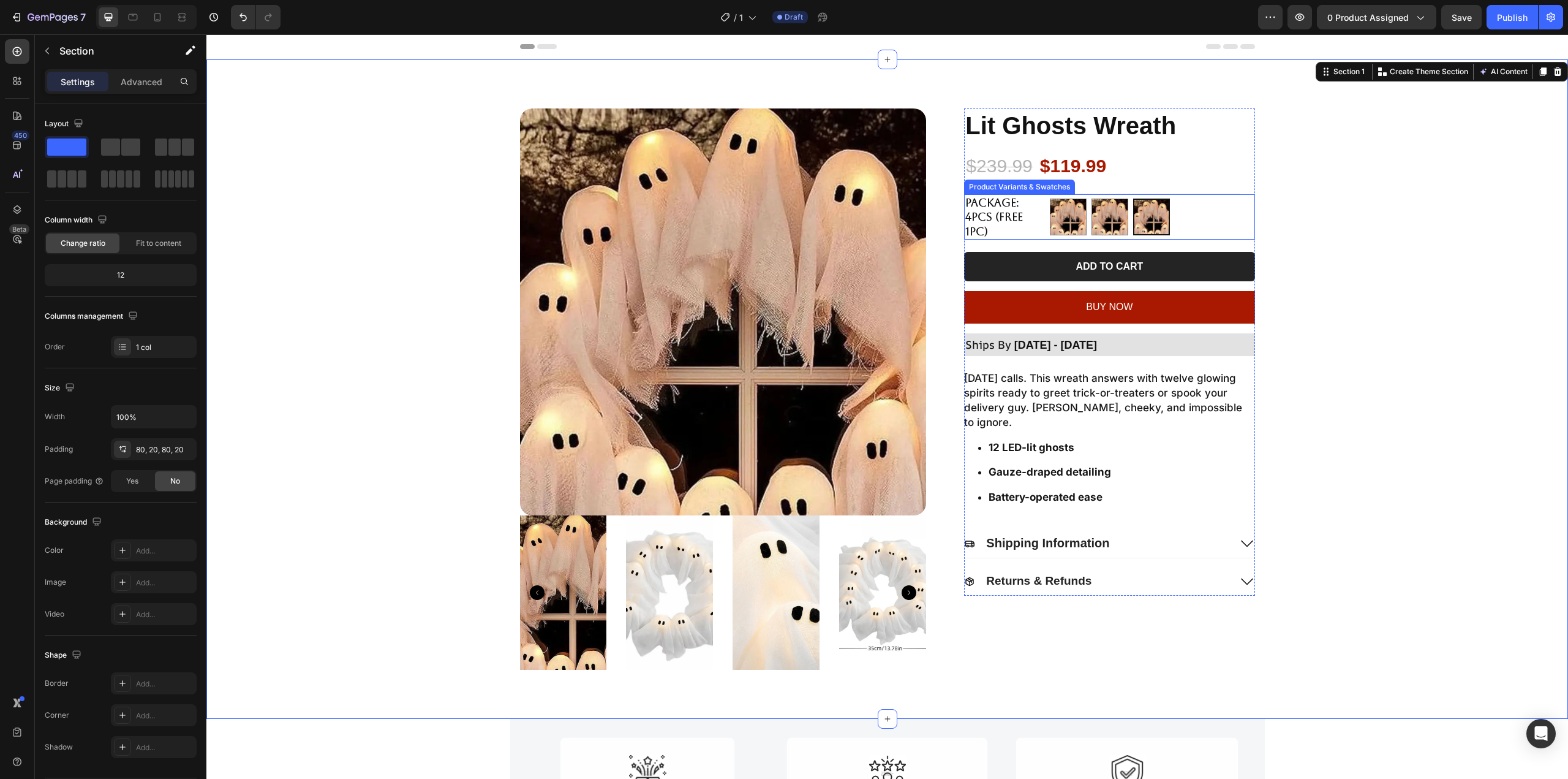
click at [1229, 211] on div "2pcs 2pcs 1pc 1pc 4pcs (Free 1pc) 4pcs (Free 1pc)" at bounding box center [1152, 216] width 204 height 45
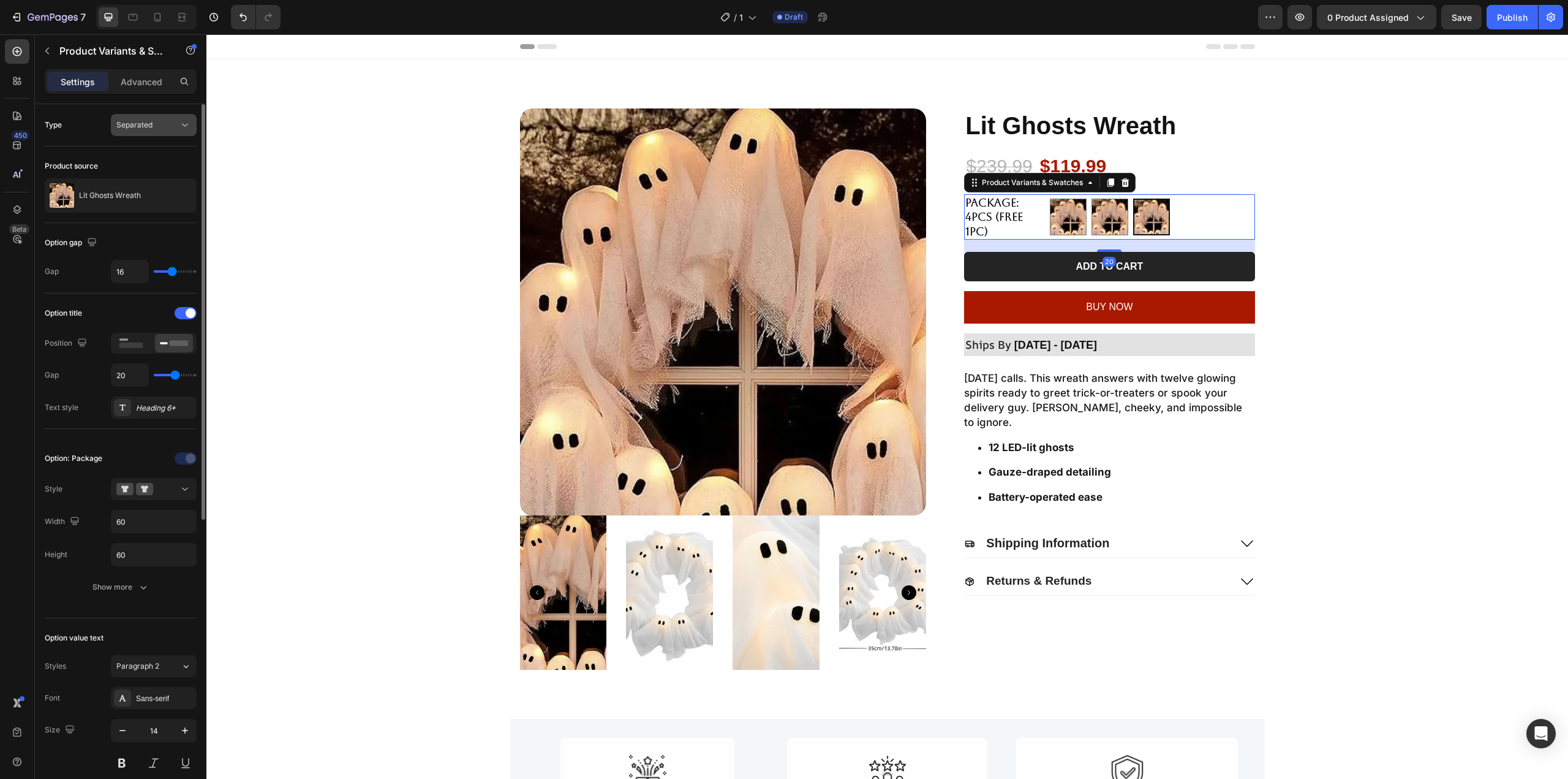
click at [139, 131] on div "Separated" at bounding box center [154, 124] width 74 height 12
click at [152, 181] on p "Combine" at bounding box center [151, 178] width 70 height 11
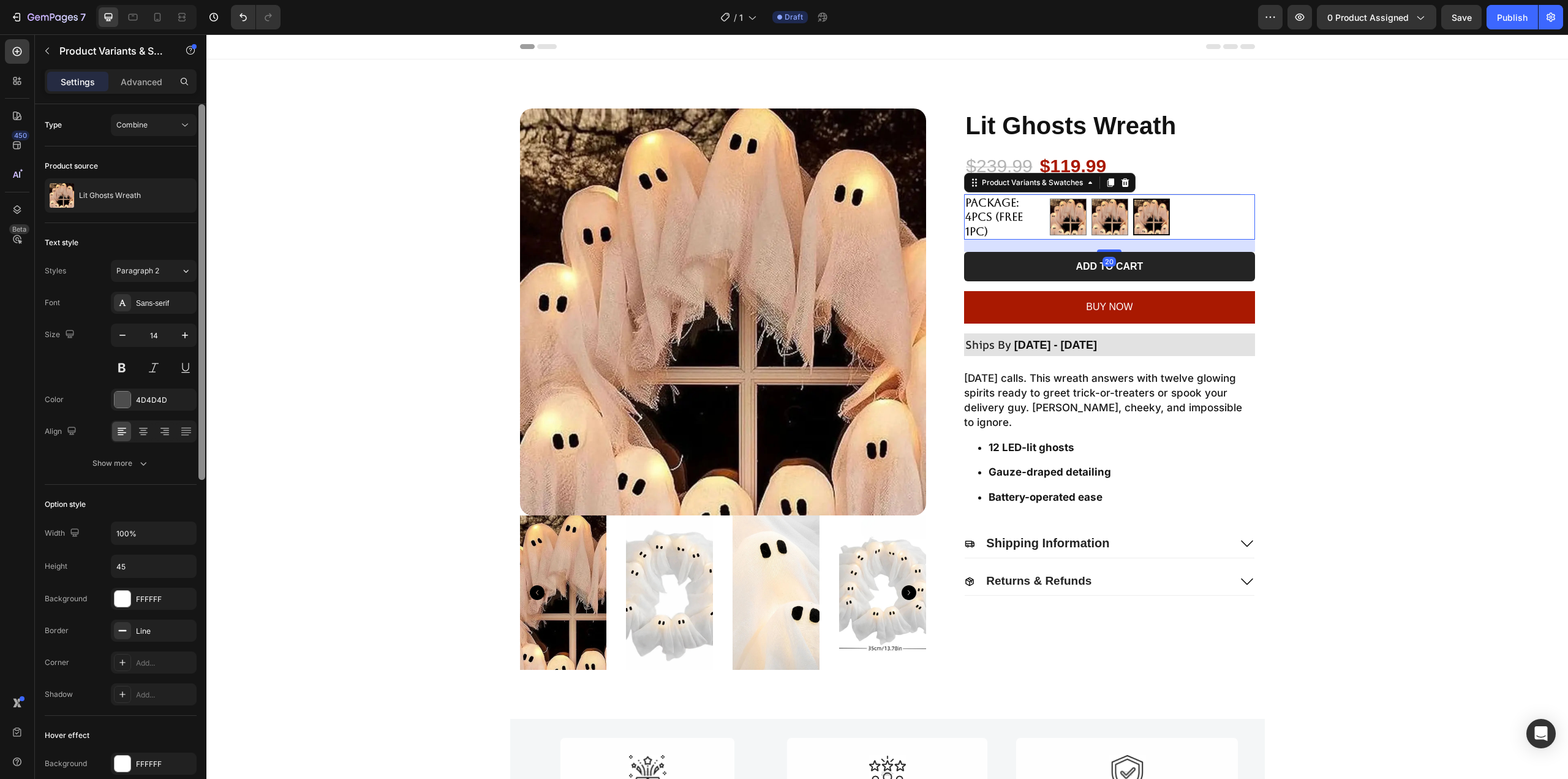
select select "581740868461986796"
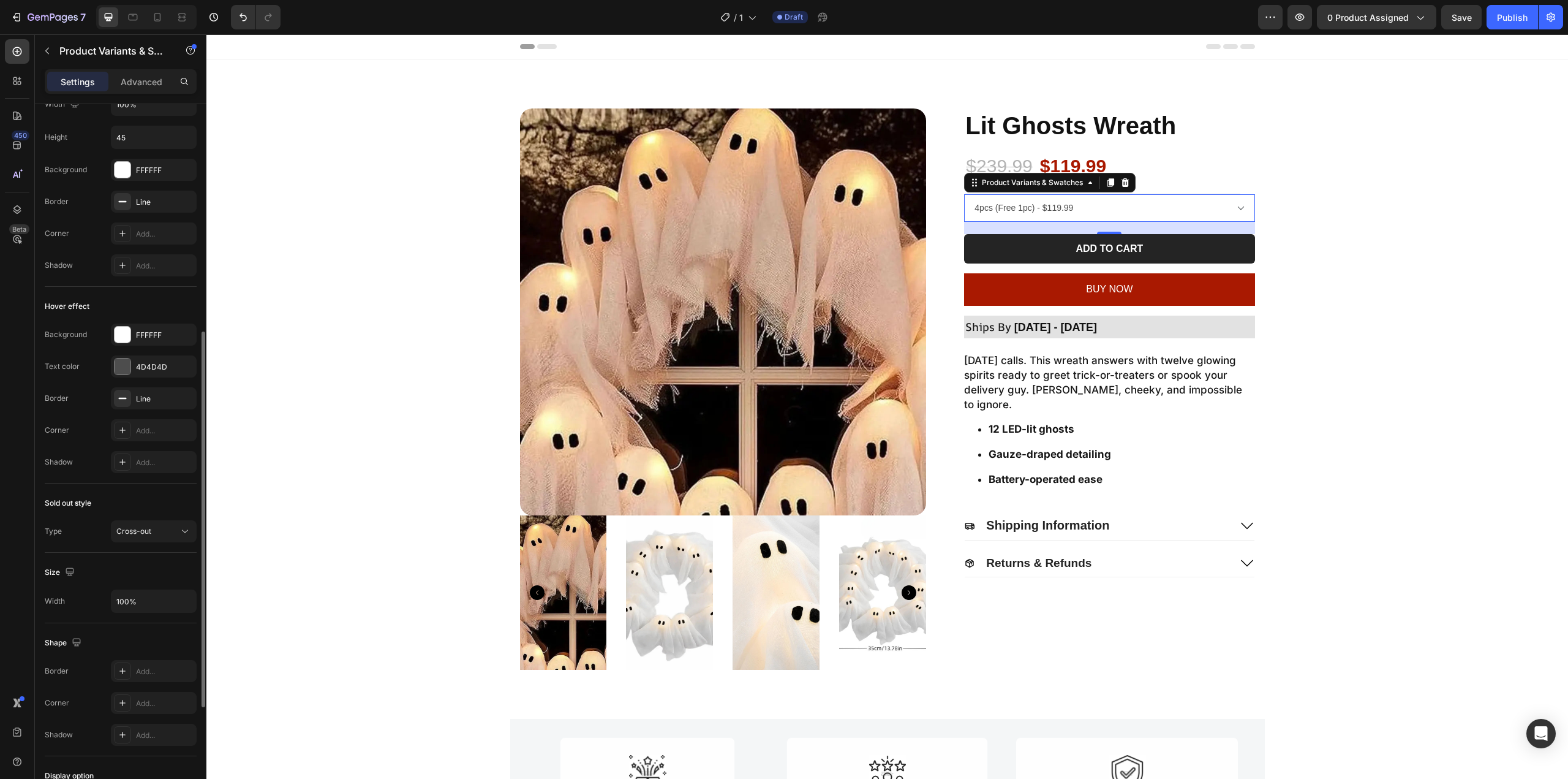
scroll to position [552, 0]
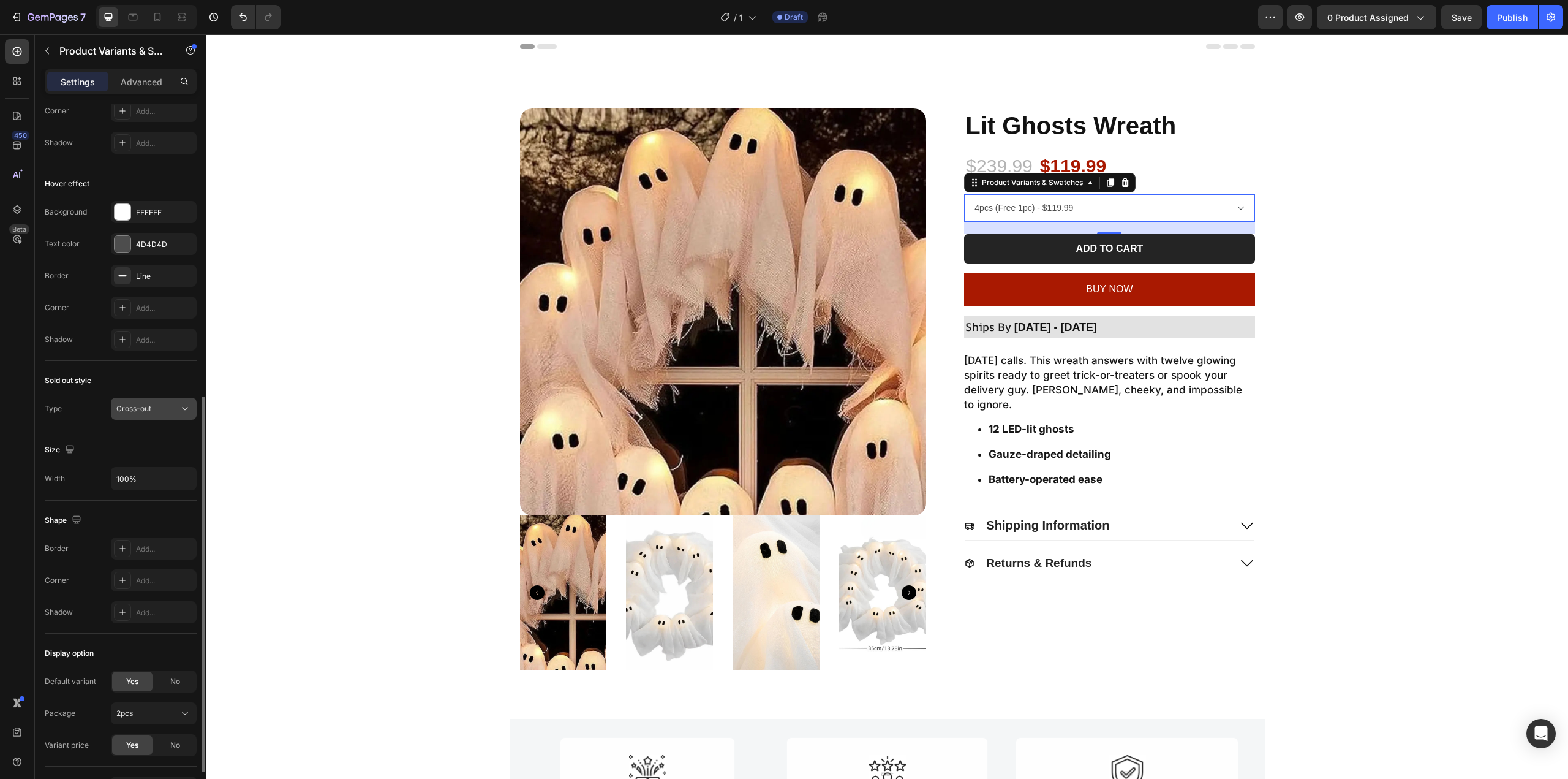
click at [129, 411] on span "Cross-out" at bounding box center [134, 408] width 35 height 10
click at [134, 391] on div "Sold out style [PERSON_NAME]-out" at bounding box center [120, 395] width 152 height 69
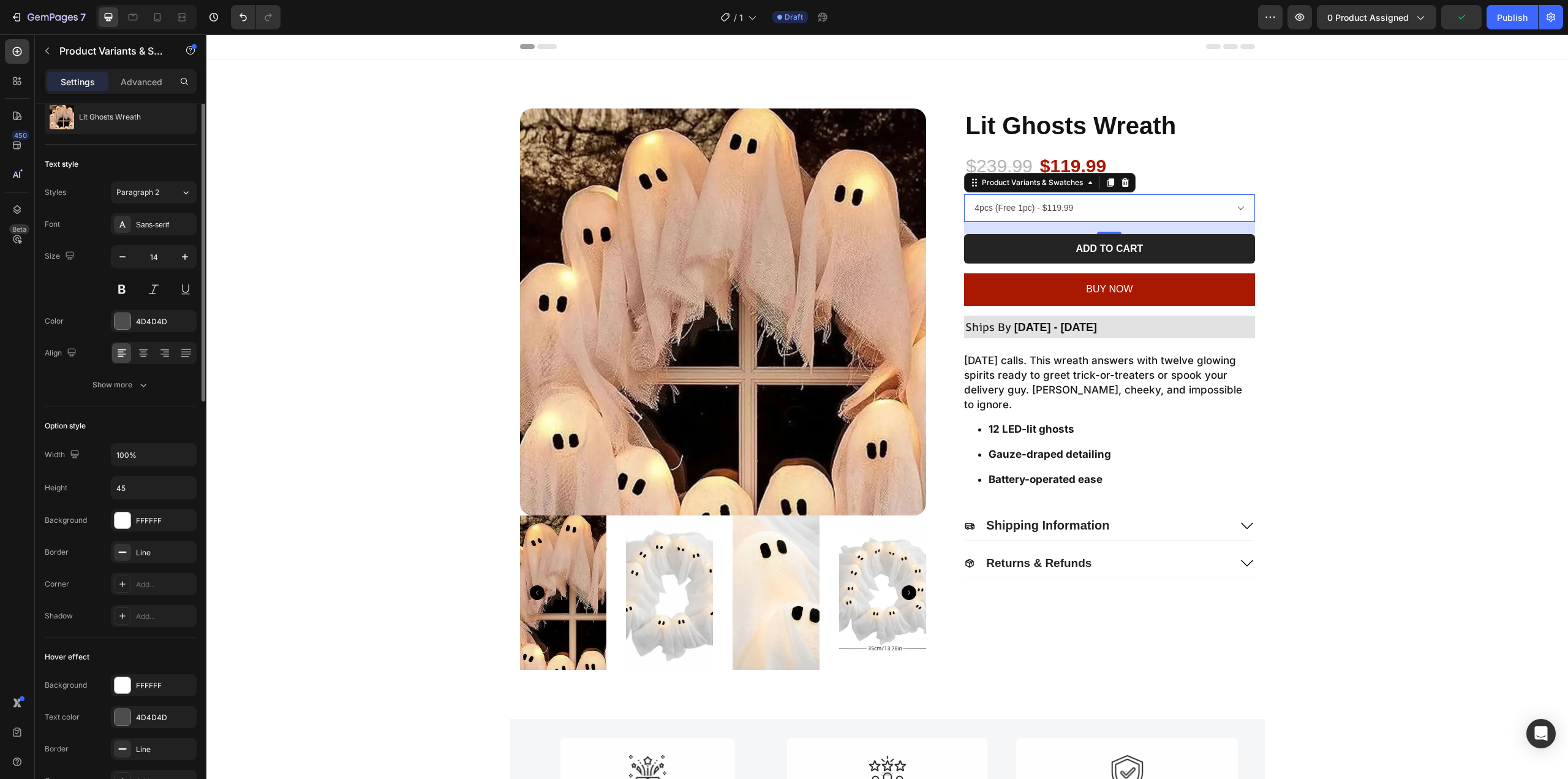
scroll to position [0, 0]
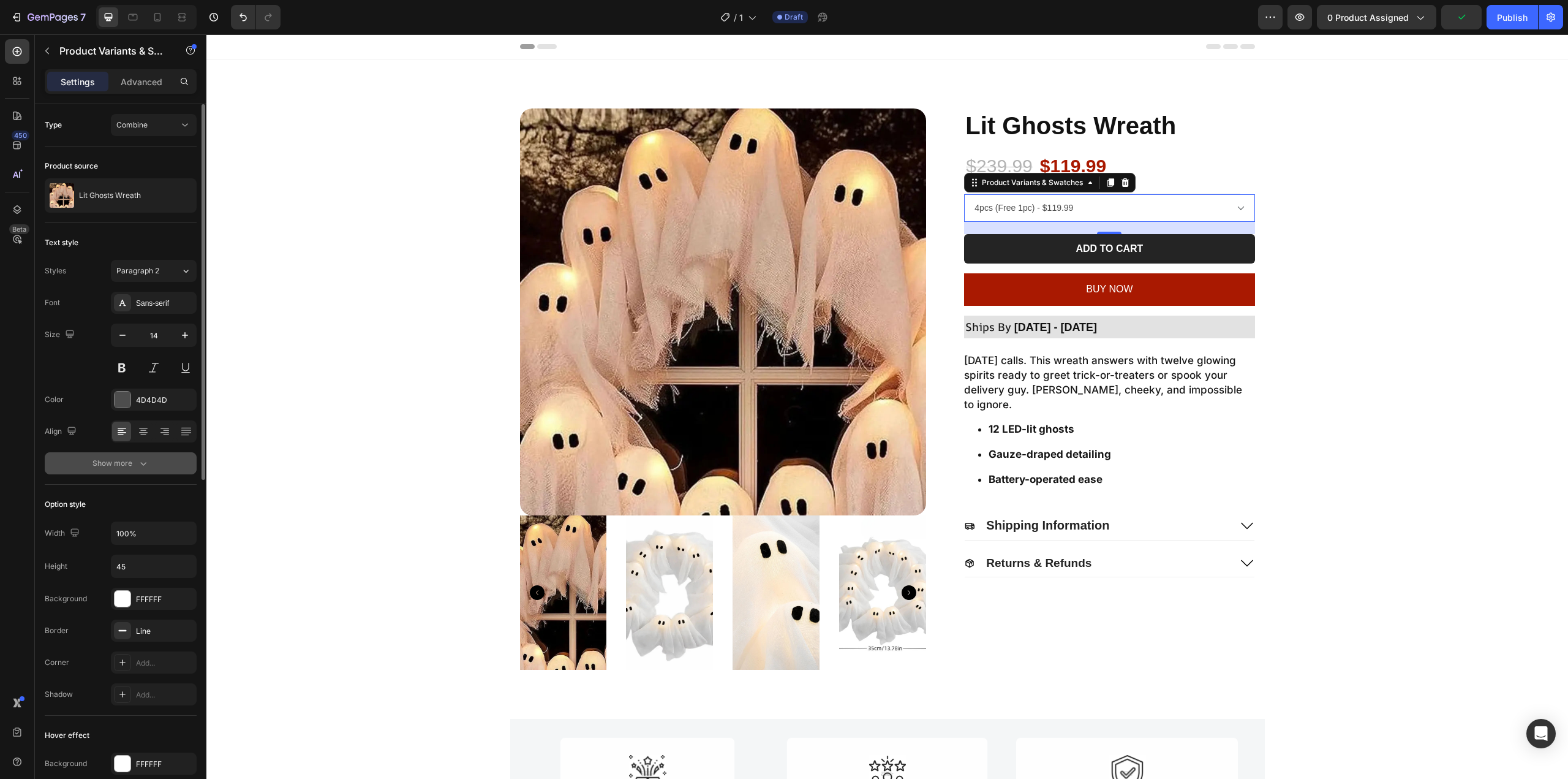
click at [128, 466] on div "Show more" at bounding box center [121, 463] width 57 height 12
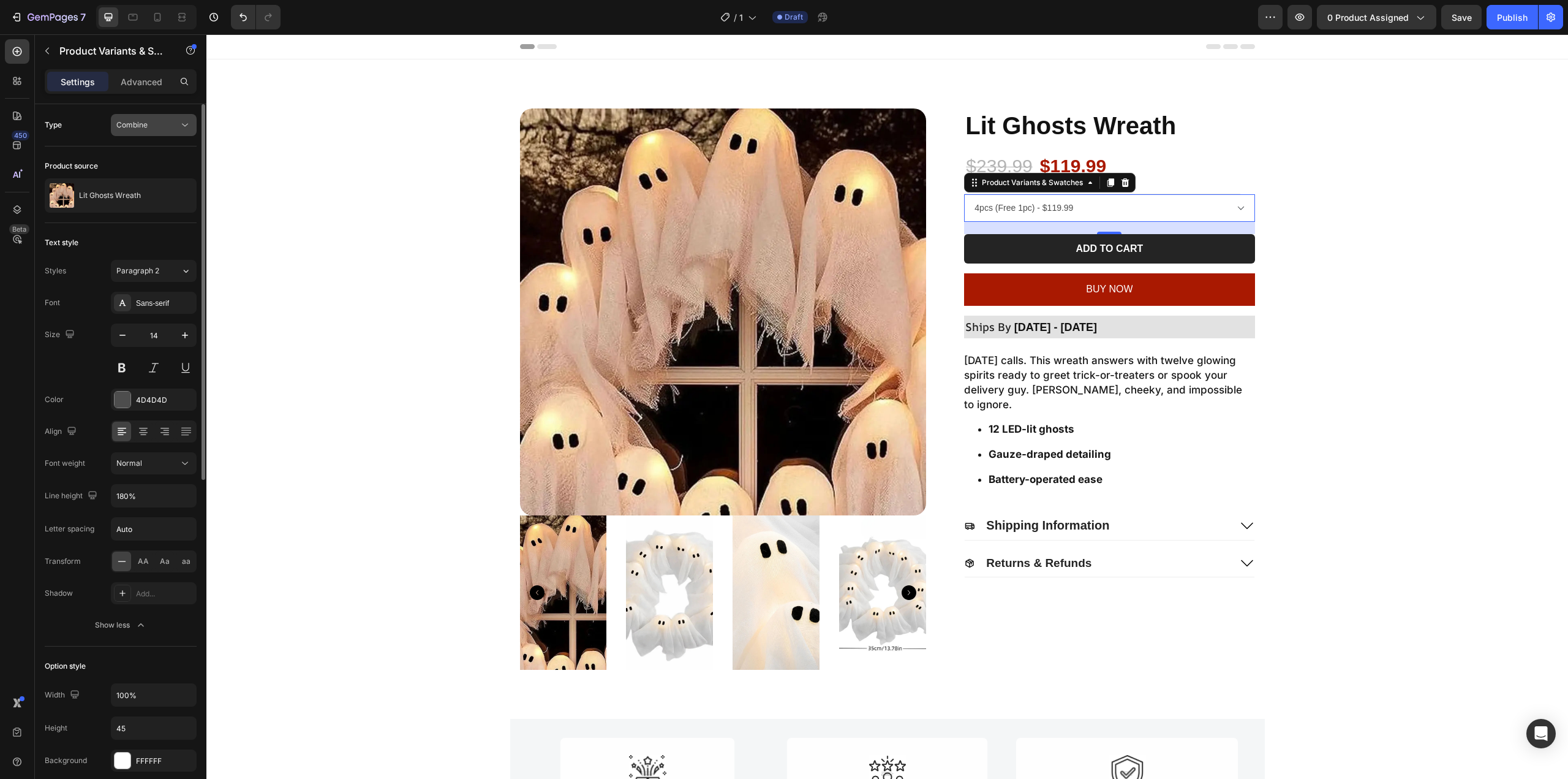
click at [136, 128] on span "Combine" at bounding box center [132, 125] width 31 height 10
click at [135, 158] on span "Separated" at bounding box center [135, 155] width 36 height 11
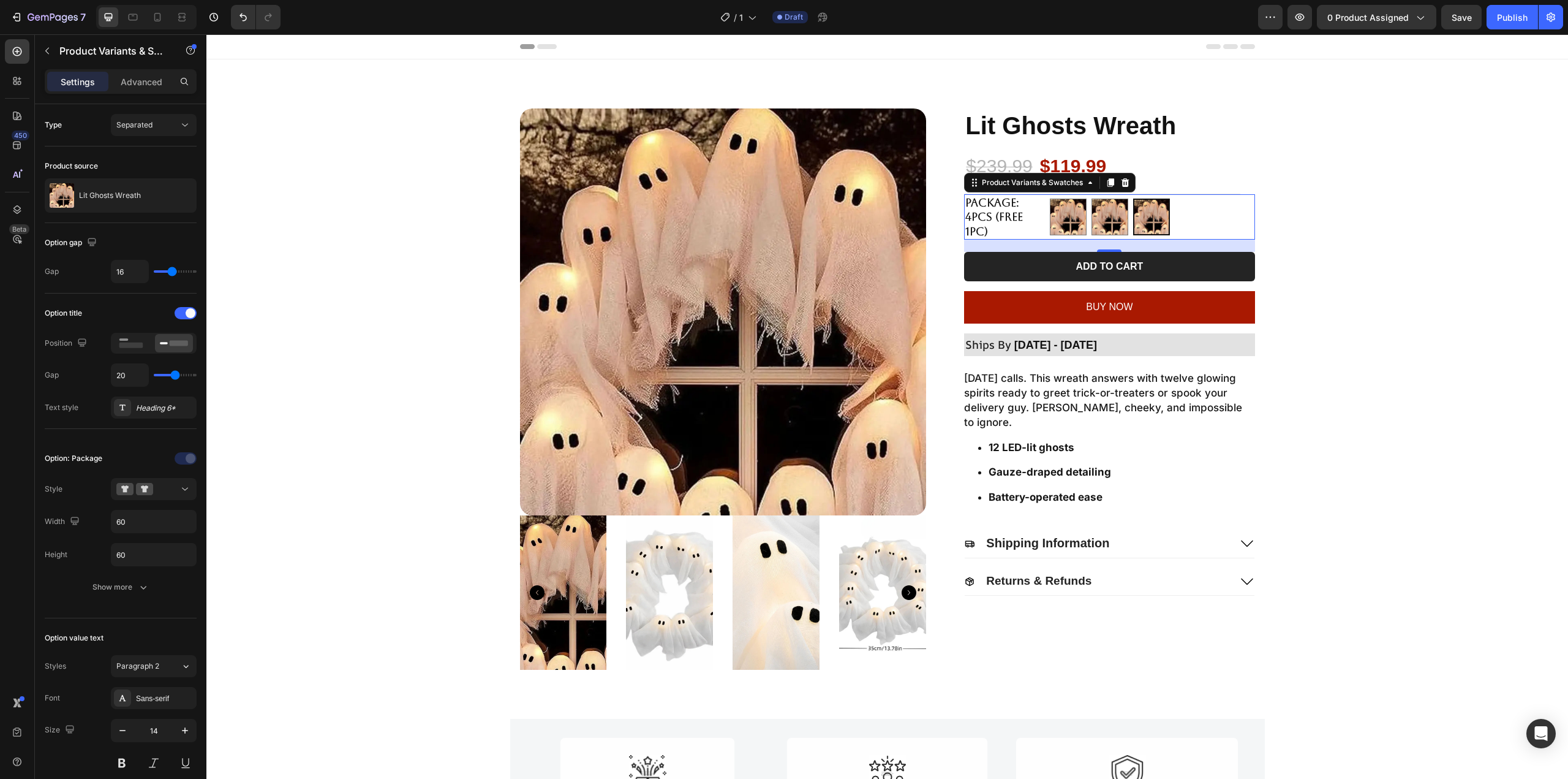
click at [1230, 208] on div "2pcs 2pcs 1pc 1pc 4pcs (Free 1pc) 4pcs (Free 1pc)" at bounding box center [1152, 216] width 204 height 45
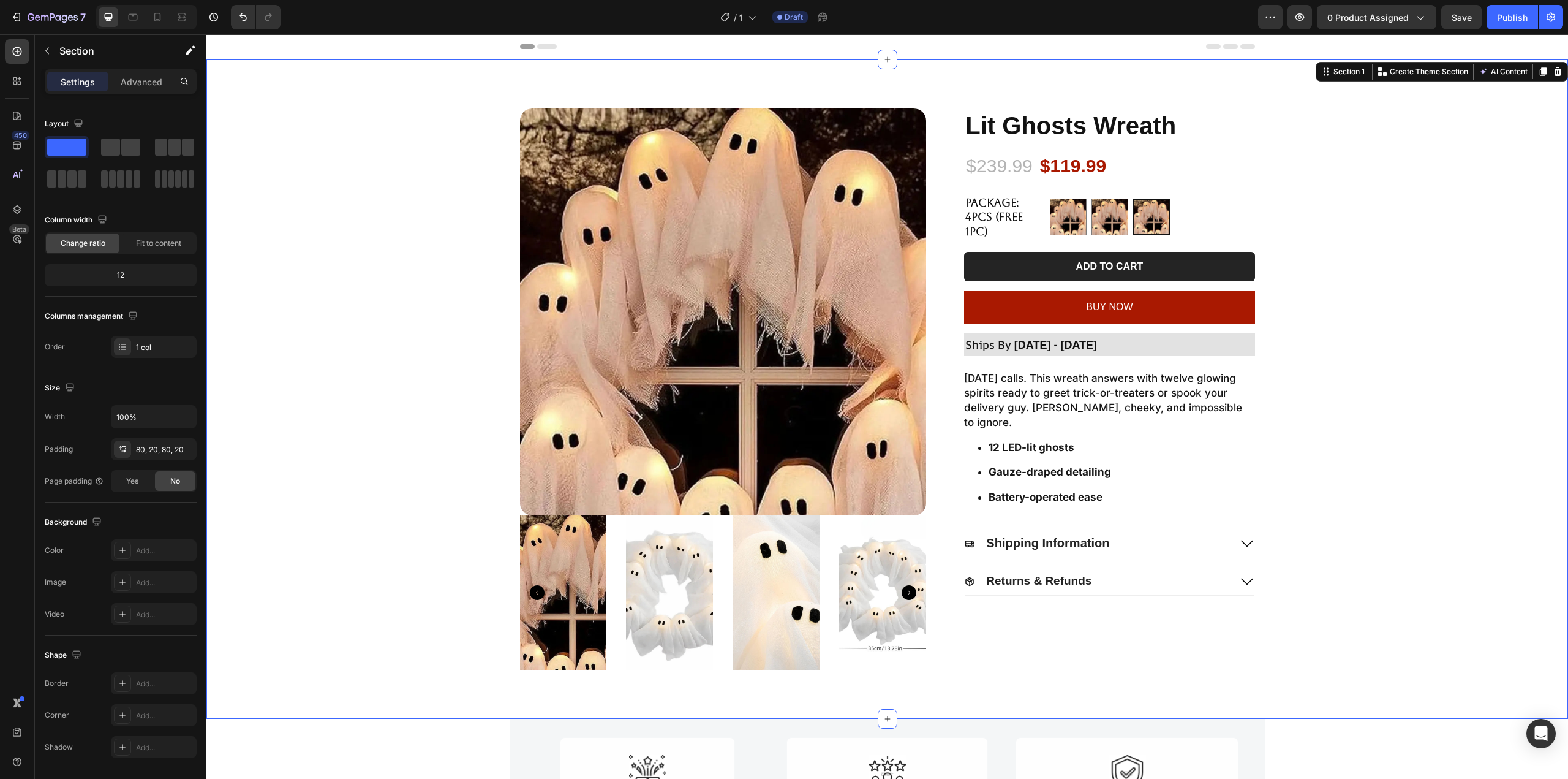
click at [1407, 204] on div "Product Images Lit Ghosts Wreath Product Title $239.99 Product Price Product Pr…" at bounding box center [887, 389] width 1337 height 561
click at [1111, 220] on img at bounding box center [1109, 216] width 36 height 36
click at [1092, 198] on input "1pc 1pc" at bounding box center [1091, 198] width 1 height 1
radio input "true"
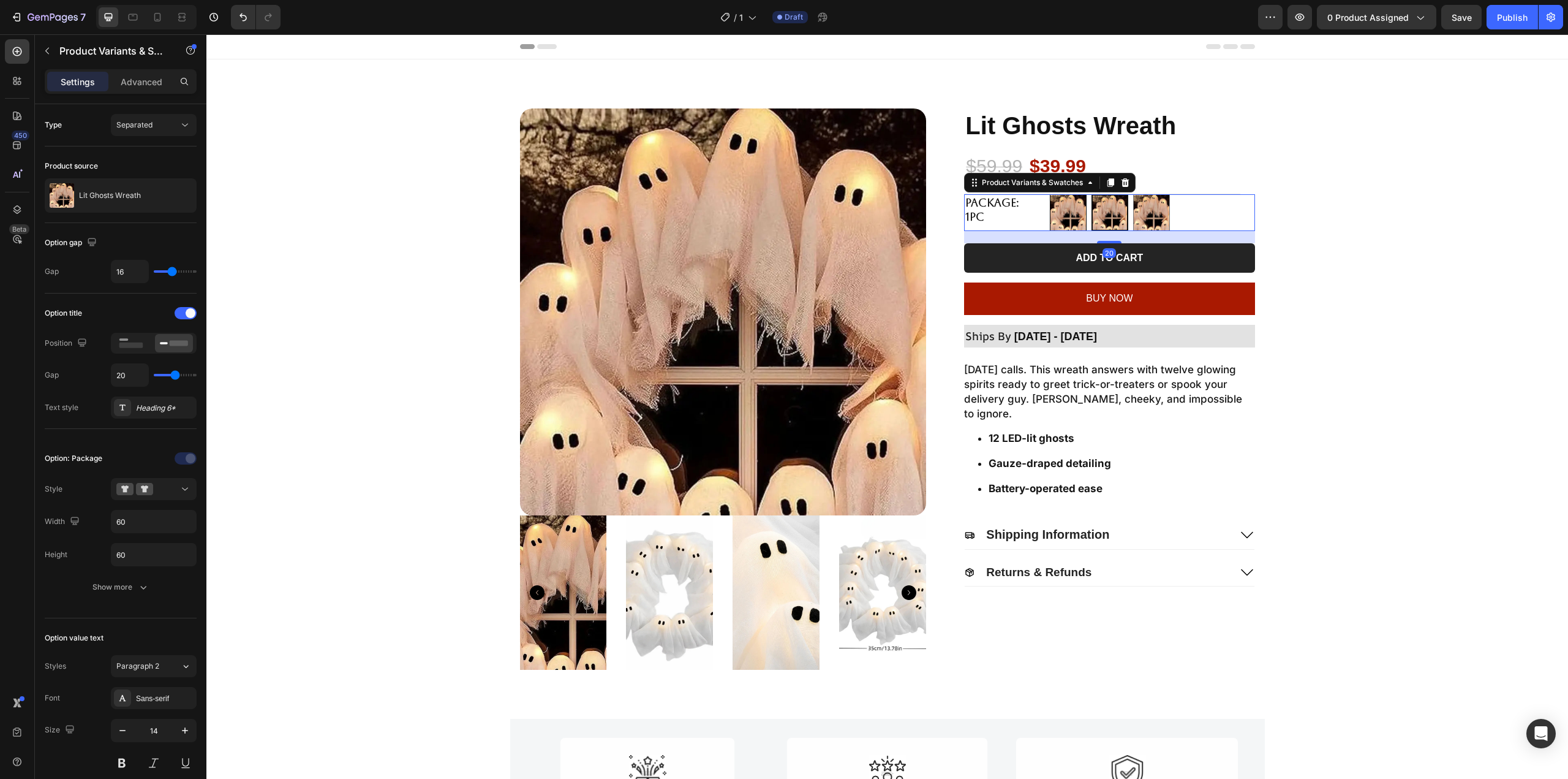
click at [1068, 214] on img at bounding box center [1068, 212] width 36 height 36
click at [1050, 194] on input "2pcs 2pcs" at bounding box center [1049, 193] width 1 height 1
radio input "true"
click at [1108, 209] on img at bounding box center [1109, 212] width 36 height 36
click at [1092, 194] on input "1pc 1pc" at bounding box center [1091, 193] width 1 height 1
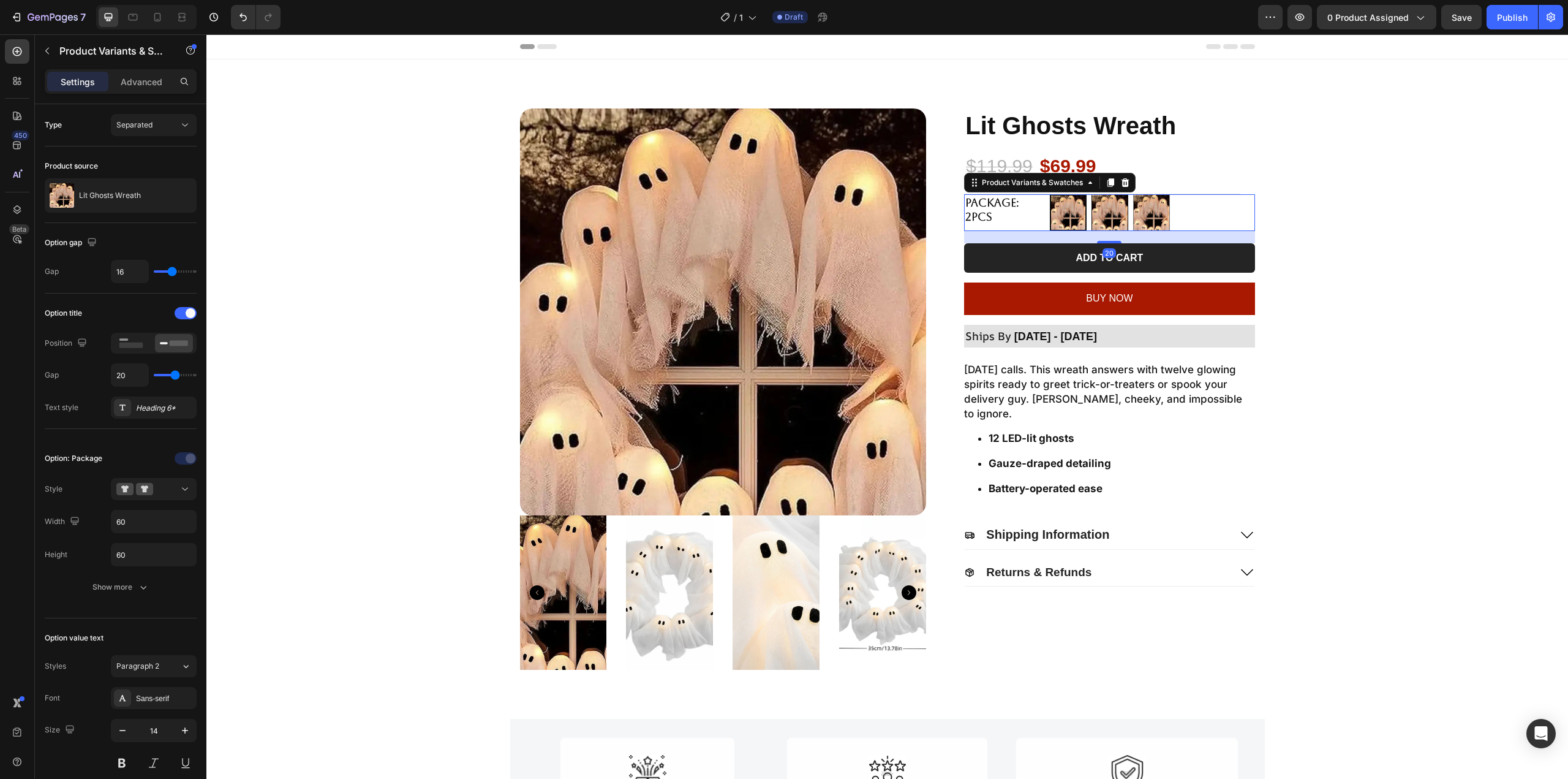
radio input "true"
click at [1162, 210] on img at bounding box center [1151, 212] width 36 height 36
click at [1133, 194] on input "4pcs (Free 1pc) 4pcs (Free 1pc)" at bounding box center [1132, 193] width 1 height 1
radio input "true"
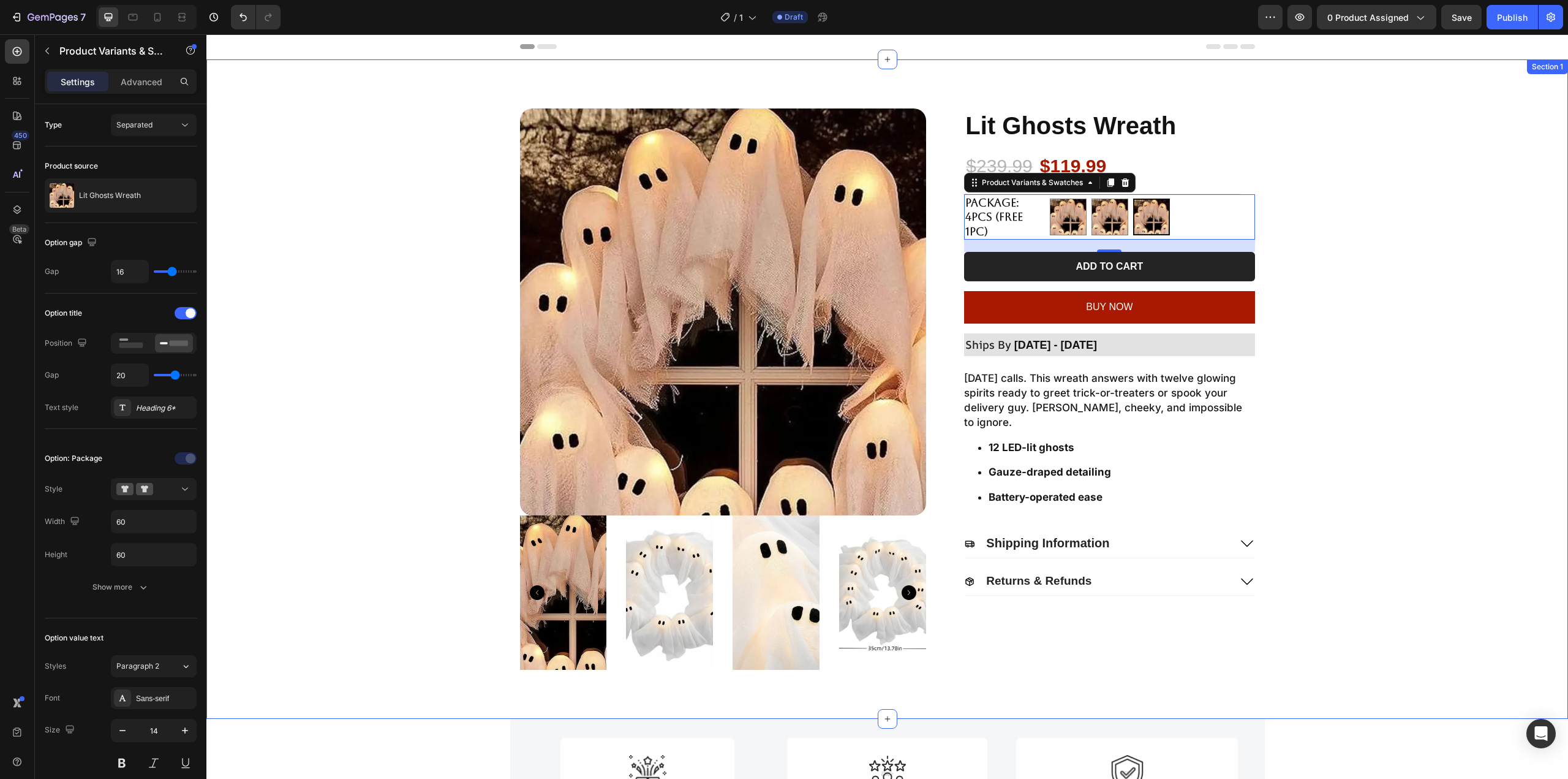
click at [1294, 204] on div "Product Images Lit Ghosts Wreath Product Title $239.99 Product Price Product Pr…" at bounding box center [887, 389] width 1337 height 561
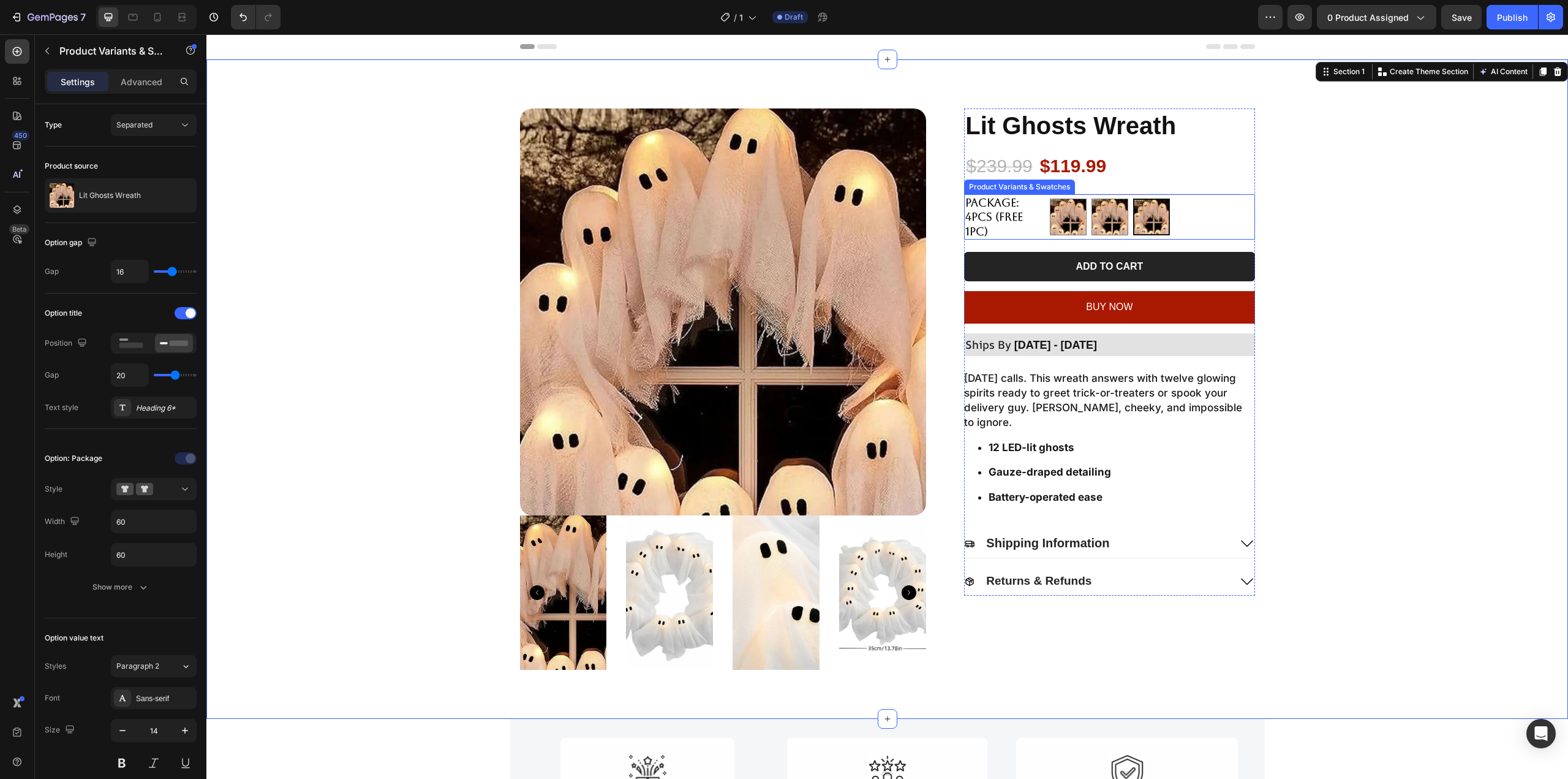
click at [1218, 205] on div "2pcs 2pcs 1pc 1pc 4pcs (Free 1pc) 4pcs (Free 1pc)" at bounding box center [1152, 216] width 204 height 45
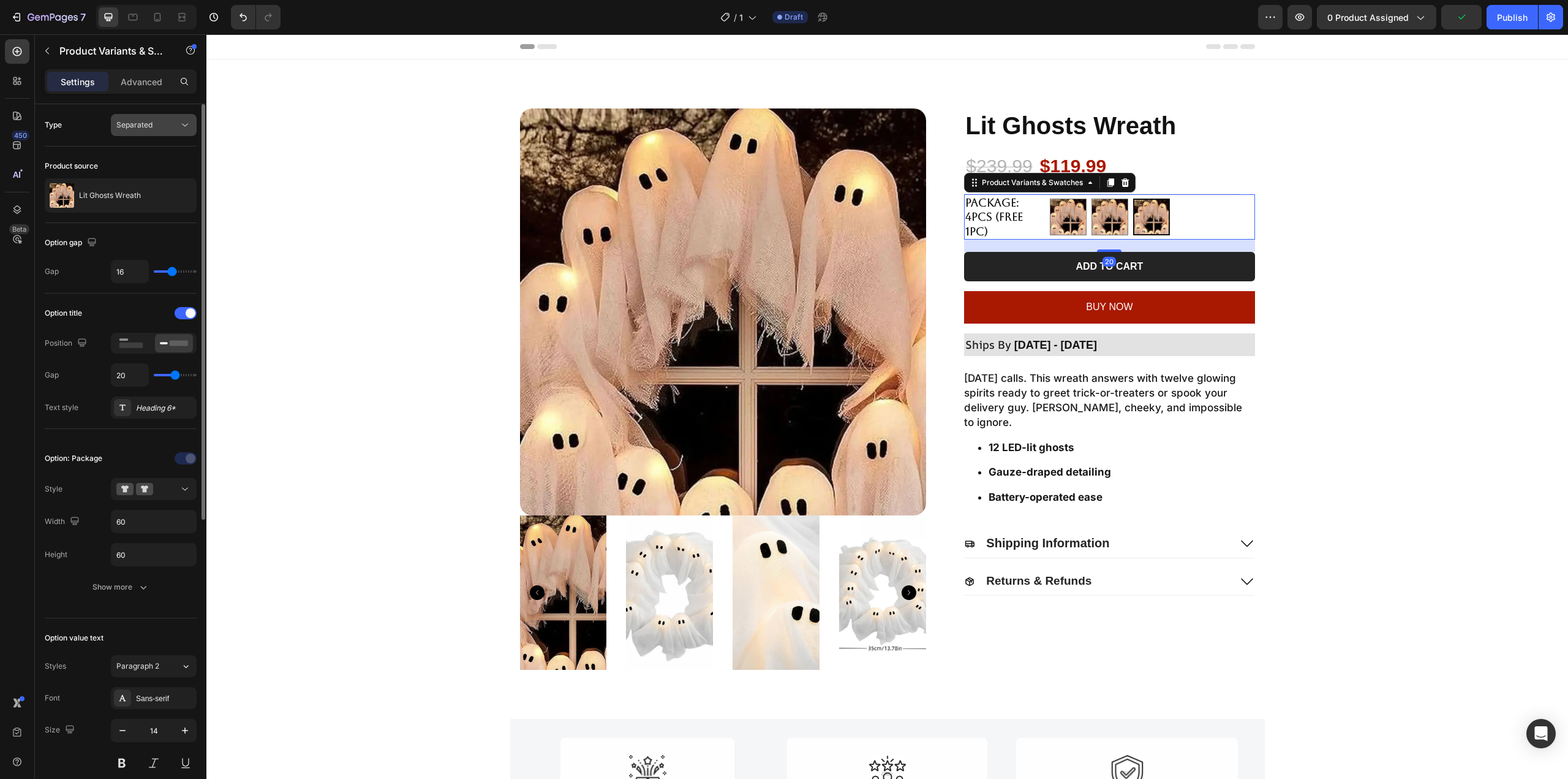
click at [162, 135] on button "Separated" at bounding box center [154, 125] width 86 height 22
click at [161, 170] on div "Combine" at bounding box center [141, 178] width 101 height 23
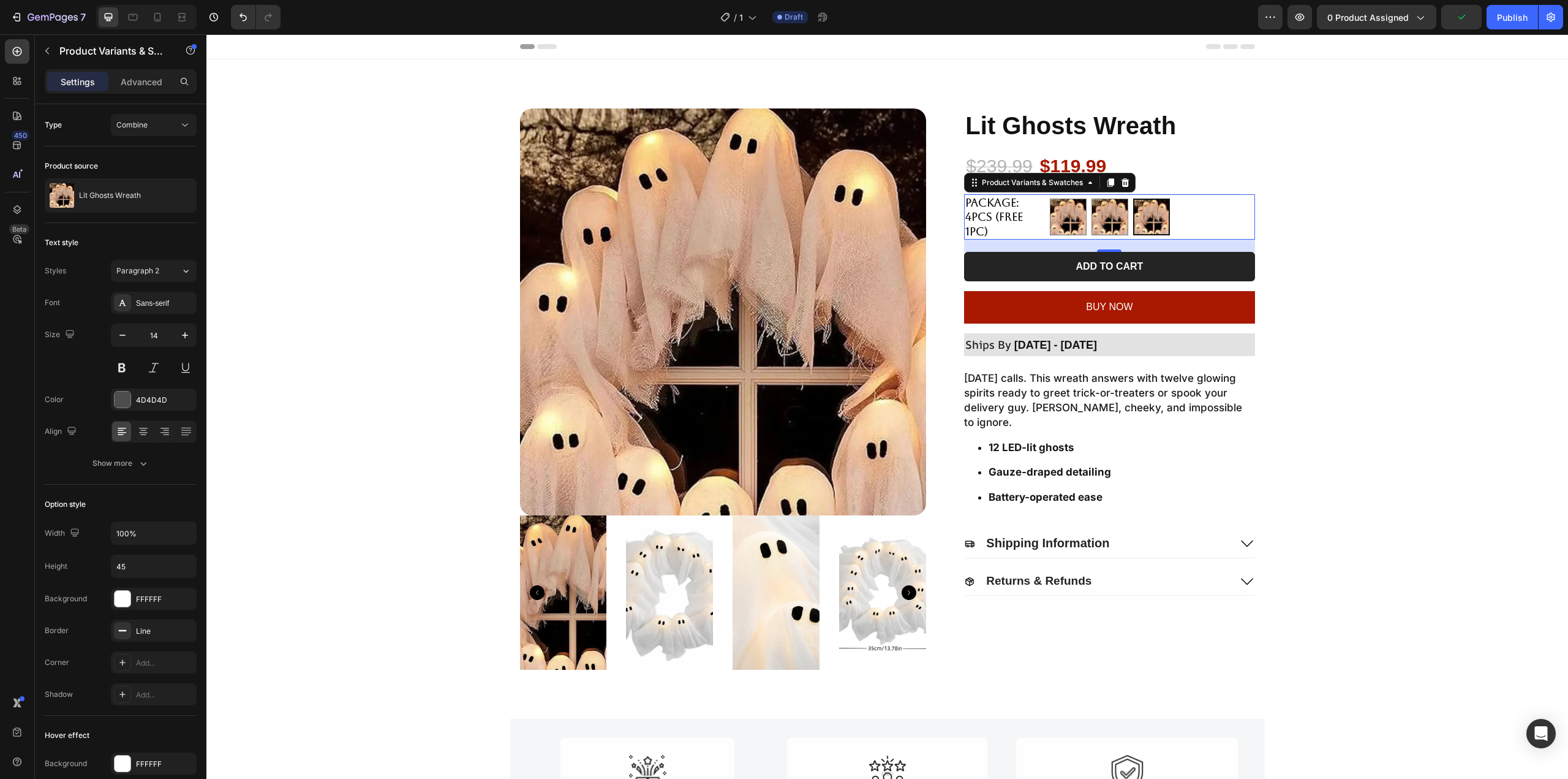
select select "581740868461986796"
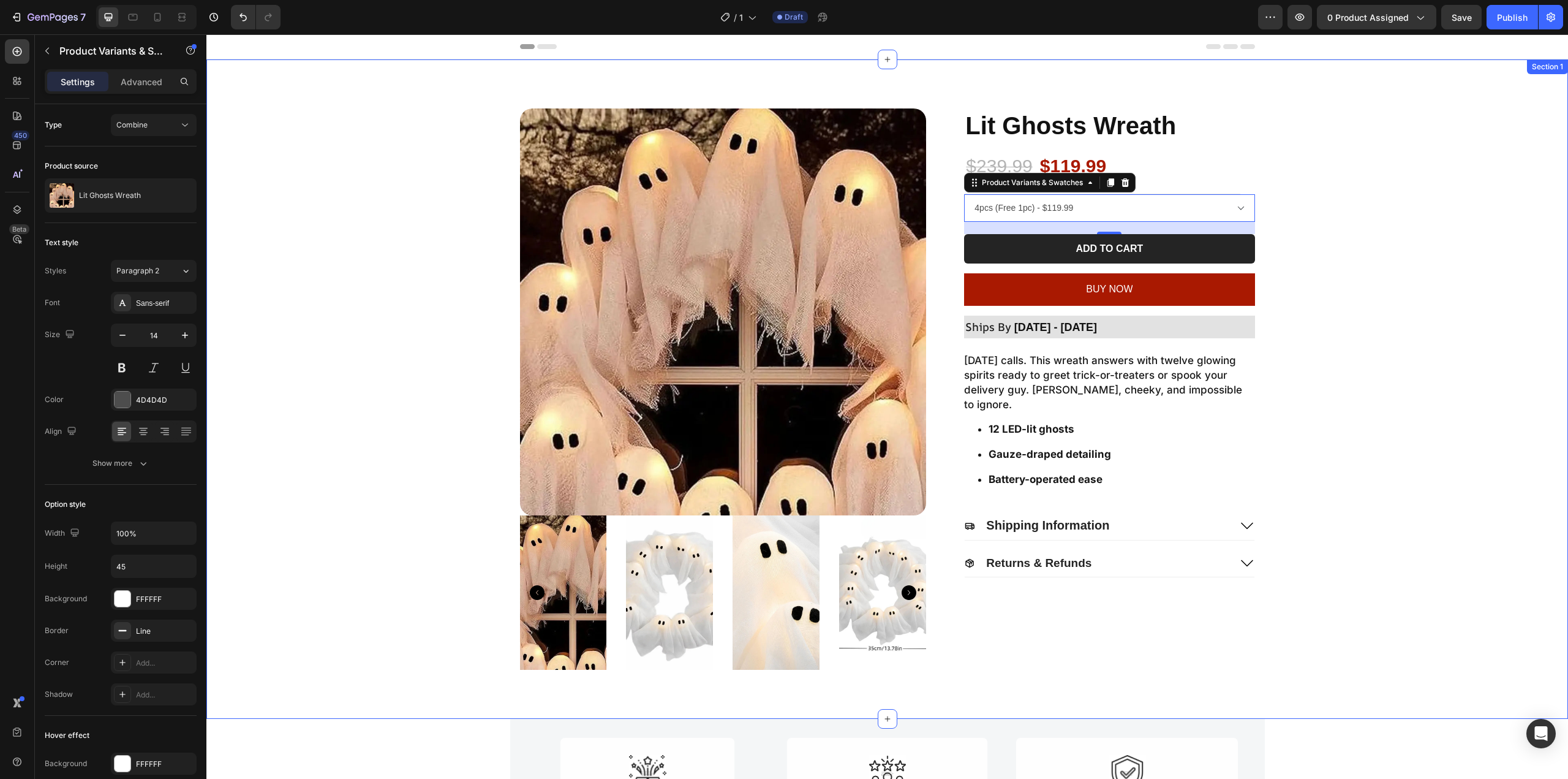
click at [1286, 198] on div "Product Images Lit Ghosts Wreath Product Title $239.99 Product Price Product Pr…" at bounding box center [887, 389] width 1337 height 561
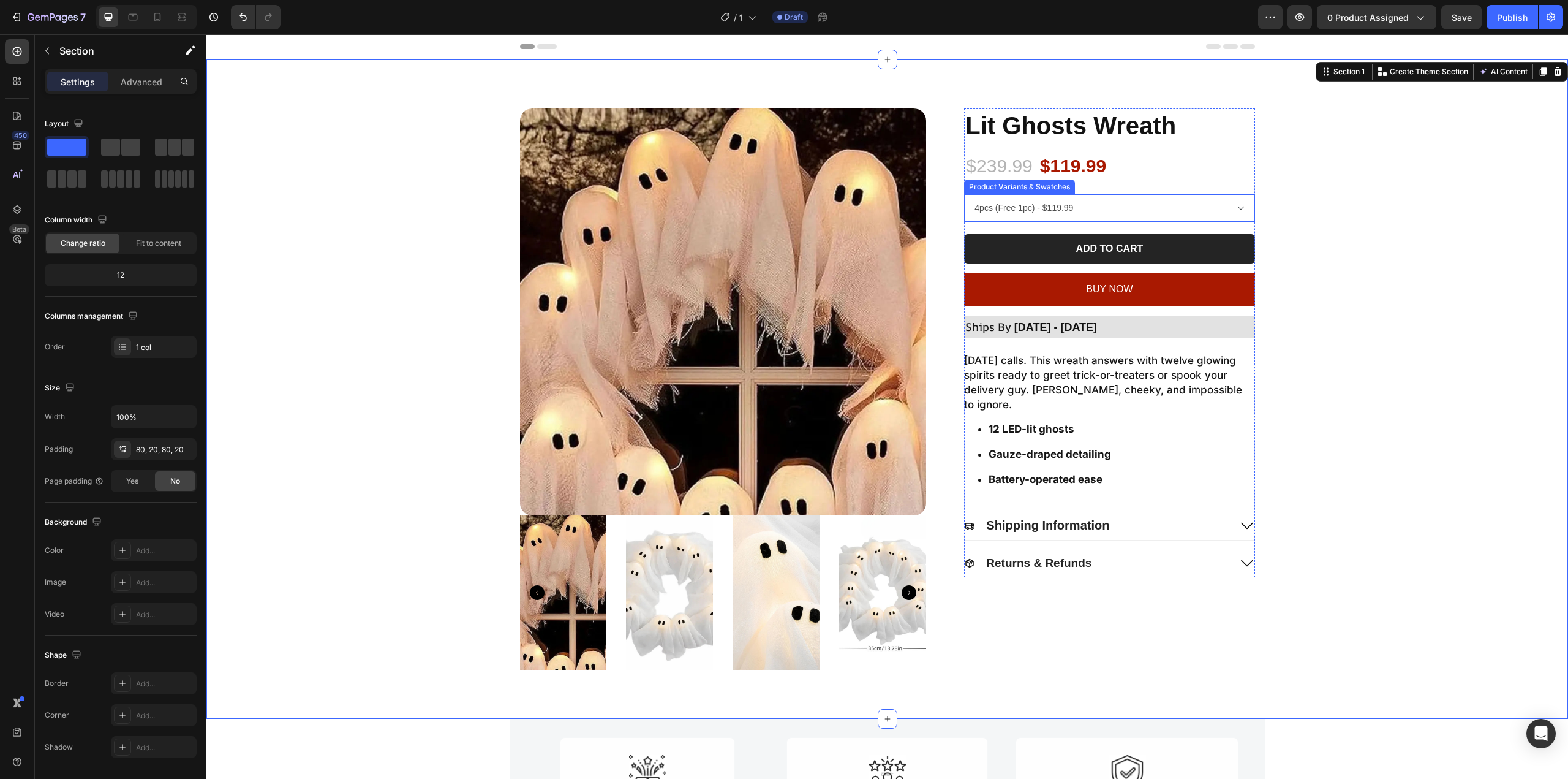
click at [1162, 203] on select "2pcs - $69.99 1pc - $39.99 4pcs (Free 1pc) - $119.99" at bounding box center [1109, 208] width 290 height 28
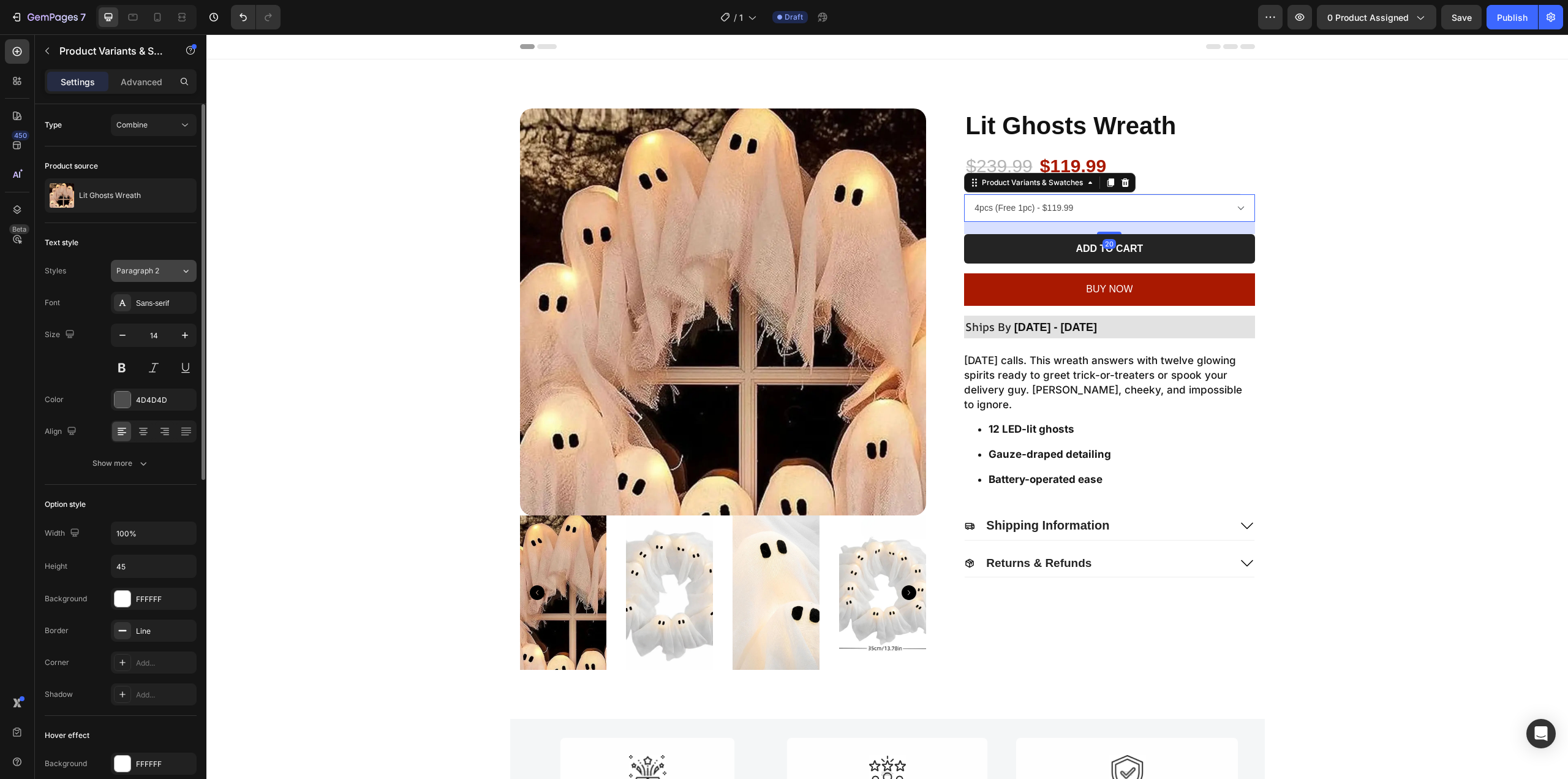
drag, startPoint x: 136, startPoint y: 271, endPoint x: 139, endPoint y: 279, distance: 8.5
click at [136, 271] on span "Paragraph 2" at bounding box center [138, 271] width 43 height 11
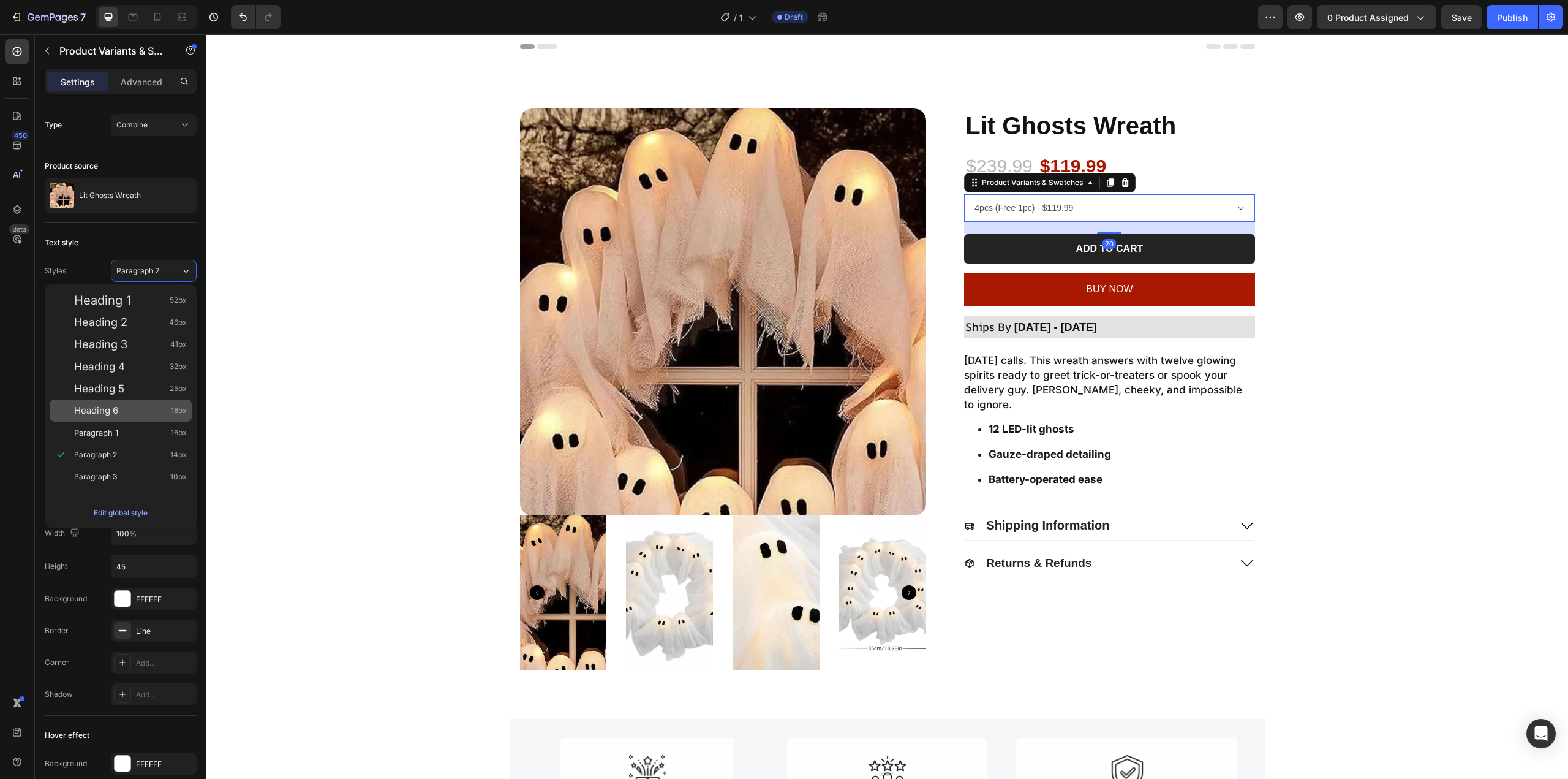
click at [116, 413] on span "Heading 6" at bounding box center [97, 410] width 44 height 12
type input "18"
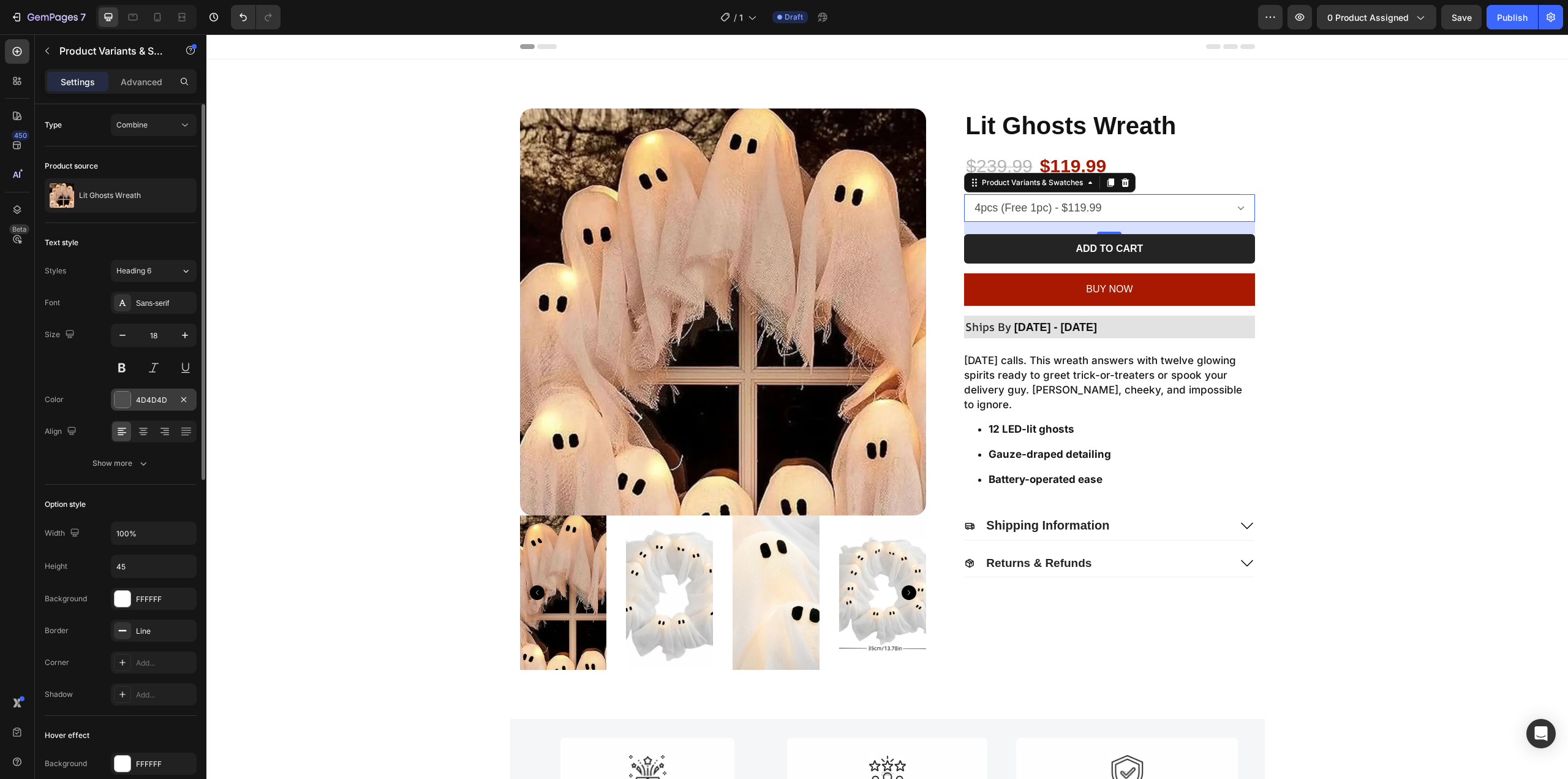
click at [131, 401] on div "4D4D4D" at bounding box center [154, 399] width 86 height 22
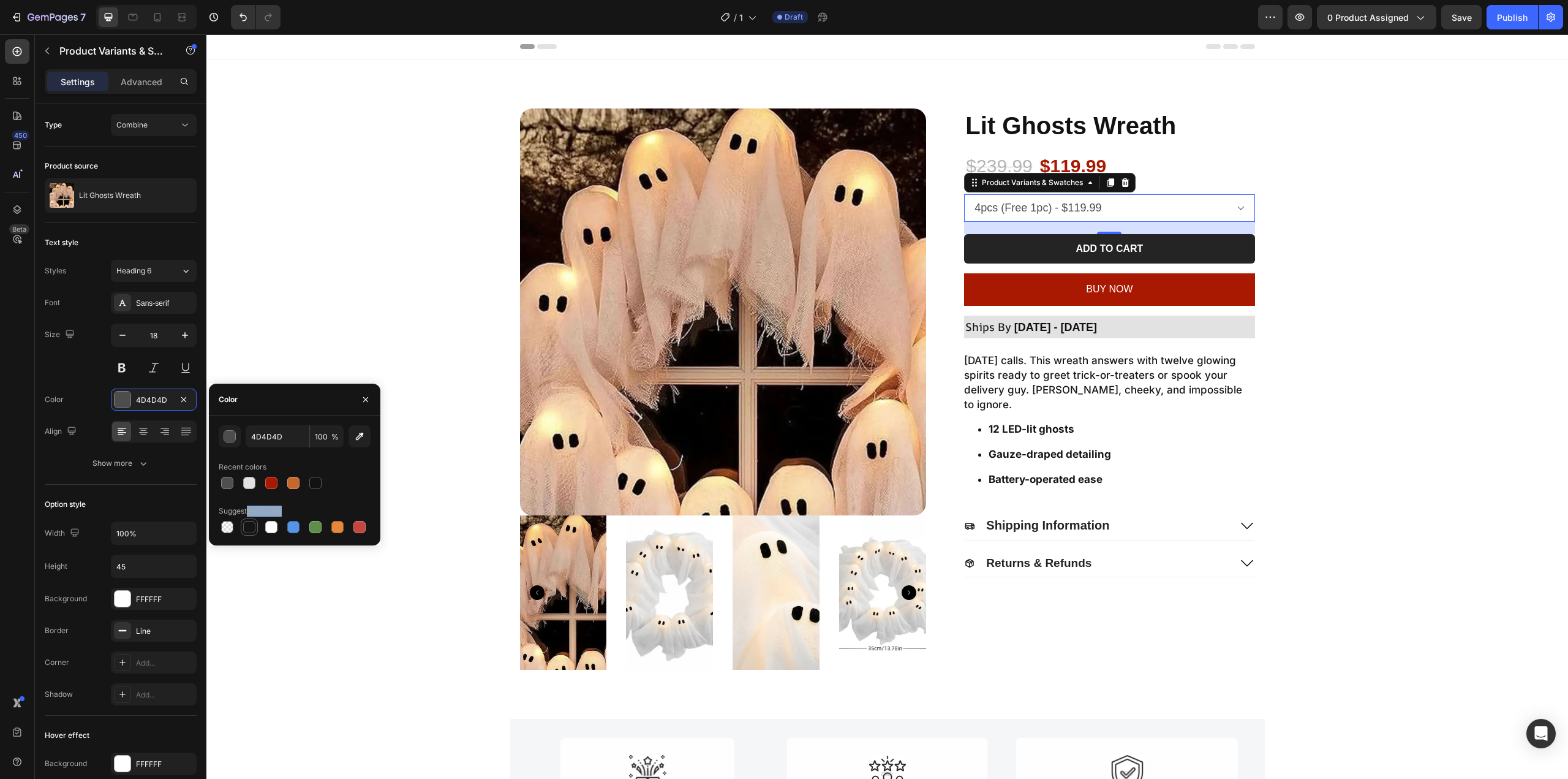
click at [247, 521] on div "Suggested for you" at bounding box center [295, 517] width 152 height 34
click at [244, 528] on div at bounding box center [249, 526] width 12 height 12
type input "151515"
click at [117, 363] on button at bounding box center [122, 368] width 22 height 22
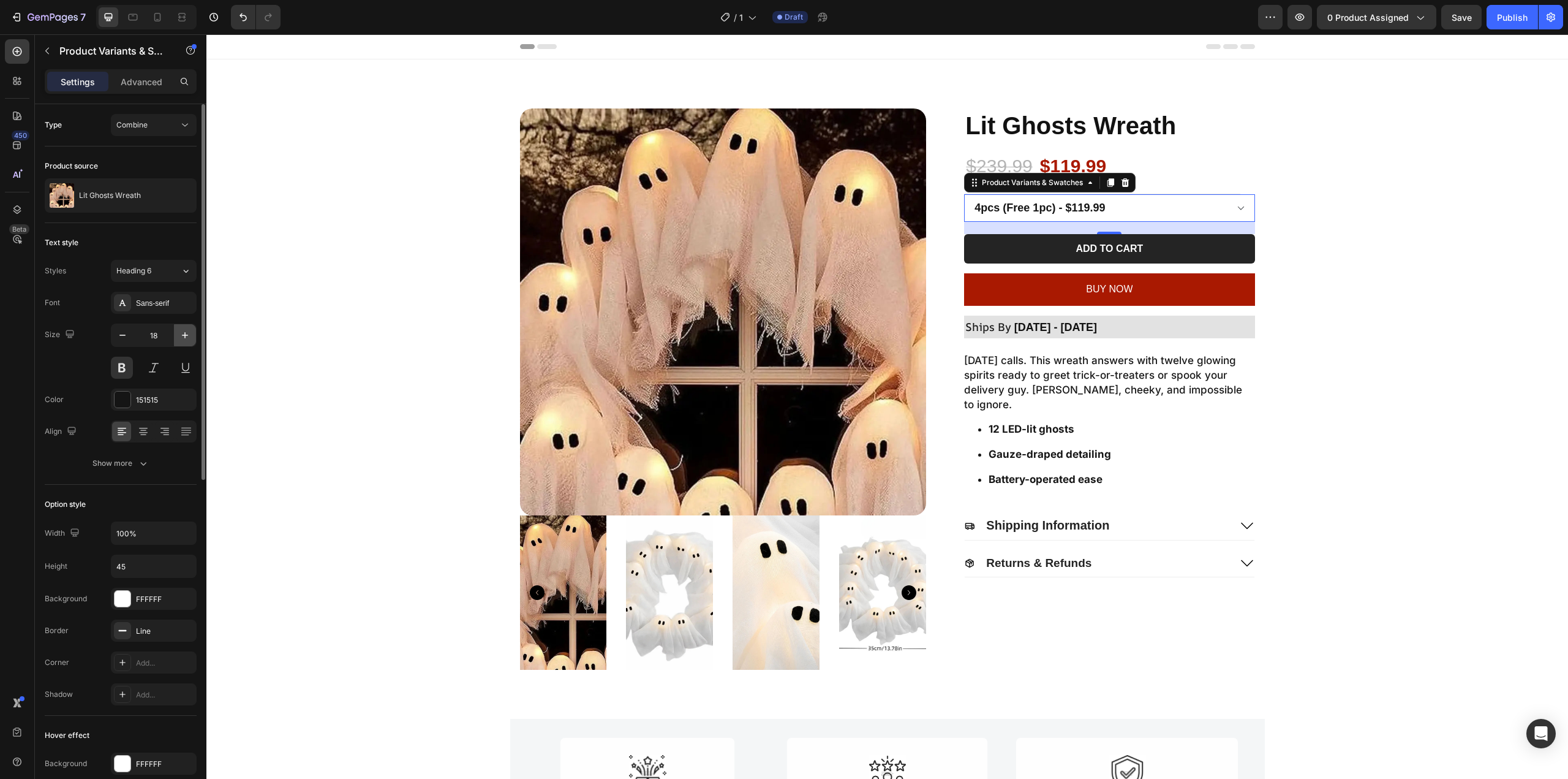
click at [187, 329] on icon "button" at bounding box center [185, 334] width 12 height 12
click at [188, 329] on icon "button" at bounding box center [185, 334] width 12 height 12
type input "20"
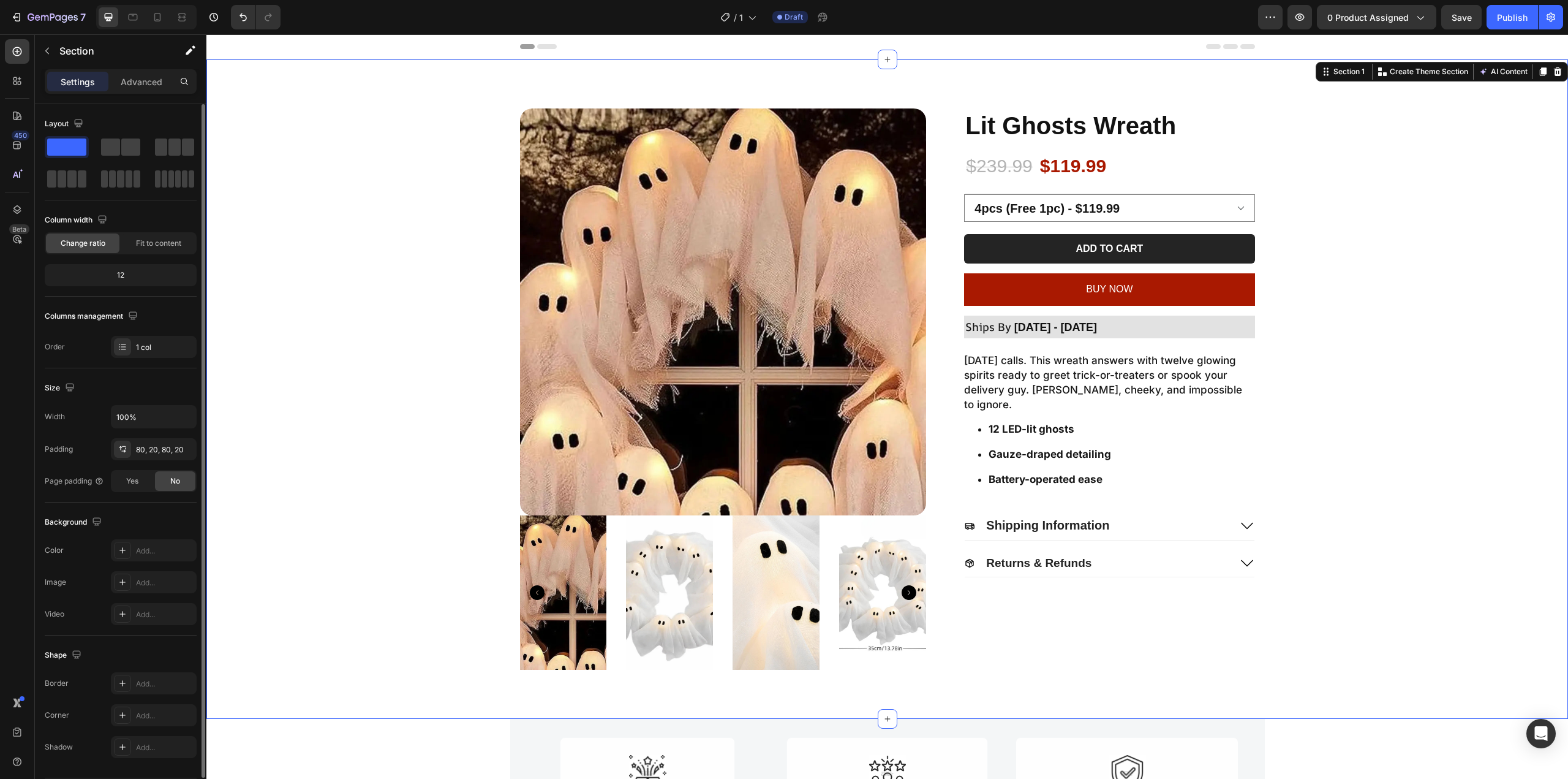
click at [1318, 216] on div "Product Images Lit Ghosts Wreath Product Title $239.99 Product Price Product Pr…" at bounding box center [887, 389] width 1337 height 561
click at [1188, 205] on select "2pcs - $69.99 1pc - $39.99 4pcs (Free 1pc) - $119.99" at bounding box center [1109, 208] width 290 height 28
click at [1410, 168] on div "Product Images Lit Ghosts Wreath Product Title $239.99 Product Price Product Pr…" at bounding box center [887, 389] width 1337 height 561
click at [1353, 196] on div "Product Images Lit Ghosts Wreath Product Title $239.99 Product Price Product Pr…" at bounding box center [887, 389] width 1337 height 561
click at [1191, 198] on select "2pcs - $69.99 1pc - $39.99 4pcs (Free 1pc) - $119.99" at bounding box center [1109, 208] width 290 height 28
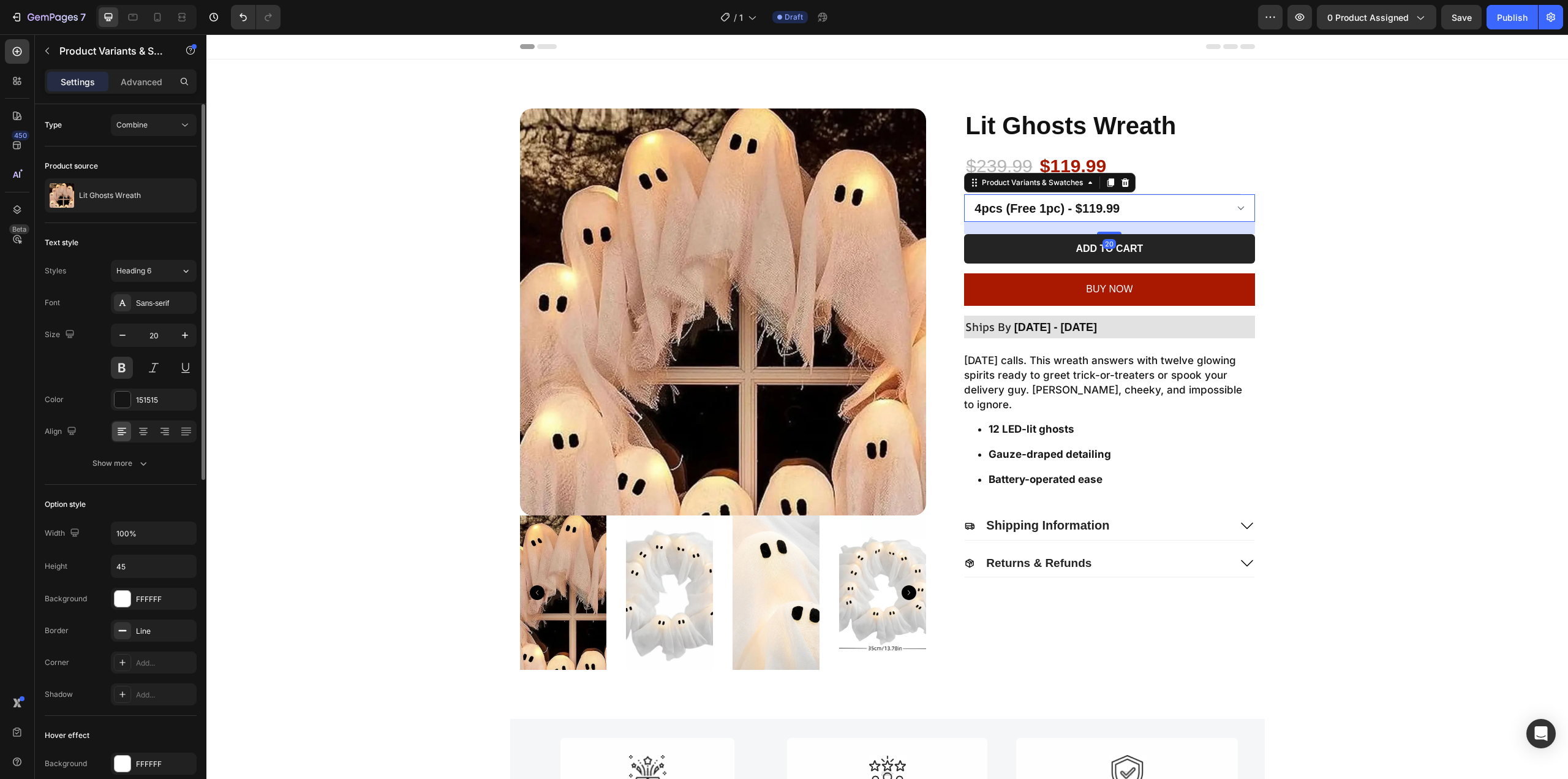
click at [1201, 198] on select "2pcs - $69.99 1pc - $39.99 4pcs (Free 1pc) - $119.99" at bounding box center [1109, 208] width 290 height 28
click at [1322, 190] on div "Product Images Lit Ghosts Wreath Product Title $239.99 Product Price Product Pr…" at bounding box center [887, 389] width 1337 height 561
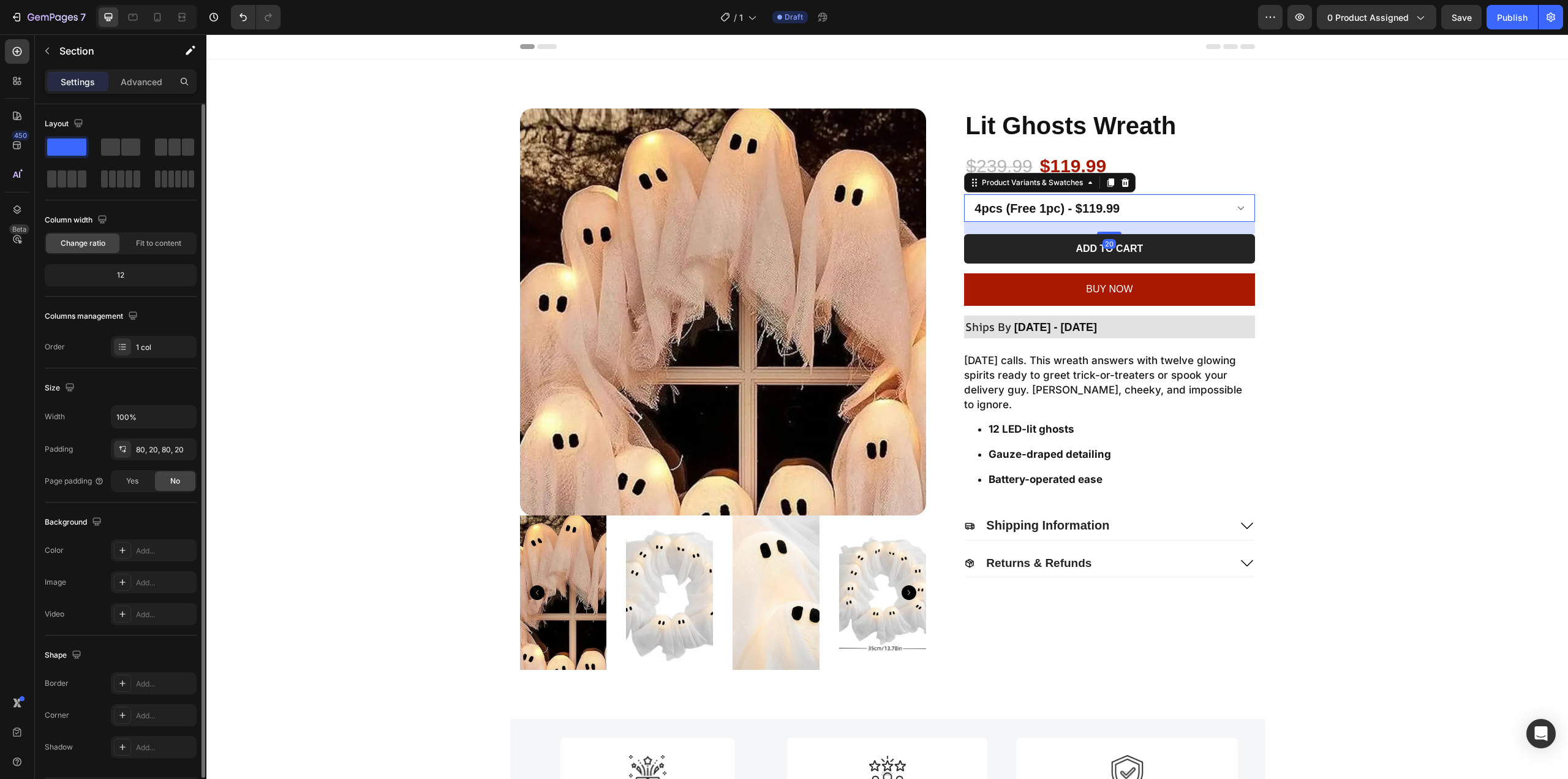
click at [1181, 212] on select "2pcs - $69.99 1pc - $39.99 4pcs (Free 1pc) - $119.99" at bounding box center [1109, 208] width 290 height 28
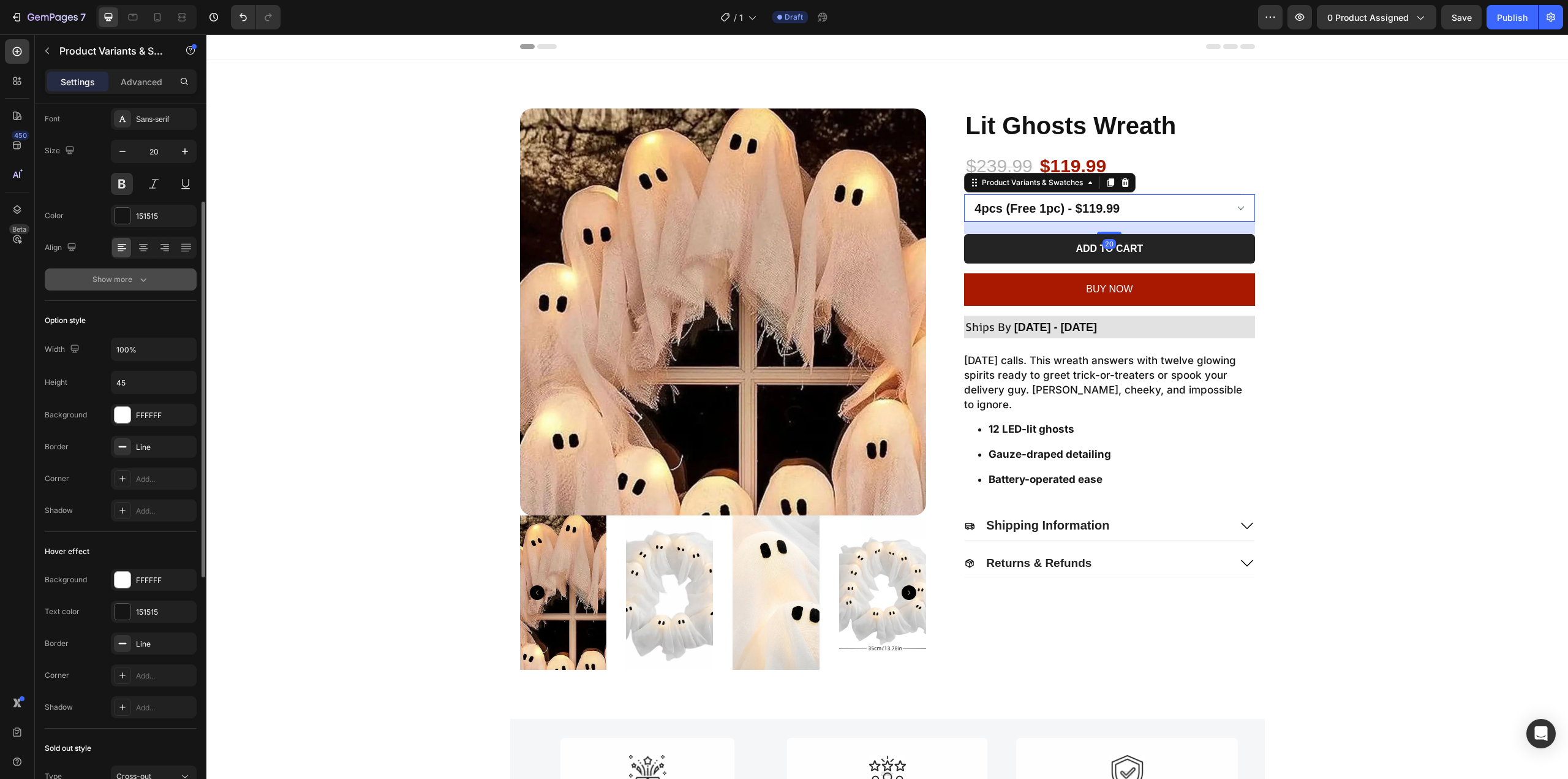
click at [142, 282] on icon "button" at bounding box center [143, 279] width 12 height 12
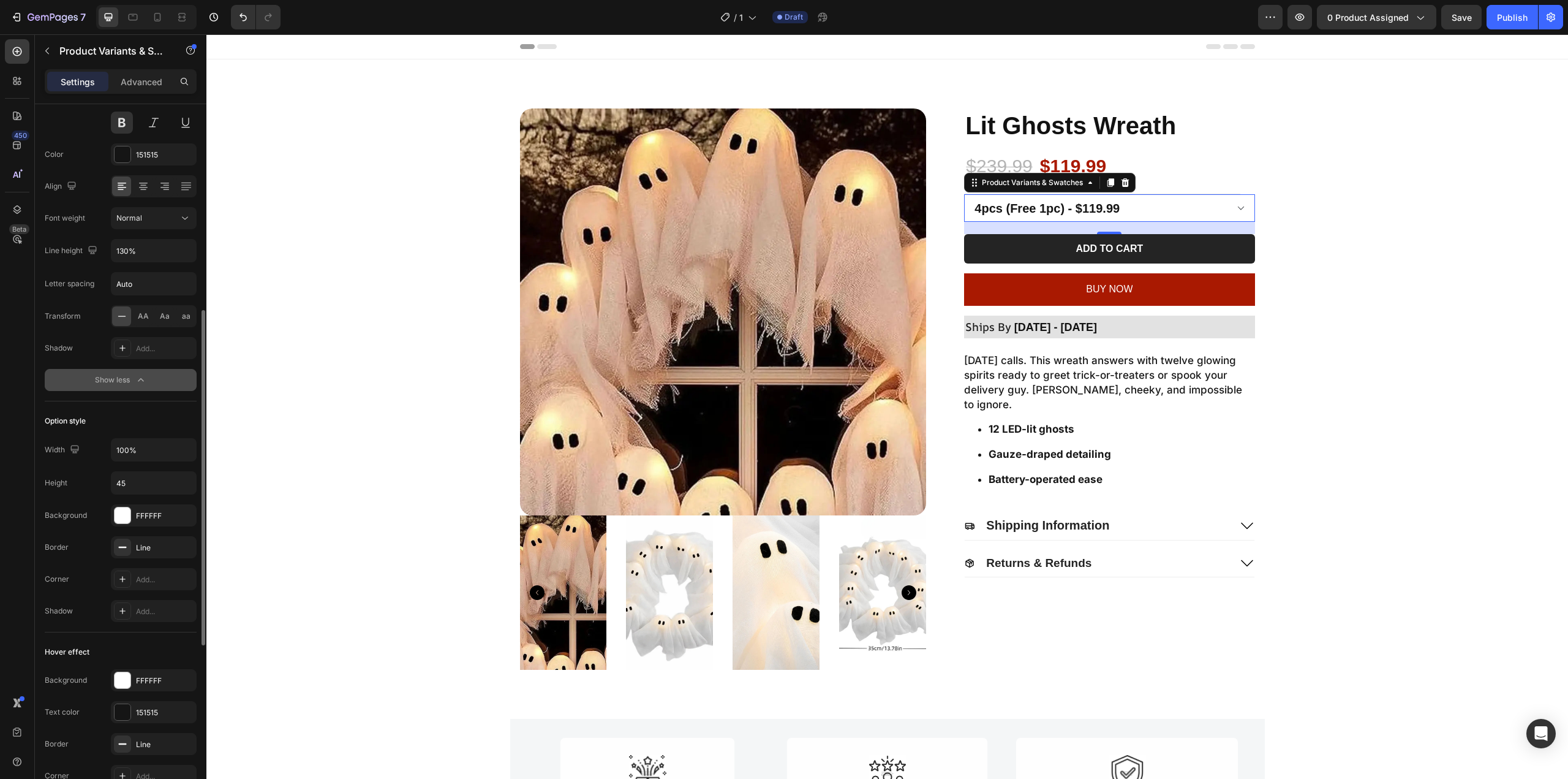
scroll to position [307, 0]
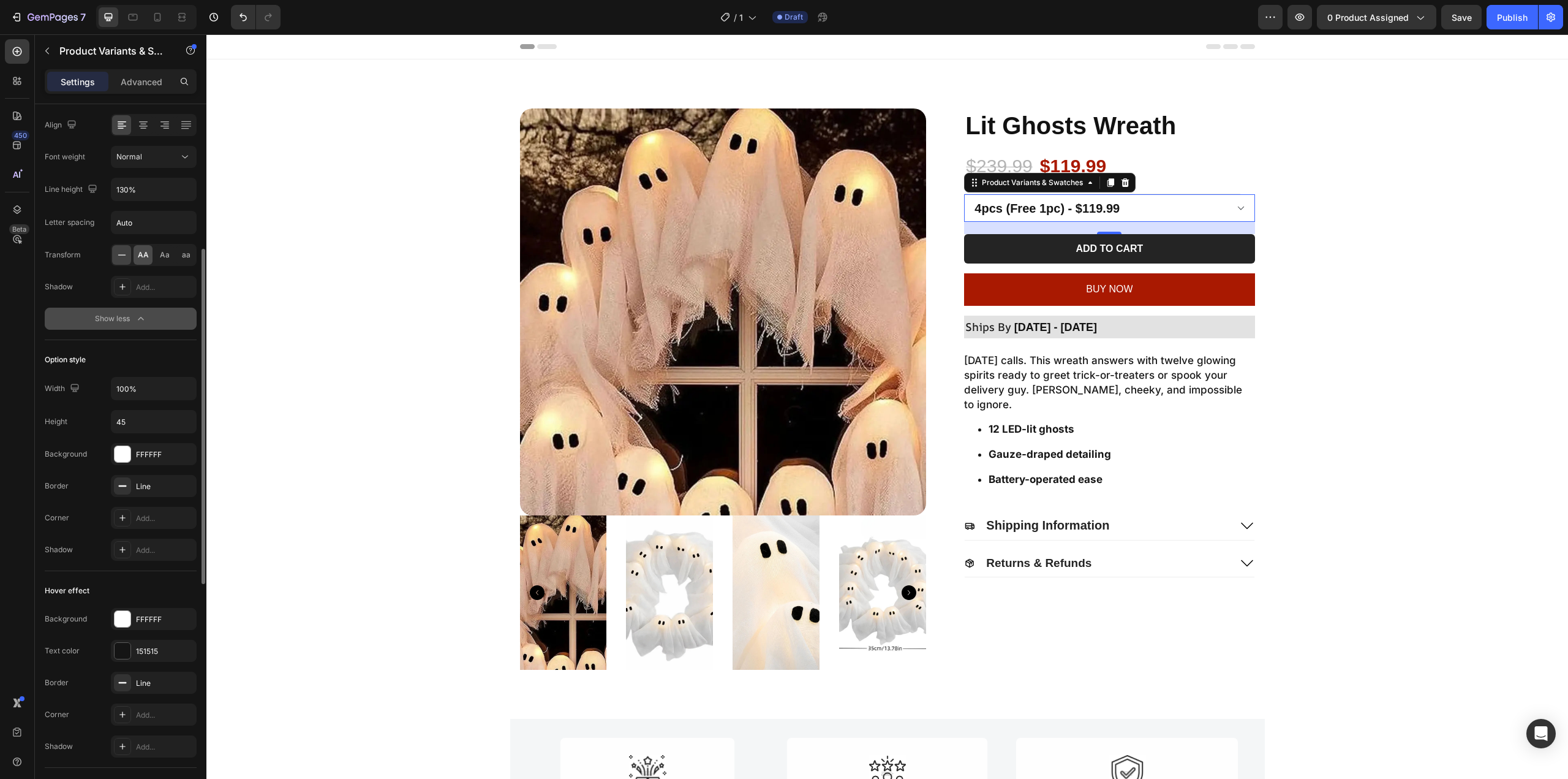
click at [136, 250] on div "AA" at bounding box center [143, 254] width 19 height 20
click at [1323, 181] on div "Product Images Lit Ghosts Wreath Product Title $239.99 Product Price Product Pr…" at bounding box center [887, 389] width 1337 height 561
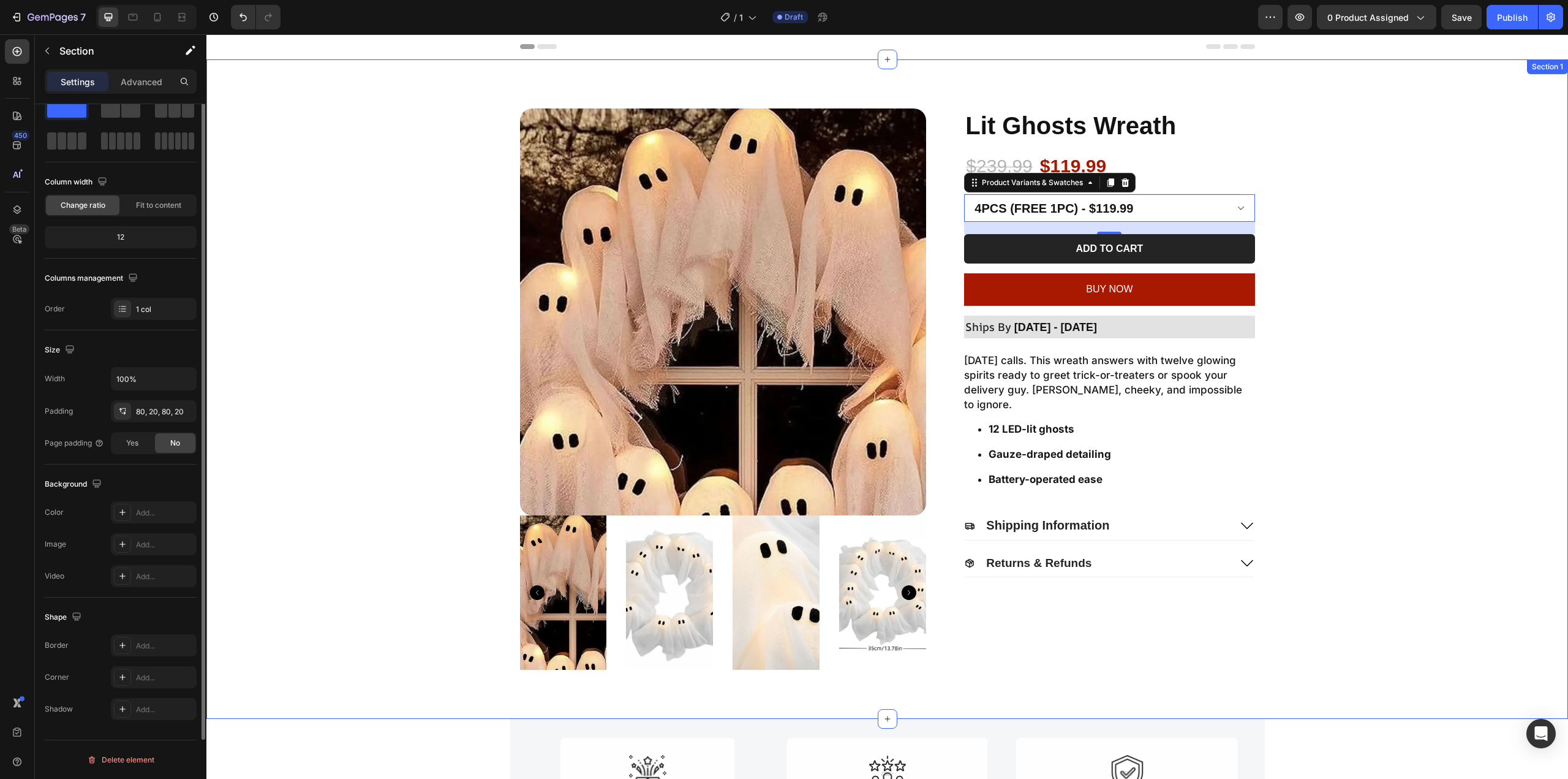
scroll to position [0, 0]
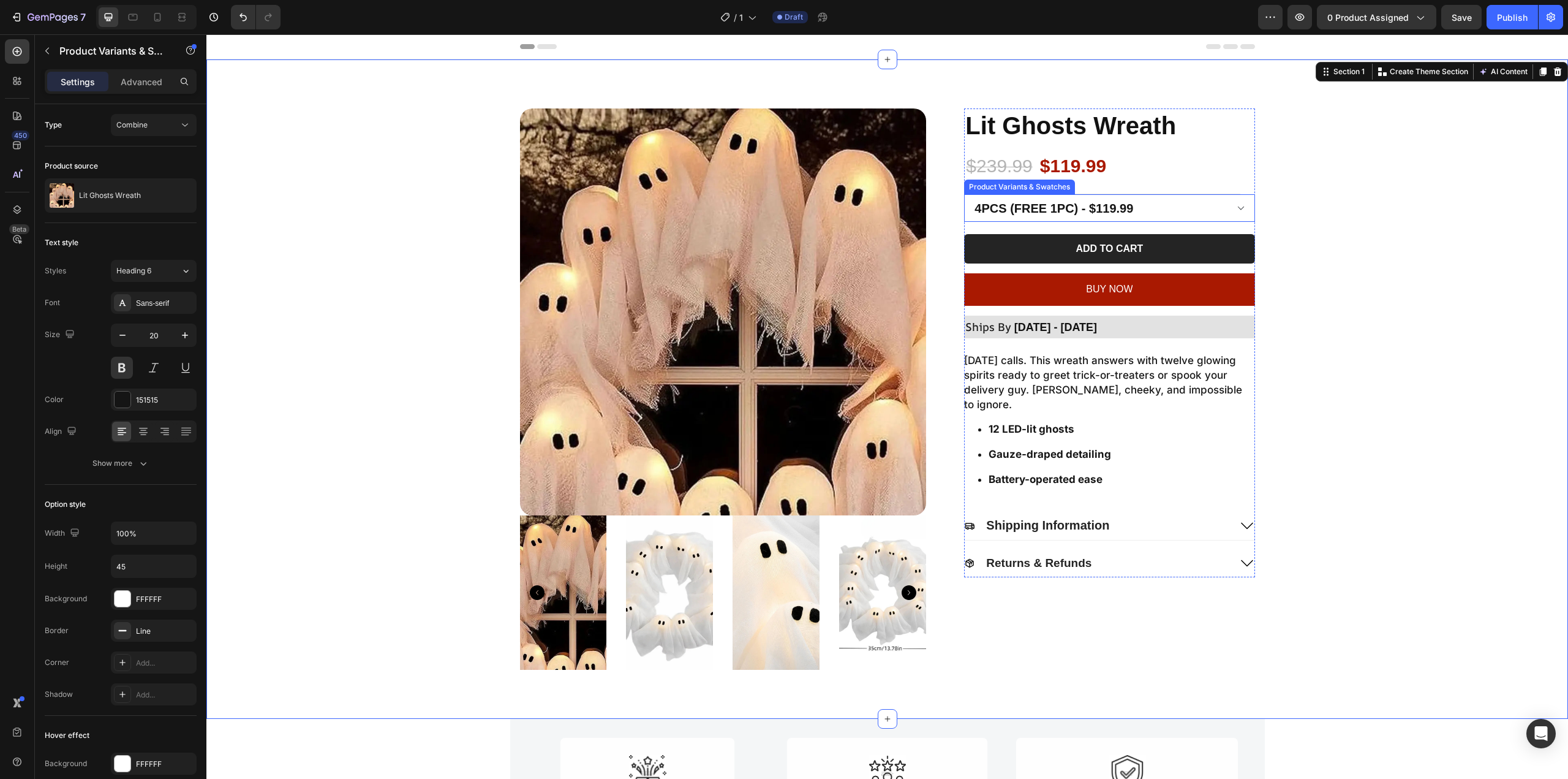
click at [1196, 208] on select "2pcs - $69.99 1pc - $39.99 4pcs (Free 1pc) - $119.99" at bounding box center [1109, 208] width 290 height 28
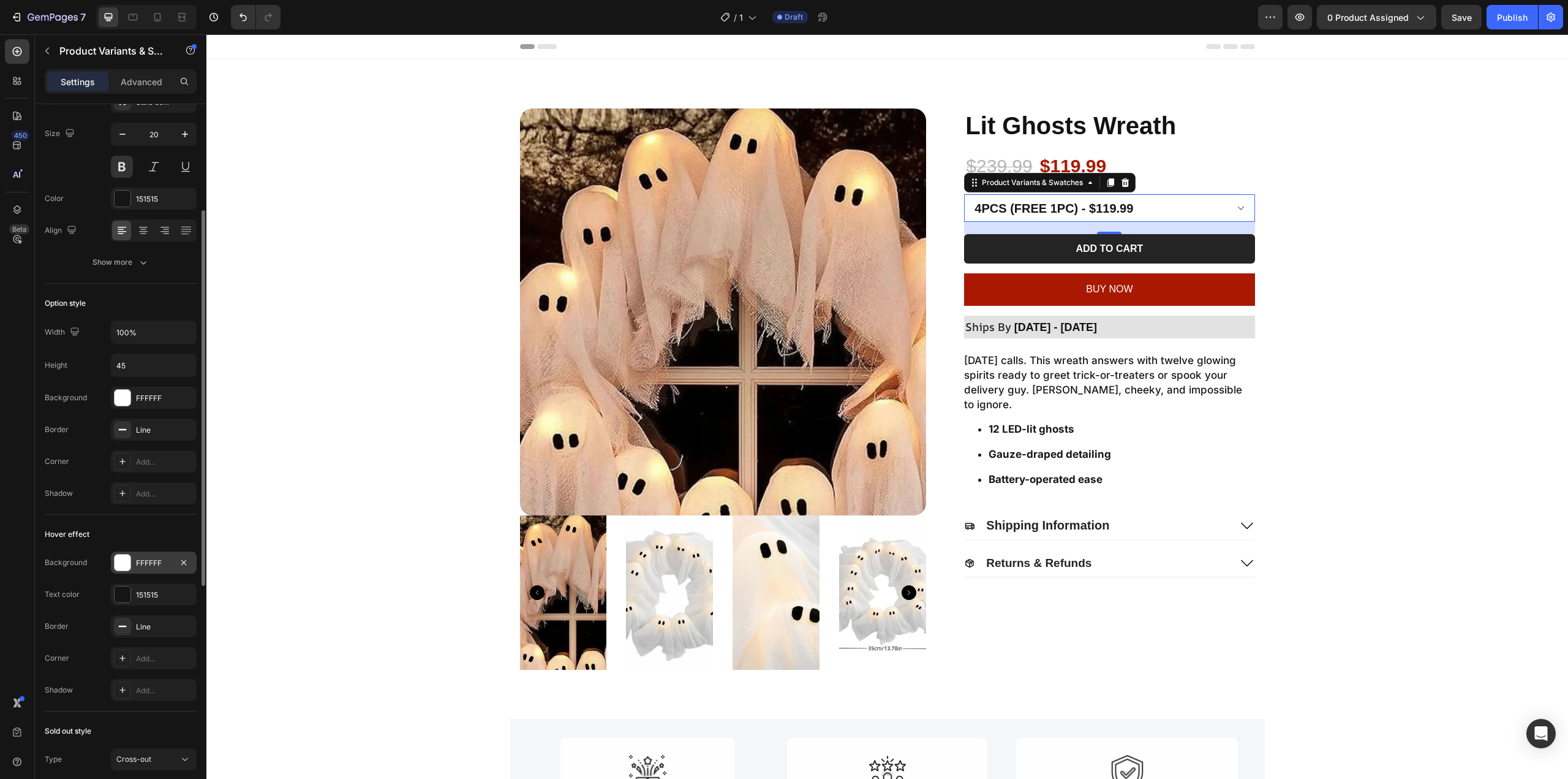
scroll to position [139, 0]
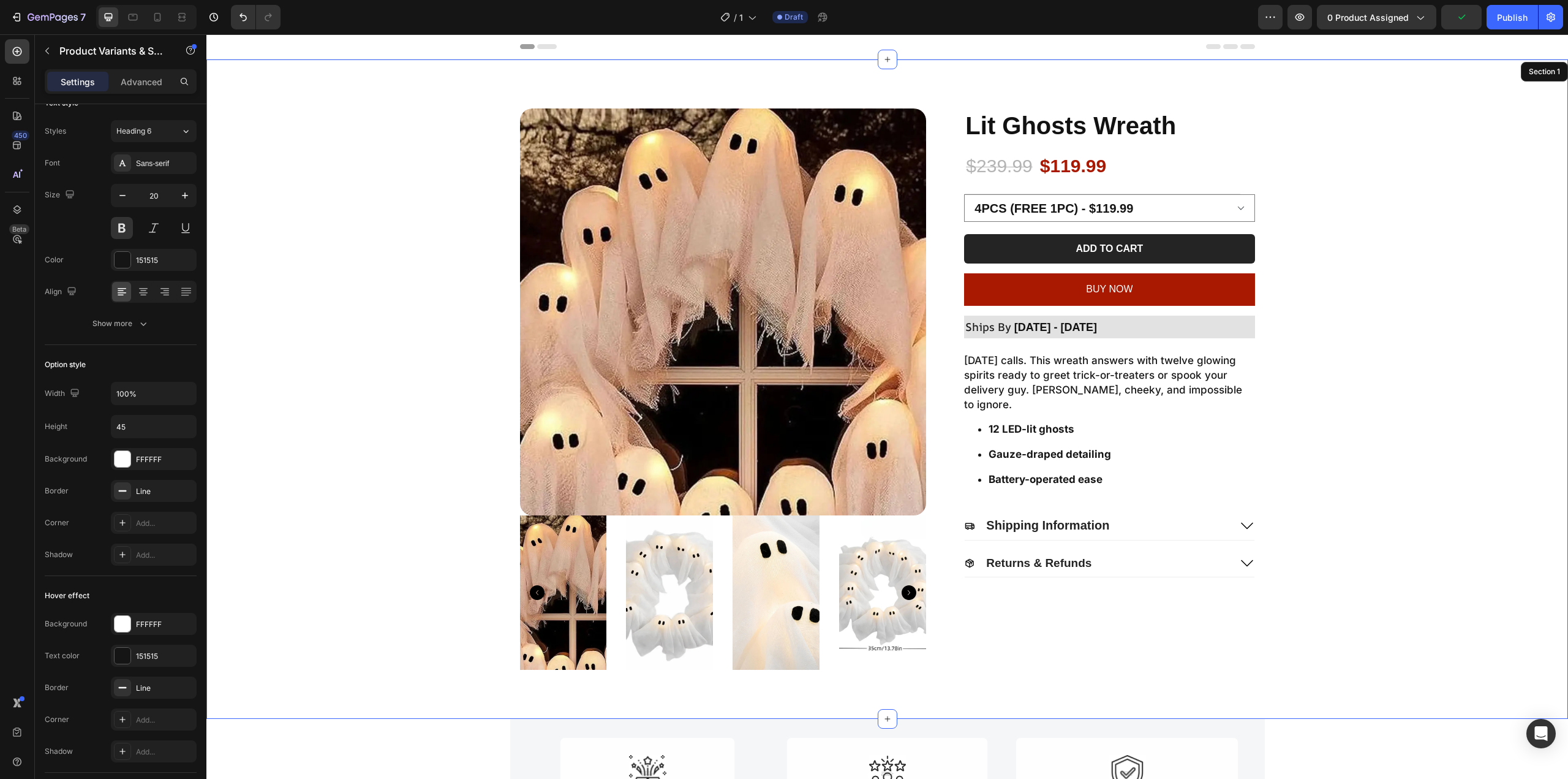
click at [1412, 235] on div "Product Images Lit Ghosts Wreath Product Title $239.99 Product Price Product Pr…" at bounding box center [887, 389] width 1337 height 561
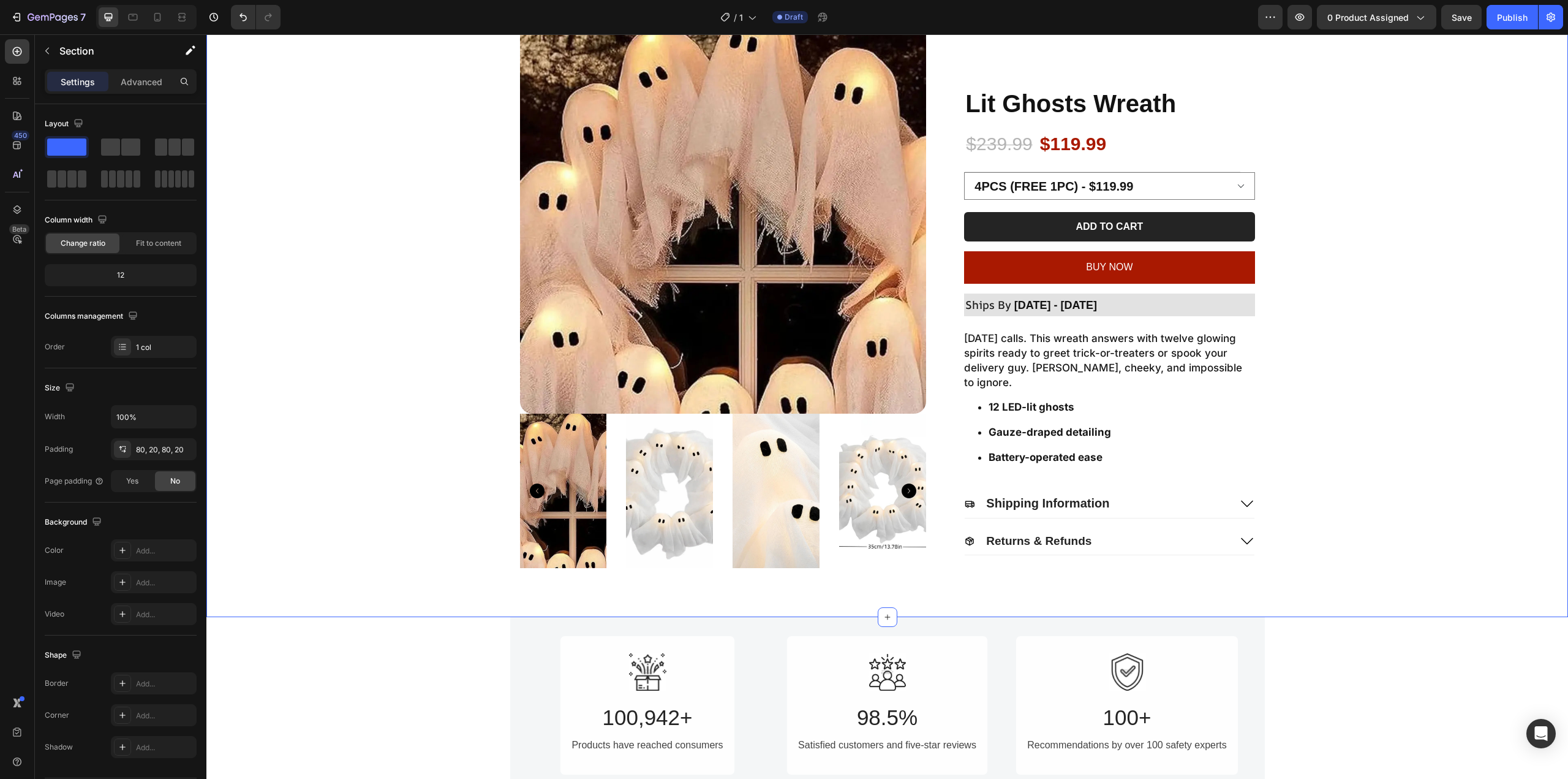
scroll to position [0, 0]
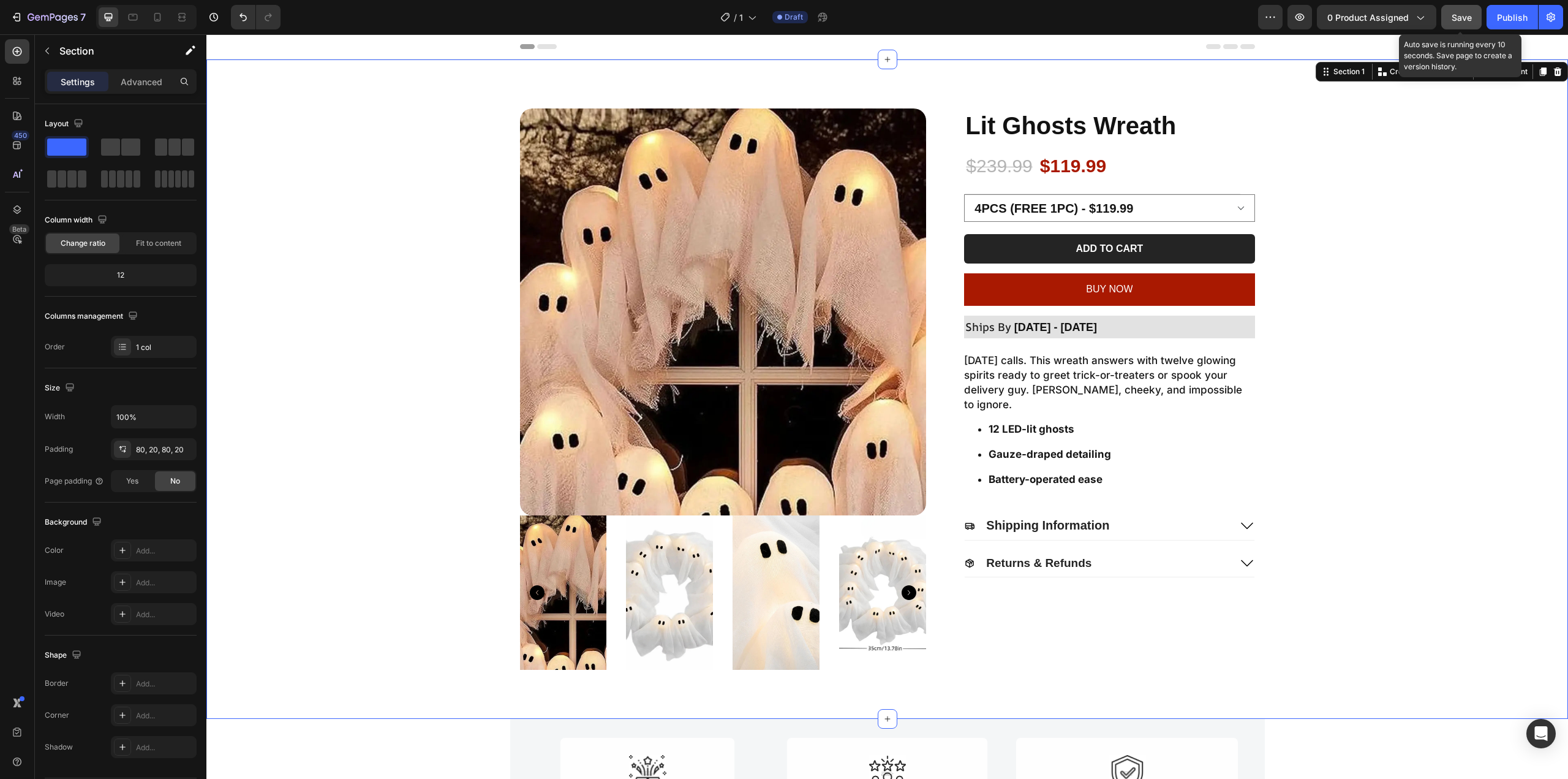
click at [1462, 25] on button "Save" at bounding box center [1461, 17] width 40 height 25
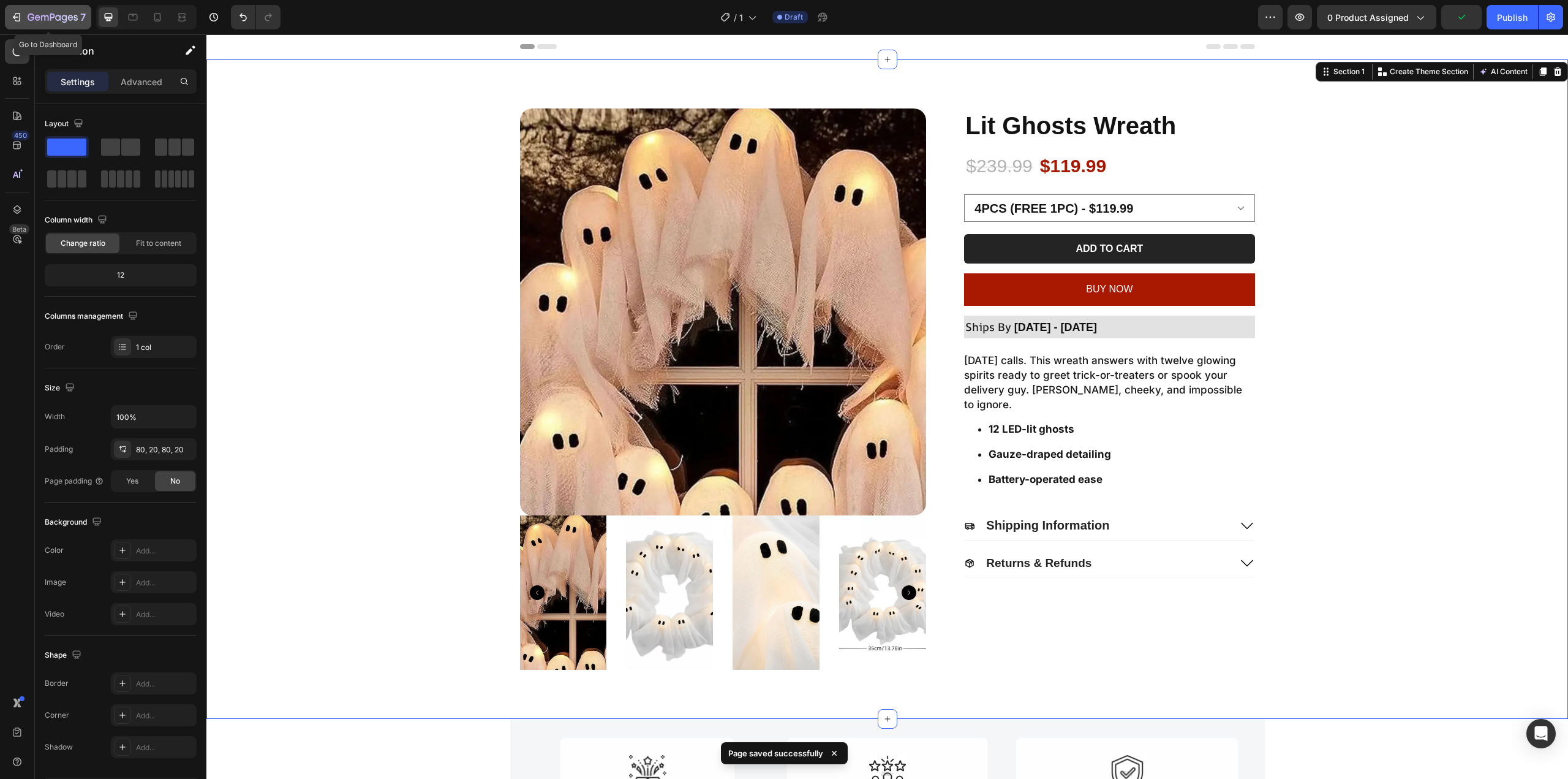
click at [37, 15] on icon "button" at bounding box center [52, 17] width 50 height 10
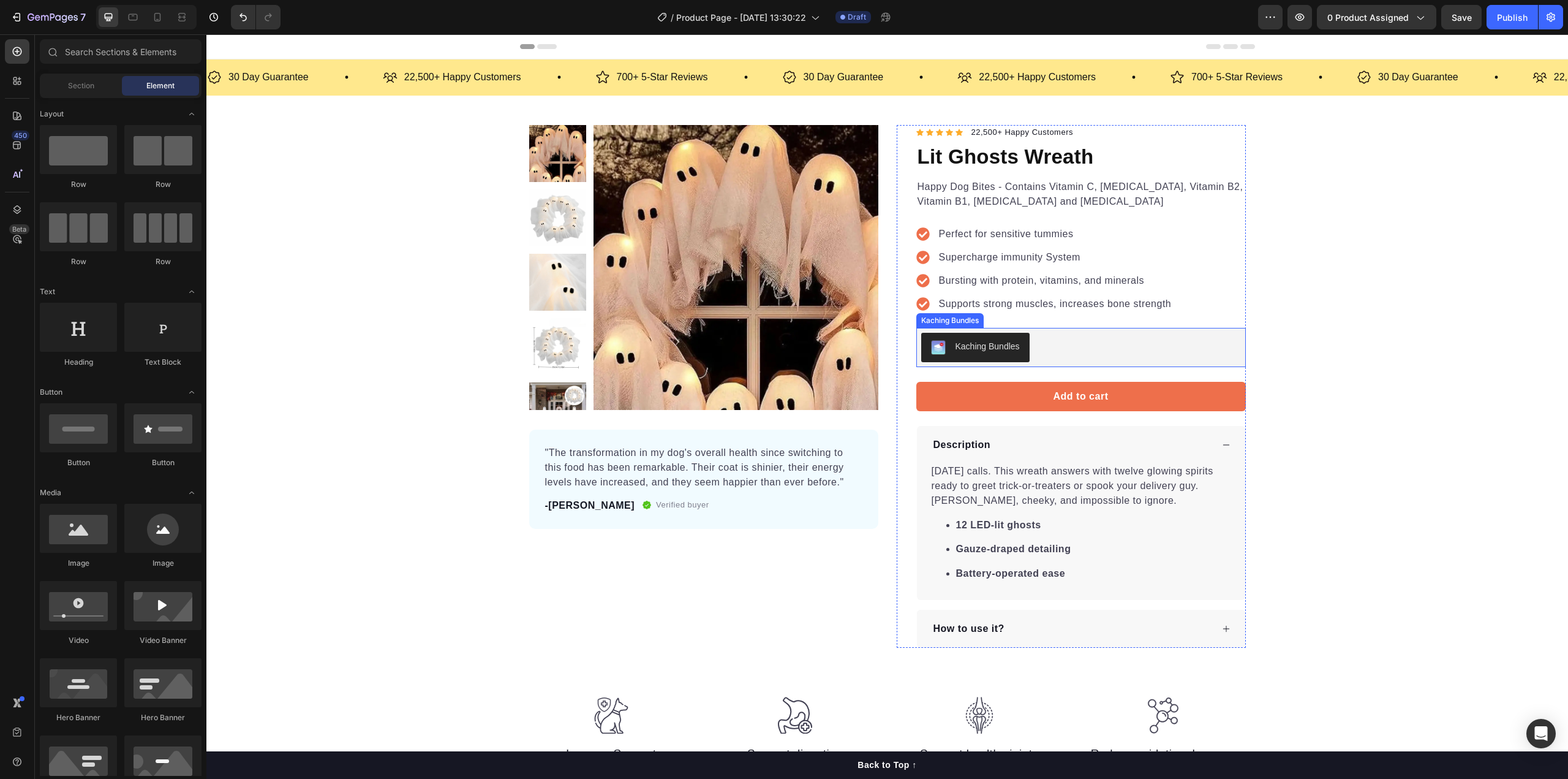
click at [1104, 342] on div "Kaching Bundles" at bounding box center [1082, 347] width 320 height 29
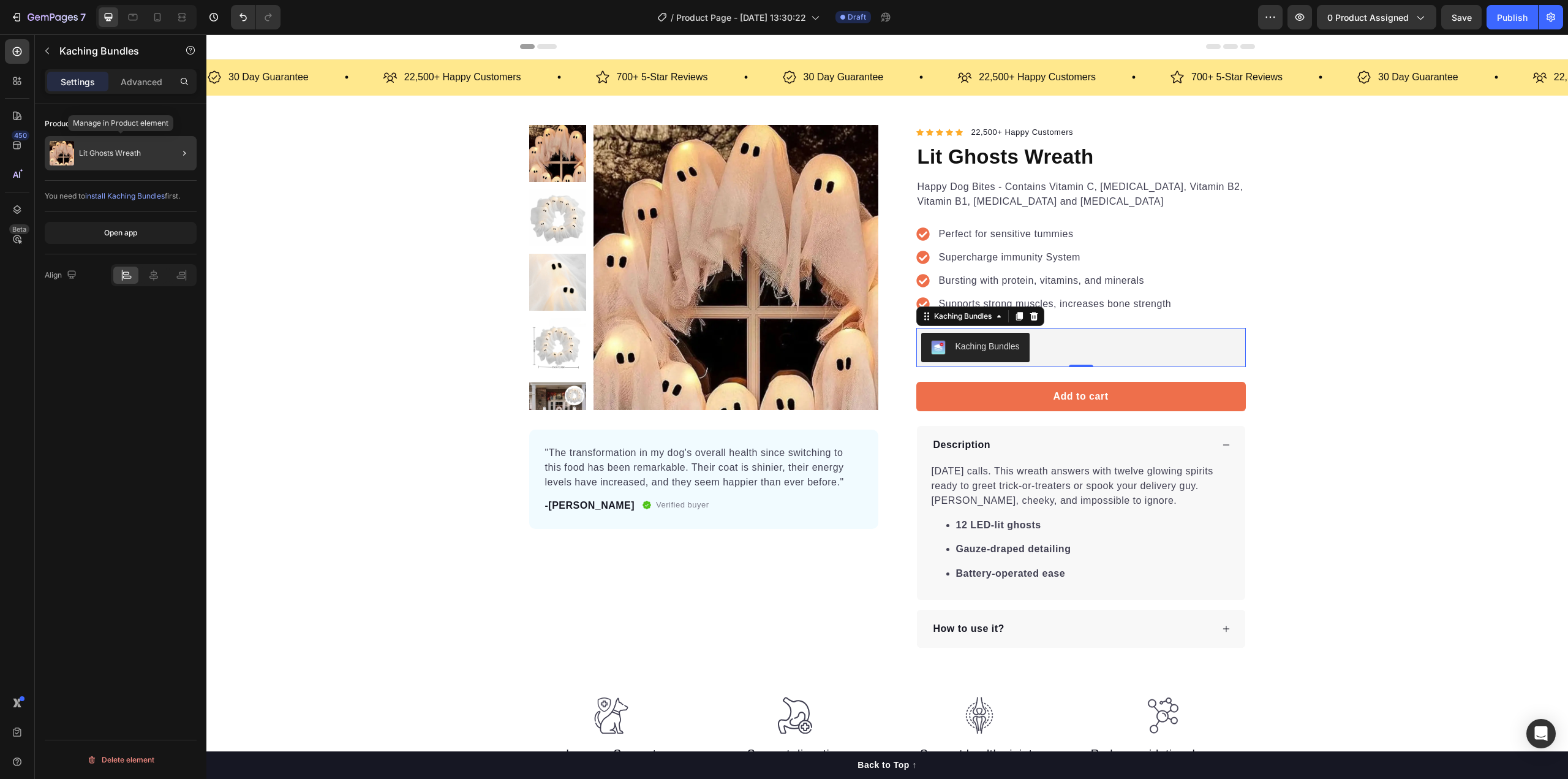
click at [158, 160] on div "Lit Ghosts Wreath" at bounding box center [120, 153] width 152 height 34
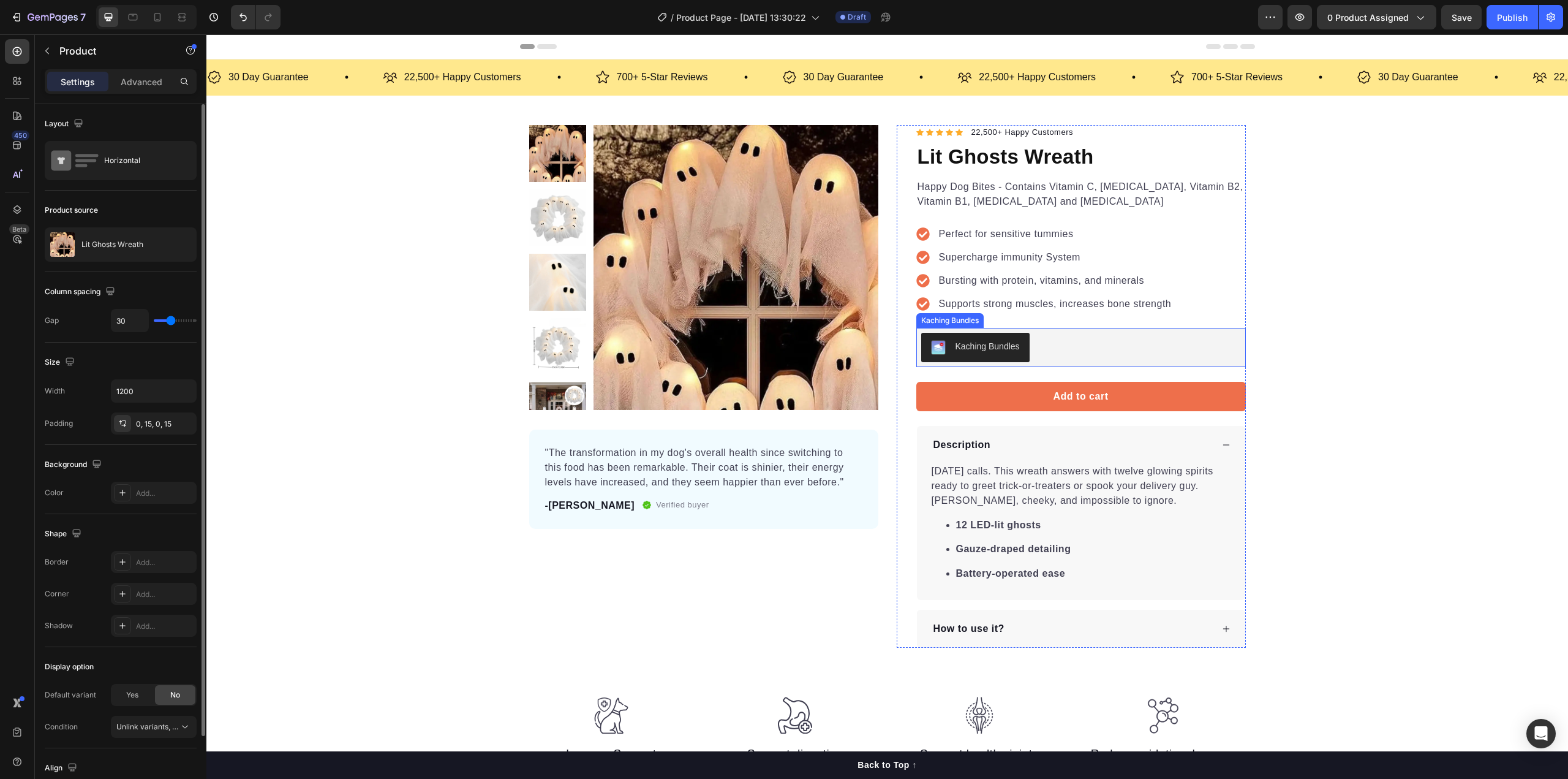
click at [1125, 349] on div "Kaching Bundles" at bounding box center [1082, 347] width 320 height 29
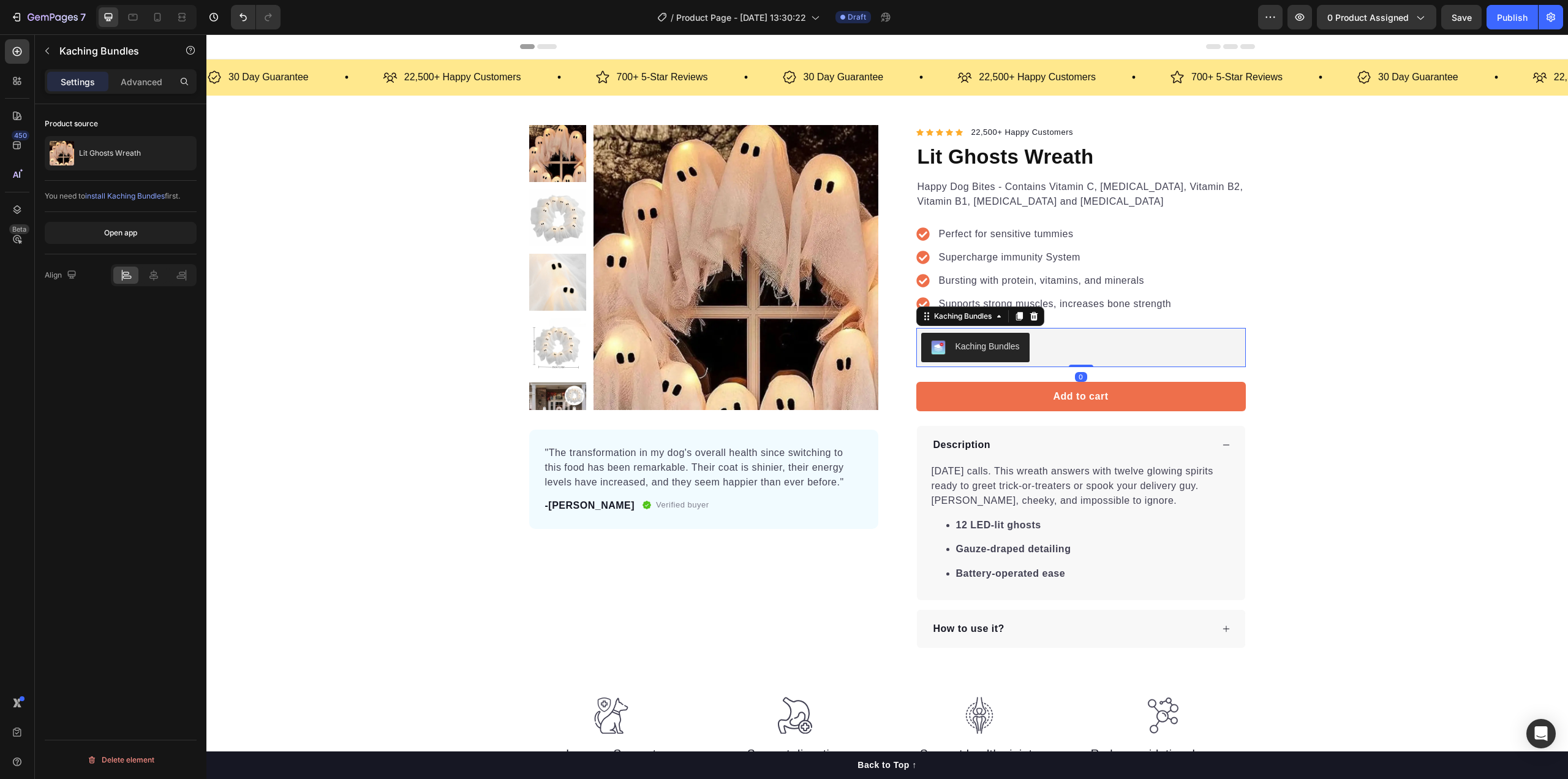
click at [61, 81] on p "Settings" at bounding box center [78, 82] width 34 height 13
click at [48, 52] on icon "button" at bounding box center [47, 51] width 10 height 10
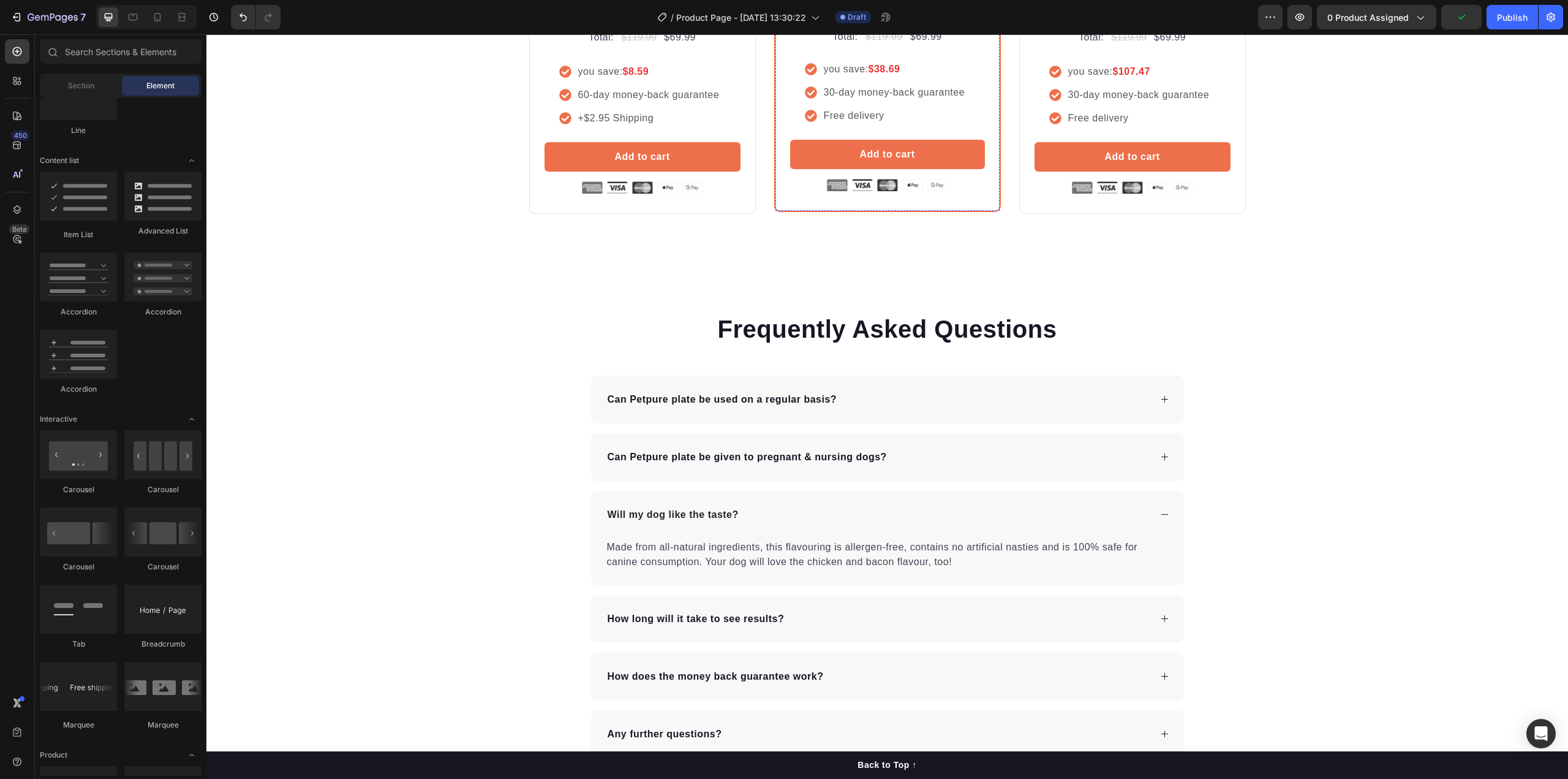
scroll to position [2573, 0]
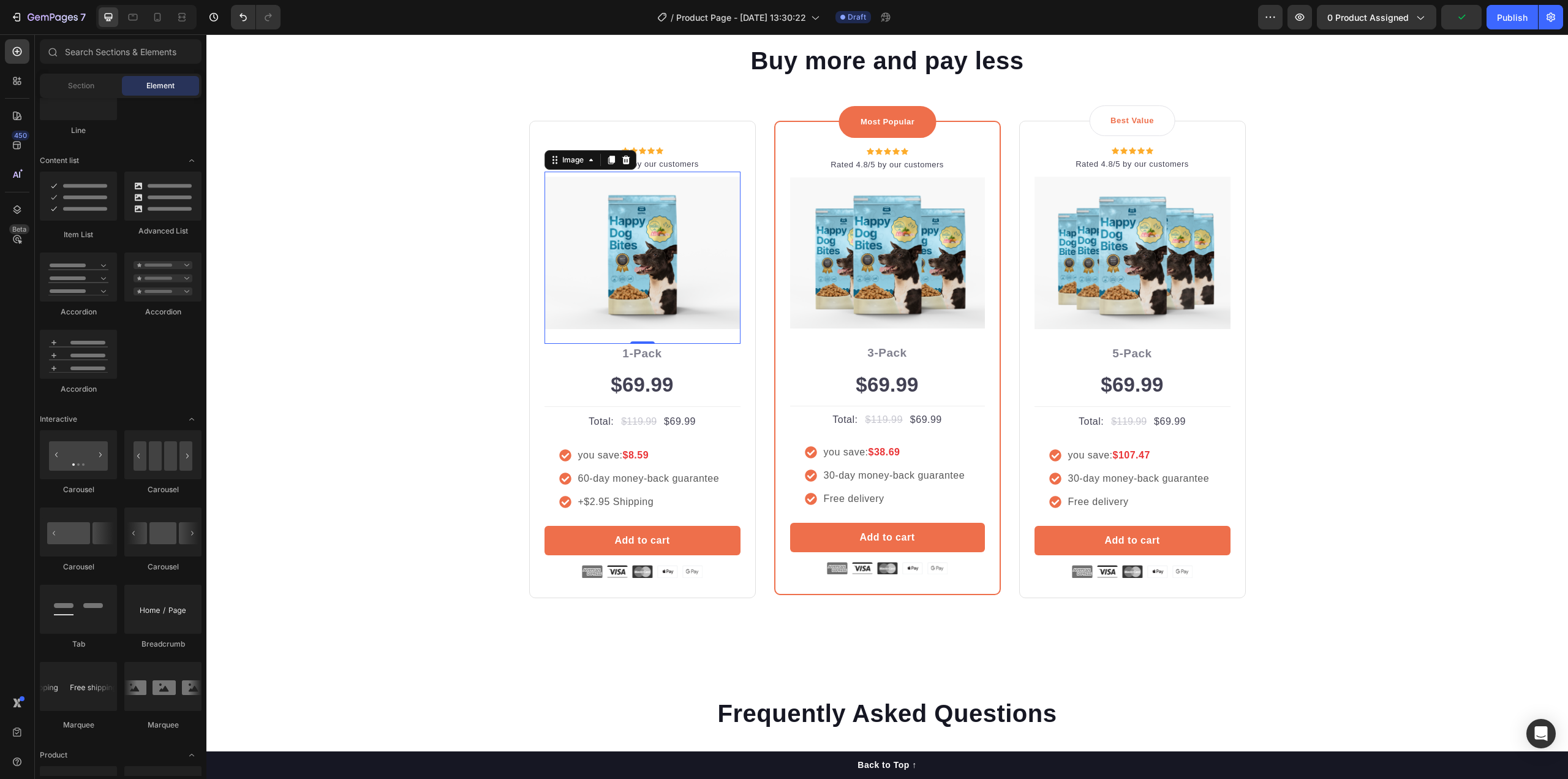
click at [636, 280] on img at bounding box center [642, 253] width 196 height 152
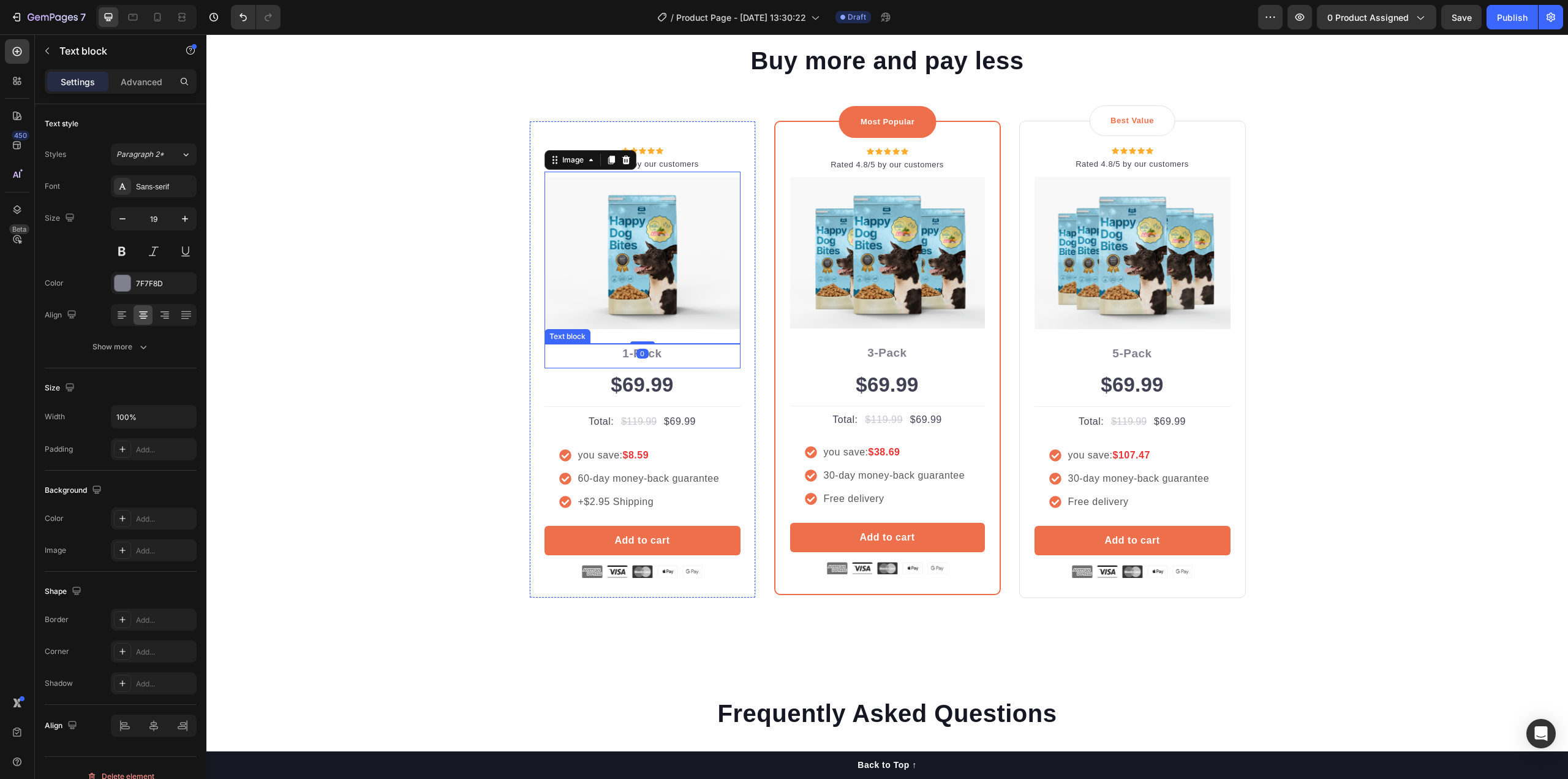
click at [681, 357] on p "1-Pack" at bounding box center [643, 353] width 193 height 17
click at [620, 354] on p "1-Pack" at bounding box center [643, 353] width 193 height 17
click at [622, 356] on p "1-Pack" at bounding box center [643, 353] width 193 height 17
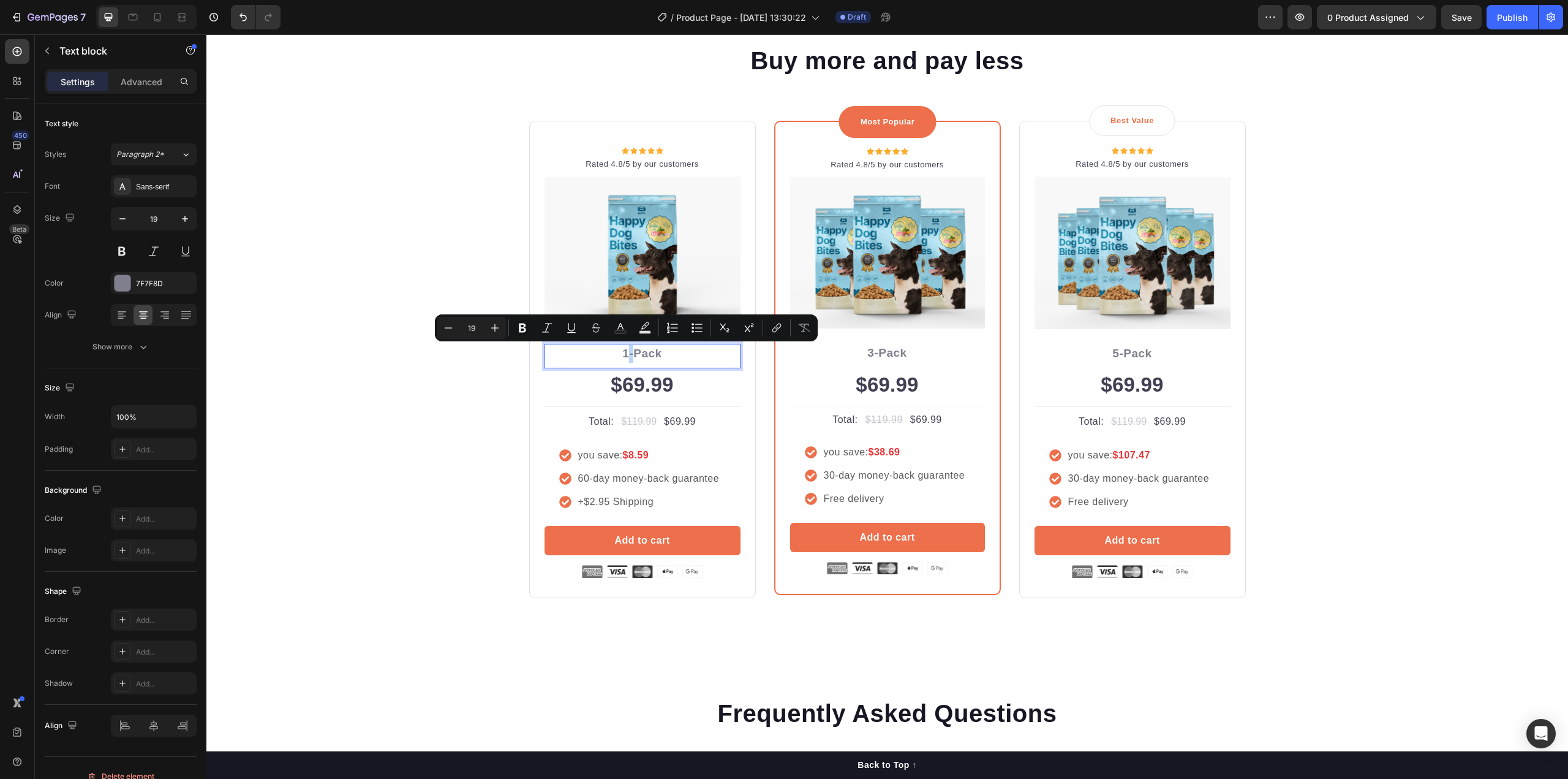
click at [623, 360] on p "1-Pack" at bounding box center [643, 353] width 193 height 17
drag, startPoint x: 624, startPoint y: 353, endPoint x: 616, endPoint y: 353, distance: 8.0
click at [616, 353] on p "1-Pack" at bounding box center [643, 353] width 193 height 17
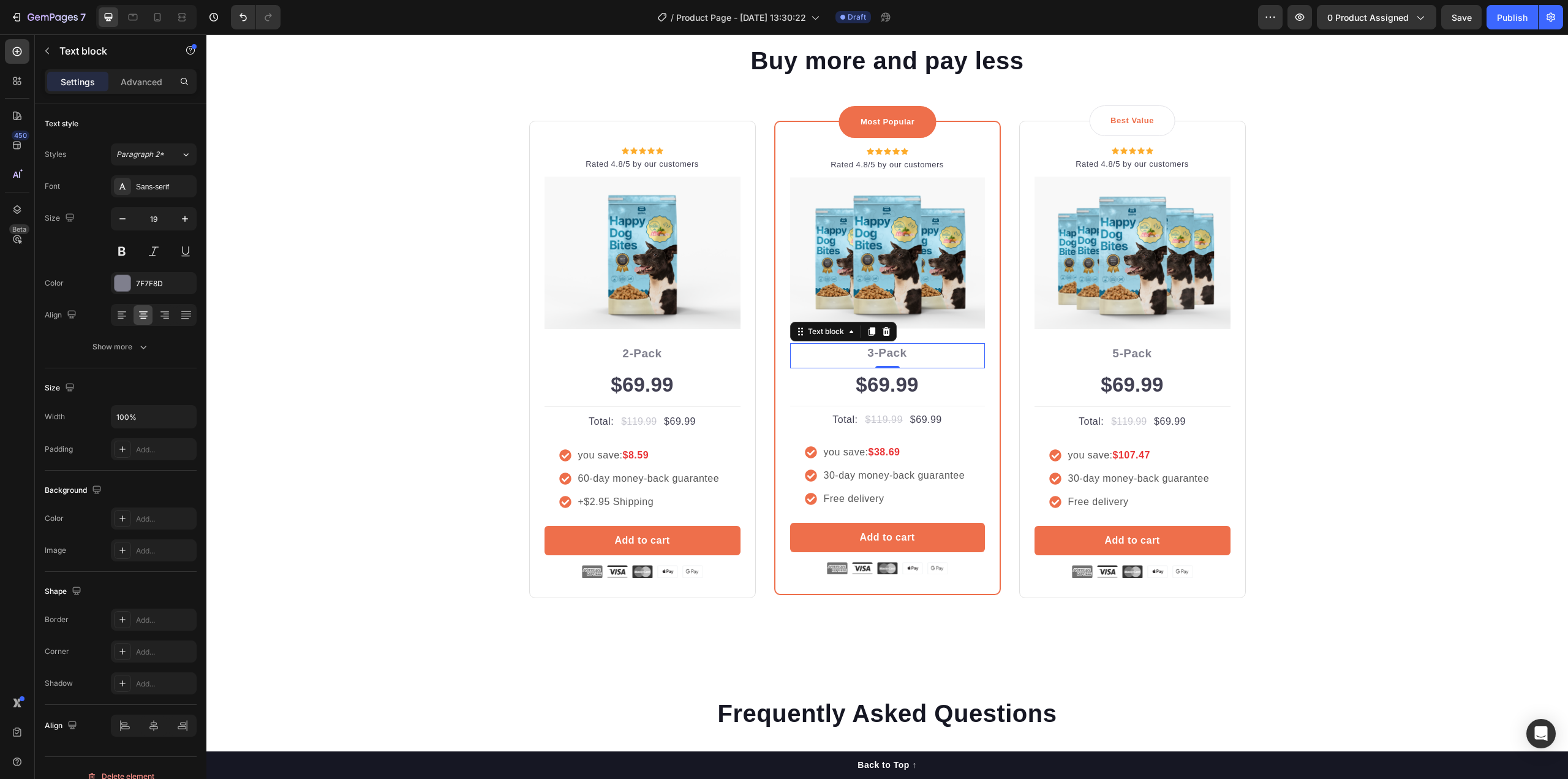
click at [853, 359] on p "3-Pack" at bounding box center [887, 353] width 193 height 17
click at [867, 356] on p "3-Pack" at bounding box center [887, 353] width 193 height 17
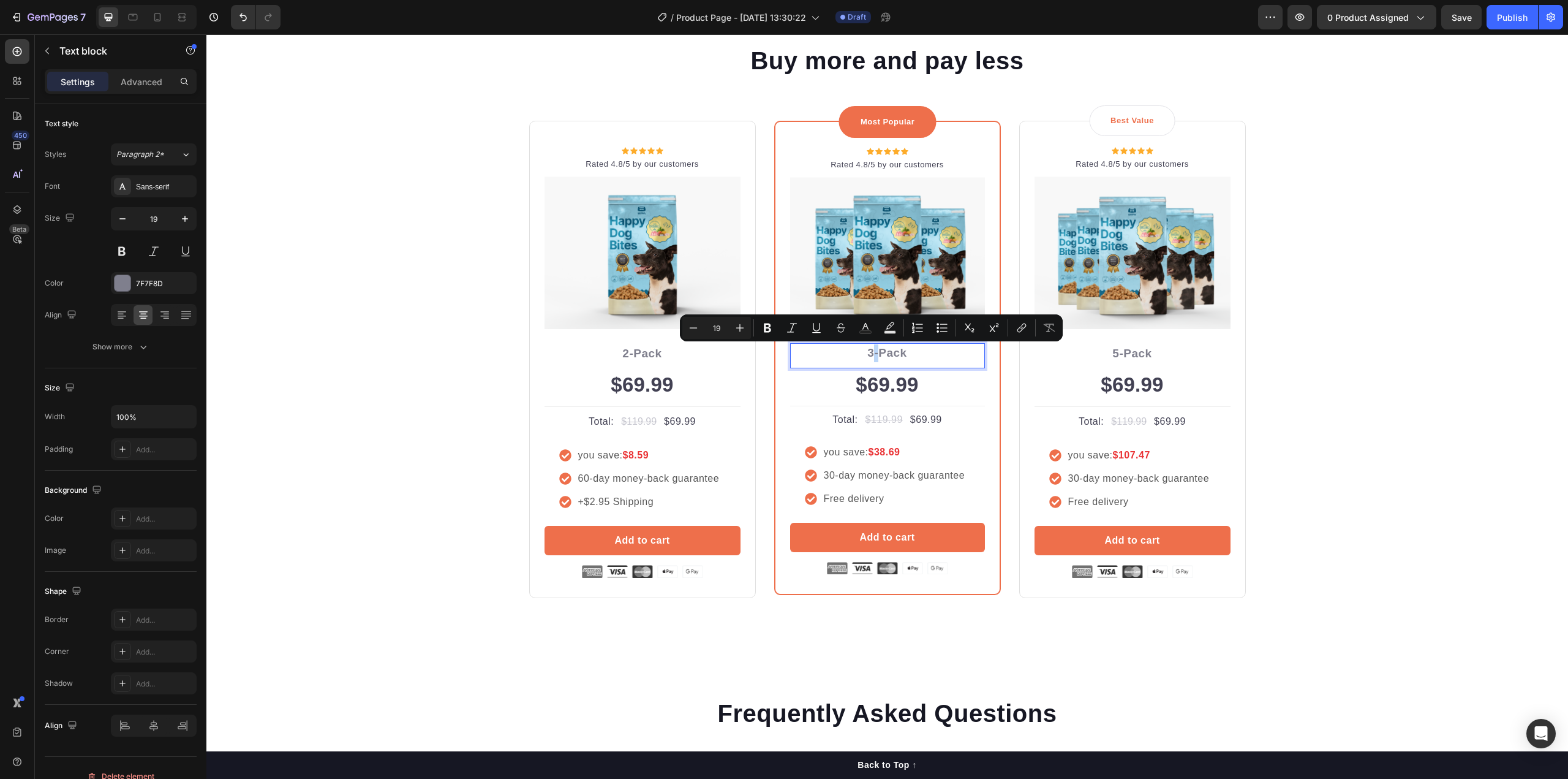
click at [868, 356] on p "3-Pack" at bounding box center [887, 353] width 193 height 17
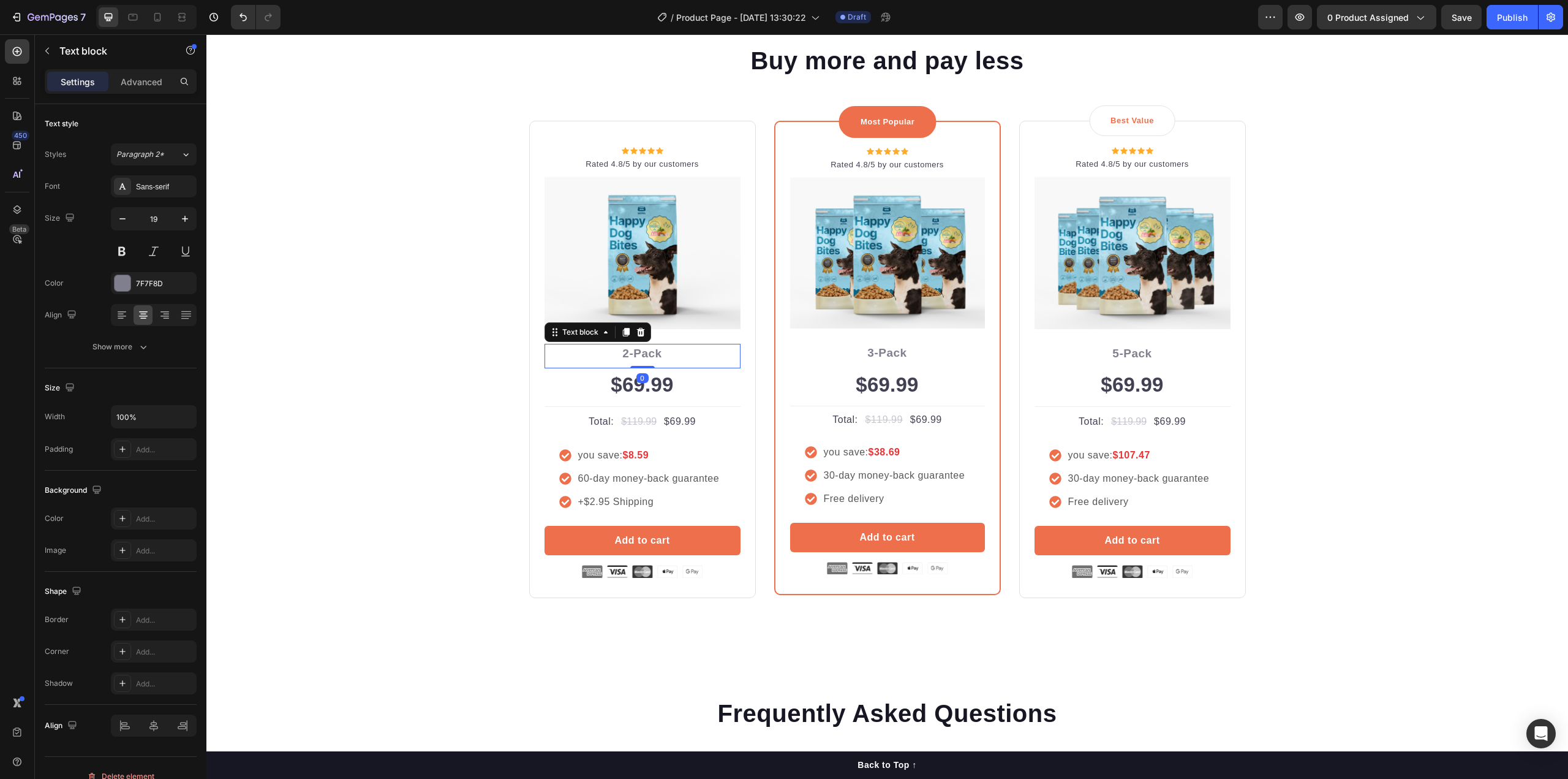
click at [631, 351] on p "2-Pack" at bounding box center [643, 353] width 193 height 17
click at [876, 358] on p "3-Pack" at bounding box center [887, 353] width 193 height 17
drag, startPoint x: 869, startPoint y: 353, endPoint x: 856, endPoint y: 353, distance: 13.0
click at [856, 353] on p "3-Pack" at bounding box center [887, 353] width 193 height 17
drag, startPoint x: 868, startPoint y: 353, endPoint x: 861, endPoint y: 353, distance: 7.0
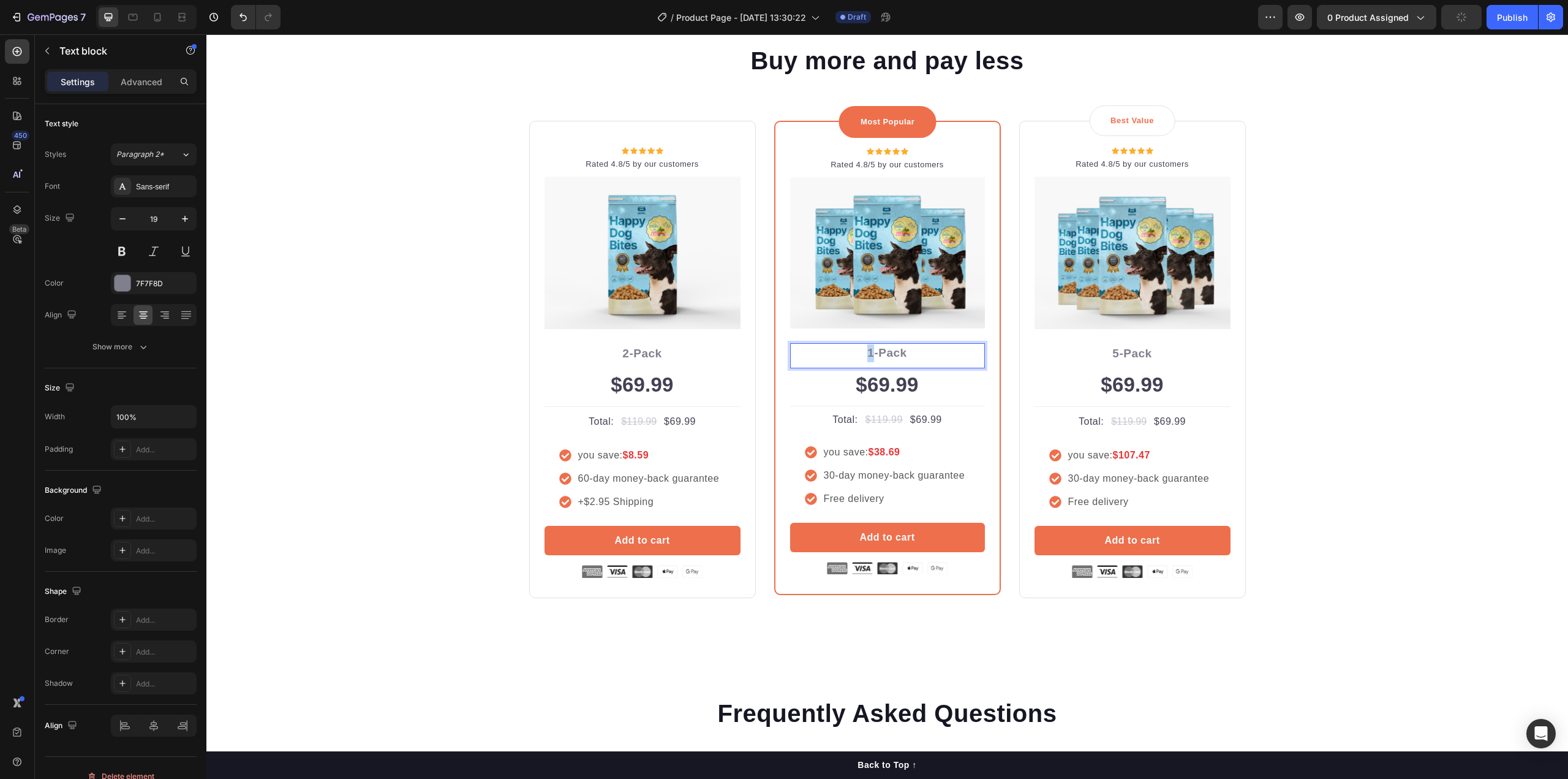
click at [861, 353] on p "1-Pack" at bounding box center [887, 353] width 193 height 17
click at [650, 350] on p "2-Pack" at bounding box center [643, 353] width 193 height 17
drag, startPoint x: 626, startPoint y: 354, endPoint x: 615, endPoint y: 354, distance: 11.0
click at [615, 354] on p "2-Pack" at bounding box center [643, 353] width 193 height 17
click at [1121, 349] on p "5-Pack" at bounding box center [1132, 353] width 193 height 17
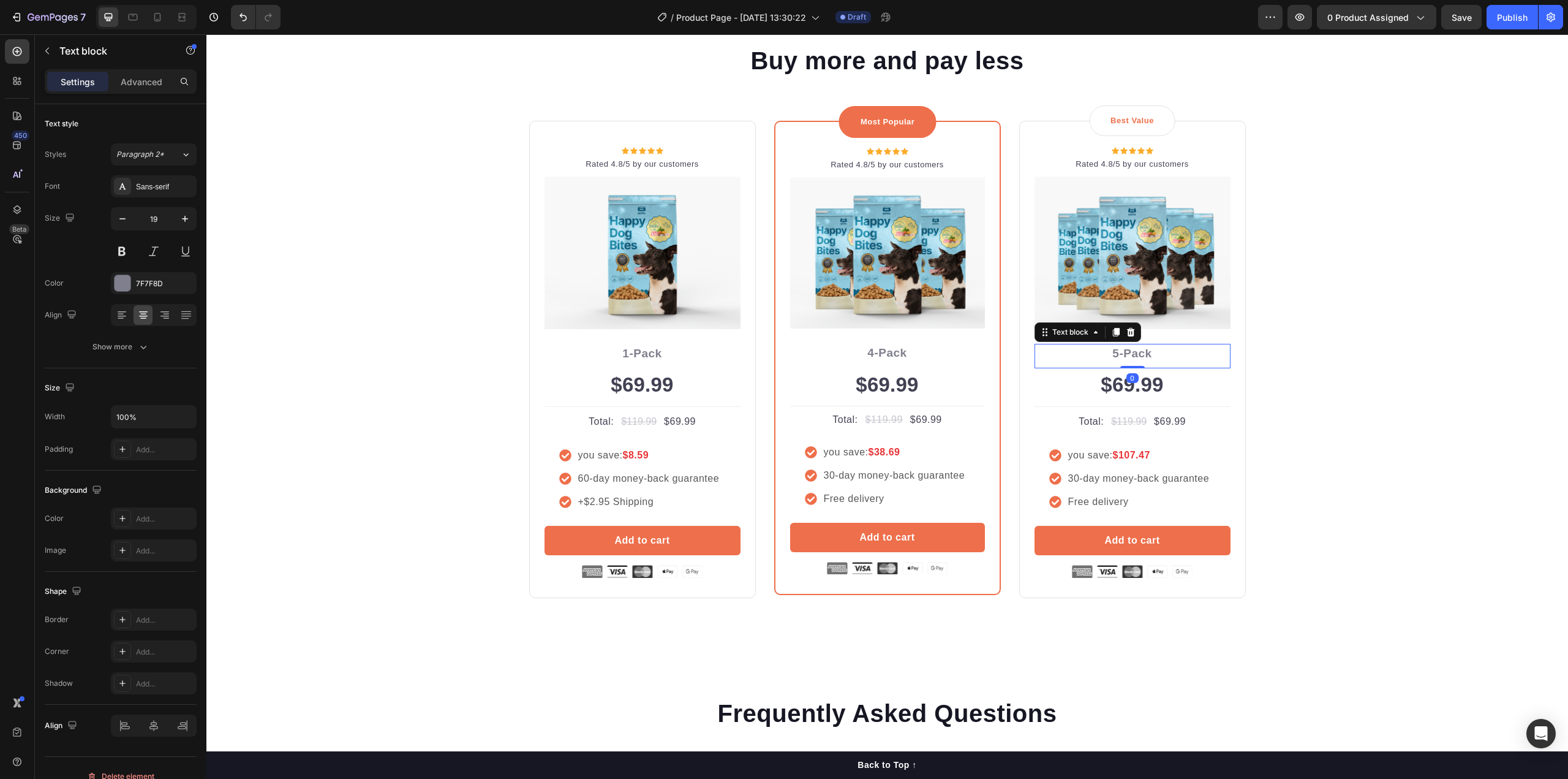
click at [1121, 349] on p "5-Pack" at bounding box center [1132, 353] width 193 height 17
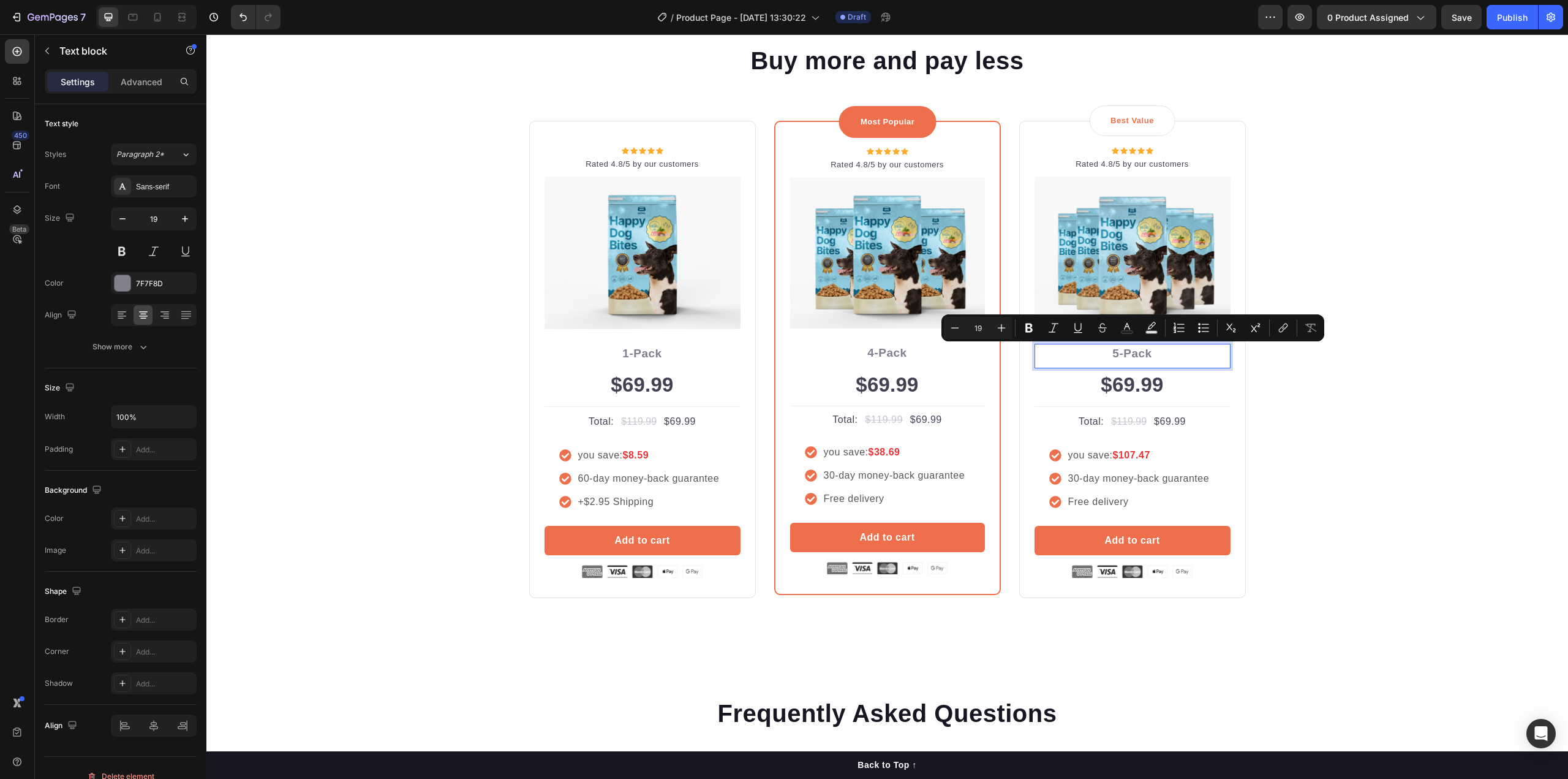
click at [1109, 354] on p "5-Pack" at bounding box center [1132, 353] width 193 height 17
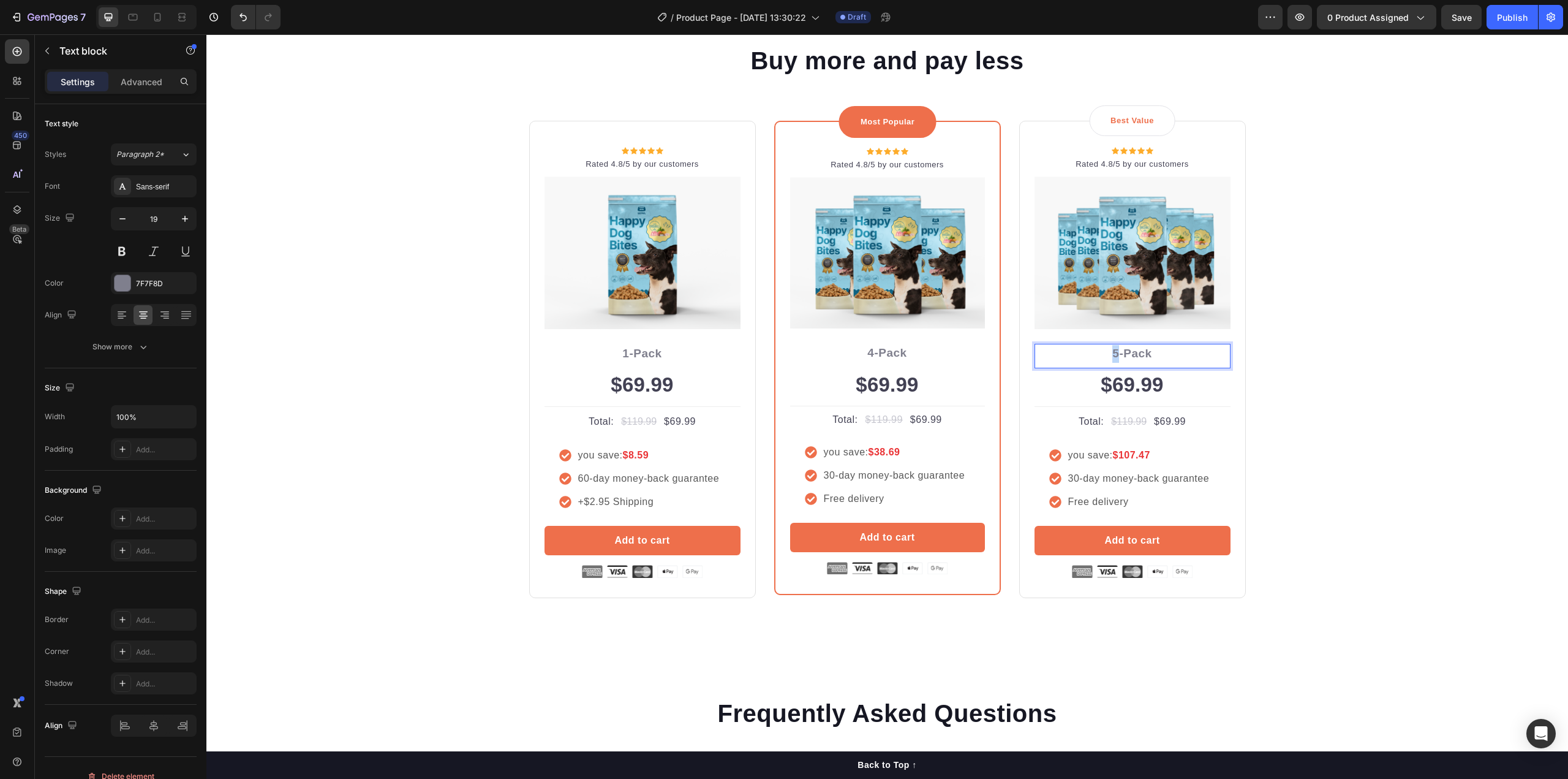
drag, startPoint x: 1115, startPoint y: 357, endPoint x: 1105, endPoint y: 357, distance: 10.0
click at [1105, 357] on p "5-Pack" at bounding box center [1132, 353] width 193 height 17
drag, startPoint x: 1112, startPoint y: 357, endPoint x: 1094, endPoint y: 357, distance: 18.0
click at [1094, 357] on p "3-Pack" at bounding box center [1132, 353] width 193 height 17
click at [1297, 354] on div "Buy more and pay less Heading Row Icon Icon Icon Icon Icon Icon List Hoz Rated …" at bounding box center [887, 320] width 1343 height 554
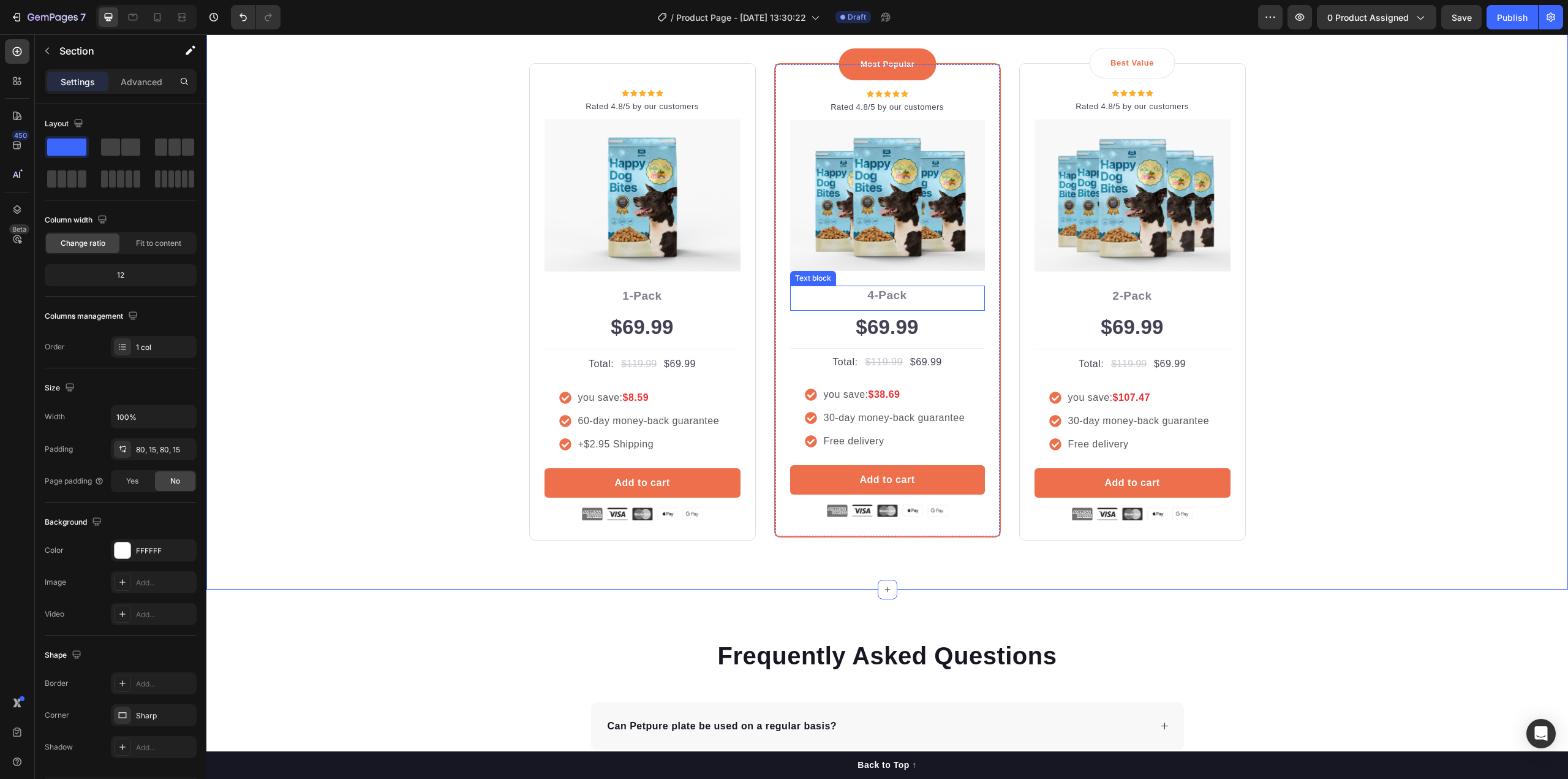
scroll to position [2634, 0]
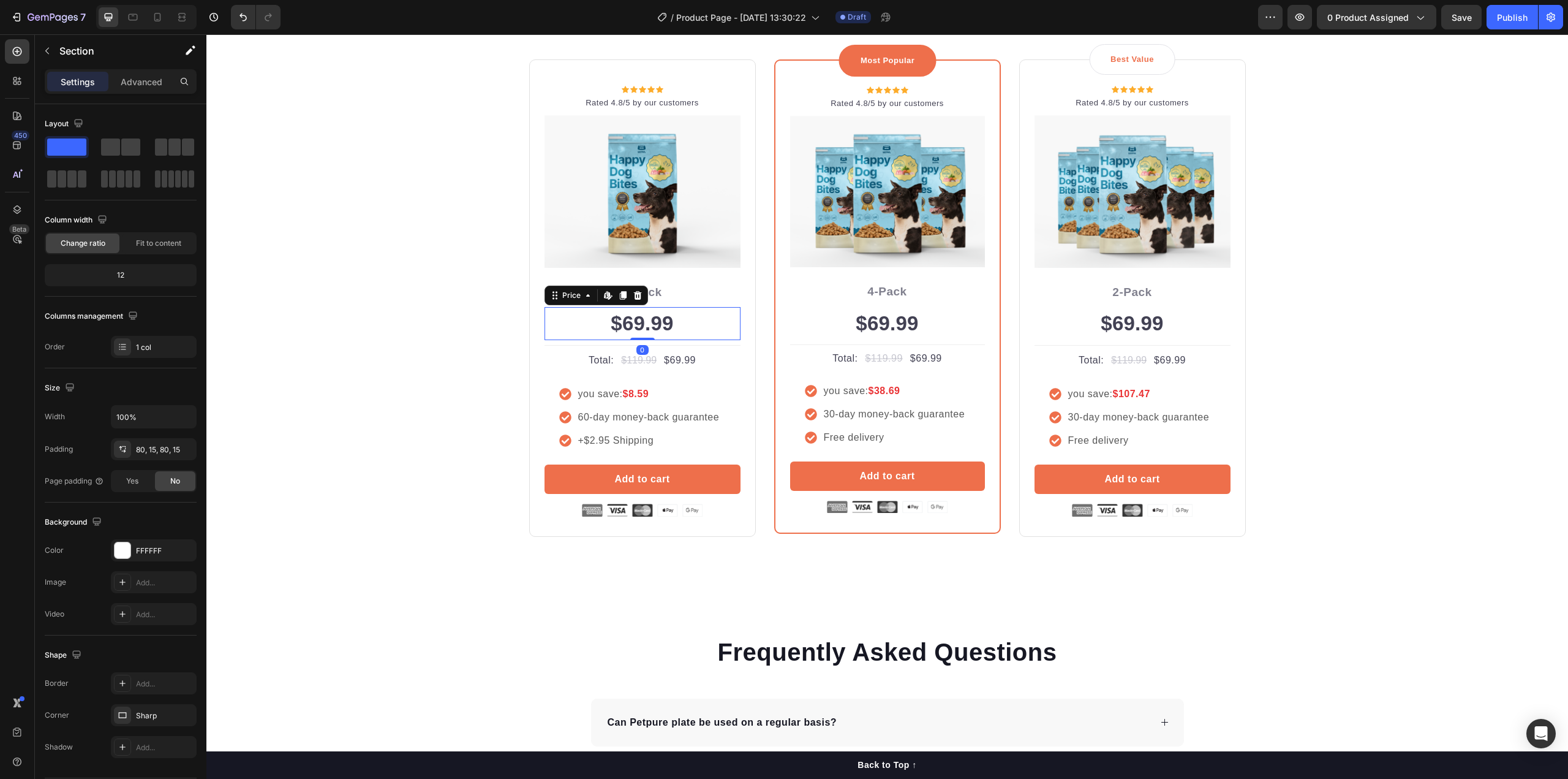
click at [634, 320] on div "$69.99" at bounding box center [642, 323] width 196 height 33
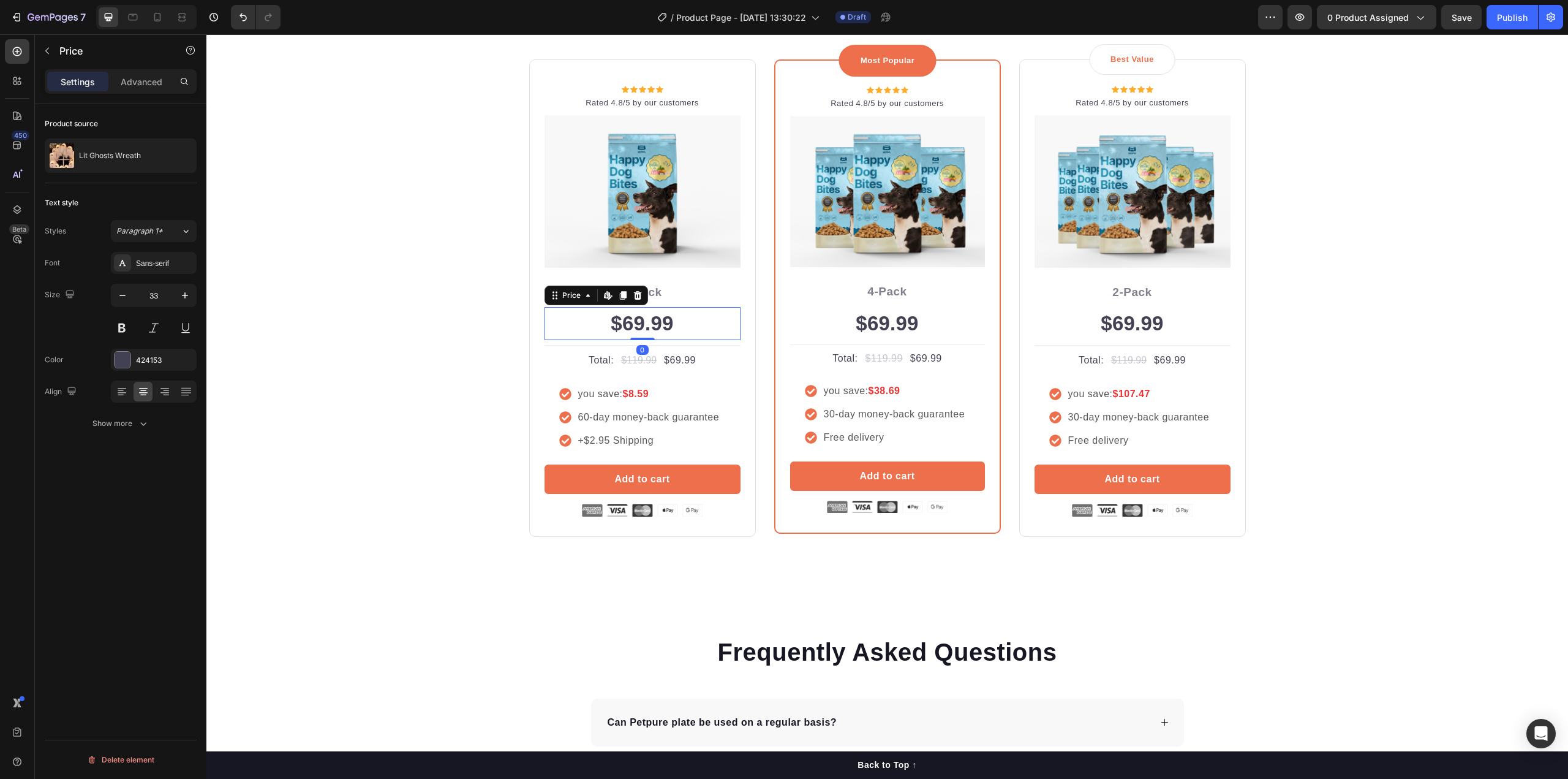
click at [634, 320] on div "$69.99" at bounding box center [642, 323] width 196 height 33
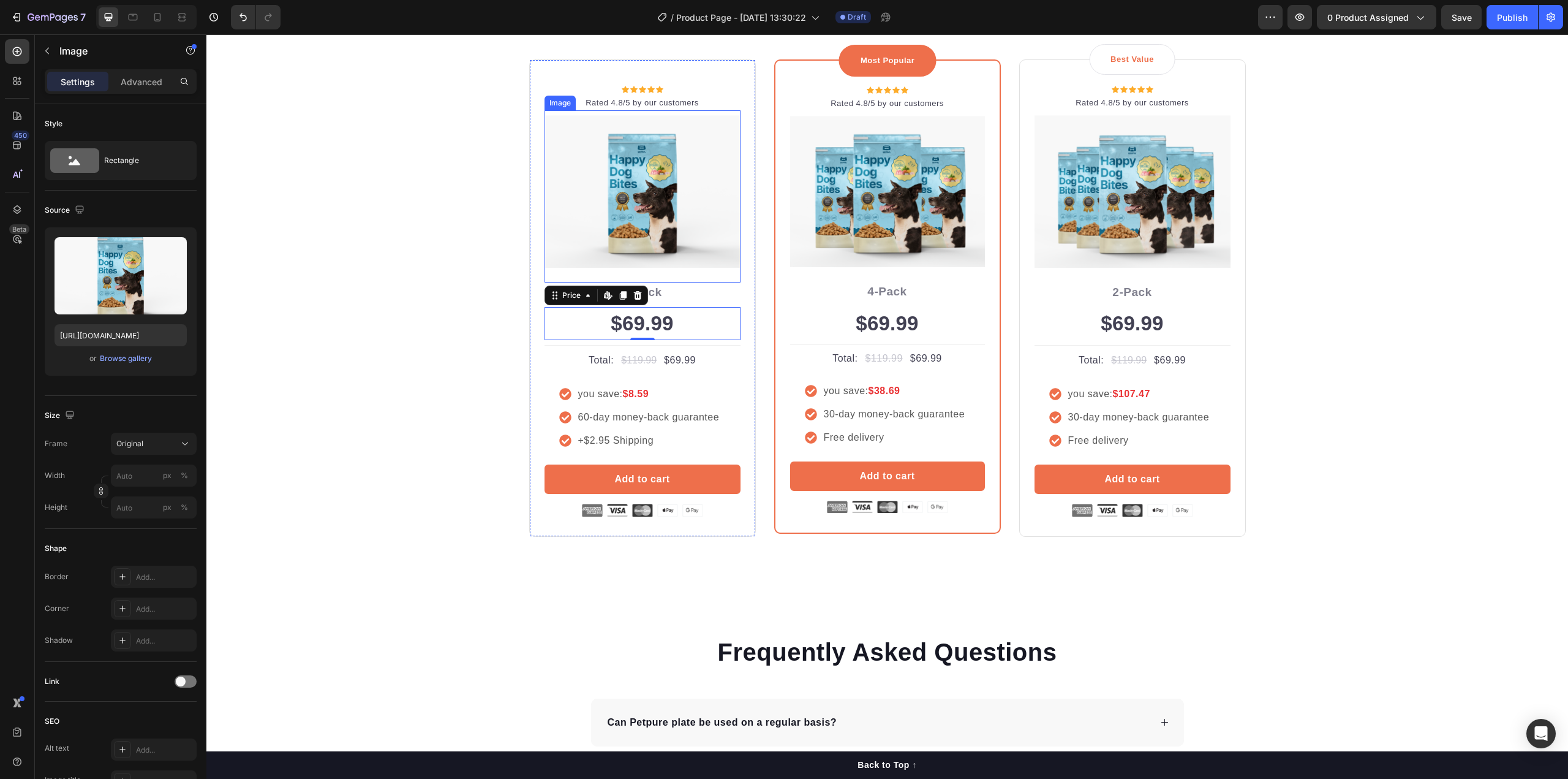
click at [676, 216] on img at bounding box center [642, 191] width 196 height 152
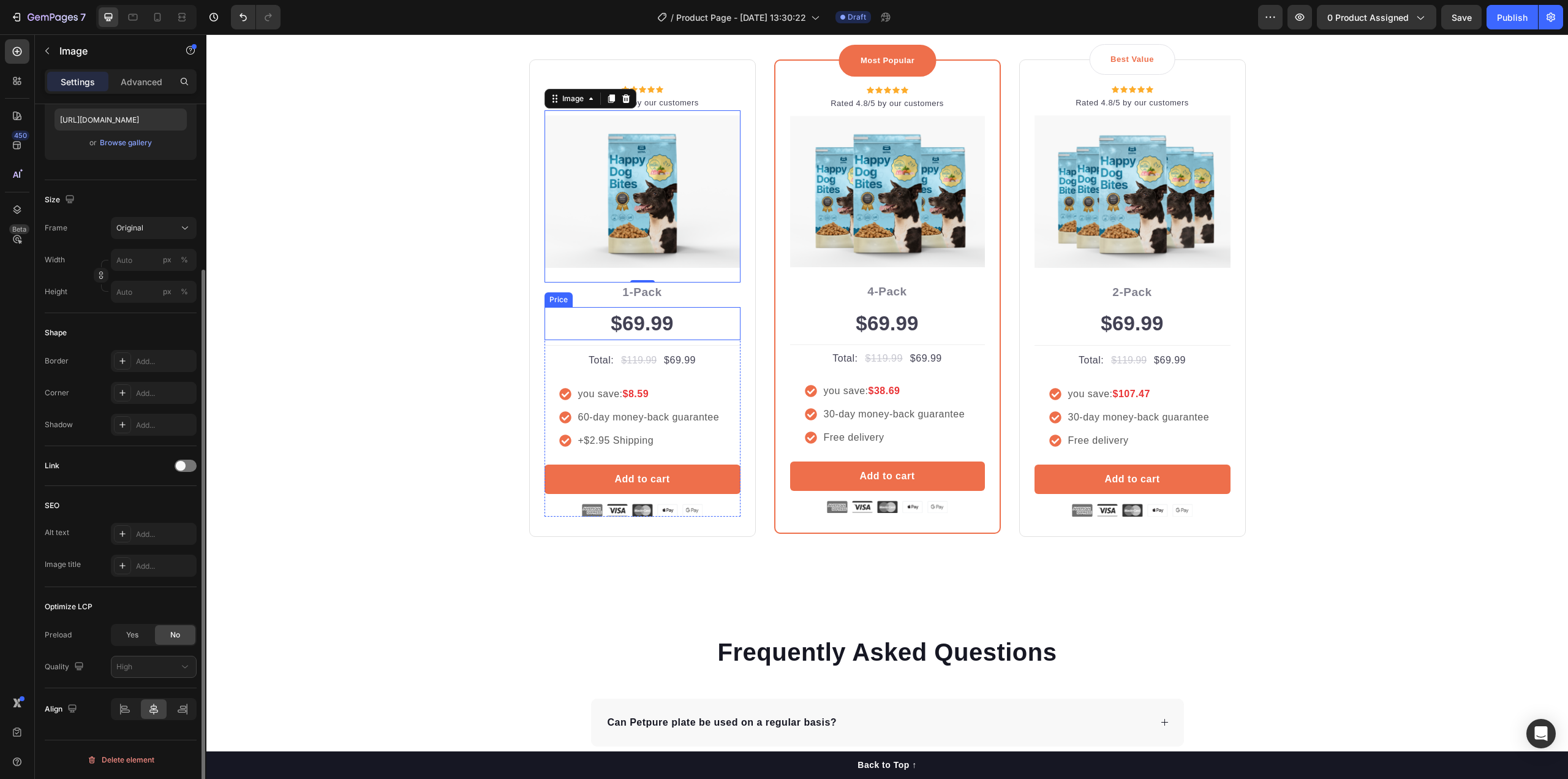
scroll to position [0, 0]
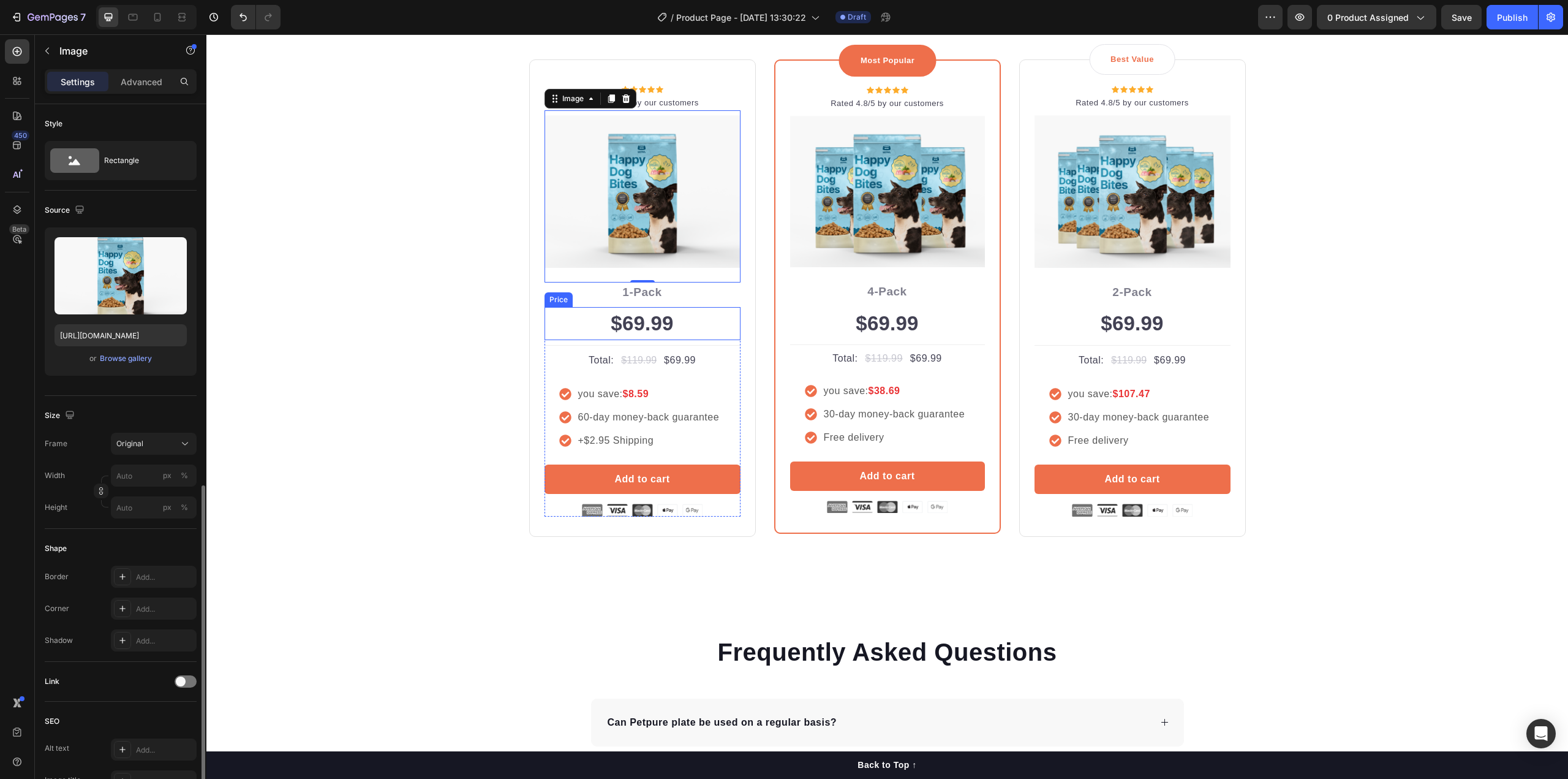
click at [650, 327] on div "$69.99" at bounding box center [642, 323] width 196 height 33
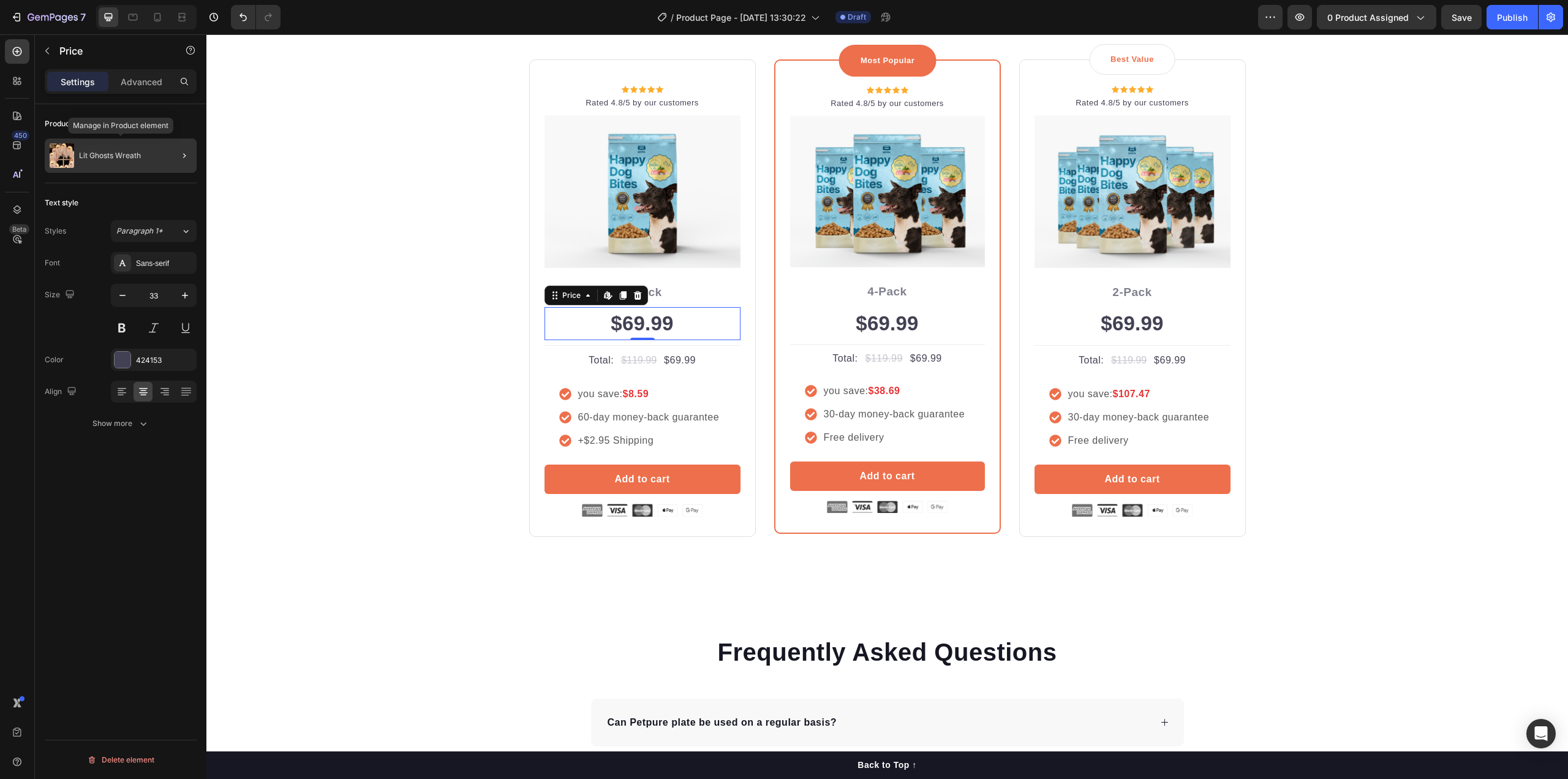
click at [89, 159] on p "Lit Ghosts Wreath" at bounding box center [110, 155] width 62 height 9
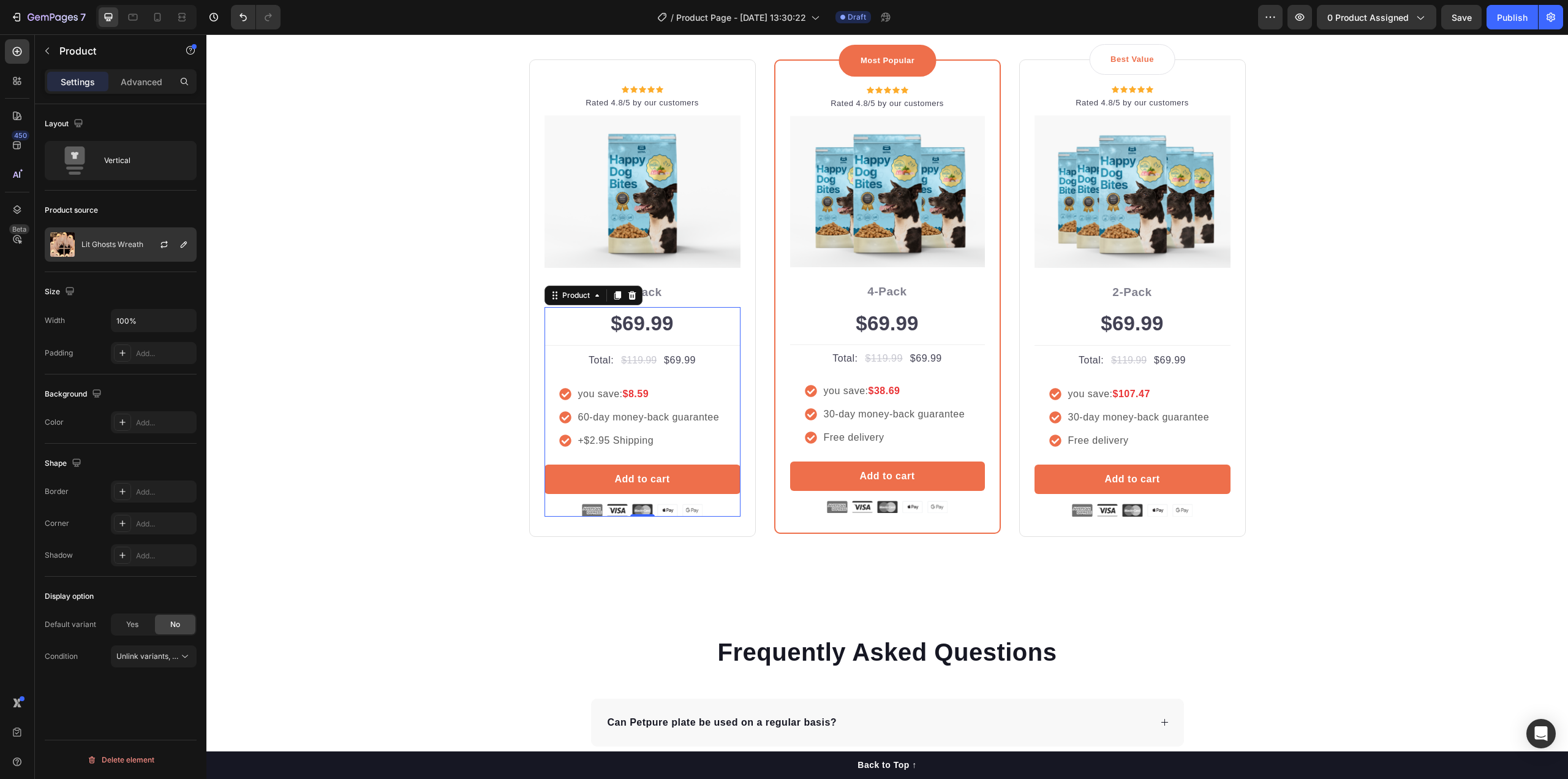
click at [133, 244] on p "Lit Ghosts Wreath" at bounding box center [113, 244] width 62 height 9
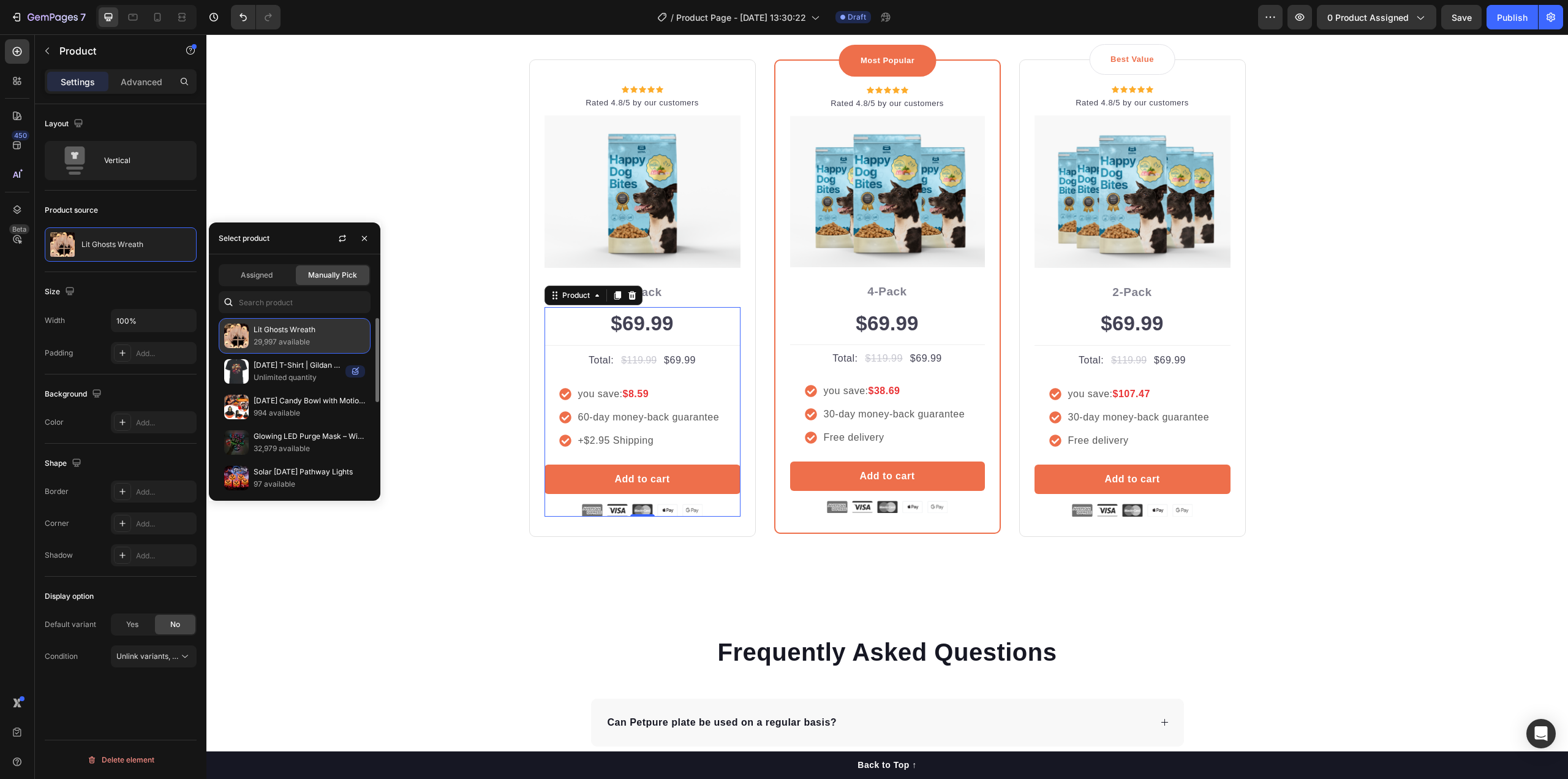
click at [317, 336] on p "29,997 available" at bounding box center [309, 342] width 112 height 12
click at [157, 242] on button "button" at bounding box center [164, 244] width 15 height 15
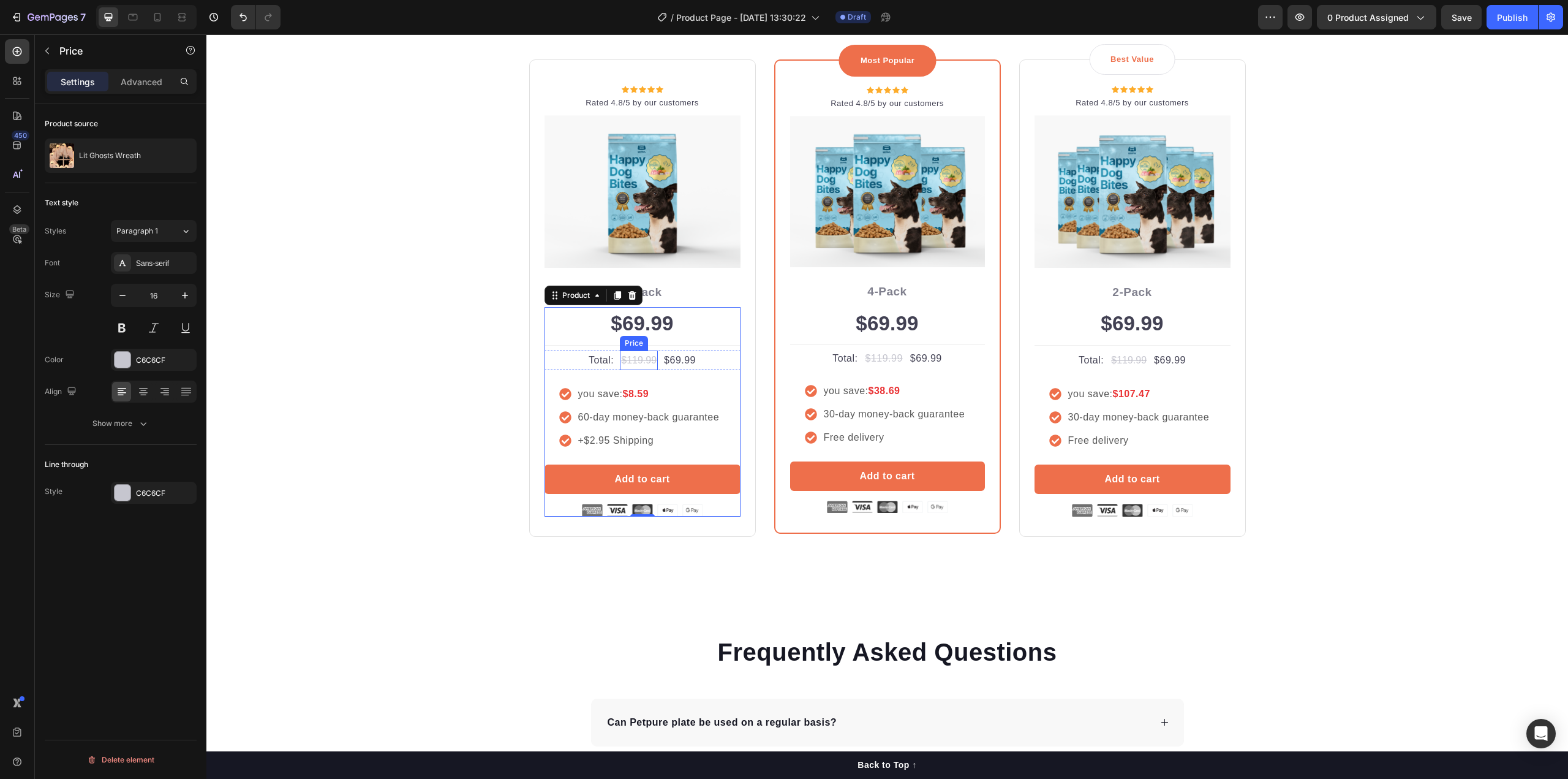
click at [644, 357] on div "$119.99" at bounding box center [639, 361] width 38 height 21
click at [681, 361] on div "$69.99" at bounding box center [679, 361] width 34 height 17
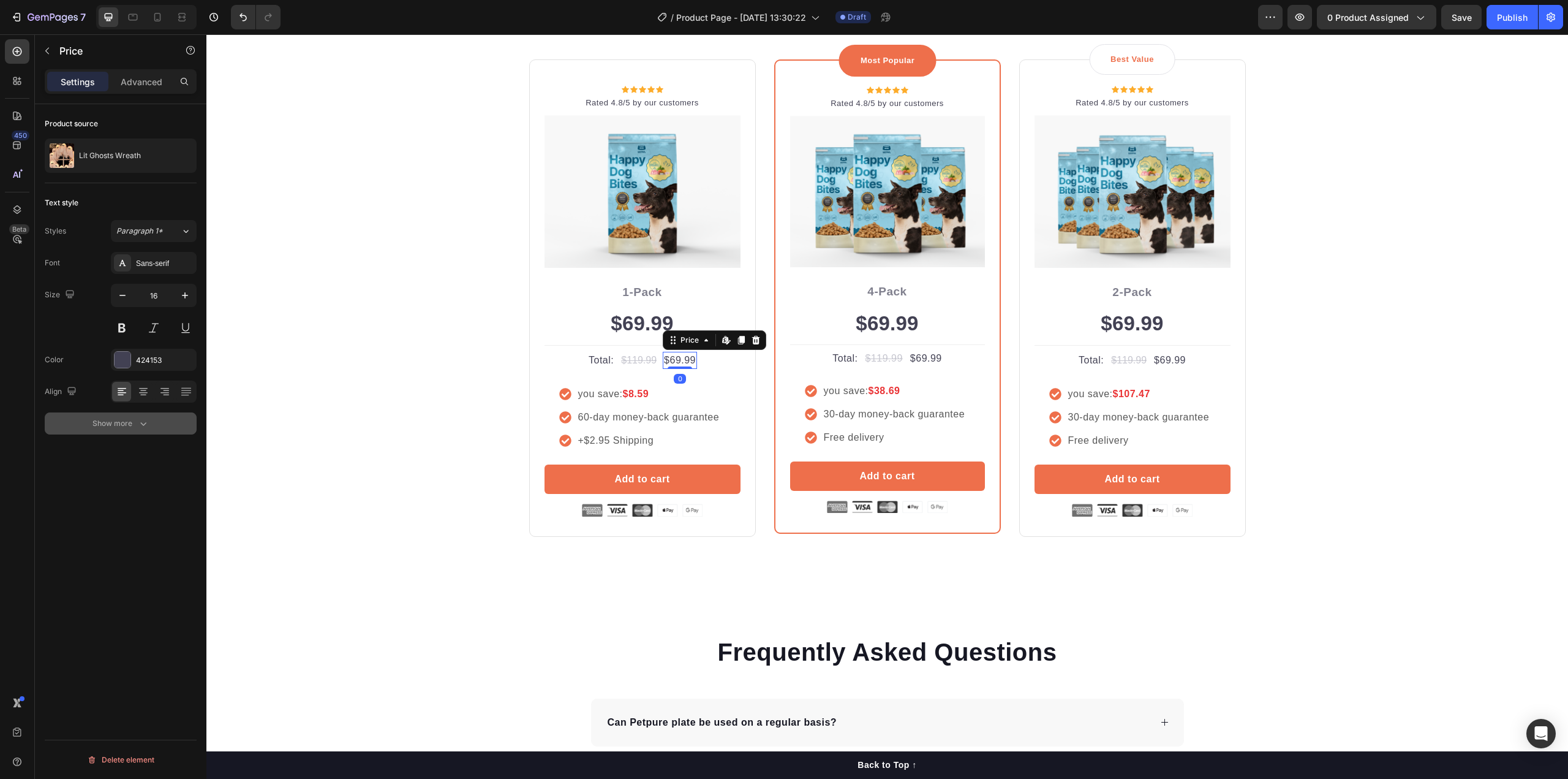
click at [140, 422] on icon "button" at bounding box center [143, 422] width 12 height 12
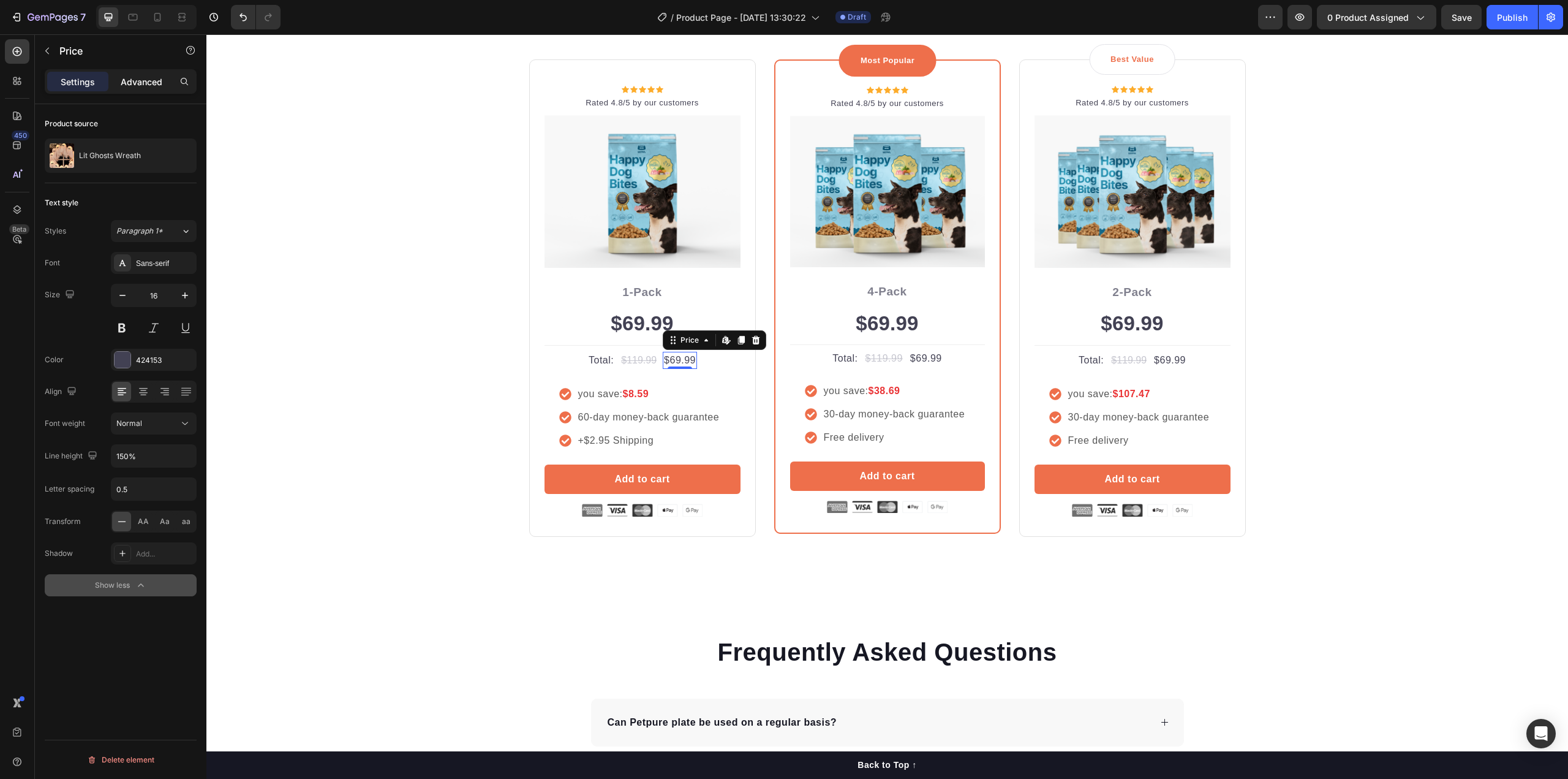
click at [132, 84] on p "Advanced" at bounding box center [141, 82] width 42 height 13
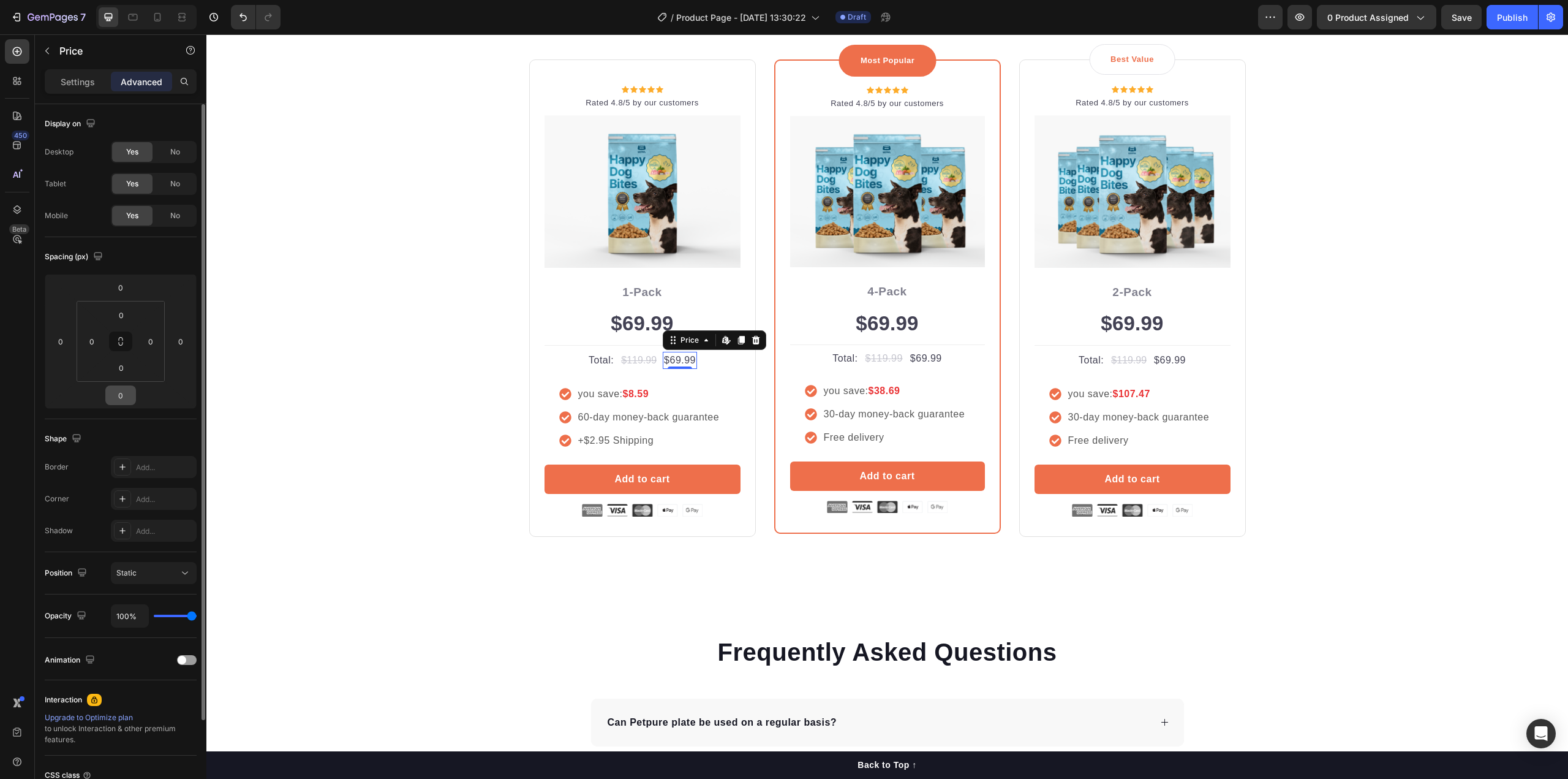
scroll to position [108, 0]
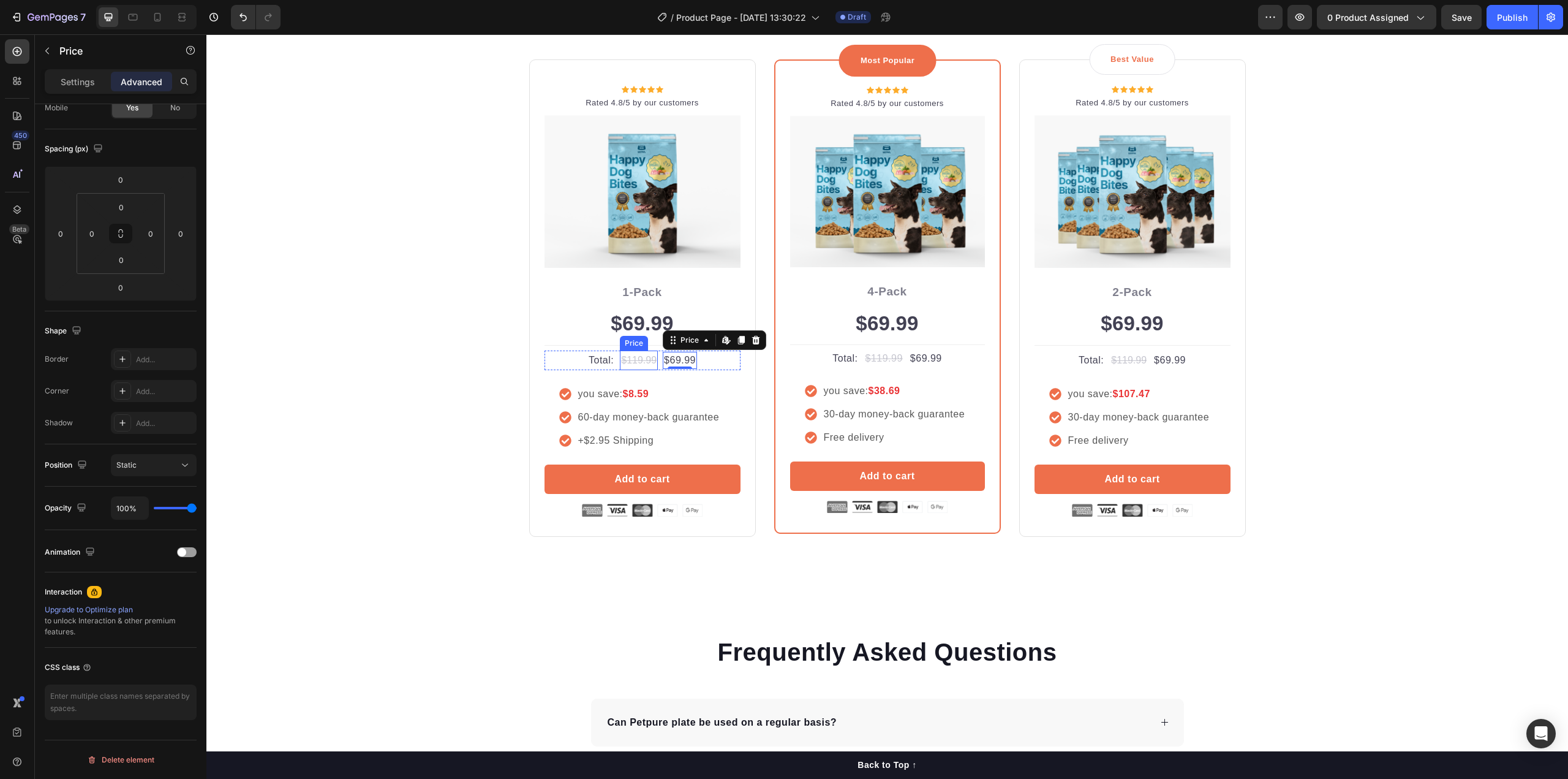
click at [632, 360] on div "$119.99" at bounding box center [639, 361] width 38 height 21
click at [670, 357] on div "$69.99" at bounding box center [679, 361] width 34 height 17
click at [620, 357] on div "$119.99" at bounding box center [639, 361] width 38 height 21
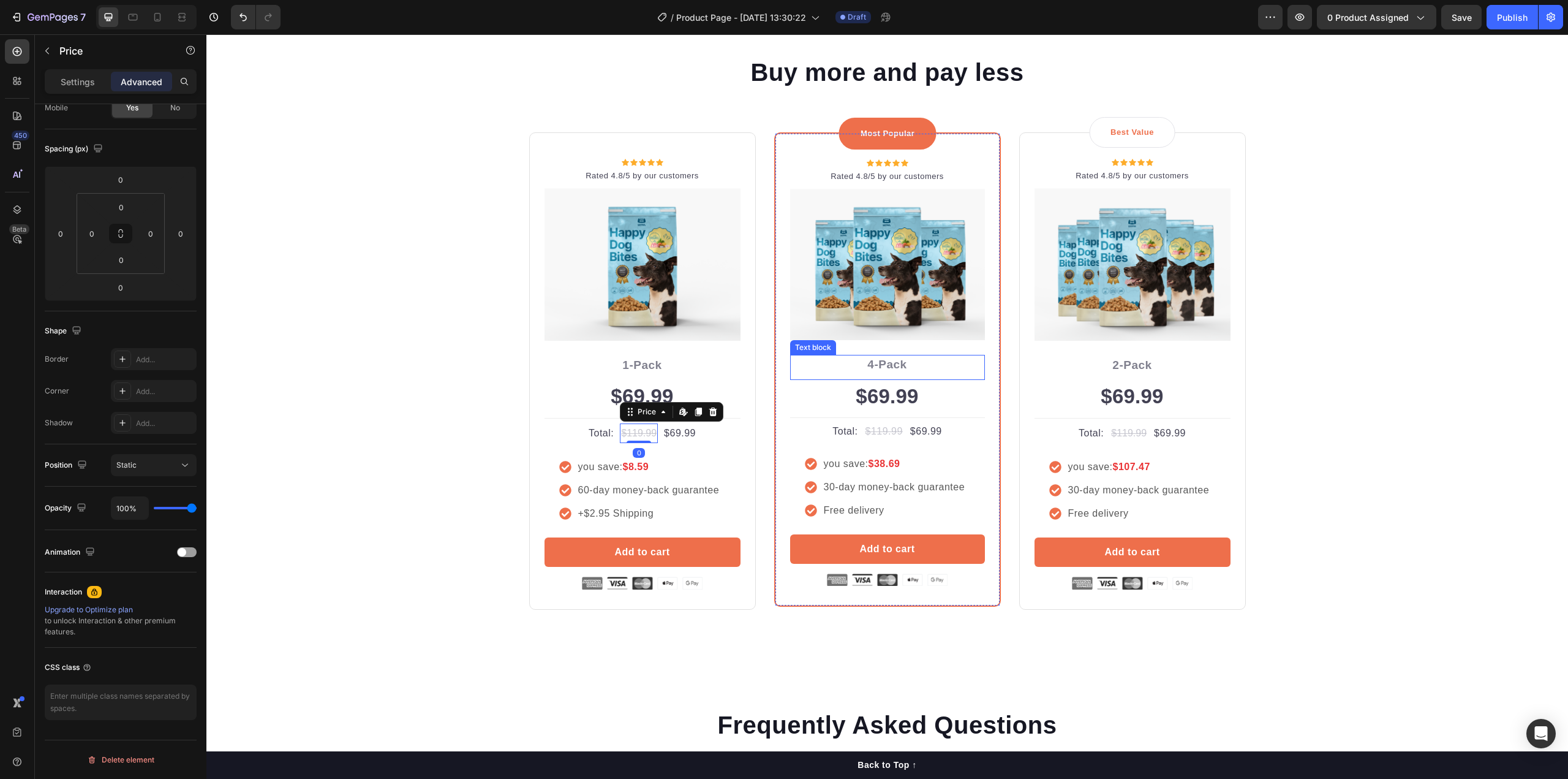
scroll to position [2573, 0]
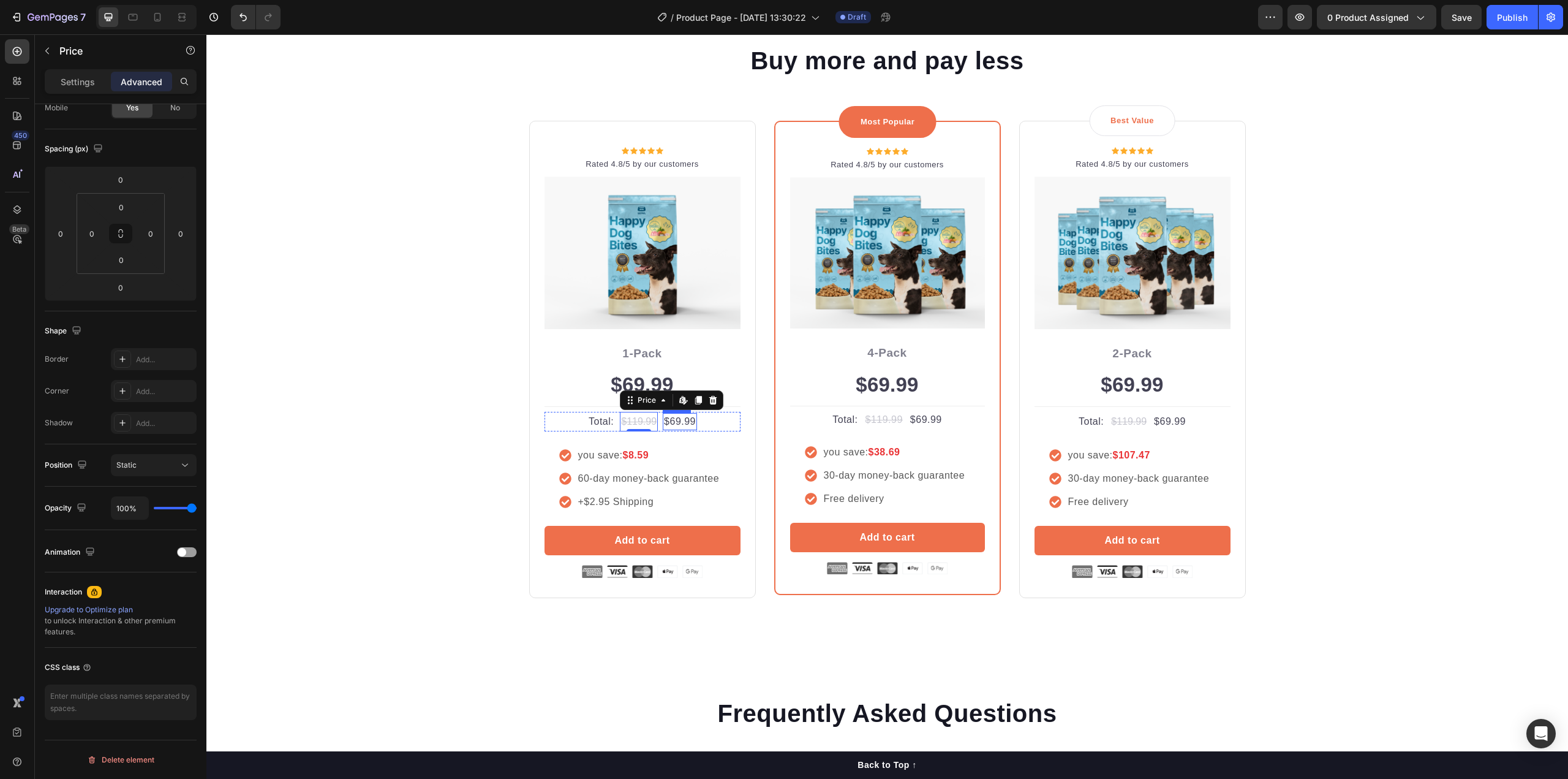
click at [673, 421] on div "$69.99" at bounding box center [679, 422] width 34 height 17
click at [692, 403] on div "Price" at bounding box center [689, 401] width 23 height 11
click at [693, 403] on div "Price" at bounding box center [689, 401] width 23 height 11
click at [636, 420] on div "$119.99" at bounding box center [639, 422] width 38 height 21
click at [623, 424] on div "$119.99" at bounding box center [639, 422] width 38 height 21
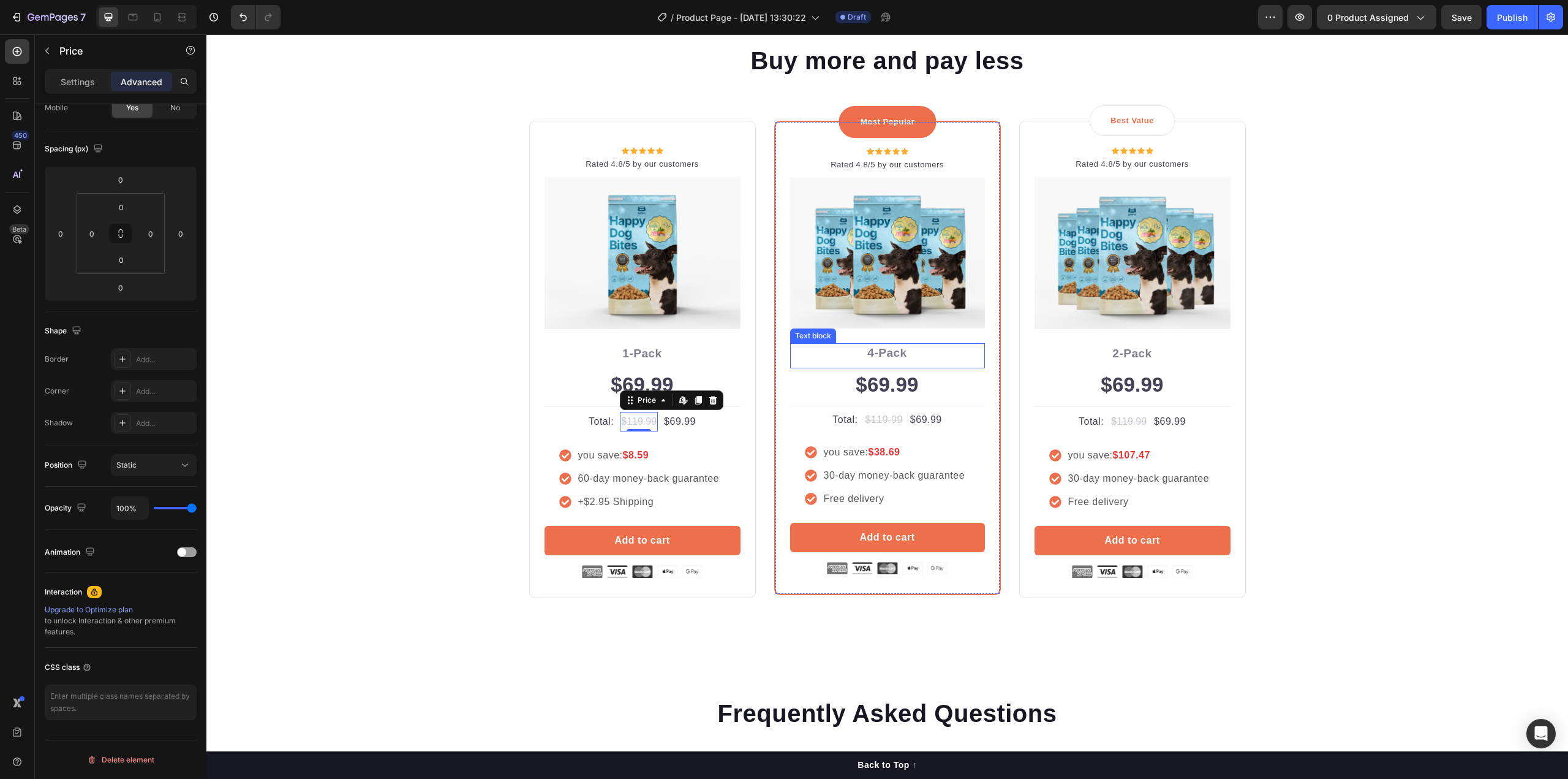
click at [853, 355] on p "4-Pack" at bounding box center [887, 353] width 193 height 17
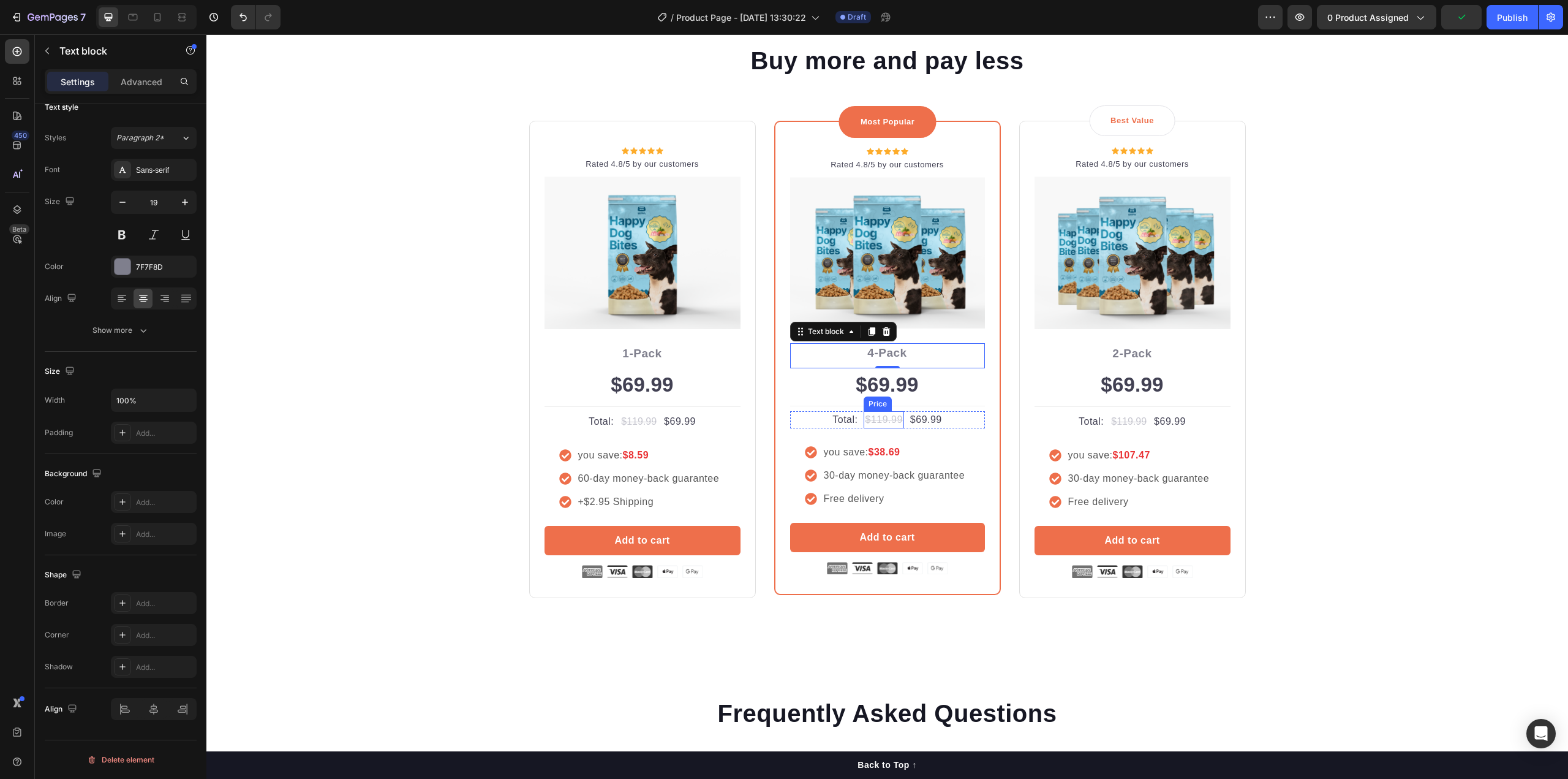
scroll to position [0, 0]
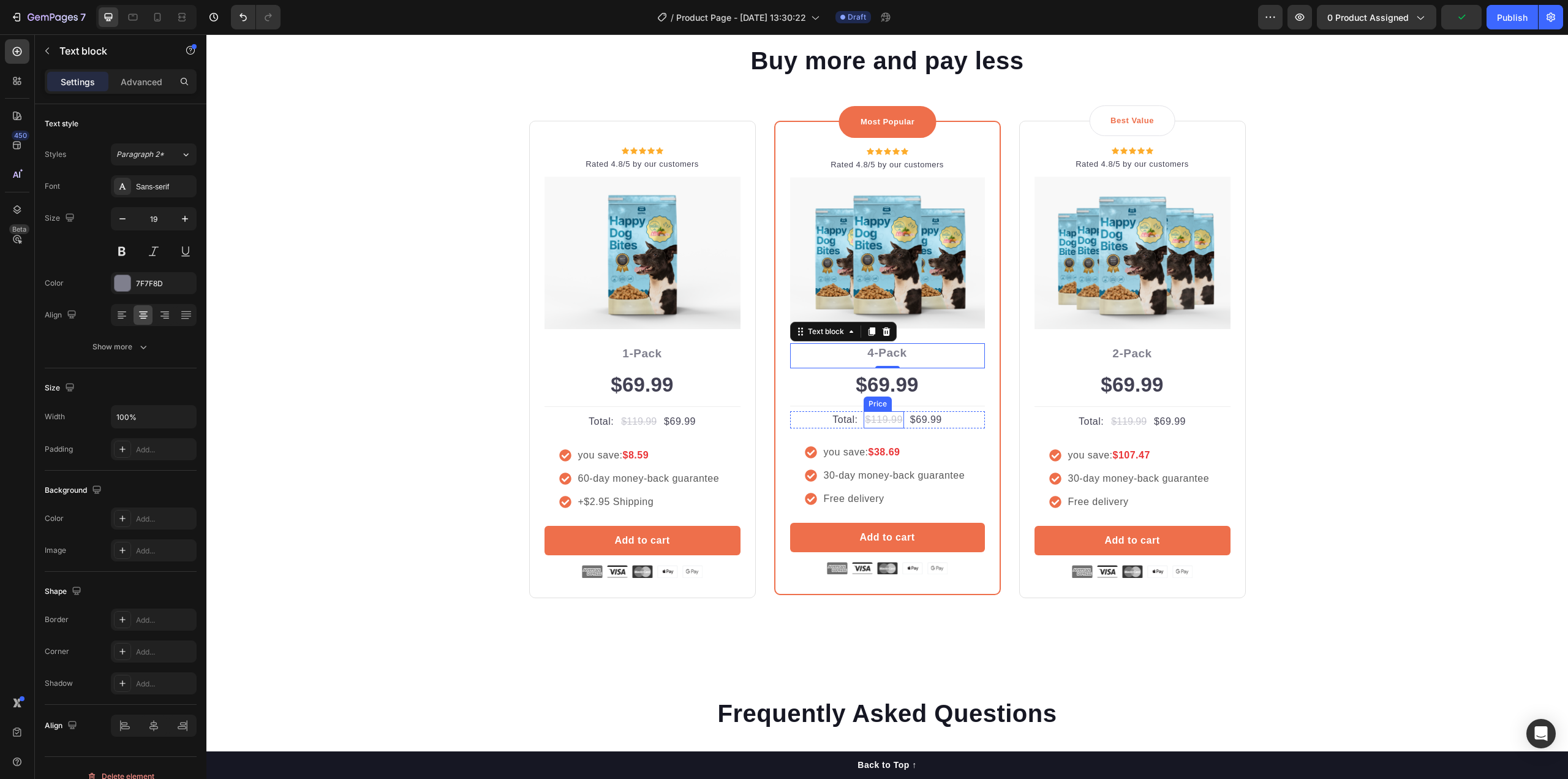
click at [889, 422] on div "$119.99" at bounding box center [883, 420] width 40 height 17
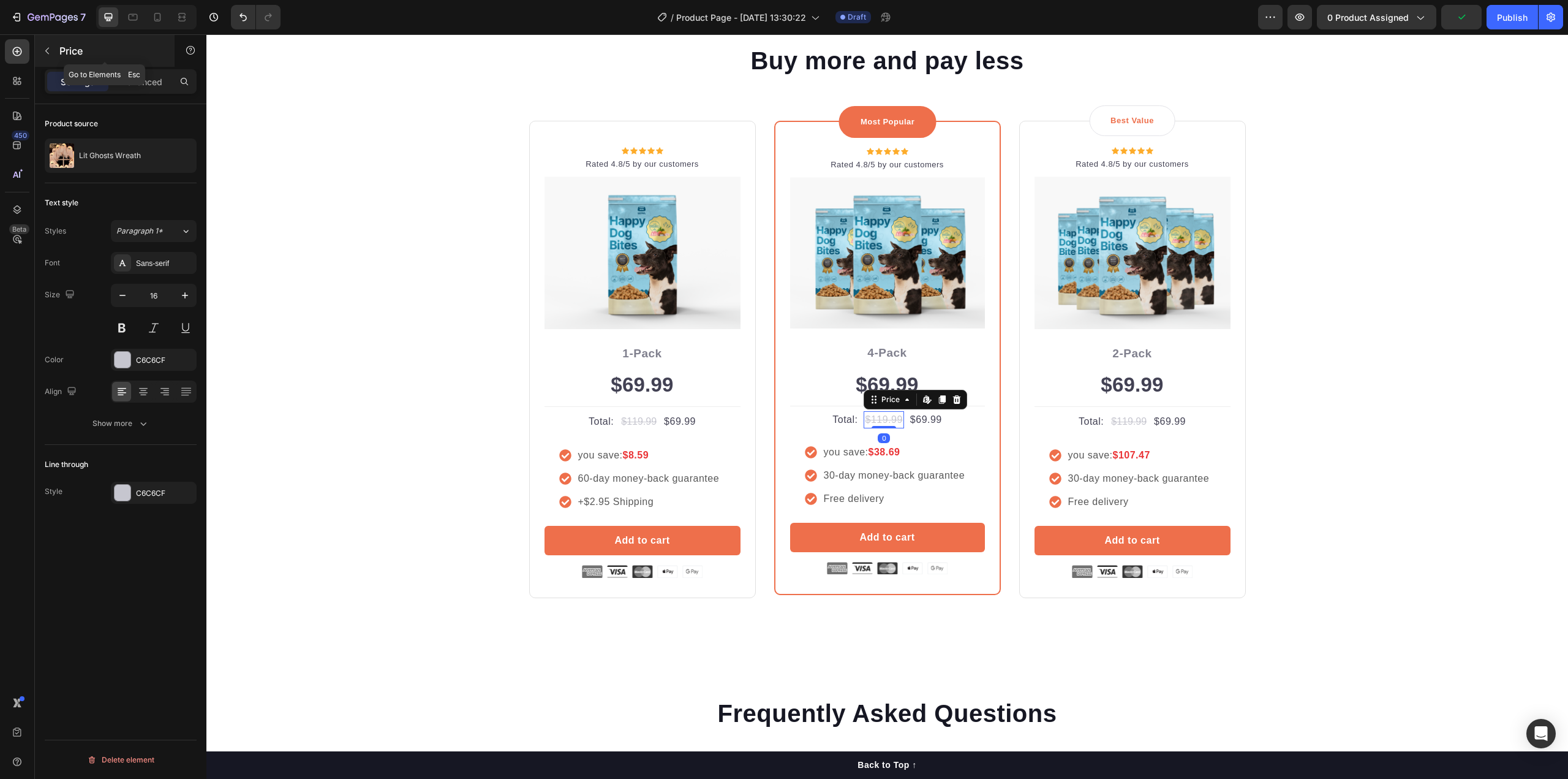
click at [48, 42] on button "button" at bounding box center [47, 51] width 20 height 20
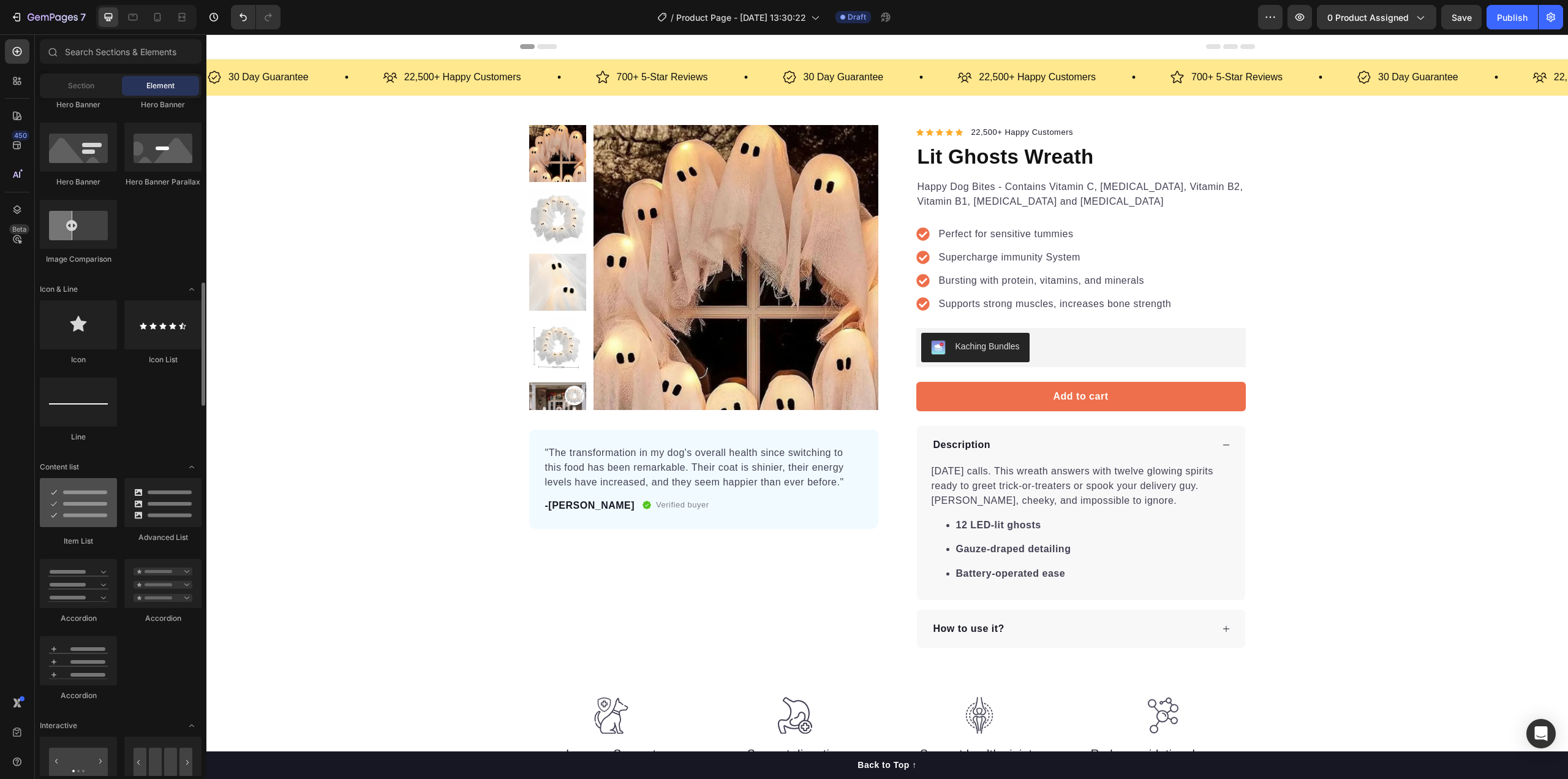
scroll to position [796, 0]
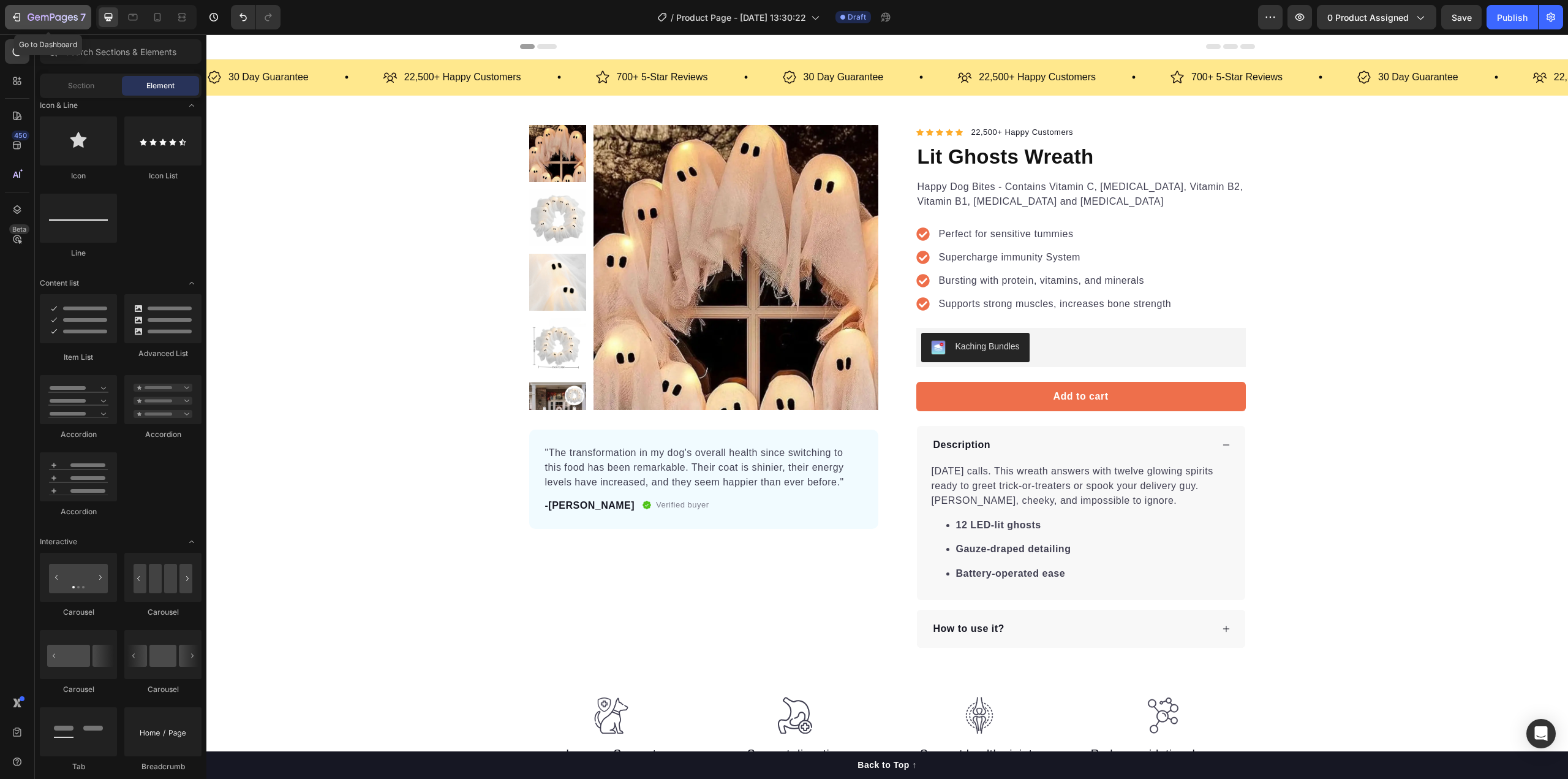
click at [28, 17] on icon "button" at bounding box center [52, 17] width 50 height 10
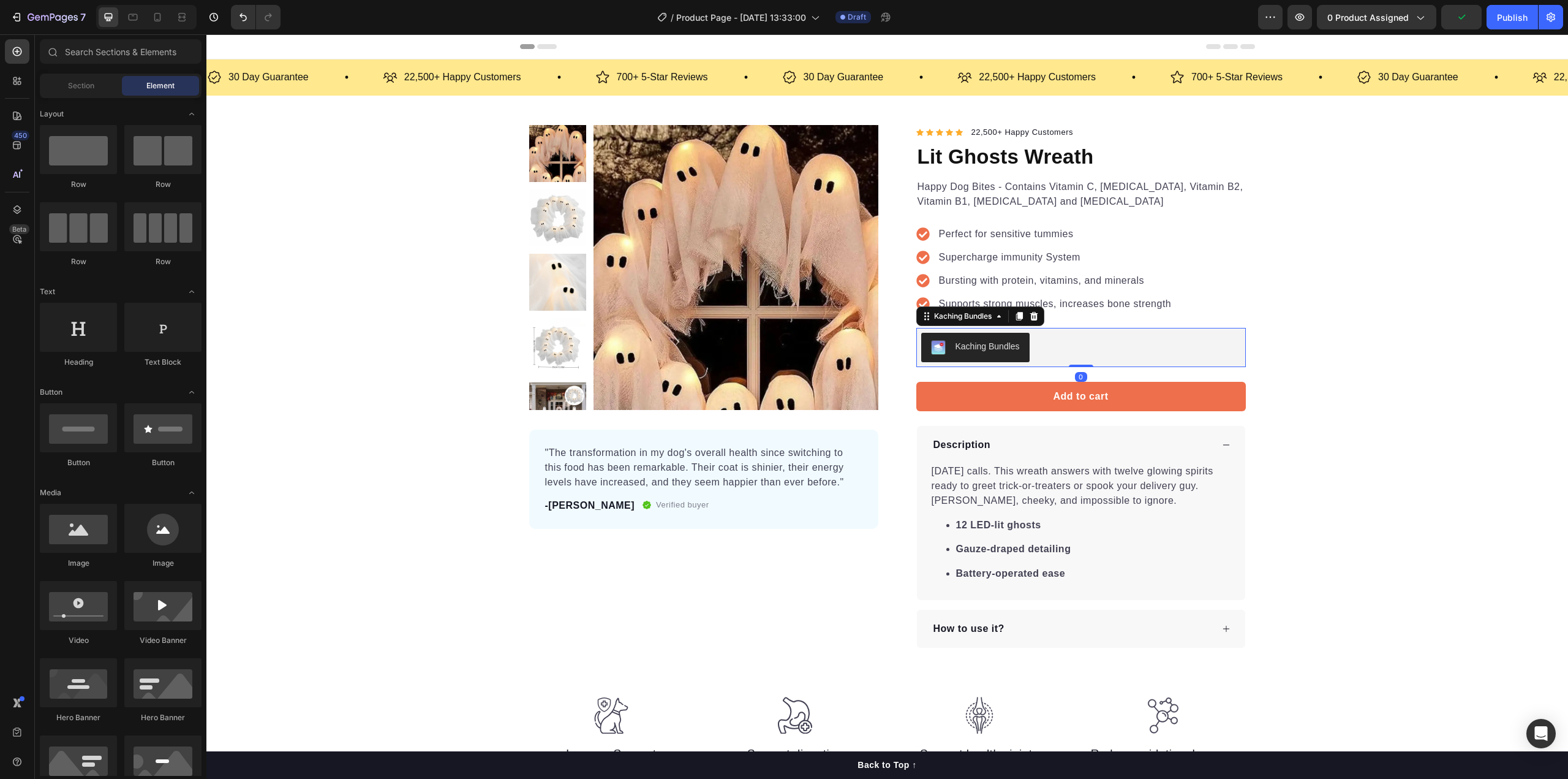
click at [964, 331] on div "Kaching Bundles" at bounding box center [1081, 347] width 330 height 39
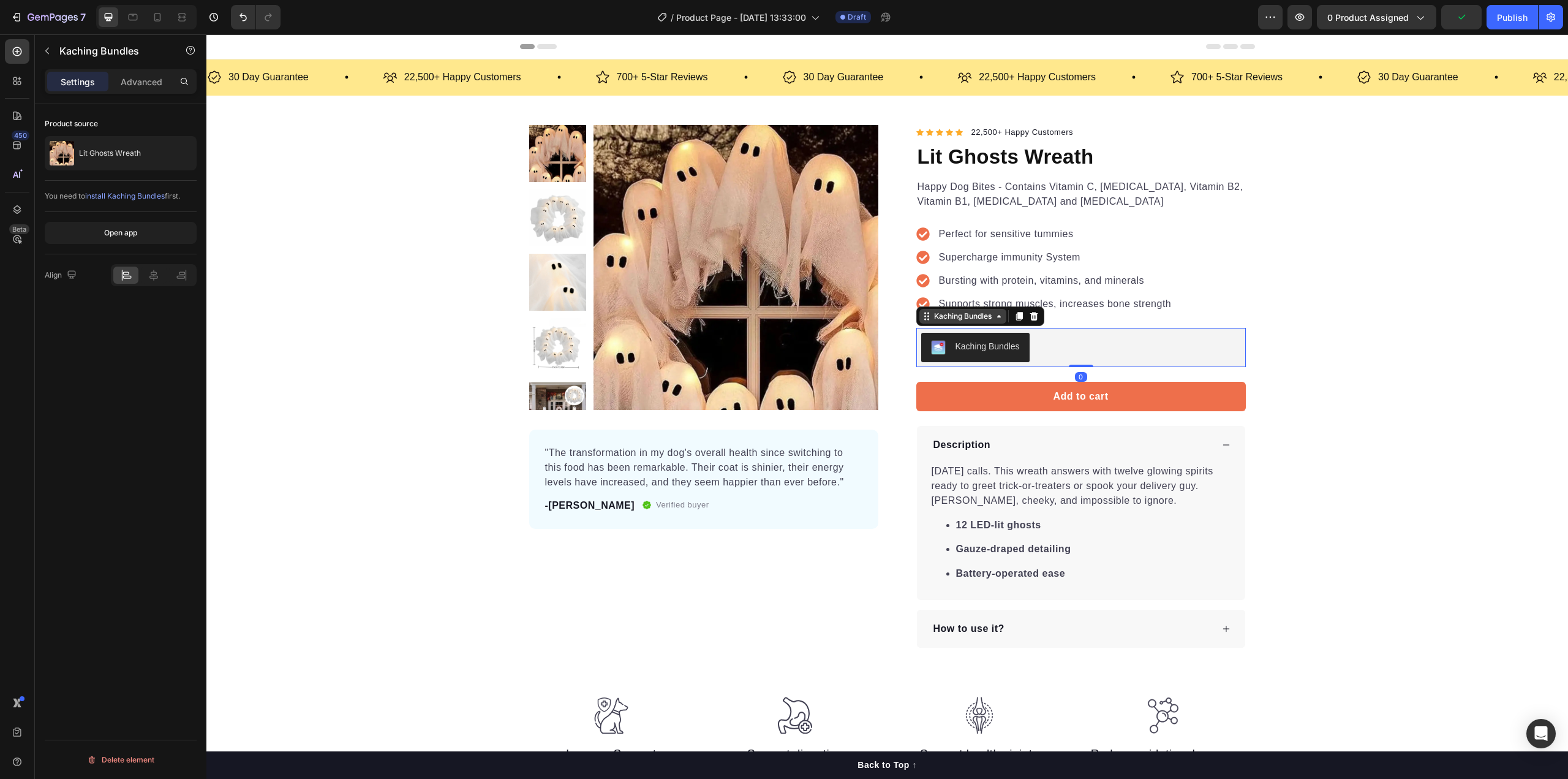
click at [971, 319] on div "Kaching Bundles" at bounding box center [963, 316] width 63 height 11
drag, startPoint x: 958, startPoint y: 361, endPoint x: 959, endPoint y: 349, distance: 12.0
click at [958, 361] on button "Kaching Bundles" at bounding box center [975, 347] width 109 height 29
click at [959, 349] on div "Kaching Bundles" at bounding box center [987, 346] width 64 height 13
click at [118, 195] on span "install Kaching Bundles" at bounding box center [124, 196] width 79 height 10
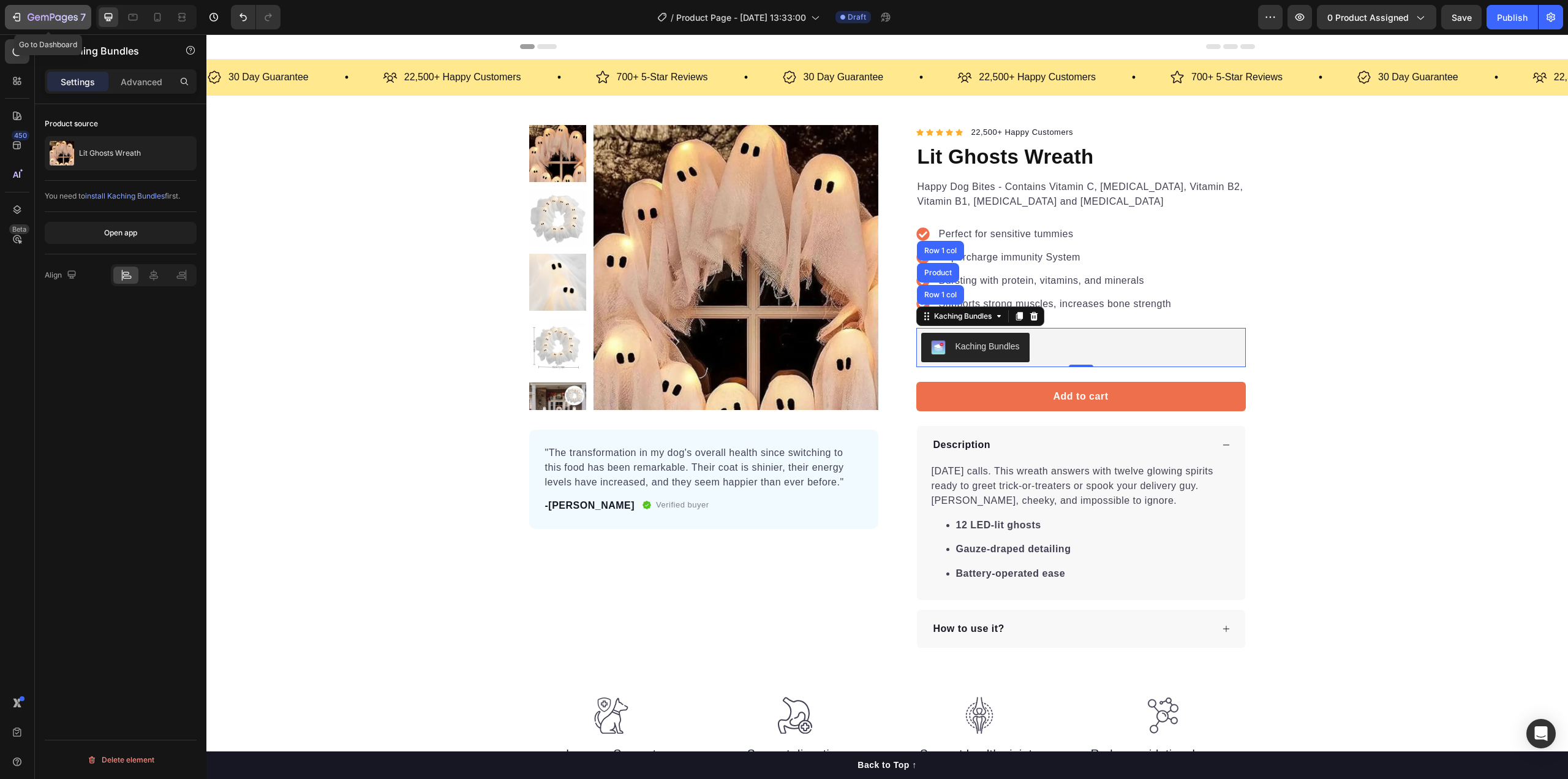
click at [36, 15] on icon "button" at bounding box center [52, 17] width 50 height 10
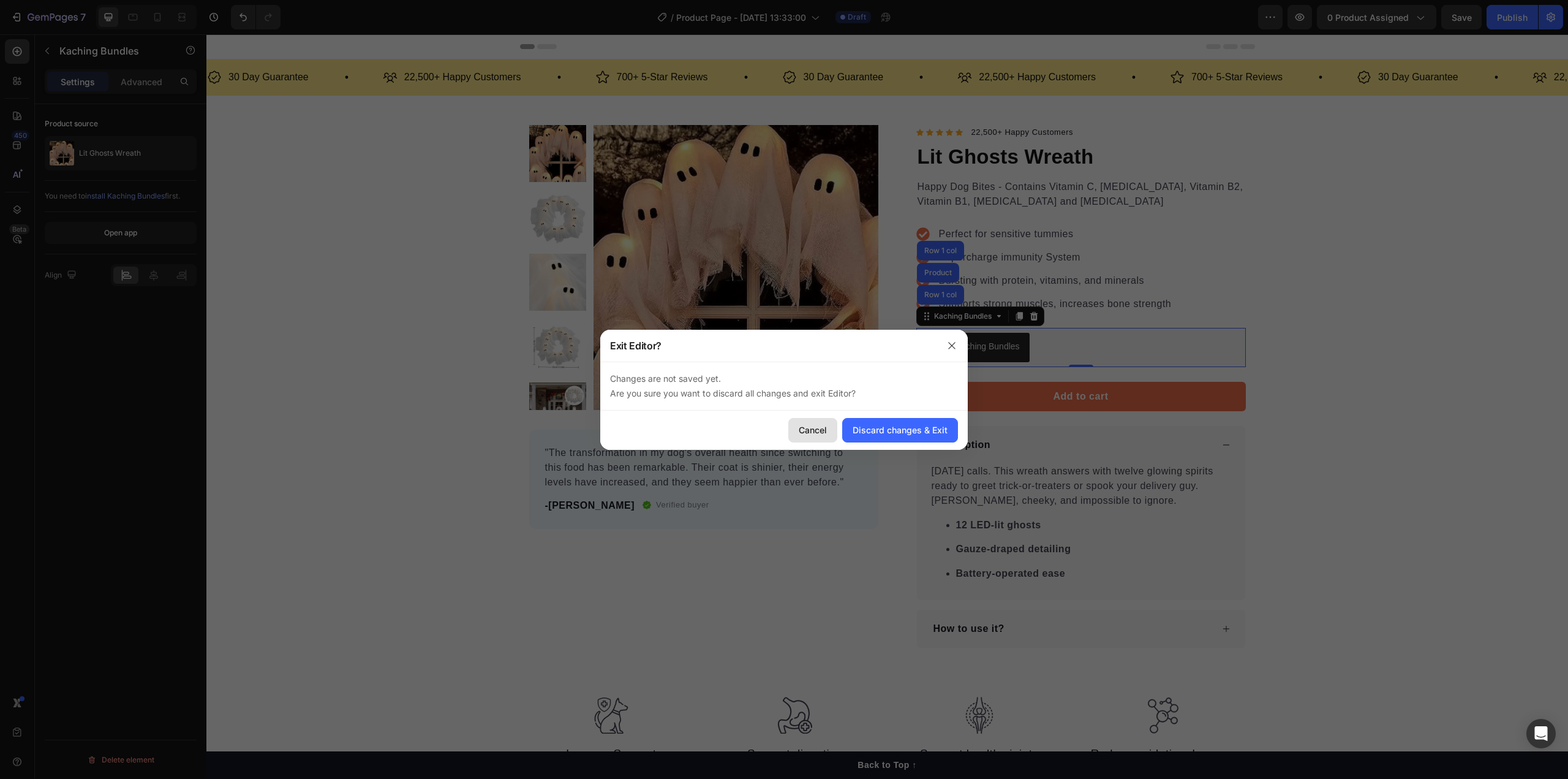
click at [821, 432] on div "Cancel" at bounding box center [813, 430] width 29 height 13
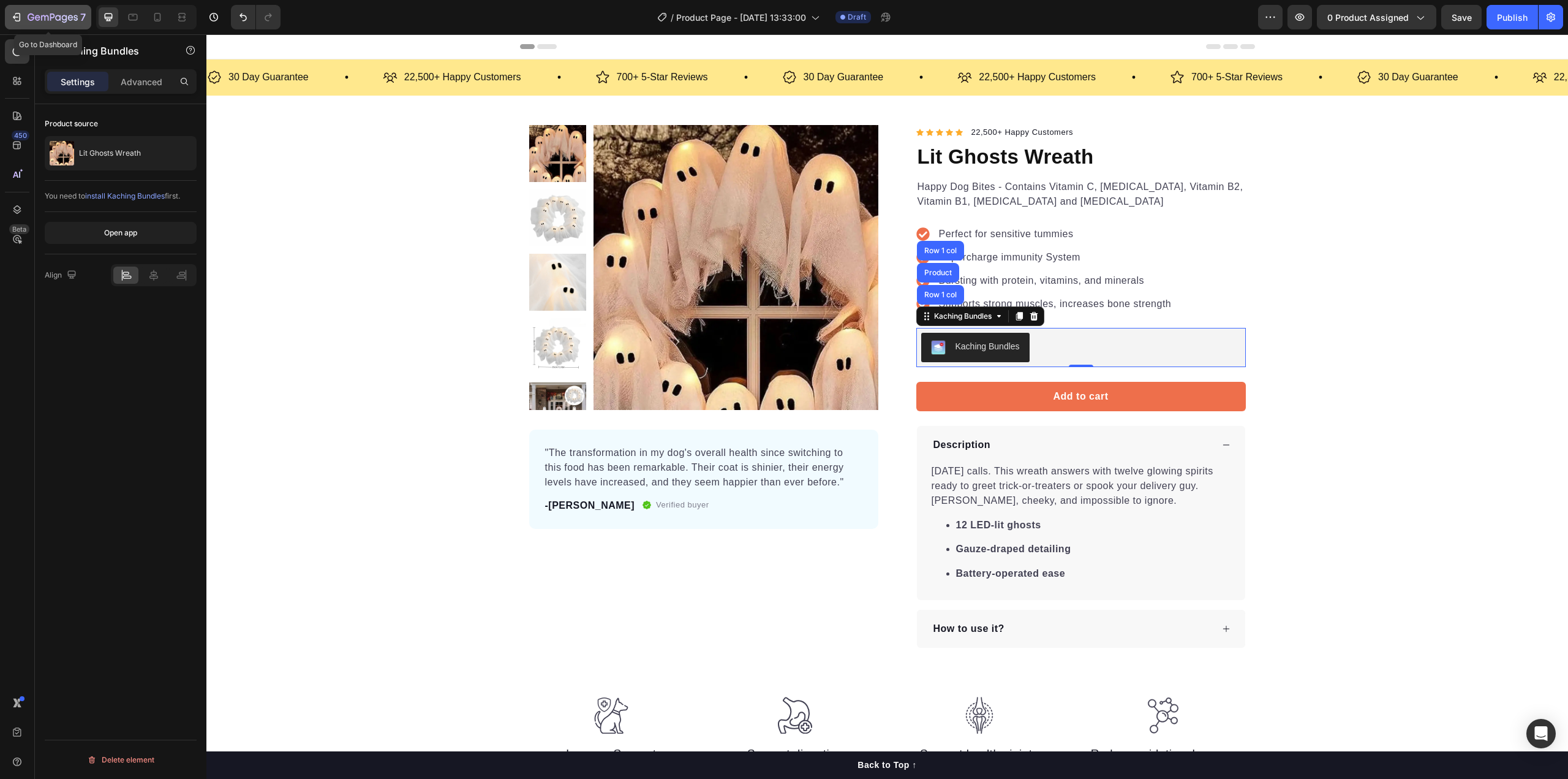
click at [34, 17] on icon "button" at bounding box center [31, 17] width 7 height 7
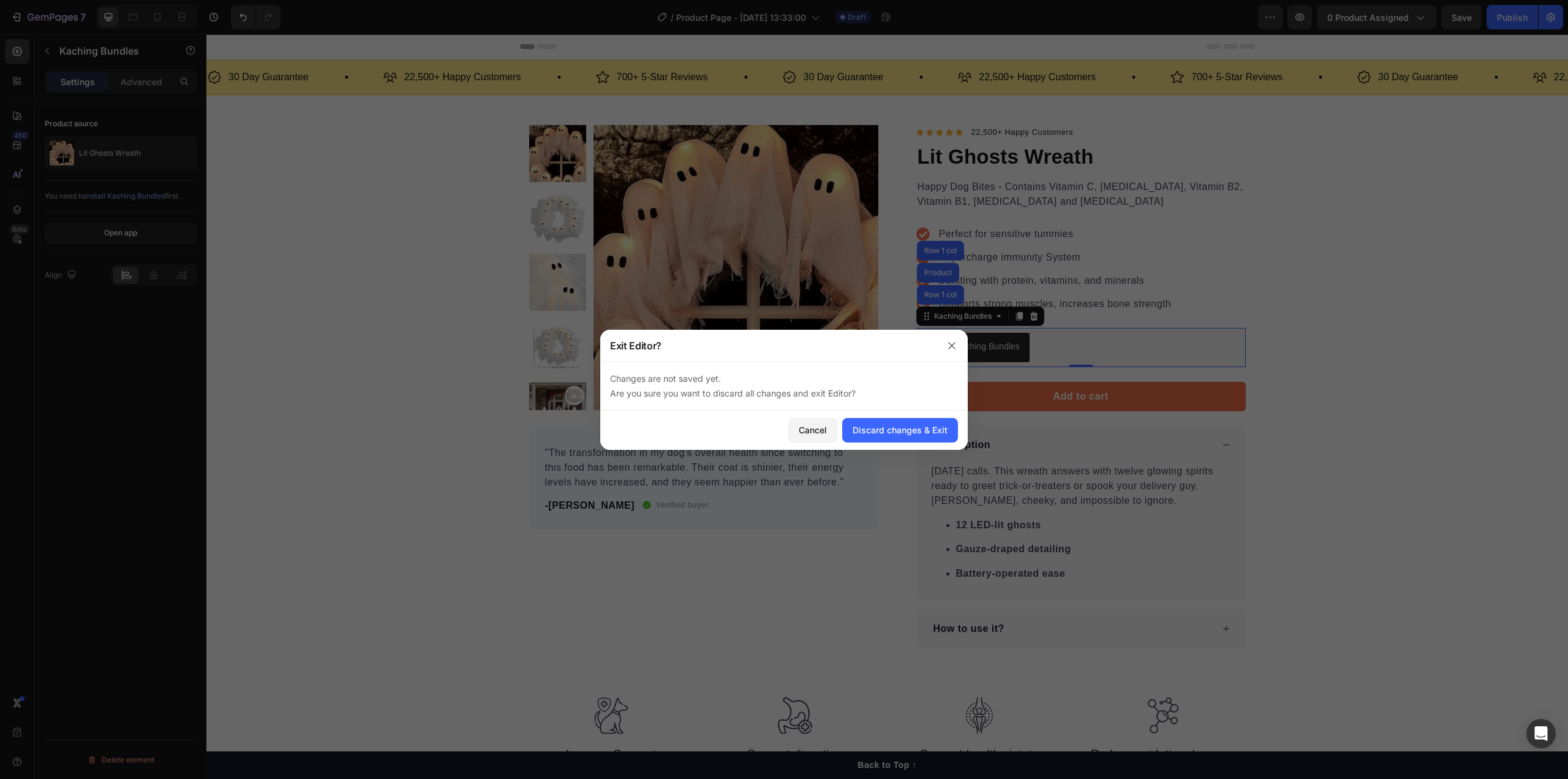
click at [920, 446] on div "Cancel Discard changes & Exit" at bounding box center [784, 430] width 368 height 39
click at [921, 428] on div "Discard changes & Exit" at bounding box center [900, 430] width 95 height 13
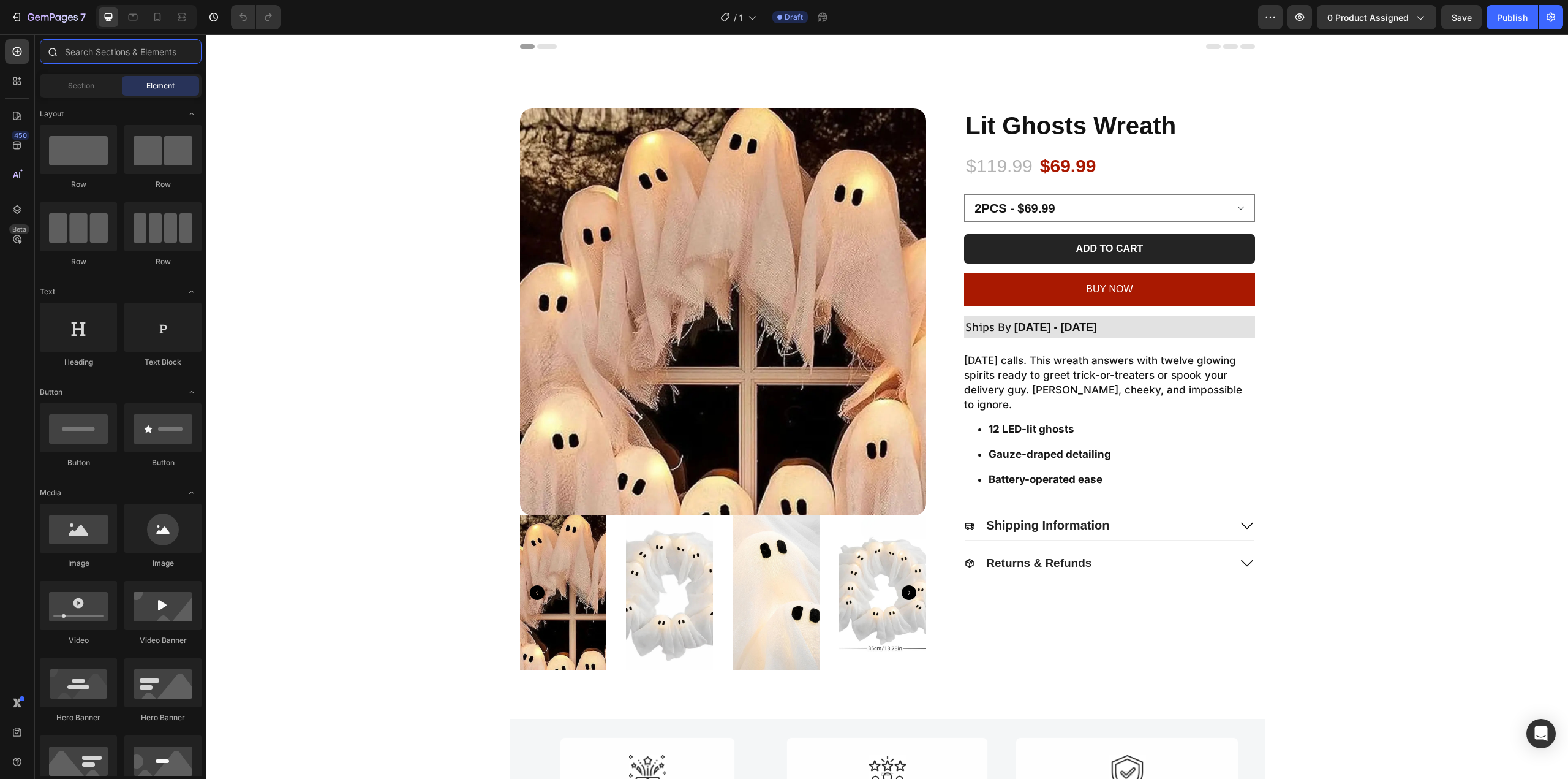
click at [82, 48] on input "text" at bounding box center [120, 51] width 162 height 25
paste input "Kaching Bundles"
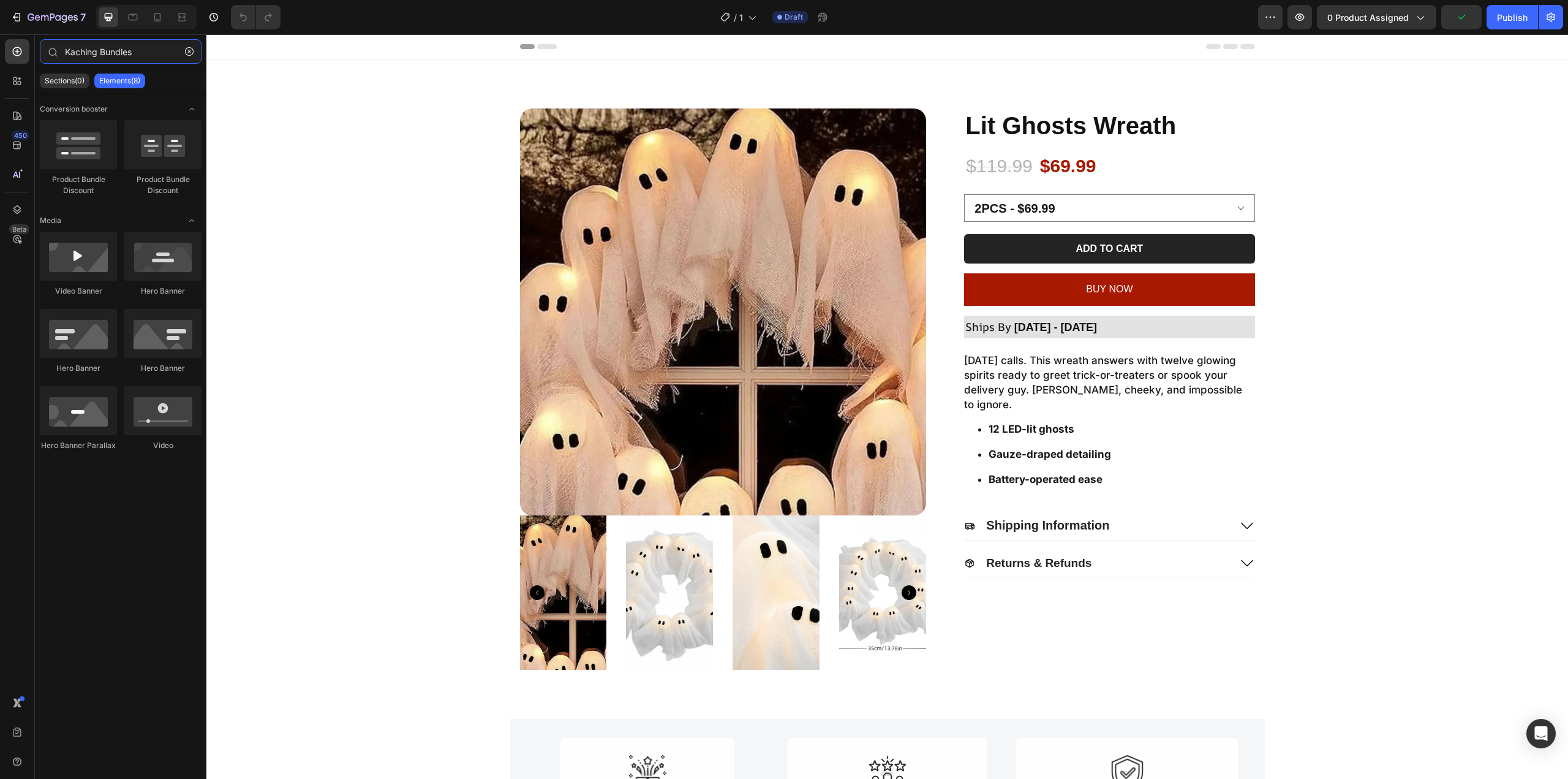
type input "Kaching Bundles"
click at [109, 82] on p "Elements(8)" at bounding box center [120, 81] width 41 height 10
click at [63, 79] on p "Sections(0)" at bounding box center [64, 81] width 40 height 10
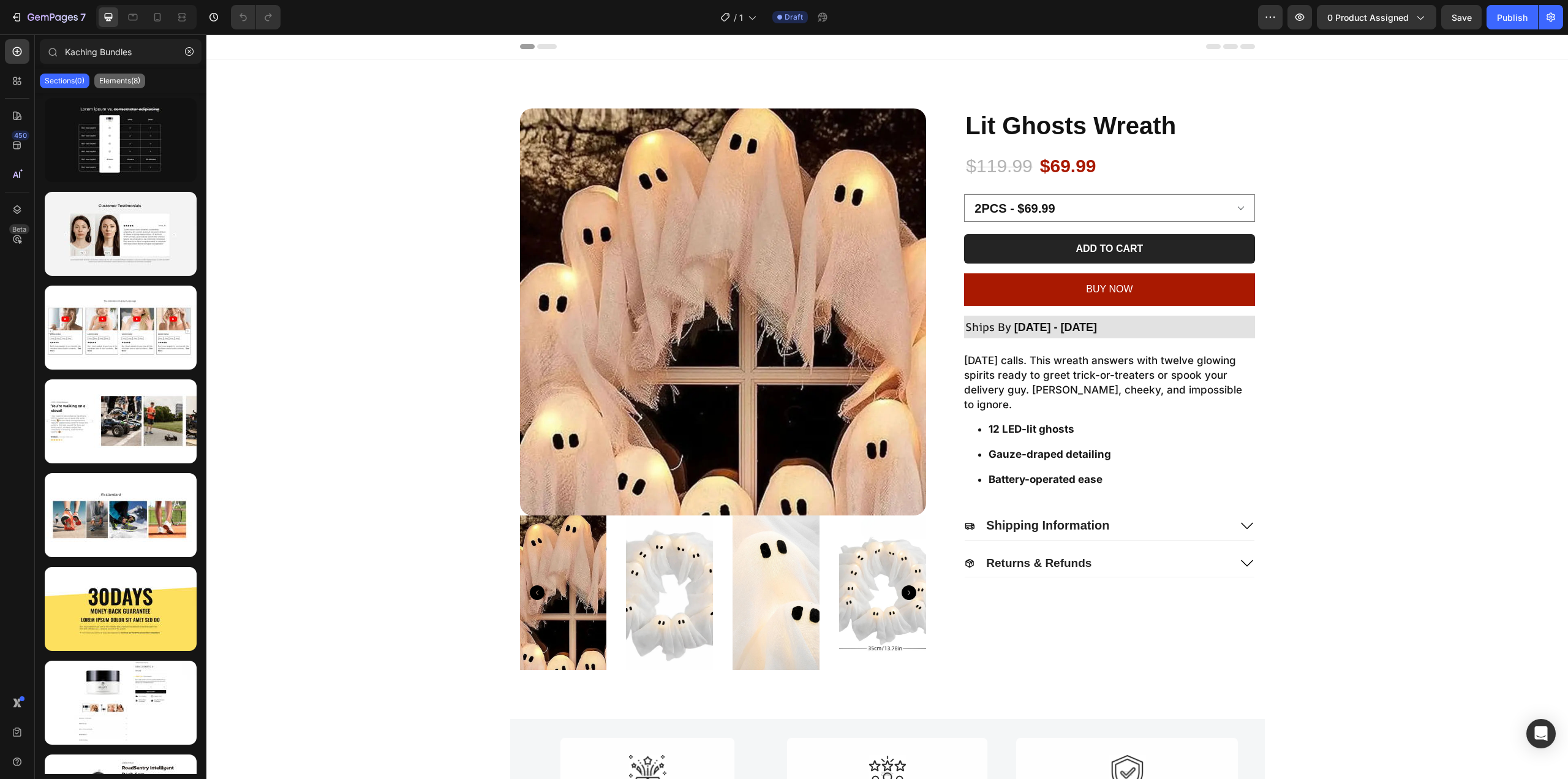
click at [102, 75] on div "Elements(8)" at bounding box center [120, 81] width 51 height 15
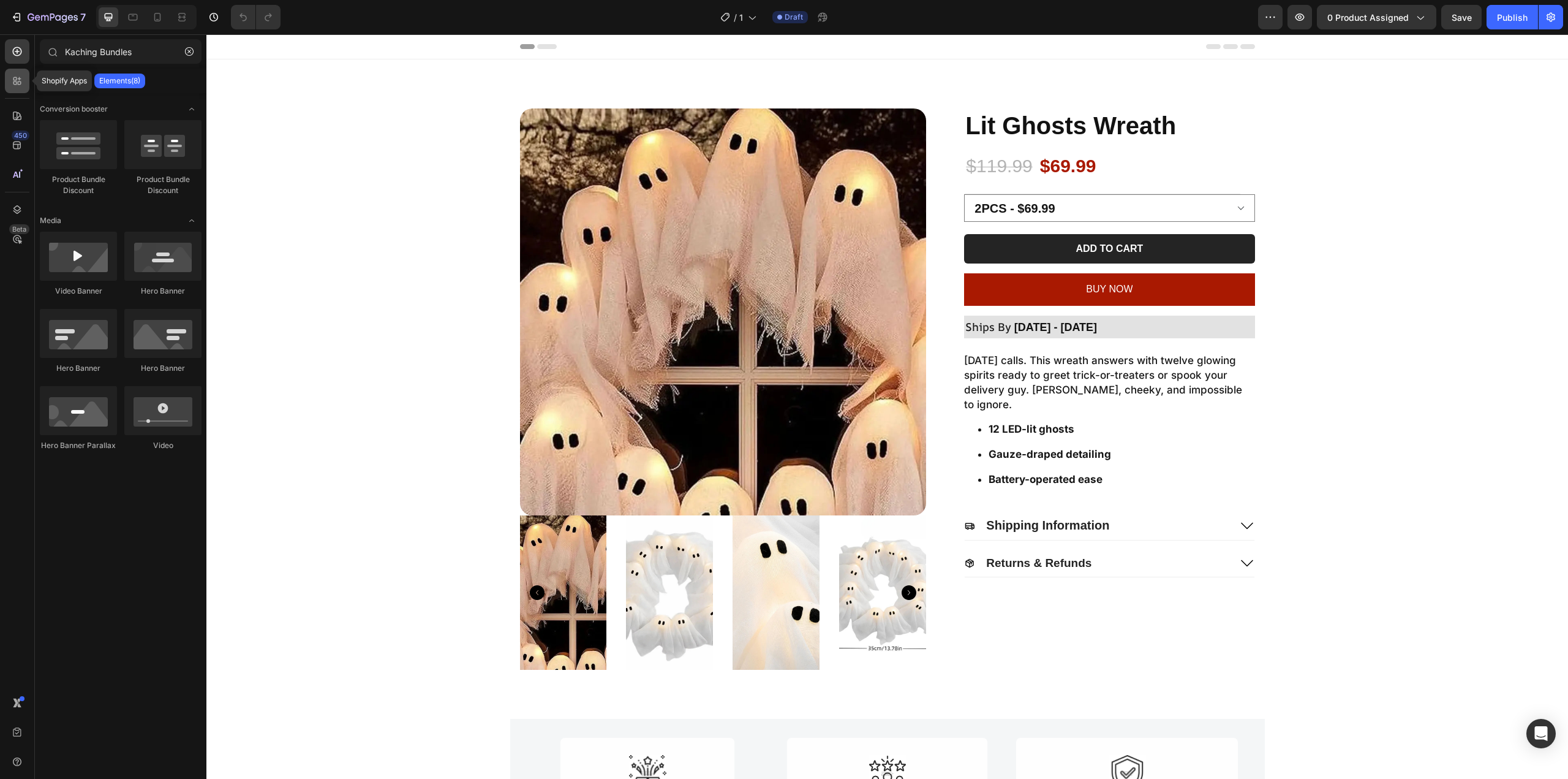
click at [20, 84] on icon at bounding box center [19, 83] width 4 height 4
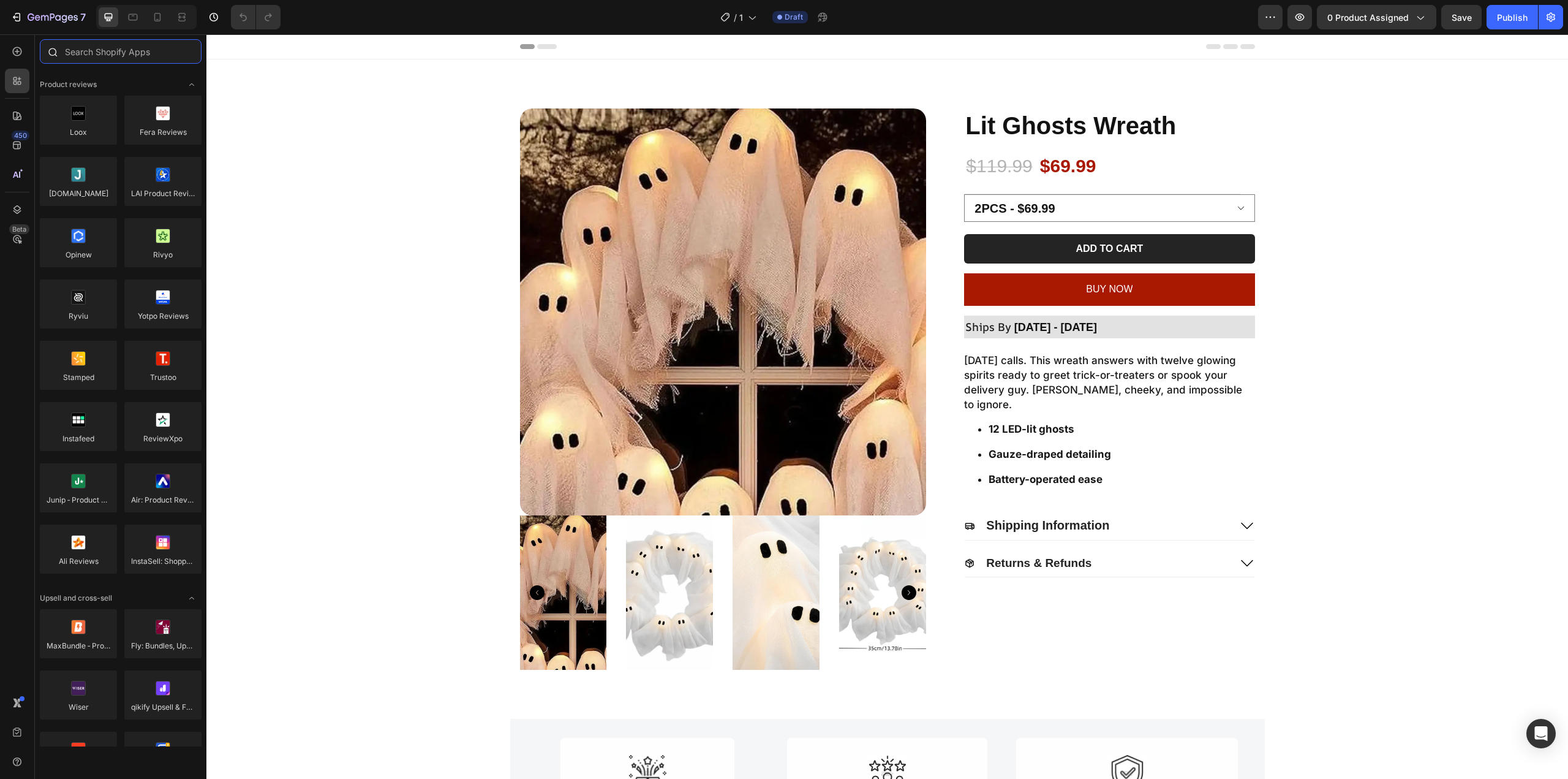
click at [93, 59] on input "text" at bounding box center [120, 51] width 162 height 25
paste input "Kaching Bundles"
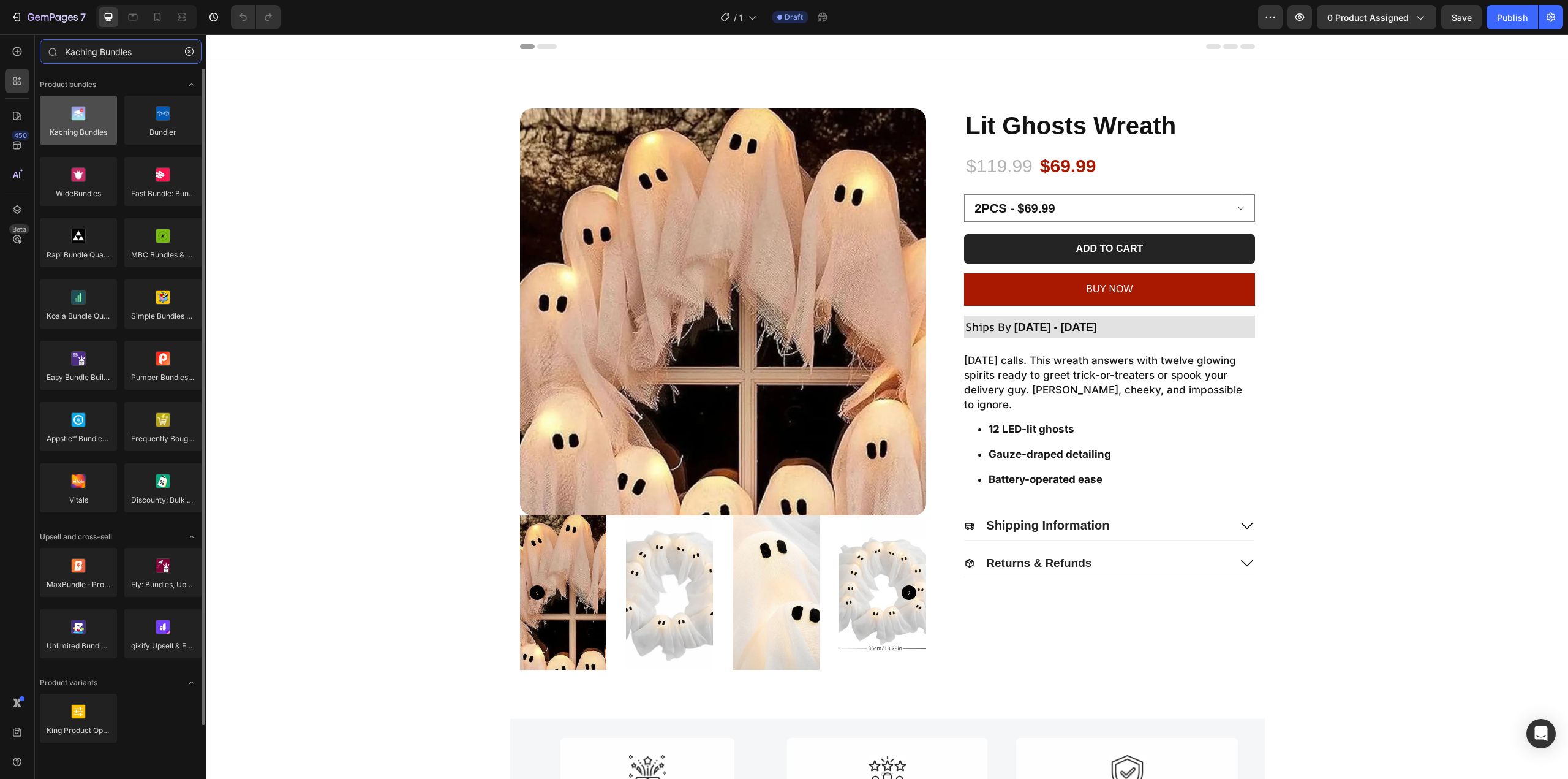
type input "Kaching Bundles"
click at [95, 119] on div at bounding box center [78, 120] width 77 height 49
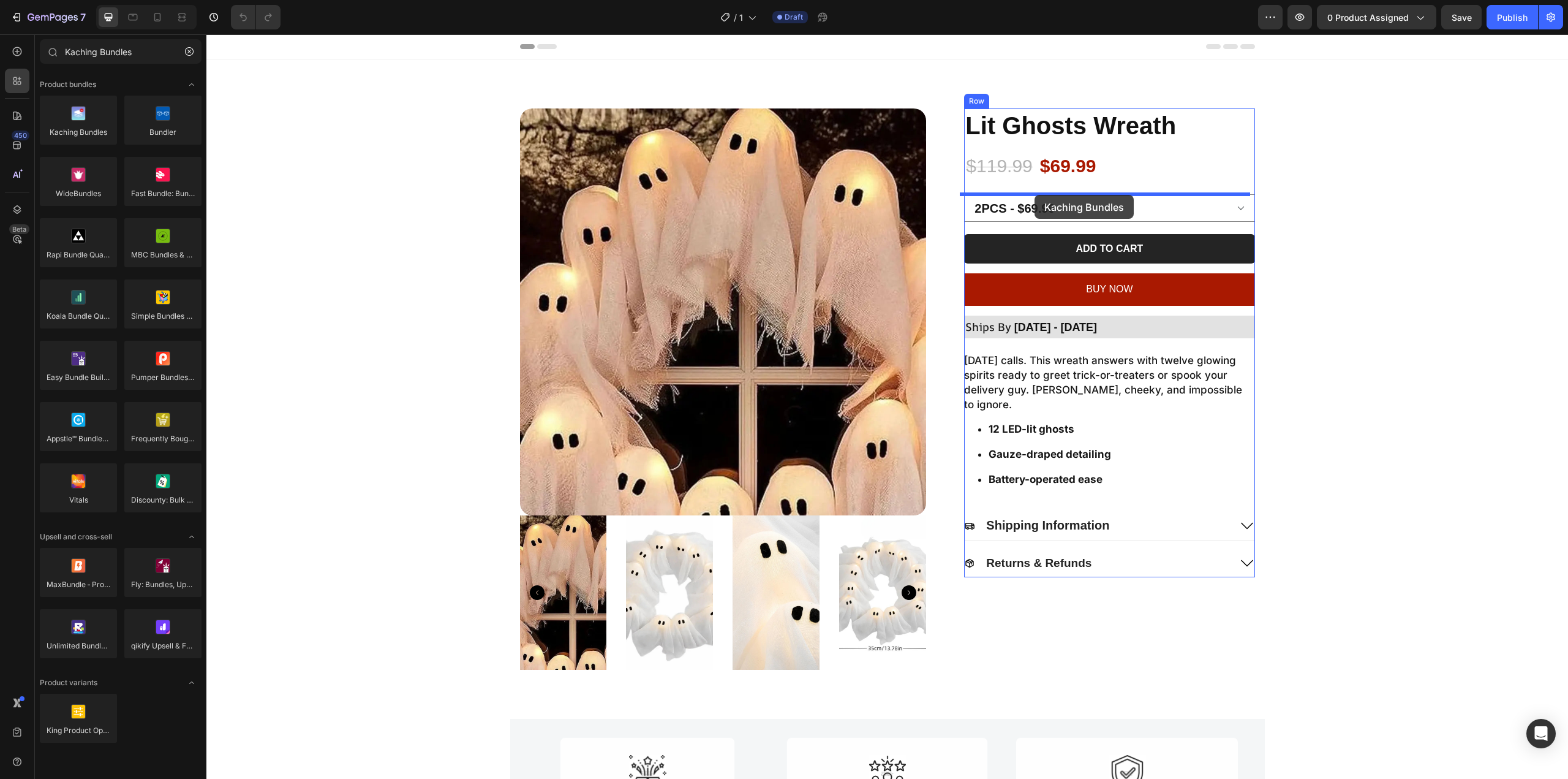
drag, startPoint x: 284, startPoint y: 155, endPoint x: 1035, endPoint y: 193, distance: 752.0
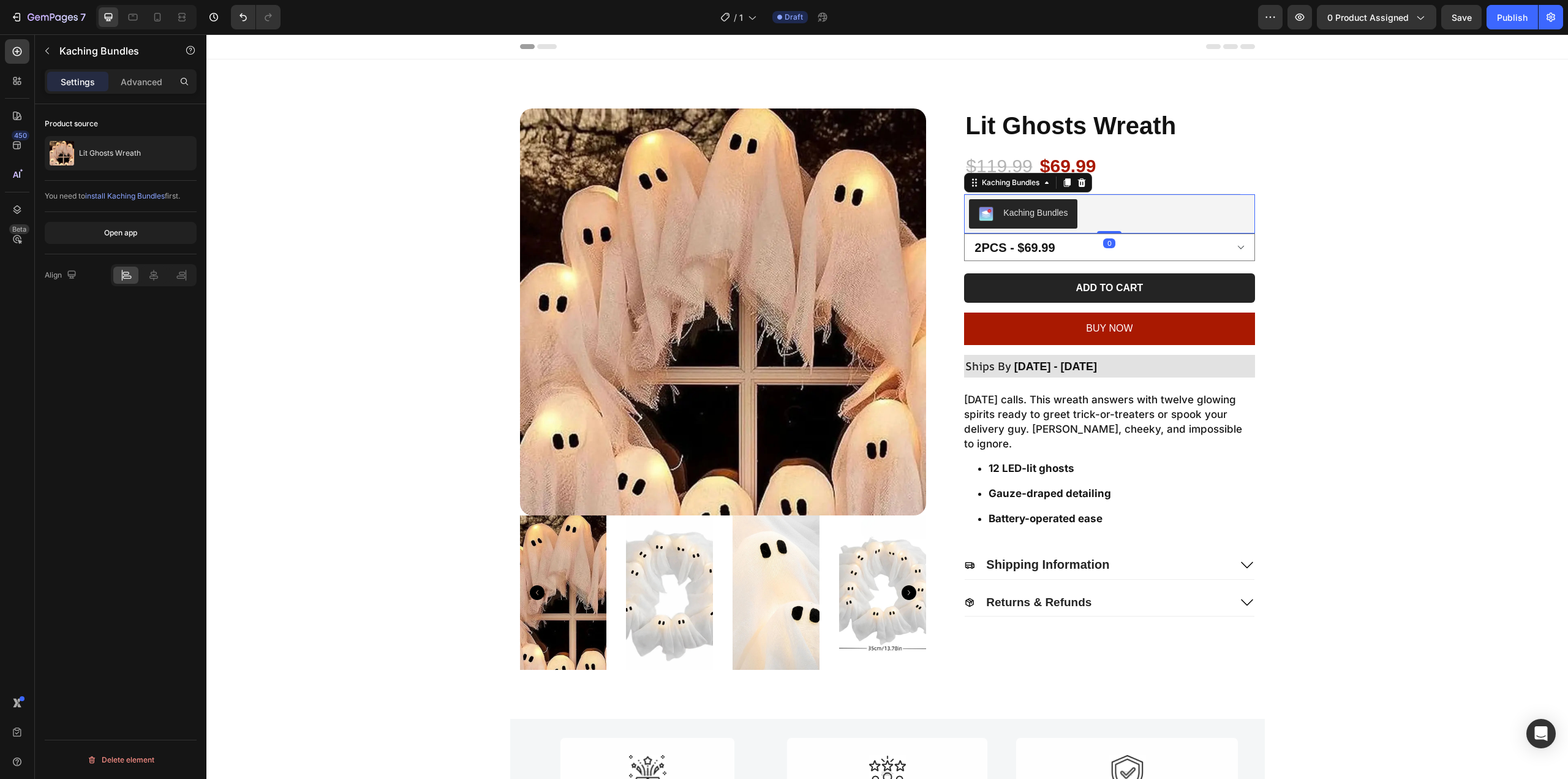
click at [1035, 213] on div "Kaching Bundles" at bounding box center [1035, 213] width 64 height 13
click at [1070, 184] on div at bounding box center [1066, 182] width 15 height 15
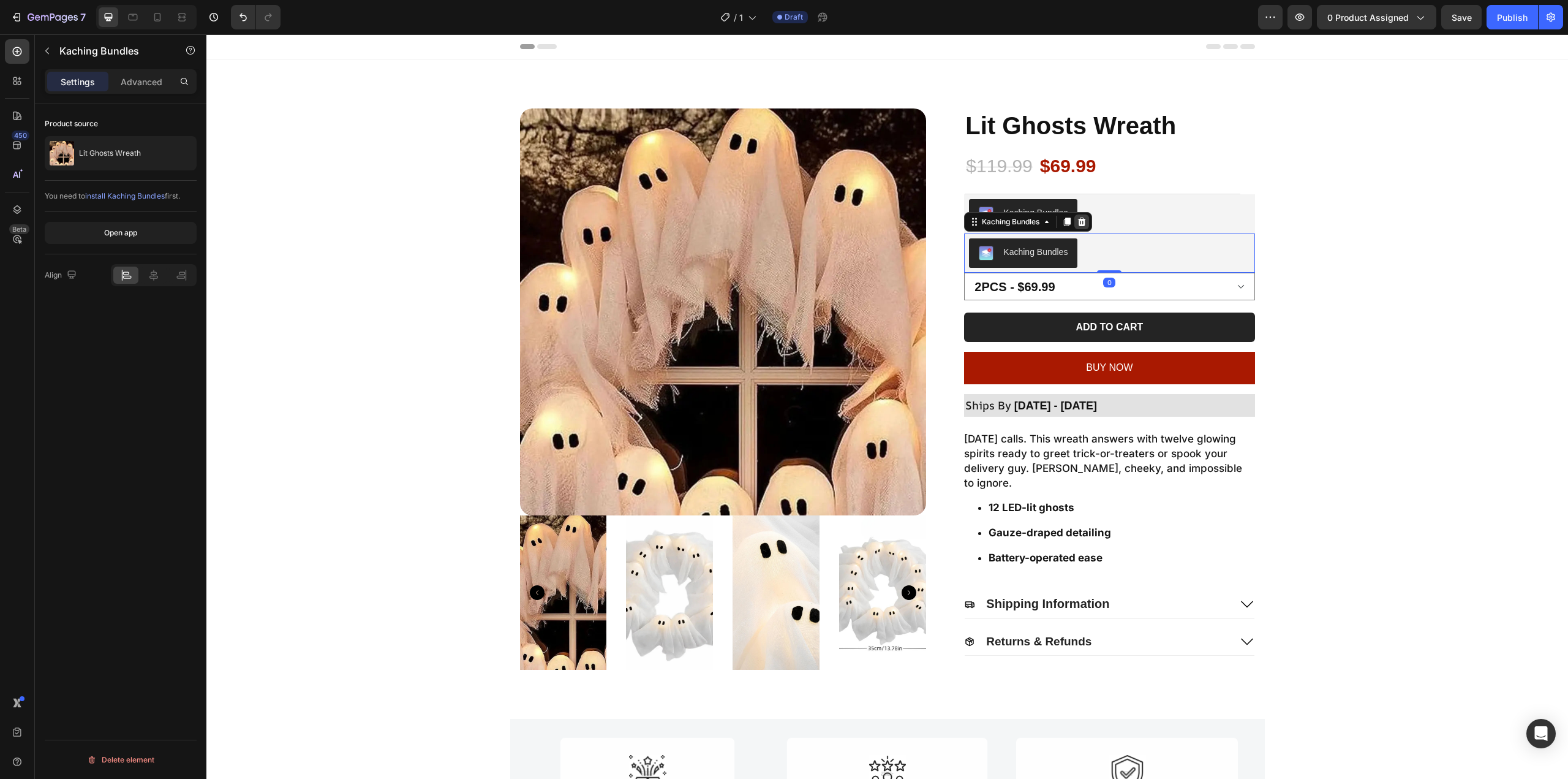
click at [1078, 223] on icon at bounding box center [1082, 221] width 8 height 9
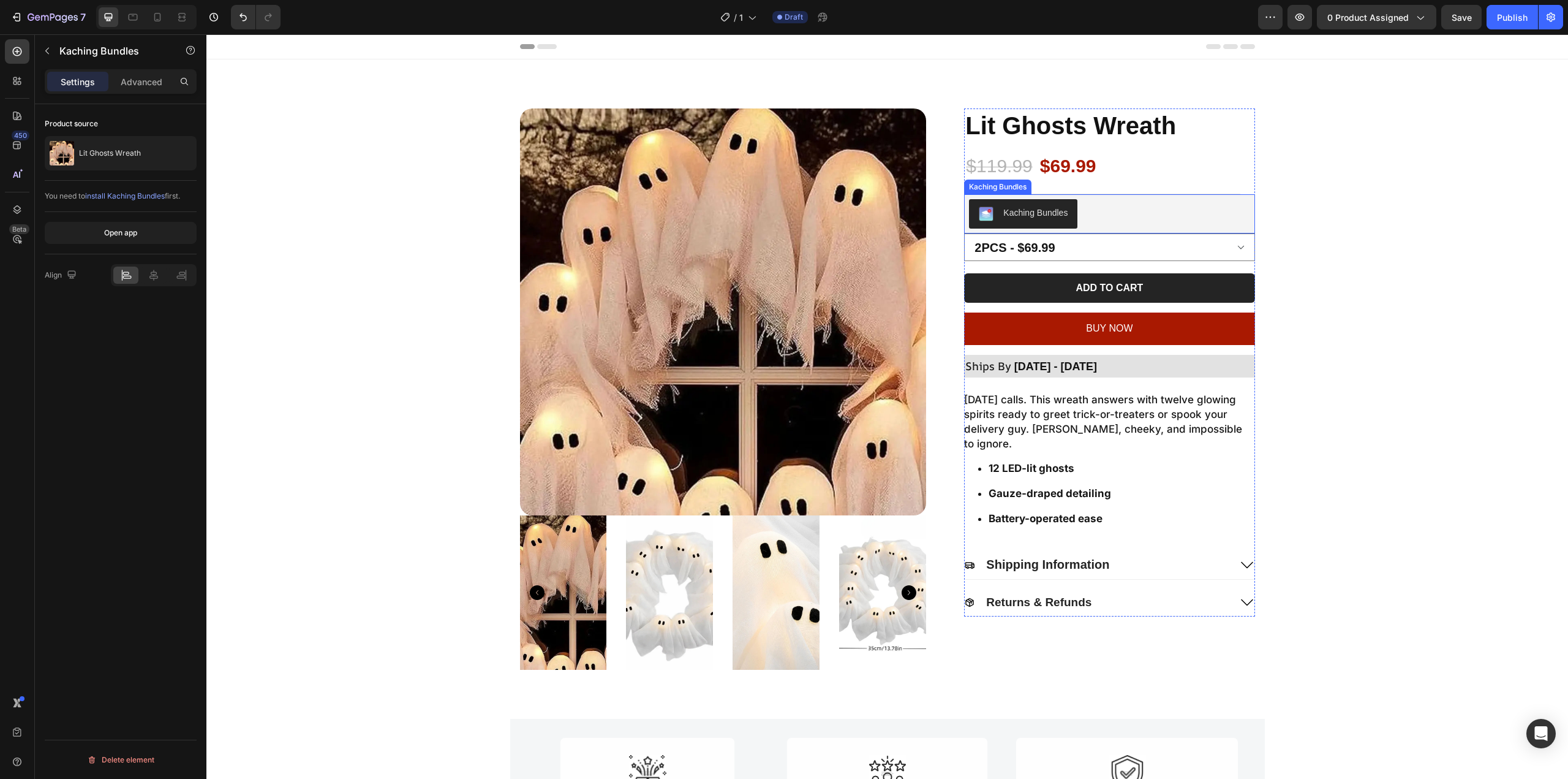
click at [1057, 199] on button "Kaching Bundles" at bounding box center [1023, 213] width 109 height 29
click at [1081, 188] on div at bounding box center [1082, 182] width 15 height 15
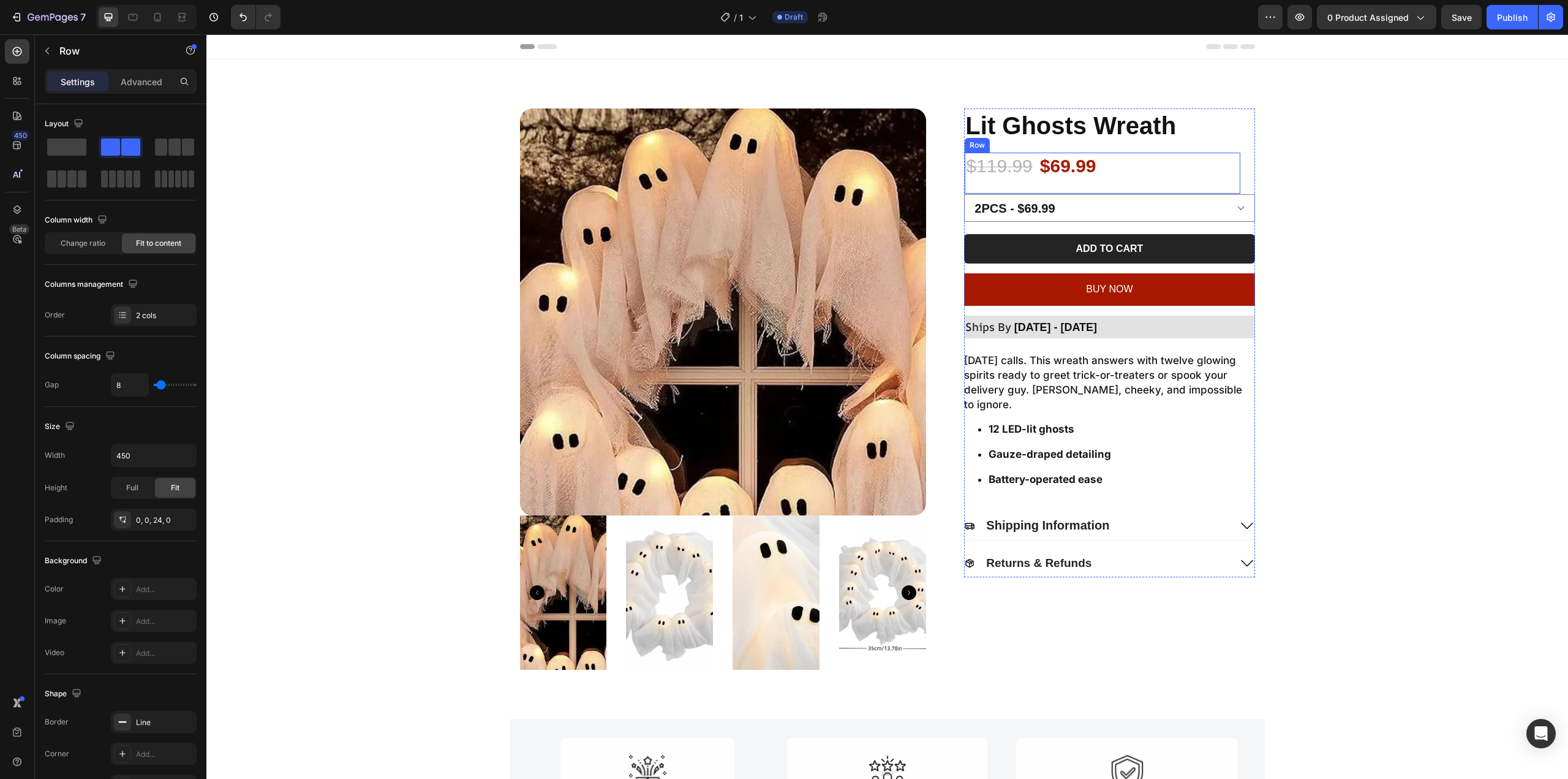
click at [1140, 181] on div "$119.99 Product Price Product Price $69.99 Product Price Product Price Row" at bounding box center [1103, 173] width 276 height 42
click at [134, 82] on p "Advanced" at bounding box center [141, 82] width 42 height 13
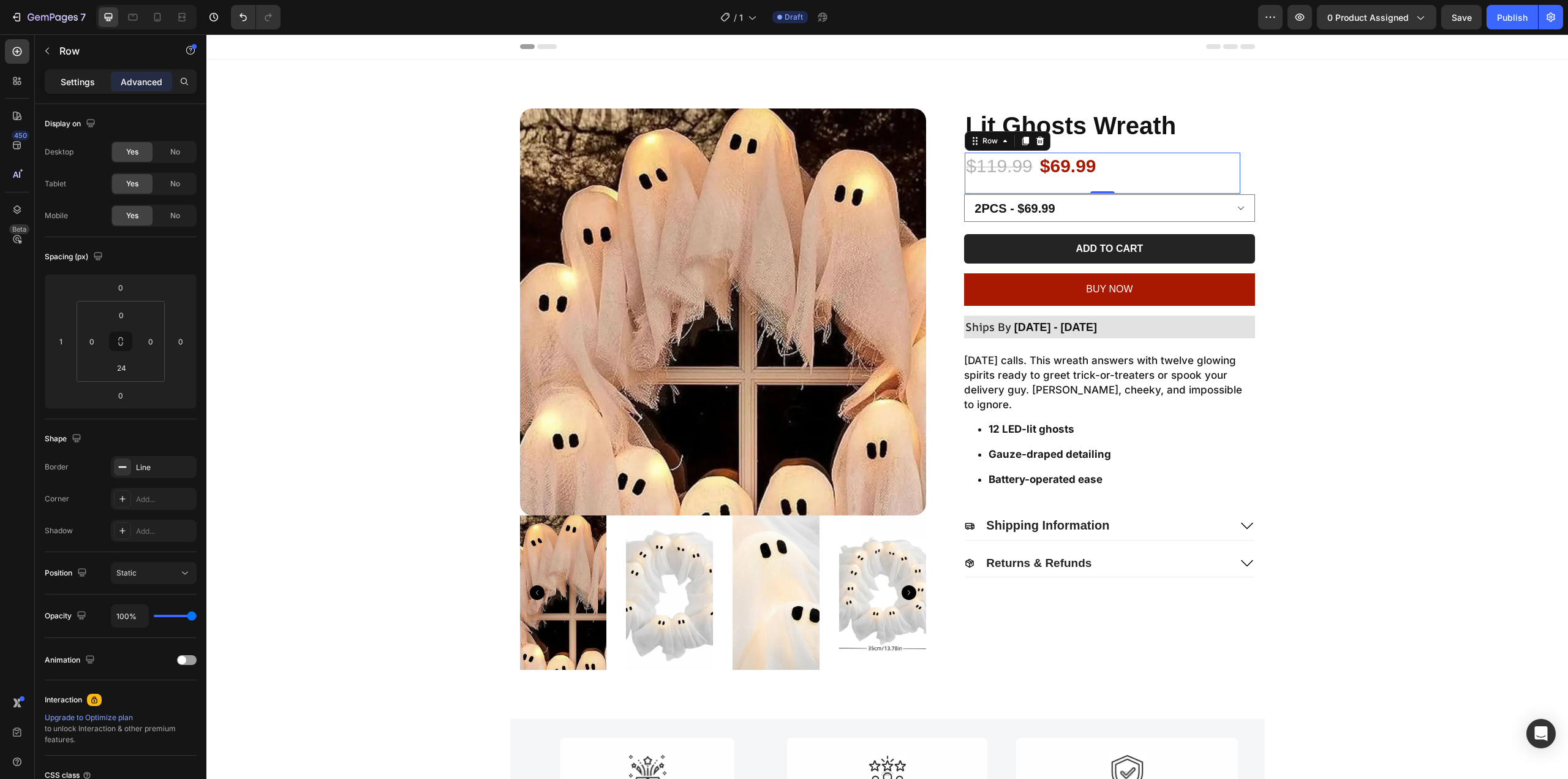
click at [101, 86] on div "Settings" at bounding box center [78, 81] width 61 height 20
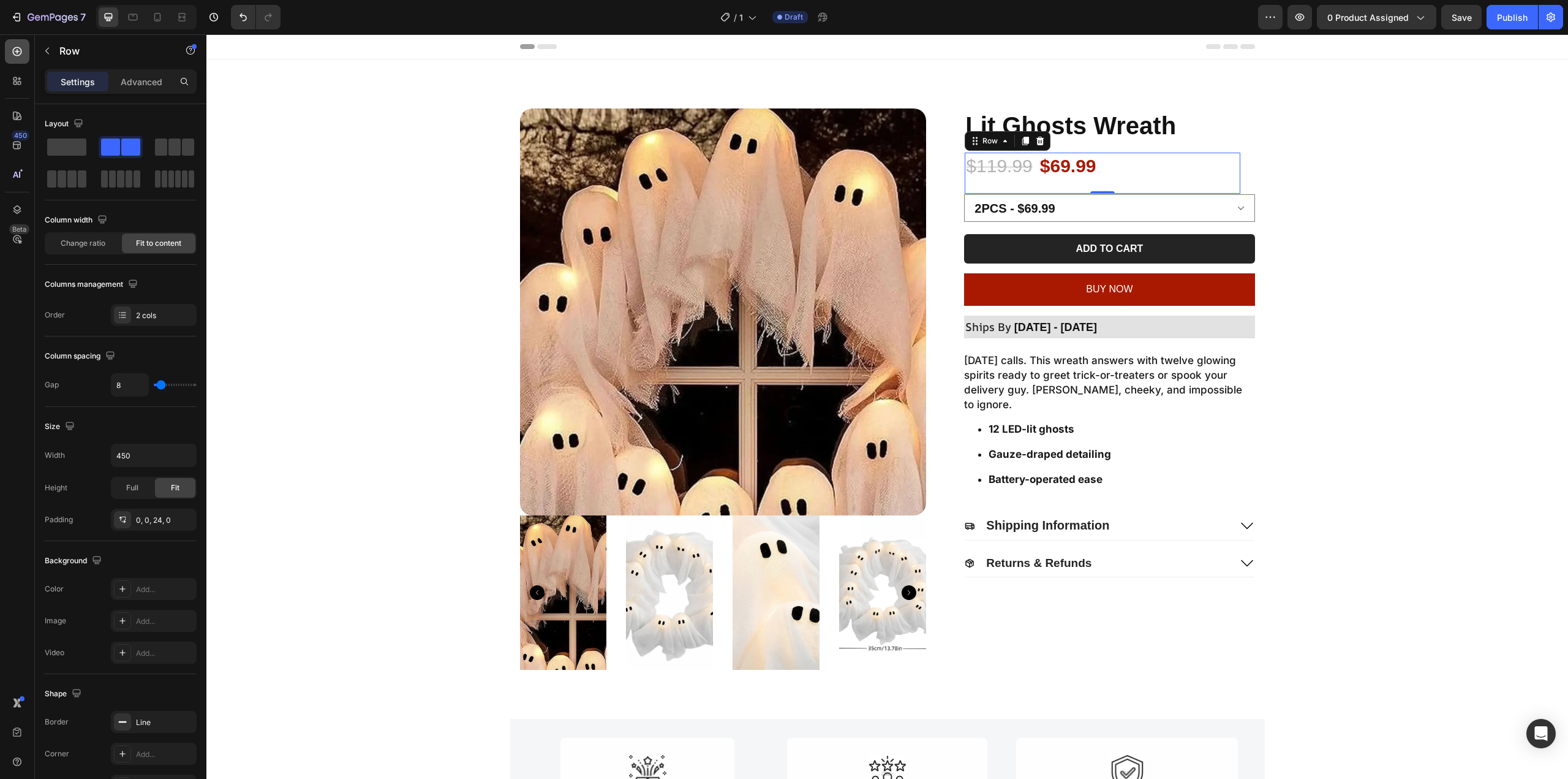
click at [18, 52] on icon at bounding box center [17, 52] width 10 height 10
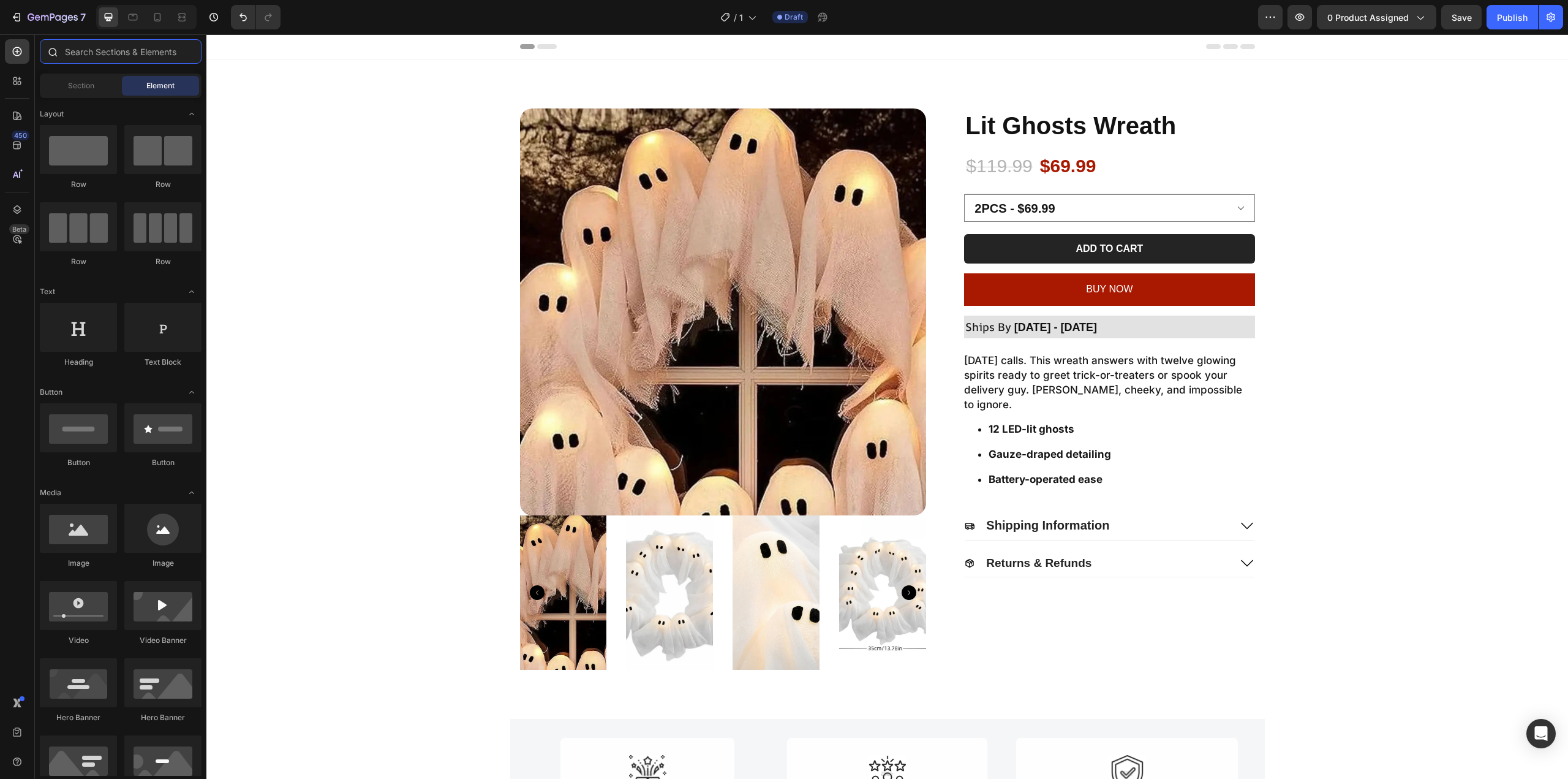
click at [123, 59] on input "text" at bounding box center [120, 51] width 162 height 25
paste input "Kaching Bundles"
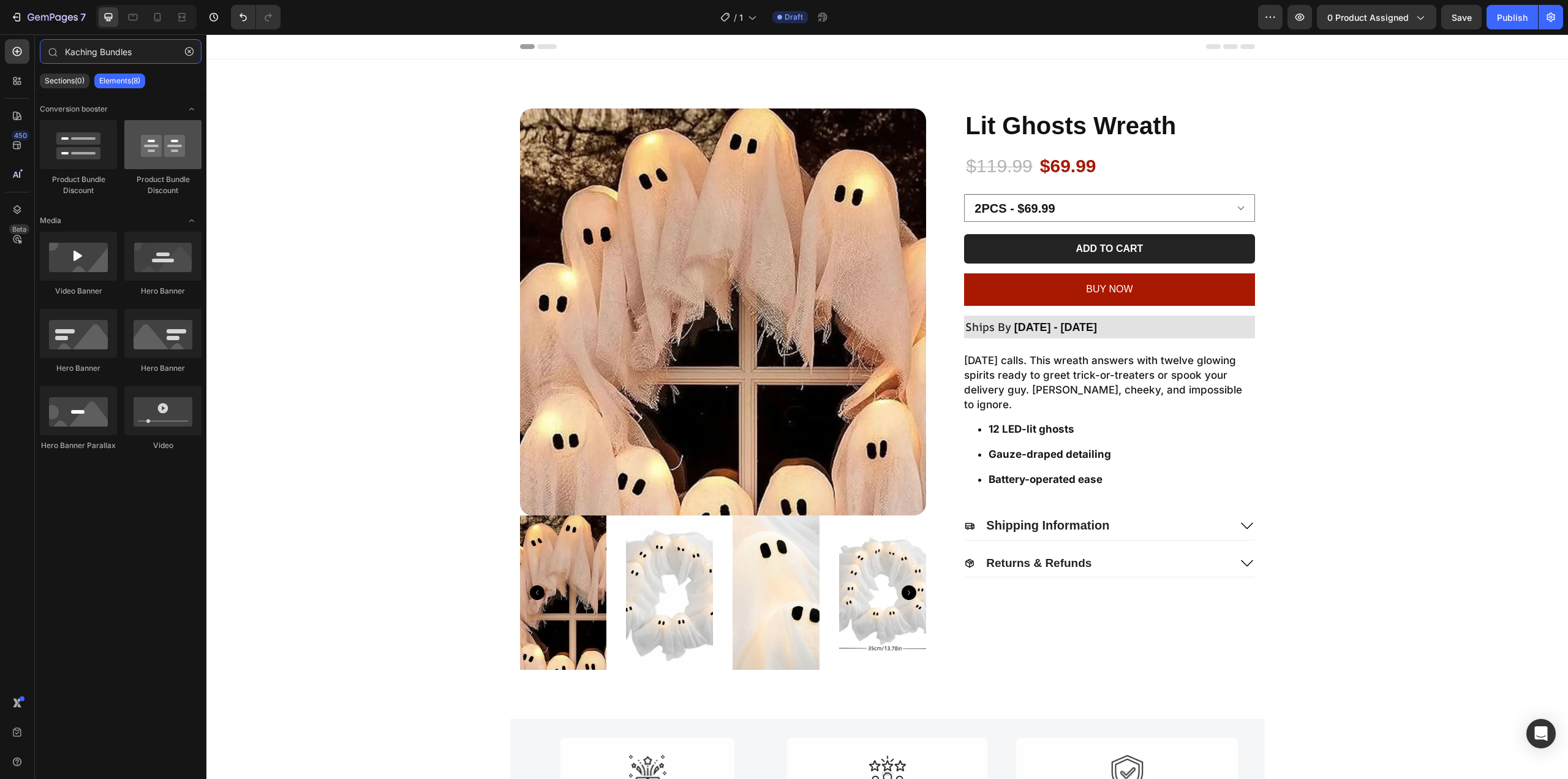
type input "Kaching Bundles"
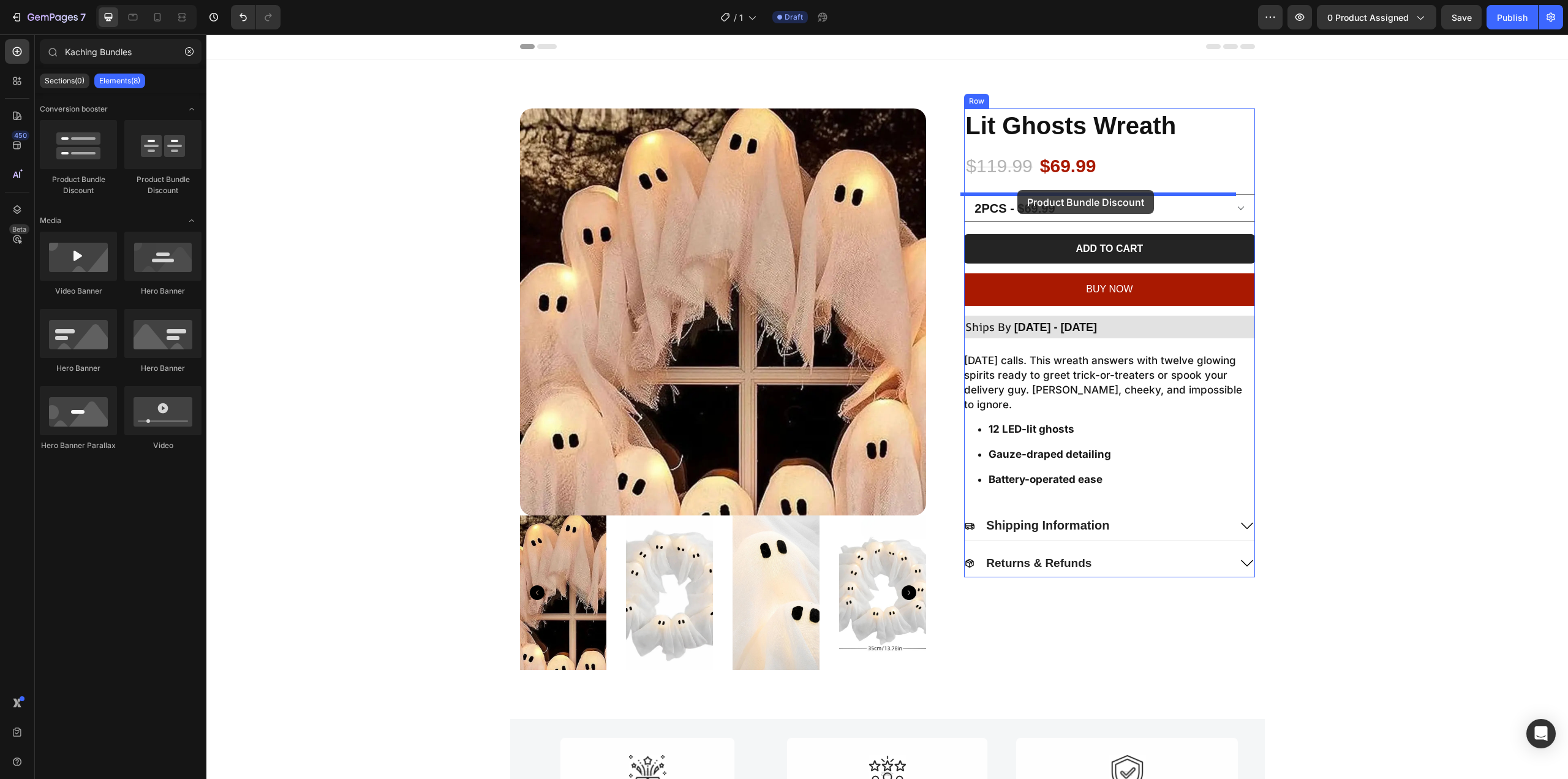
drag, startPoint x: 389, startPoint y: 174, endPoint x: 1017, endPoint y: 189, distance: 628.2
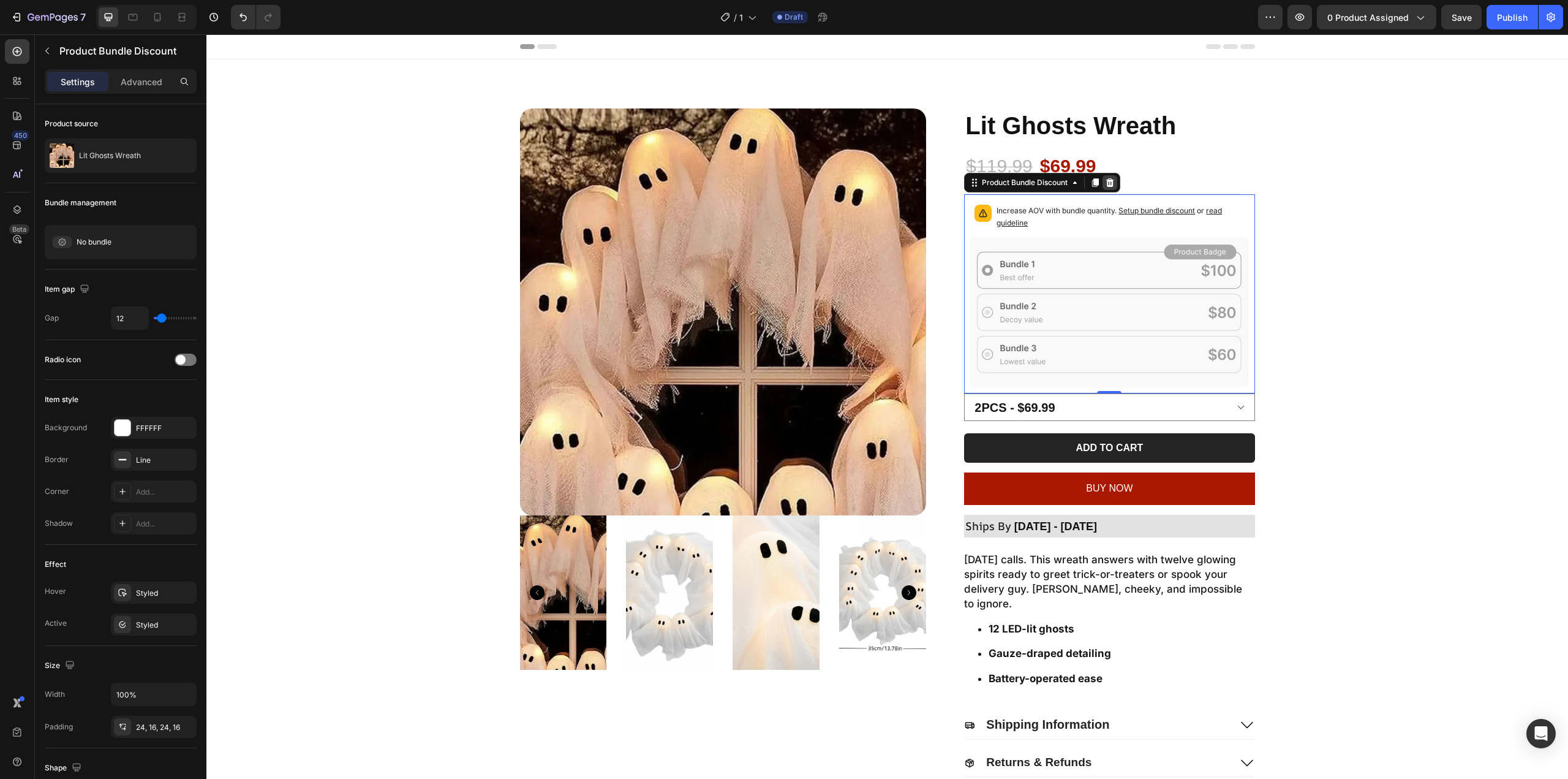
click at [1111, 186] on icon at bounding box center [1110, 182] width 10 height 10
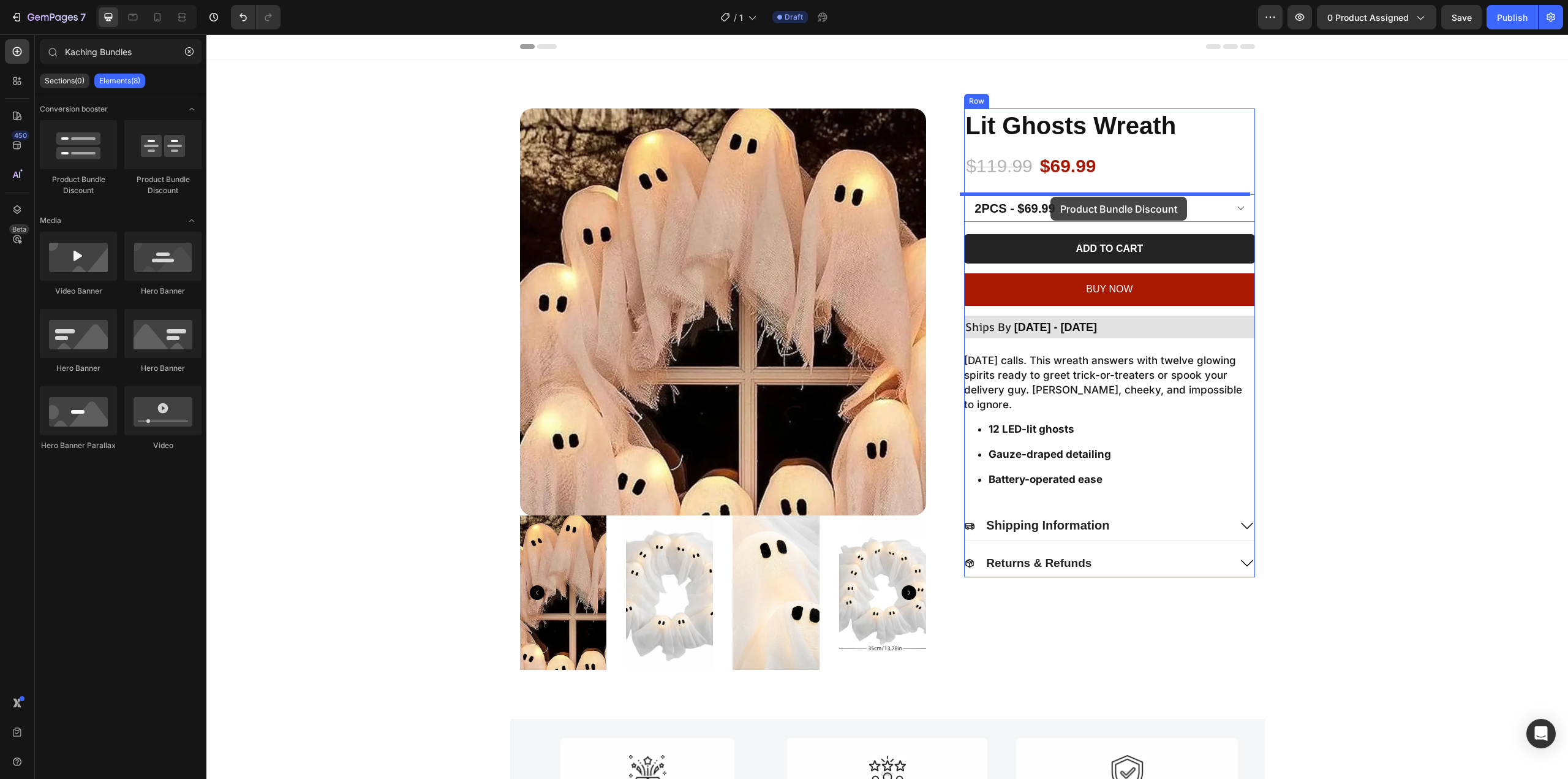
drag, startPoint x: 280, startPoint y: 190, endPoint x: 1051, endPoint y: 197, distance: 771.0
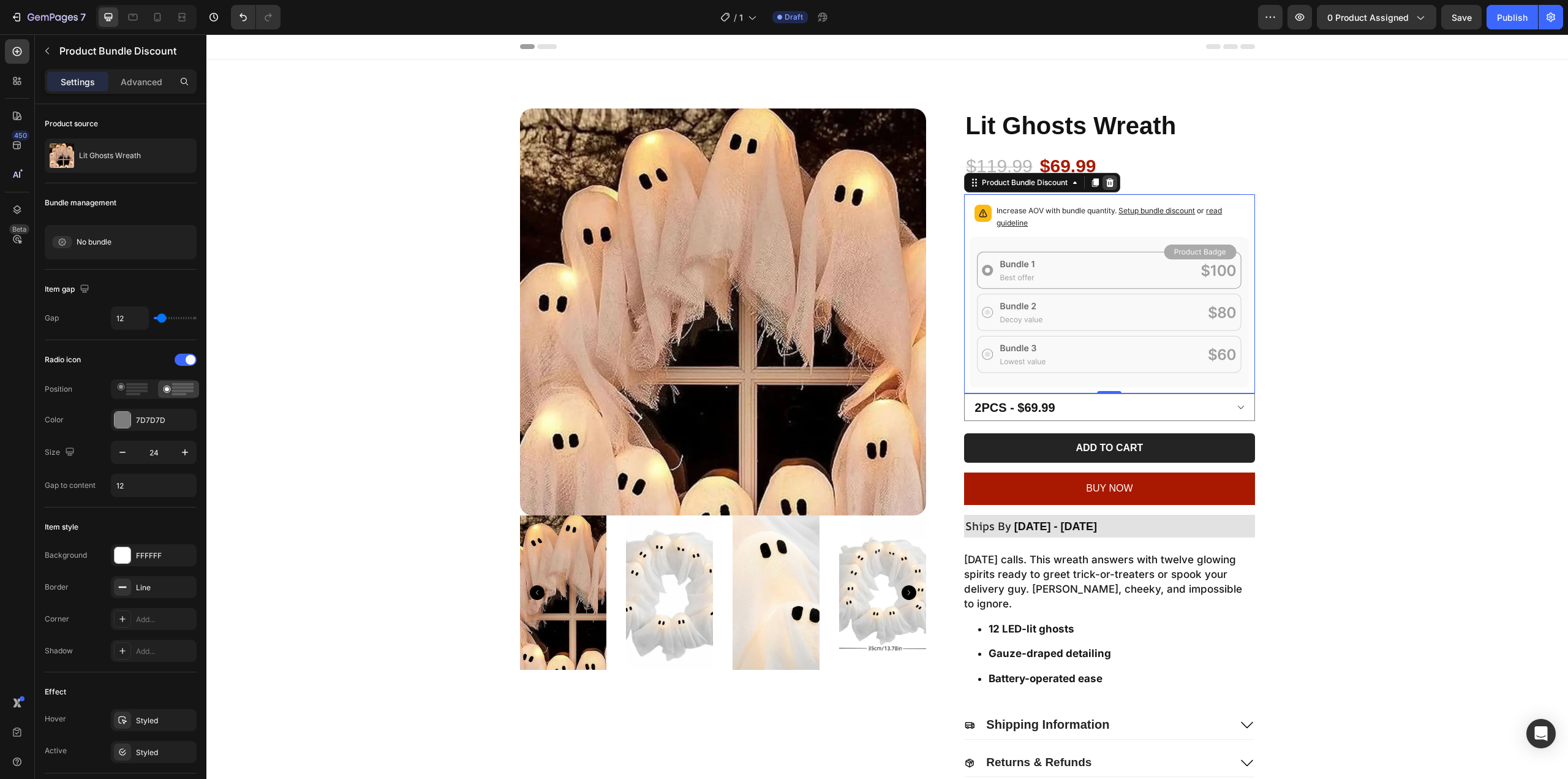
click at [1106, 183] on icon at bounding box center [1110, 182] width 8 height 9
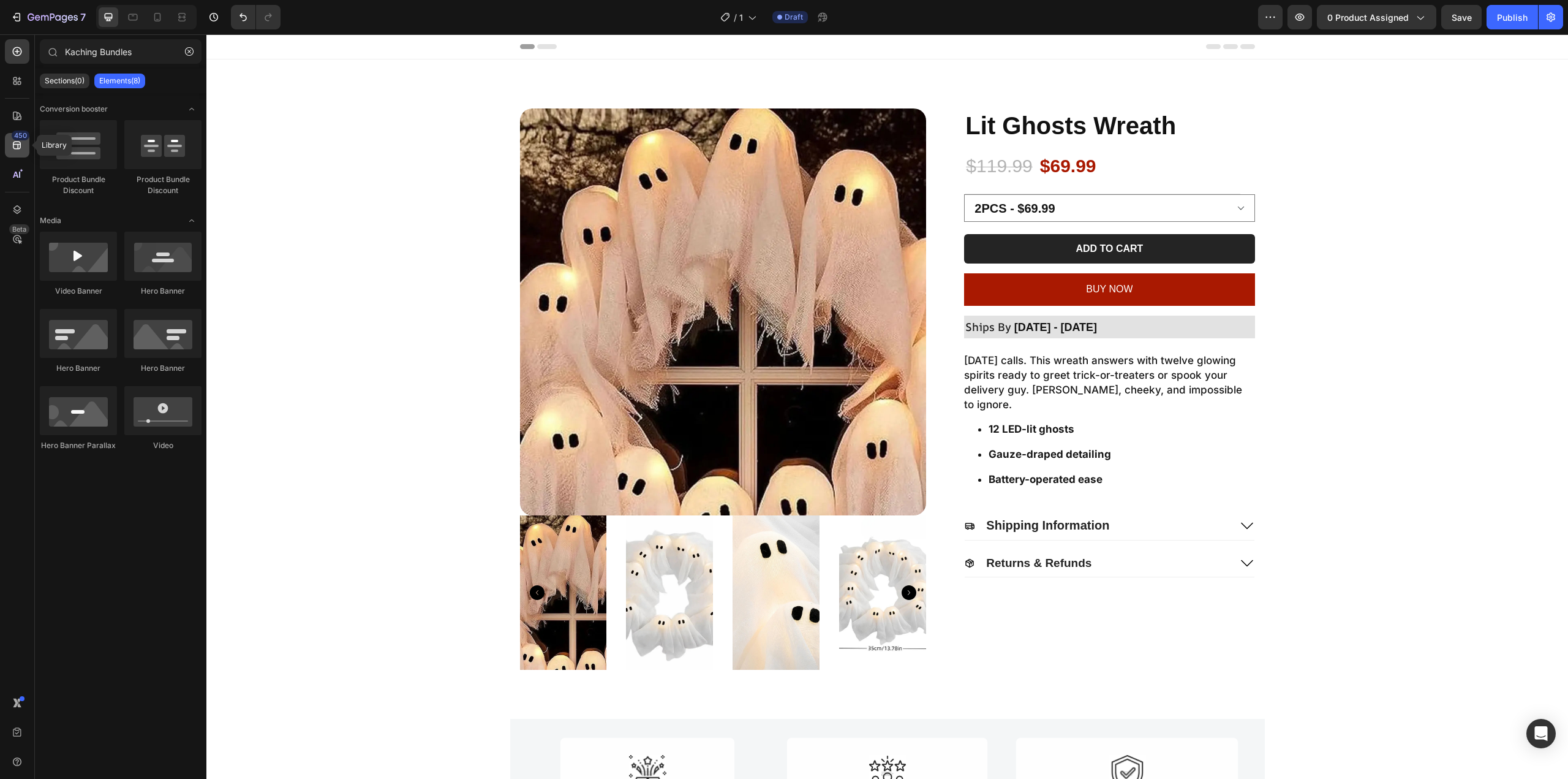
click at [17, 142] on icon at bounding box center [17, 146] width 8 height 8
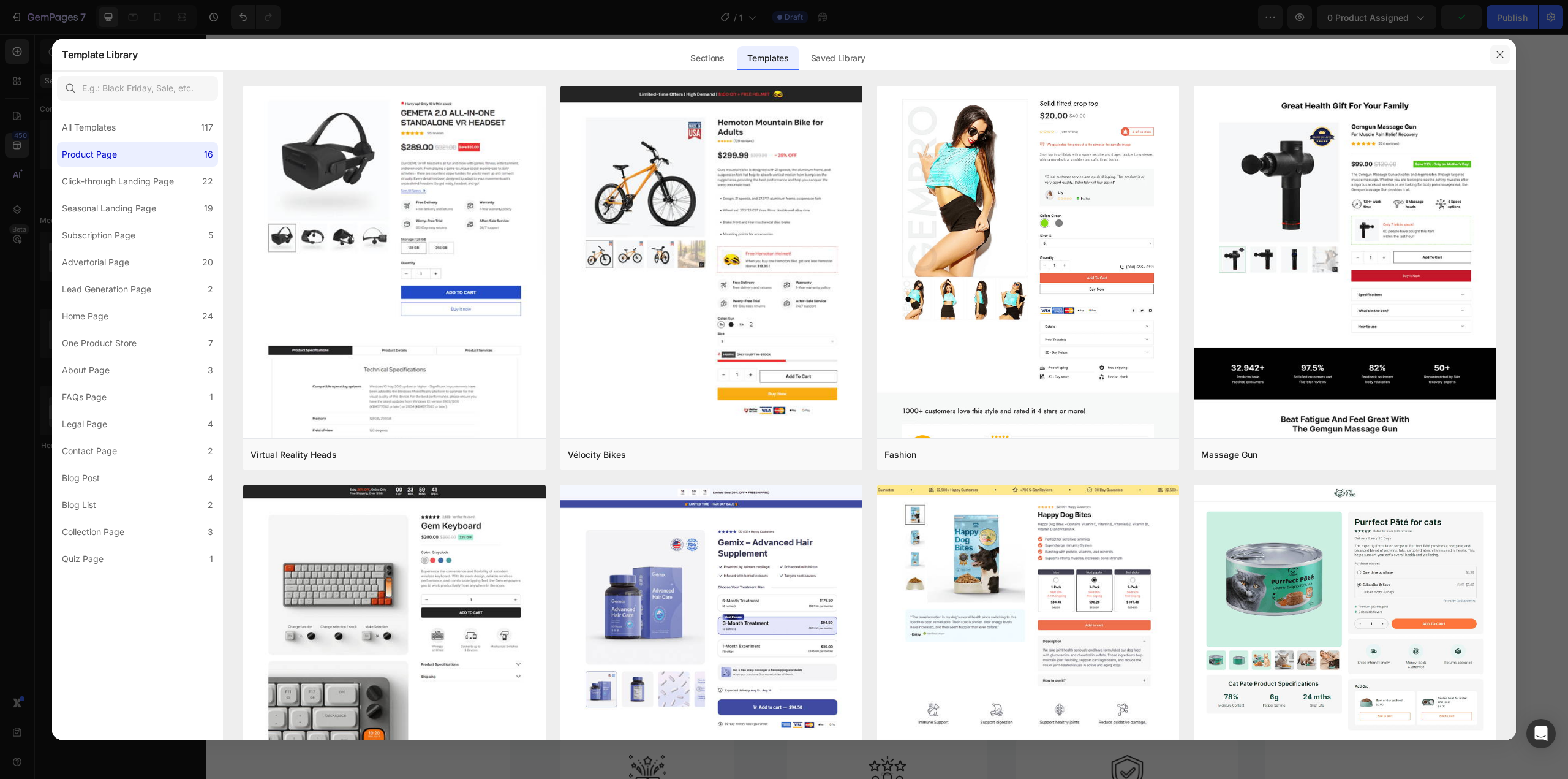
click at [1500, 56] on icon "button" at bounding box center [1500, 55] width 10 height 10
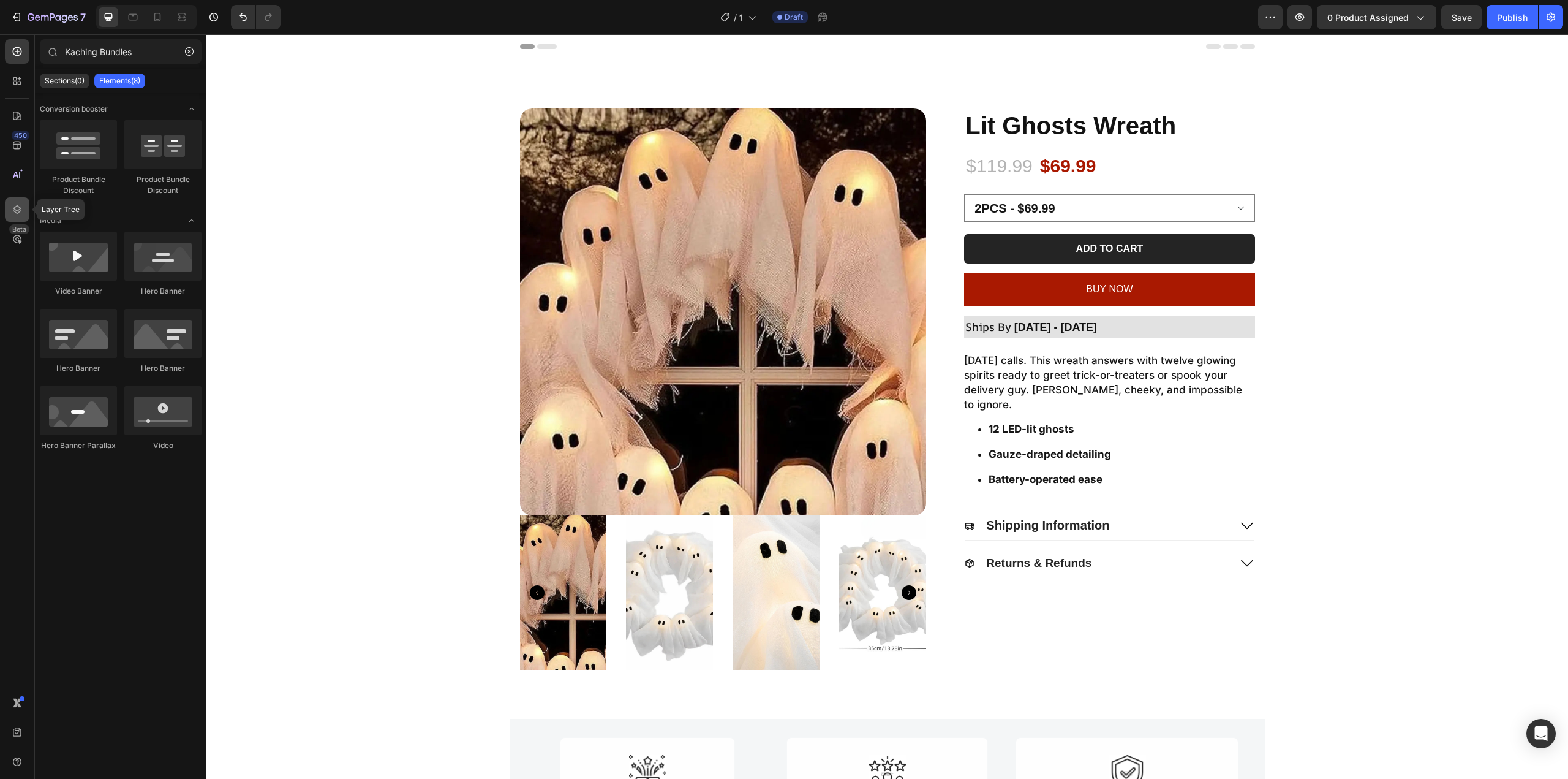
click at [17, 215] on icon at bounding box center [17, 209] width 12 height 12
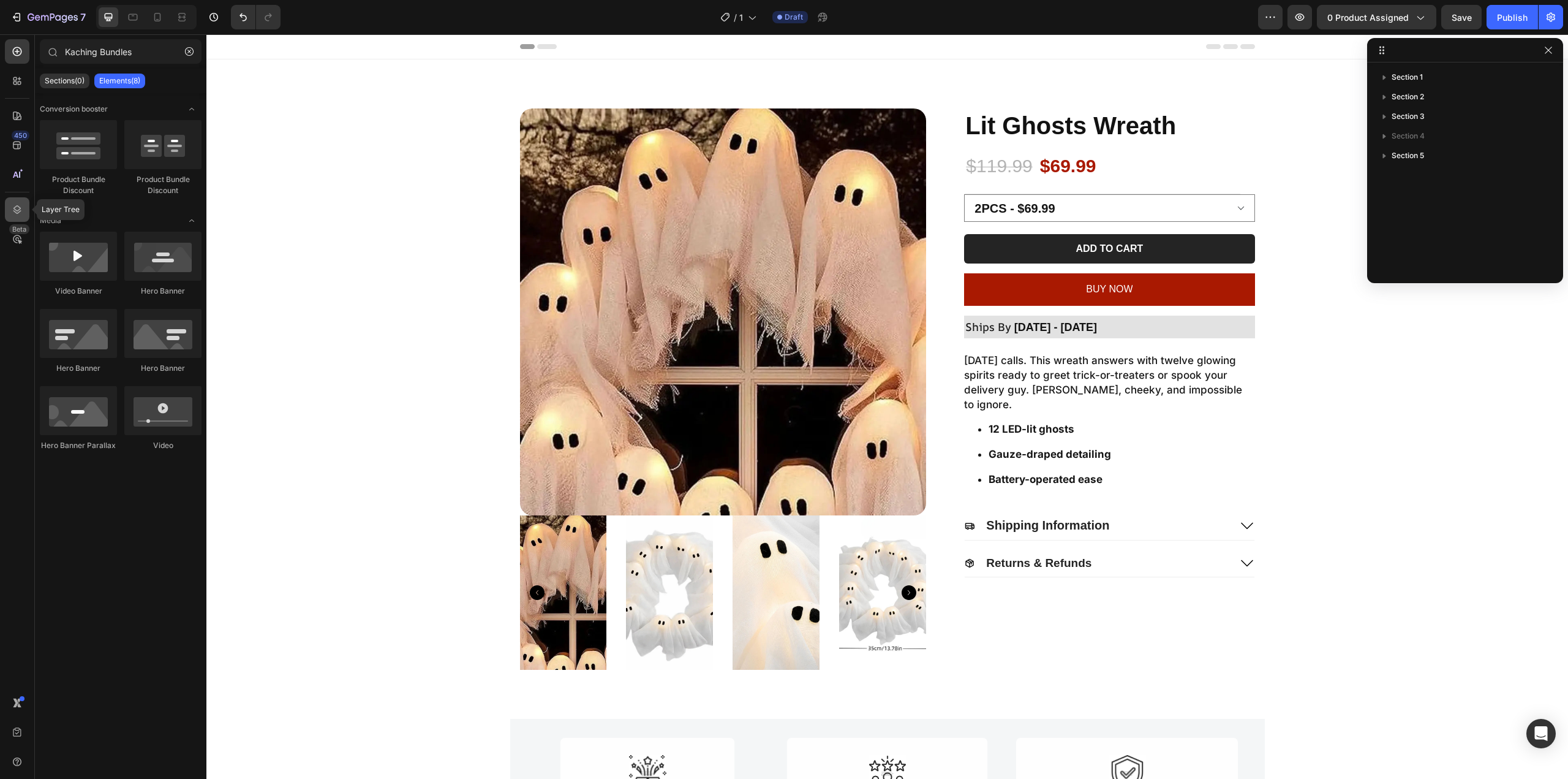
click at [16, 212] on icon at bounding box center [17, 209] width 8 height 9
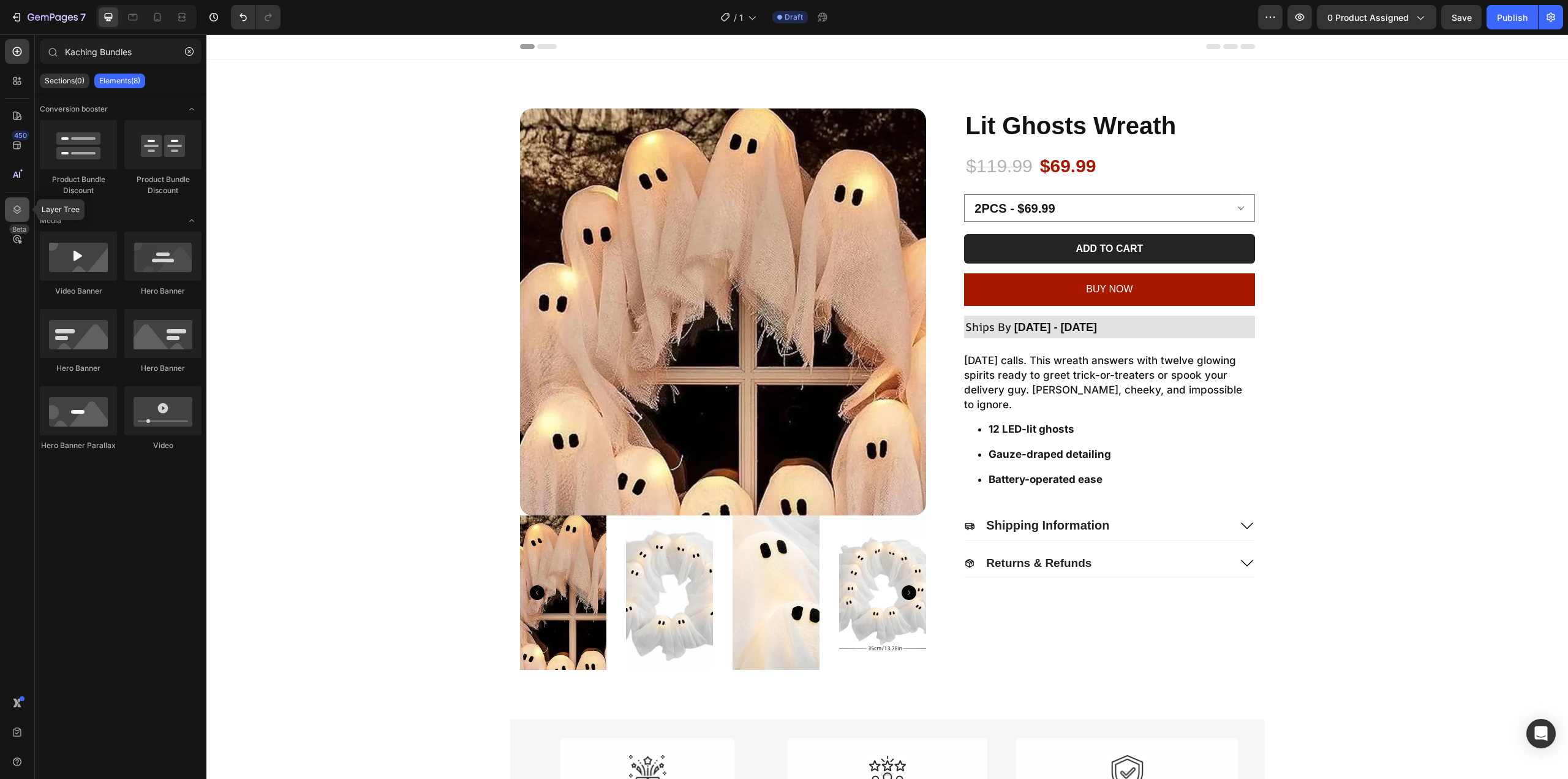
click at [16, 212] on icon at bounding box center [17, 209] width 8 height 9
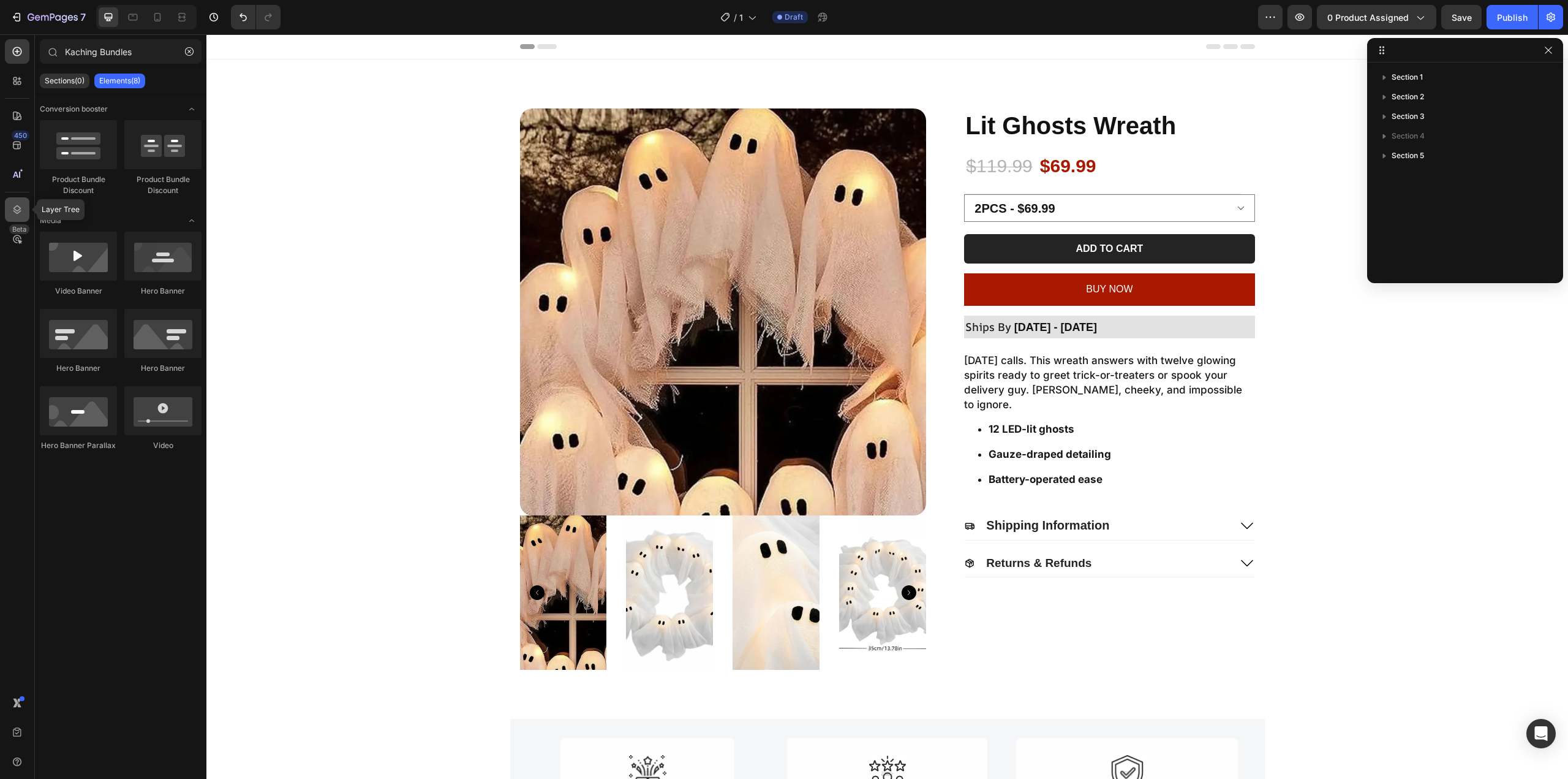
click at [16, 212] on icon at bounding box center [17, 209] width 8 height 9
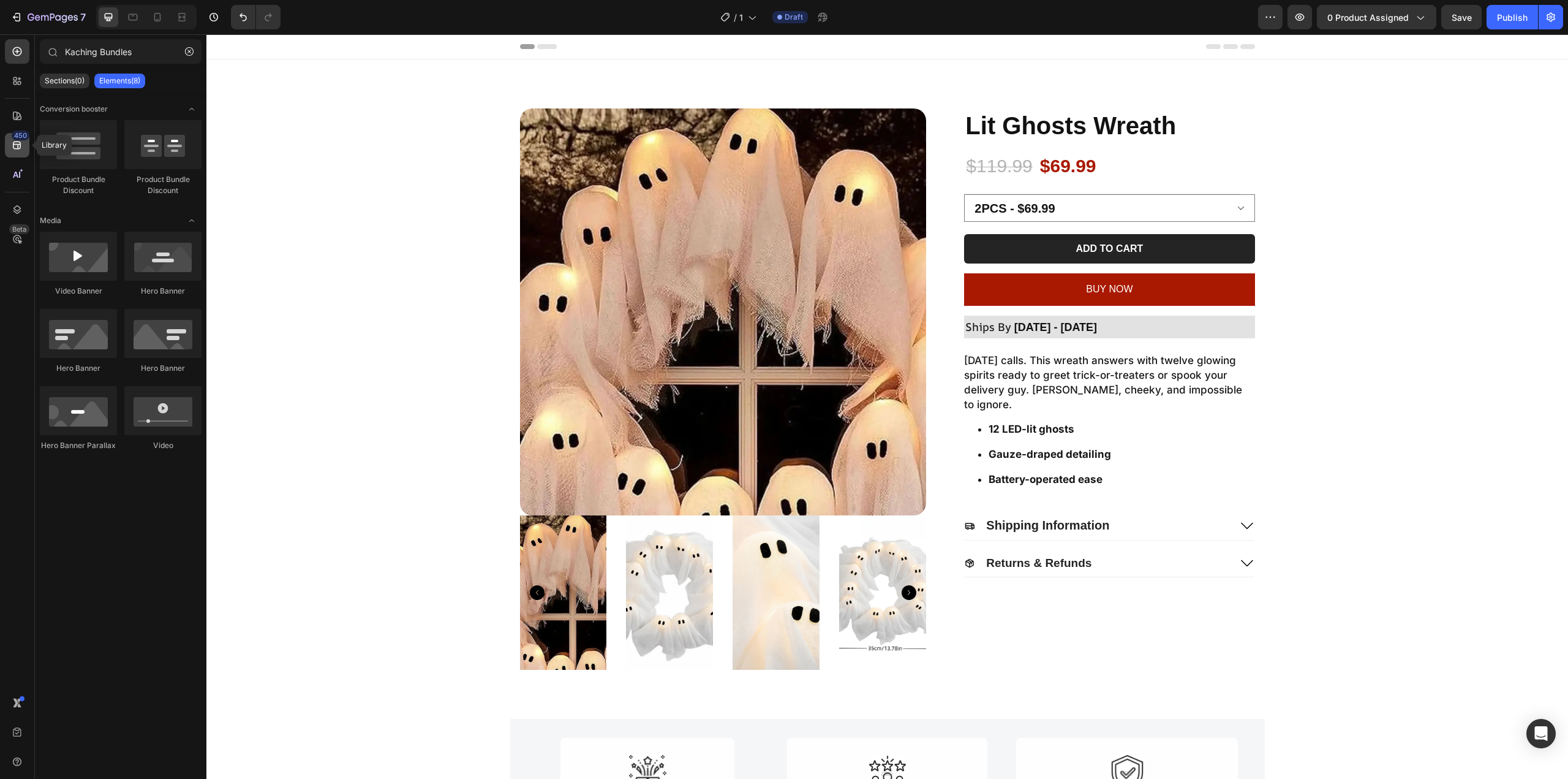
click at [21, 149] on icon at bounding box center [17, 144] width 12 height 12
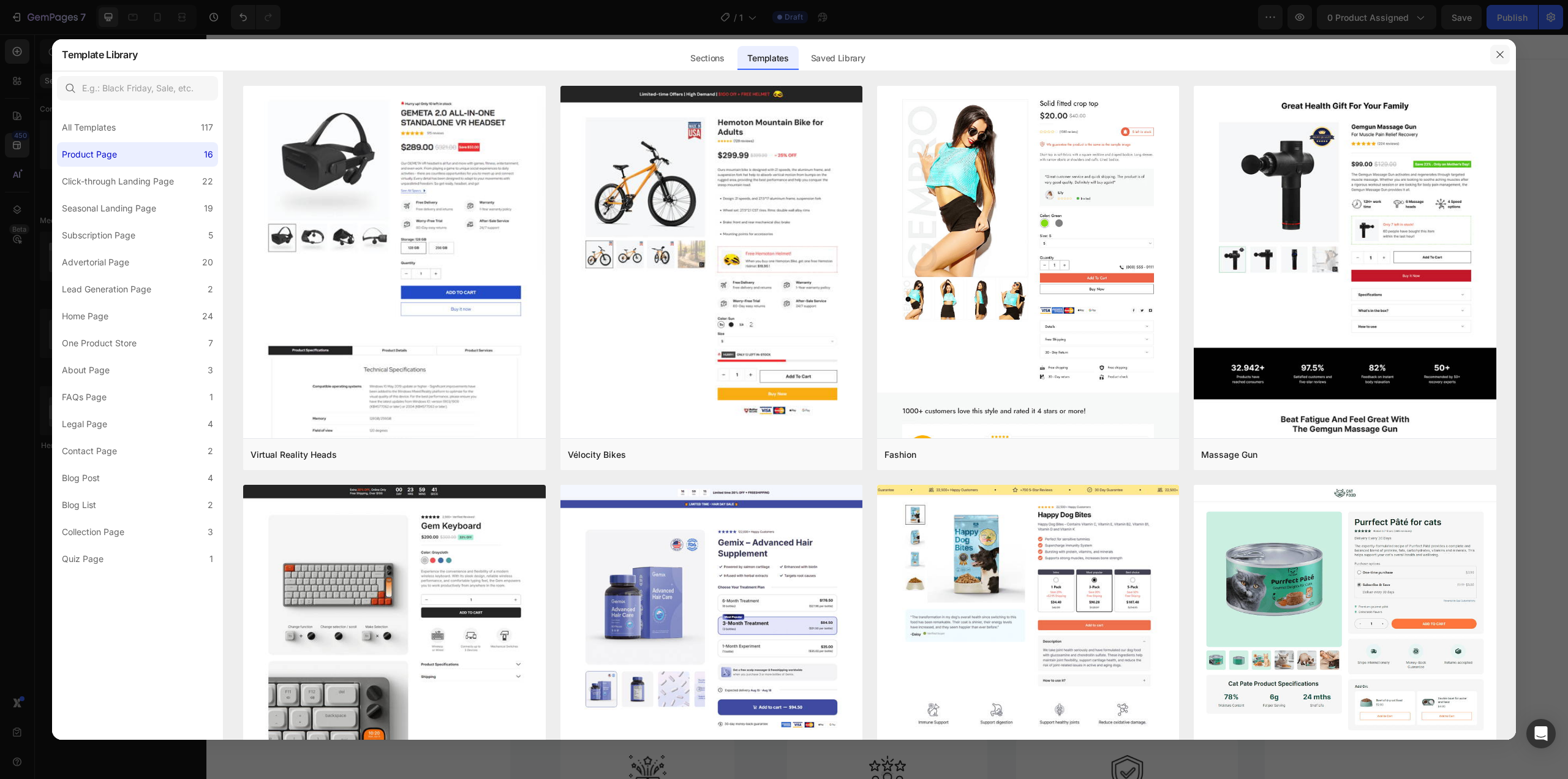
click at [1505, 57] on button "button" at bounding box center [1500, 54] width 20 height 20
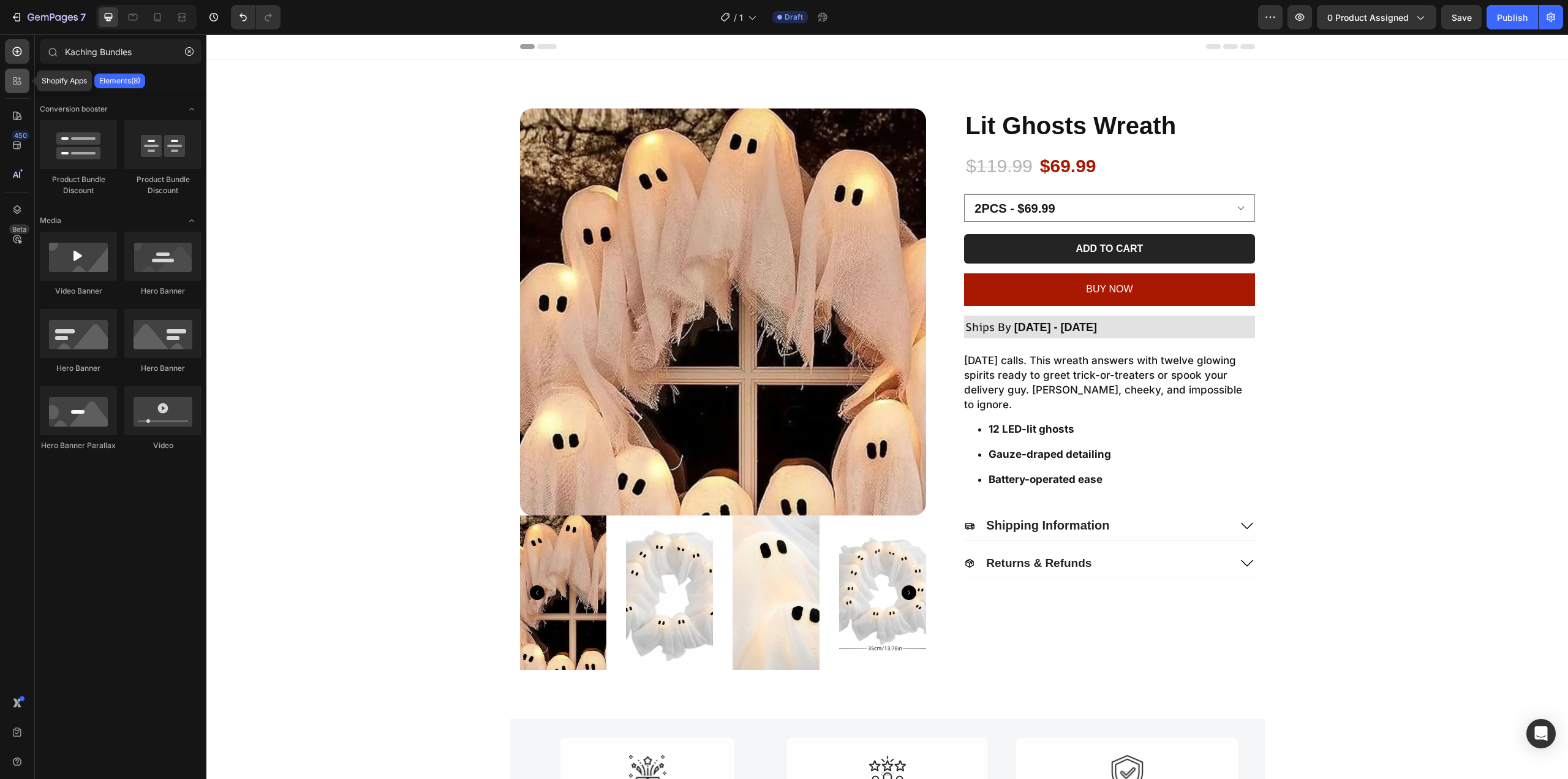
click at [14, 82] on icon at bounding box center [15, 83] width 4 height 4
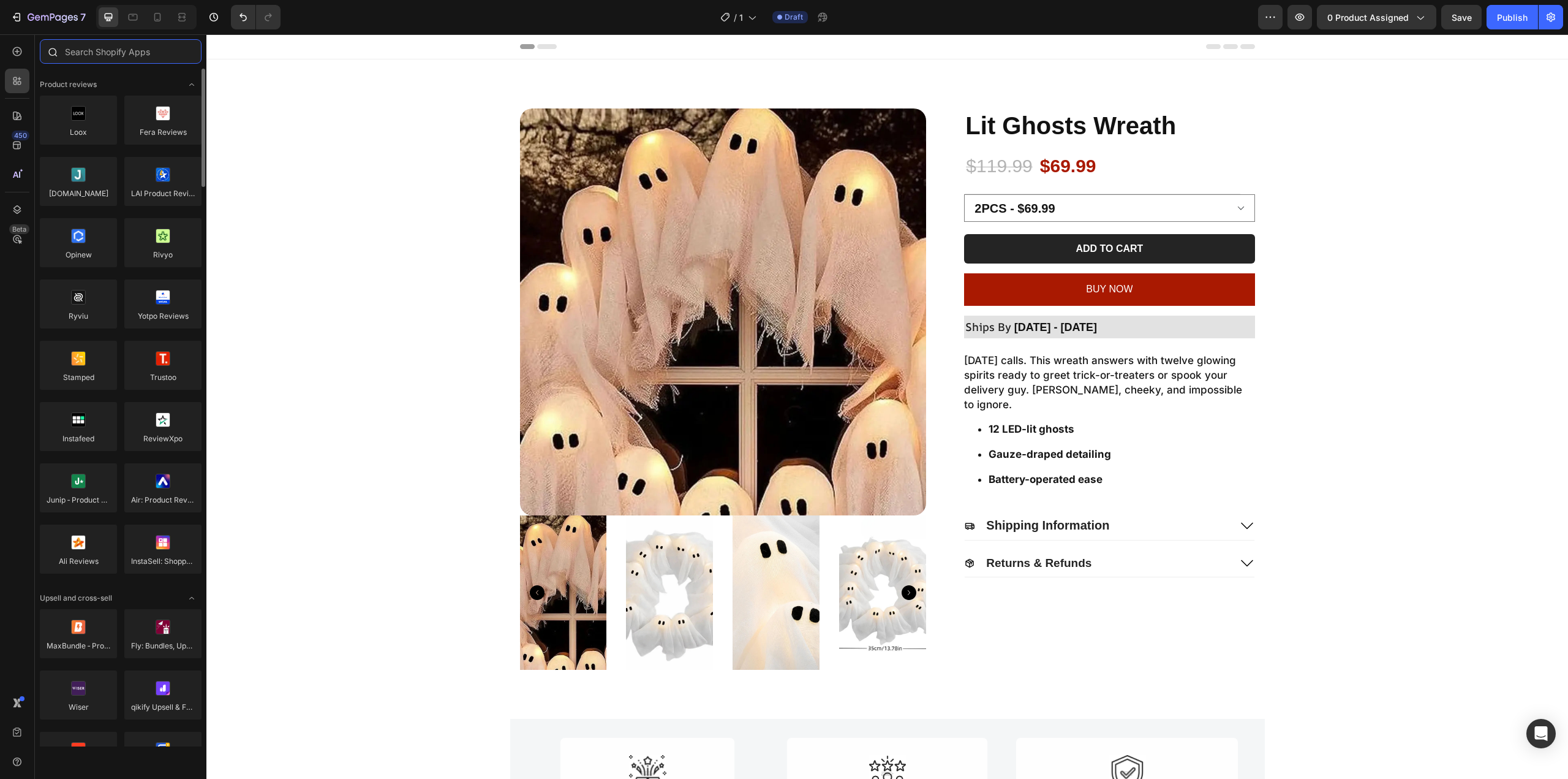
click at [113, 57] on input "text" at bounding box center [120, 51] width 162 height 25
paste input "Kaching Bundles"
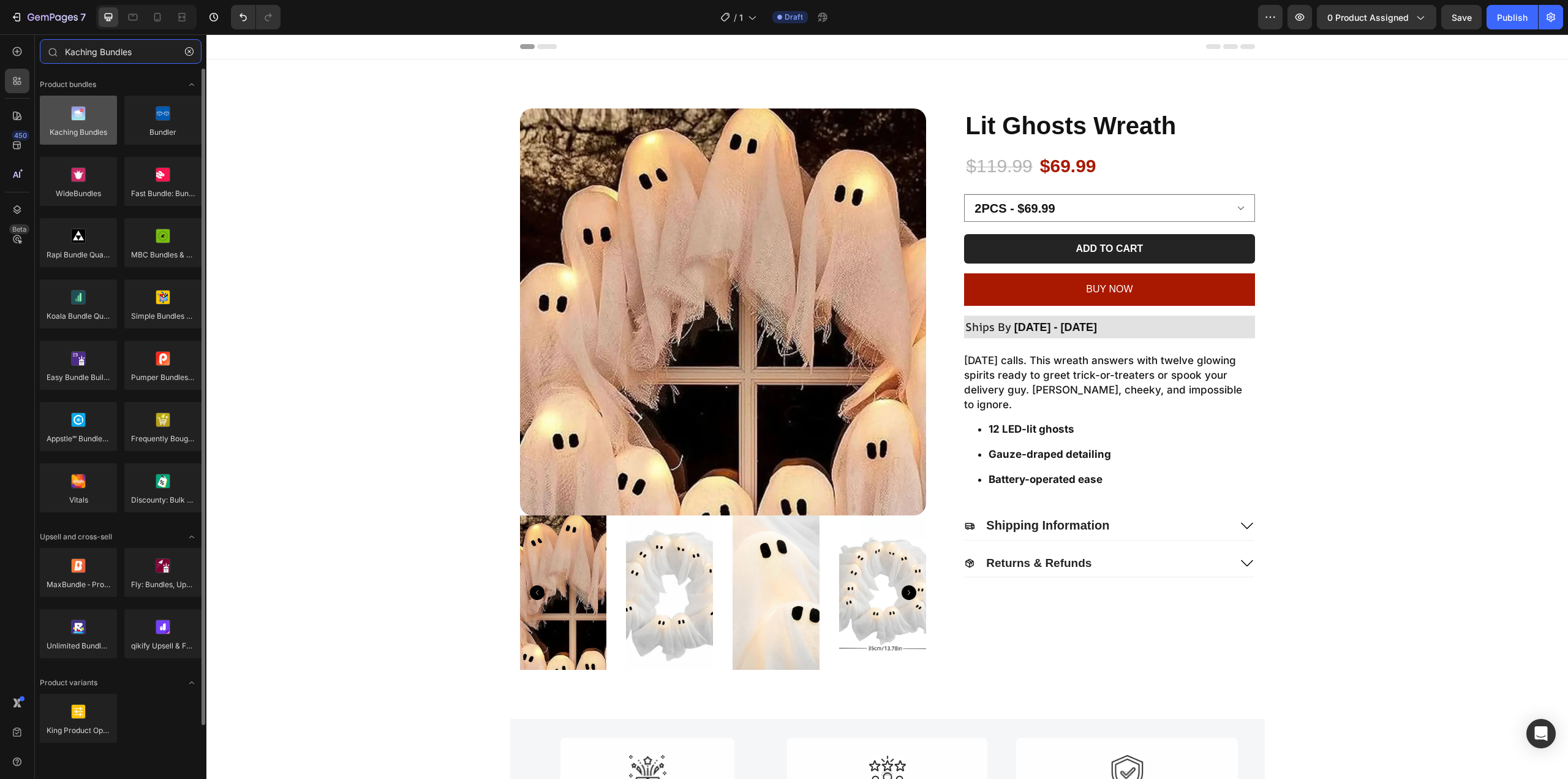
type input "Kaching Bundles"
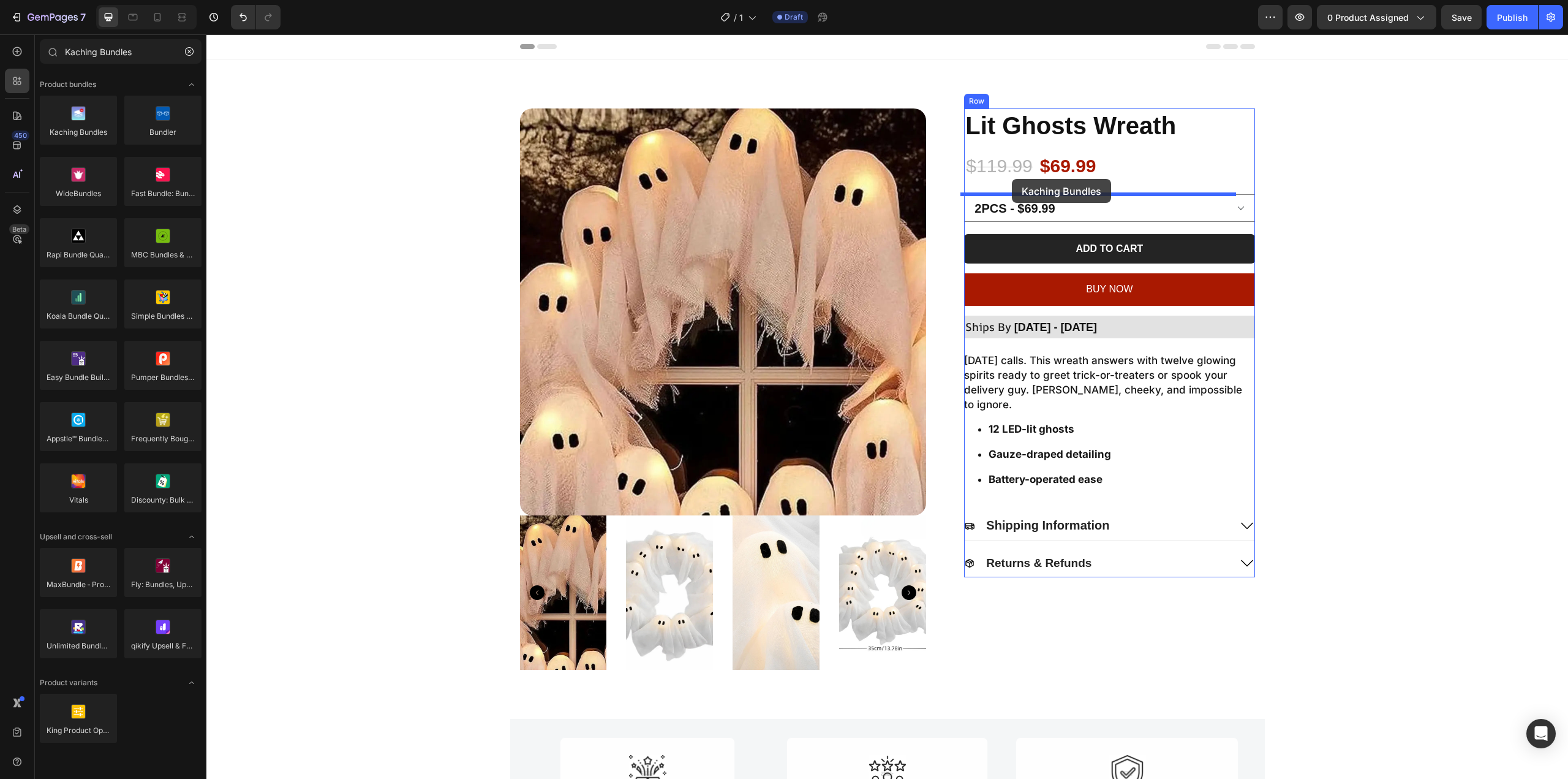
drag, startPoint x: 297, startPoint y: 150, endPoint x: 1012, endPoint y: 181, distance: 715.7
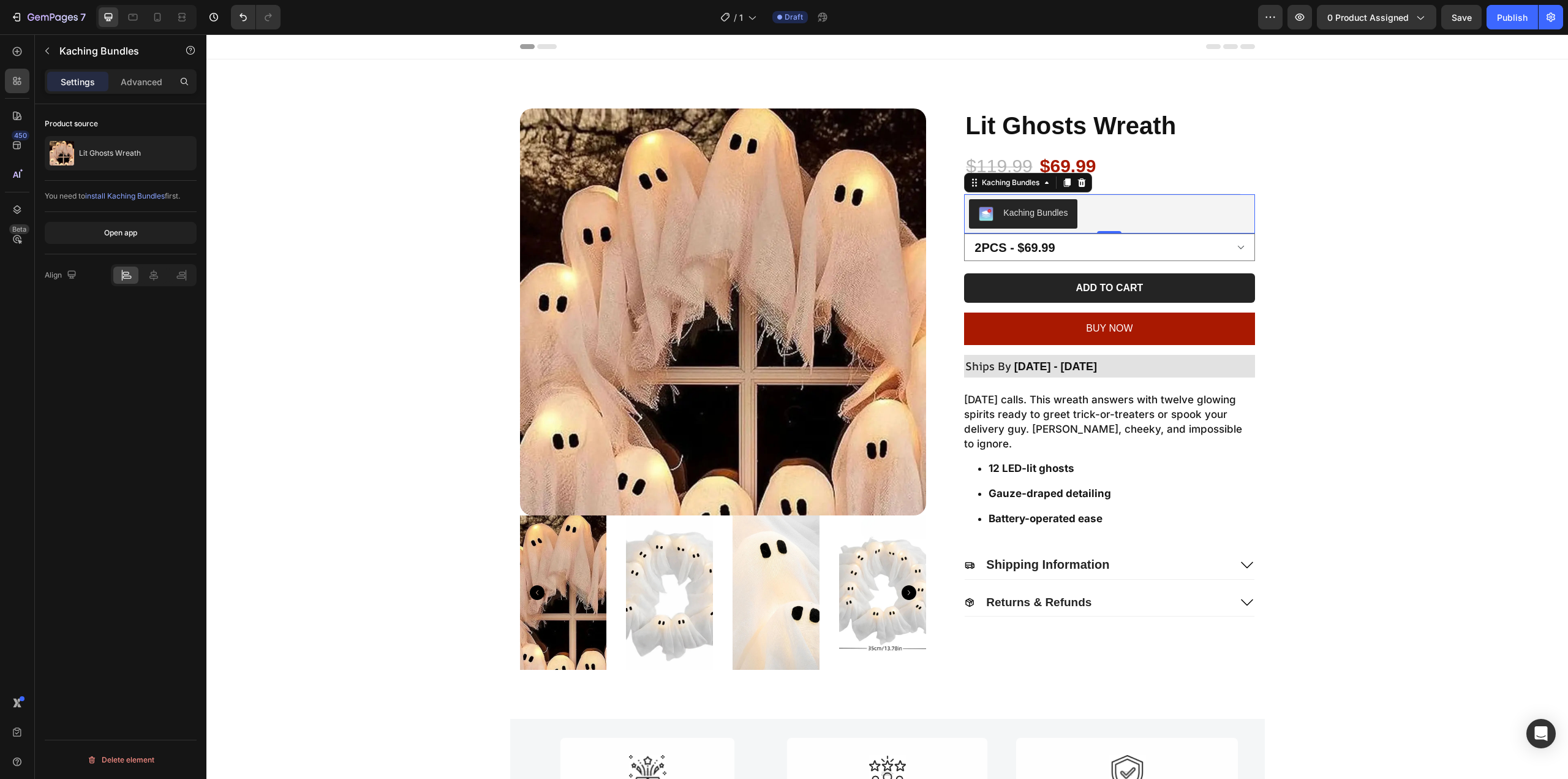
click at [1016, 216] on div "Kaching Bundles" at bounding box center [1035, 213] width 64 height 13
click at [0, 21] on div "7" at bounding box center [45, 17] width 91 height 25
click at [29, 17] on icon "button" at bounding box center [52, 17] width 50 height 10
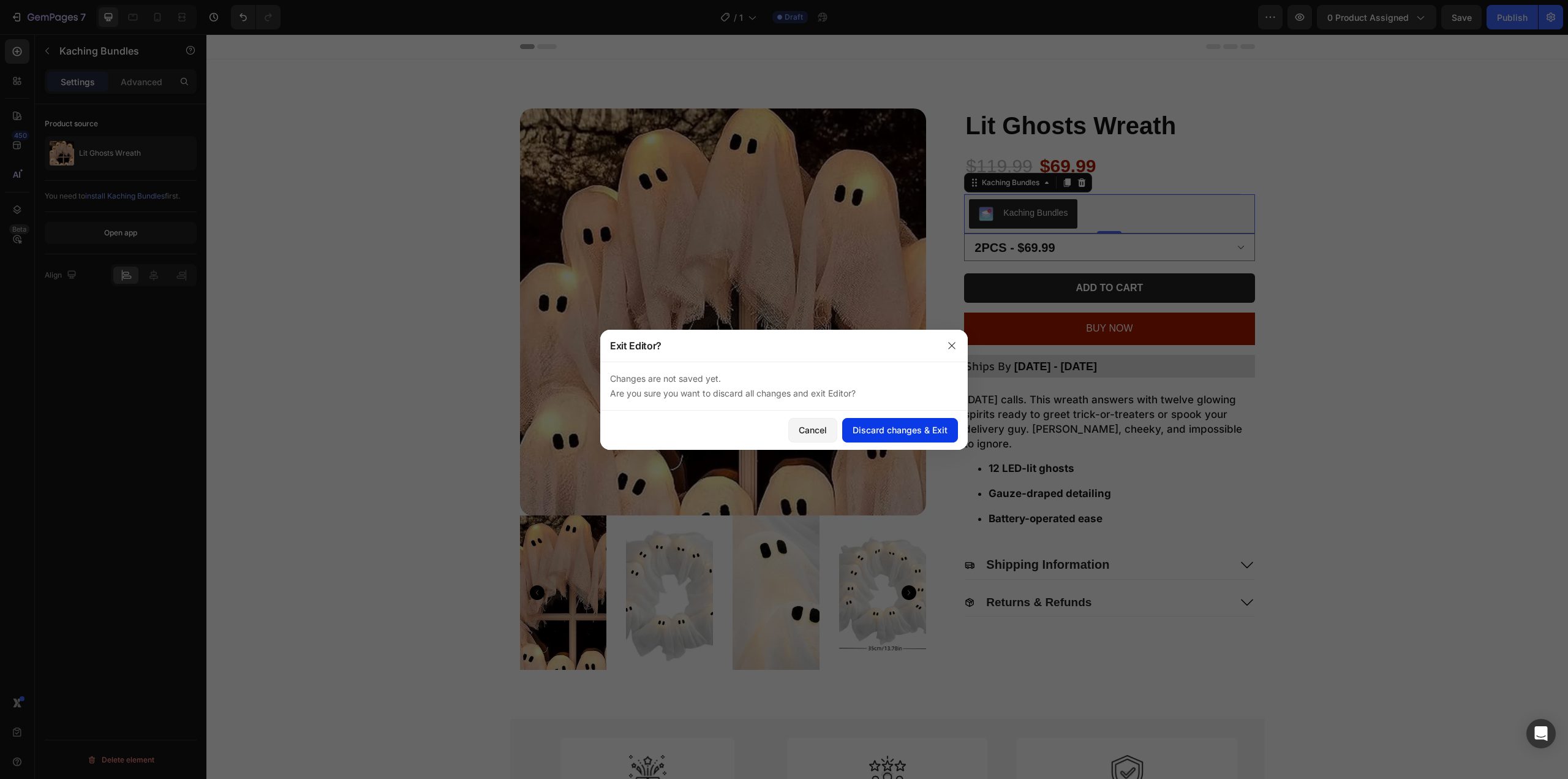
click at [912, 433] on div "Discard changes & Exit" at bounding box center [900, 430] width 95 height 13
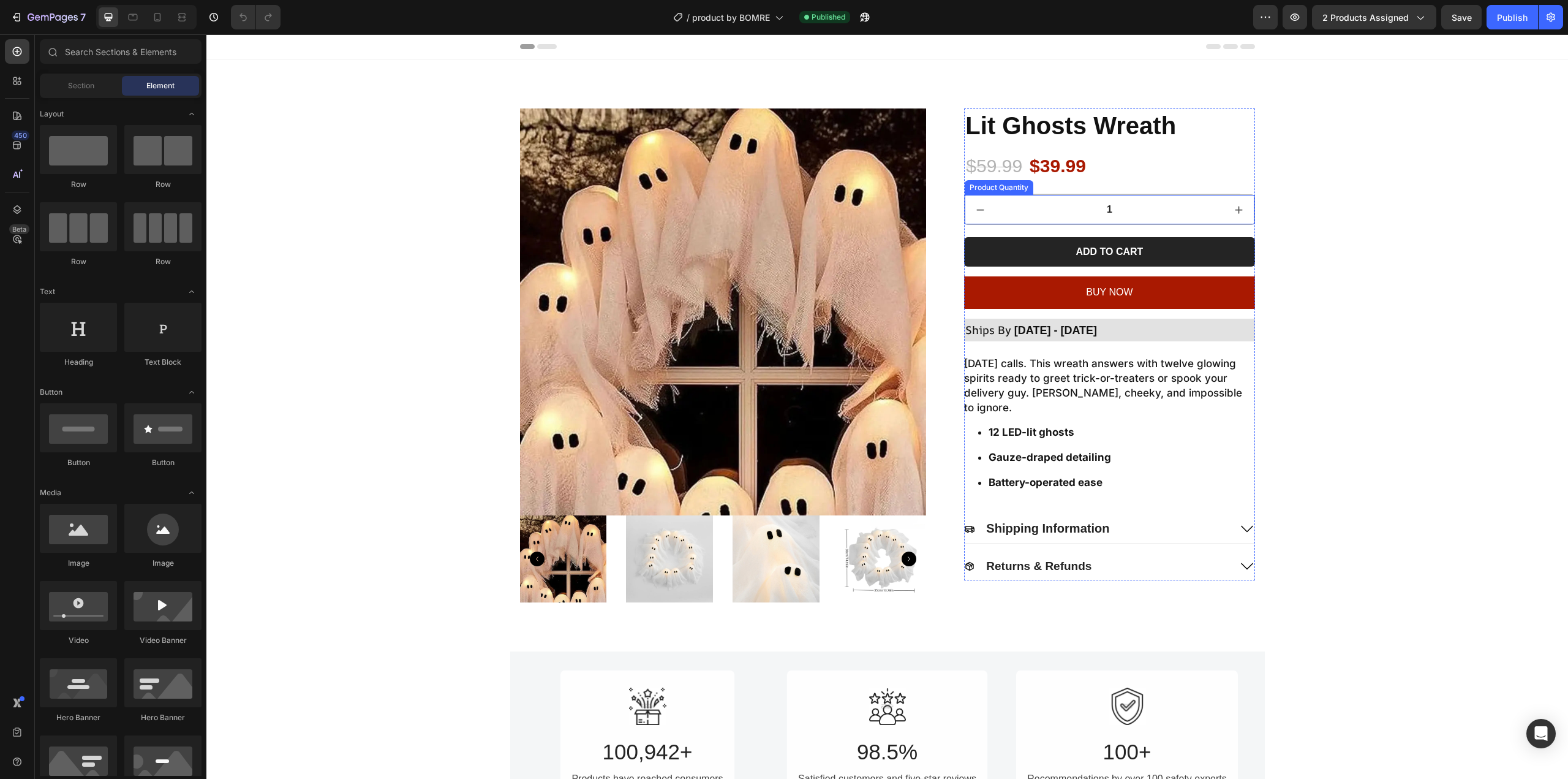
click at [1126, 201] on input "1" at bounding box center [1109, 209] width 228 height 29
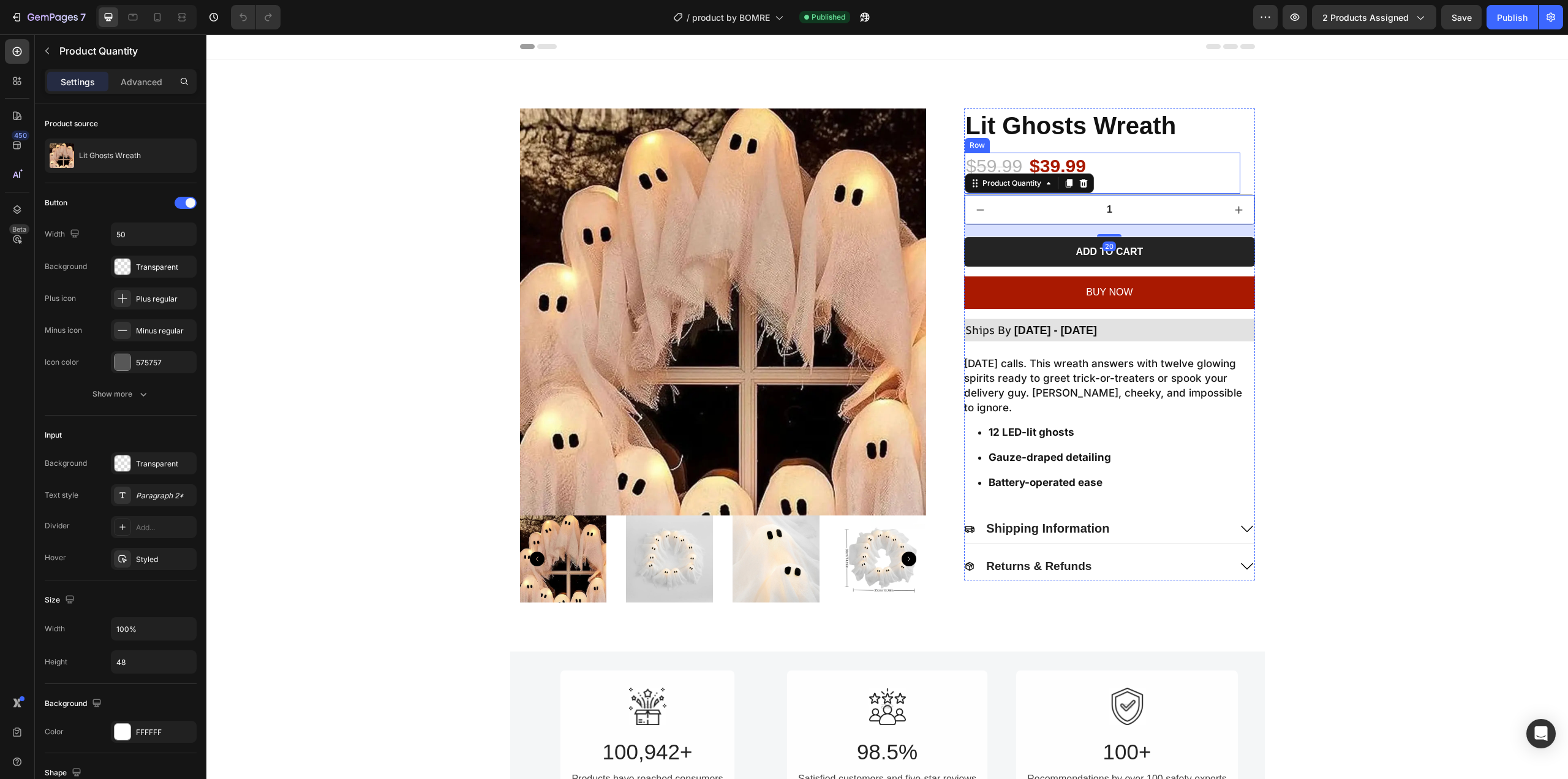
click at [1160, 186] on div "$59.99 Product Price Product Price $39.99 Product Price Product Price Row" at bounding box center [1103, 173] width 276 height 42
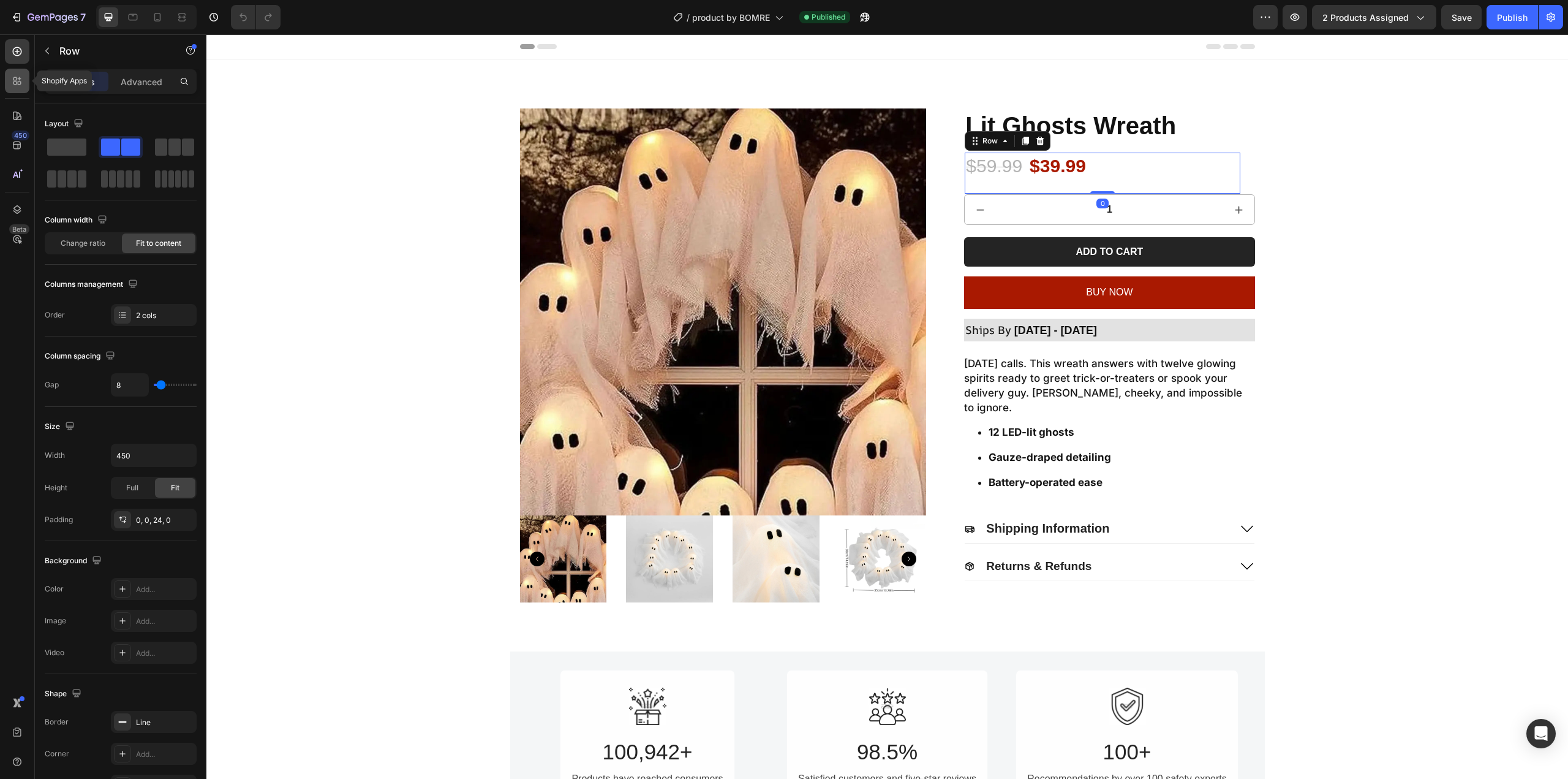
click at [18, 80] on icon at bounding box center [17, 80] width 12 height 12
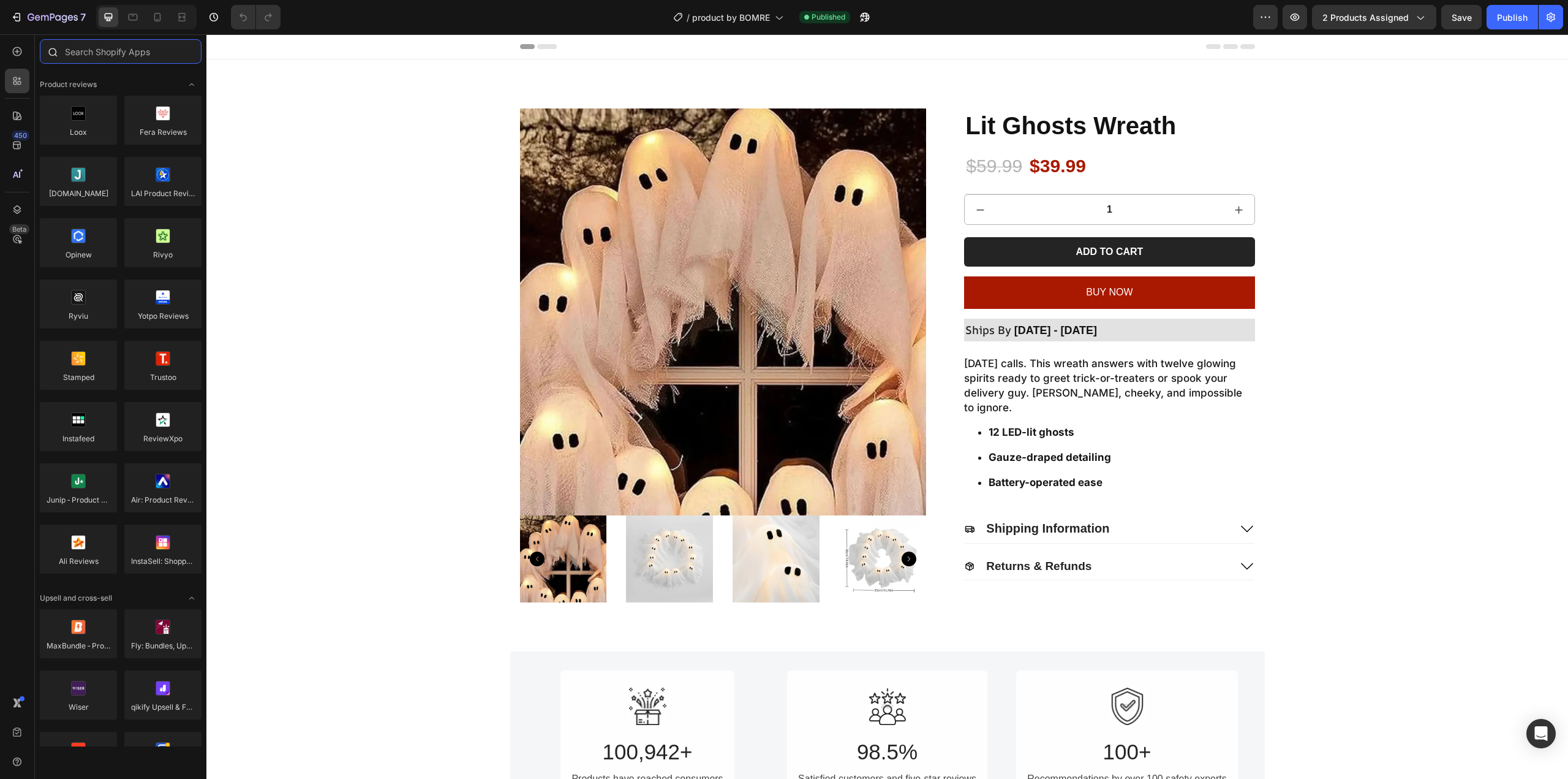
click at [146, 60] on input "text" at bounding box center [120, 51] width 162 height 25
paste input "Kaching Bundles"
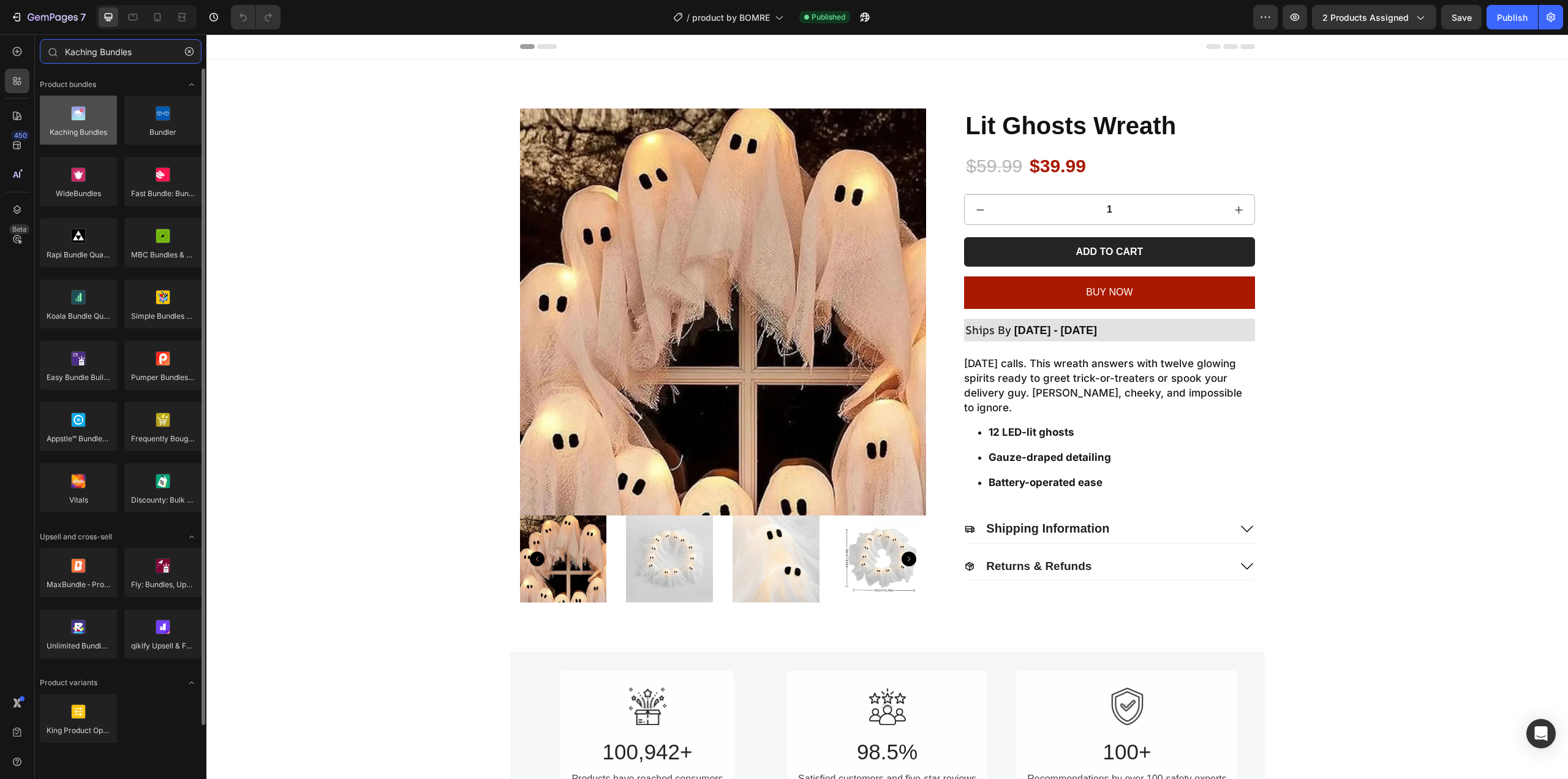
type input "Kaching Bundles"
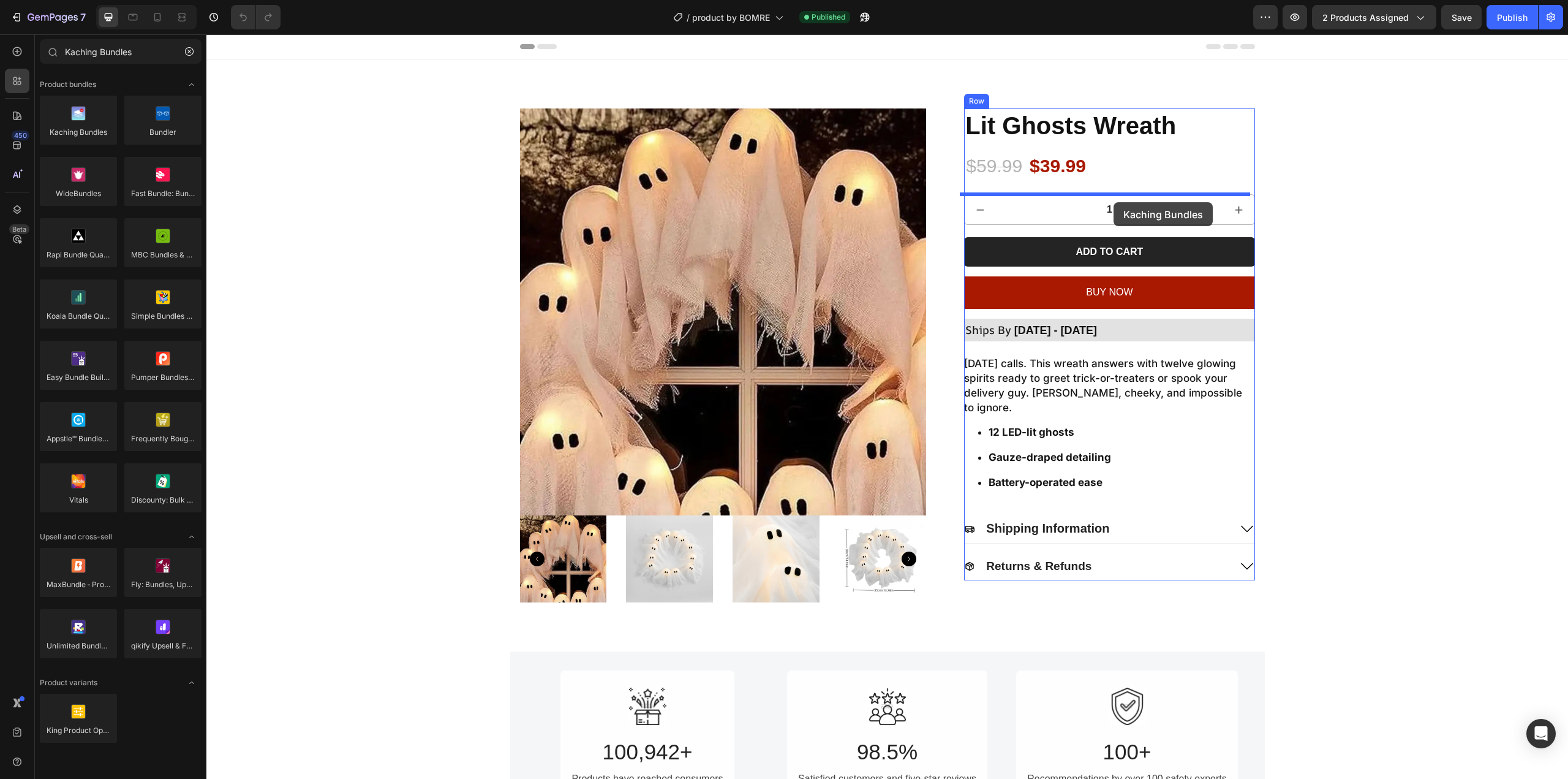
drag, startPoint x: 297, startPoint y: 165, endPoint x: 1113, endPoint y: 201, distance: 816.8
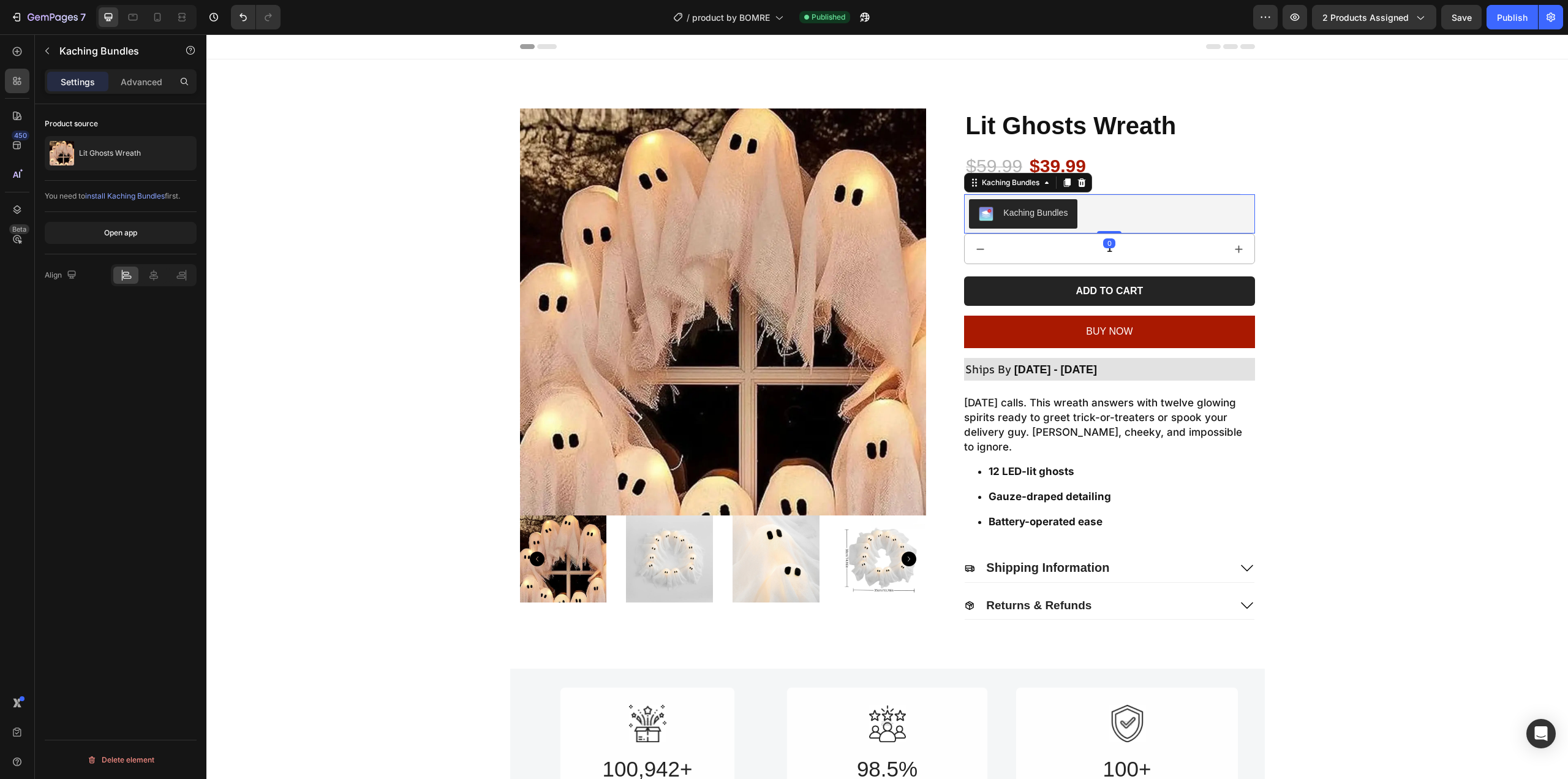
click at [1013, 218] on div "Kaching Bundles" at bounding box center [1035, 213] width 64 height 13
click at [1028, 217] on div "Kaching Bundles" at bounding box center [1035, 213] width 64 height 13
click at [25, 12] on div "7" at bounding box center [48, 17] width 75 height 15
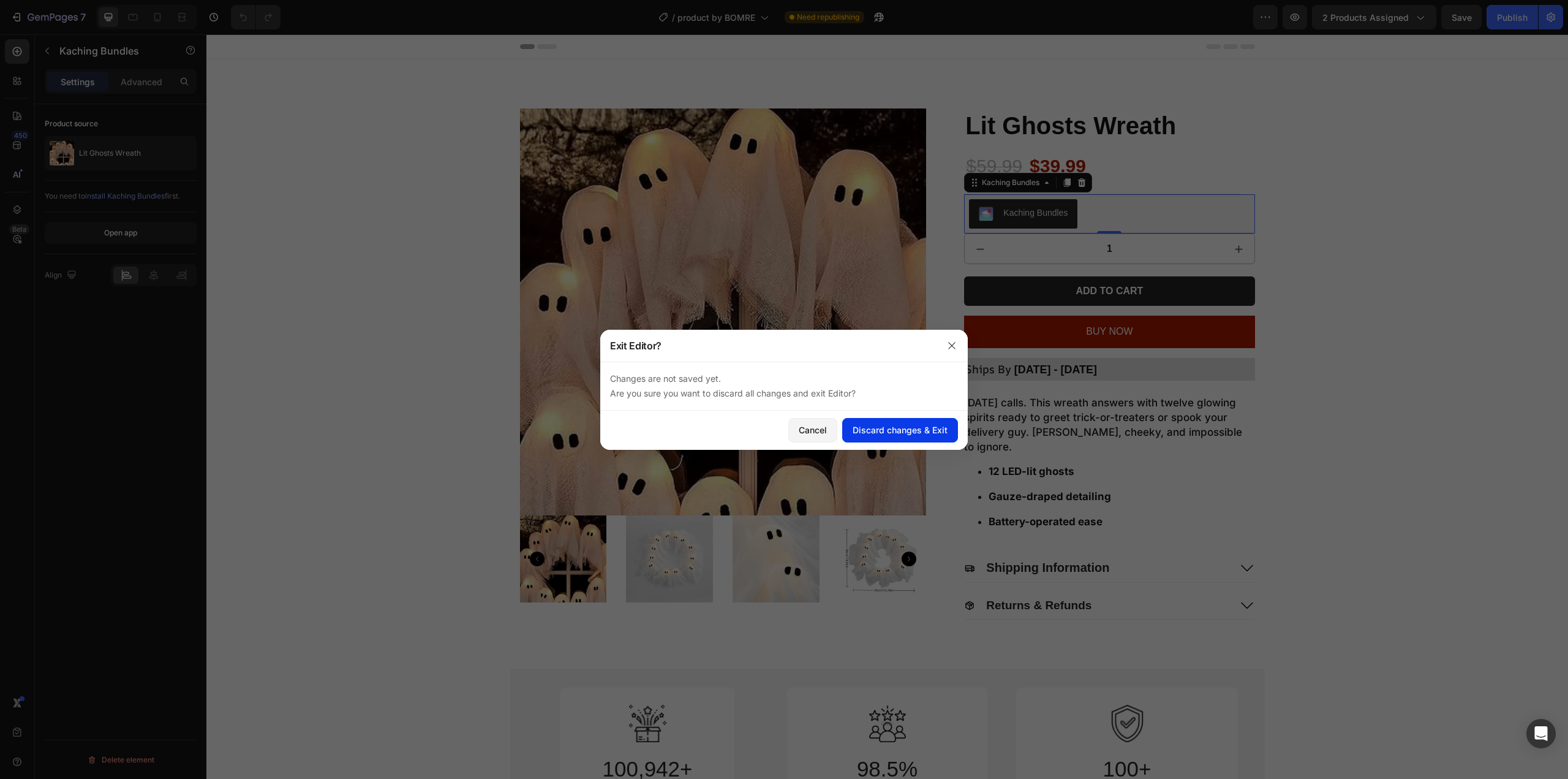
click at [894, 423] on div "Discard changes & Exit" at bounding box center [900, 430] width 95 height 13
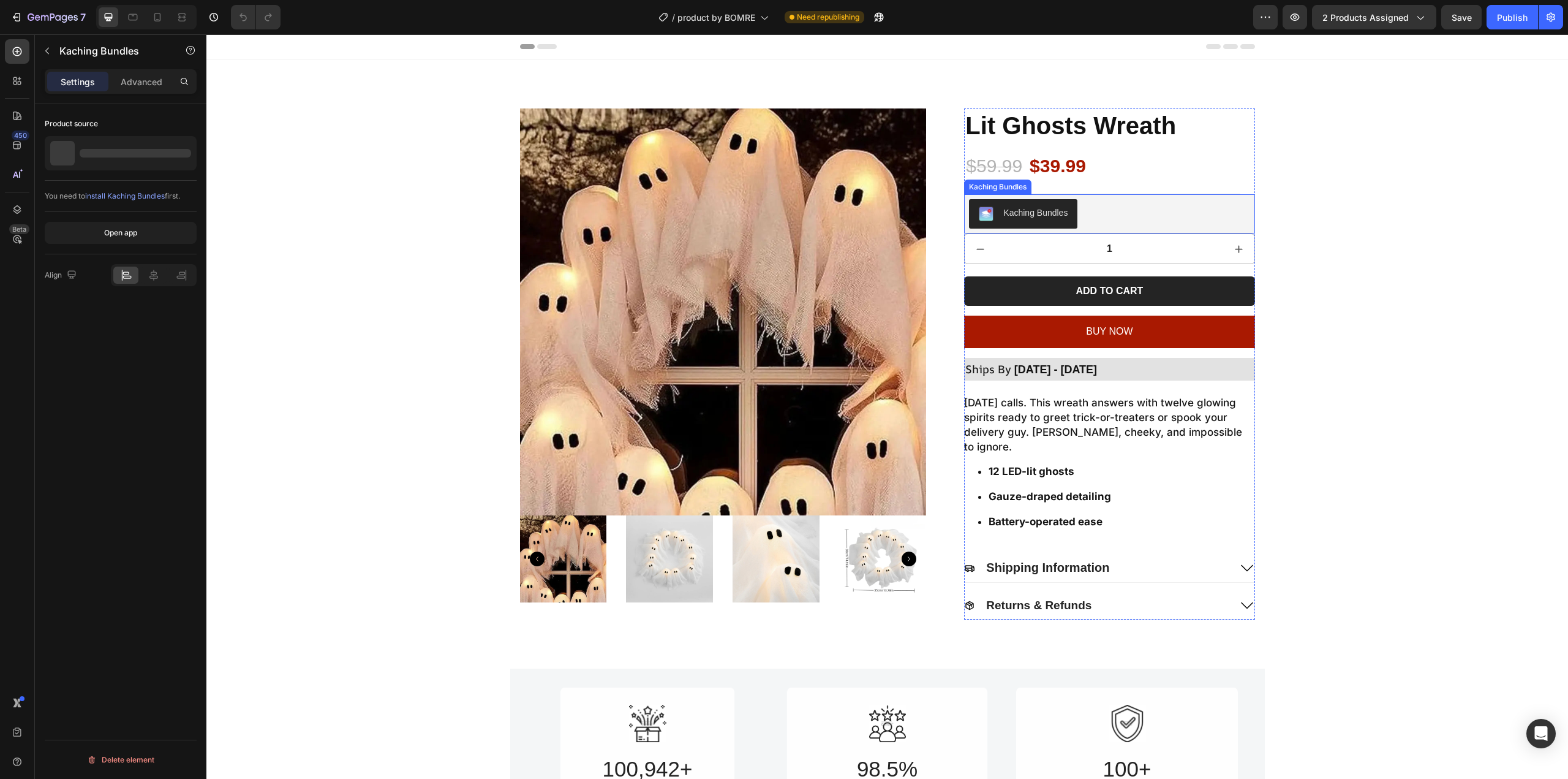
click at [1007, 204] on button "Kaching Bundles" at bounding box center [1023, 213] width 109 height 29
click at [141, 94] on div "Settings Advanced" at bounding box center [120, 81] width 152 height 25
click at [147, 77] on p "Advanced" at bounding box center [141, 82] width 42 height 13
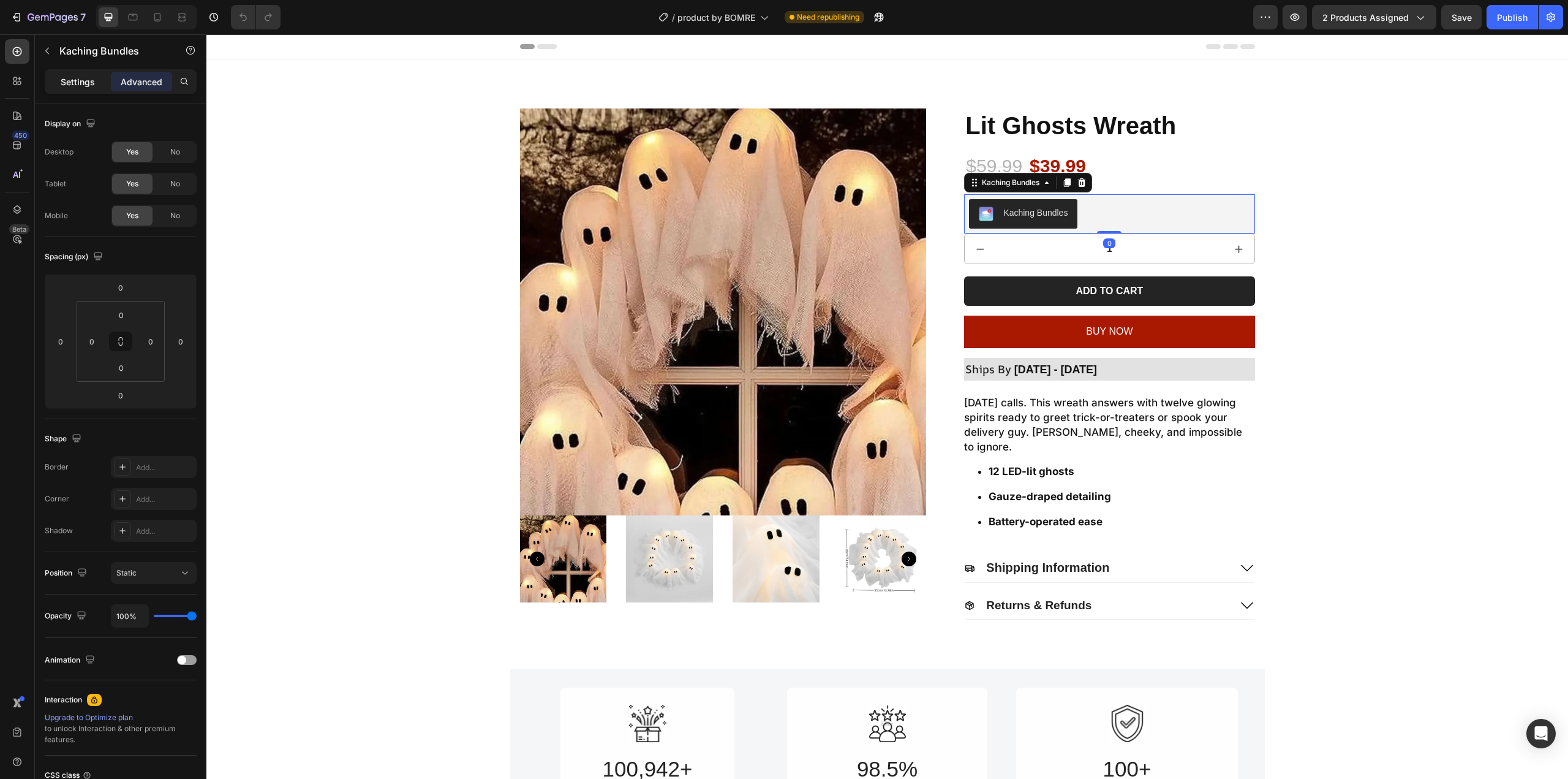
click at [71, 81] on p "Settings" at bounding box center [78, 82] width 34 height 13
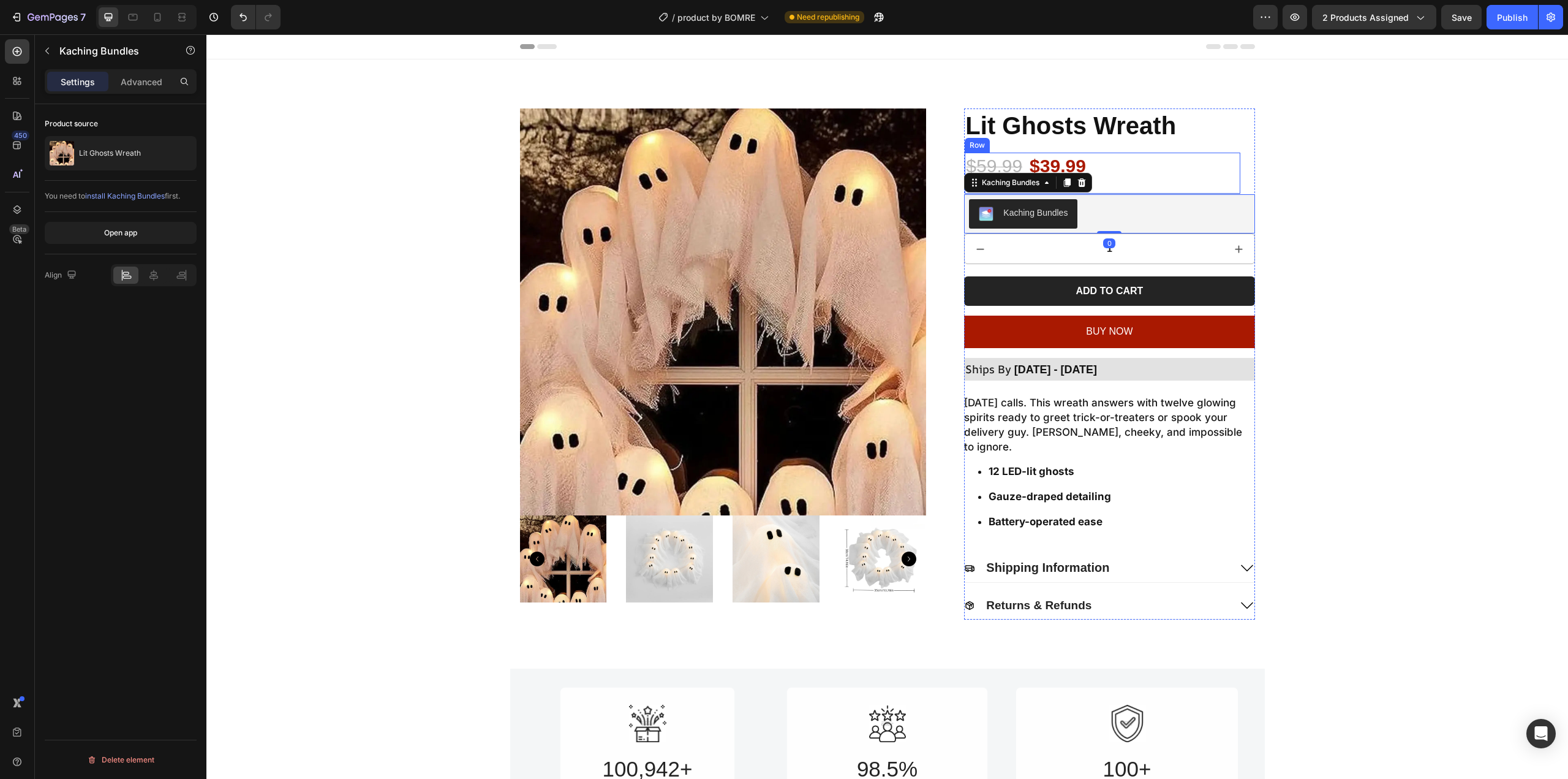
click at [1181, 185] on div "$59.99 Product Price Product Price $39.99 Product Price Product Price Row" at bounding box center [1103, 173] width 276 height 42
click at [1245, 212] on div "Kaching Bundles" at bounding box center [1109, 213] width 280 height 29
click at [1083, 185] on icon at bounding box center [1082, 182] width 10 height 10
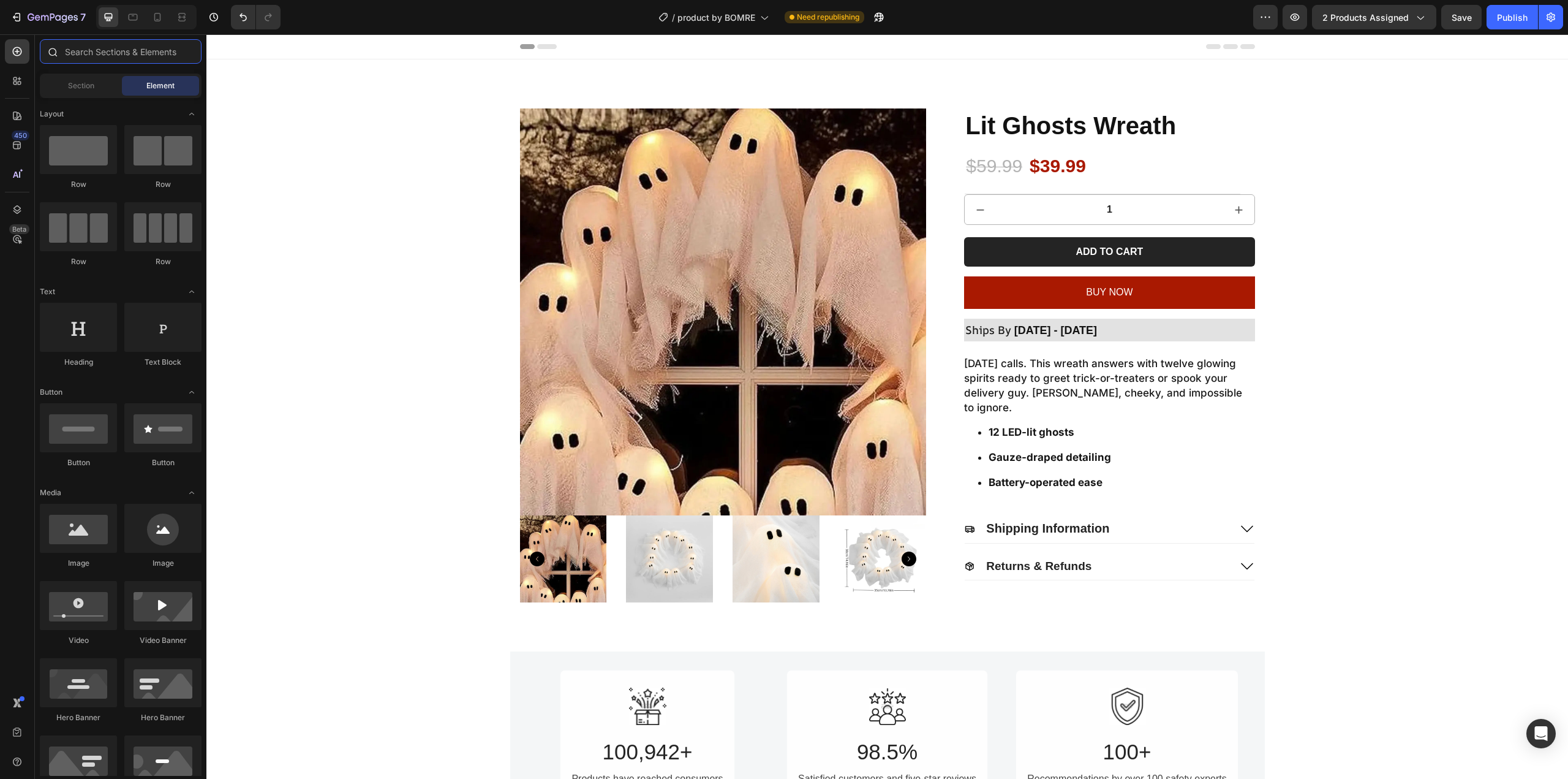
click at [97, 58] on input "text" at bounding box center [120, 51] width 162 height 25
click at [23, 83] on div "450 Beta" at bounding box center [17, 406] width 35 height 744
click at [23, 83] on icon at bounding box center [17, 80] width 12 height 12
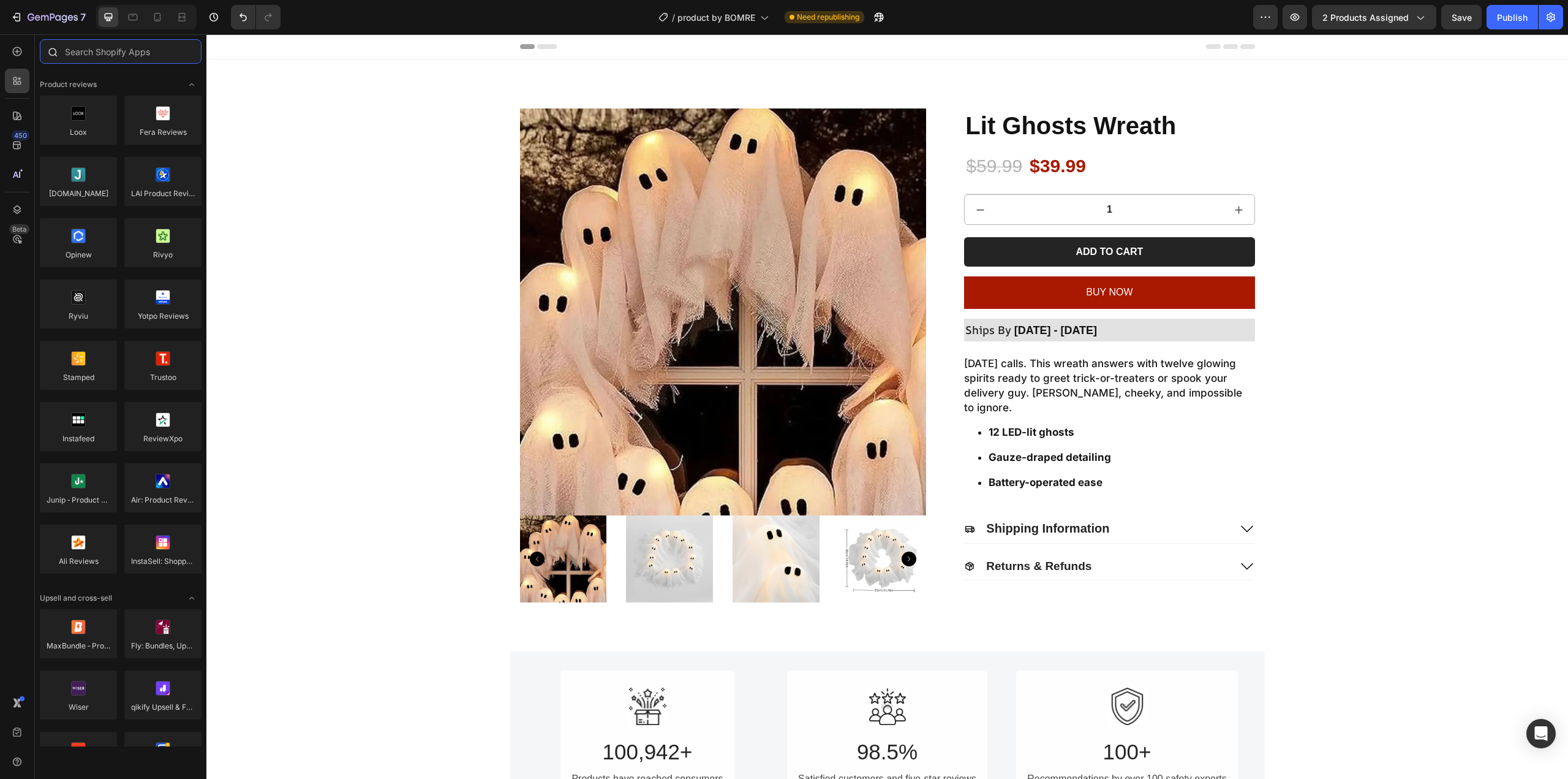
click at [146, 52] on input "text" at bounding box center [120, 51] width 162 height 25
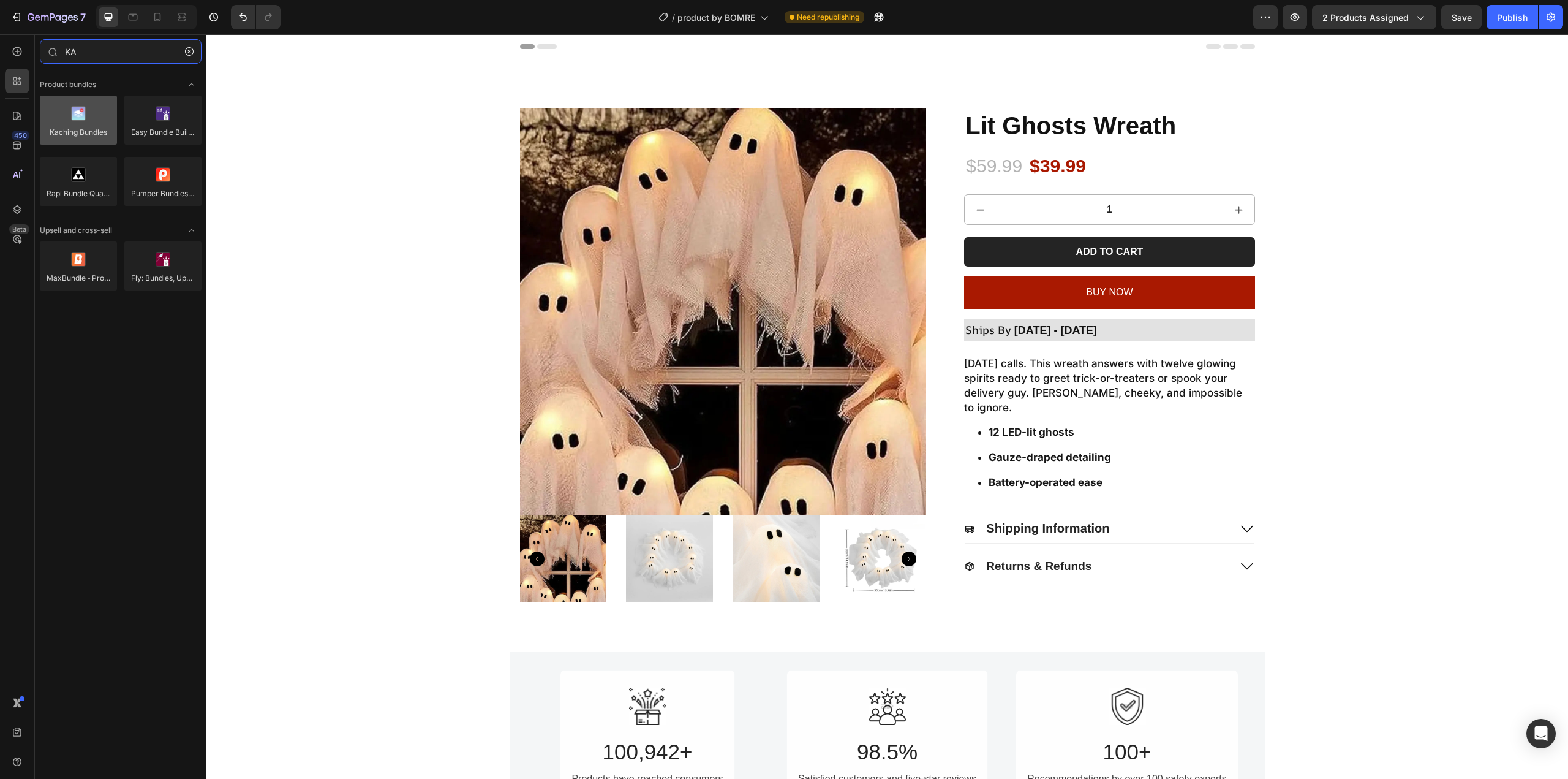
type input "KA"
click at [90, 120] on div at bounding box center [78, 120] width 77 height 49
drag, startPoint x: 284, startPoint y: 158, endPoint x: 1095, endPoint y: 176, distance: 811.2
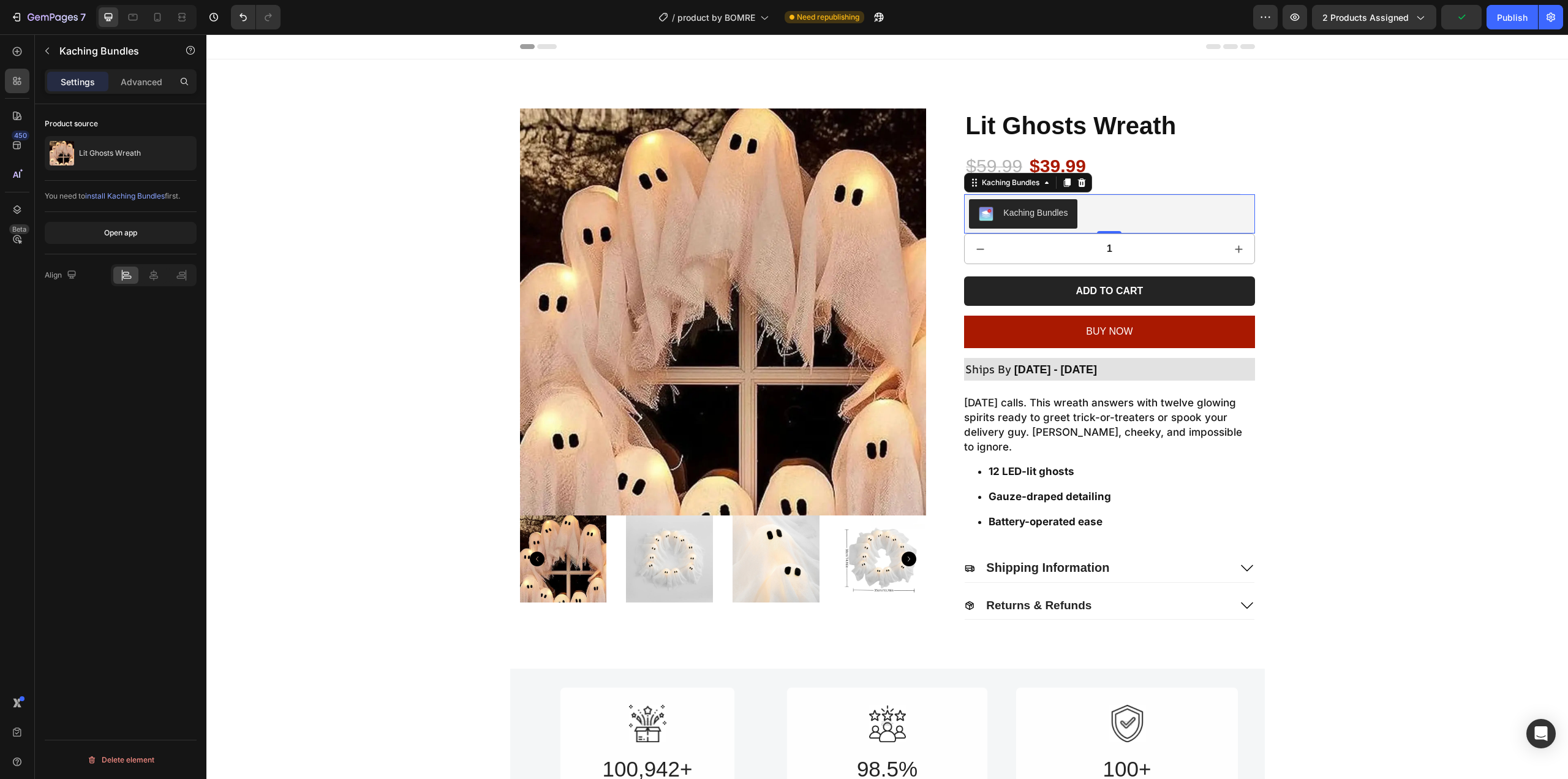
click at [147, 196] on span "install Kaching Bundles" at bounding box center [124, 196] width 79 height 10
click at [1188, 254] on input "1" at bounding box center [1109, 248] width 228 height 29
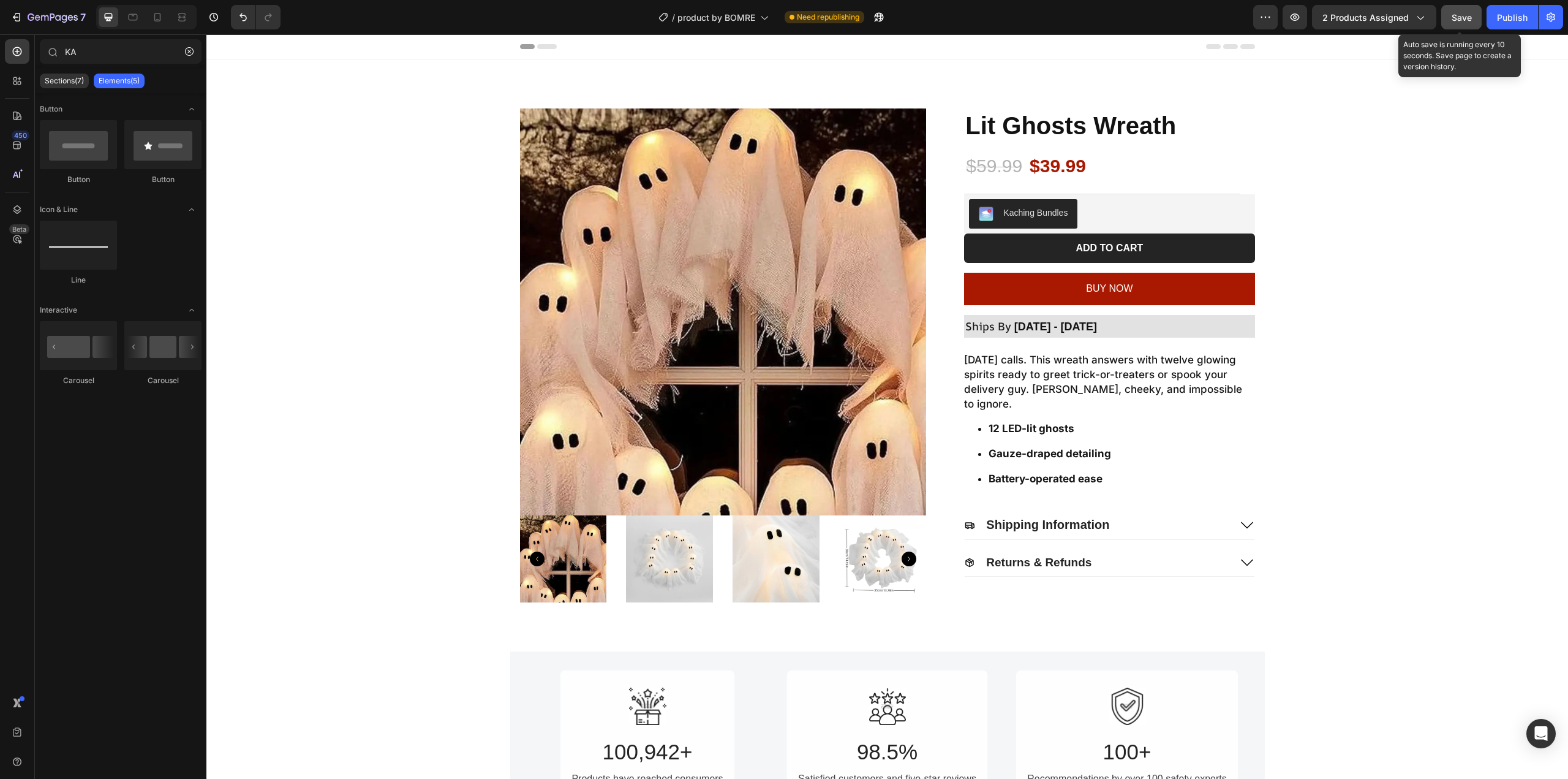
click at [1452, 16] on span "Save" at bounding box center [1462, 17] width 21 height 10
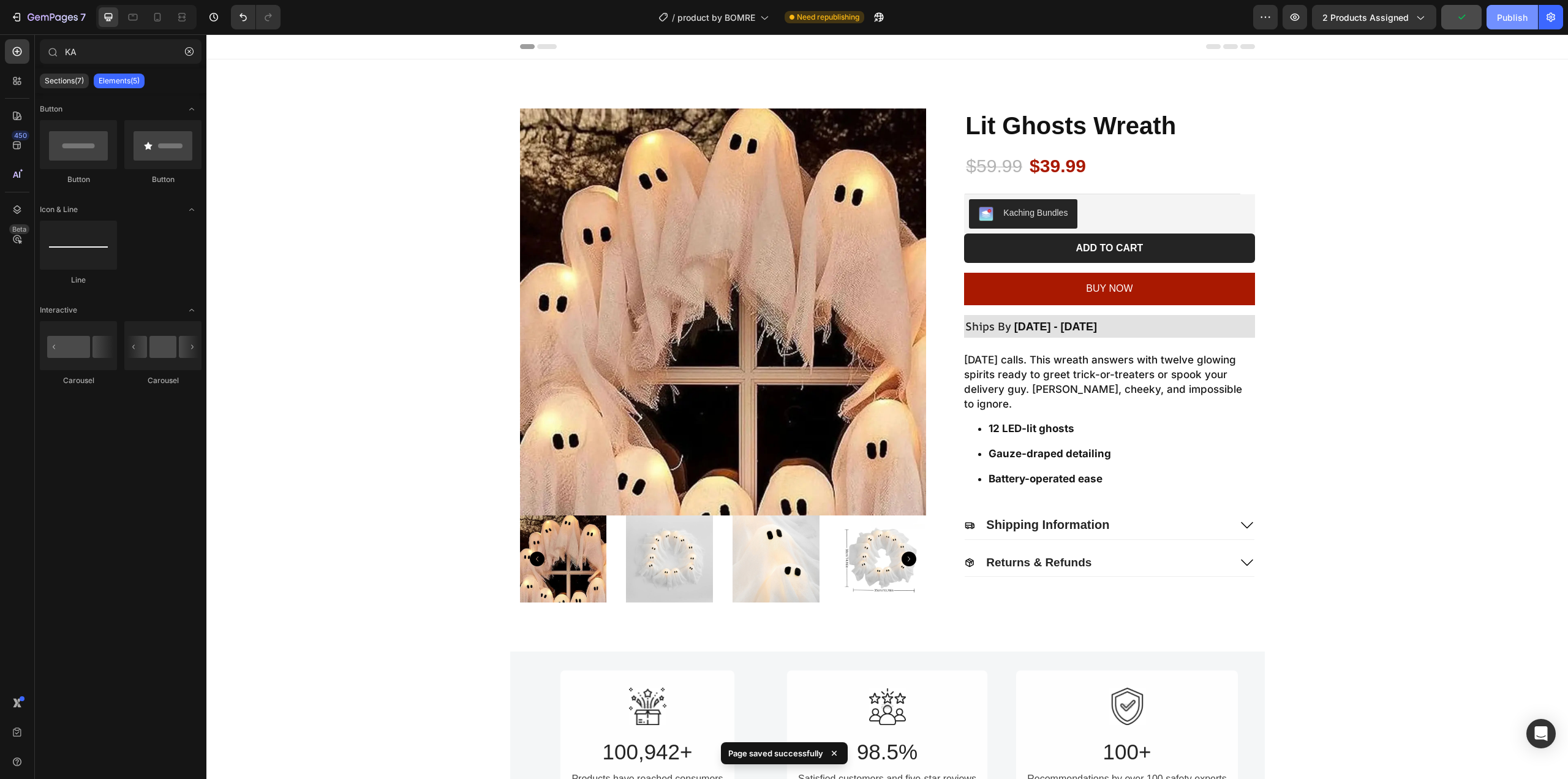
click at [1511, 21] on div "Publish" at bounding box center [1512, 17] width 31 height 13
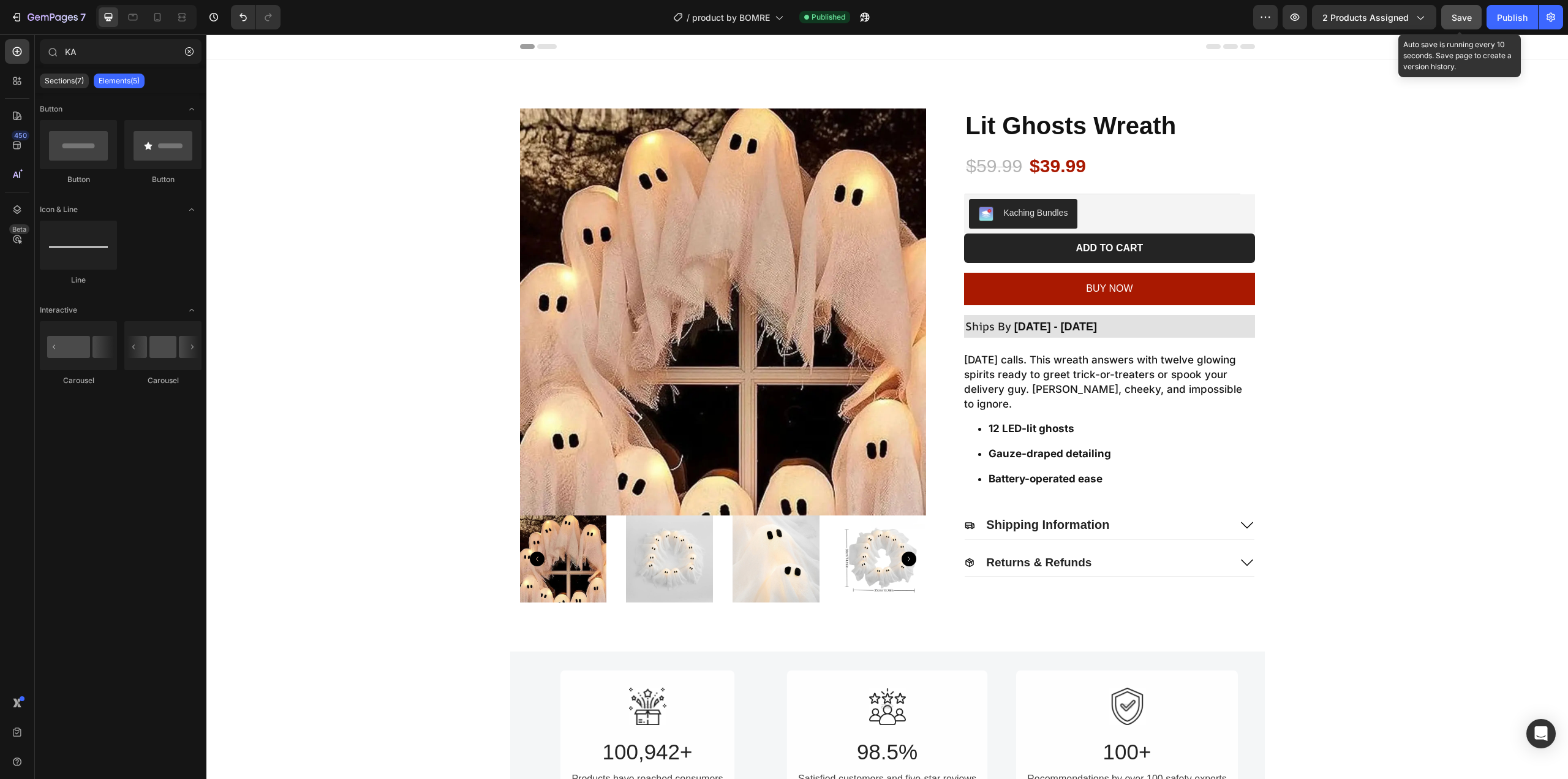
click at [1464, 21] on span "Save" at bounding box center [1462, 17] width 21 height 10
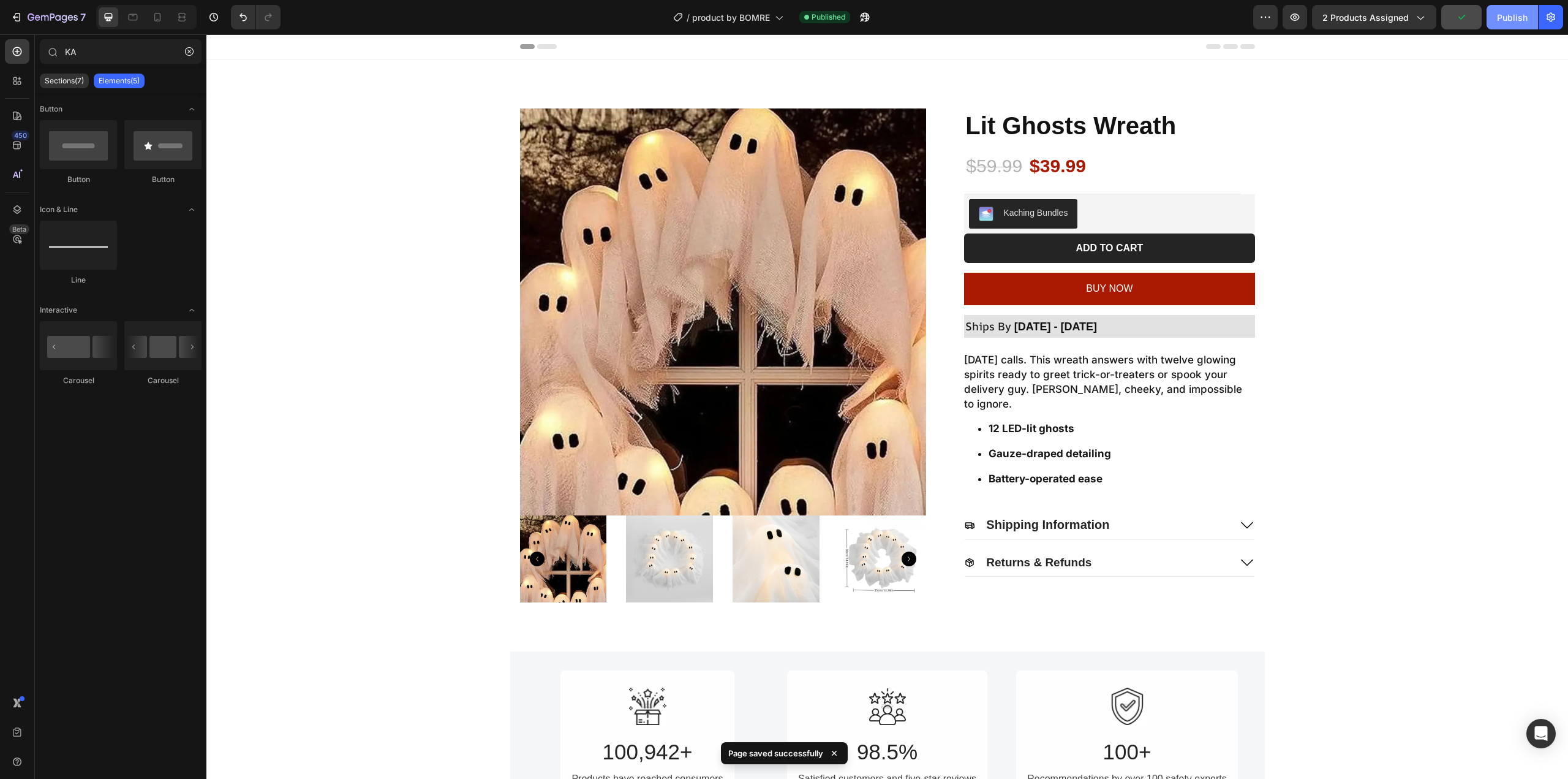
click at [1507, 18] on div "Publish" at bounding box center [1512, 17] width 31 height 13
